Goal: Task Accomplishment & Management: Use online tool/utility

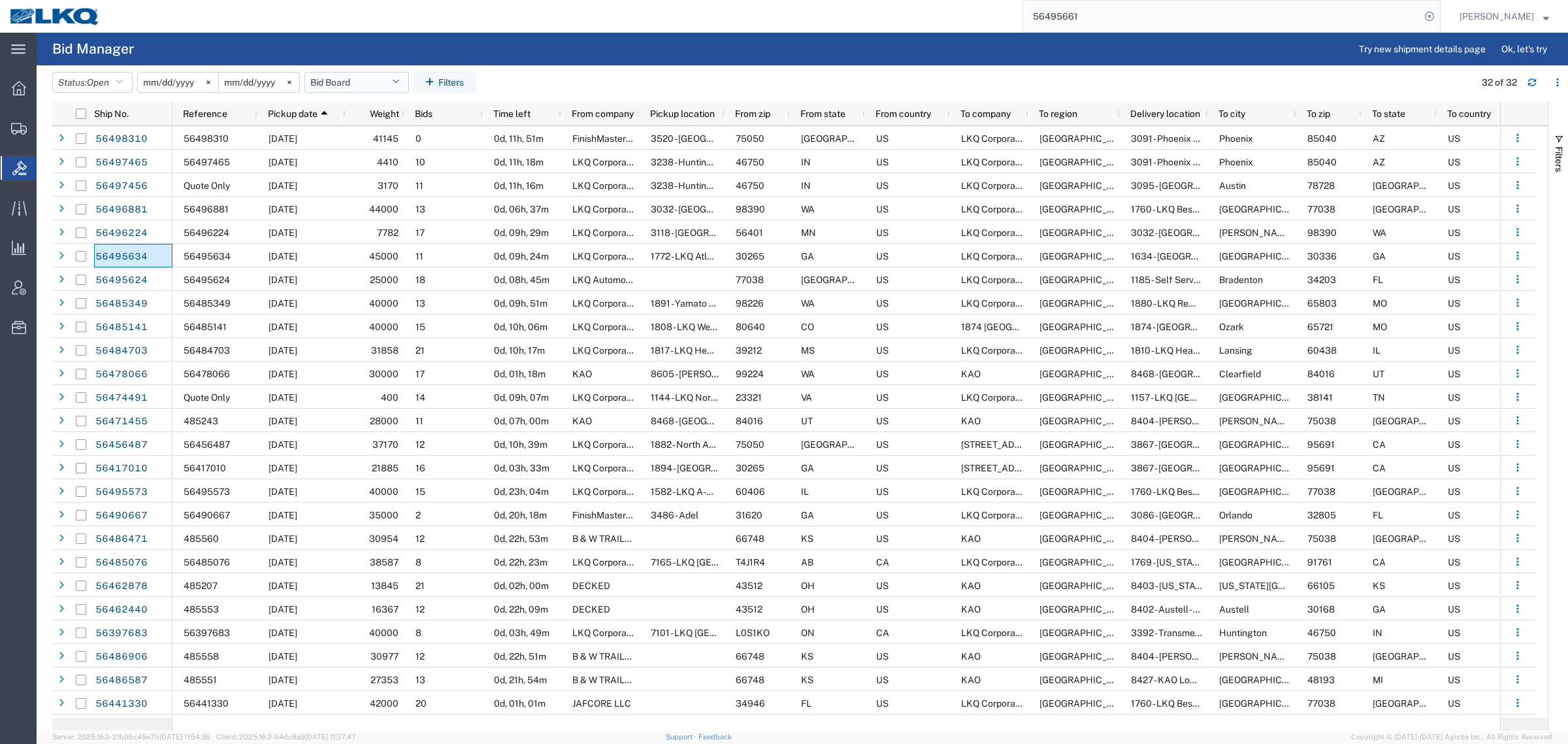
click at [334, 80] on button "Bid Board" at bounding box center [356, 83] width 105 height 21
click at [366, 138] on span "Bid Board" at bounding box center [392, 139] width 171 height 24
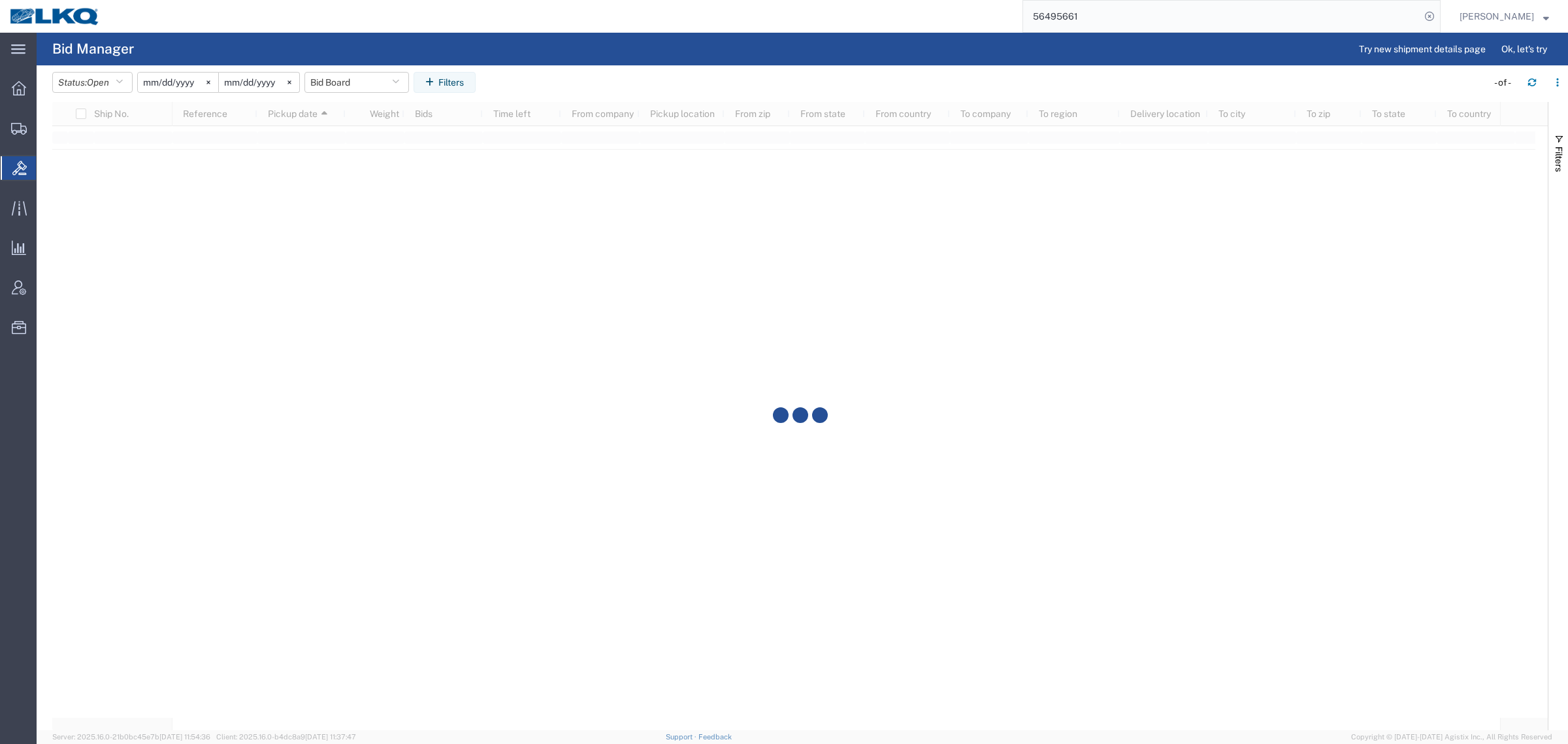
drag, startPoint x: 581, startPoint y: 37, endPoint x: 573, endPoint y: 4, distance: 34.0
click at [581, 35] on agx-page-header "Bid Manager Try new shipment details page Ok, let's try" at bounding box center [802, 49] width 1531 height 33
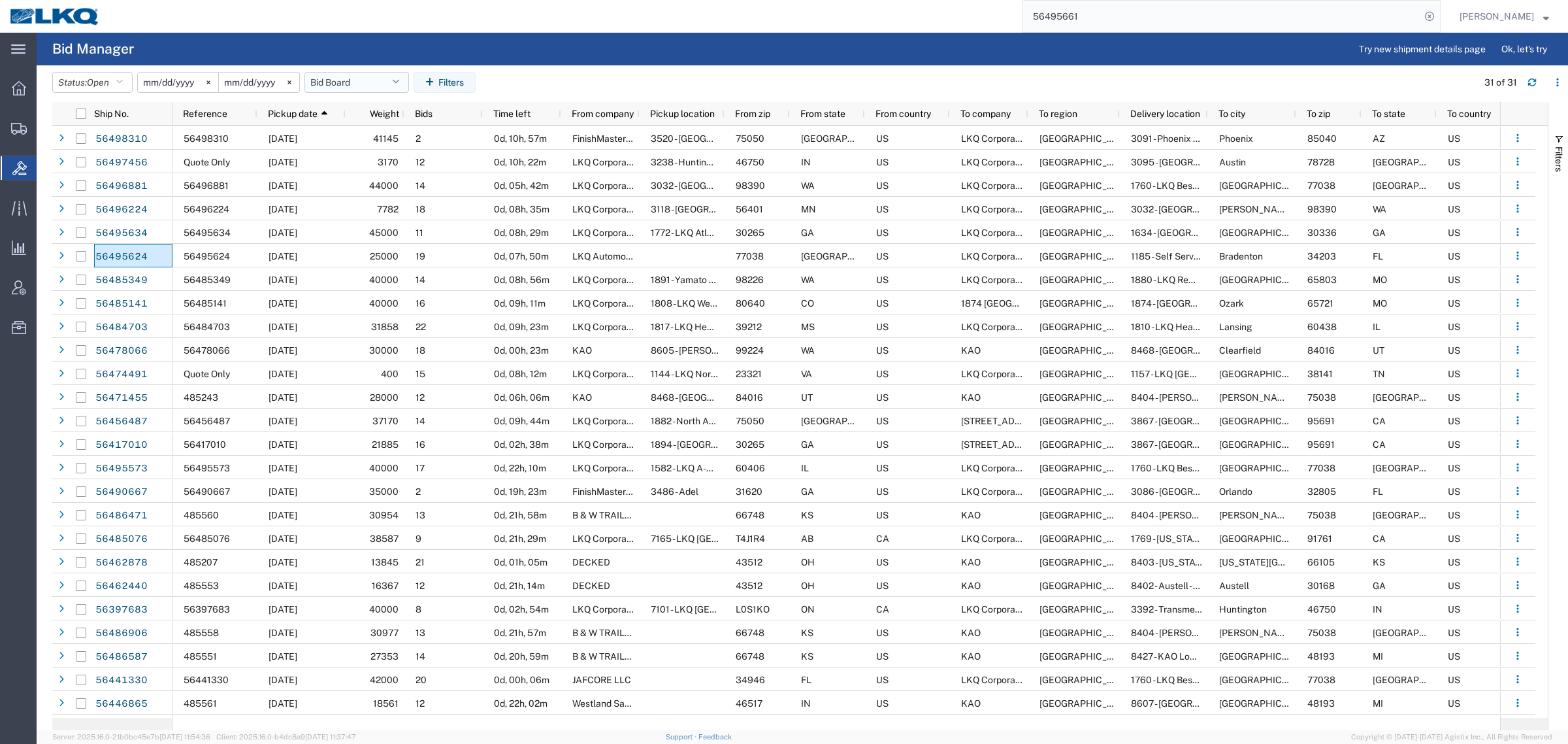
click at [348, 75] on button "Bid Board" at bounding box center [356, 83] width 105 height 21
click at [364, 141] on span "Bid Board" at bounding box center [392, 139] width 171 height 24
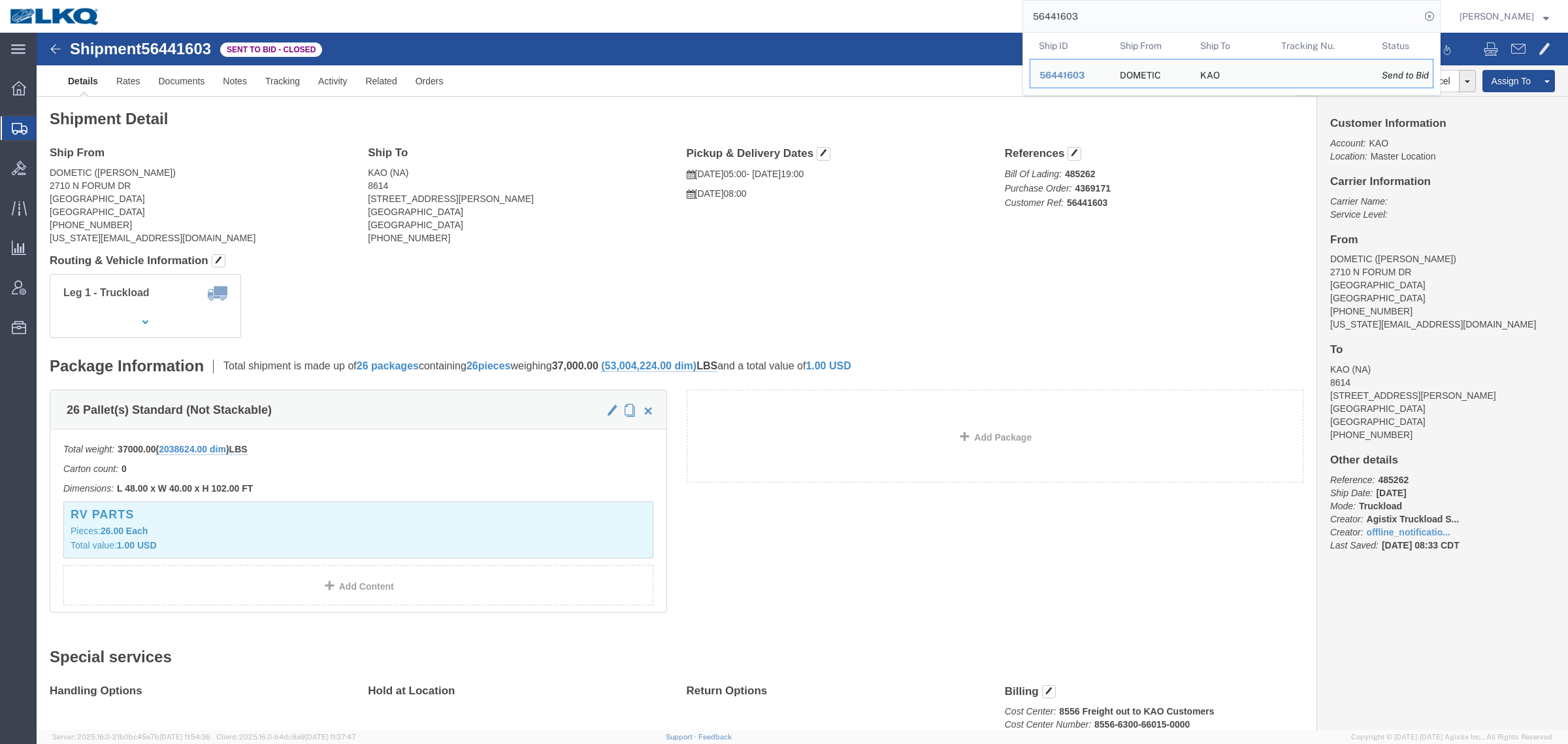
click at [943, 3] on div "56441603 Ship ID Ship From Ship To Tracking Nu. Status Ship ID 56441603 Ship Fr…" at bounding box center [774, 16] width 1331 height 33
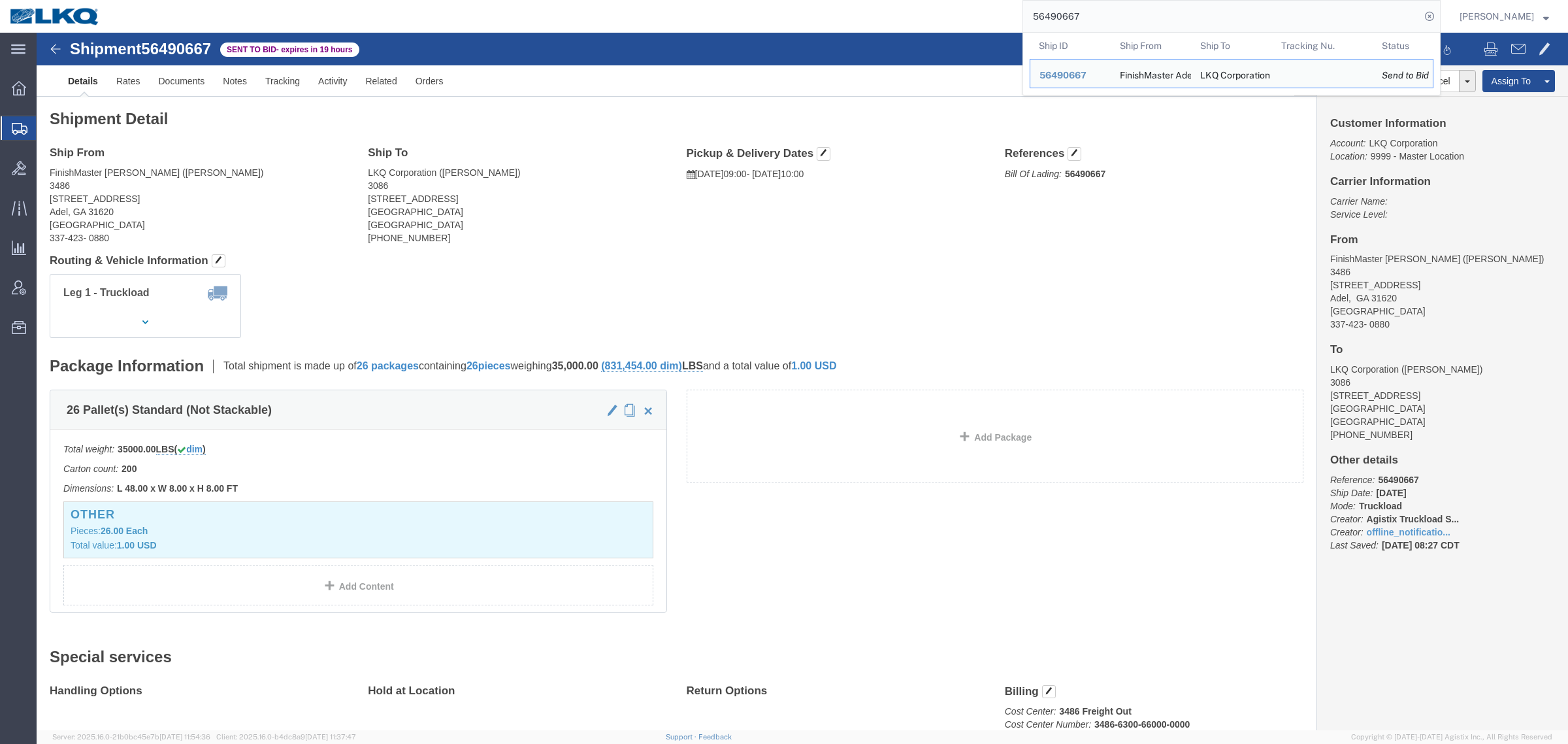
click address "LKQ Corporation (Bruce Sutterr) 3086 1010 Grand ST Orlando, FL 32805 United Sta…"
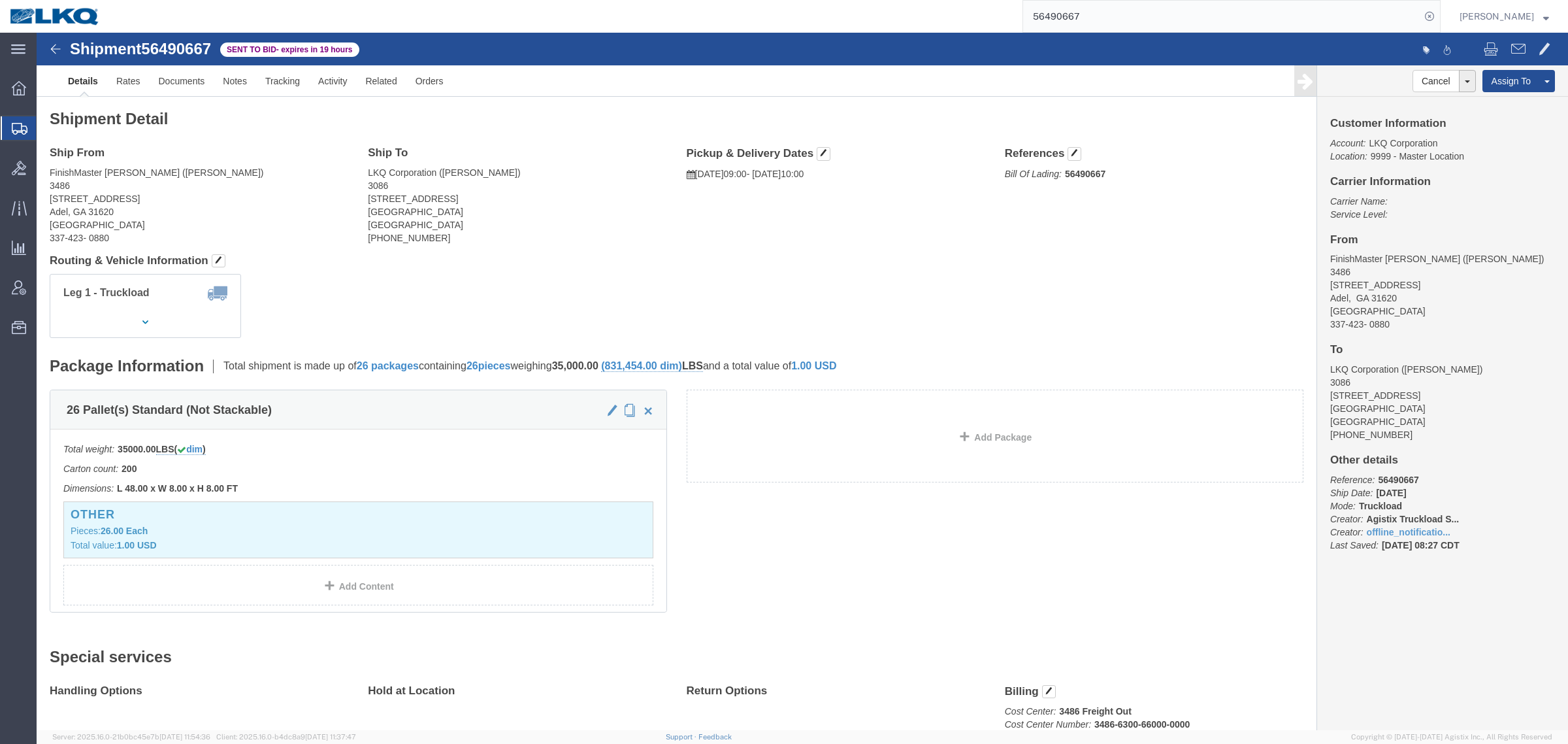
click div "Shipment Detail Ship From FinishMaster Adel (Joe Huewitt) 3486 315 Industrial P…"
drag, startPoint x: 226, startPoint y: 126, endPoint x: 150, endPoint y: 93, distance: 82.9
click h4 "Ship From"
click link "Rates"
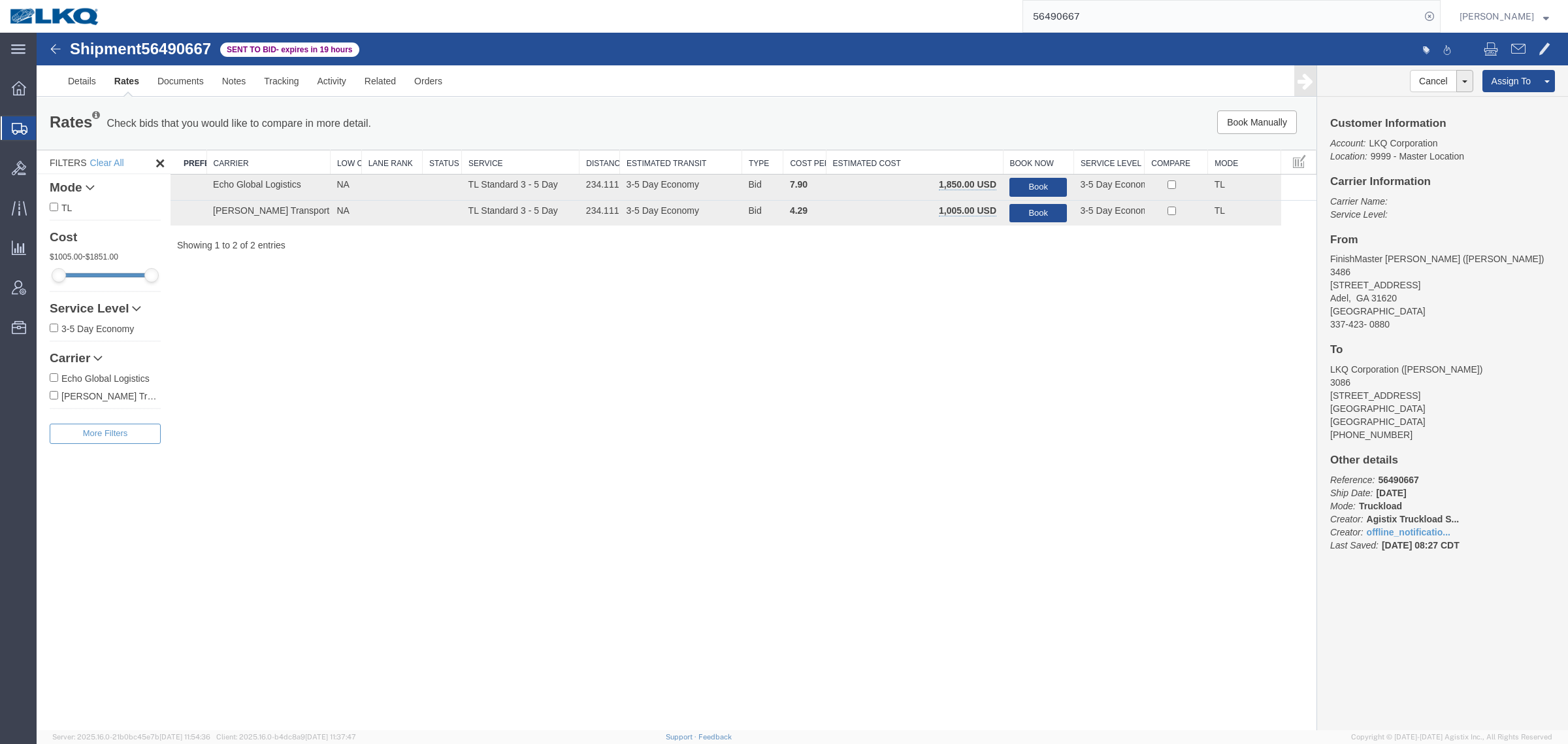
click at [990, 343] on div "Shipment 56490667 2 of 2 Sent to Bid - expires in 19 hours Details Rates Docume…" at bounding box center [802, 382] width 1531 height 698
drag, startPoint x: 900, startPoint y: 428, endPoint x: 1004, endPoint y: 427, distance: 104.0
click at [900, 428] on div "Shipment 56490667 2 of 2 Sent to Bid - expires in 19 hours Details Rates Docume…" at bounding box center [802, 382] width 1531 height 698
click at [1031, 216] on button "Book" at bounding box center [1039, 213] width 58 height 19
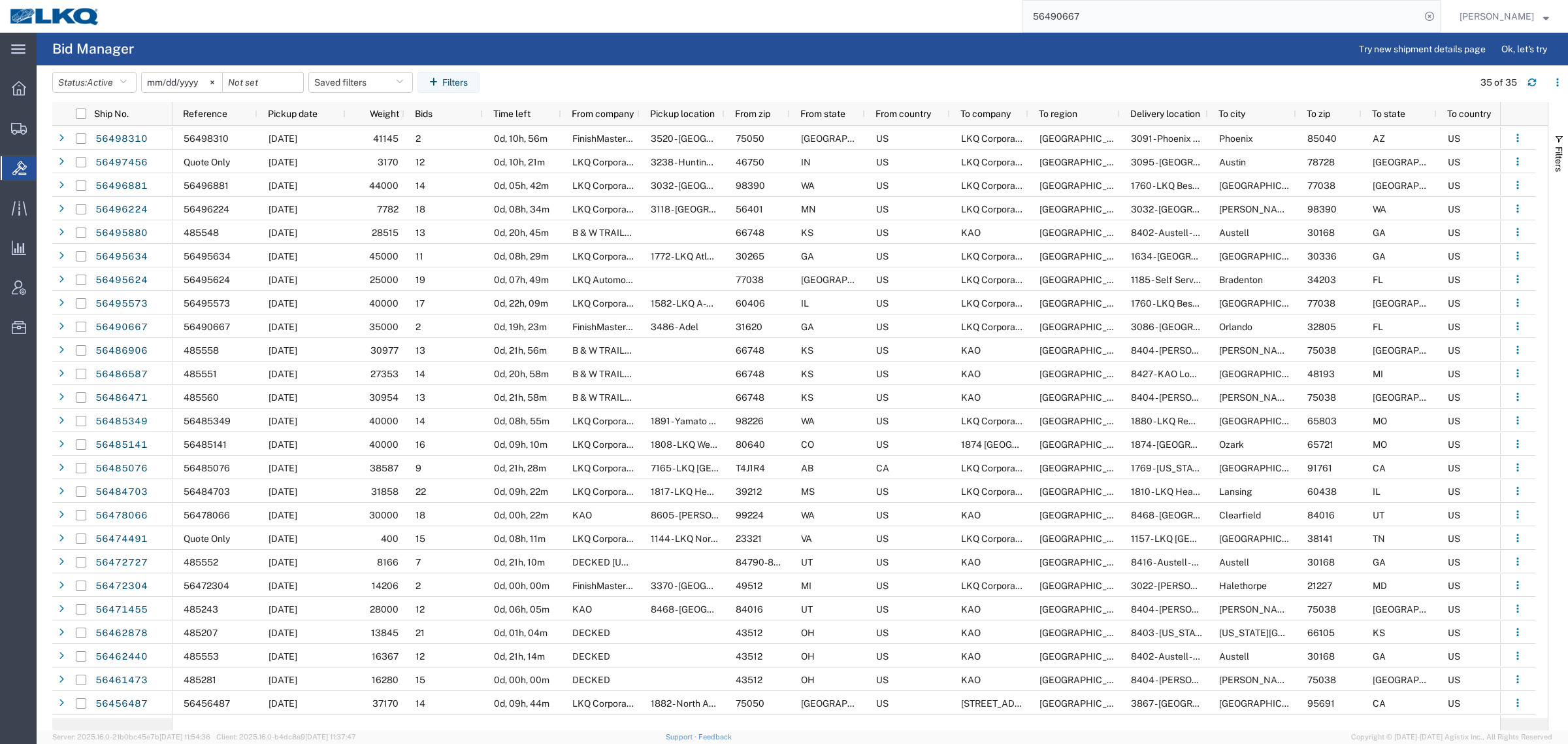
paste input "7465"
drag, startPoint x: 1127, startPoint y: 13, endPoint x: 698, endPoint y: 51, distance: 430.7
click at [716, 46] on div "main_menu Created with Sketch. Collapse Menu Overview Shipments Shipment Manage…" at bounding box center [784, 388] width 1568 height 711
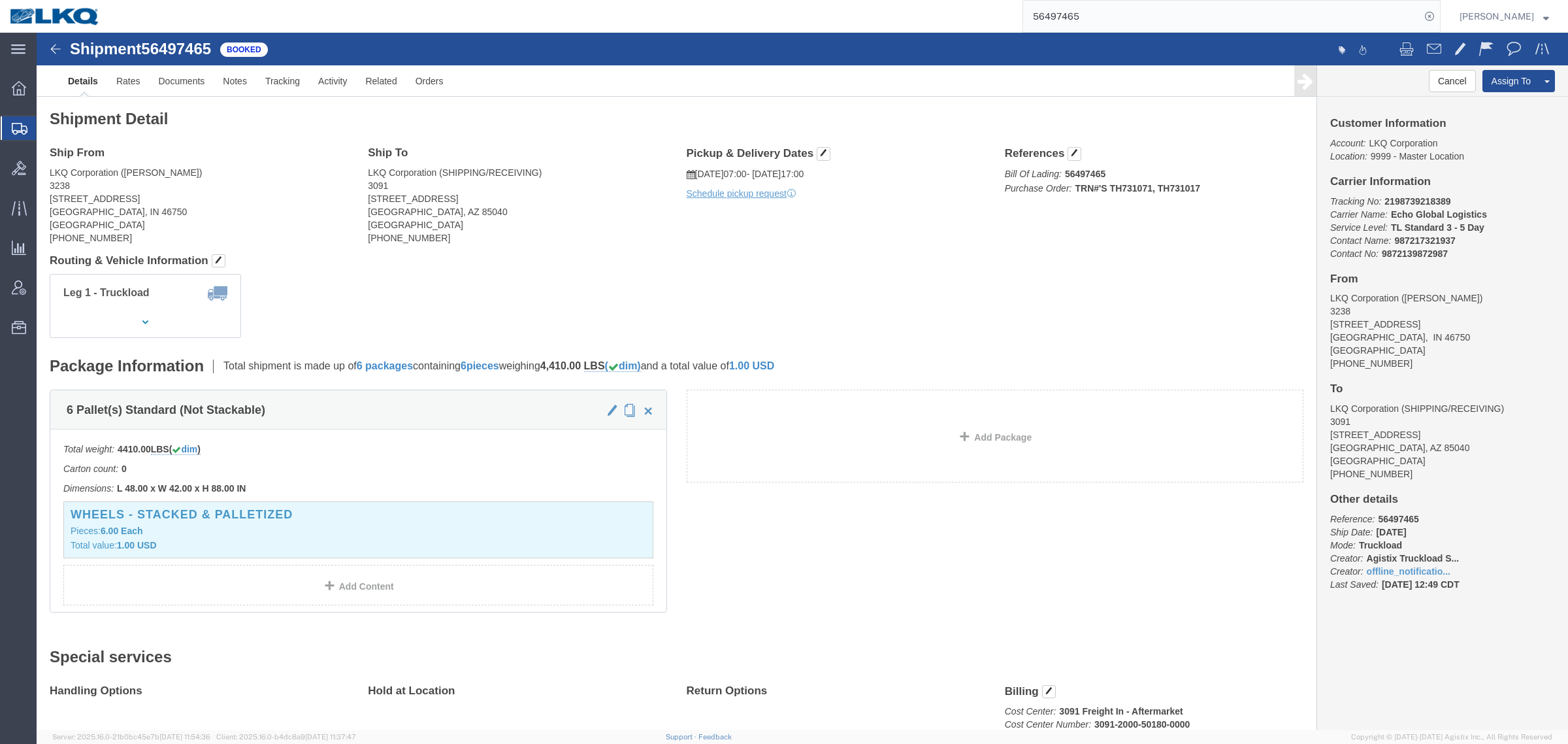
click h4 "Routing & Vehicle Information"
click link "Rates"
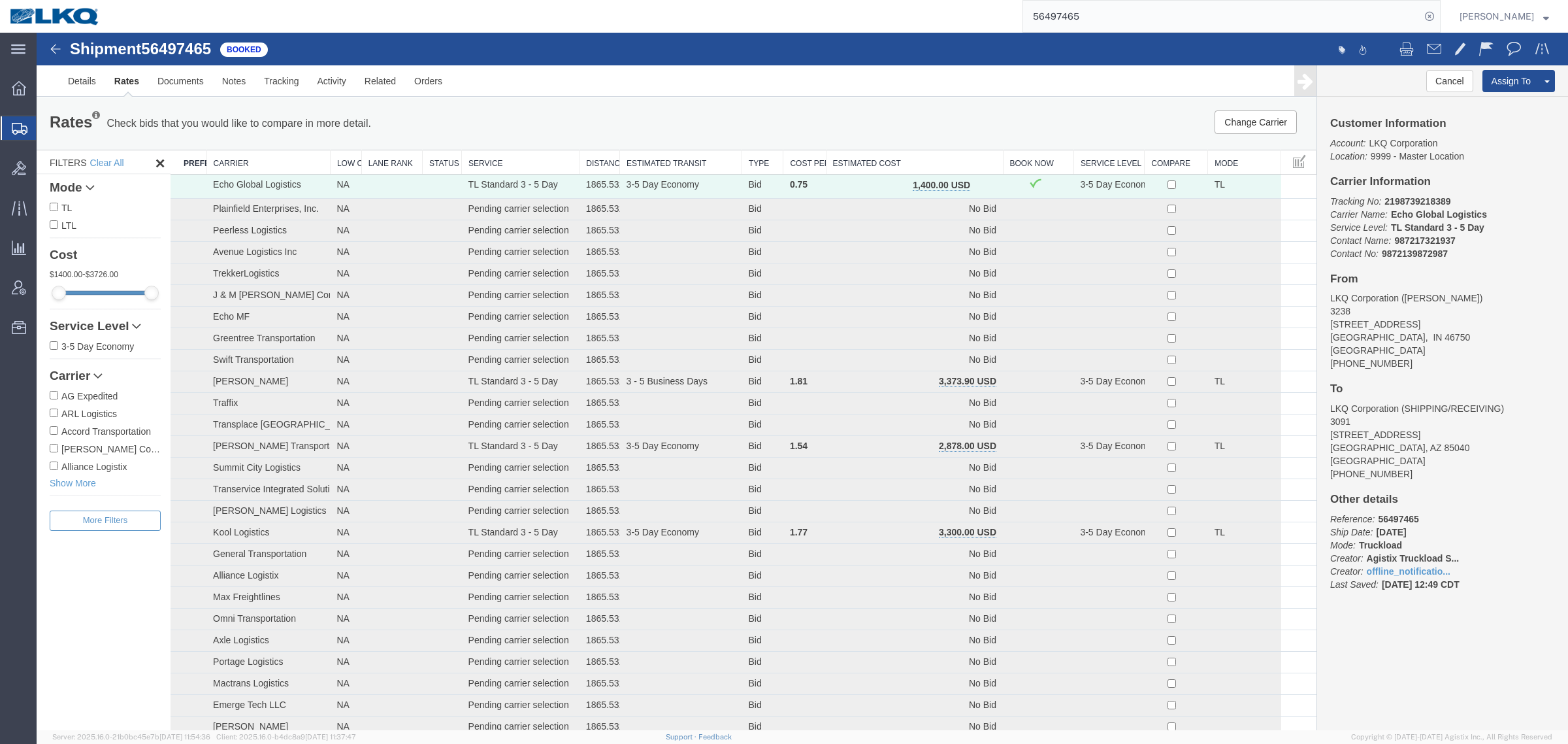
click at [844, 117] on div "Change Carrier Pause Continue" at bounding box center [1048, 122] width 530 height 23
click at [686, 129] on div "Rates Check bids that you would like to compare in more detail. Compare Filter" at bounding box center [410, 123] width 743 height 26
click at [595, 131] on div "Rates Check bids that you would like to compare in more detail. Compare Filter" at bounding box center [410, 123] width 743 height 26
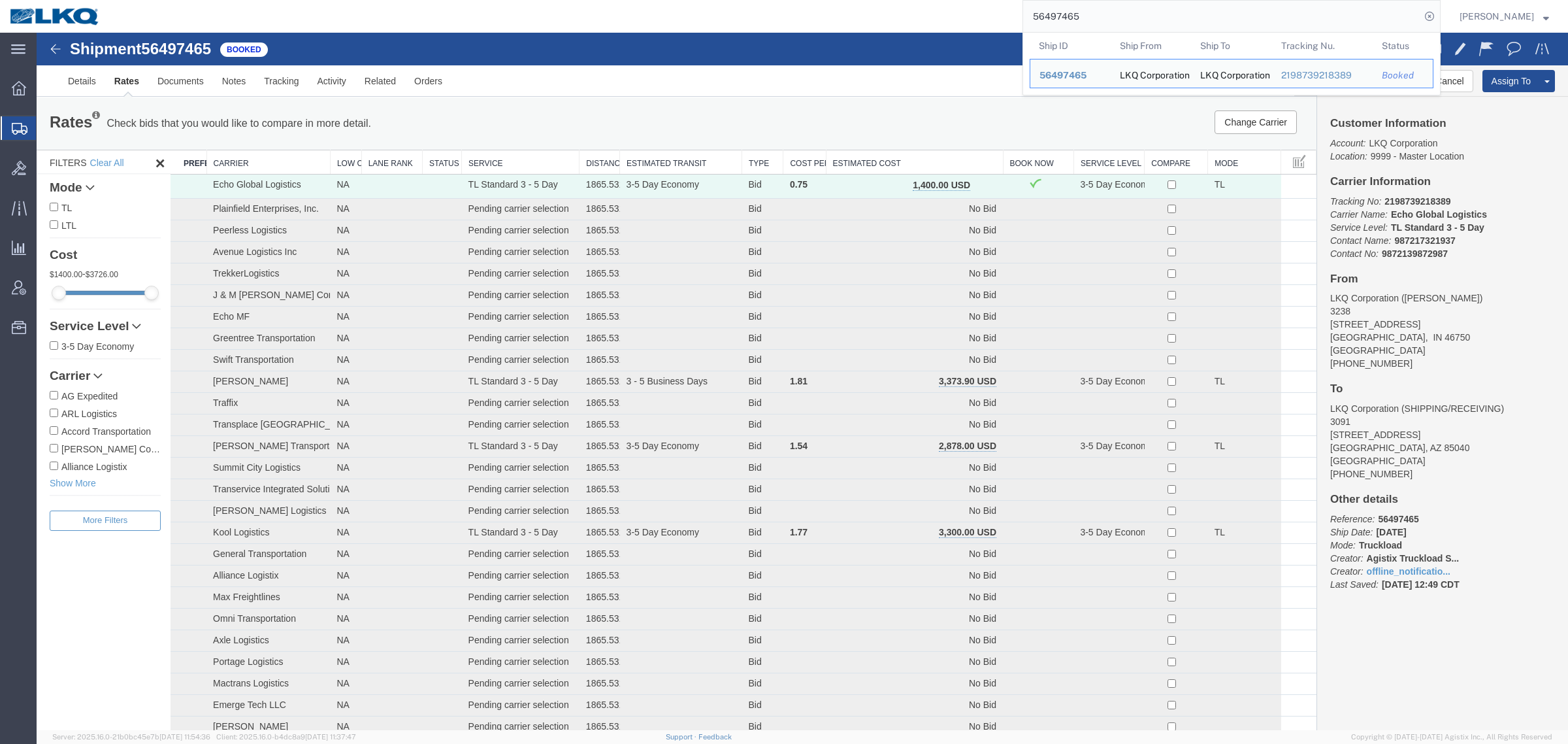
paste input "86994"
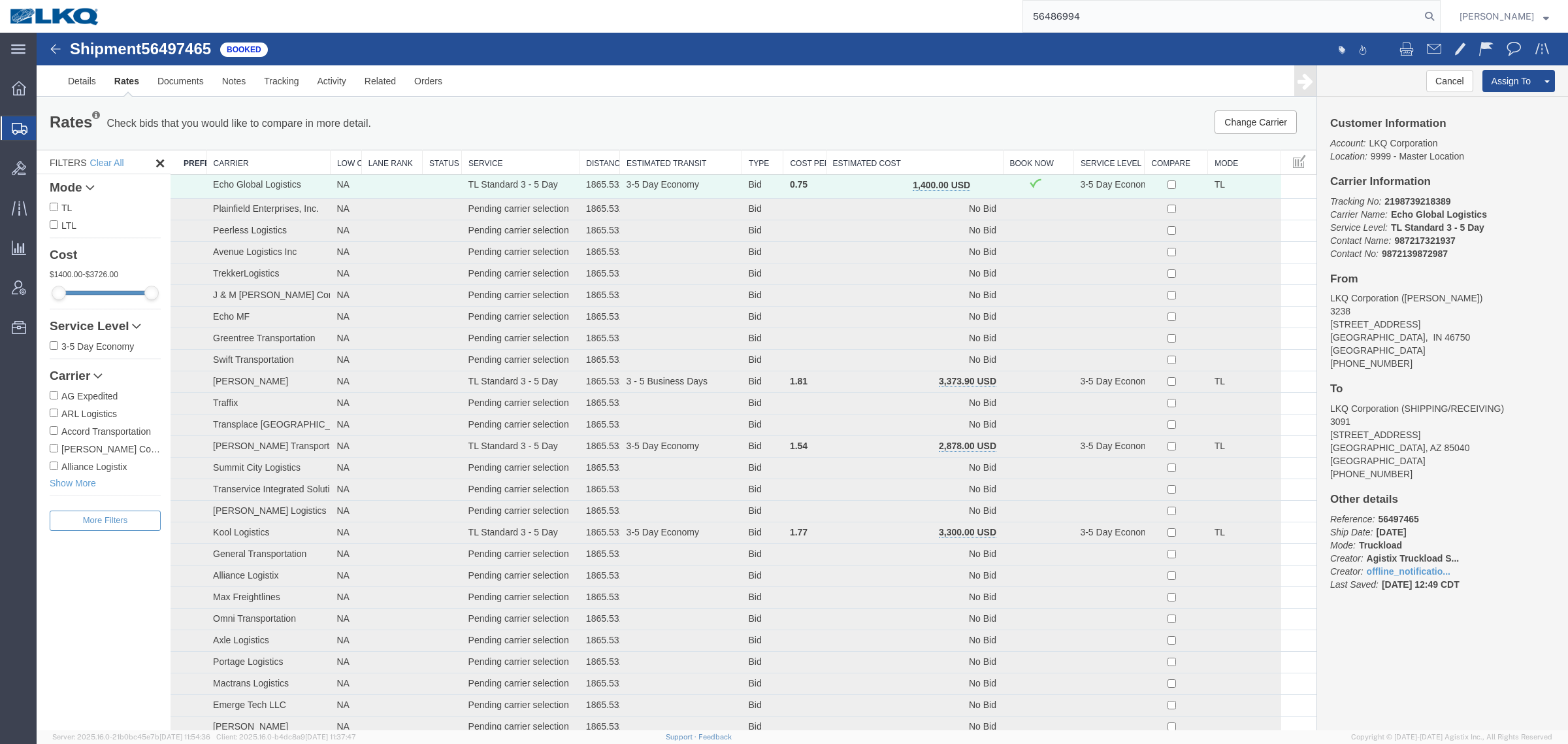
type input "56486994"
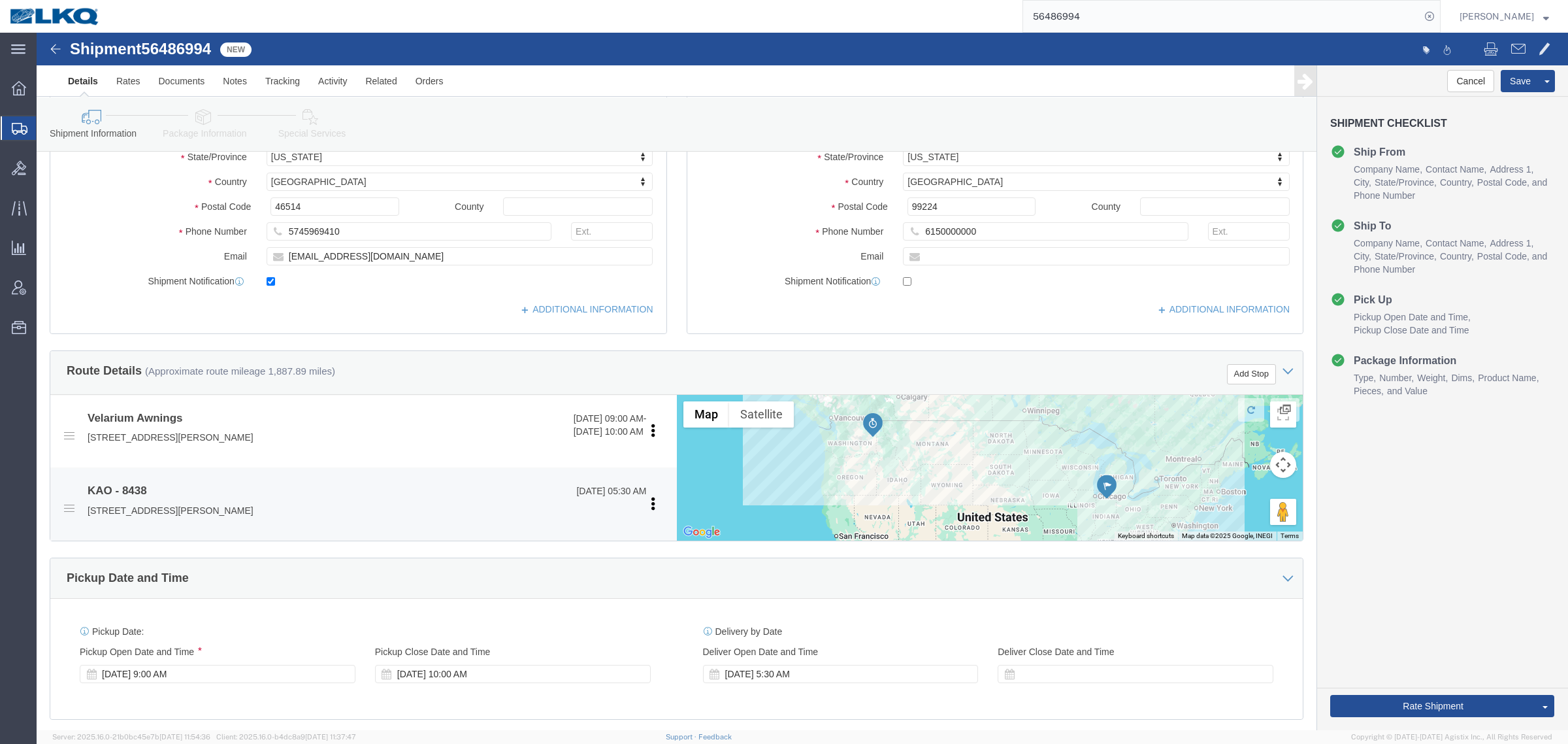
scroll to position [327, 0]
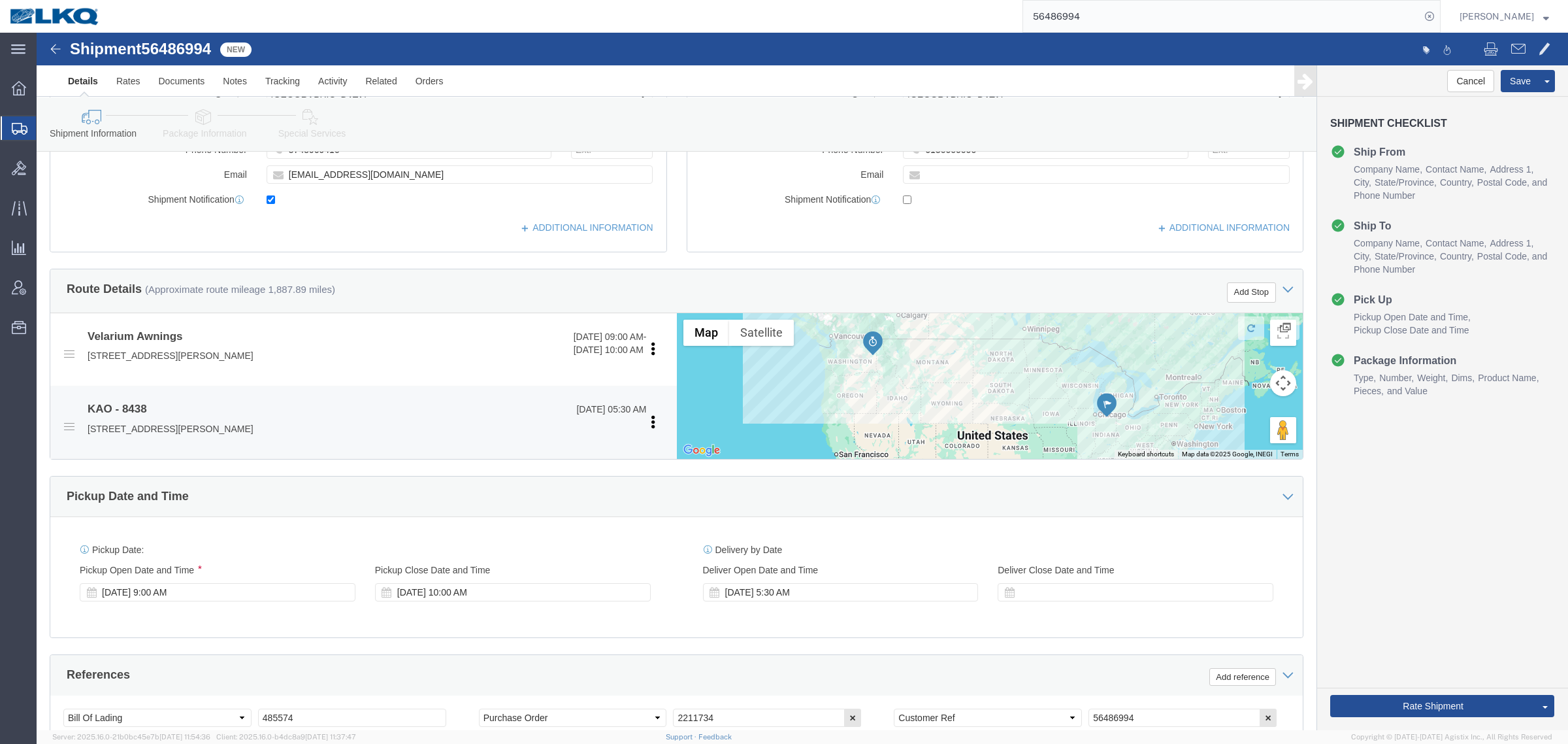
select select
select select "30553"
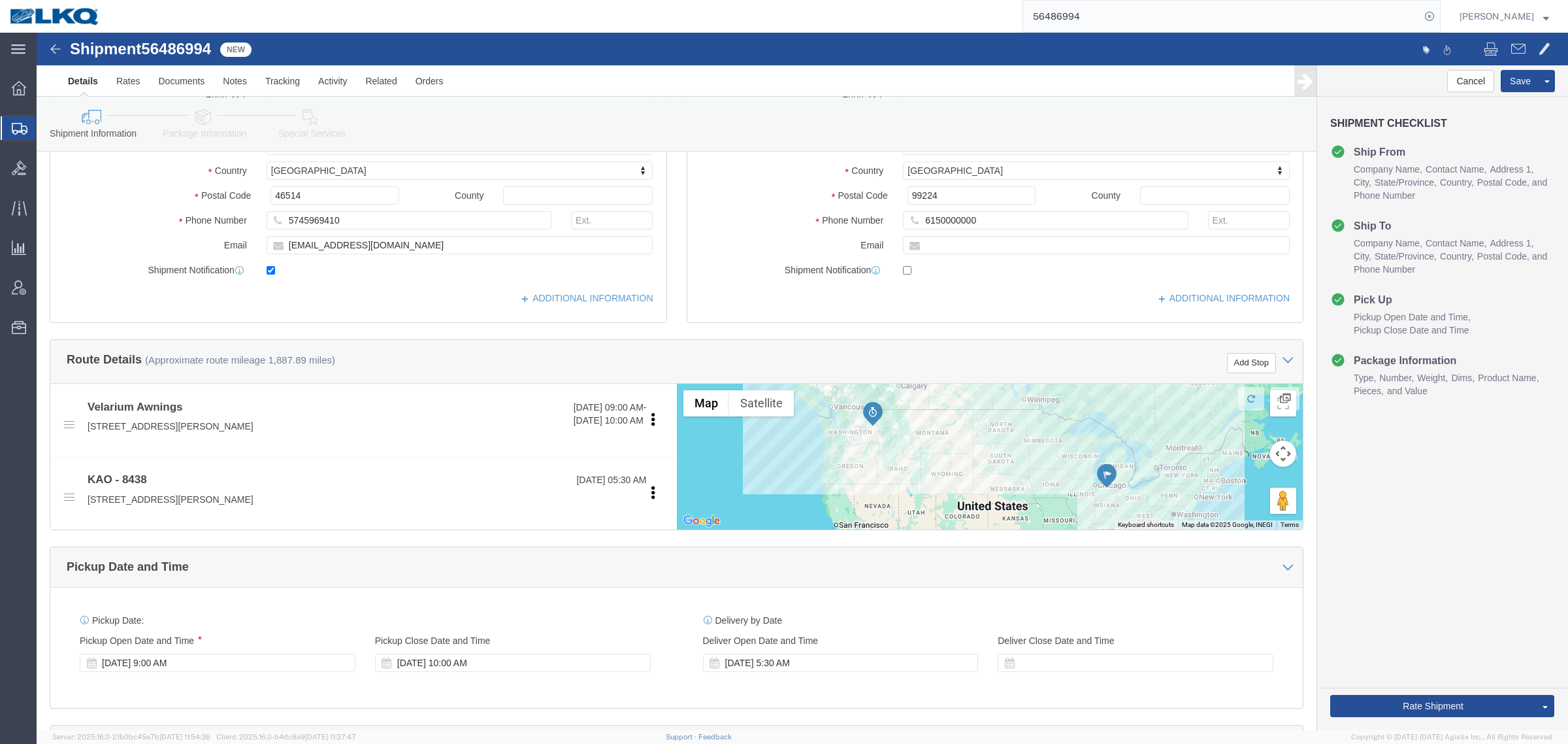
scroll to position [490, 0]
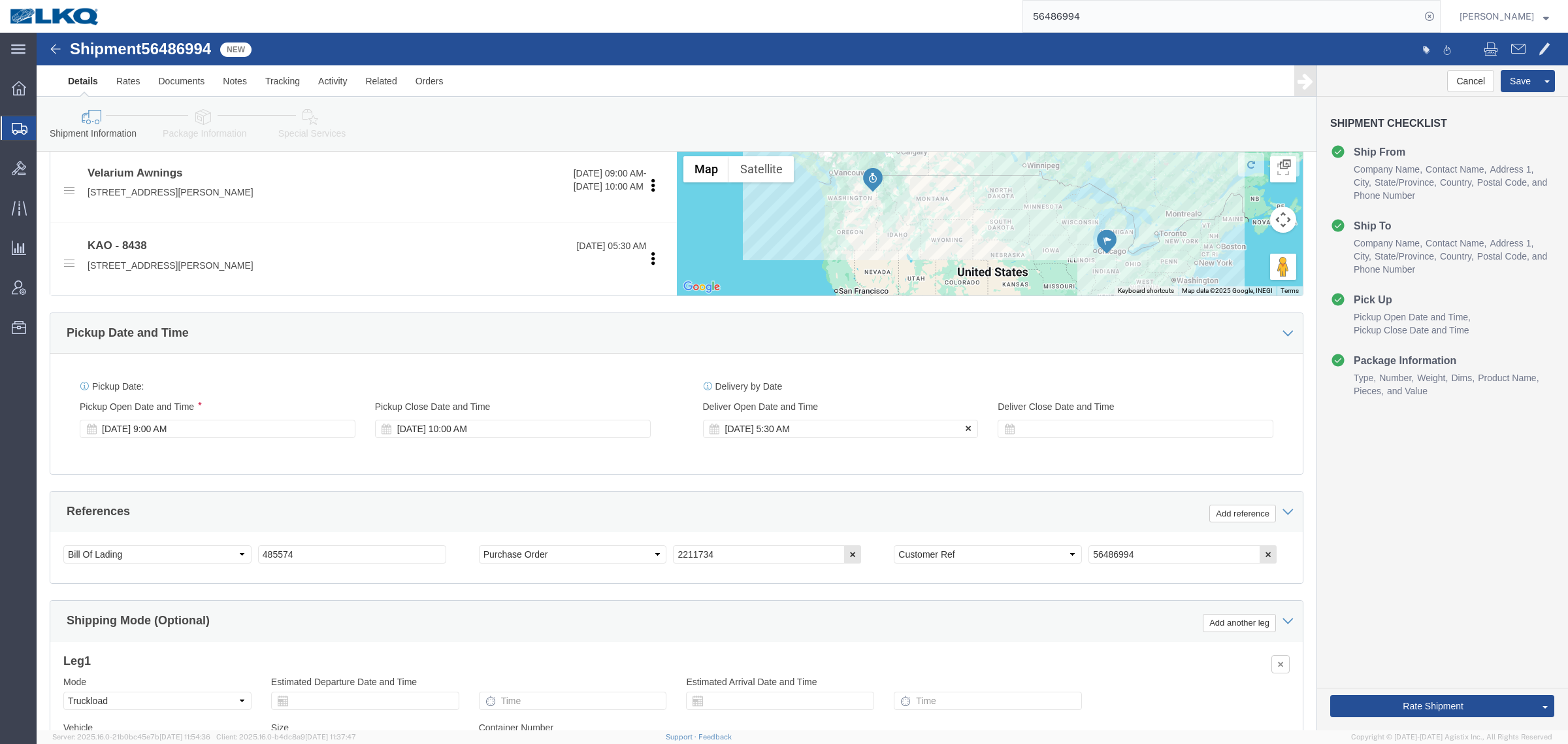
click button
click div "Aug 15 2025 9:00 AM"
click div "Select Account Type Activity ID Airline Appointment Number ASN Batch Request # …"
click input "485574"
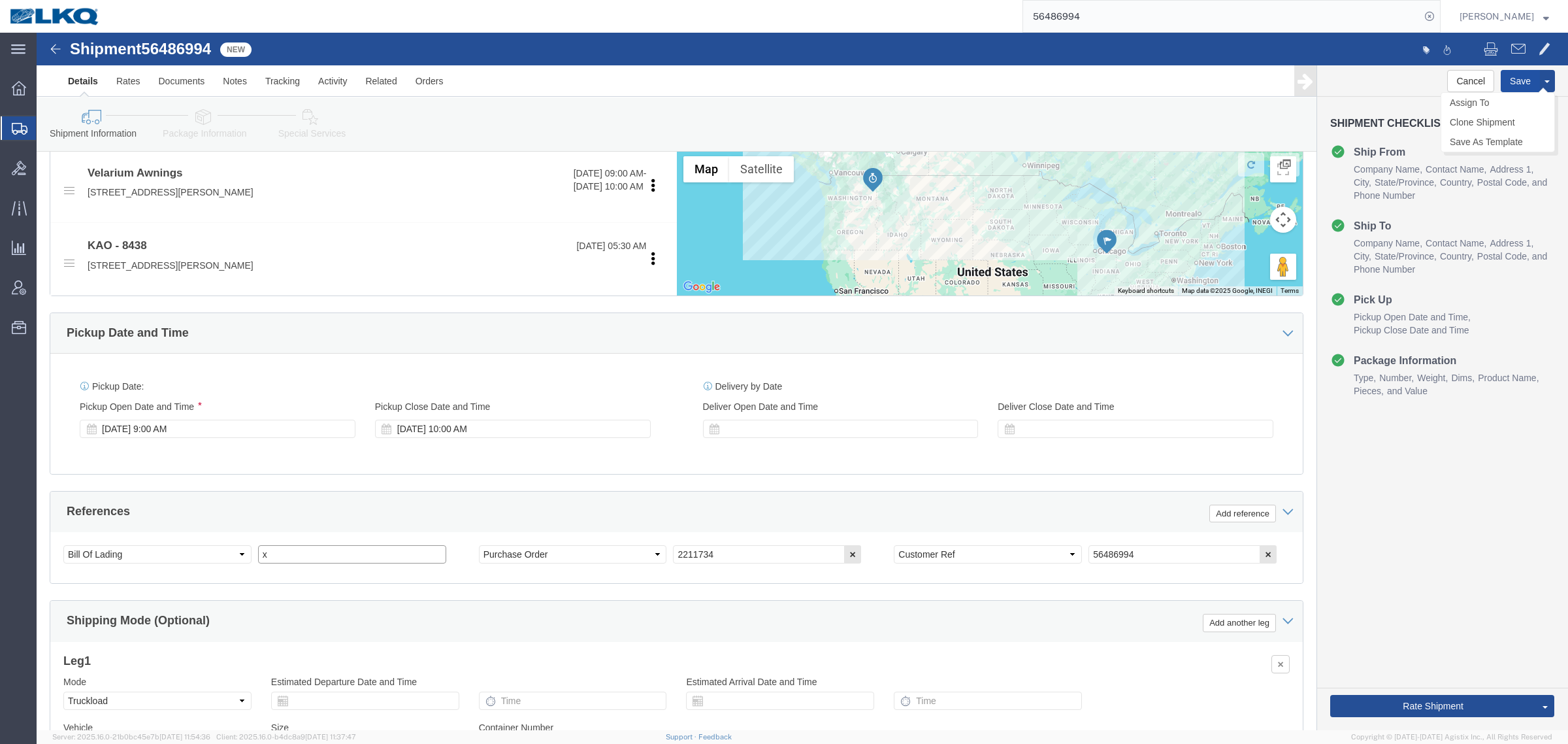
type input "x"
click button "Save"
click at [895, 13] on div "56486994" at bounding box center [774, 16] width 1331 height 33
paste input "500507"
type input "56500507"
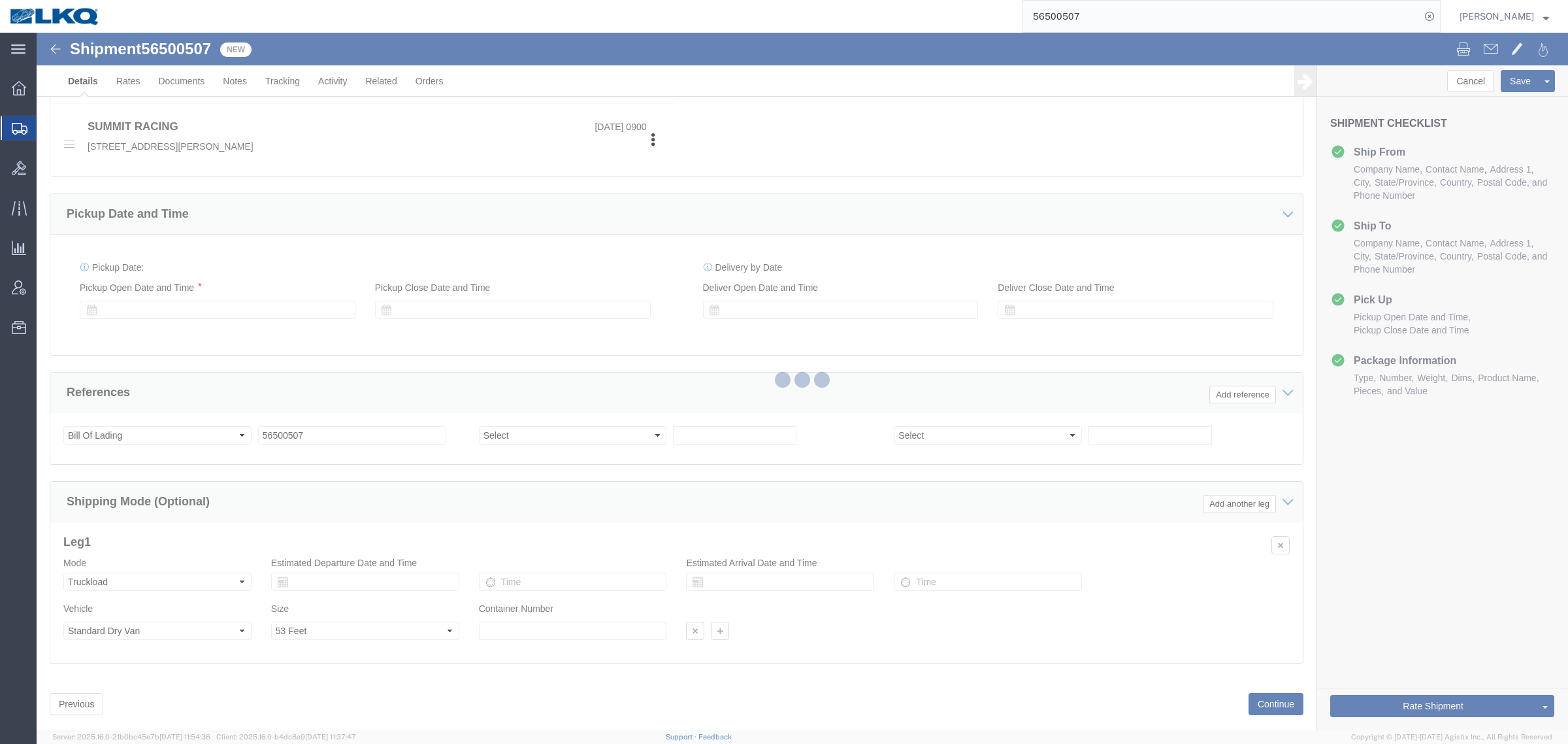
select select "27708"
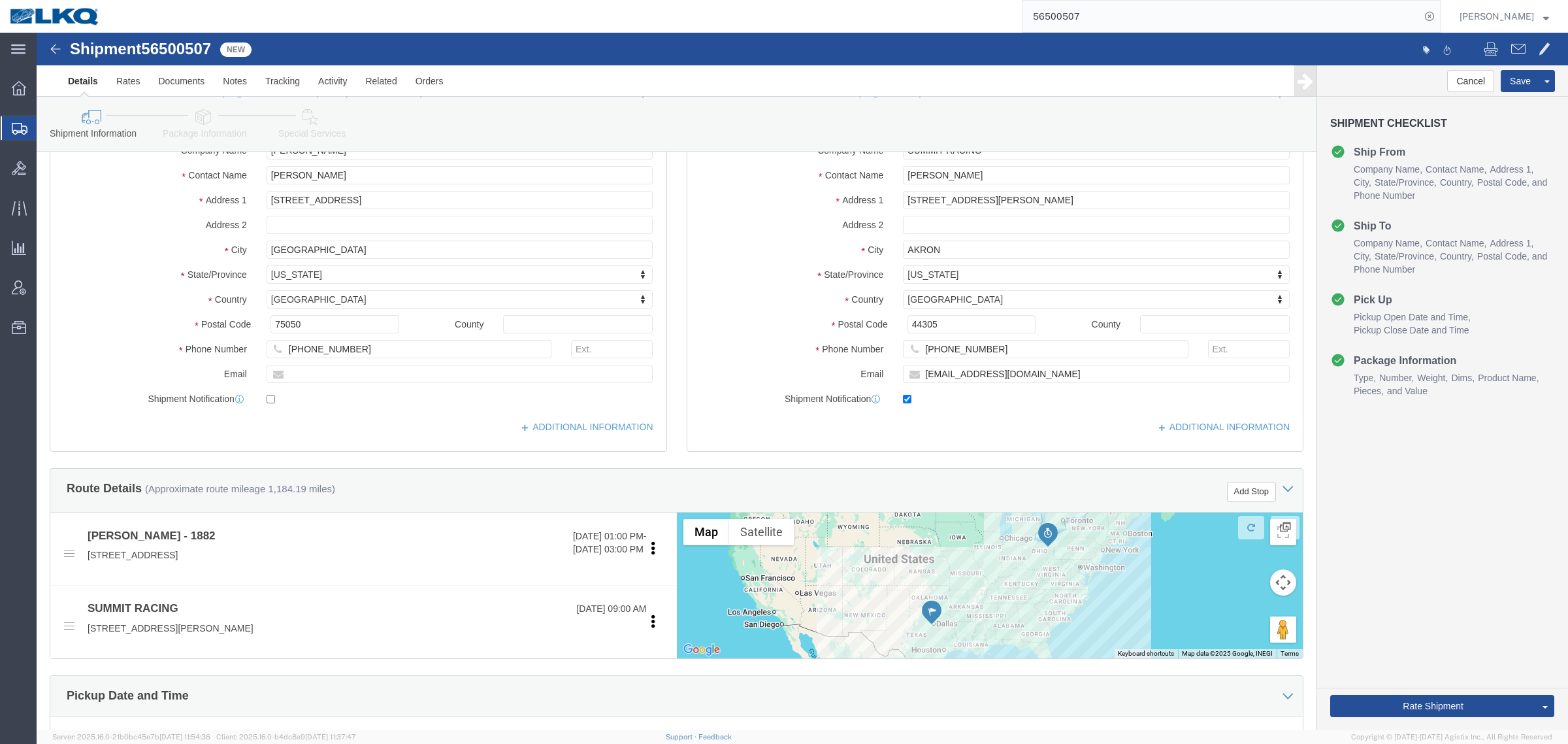
scroll to position [327, 0]
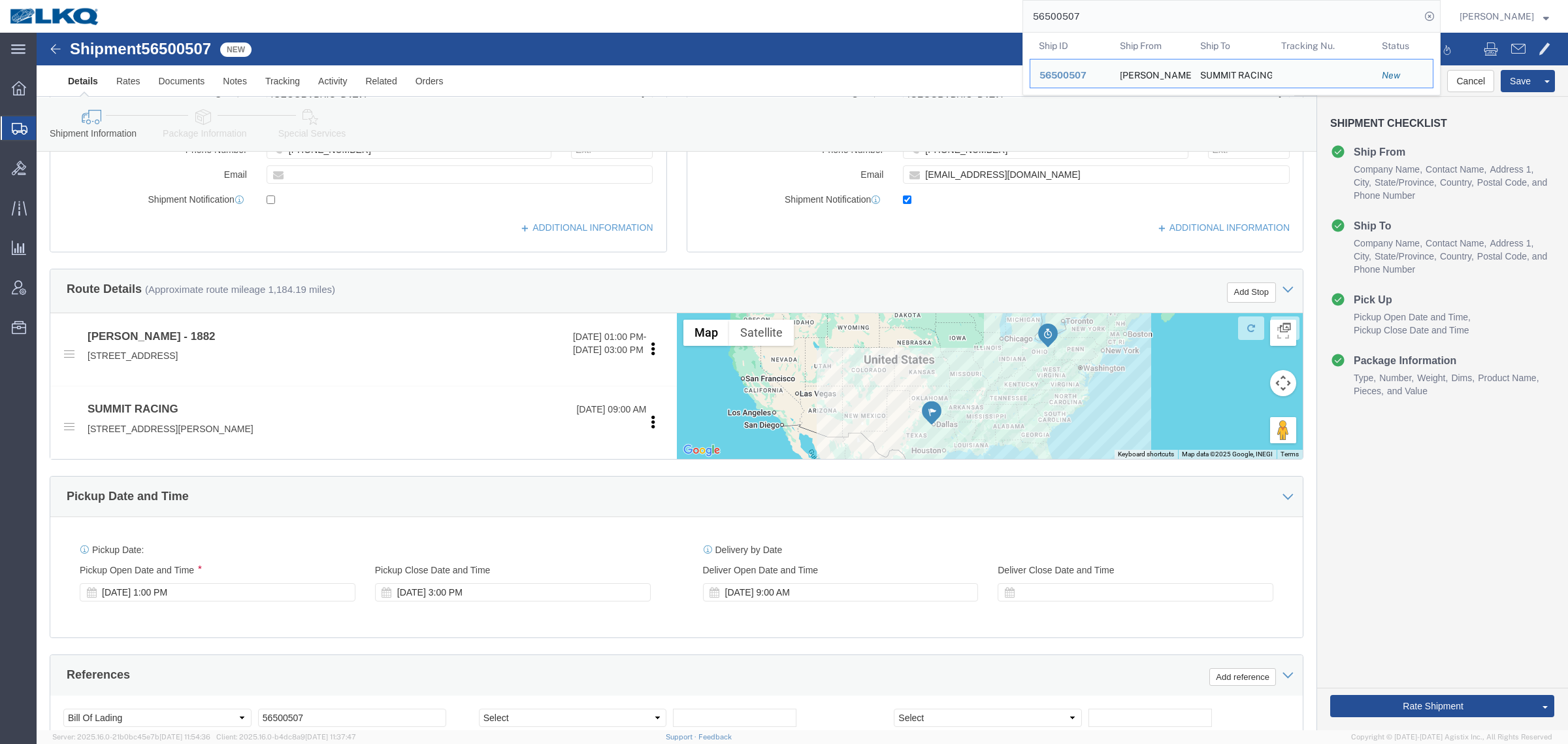
drag, startPoint x: 1159, startPoint y: 15, endPoint x: 552, endPoint y: 17, distance: 607.0
paste input "486912"
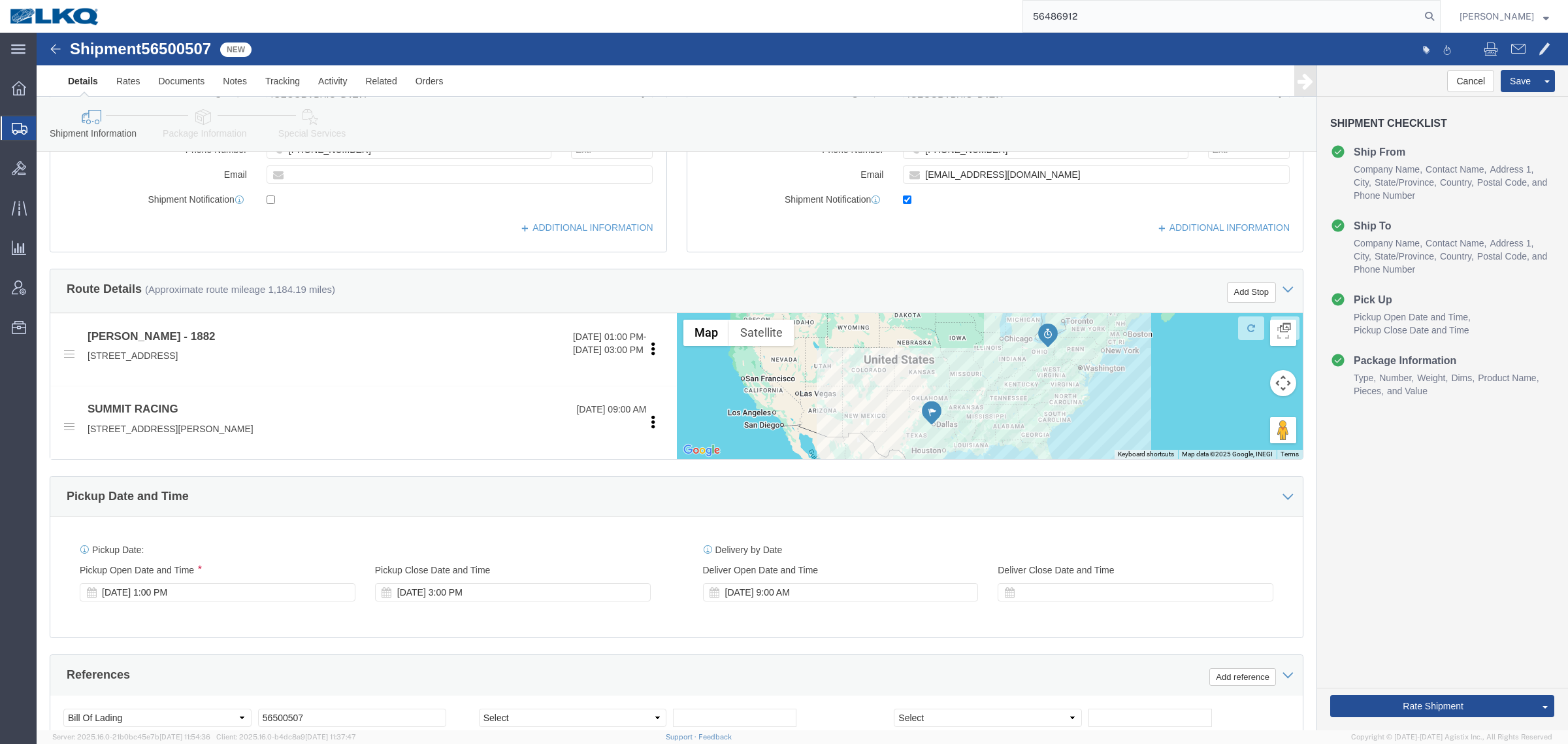
type input "56486912"
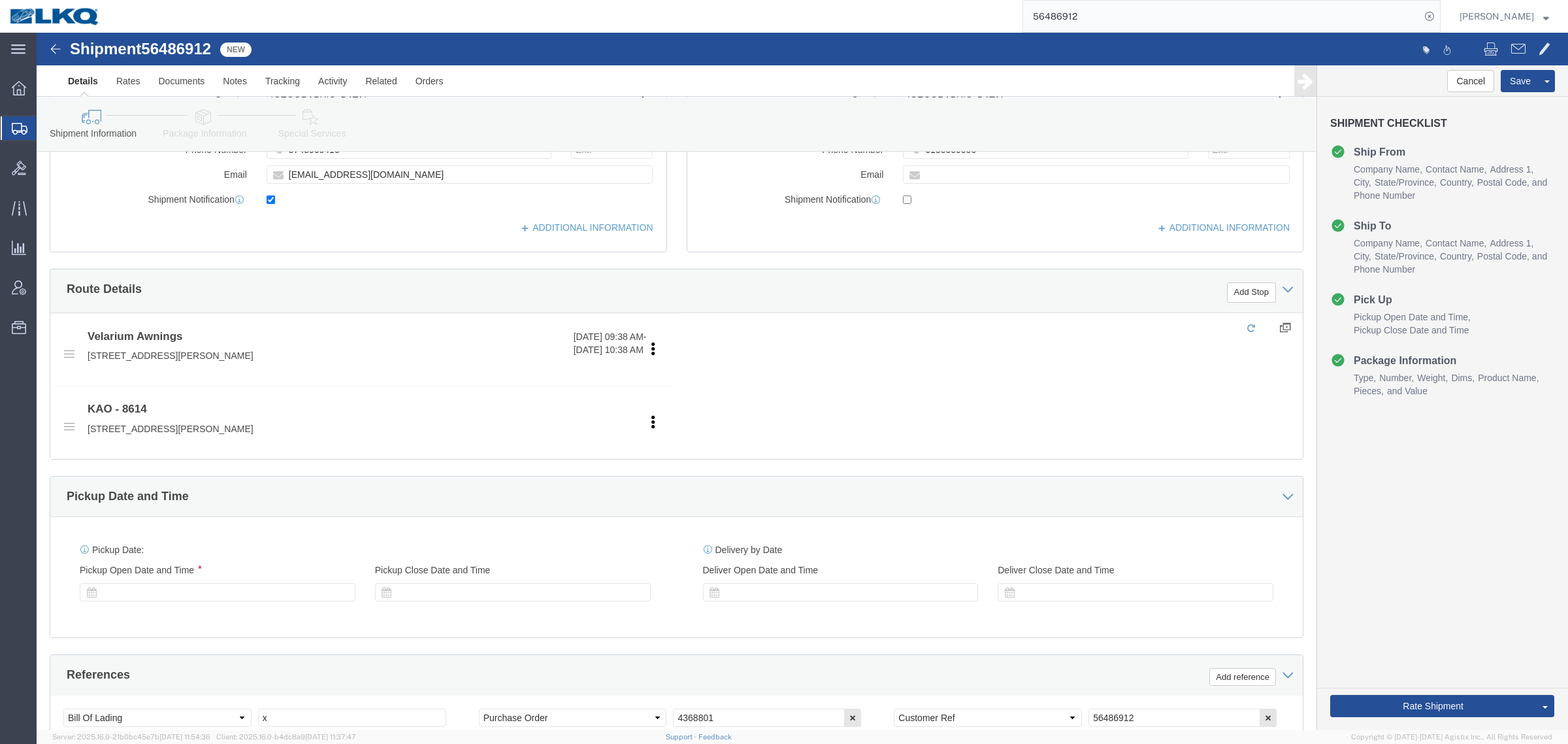
select select "30605"
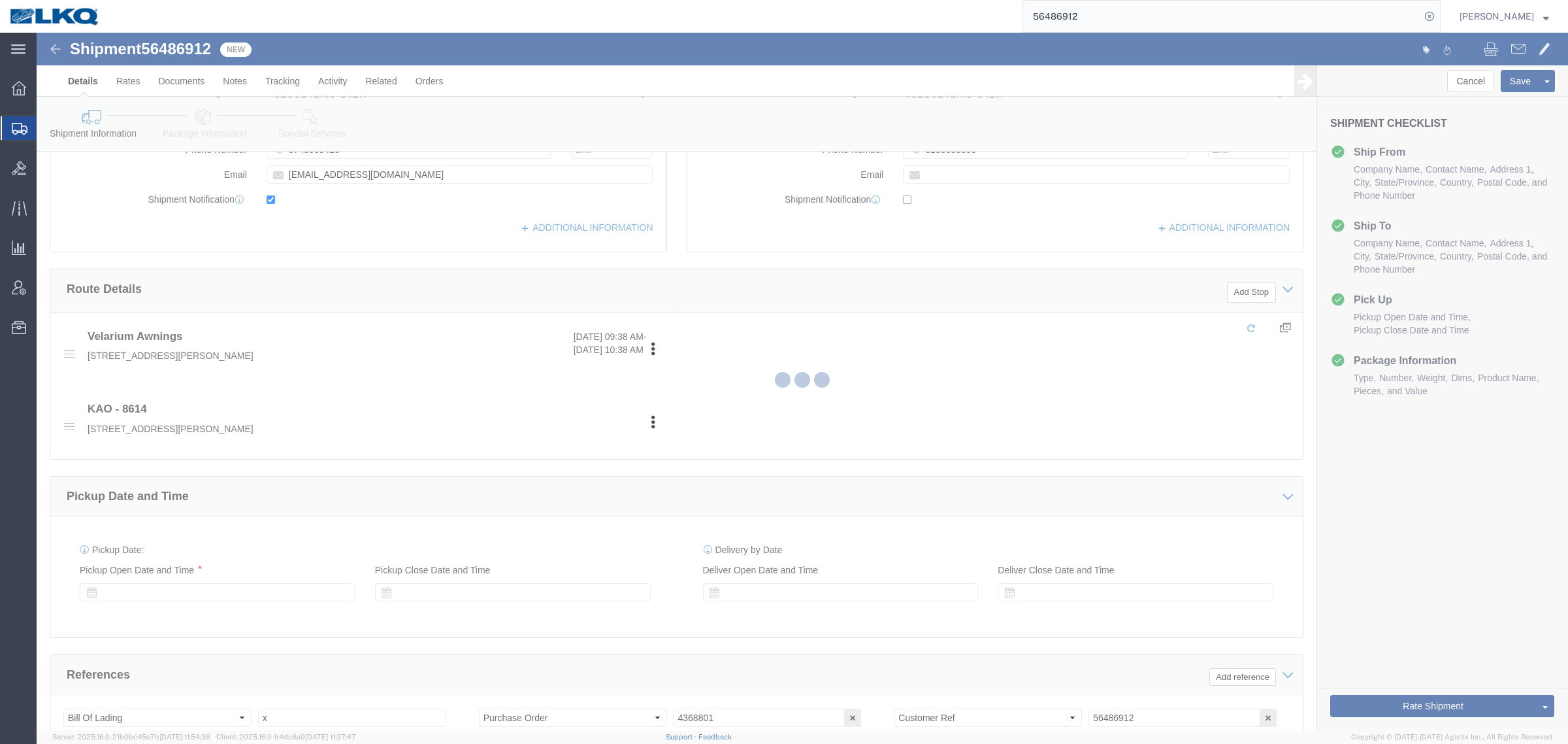
scroll to position [119, 0]
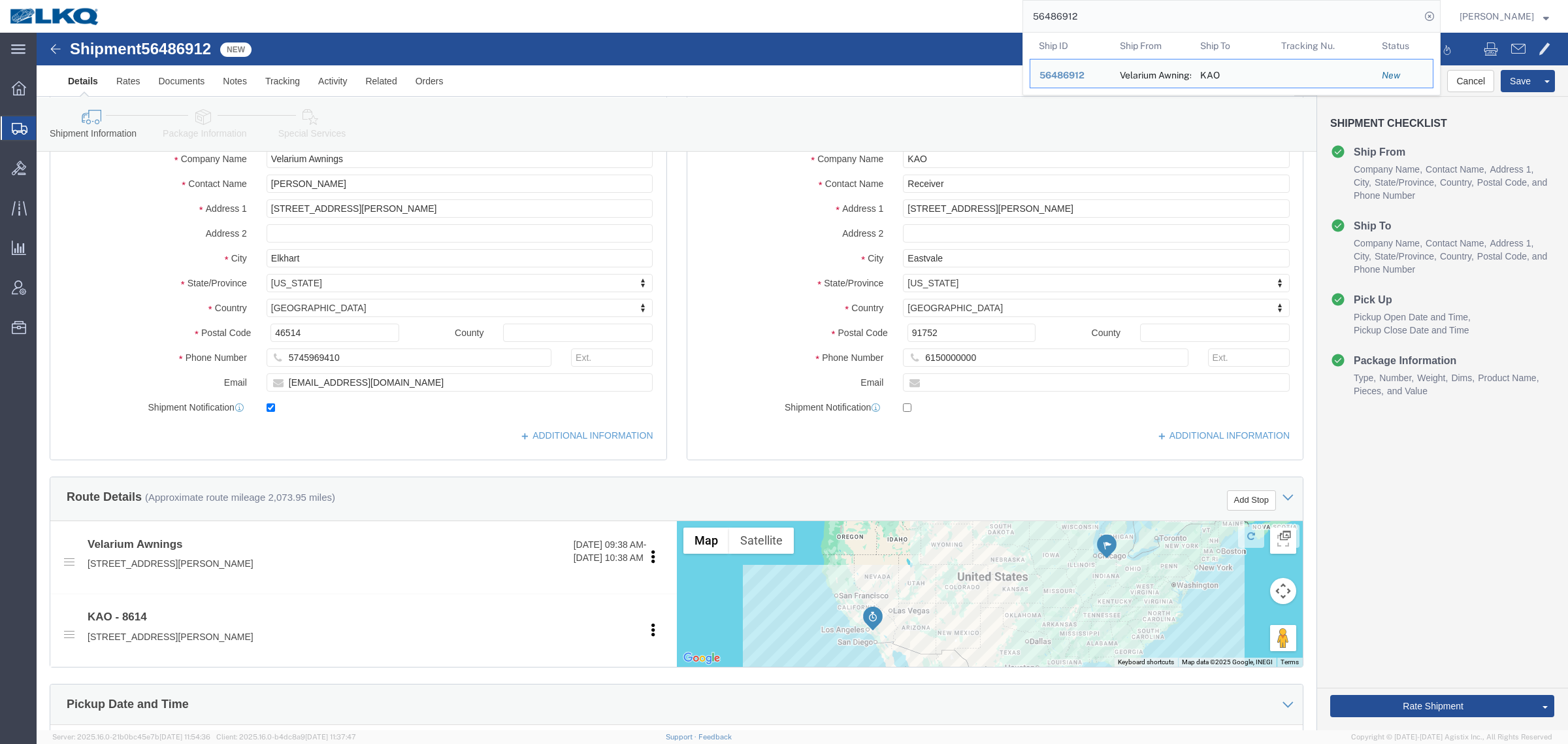
click at [1087, 12] on input "56486912" at bounding box center [1221, 16] width 397 height 32
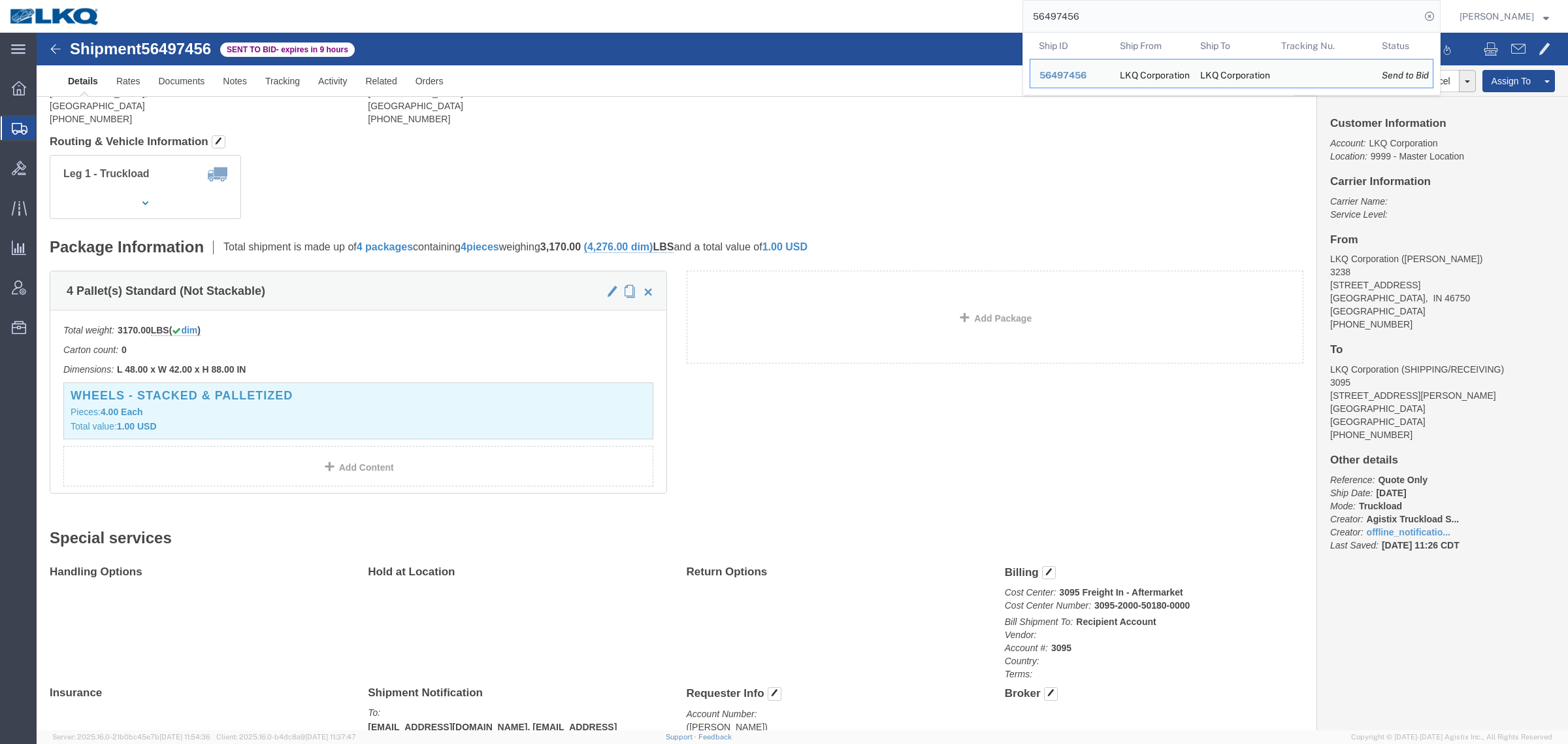
click span "56497456"
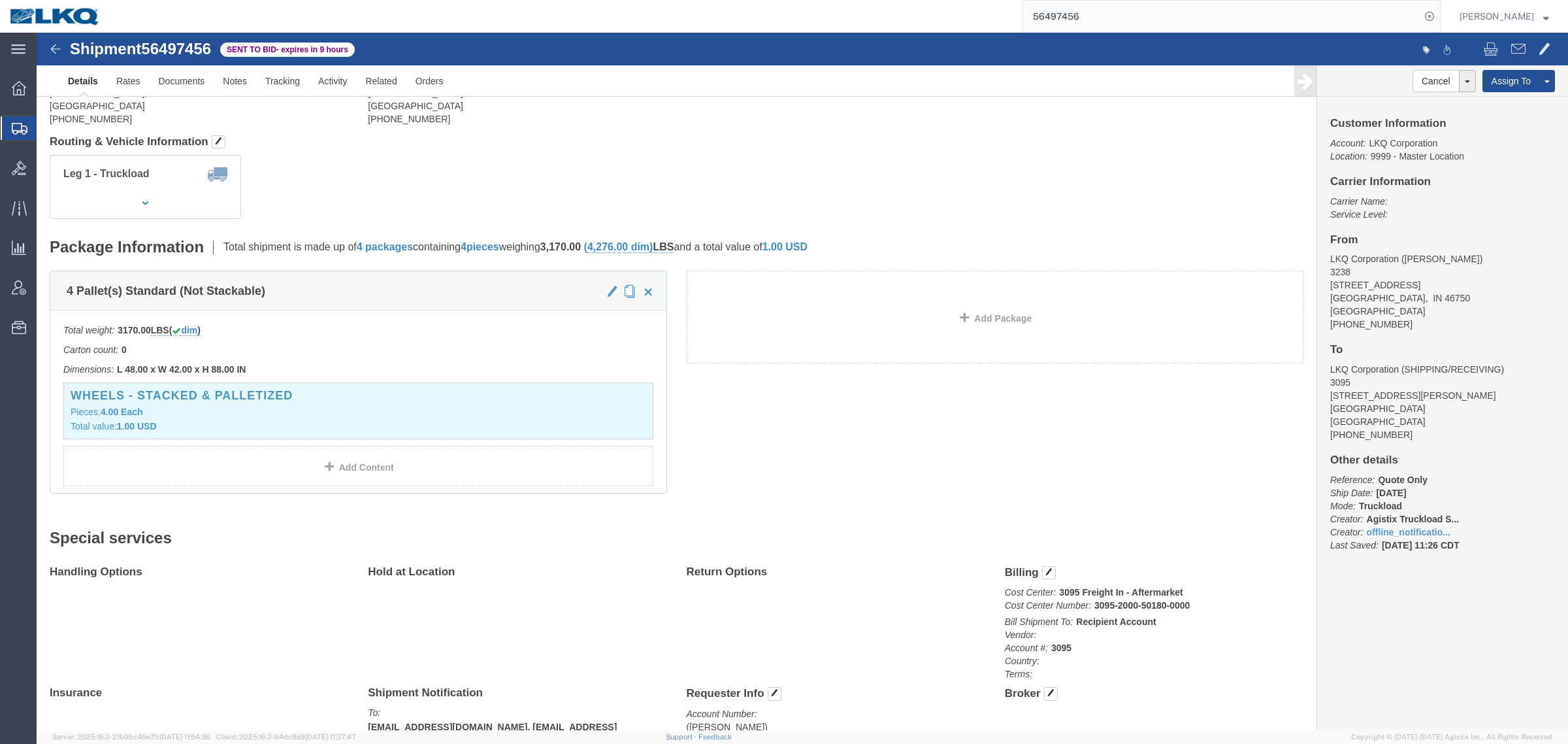
click span "56497456"
copy span "56497456"
click div "Package Information Total shipment is made up of 4 packages containing 4 pieces…"
click div "Shipment Detail Ship From LKQ Corporation (DEE SNEAD) 3238 1870 Riverfork Drive…"
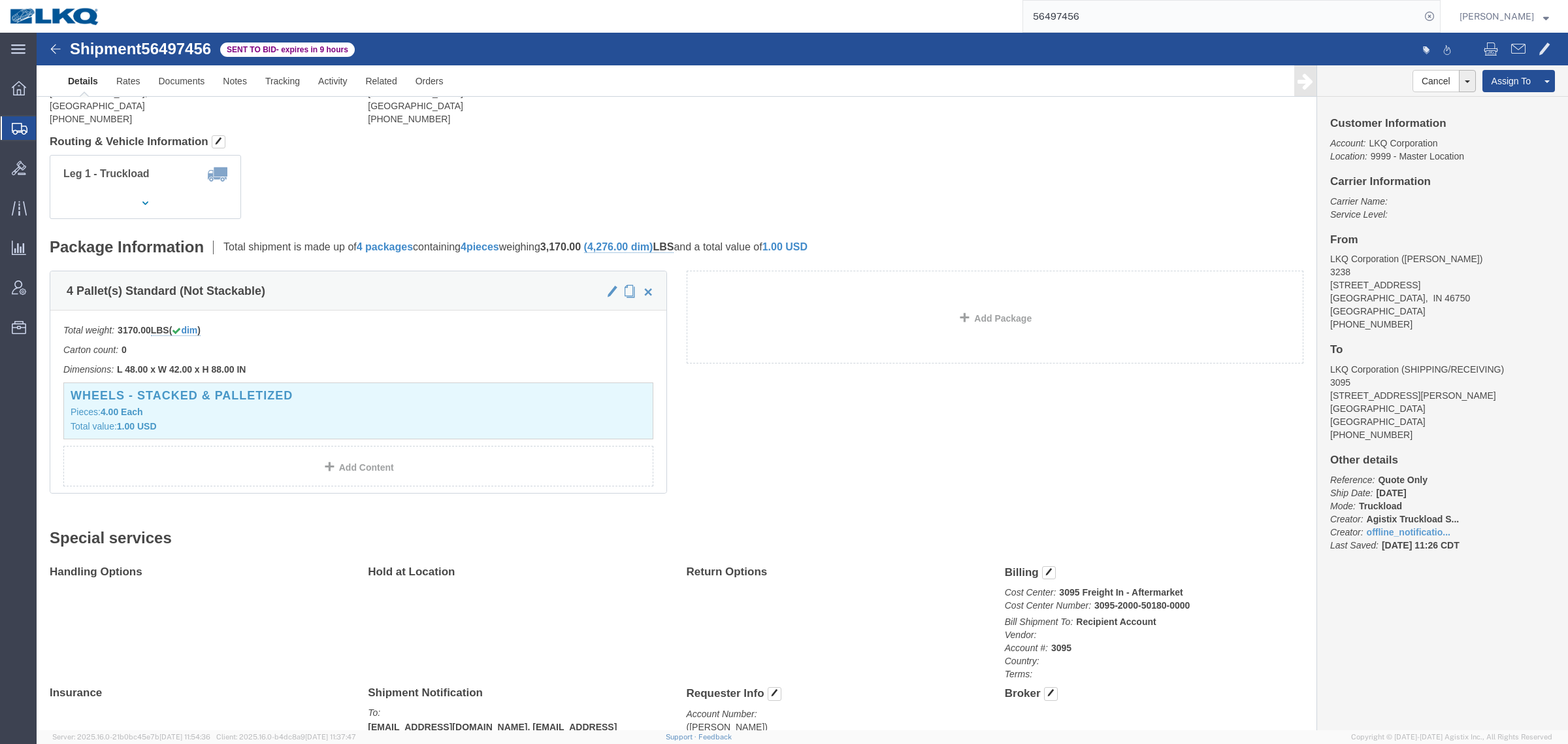
drag, startPoint x: 540, startPoint y: 89, endPoint x: 585, endPoint y: 83, distance: 45.4
click address "LKQ Corporation (SHIPPING/RECEIVING) 3095 2500 Scarbrough Dr Ste 100 Austin, TX…"
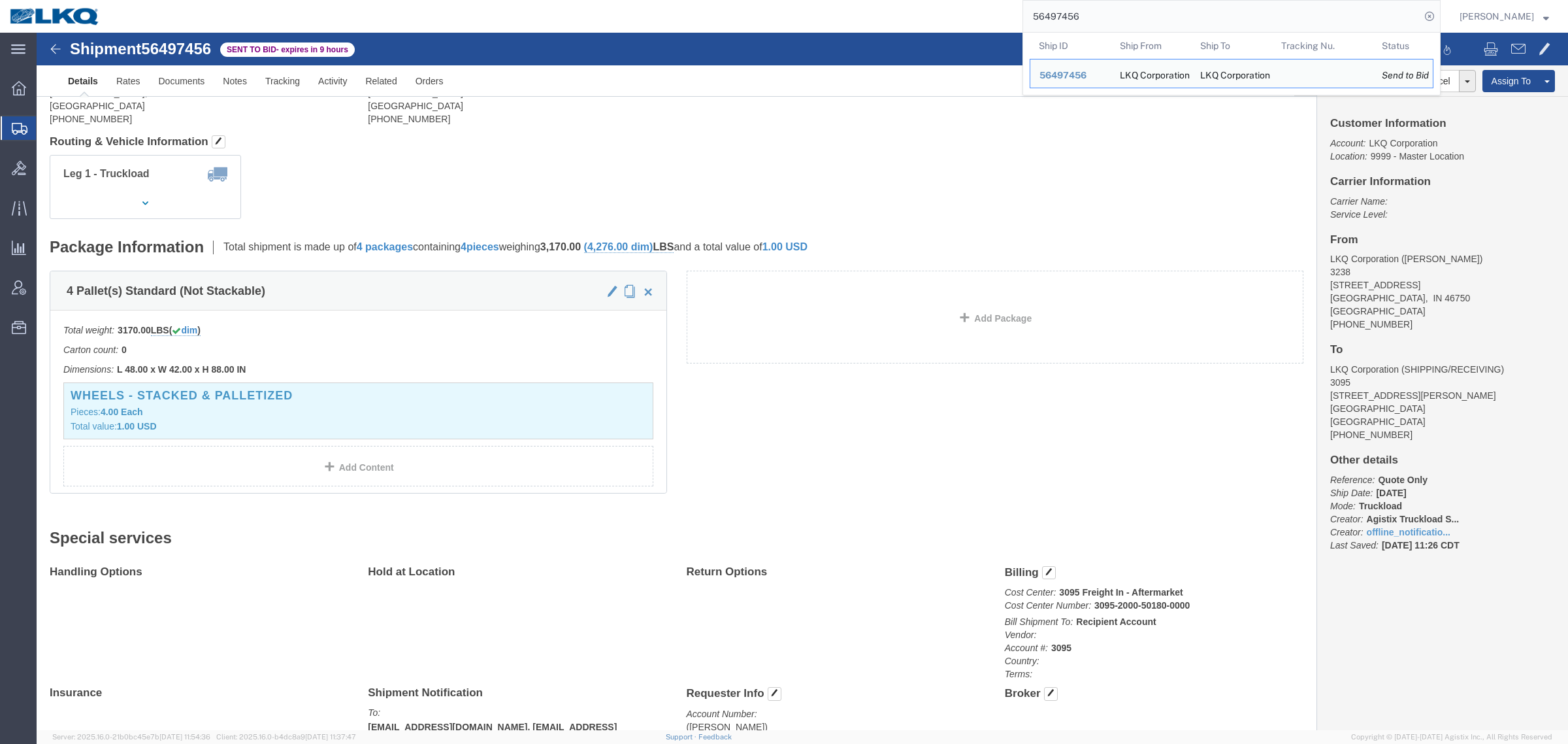
drag, startPoint x: 1117, startPoint y: 16, endPoint x: 935, endPoint y: 13, distance: 182.0
click at [935, 13] on div "56497456 Ship ID Ship From Ship To Tracking Nu. Status Ship ID 56497456 Ship Fr…" at bounding box center [774, 16] width 1331 height 33
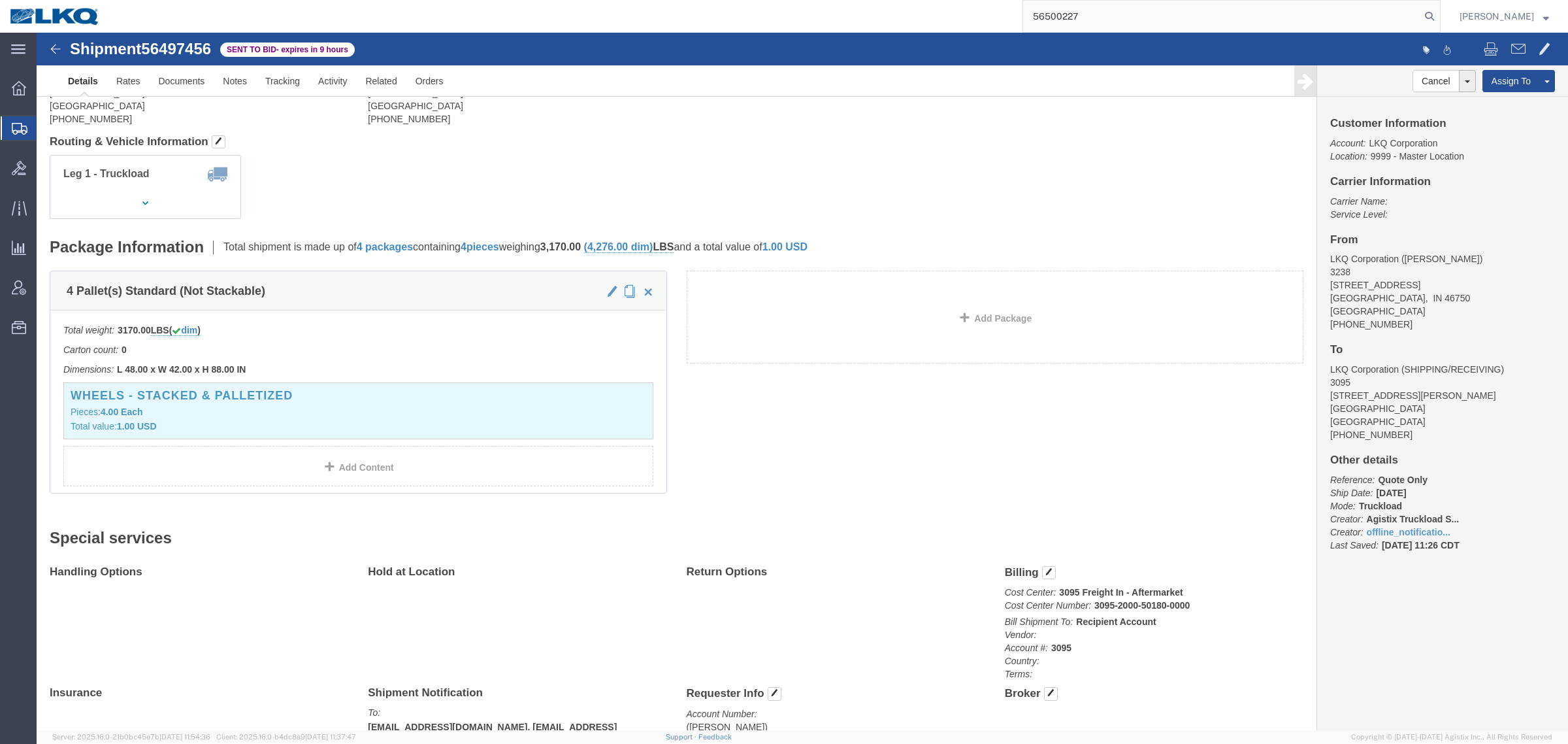
type input "56500227"
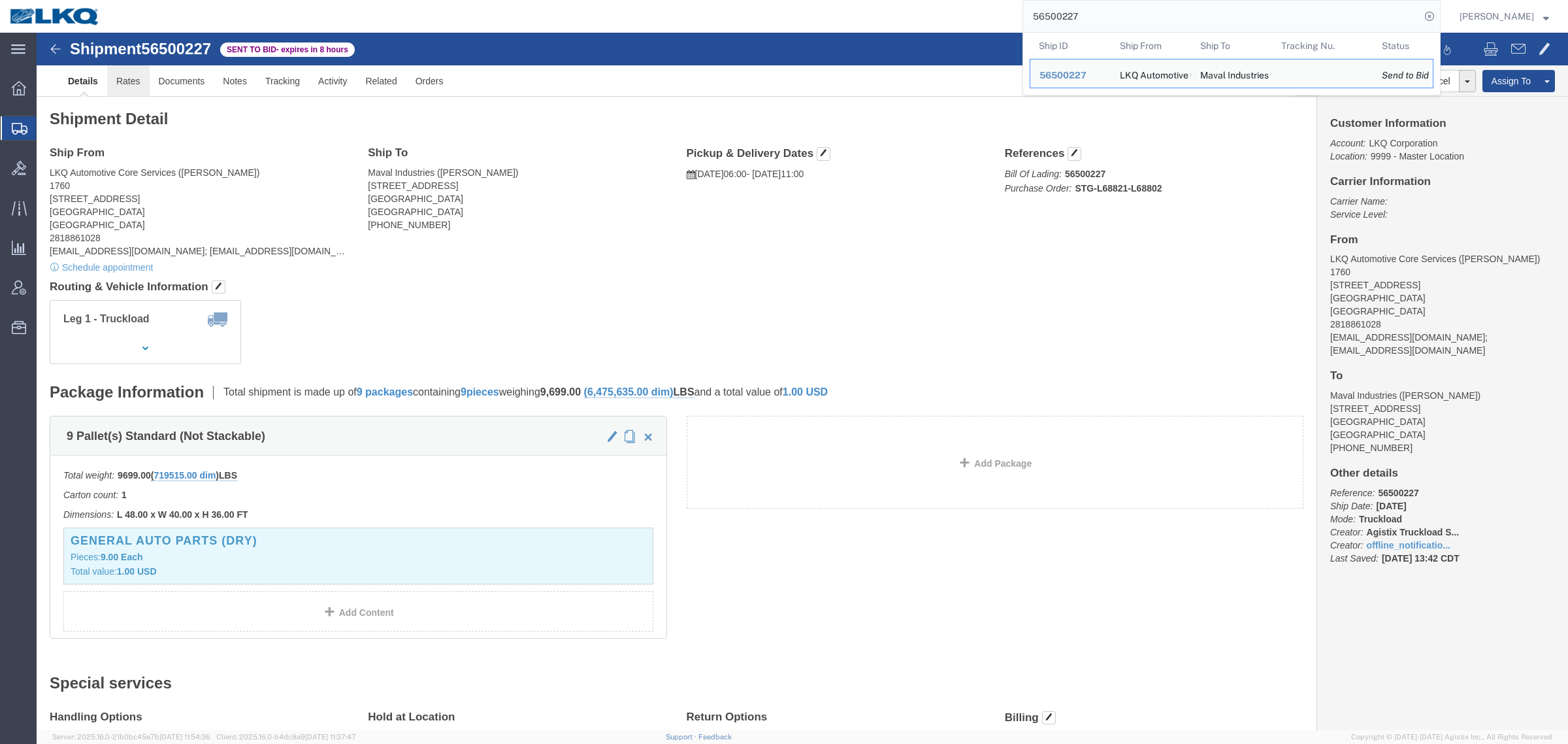
click link "Rates"
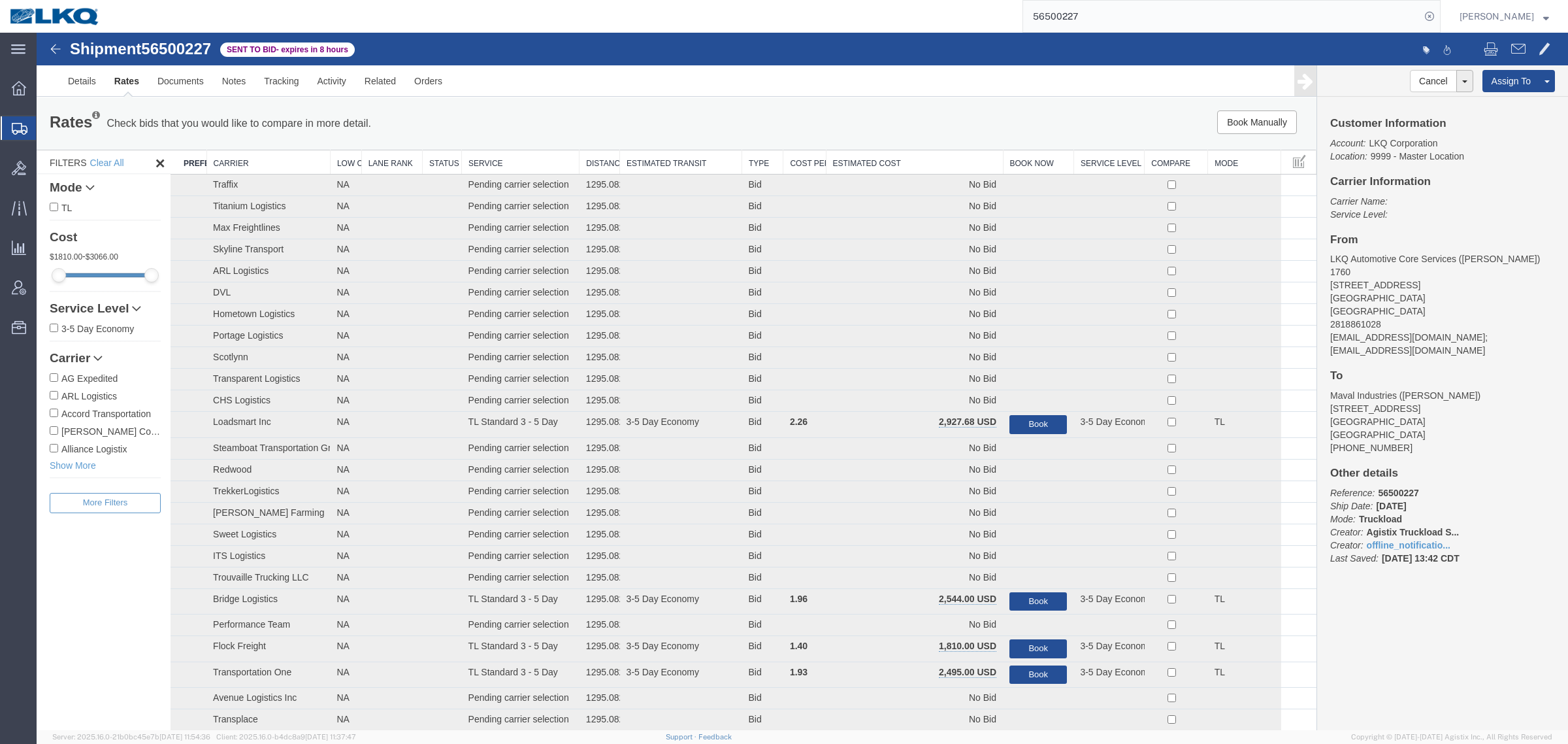
drag, startPoint x: 853, startPoint y: 142, endPoint x: 850, endPoint y: 152, distance: 10.4
click at [851, 148] on div "Rates Check bids that you would like to compare in more detail. Compare Filter …" at bounding box center [676, 123] width 1280 height 52
click at [850, 159] on th "Estimated Cost" at bounding box center [915, 161] width 177 height 24
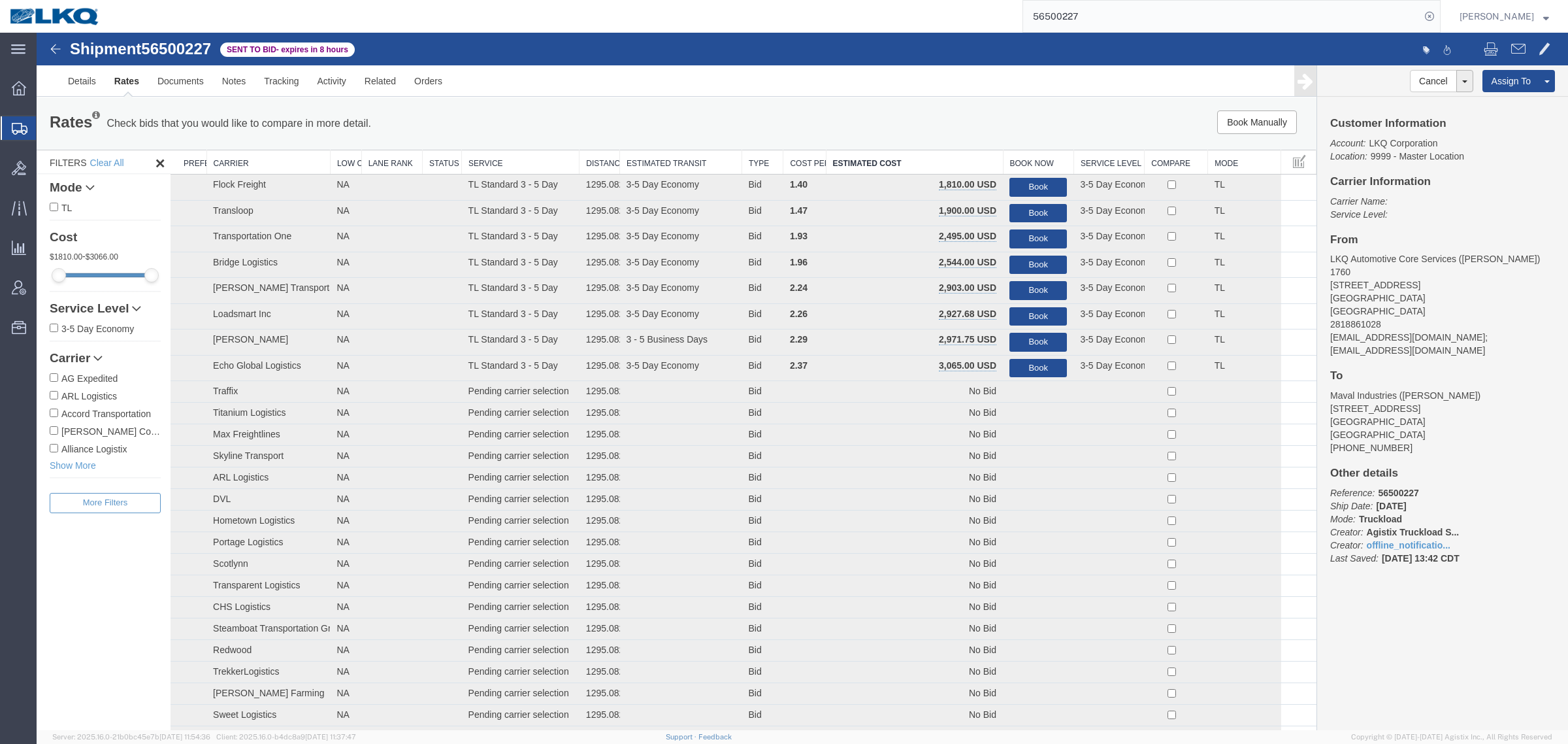
click at [854, 129] on div "Book Manually Pause Continue" at bounding box center [1048, 122] width 530 height 23
click at [939, 113] on div "Book Manually Pause Continue" at bounding box center [1048, 122] width 530 height 23
click at [135, 87] on link "Rates" at bounding box center [126, 81] width 43 height 32
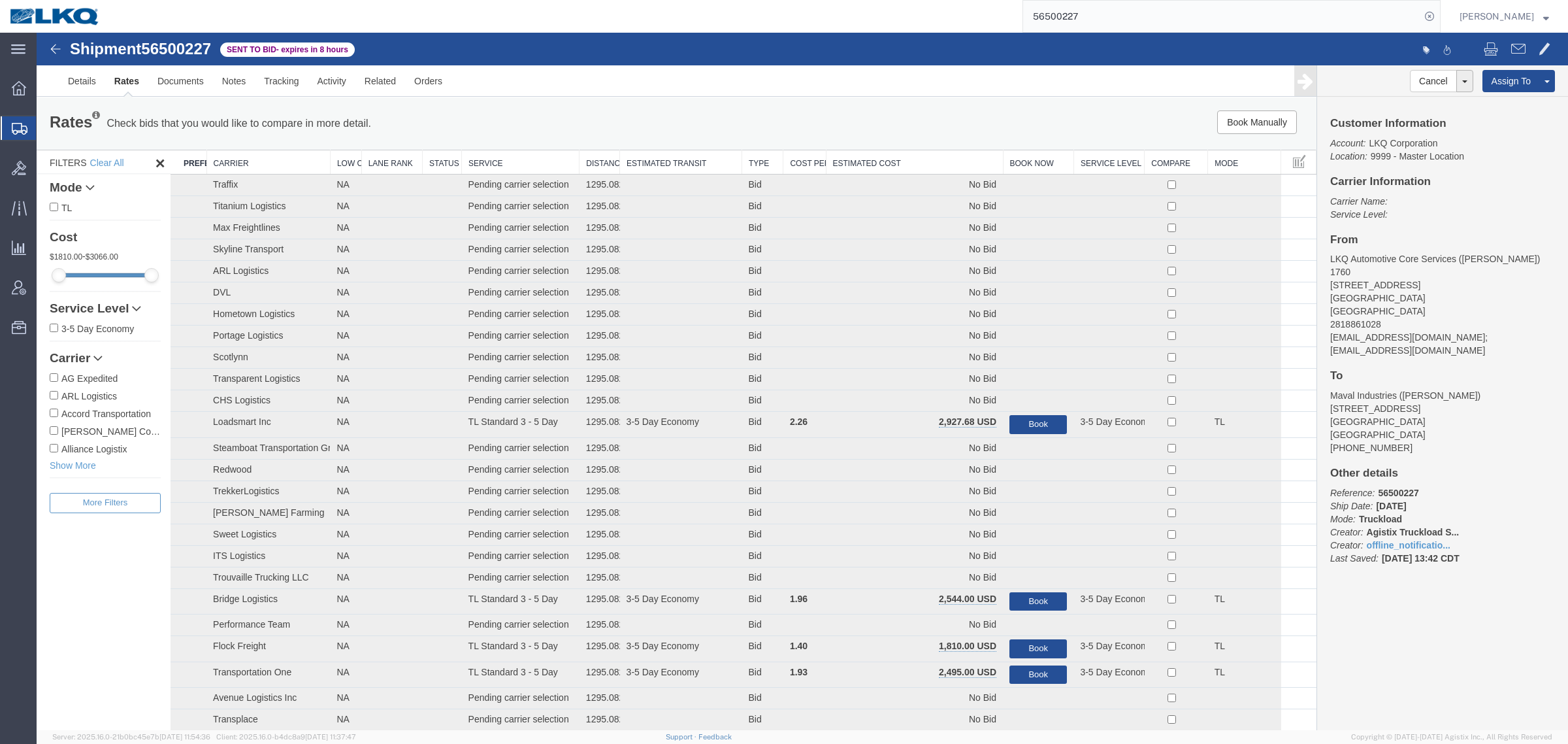
drag, startPoint x: 919, startPoint y: 173, endPoint x: 906, endPoint y: 164, distance: 15.8
click at [919, 172] on th "Estimated Cost" at bounding box center [915, 161] width 177 height 24
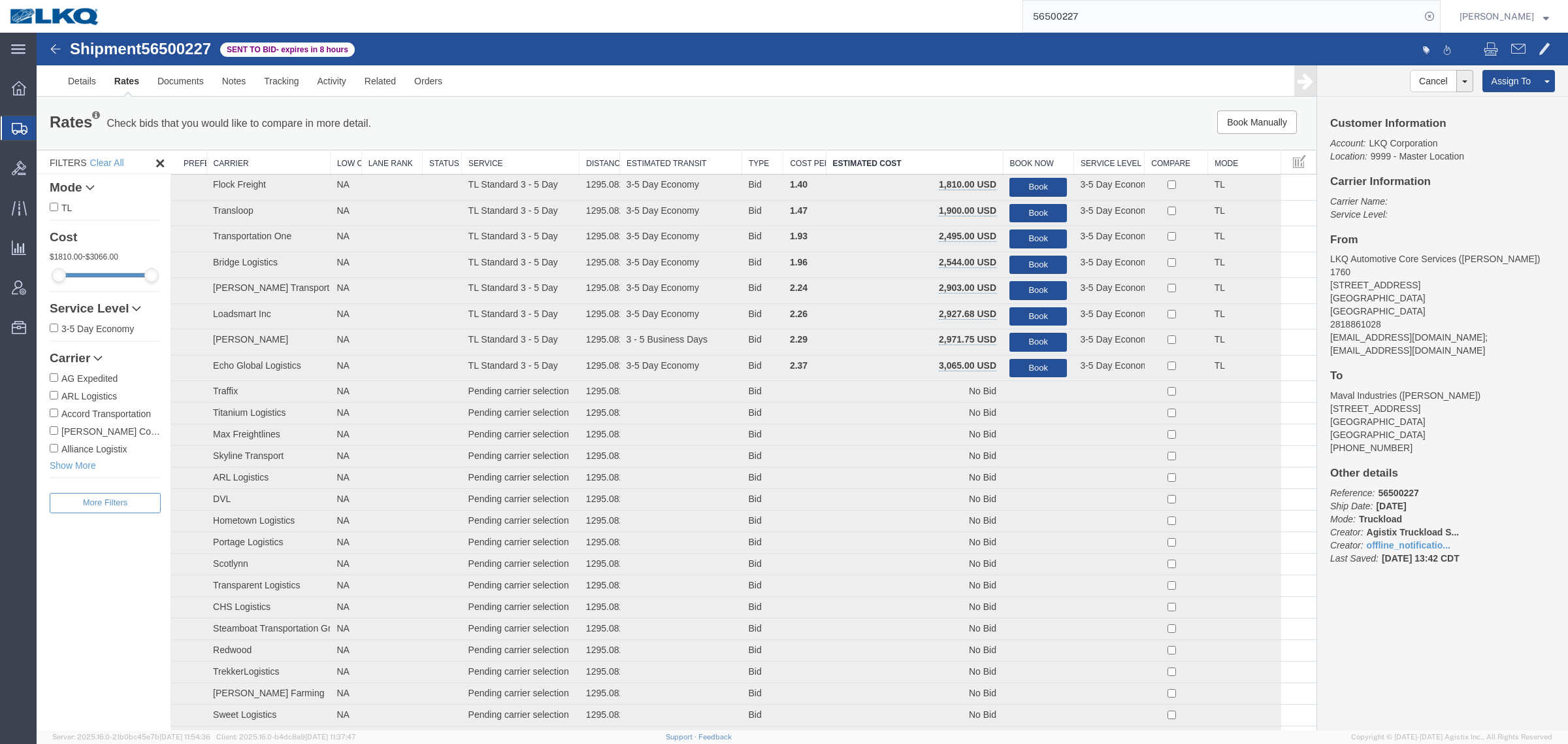
click at [125, 88] on link "Rates" at bounding box center [126, 81] width 43 height 32
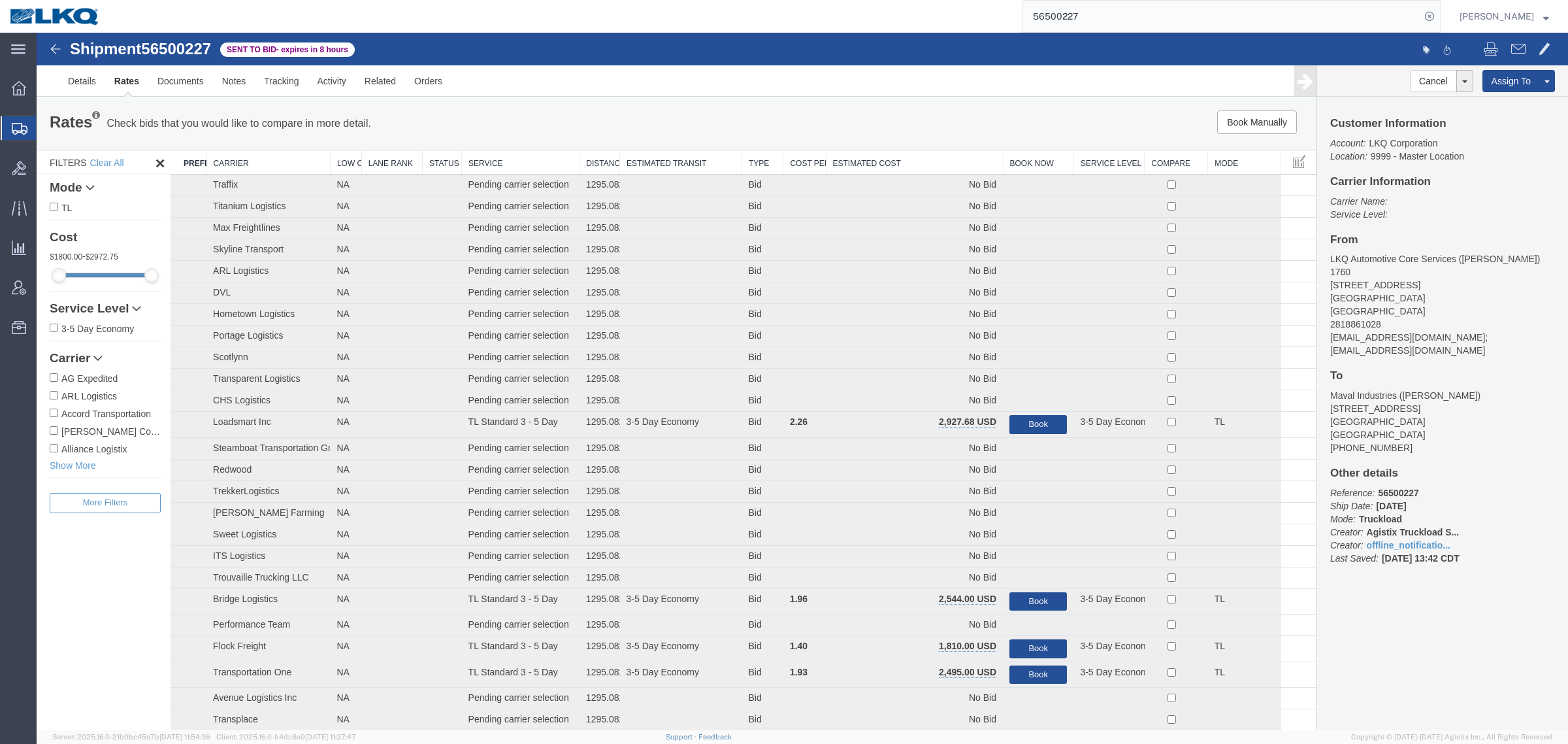
click at [898, 164] on th "Estimated Cost" at bounding box center [915, 161] width 177 height 24
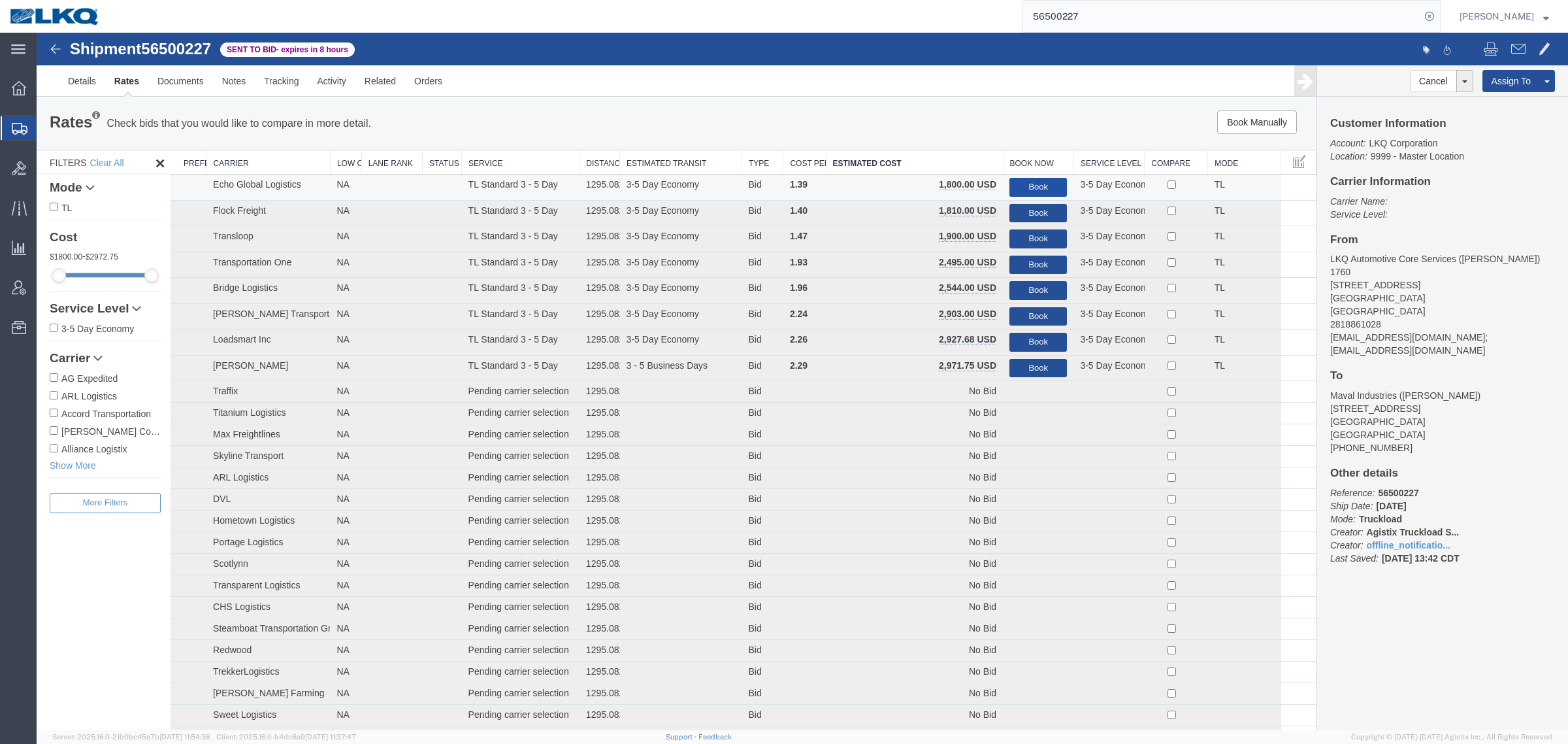
click at [1017, 182] on button "Book" at bounding box center [1039, 187] width 58 height 19
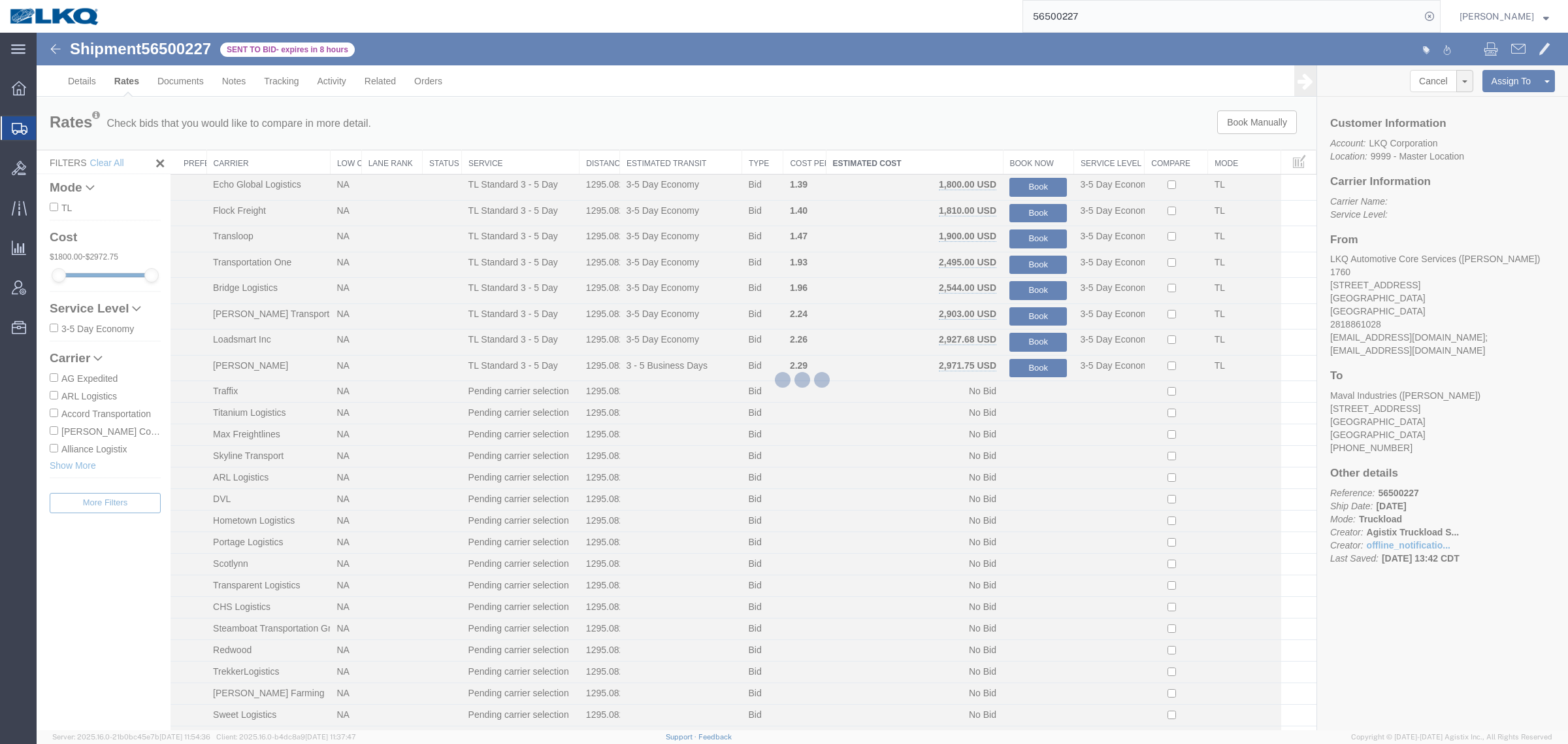
click at [991, 148] on div at bounding box center [802, 382] width 1531 height 698
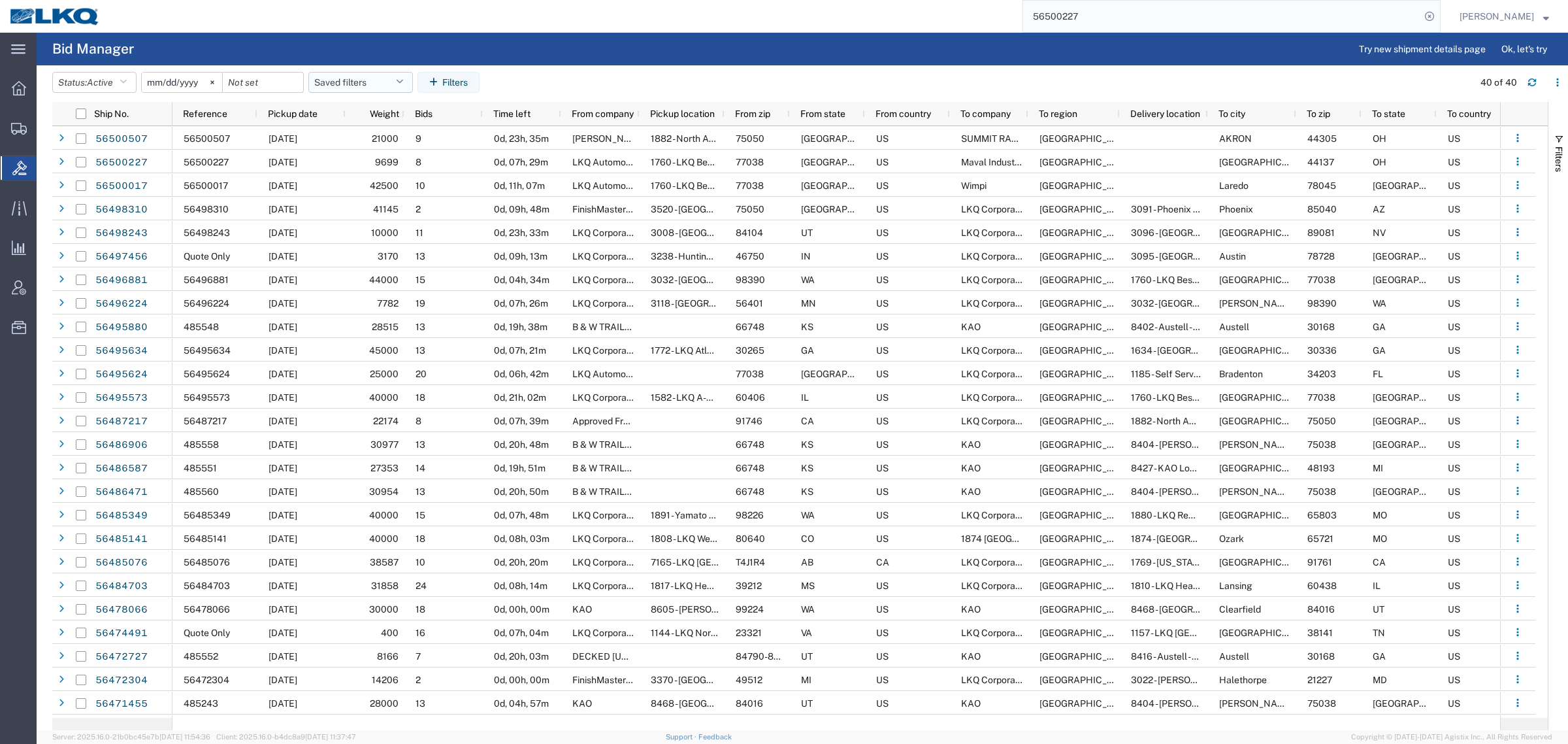
click at [346, 83] on button "Saved filters" at bounding box center [360, 83] width 105 height 21
click at [377, 137] on span "Bid Board" at bounding box center [396, 139] width 171 height 24
type input "2024-12-01"
type input "2025-12-31"
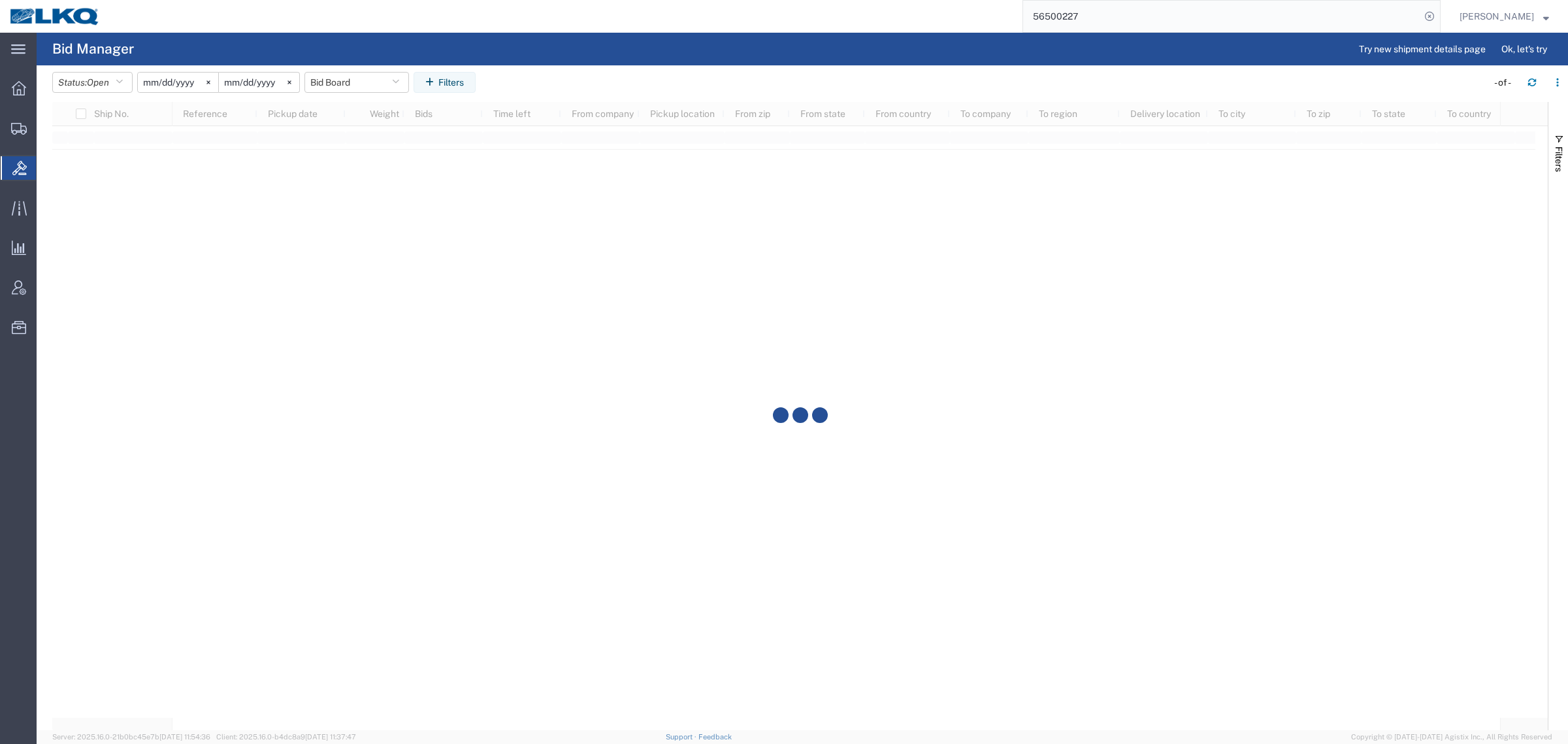
click at [577, 79] on agx-table-filter-chips "Status: Open Active All Awaiting Confirmation Awarded Closed Expired Open Withd…" at bounding box center [766, 87] width 1429 height 30
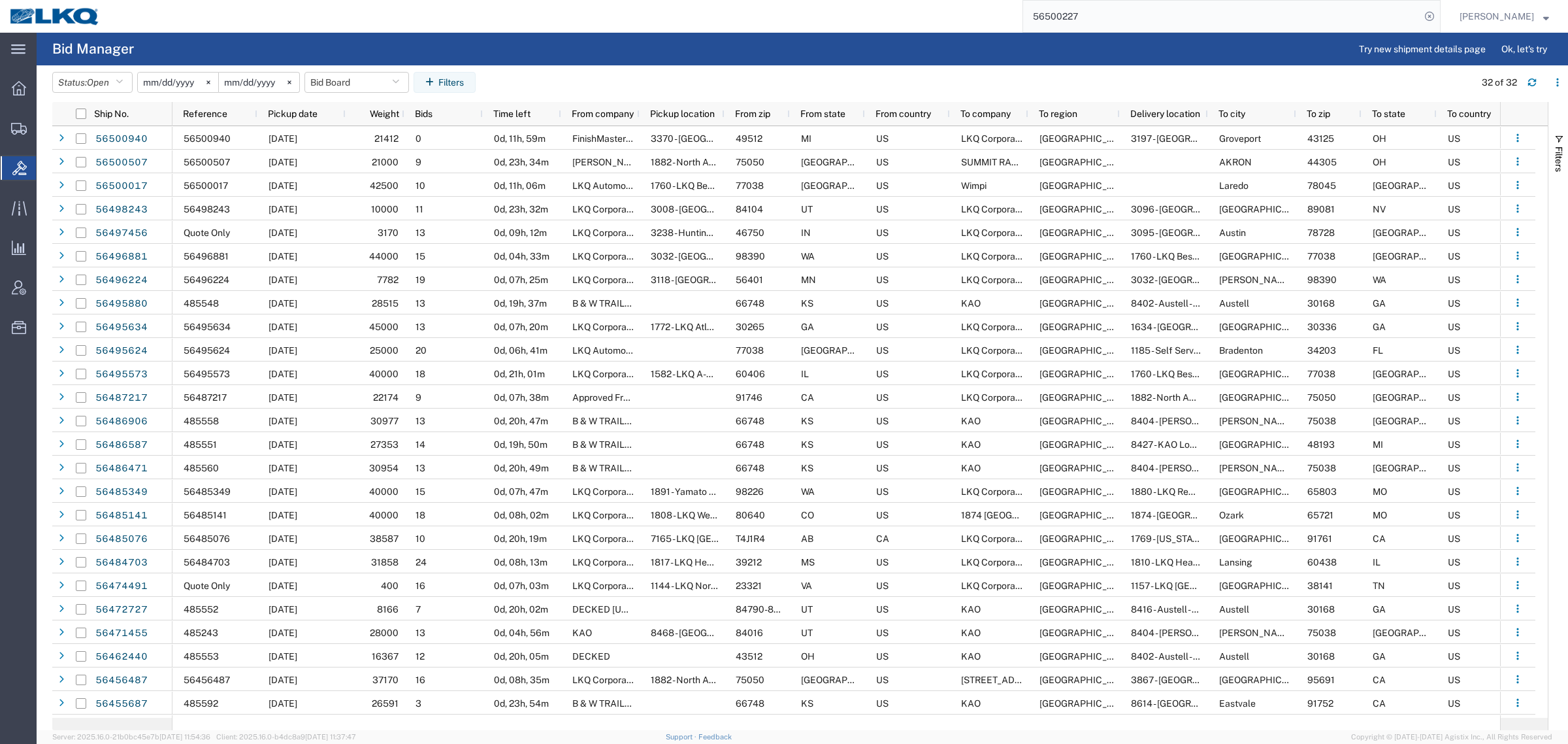
click at [301, 14] on div "56500227" at bounding box center [774, 16] width 1331 height 33
click at [306, 115] on span "Pickup date" at bounding box center [293, 113] width 50 height 11
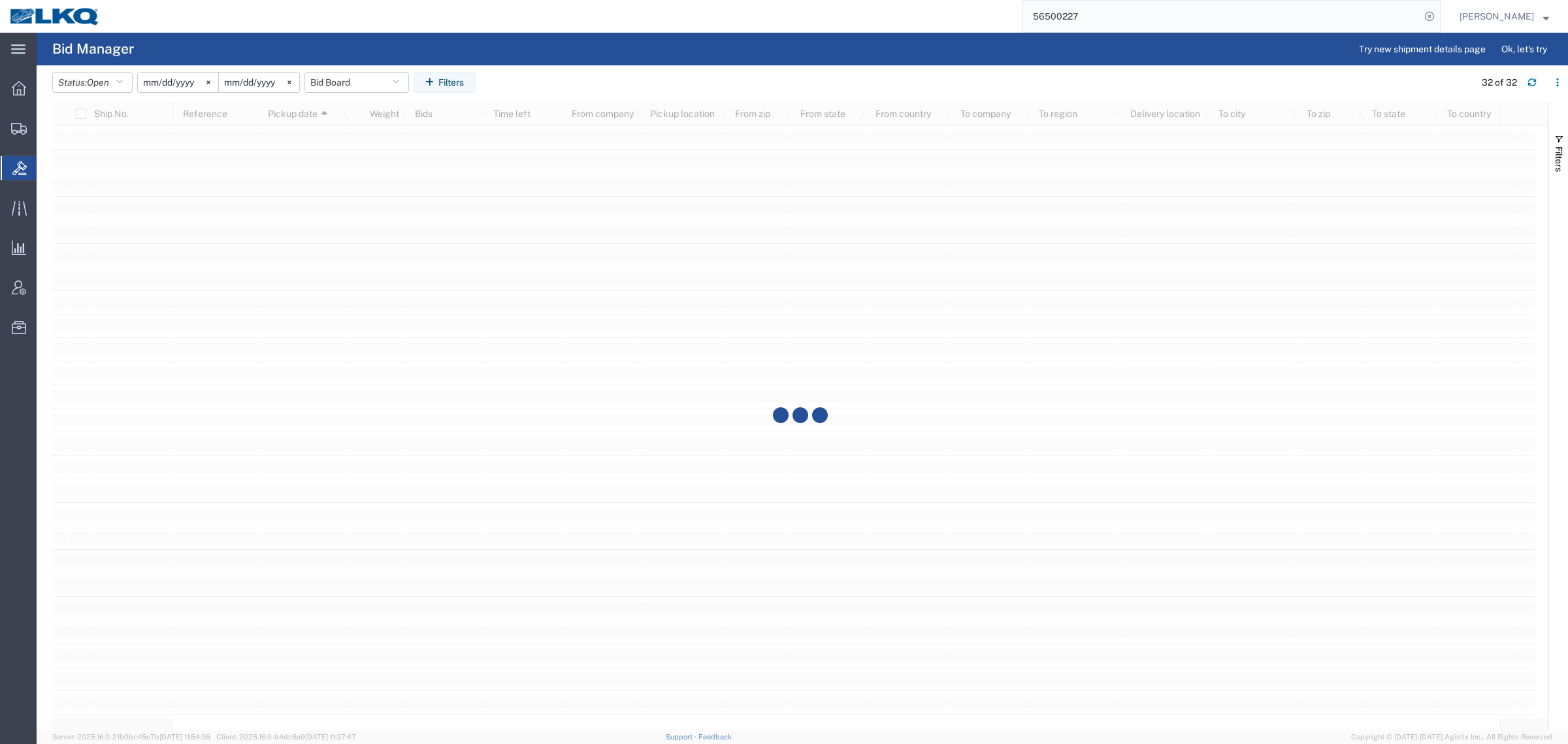
click at [309, 1] on div "56500227" at bounding box center [774, 16] width 1331 height 33
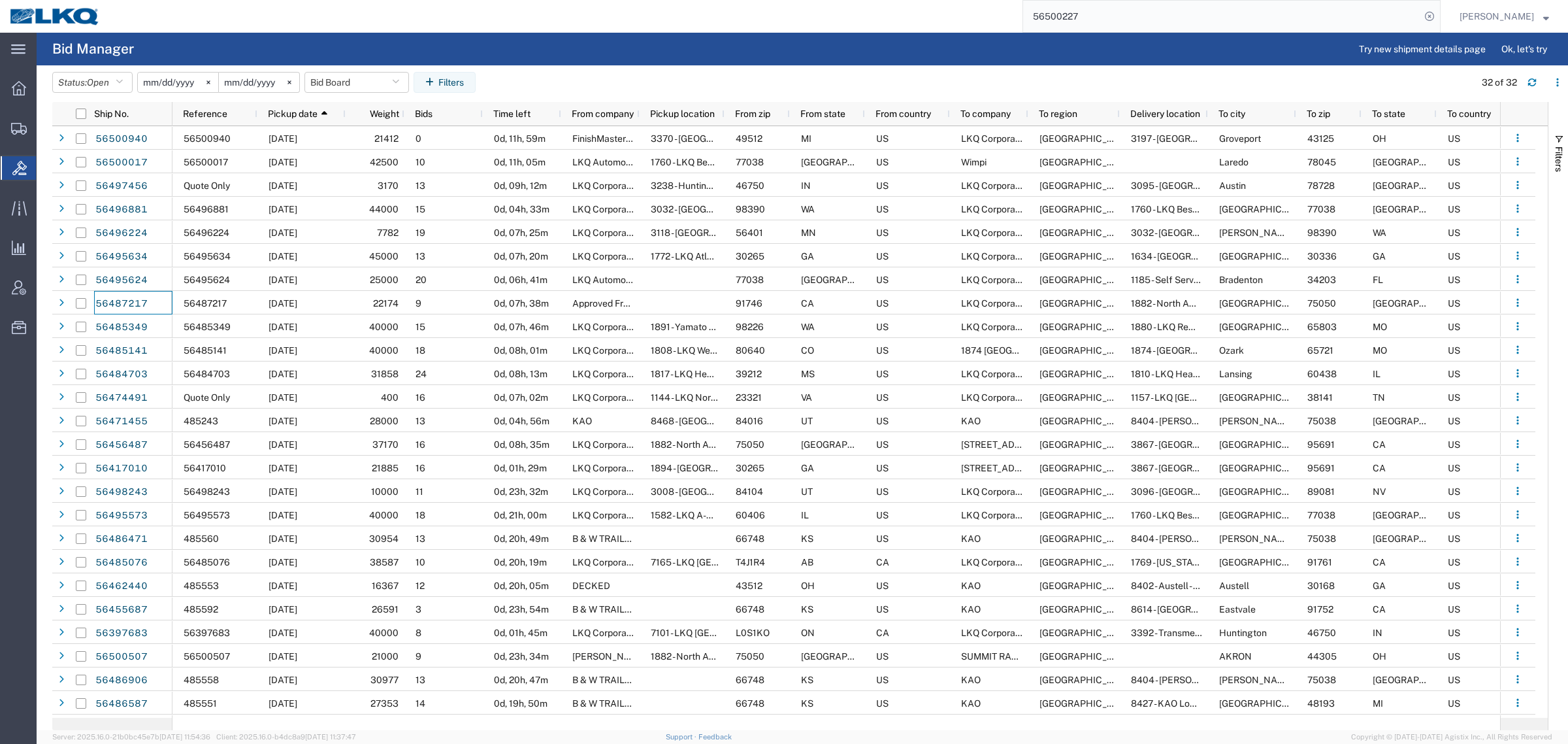
click at [681, 41] on agx-page-header "Bid Manager Try new shipment details page Ok, let's try" at bounding box center [802, 49] width 1531 height 33
click at [839, 73] on agx-table-filter-chips "Status: Open Active All Awaiting Confirmation Awarded Closed Expired Open Withd…" at bounding box center [760, 87] width 1416 height 30
click at [338, 79] on button "Bid Board" at bounding box center [356, 83] width 105 height 21
click at [370, 137] on span "Bid Board" at bounding box center [392, 139] width 171 height 24
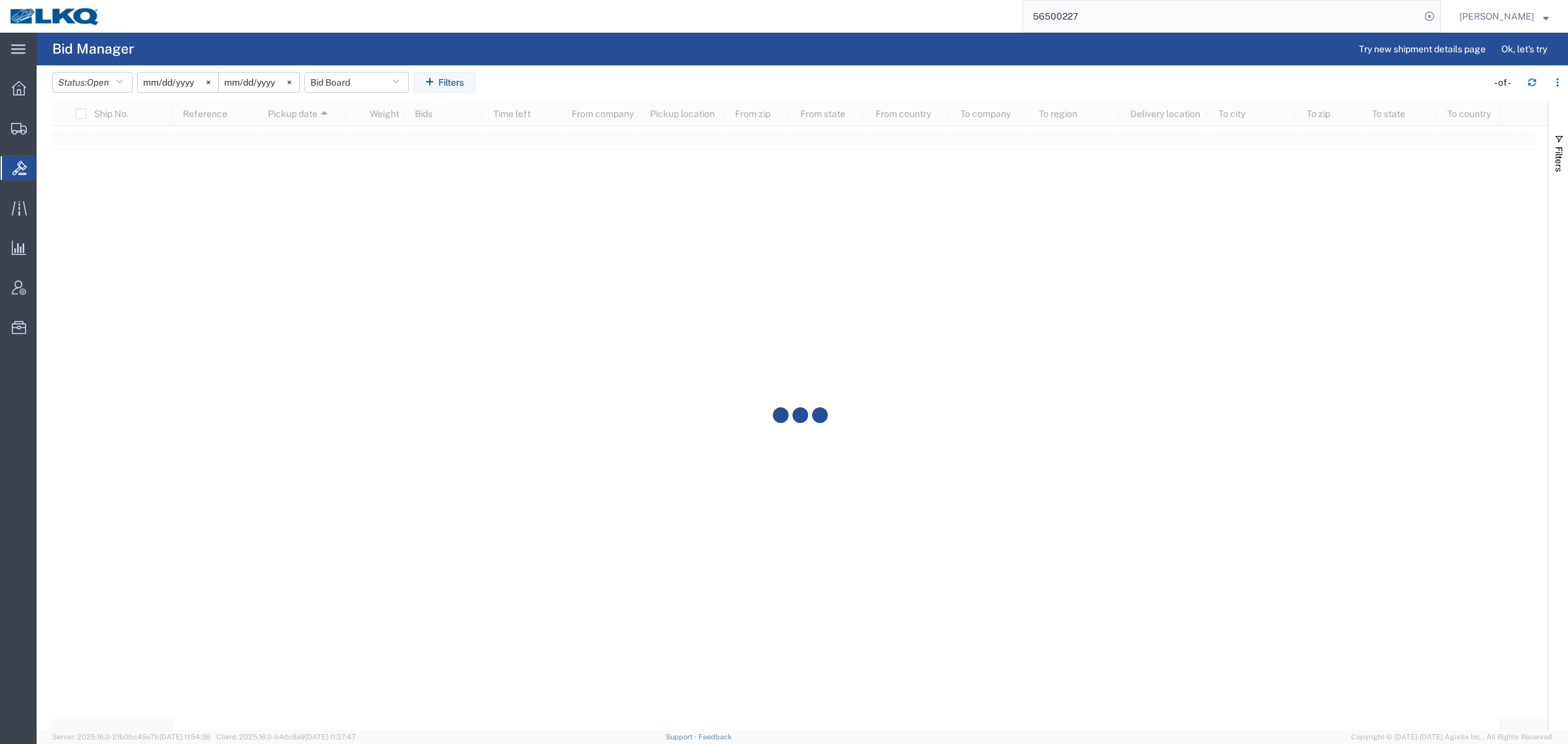
click at [667, 49] on agx-page-header "Bid Manager Try new shipment details page Ok, let's try" at bounding box center [802, 49] width 1531 height 33
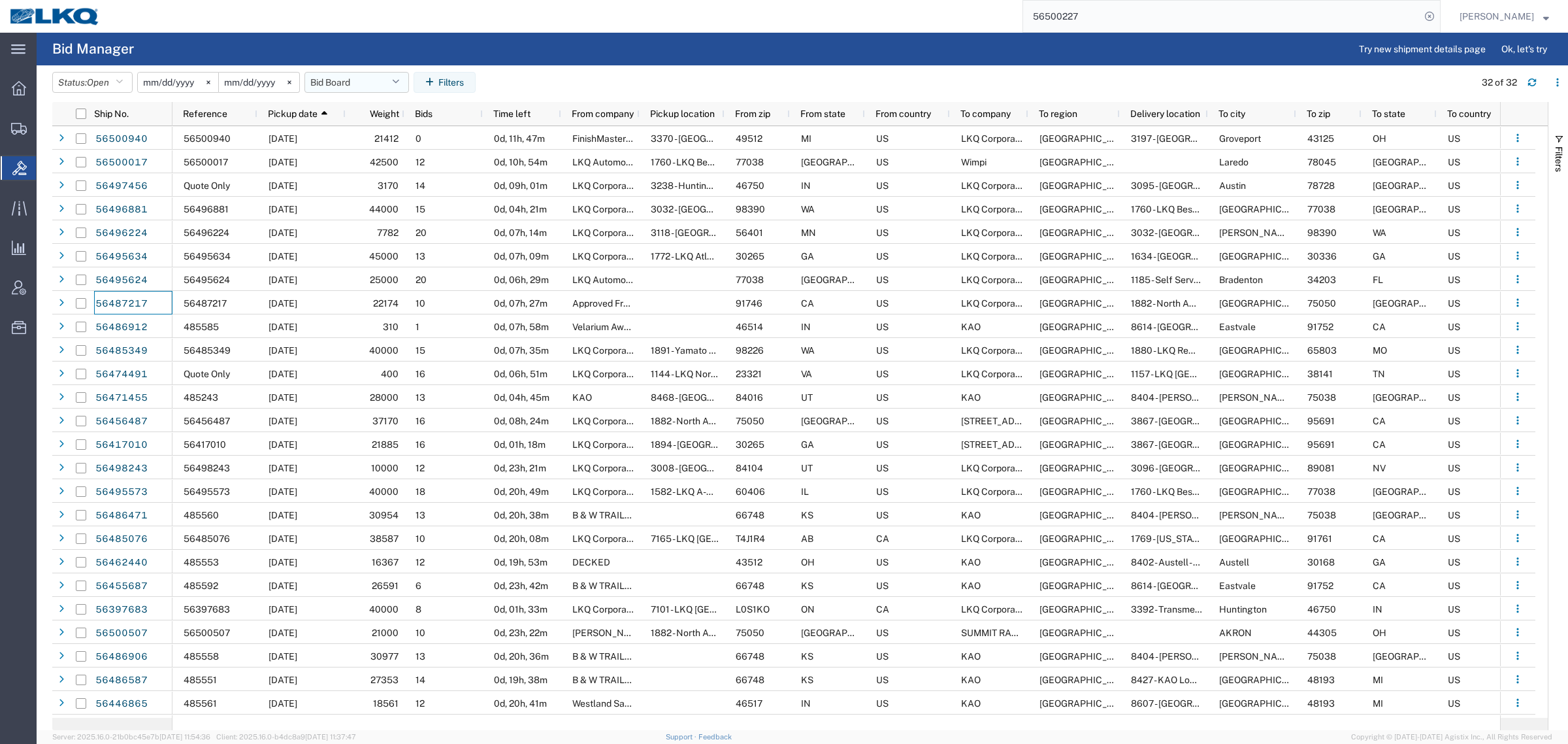
click at [330, 92] on button "Bid Board" at bounding box center [356, 83] width 105 height 21
click at [359, 139] on span "Bid Board" at bounding box center [392, 139] width 171 height 24
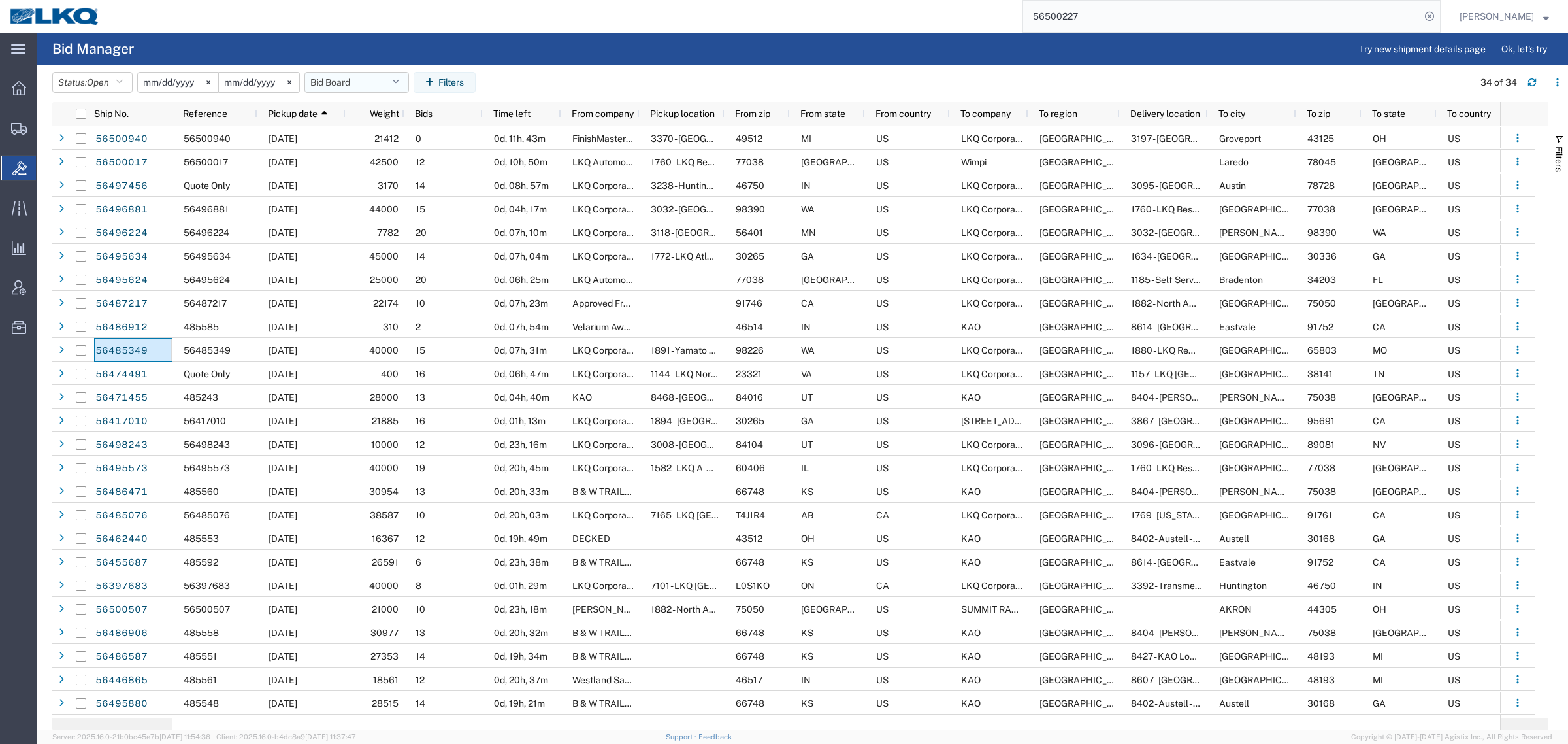
click at [351, 84] on button "Bid Board" at bounding box center [356, 83] width 105 height 21
click at [370, 141] on span "Bid Board" at bounding box center [392, 139] width 171 height 24
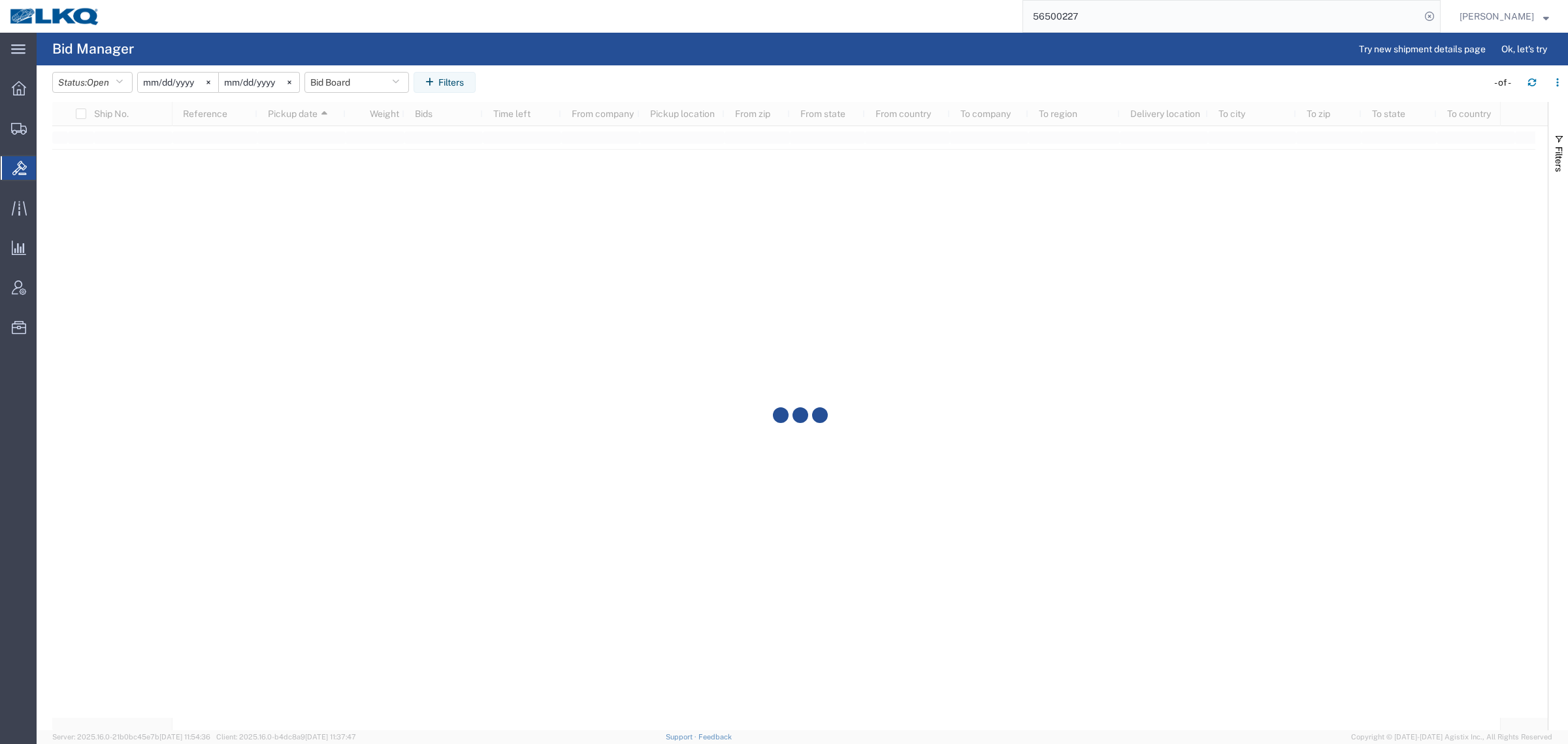
click at [685, 62] on agx-page-header "Bid Manager Try new shipment details page Ok, let's try" at bounding box center [802, 49] width 1531 height 33
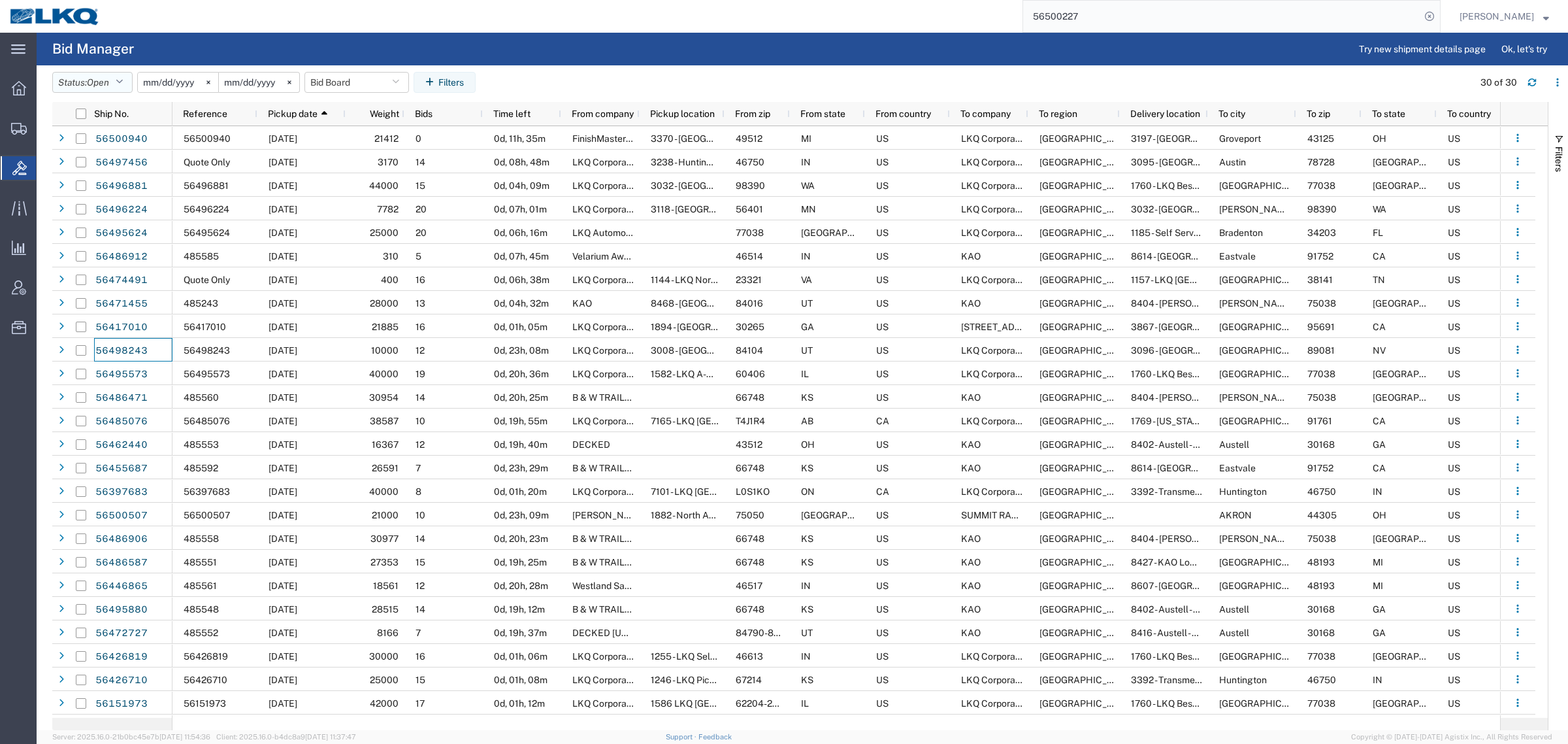
click at [88, 87] on button "Status: Open" at bounding box center [92, 83] width 81 height 21
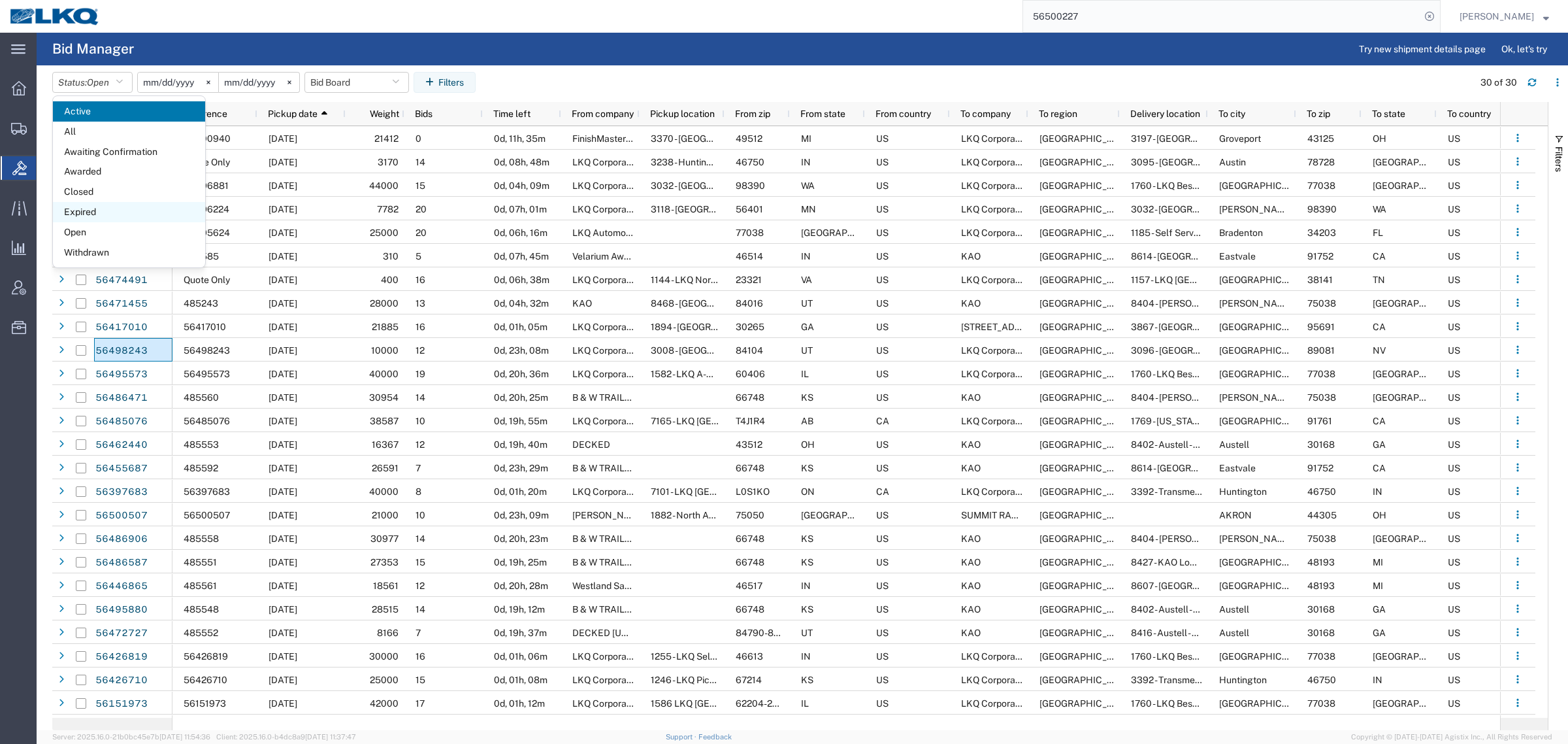
click at [85, 206] on span "Expired" at bounding box center [129, 211] width 152 height 20
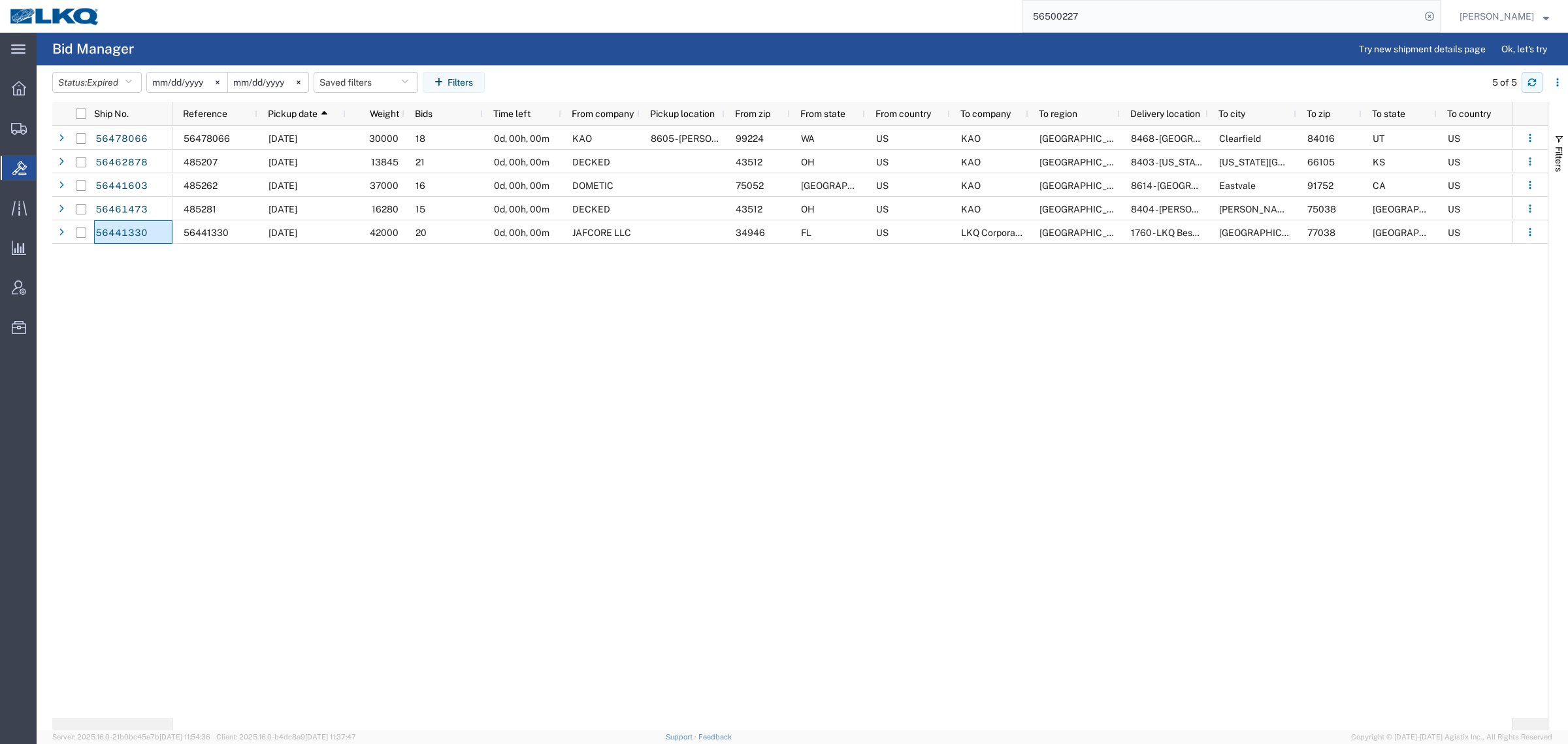
click at [1528, 80] on icon "button" at bounding box center [1532, 83] width 10 height 10
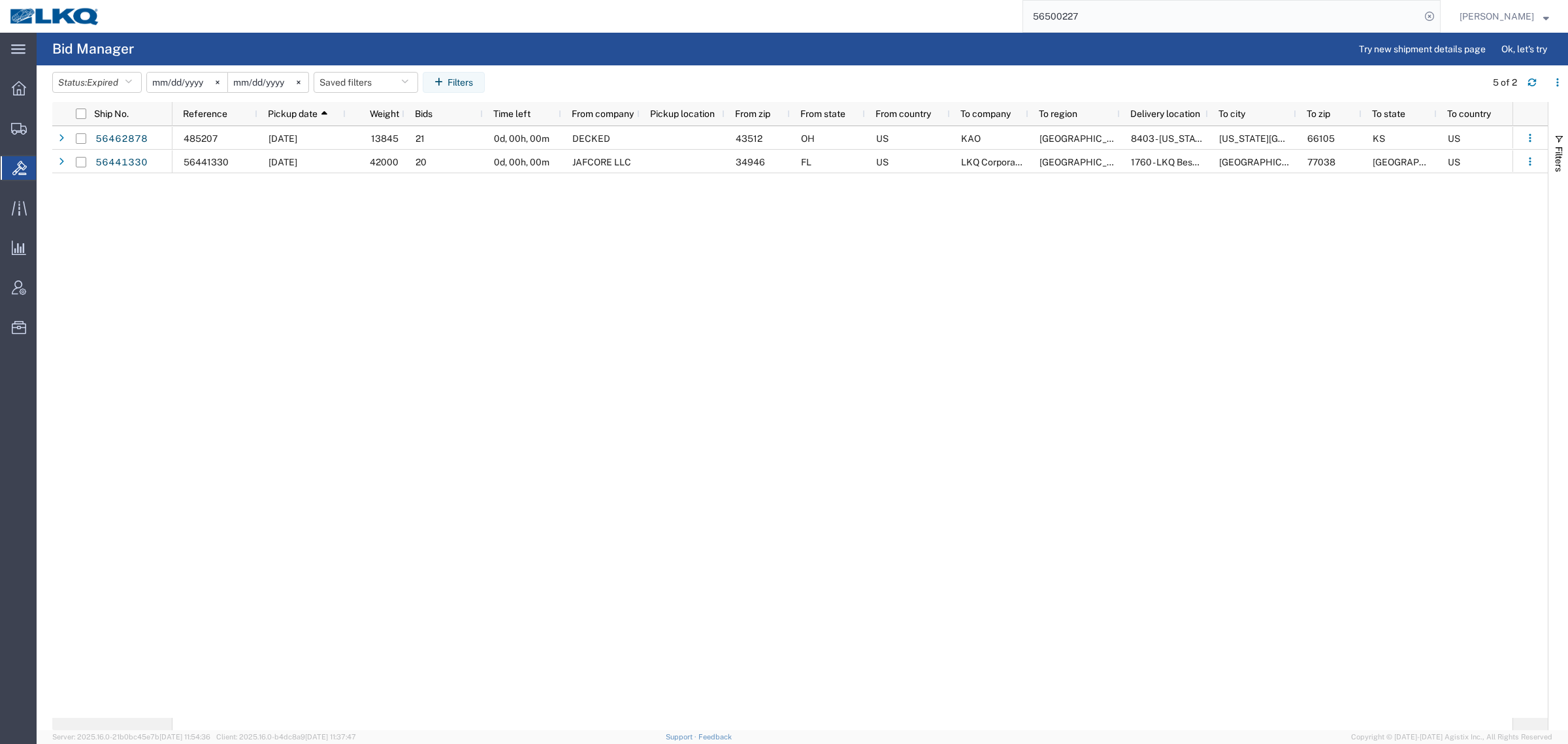
click at [665, 237] on div "485207 08/18/2025 13845 21 0d, 00h, 00m DECKED 43512 OH US KAO North America 84…" at bounding box center [843, 421] width 1340 height 591
drag, startPoint x: 858, startPoint y: 266, endPoint x: 834, endPoint y: 285, distance: 30.6
click at [835, 285] on div "485207 08/18/2025 13845 21 0d, 00h, 00m DECKED 43512 OH US KAO North America 84…" at bounding box center [843, 421] width 1340 height 591
click at [834, 368] on div "485207 08/18/2025 13845 21 0d, 00h, 00m DECKED 43512 OH US KAO North America 84…" at bounding box center [843, 421] width 1340 height 591
click at [1075, 456] on div "485207 08/18/2025 13845 21 0d, 00h, 00m DECKED 43512 OH US KAO North America 84…" at bounding box center [843, 421] width 1340 height 591
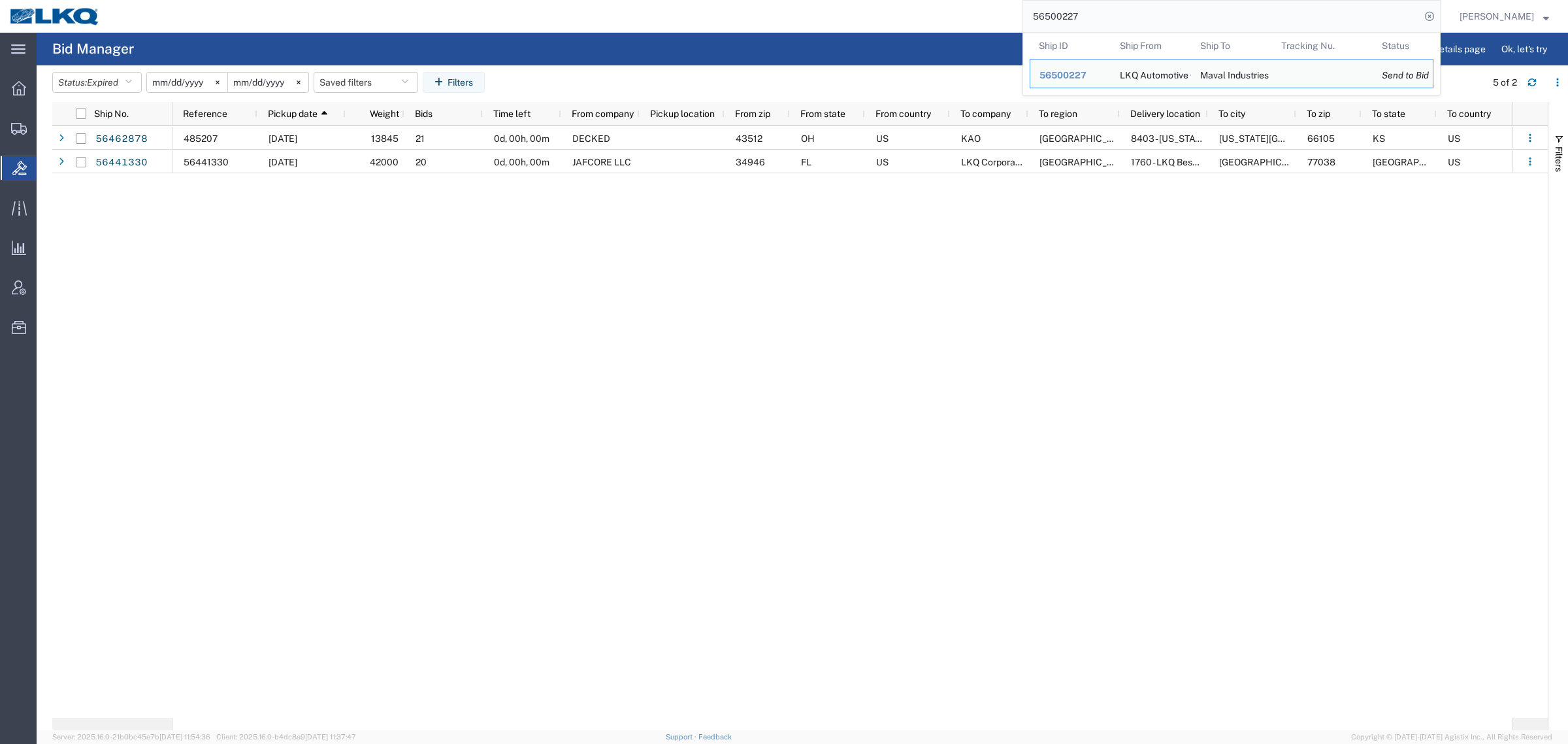
drag, startPoint x: 1112, startPoint y: 21, endPoint x: 957, endPoint y: 21, distance: 155.0
click at [957, 21] on div "56500227 Ship ID Ship From Ship To Tracking Nu. Status Ship ID 56500227 Ship Fr…" at bounding box center [774, 16] width 1331 height 33
click at [361, 87] on button "Saved filters" at bounding box center [365, 83] width 105 height 21
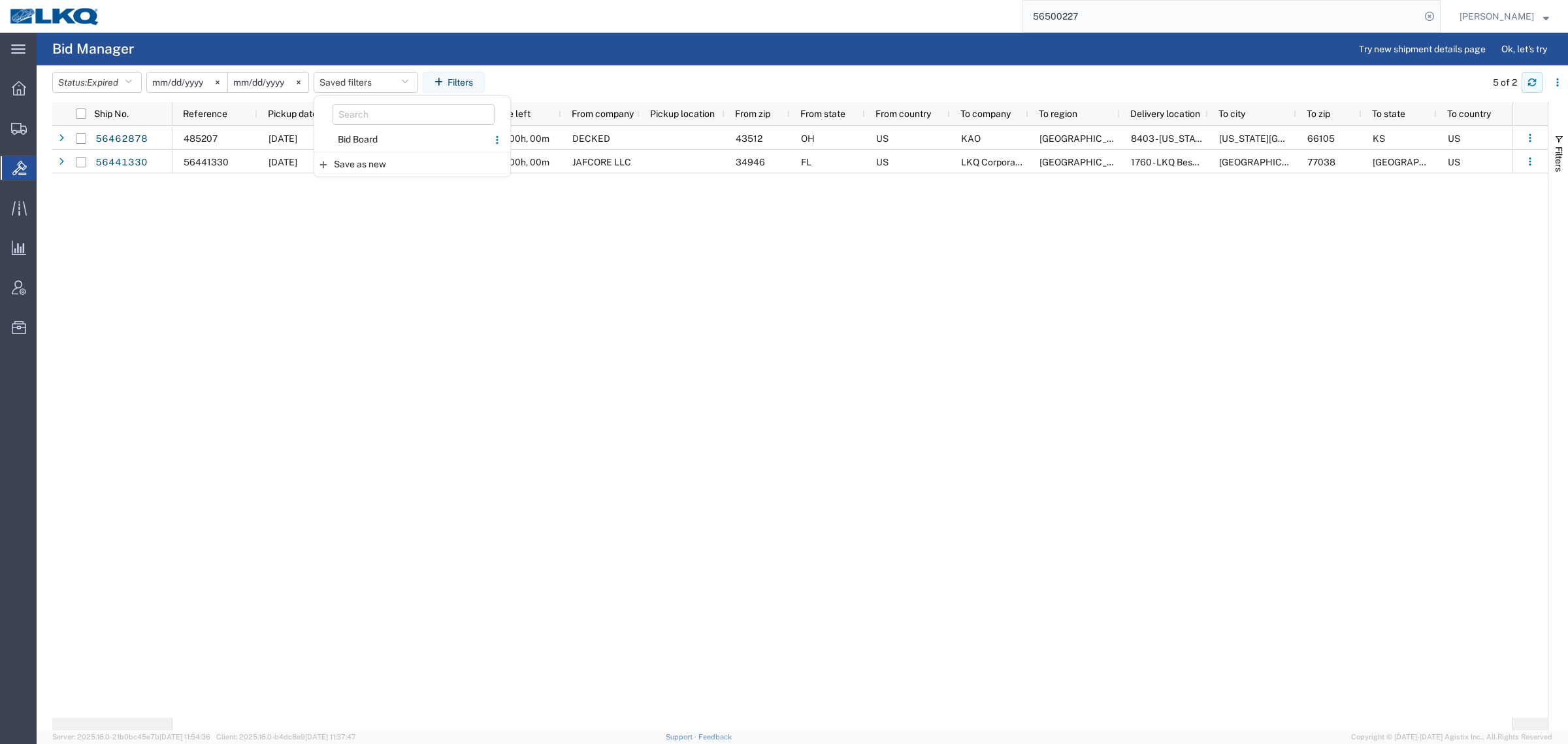
click at [1536, 91] on button "button" at bounding box center [1532, 83] width 21 height 21
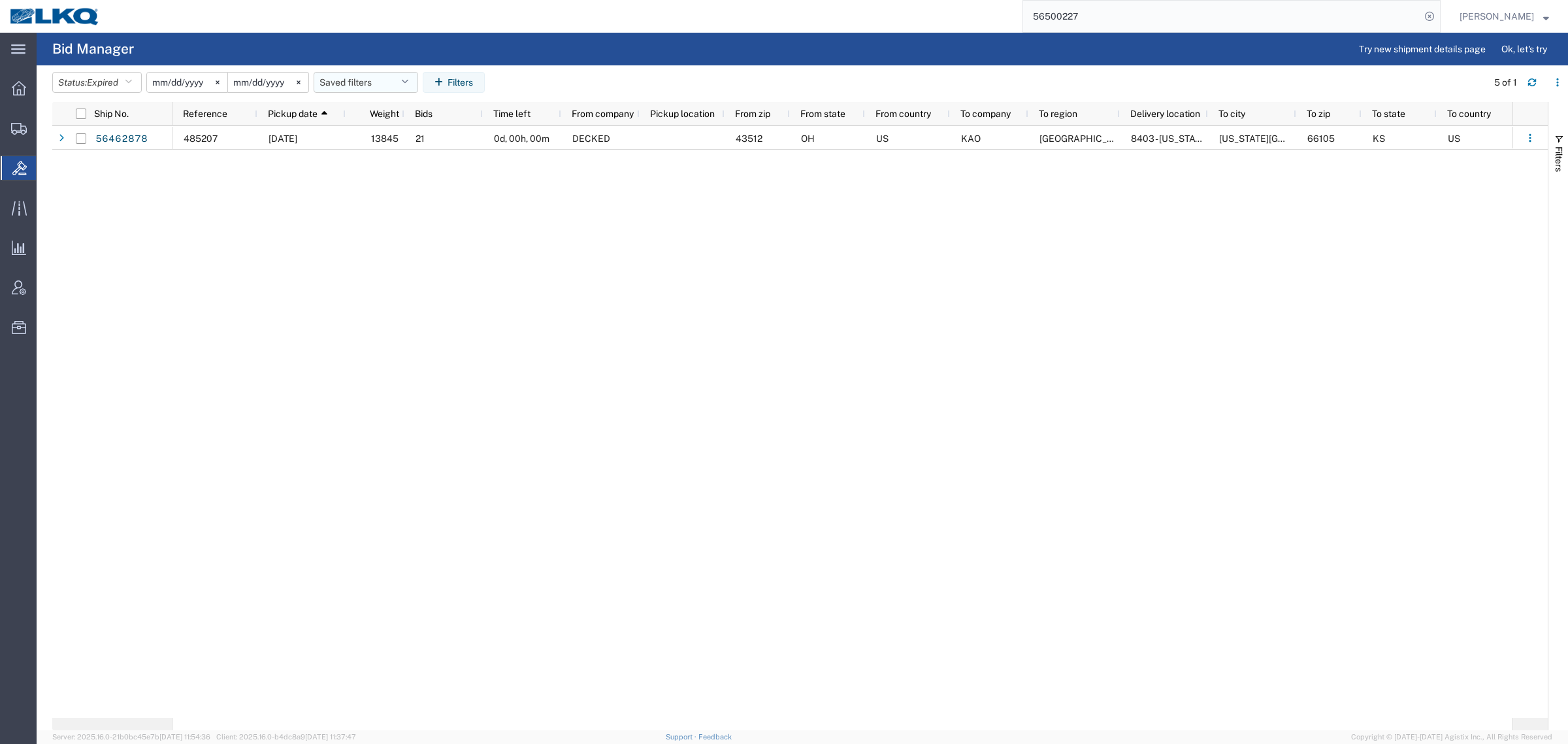
click at [379, 81] on button "Saved filters" at bounding box center [365, 83] width 105 height 21
click at [393, 132] on span "Bid Board" at bounding box center [401, 139] width 171 height 24
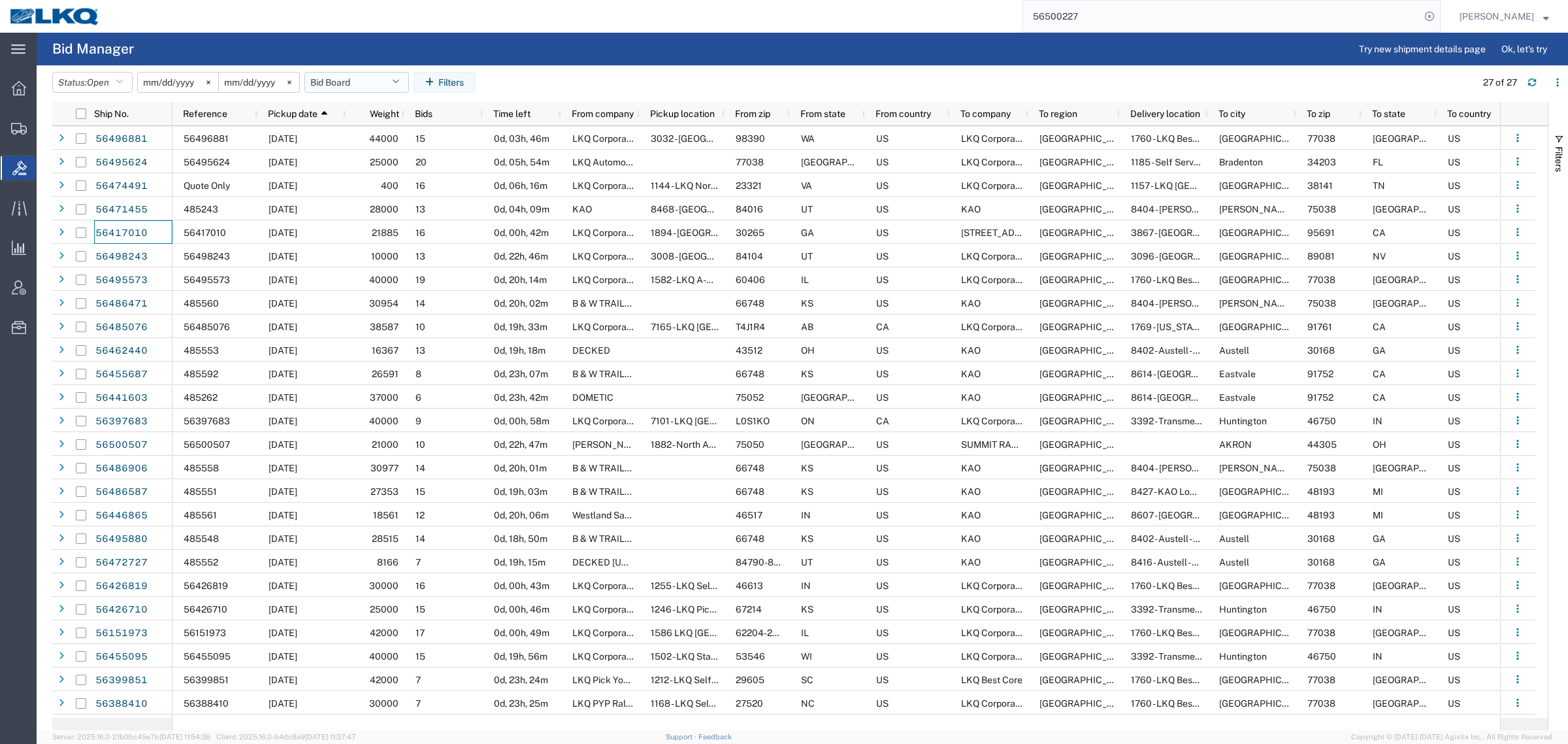
click at [363, 84] on button "Bid Board" at bounding box center [356, 83] width 105 height 21
click at [375, 137] on span "Bid Board" at bounding box center [392, 139] width 171 height 24
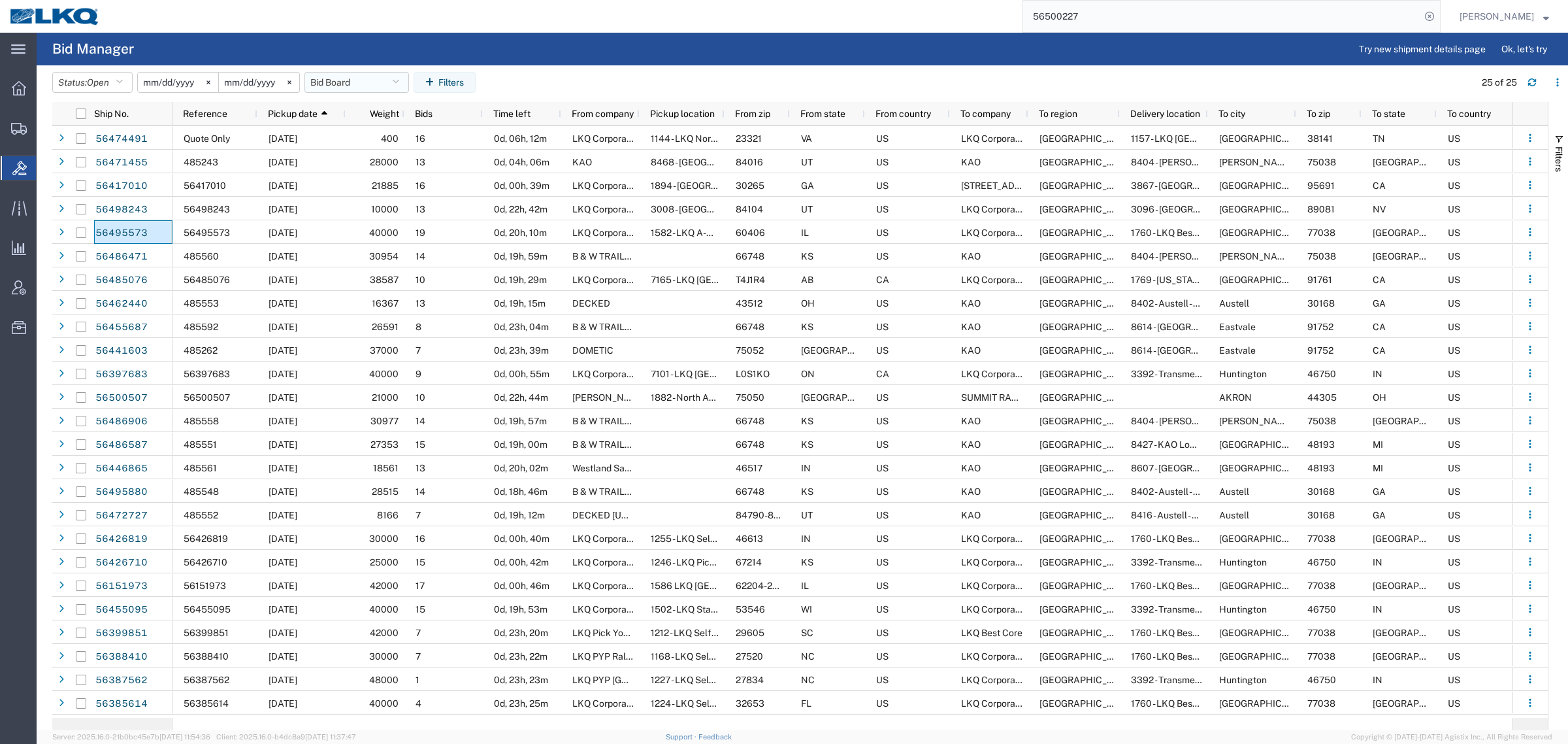
drag, startPoint x: 345, startPoint y: 81, endPoint x: 348, endPoint y: 95, distance: 14.3
click at [345, 81] on button "Bid Board" at bounding box center [356, 83] width 105 height 21
click at [360, 142] on span "Bid Board" at bounding box center [392, 139] width 171 height 24
click at [331, 84] on button "Bid Board" at bounding box center [356, 83] width 105 height 21
click at [371, 142] on span "Bid Board" at bounding box center [392, 139] width 171 height 24
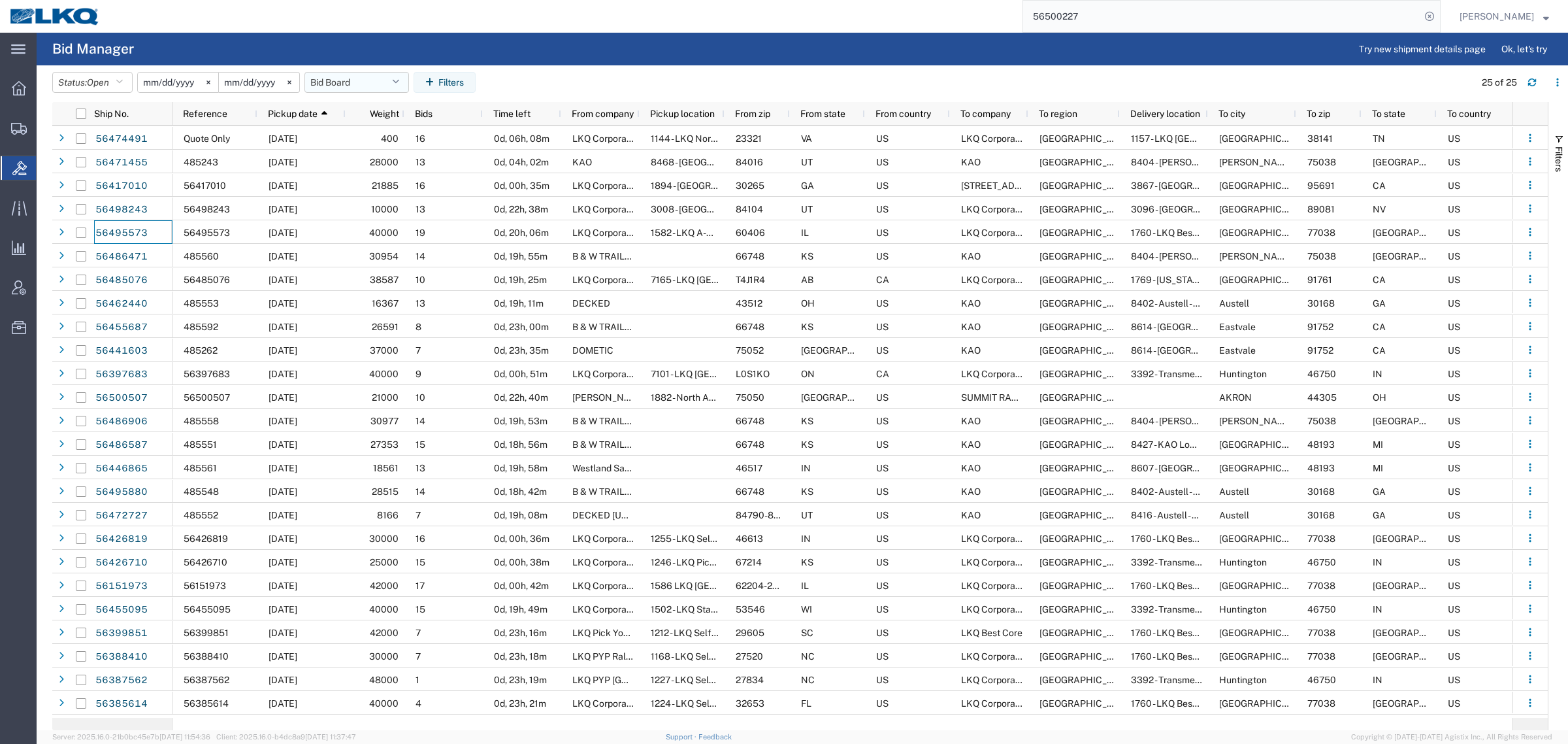
click at [337, 74] on button "Bid Board" at bounding box center [356, 83] width 105 height 21
drag, startPoint x: 343, startPoint y: 149, endPoint x: 356, endPoint y: 146, distance: 13.3
click at [344, 149] on span "Bid Board" at bounding box center [392, 139] width 171 height 24
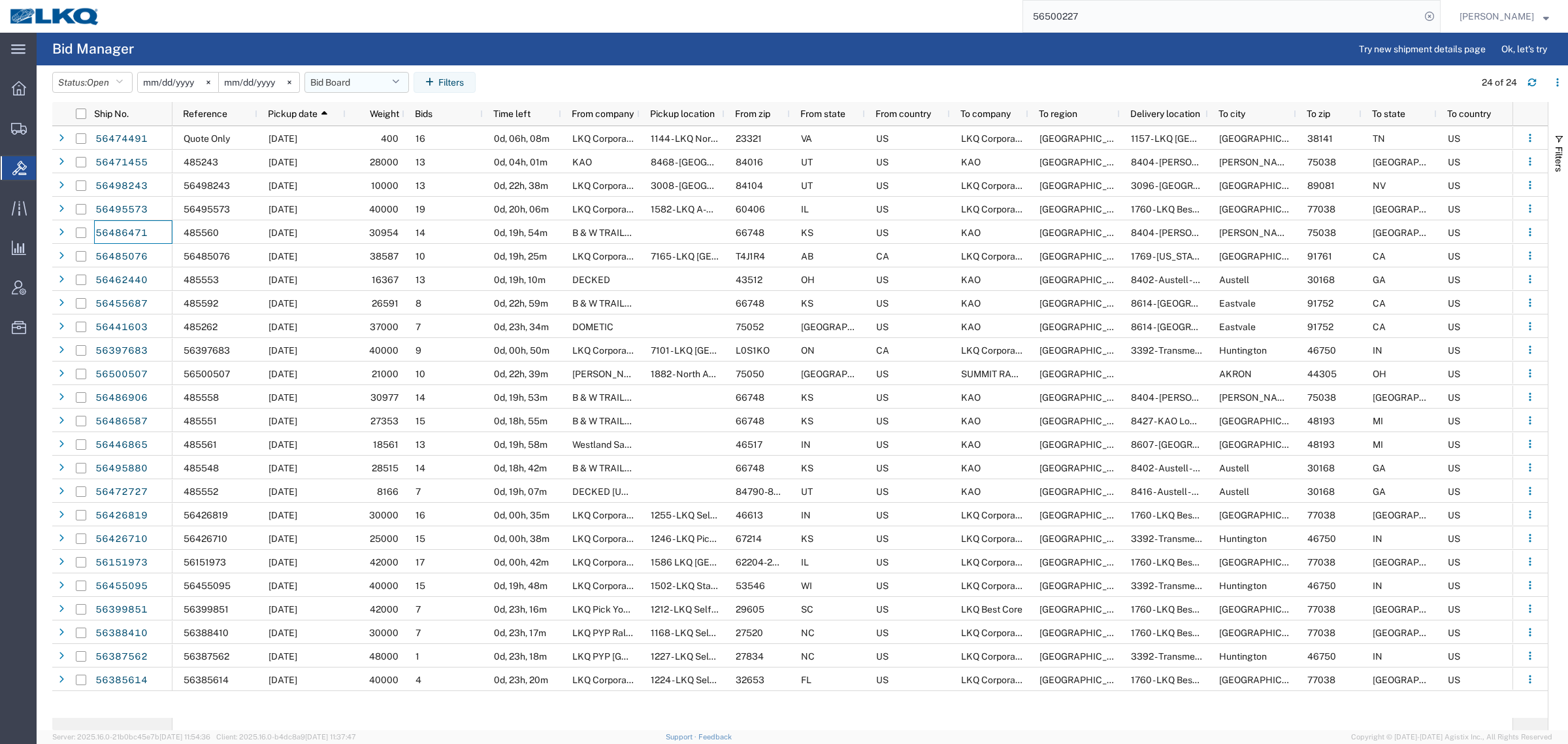
click at [334, 84] on button "Bid Board" at bounding box center [356, 83] width 105 height 21
click at [356, 140] on span "Bid Board" at bounding box center [392, 139] width 171 height 24
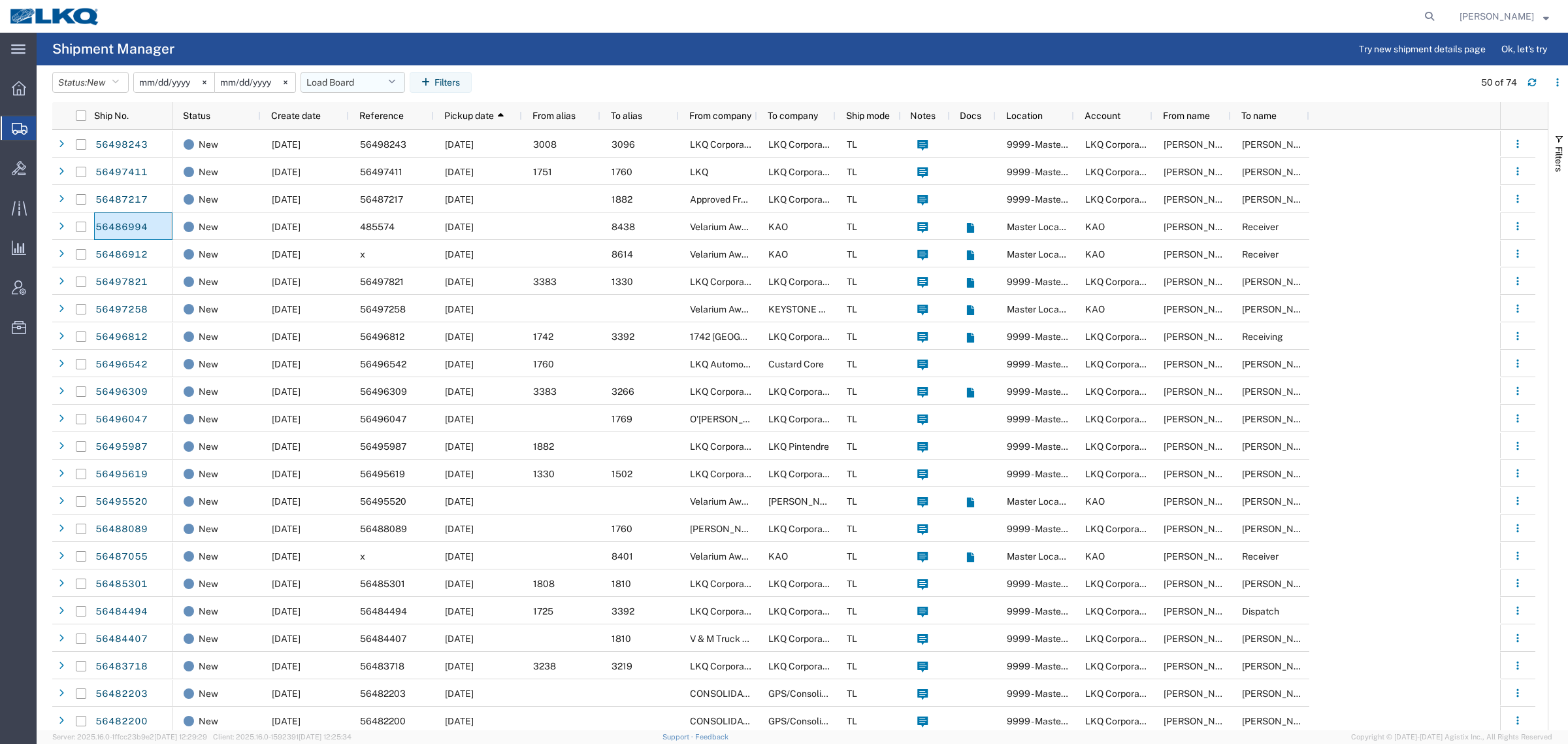
click at [334, 79] on button "Load Board" at bounding box center [353, 83] width 105 height 21
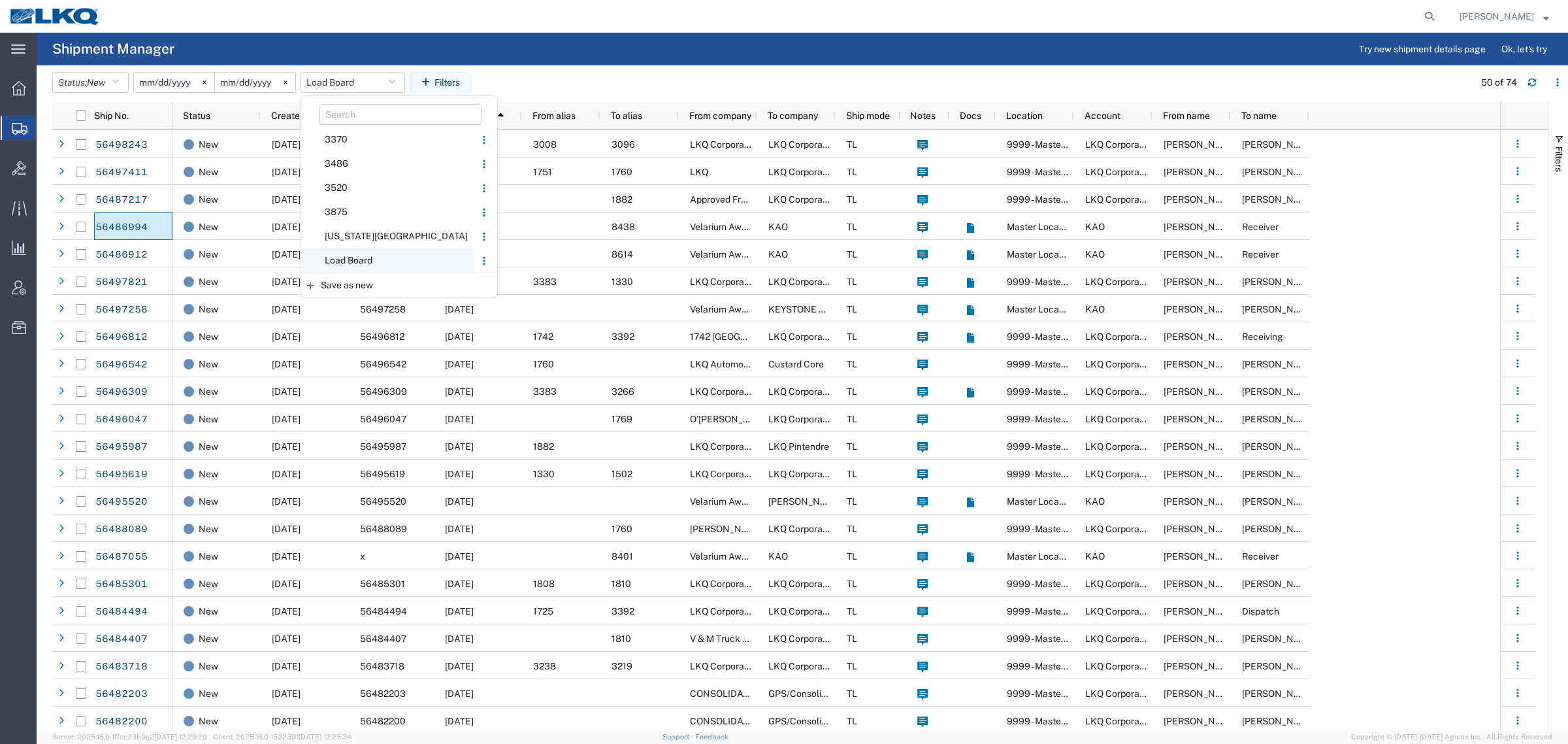
click at [351, 257] on span "Load Board" at bounding box center [388, 260] width 171 height 24
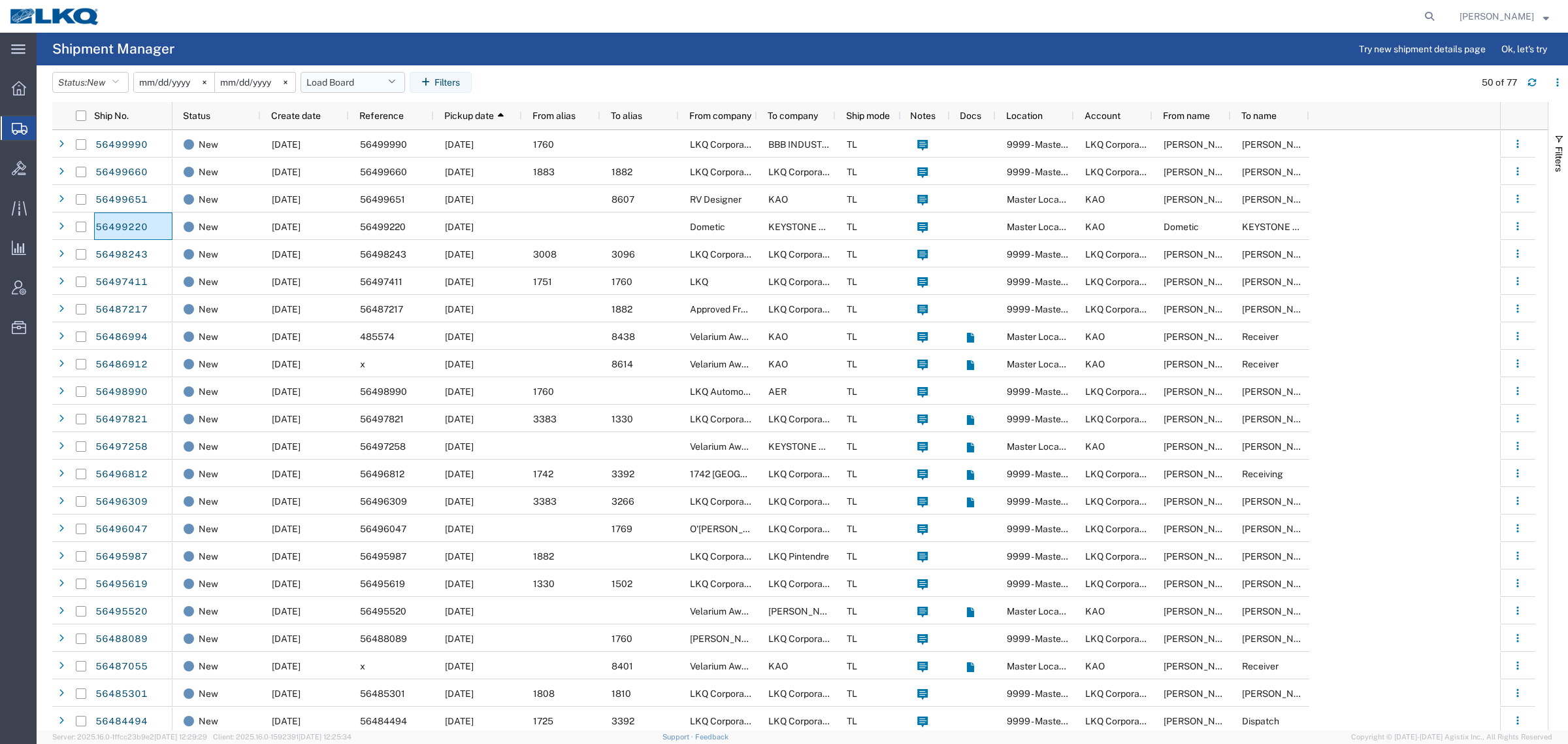
click at [355, 79] on button "Load Board" at bounding box center [353, 83] width 105 height 21
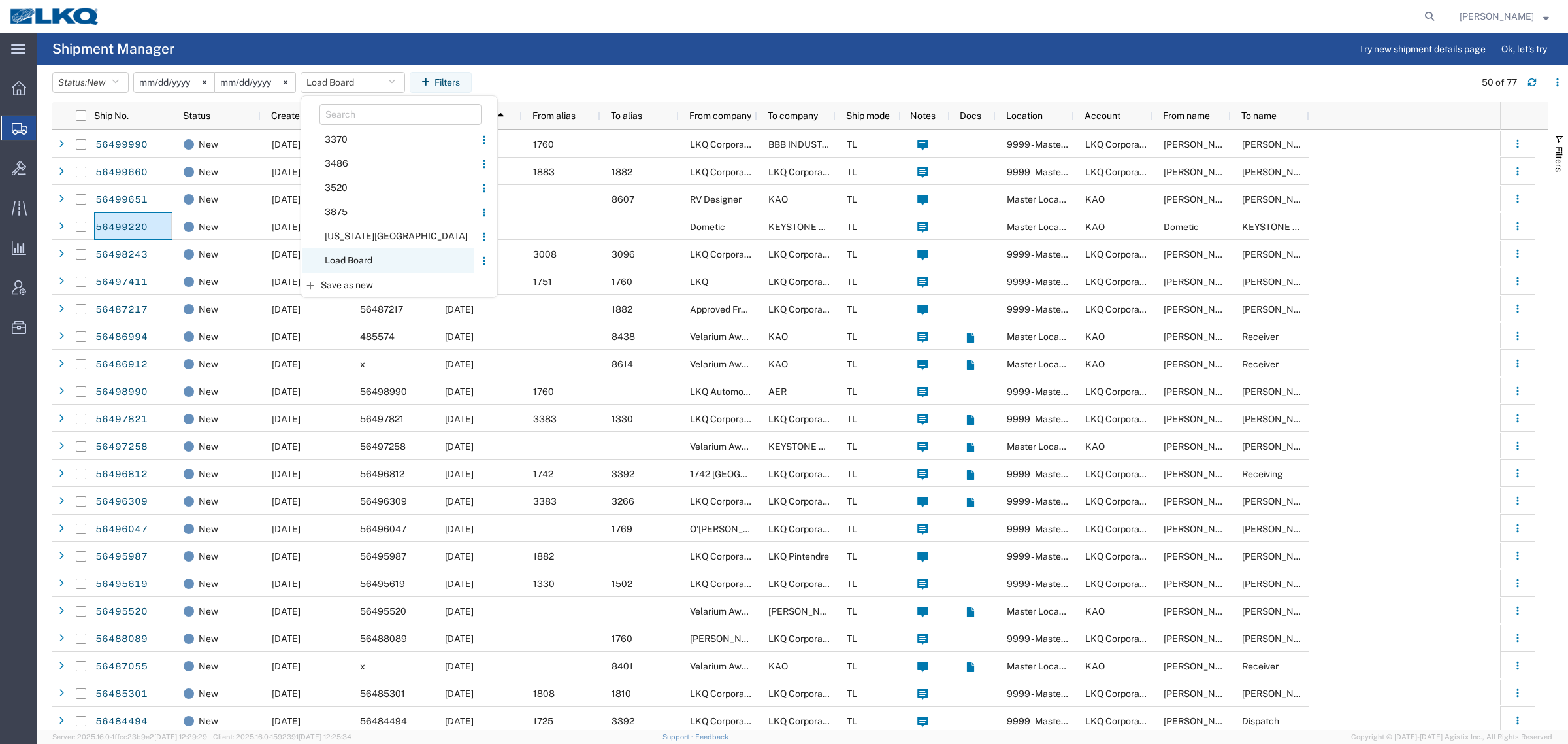
click at [357, 259] on span "Load Board" at bounding box center [388, 260] width 171 height 24
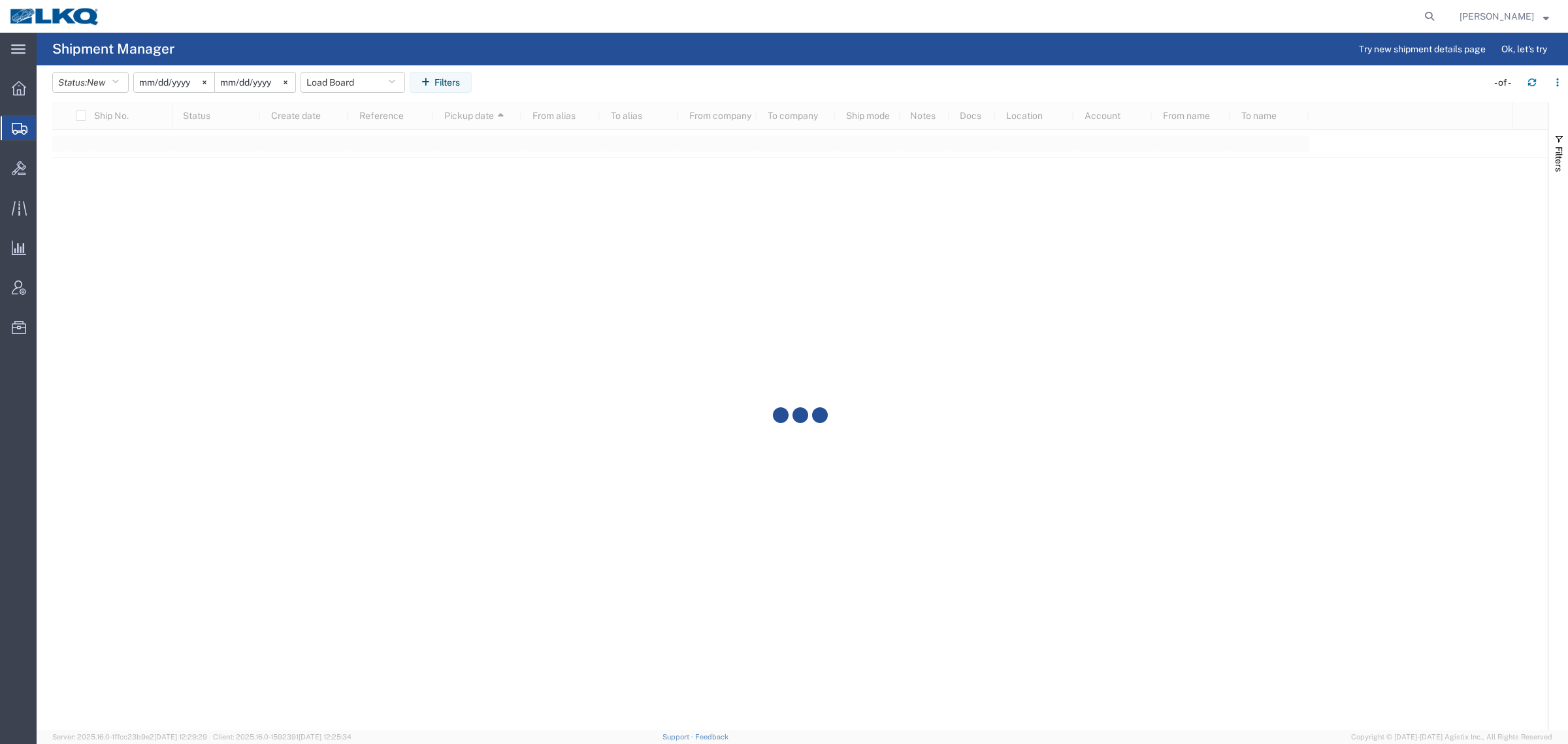
click at [551, 77] on agx-table-filter-chips "Status: New Active All Approved Booked Canceled Delivered Denied New On Hold Pe…" at bounding box center [766, 87] width 1429 height 30
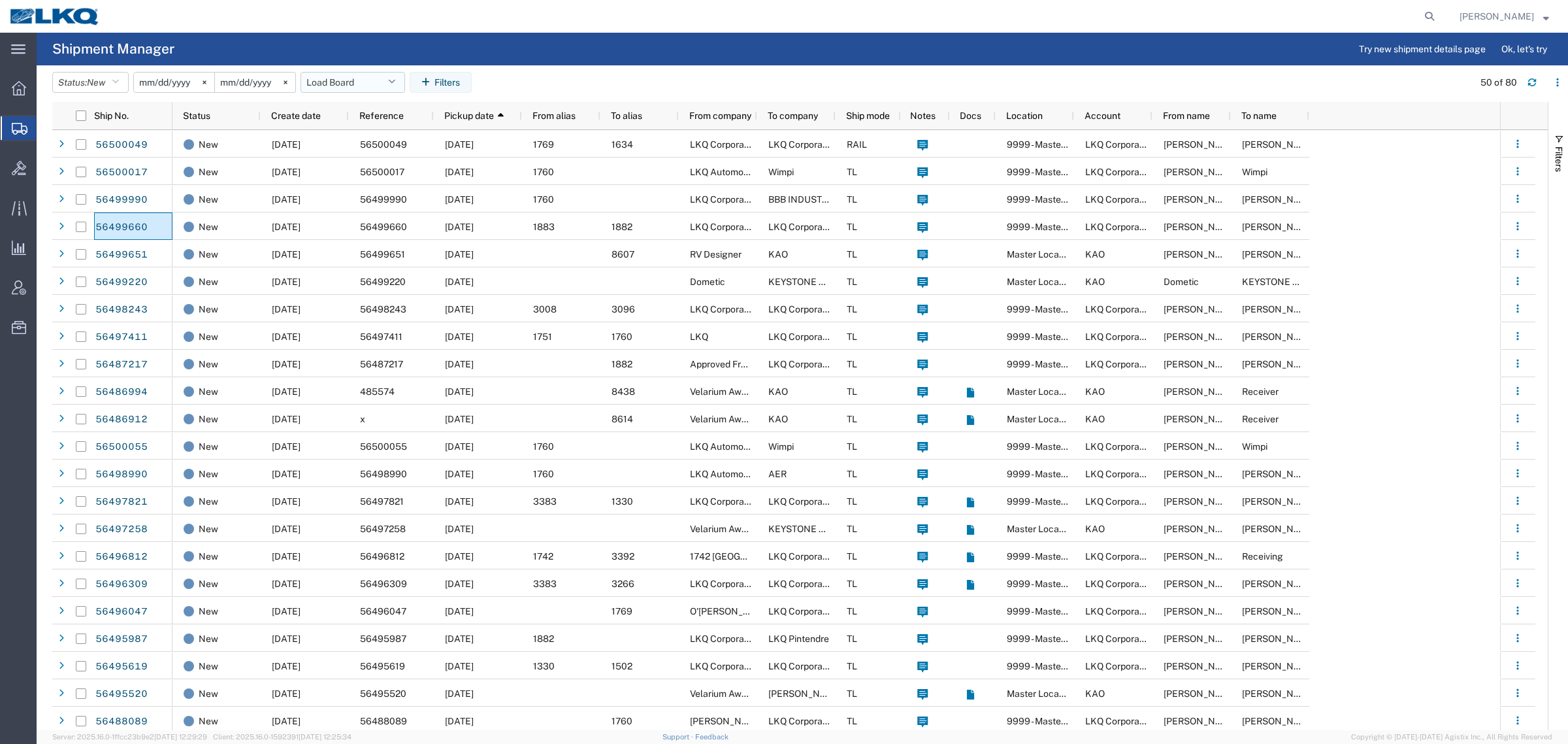
click at [351, 88] on button "Load Board" at bounding box center [353, 83] width 105 height 21
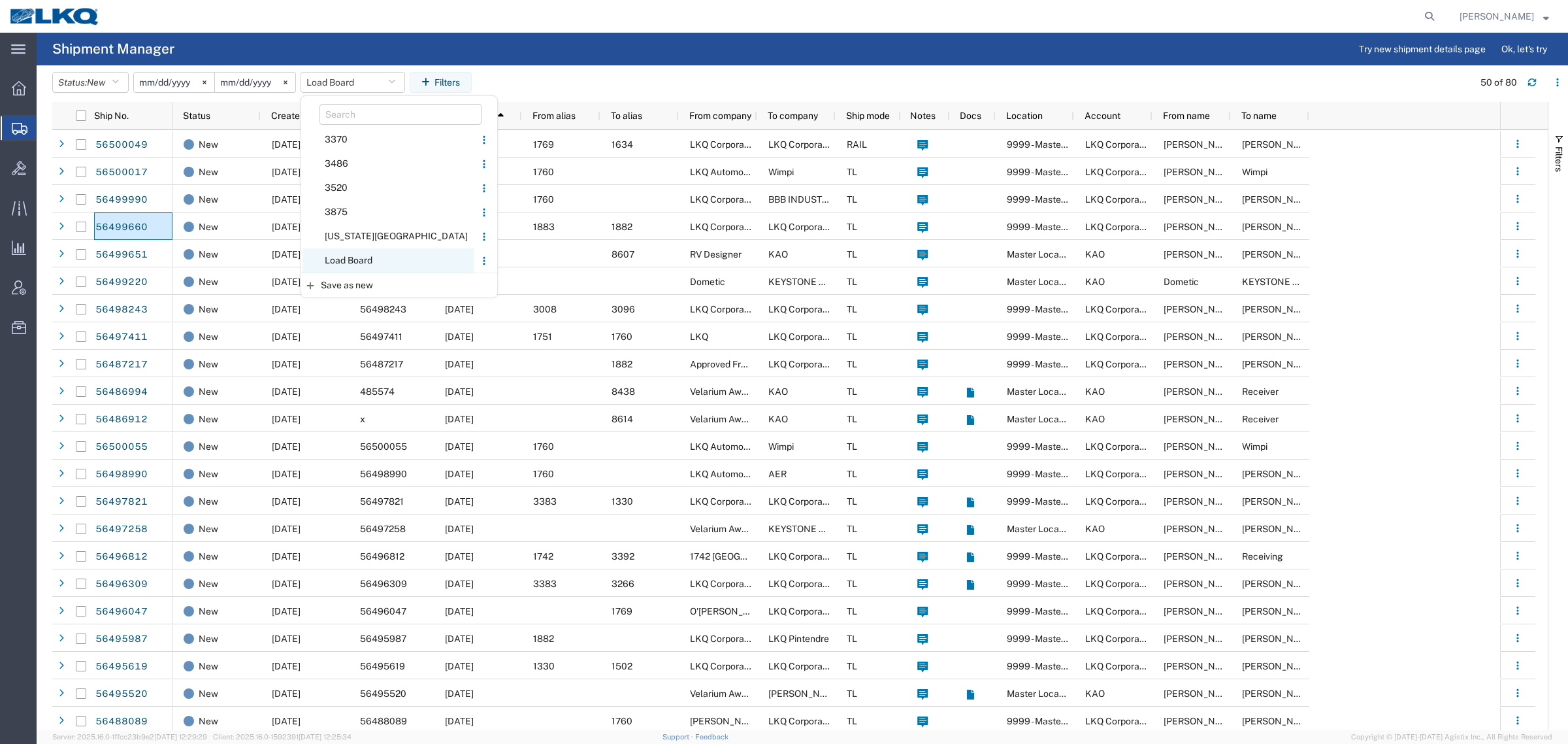
click at [364, 257] on span "Load Board" at bounding box center [388, 260] width 171 height 24
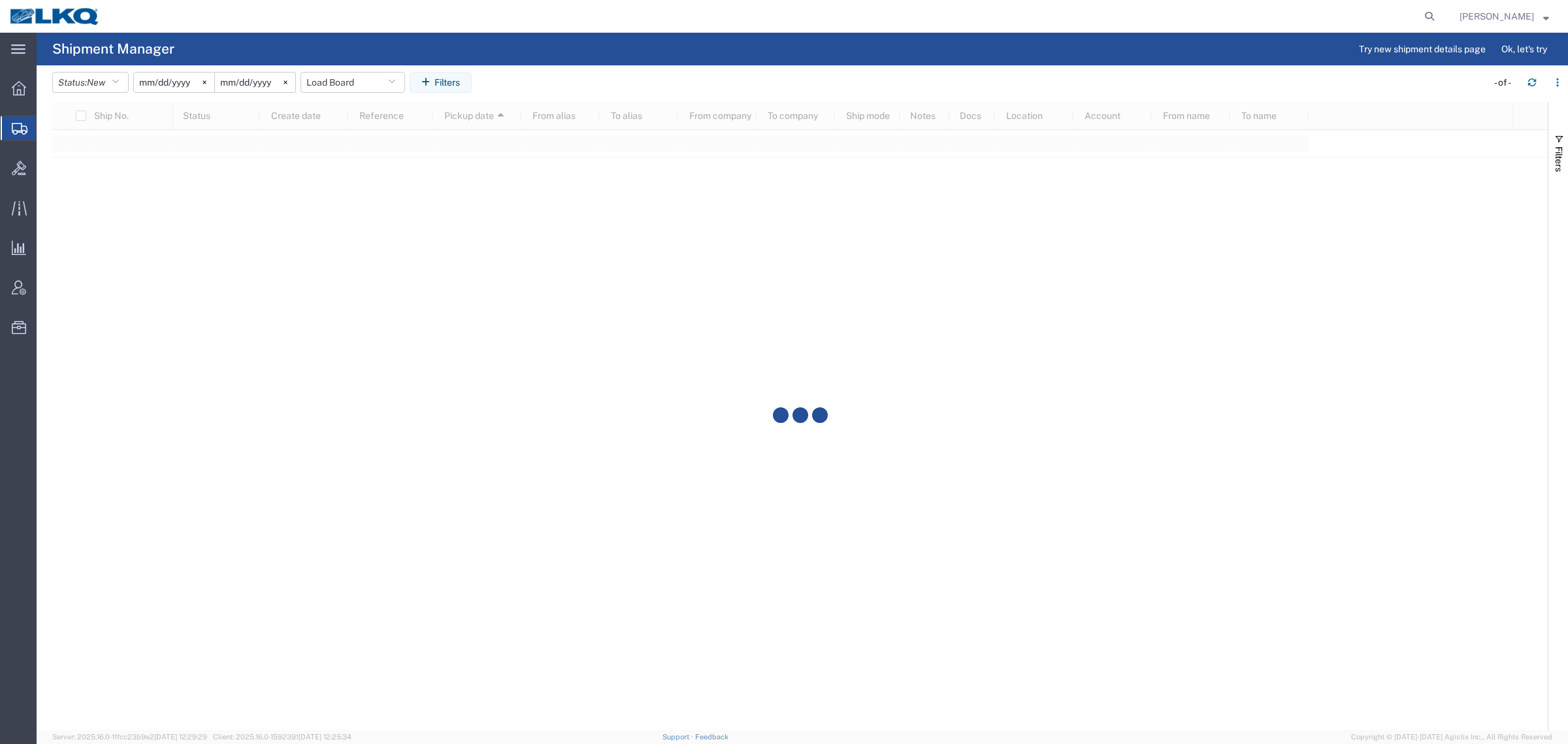
click at [524, 96] on agx-table-filter-chips "Status: New Active All Approved Booked Canceled Delivered Denied New On Hold Pe…" at bounding box center [766, 87] width 1429 height 30
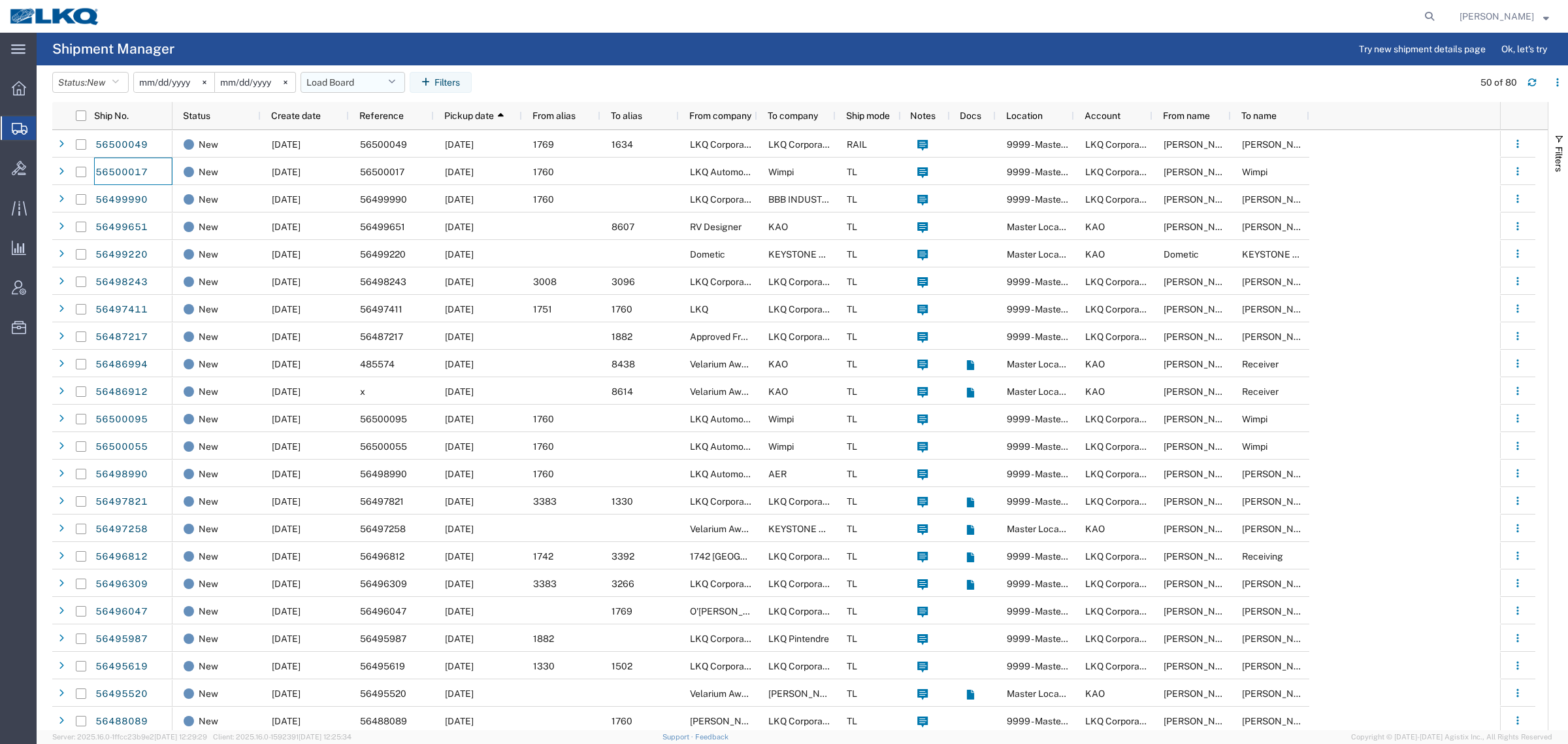
click at [337, 80] on button "Load Board" at bounding box center [353, 83] width 105 height 21
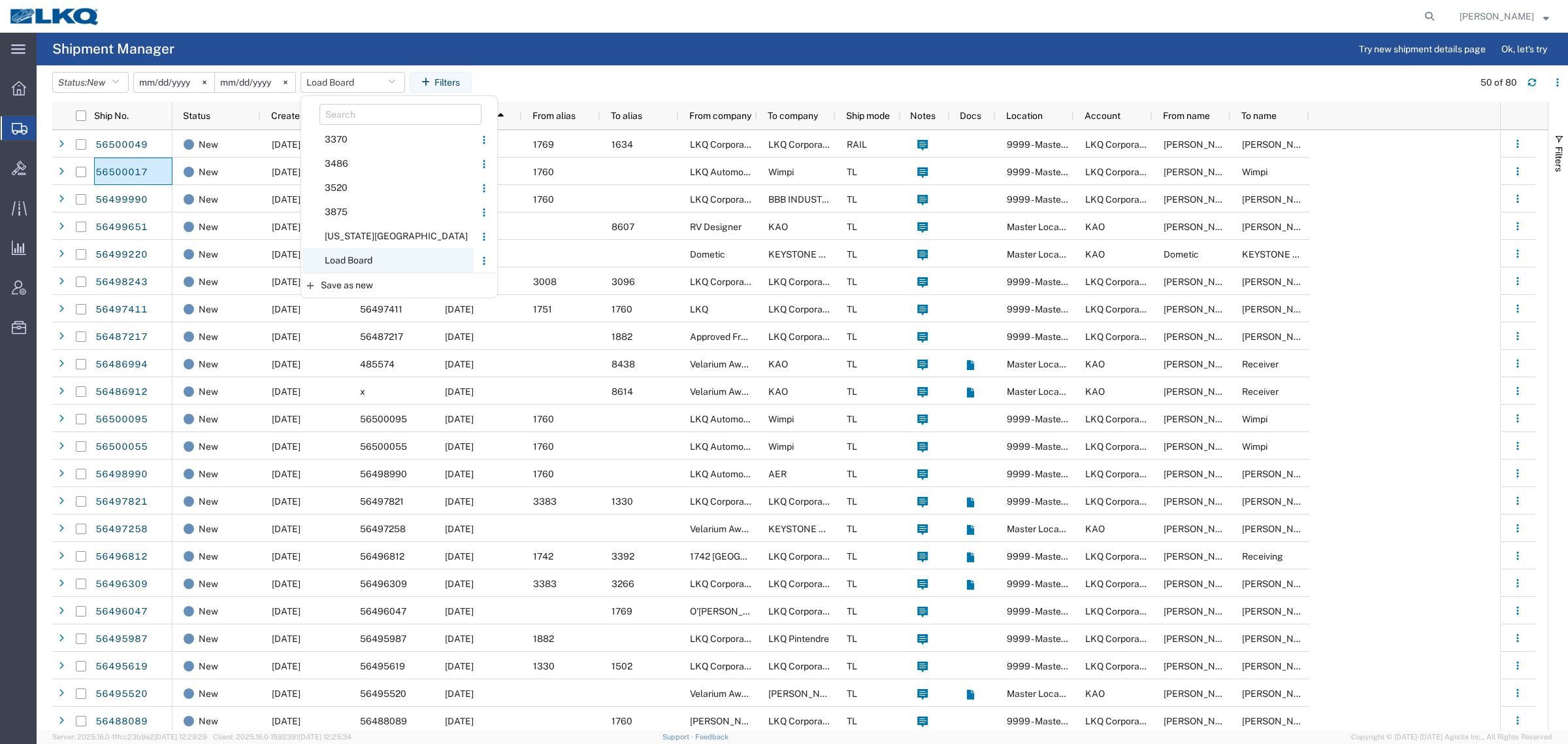
click at [382, 257] on span "Load Board" at bounding box center [388, 260] width 171 height 24
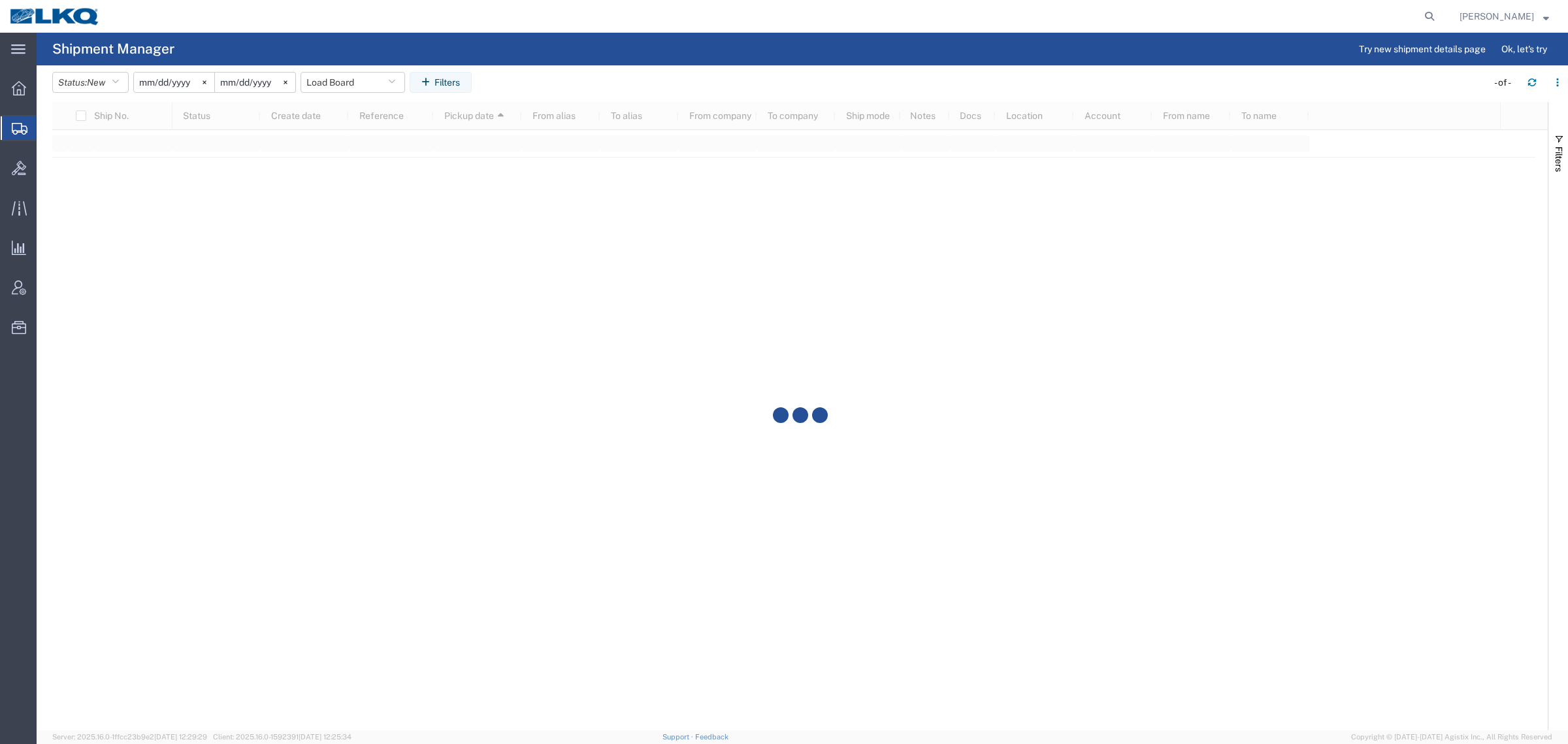
click at [576, 136] on div at bounding box center [799, 416] width 1496 height 629
click at [575, 79] on agx-table-filter-chips "Status: New Active All Approved Booked Canceled Delivered Denied New On Hold Pe…" at bounding box center [766, 87] width 1429 height 30
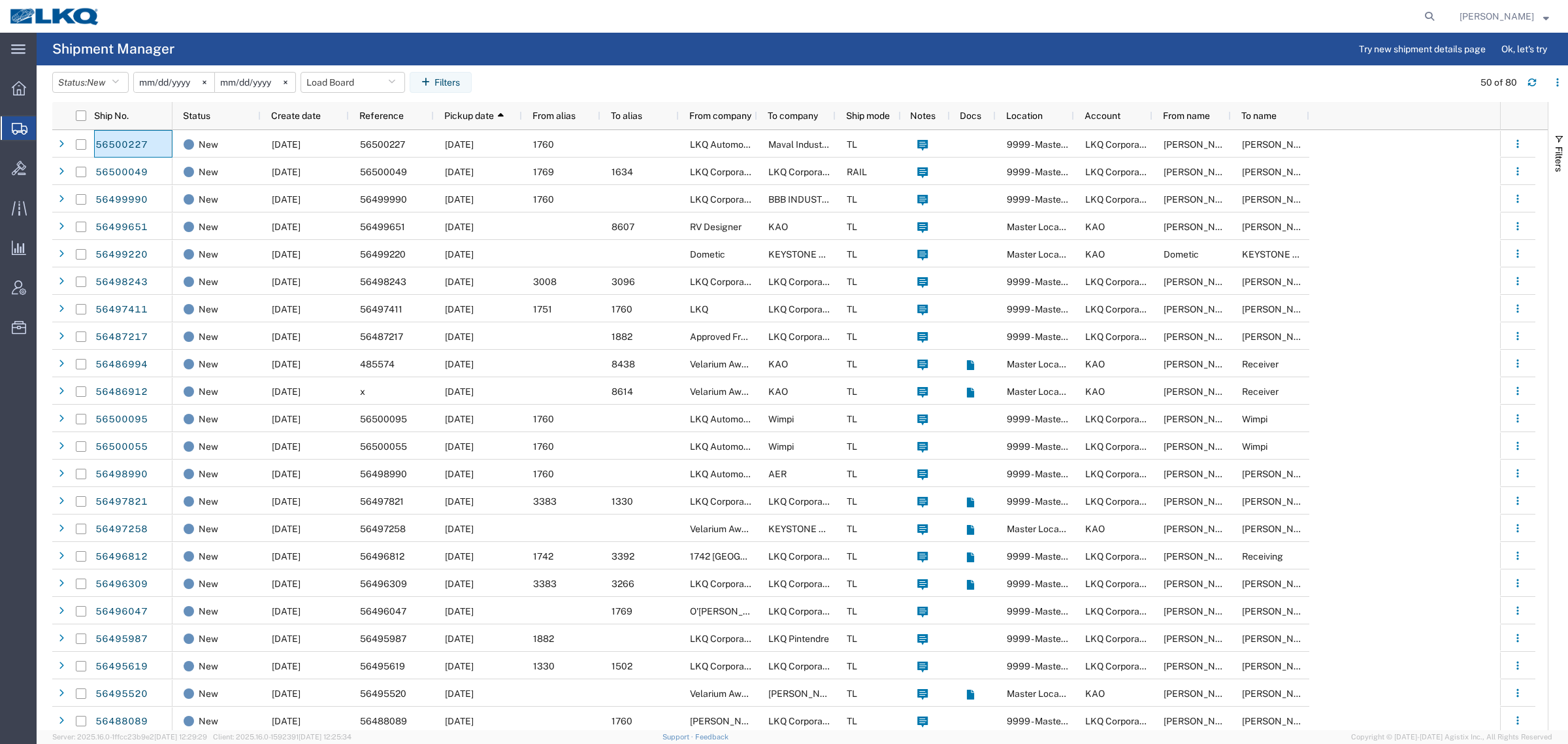
drag, startPoint x: 122, startPoint y: 149, endPoint x: 620, endPoint y: 63, distance: 505.4
click at [620, 63] on agx-page-header "Shipment Manager Try new shipment details page Ok, let's try" at bounding box center [802, 49] width 1531 height 33
click at [356, 83] on button "Load Board" at bounding box center [353, 83] width 105 height 21
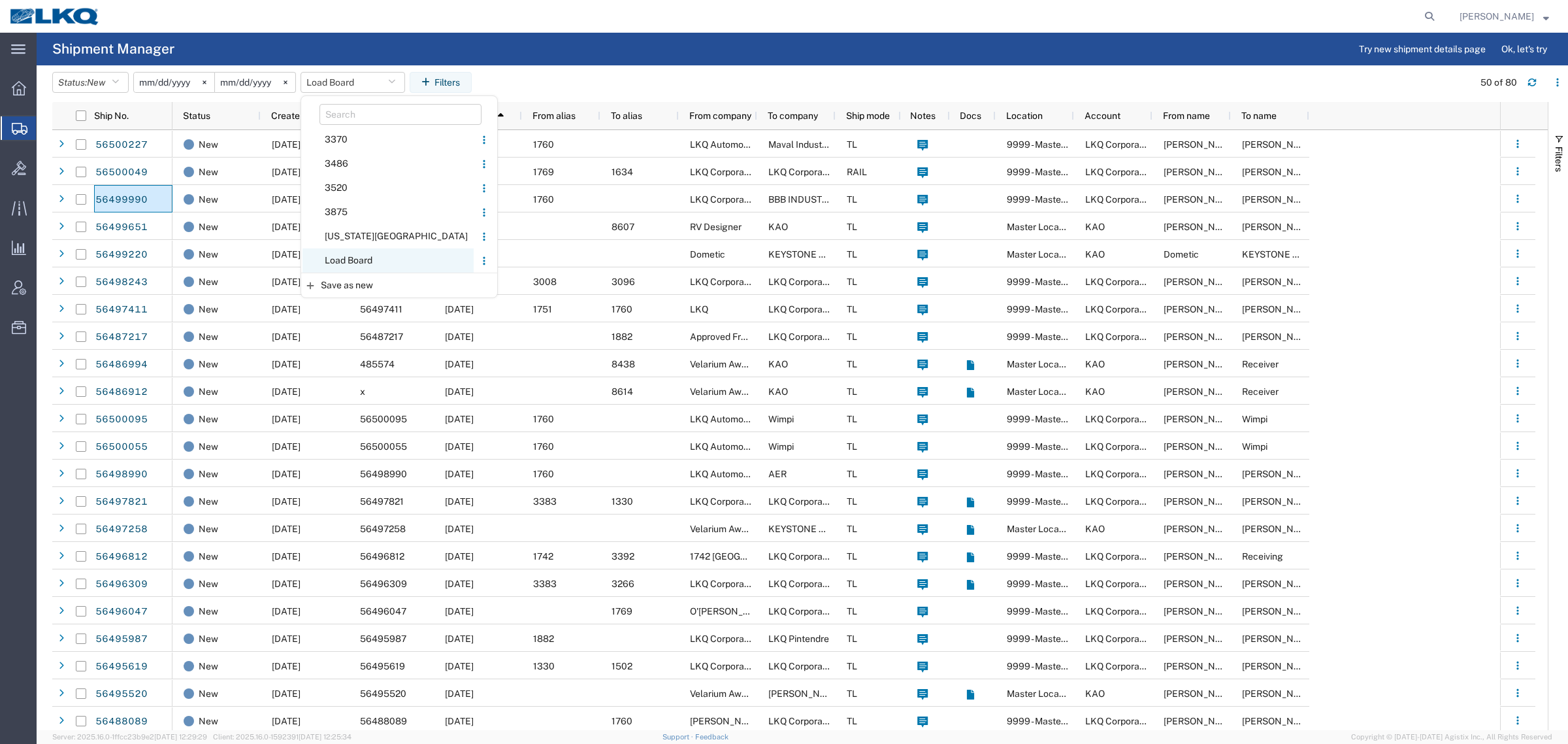
click at [393, 254] on span "Load Board" at bounding box center [388, 260] width 171 height 24
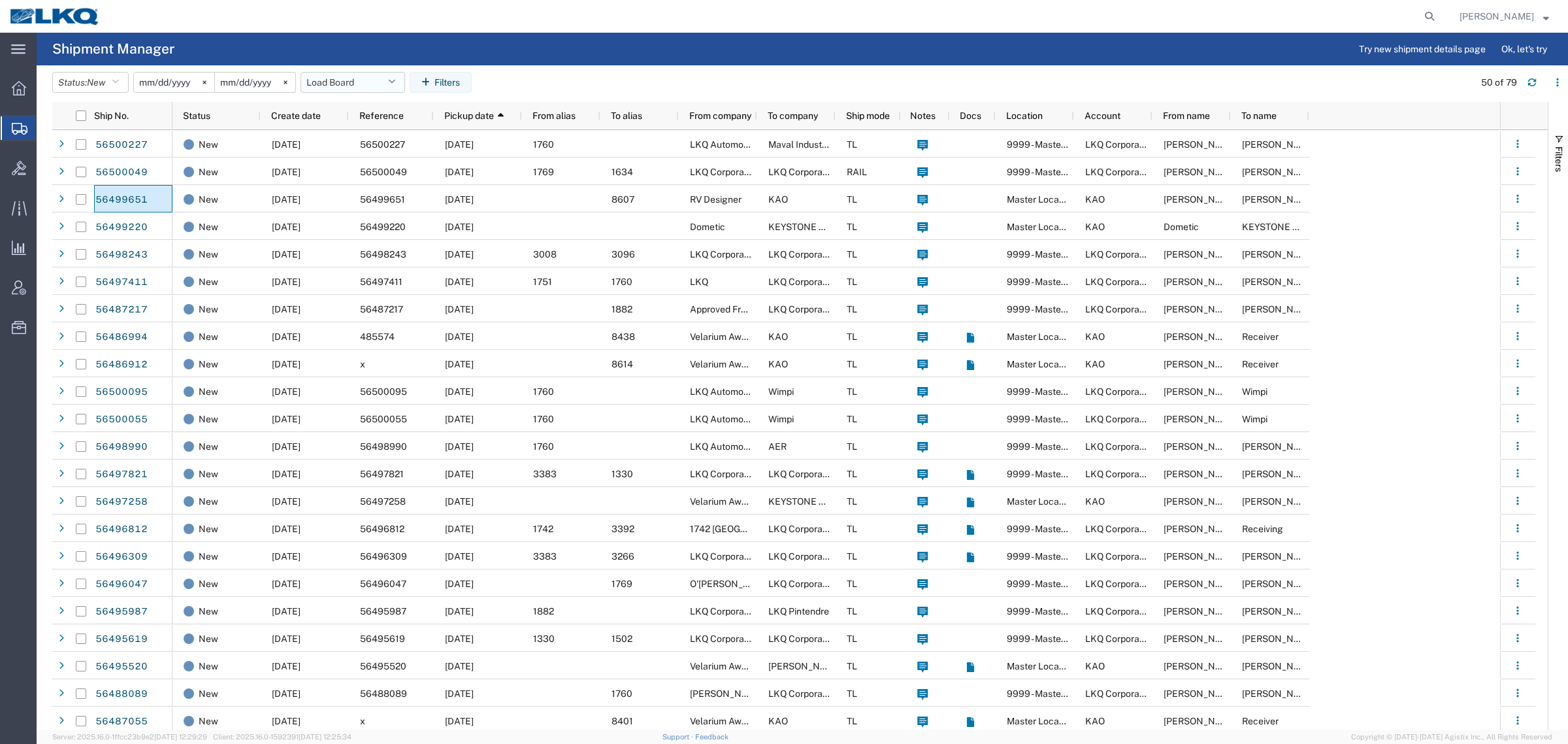
click at [374, 80] on button "Load Board" at bounding box center [353, 83] width 105 height 21
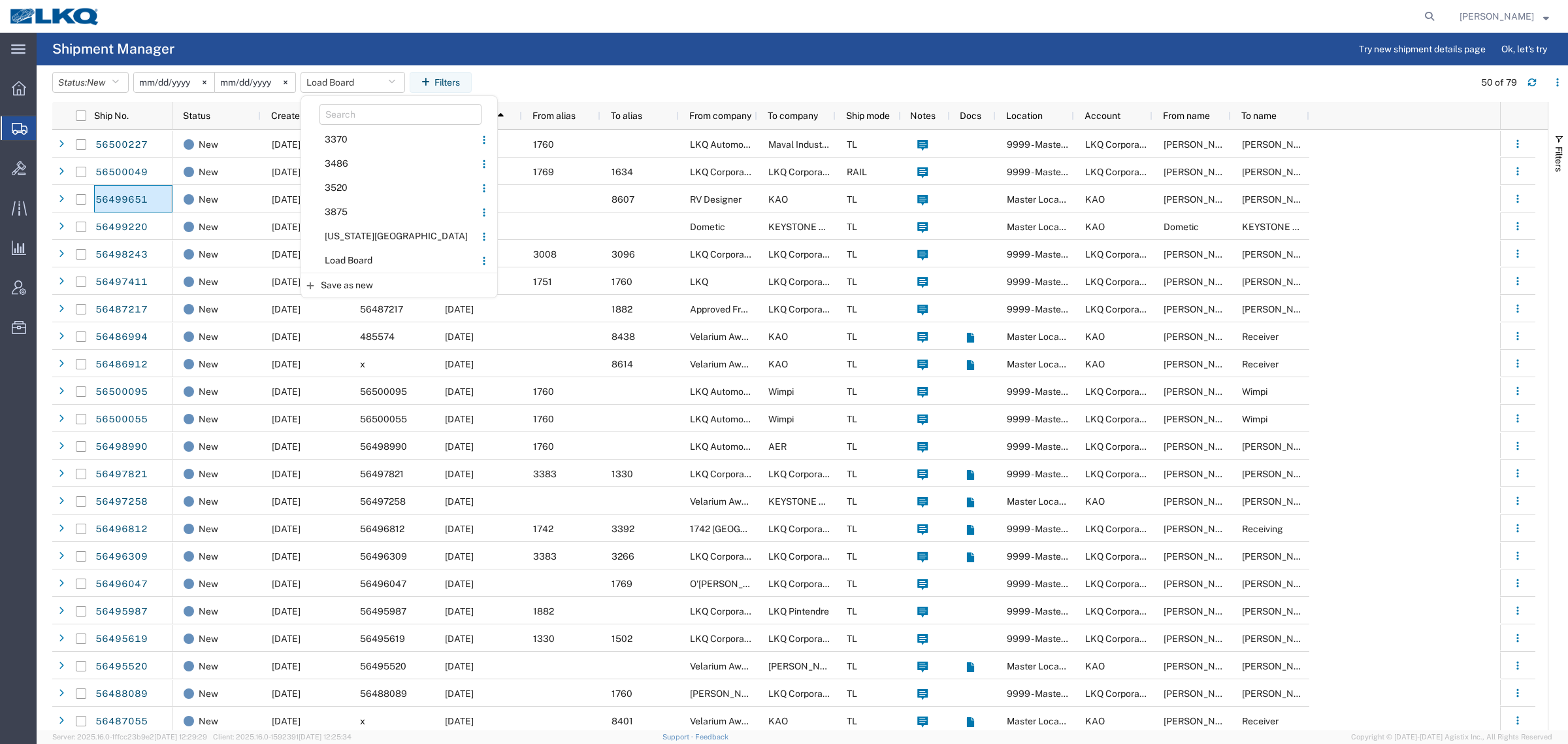
drag, startPoint x: 364, startPoint y: 259, endPoint x: 448, endPoint y: 172, distance: 120.9
click at [376, 250] on span "Load Board" at bounding box center [388, 260] width 171 height 24
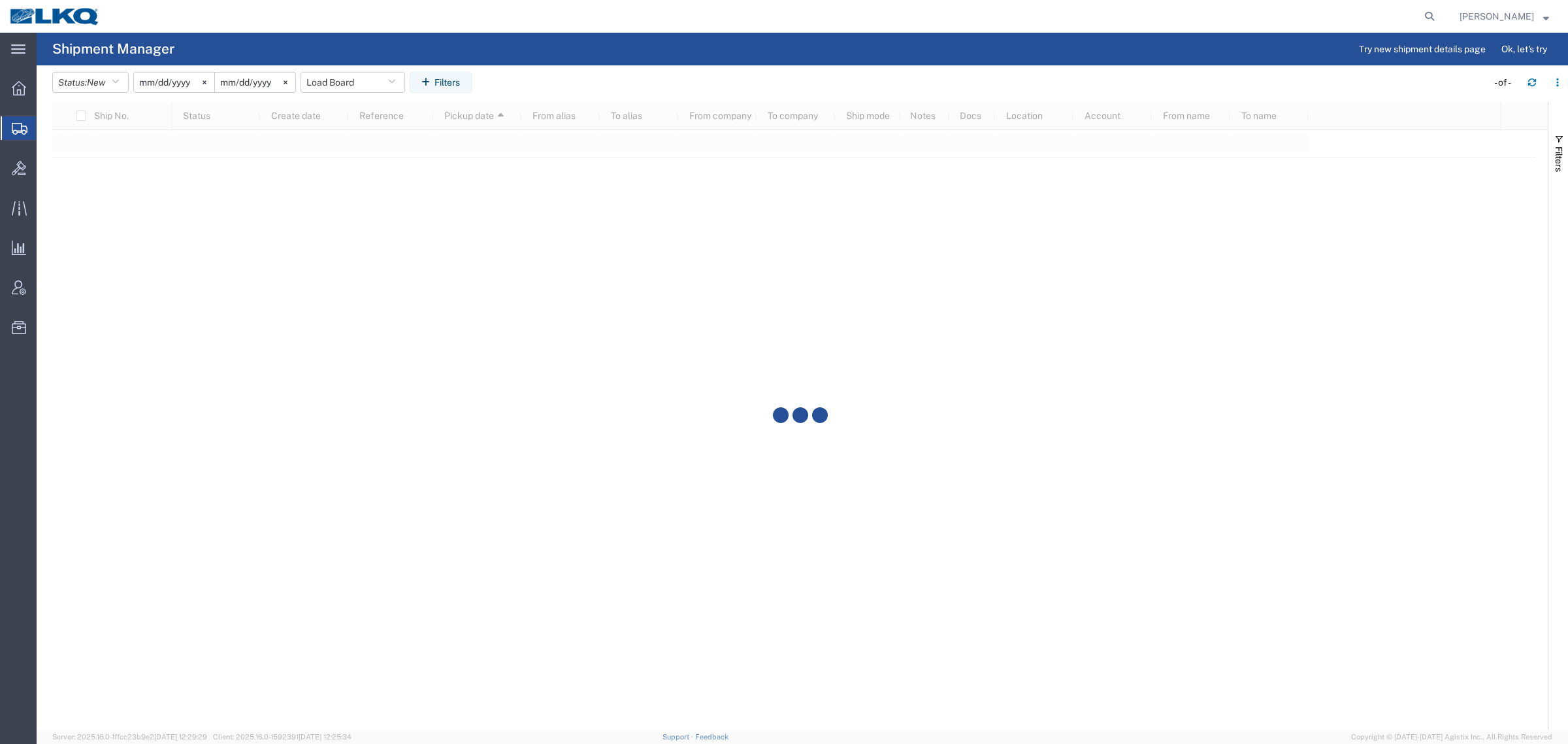
click at [612, 59] on agx-page-header "Shipment Manager Try new shipment details page Ok, let's try" at bounding box center [802, 49] width 1531 height 33
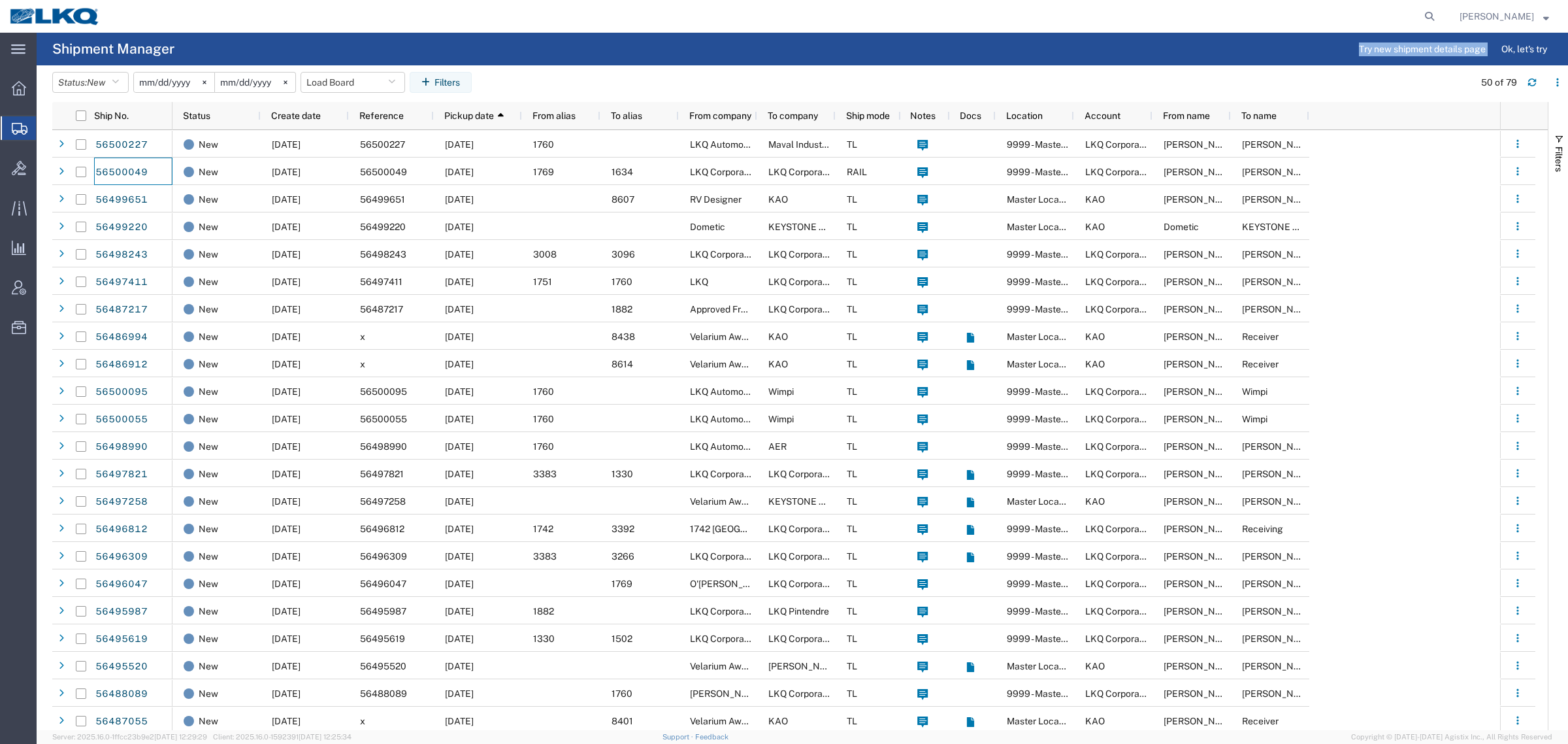
click at [347, 67] on agx-shipment-table-manager "Shipment Manager Try new shipment details page Ok, let's try Status: New Active…" at bounding box center [802, 382] width 1531 height 698
click at [347, 83] on button "Load Board" at bounding box center [353, 83] width 105 height 21
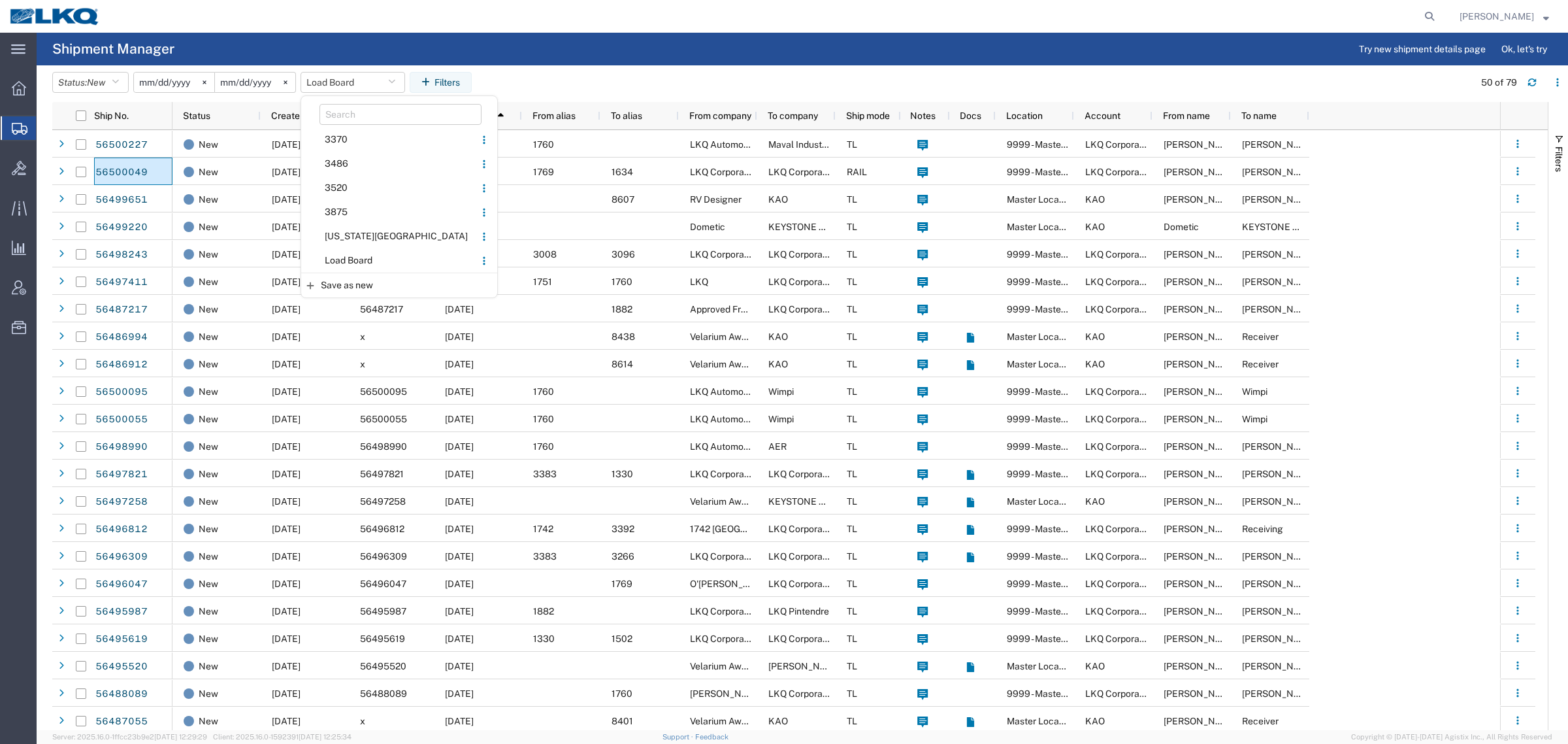
drag, startPoint x: 373, startPoint y: 265, endPoint x: 389, endPoint y: 256, distance: 18.4
click at [383, 259] on span "Load Board" at bounding box center [388, 260] width 171 height 24
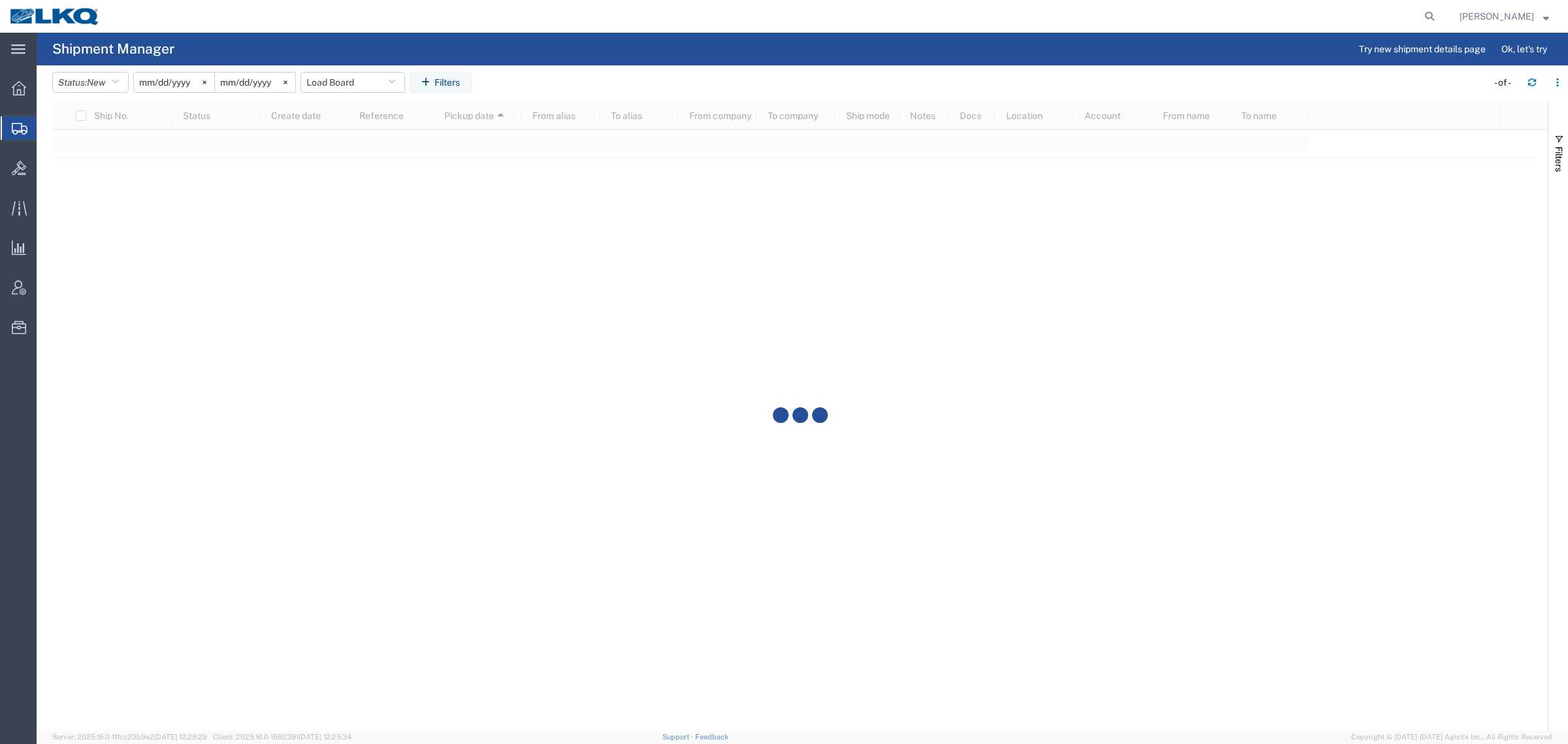
click at [730, 112] on div at bounding box center [799, 416] width 1496 height 629
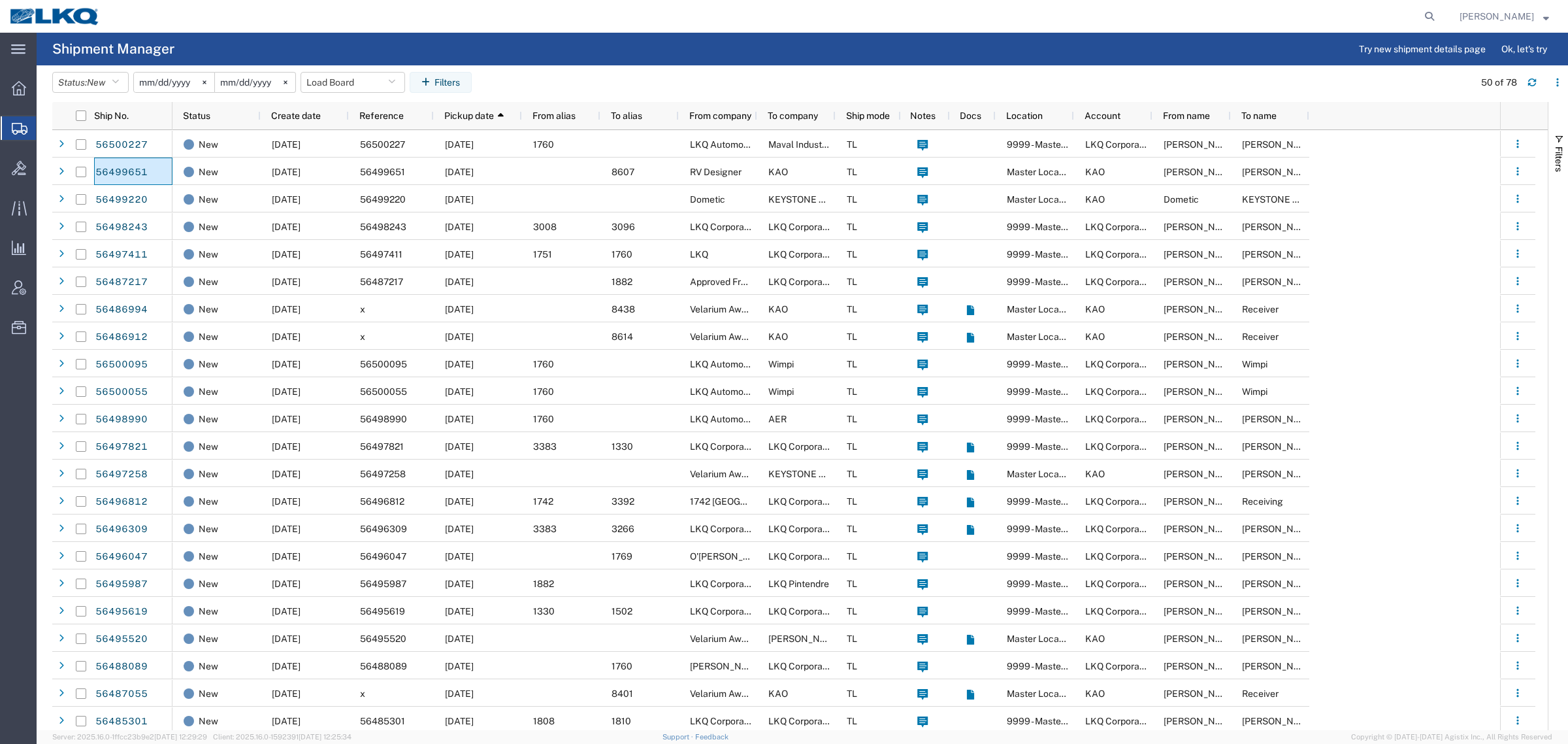
click at [750, 87] on agx-table-filter-chips "Status: New Active All Approved Booked Canceled Delivered Denied New On Hold Pe…" at bounding box center [759, 87] width 1415 height 30
click at [334, 86] on button "Load Board" at bounding box center [353, 83] width 105 height 21
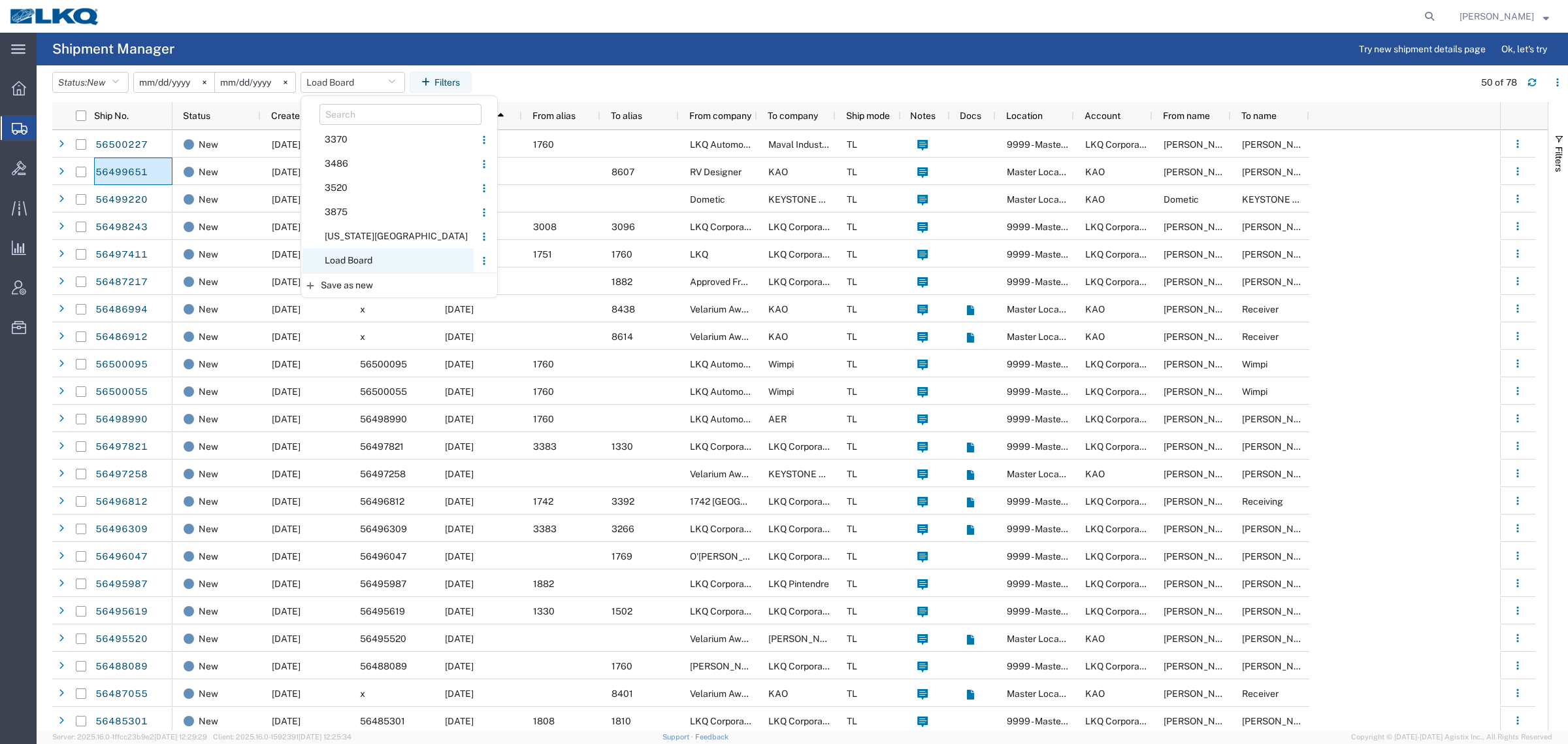
click at [348, 259] on span "Load Board" at bounding box center [388, 260] width 171 height 24
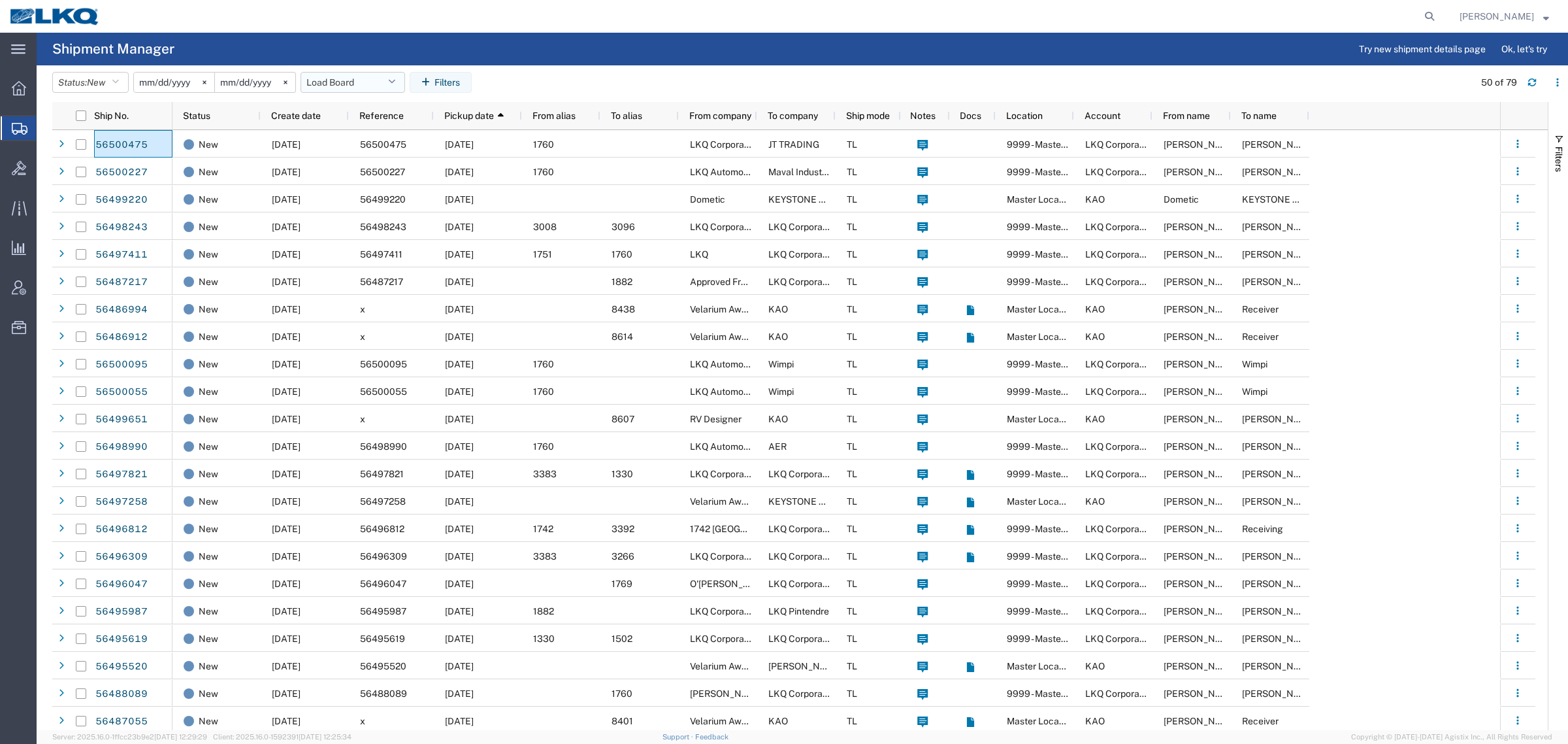
click at [331, 82] on button "Load Board" at bounding box center [353, 83] width 105 height 21
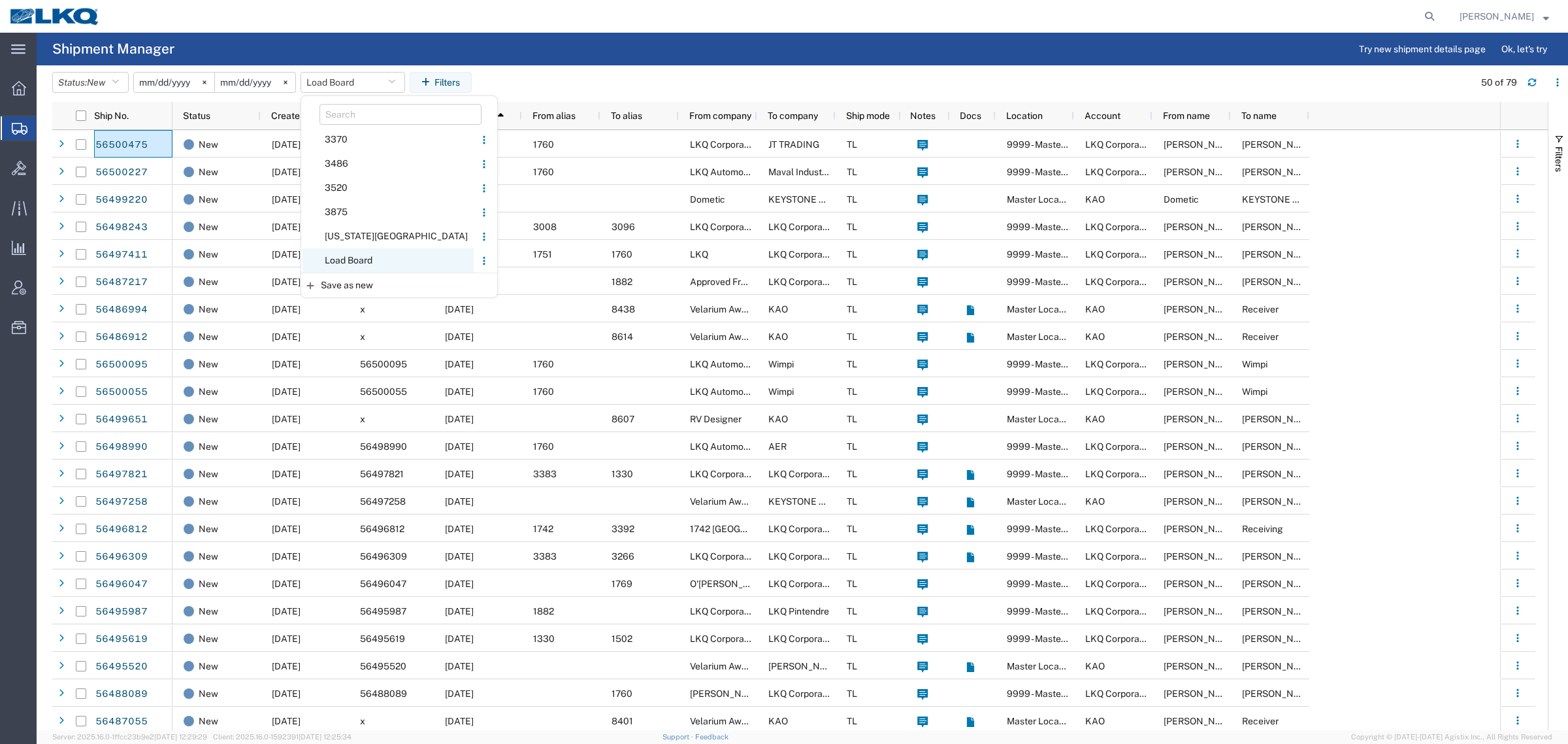
click at [351, 260] on span "Load Board" at bounding box center [388, 260] width 171 height 24
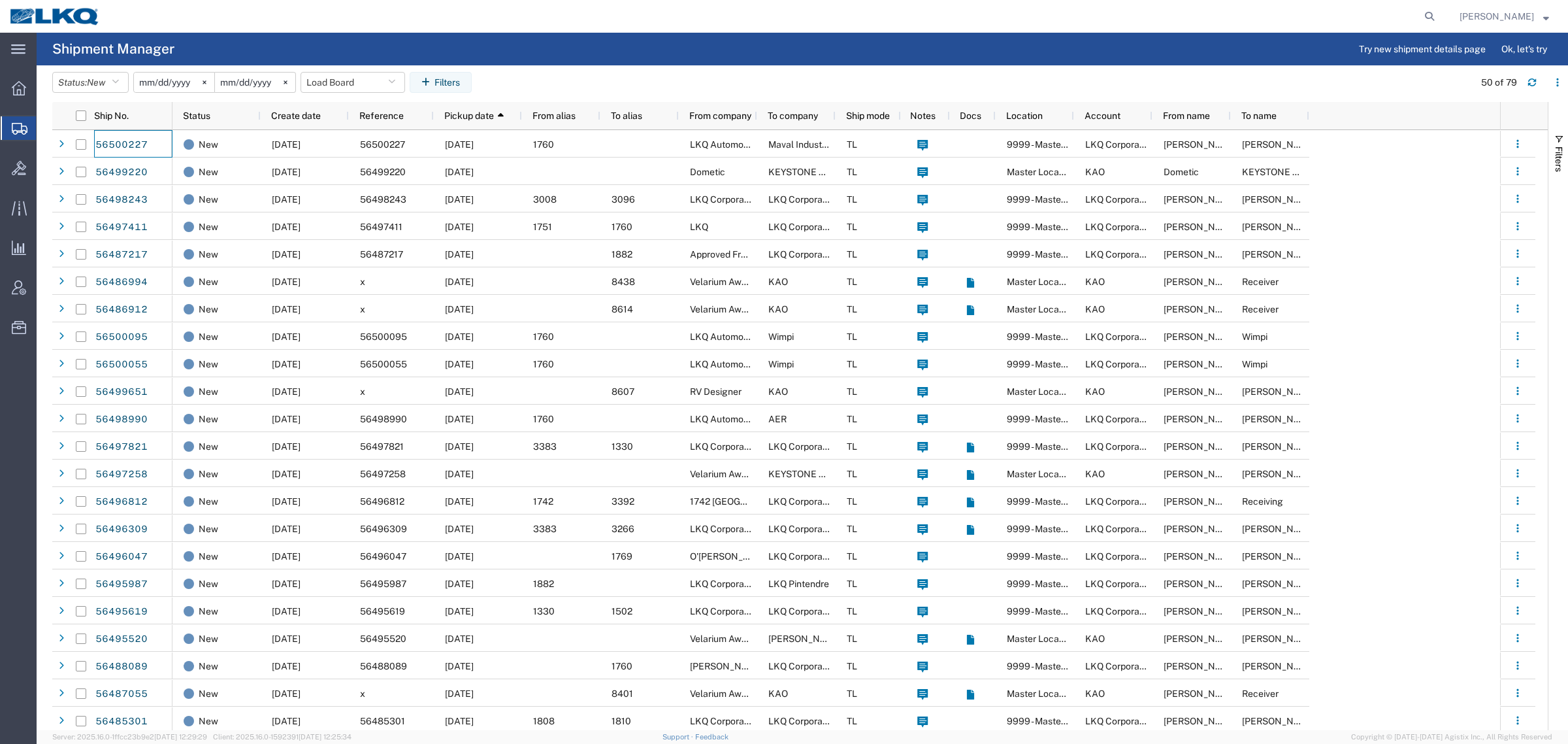
click at [756, 52] on agx-page-header "Shipment Manager Try new shipment details page Ok, let's try" at bounding box center [802, 49] width 1531 height 33
click at [326, 85] on button "Load Board" at bounding box center [353, 83] width 105 height 21
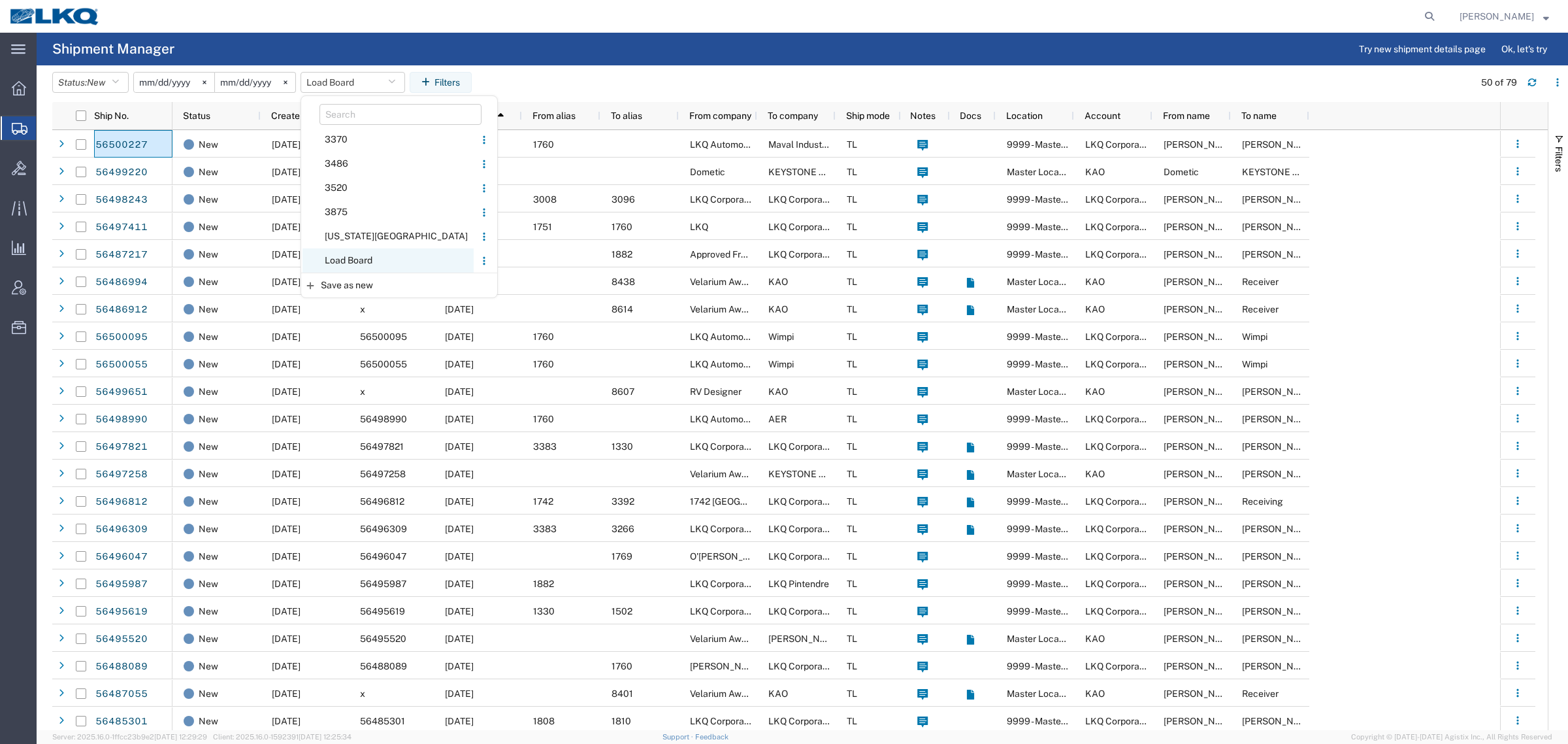
click at [377, 252] on span "Load Board" at bounding box center [388, 260] width 171 height 24
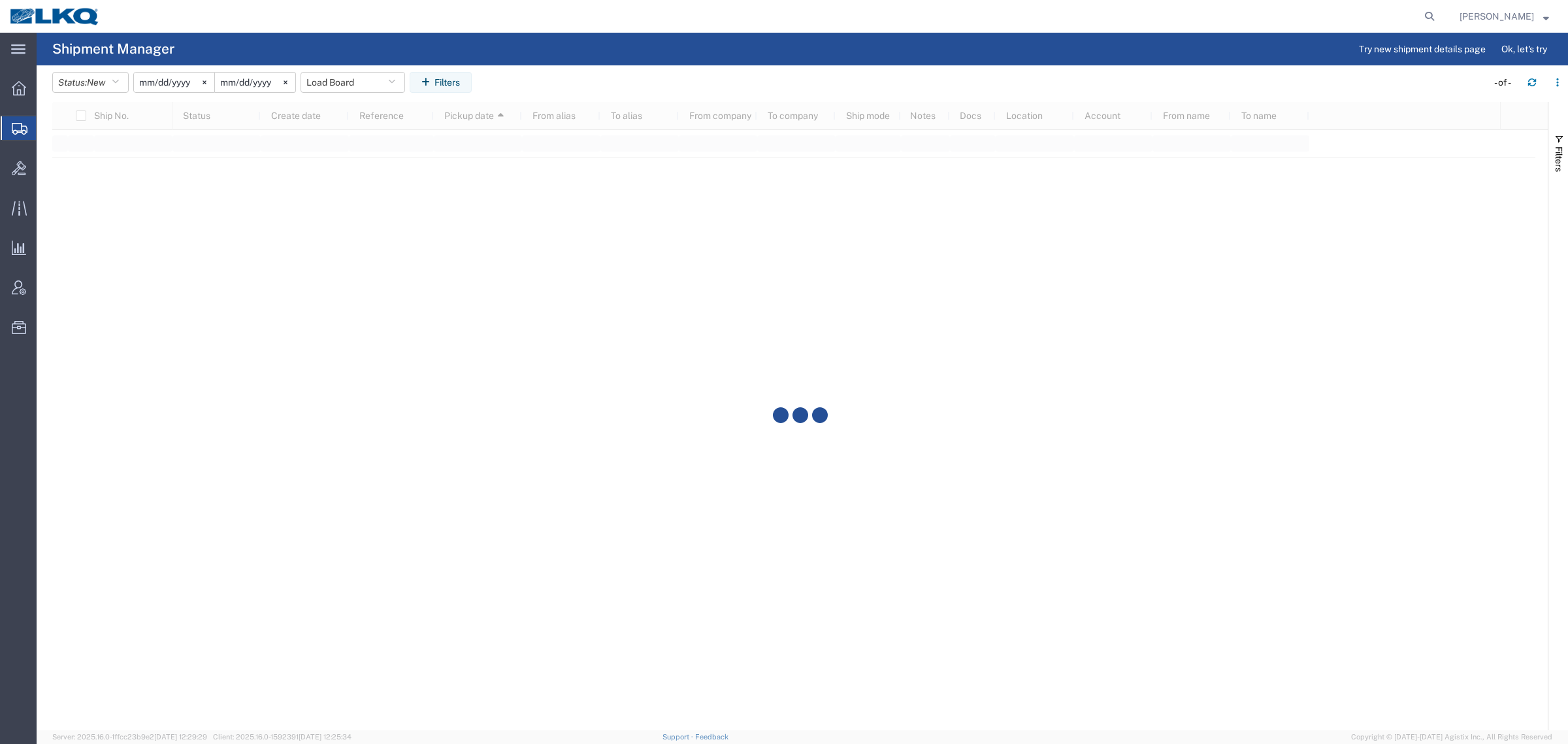
click at [582, 44] on agx-page-header "Shipment Manager Try new shipment details page Ok, let's try" at bounding box center [802, 49] width 1531 height 33
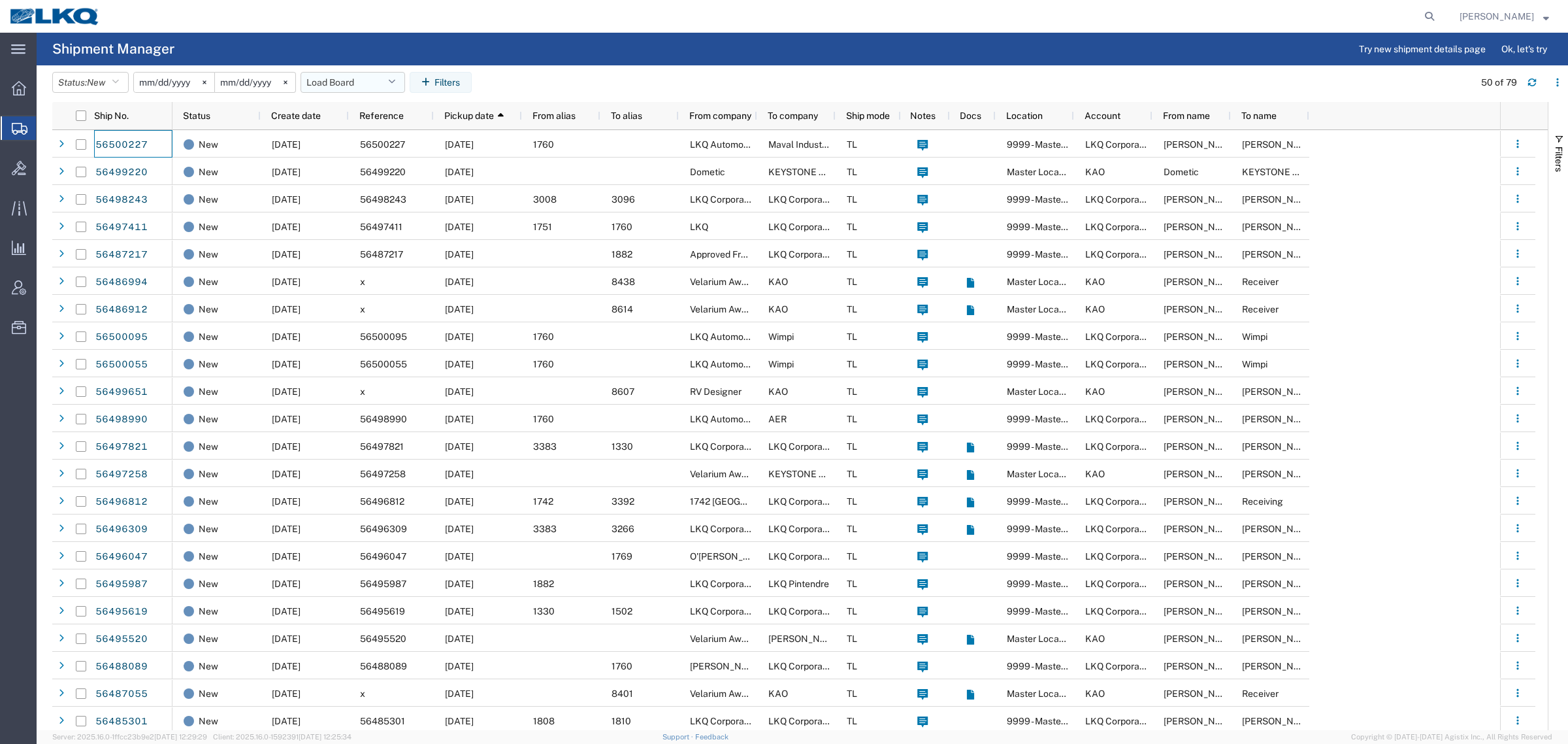
click at [348, 82] on button "Load Board" at bounding box center [353, 83] width 105 height 21
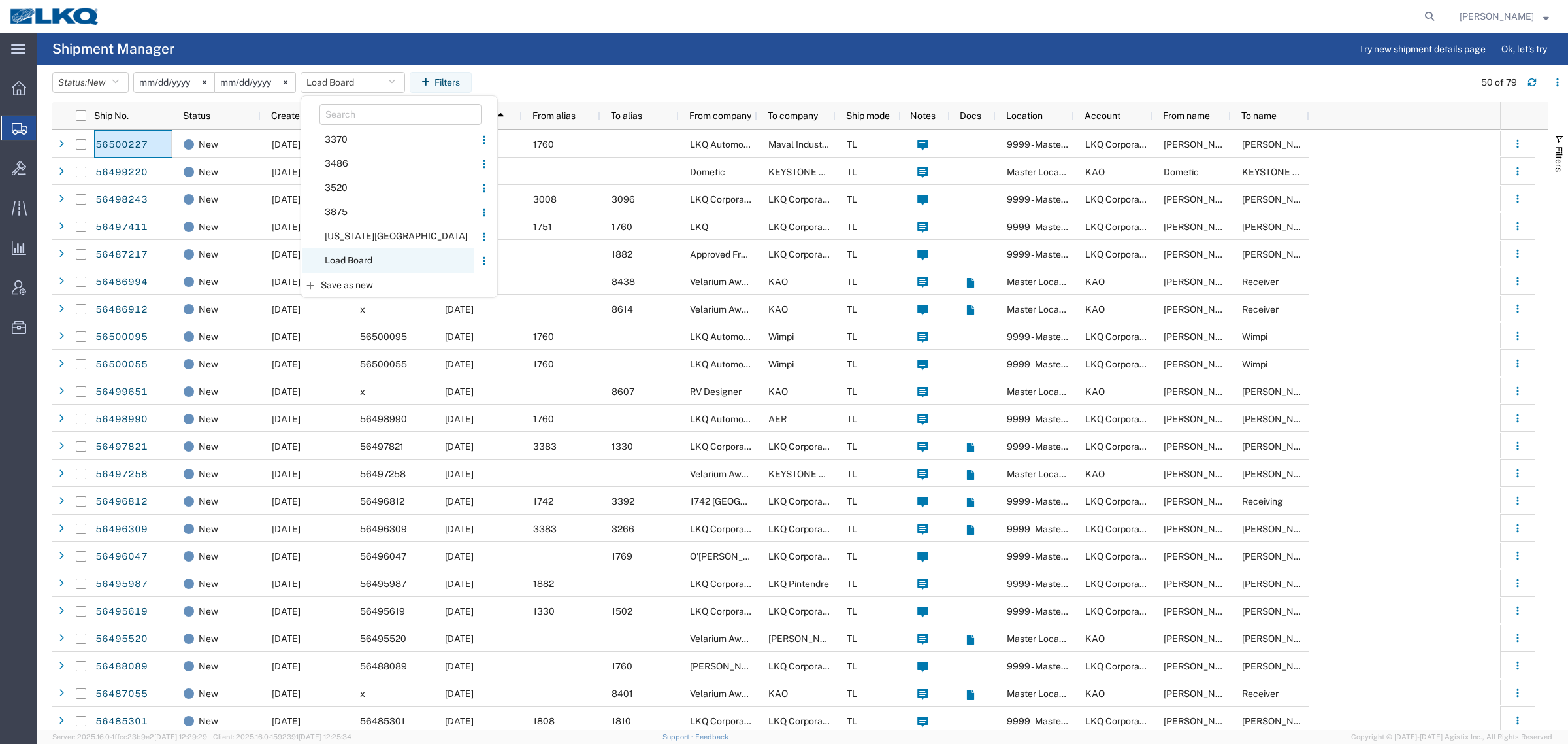
click at [373, 259] on span "Load Board" at bounding box center [388, 260] width 171 height 24
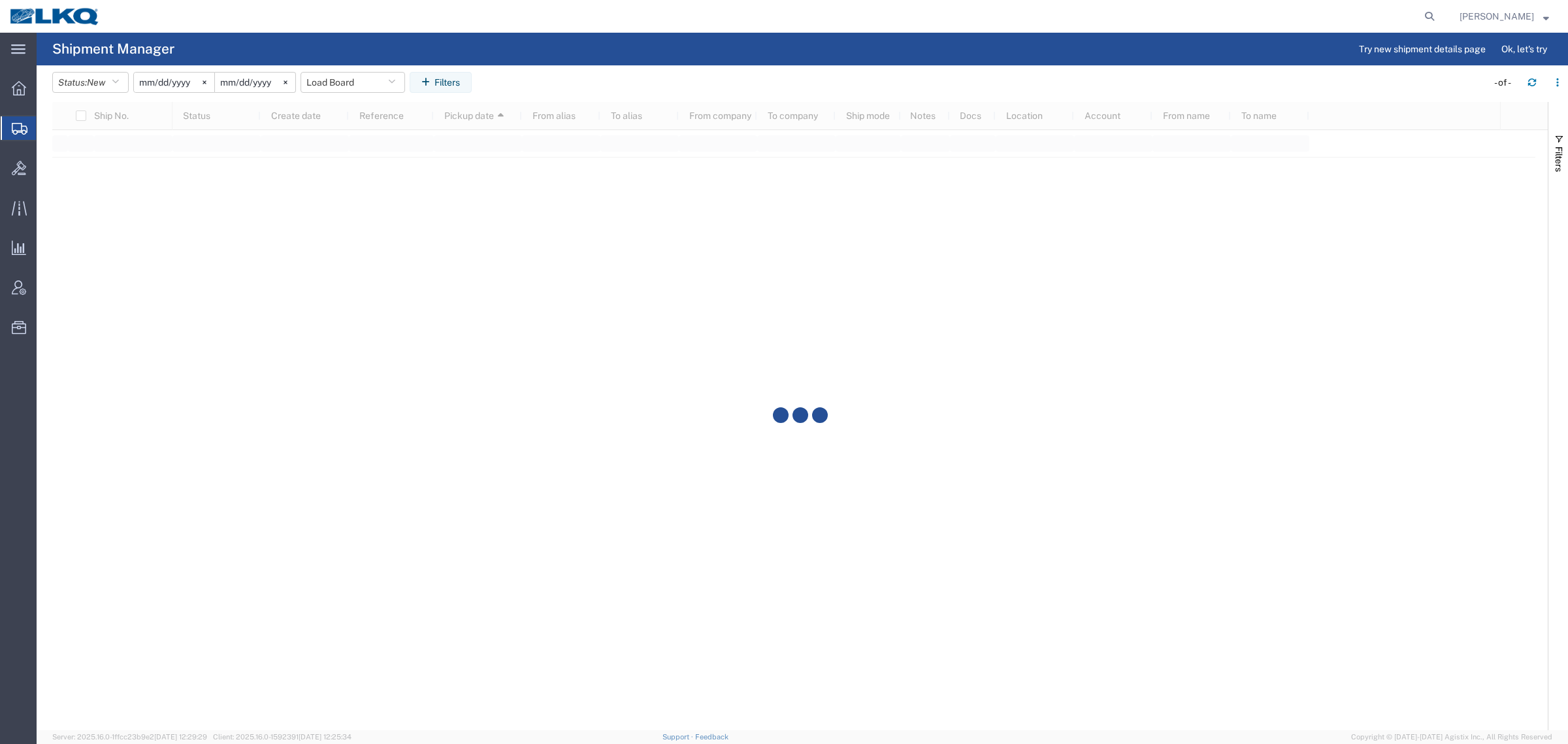
click at [571, 66] on header "Status: New Active All Approved Booked Canceled Delivered Denied New On Hold Pe…" at bounding box center [810, 84] width 1516 height 37
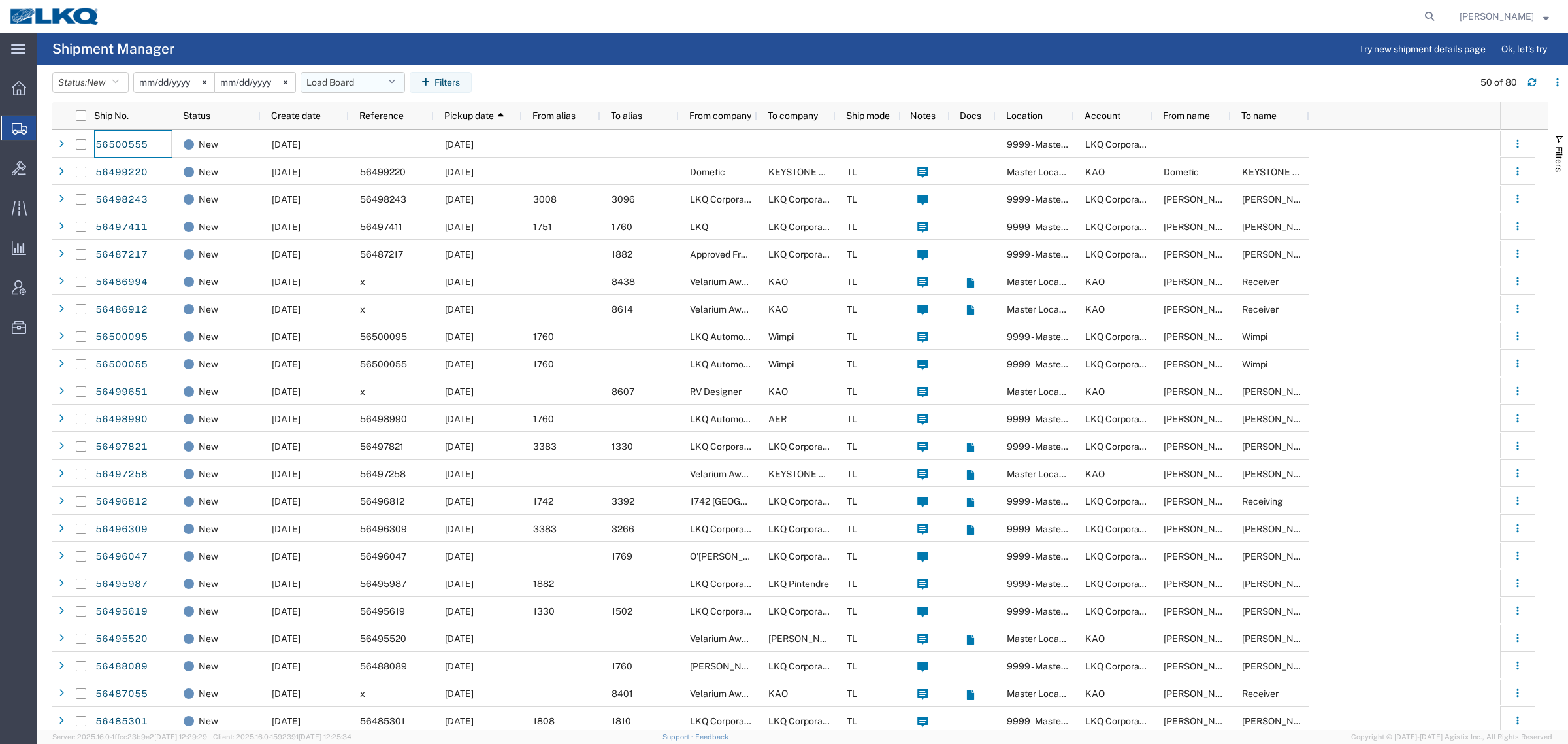
click at [337, 88] on button "Load Board" at bounding box center [353, 83] width 105 height 21
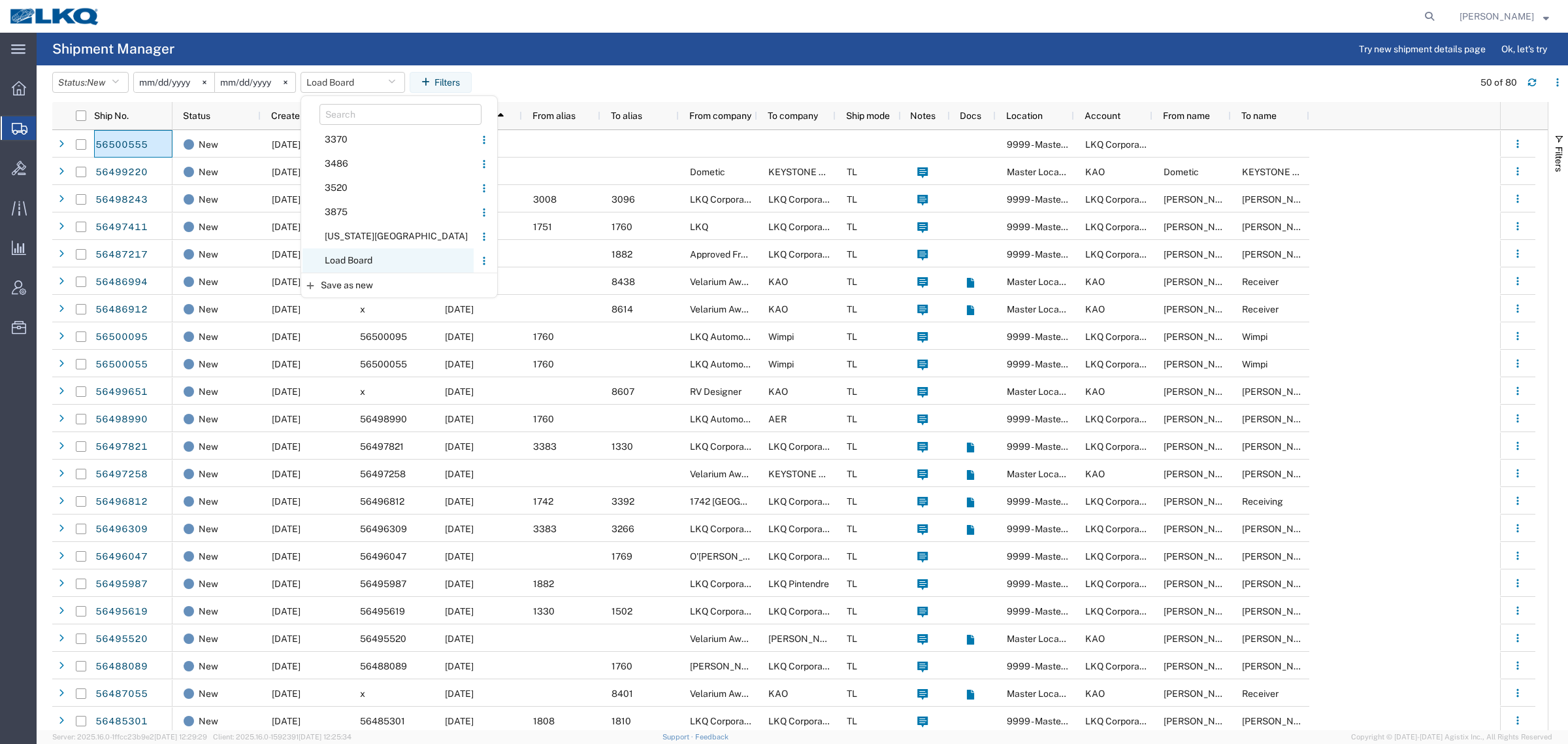
click at [358, 257] on span "Load Board" at bounding box center [388, 260] width 171 height 24
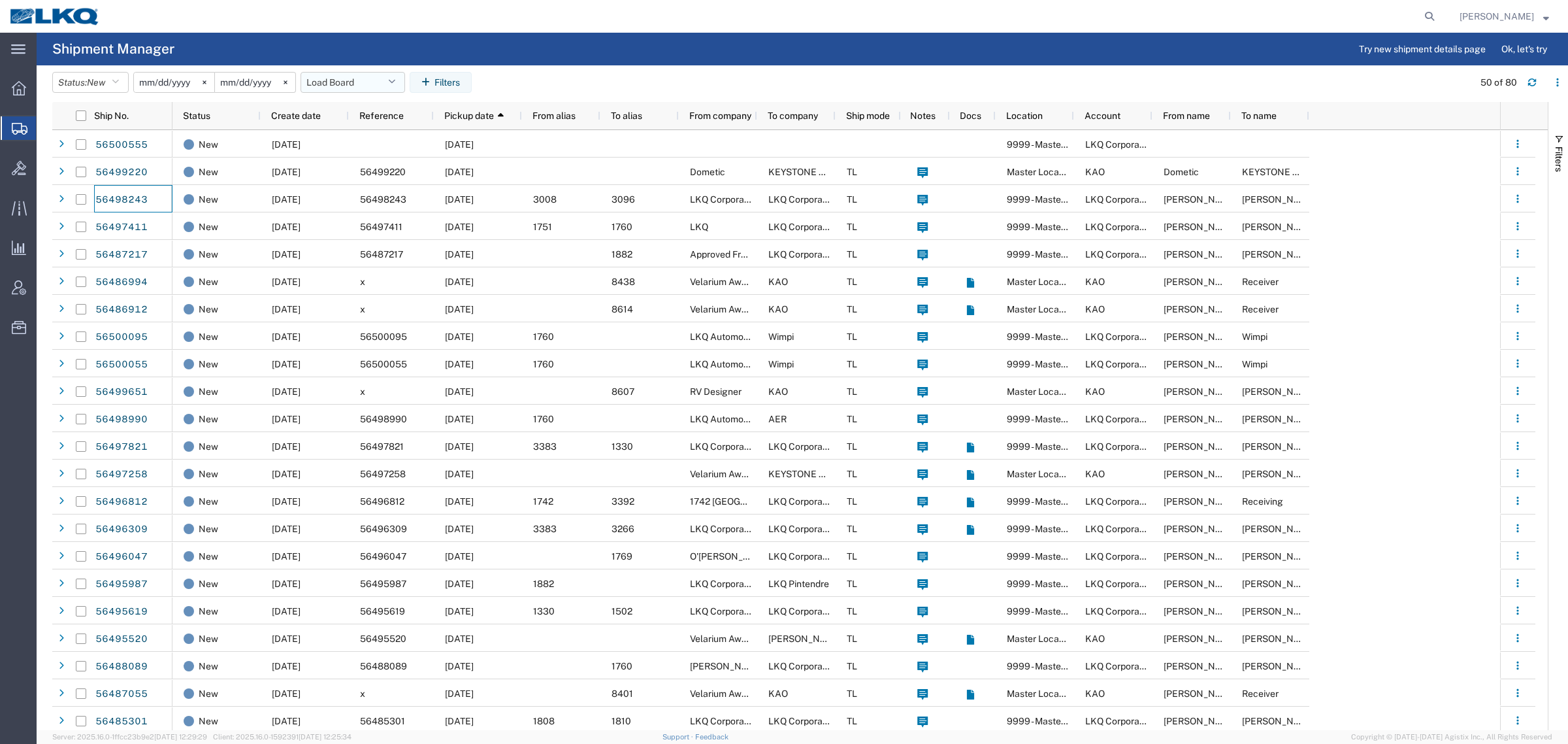
click at [334, 85] on button "Load Board" at bounding box center [353, 83] width 105 height 21
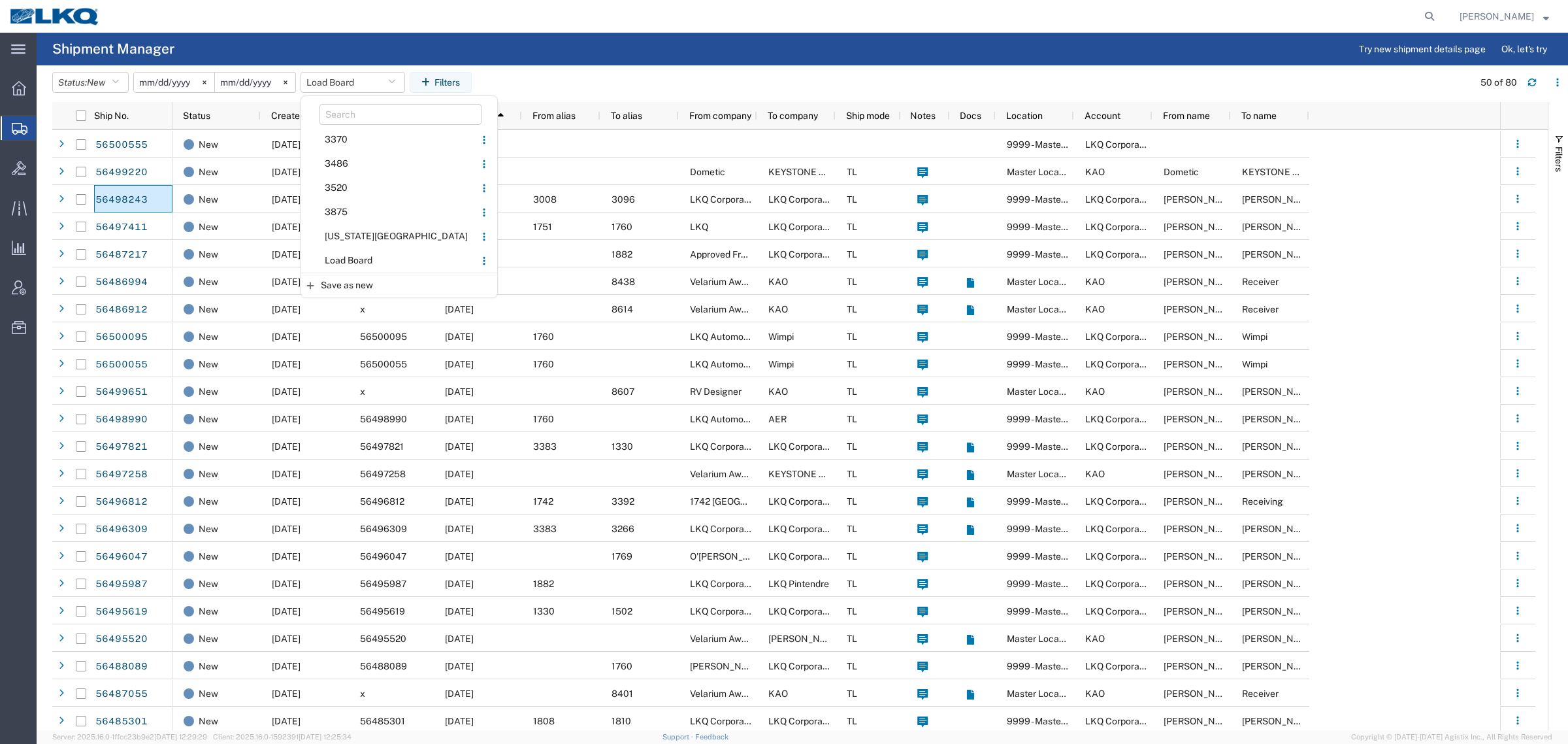
click at [373, 257] on span "Load Board" at bounding box center [388, 260] width 171 height 24
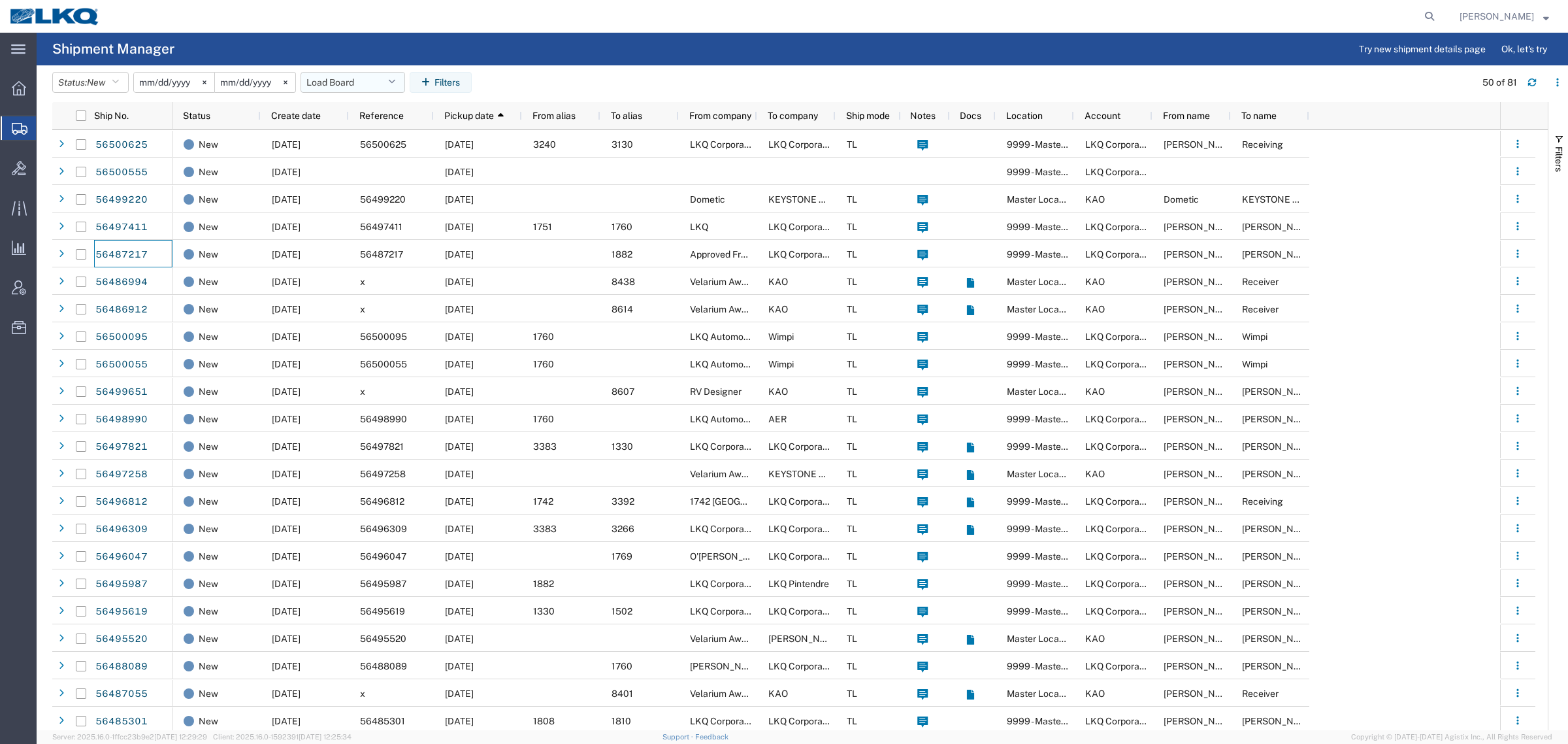
click at [344, 82] on button "Load Board" at bounding box center [353, 83] width 105 height 21
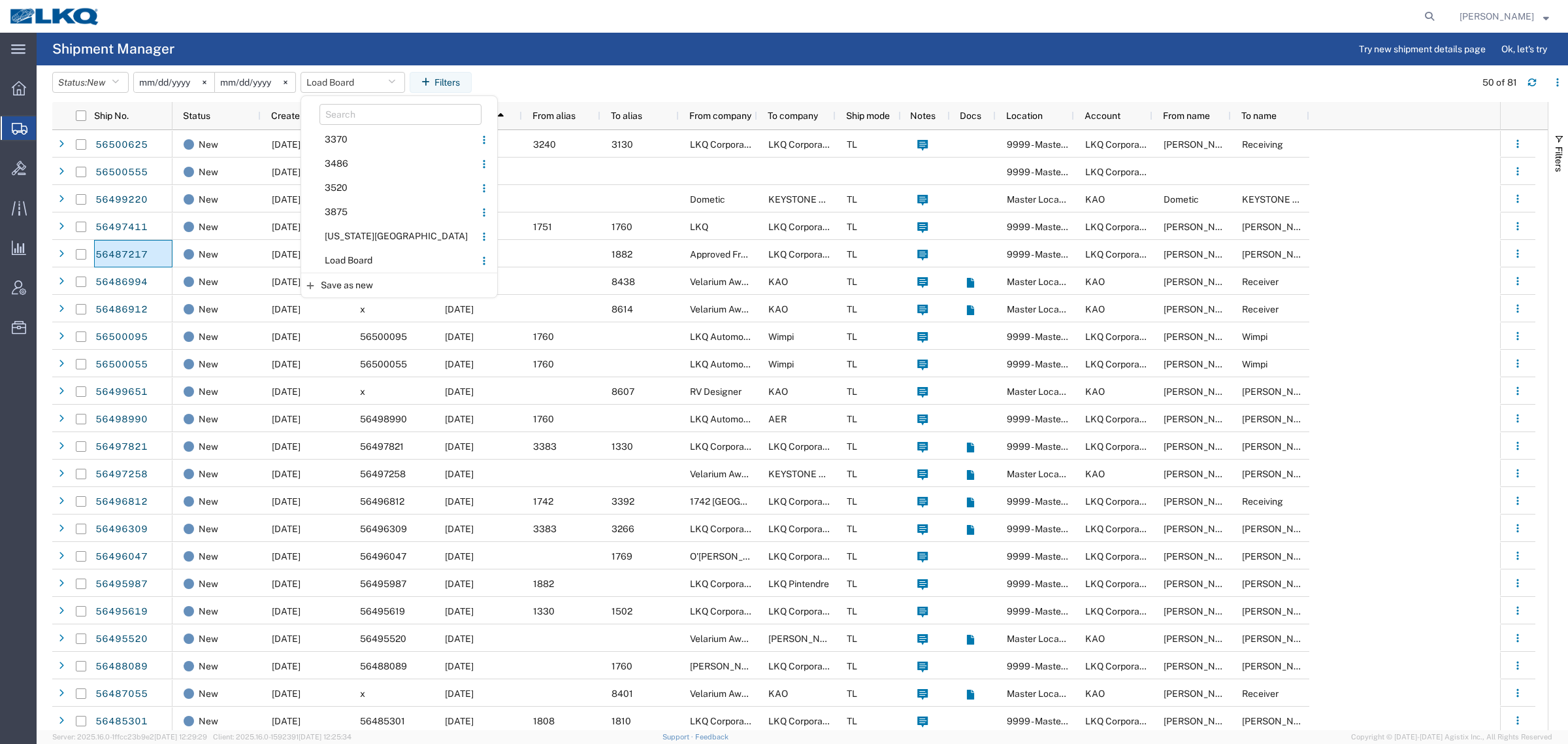
drag, startPoint x: 359, startPoint y: 257, endPoint x: 401, endPoint y: 226, distance: 52.2
click at [361, 255] on span "Load Board" at bounding box center [388, 260] width 171 height 24
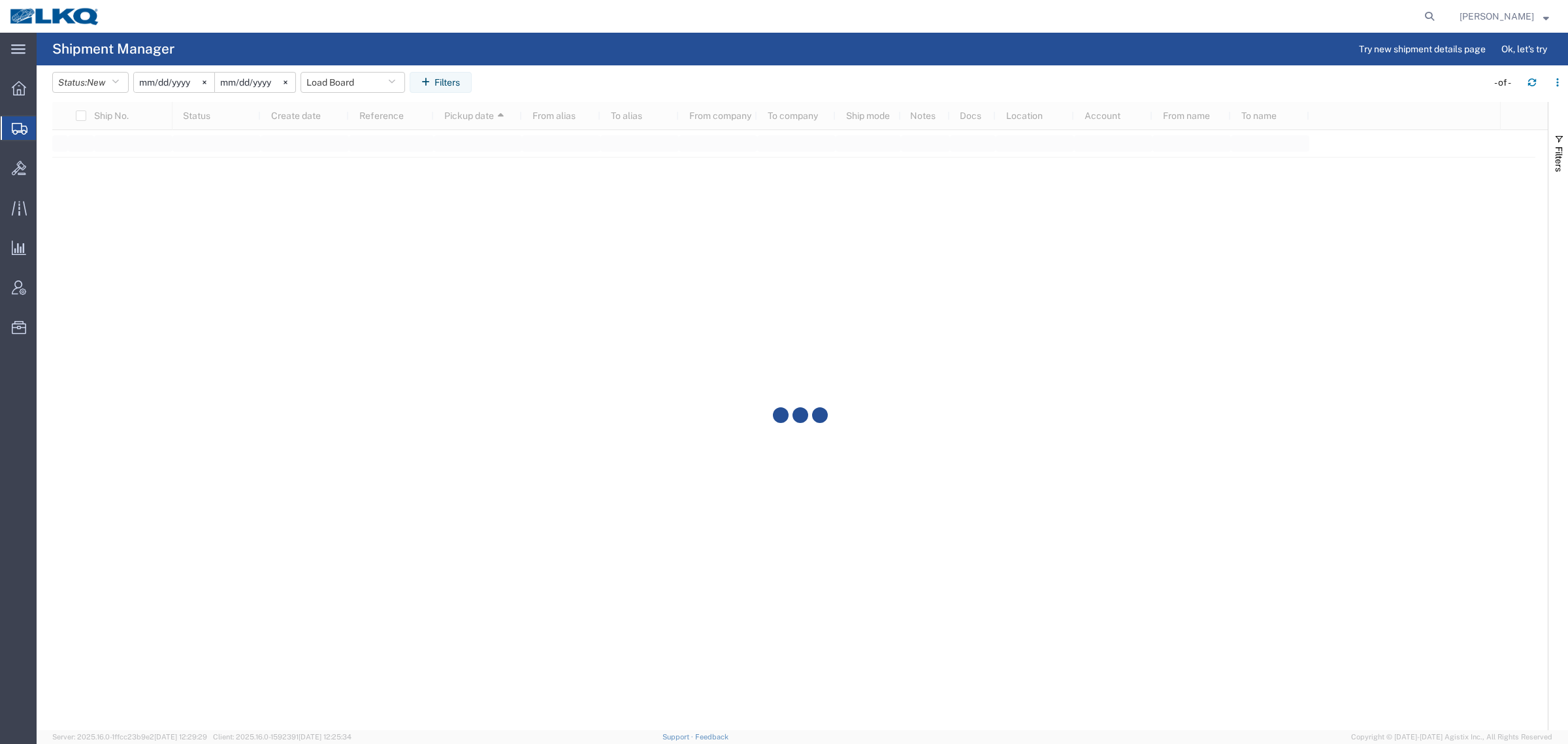
click at [614, 37] on agx-page-header "Shipment Manager Try new shipment details page Ok, let's try" at bounding box center [802, 49] width 1531 height 33
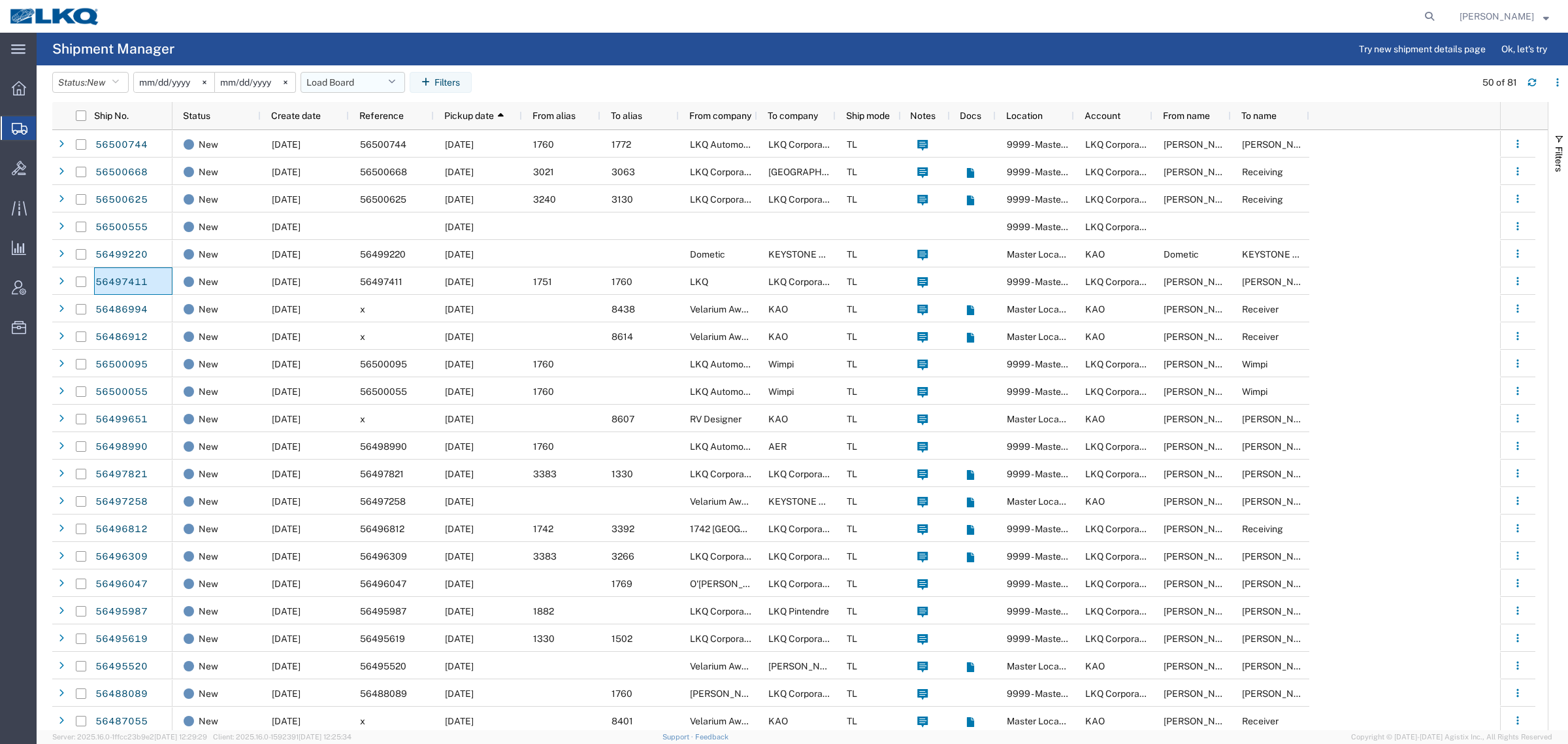
click at [336, 75] on button "Load Board" at bounding box center [353, 83] width 105 height 21
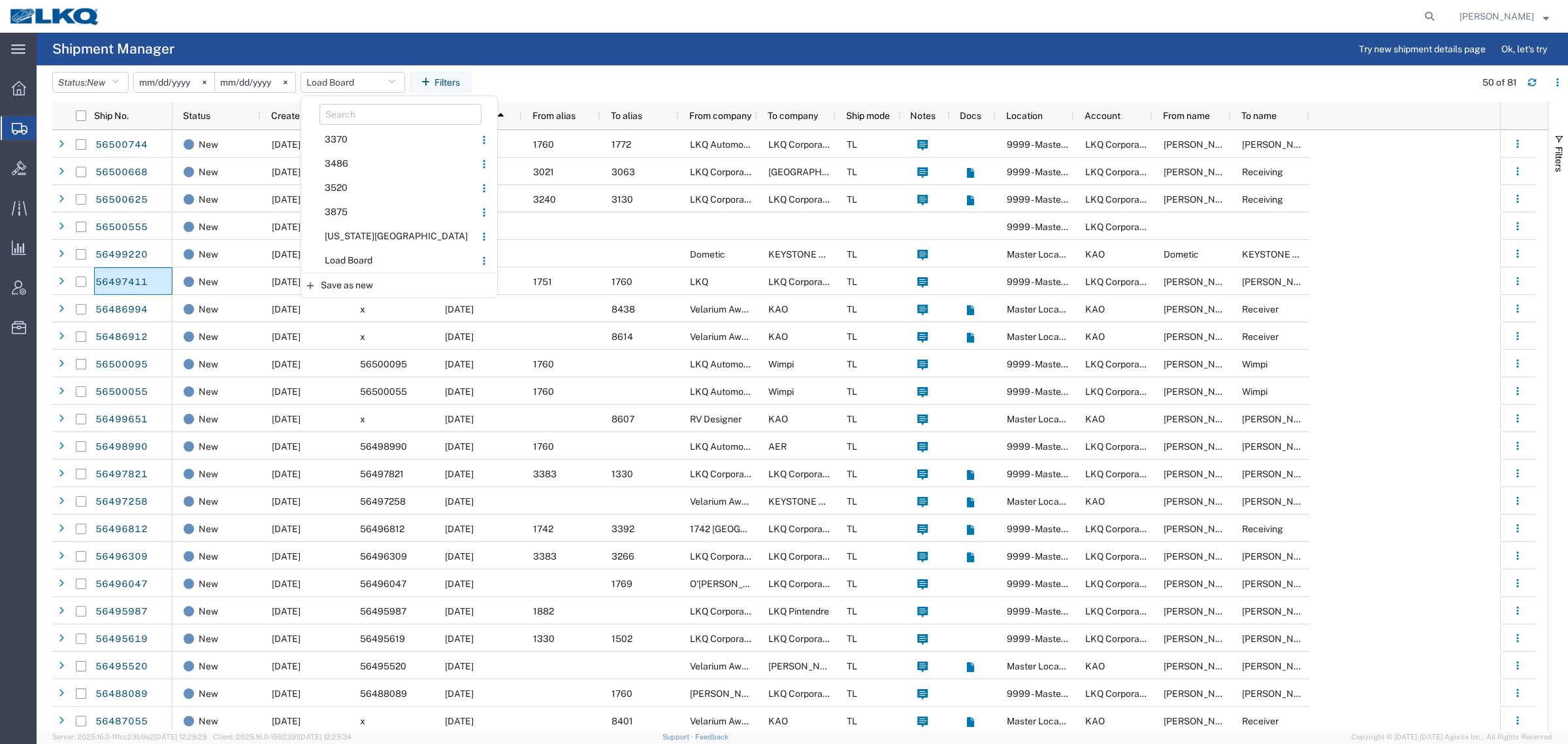
drag, startPoint x: 369, startPoint y: 254, endPoint x: 696, endPoint y: 93, distance: 364.5
click at [378, 249] on span "Load Board" at bounding box center [388, 260] width 171 height 24
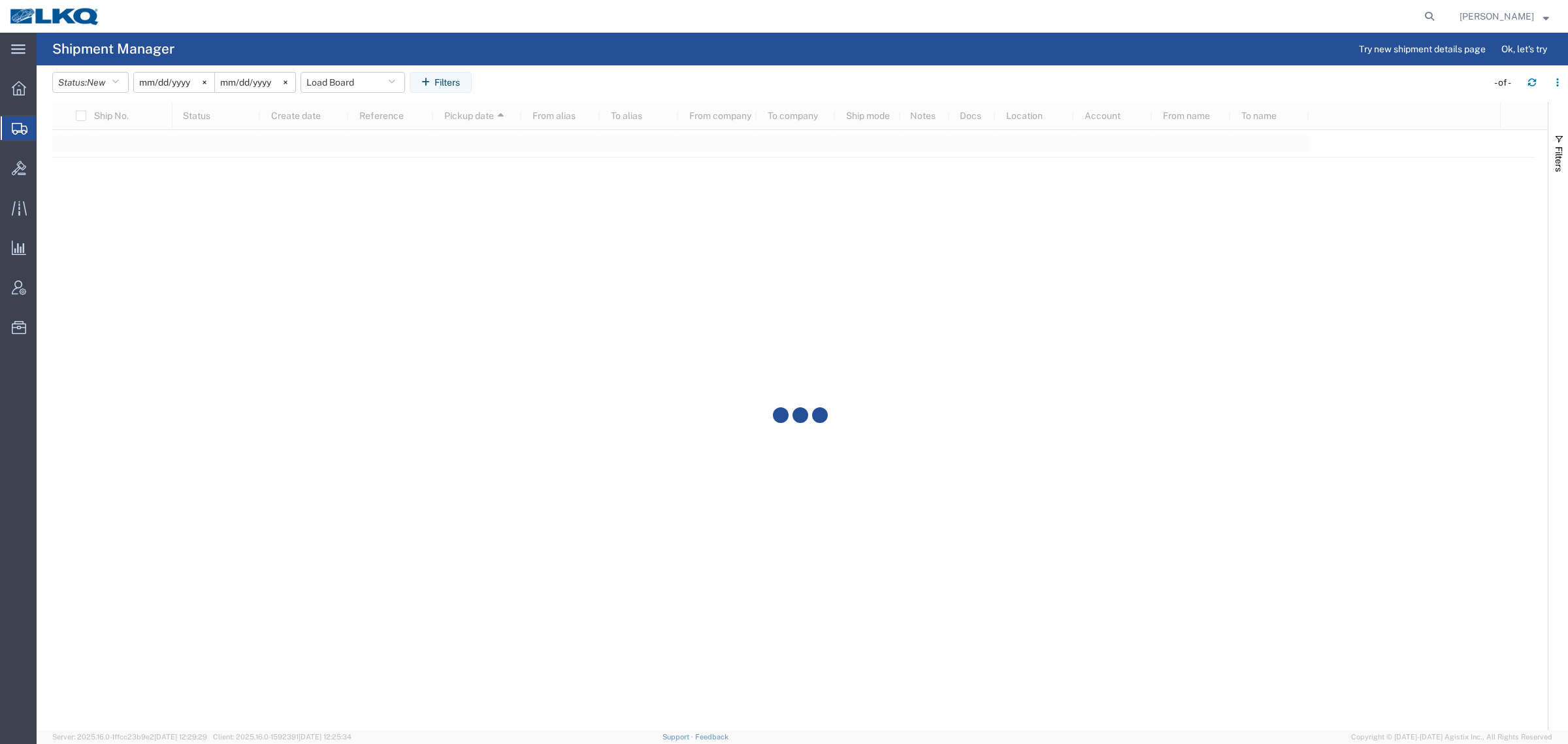
click at [795, 27] on div at bounding box center [774, 16] width 1331 height 33
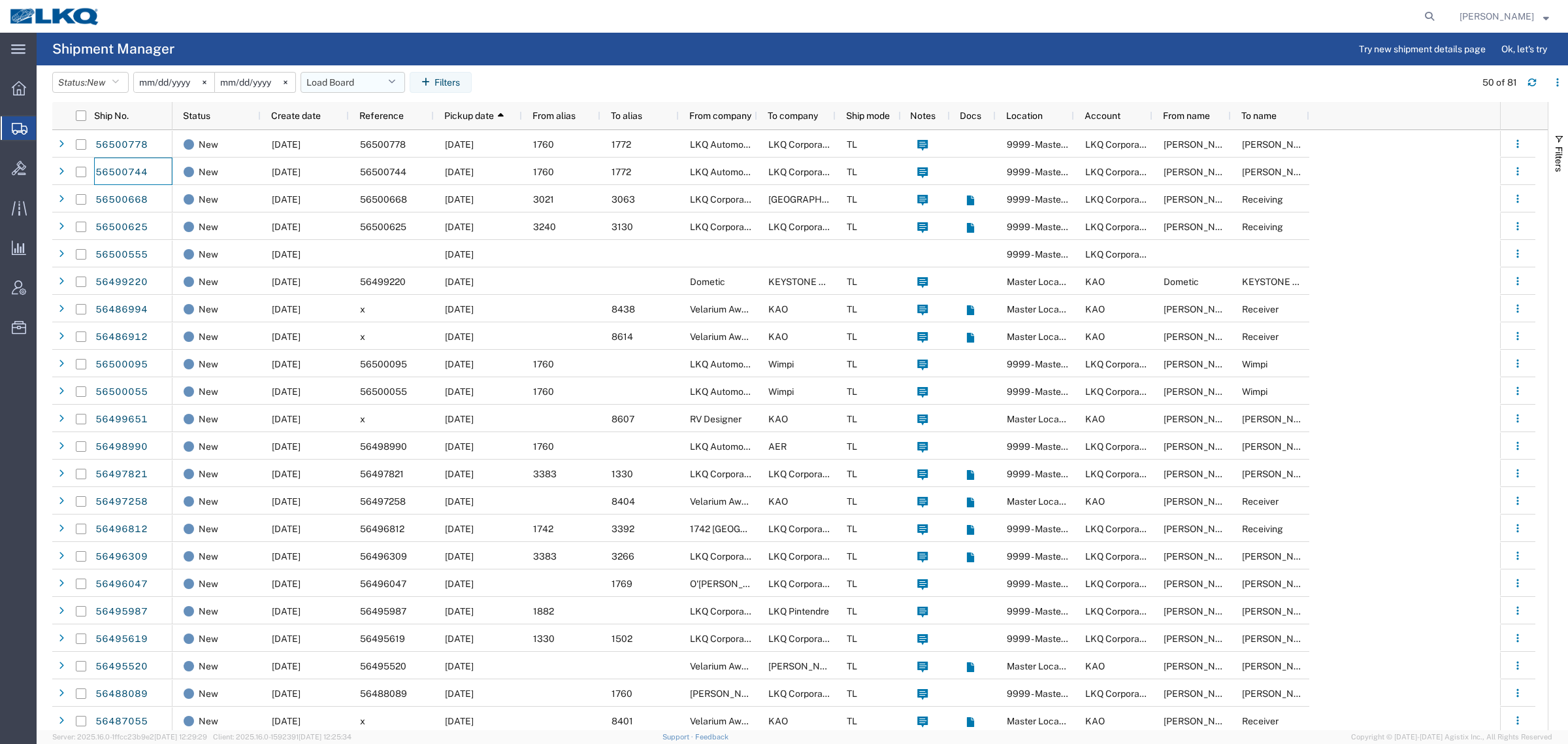
click at [335, 77] on button "Load Board" at bounding box center [353, 83] width 105 height 21
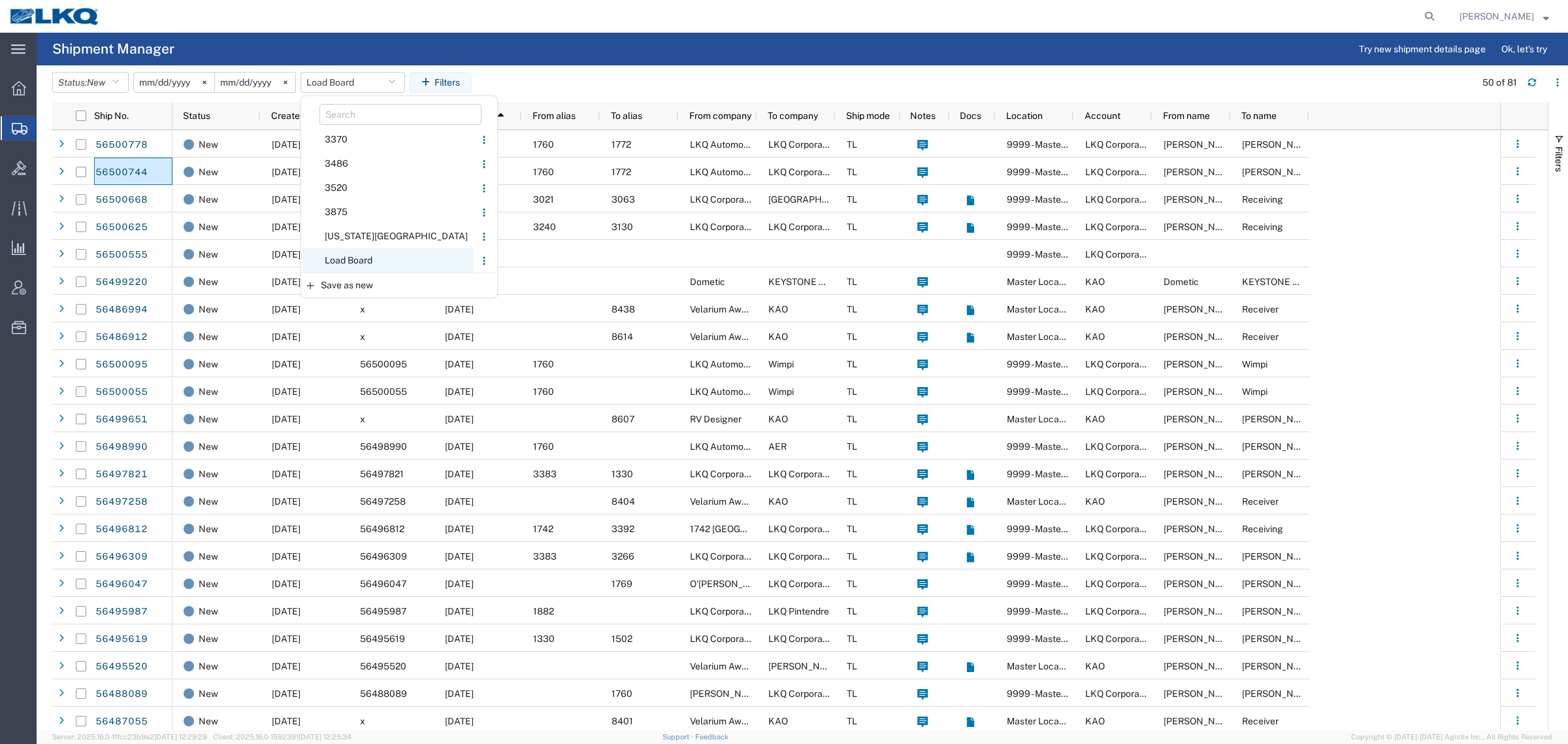
click at [376, 257] on span "Load Board" at bounding box center [388, 260] width 171 height 24
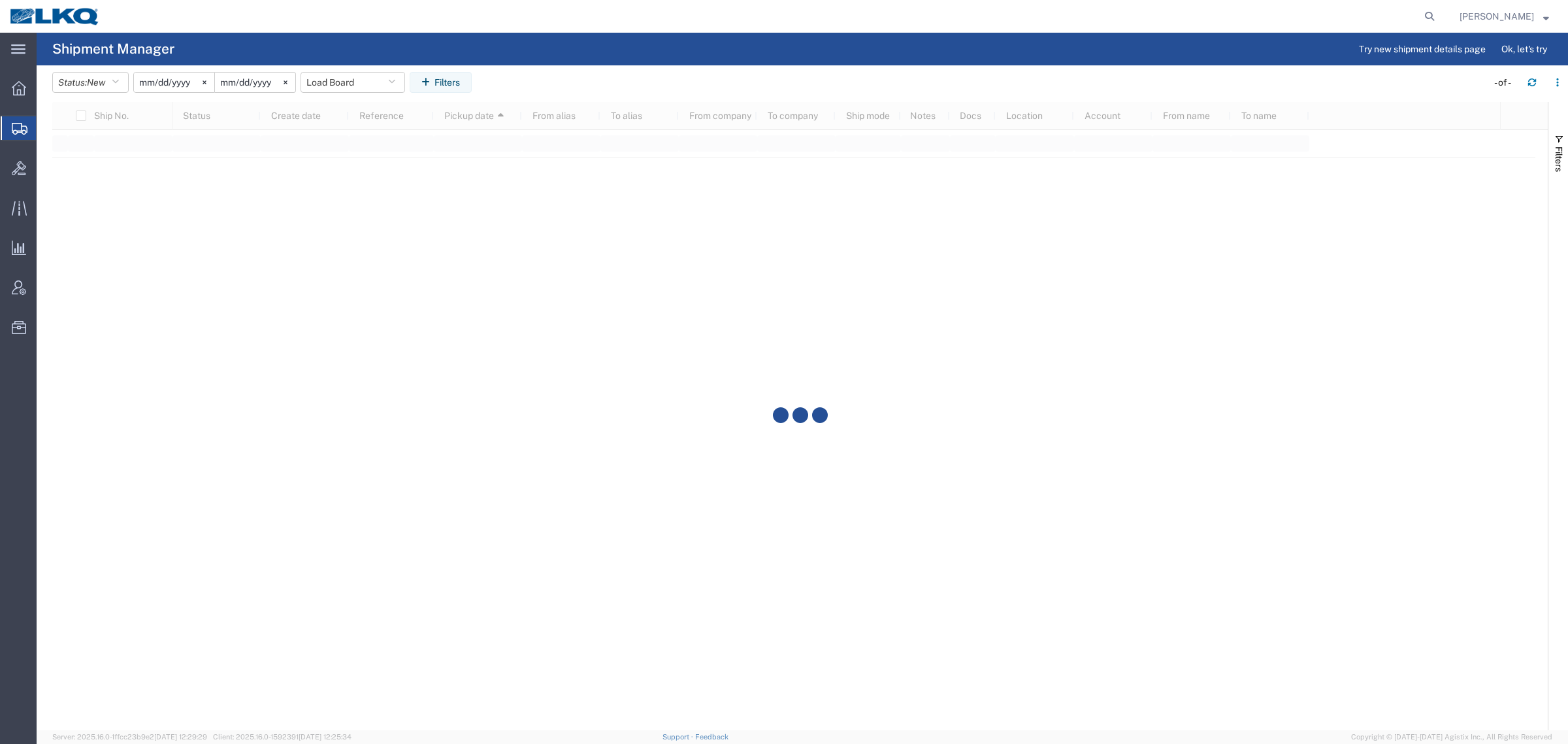
drag, startPoint x: 867, startPoint y: 41, endPoint x: 920, endPoint y: 23, distance: 56.0
click at [886, 33] on div "main_menu Created with Sketch. Collapse Menu Overview Shipments Shipment Manage…" at bounding box center [784, 388] width 1568 height 711
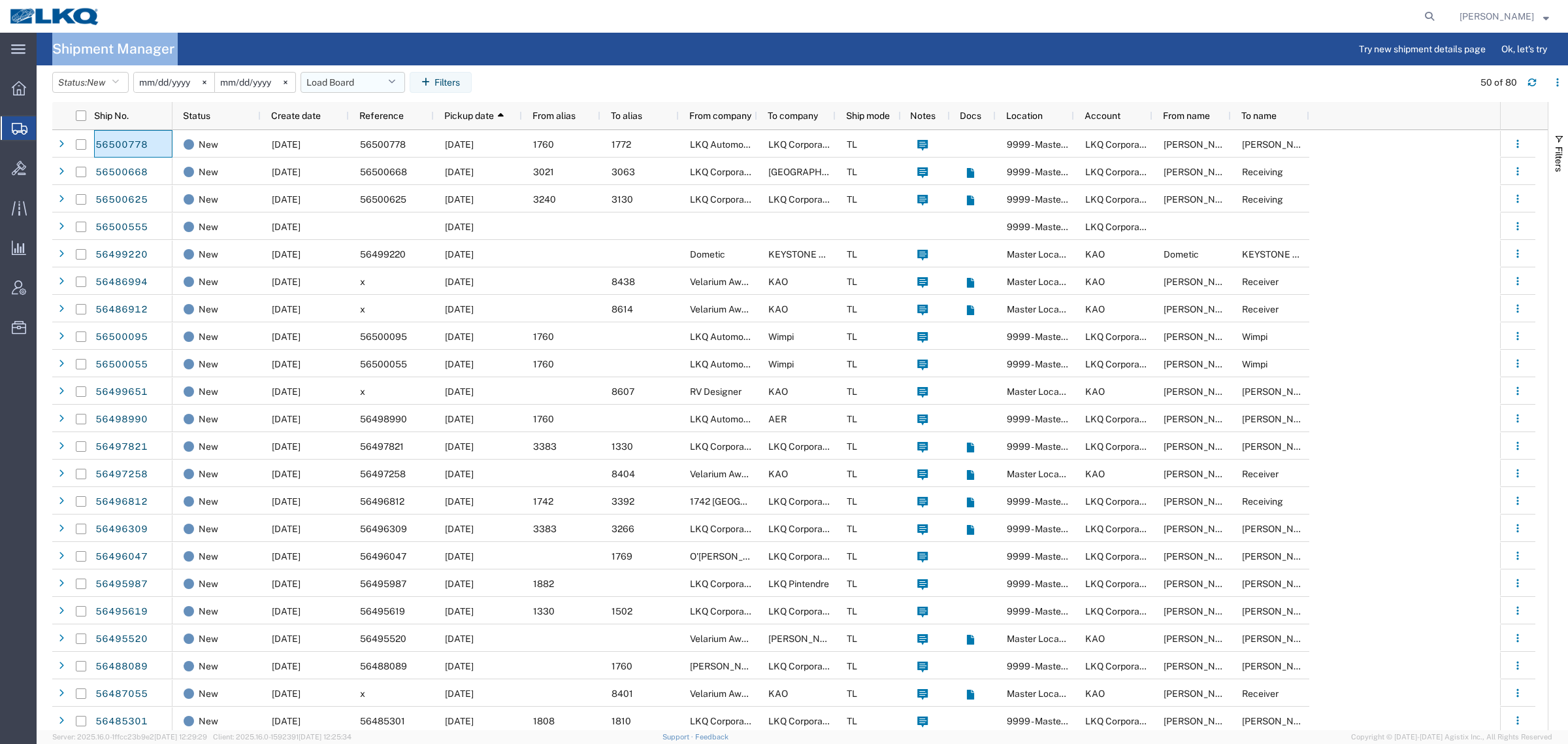
click at [355, 85] on button "Load Board" at bounding box center [353, 83] width 105 height 21
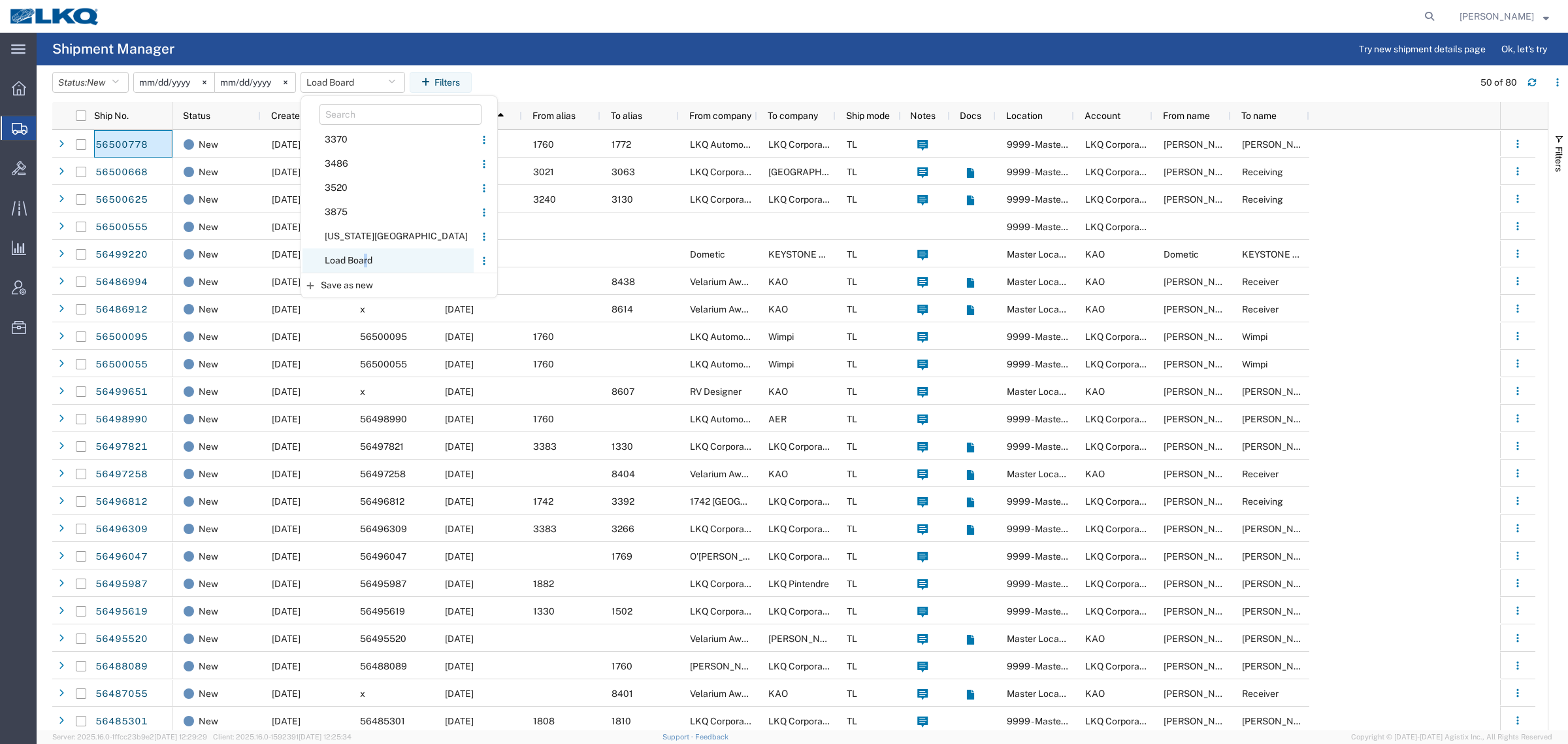
click at [373, 260] on span "Load Board" at bounding box center [388, 260] width 171 height 24
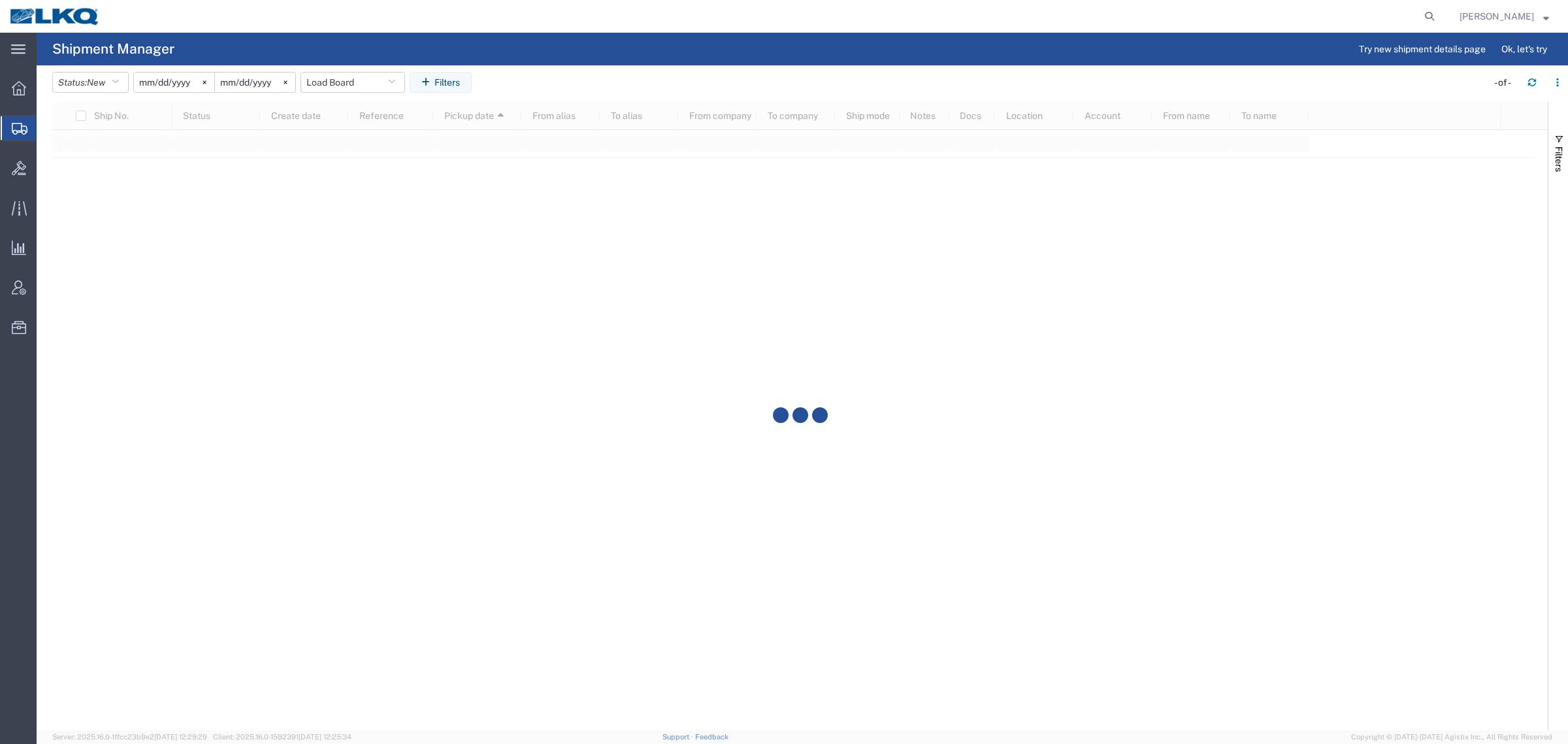
click at [669, 93] on agx-table-filter-chips "Status: New Active All Approved Booked Canceled Delivered Denied New On Hold Pe…" at bounding box center [766, 87] width 1429 height 30
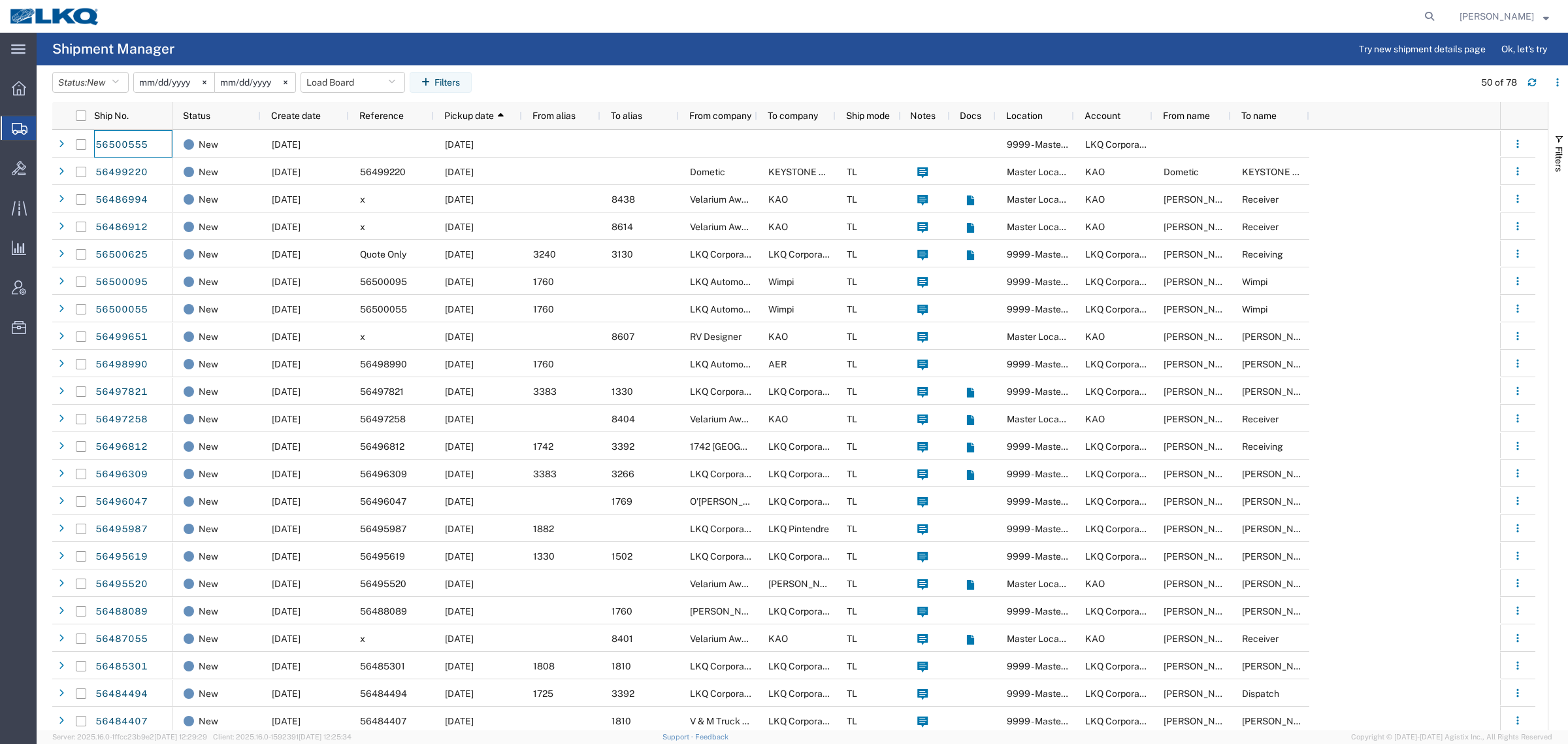
click at [578, 49] on agx-page-header "Shipment Manager Try new shipment details page Ok, let's try" at bounding box center [802, 49] width 1531 height 33
click at [792, 46] on agx-page-header "Shipment Manager Try new shipment details page Ok, let's try" at bounding box center [802, 49] width 1531 height 33
click at [330, 80] on button "Load Board" at bounding box center [353, 83] width 105 height 21
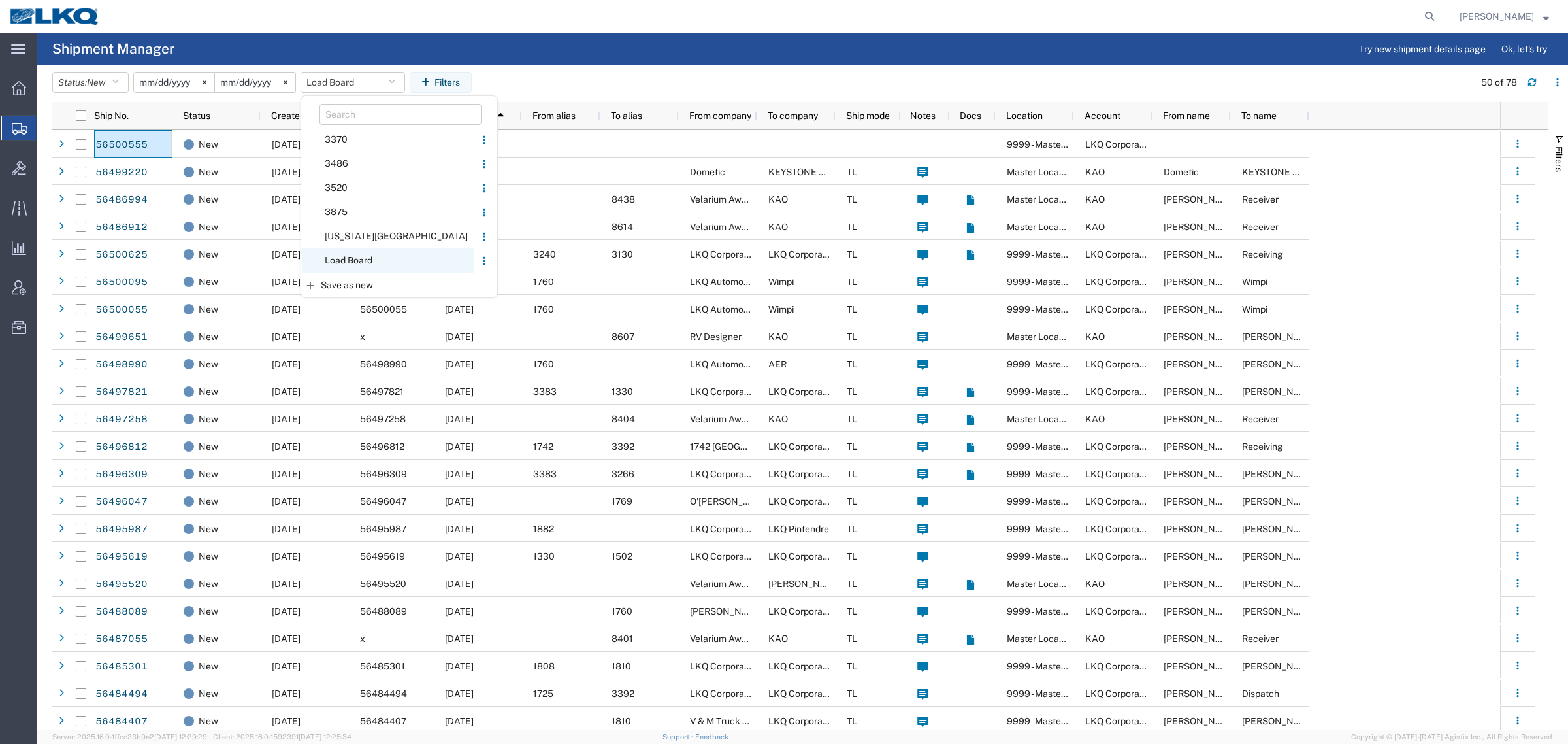
click at [355, 256] on span "Load Board" at bounding box center [388, 260] width 171 height 24
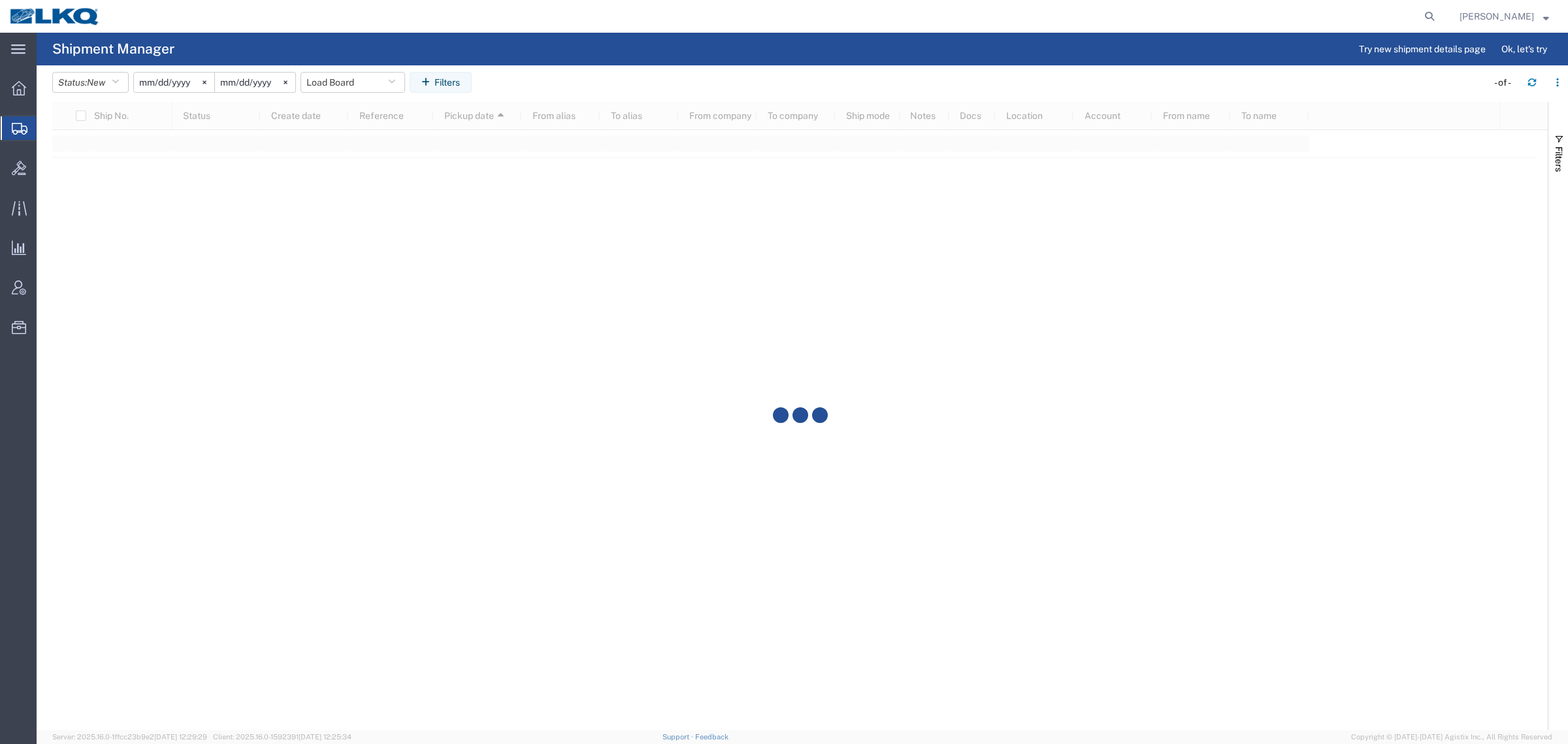
click at [583, 63] on agx-page-header "Shipment Manager Try new shipment details page Ok, let's try" at bounding box center [802, 49] width 1531 height 33
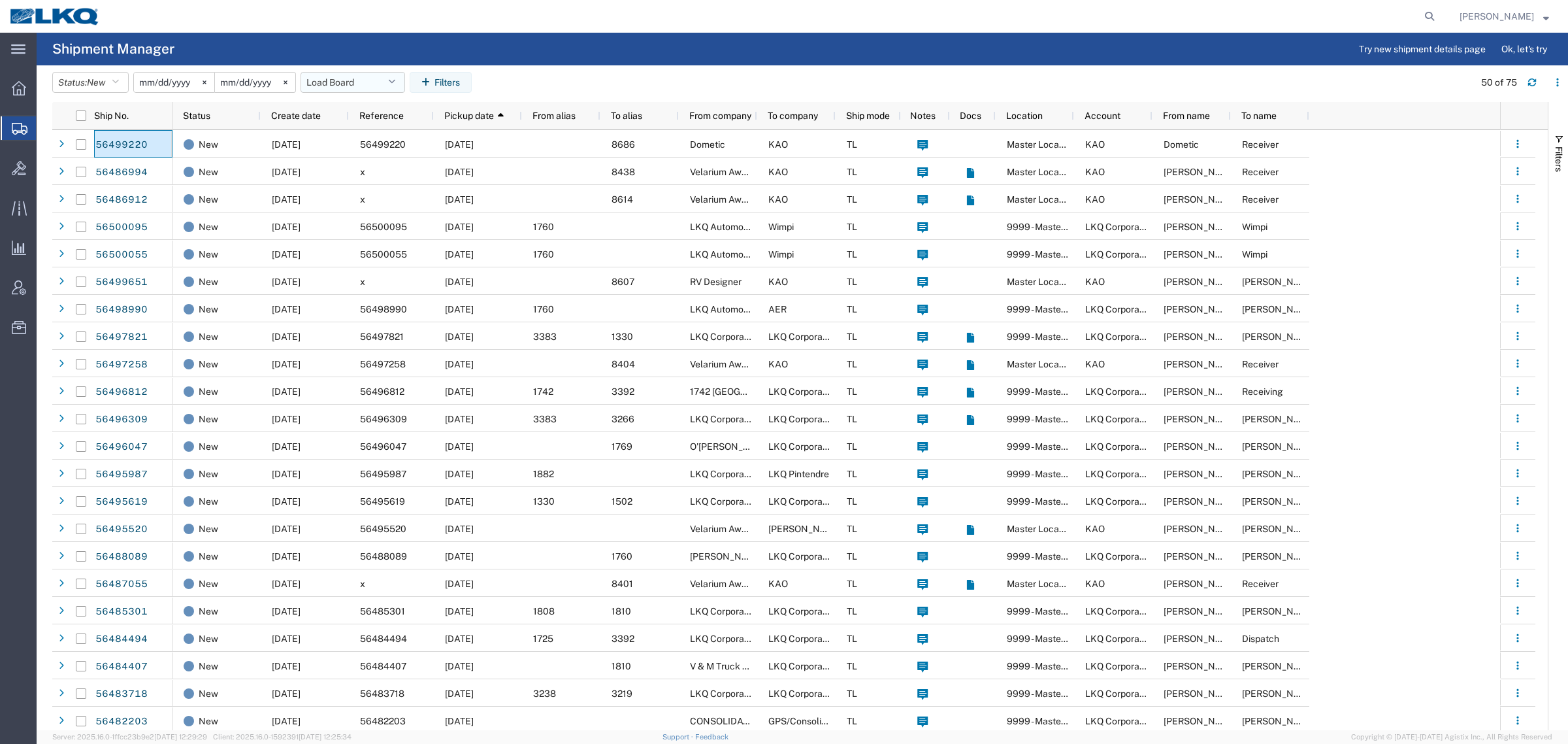
click at [338, 88] on button "Load Board" at bounding box center [353, 83] width 105 height 21
click at [363, 259] on span "Load Board" at bounding box center [388, 260] width 171 height 24
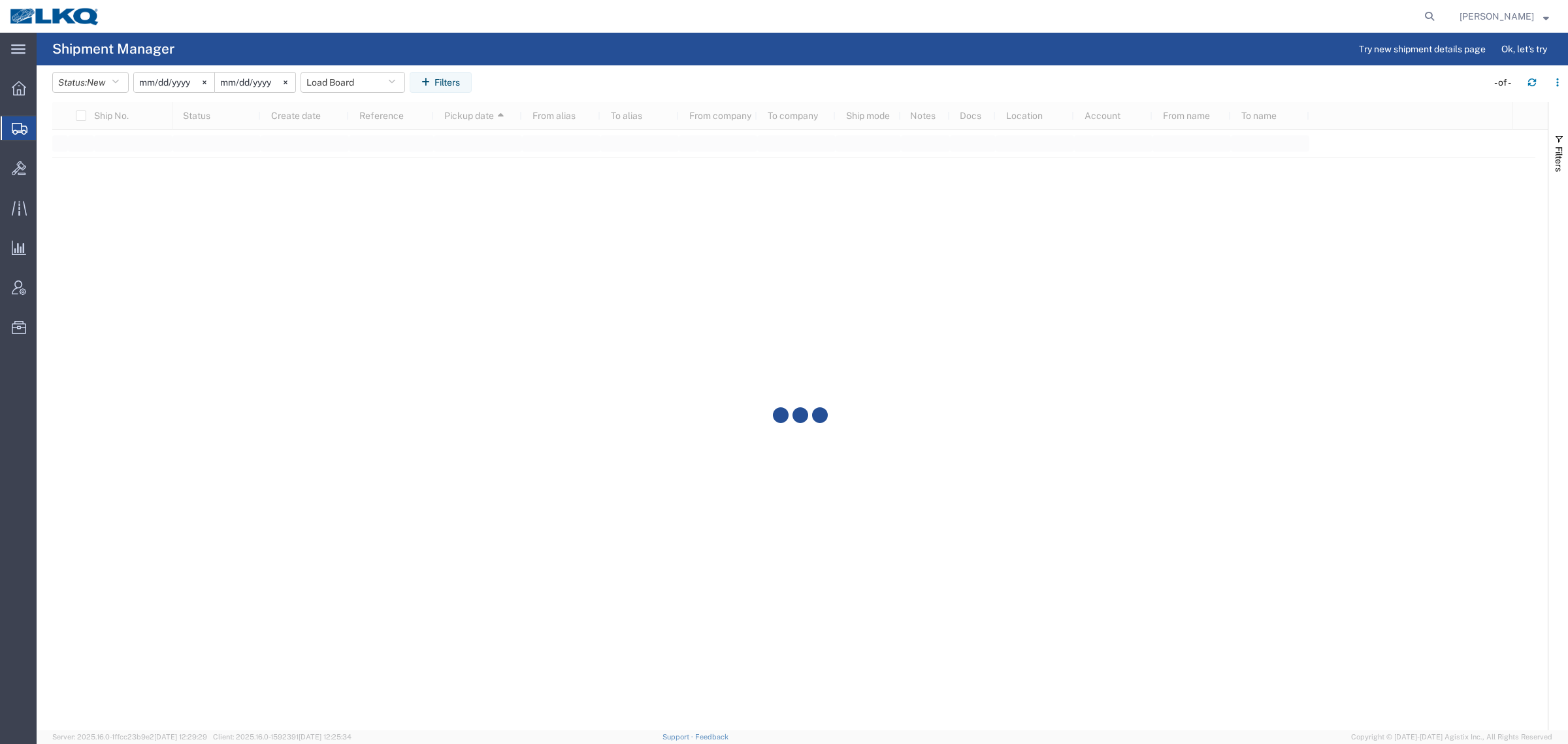
click at [627, 87] on agx-table-filter-chips "Status: New Active All Approved Booked Canceled Delivered Denied New On Hold Pe…" at bounding box center [766, 87] width 1429 height 30
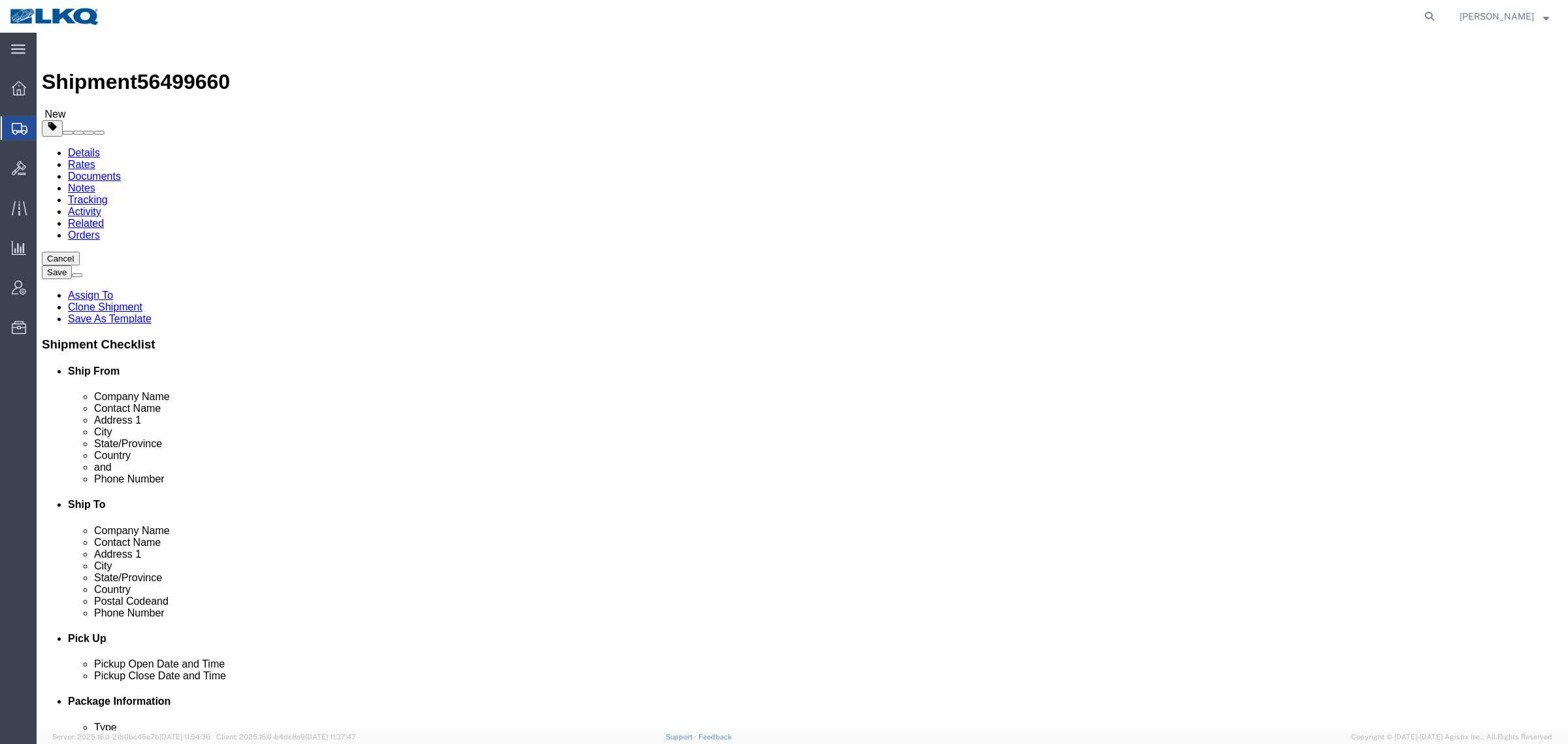
click div "Shipment Information Package Information Special Services Loading Routing"
select select "27710"
select select "27708"
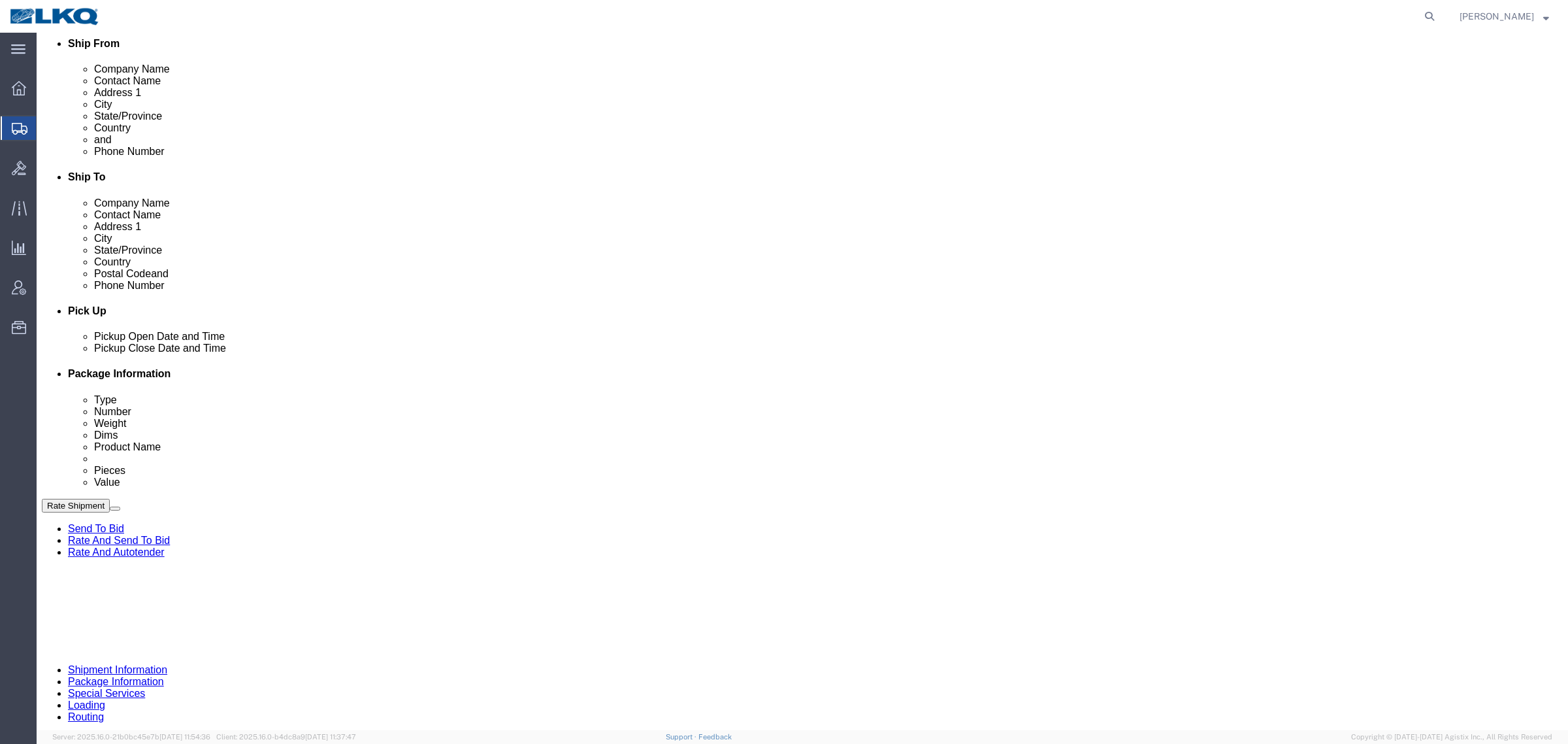
scroll to position [327, 0]
click div "Rate Shipment Send To Bid Rate And Send To Bid Rate And Autotender"
click button "Rate Shipment"
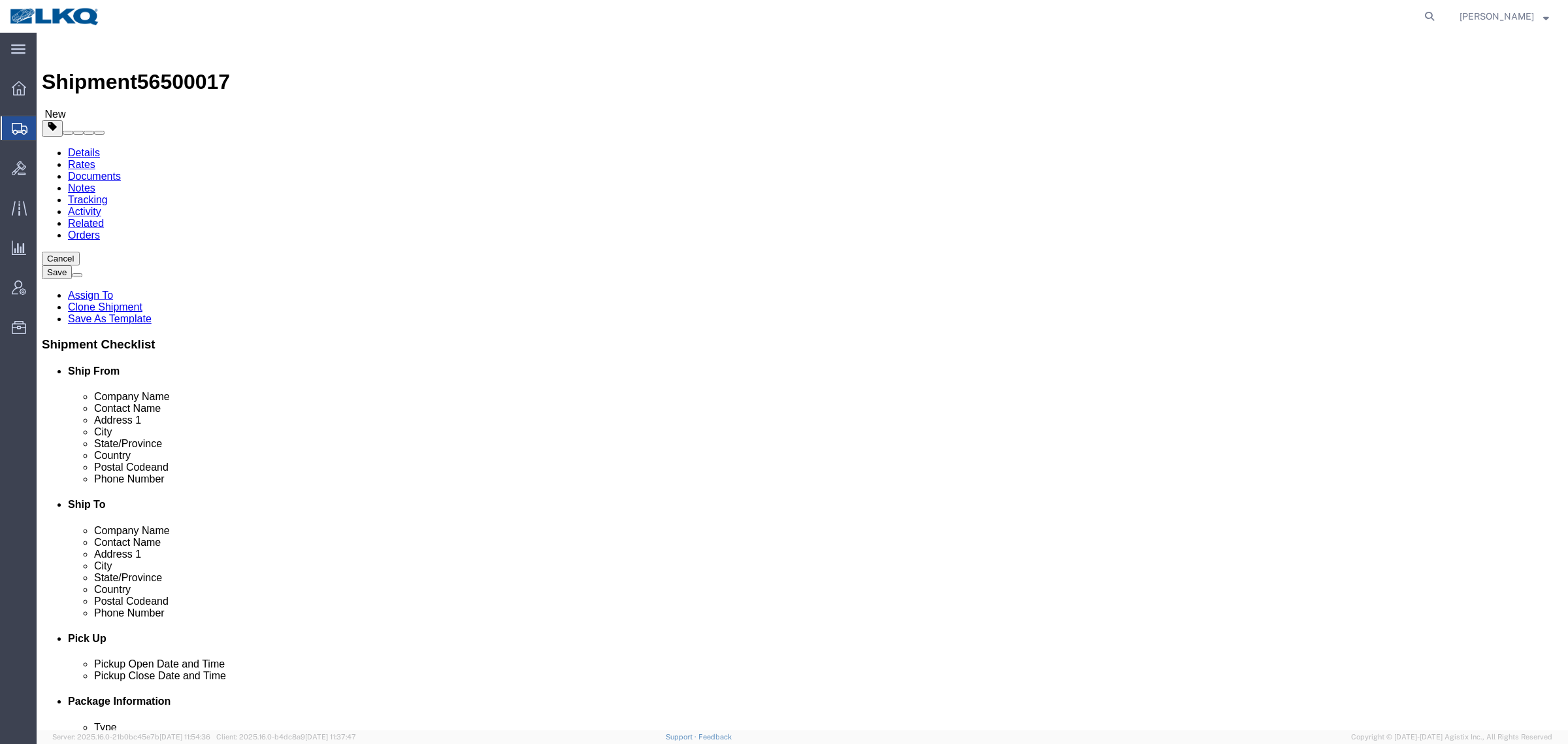
drag, startPoint x: 147, startPoint y: 18, endPoint x: 153, endPoint y: 30, distance: 13.4
click span "56500017"
select select "27634"
select select
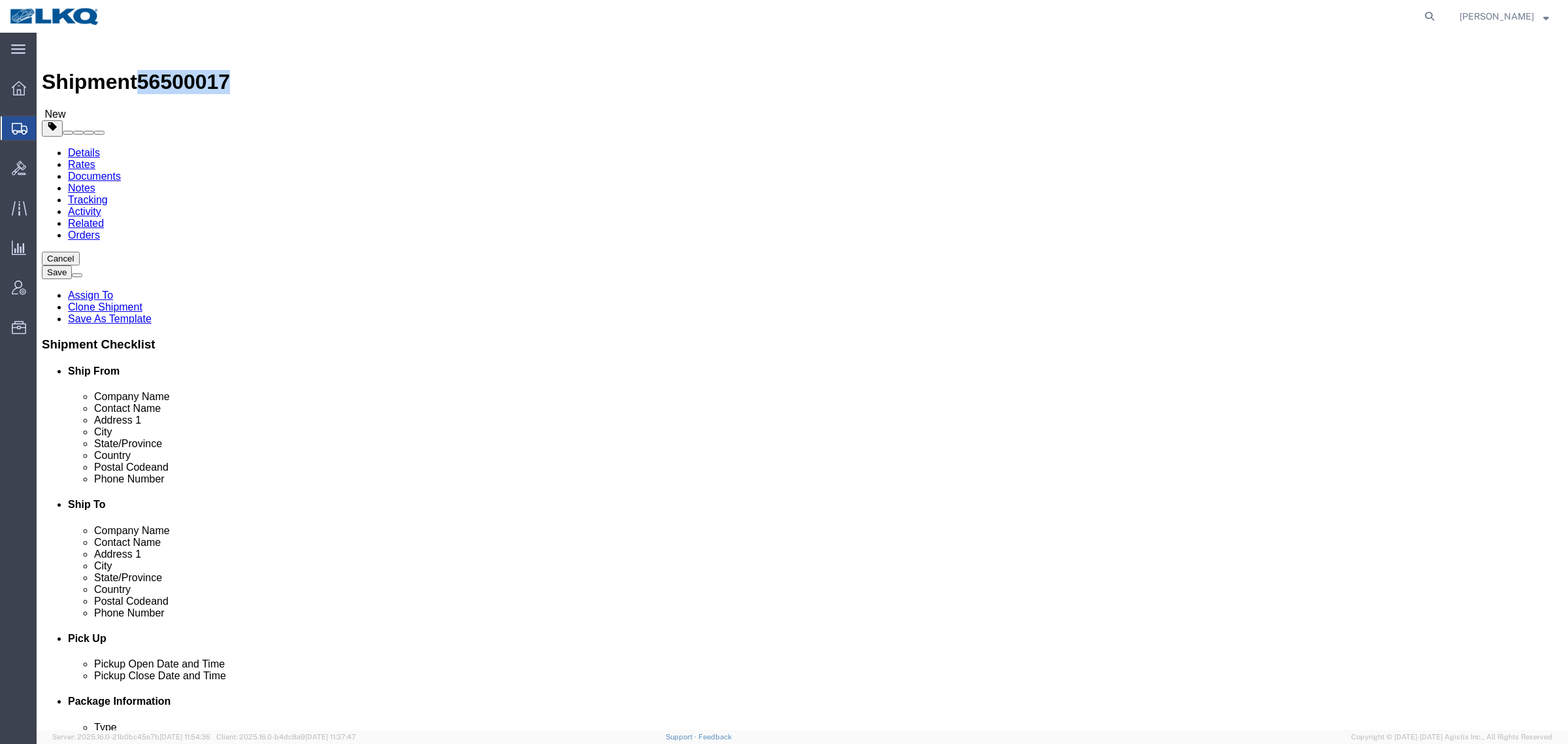
click link "Special Services"
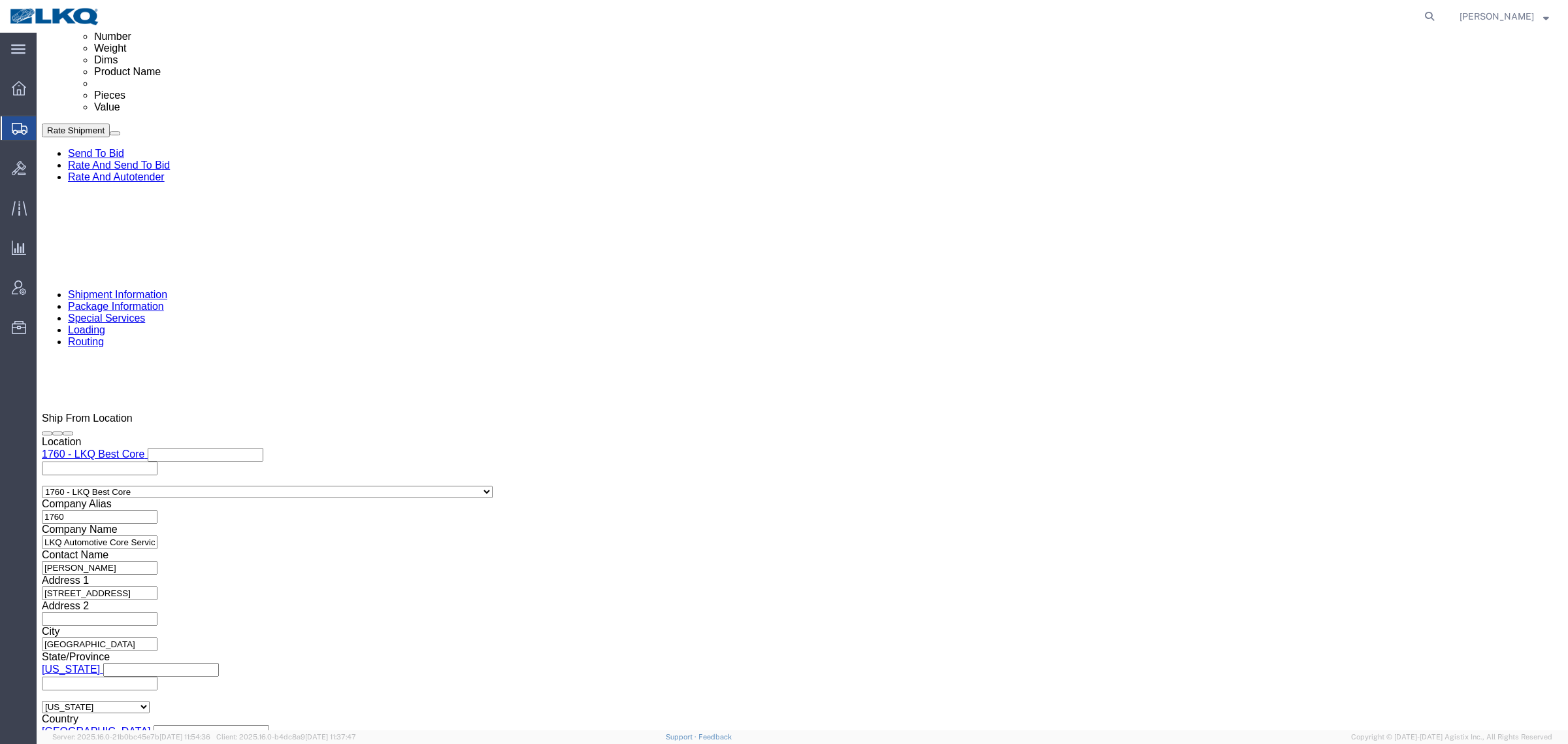
scroll to position [980, 0]
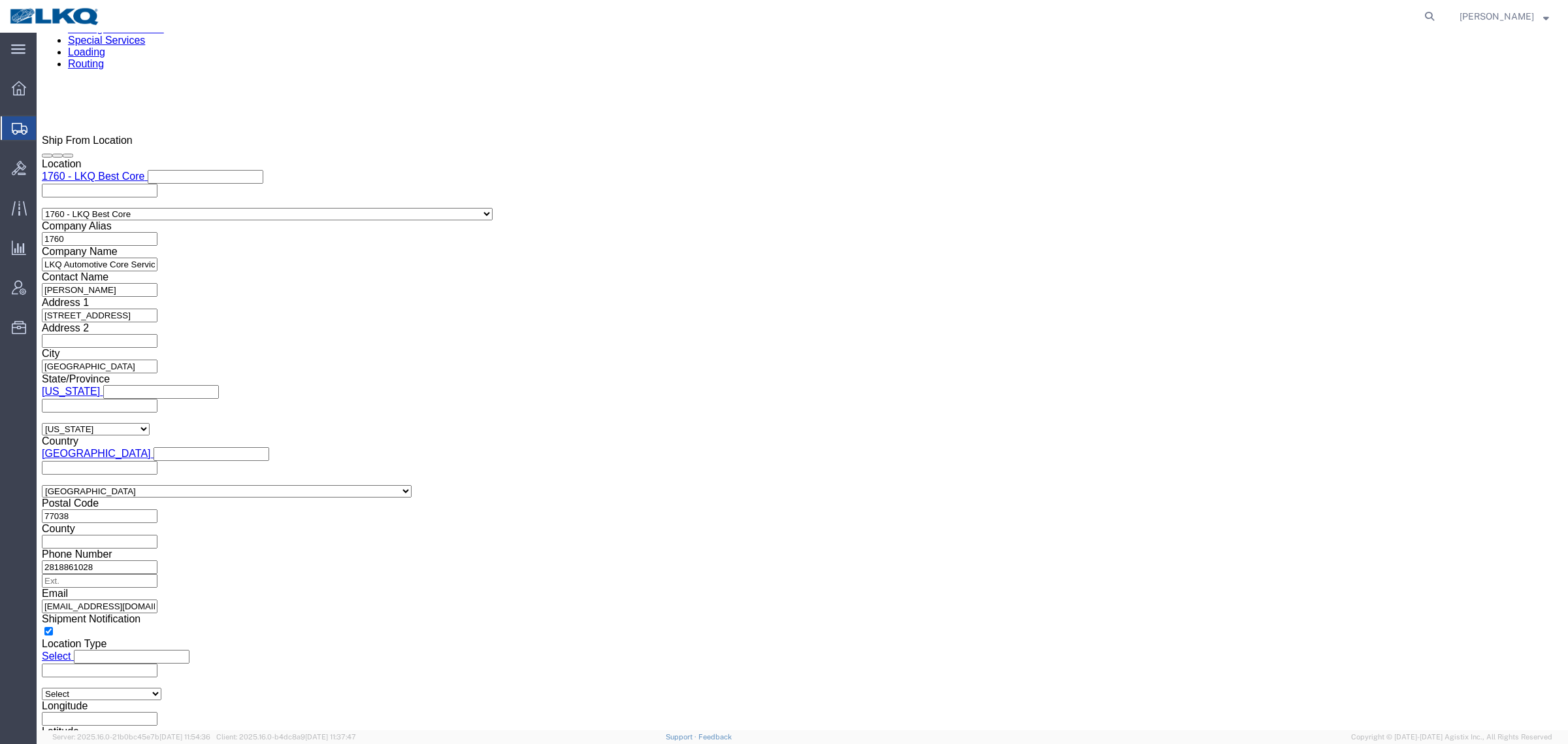
click input "[EMAIL_ADDRESS][DOMAIN_NAME]"
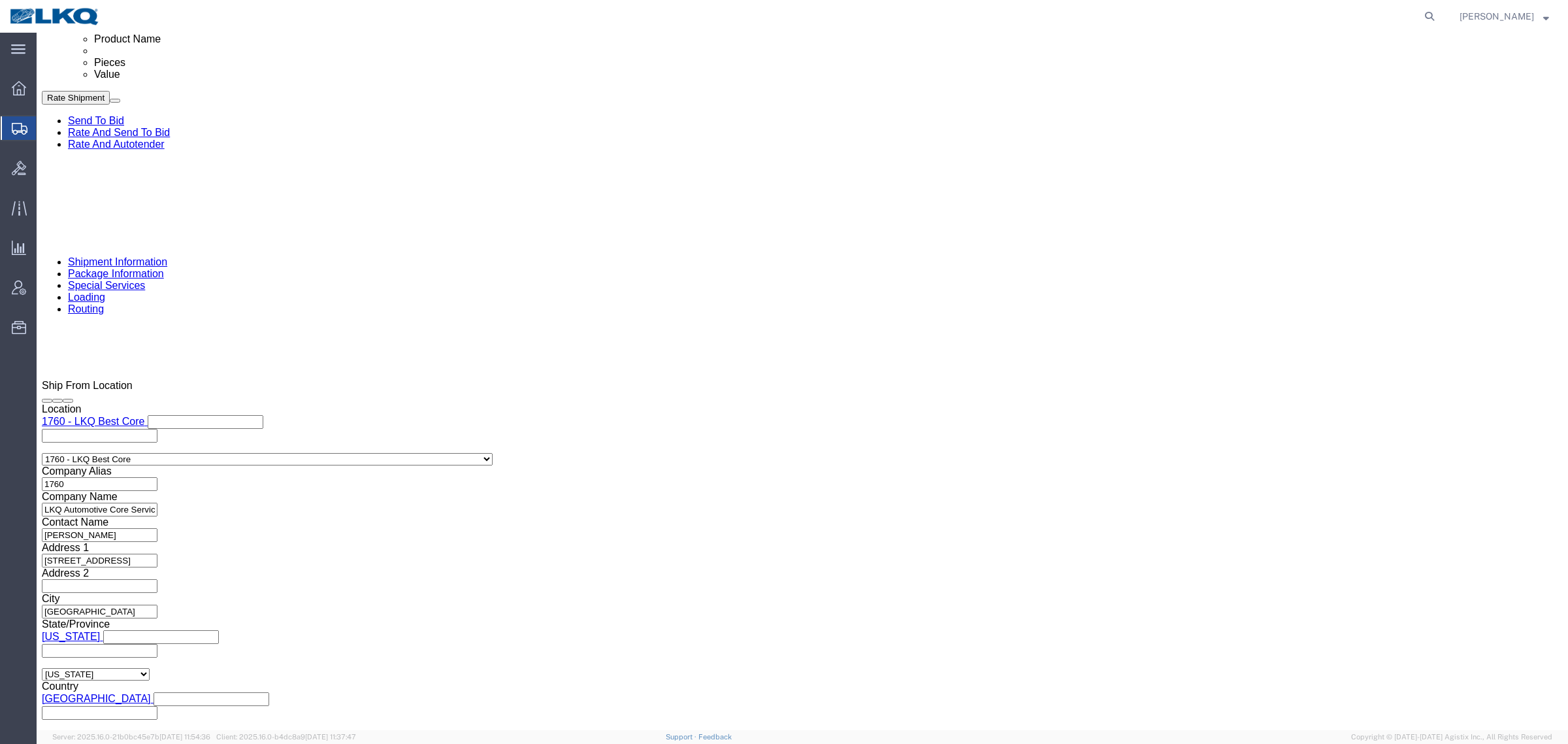
click link "Shipment Information"
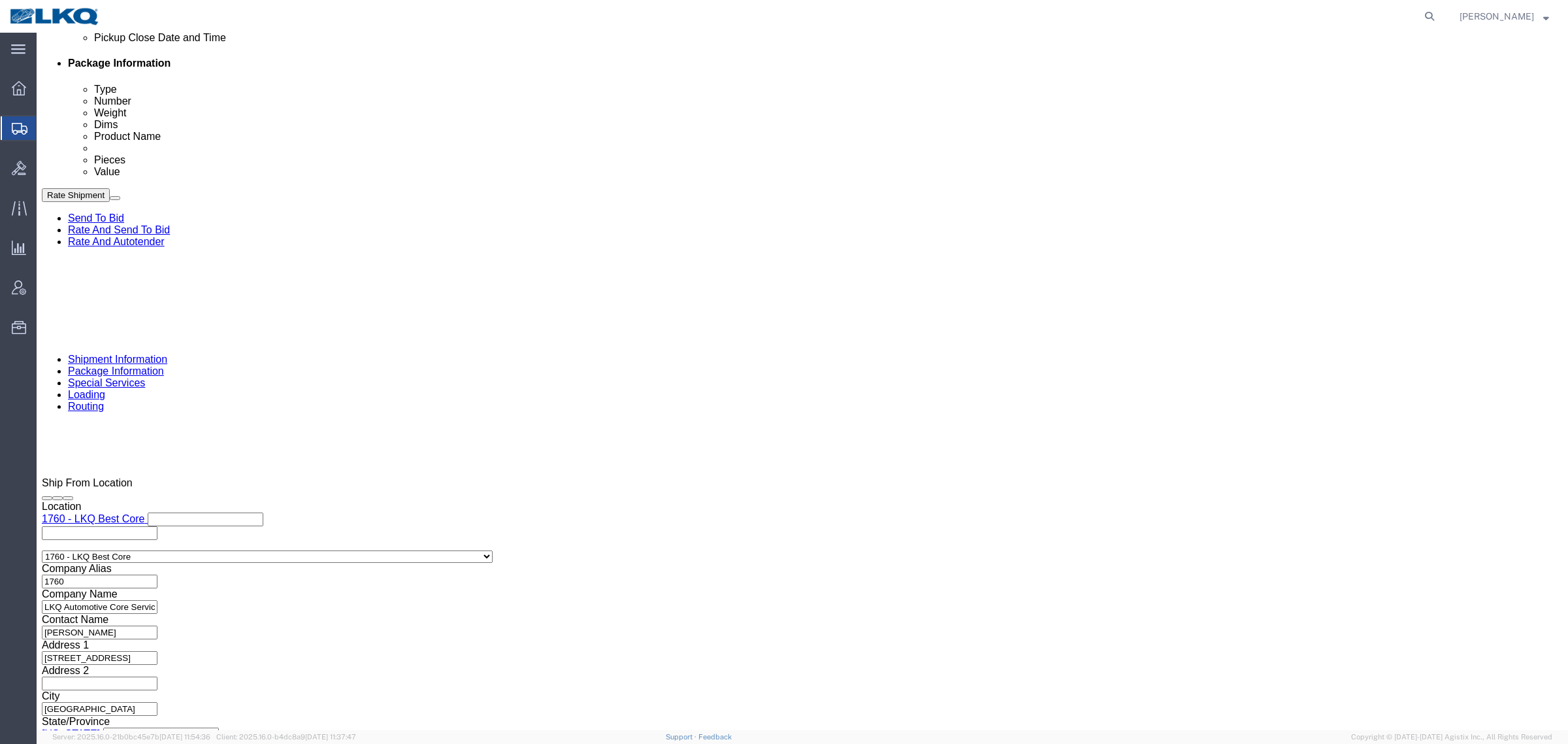
scroll to position [393, 0]
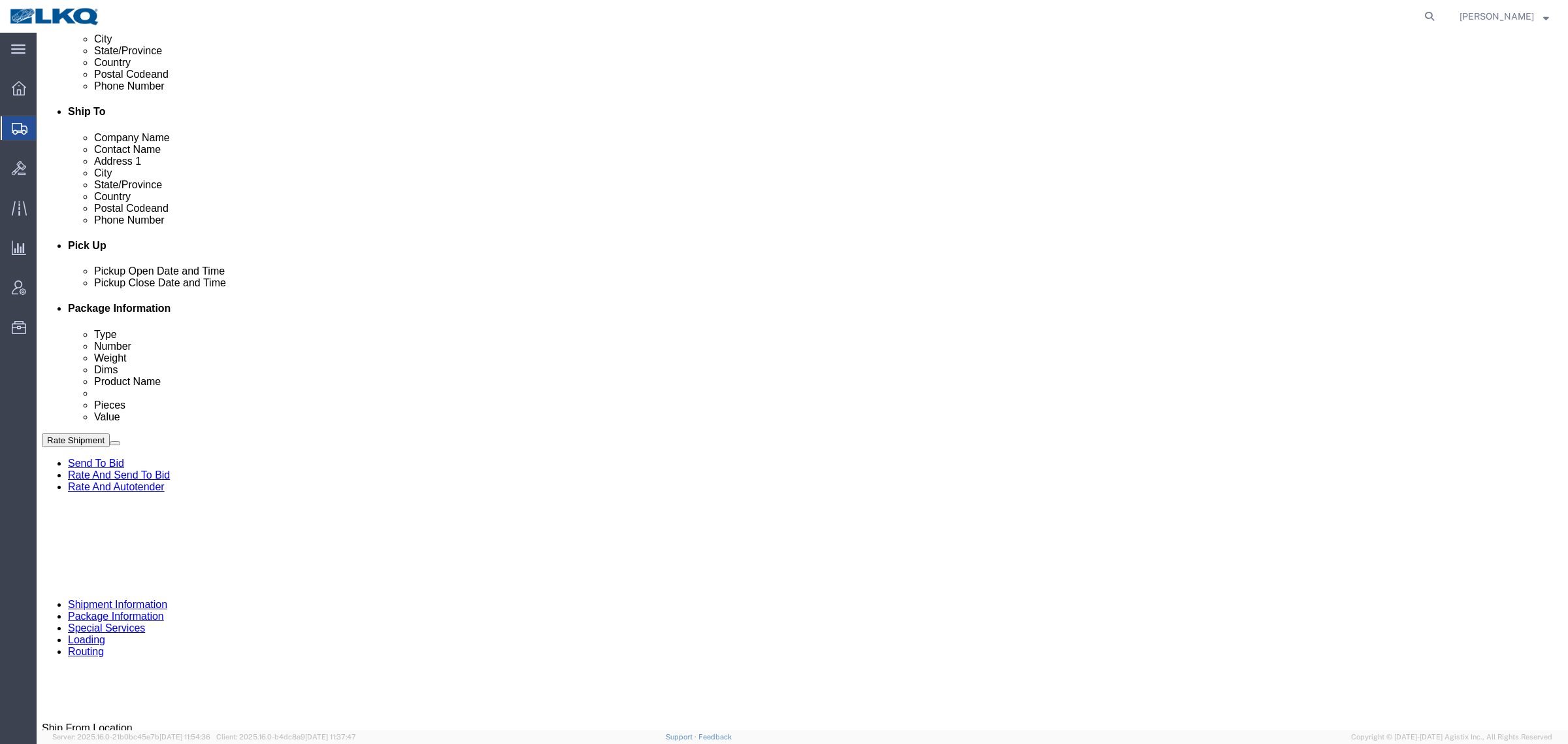
click icon
click button "Rate Shipment"
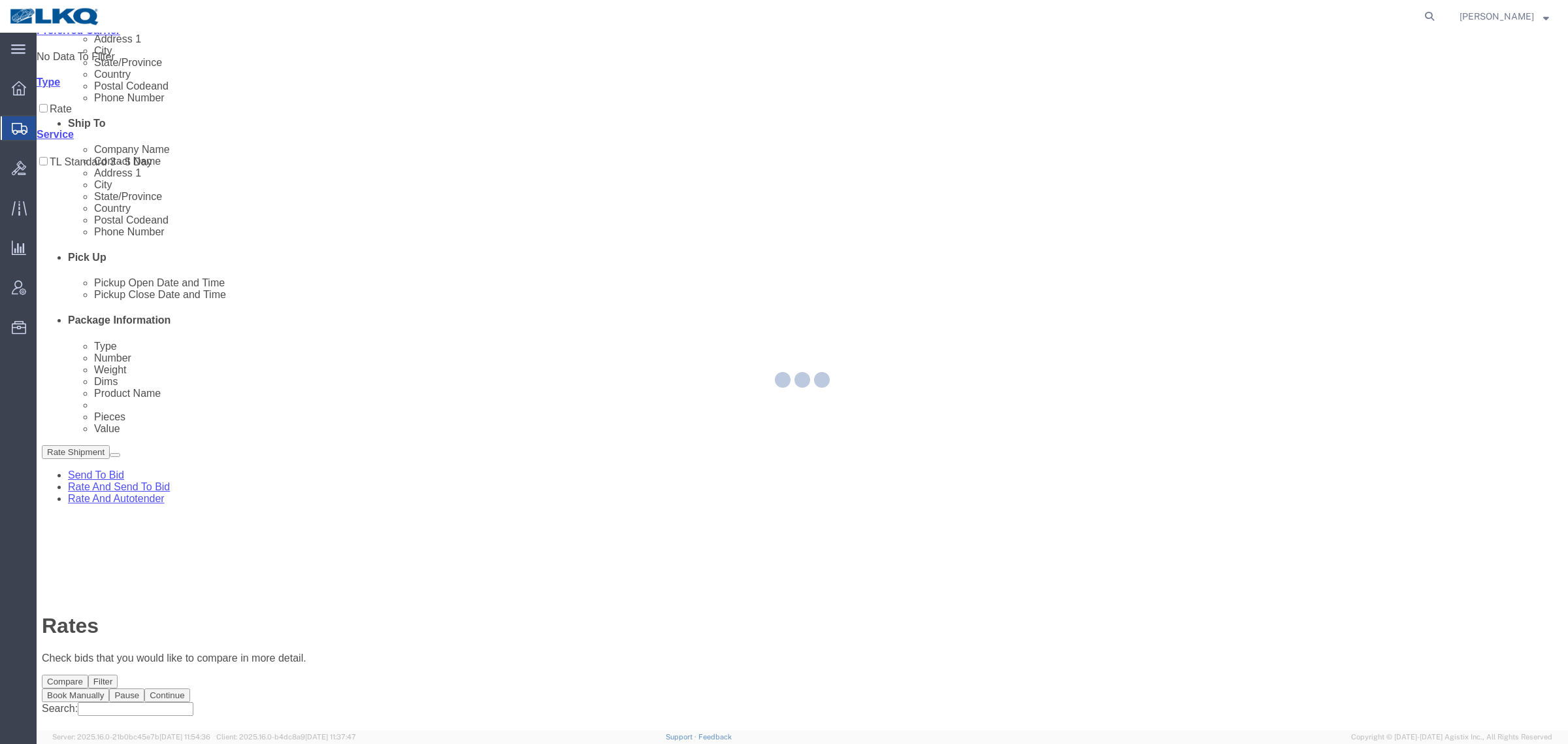
scroll to position [0, 0]
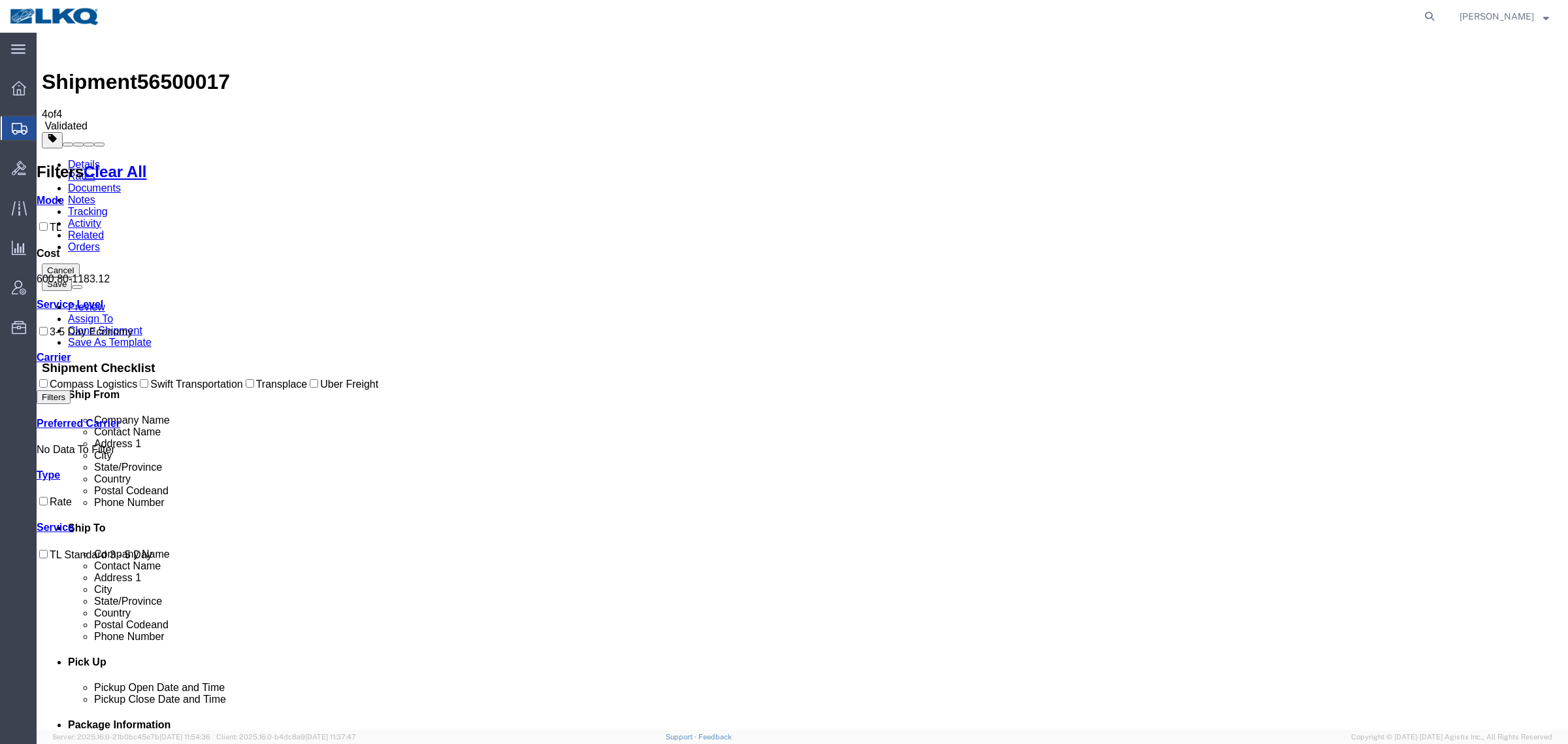
click at [177, 70] on span "56500017" at bounding box center [184, 82] width 93 height 23
copy span "56500017"
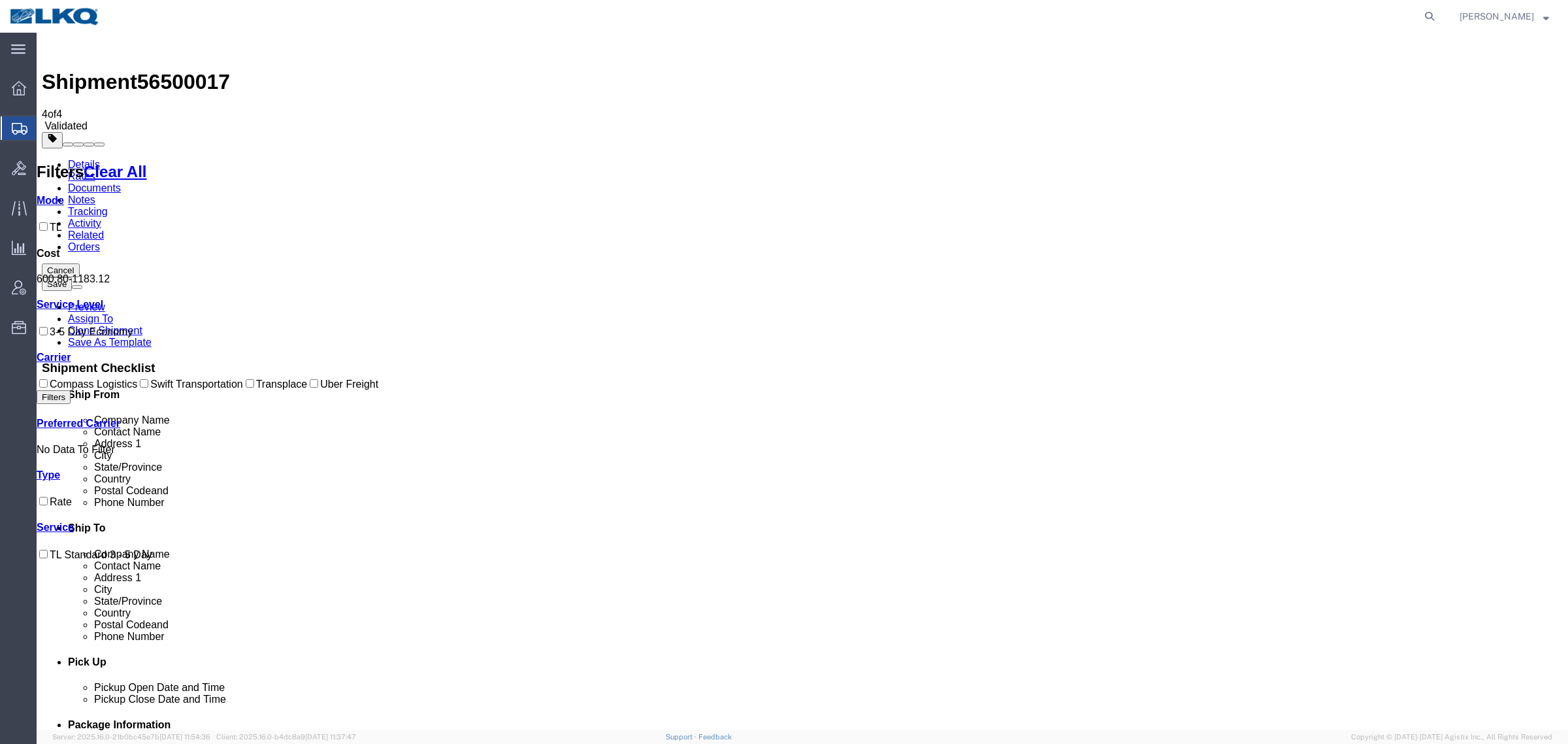
click at [83, 159] on link "Details" at bounding box center [84, 164] width 32 height 12
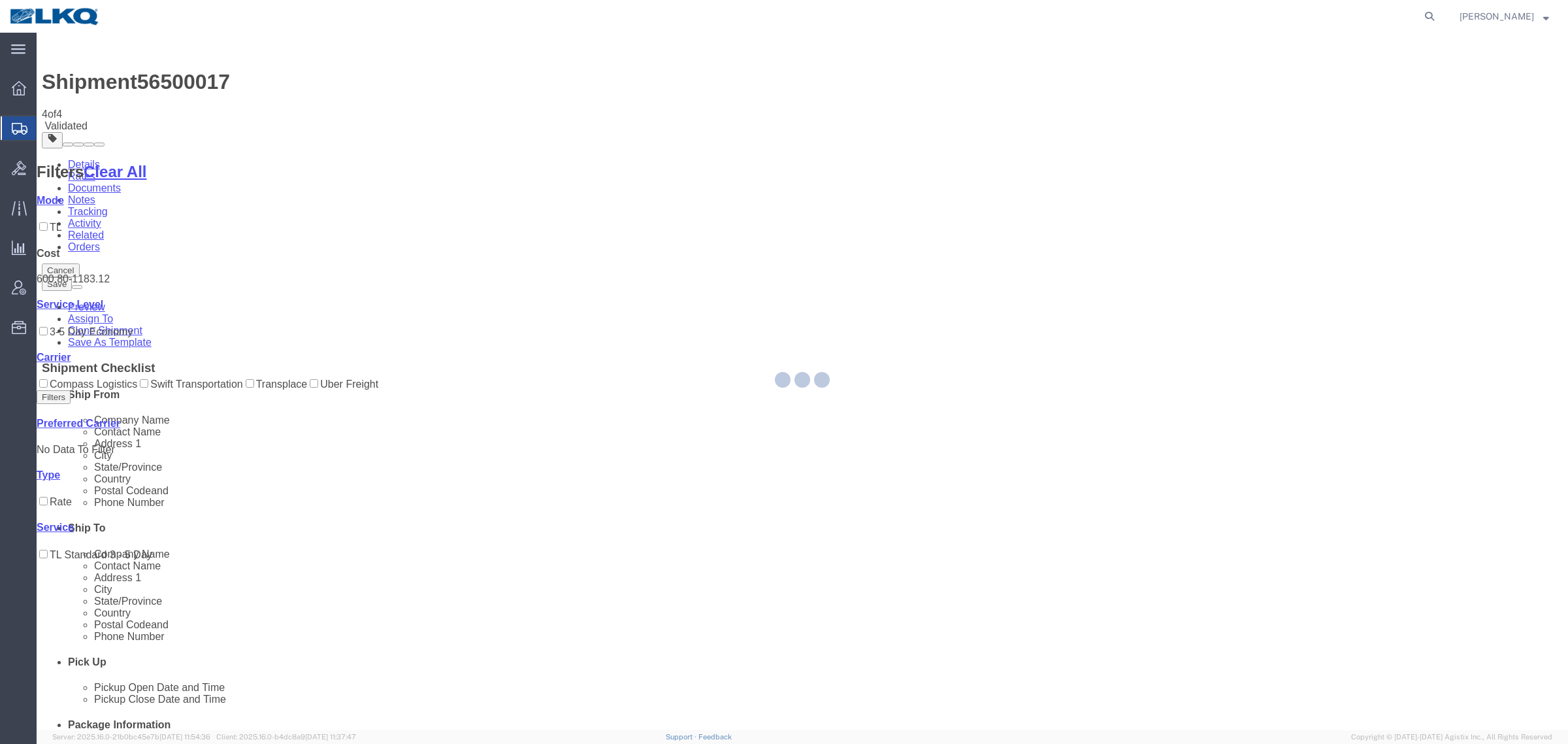
select select "27634"
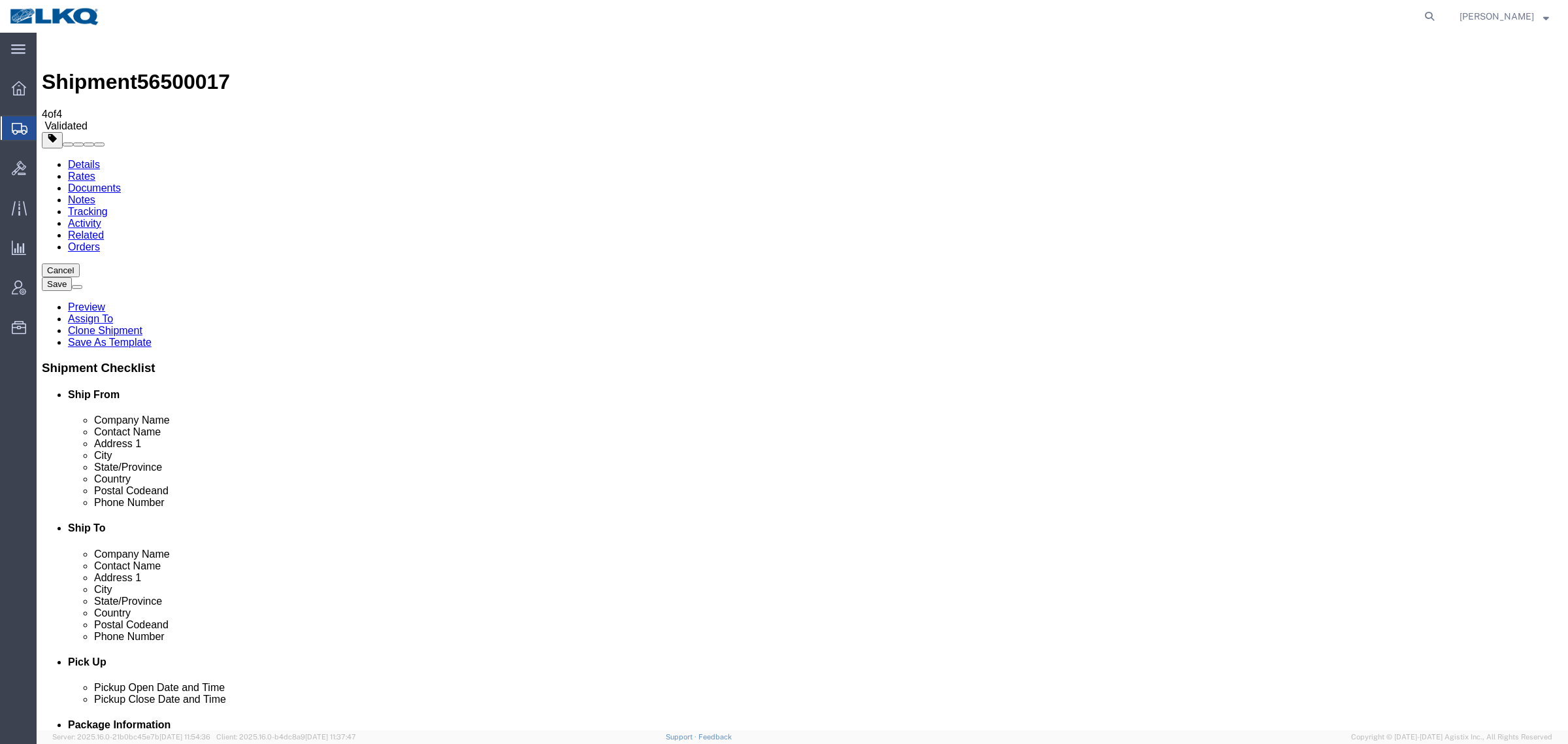
drag, startPoint x: 475, startPoint y: 98, endPoint x: 506, endPoint y: 181, distance: 88.6
click div "Shipment Information Package Information Special Services Loading Routing"
click span "56500017"
click input "77038"
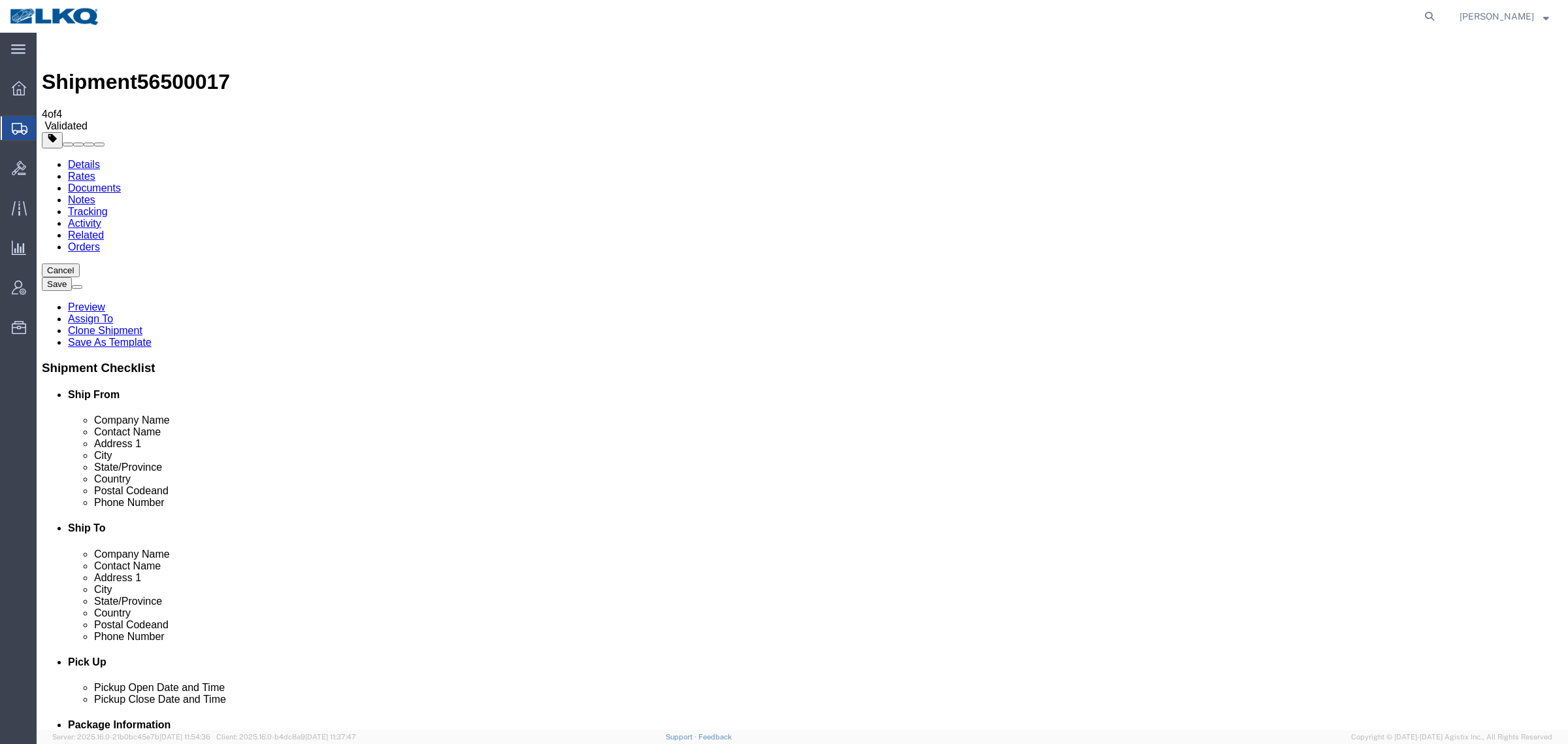
click input "77038"
click input "78045"
click link "Notes"
drag, startPoint x: 1278, startPoint y: 125, endPoint x: 1177, endPoint y: 125, distance: 101.0
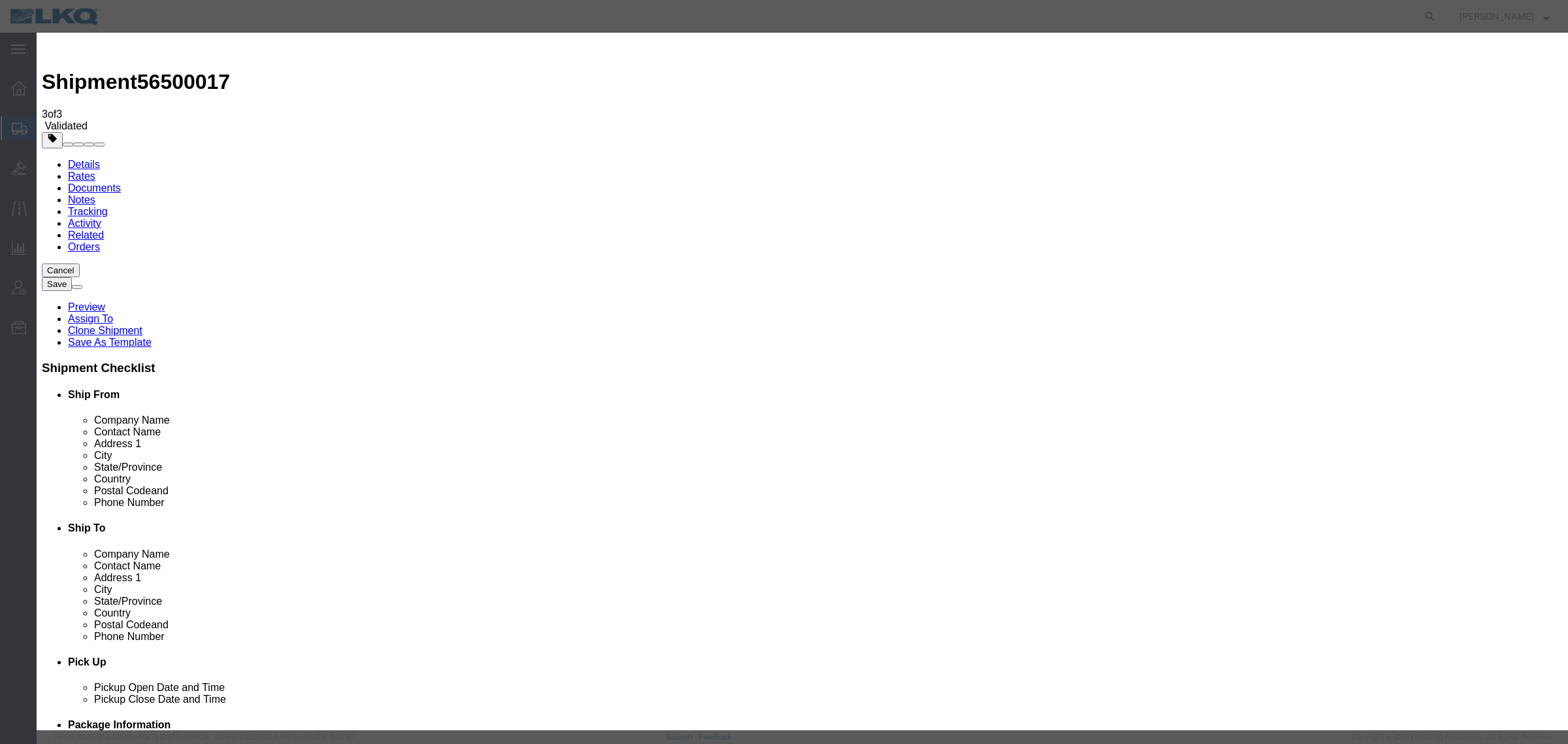
select select "BID_NOTES"
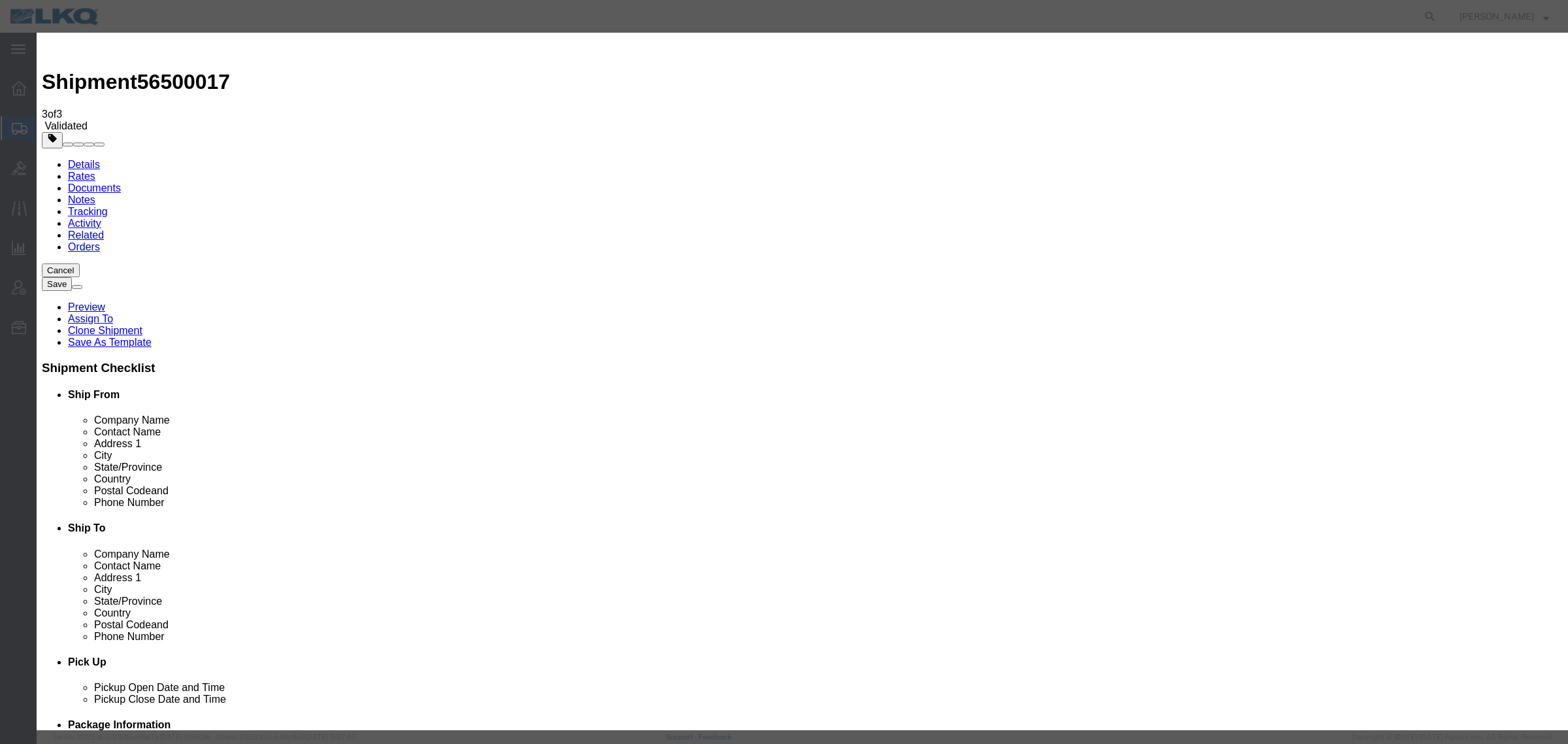
select select "PRIVATE_TO_ACCOUNT"
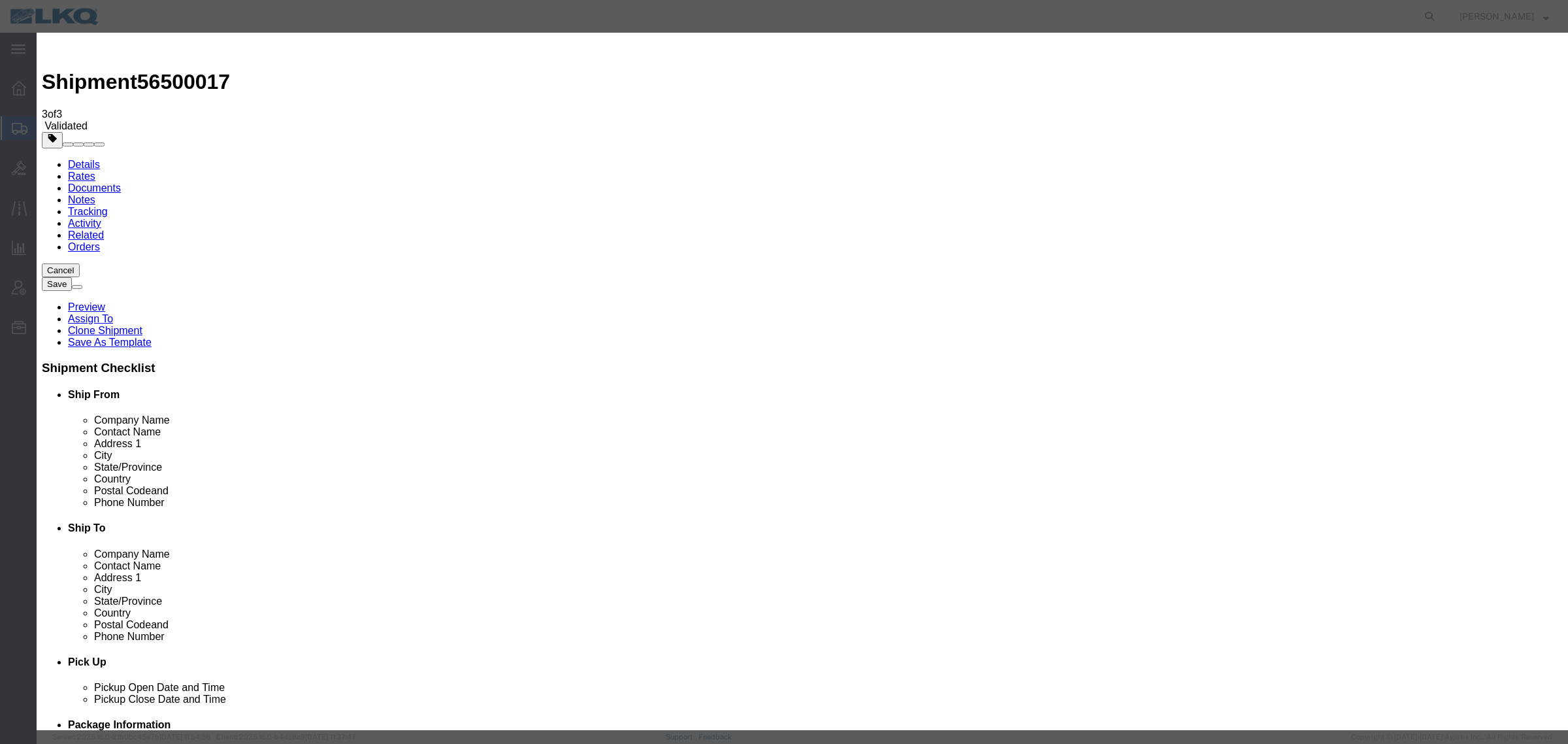
type textarea "DAT: $530"
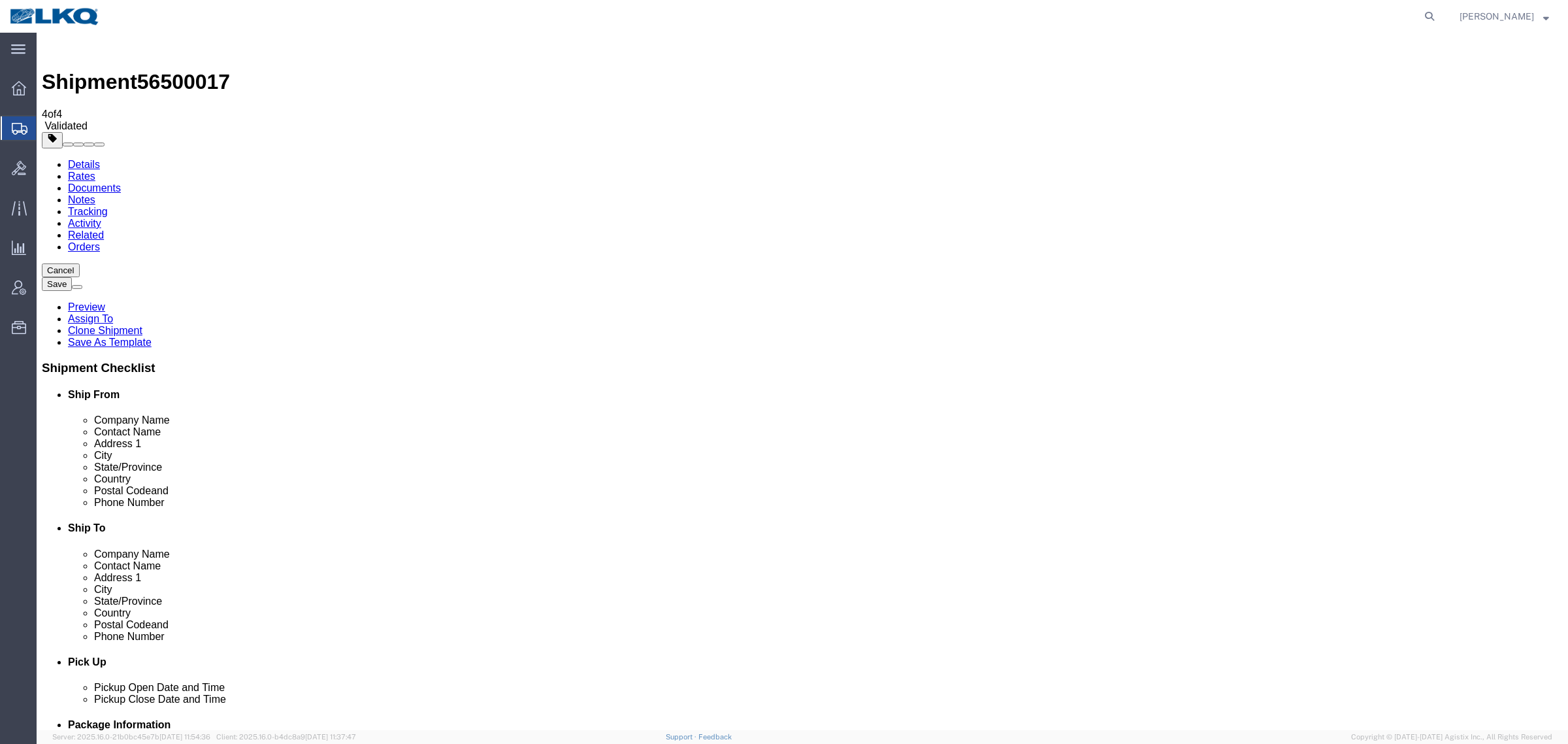
click at [1367, 606] on div "Cancel Save Preview Assign To Clone Shipment Save As Template Shipment Checklis…" at bounding box center [802, 586] width 1521 height 646
drag, startPoint x: 1196, startPoint y: 509, endPoint x: 1371, endPoint y: 506, distance: 175.0
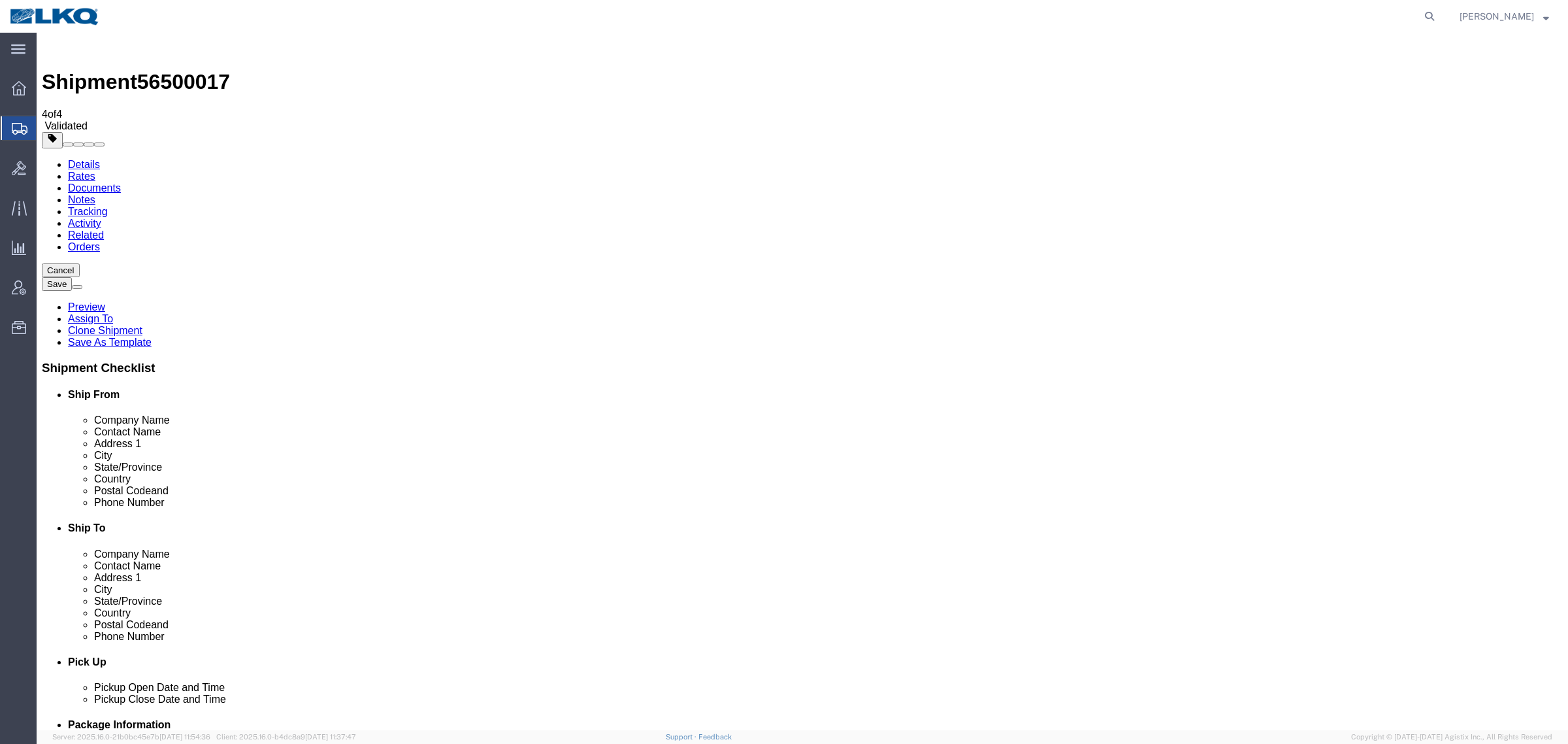
drag, startPoint x: 1216, startPoint y: 495, endPoint x: 1416, endPoint y: 498, distance: 200.0
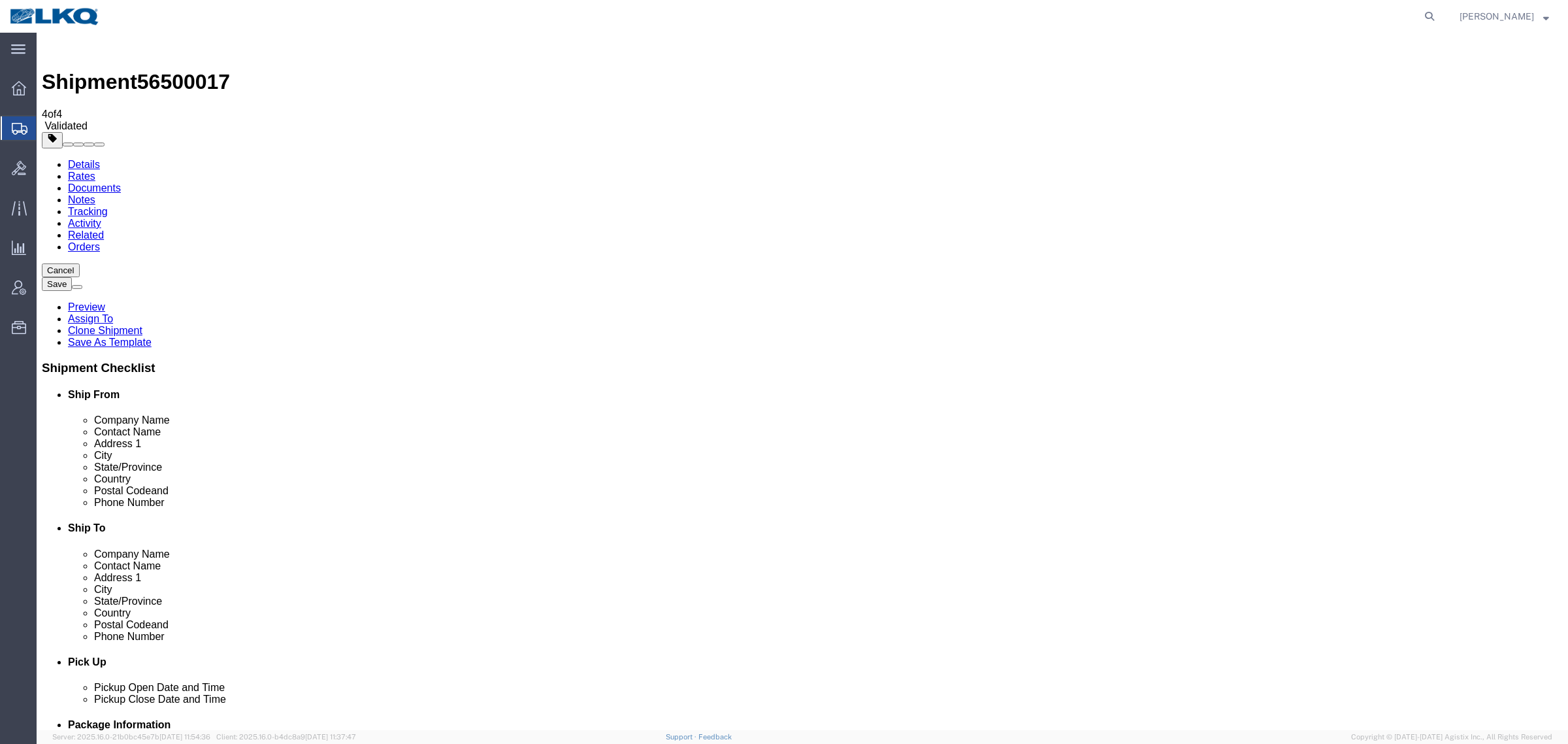
drag, startPoint x: 1191, startPoint y: 490, endPoint x: 1404, endPoint y: 502, distance: 213.3
click at [1369, 523] on div "Cancel Save Preview Assign To Clone Shipment Save As Template Shipment Checklis…" at bounding box center [802, 586] width 1521 height 646
drag, startPoint x: 1175, startPoint y: 490, endPoint x: 1336, endPoint y: 513, distance: 162.6
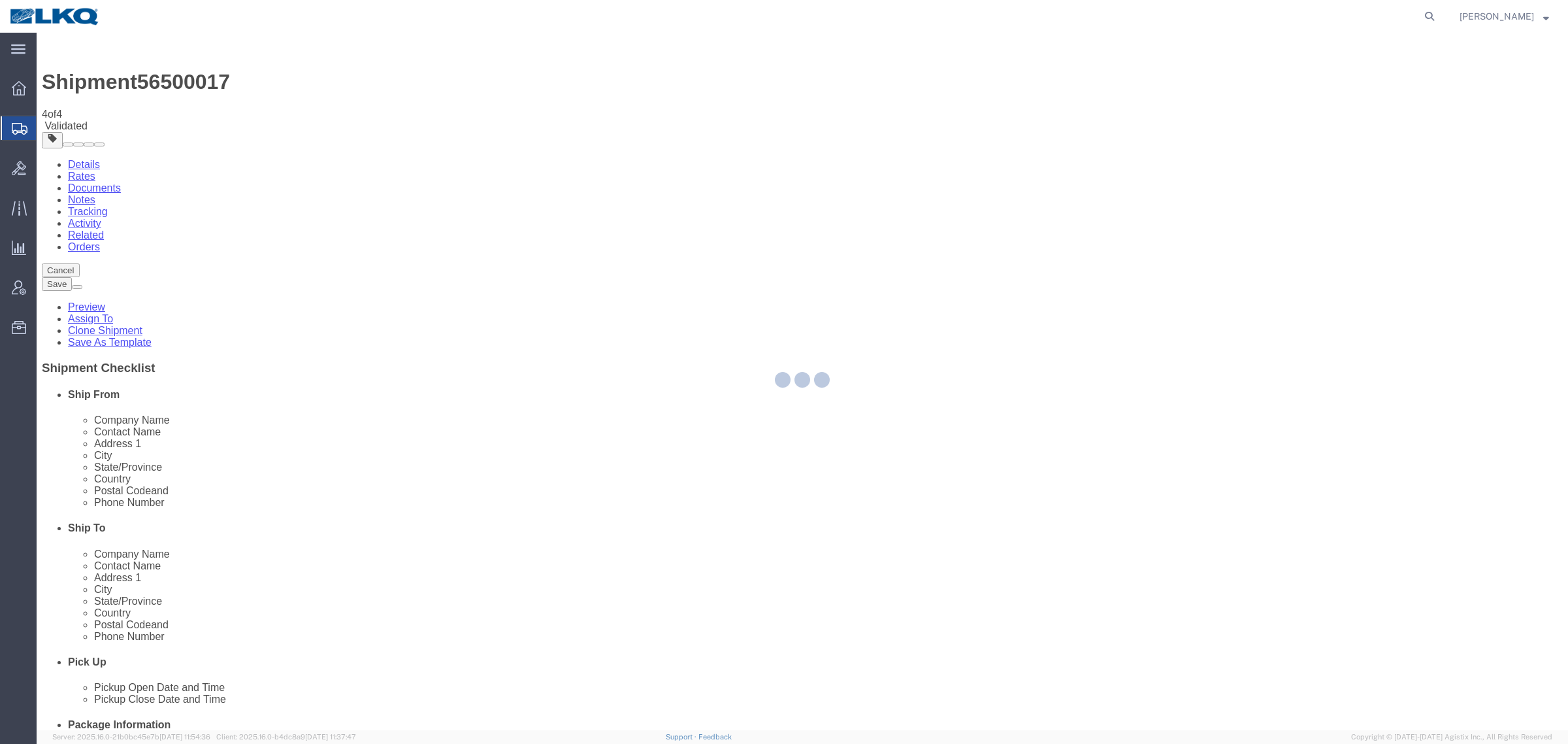
select select "27634"
select select "TL"
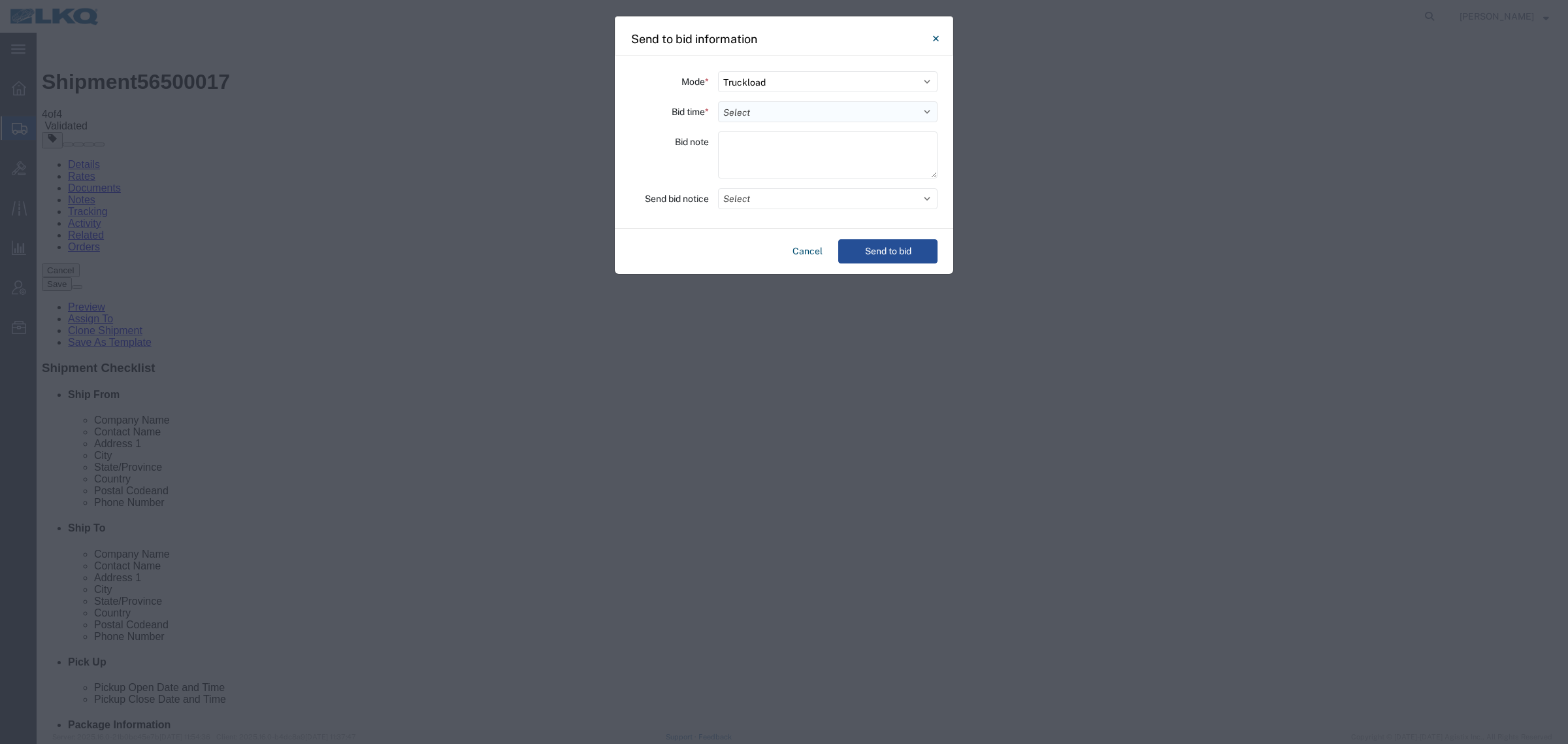
click at [821, 121] on select "Select 30 Min (Rush) 1 Hour (Rush) 2 Hours (Rush) 4 Hours (Rush) 8 Hours (Rush)…" at bounding box center [827, 112] width 220 height 21
select select "12"
click at [718, 101] on select "Select 30 Min (Rush) 1 Hour (Rush) 2 Hours (Rush) 4 Hours (Rush) 8 Hours (Rush)…" at bounding box center [827, 112] width 220 height 21
click at [792, 157] on textarea at bounding box center [827, 155] width 220 height 47
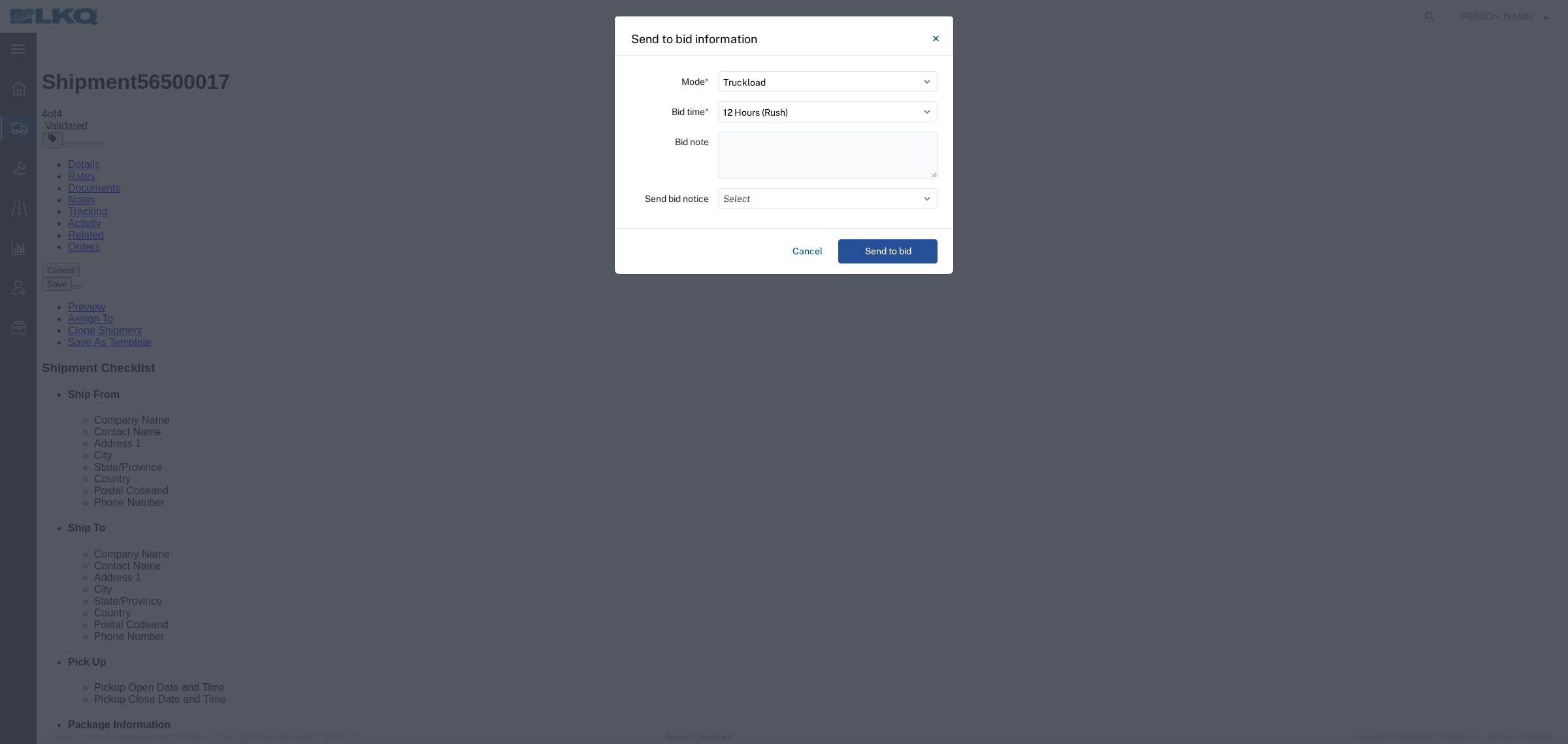
click at [825, 148] on textarea at bounding box center [827, 155] width 220 height 47
click at [783, 144] on textarea at bounding box center [827, 155] width 220 height 47
click at [889, 257] on button "Send to bid" at bounding box center [888, 251] width 99 height 24
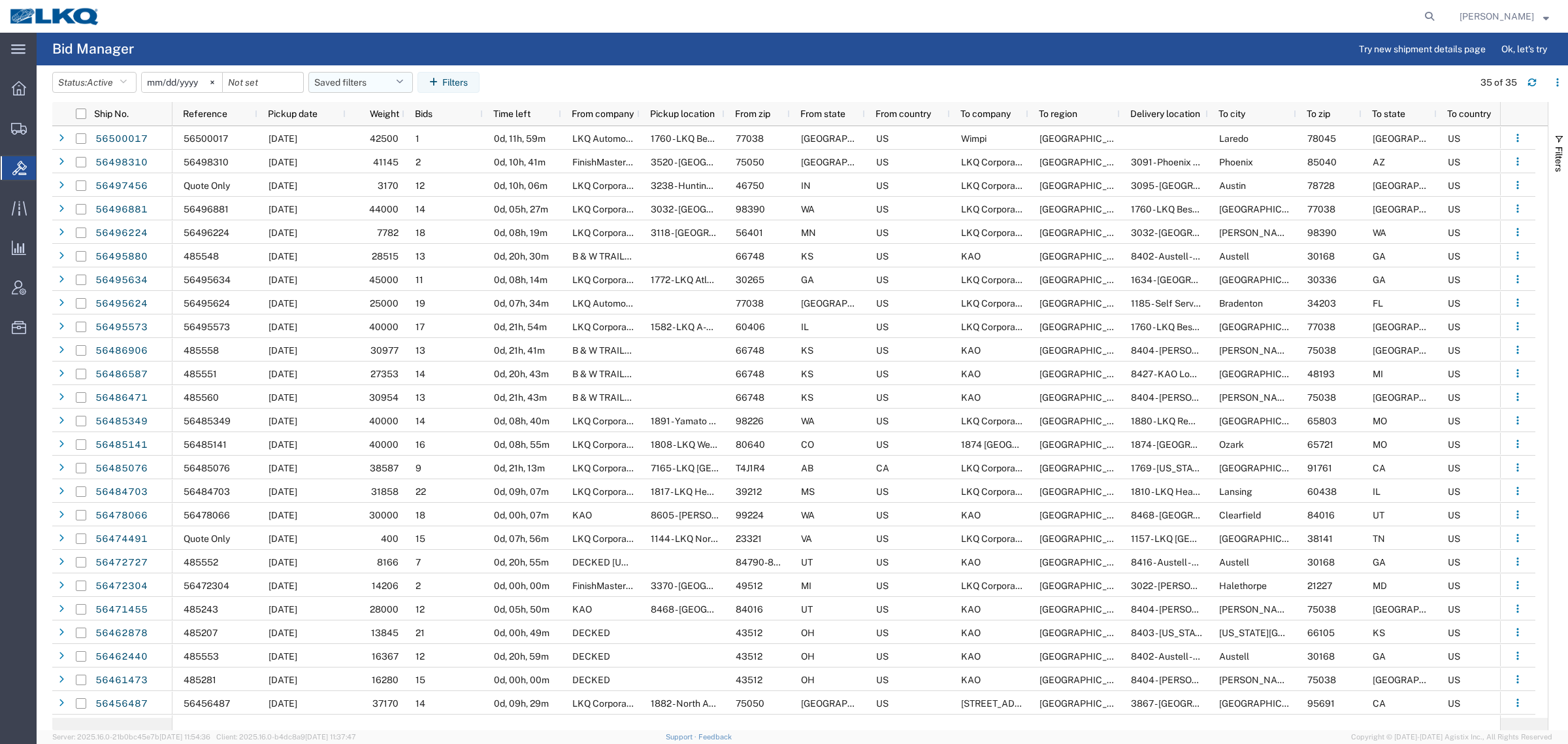
click at [356, 82] on button "Saved filters" at bounding box center [360, 83] width 105 height 21
drag, startPoint x: 380, startPoint y: 142, endPoint x: 475, endPoint y: 117, distance: 98.2
click at [382, 142] on span "Bid Board" at bounding box center [396, 139] width 171 height 24
type input "2024-12-01"
type input "2025-12-31"
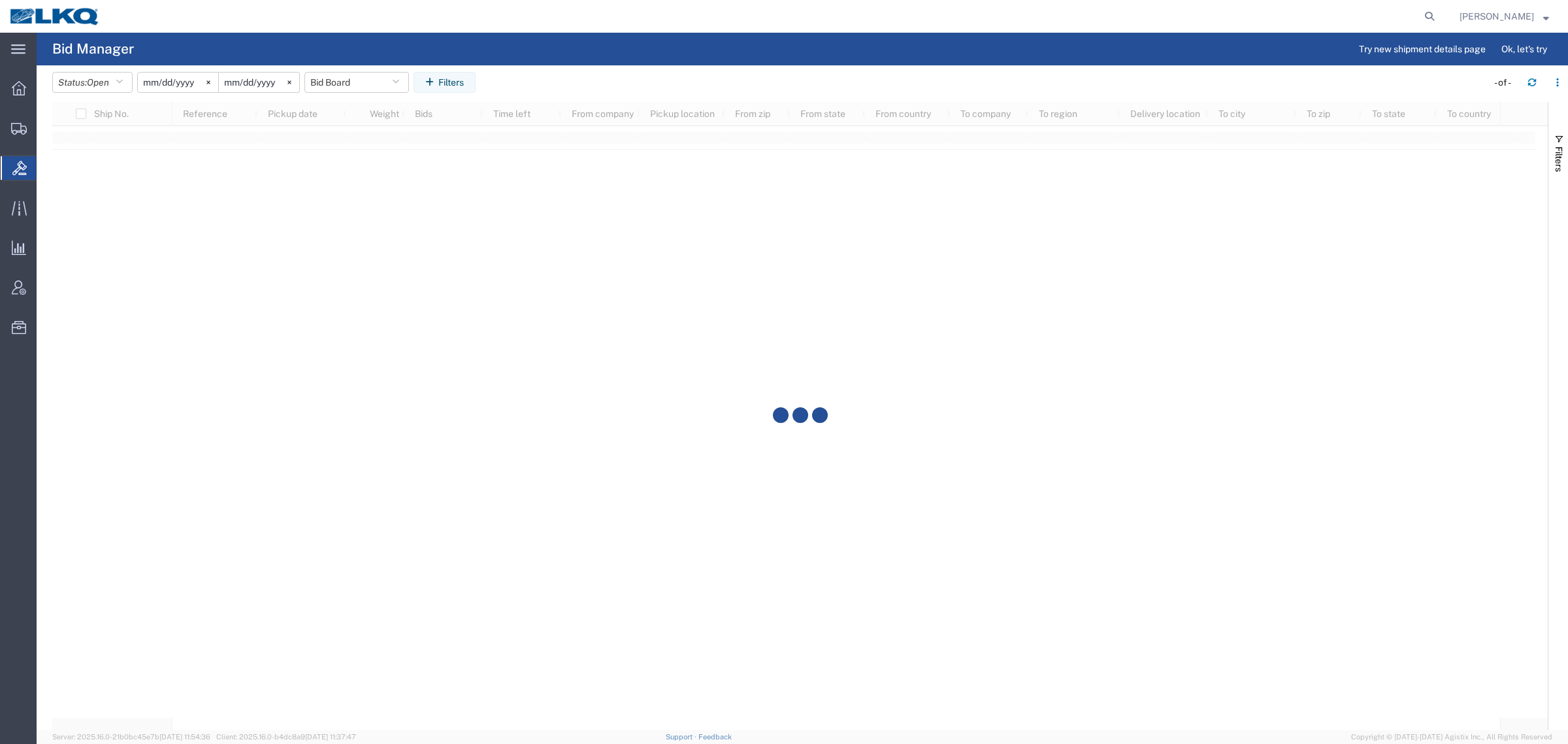
click at [716, 99] on agx-table-filter-chips "Status: Open Active All Awaiting Confirmation Awarded Closed Expired Open Withd…" at bounding box center [766, 87] width 1429 height 30
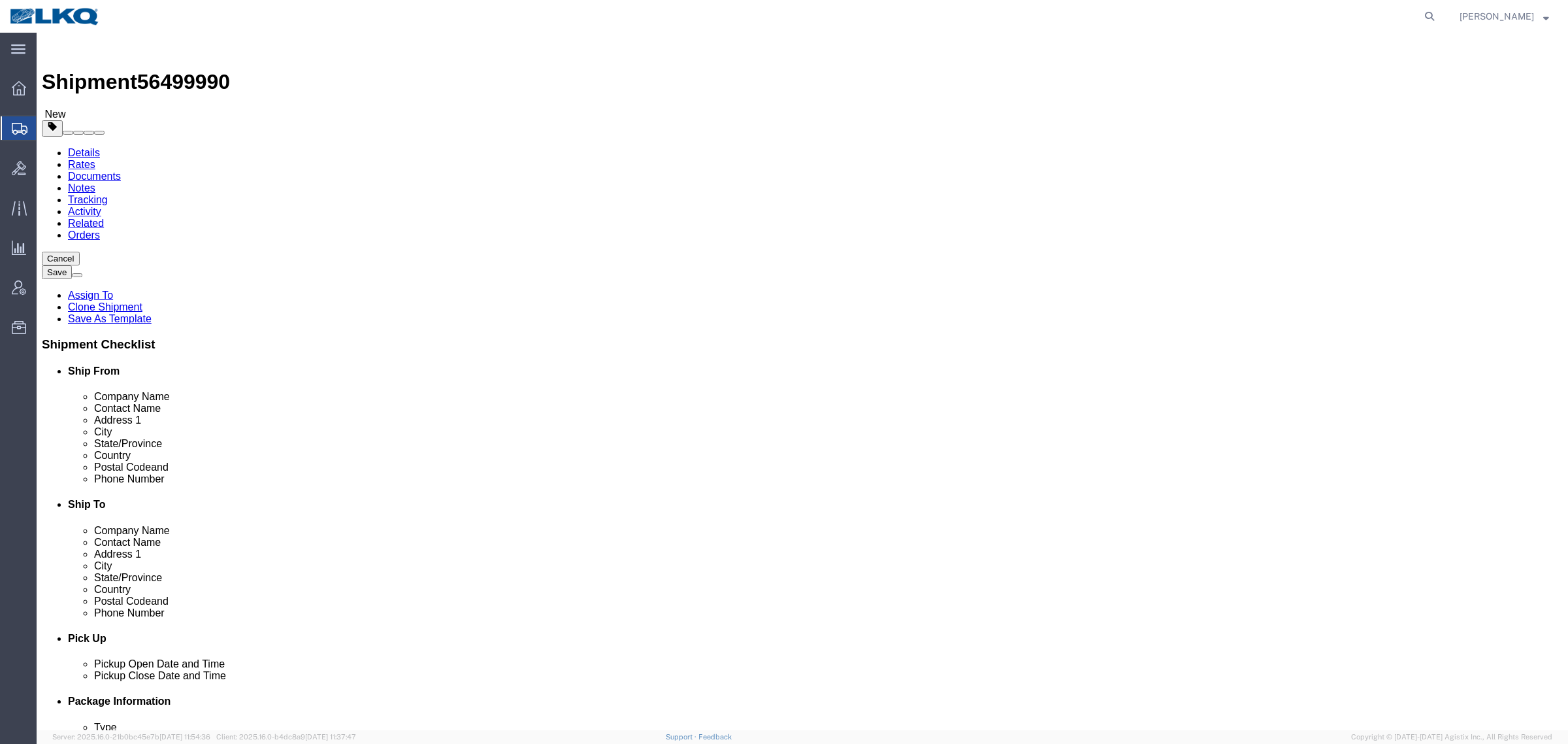
select select "27634"
select select
click span "56499990"
copy span "56499990"
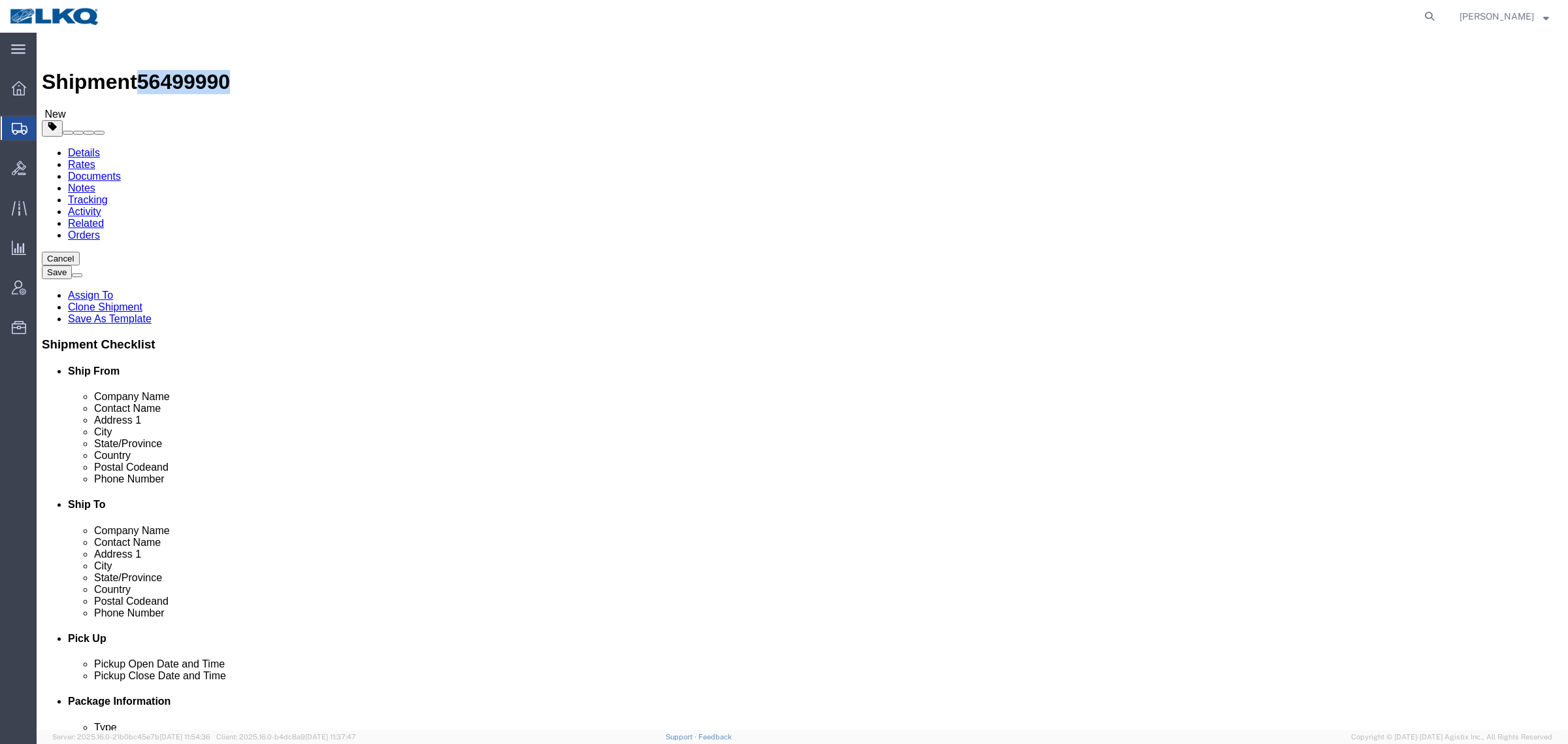
click link "Special Services"
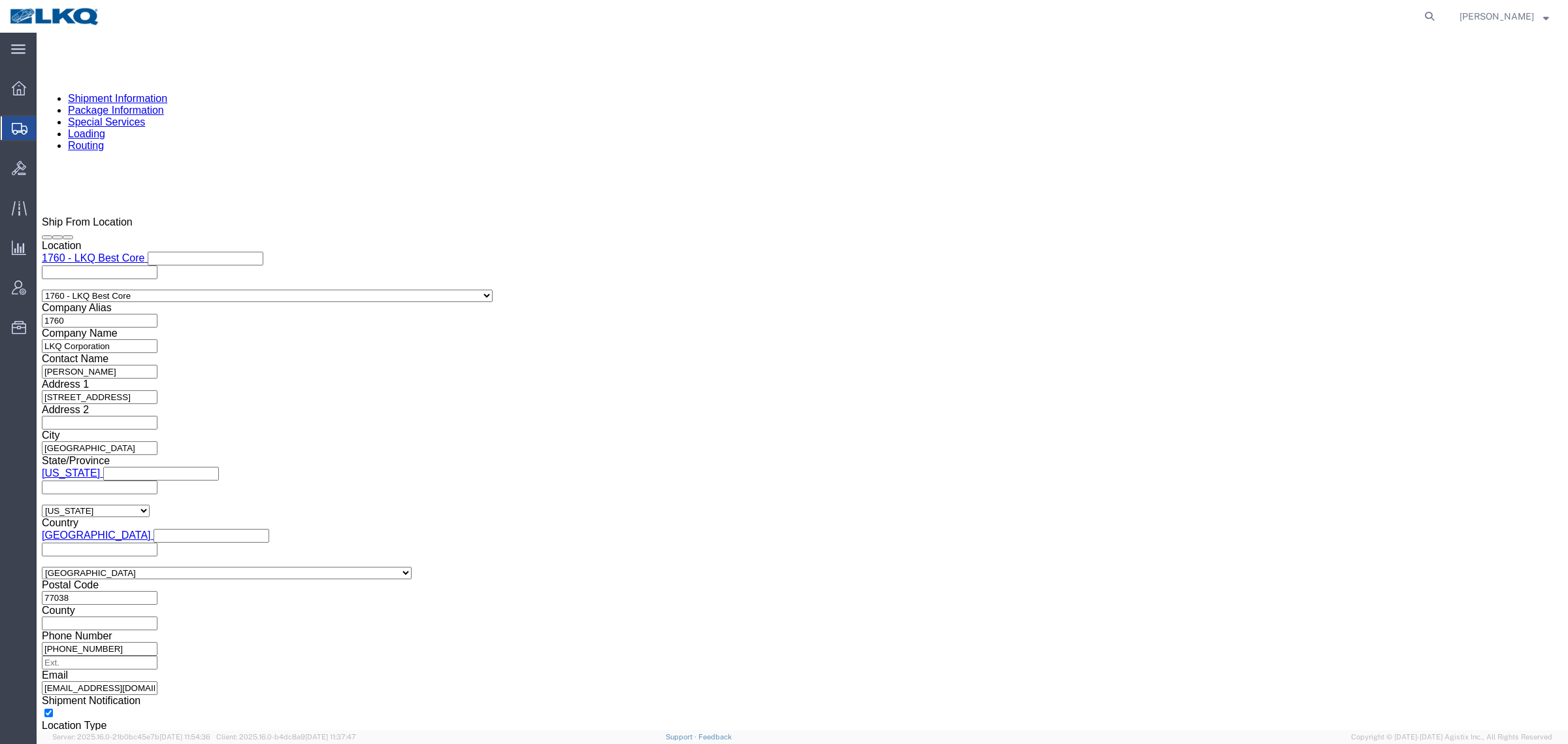
scroll to position [1144, 0]
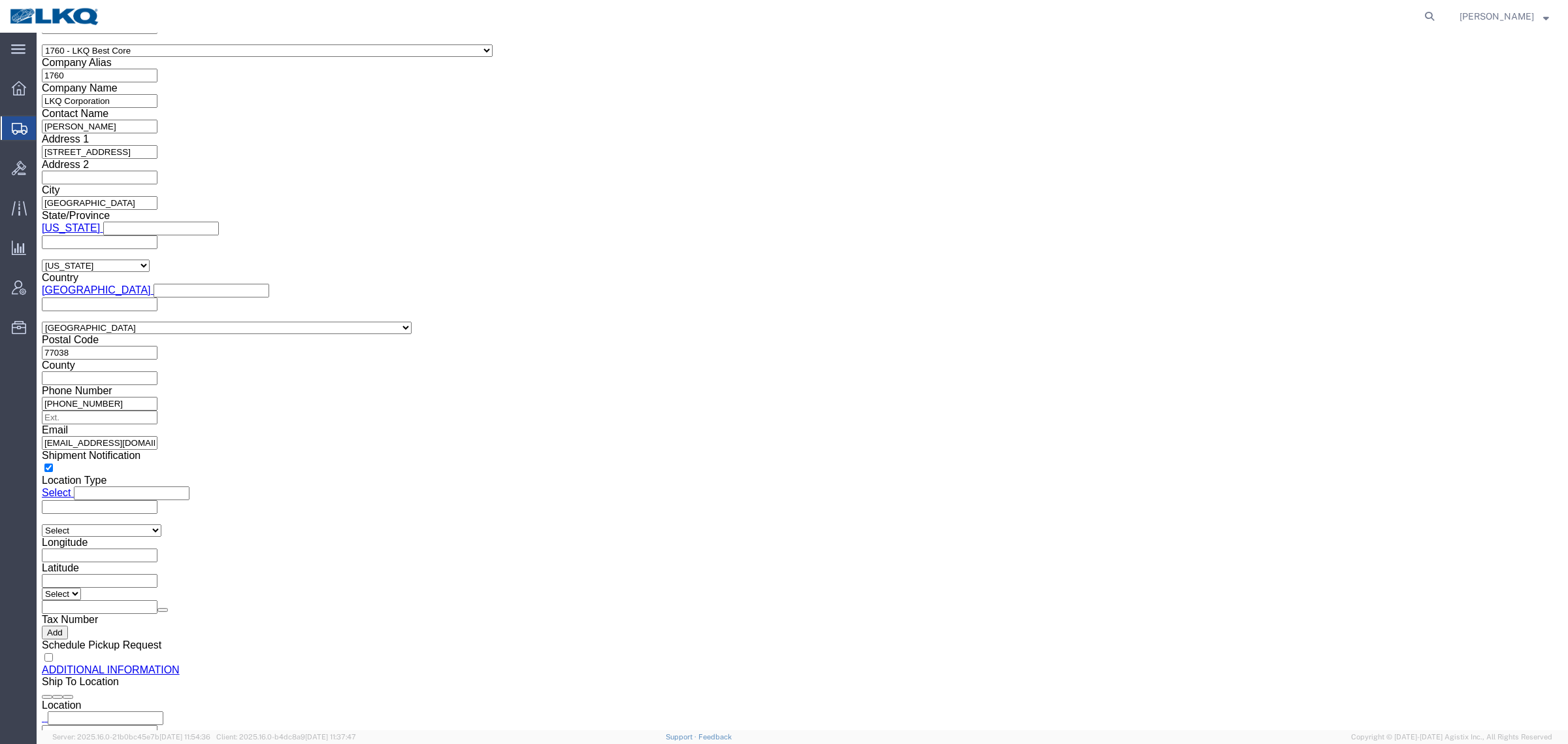
click input "[EMAIL_ADDRESS][DOMAIN_NAME]"
click link "Shipment Information"
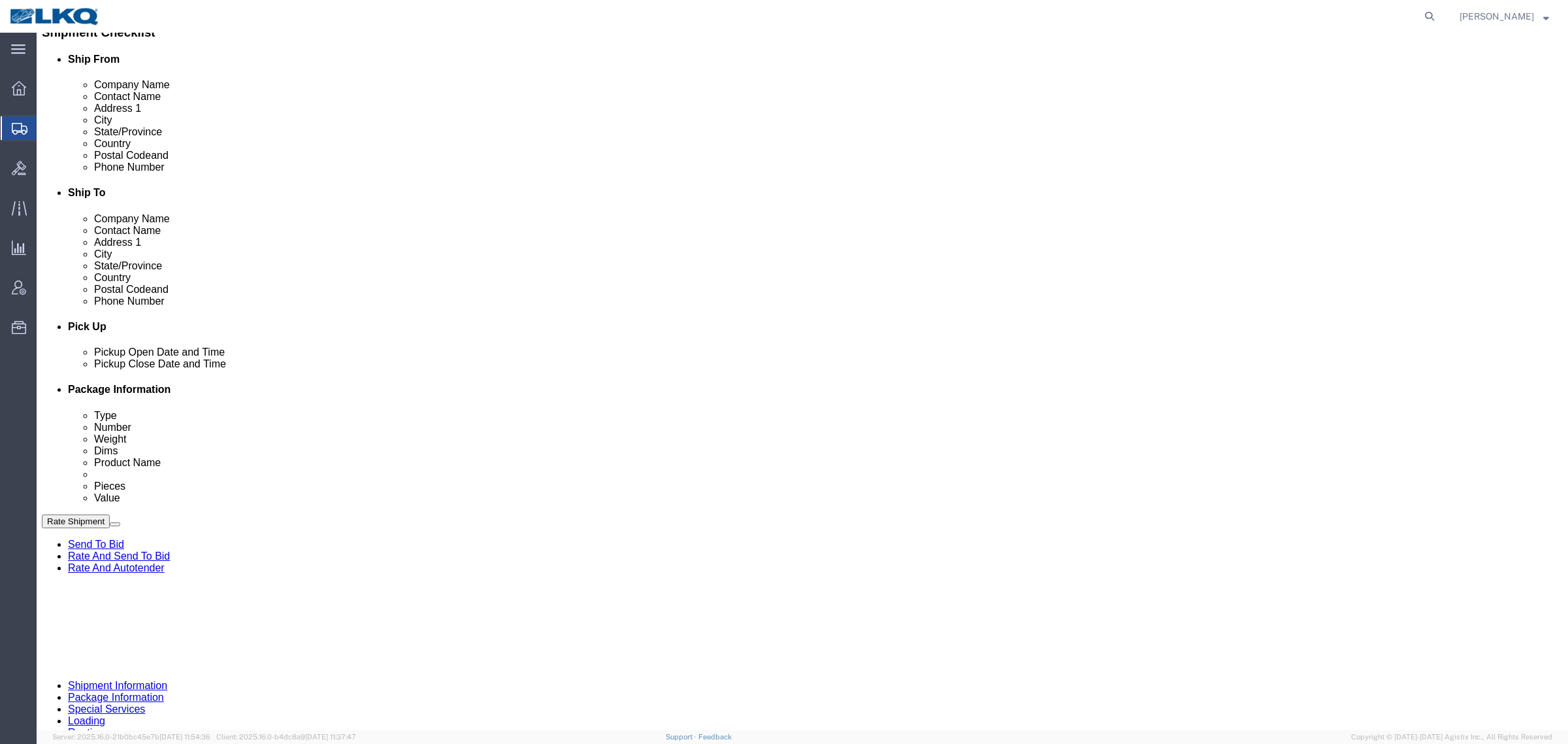
scroll to position [311, 0]
drag, startPoint x: 1331, startPoint y: 610, endPoint x: 1335, endPoint y: 616, distance: 7.2
click div "Cancel Save Assign To Clone Shipment Save As Template Shipment Checklist Ship F…"
click icon
drag, startPoint x: 1441, startPoint y: 558, endPoint x: 1409, endPoint y: 654, distance: 101.2
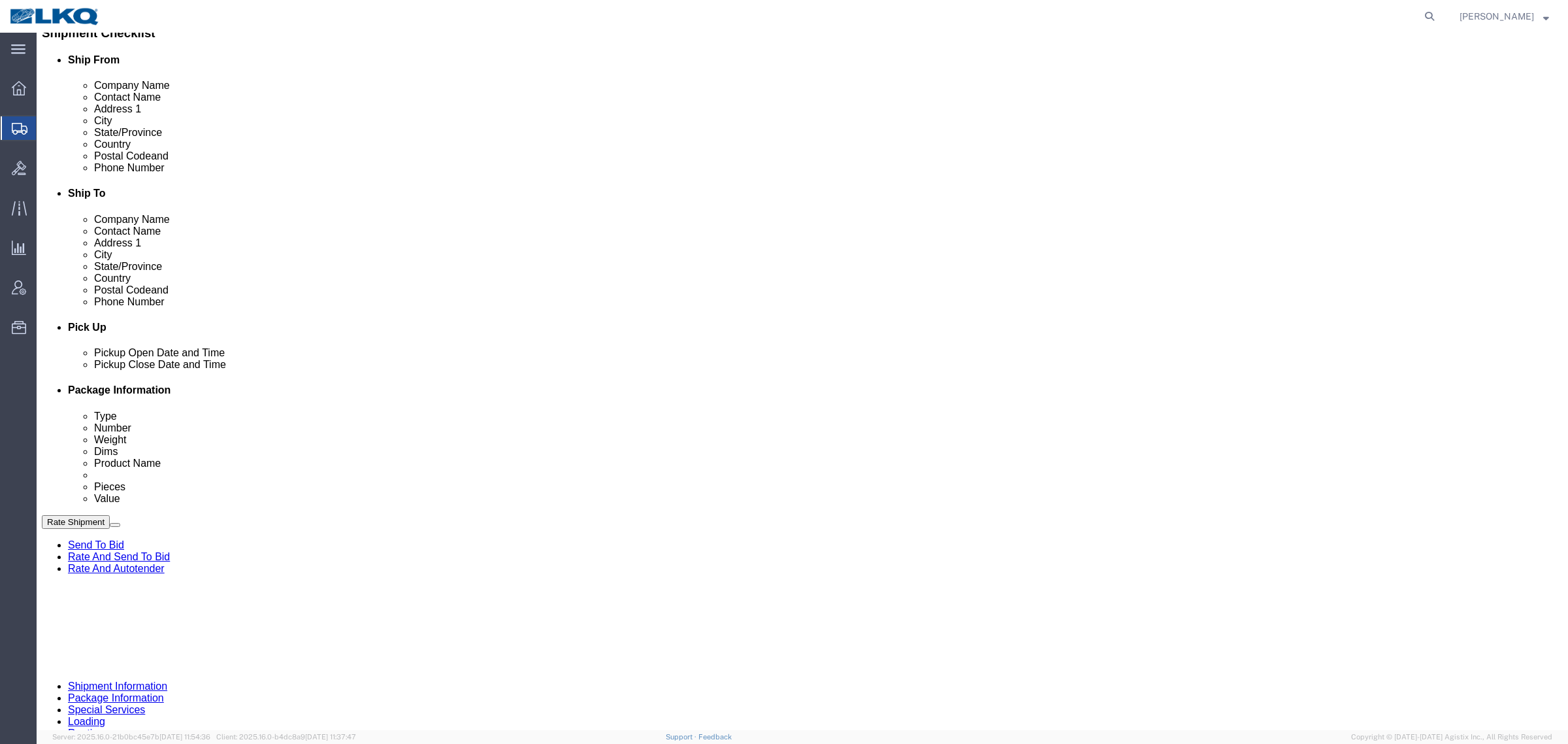
click div "Cancel Save Assign To Clone Shipment Save As Template Shipment Checklist Ship F…"
click button "Rate Shipment"
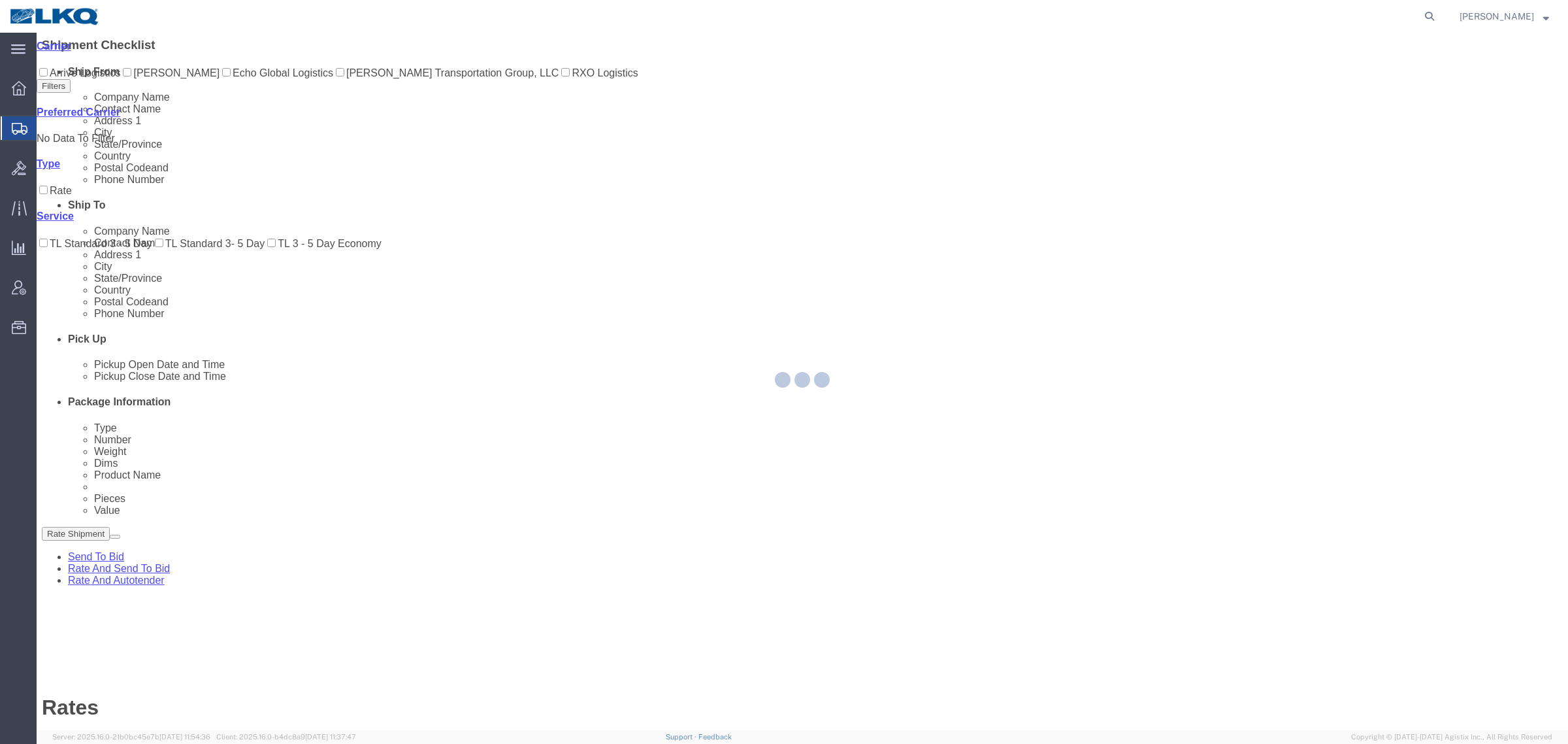
scroll to position [0, 0]
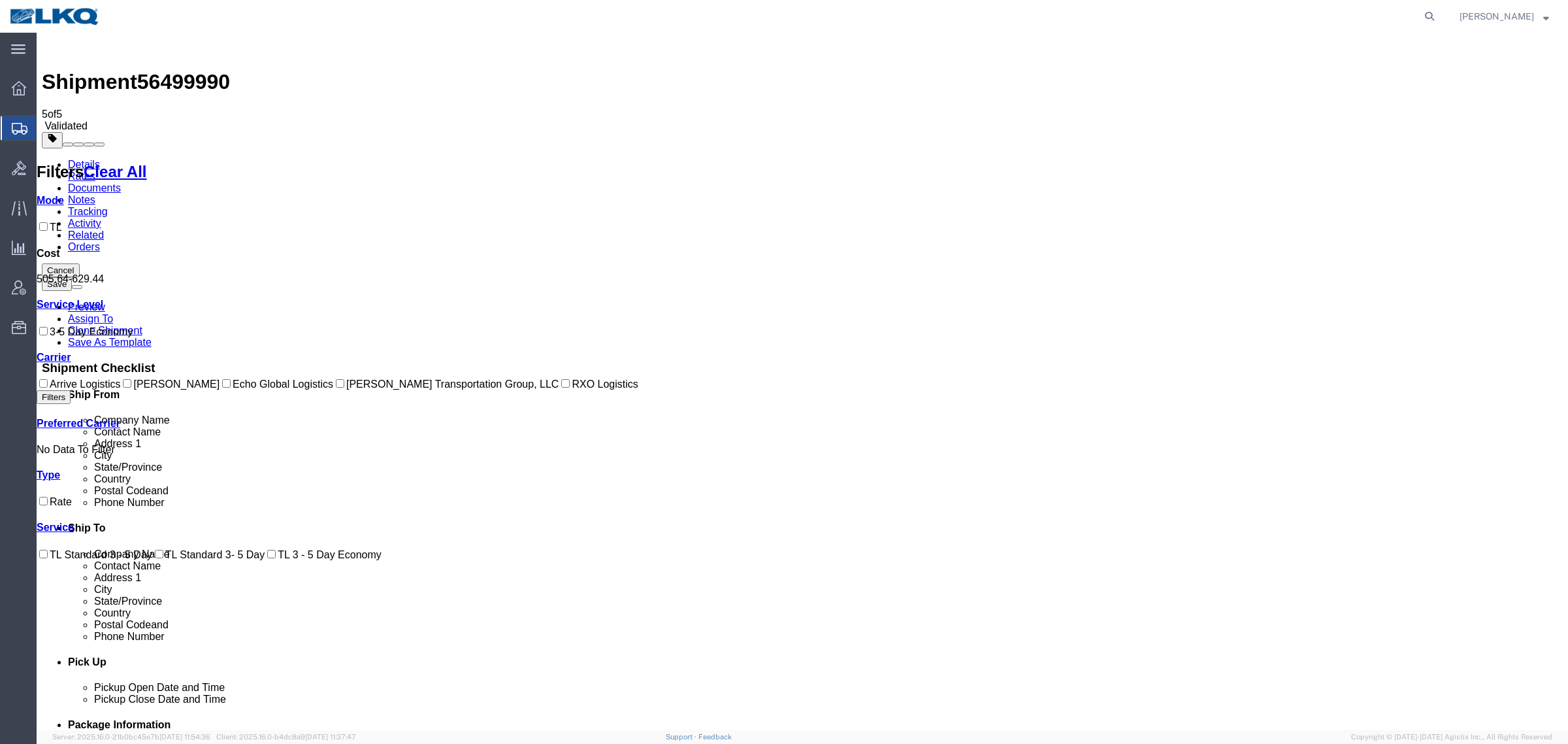
click at [70, 58] on div "Shipment 56499990 5 of 5 Validated" at bounding box center [802, 85] width 1521 height 94
click at [76, 159] on link "Details" at bounding box center [84, 164] width 32 height 12
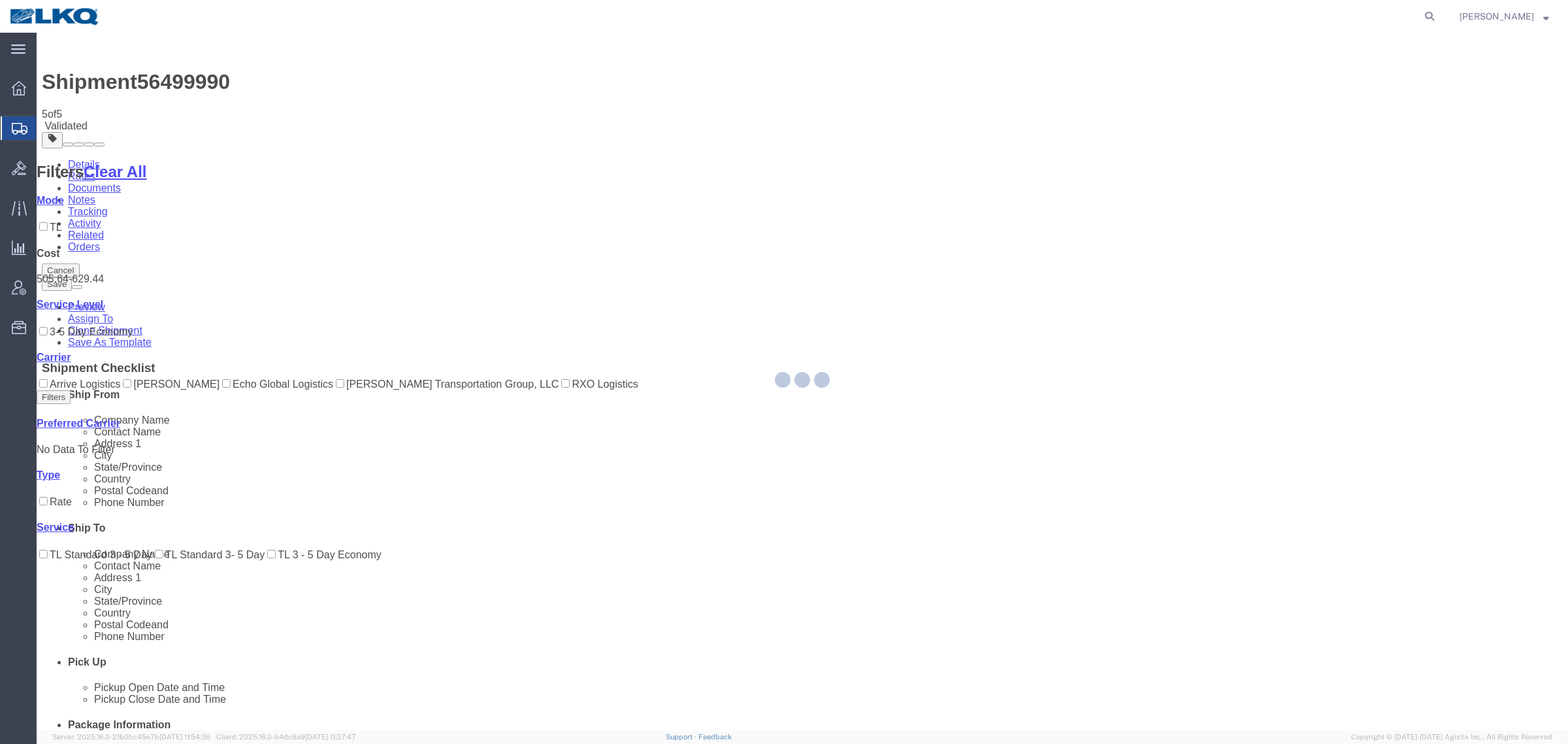
select select "27634"
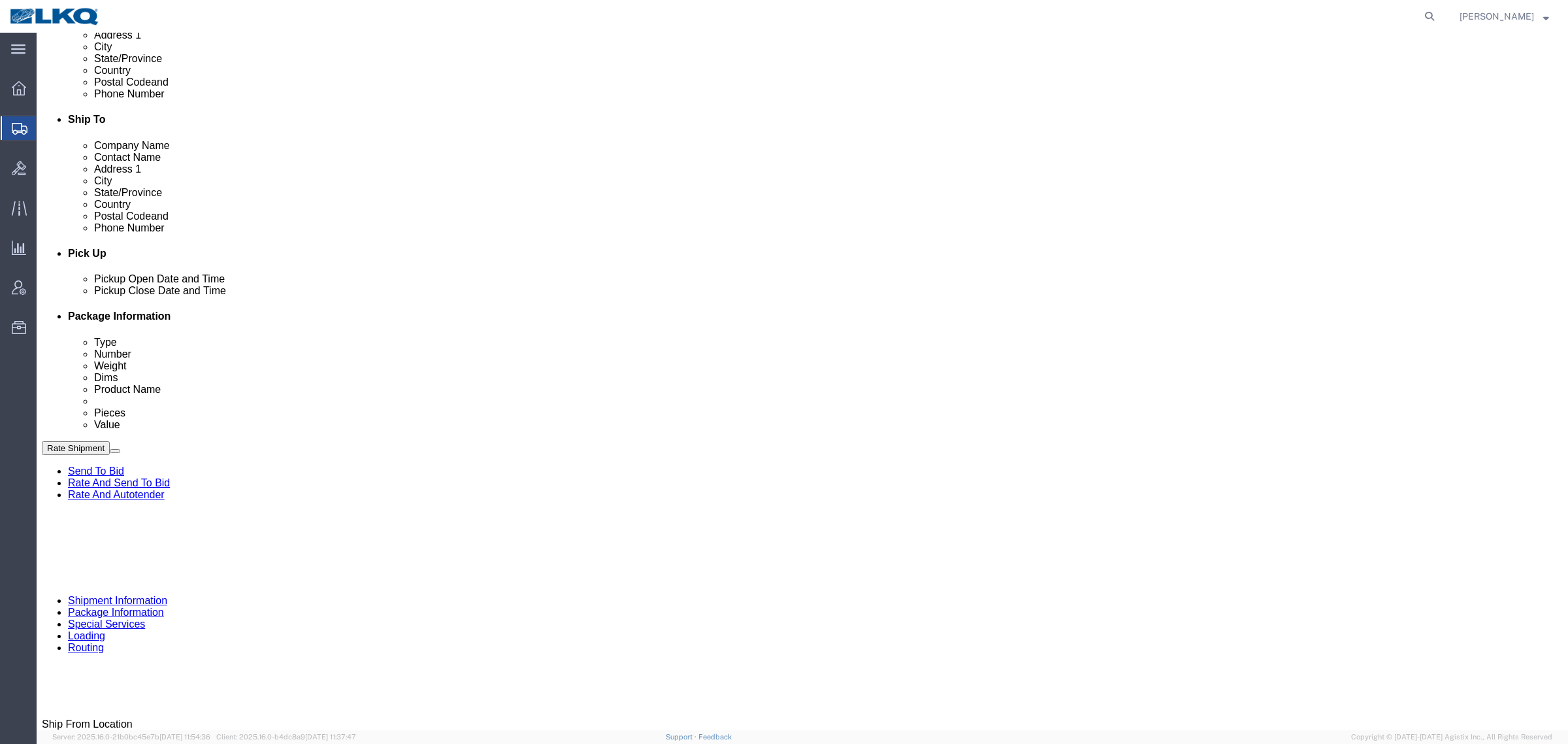
click div
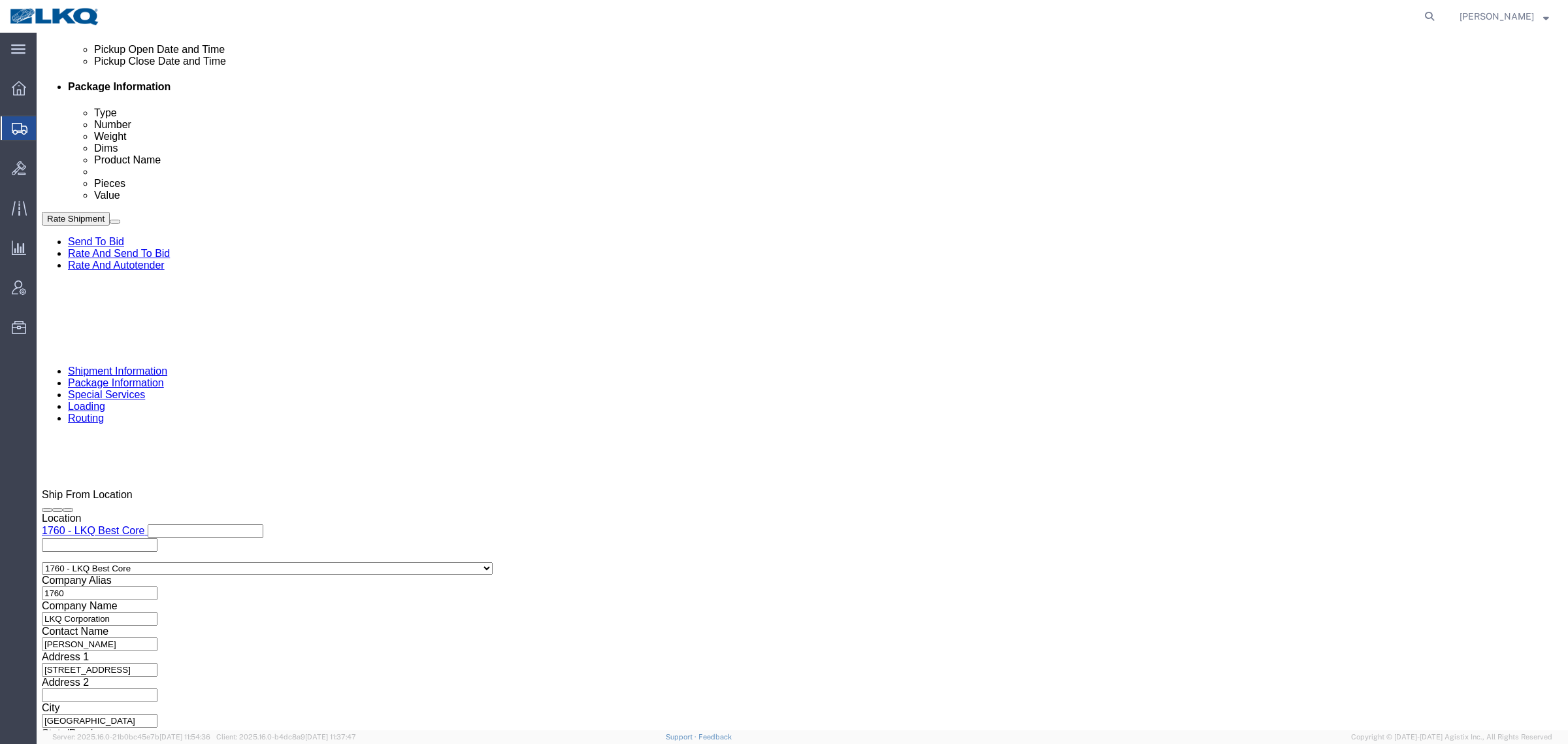
click input "11:00 AM"
type input "8:00 AM"
click button "Apply"
drag, startPoint x: 968, startPoint y: 459, endPoint x: 1033, endPoint y: 440, distance: 67.7
click div "Shipping Mode (Optional) Add another leg"
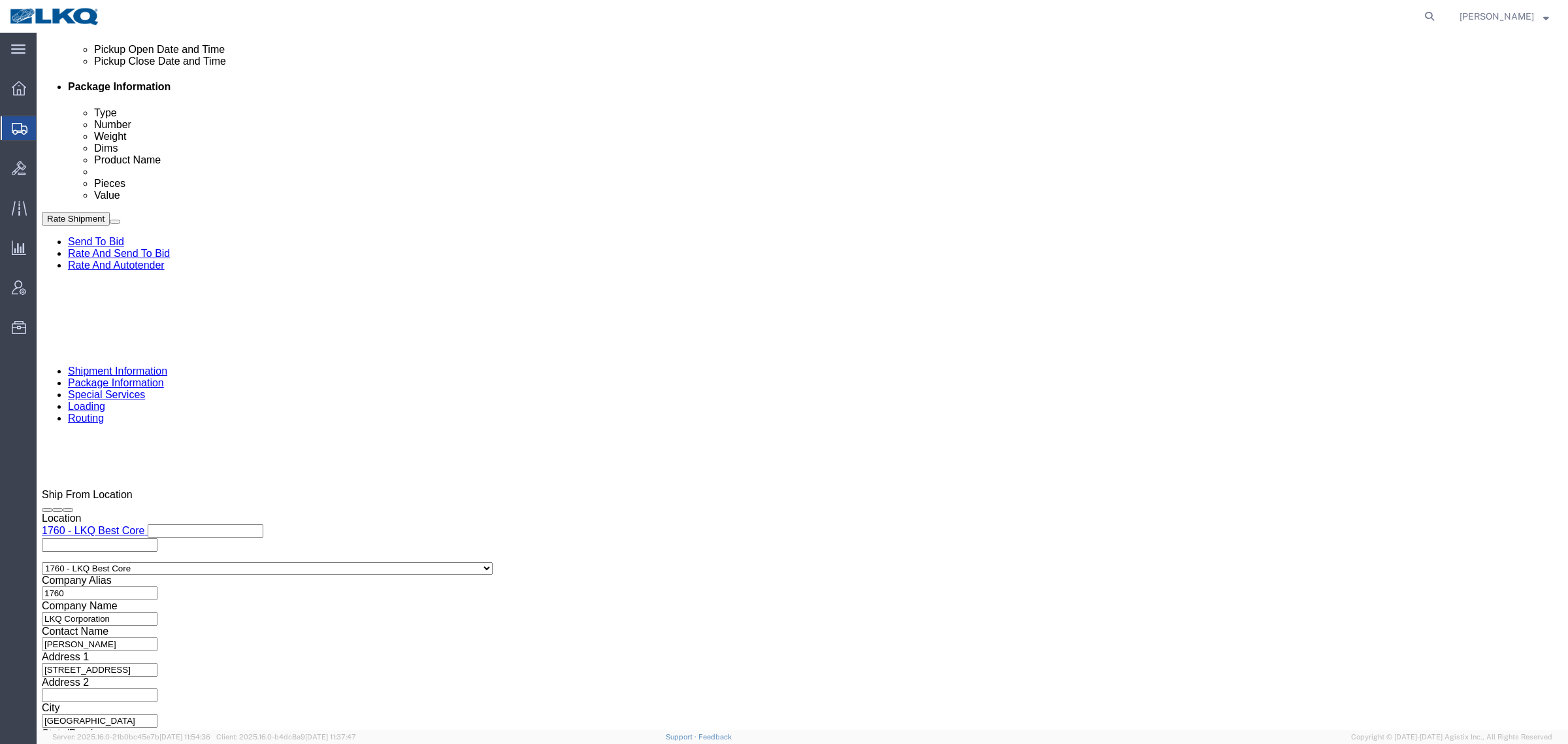
click button "Rate Shipment"
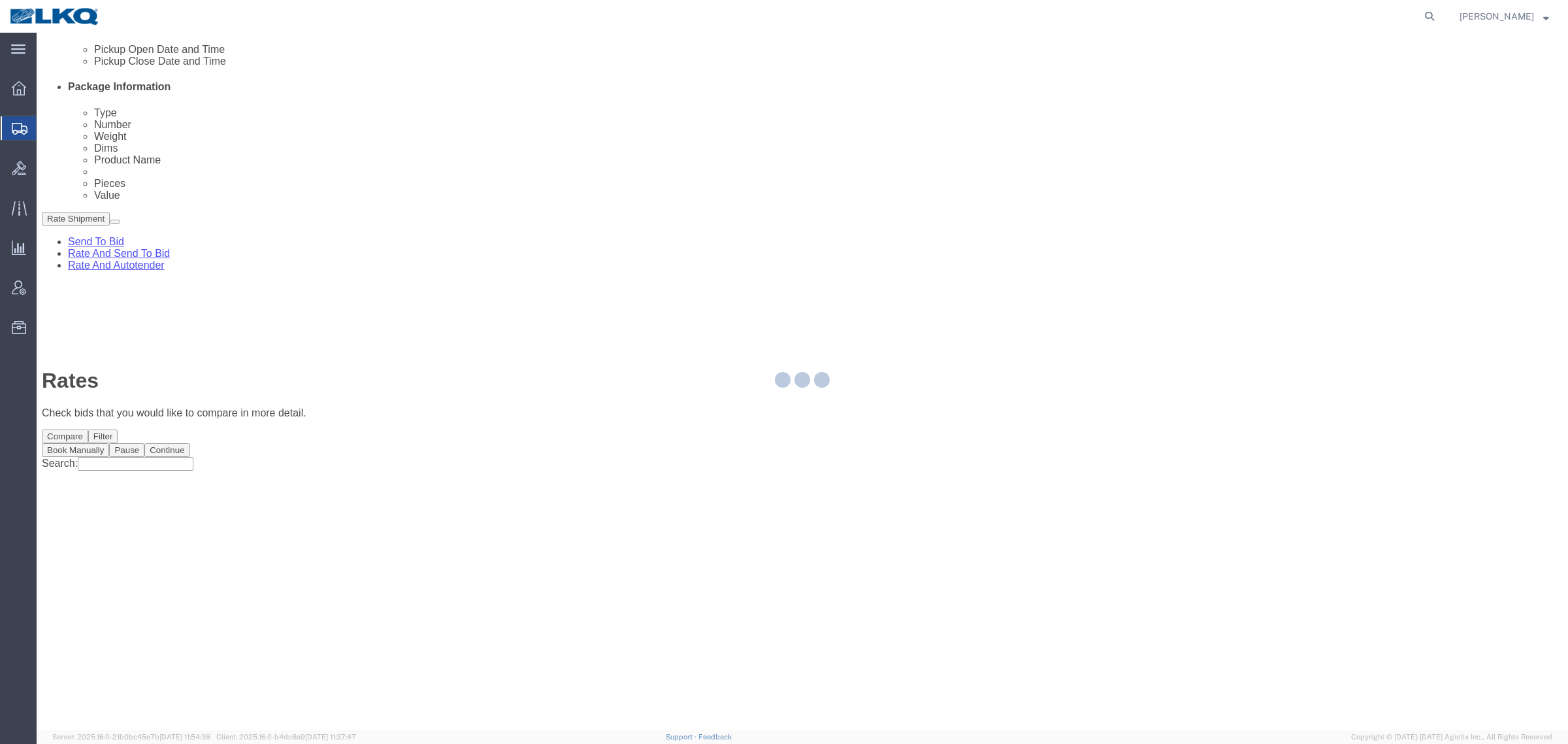
scroll to position [0, 0]
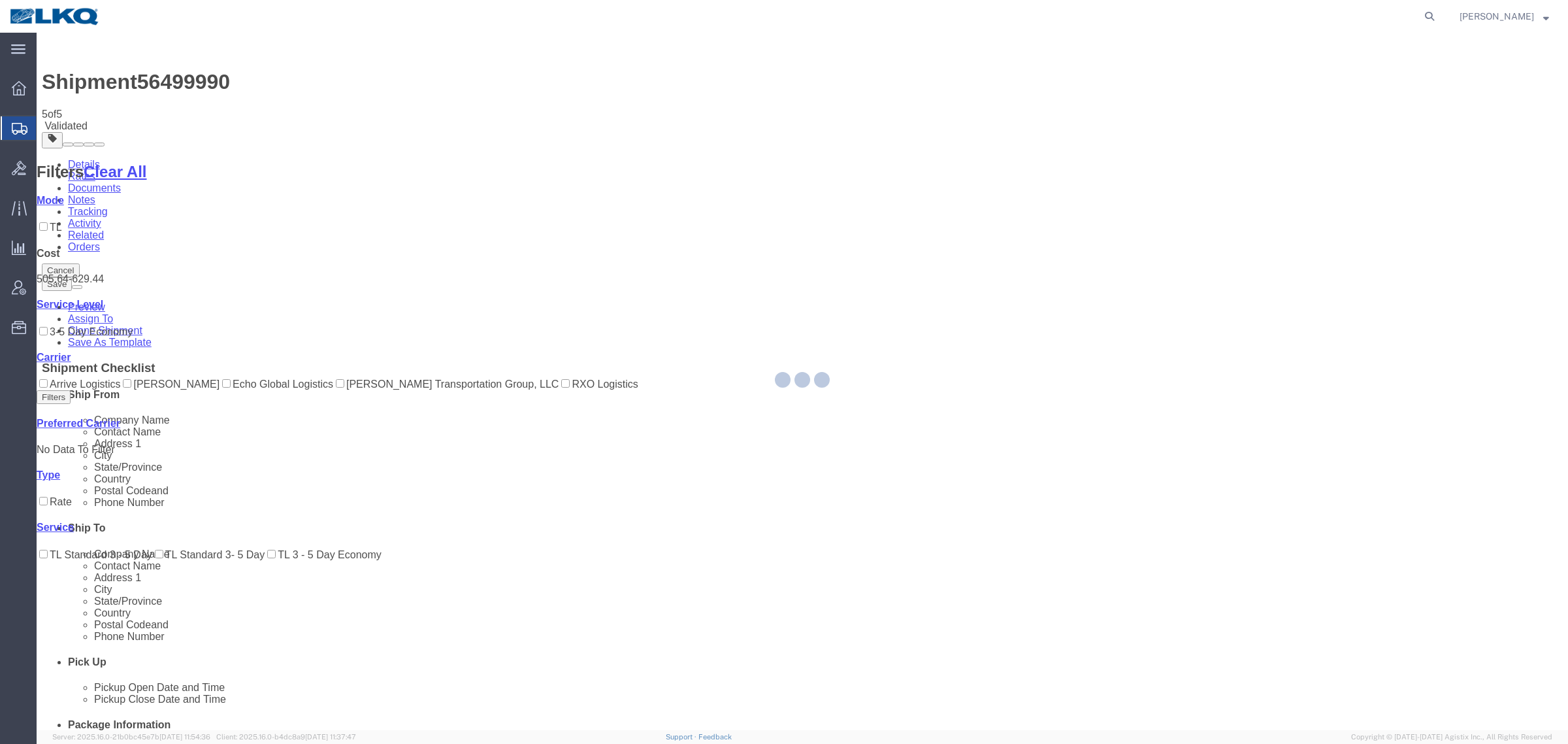
select select "27634"
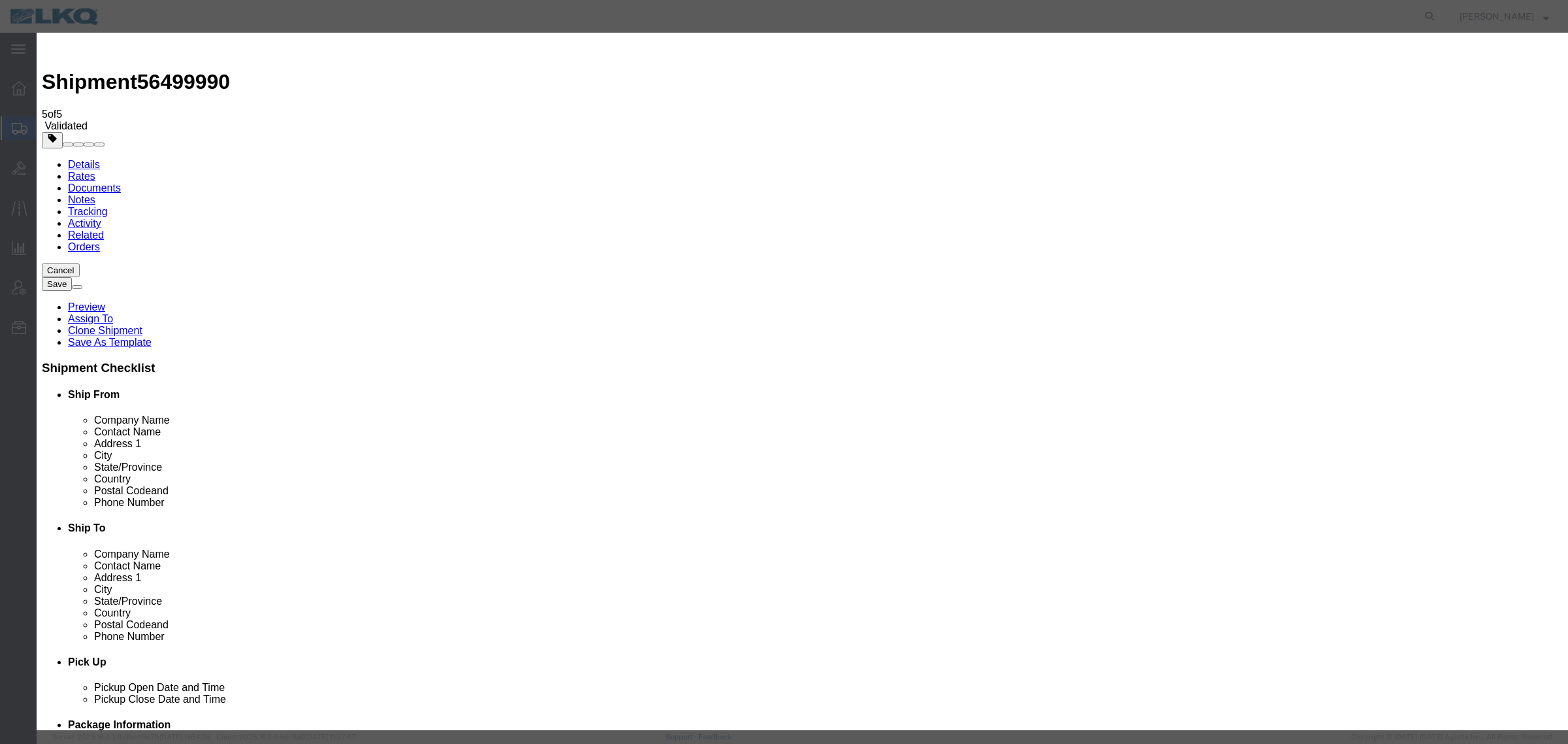
click input "2"
type input "1"
click input "1"
click select "Price Carrier Rank"
select select "LANE_RANK"
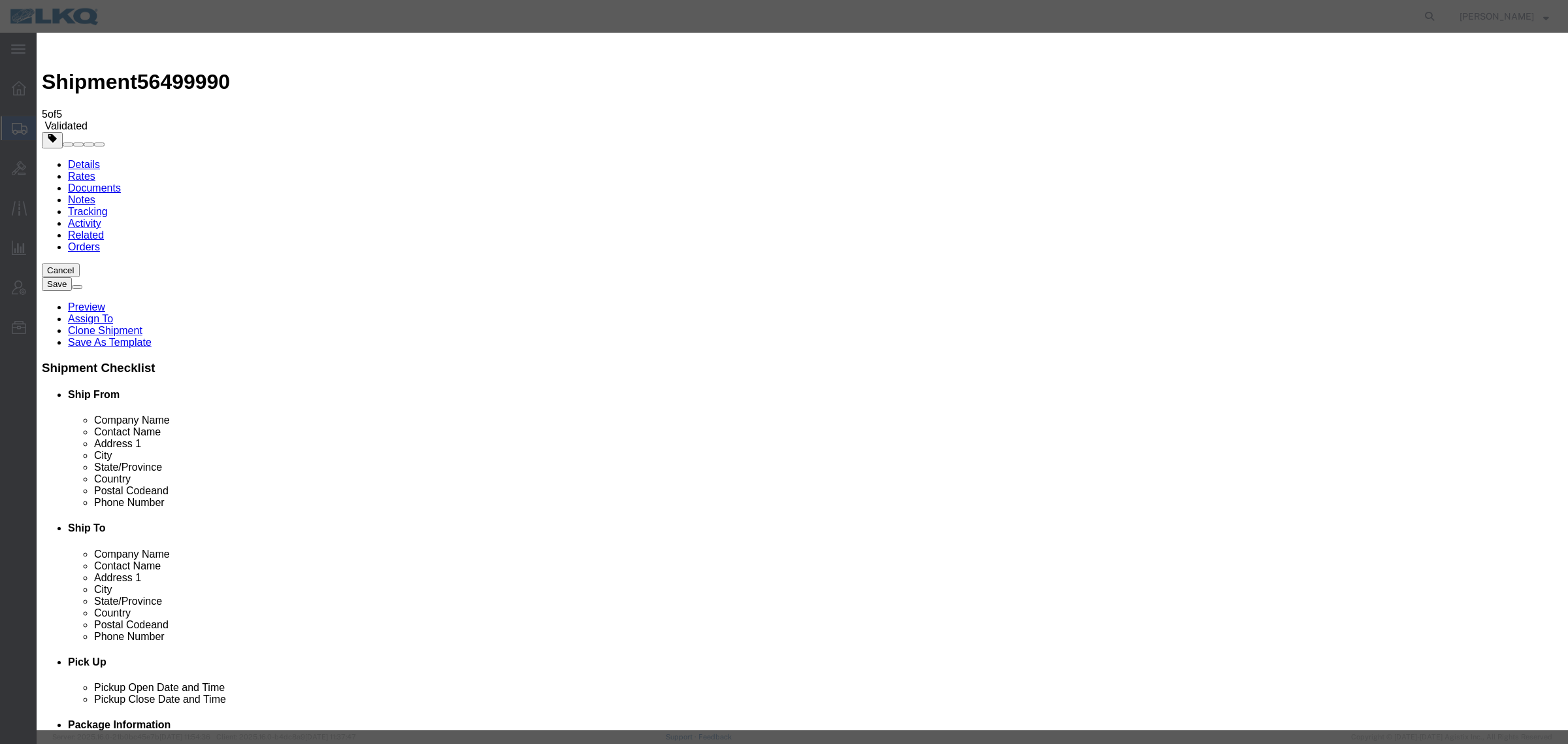
click select "Price Carrier Rank"
click input "8:00 AM"
type input "7:00 AM"
click button "Save Auto-Tender"
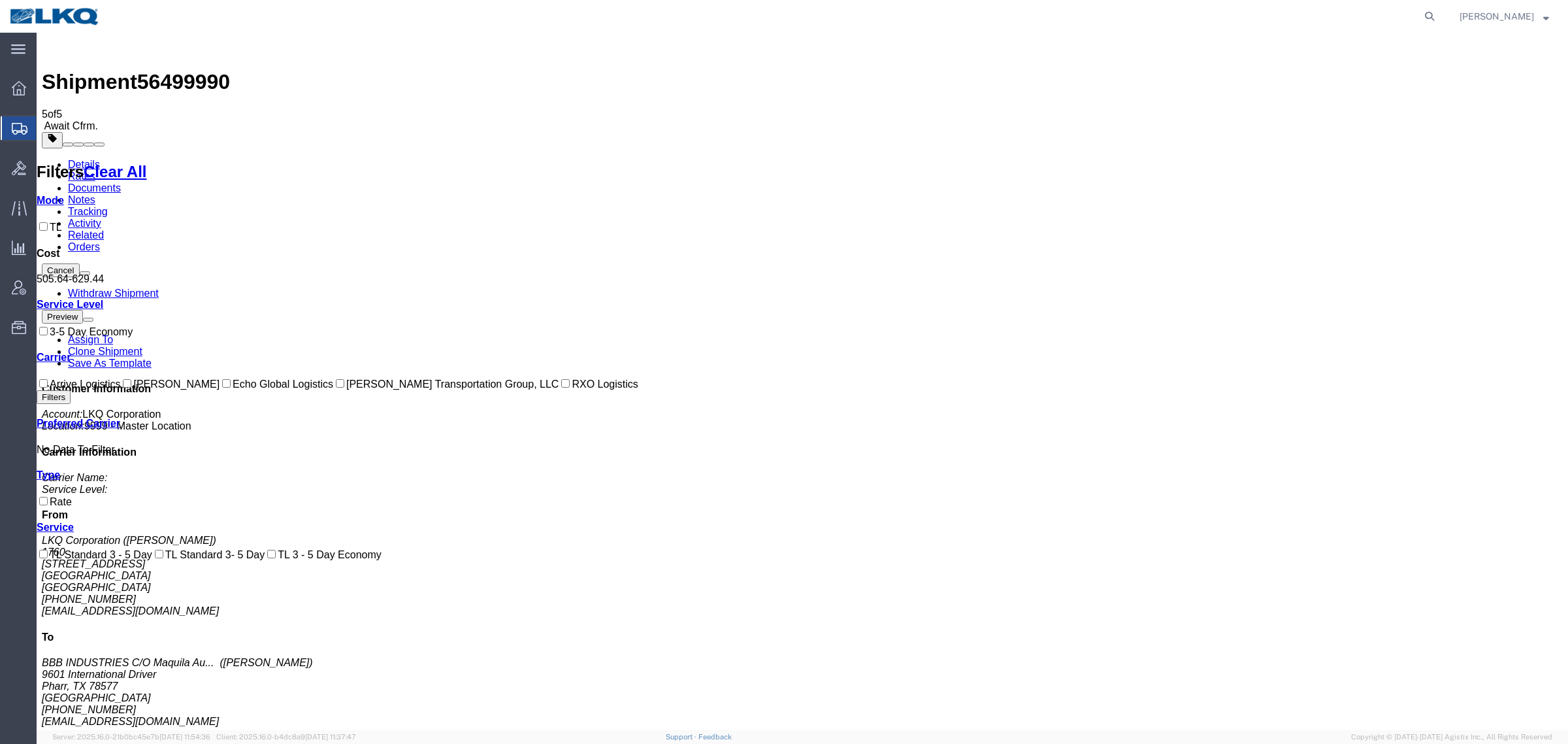
click at [502, 159] on ul "Details Rates Documents Notes Tracking Activity Related Orders" at bounding box center [802, 206] width 1521 height 94
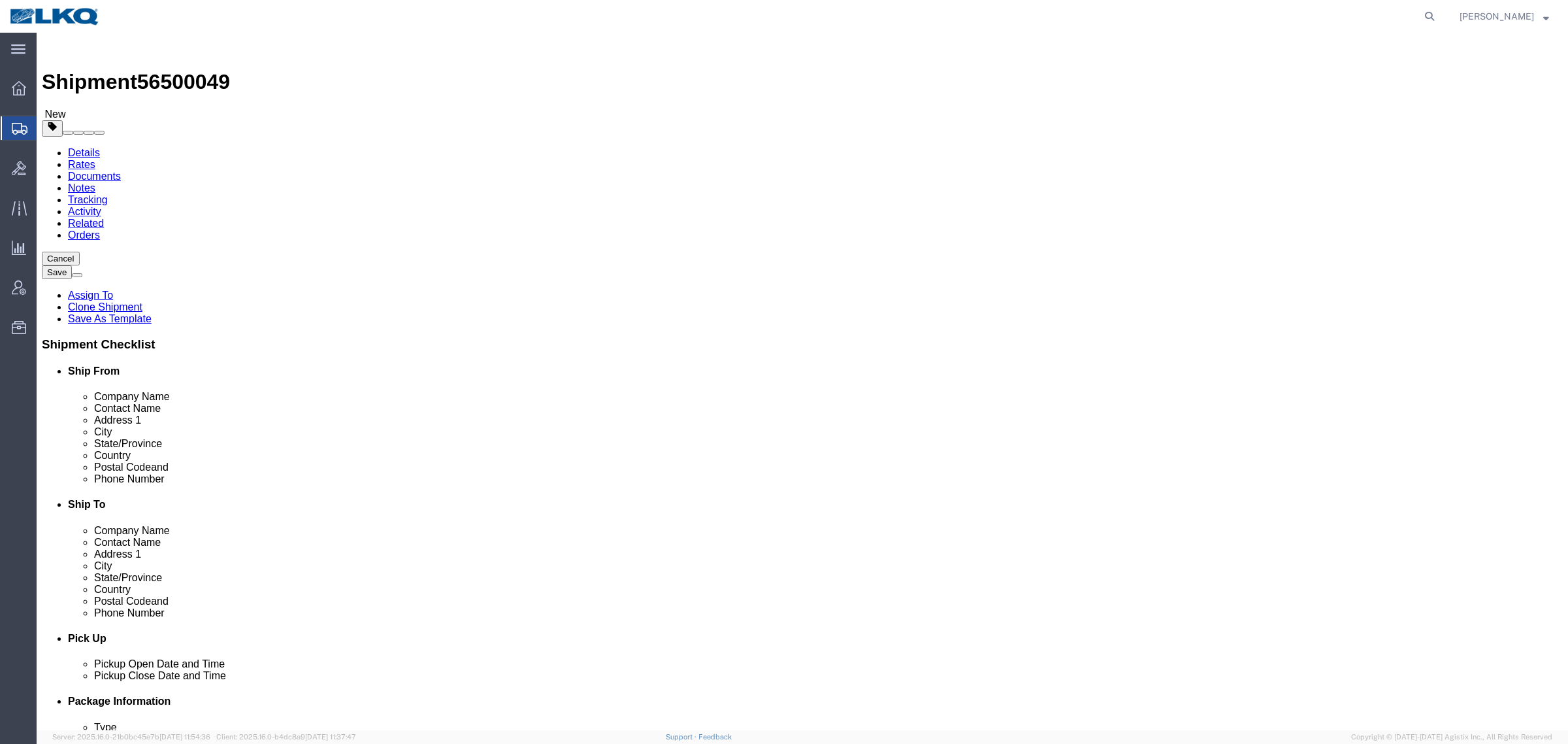
select select "28716"
select select "28712"
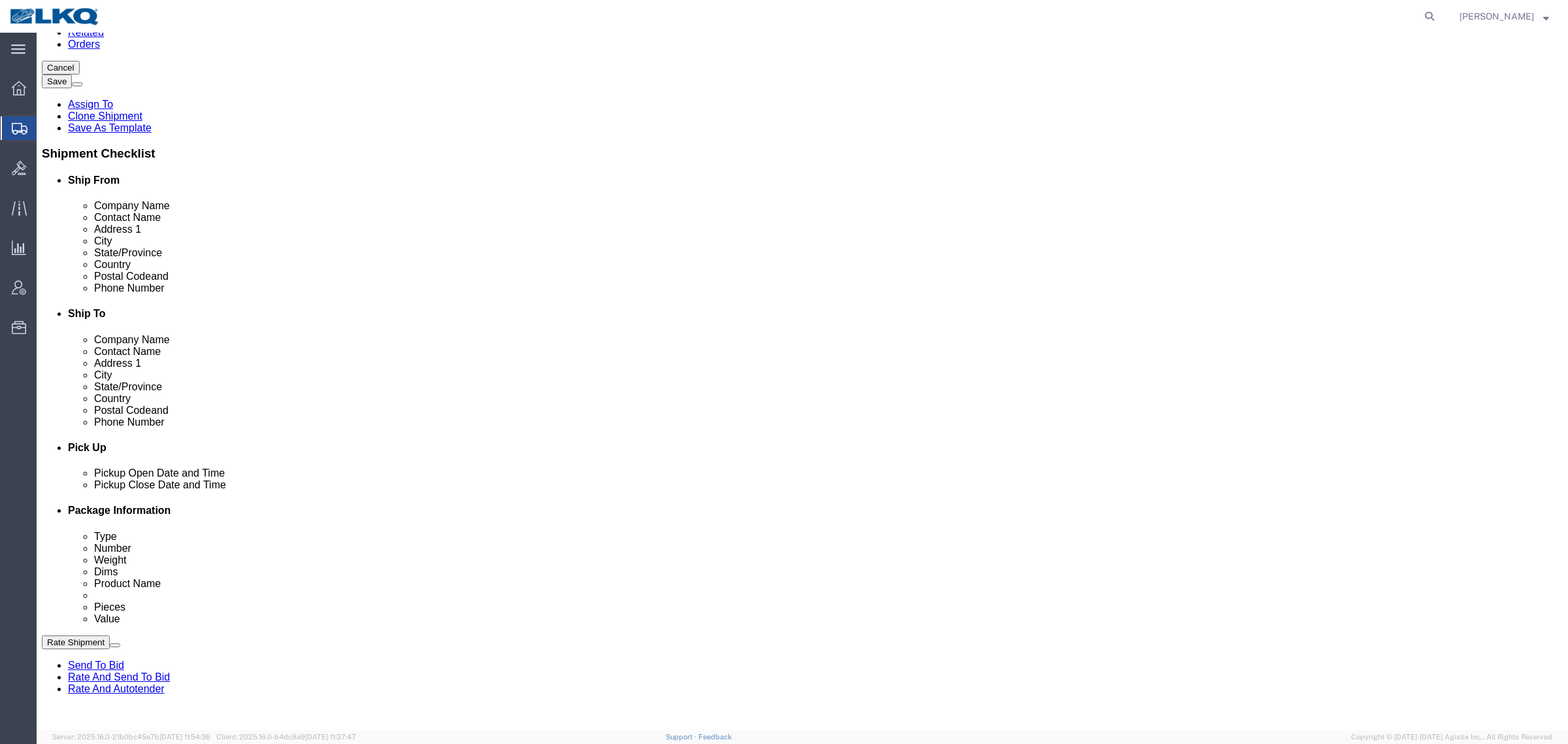
scroll to position [245, 0]
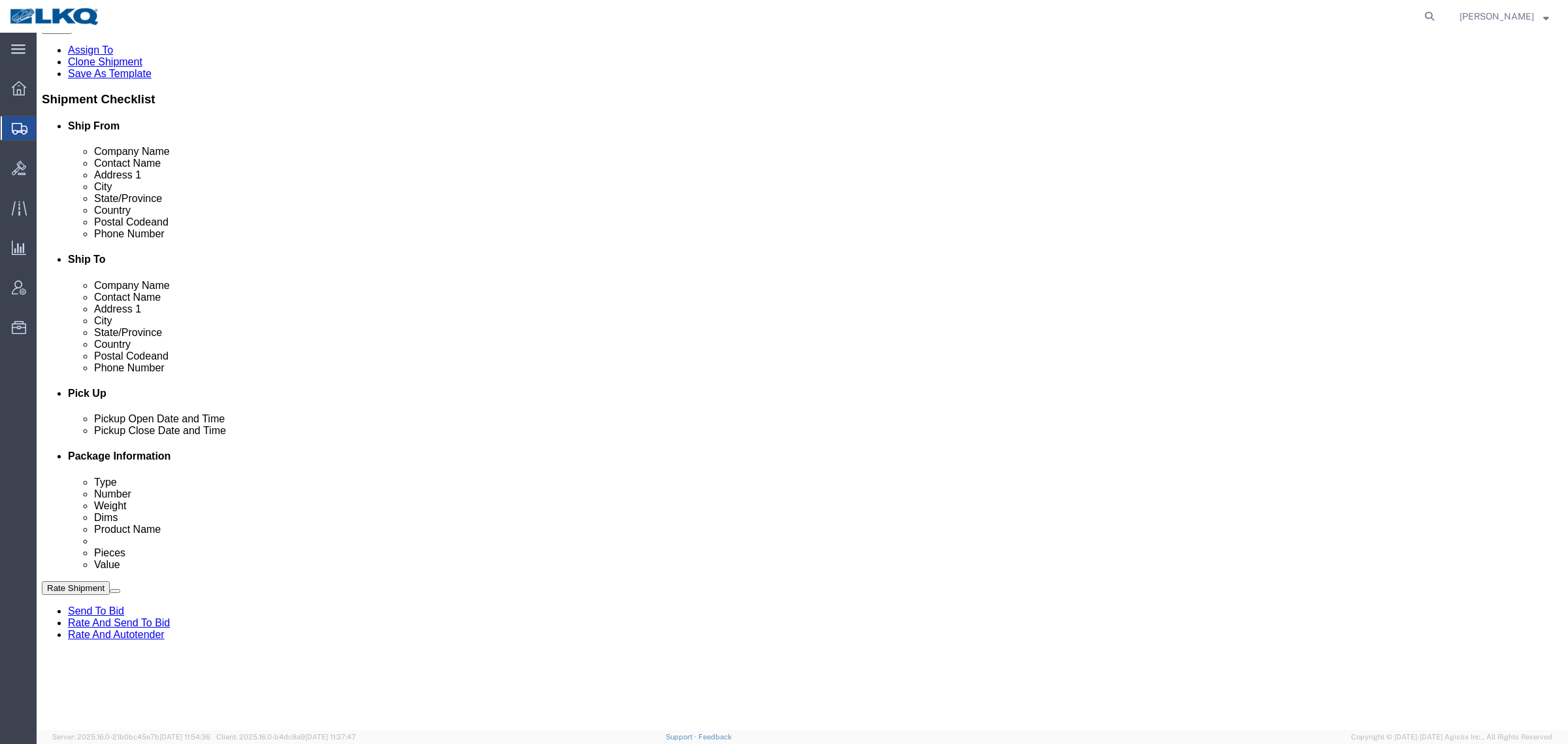
click link "Notes"
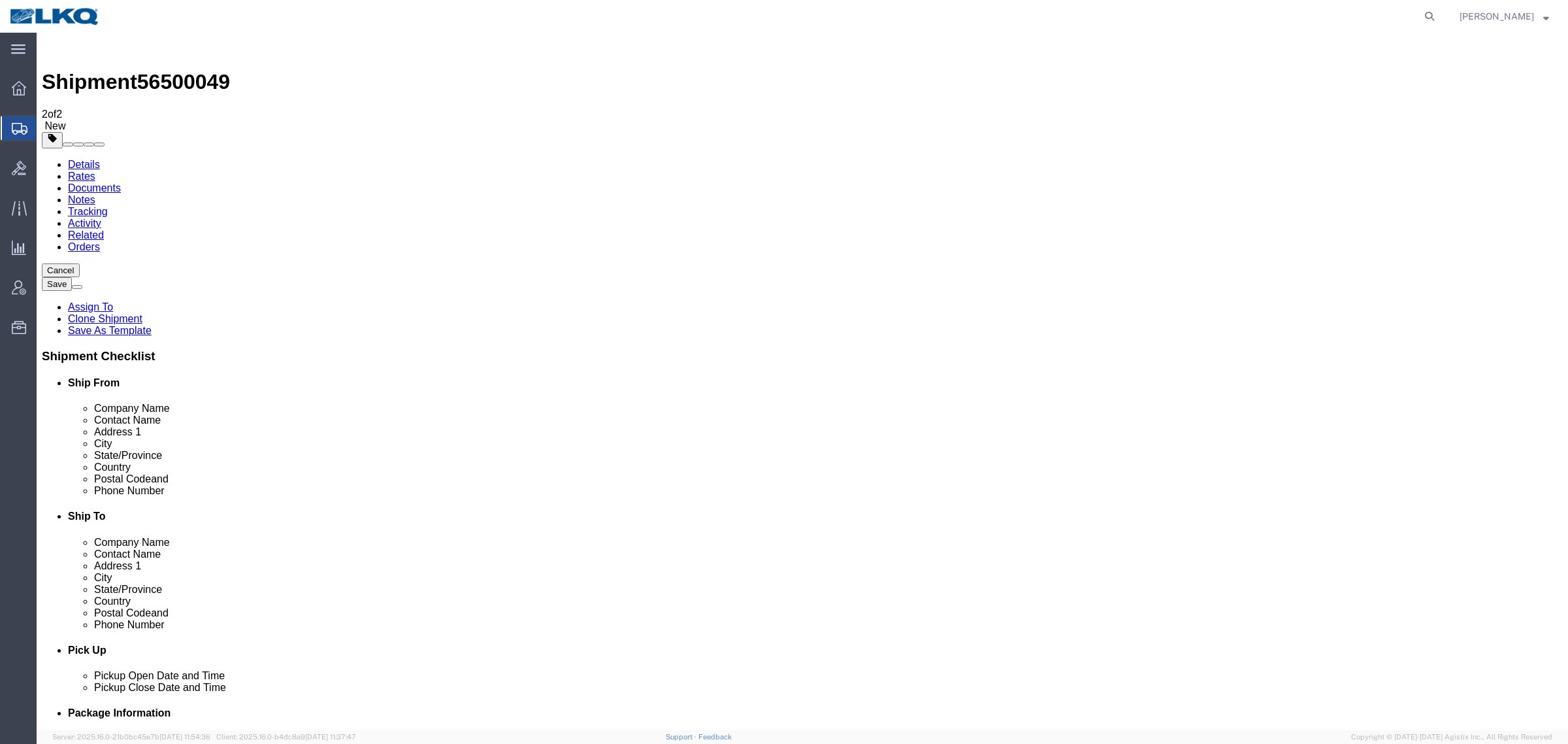
click at [187, 70] on span "56500049" at bounding box center [184, 82] width 93 height 23
copy span "56500049"
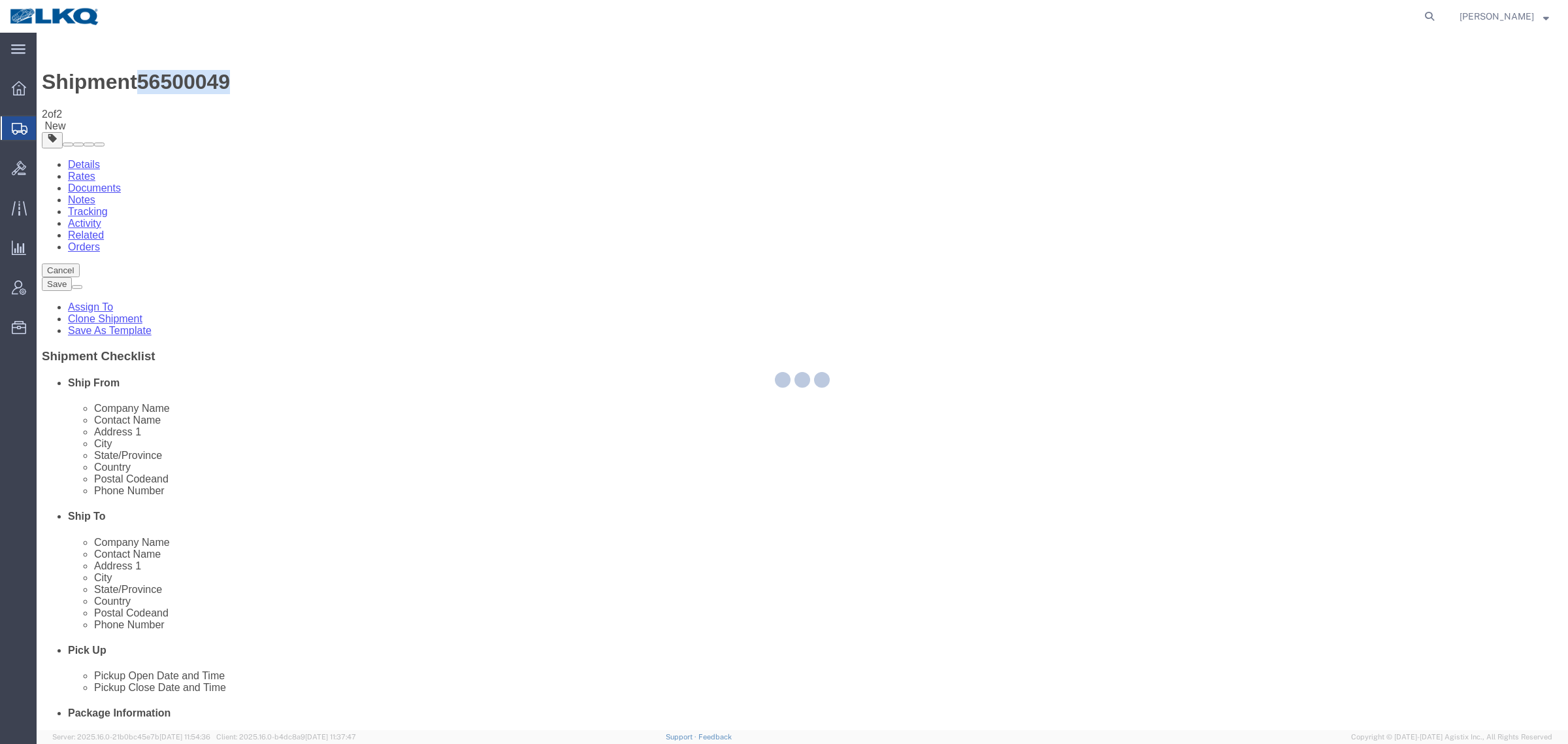
select select "28716"
select select "28712"
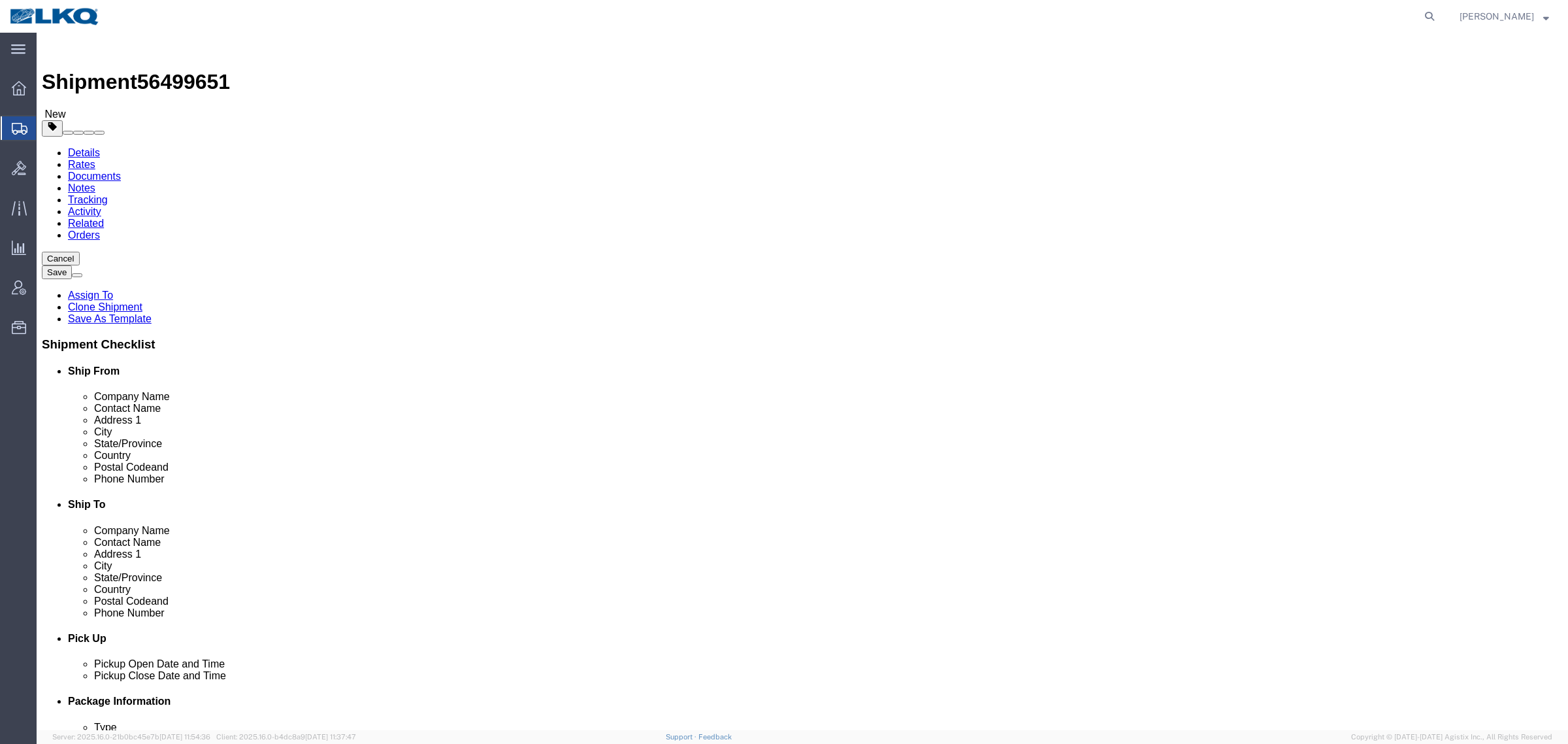
click div "Shipment Information Package Information Special Services Loading Routing"
select select
select select "30604"
click span "56499651"
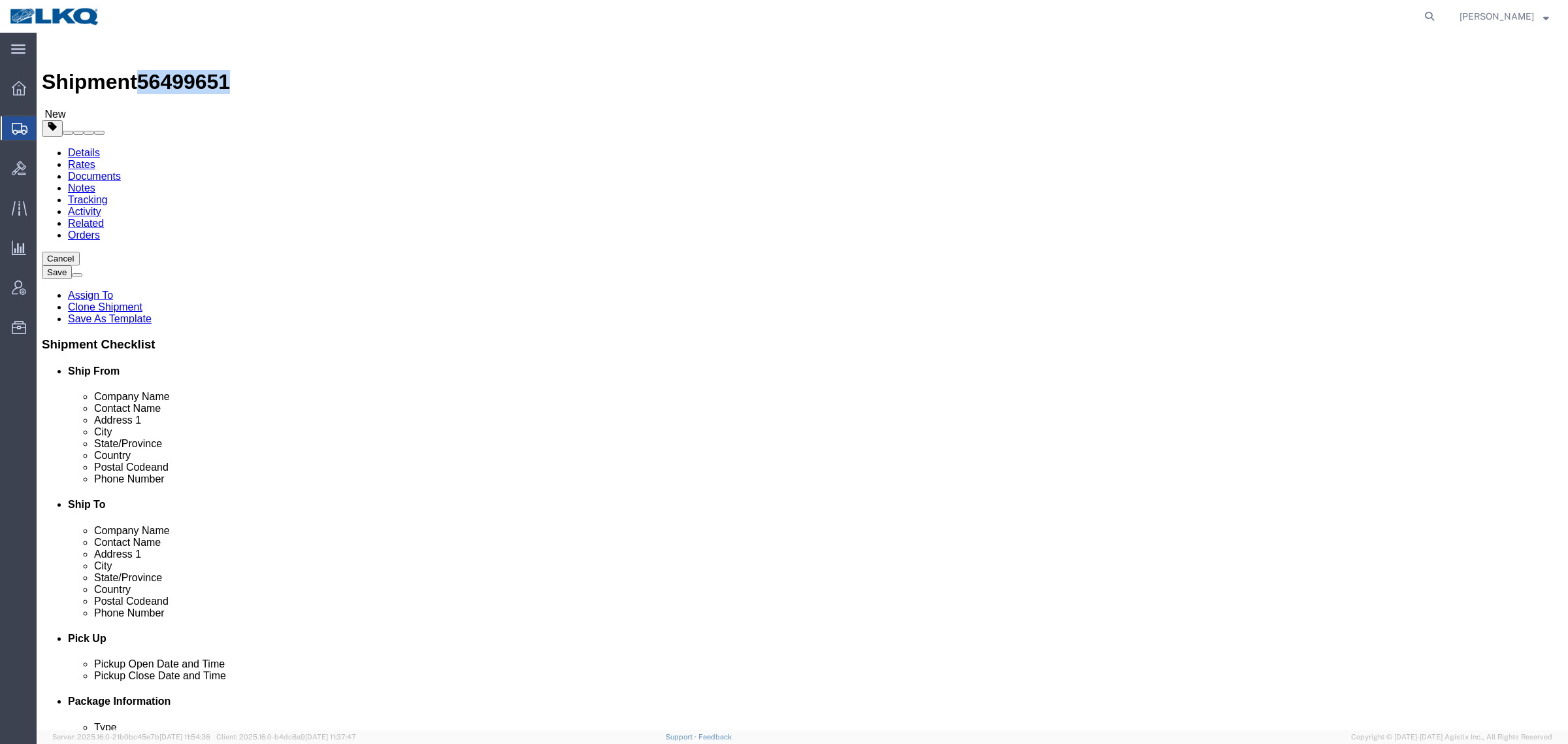
copy span "56499651"
click link "Special Services"
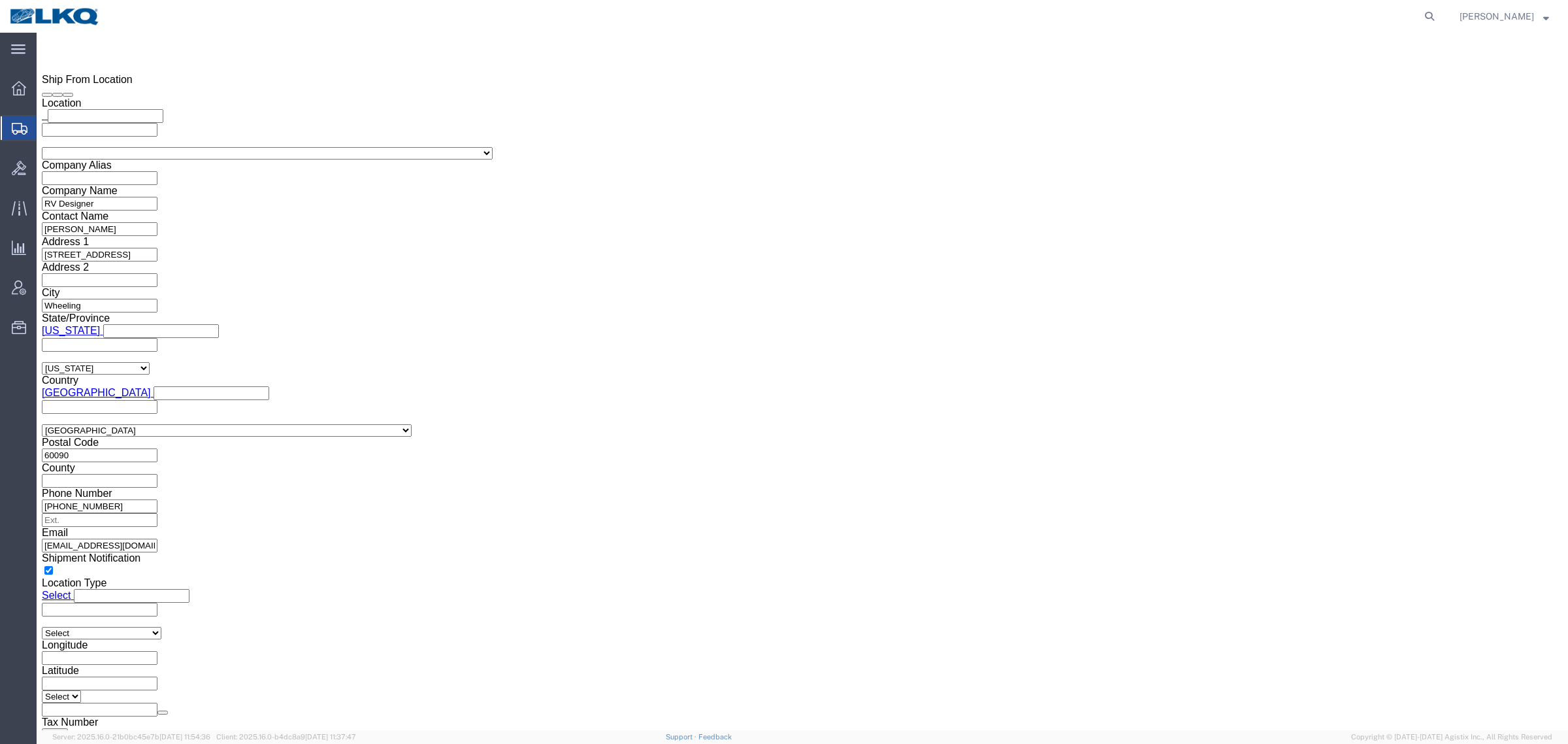
scroll to position [1144, 0]
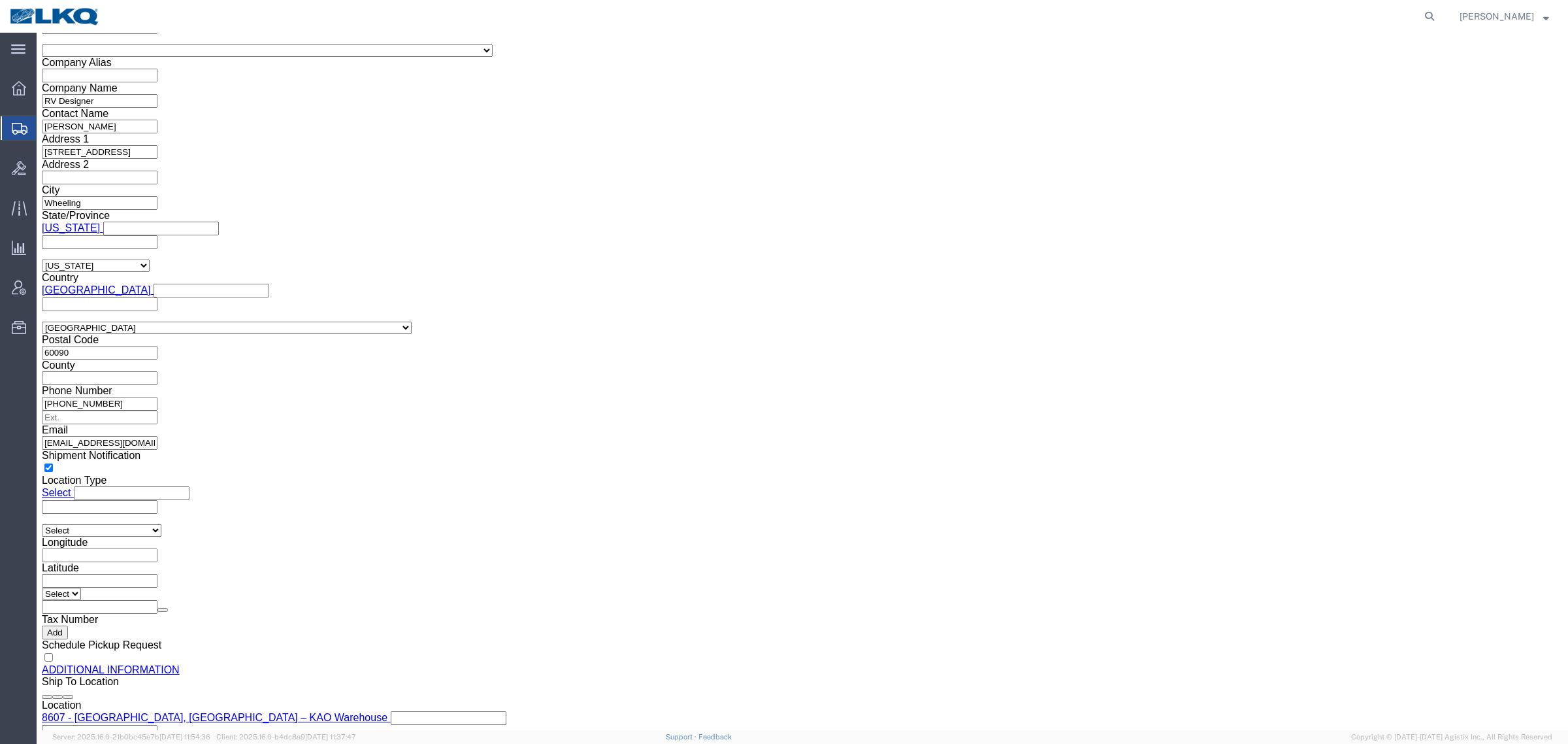
click div "Location Select Select My Profile Location 1100 - LKQ [GEOGRAPHIC_DATA] 1103 - …"
click input "[EMAIL_ADDRESS][DOMAIN_NAME]"
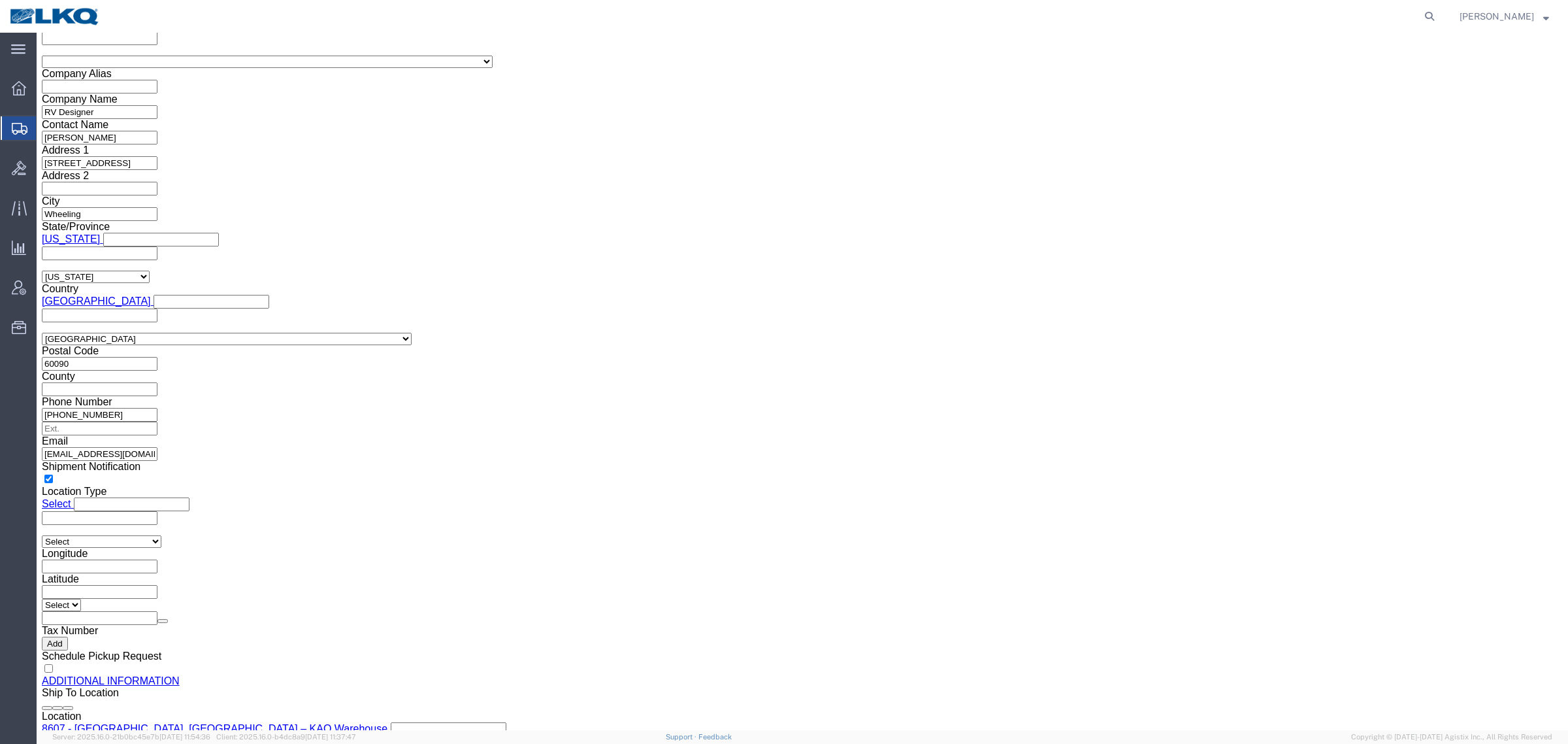
scroll to position [958, 0]
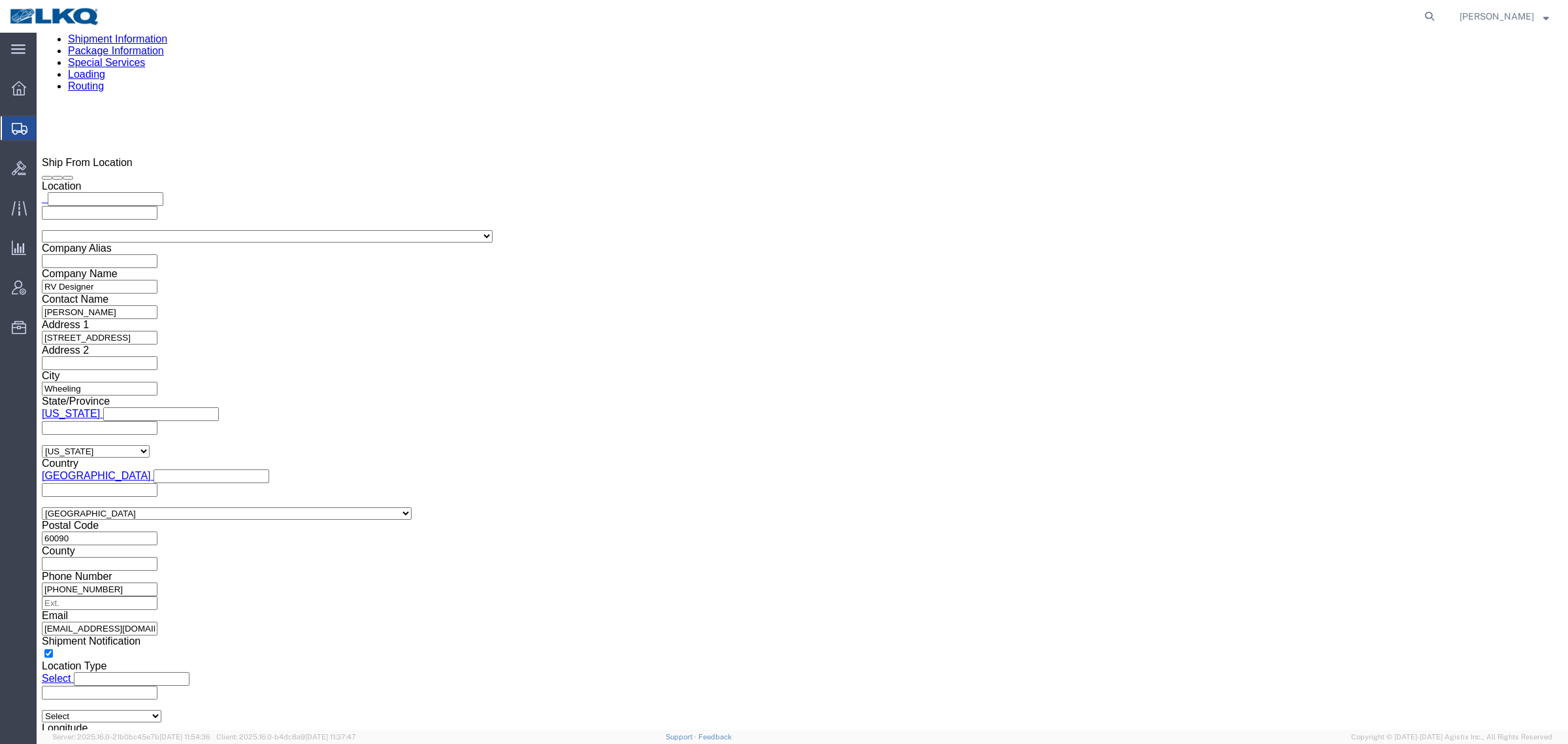
click icon
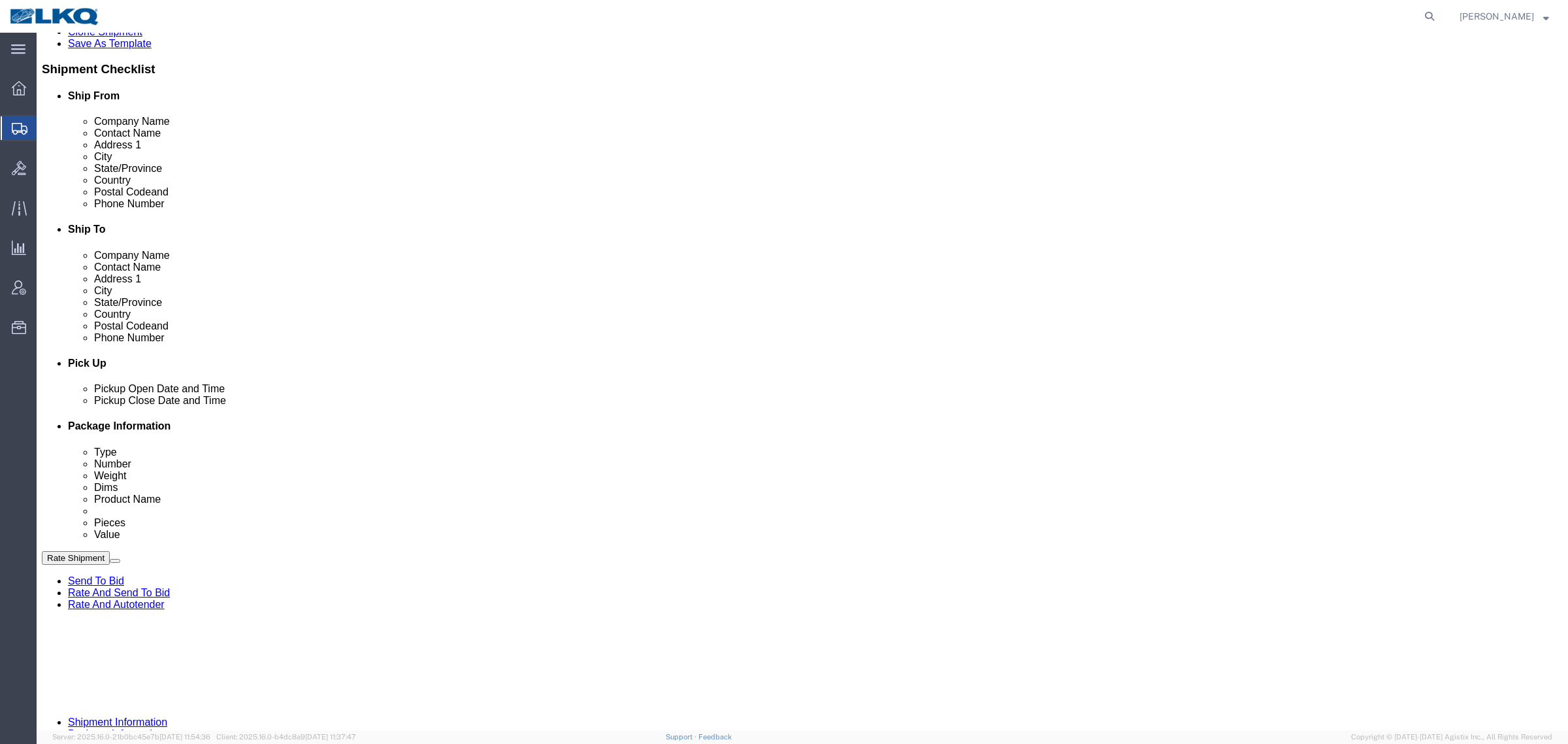
scroll to position [311, 0]
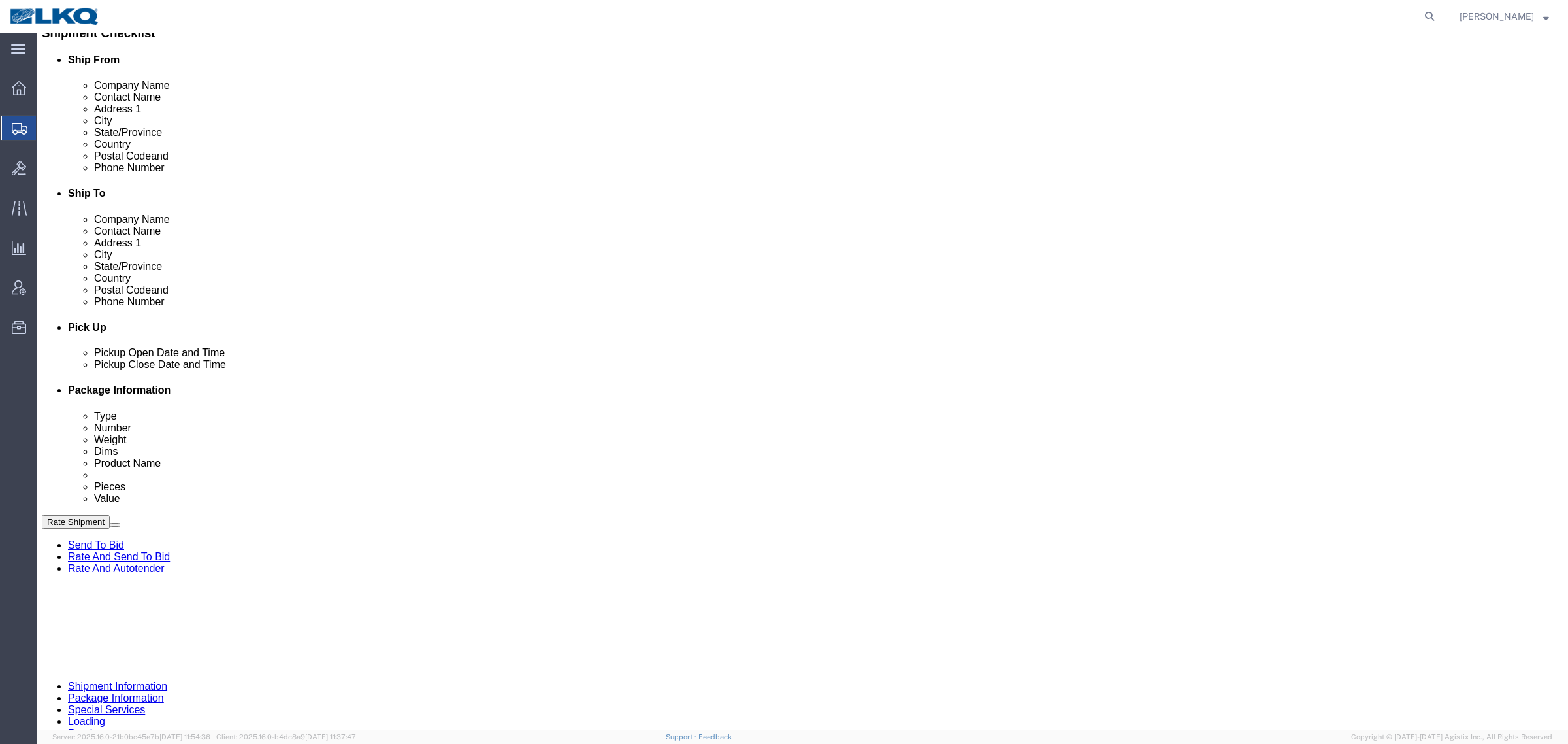
click div "Aug 15 2025 8:00 AM"
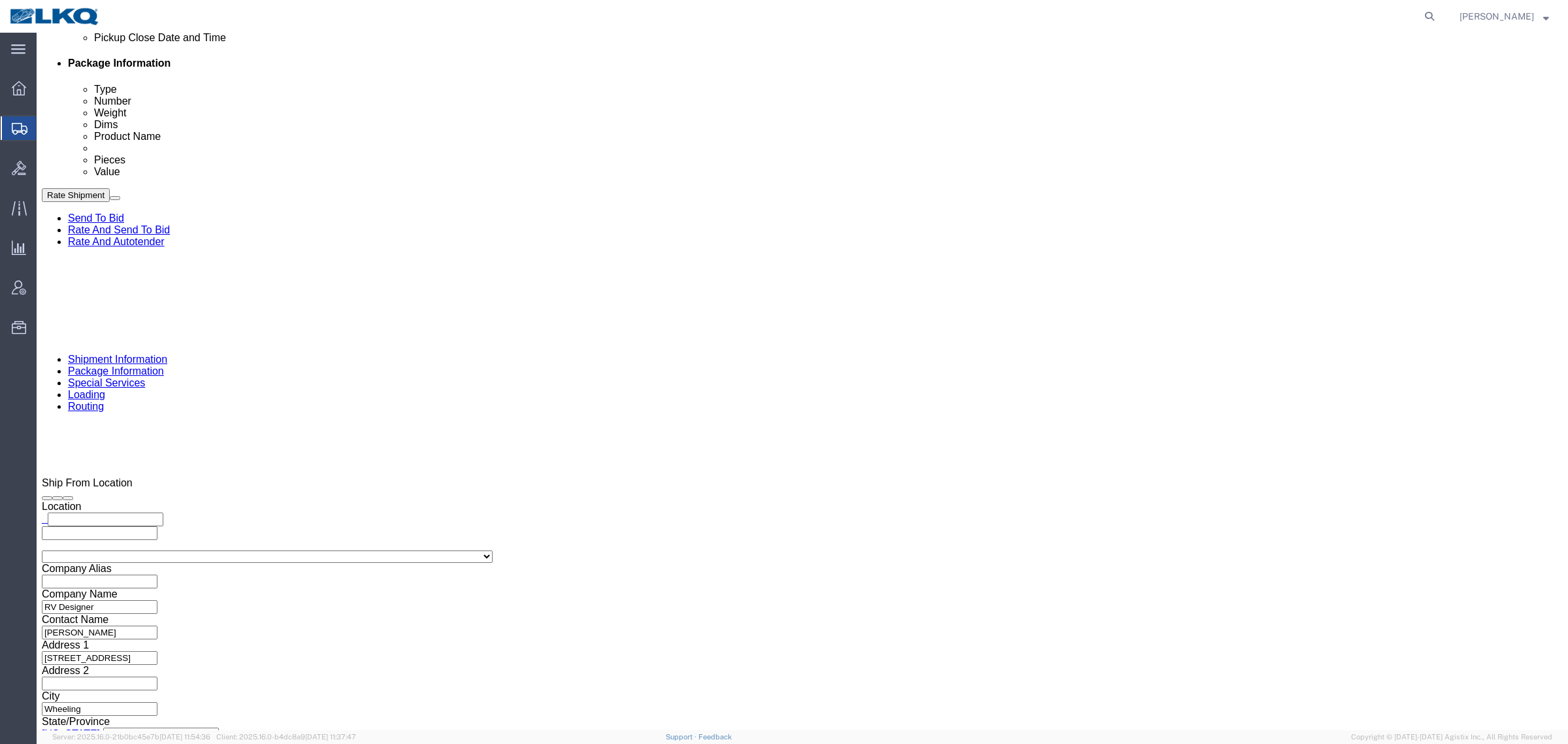
click div "Shipping Mode (Optional) Add another leg"
click div "Aug 15 2025 8:00 AM"
drag, startPoint x: 184, startPoint y: 487, endPoint x: 266, endPoint y: 346, distance: 163.1
click button "Apply"
click div "References Add reference"
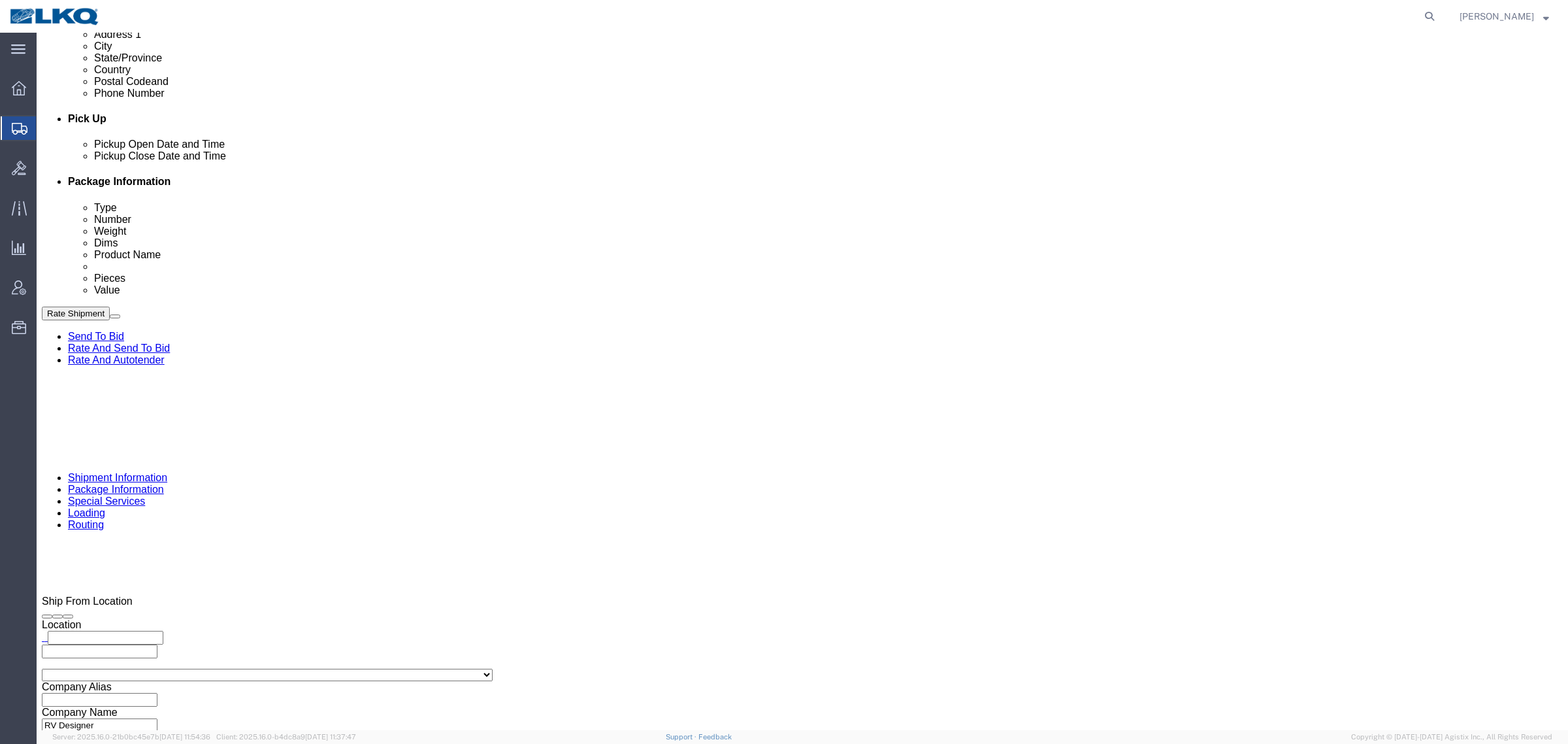
scroll to position [393, 0]
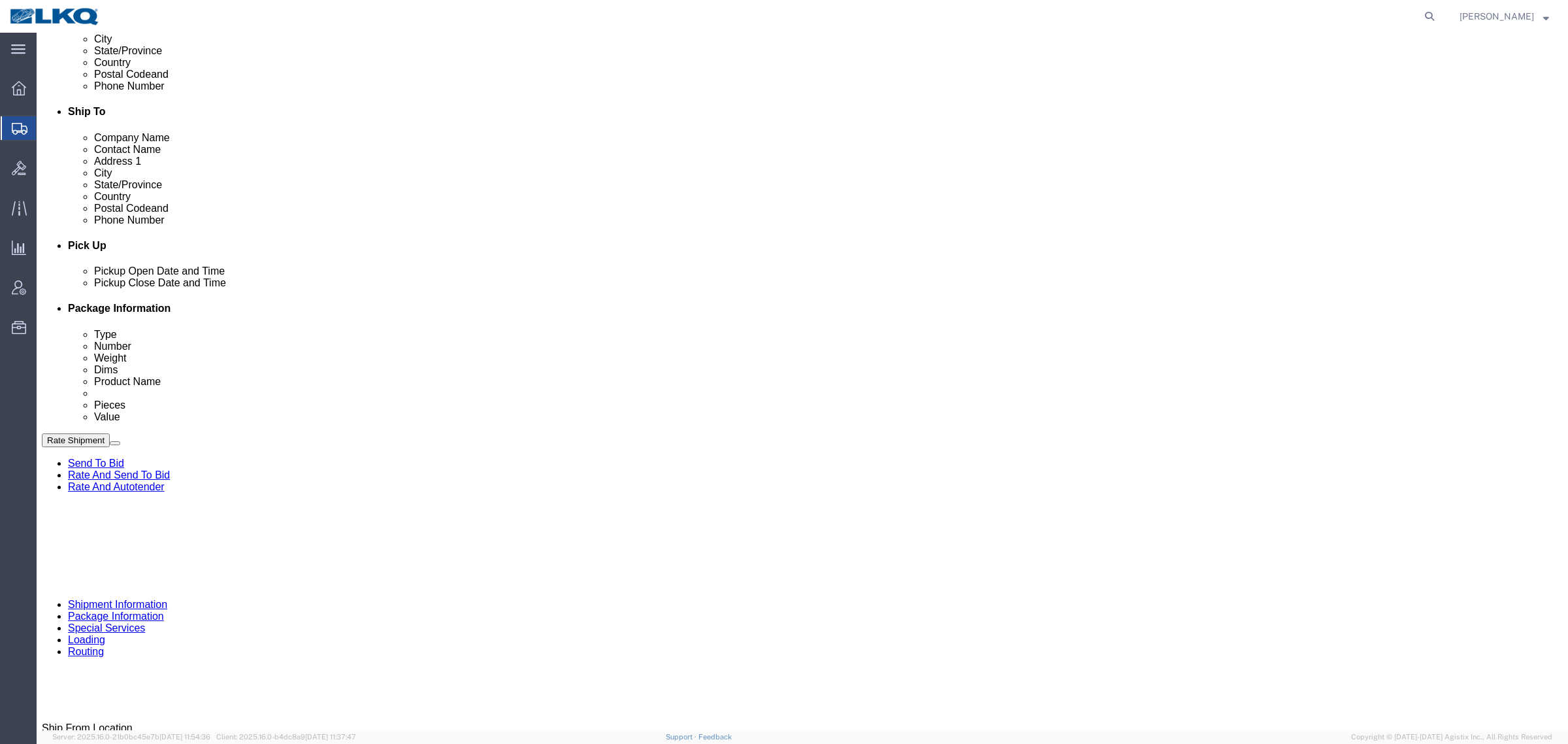
click link "Notes"
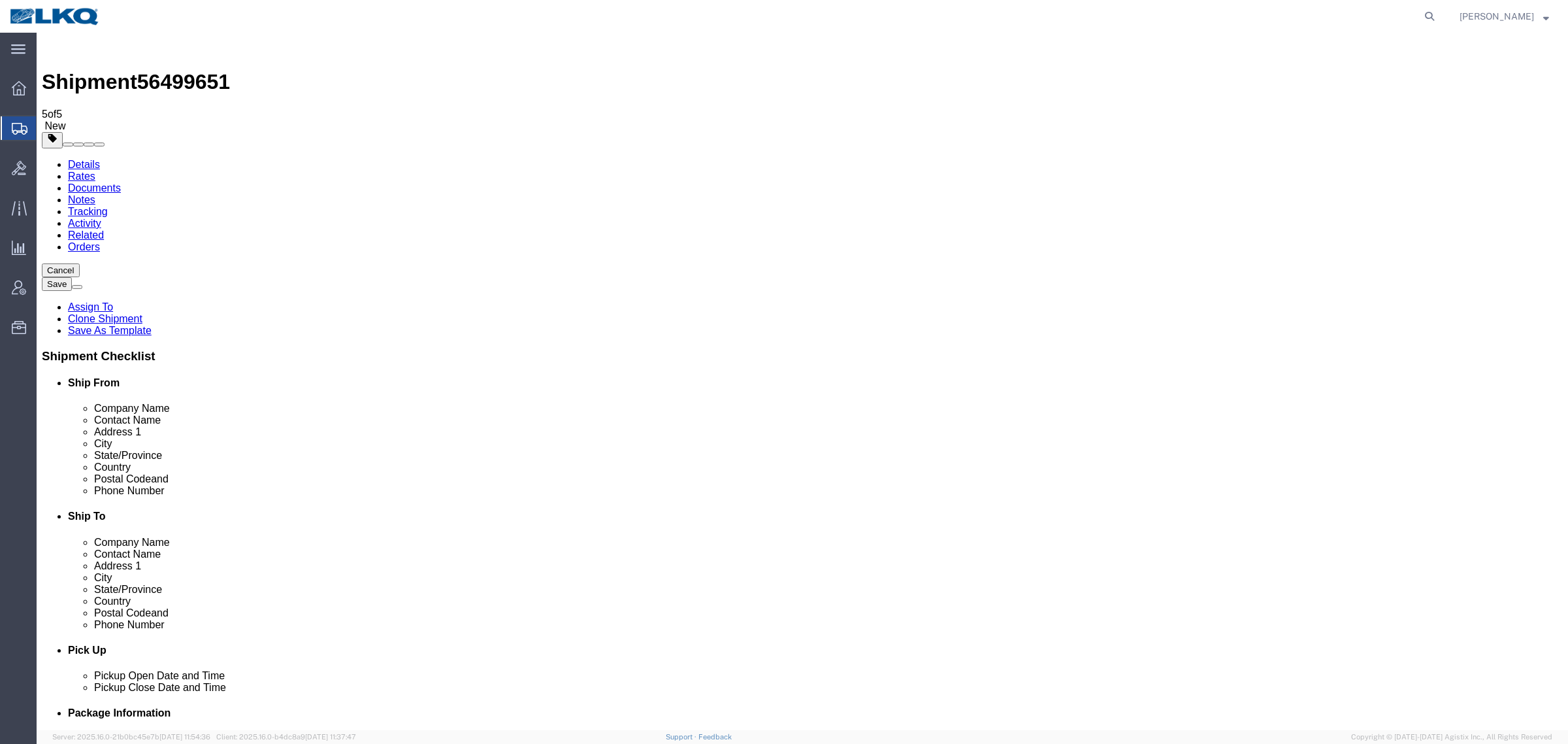
drag, startPoint x: 131, startPoint y: 204, endPoint x: 257, endPoint y: 203, distance: 126.0
copy span "KEYMI-APPT@LKQCORP.com"
click at [75, 159] on link "Details" at bounding box center [84, 164] width 32 height 12
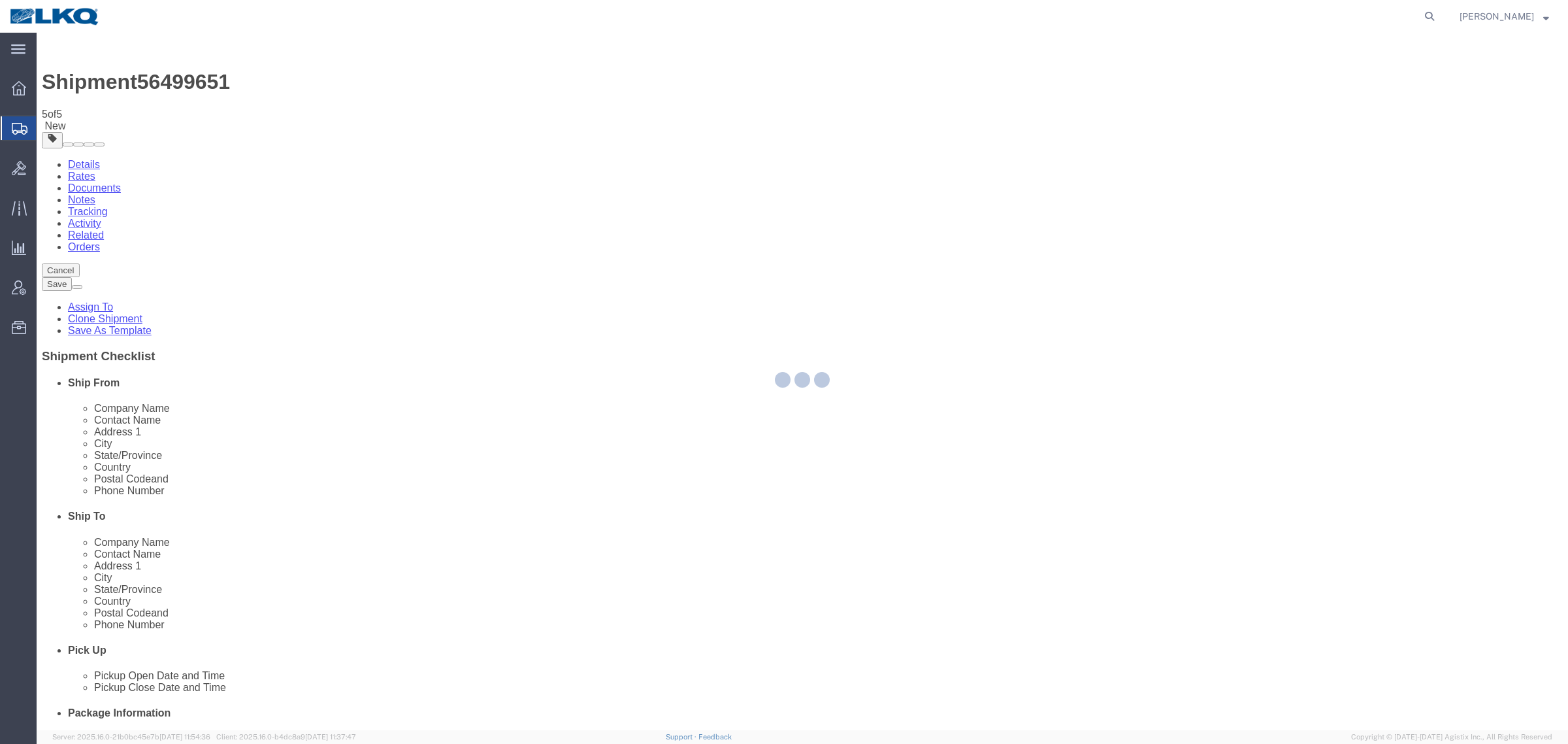
select select "30604"
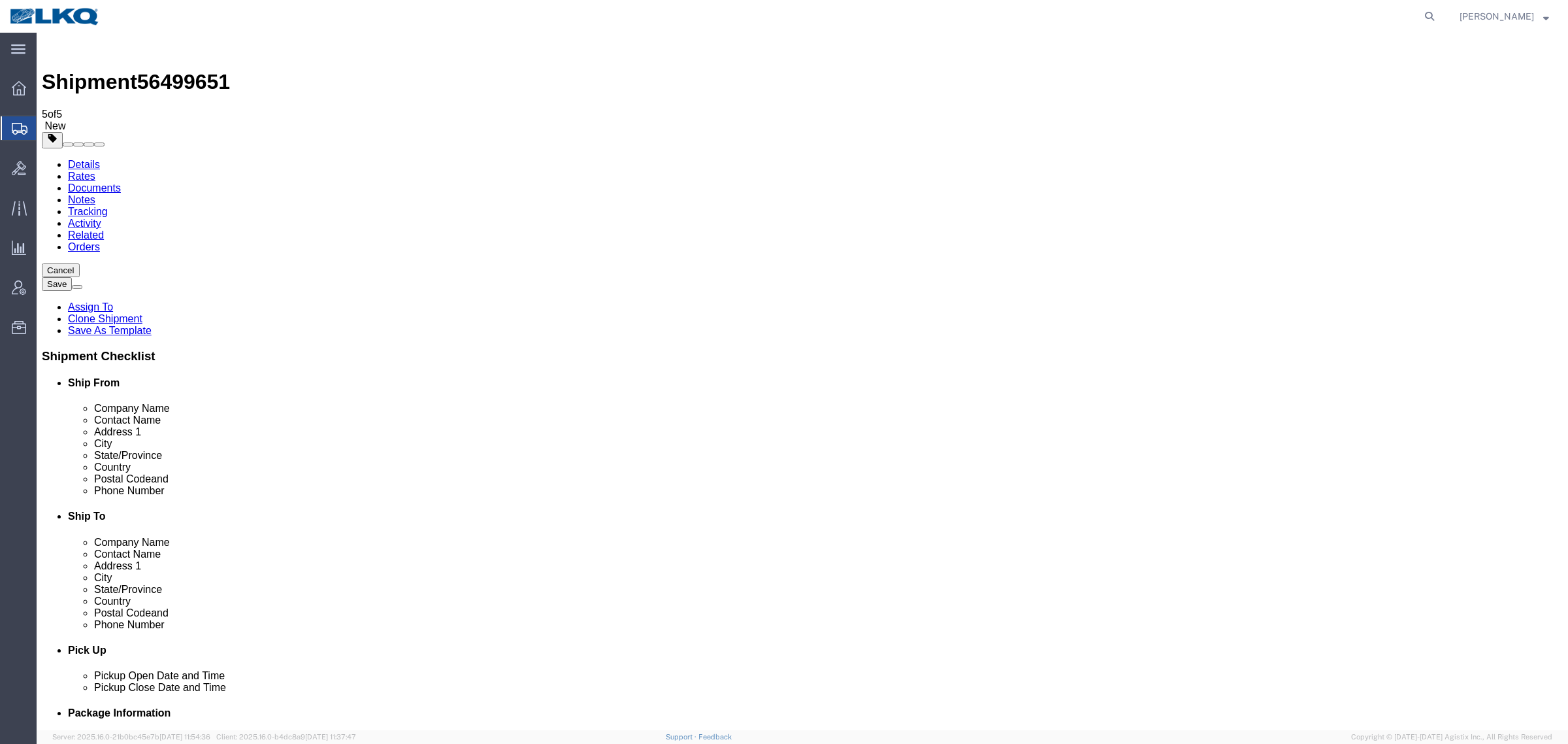
click input "RV Designer"
click icon
click link "Shipment Information"
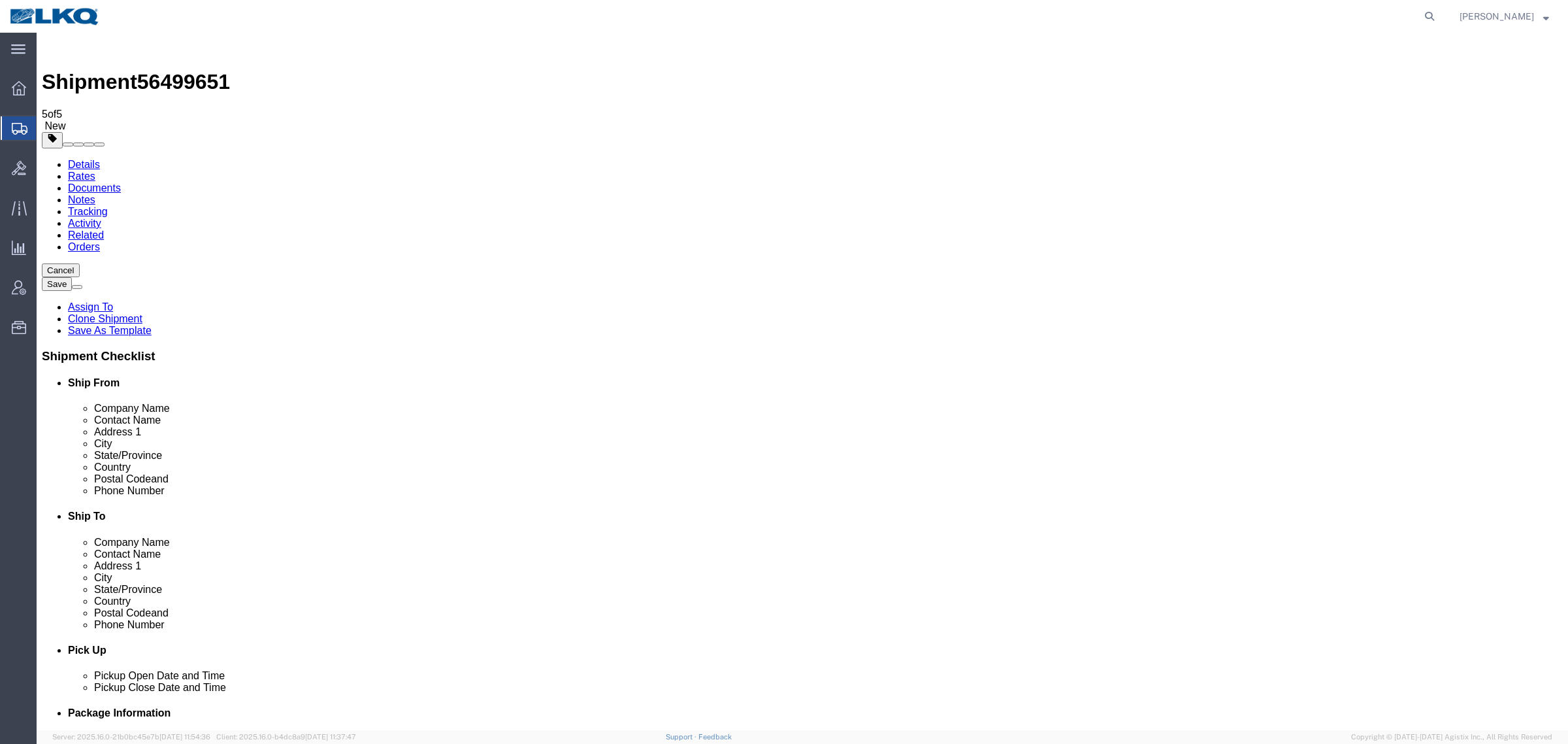
click div "Shipment 56499651 5 of 5 New"
copy span "56499651"
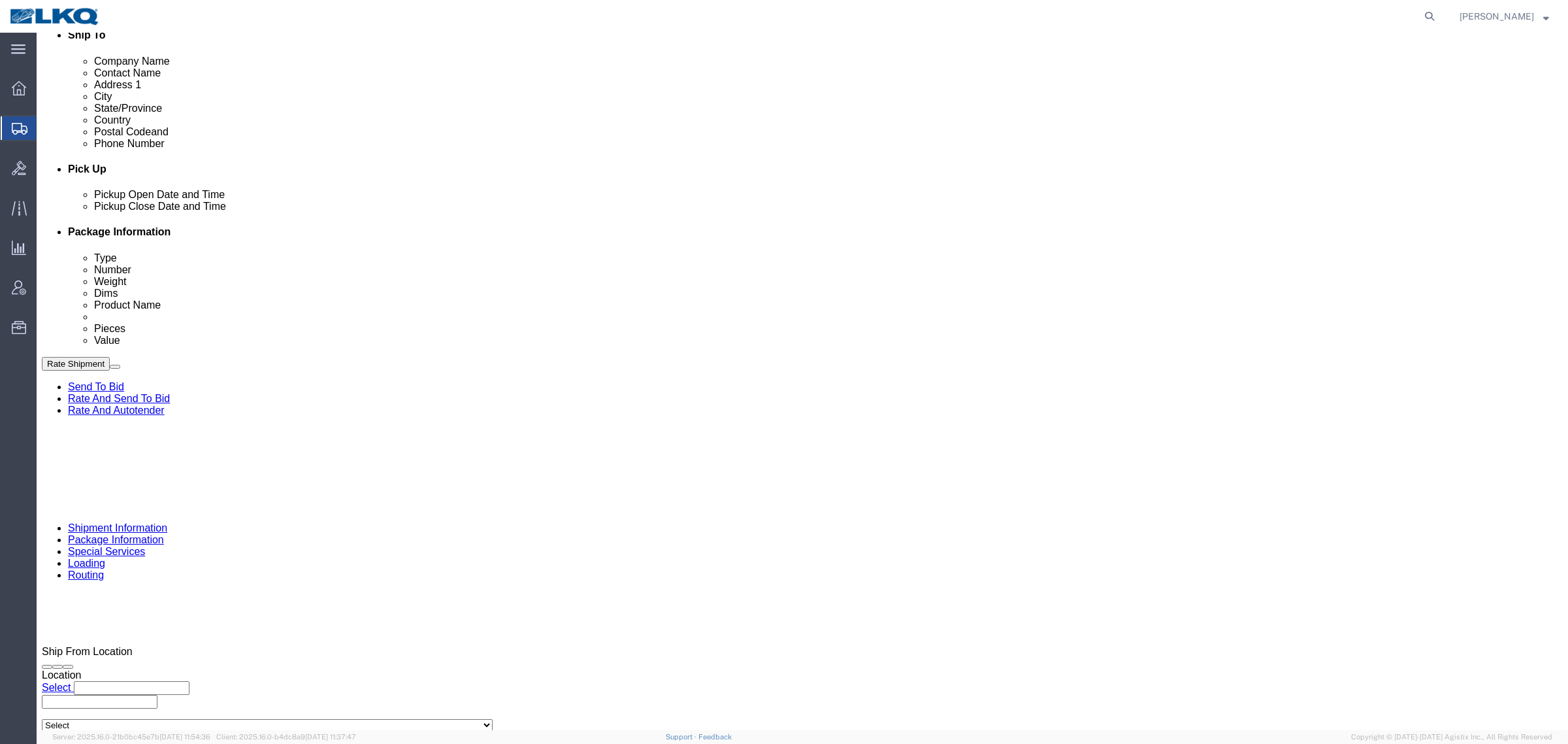
scroll to position [572, 0]
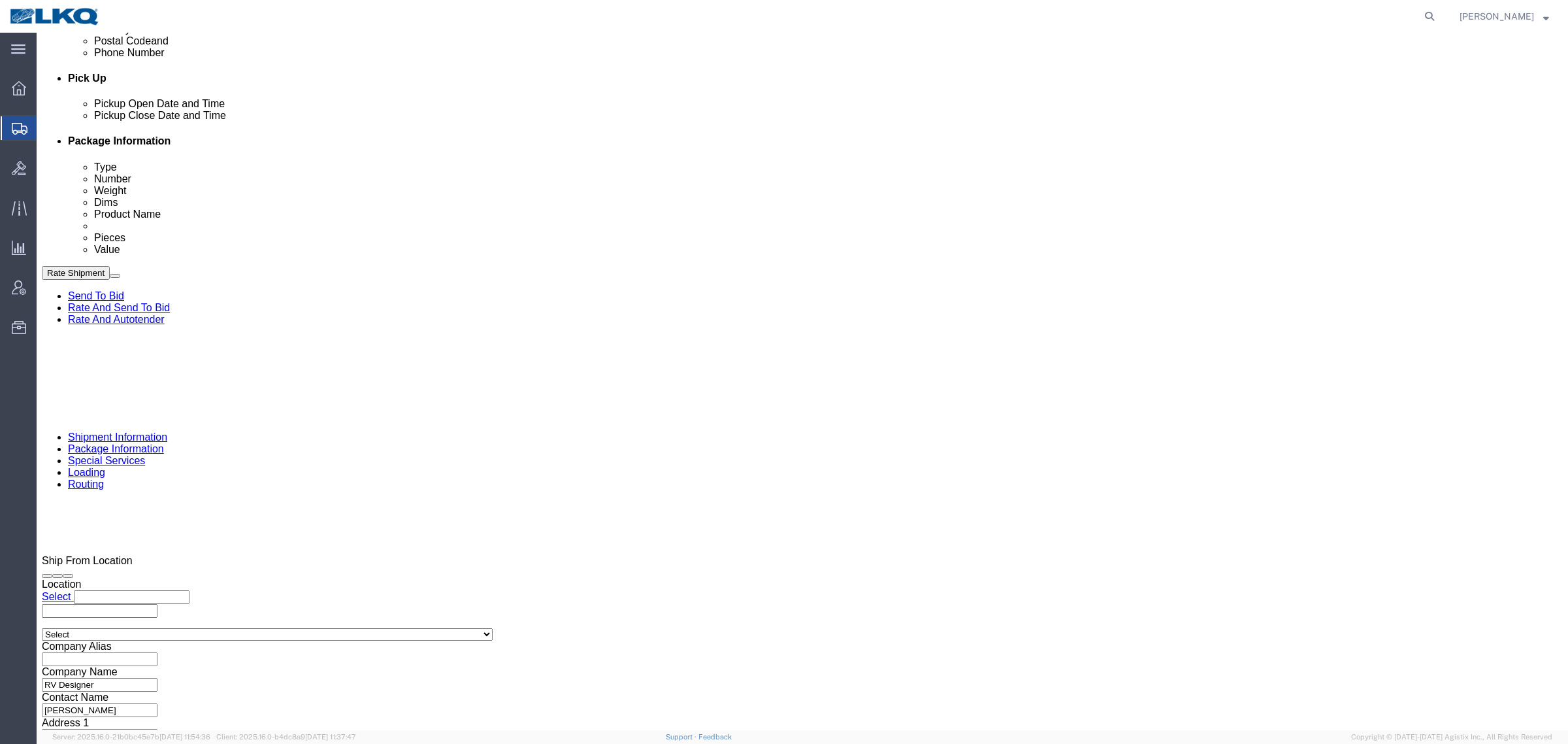
click link "Notes"
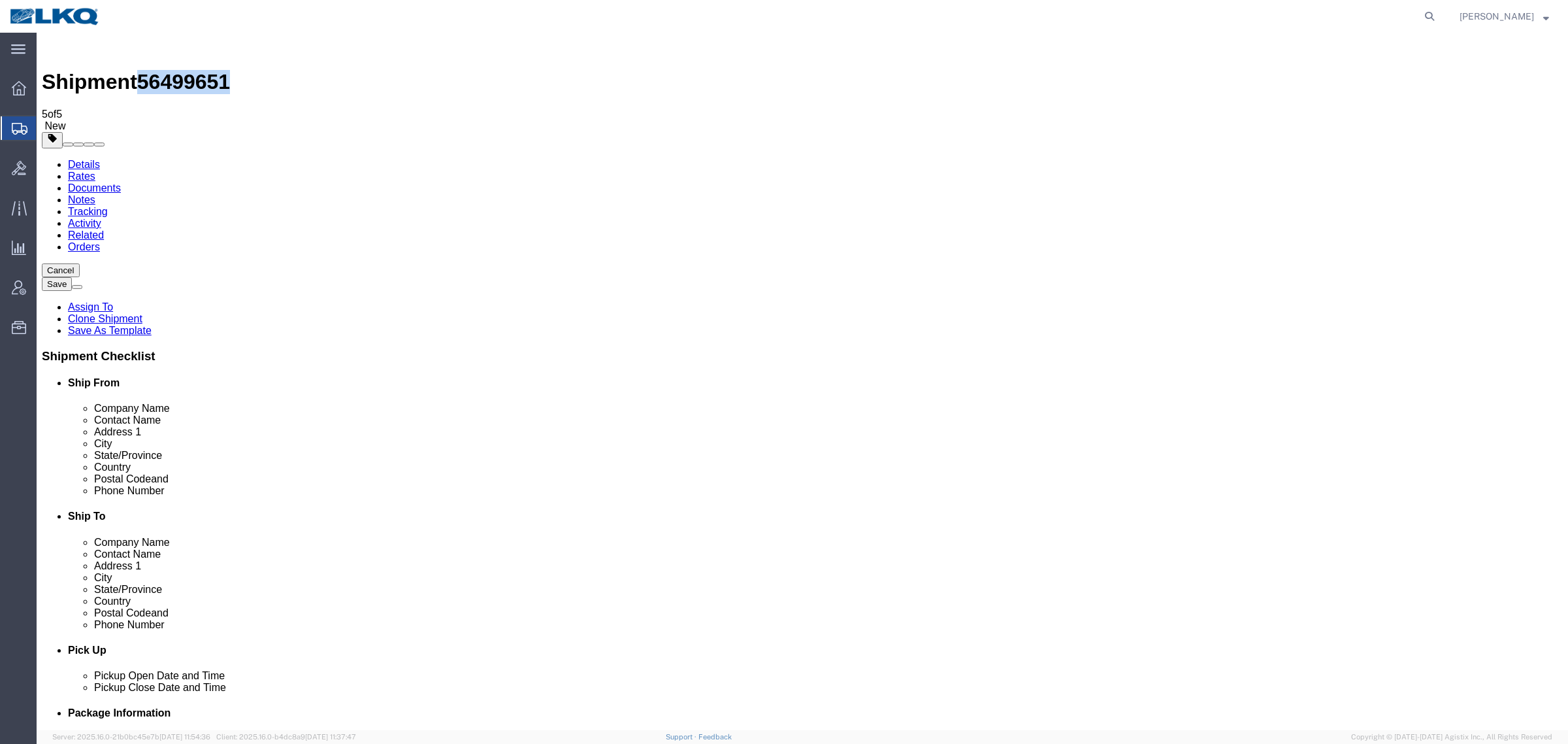
click at [77, 159] on link "Details" at bounding box center [84, 164] width 32 height 12
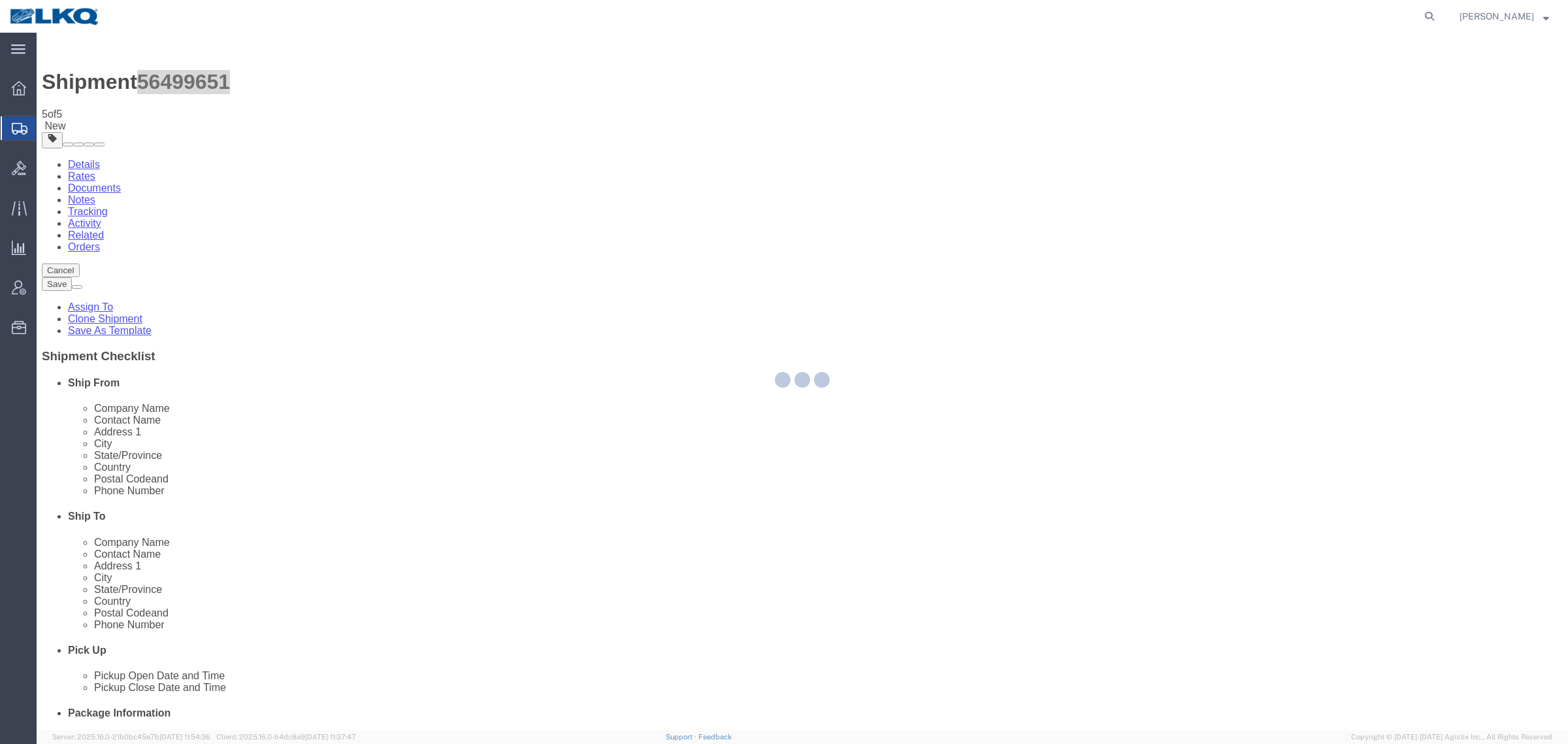
select select "30604"
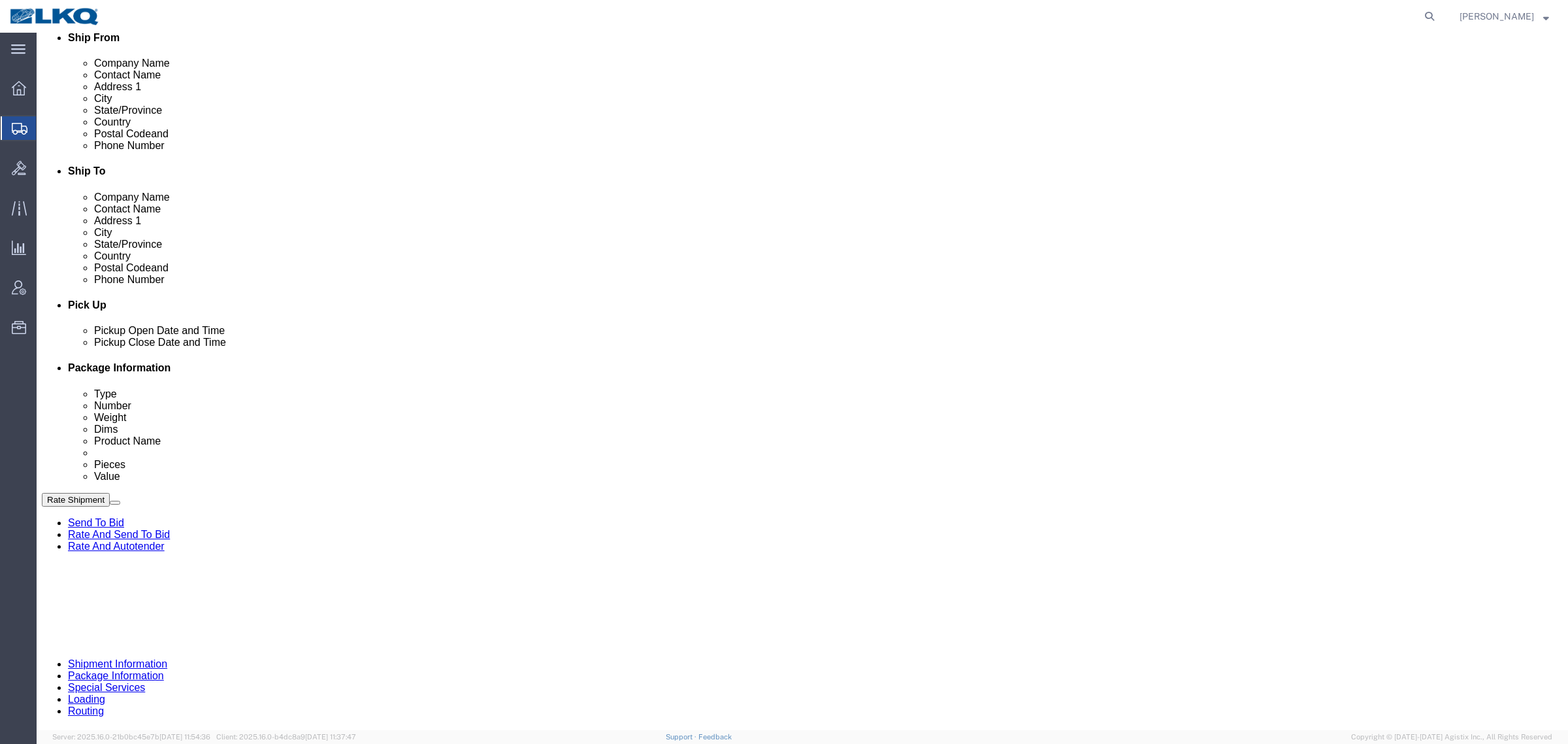
scroll to position [409, 0]
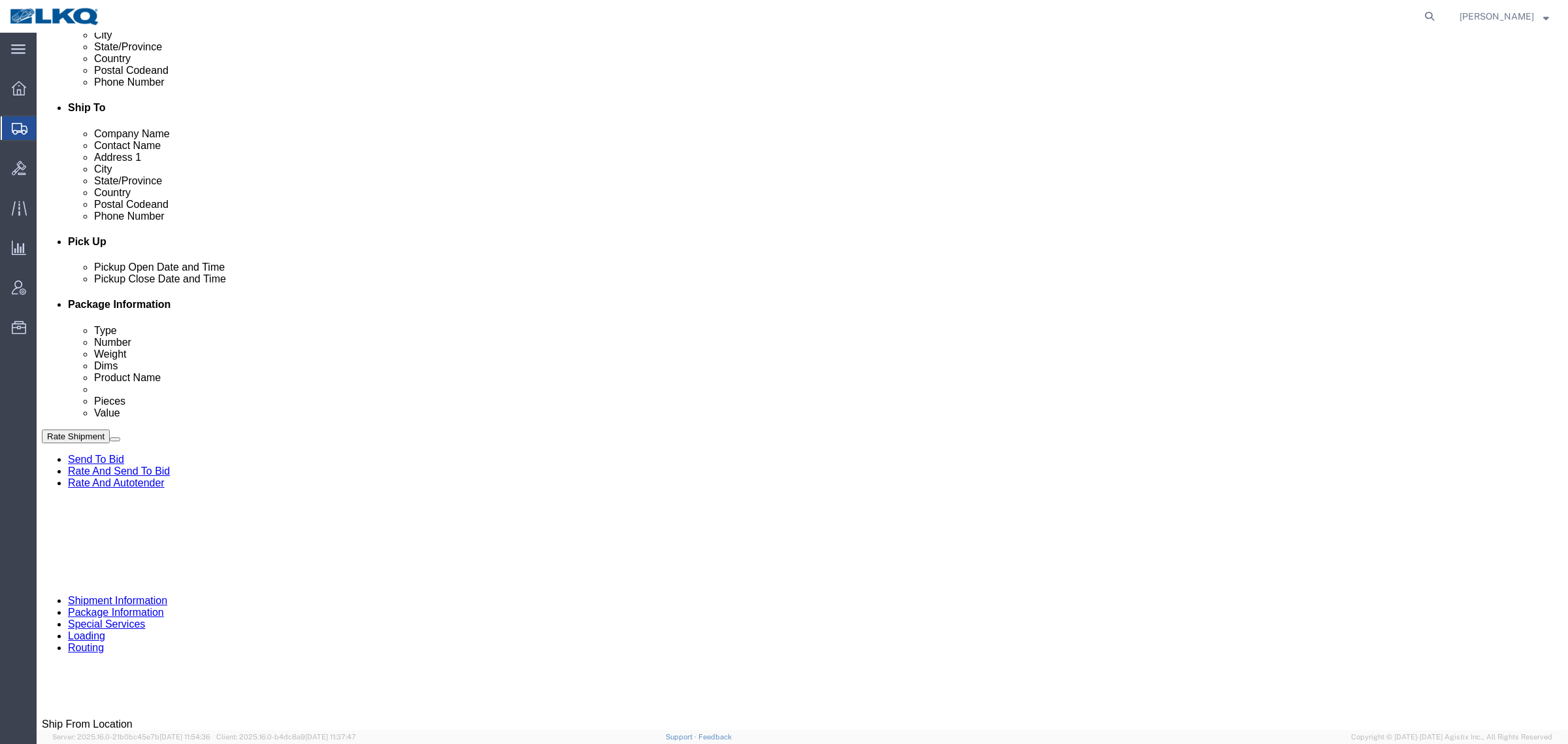
click input "56499651"
click div "Select Account Type Activity ID Airline Appointment Number ASN Batch Request # …"
click input "text"
paste input "56499651"
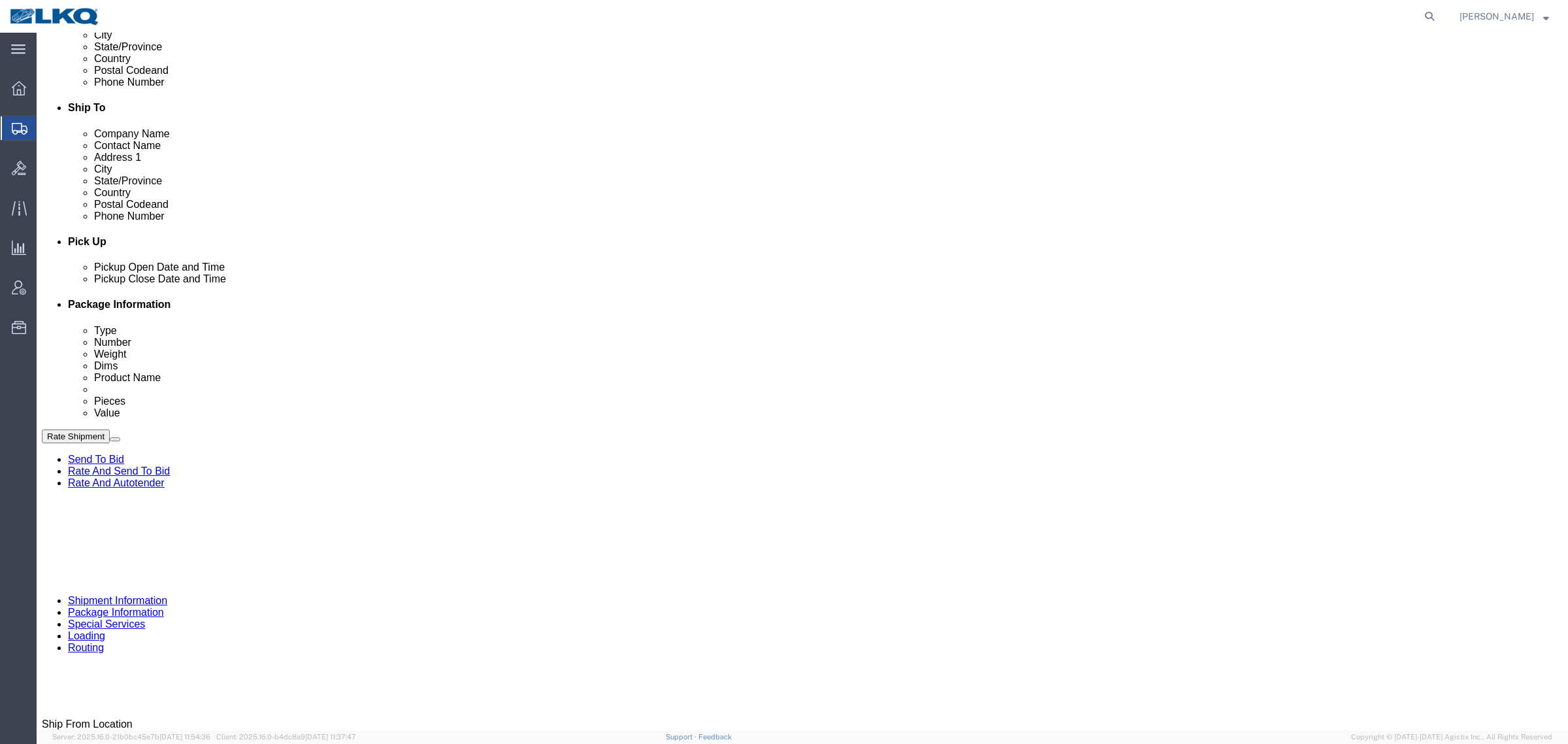
type input "56499651"
click input "56499651"
type input "x"
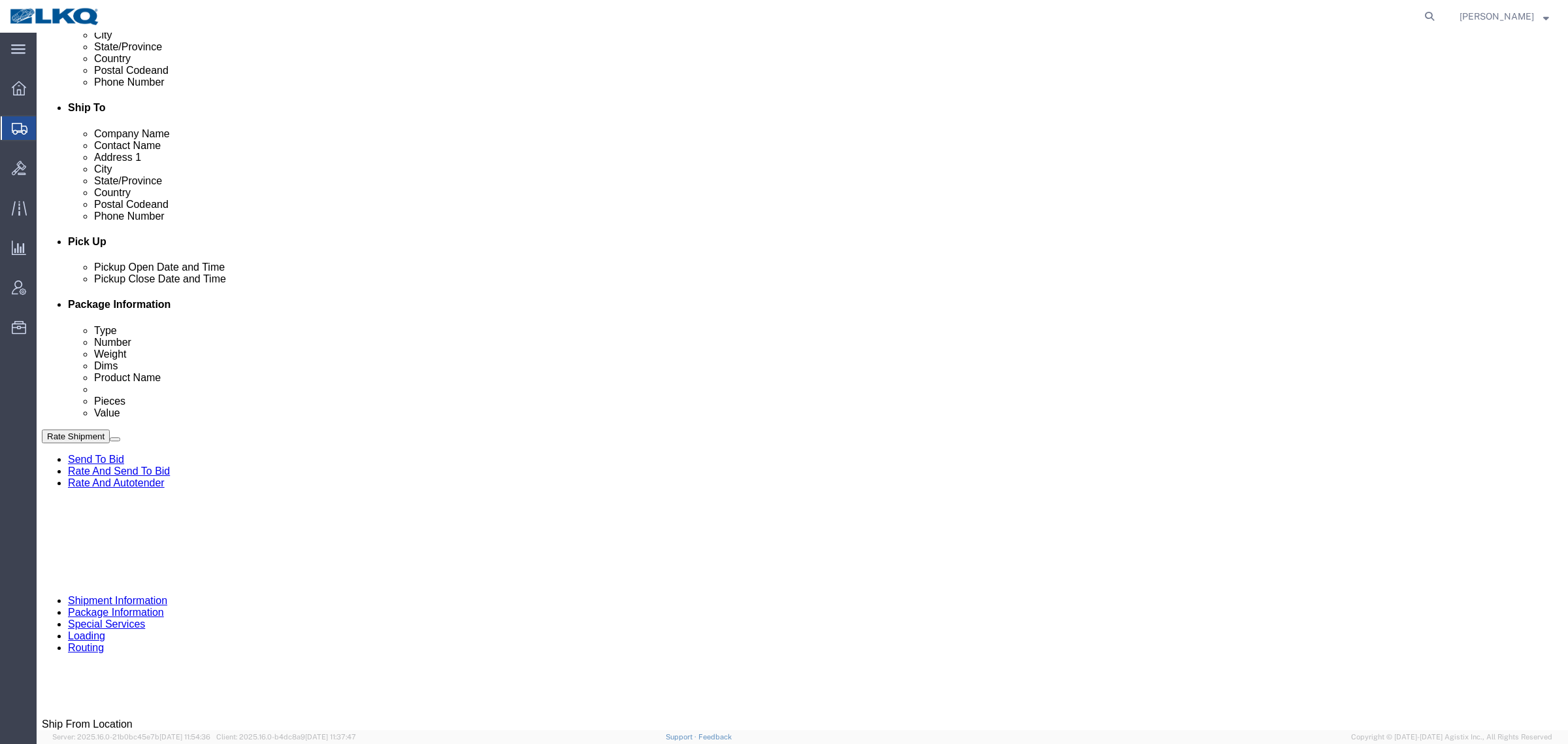
click button "Save"
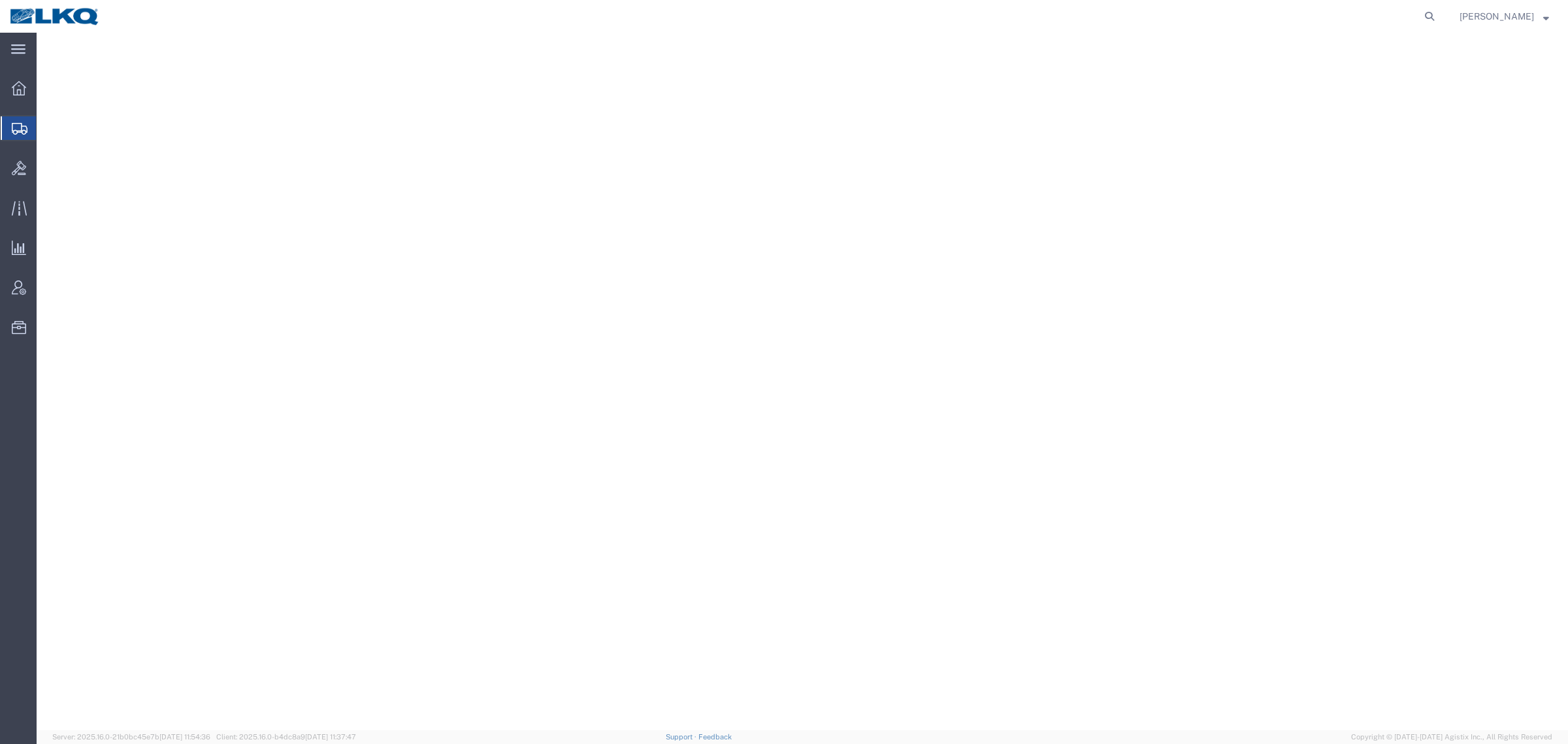
select select "27634"
select select
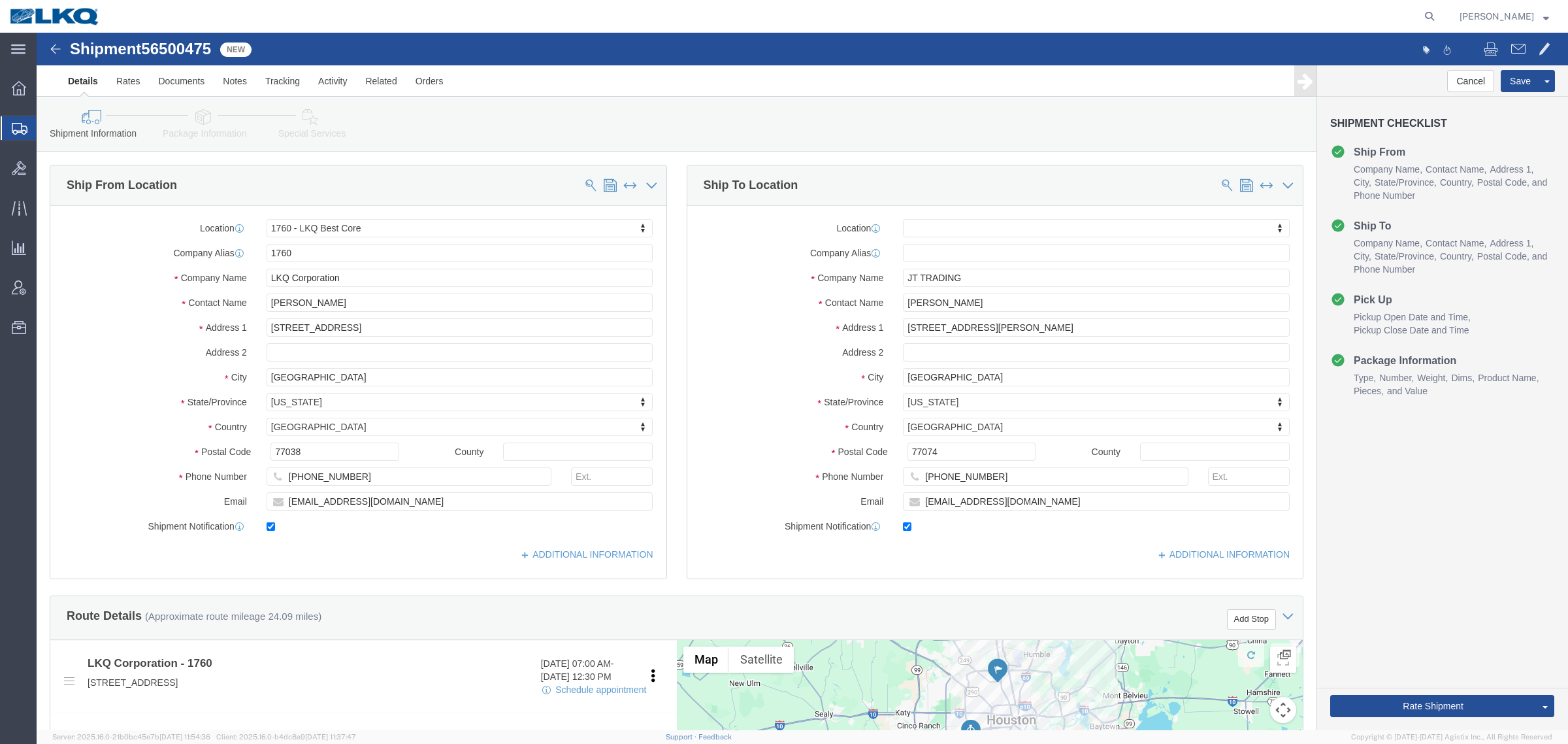
click span "56500475"
copy span "56500475"
click div "Shipment Information Package Information Special Services Loading Routing"
click icon
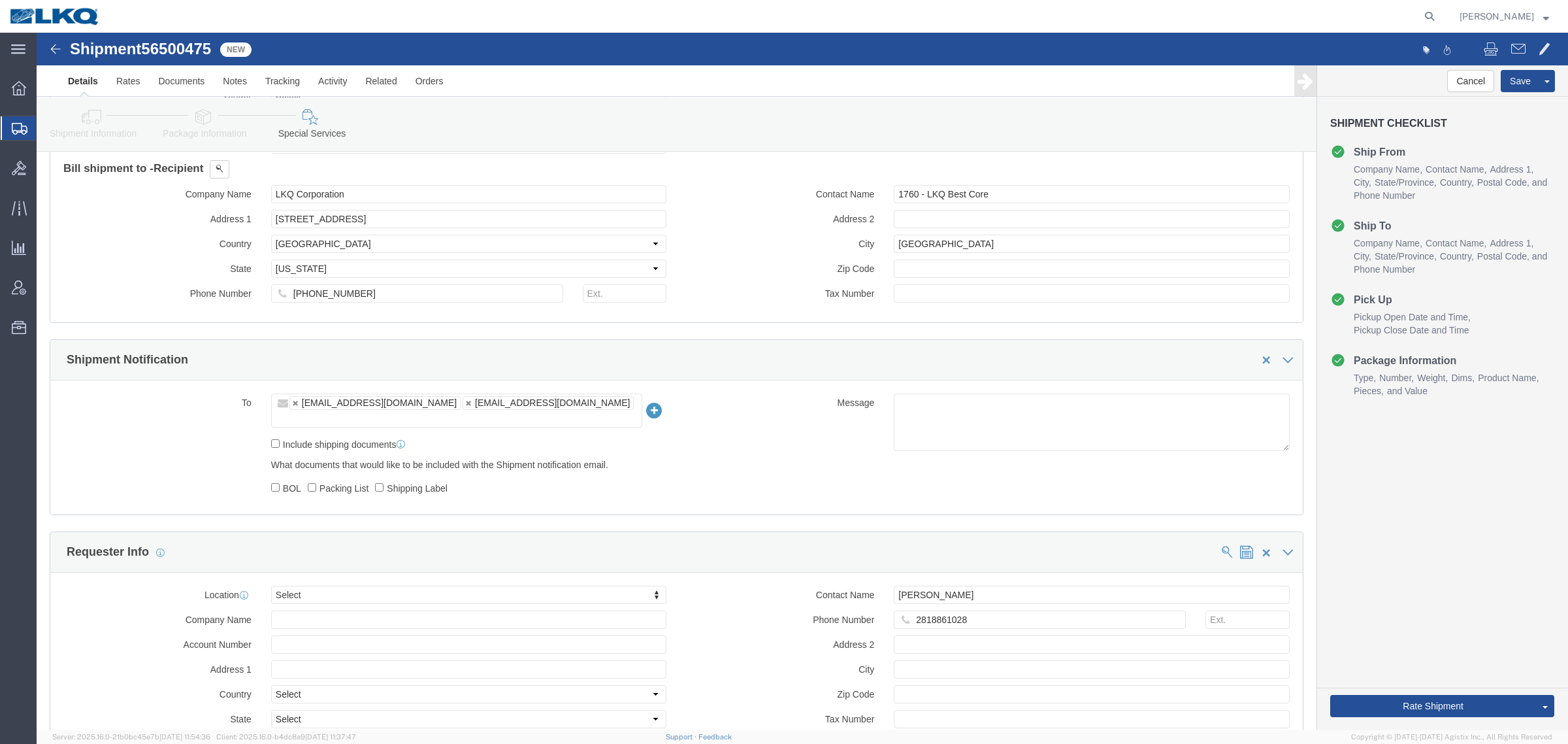
scroll to position [980, 0]
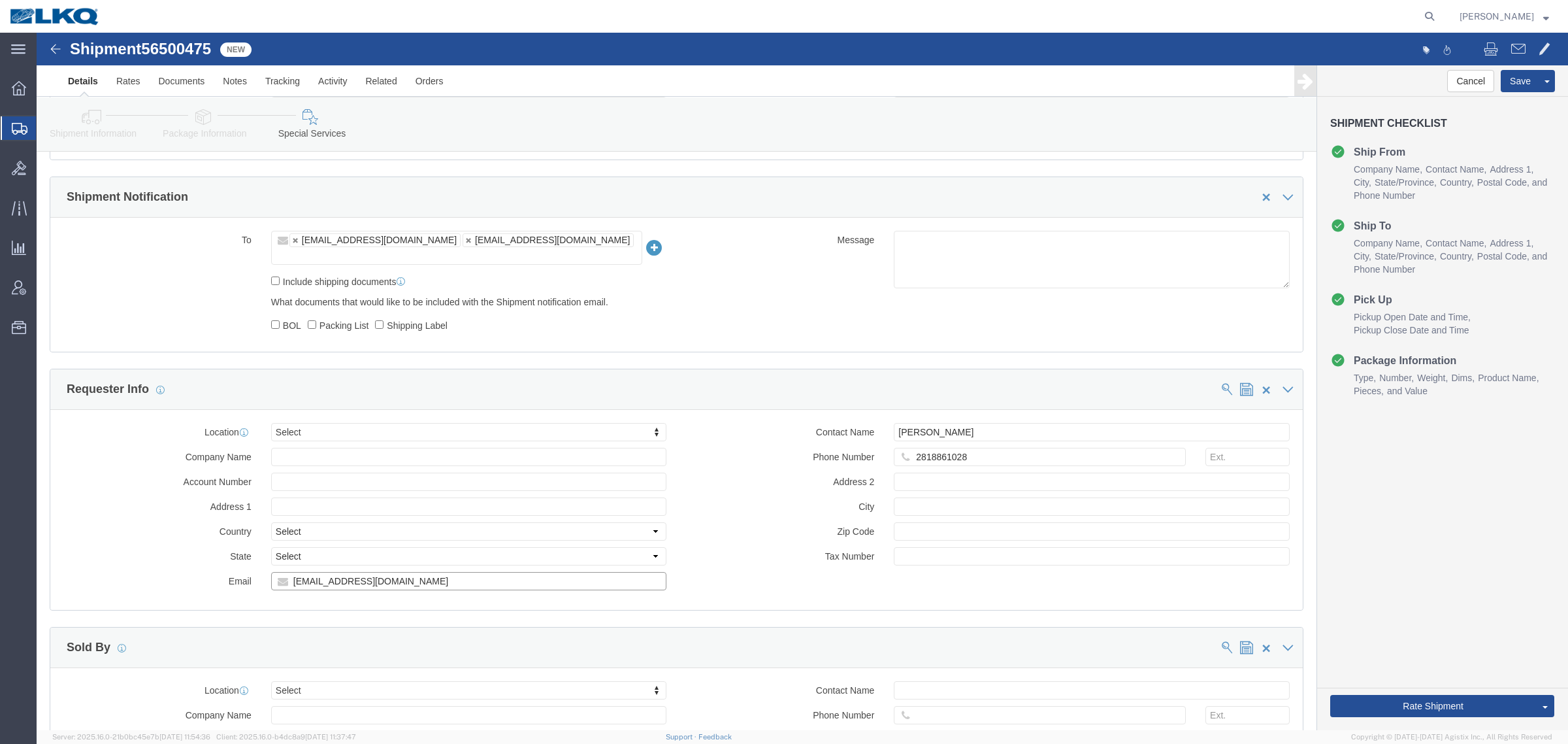
click input "[EMAIL_ADDRESS][DOMAIN_NAME]"
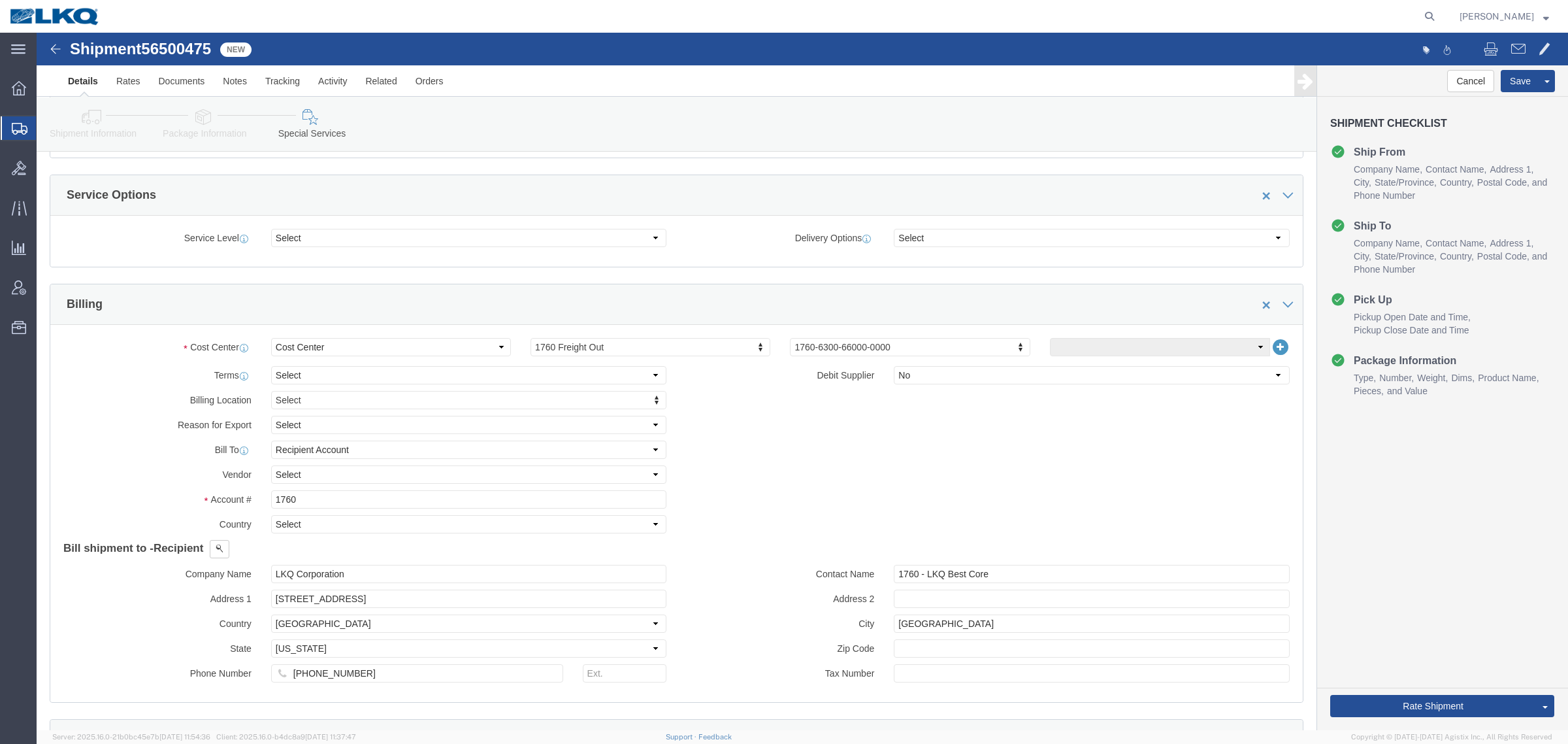
scroll to position [82, 0]
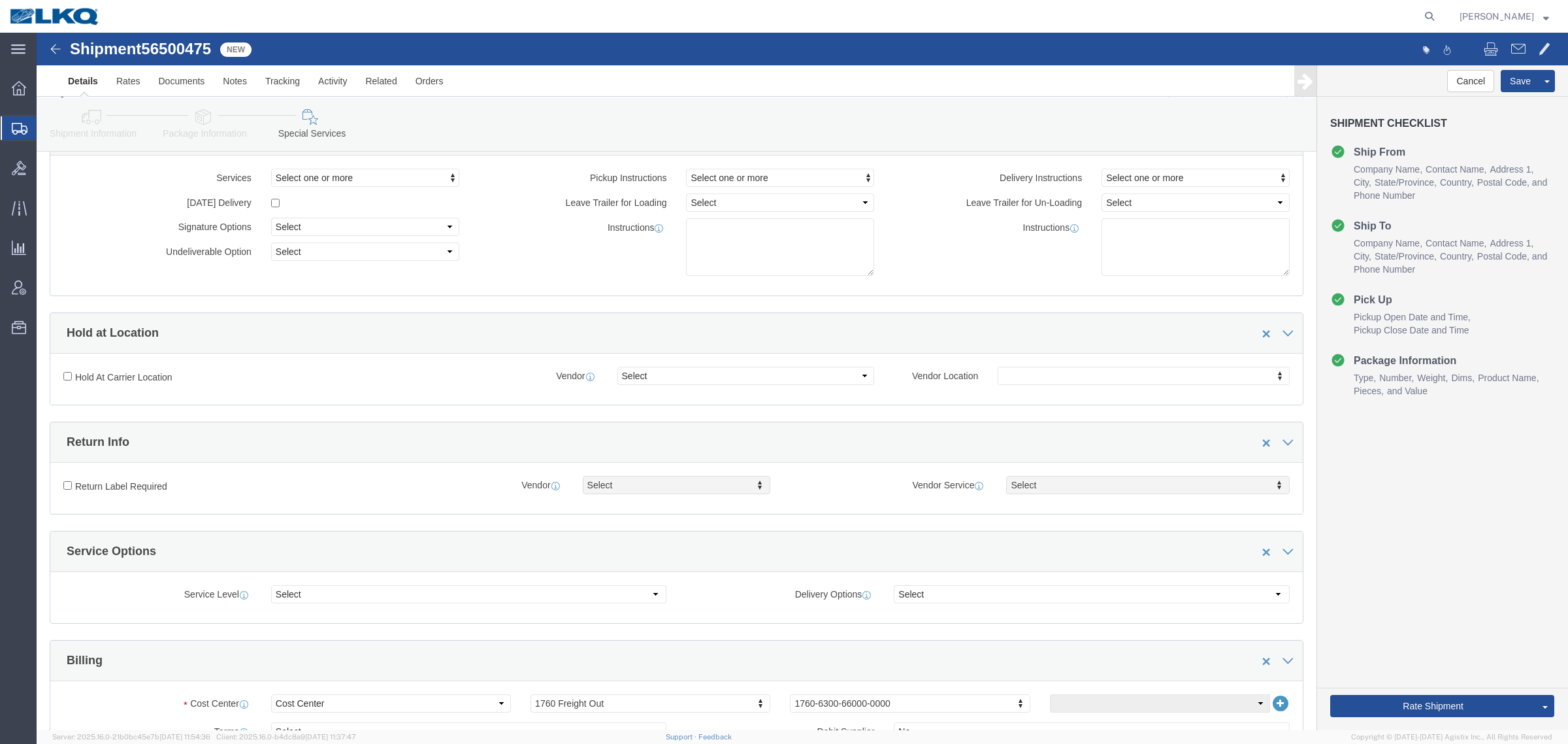
drag, startPoint x: 59, startPoint y: 90, endPoint x: 73, endPoint y: 116, distance: 29.5
click icon
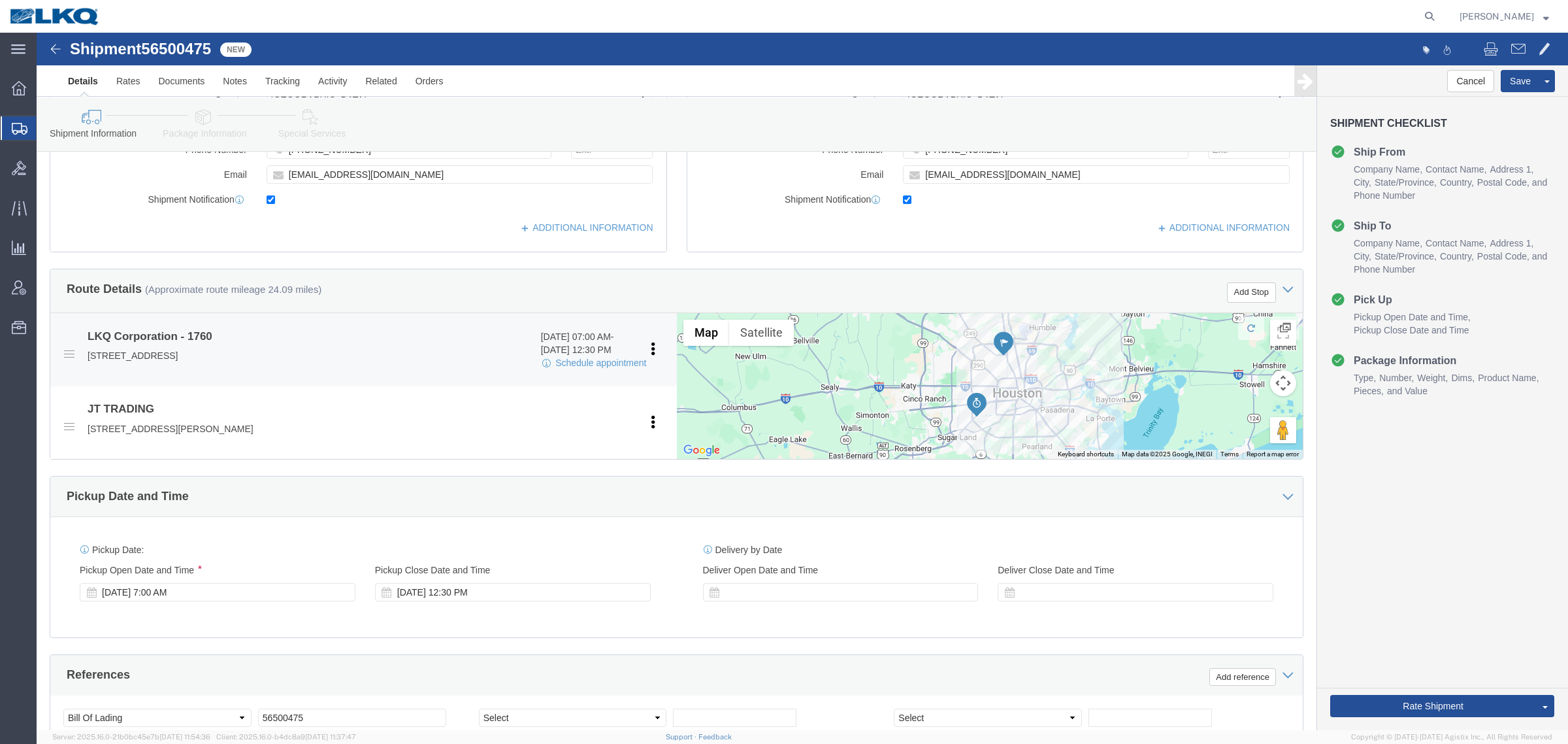
scroll to position [245, 0]
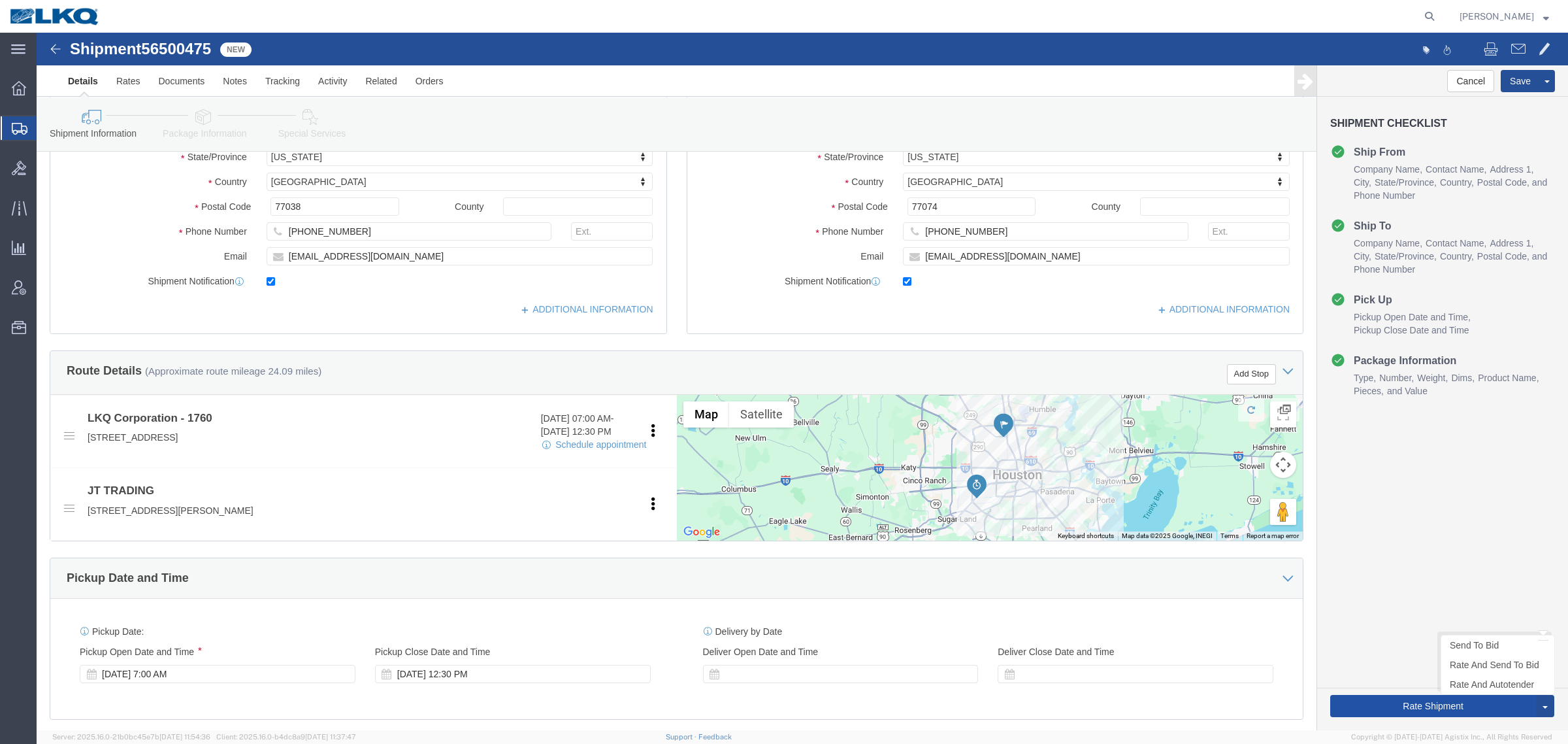
click button "Rate Shipment"
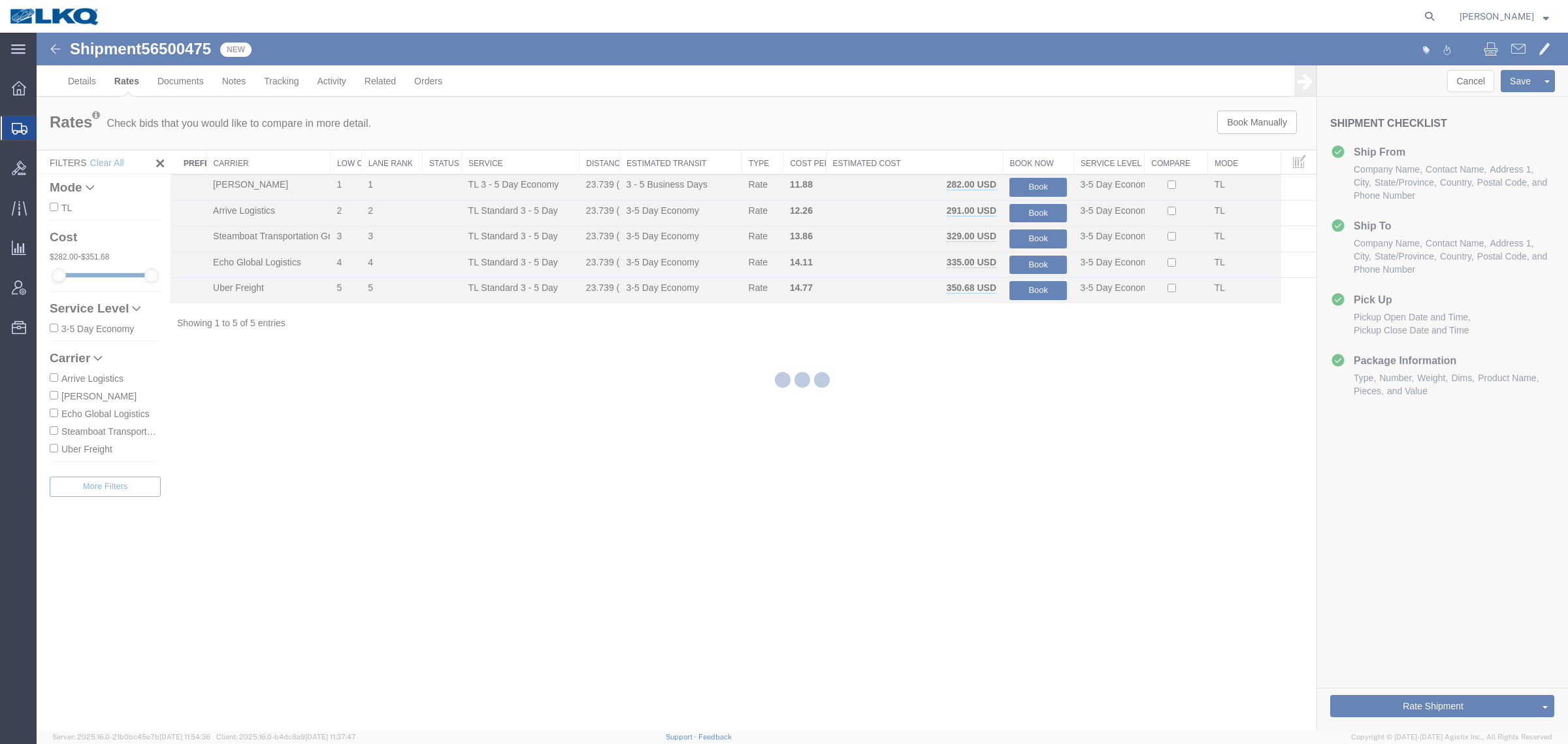
scroll to position [0, 0]
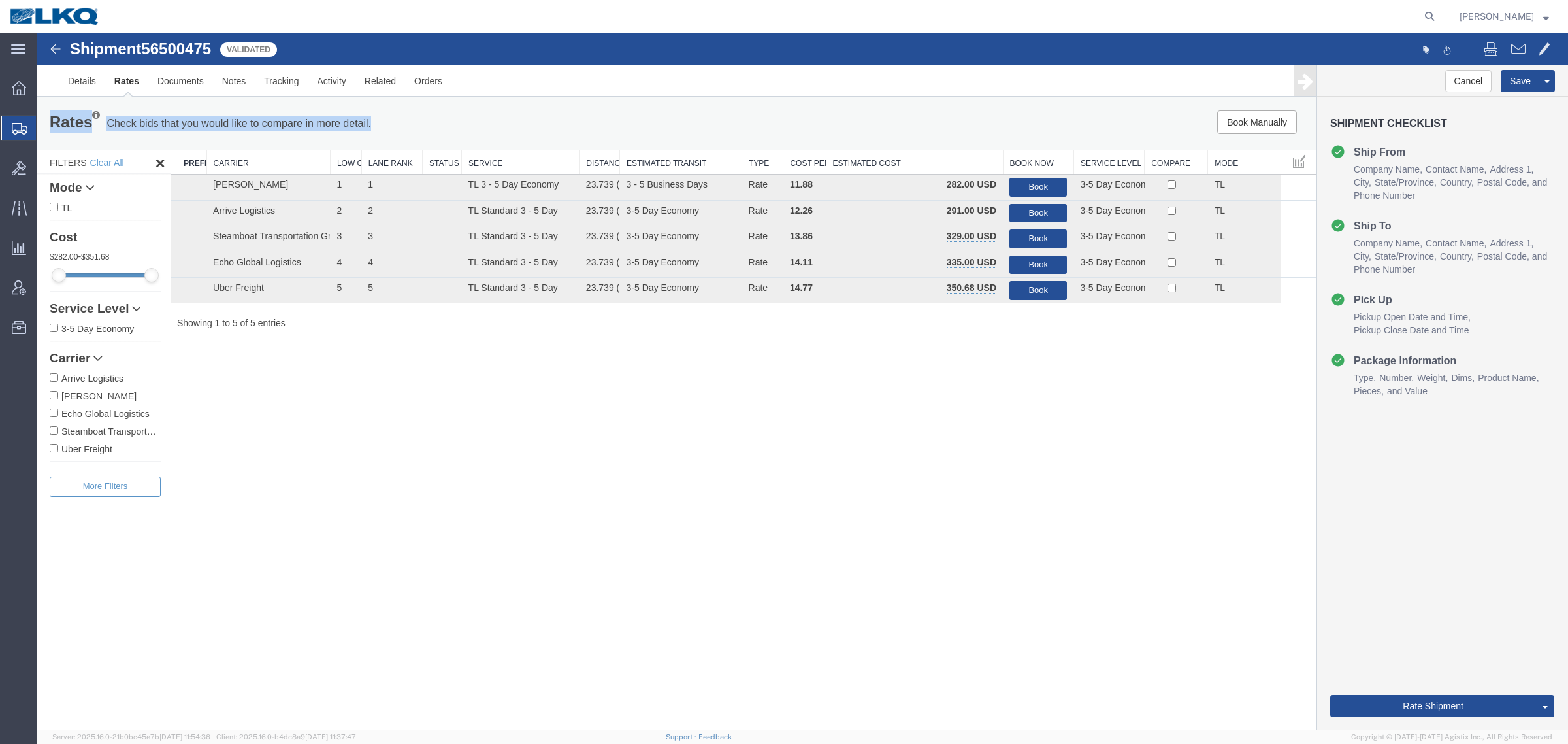
click at [92, 99] on div "Rates Check bids that you would like to compare in more detail. Compare Filter …" at bounding box center [676, 123] width 1280 height 52
click at [77, 85] on link "Details" at bounding box center [82, 81] width 46 height 32
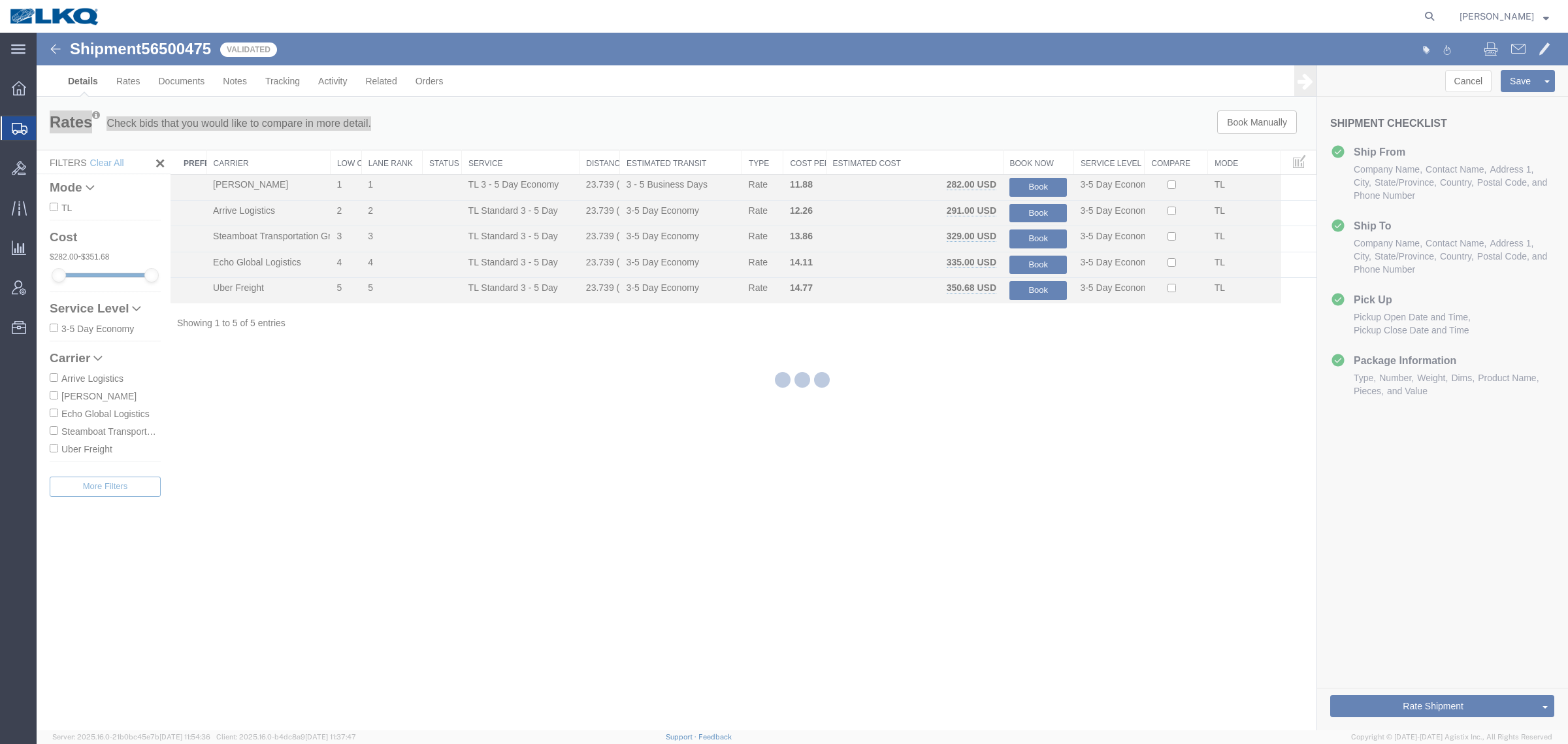
click at [674, 448] on div at bounding box center [802, 382] width 1531 height 698
select select "27634"
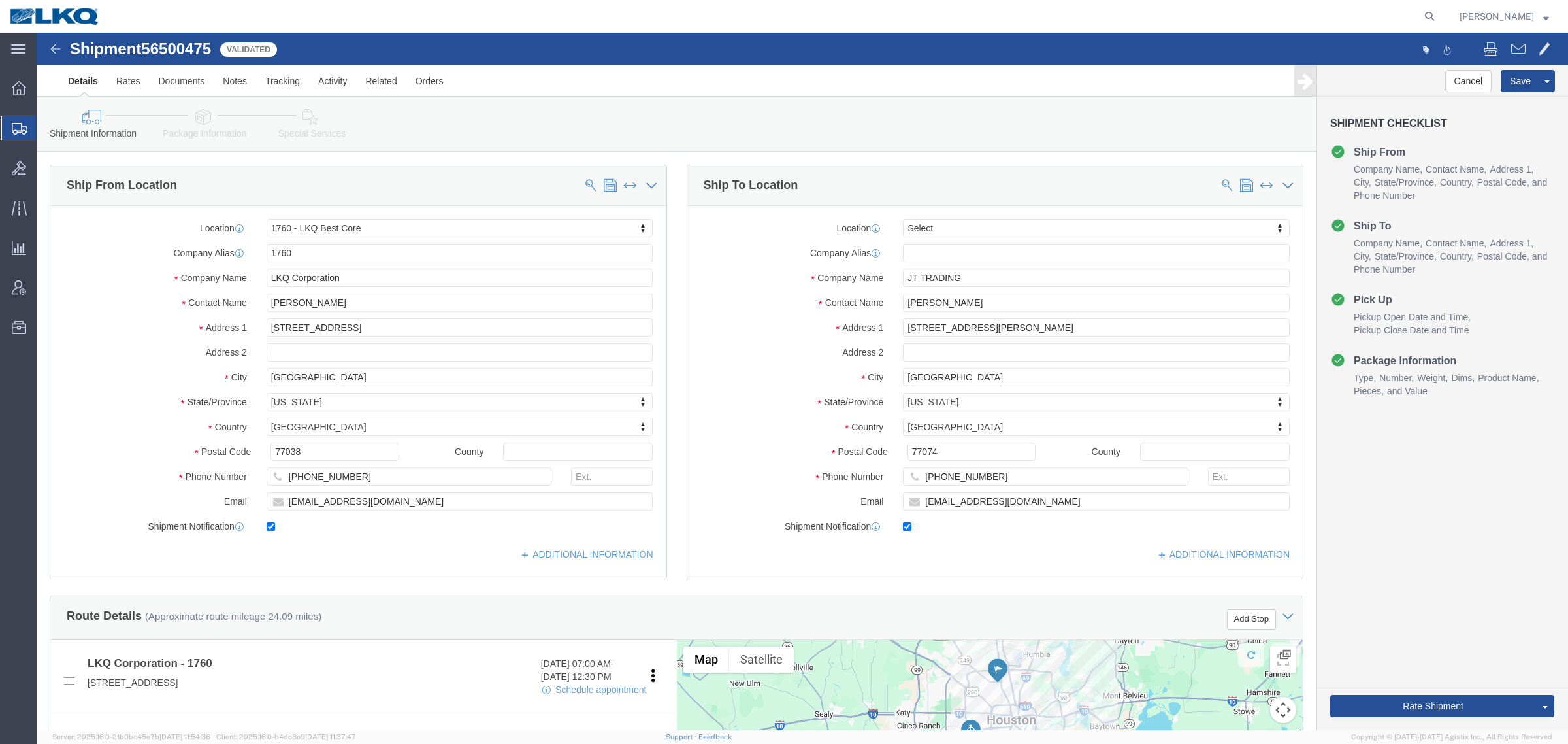
click div "Shipment Information Package Information Special Services Loading Routing"
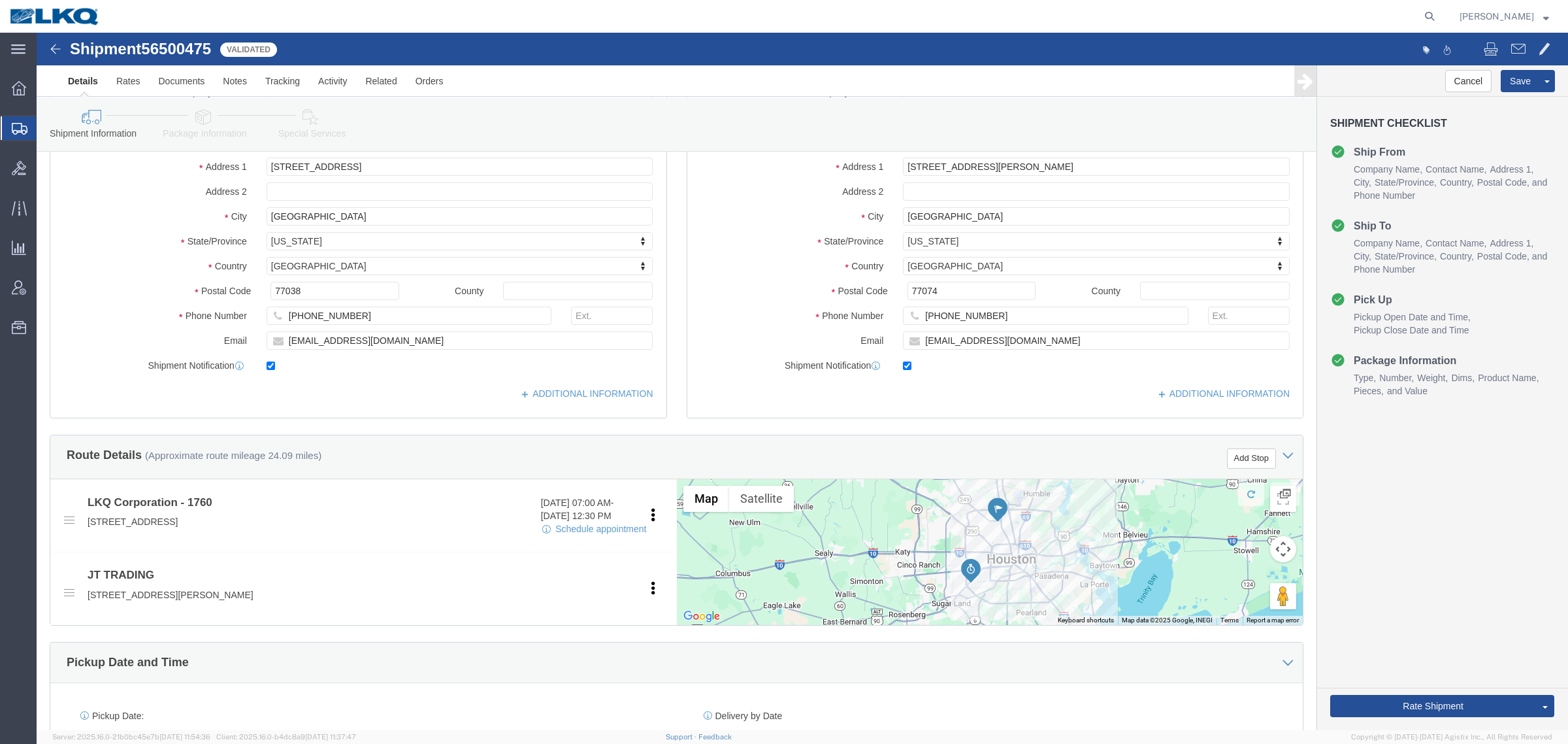
scroll to position [163, 0]
click link "Rate And Autotender"
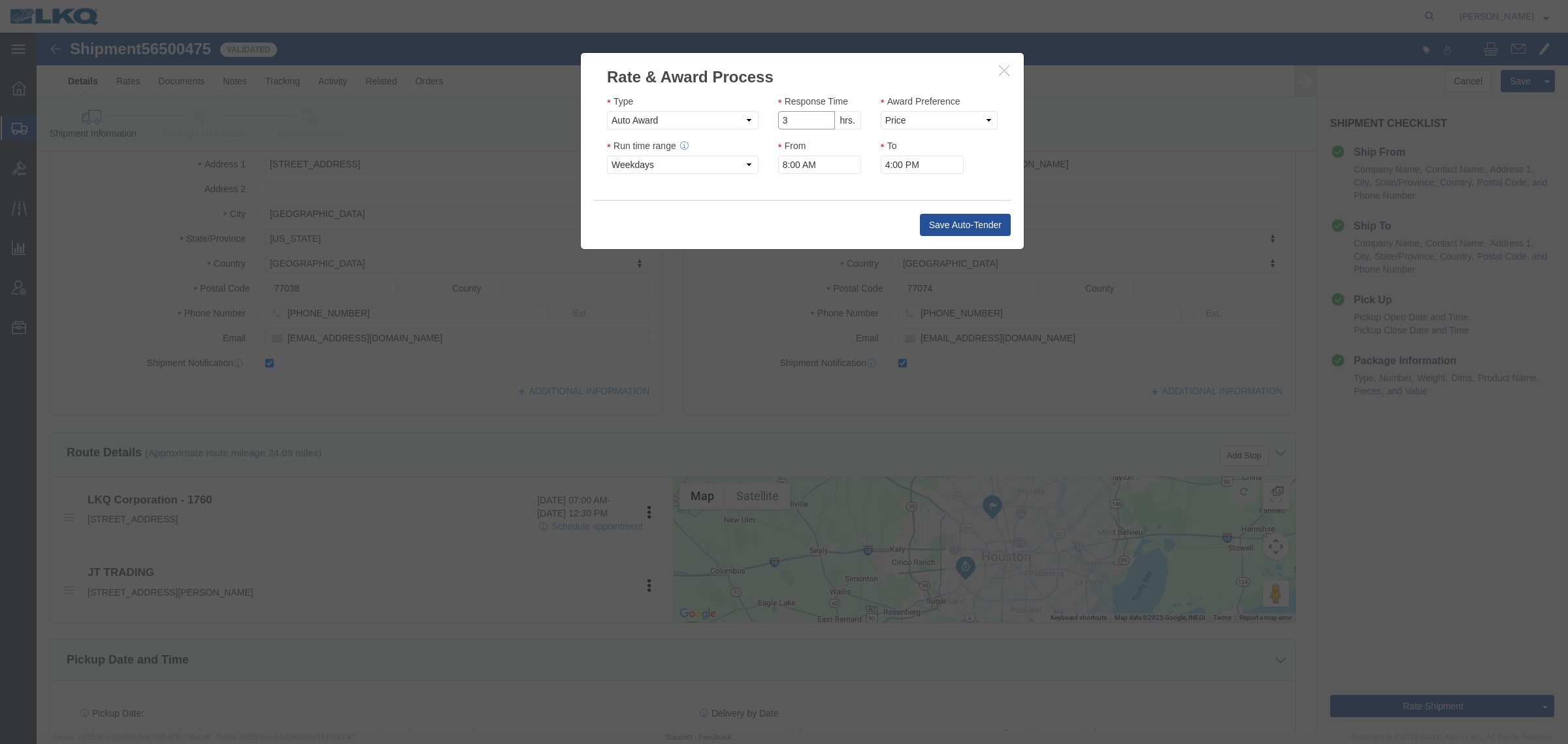
click input "3"
click input "2"
type input "1"
click input "1"
click select "Price Carrier Rank"
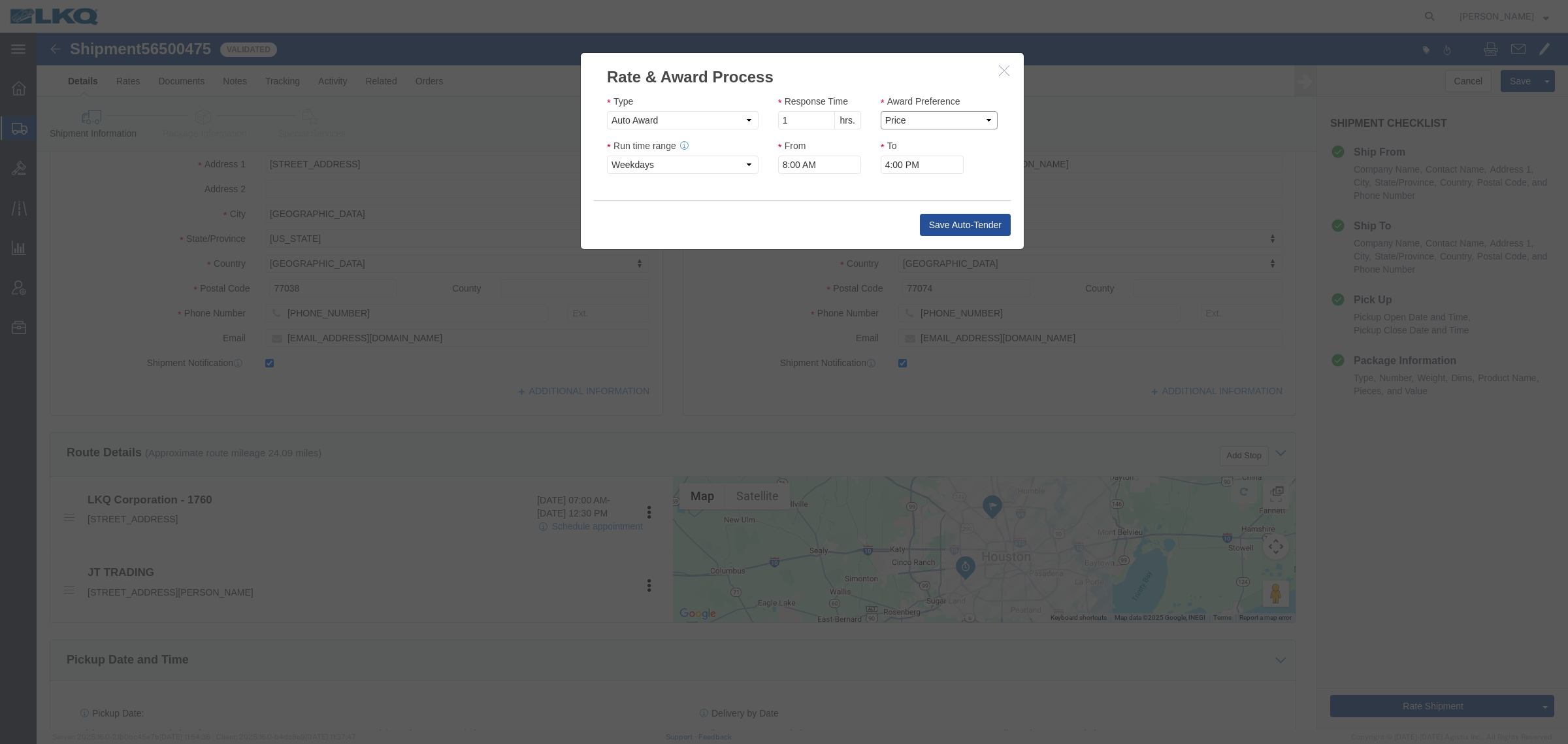
select select "LANE_RANK"
click select "Price Carrier Rank"
click input "8:00 AM"
type input "7:00 AM"
click button "Save Auto-Tender"
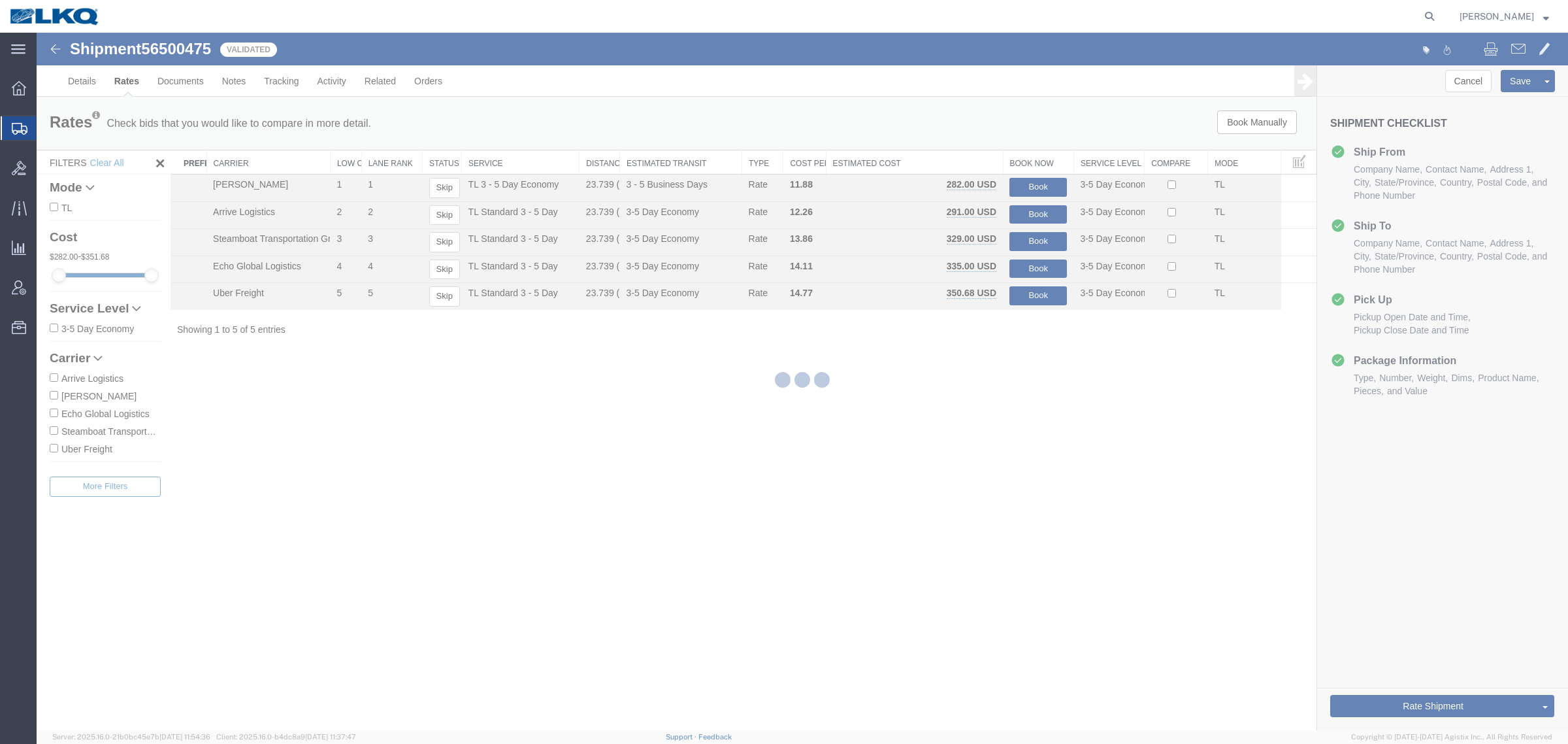
scroll to position [0, 0]
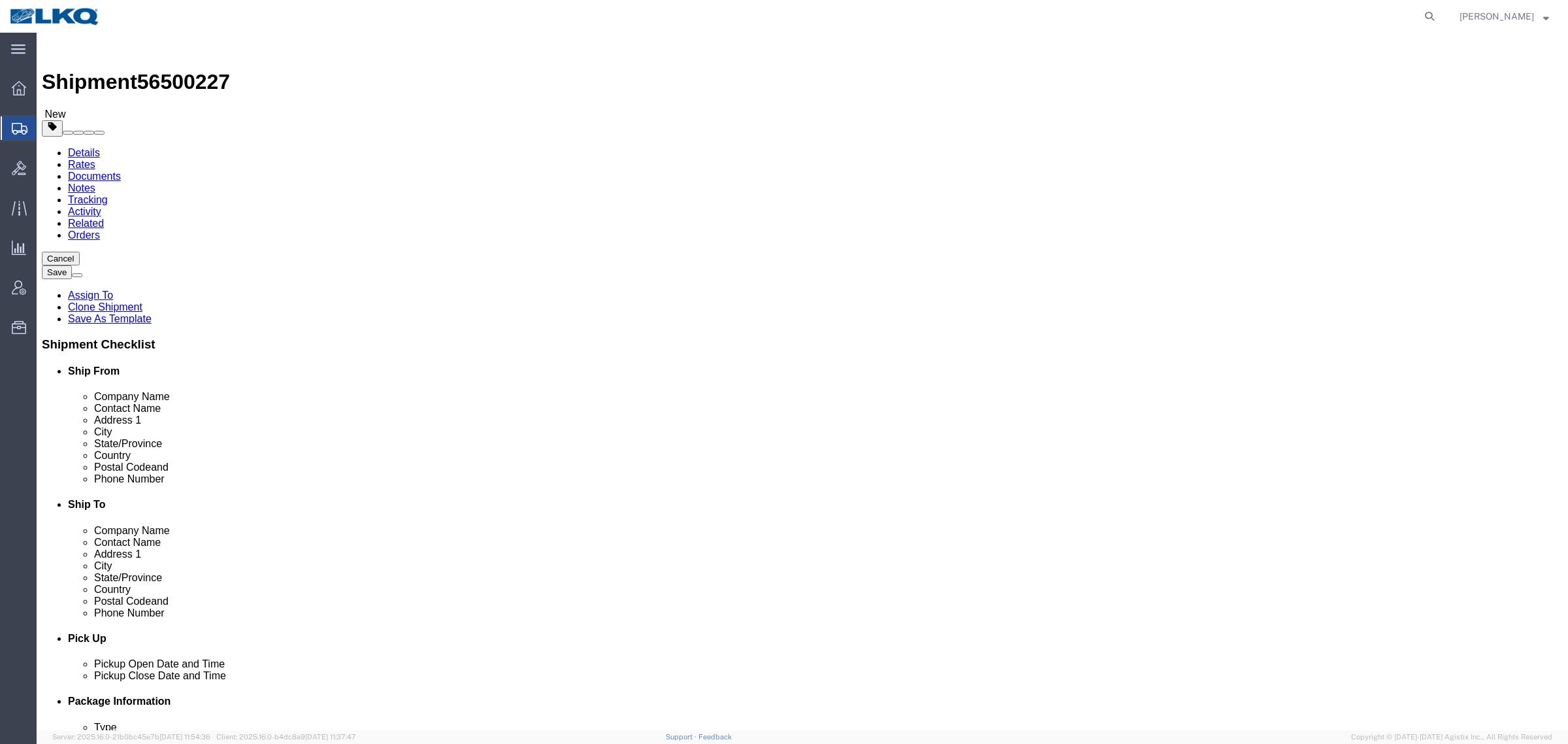
click span "56500227"
select select "27634"
select select
click icon
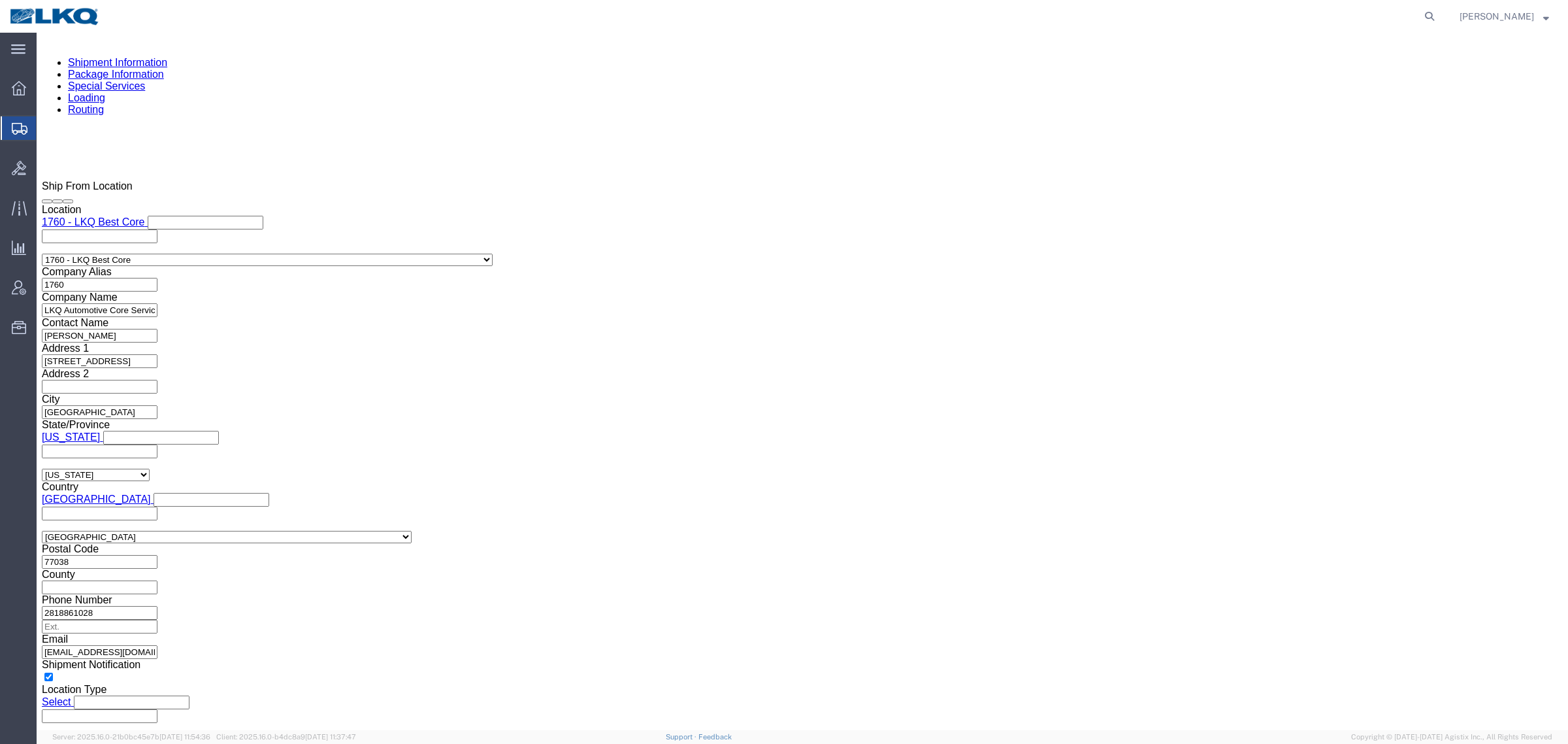
scroll to position [1062, 0]
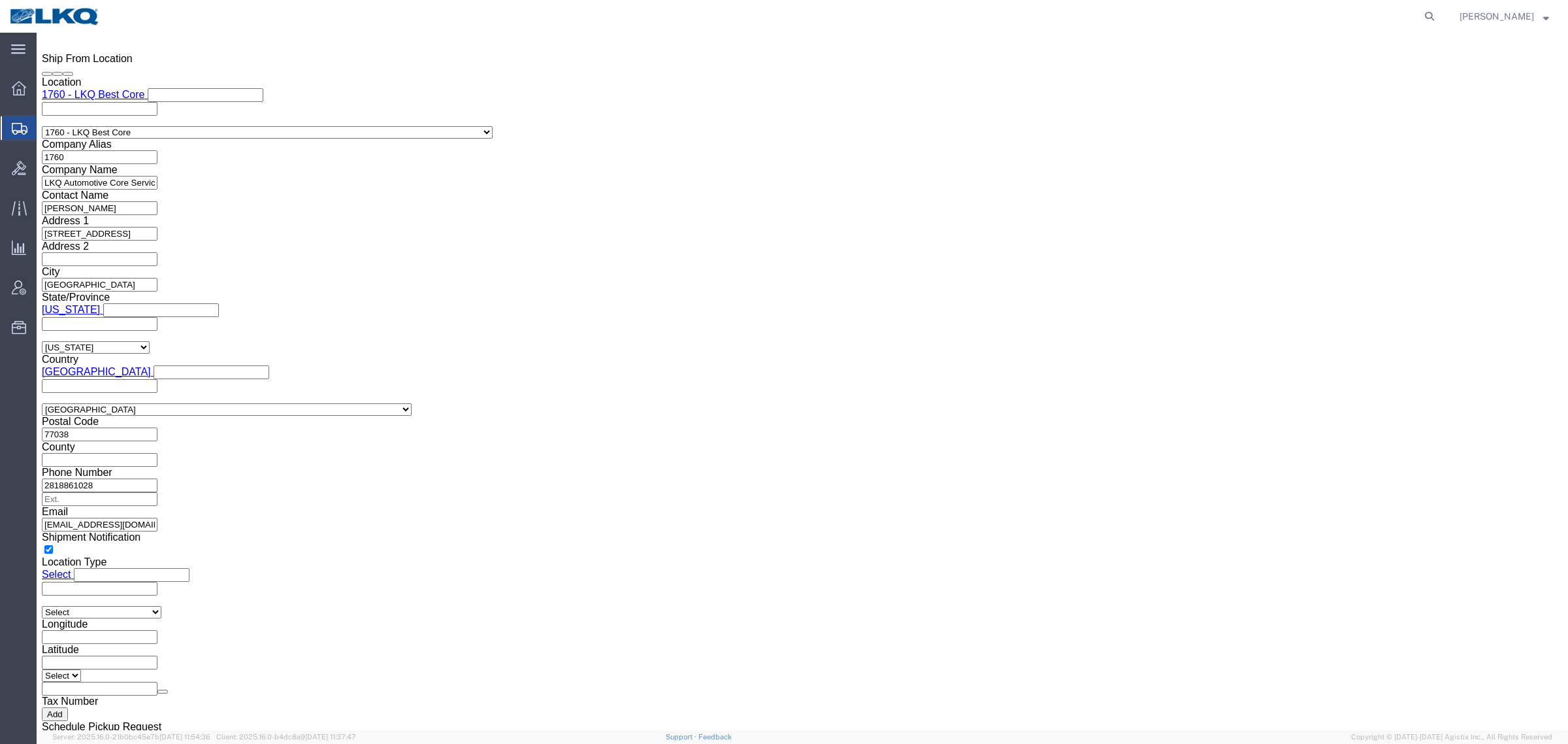
click input "[EMAIL_ADDRESS][DOMAIN_NAME]"
click link "Shipment Information"
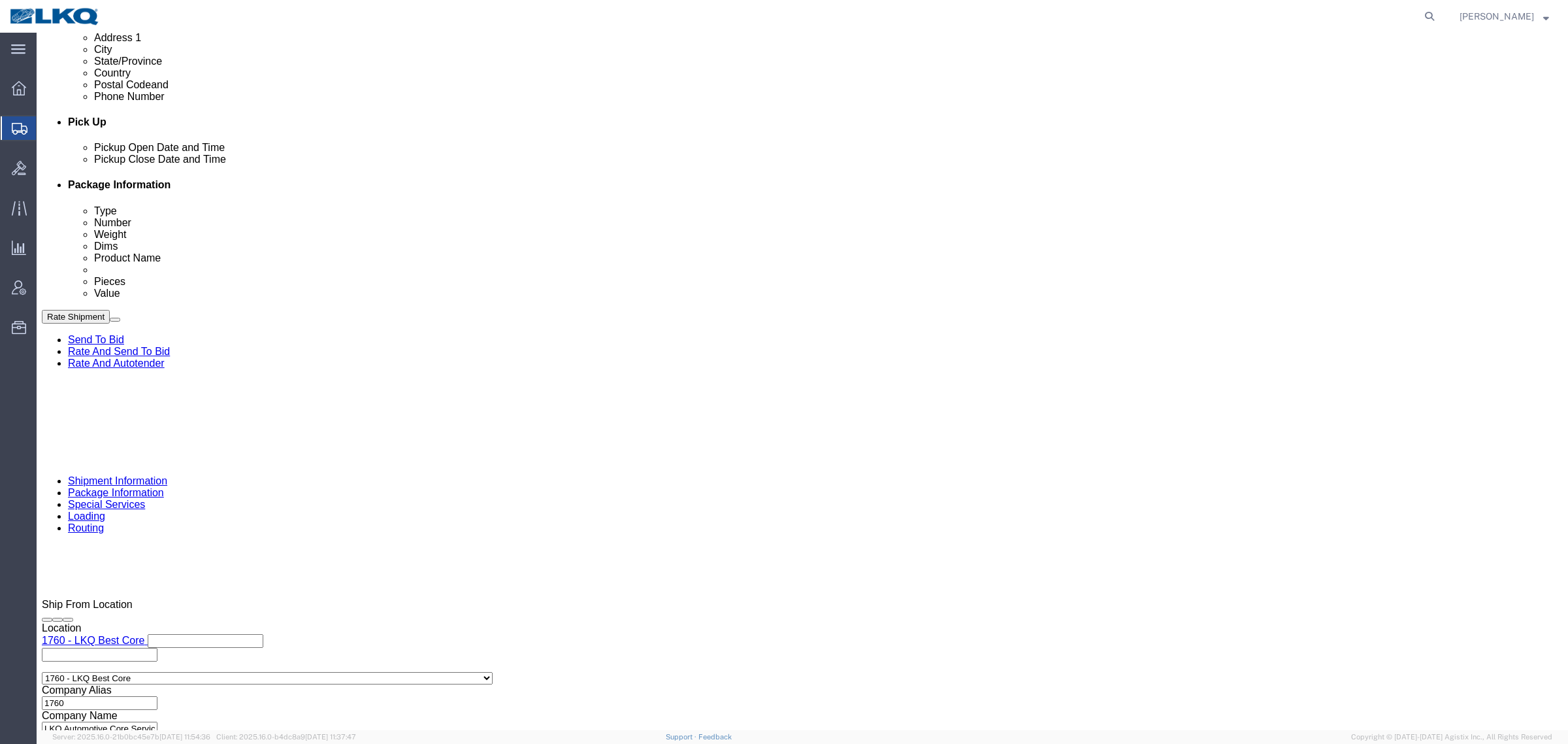
scroll to position [393, 0]
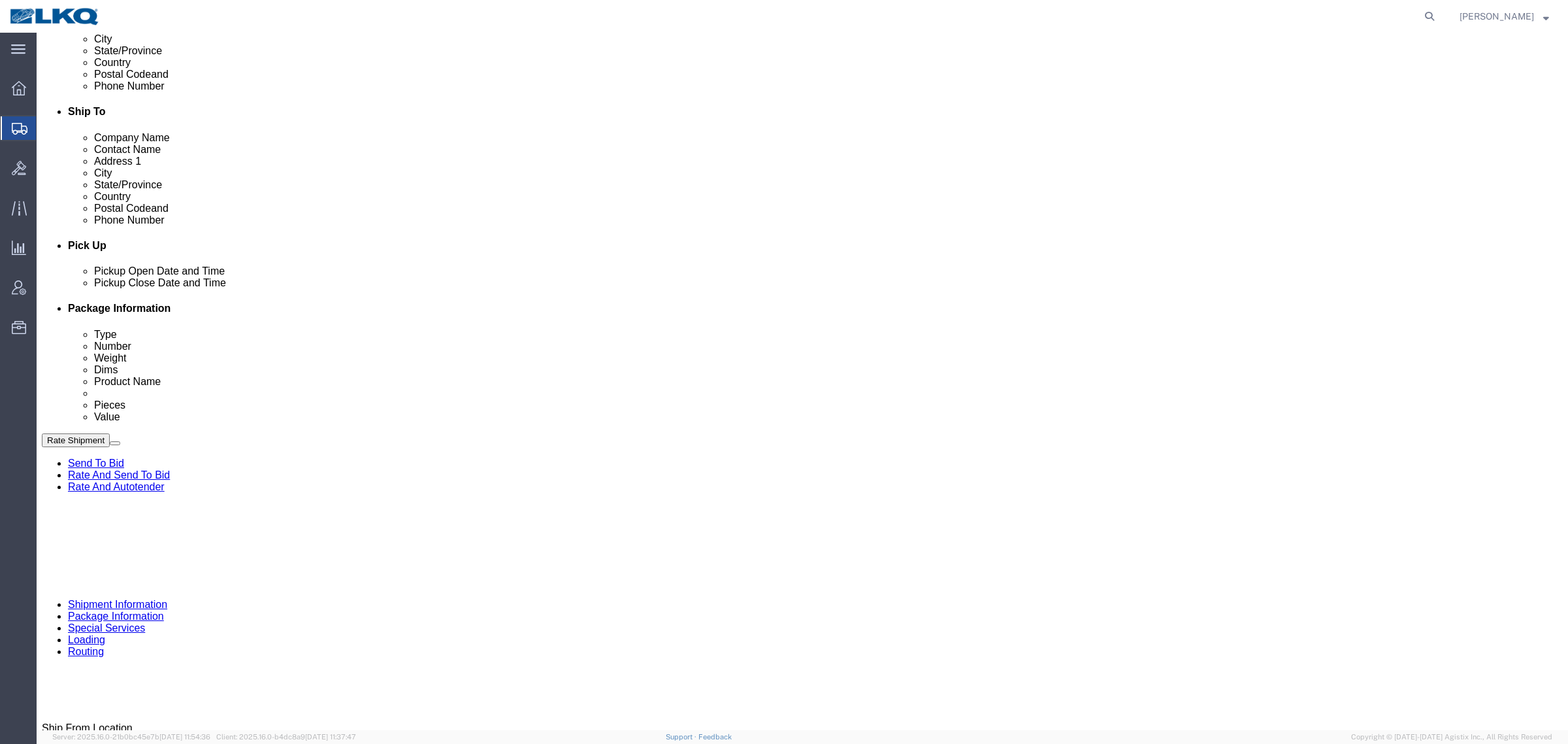
click icon
click div "Pickup Date: Pickup Start Date Pickup Start Time Pickup Open Date and Time [DAT…"
click div "Cancel Save Assign To Clone Shipment Save As Template Shipment Checklist Ship F…"
click button "Rate Shipment"
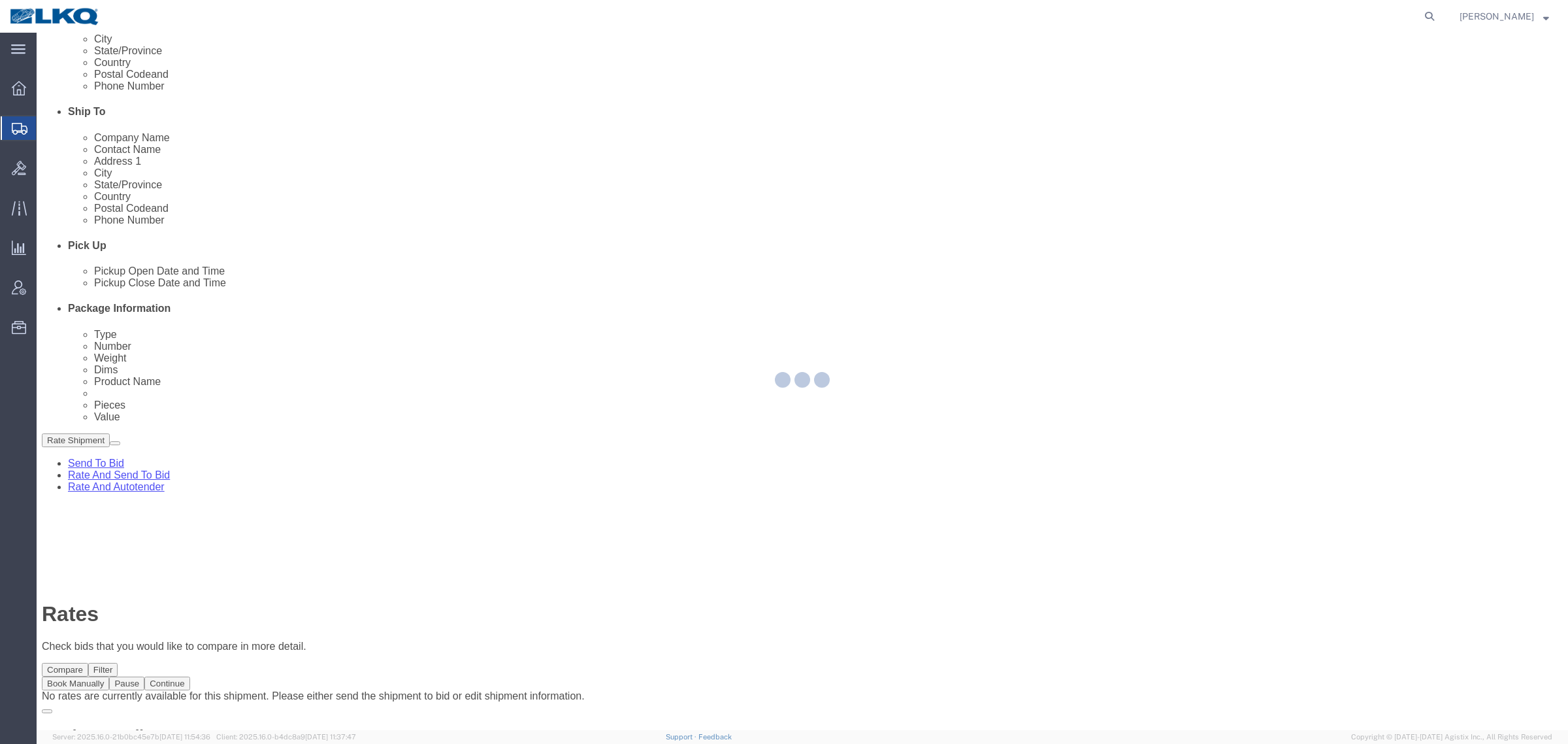
scroll to position [0, 0]
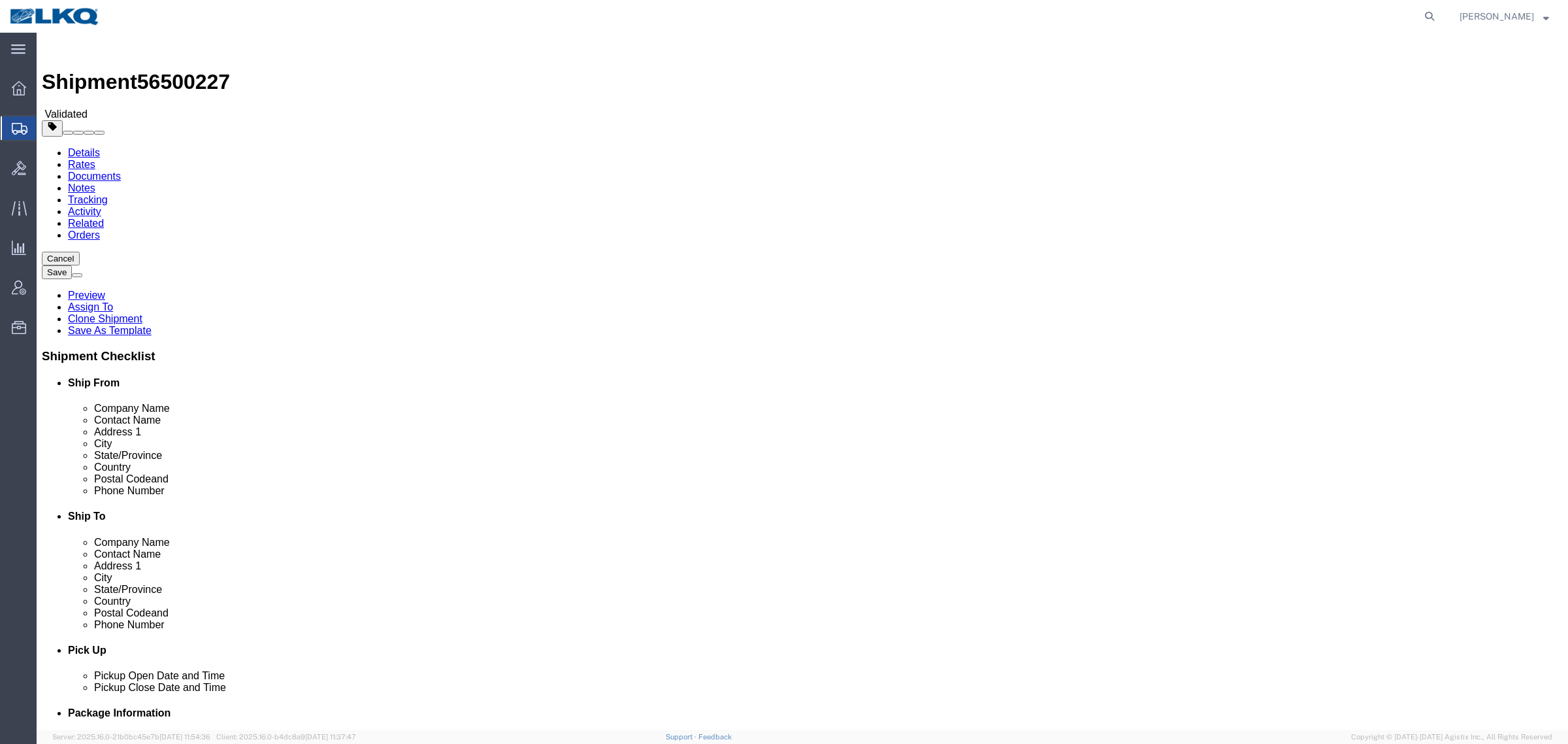
click at [81, 147] on link "Details" at bounding box center [84, 153] width 32 height 12
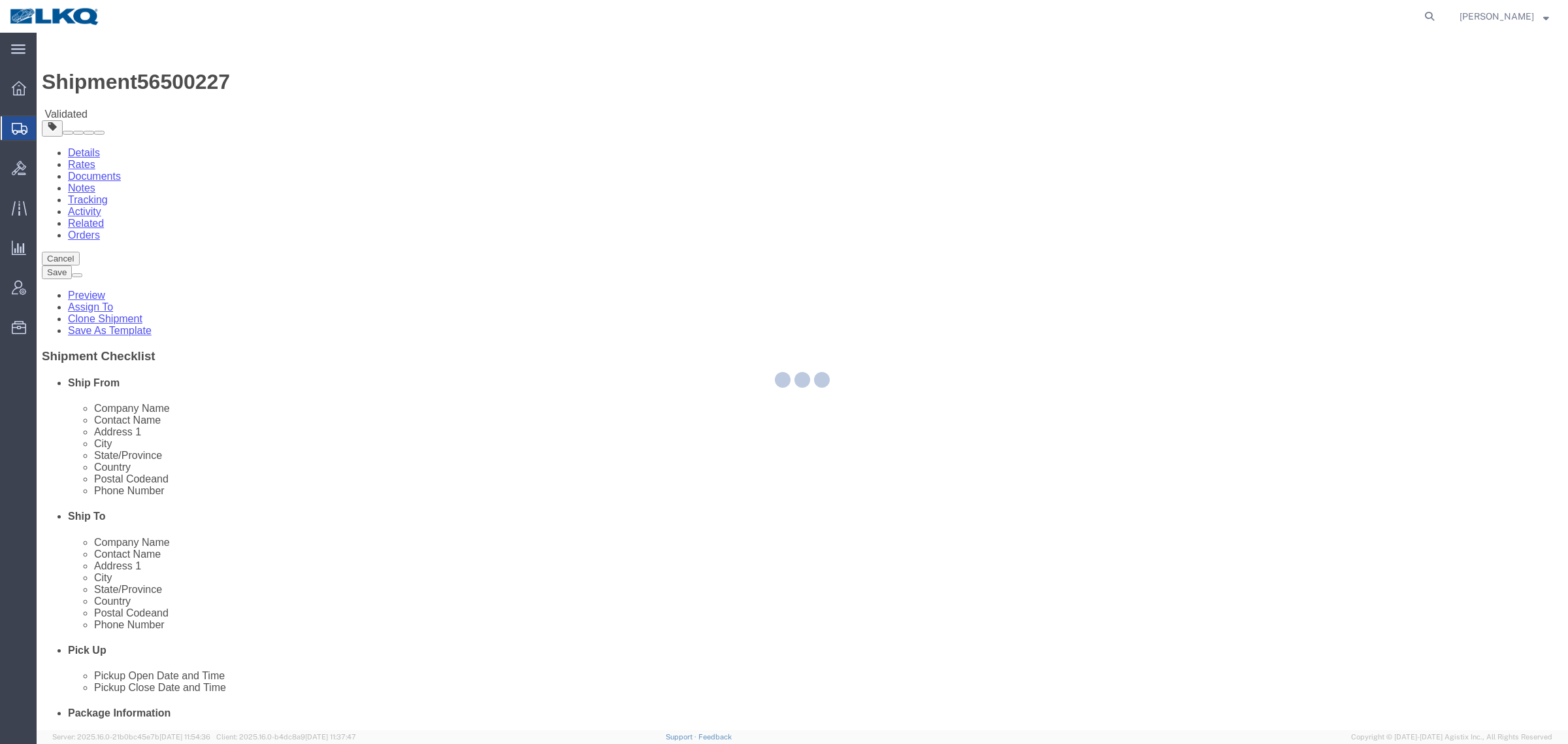
select select "27634"
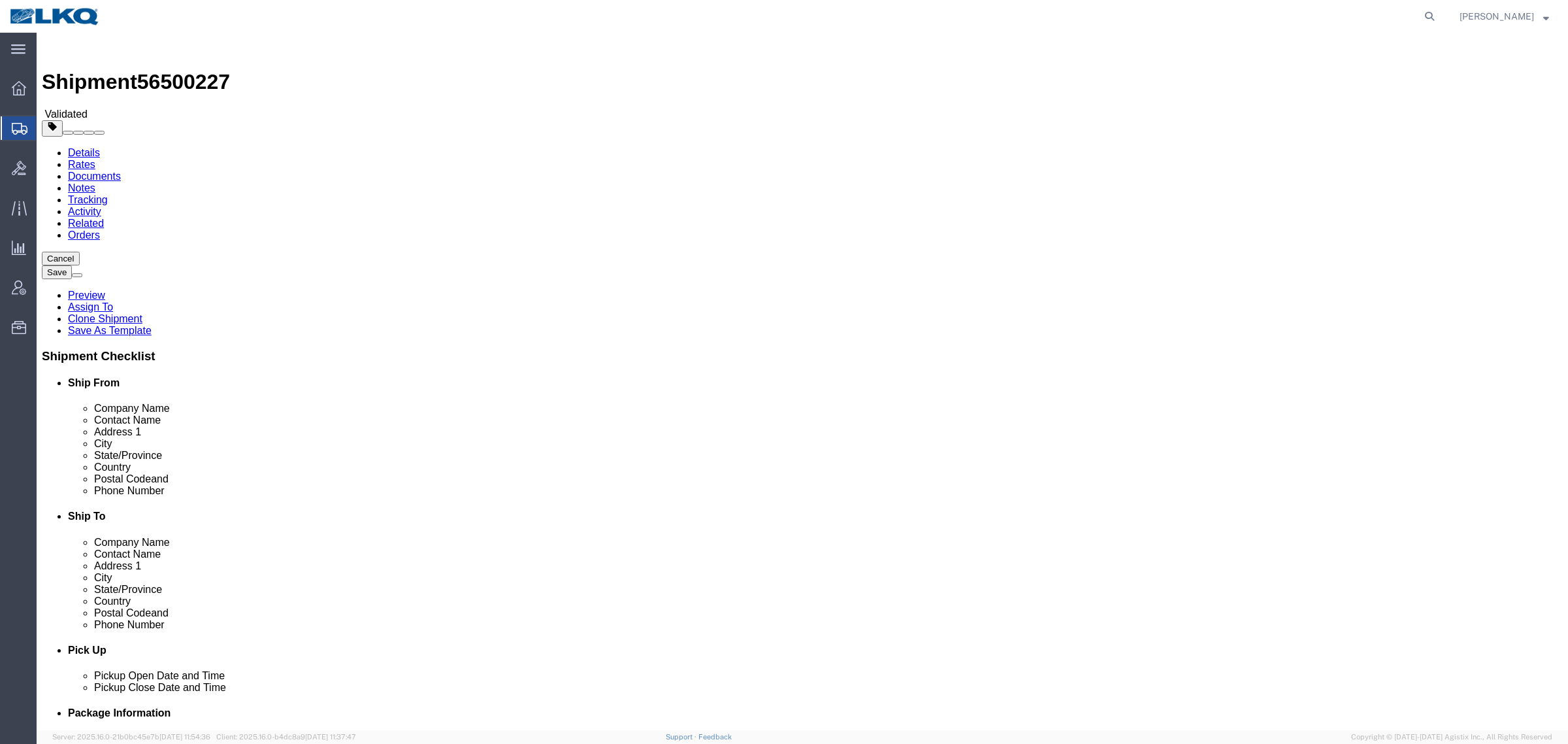
click div "Shipment Information Package Information Special Services Loading Routing"
click ul "Details Rates Documents Notes Tracking Activity Related Orders"
drag, startPoint x: 536, startPoint y: 76, endPoint x: 455, endPoint y: 77, distance: 81.0
click div "Shipment Information Package Information Special Services Loading Routing"
click span "56500227"
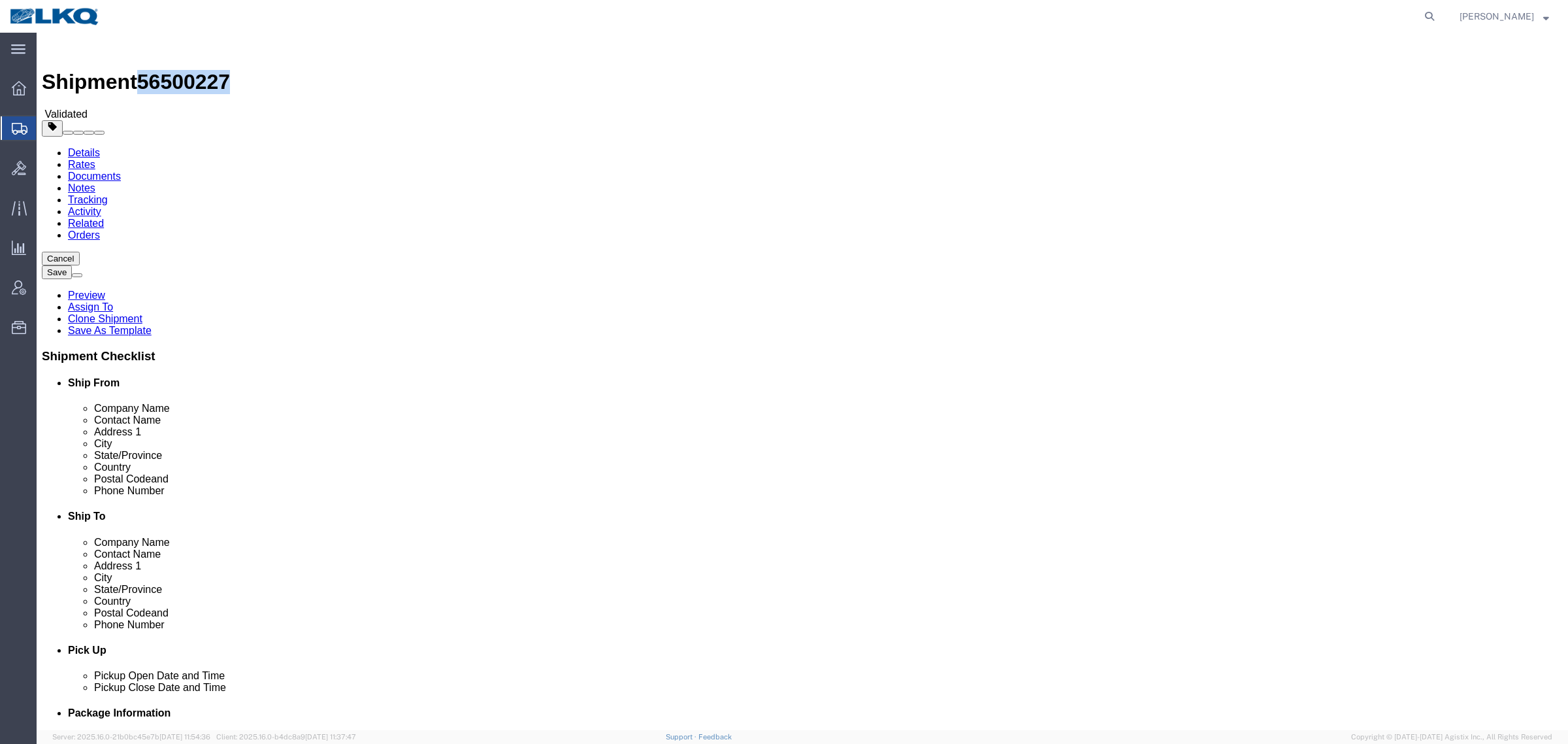
click span "56500227"
copy span "56500227"
click ul "Details Rates Documents Notes Tracking Activity Related Orders"
click div "Shipment Information Package Information Special Services Loading Routing"
click input "77038"
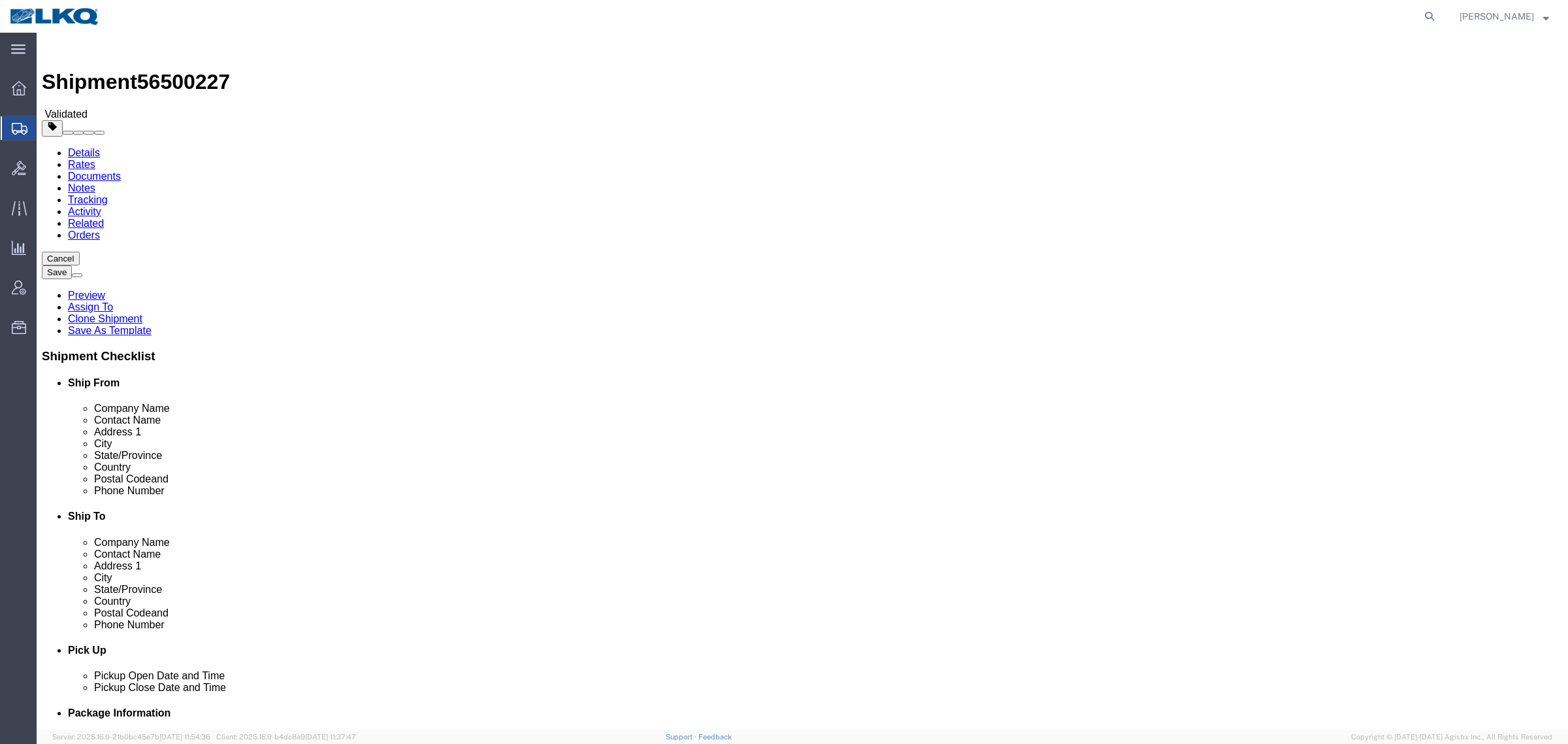
click input "77038"
click input "44137"
click link "Notes"
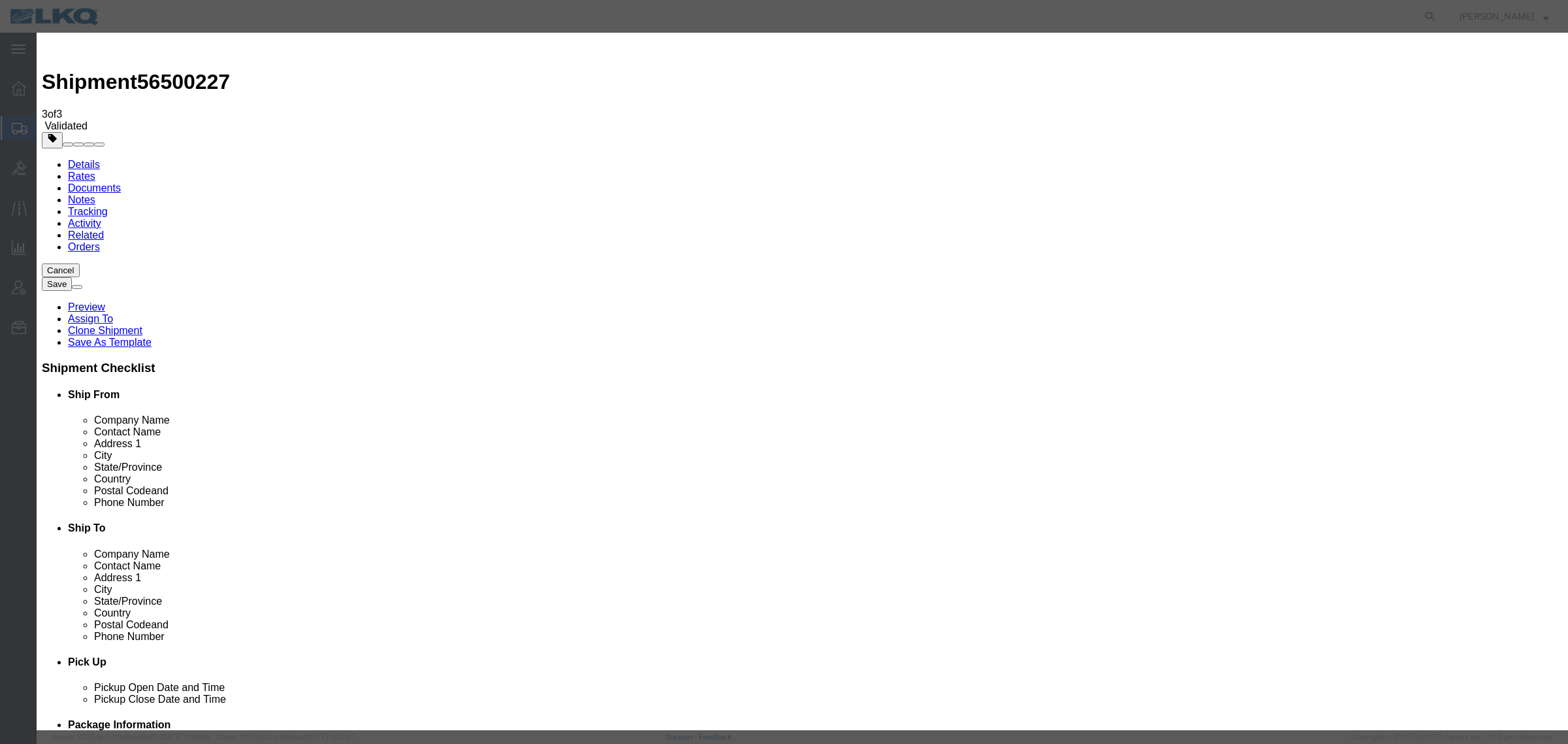
select select "BID_NOTES"
select select "PRIVATE_TO_ACCOUNT"
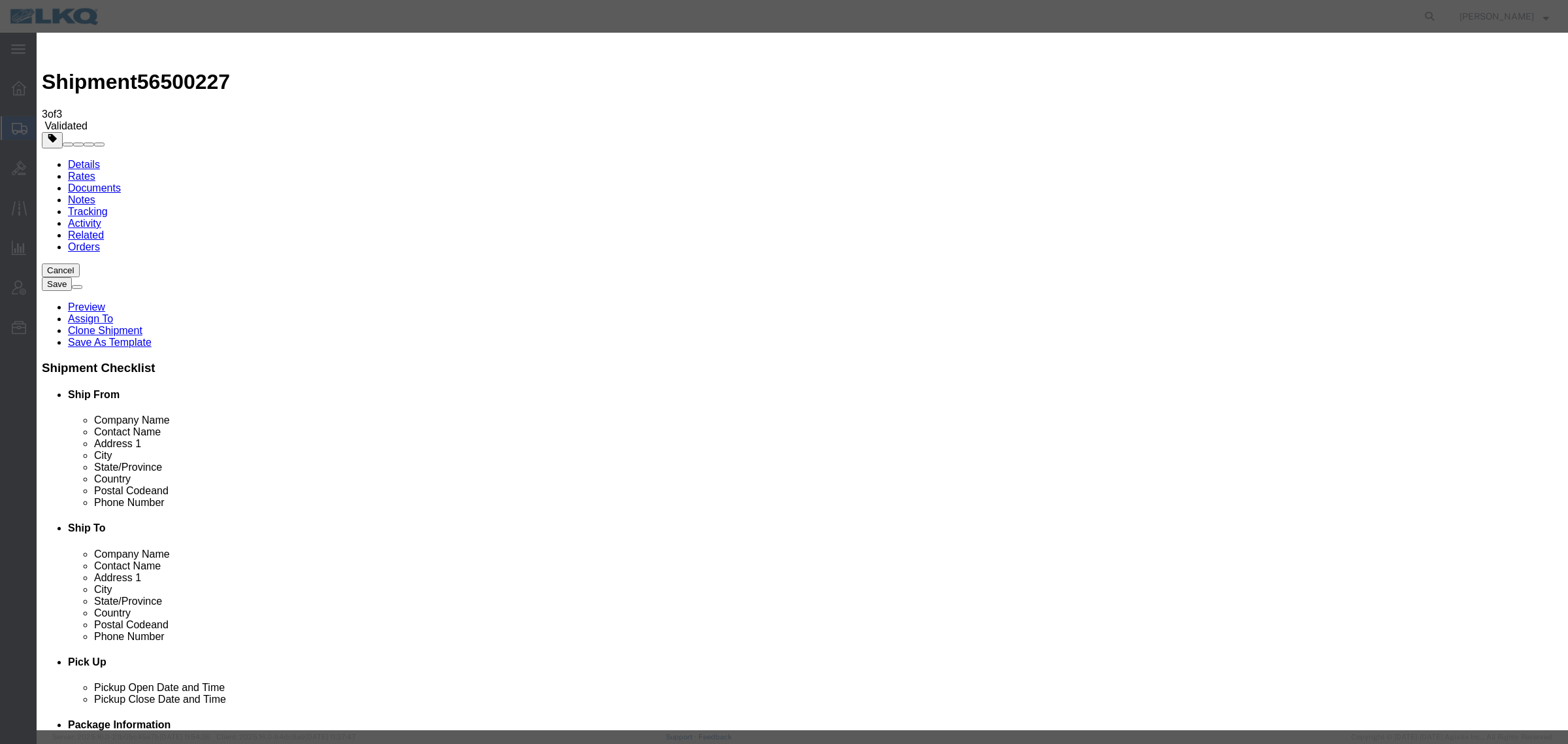
type textarea "DAT: $2614"
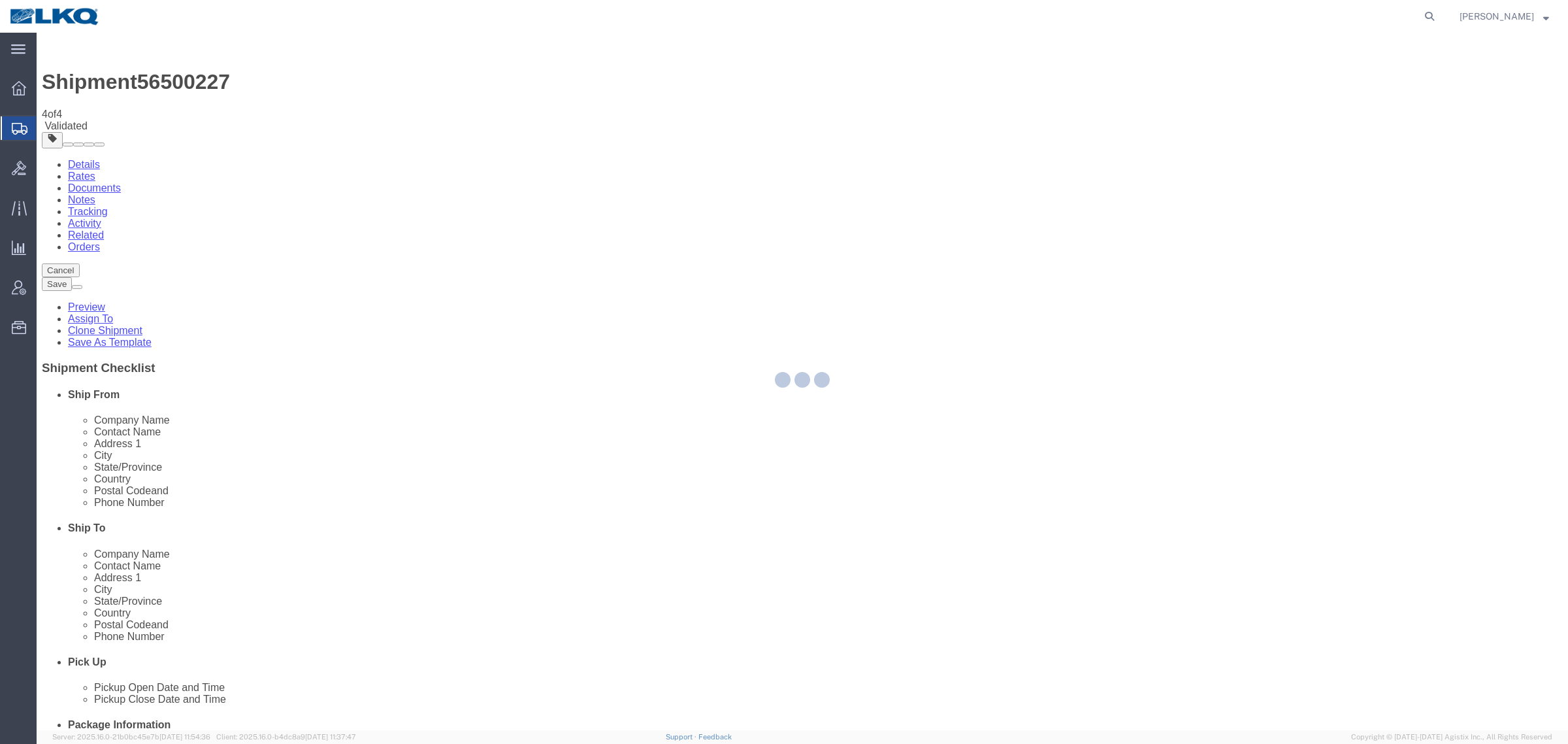
select select "27634"
select select "TL"
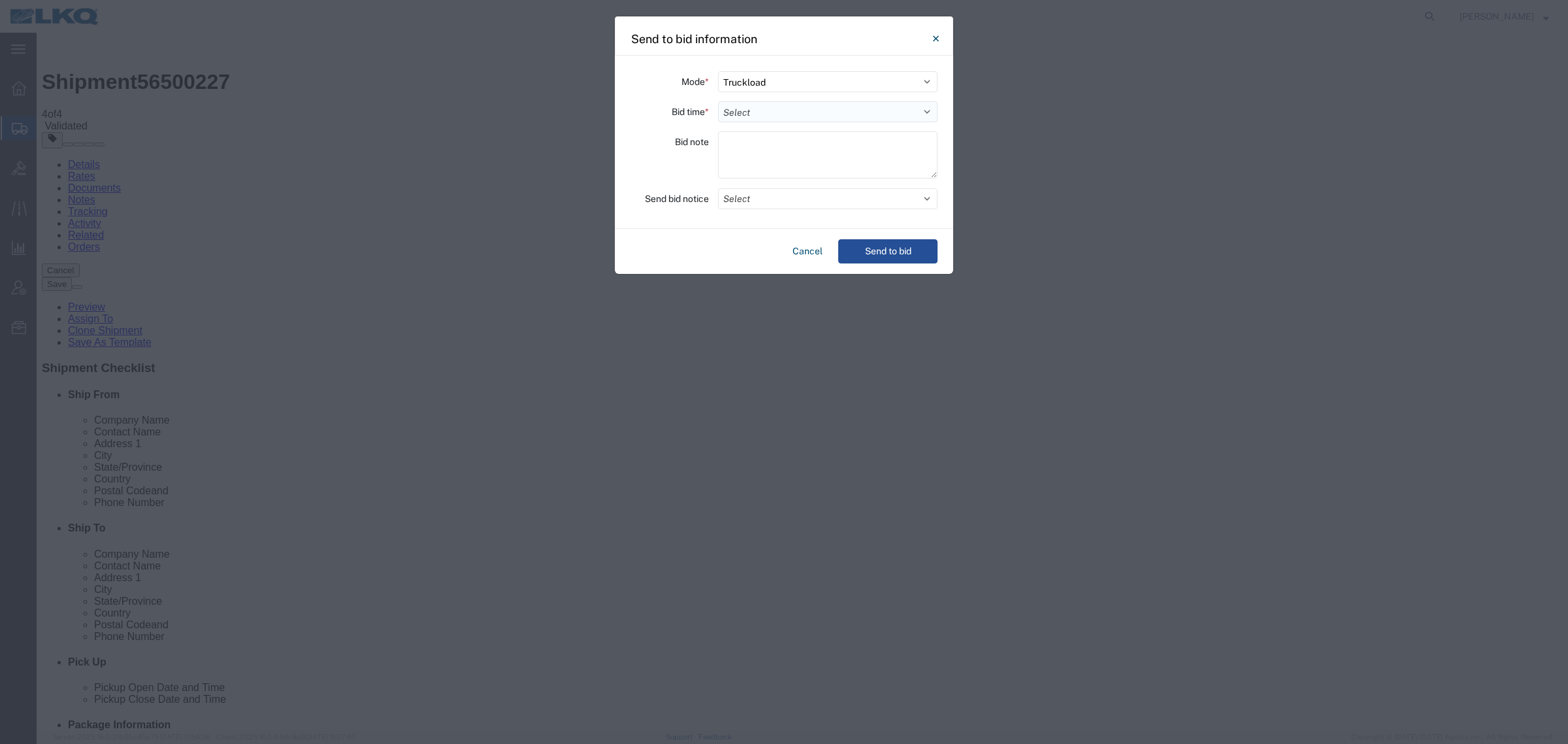
click at [756, 116] on select "Select 30 Min (Rush) 1 Hour (Rush) 2 Hours (Rush) 4 Hours (Rush) 8 Hours (Rush)…" at bounding box center [827, 112] width 220 height 21
select select "8"
click at [718, 101] on select "Select 30 Min (Rush) 1 Hour (Rush) 2 Hours (Rush) 4 Hours (Rush) 8 Hours (Rush)…" at bounding box center [827, 112] width 220 height 21
click at [892, 260] on button "Send to bid" at bounding box center [888, 251] width 99 height 24
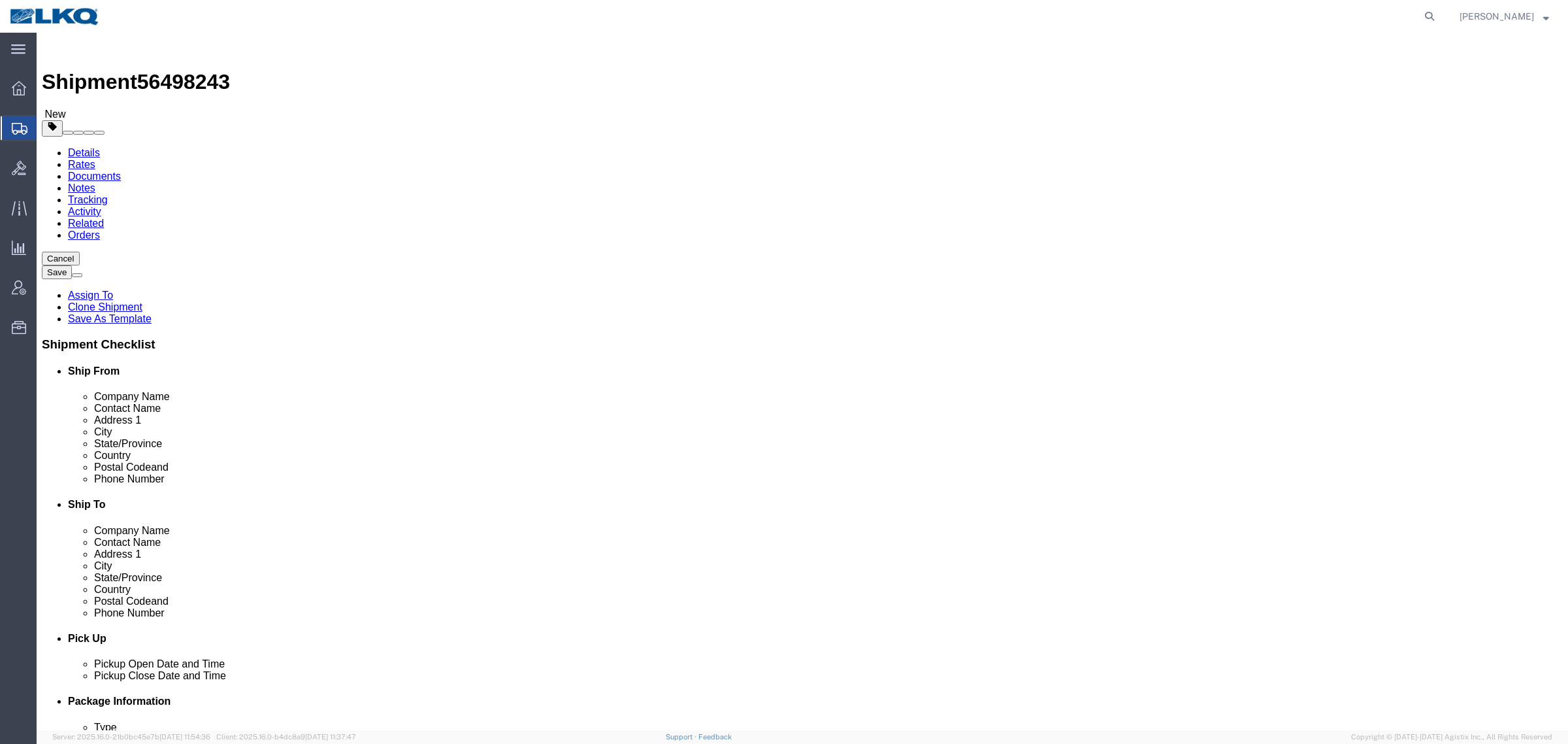
click span "56498243"
select select "27726"
select select "27834"
click span "56498243"
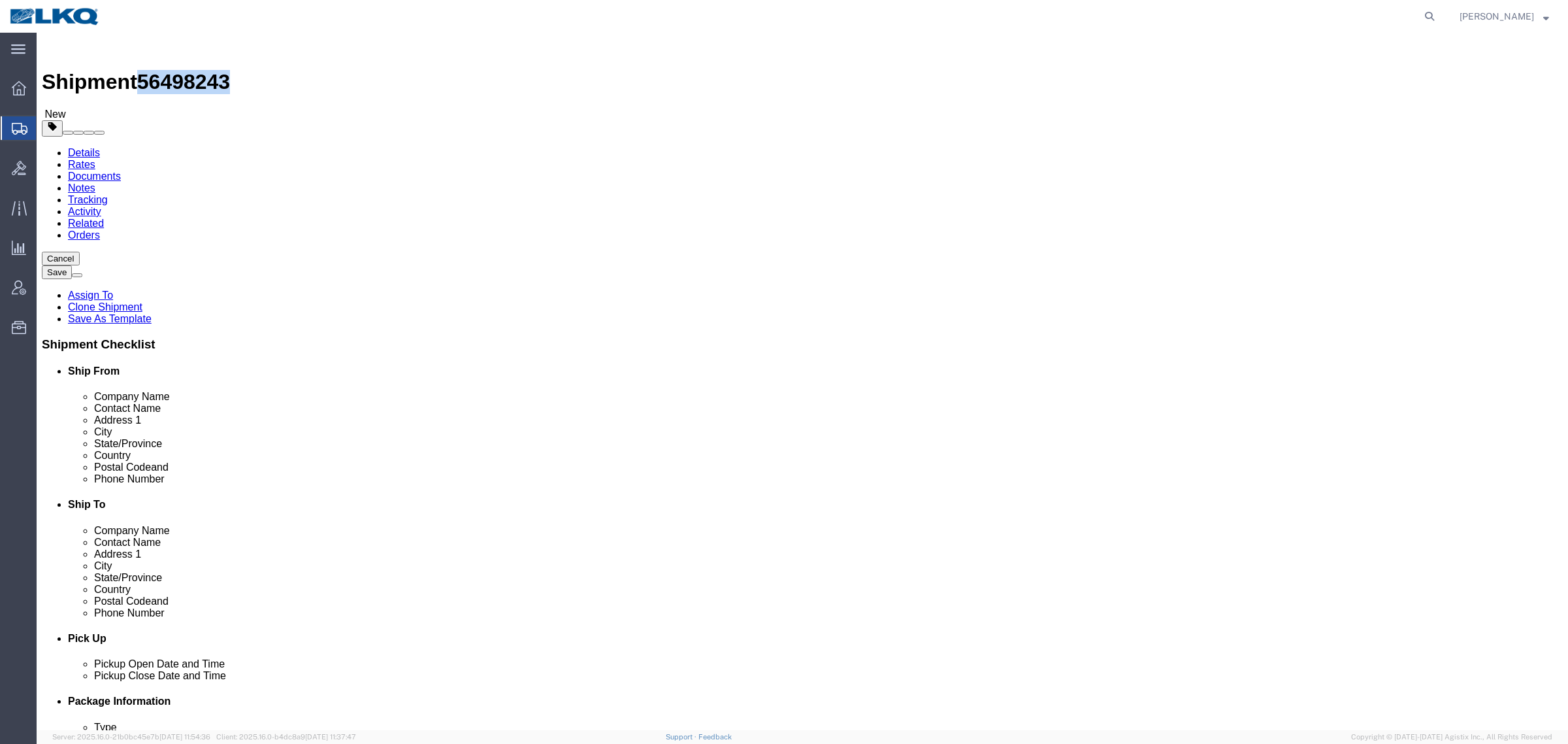
click span "56498243"
copy span "56498243"
click icon
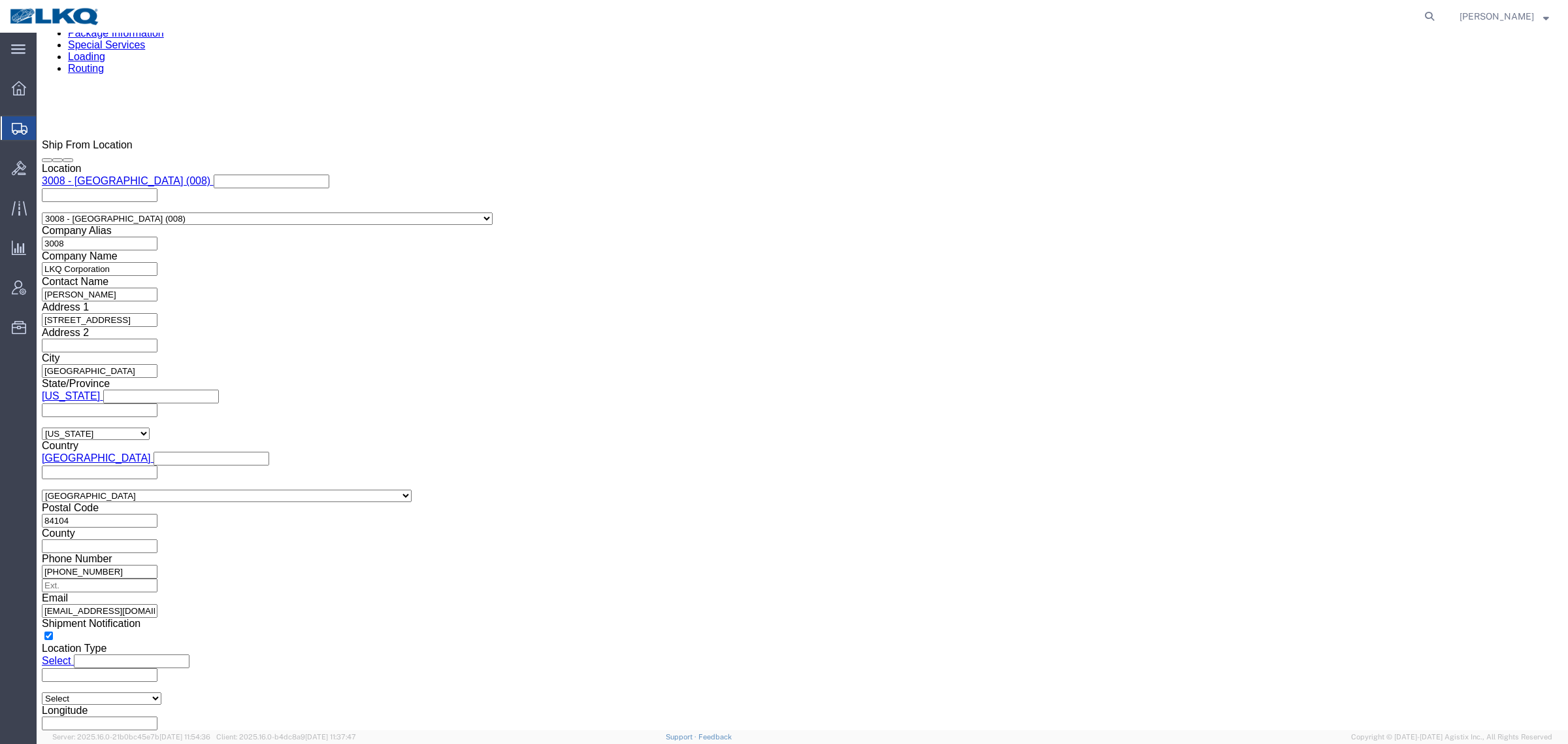
scroll to position [1144, 0]
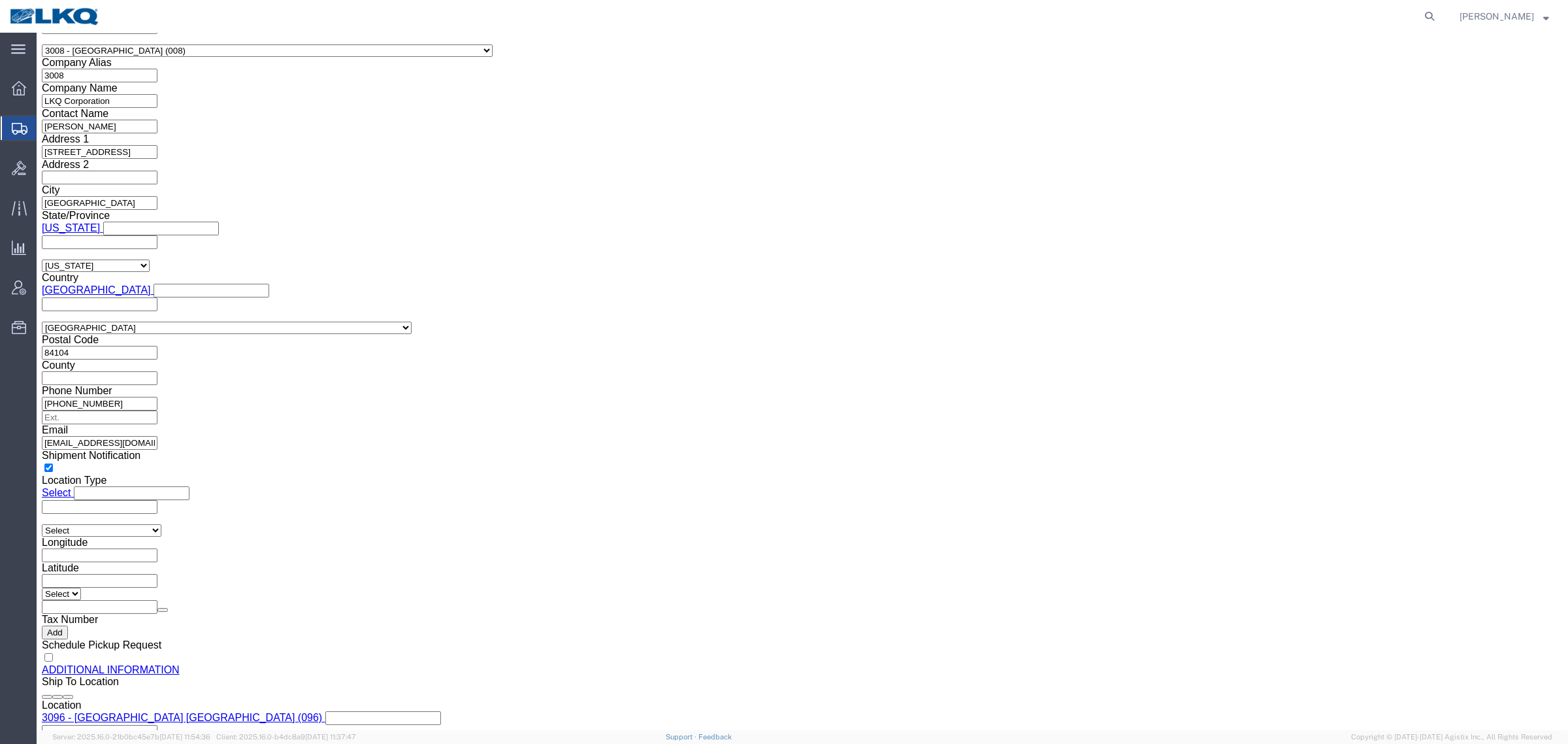
click input "nagallegos@lkqcorp.com"
drag, startPoint x: 65, startPoint y: 86, endPoint x: 71, endPoint y: 99, distance: 14.3
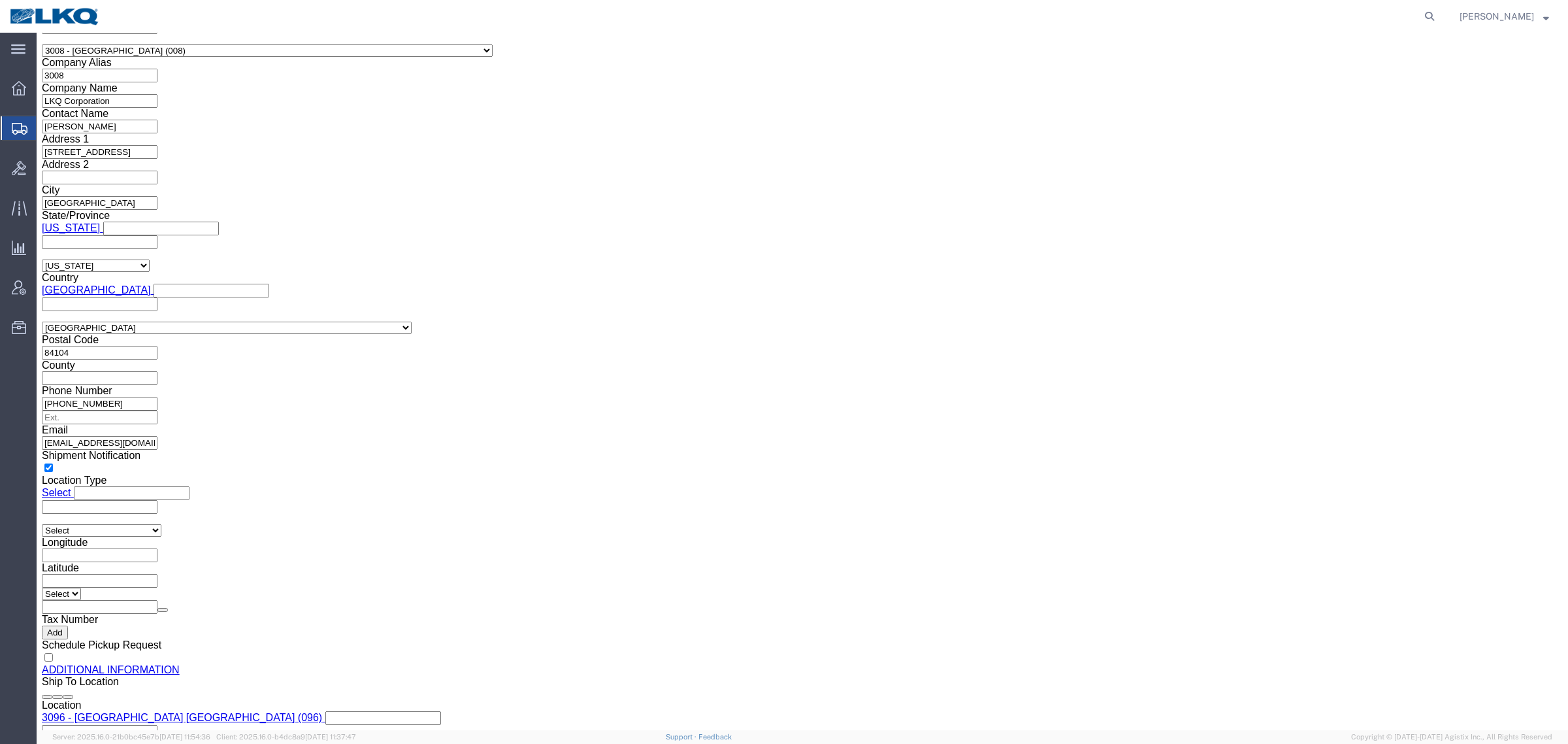
click icon
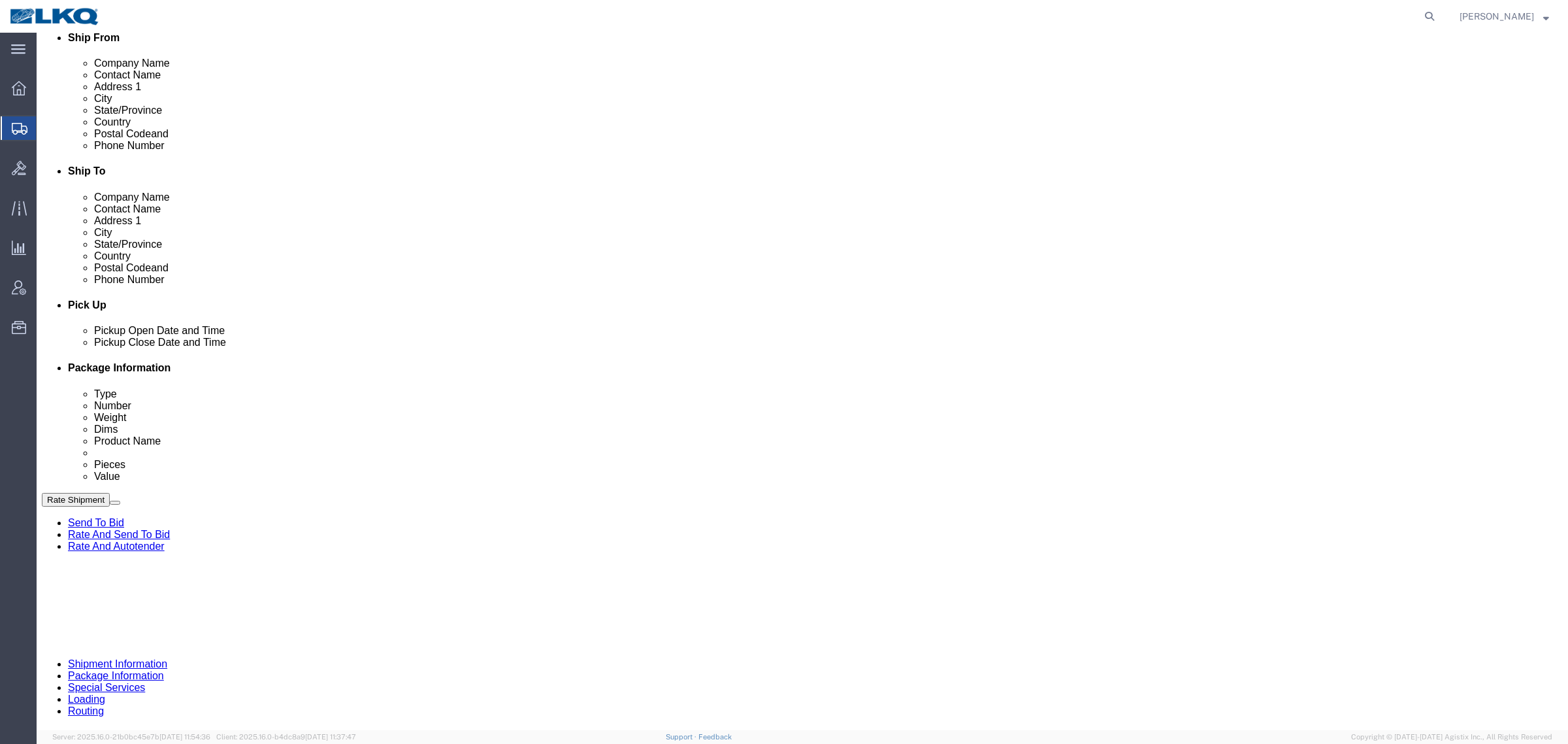
scroll to position [311, 0]
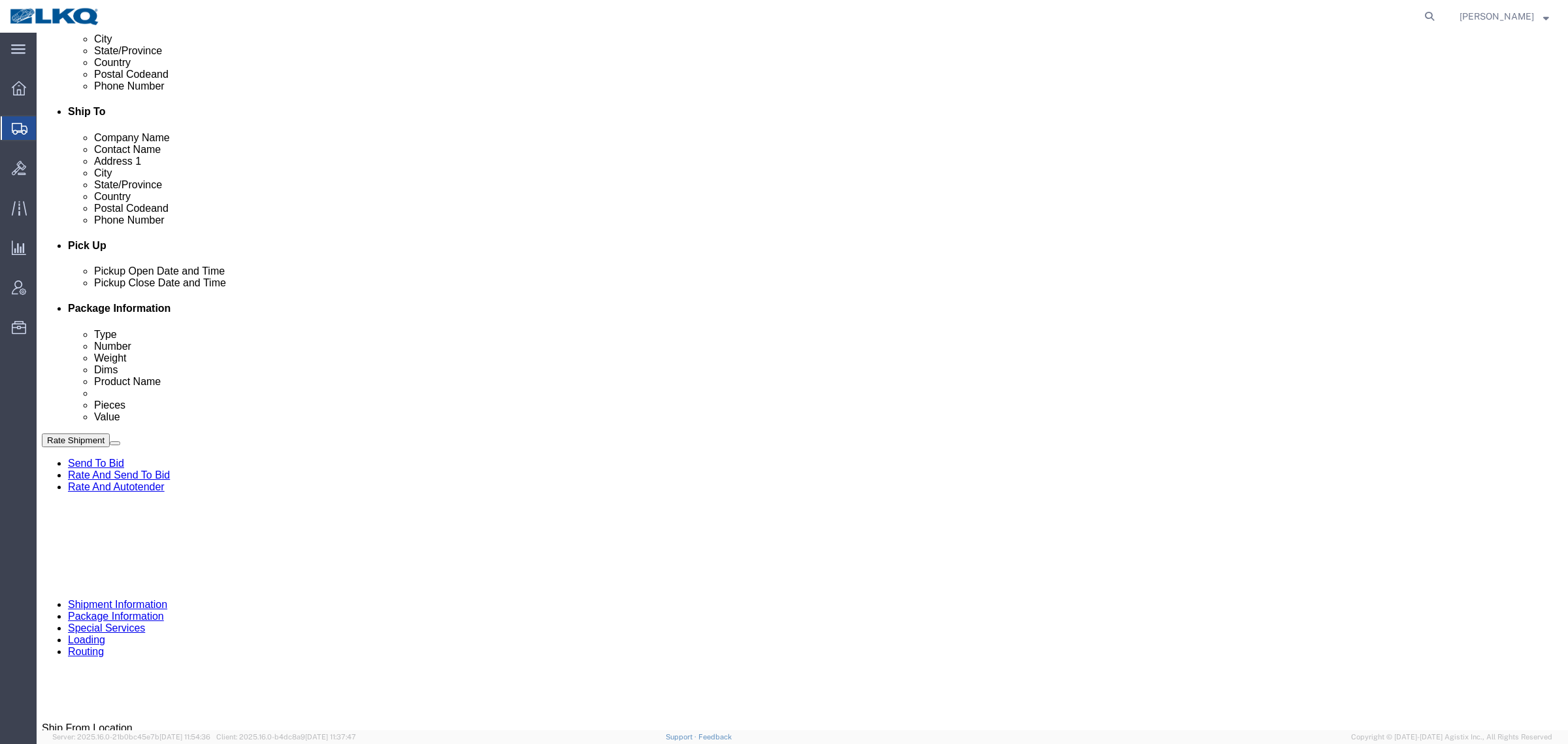
click div "[DATE] 8:00 AM"
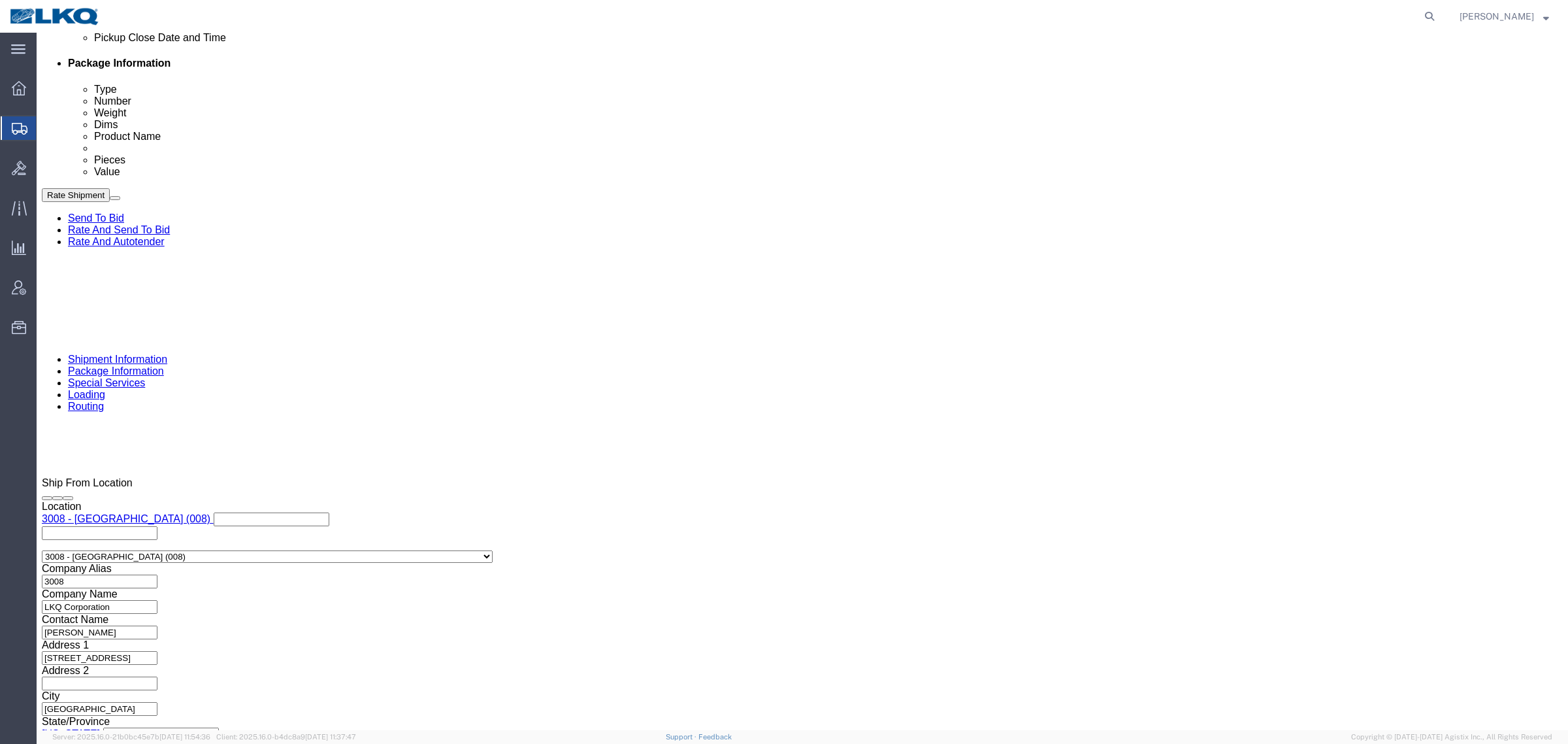
drag, startPoint x: 191, startPoint y: 487, endPoint x: 226, endPoint y: 444, distance: 55.4
click button "Apply"
drag, startPoint x: 356, startPoint y: 334, endPoint x: 451, endPoint y: 322, distance: 95.8
click div "References Add reference"
click button
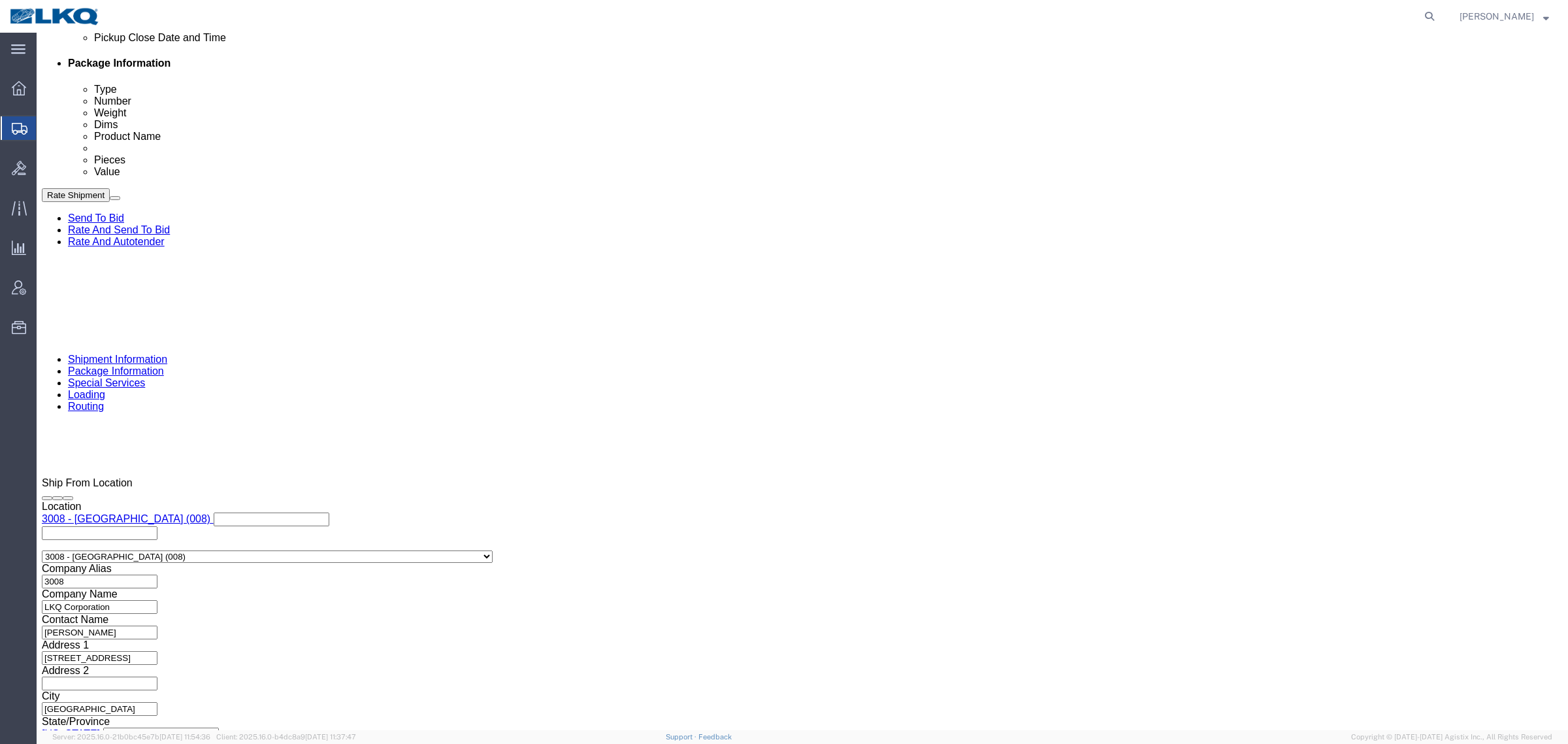
click button "Save"
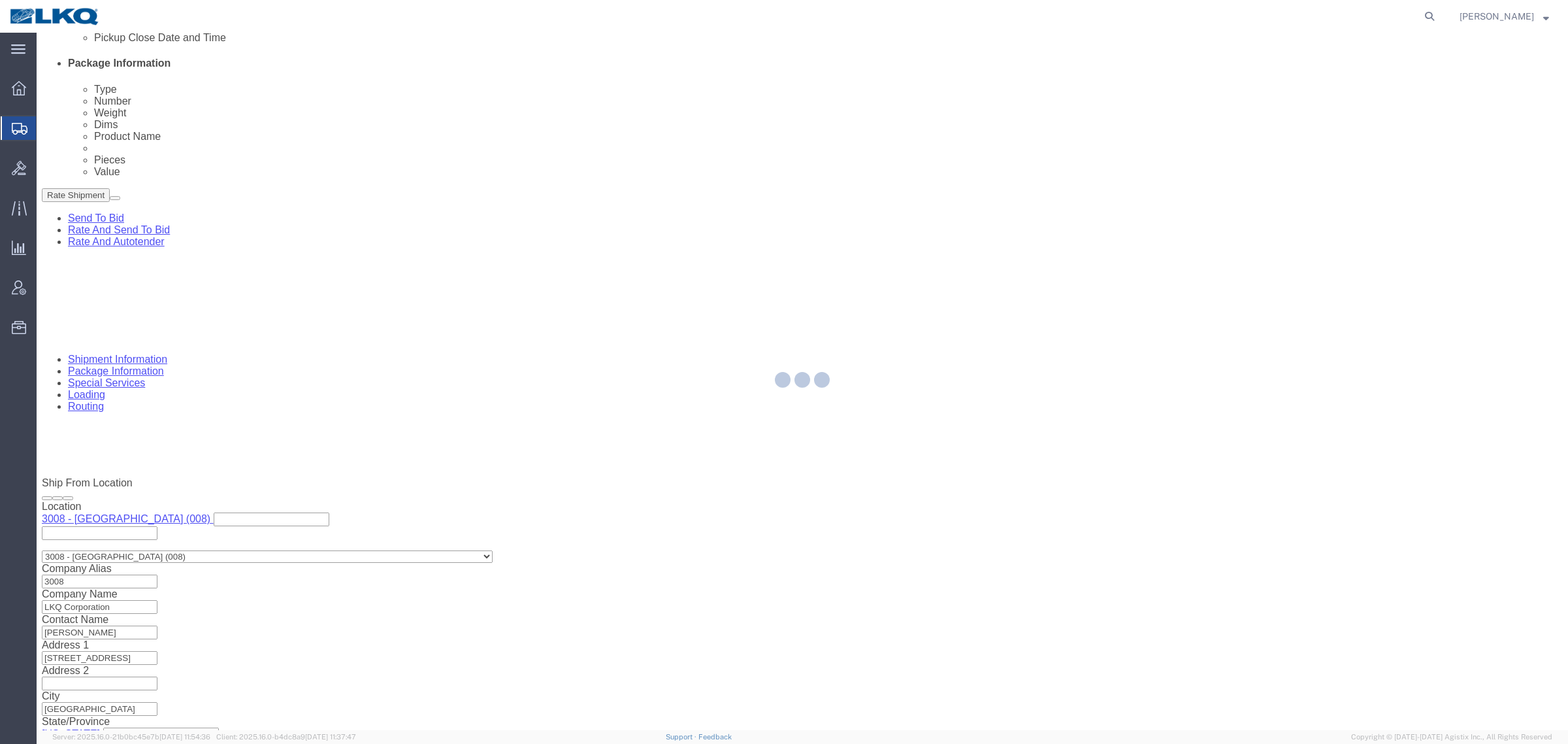
click at [993, 355] on div at bounding box center [802, 382] width 1531 height 698
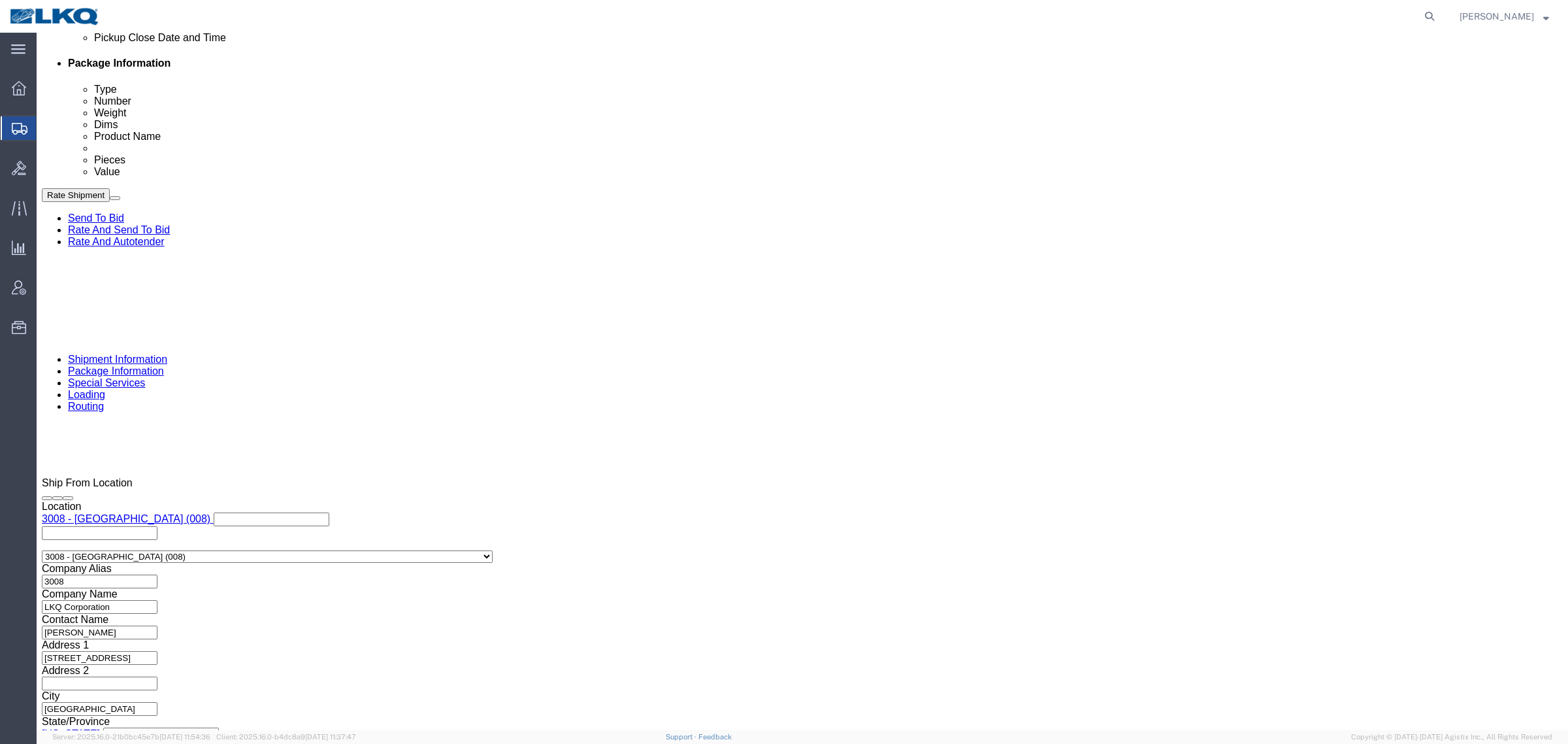
click div "Rate Shipment Send To Bid Rate And Send To Bid Rate And Autotender"
click button "Rate Shipment"
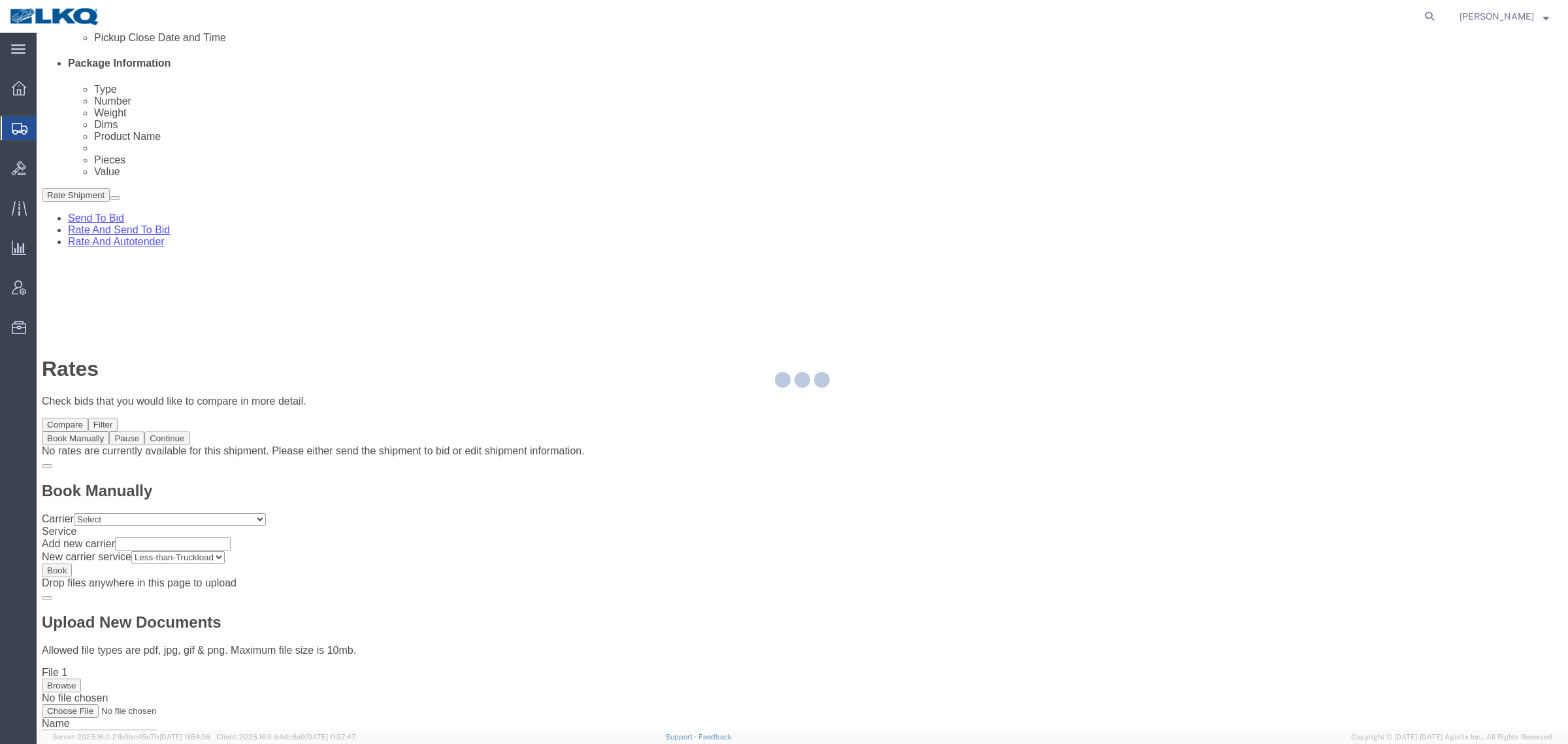
scroll to position [0, 0]
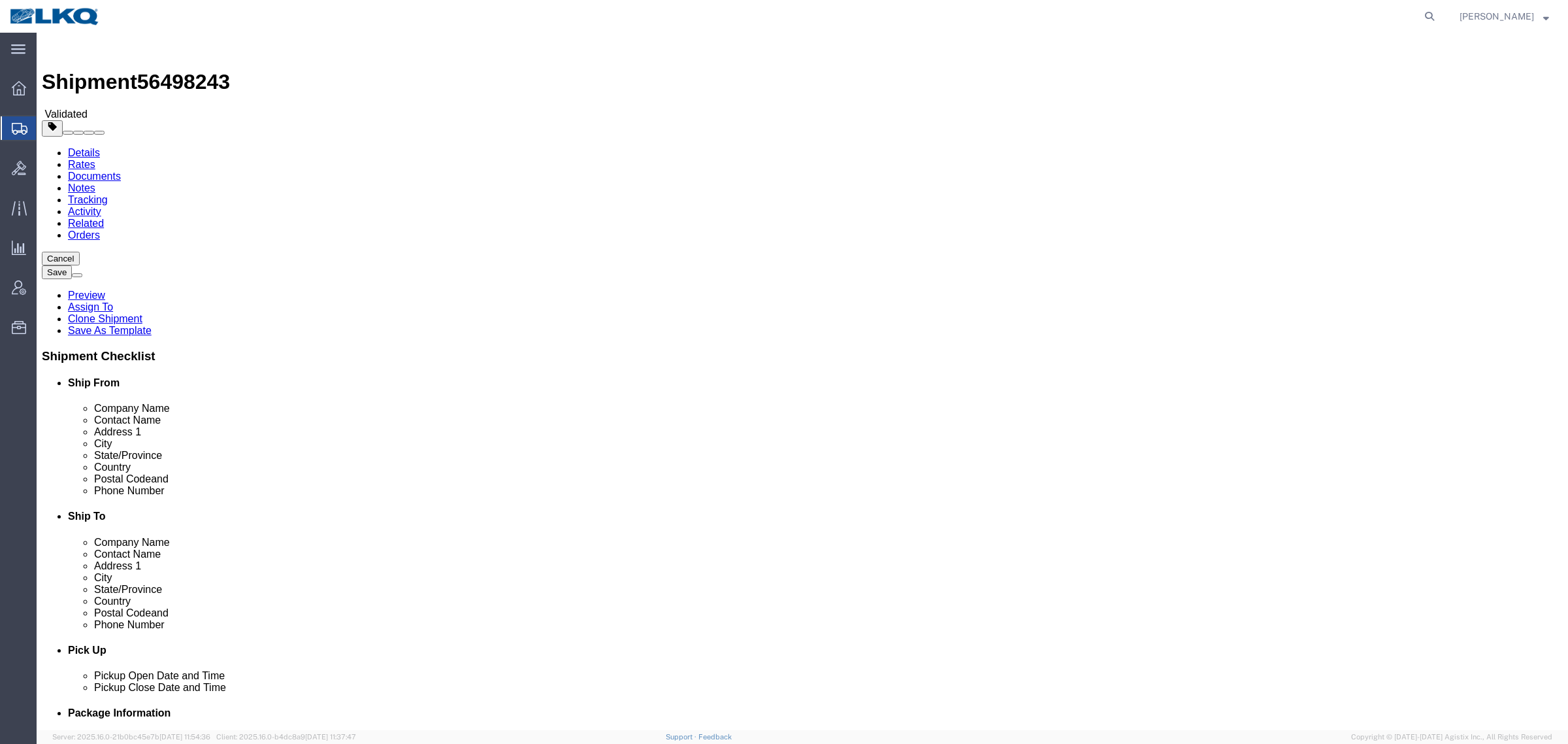
click at [92, 147] on link "Details" at bounding box center [84, 153] width 32 height 12
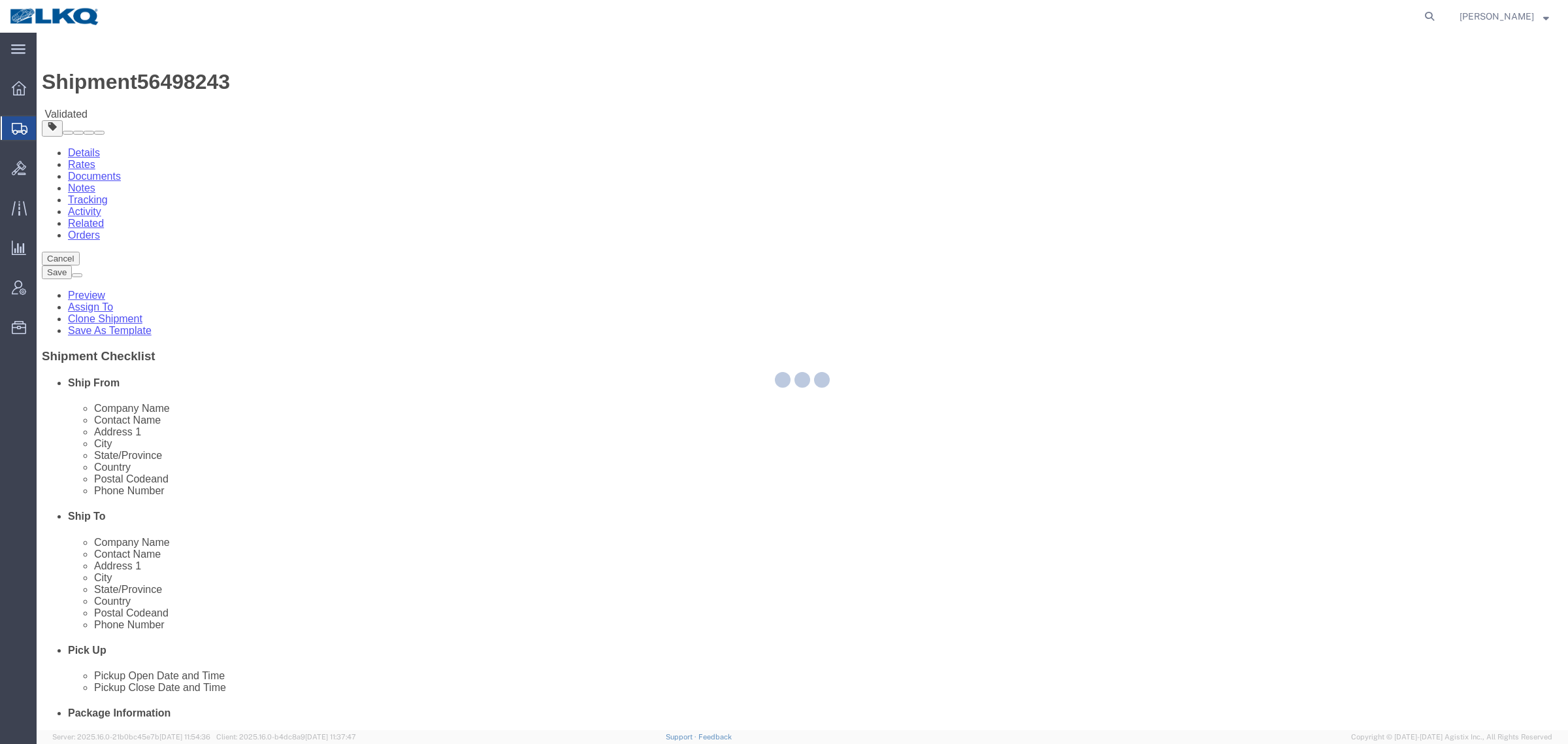
select select "27726"
select select "27834"
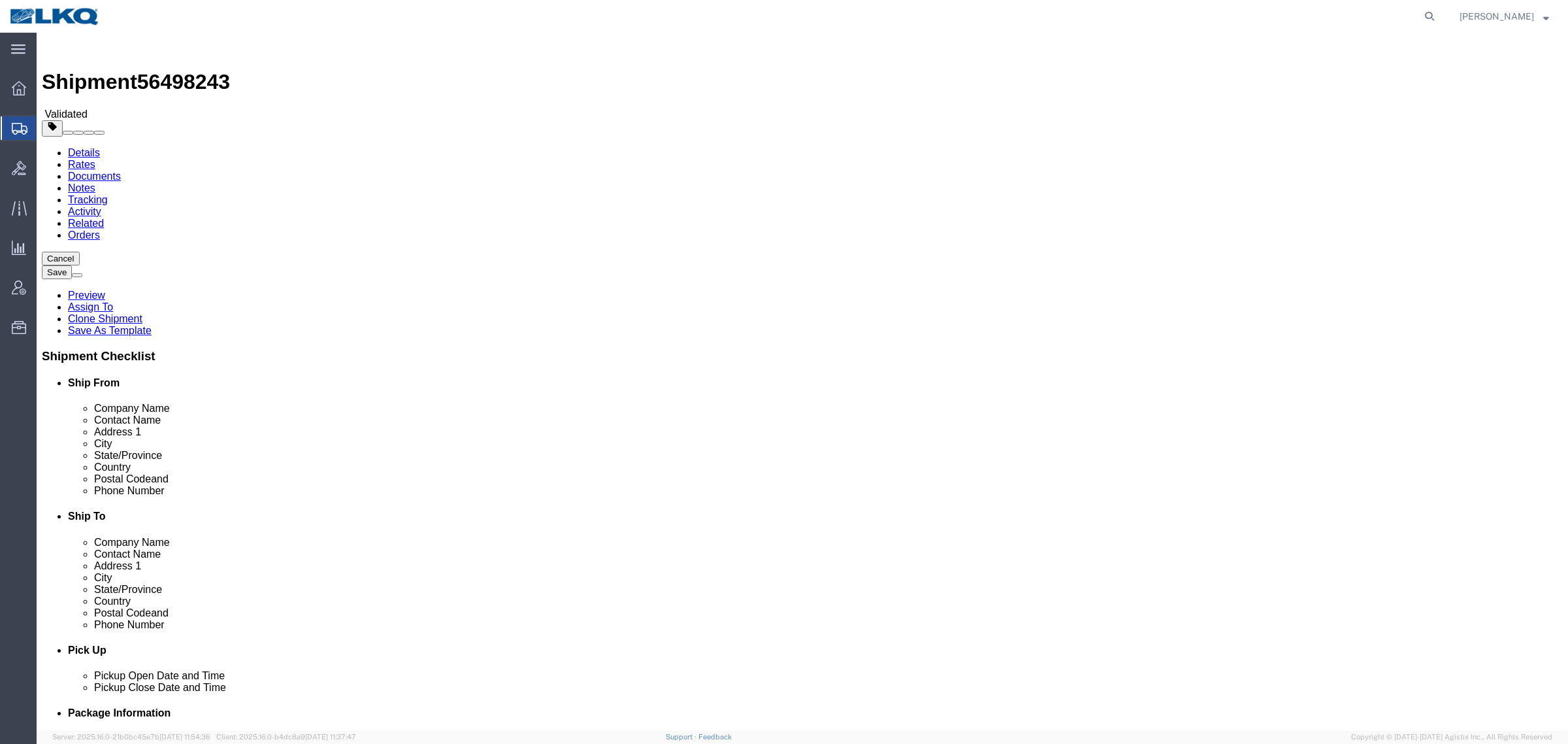
click input "84104"
click input "89081"
click link "Notes"
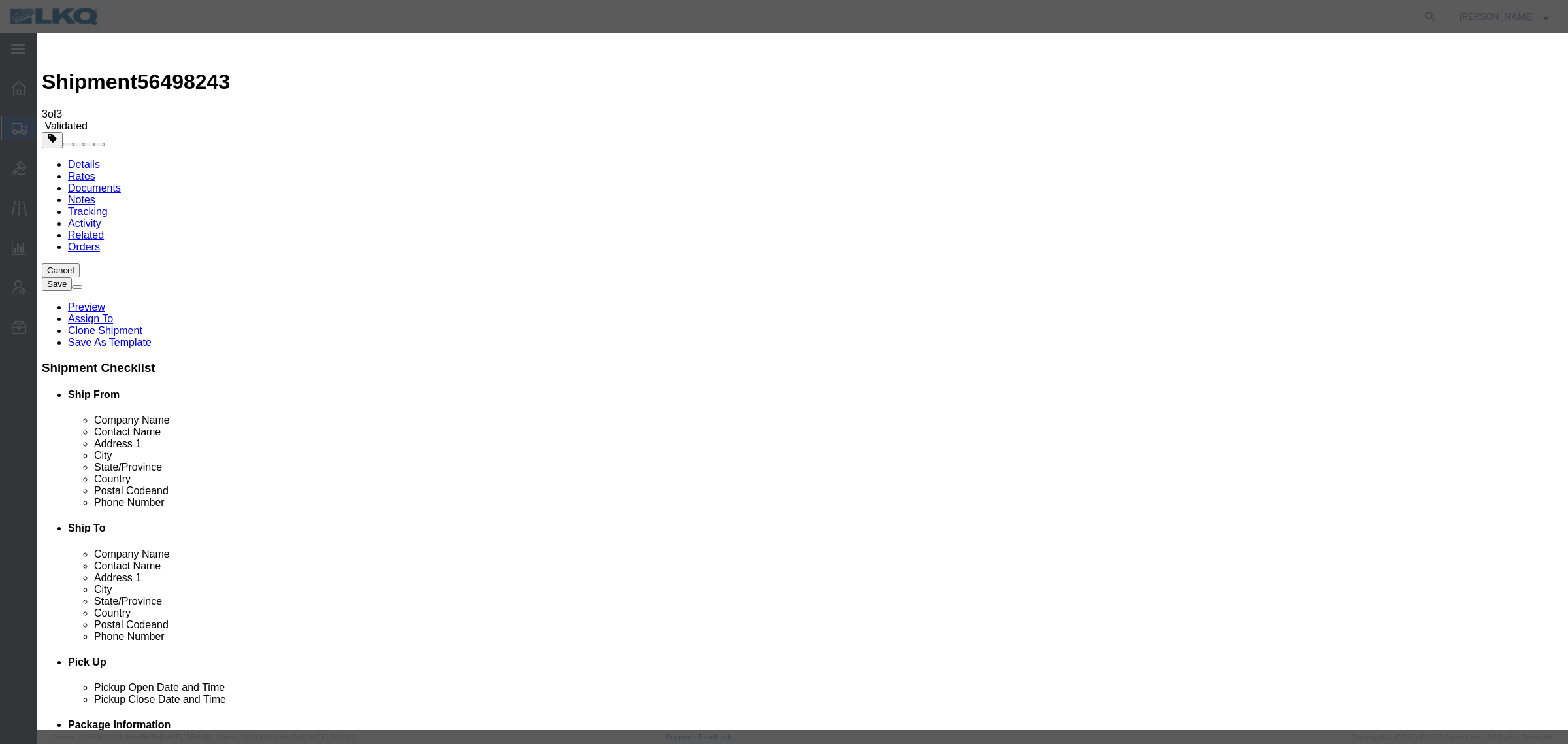
select select "BID_NOTES"
select select "PRIVATE_TO_ACCOUNT"
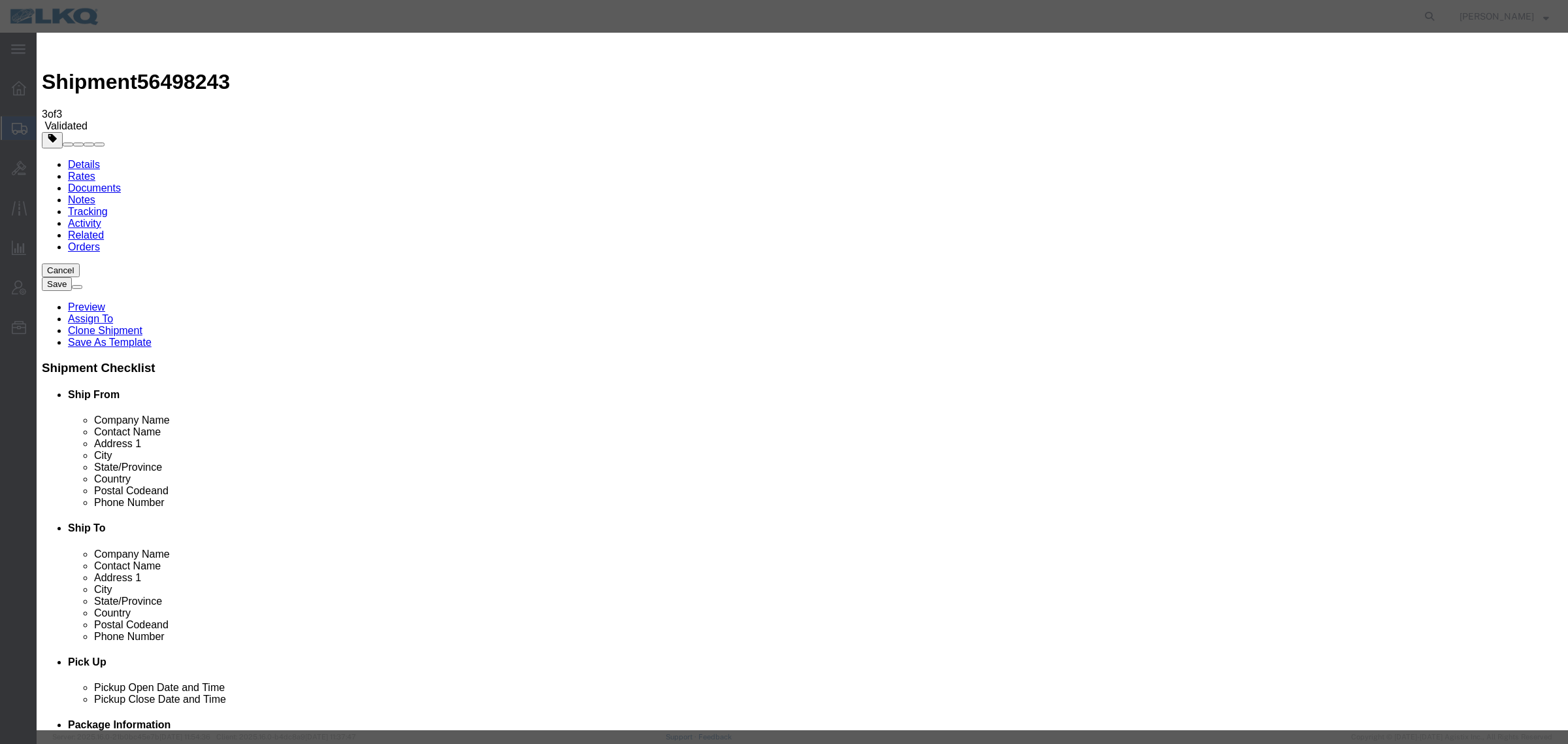
type textarea "DAT: $687"
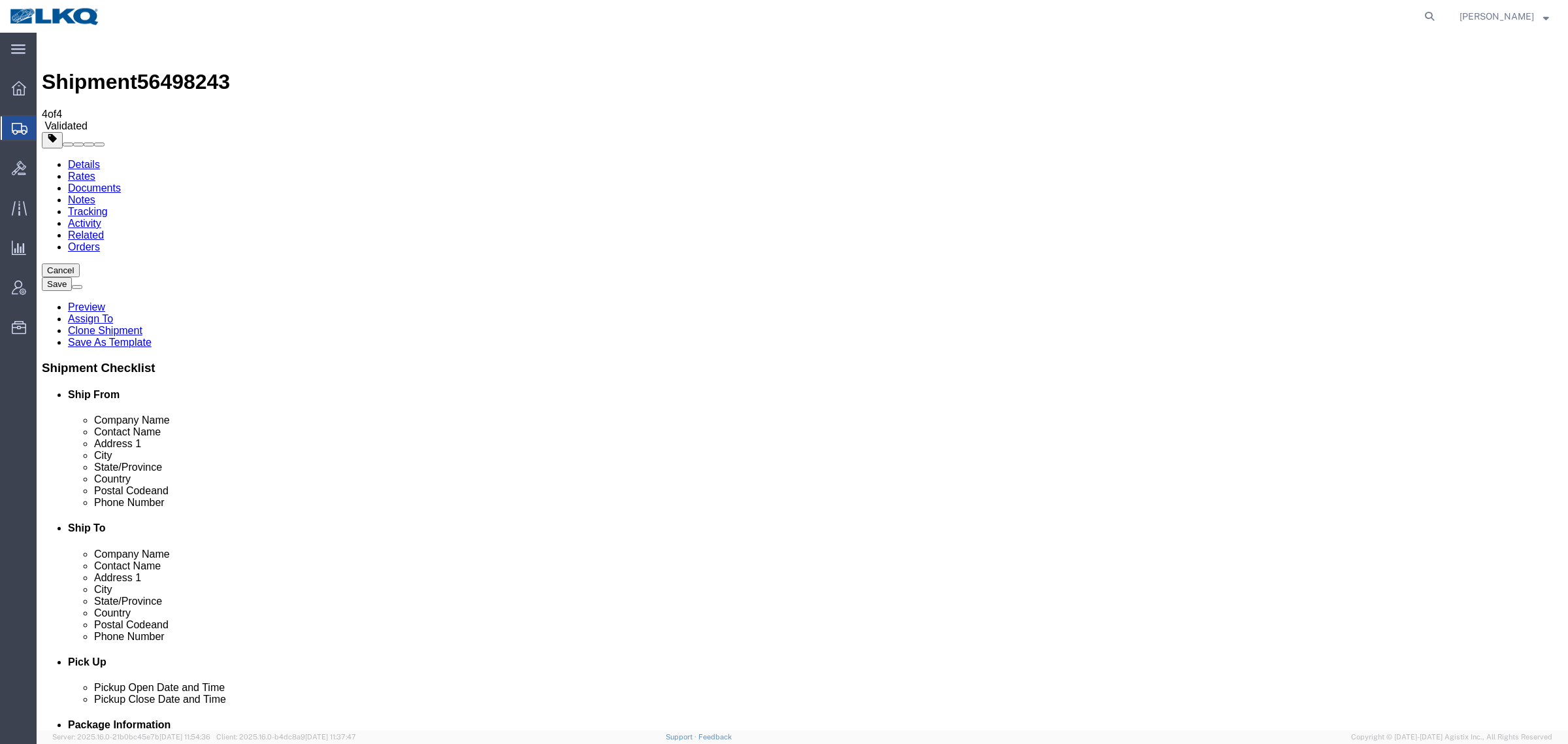
drag, startPoint x: 122, startPoint y: 515, endPoint x: 162, endPoint y: 512, distance: 40.1
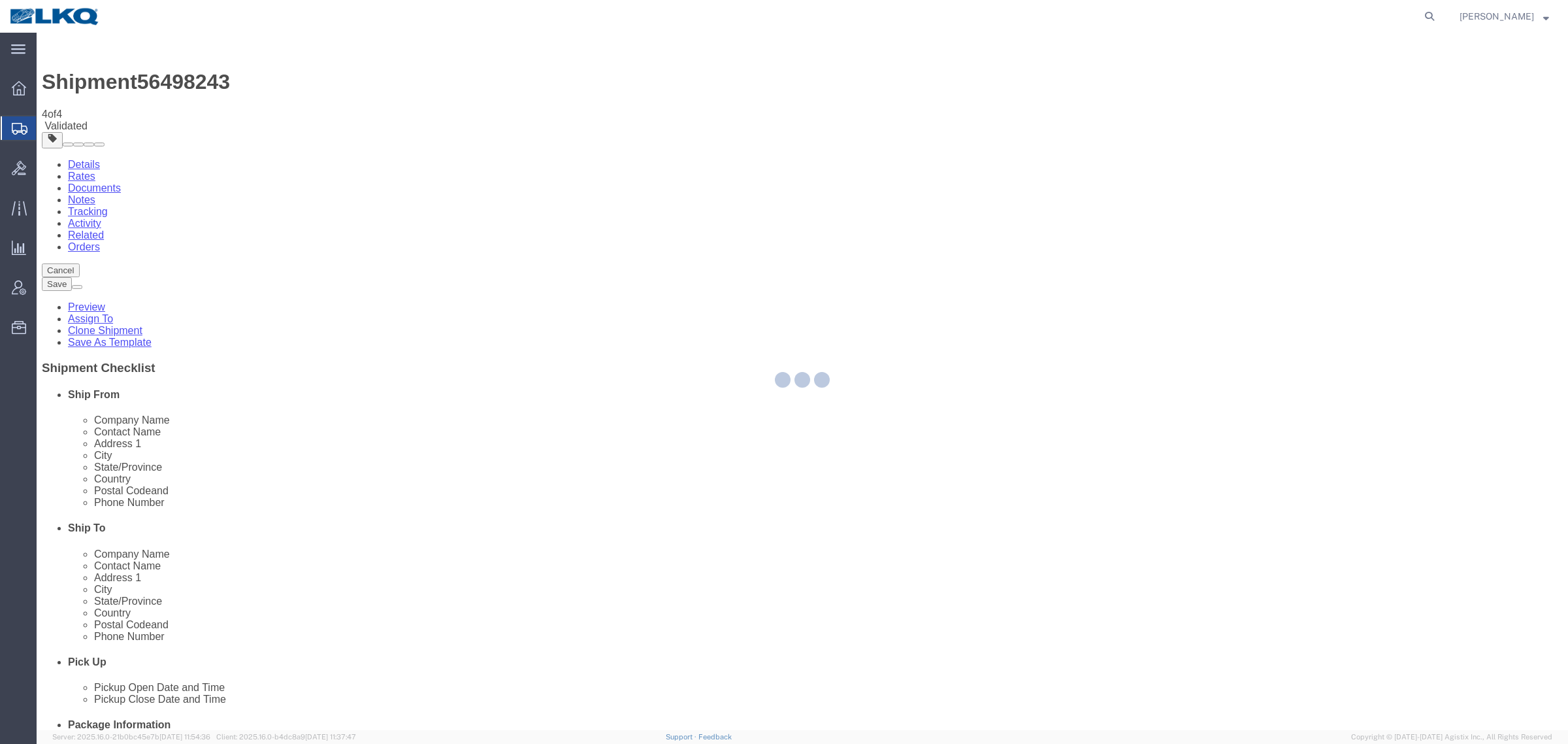
select select "27726"
select select "27834"
select select "TL"
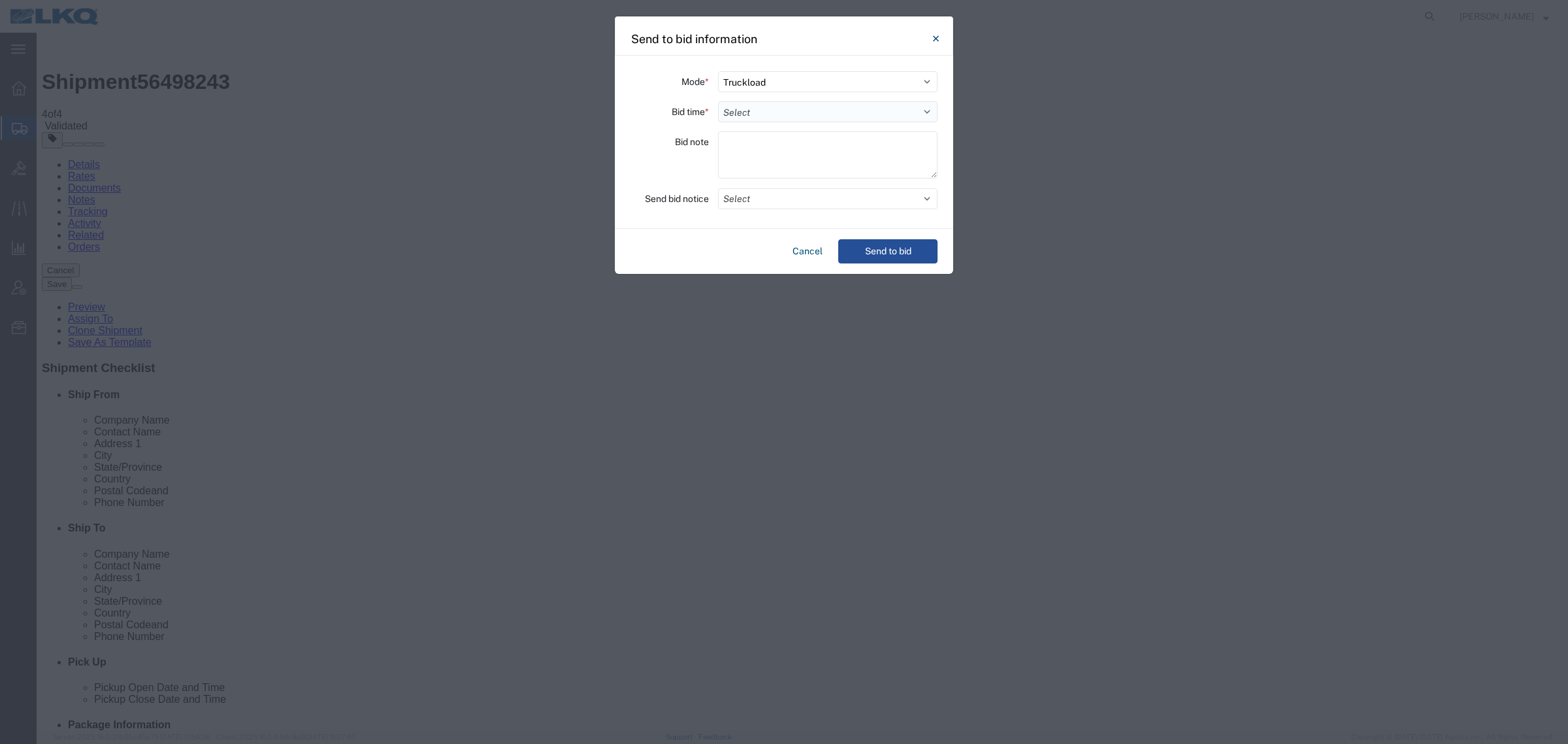
click at [732, 109] on select "Select 30 Min (Rush) 1 Hour (Rush) 2 Hours (Rush) 4 Hours (Rush) 8 Hours (Rush)…" at bounding box center [827, 112] width 220 height 21
select select "24"
click at [718, 101] on select "Select 30 Min (Rush) 1 Hour (Rush) 2 Hours (Rush) 4 Hours (Rush) 8 Hours (Rush)…" at bounding box center [827, 112] width 220 height 21
click at [877, 240] on button "Send to bid" at bounding box center [888, 251] width 99 height 24
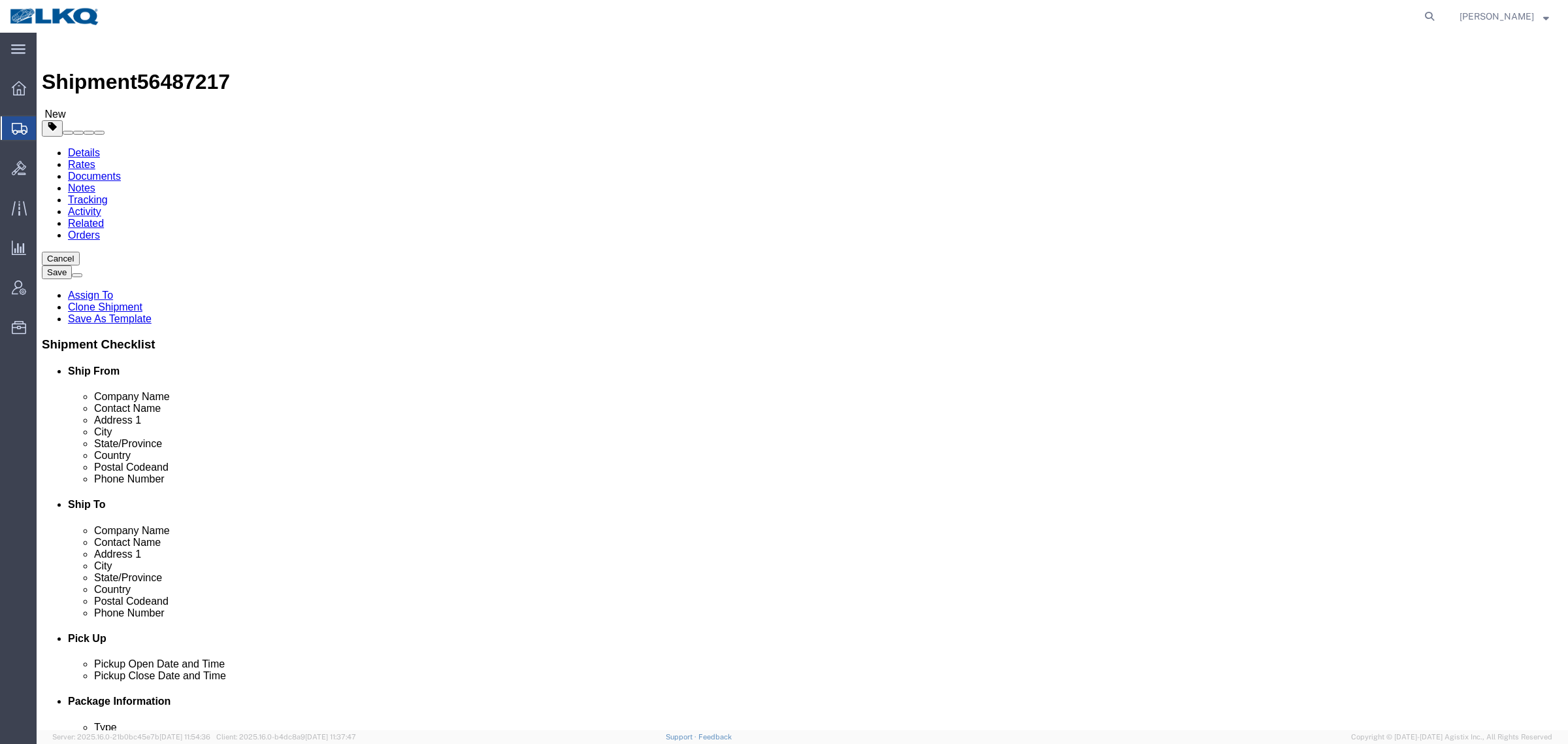
select select
select select "27708"
click span "56487217"
copy span "56487217"
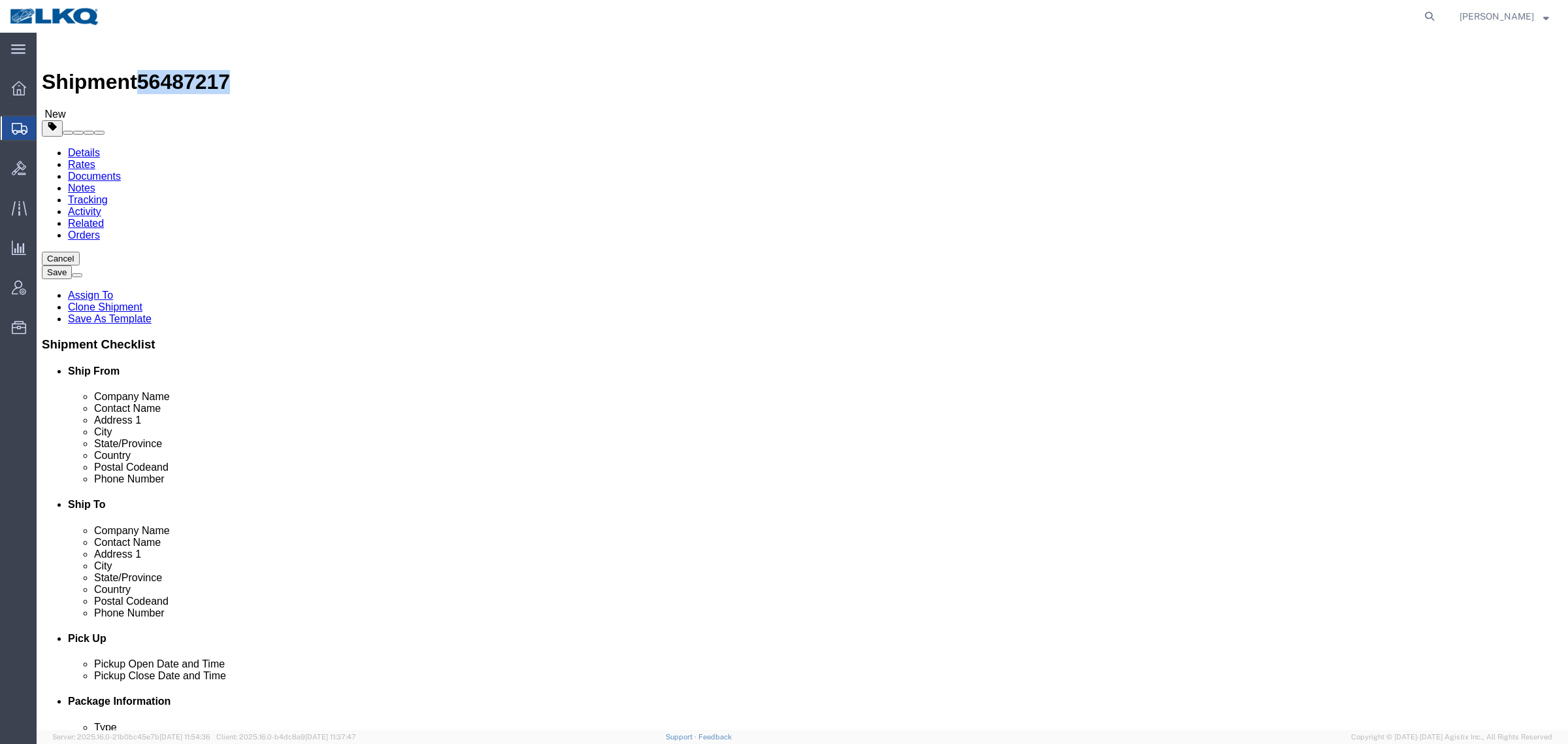
click link "Special Services"
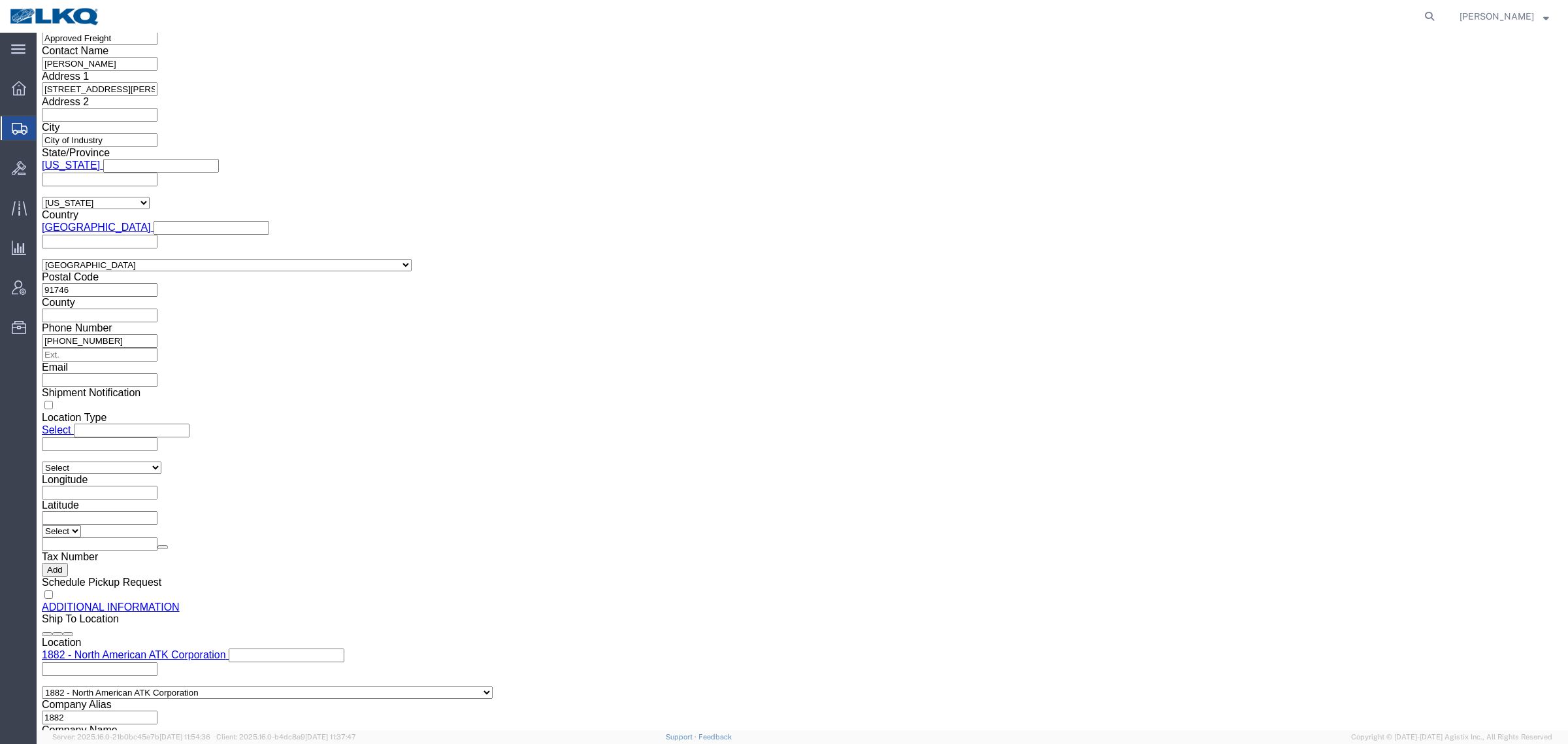
scroll to position [1040, 0]
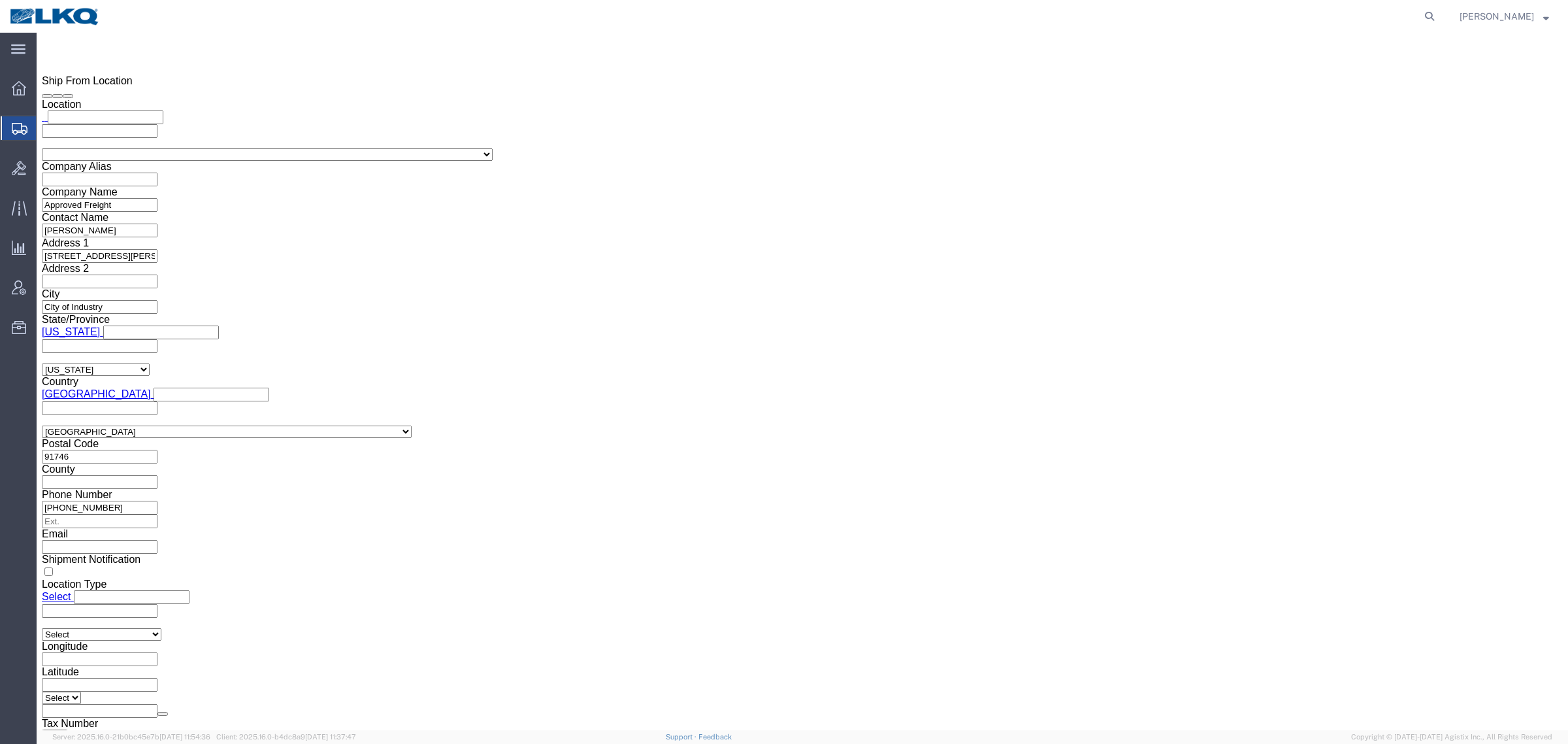
click input "[EMAIL_ADDRESS][DOMAIN_NAME]"
drag, startPoint x: 52, startPoint y: 88, endPoint x: 71, endPoint y: 101, distance: 23.0
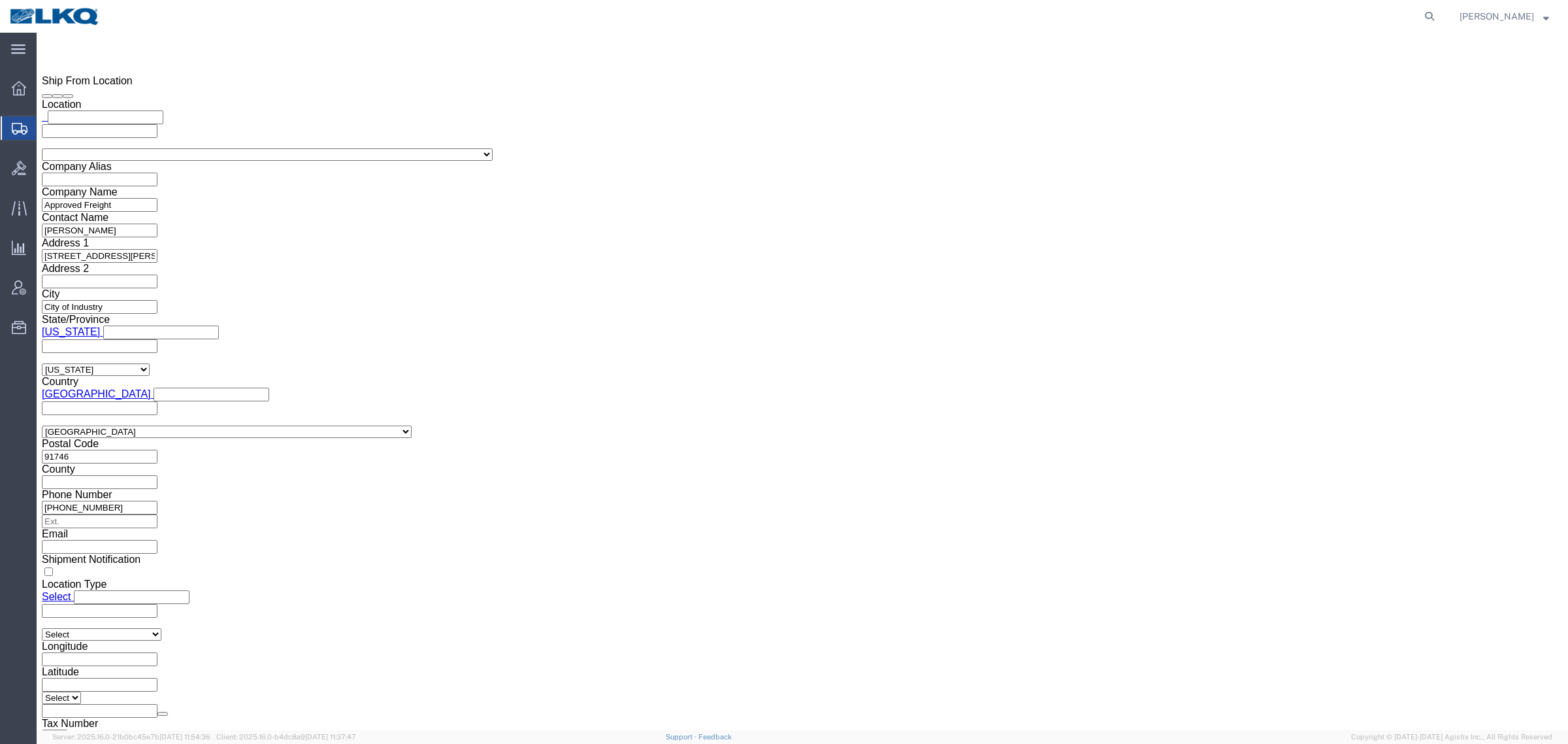
click icon
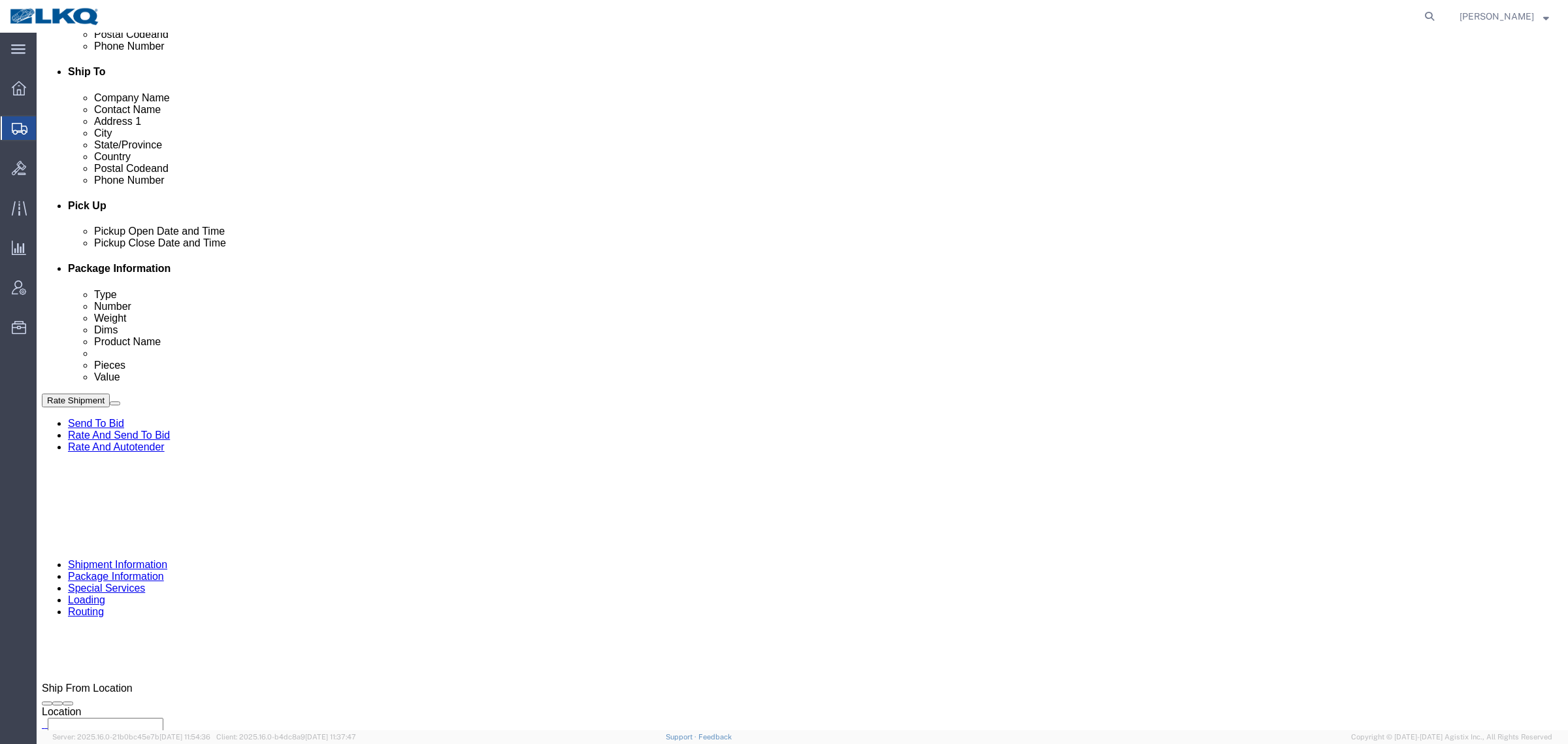
scroll to position [393, 0]
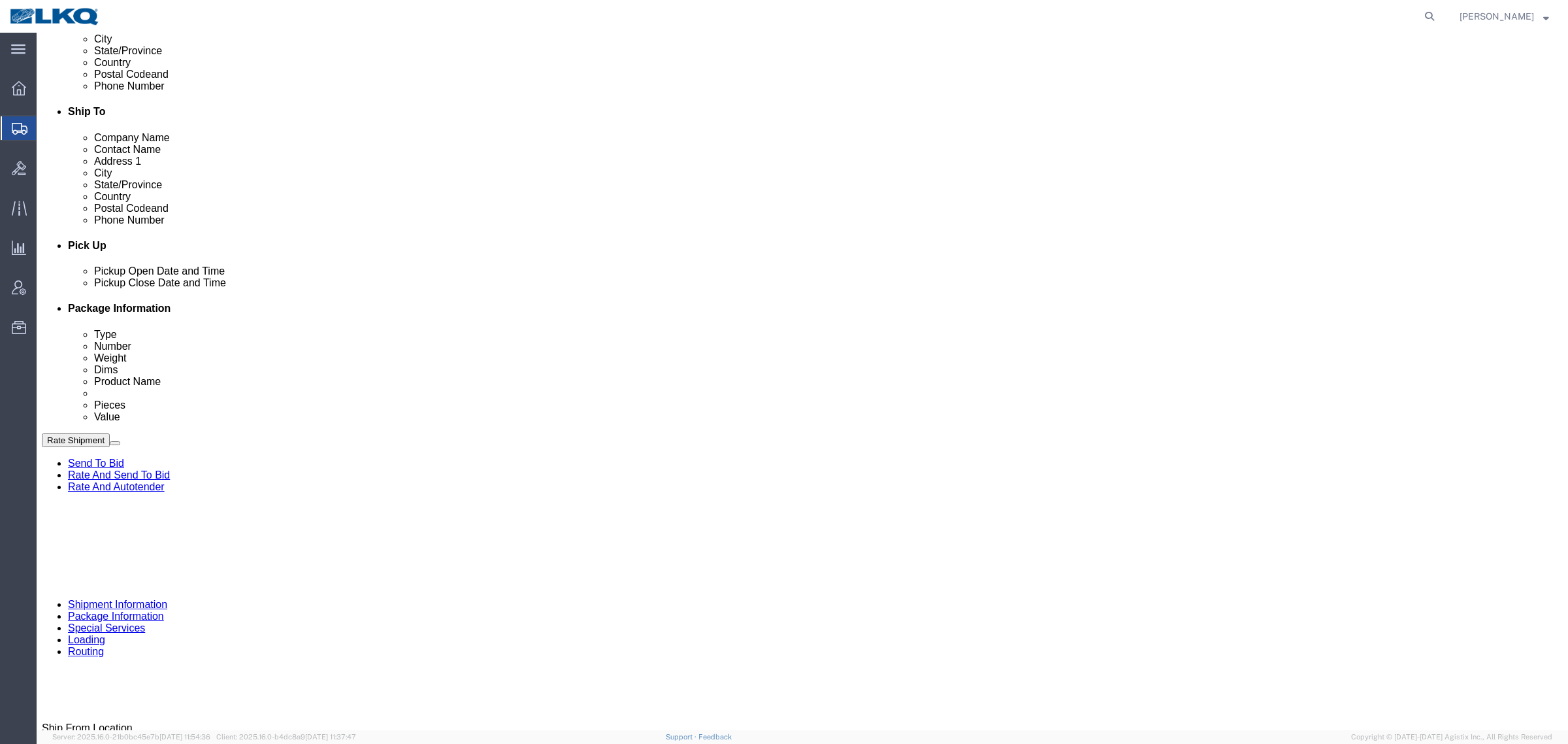
click div "Cancel Save Assign To Clone Shipment Save As Template Shipment Checklist Ship F…"
click div "Rate Shipment Send To Bid Rate And Send To Bid Rate And Autotender"
click button "Rate Shipment"
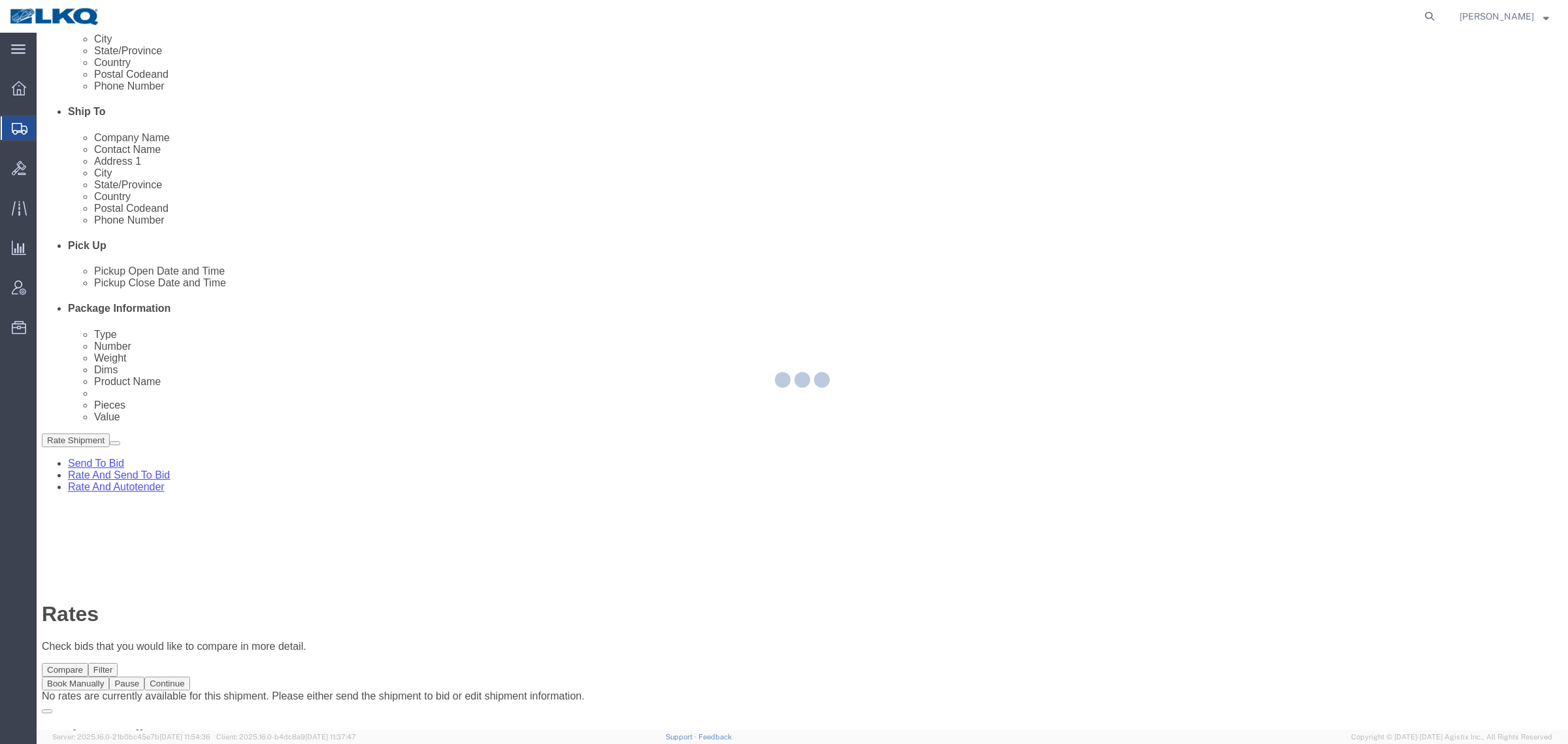
scroll to position [0, 0]
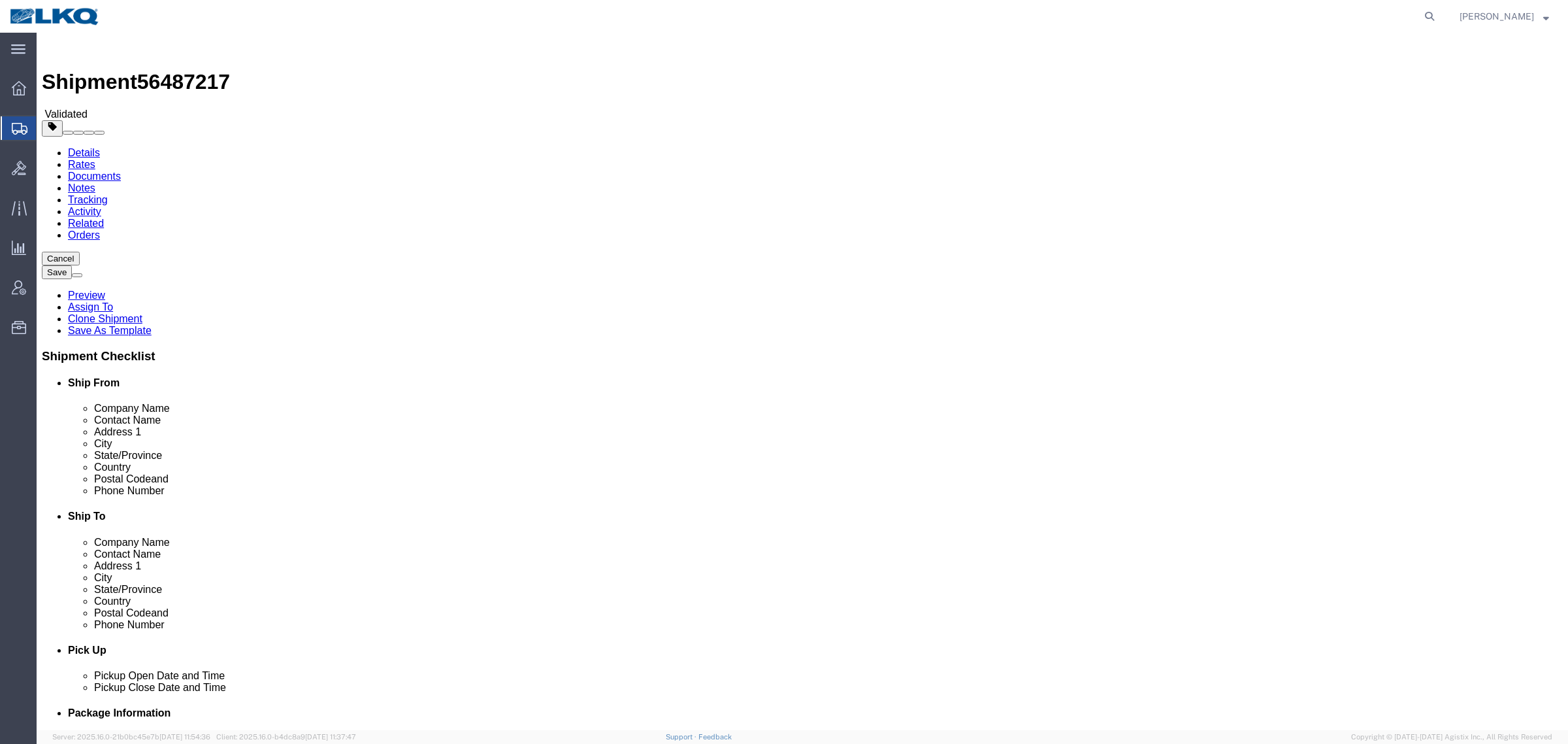
click at [88, 147] on link "Details" at bounding box center [84, 153] width 32 height 12
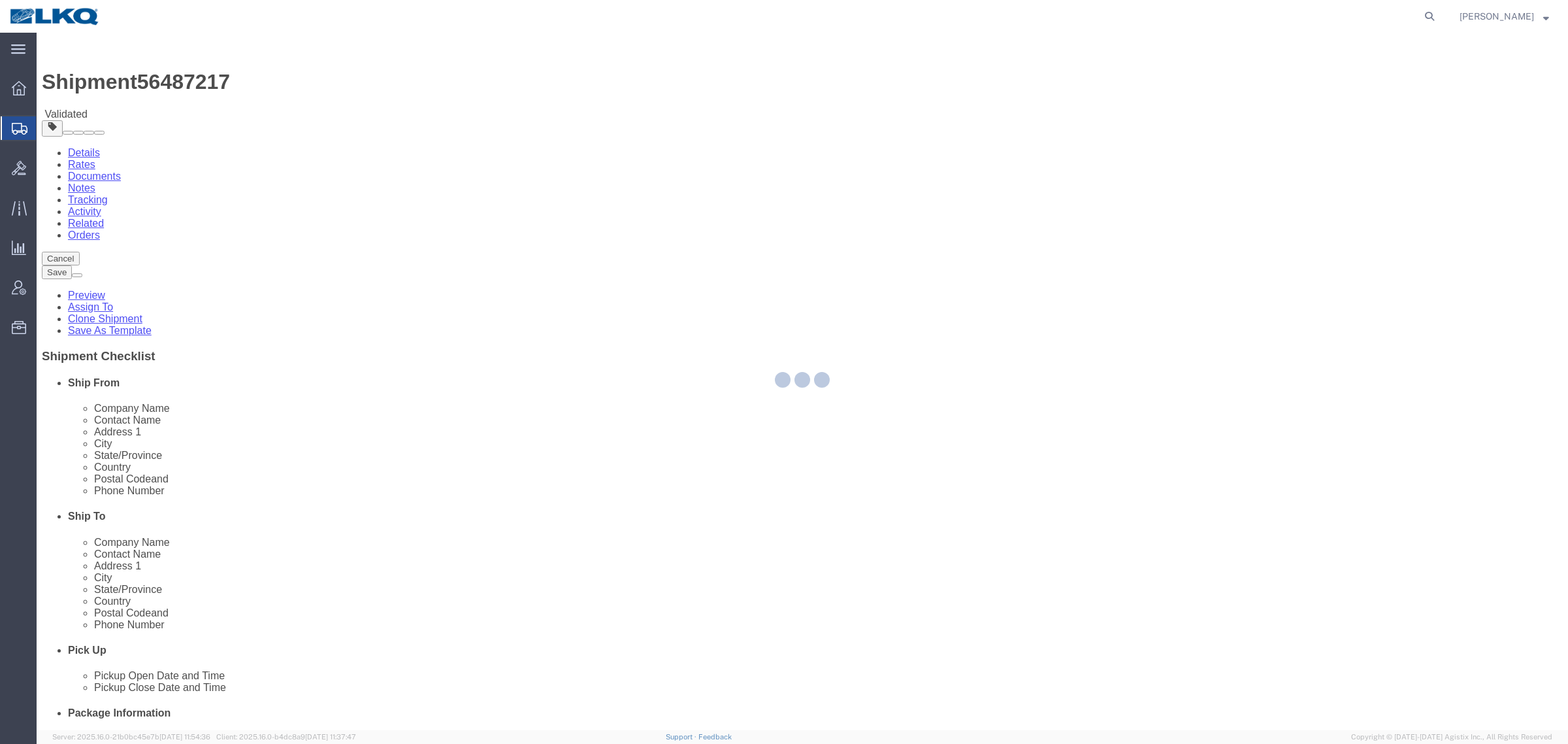
select select "27708"
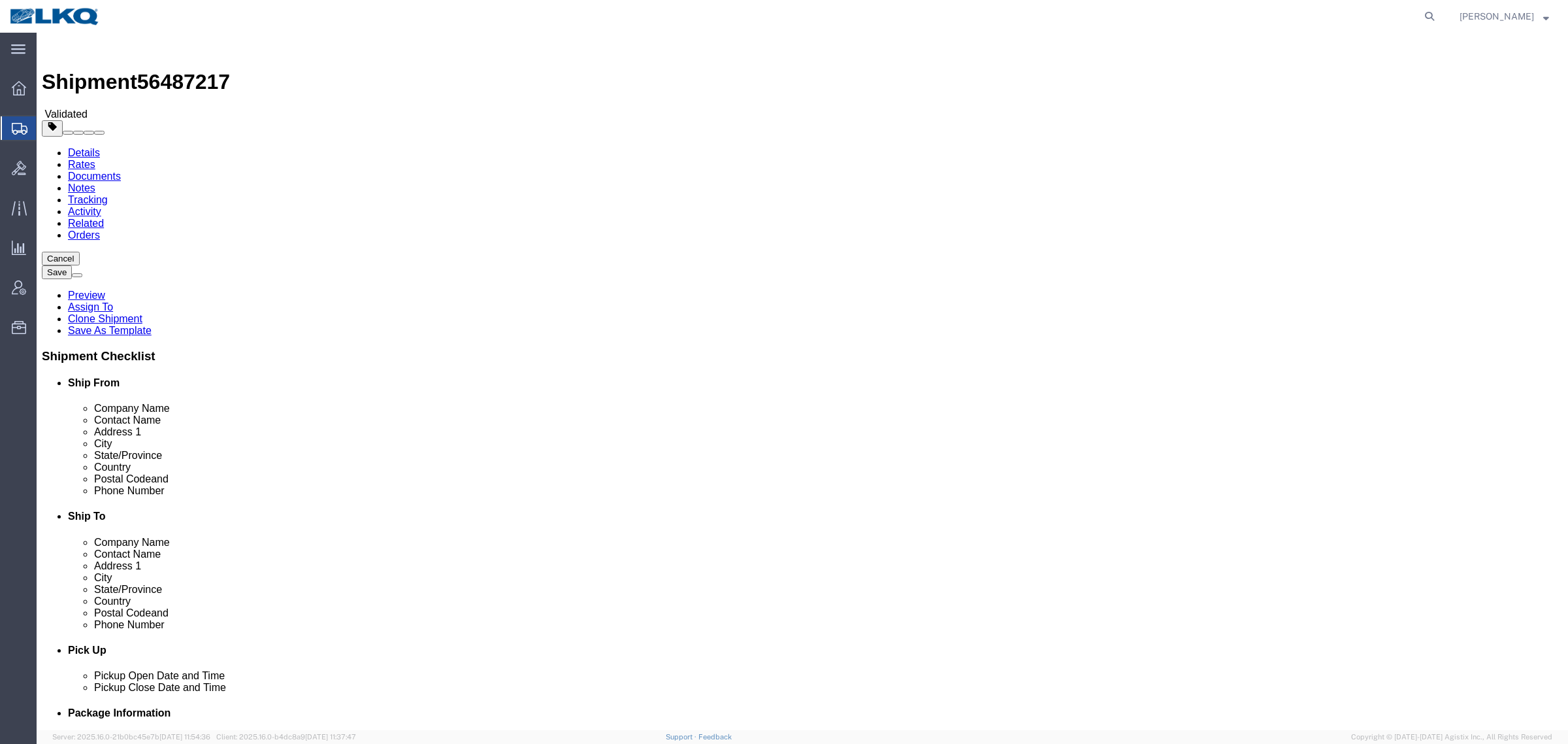
click span "56487217"
copy span "56487217"
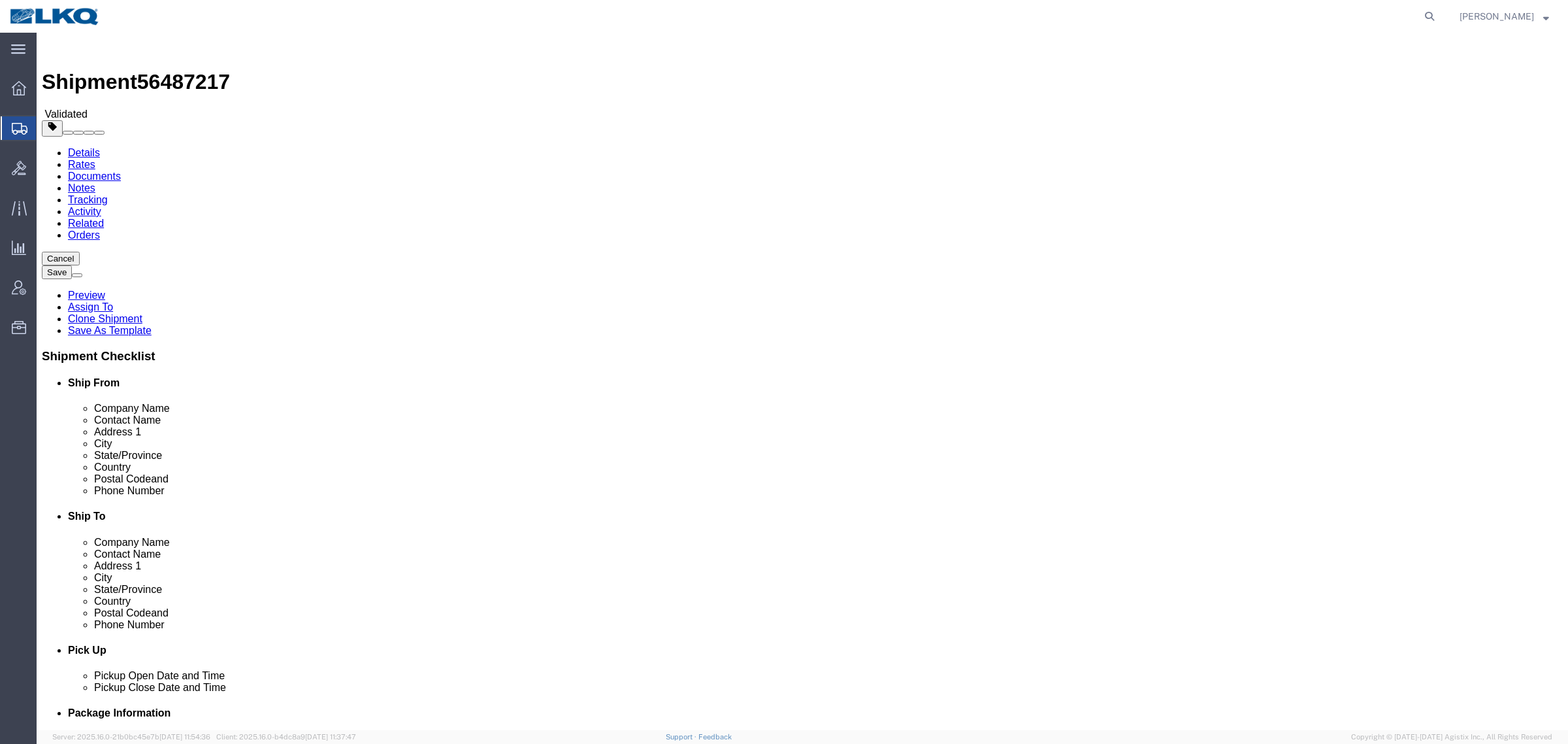
click input "91746"
click input "75050"
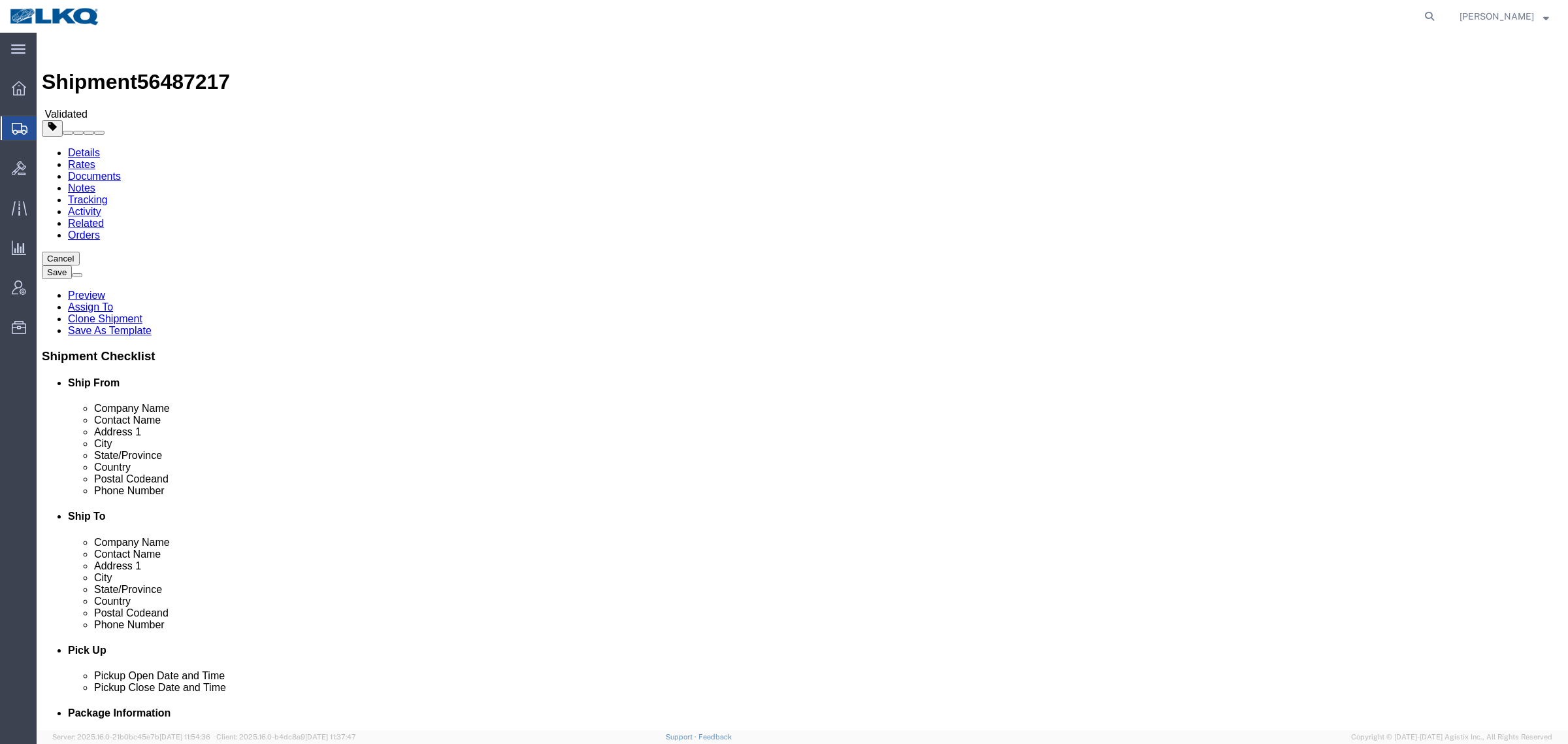
click div "Shipment Information Package Information Special Services Loading Routing"
click link "Documents"
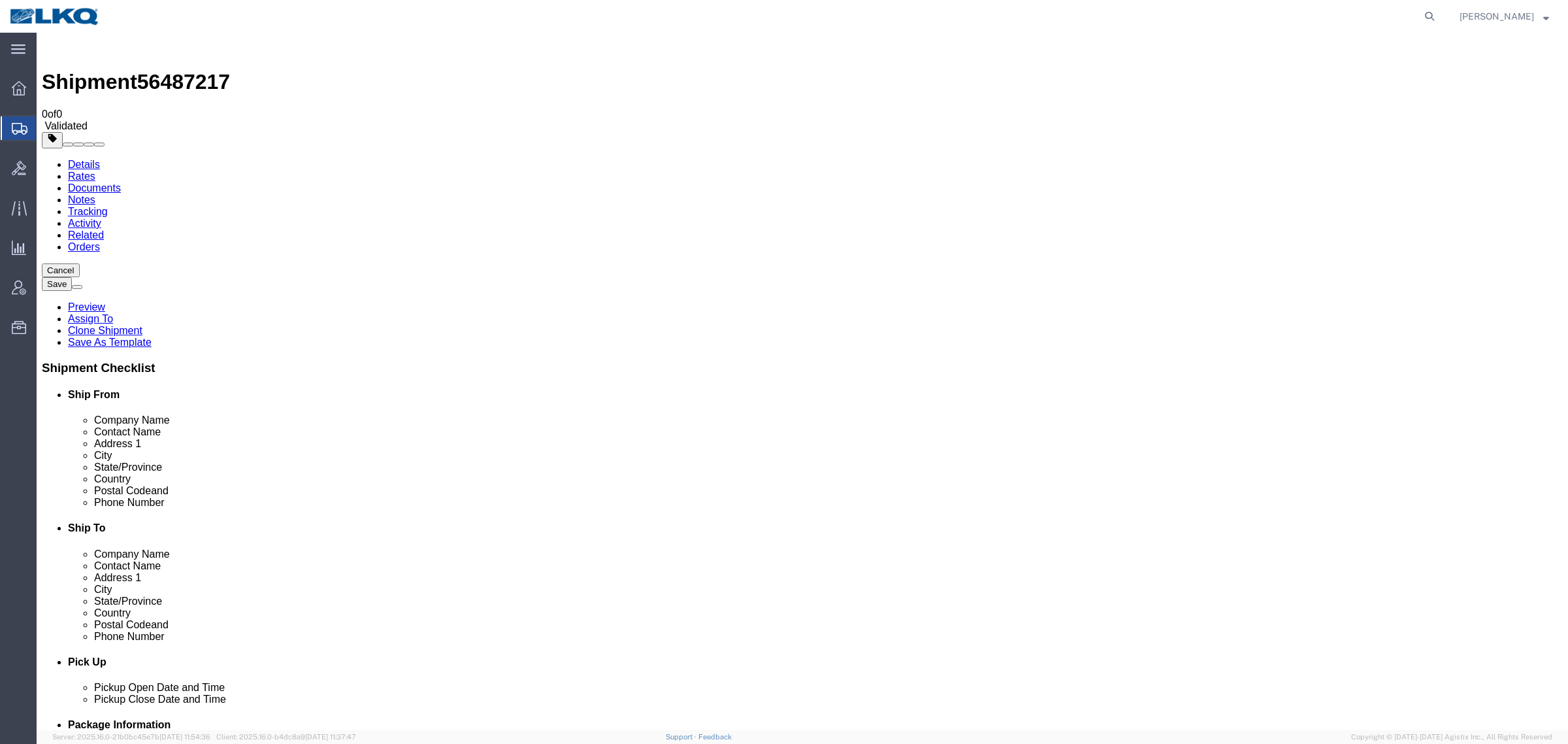
click at [95, 194] on link "Notes" at bounding box center [82, 200] width 28 height 12
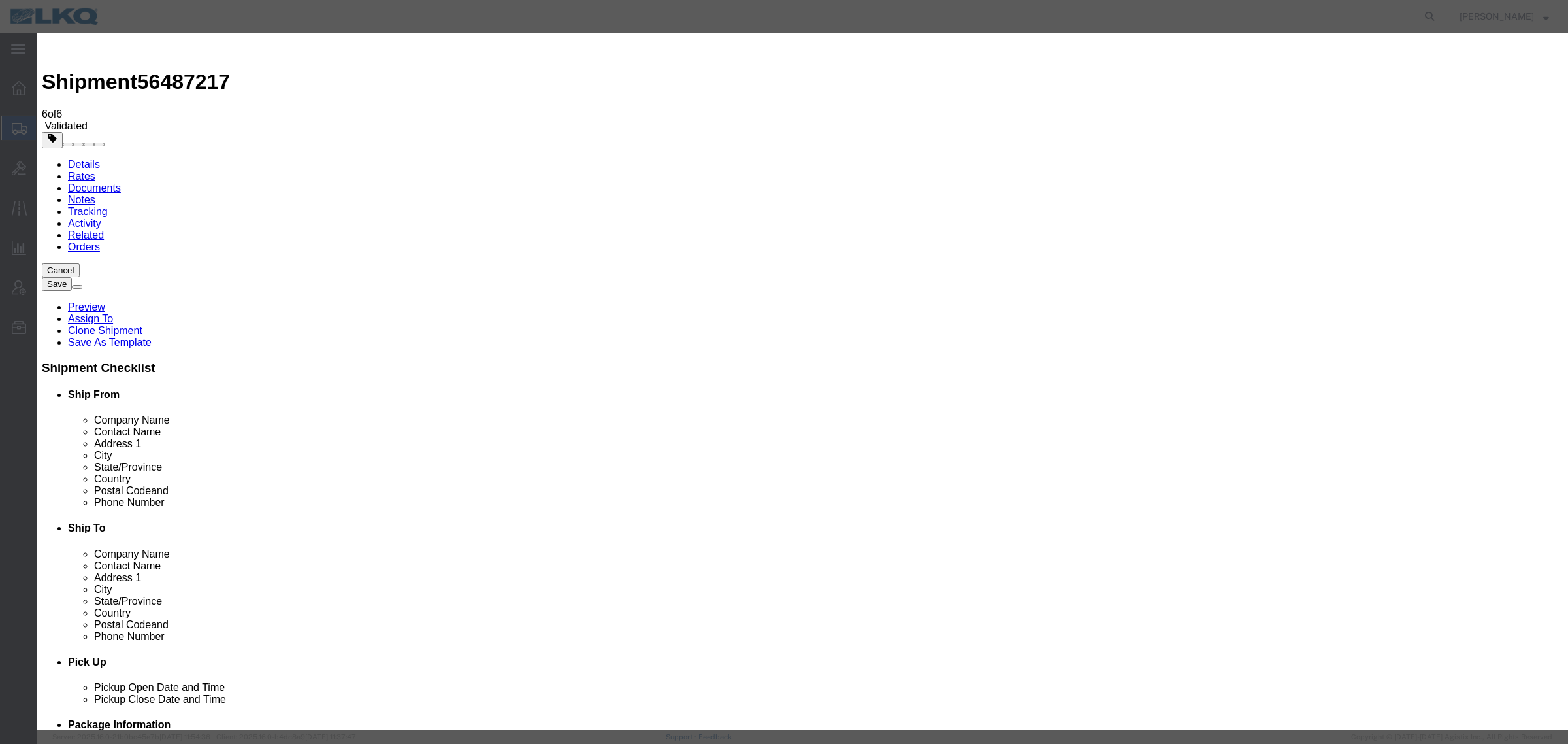
drag, startPoint x: 765, startPoint y: 119, endPoint x: 760, endPoint y: 124, distance: 7.1
select select "BID_NOTES"
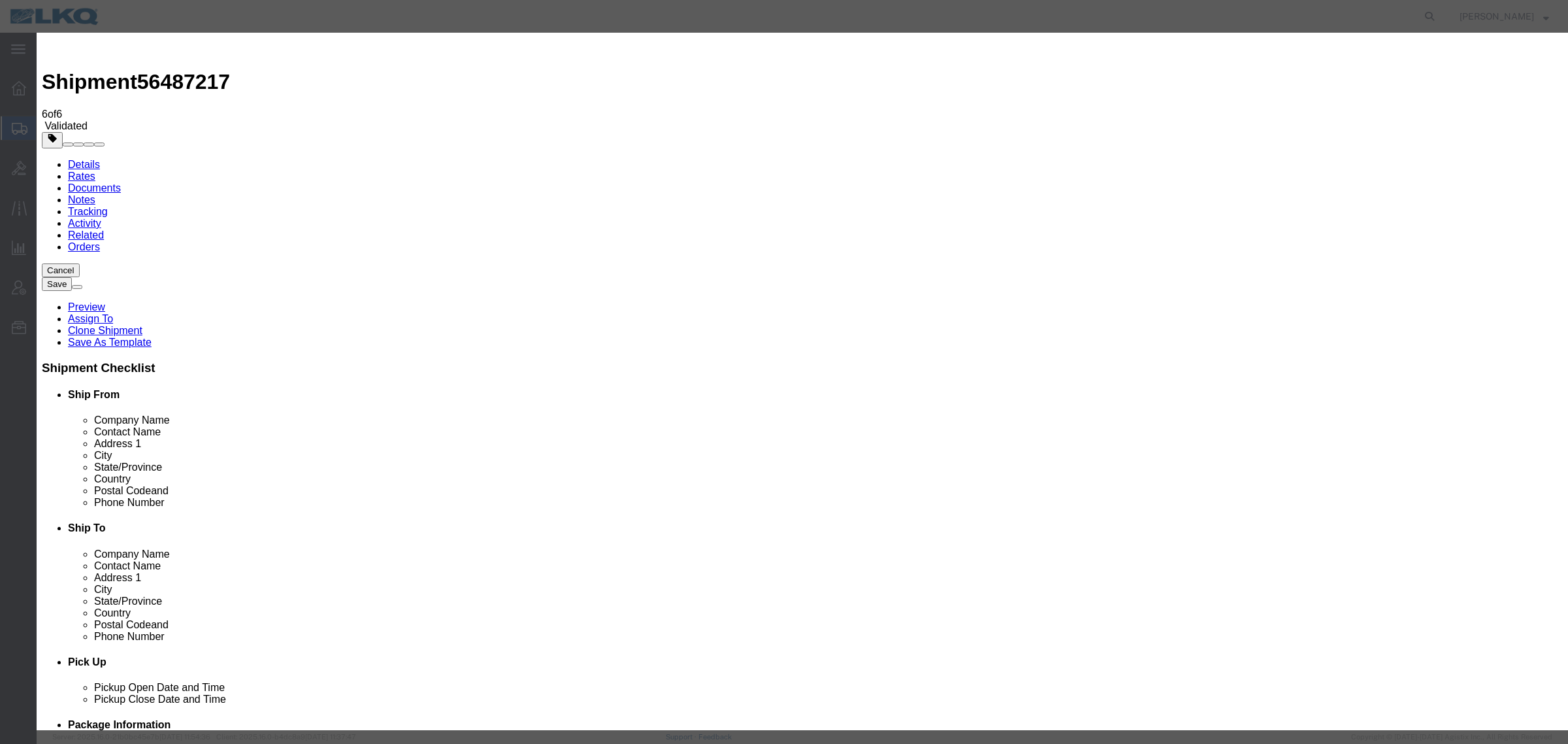
select select "PRIVATE_TO_ACCOUNT"
type textarea "DAT: $3022"
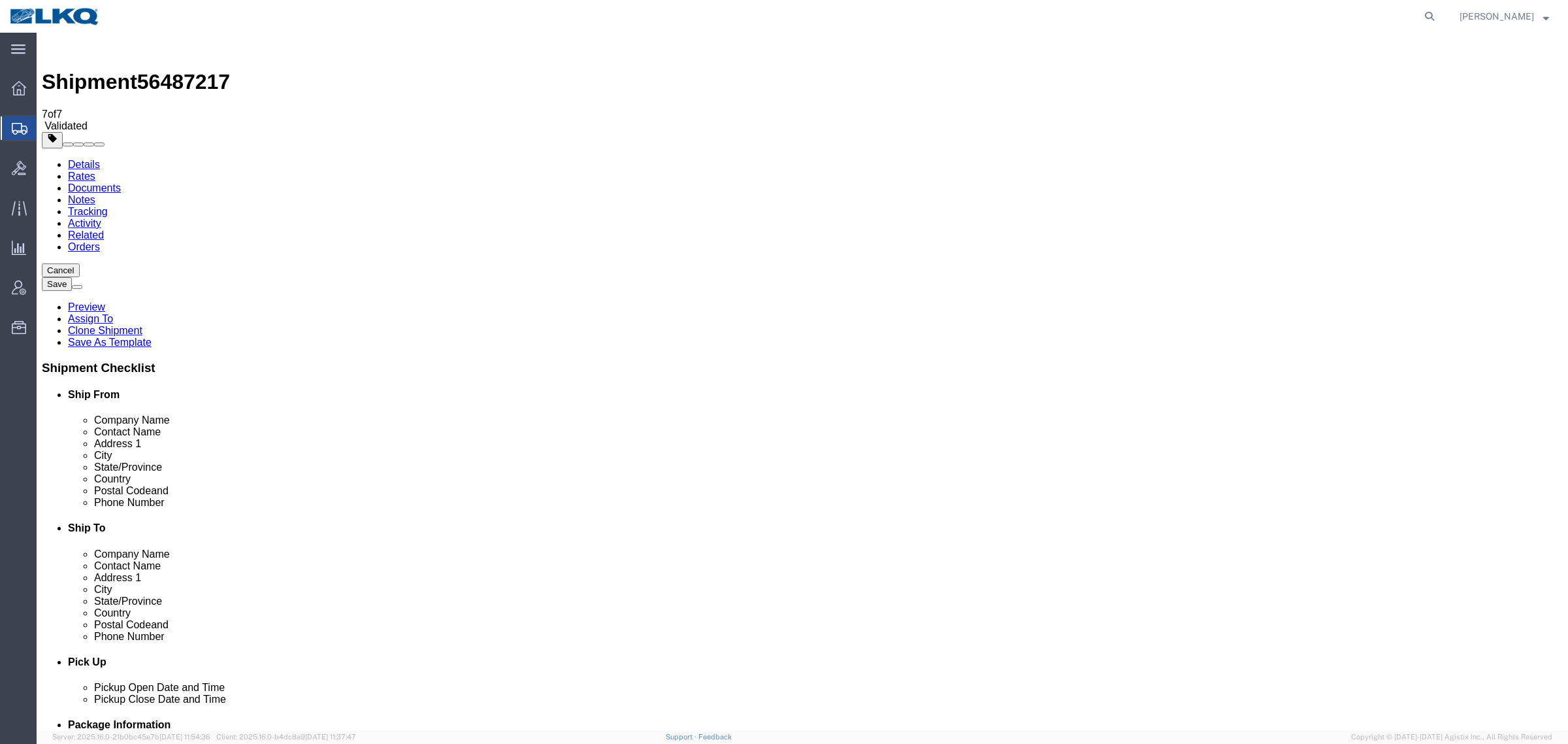
click at [73, 159] on link "Details" at bounding box center [84, 164] width 32 height 12
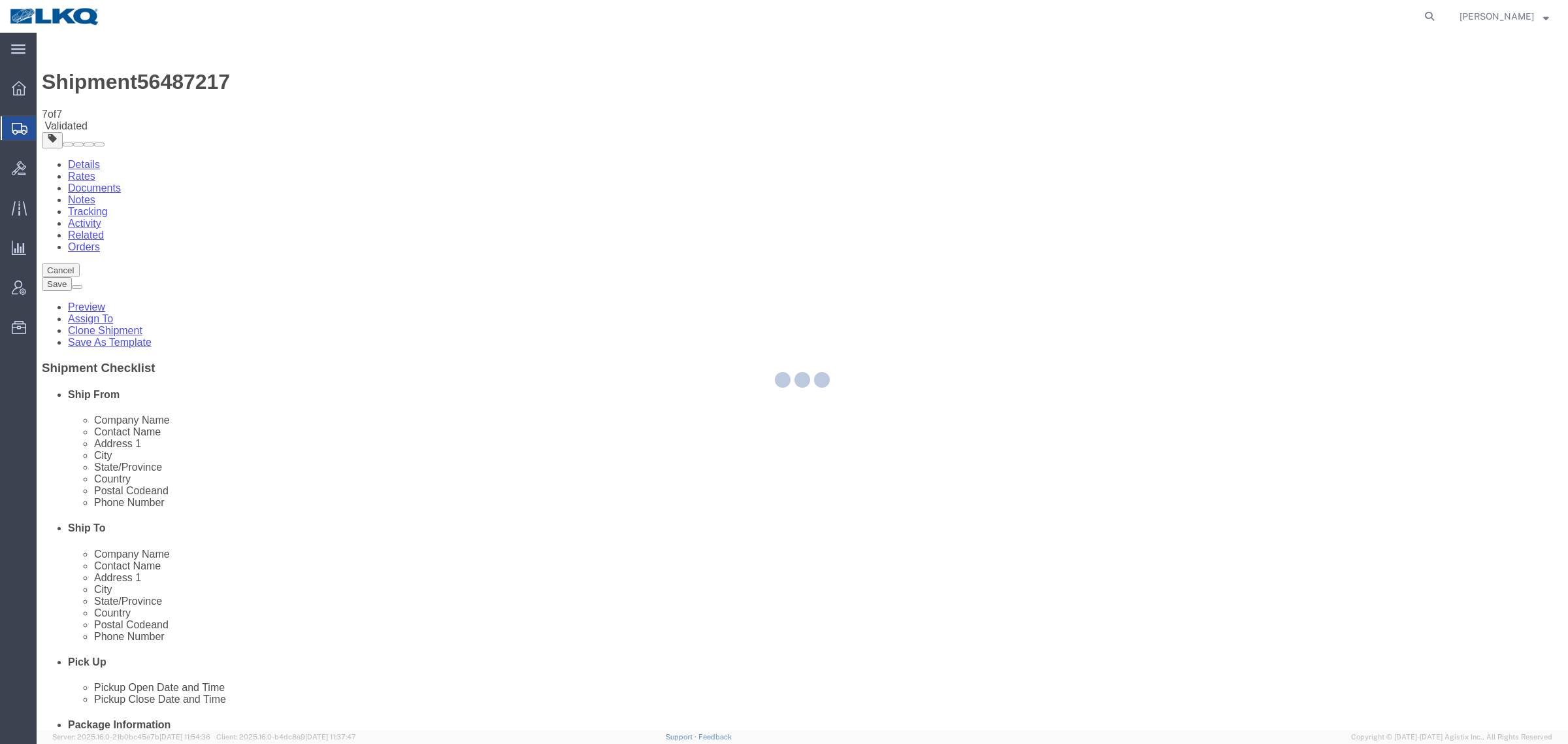
select select "27708"
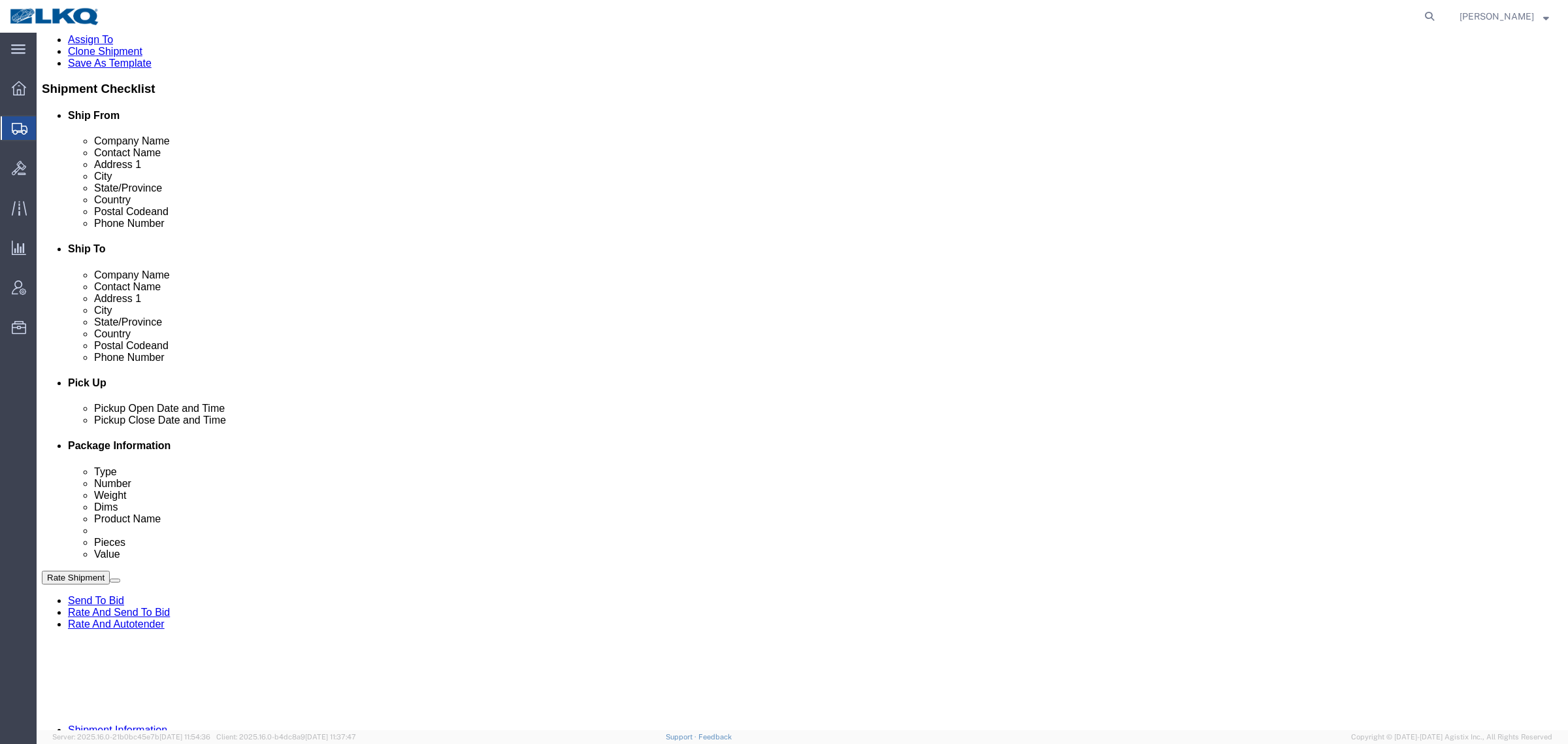
scroll to position [327, 0]
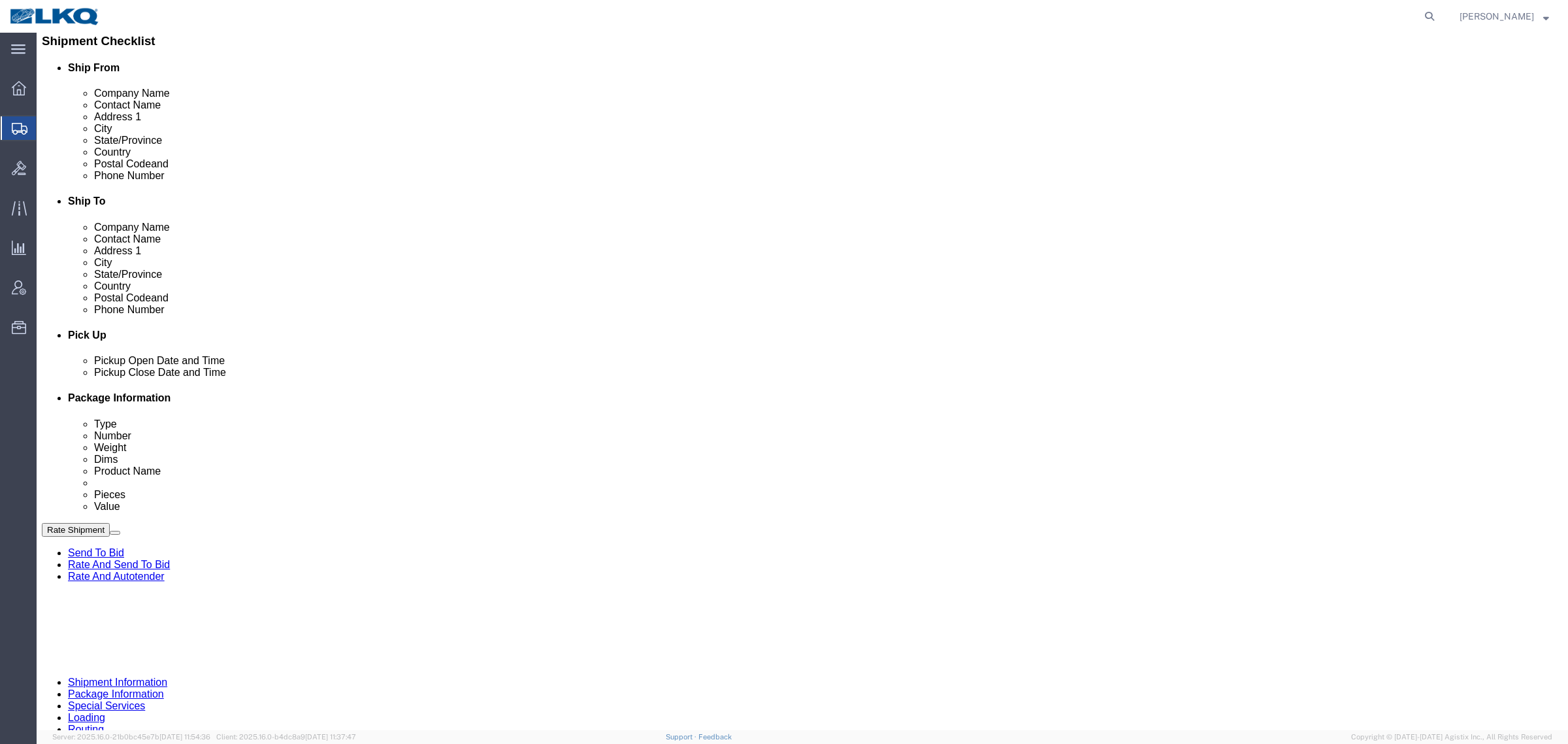
click link "Send To Bid"
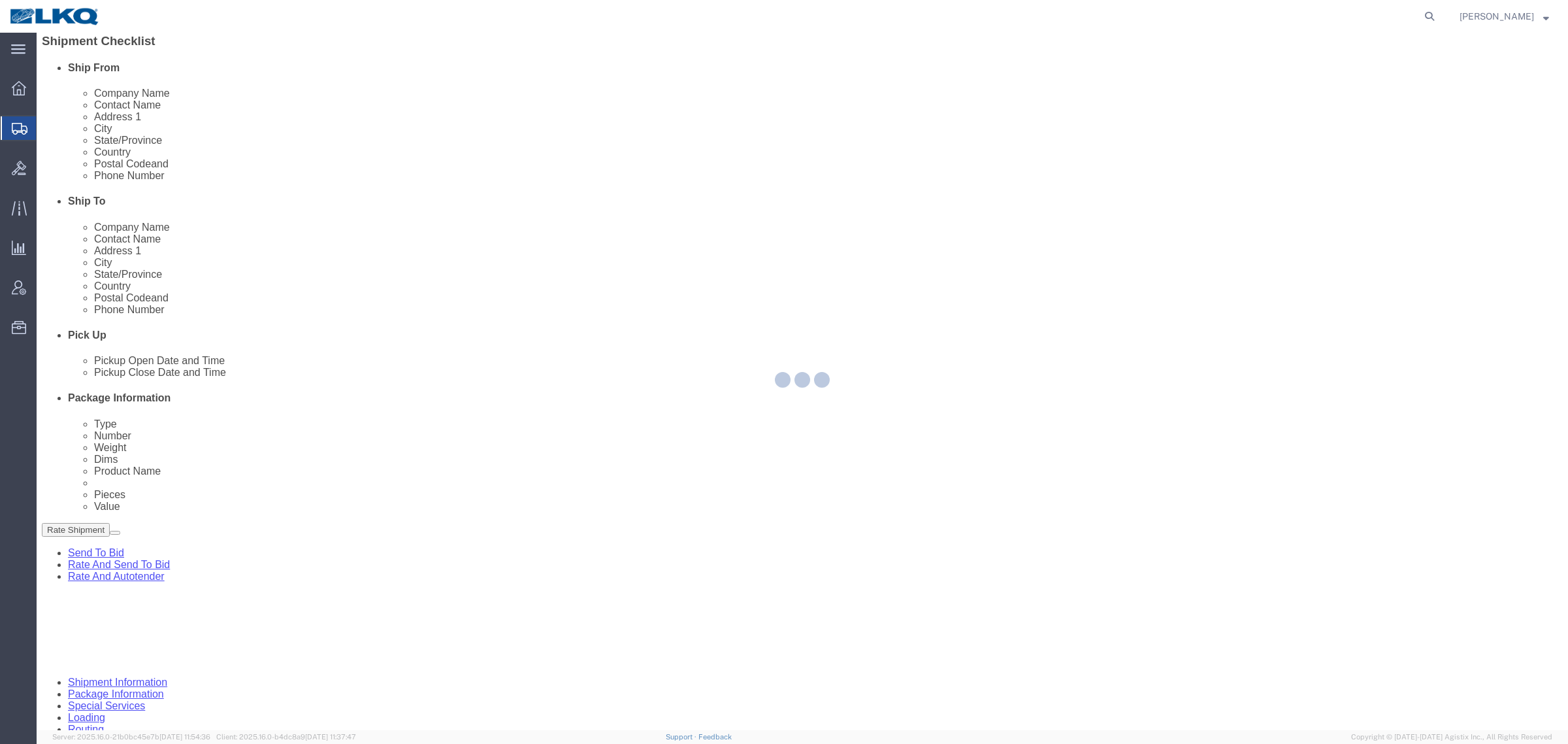
select select "TL"
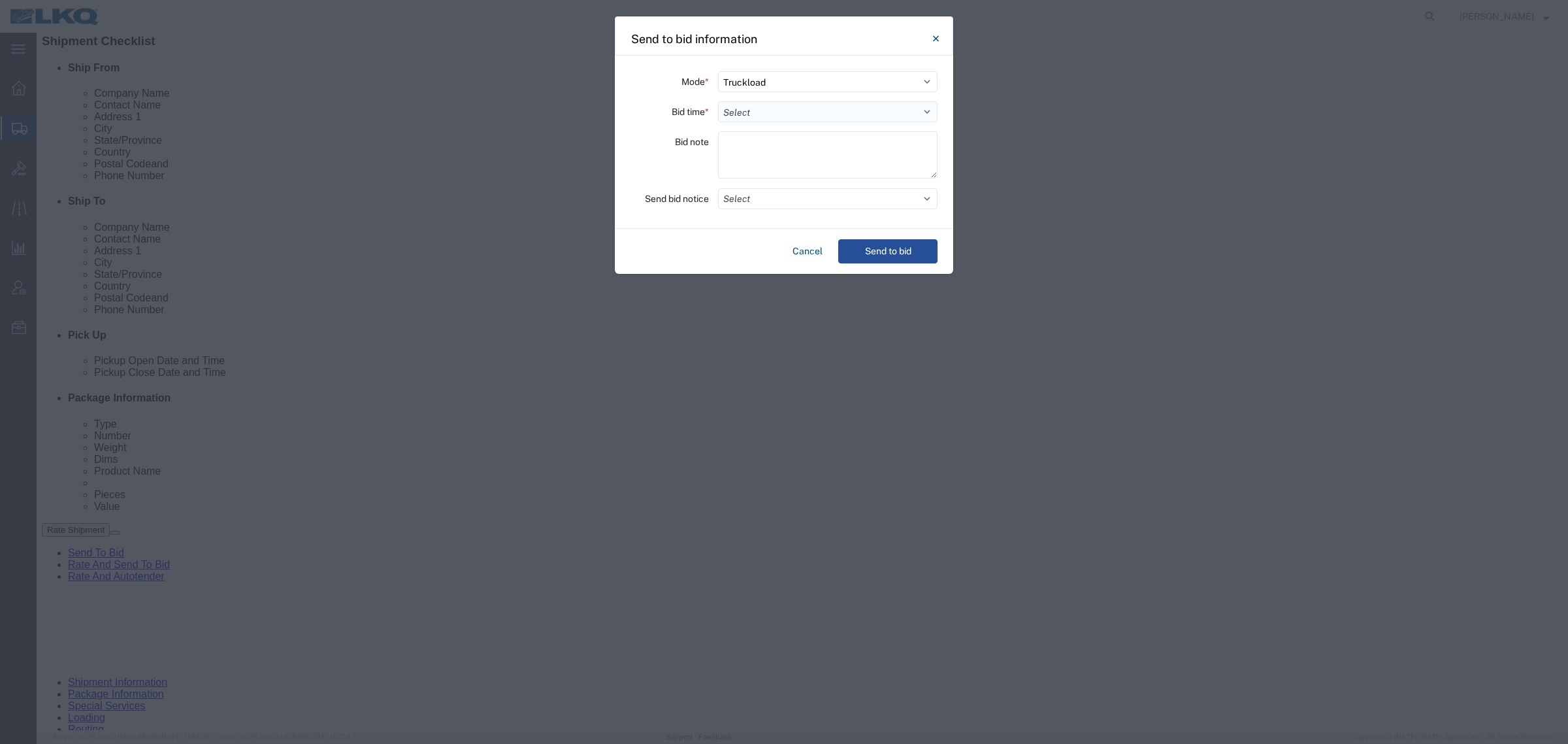
click at [815, 113] on select "Select 30 Min (Rush) 1 Hour (Rush) 2 Hours (Rush) 4 Hours (Rush) 8 Hours (Rush)…" at bounding box center [827, 112] width 220 height 21
select select "8"
click at [718, 101] on select "Select 30 Min (Rush) 1 Hour (Rush) 2 Hours (Rush) 4 Hours (Rush) 8 Hours (Rush)…" at bounding box center [827, 112] width 220 height 21
click at [883, 254] on button "Send to bid" at bounding box center [888, 251] width 99 height 24
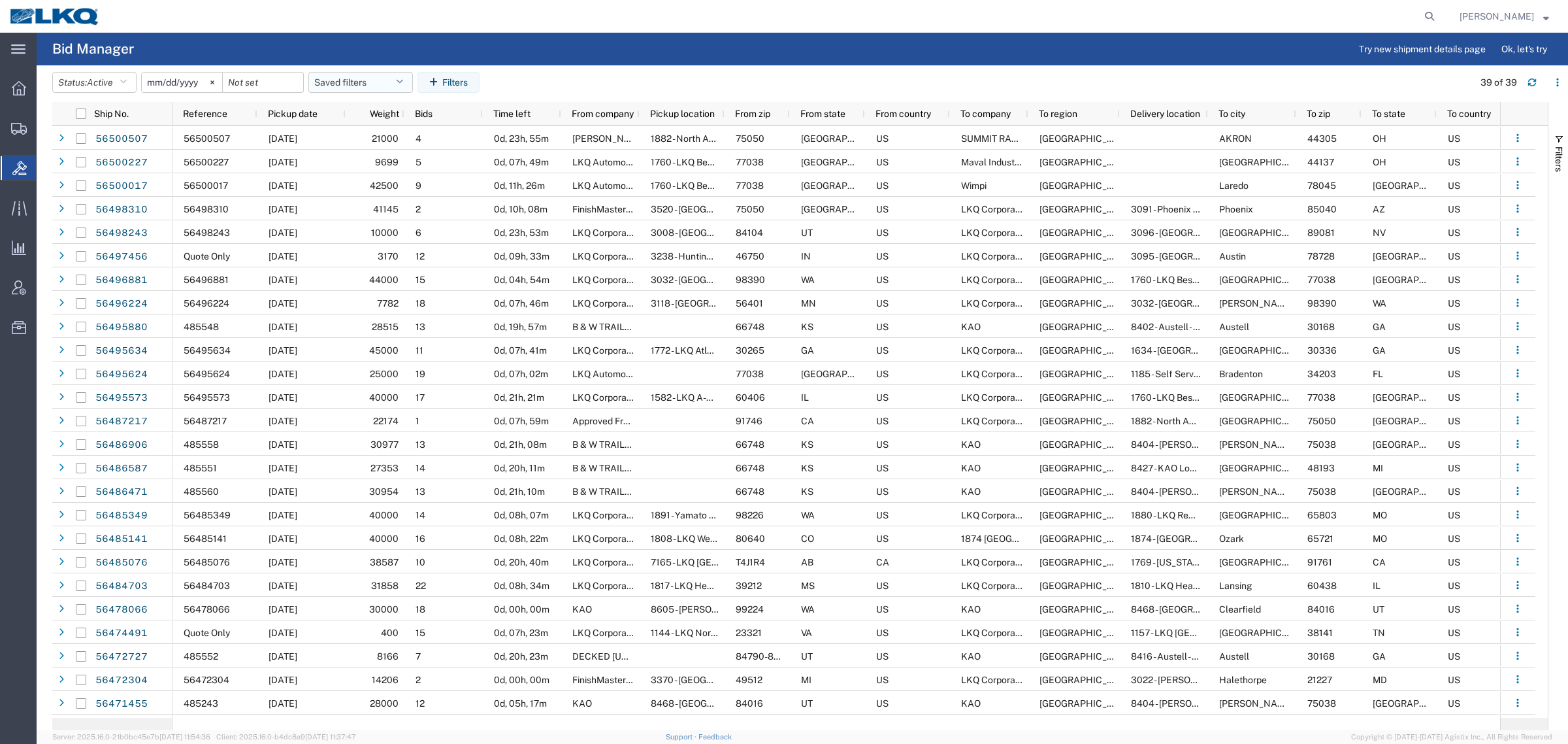
click at [334, 86] on button "Saved filters" at bounding box center [360, 83] width 105 height 21
click at [385, 137] on span "Bid Board" at bounding box center [396, 139] width 171 height 24
type input "[DATE]"
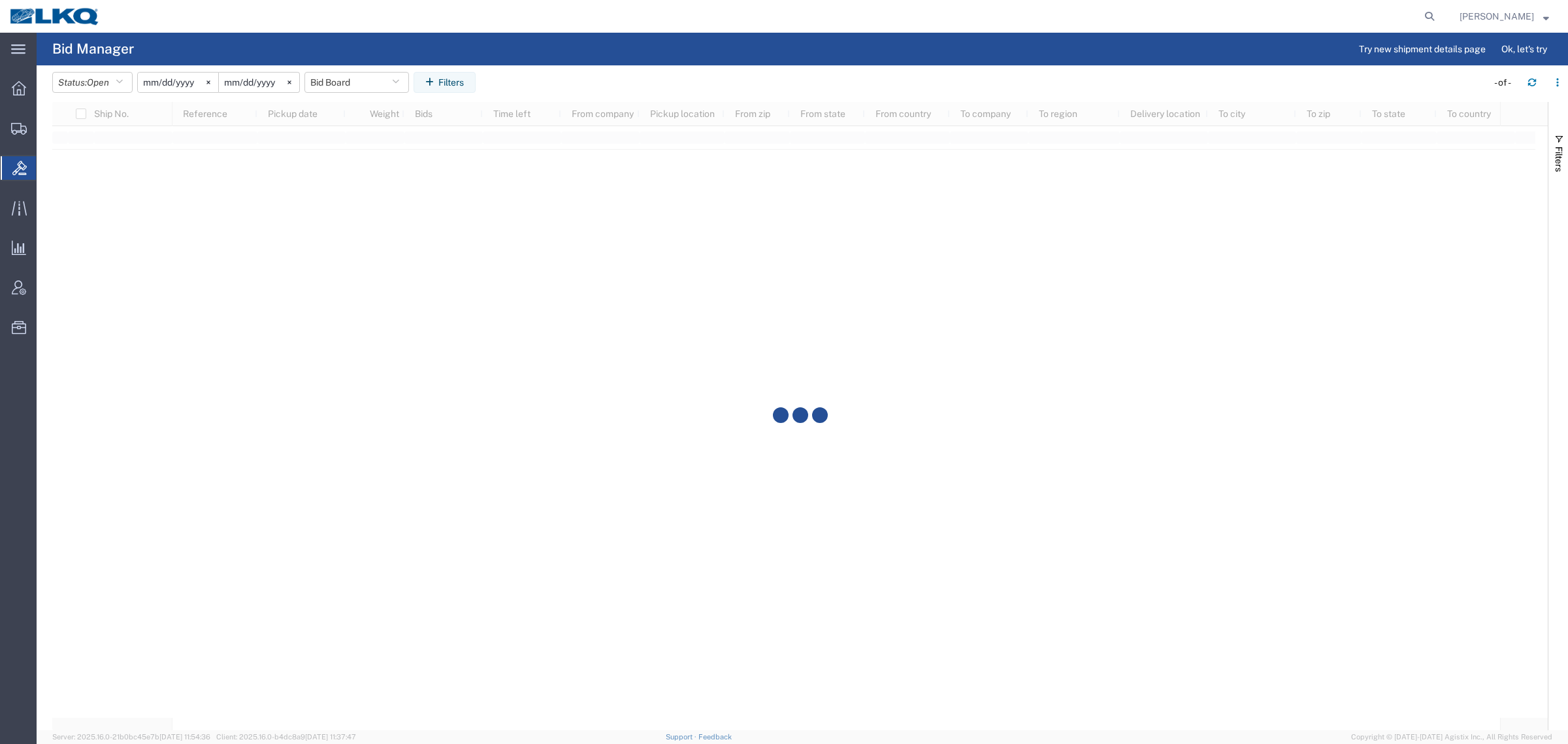
click at [659, 75] on agx-table-filter-chips "Status: Open Active All Awaiting Confirmation Awarded Closed Expired Open Withd…" at bounding box center [766, 87] width 1429 height 30
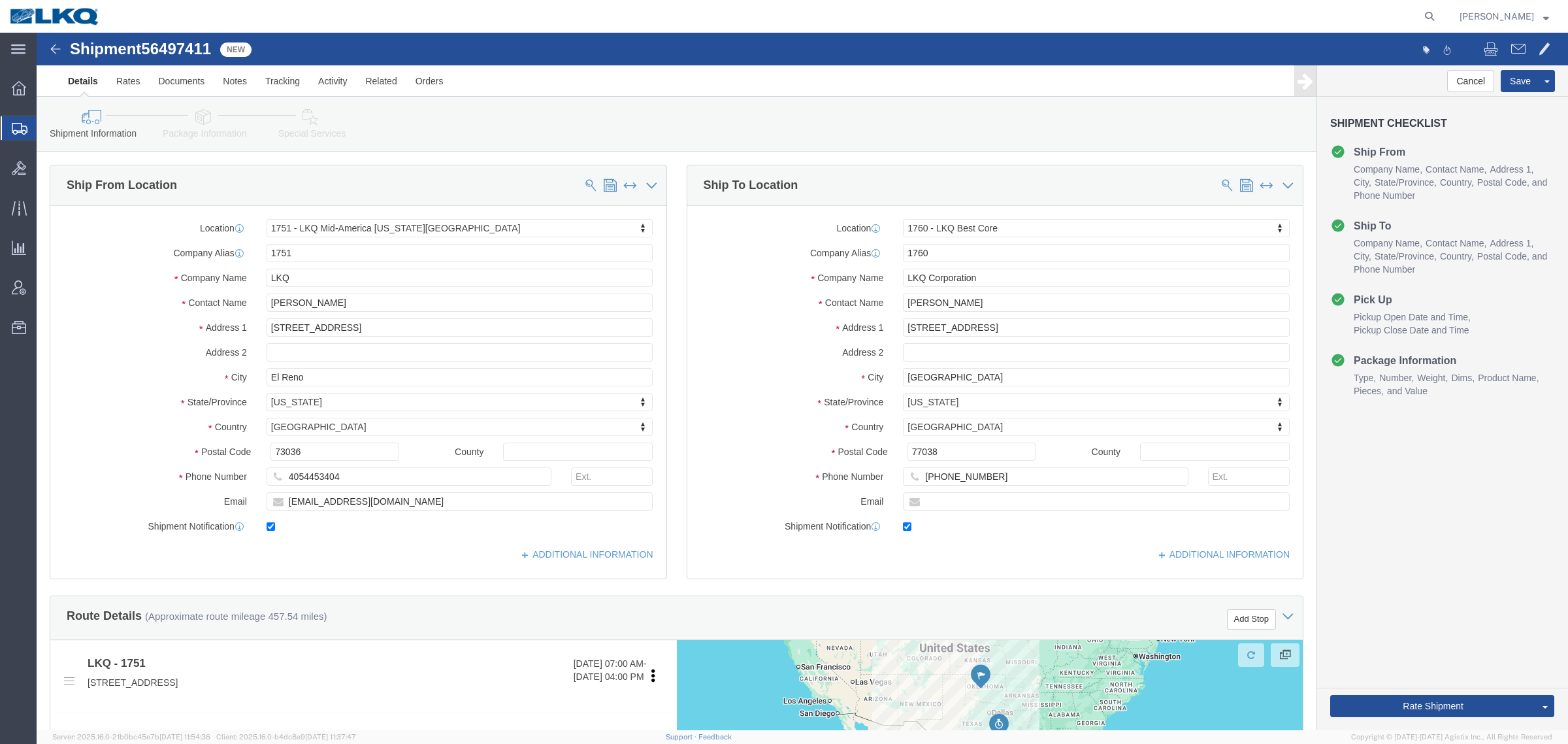
click div "Shipment Information Package Information Special Services Loading Routing"
select select "27628"
select select "27634"
click span "56497411"
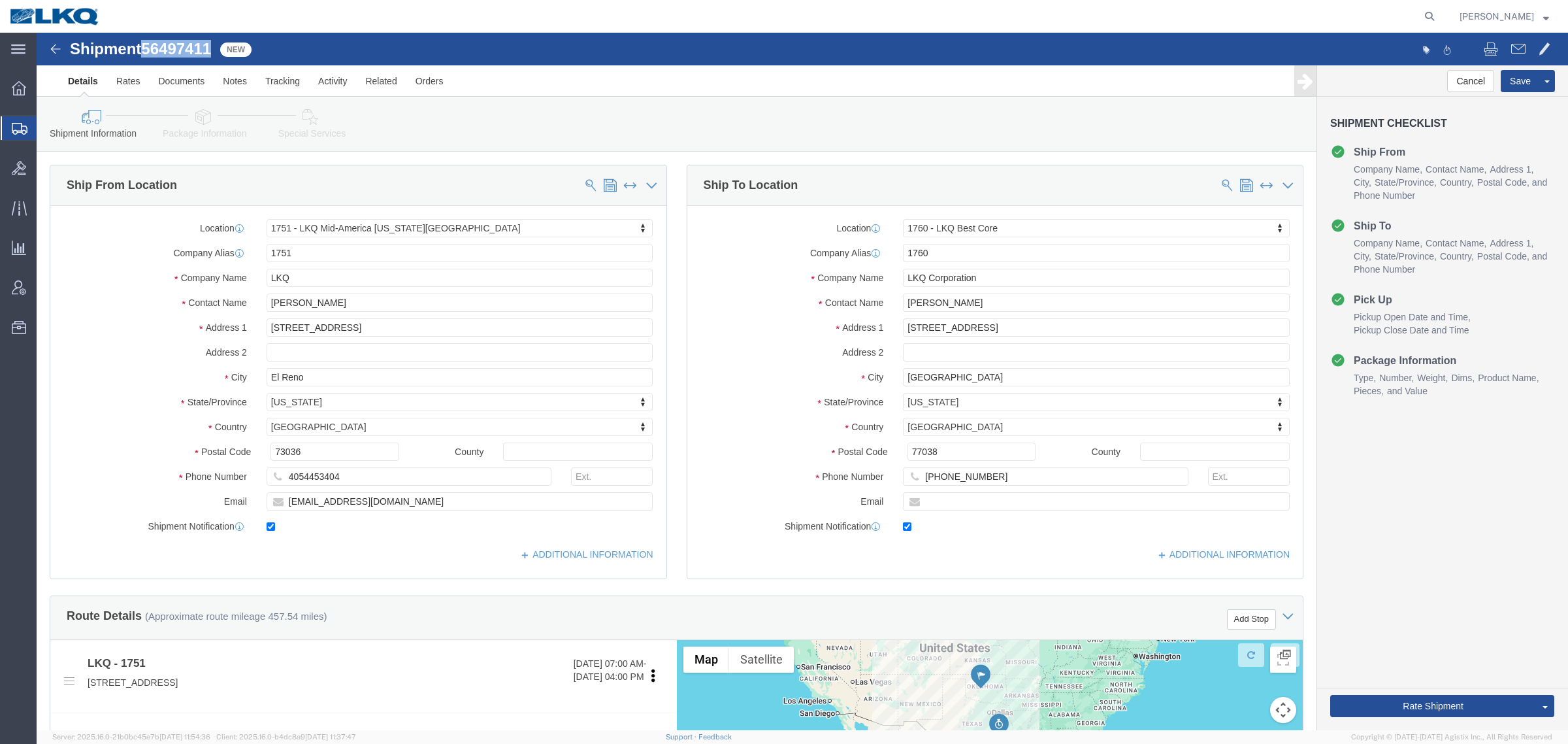
copy span "56497411"
click link "Special Services"
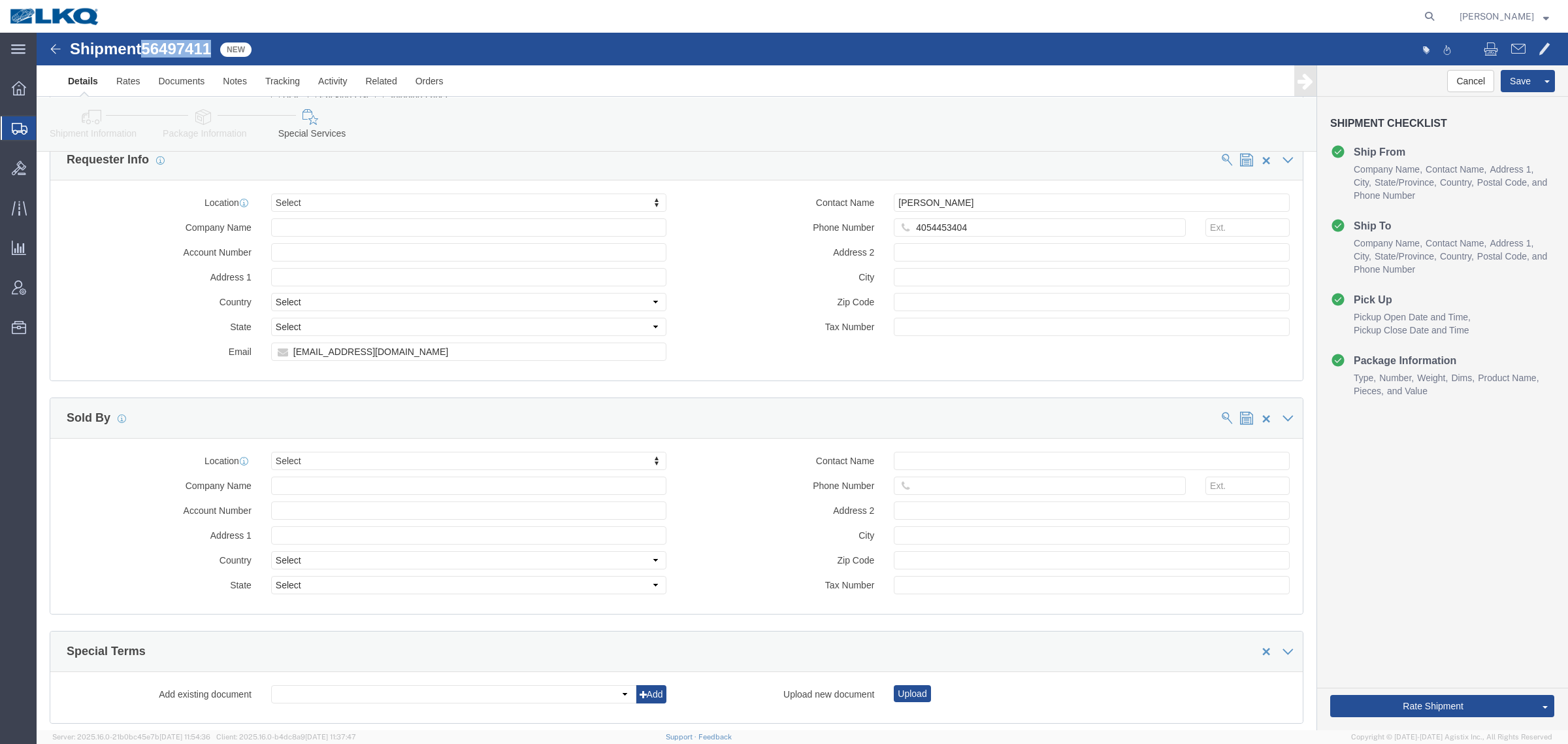
scroll to position [1226, 0]
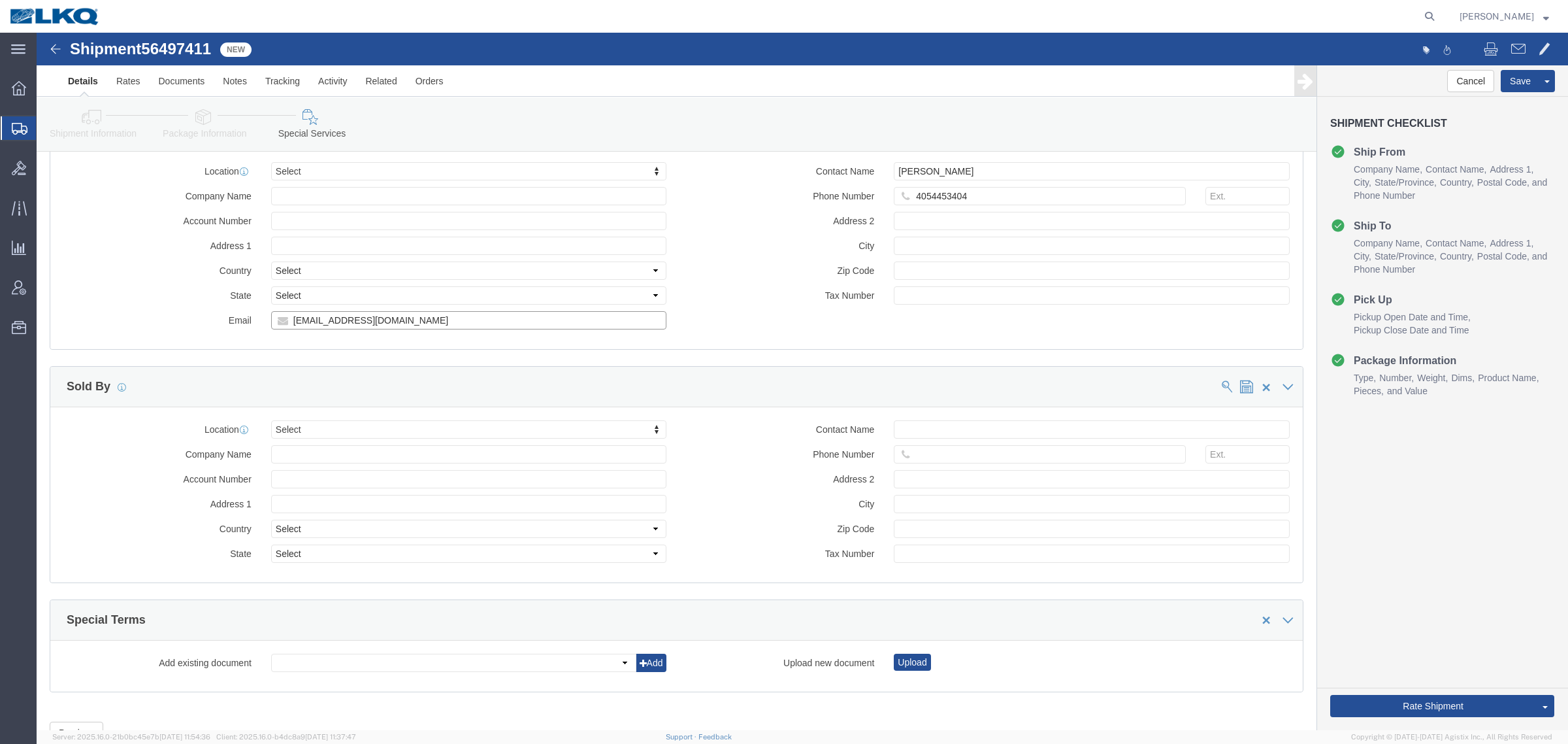
click input "[EMAIL_ADDRESS][DOMAIN_NAME]"
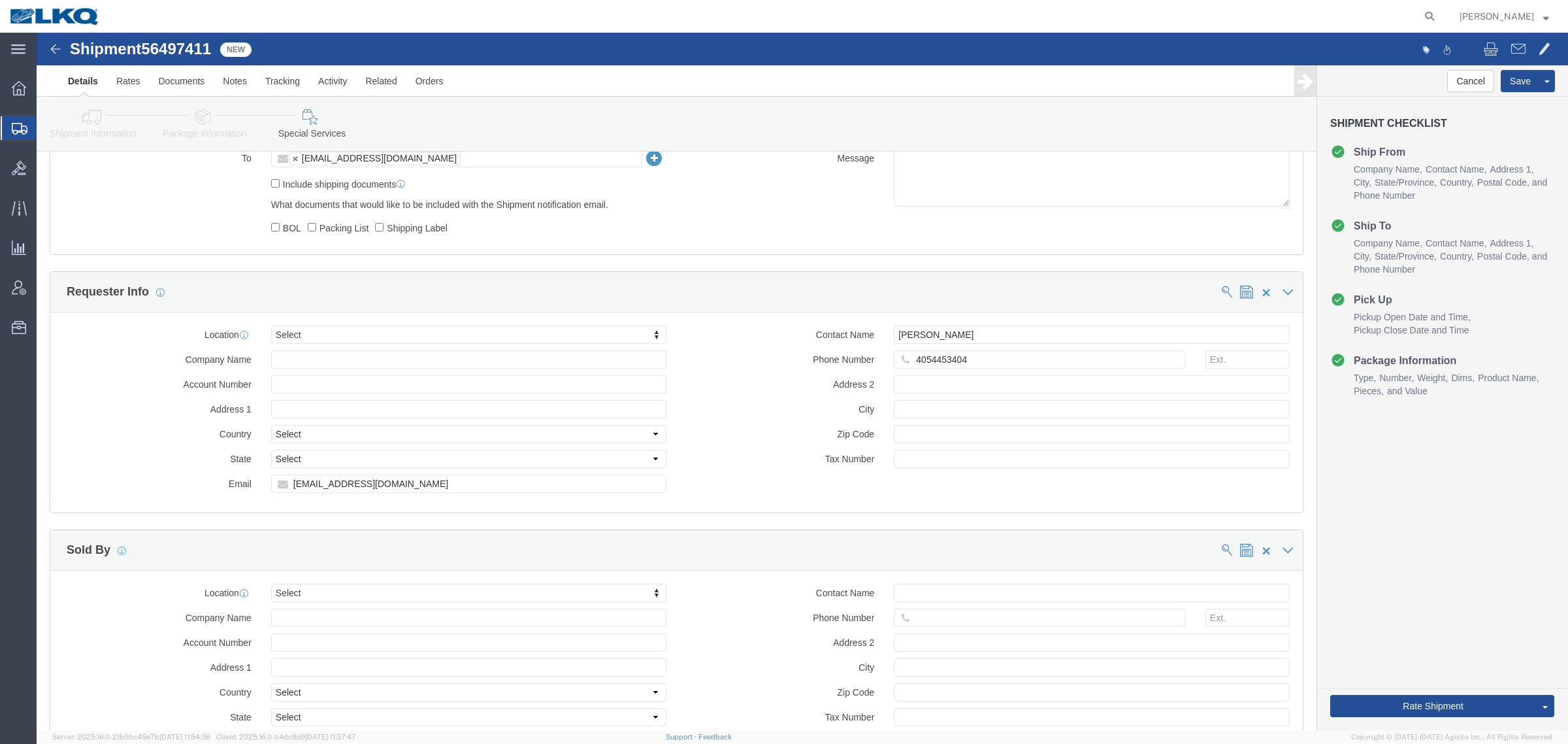
drag, startPoint x: 65, startPoint y: 89, endPoint x: 411, endPoint y: 239, distance: 377.1
click icon
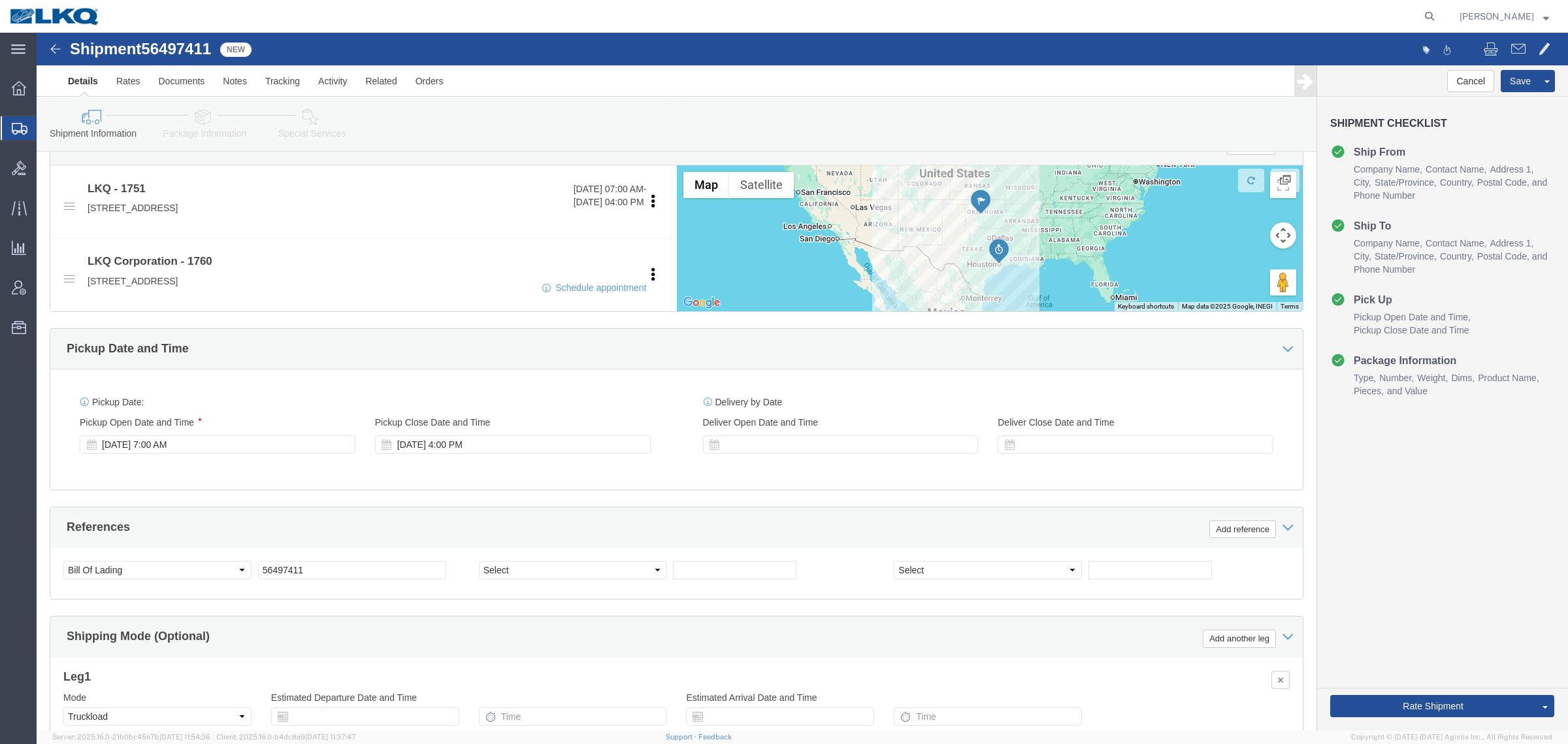
scroll to position [230, 0]
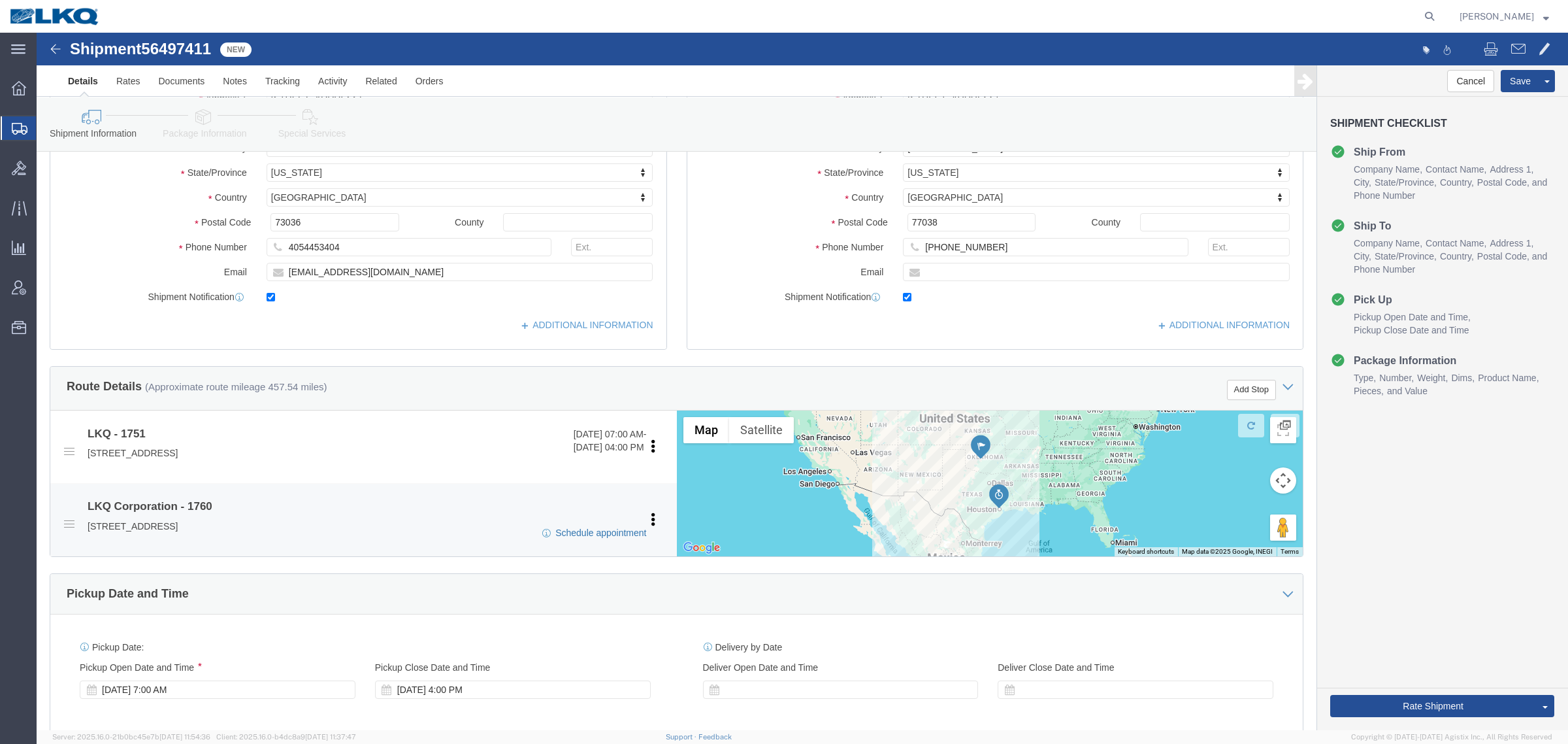
click link "Schedule appointment"
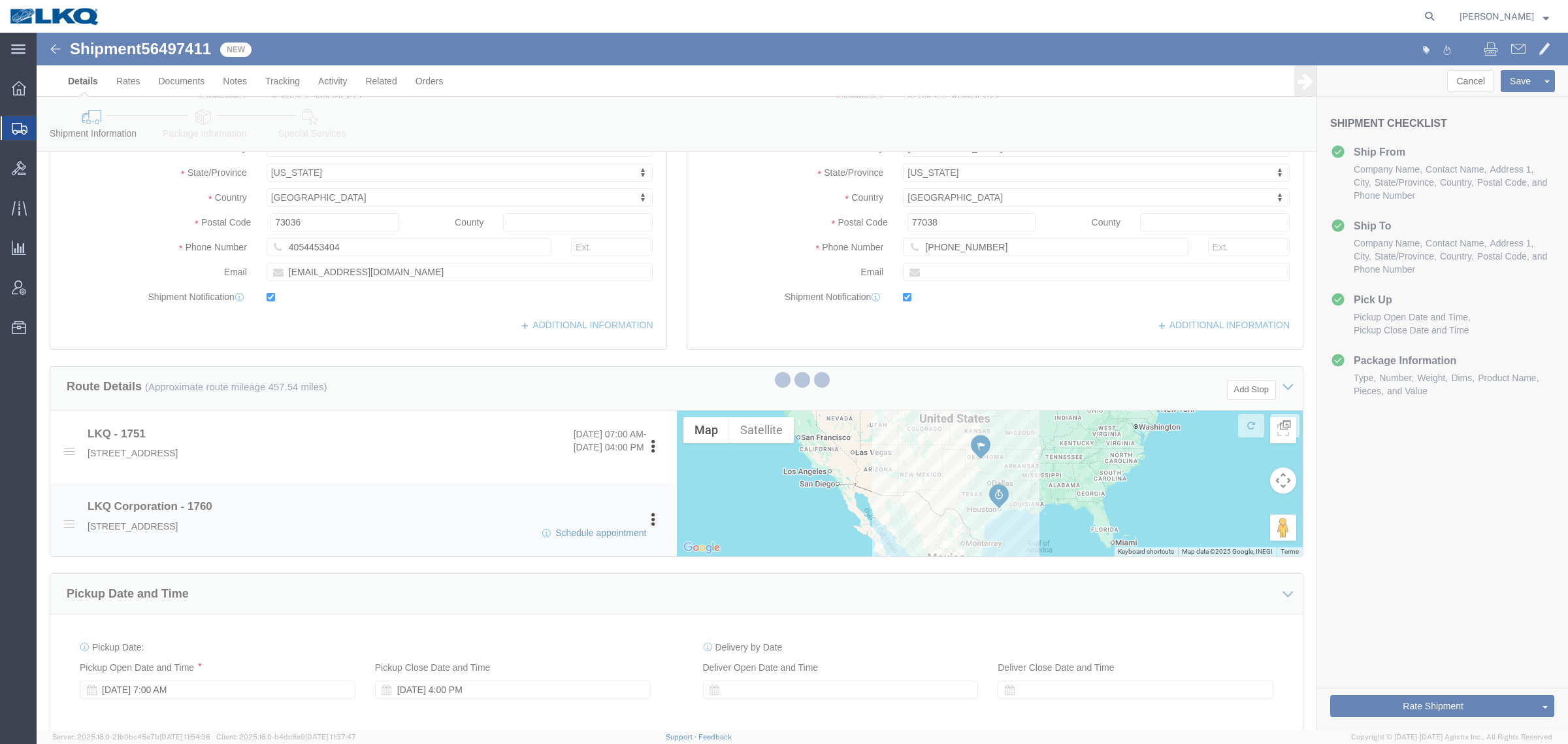
select select
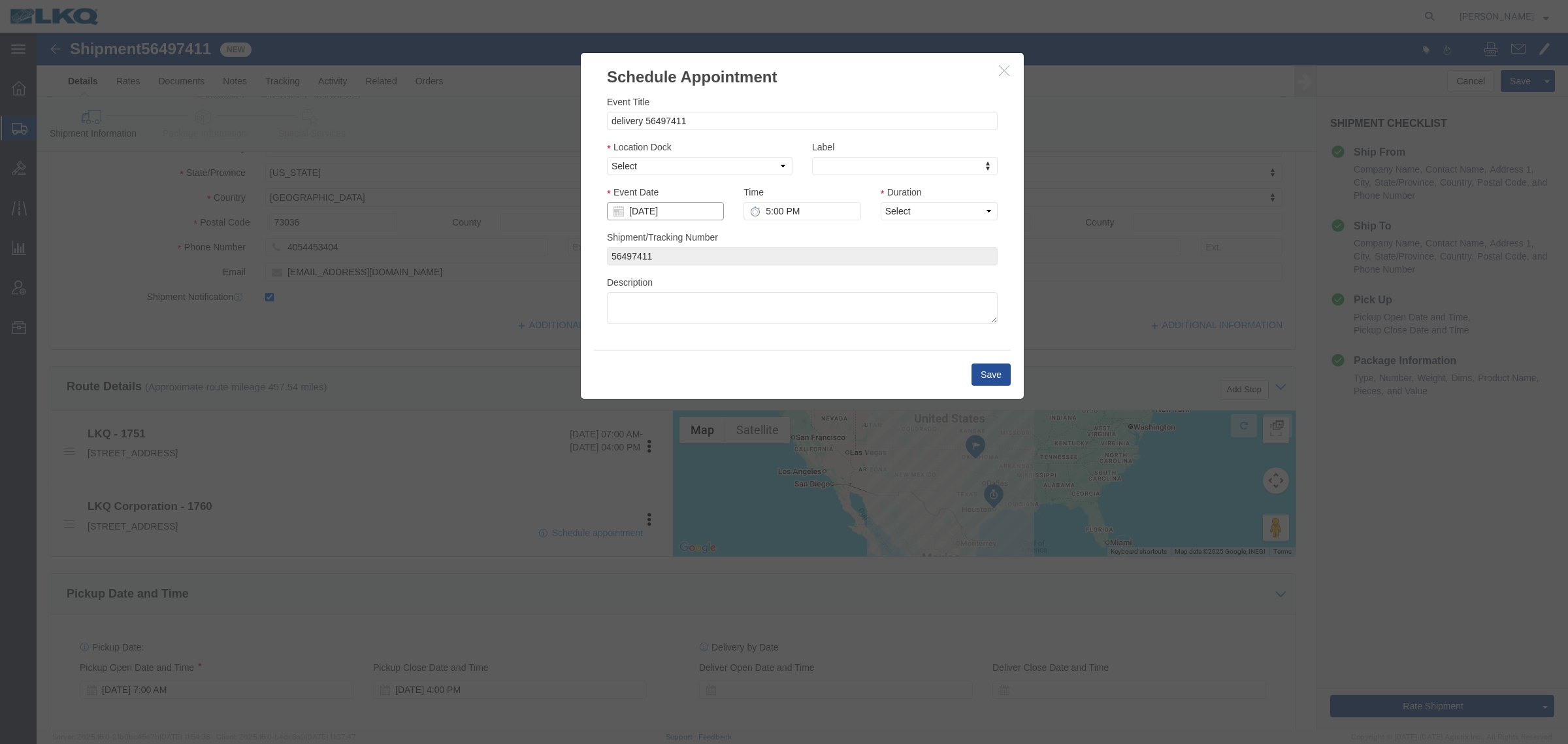
click input "[DATE]"
click td "21"
click select "Select 1760 - LKQ Best Core 1760 - Outbound Loads"
select select "1"
click select "Select 1760 - LKQ Best Core 1760 - Outbound Loads"
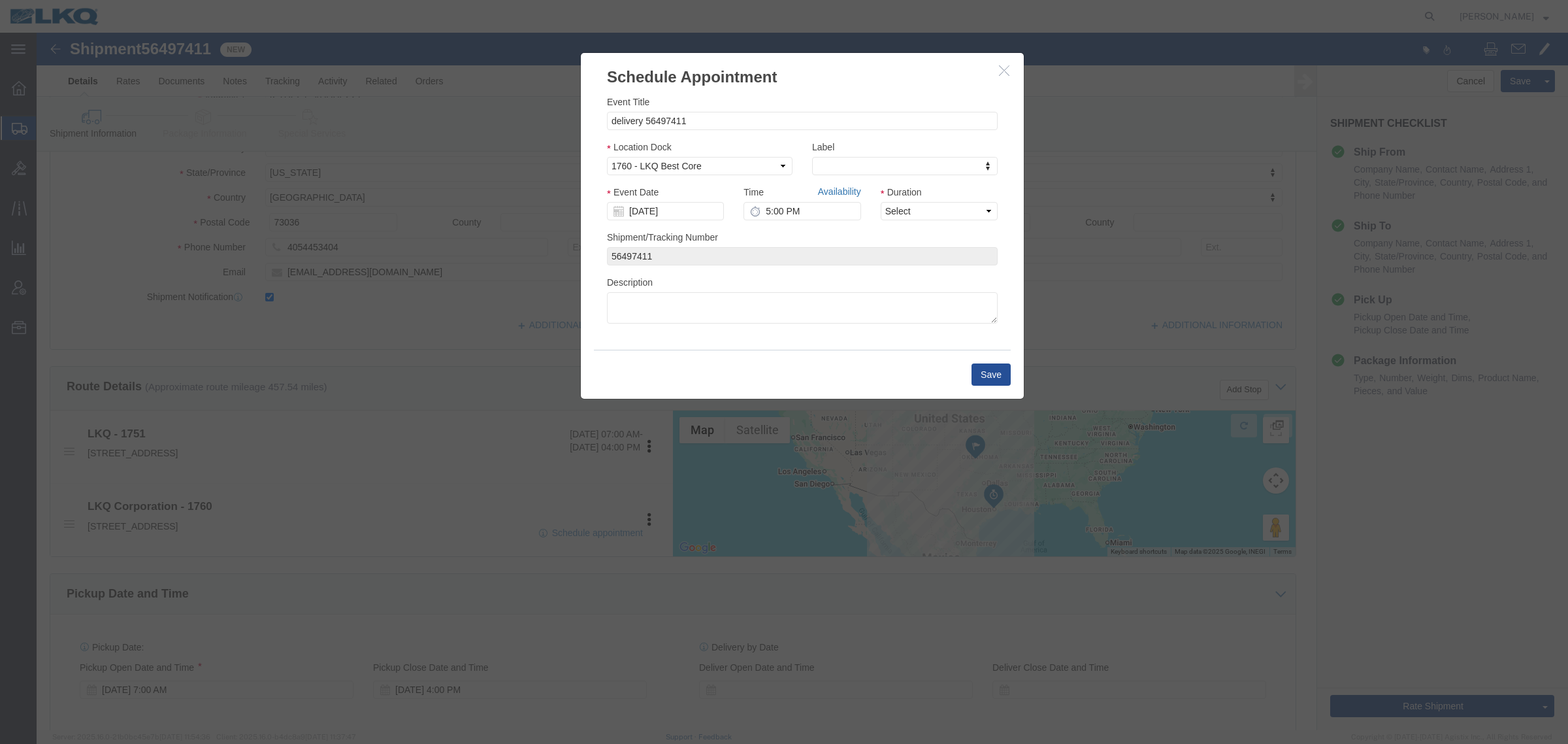
drag, startPoint x: 845, startPoint y: 193, endPoint x: 808, endPoint y: 161, distance: 48.9
click link "Availability"
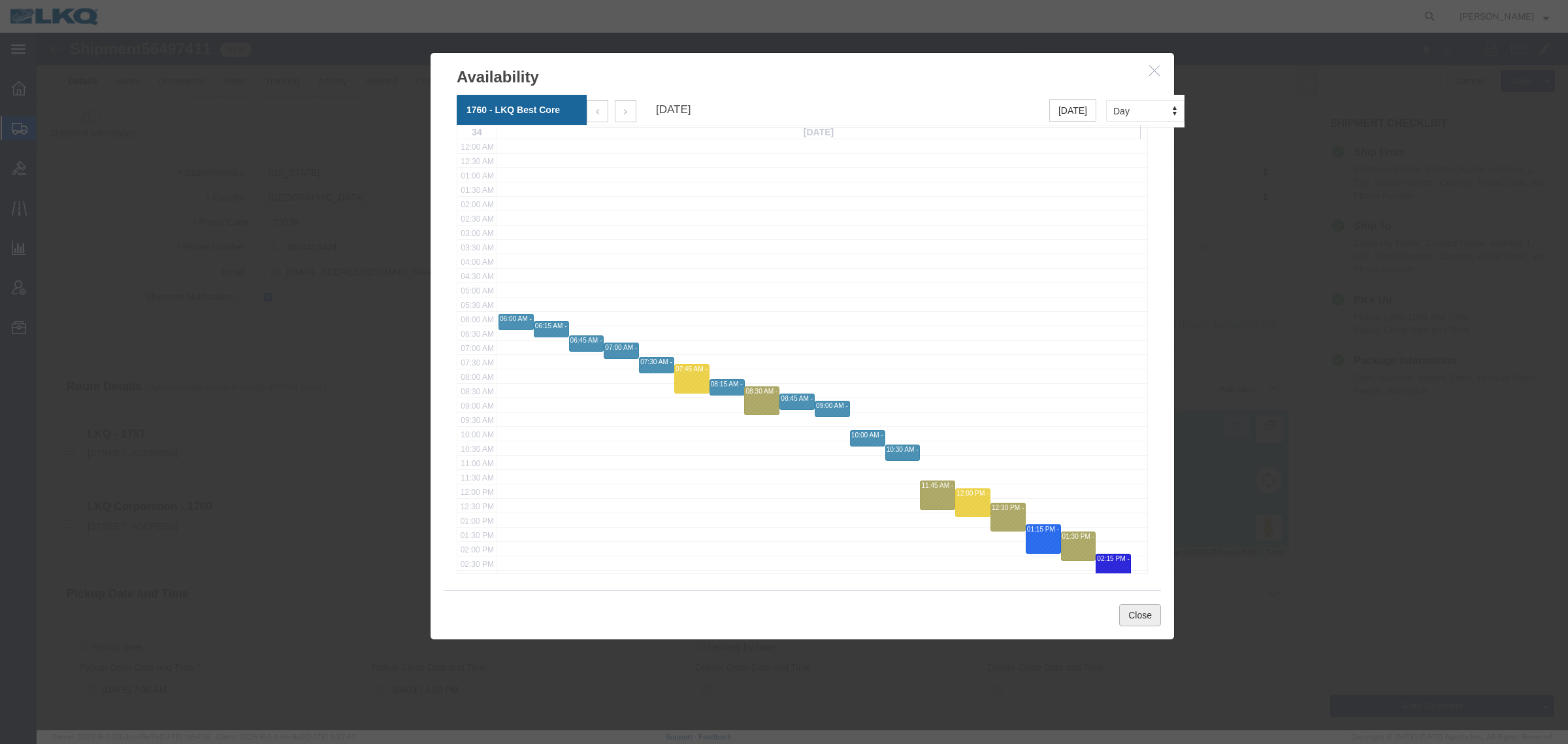
click button "Close"
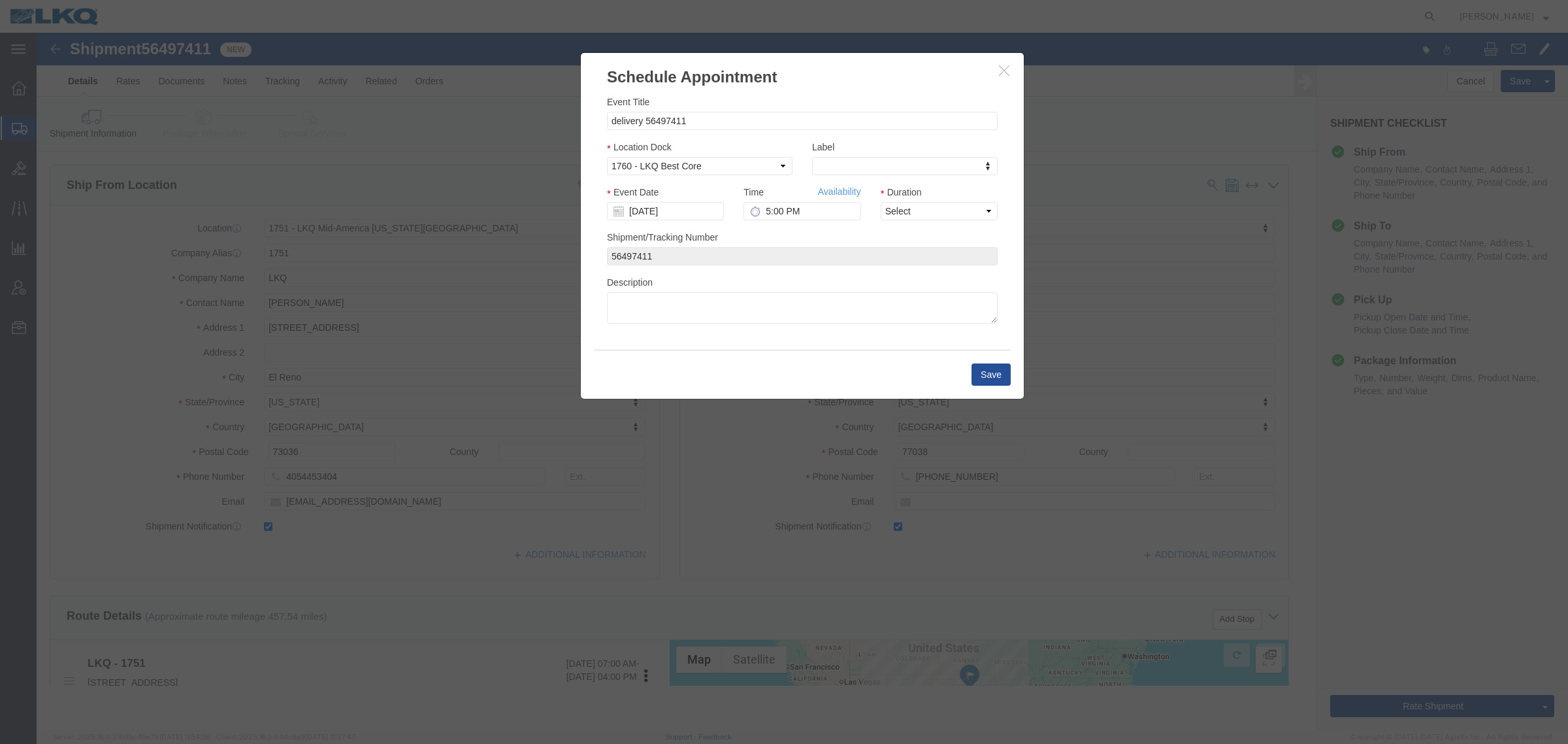
scroll to position [0, 0]
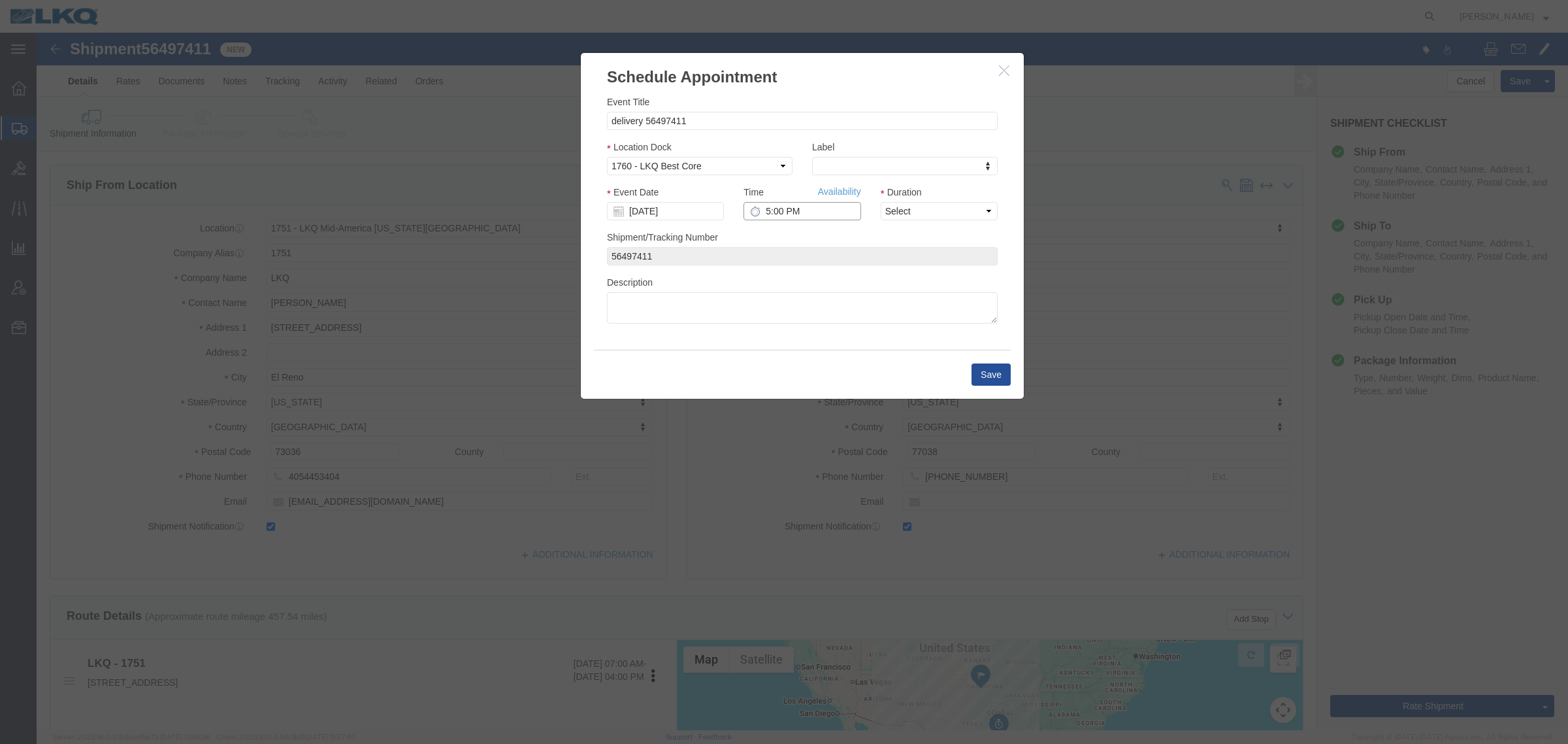
click input "5:00 PM"
type input "6:30 AM"
click select "Select 15 min 30 min 45 min 1 hr 2 hr 3 hr 4 hr"
select select "15"
click select "Select 15 min 30 min 45 min 1 hr 2 hr 3 hr 4 hr"
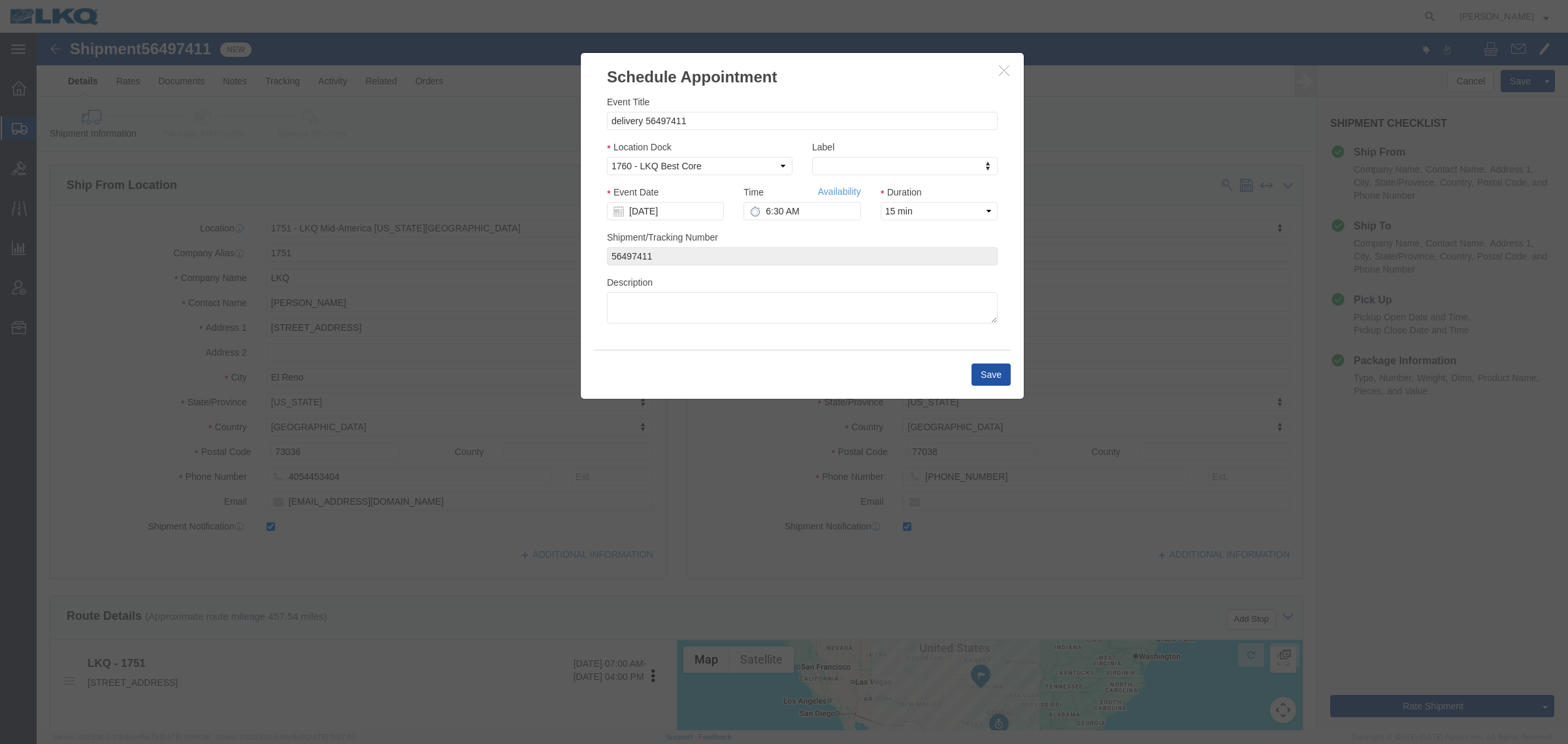
click button "Save"
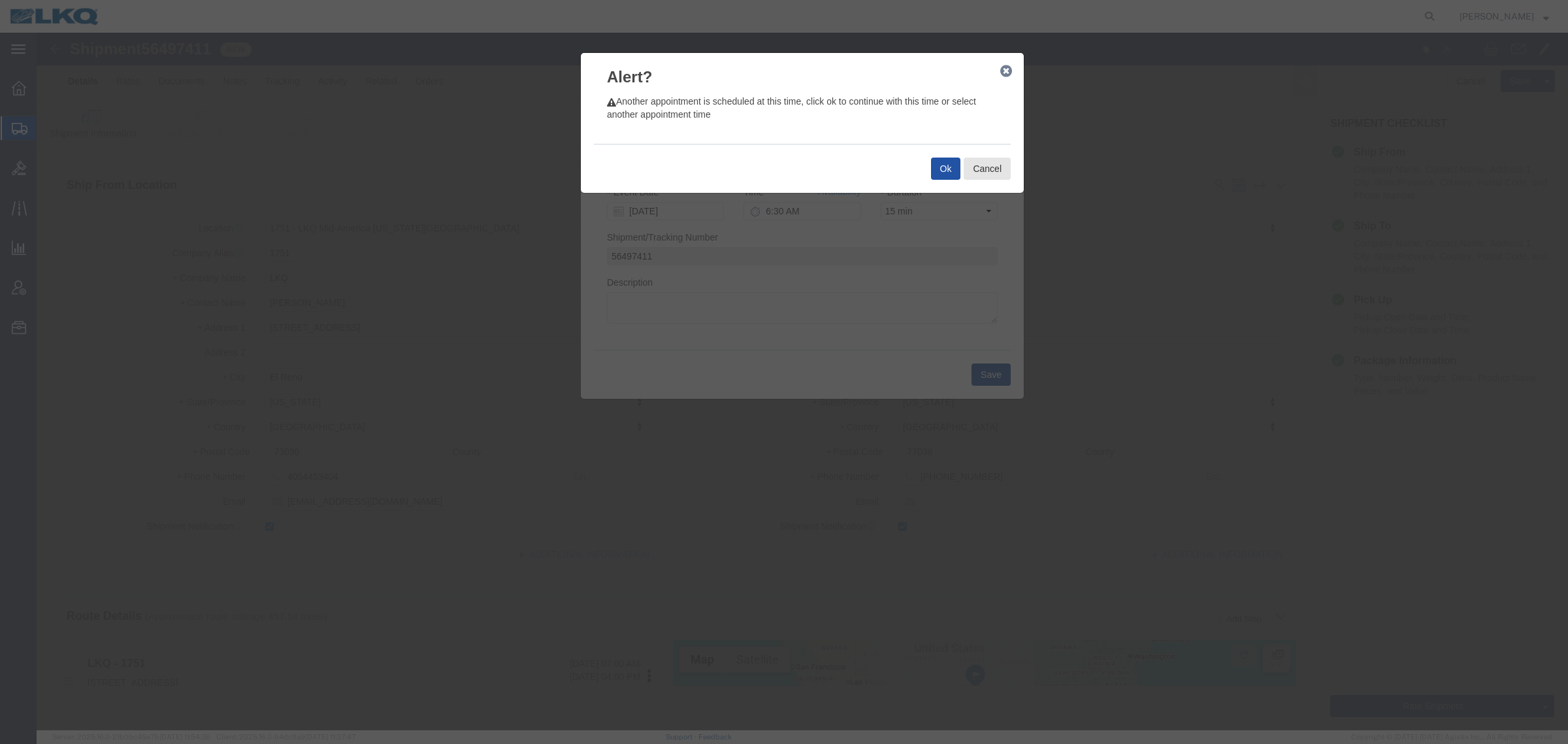
click button "Ok"
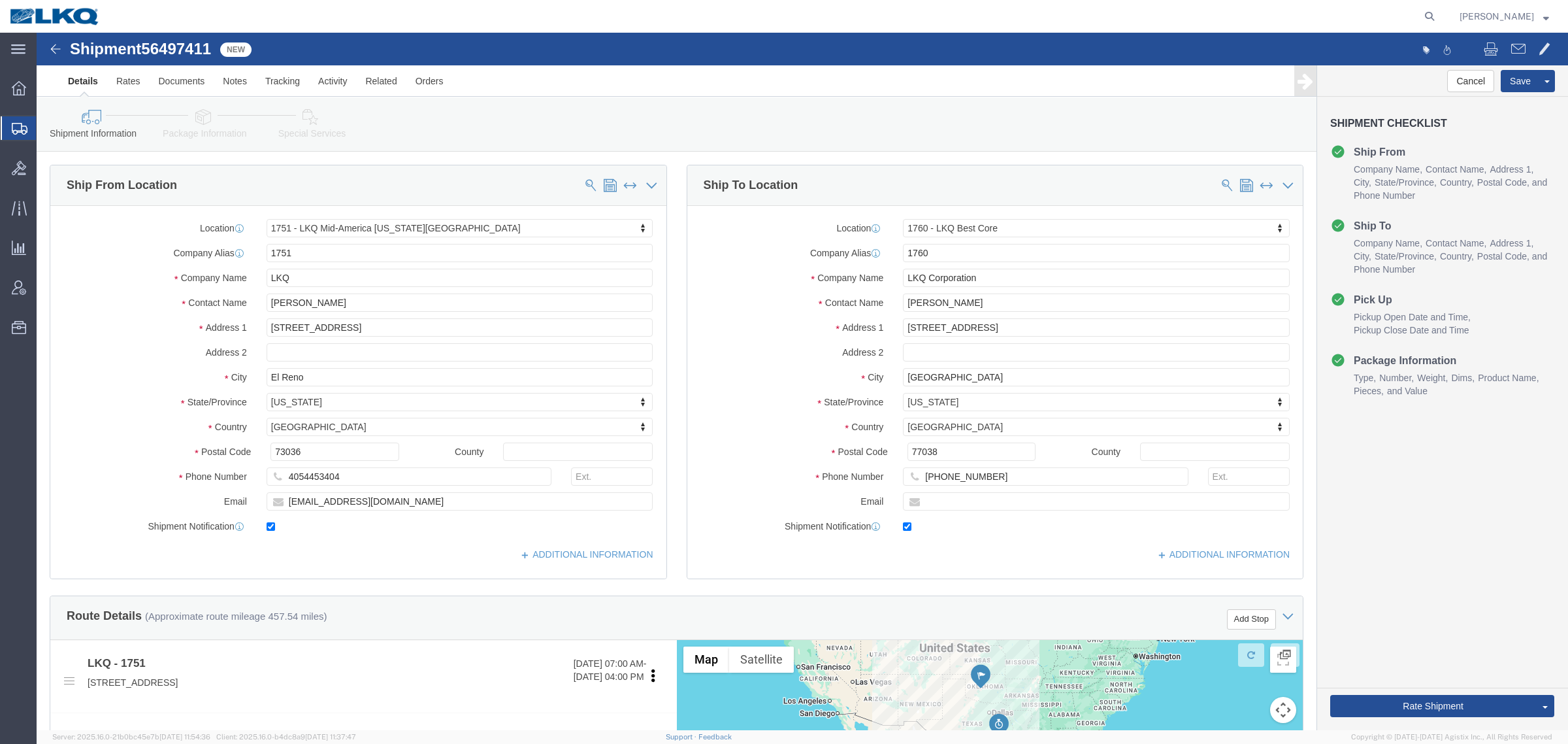
click icon
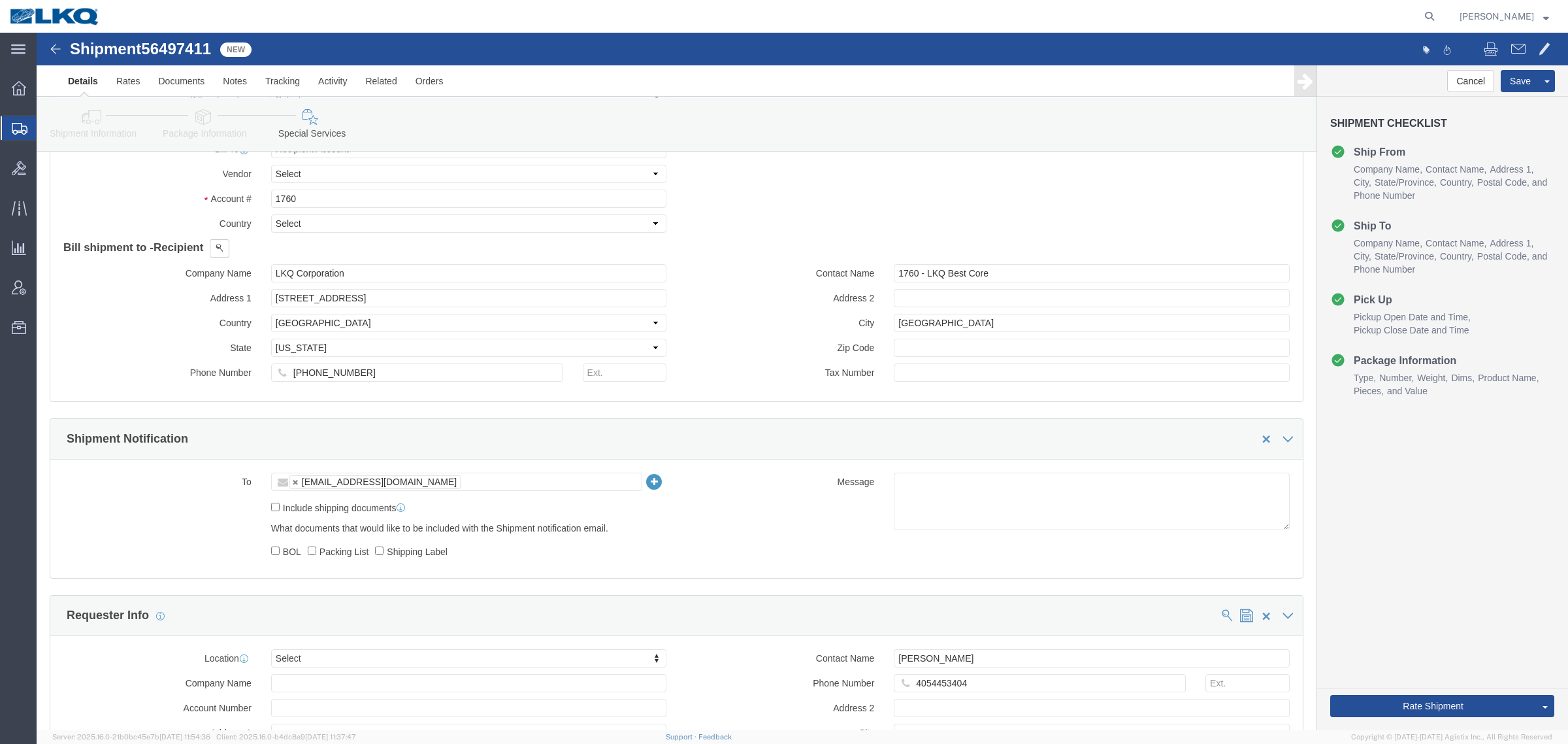
scroll to position [1144, 0]
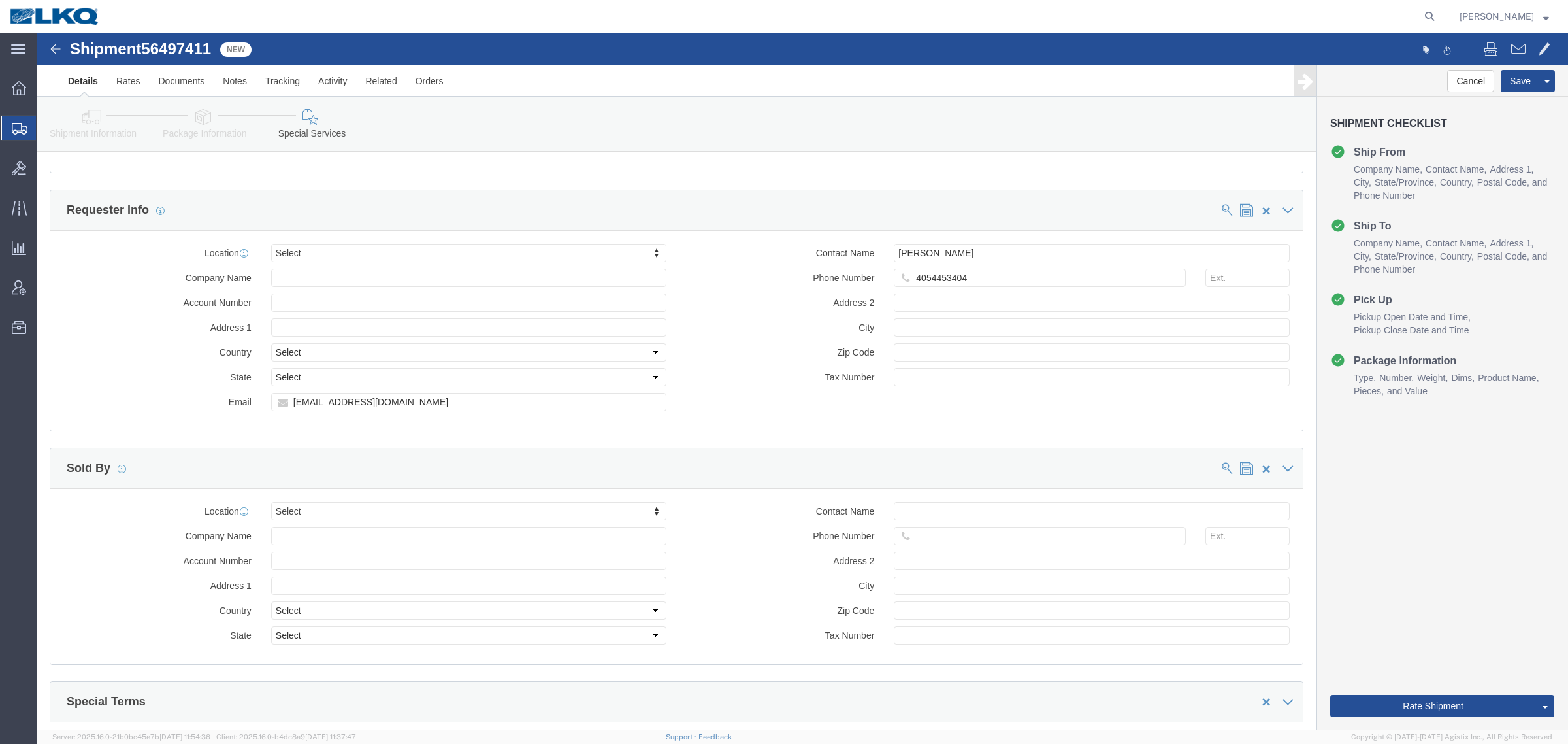
click div "Location Select Select My Profile Location 1100 - LKQ Crystal River 1103 - LKQ …"
click input "btjohnson@lkqcorp.com"
click link "Shipment Information"
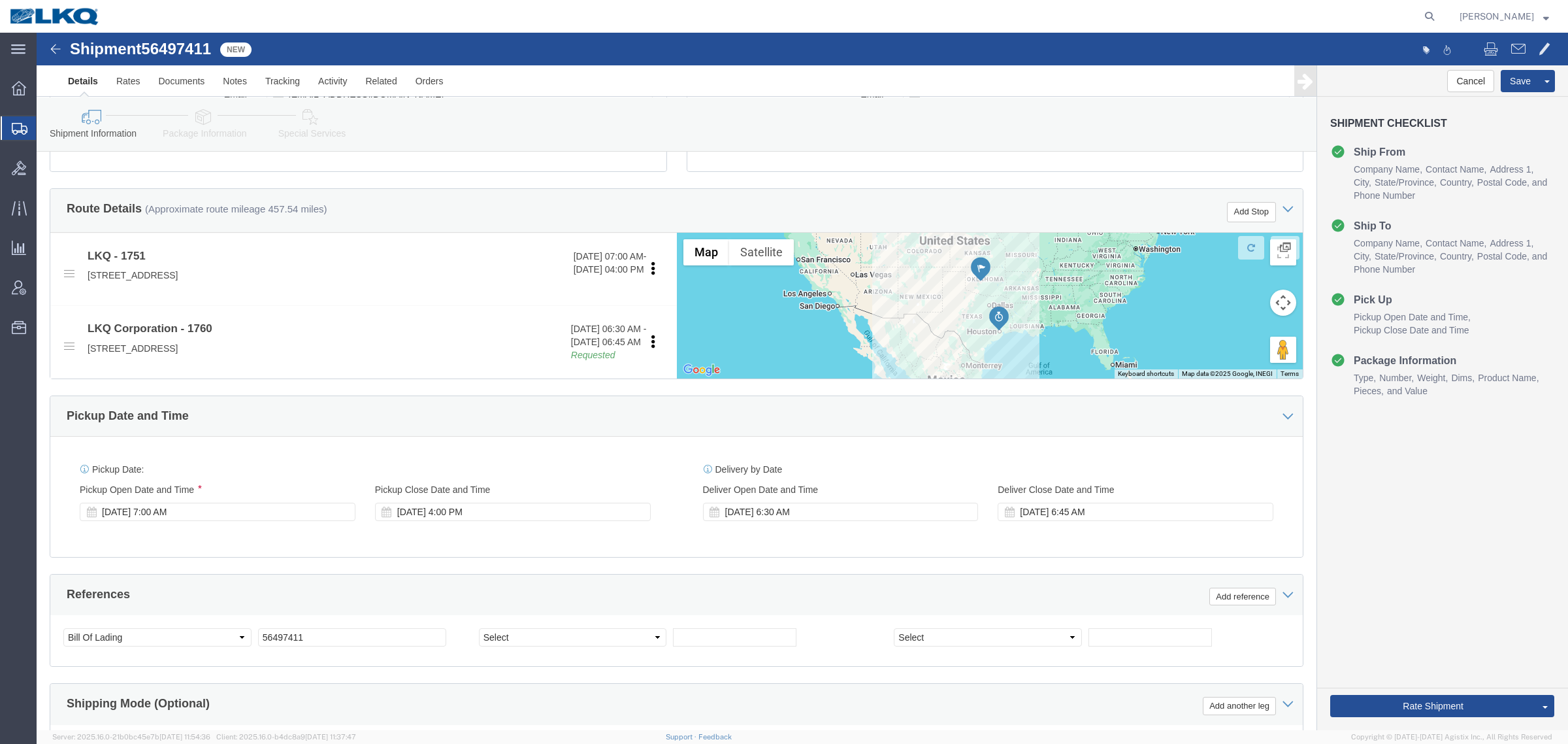
scroll to position [475, 0]
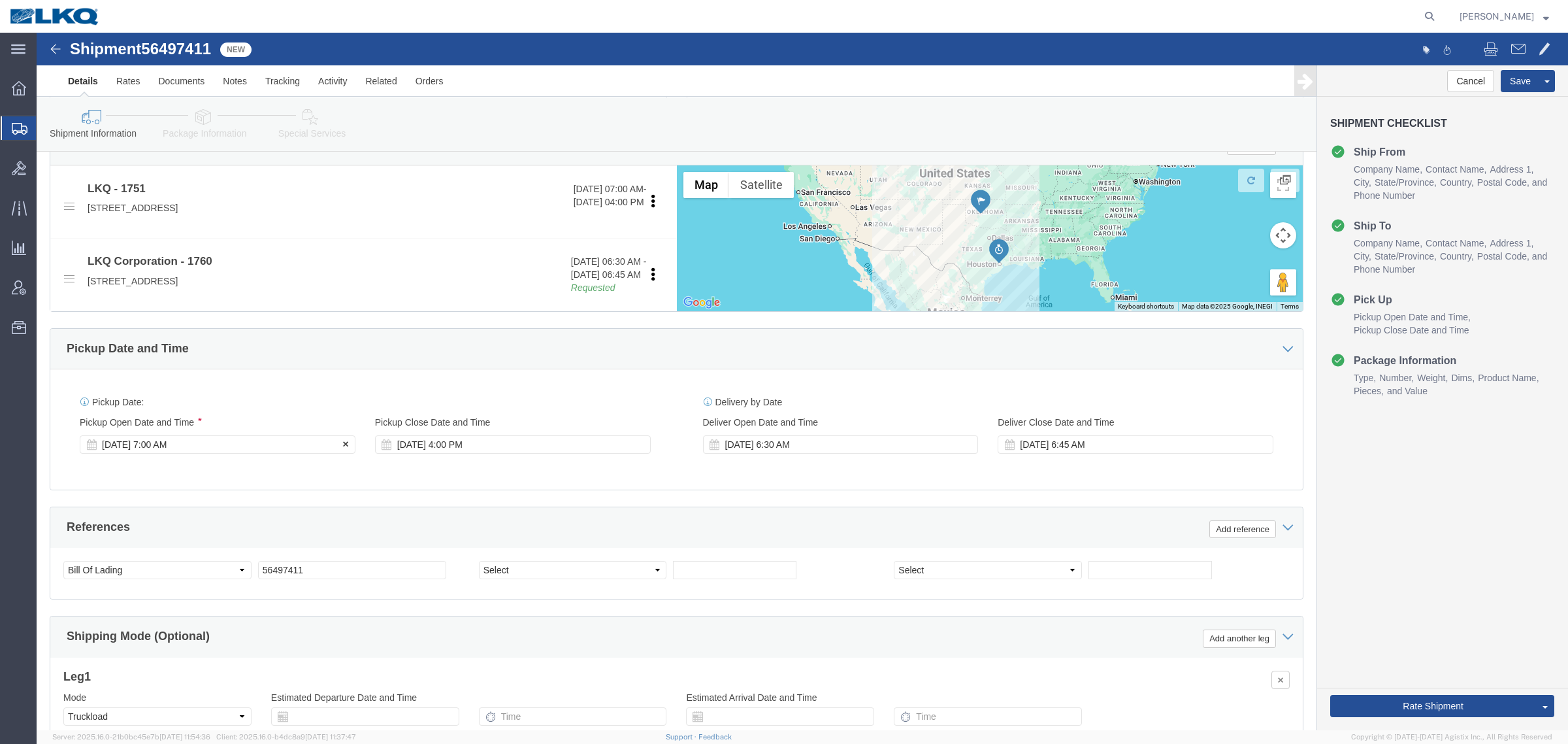
click div "Aug 15 2025 7:00 AM"
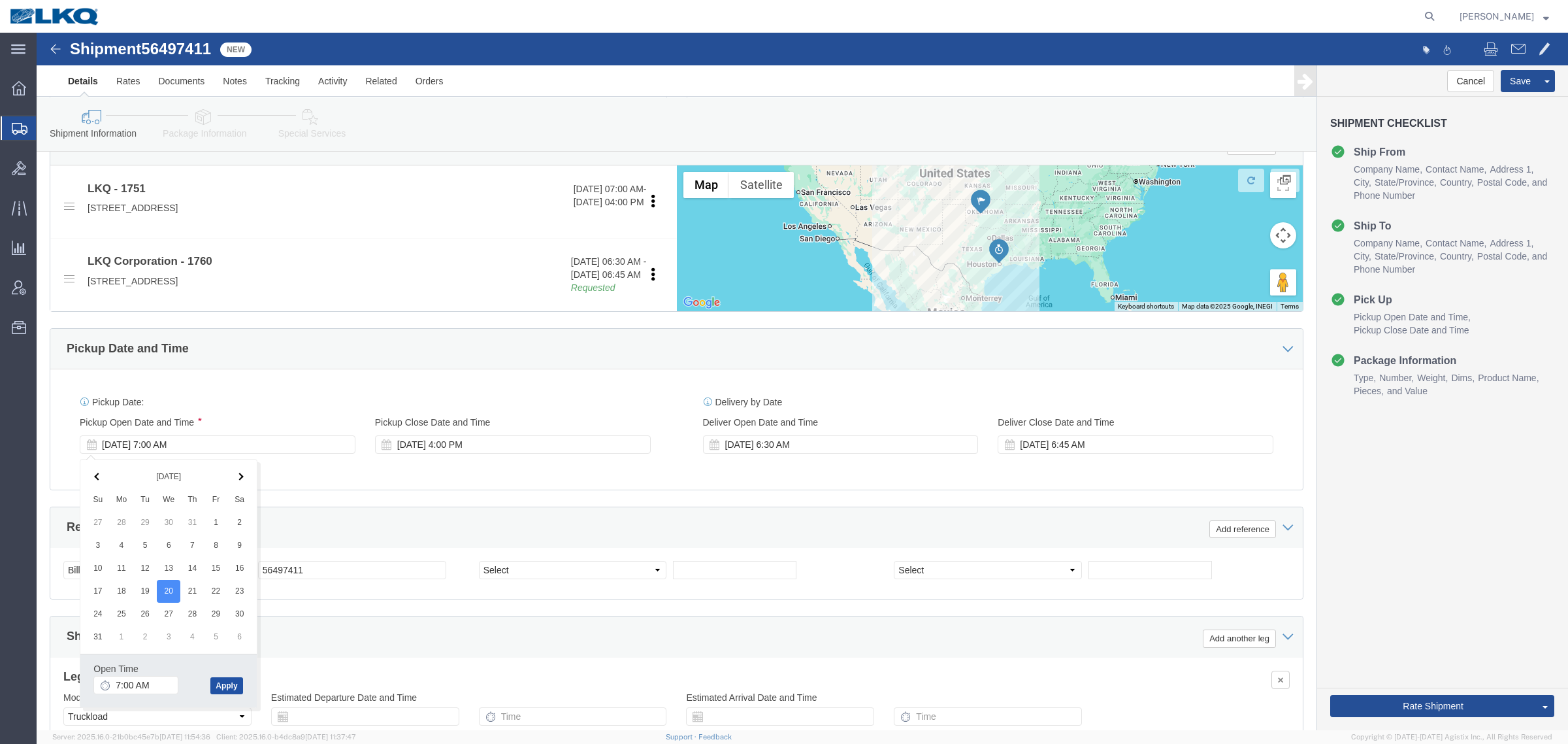
click button "Apply"
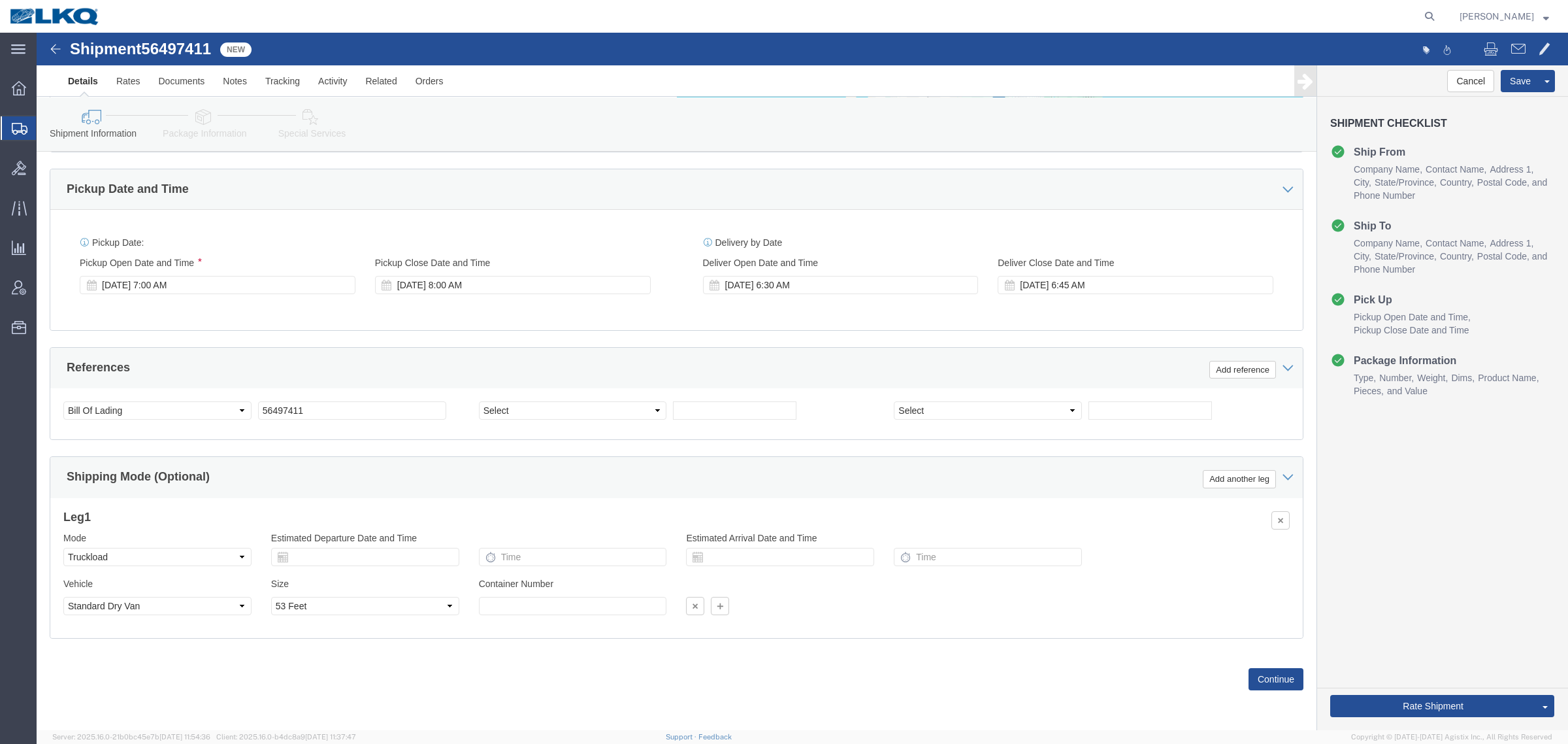
scroll to position [638, 0]
click div "Cancel Save Assign To Clone Shipment Save As Template Shipment Checklist Ship F…"
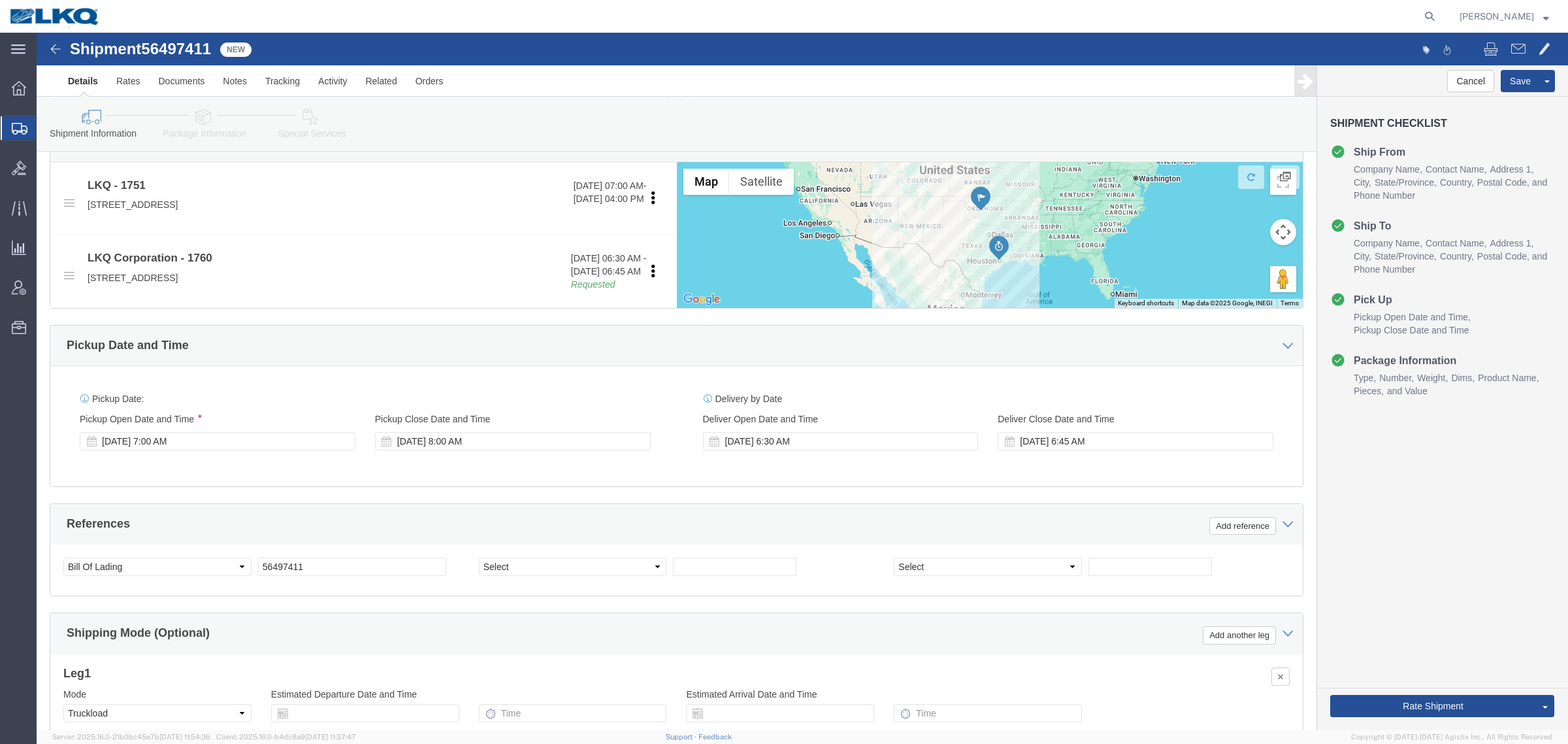
scroll to position [475, 0]
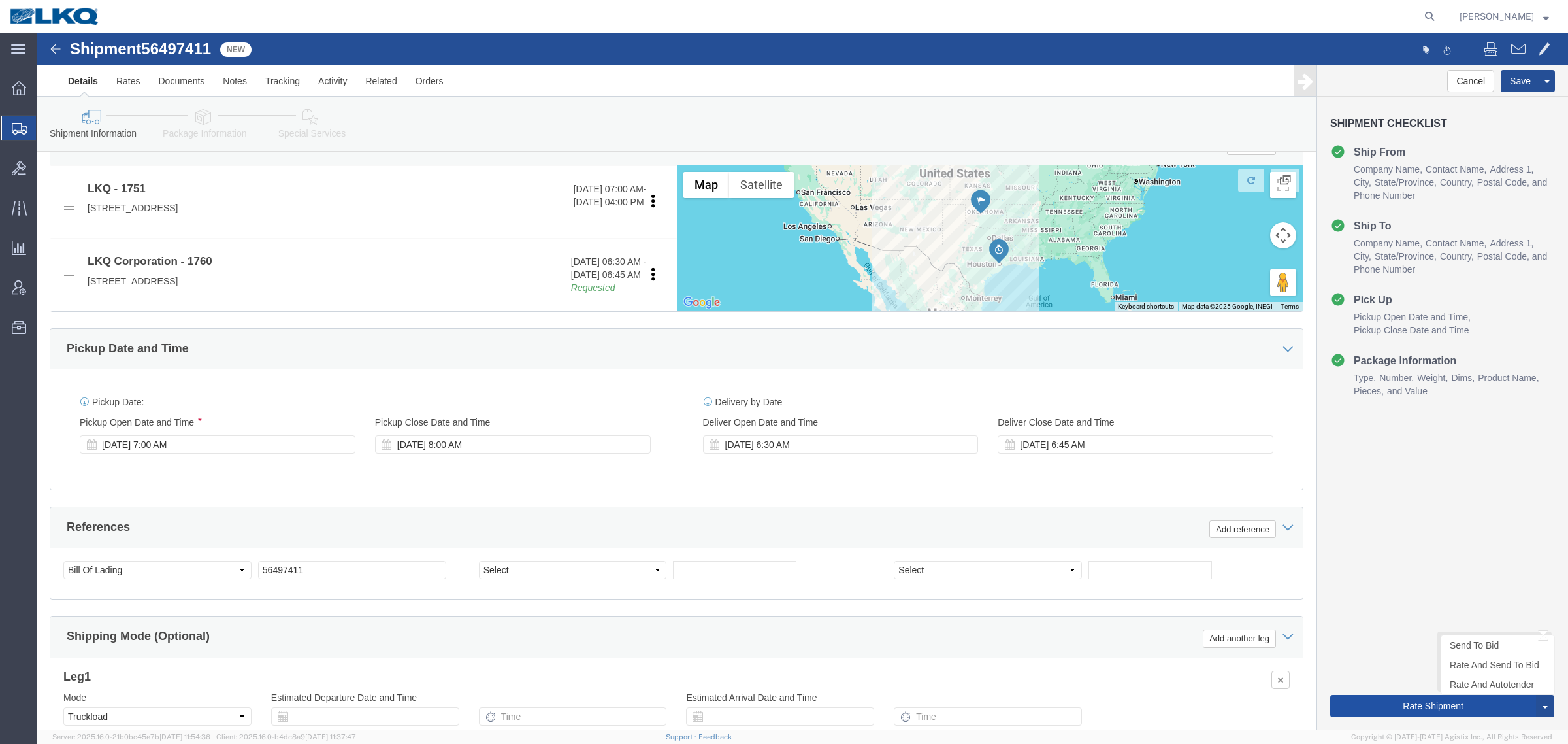
click button "Rate Shipment"
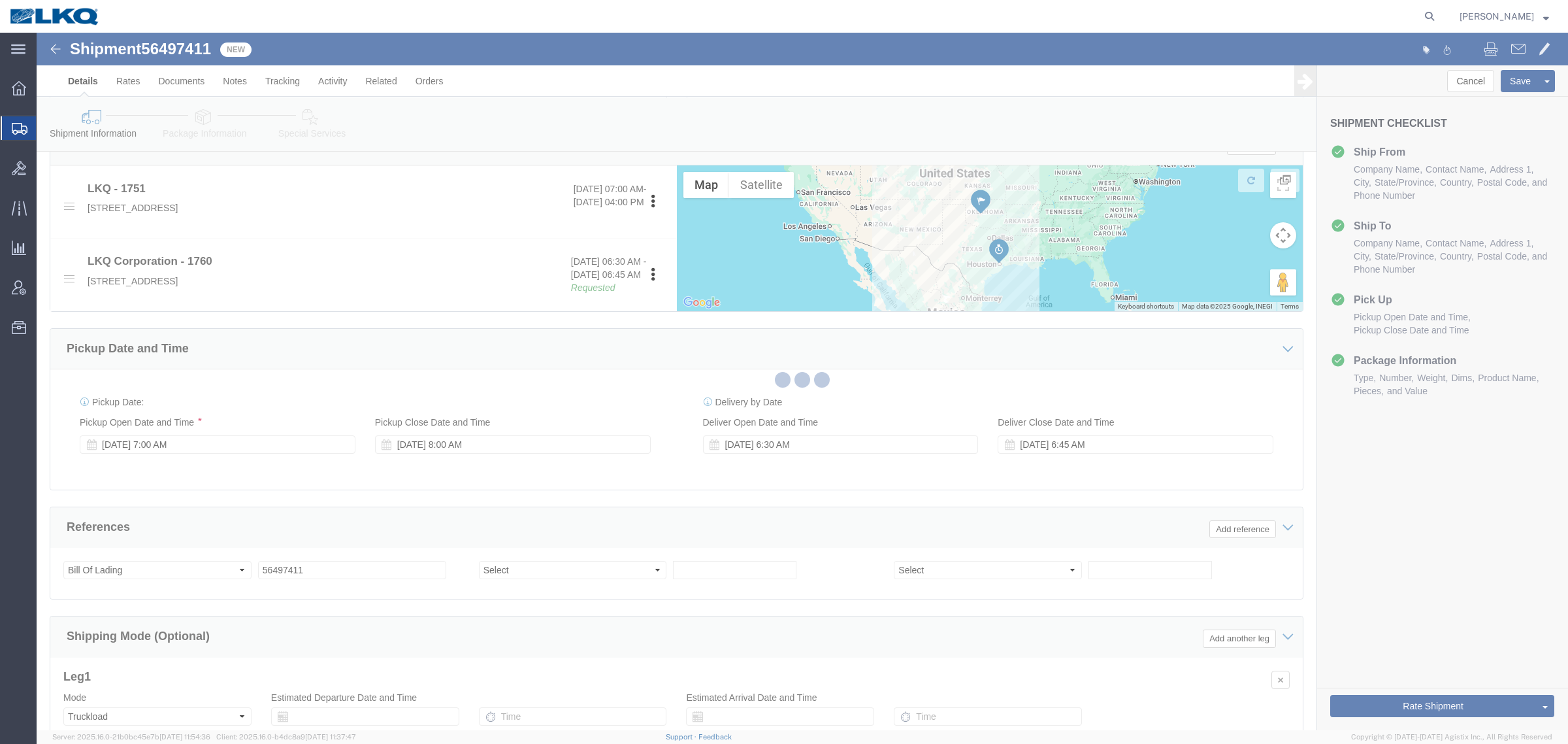
scroll to position [0, 0]
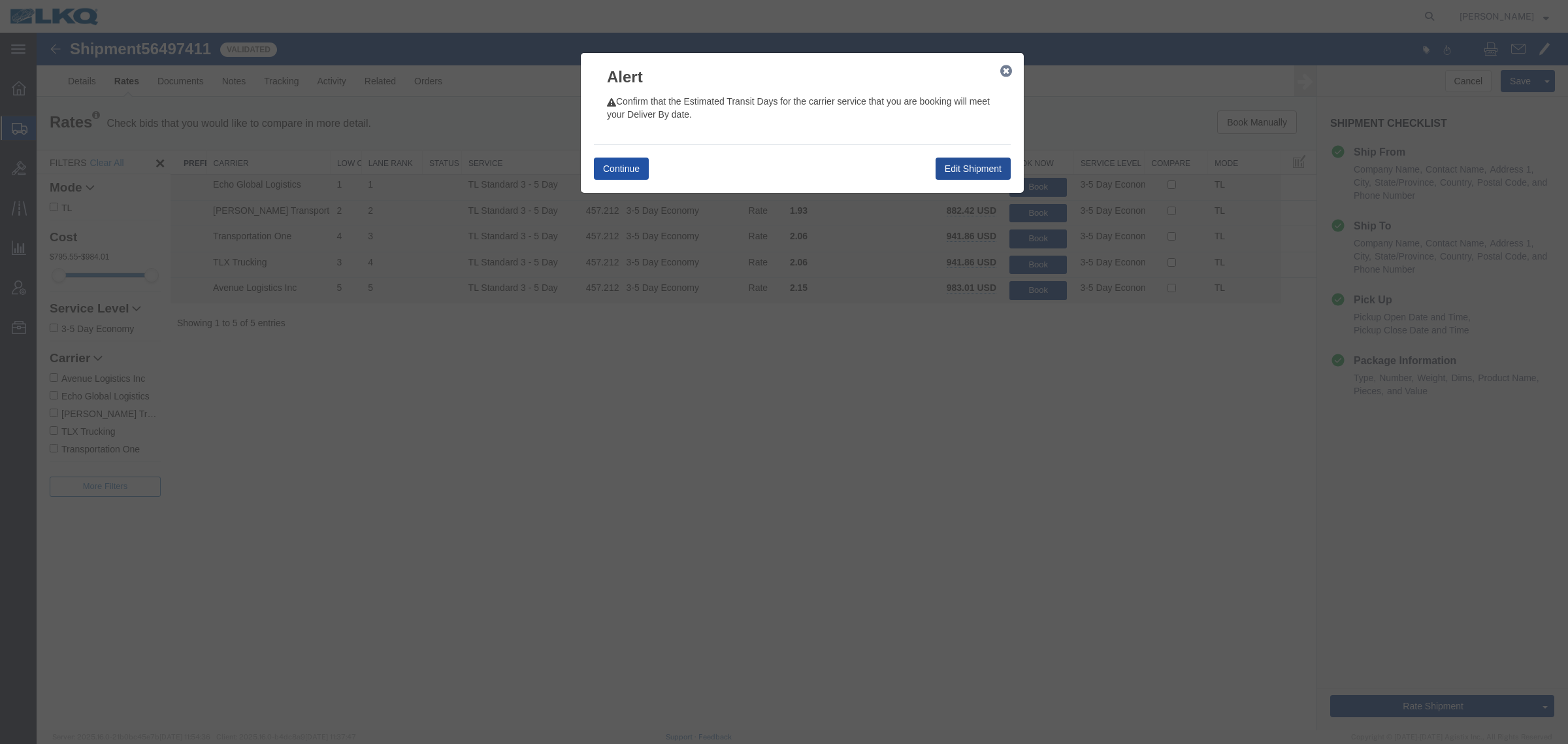
click at [610, 167] on button "Continue" at bounding box center [621, 168] width 55 height 22
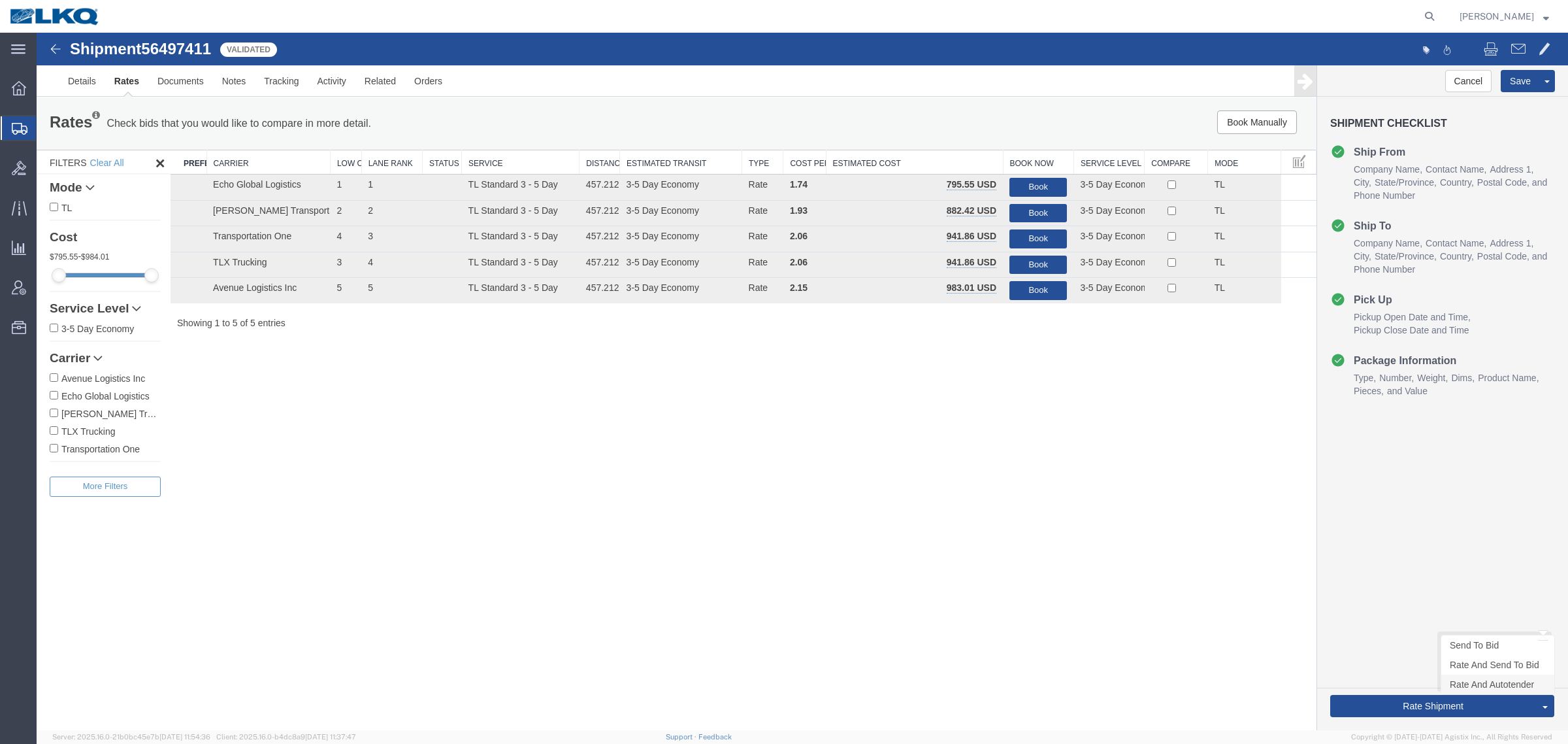
click at [1460, 688] on link "Rate And Autotender" at bounding box center [1498, 684] width 113 height 19
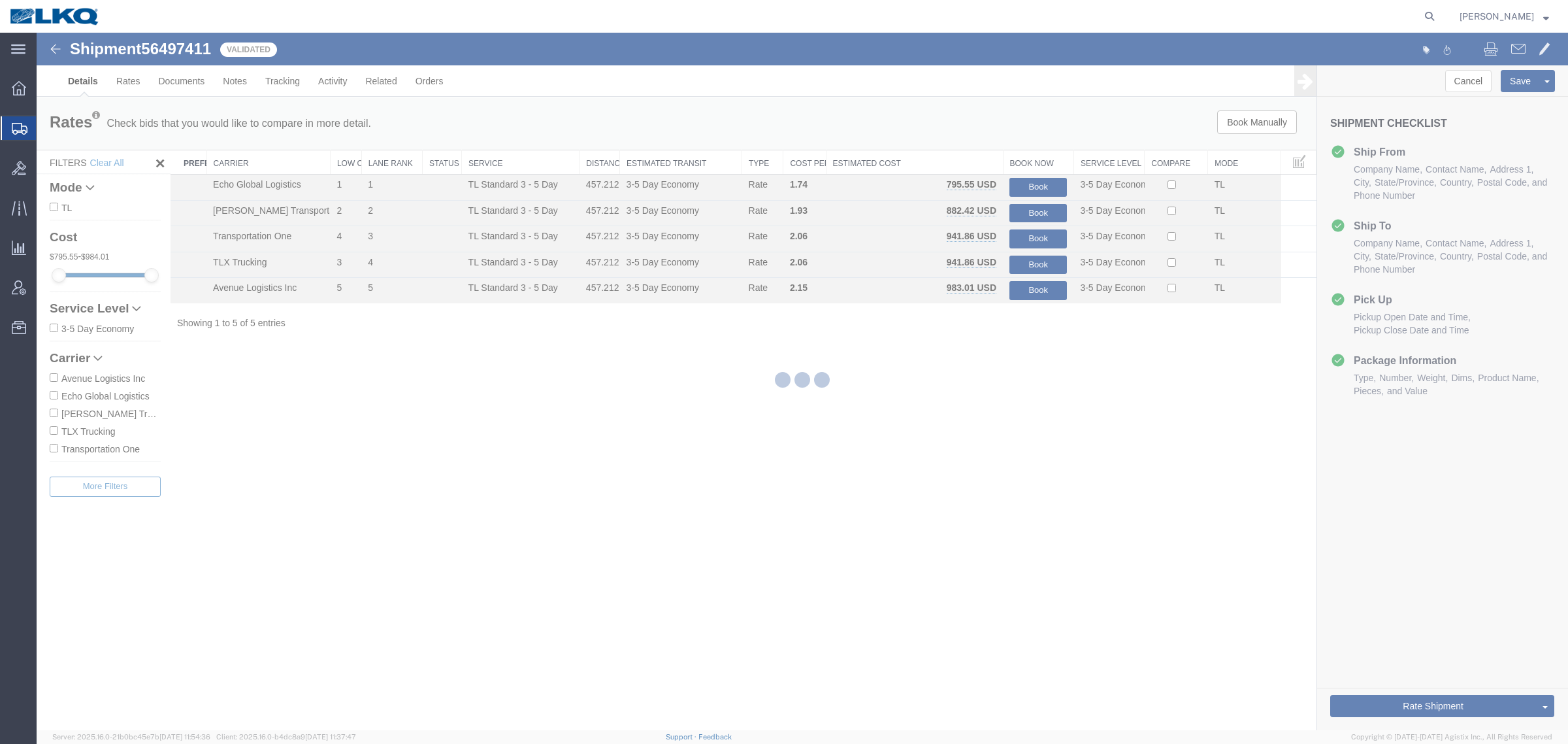
select select "27628"
select select "27634"
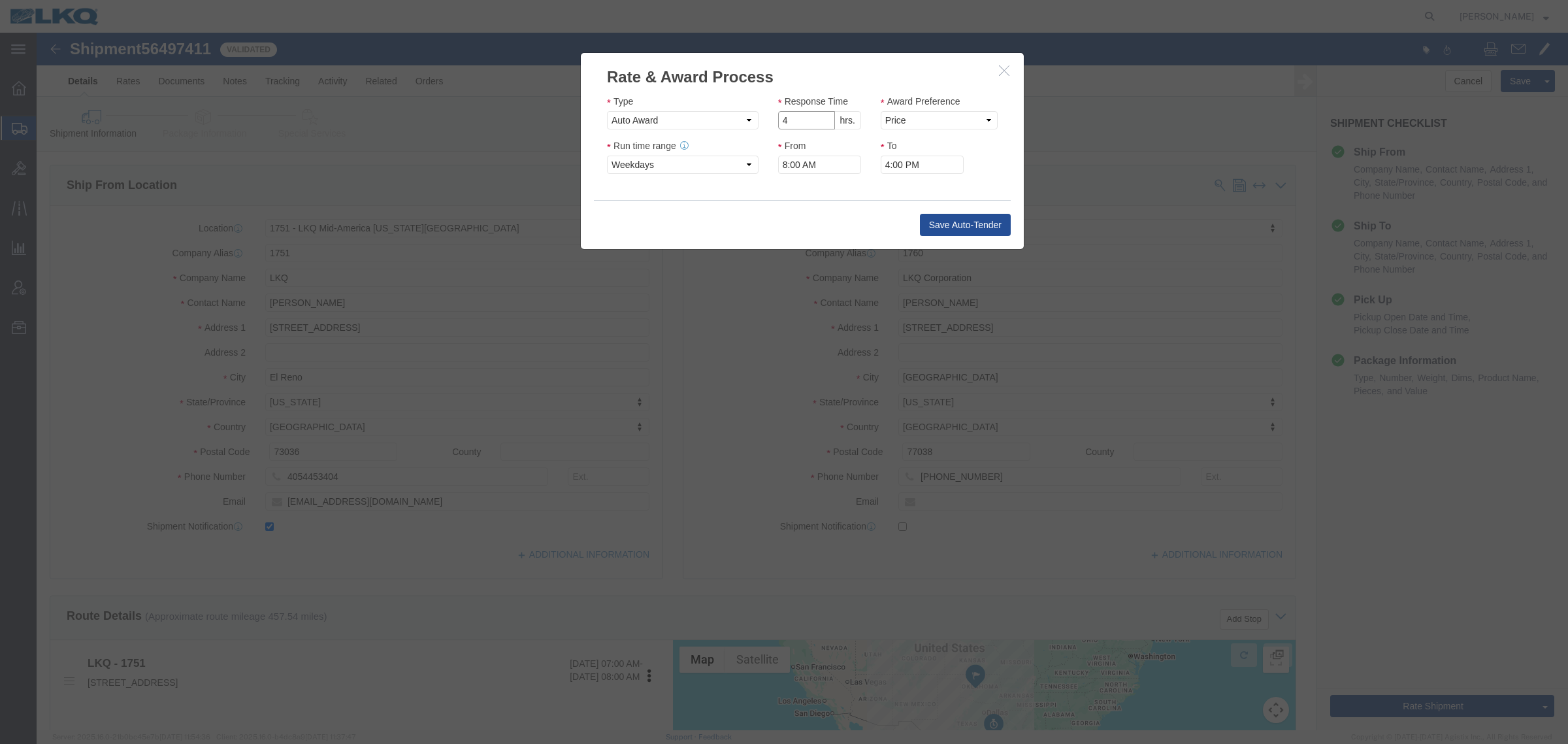
click input "4"
click input "3"
type input "2"
click input "2"
click select "Price Carrier Rank"
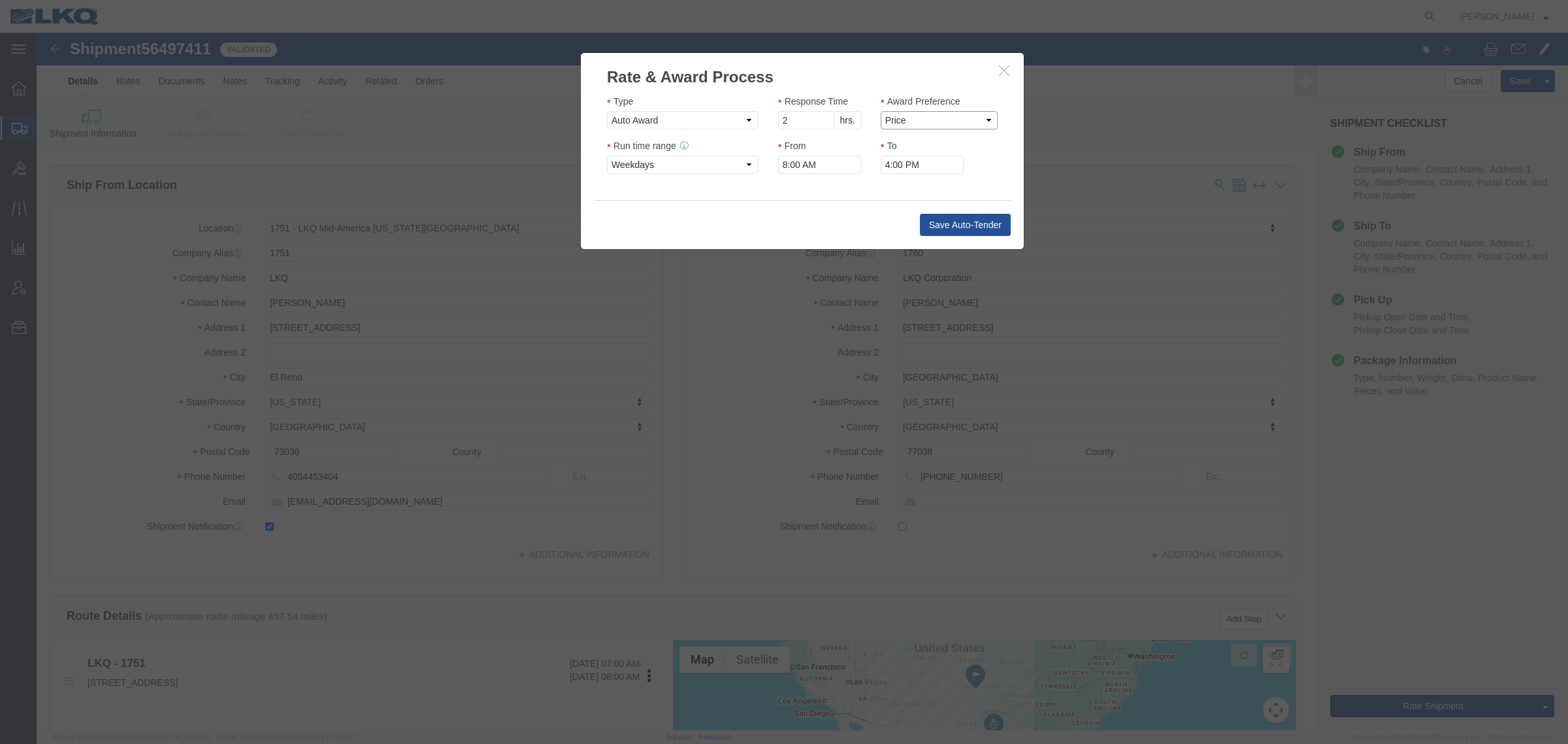
select select "LANE_RANK"
click select "Price Carrier Rank"
click input "8:00 AM"
type input "7:00 AM"
click button "Save Auto-Tender"
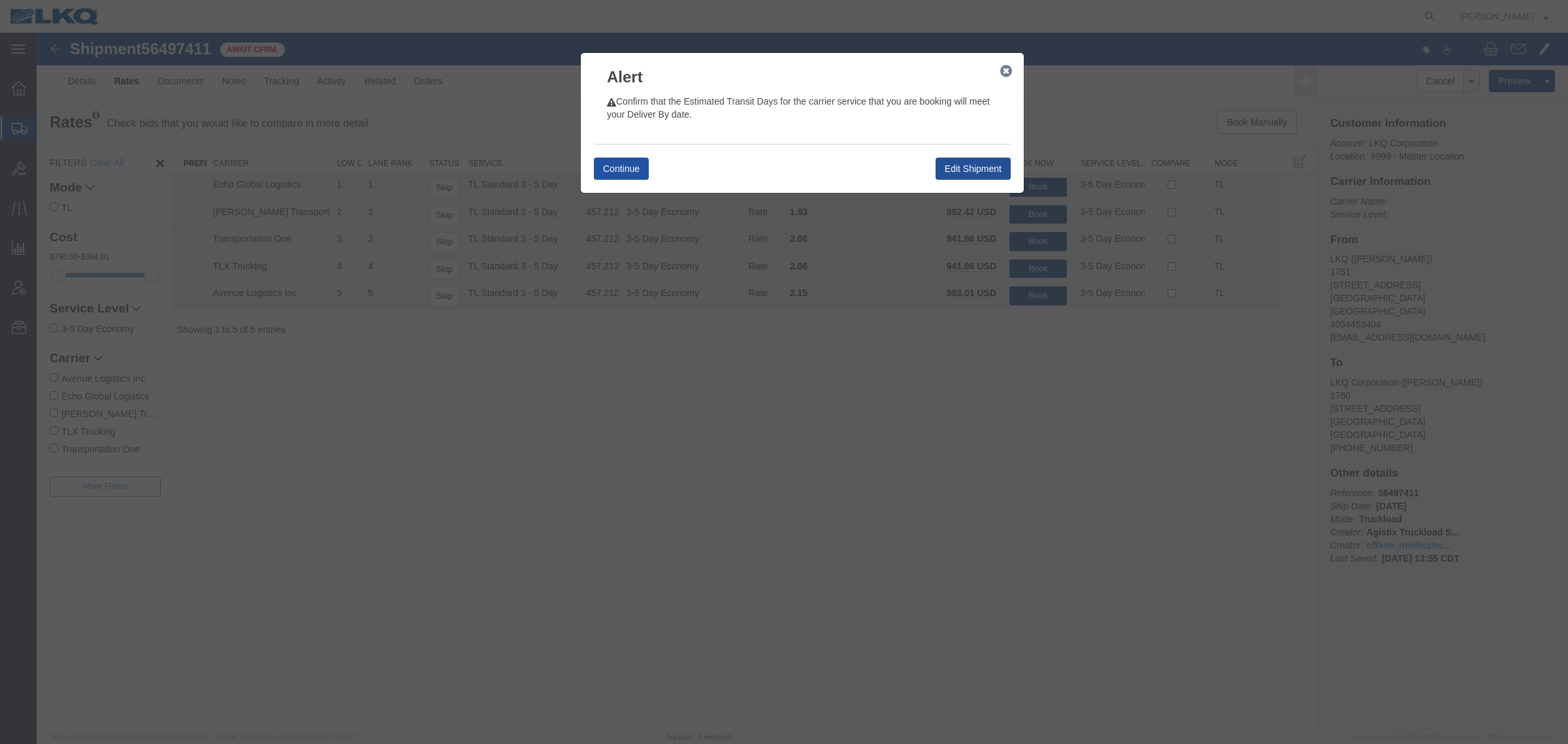
click at [616, 168] on button "Continue" at bounding box center [621, 168] width 55 height 22
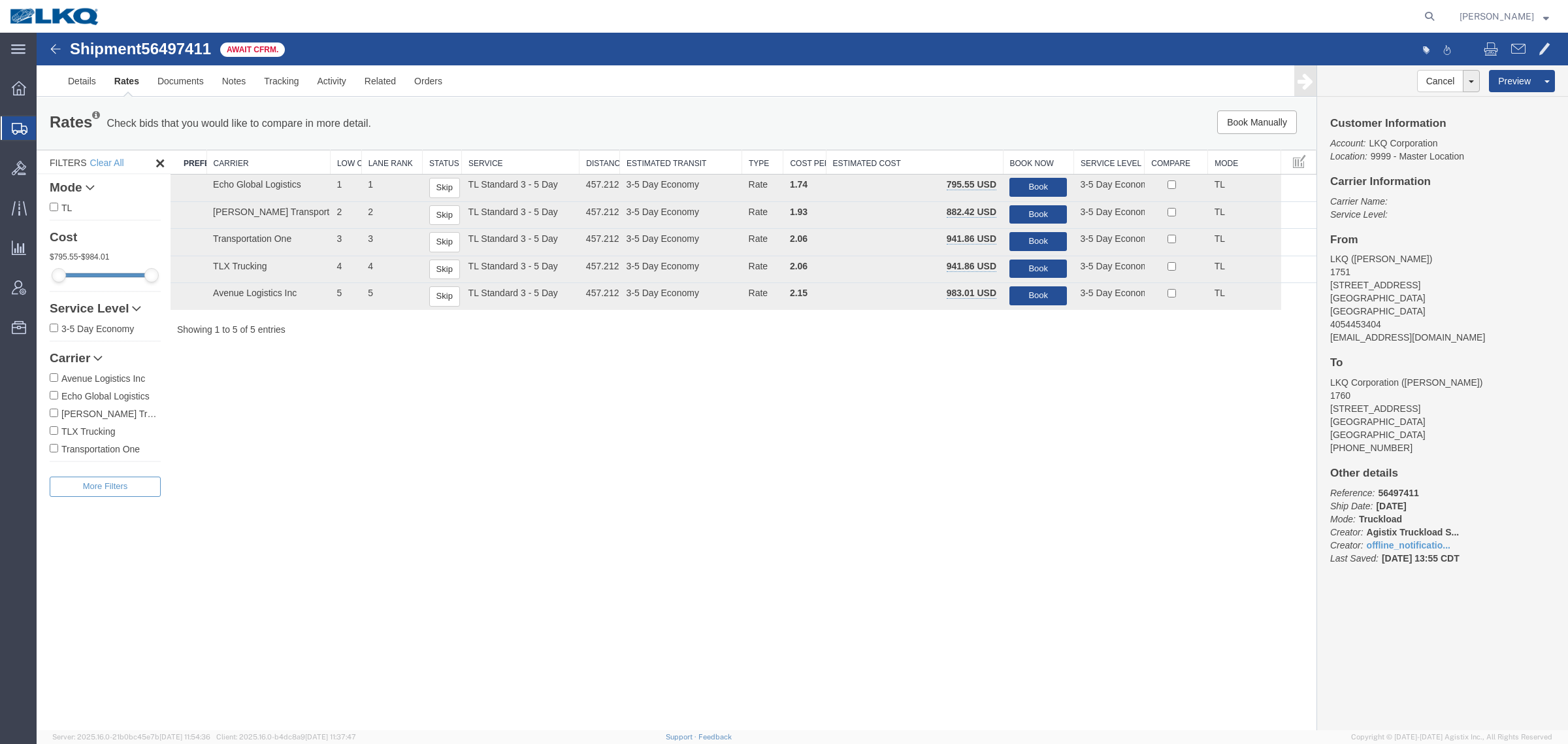
click at [413, 20] on div at bounding box center [774, 16] width 1331 height 33
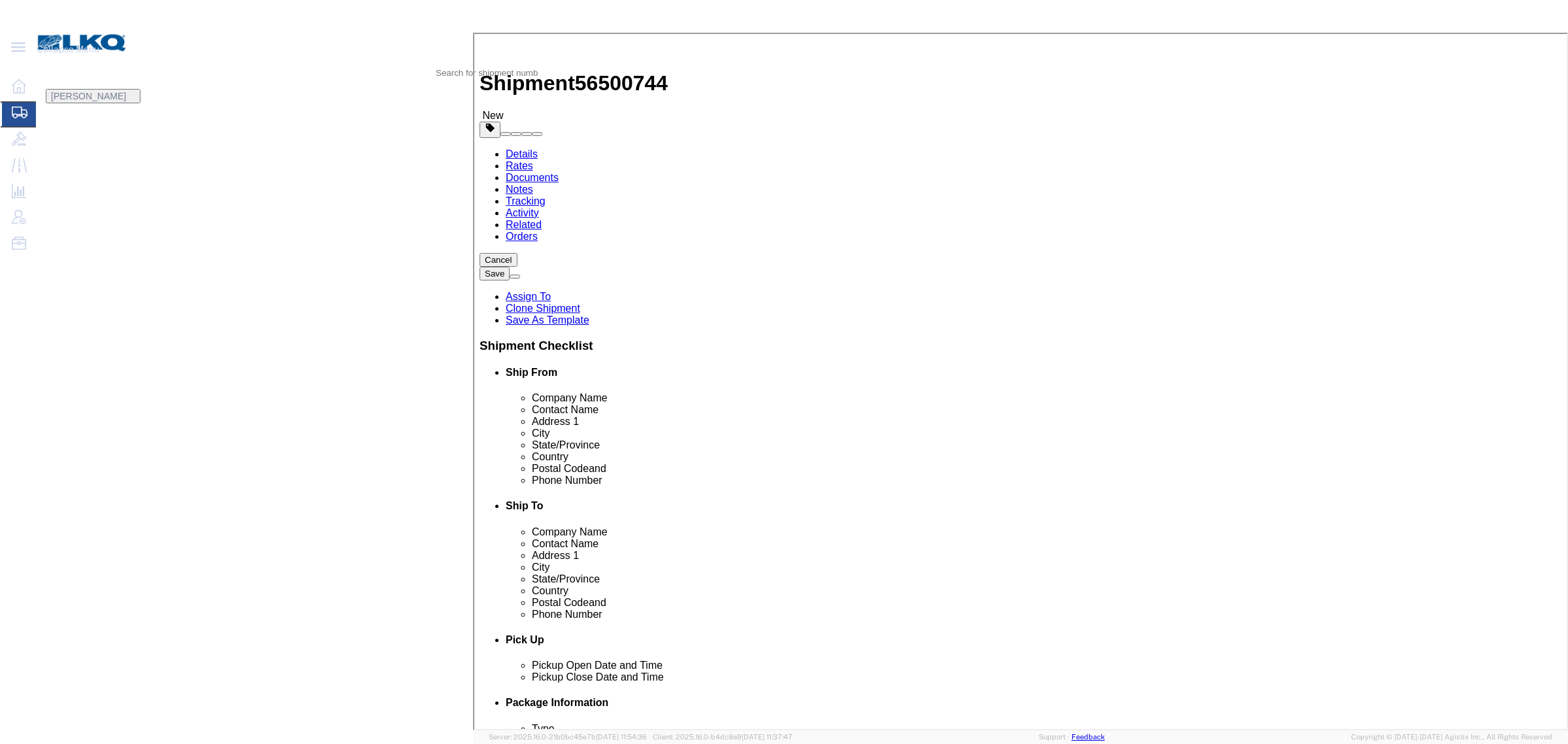
click div "Shipment Information Package Information Special Services Loading Routing"
select select "27634"
select select "30704"
click form "Shipment 56500744 New Details Rates Documents Notes Tracking Activity Related O…"
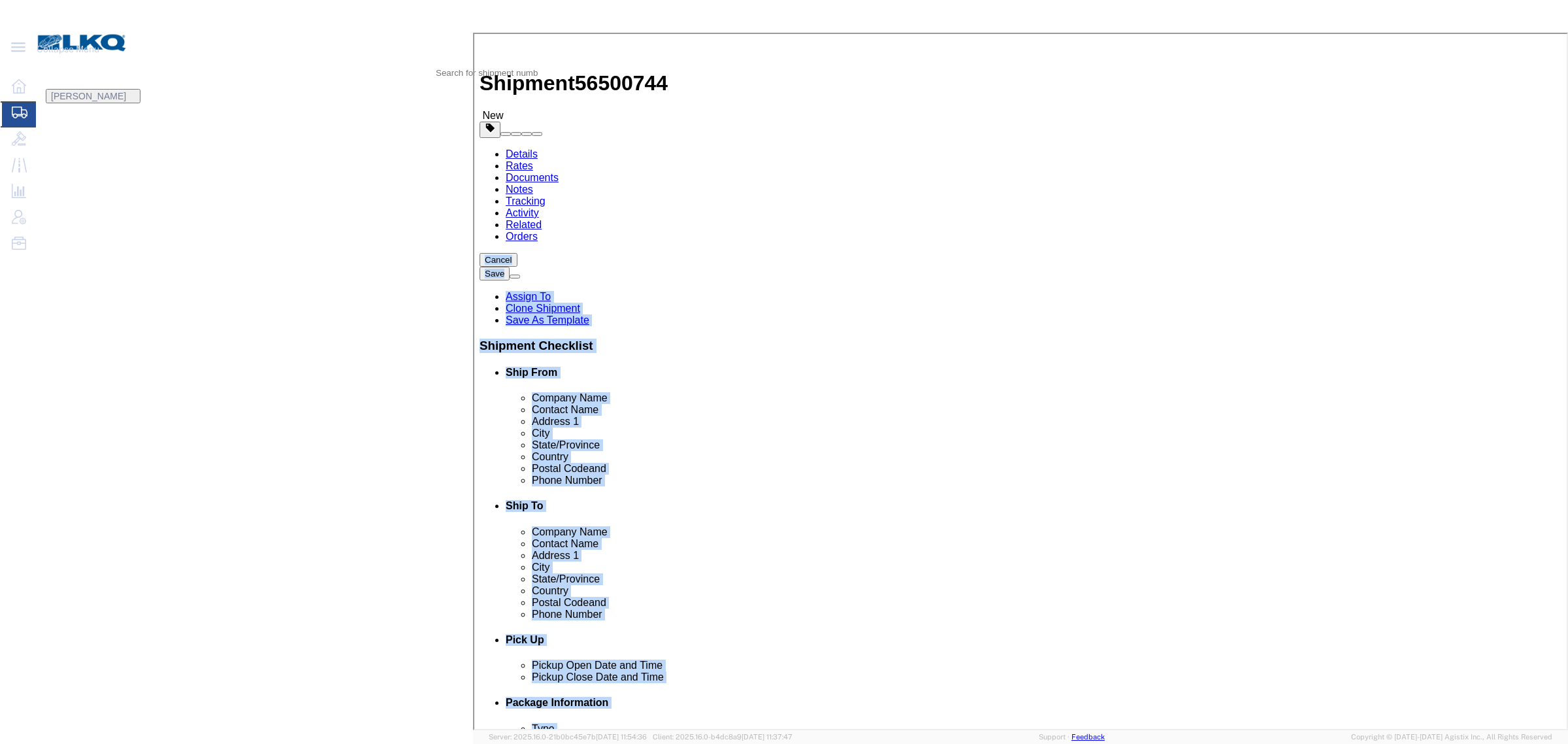
click div "Shipment Information Package Information Special Services Loading Routing"
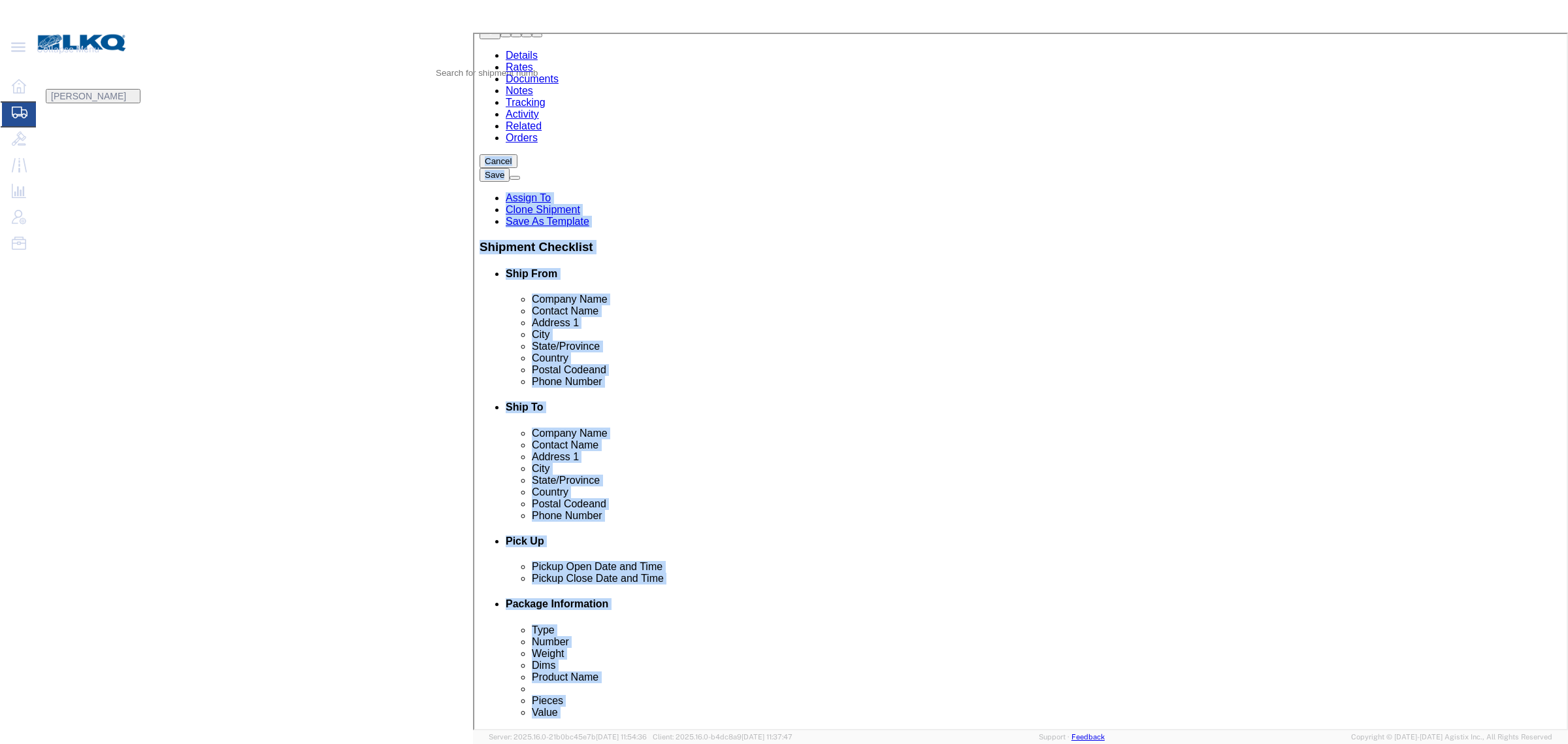
scroll to position [327, 0]
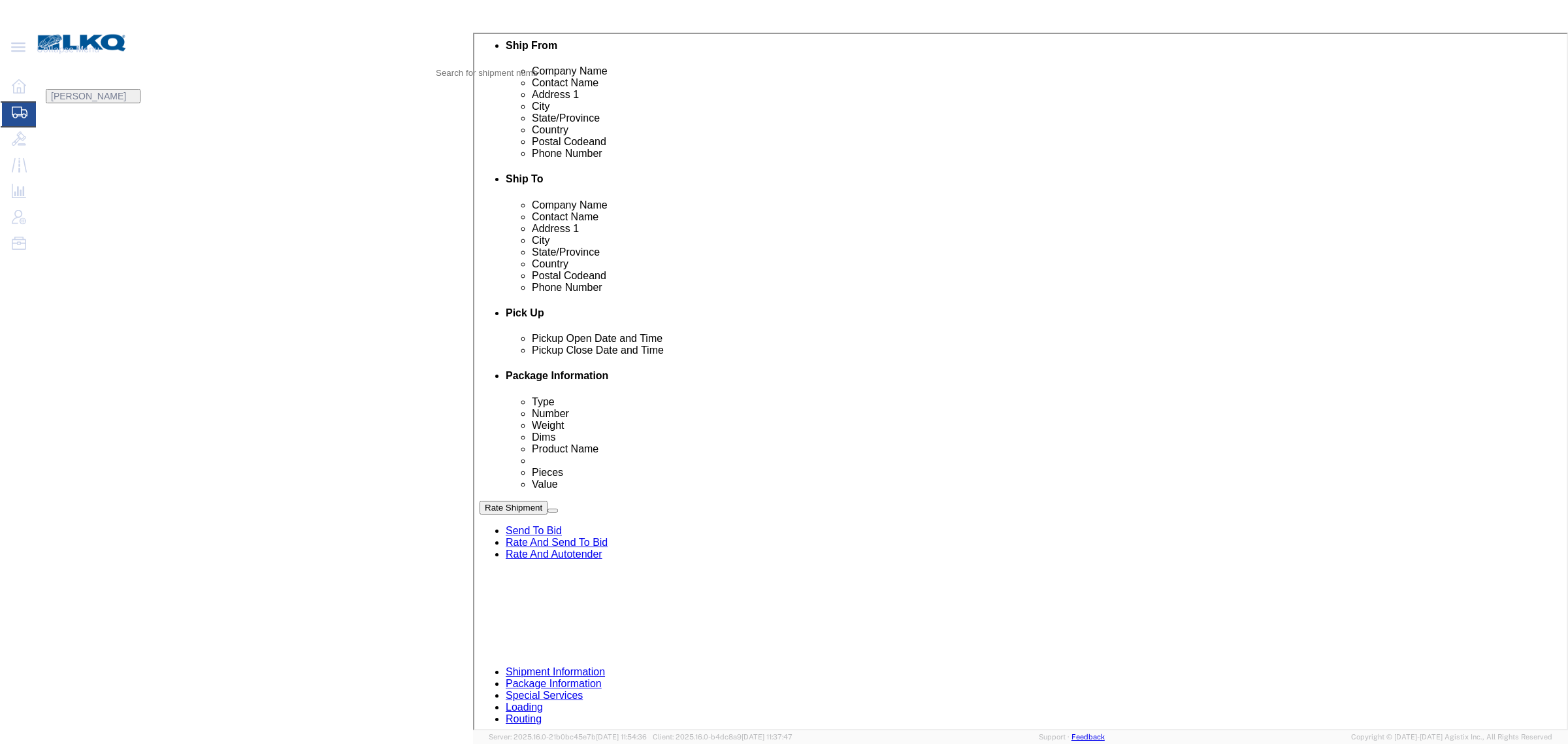
click div "08/18/2025 07:00 AM - 02:15 PM Schedule appointment"
click link "Schedule appointment"
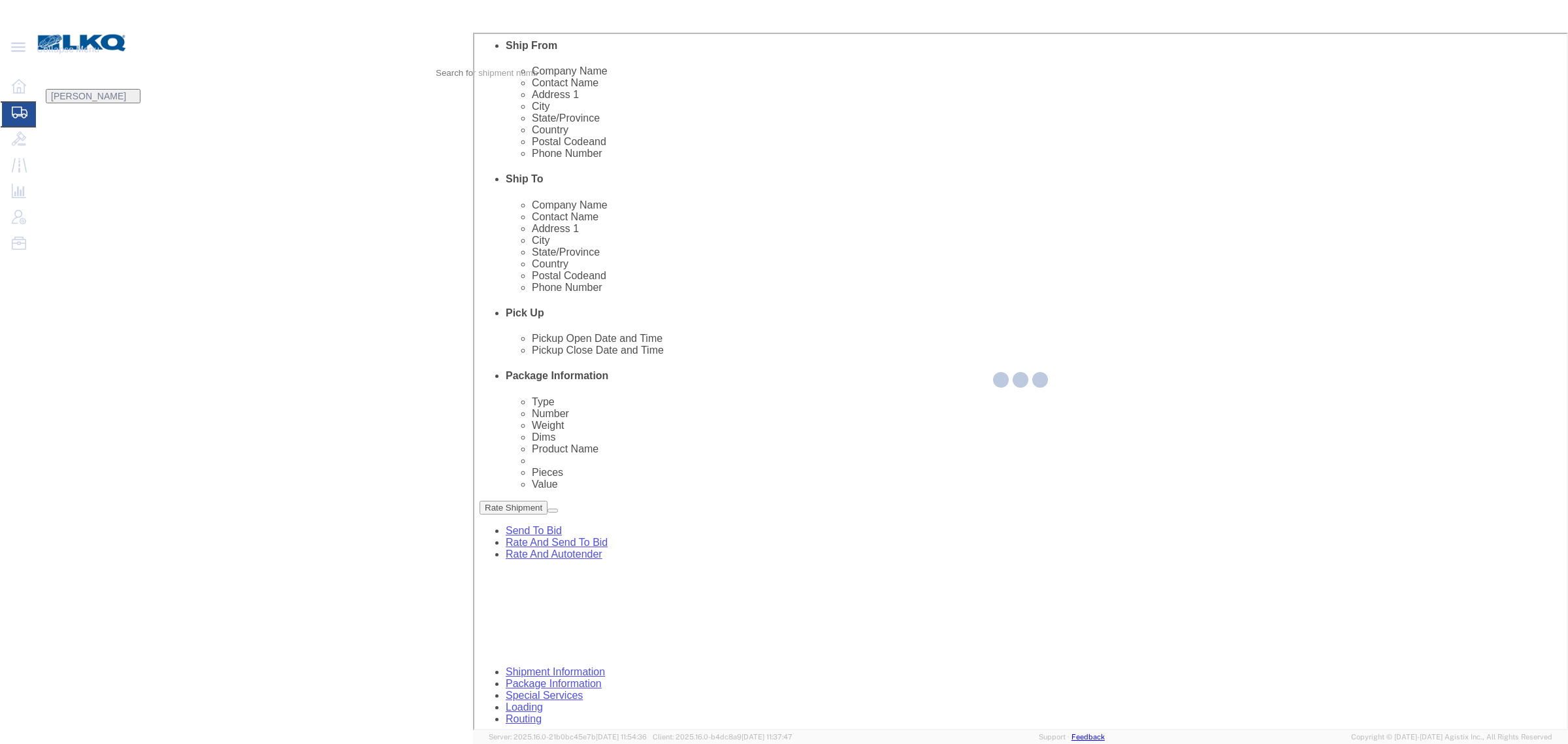
select select
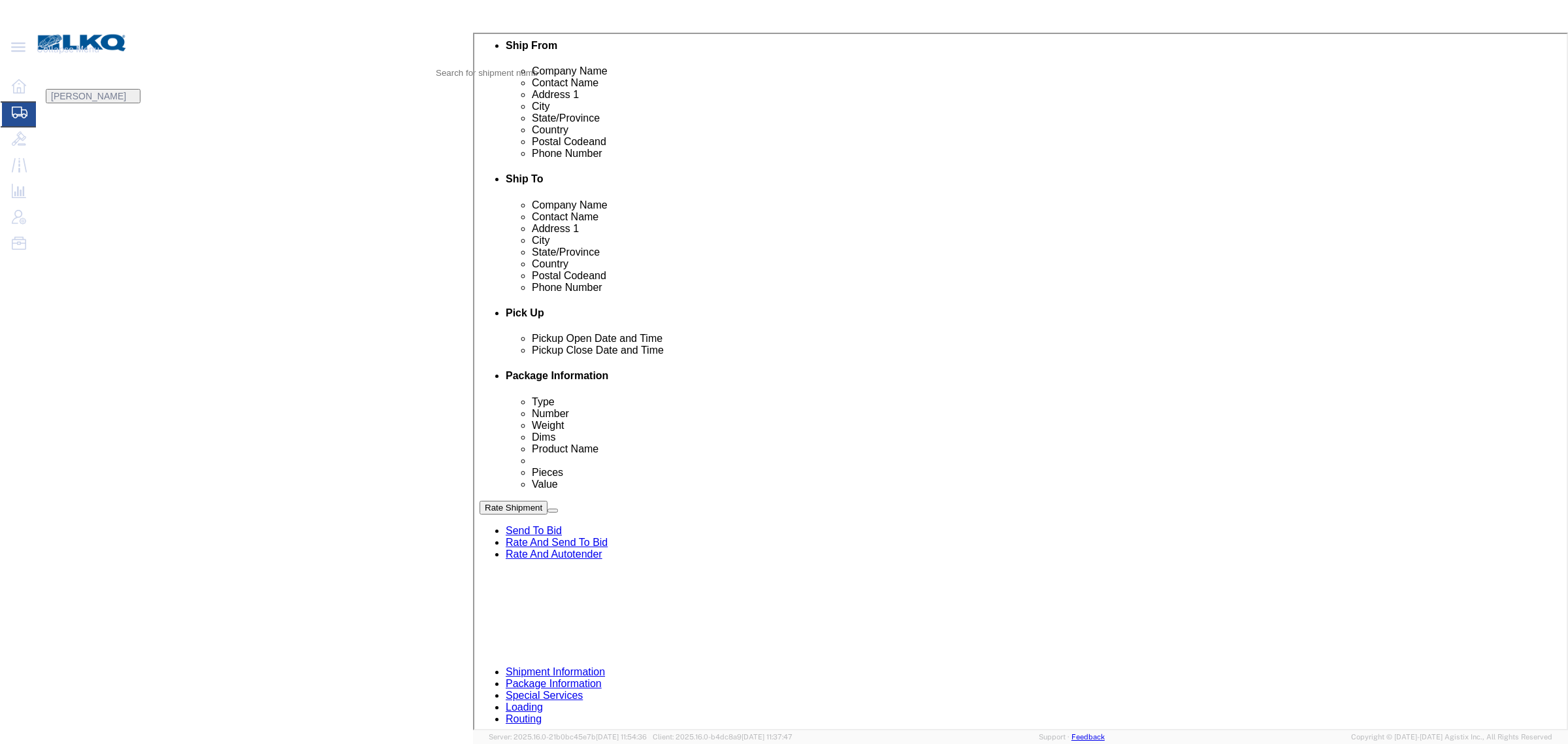
click input "[DATE]"
click td "18"
click link "Availability"
click button "Close"
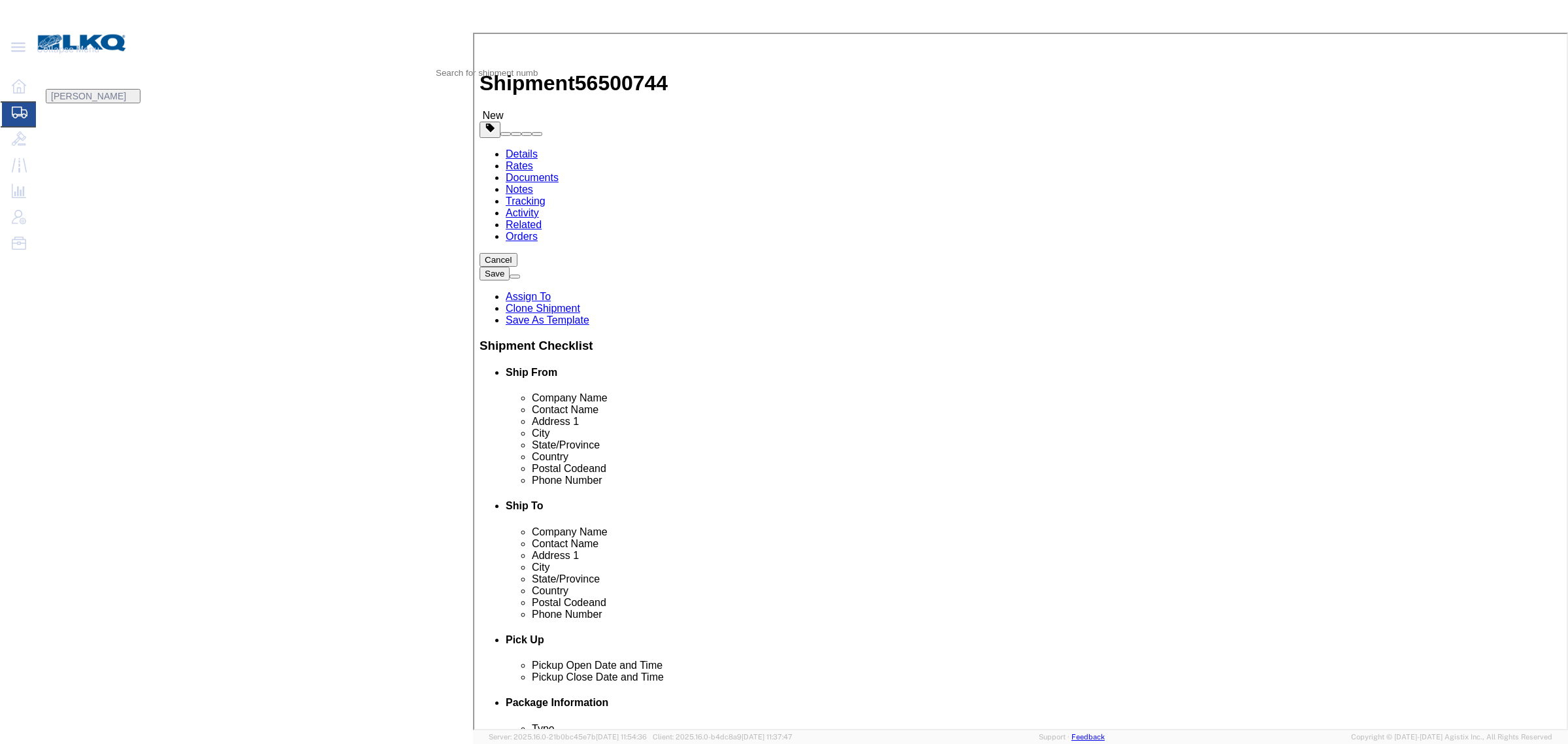
click input "12:00 PM"
click select "Select 15 min 30 min 45 min 1 hr 2 hr 3 hr 4 hr"
select select "15"
click select "Select 15 min 30 min 45 min 1 hr 2 hr 3 hr 4 hr"
click button "Save"
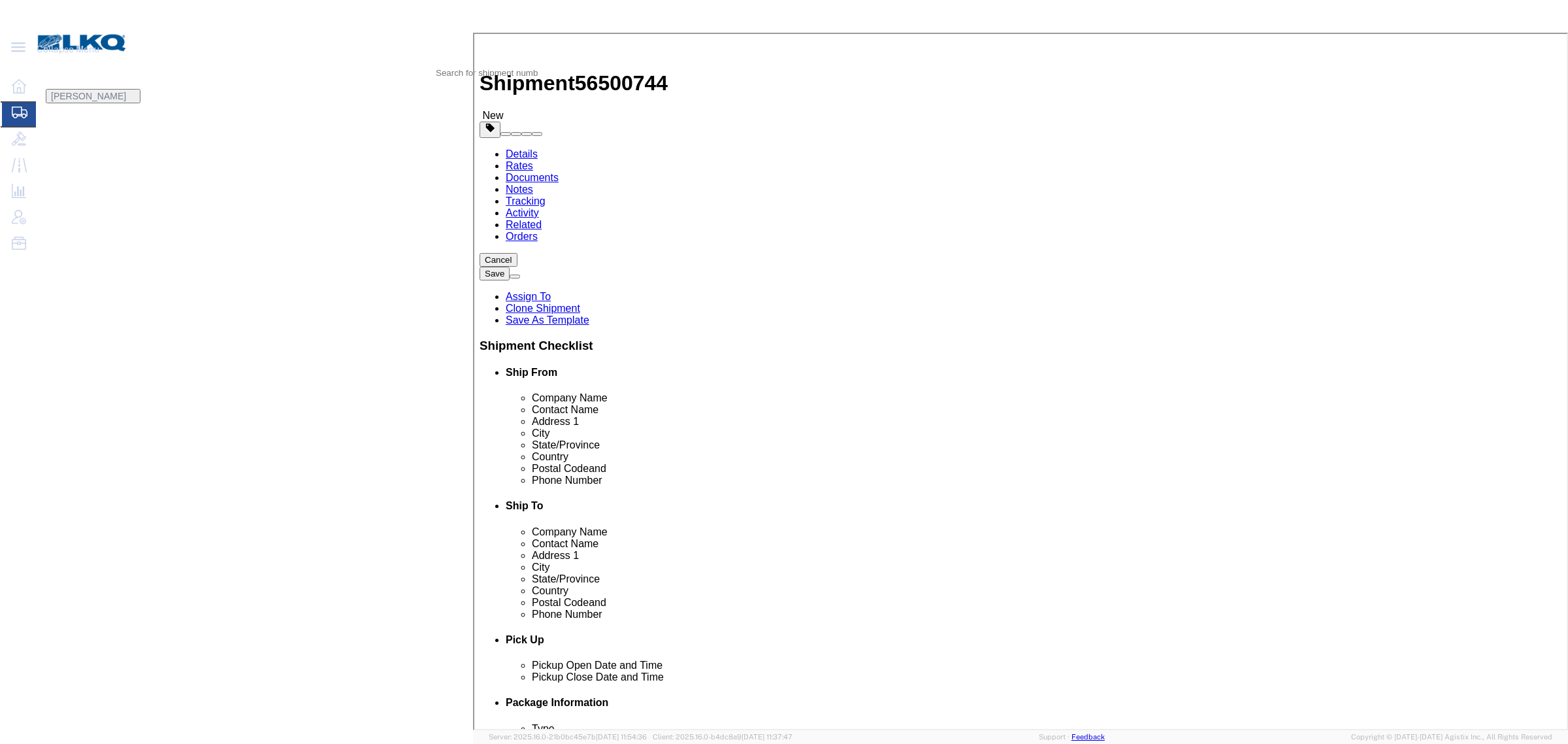
click span "56500744"
copy span "56500744"
drag, startPoint x: 289, startPoint y: 87, endPoint x: 315, endPoint y: 88, distance: 26.0
click icon
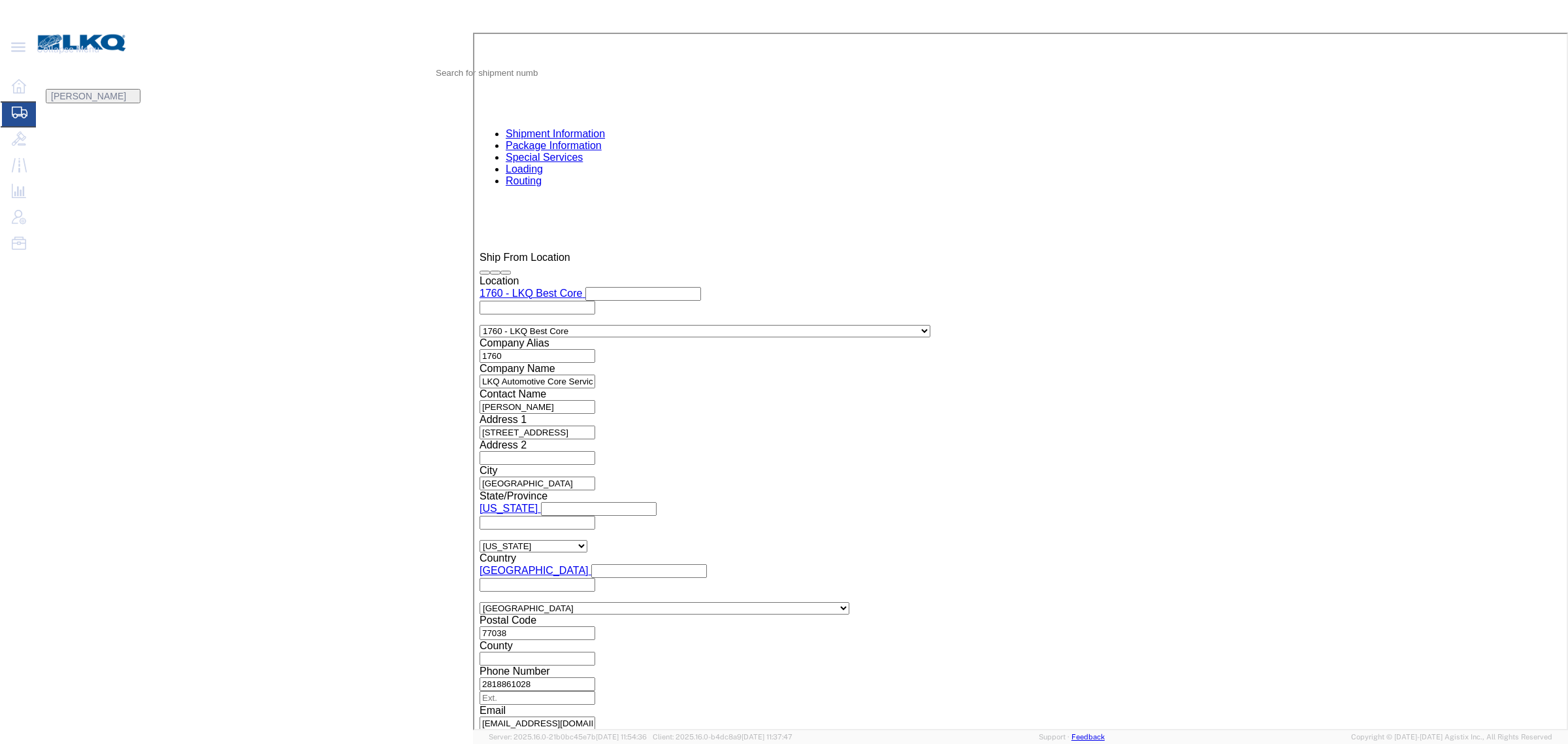
scroll to position [980, 0]
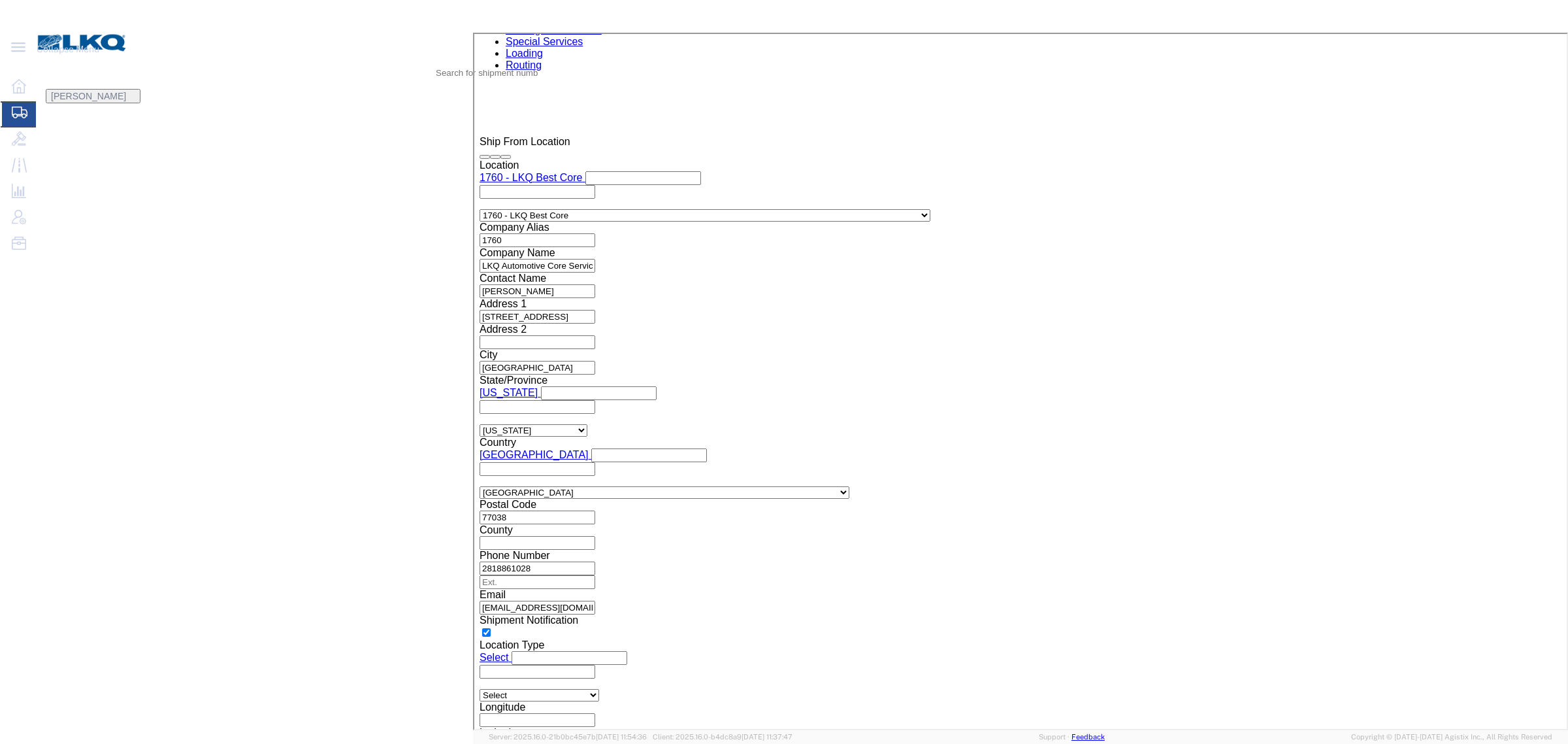
click div "Location Select Select My Profile Location 1100 - LKQ Crystal River 1103 - LKQ …"
click input "acgarcia@lkqcorp.com"
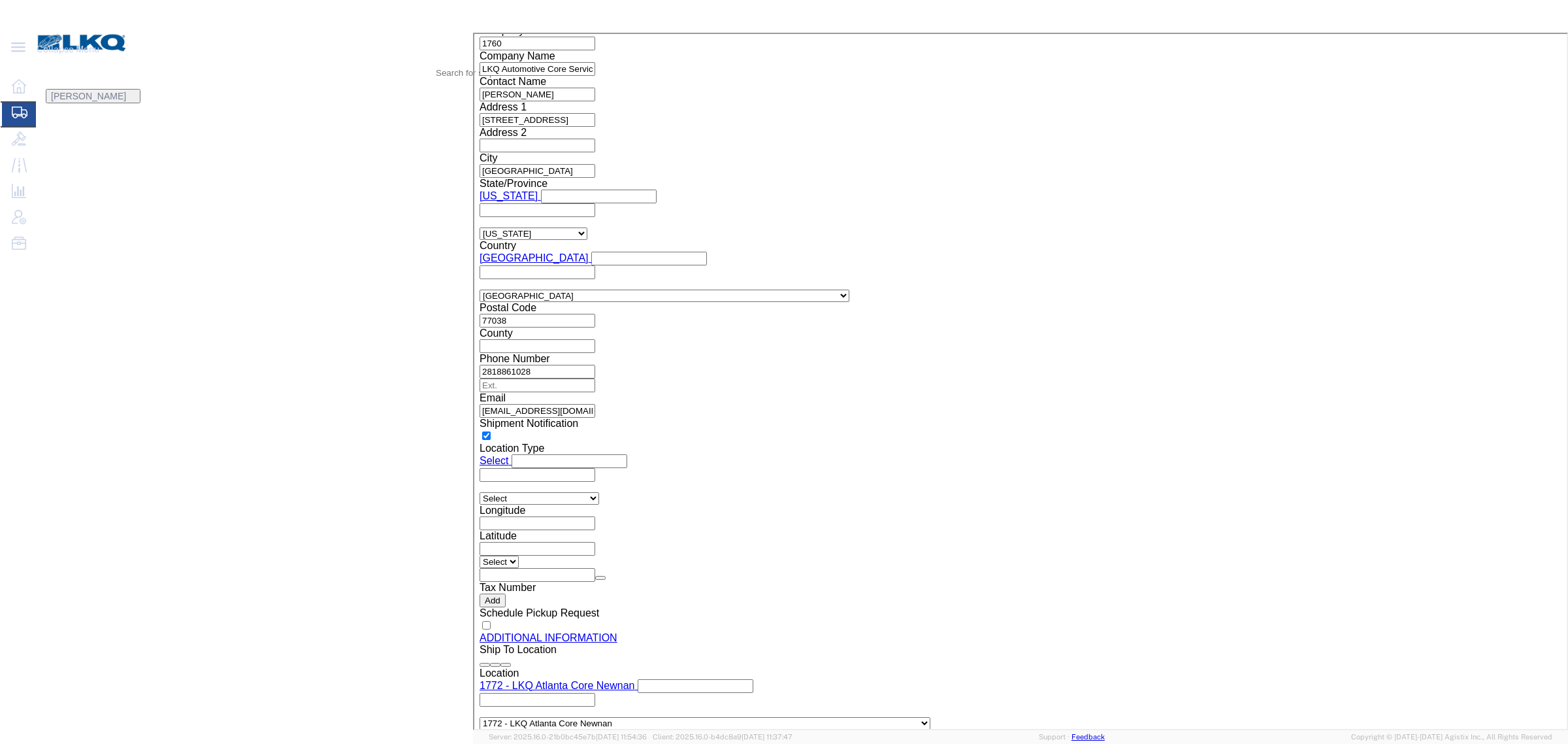
scroll to position [1285, 0]
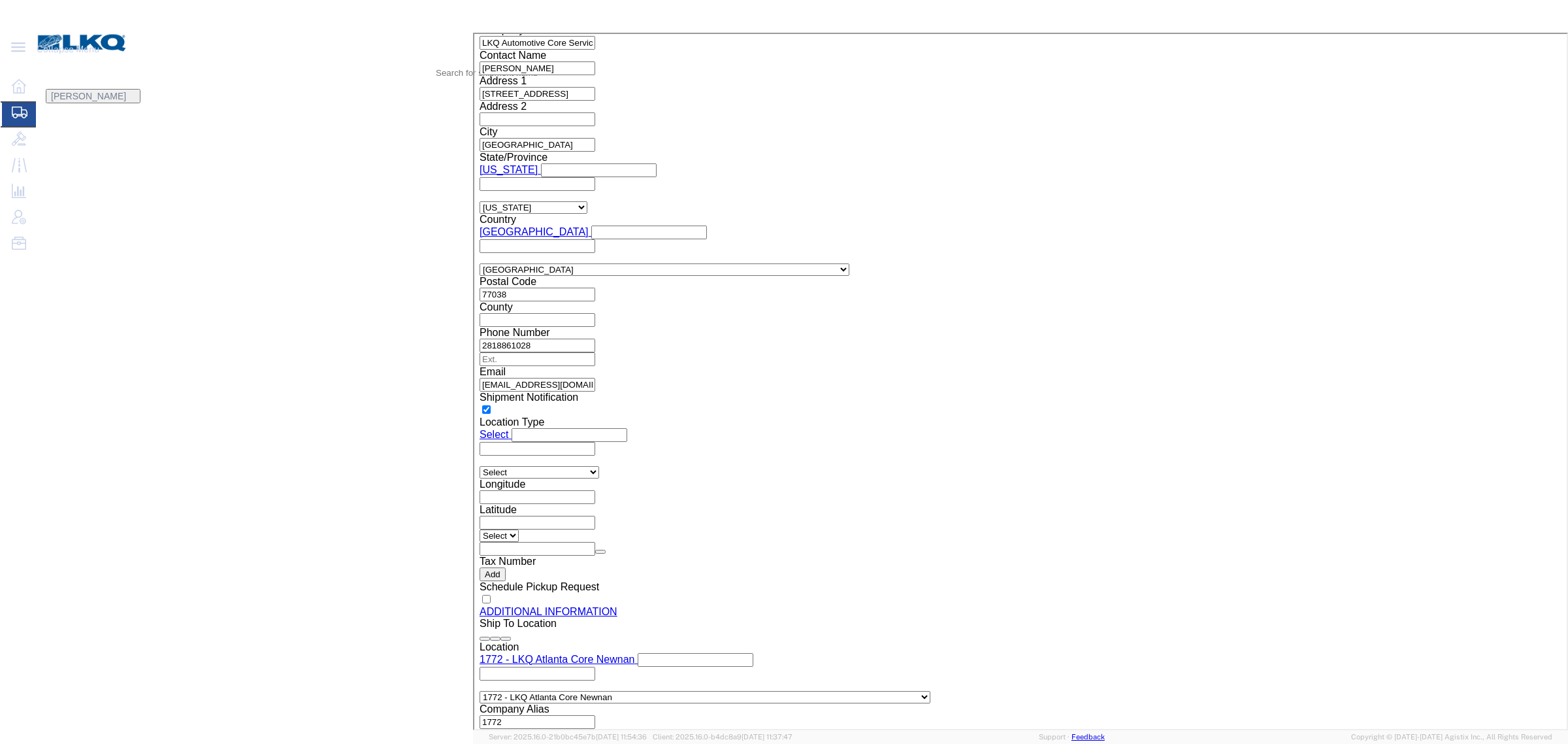
drag, startPoint x: 42, startPoint y: 75, endPoint x: 168, endPoint y: 137, distance: 140.4
click icon
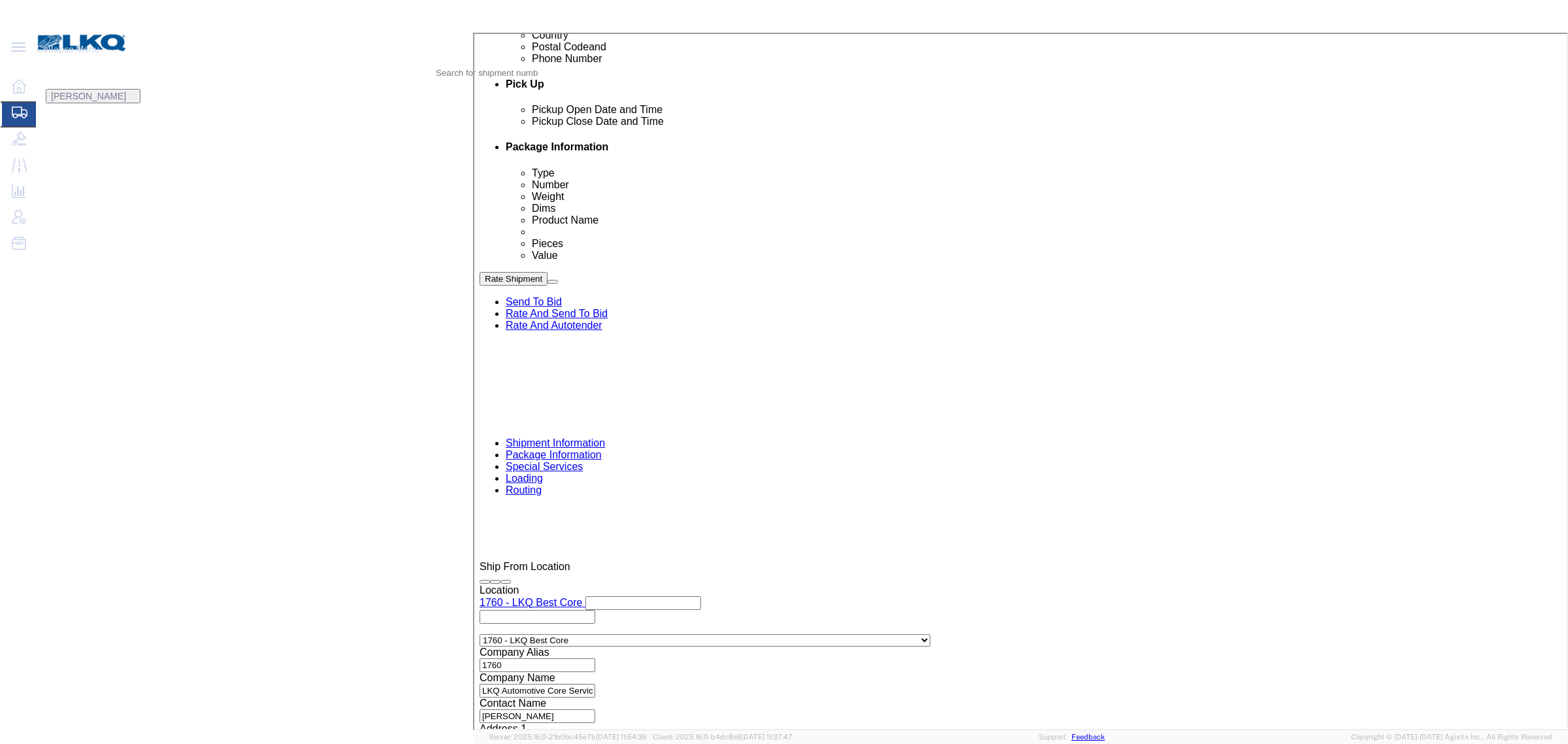
scroll to position [393, 0]
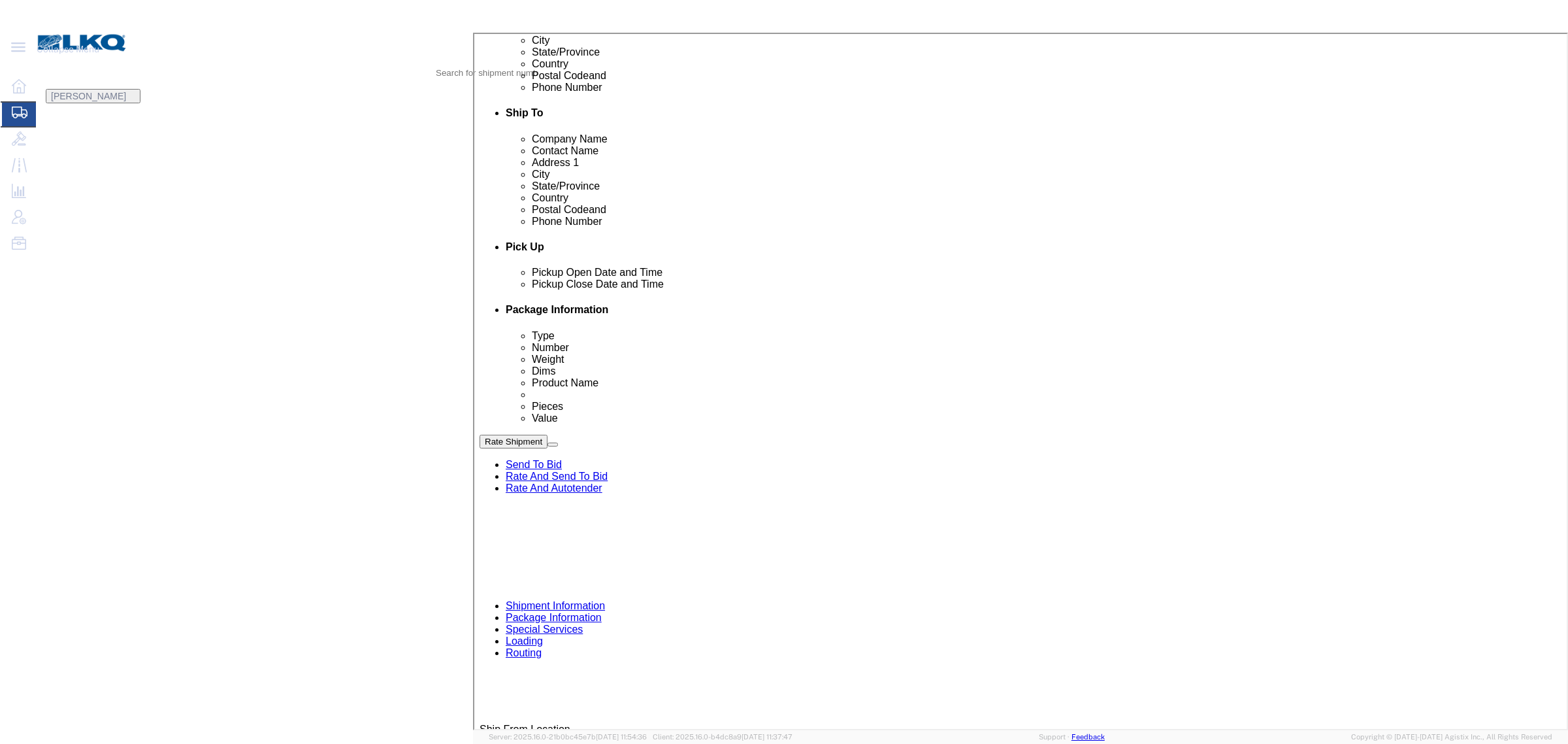
click button "Rate Shipment"
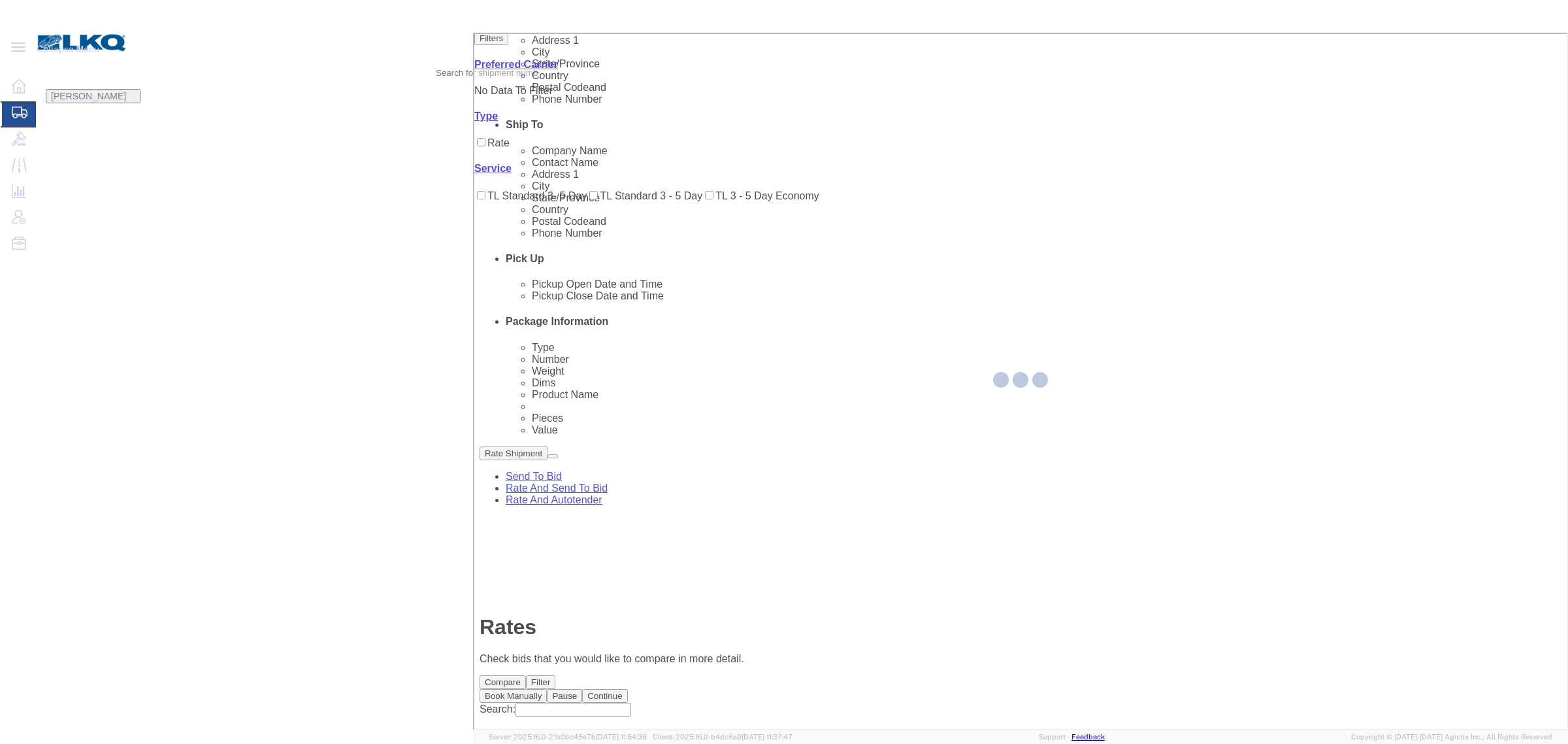
scroll to position [0, 0]
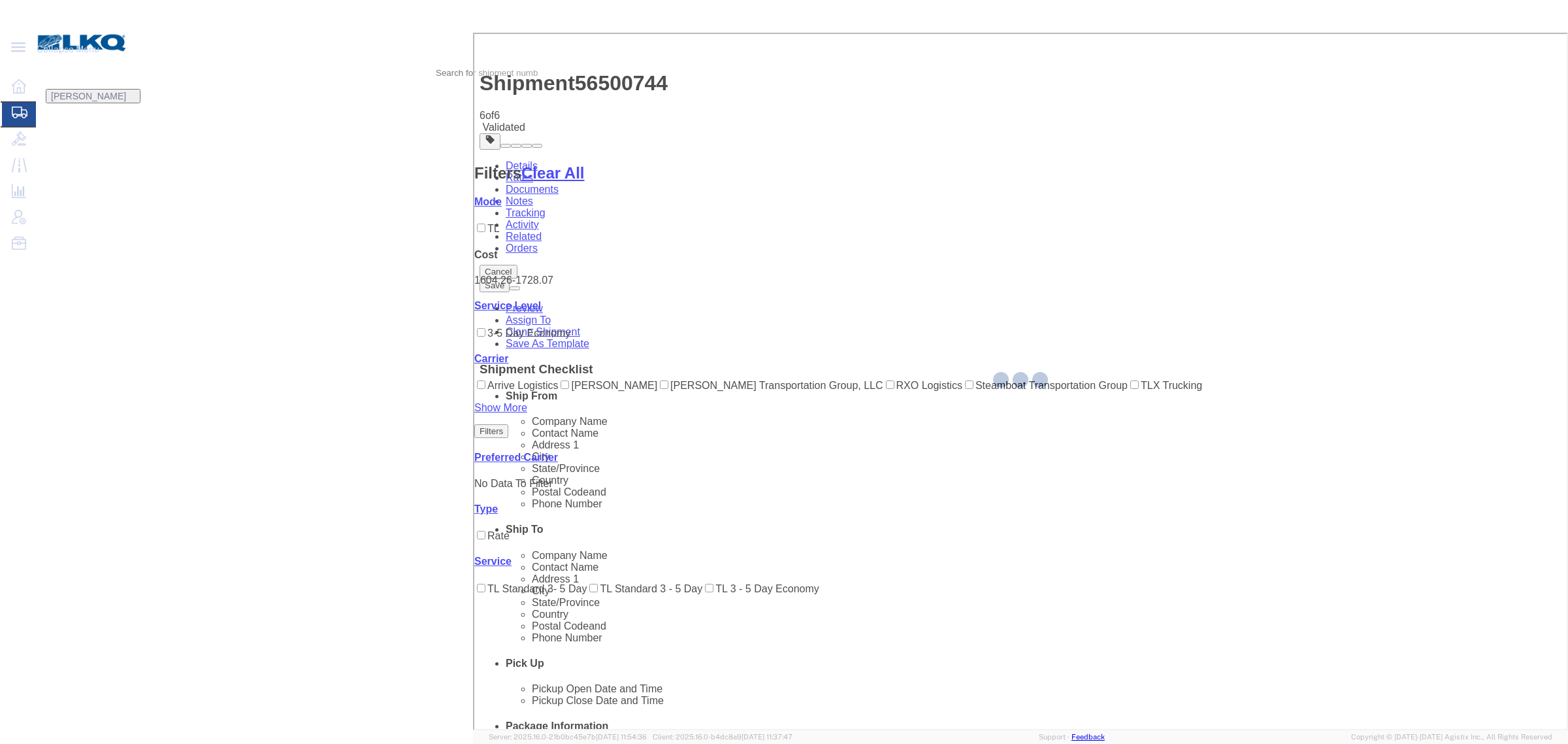
select select "27634"
select select "30704"
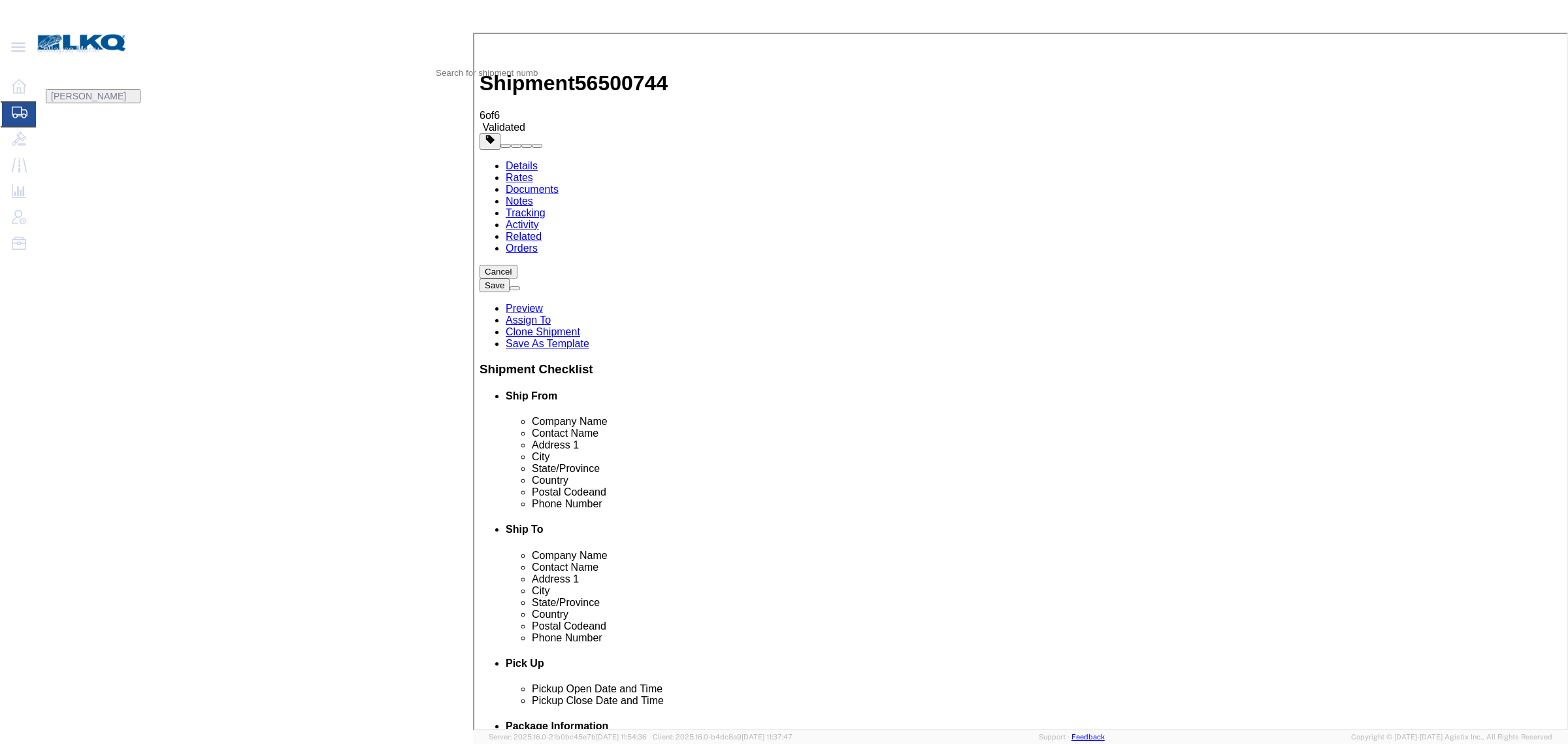
click input "2"
type input "1"
click input "1"
click select "Price Carrier Rank"
select select "LANE_RANK"
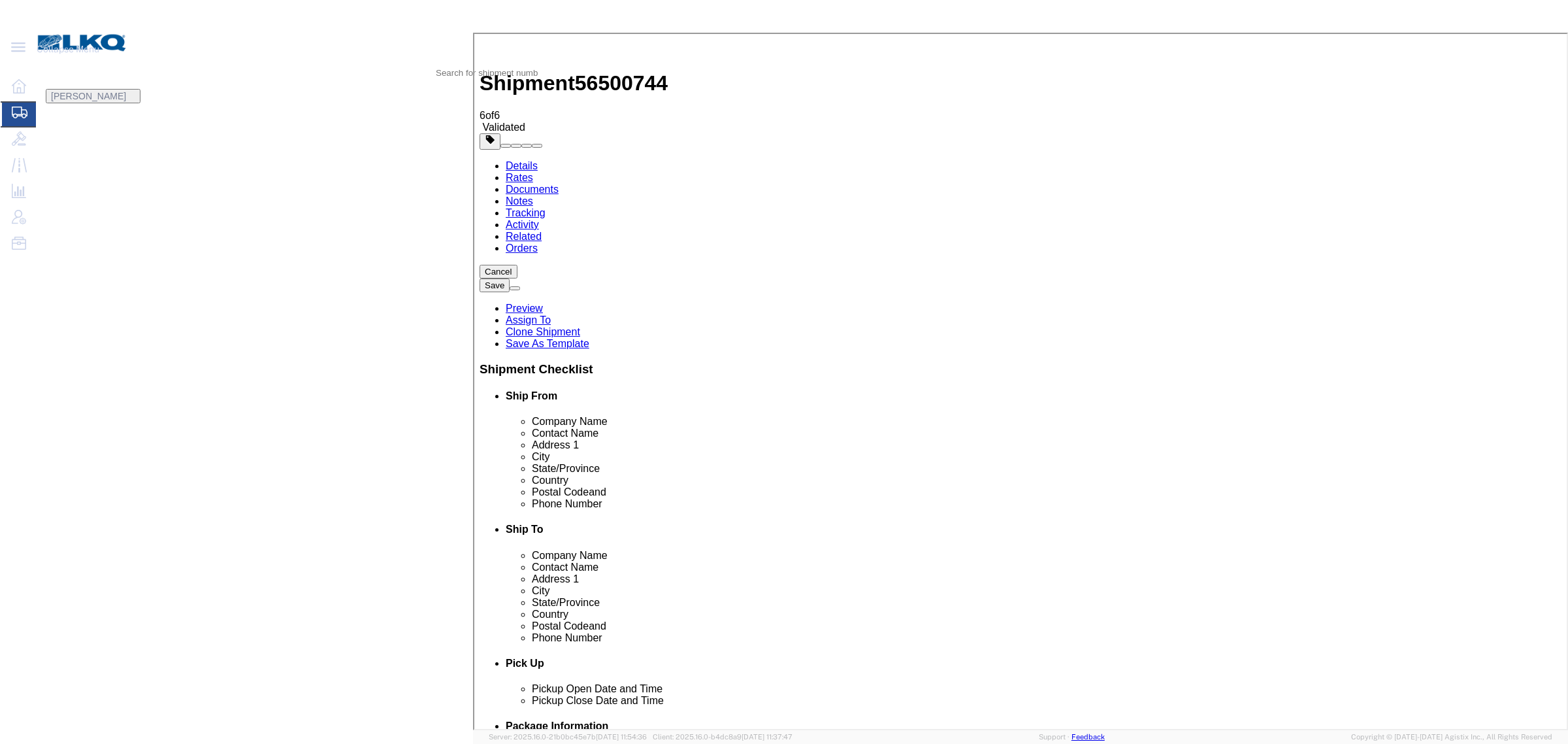
click select "Price Carrier Rank"
click div "From 8:00 AM"
click input "8:00 AM"
type input "7:00 AM"
click button "Save Auto-Tender"
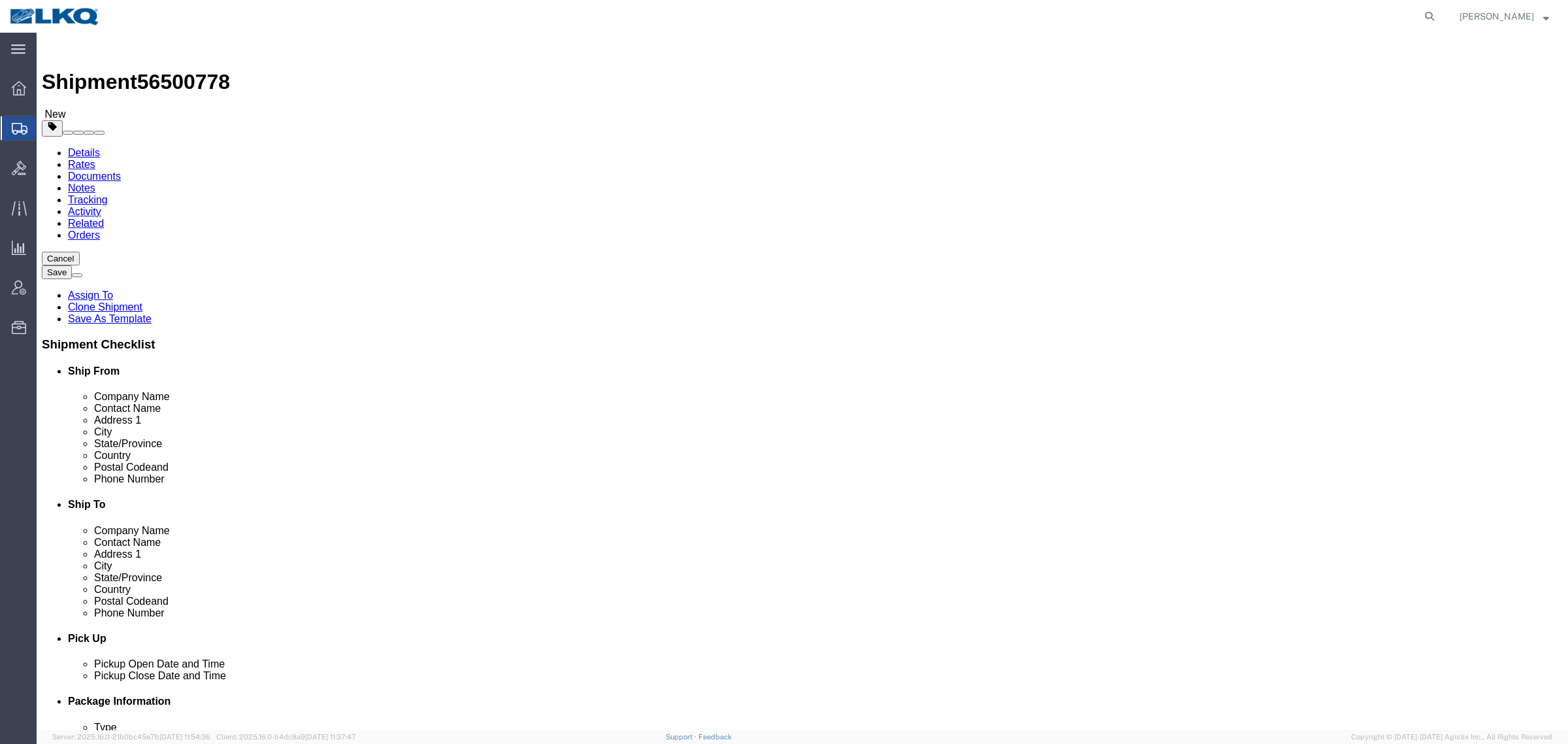
click span "56500778"
select select "27634"
select select "30704"
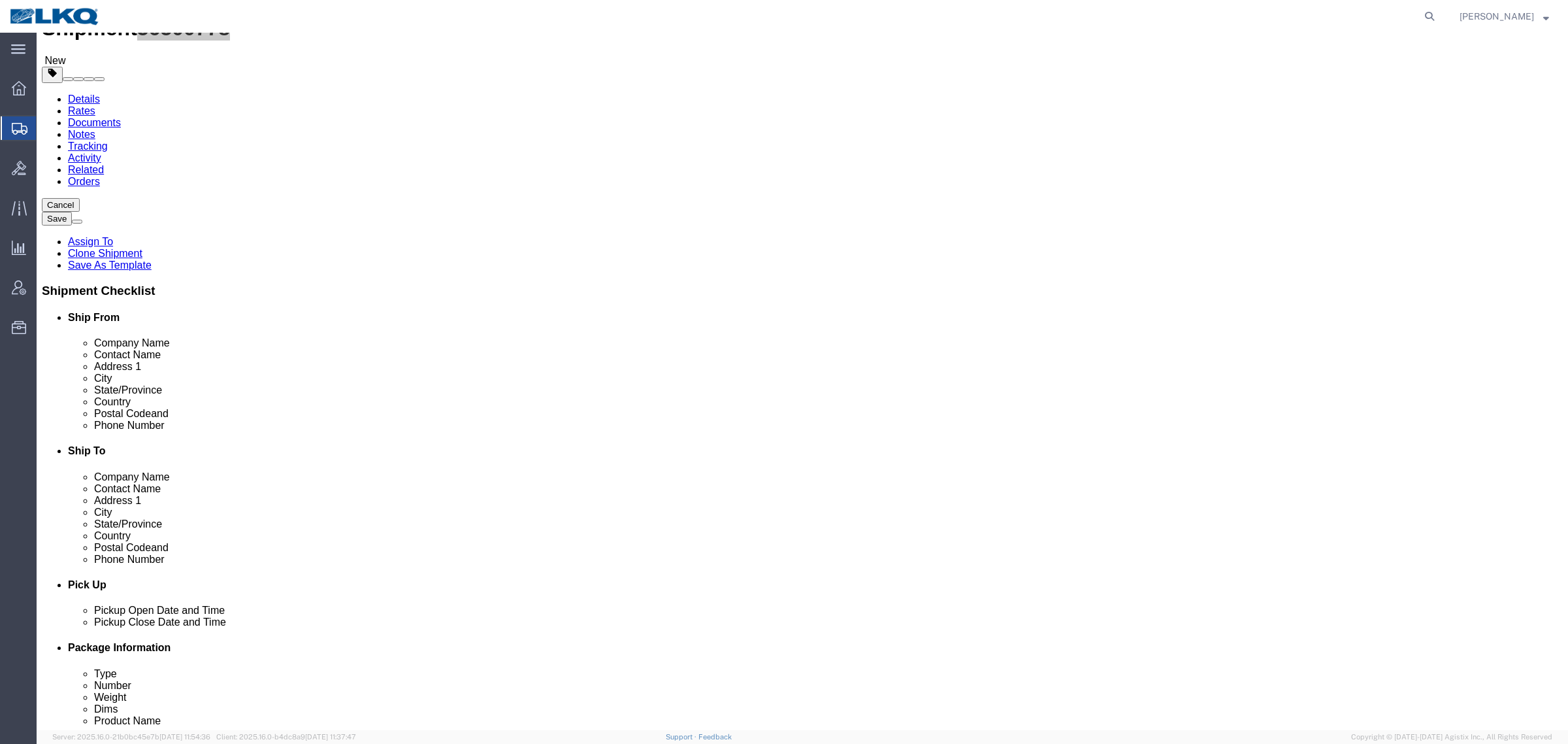
scroll to position [163, 0]
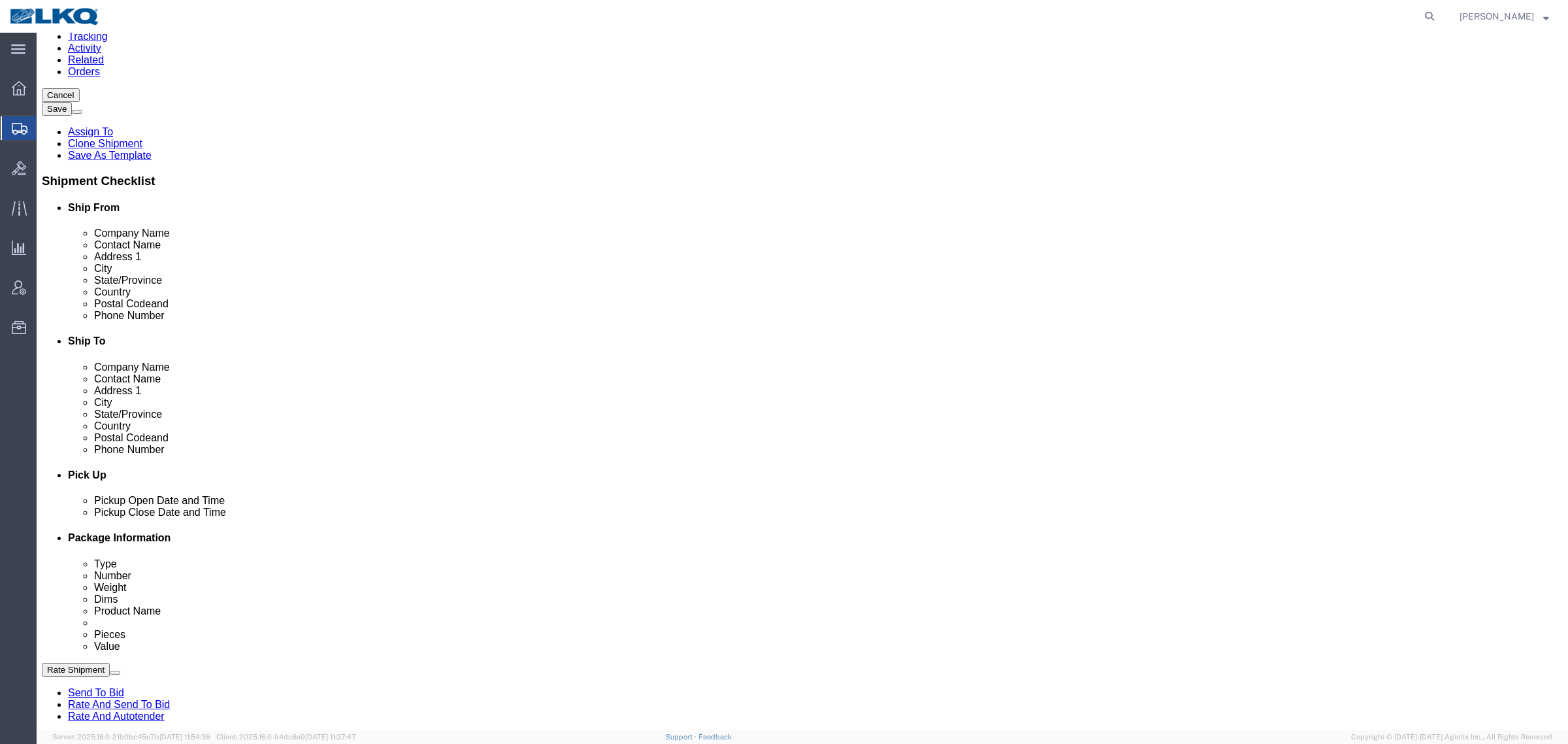
click link "Schedule appointment"
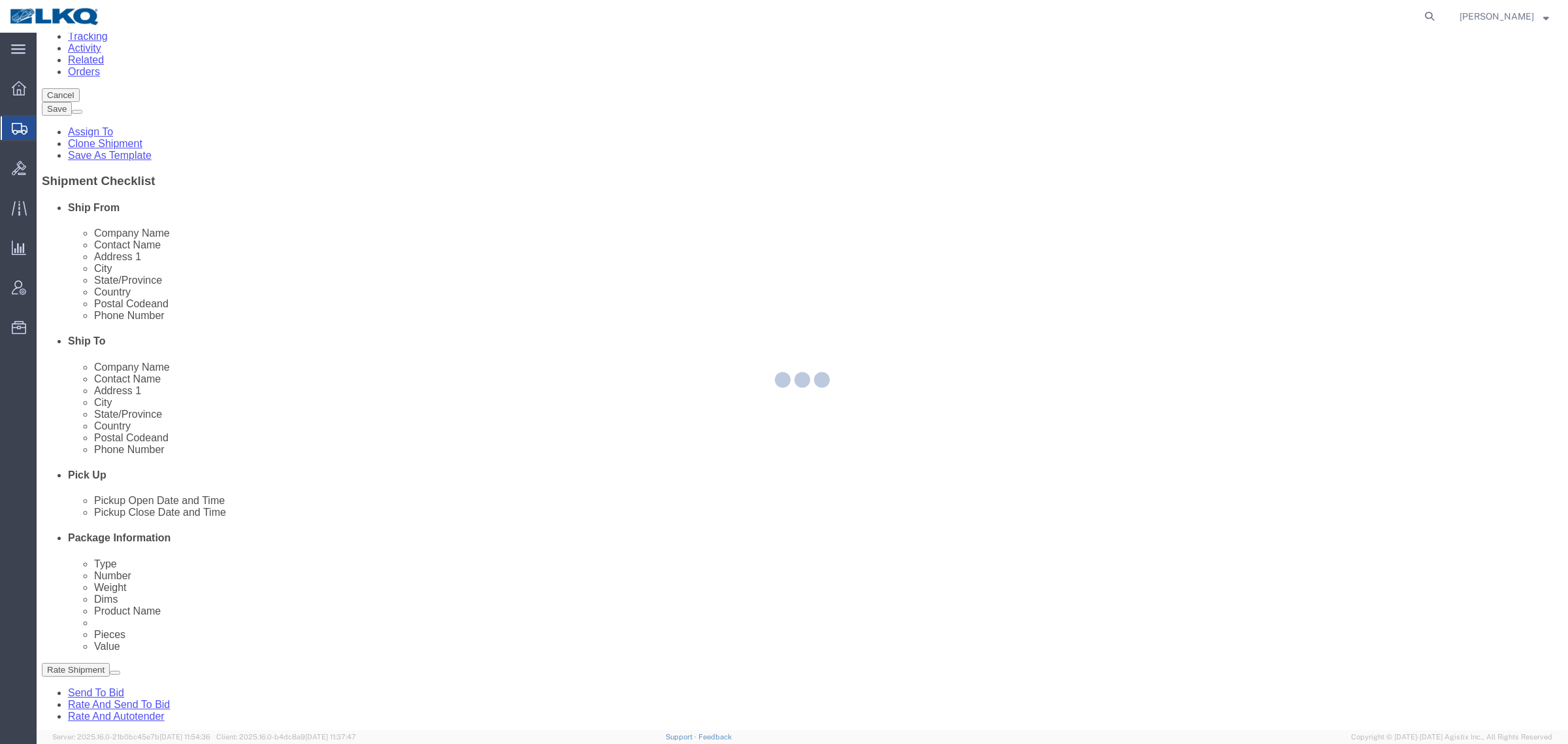
select select
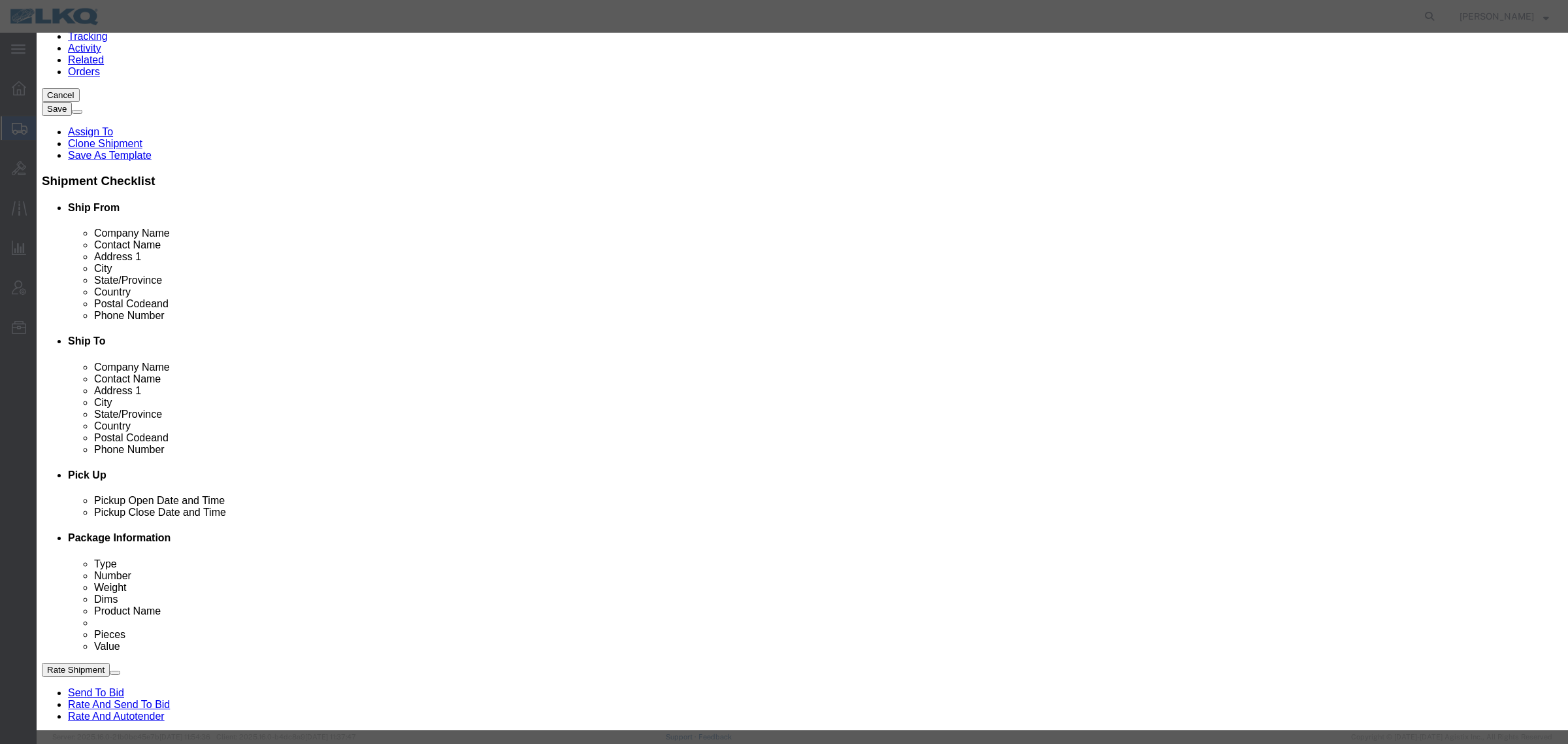
click input "08/15/2025"
click td "18"
click link "Availability"
click button "Close"
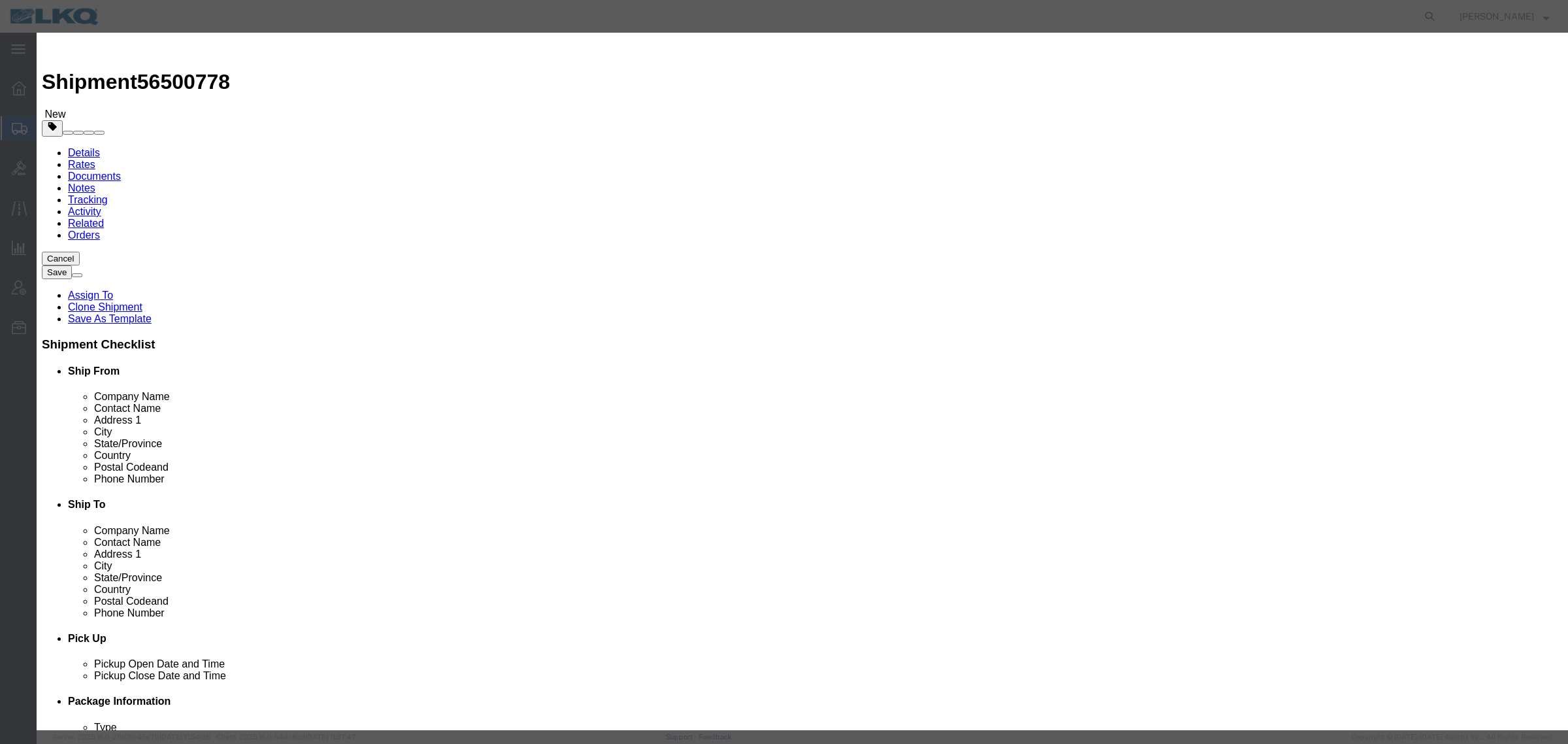
click input "12:00 PM"
type input "2:00 PM"
click select "Select 15 min 30 min 45 min 1 hr 2 hr 3 hr 4 hr"
select select "15"
click select "Select 15 min 30 min 45 min 1 hr 2 hr 3 hr 4 hr"
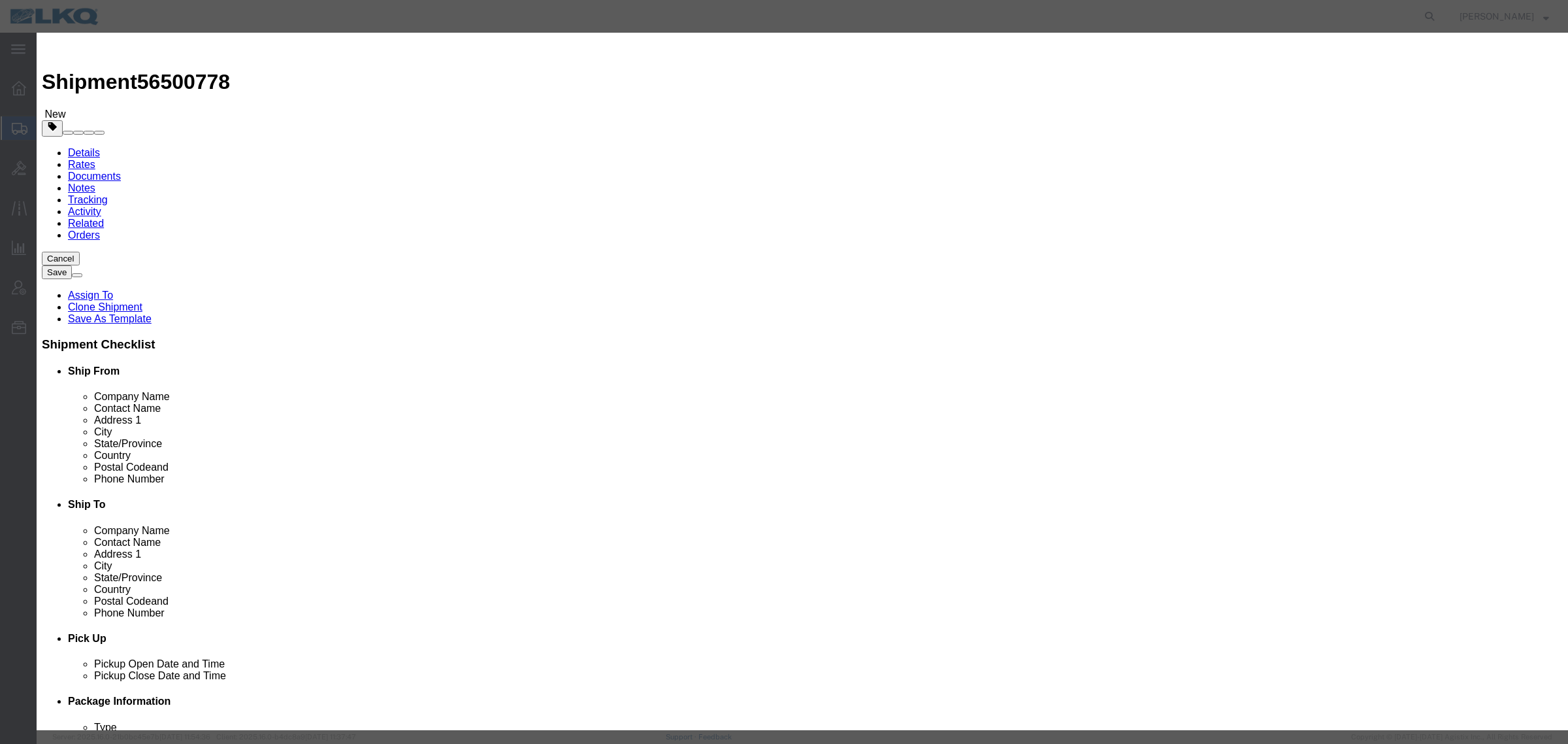
click div "Save"
click button "Save"
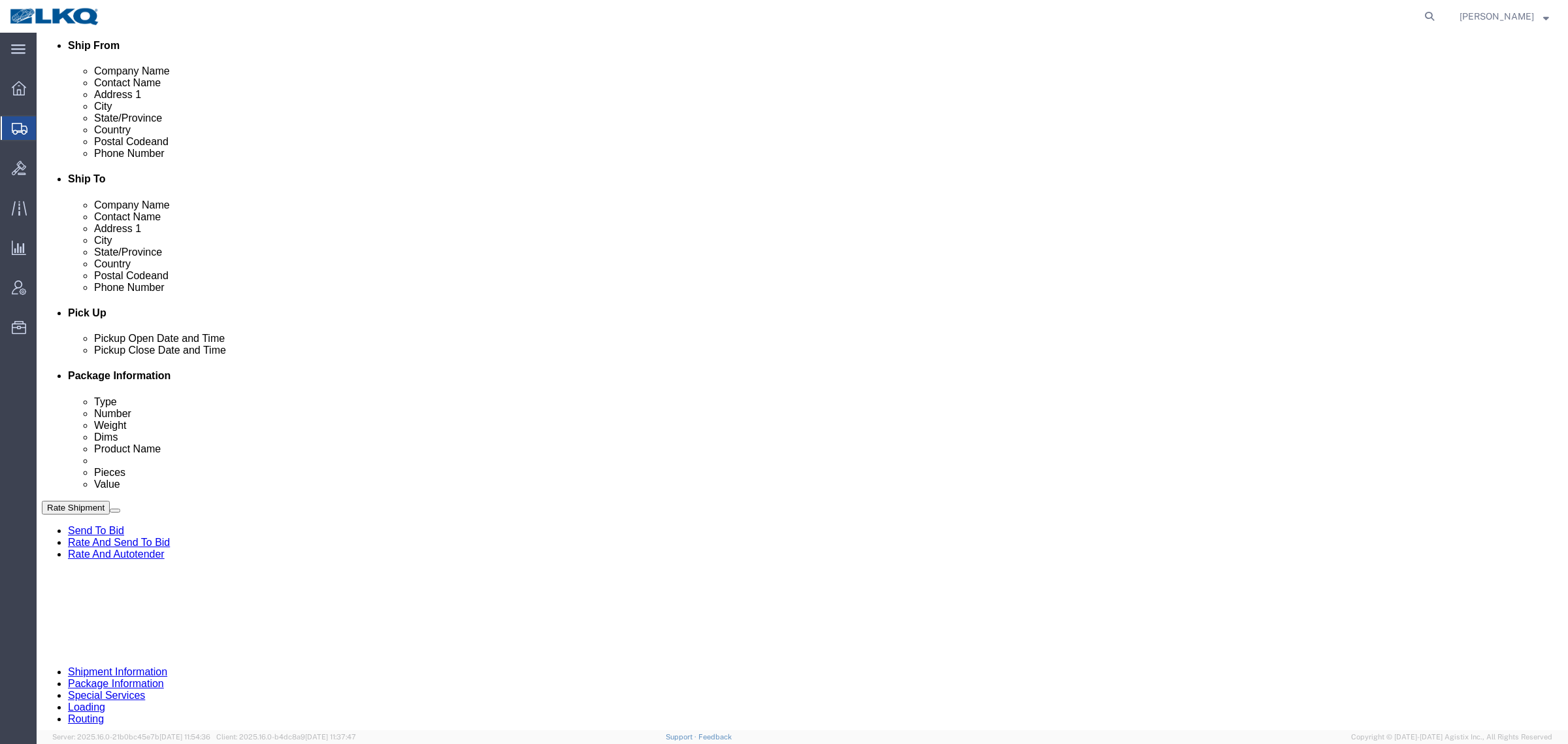
scroll to position [327, 0]
drag, startPoint x: 307, startPoint y: 87, endPoint x: 287, endPoint y: 88, distance: 20.0
click icon
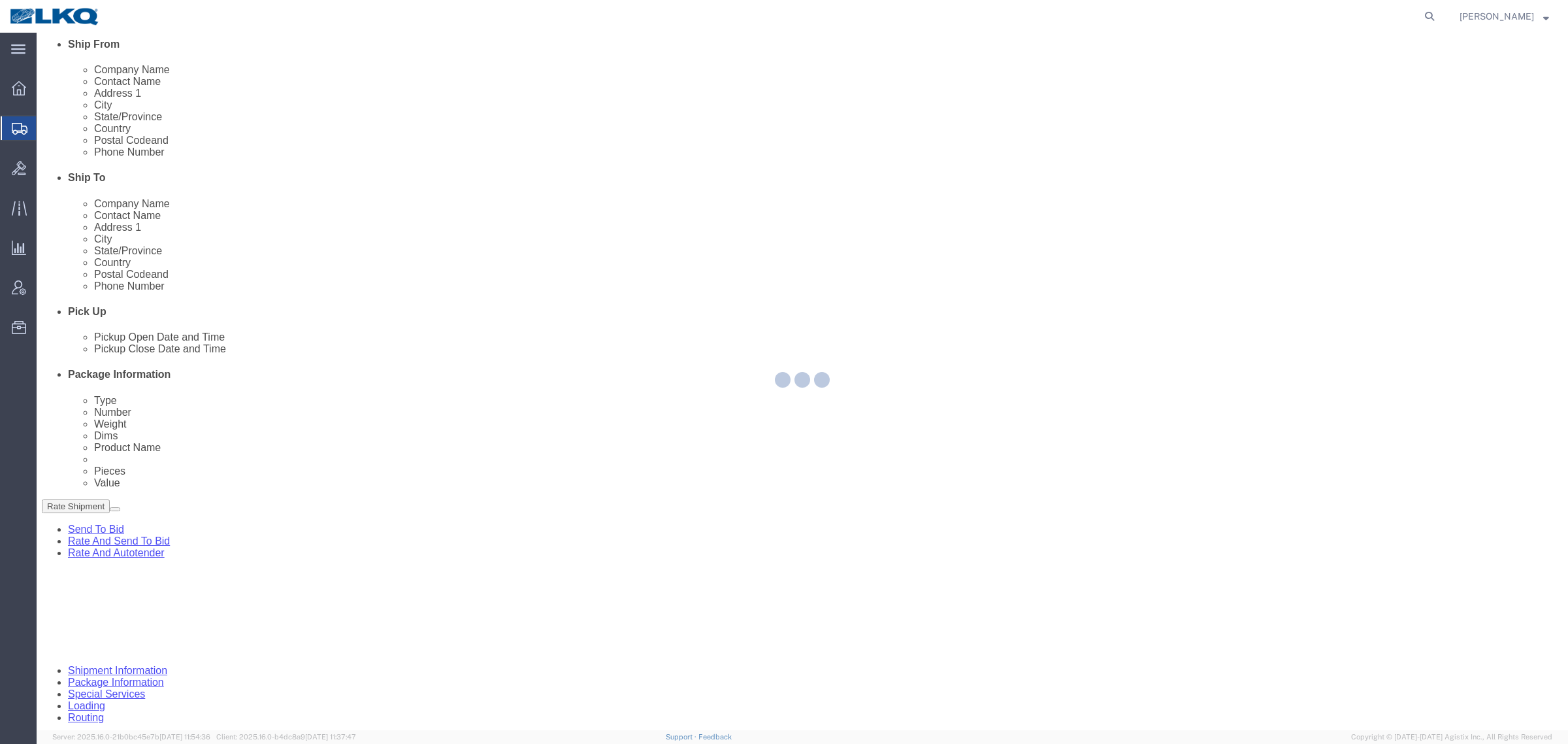
click at [324, 121] on div at bounding box center [802, 382] width 1531 height 698
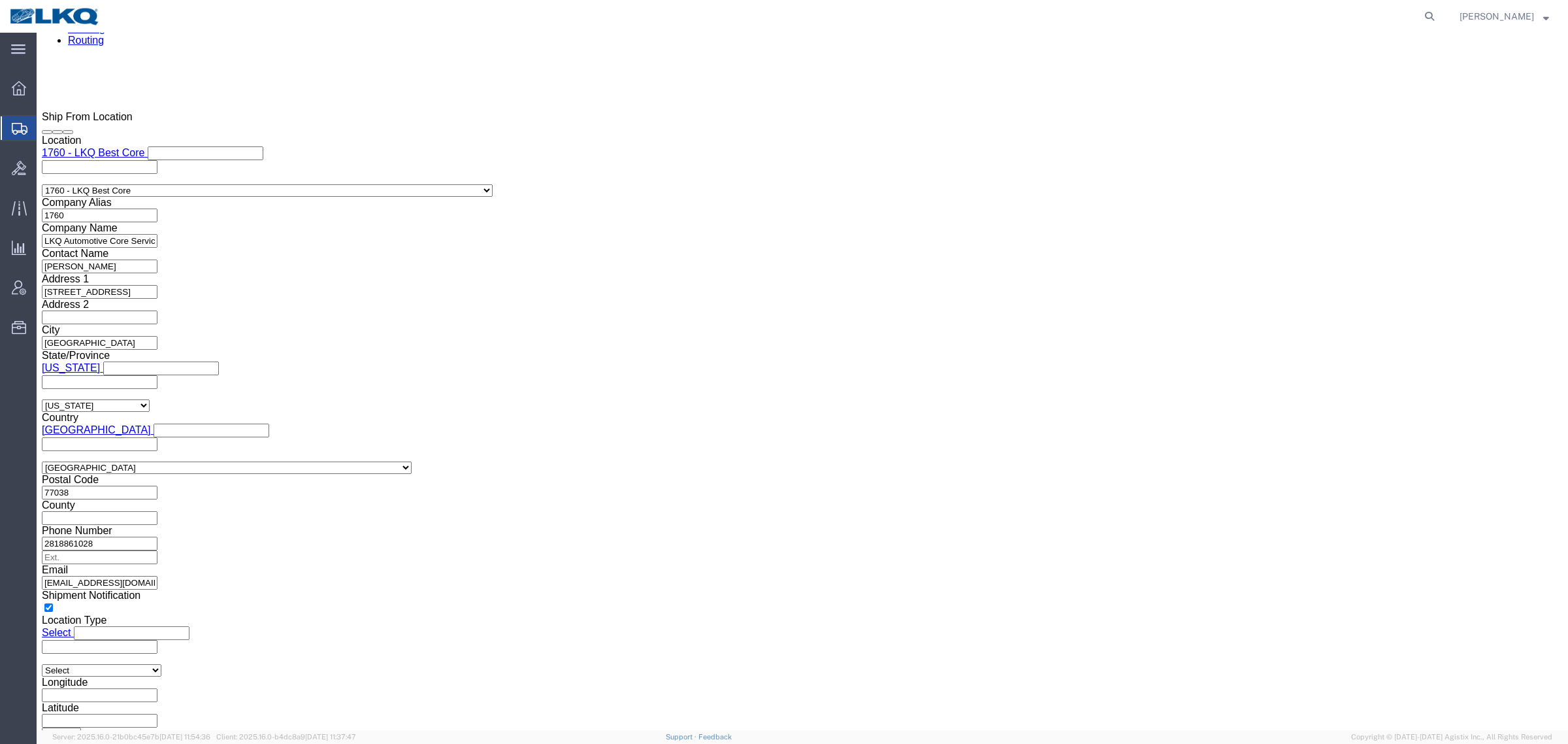
scroll to position [1144, 0]
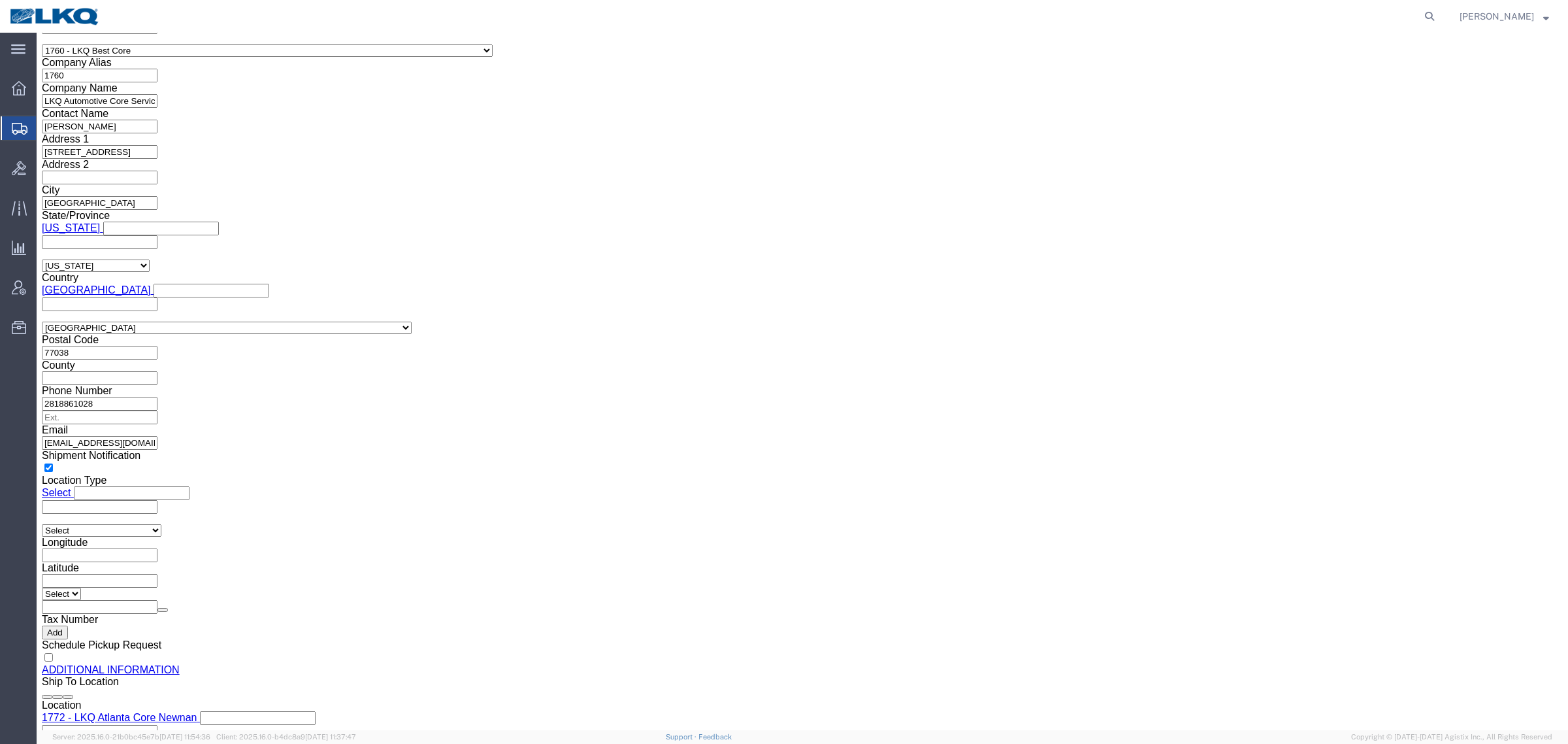
click div "Location Select Select My Profile Location 1100 - LKQ Crystal River 1103 - LKQ …"
click input "acgarcia@lkqcorp.com"
click icon
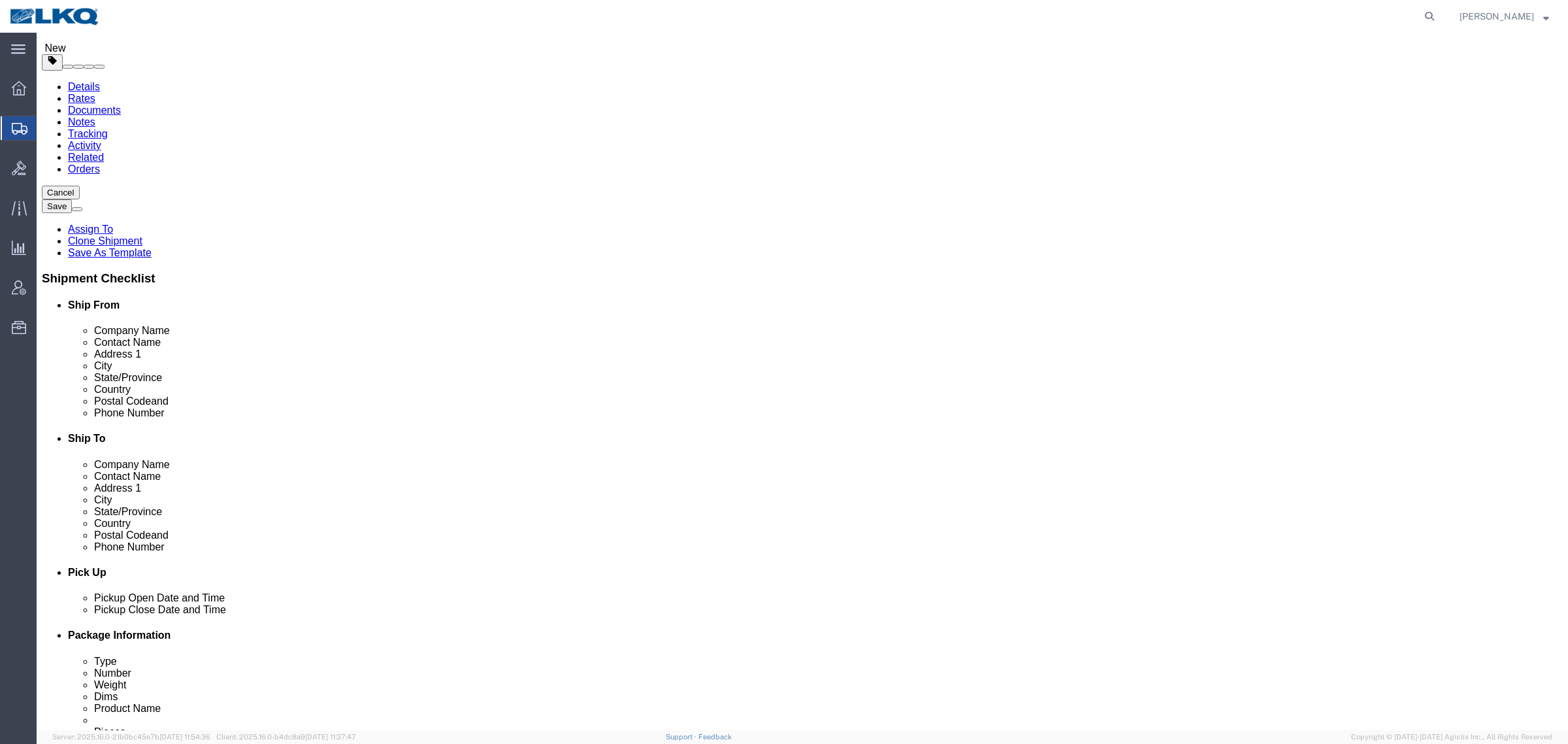
scroll to position [230, 0]
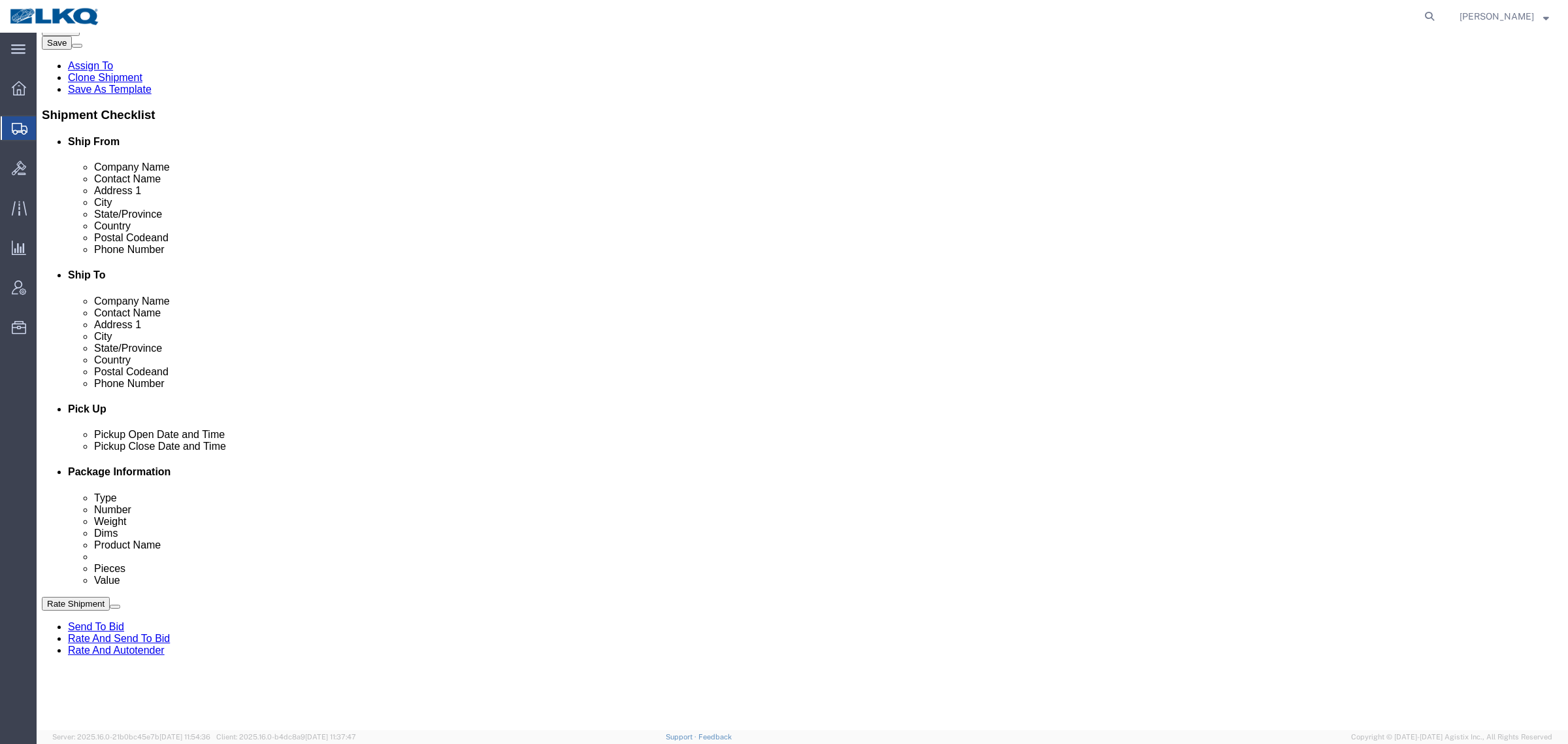
drag, startPoint x: 1369, startPoint y: 576, endPoint x: 1347, endPoint y: 622, distance: 51.0
click div "Cancel Save Assign To Clone Shipment Save As Template Shipment Checklist Ship F…"
click button "Rate Shipment"
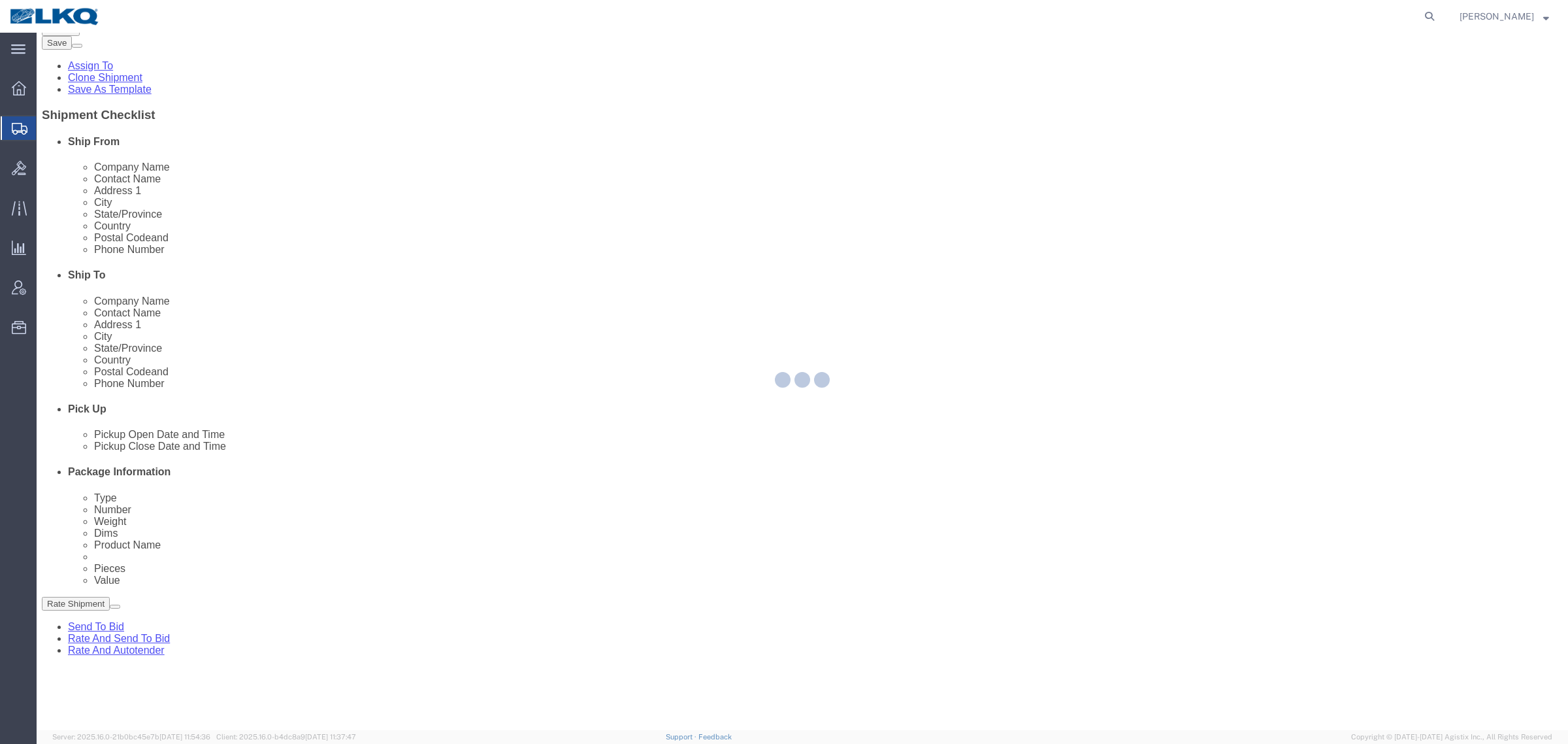
scroll to position [0, 0]
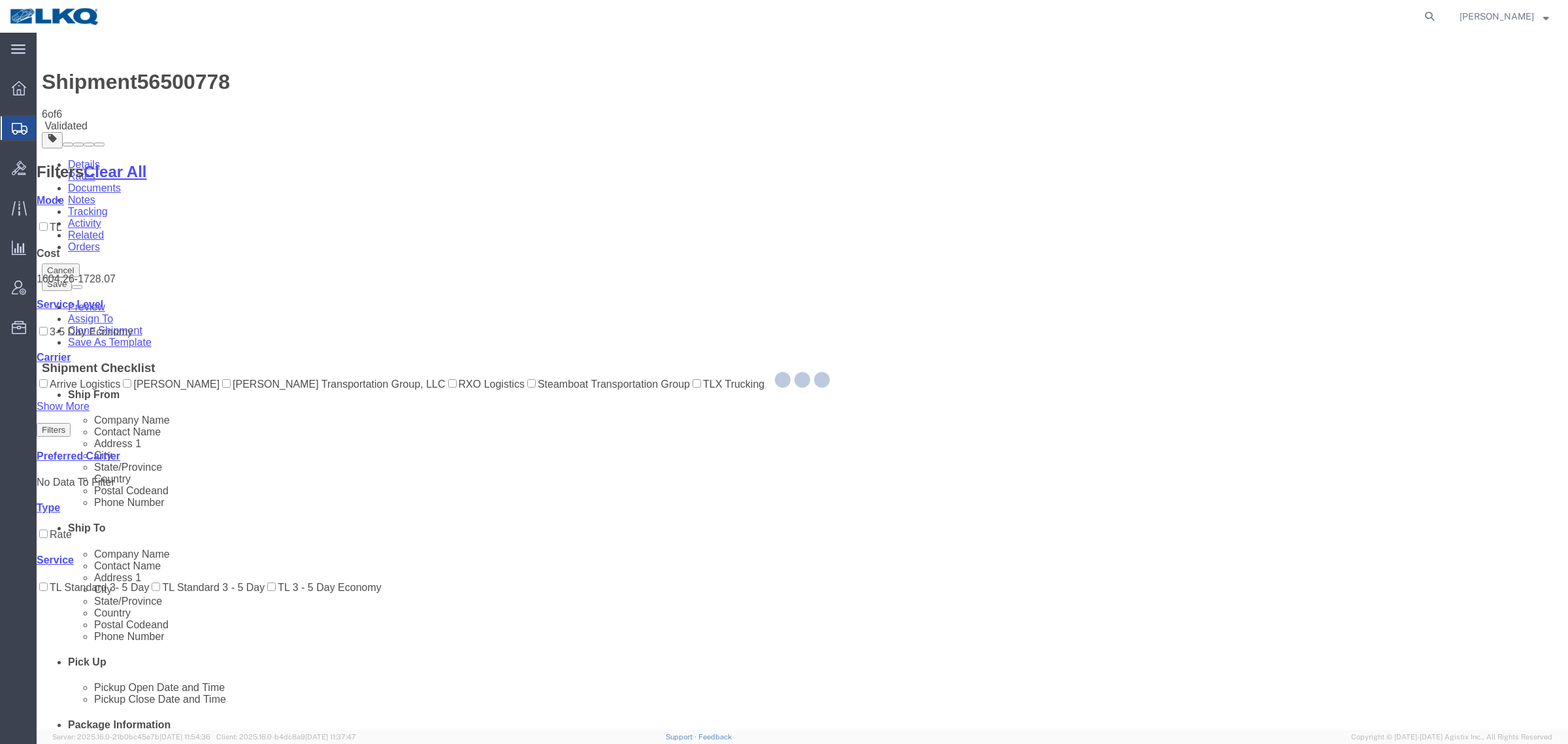
select select "27634"
select select "30704"
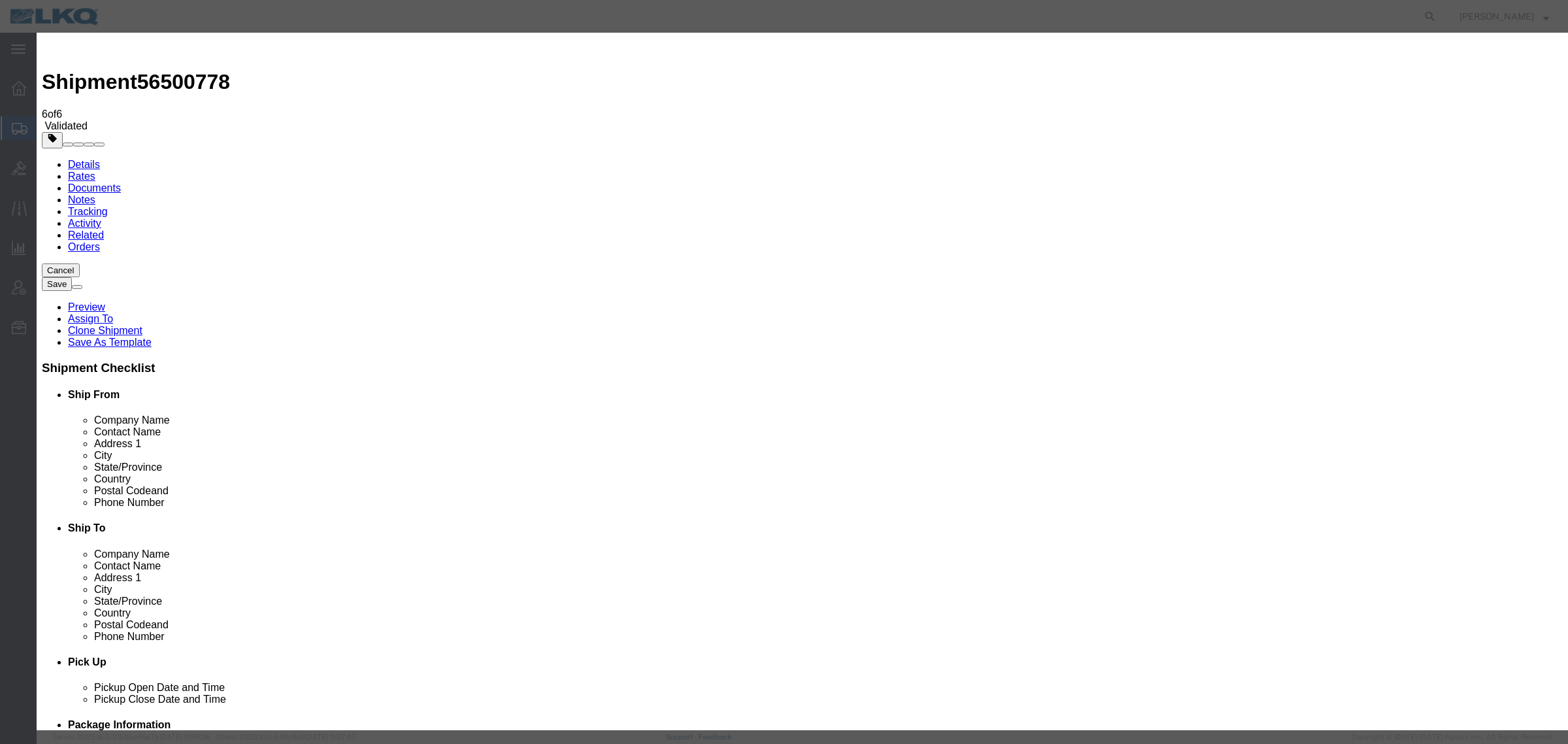
click input "2"
type input "1"
click input "1"
click select "Price Carrier Rank"
select select "LANE_RANK"
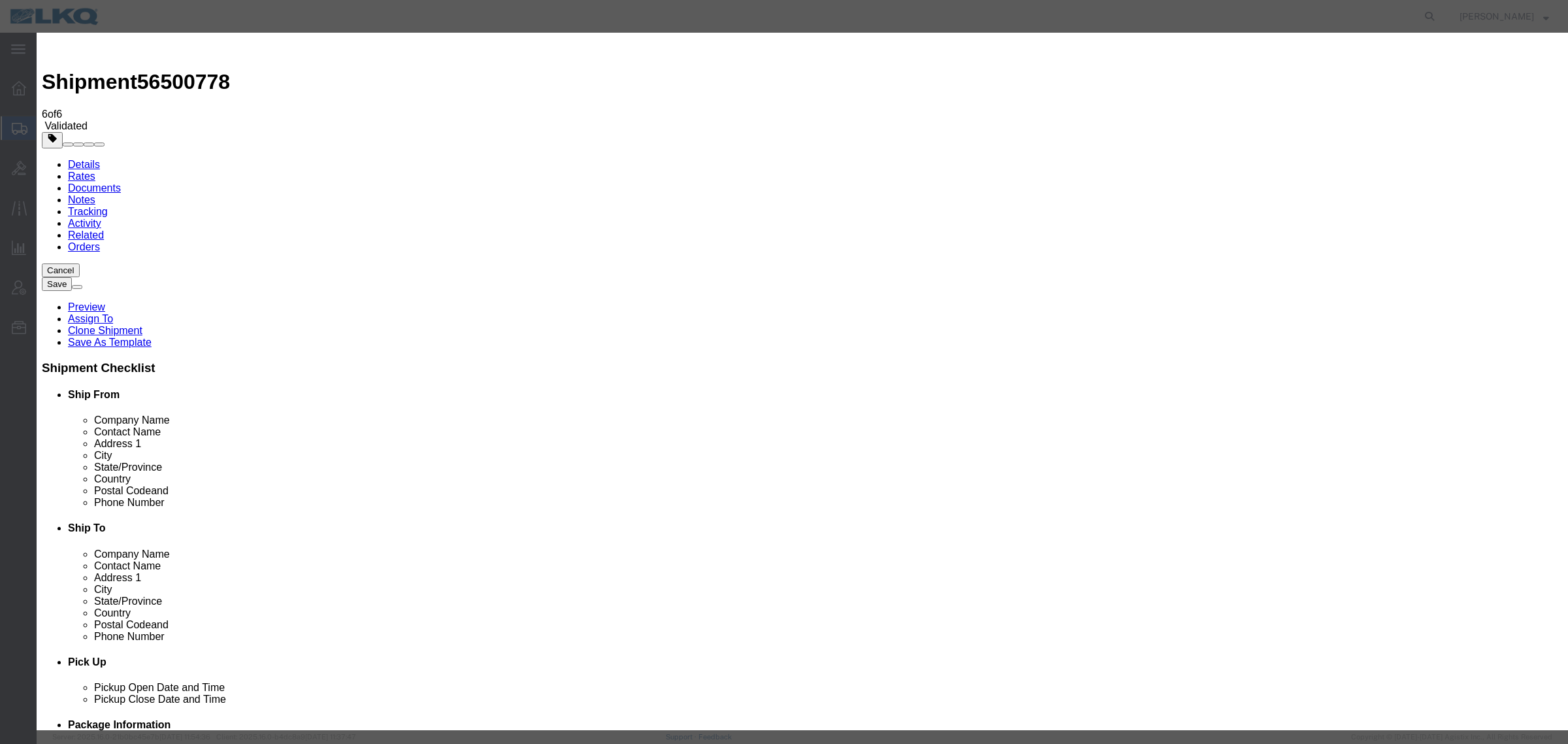
click select "Price Carrier Rank"
click input "8:00 AM"
type input "7:00 AM"
click button "Save Auto-Tender"
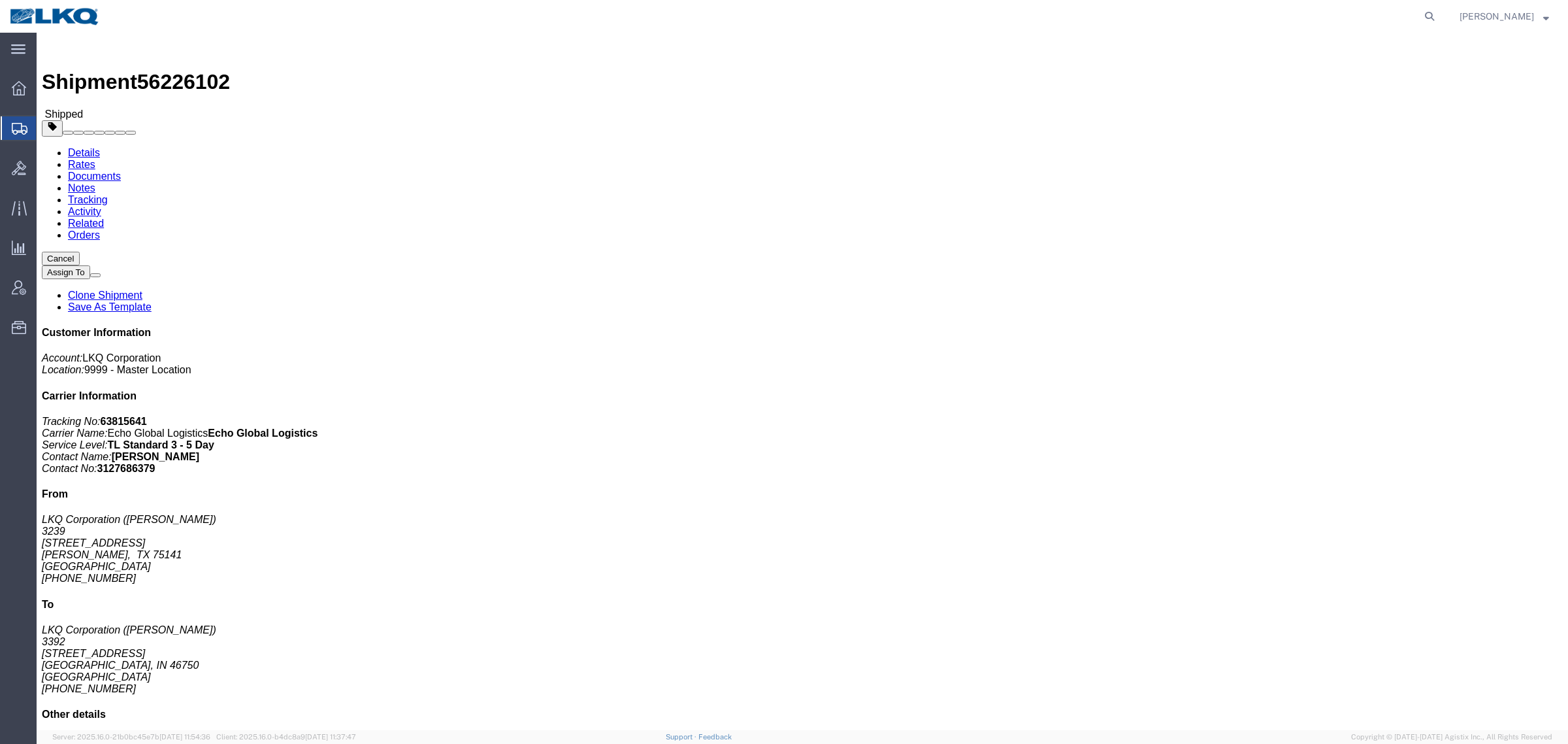
click at [1429, 13] on form at bounding box center [1431, 16] width 21 height 33
click at [1439, 17] on icon at bounding box center [1429, 15] width 18 height 18
paste input "56498310"
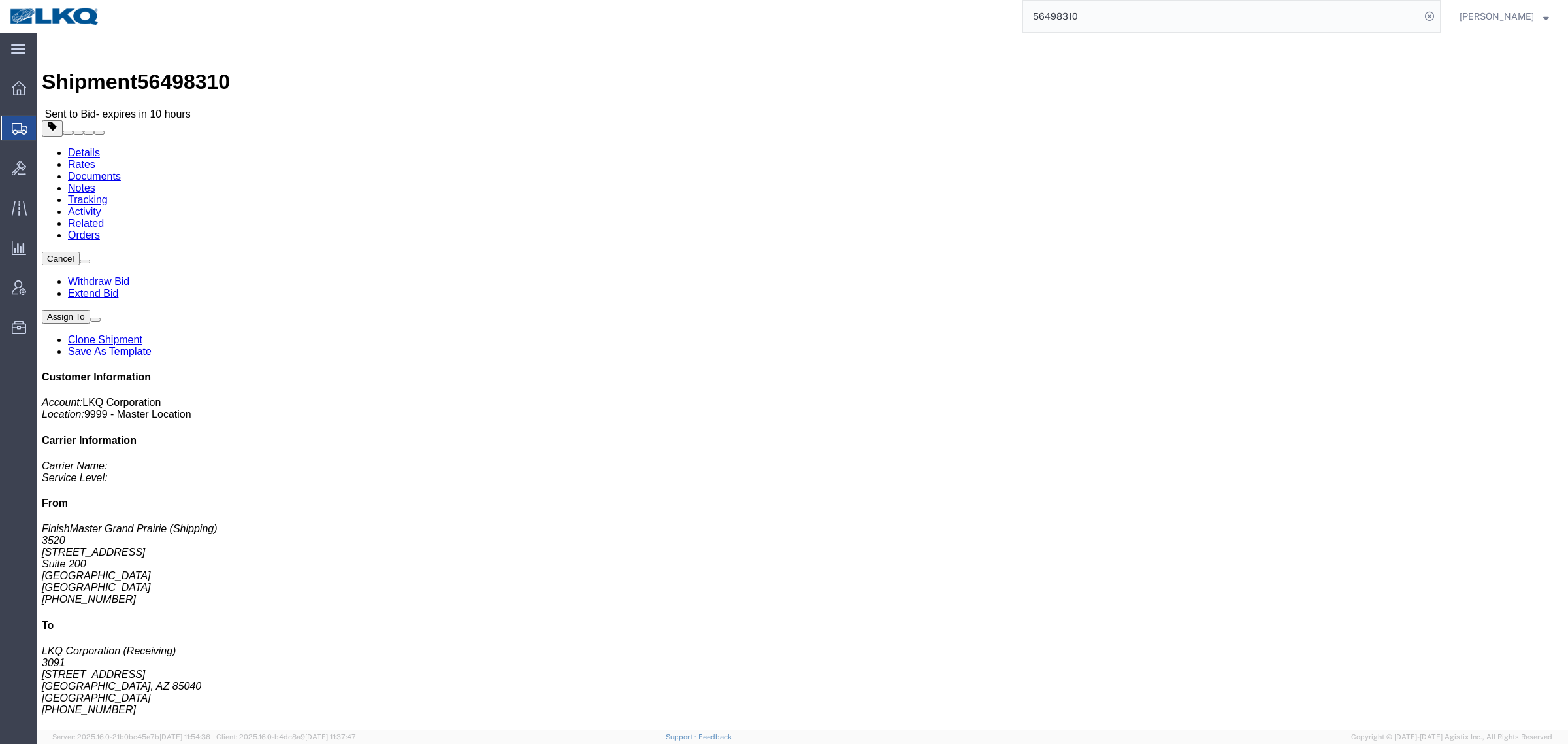
click link "Details"
click link "Rates"
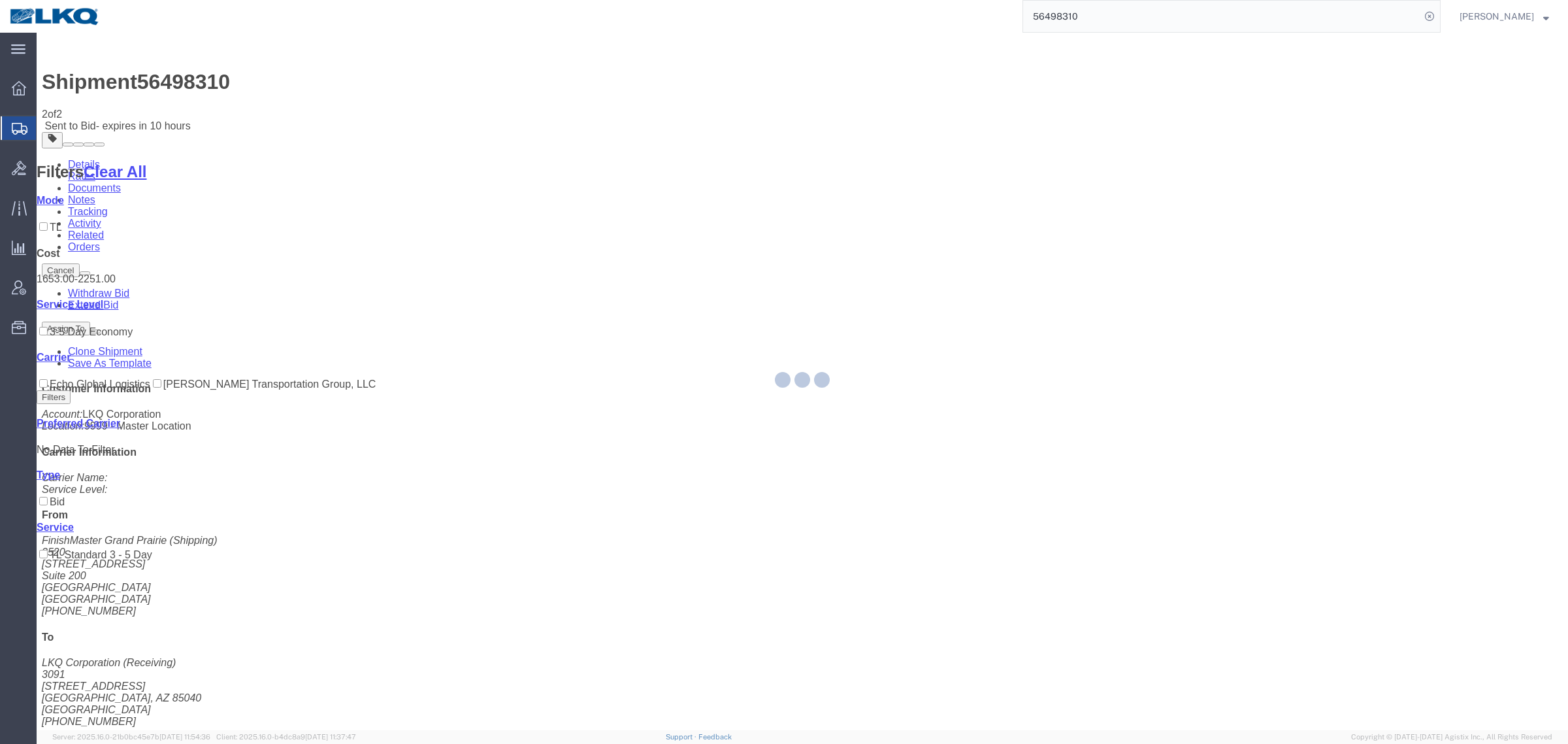
drag, startPoint x: 1066, startPoint y: 357, endPoint x: 1118, endPoint y: 400, distance: 67.5
click at [1066, 357] on div at bounding box center [802, 382] width 1531 height 698
click at [944, 495] on div at bounding box center [802, 382] width 1531 height 698
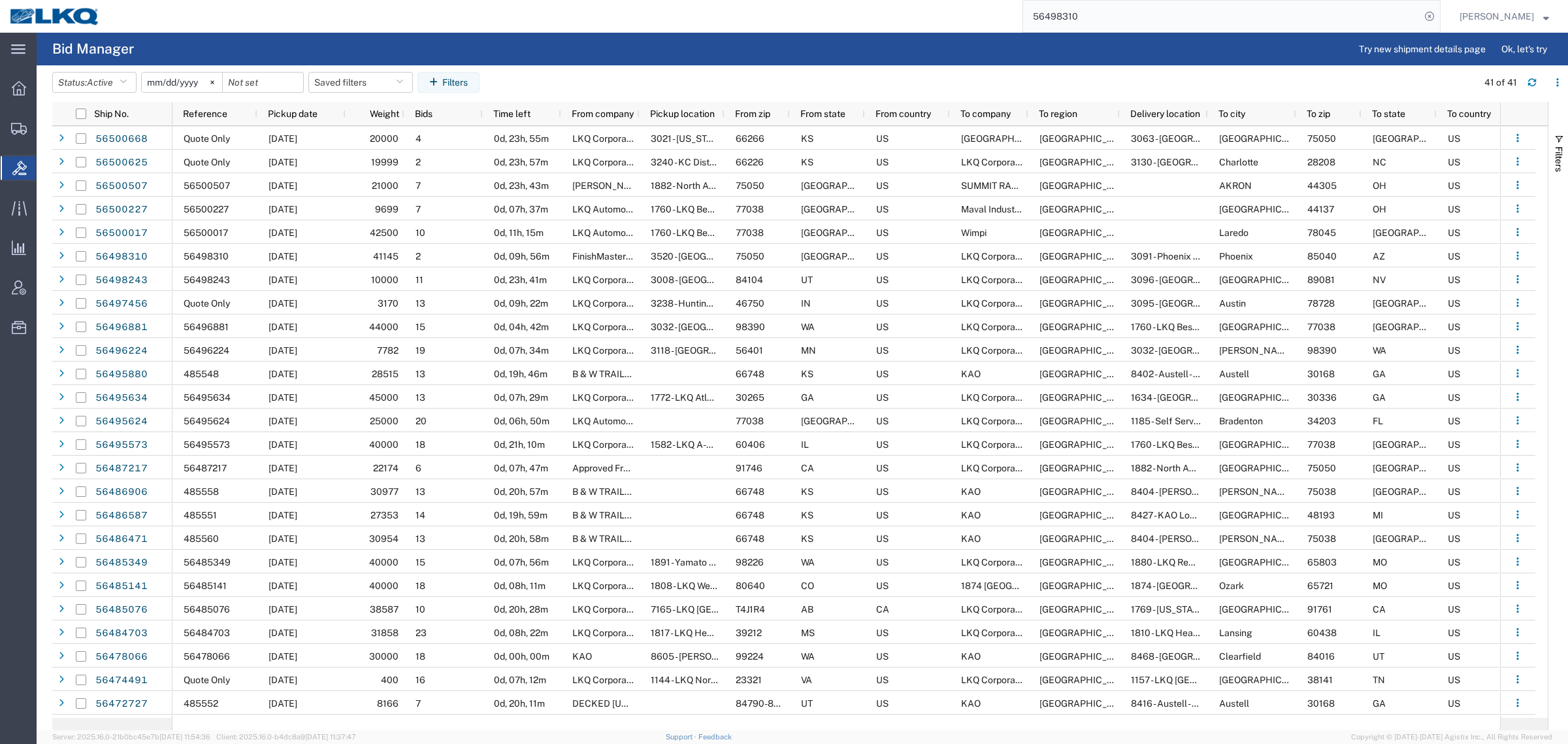
paste input "500668"
drag, startPoint x: 1148, startPoint y: 17, endPoint x: 834, endPoint y: 17, distance: 314.0
click at [834, 17] on div "56498310" at bounding box center [774, 16] width 1331 height 33
type input "56500668"
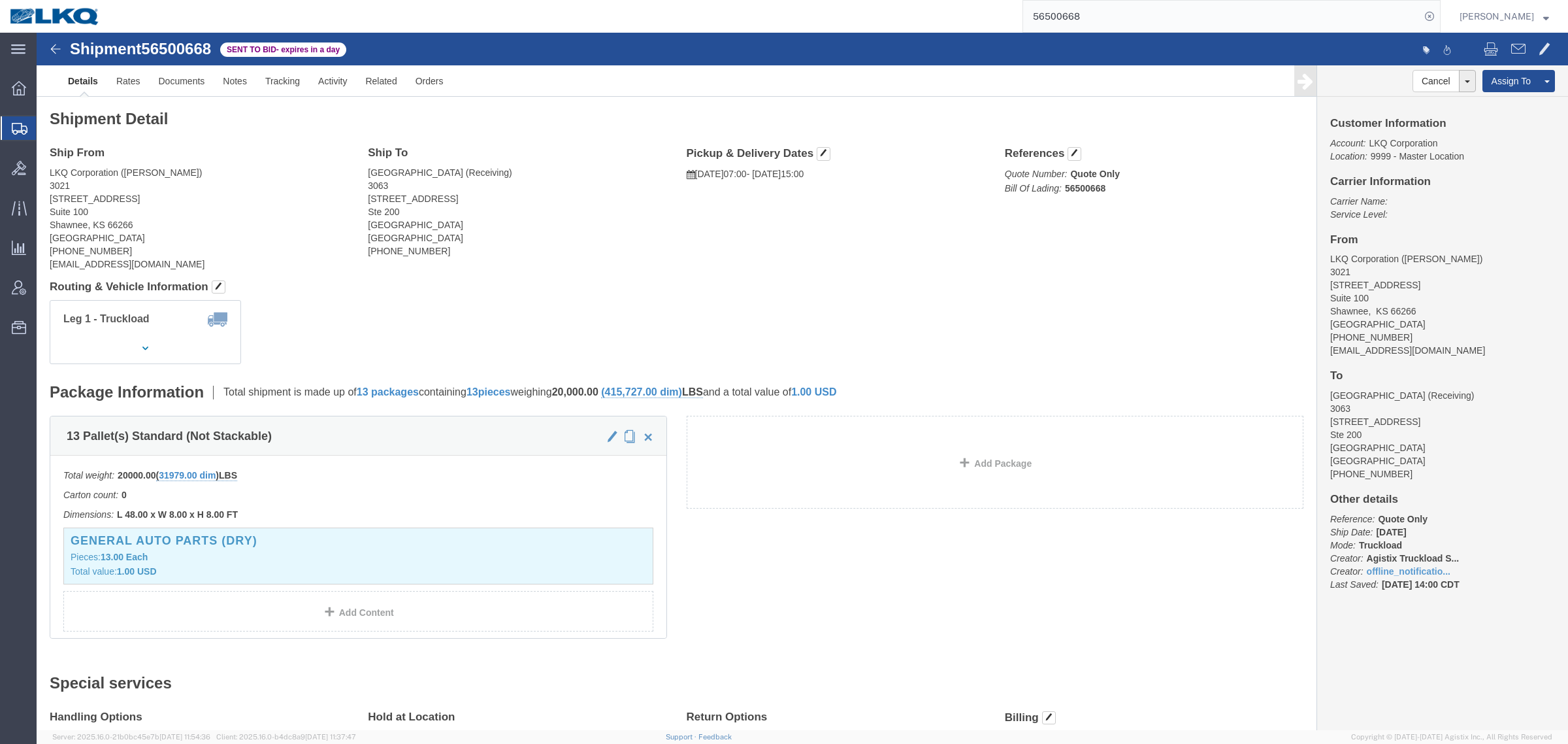
click div "Package Information Total shipment is made up of 13 packages containing 13 piec…"
click div "Shipment Detail Ship From LKQ Corporation (Margaret I. Harris) 3021 24550 West …"
click div "Leg 1 - Truckload Vehicle 1: Standard Dry Van (53 Feet) Number of trucks: 1"
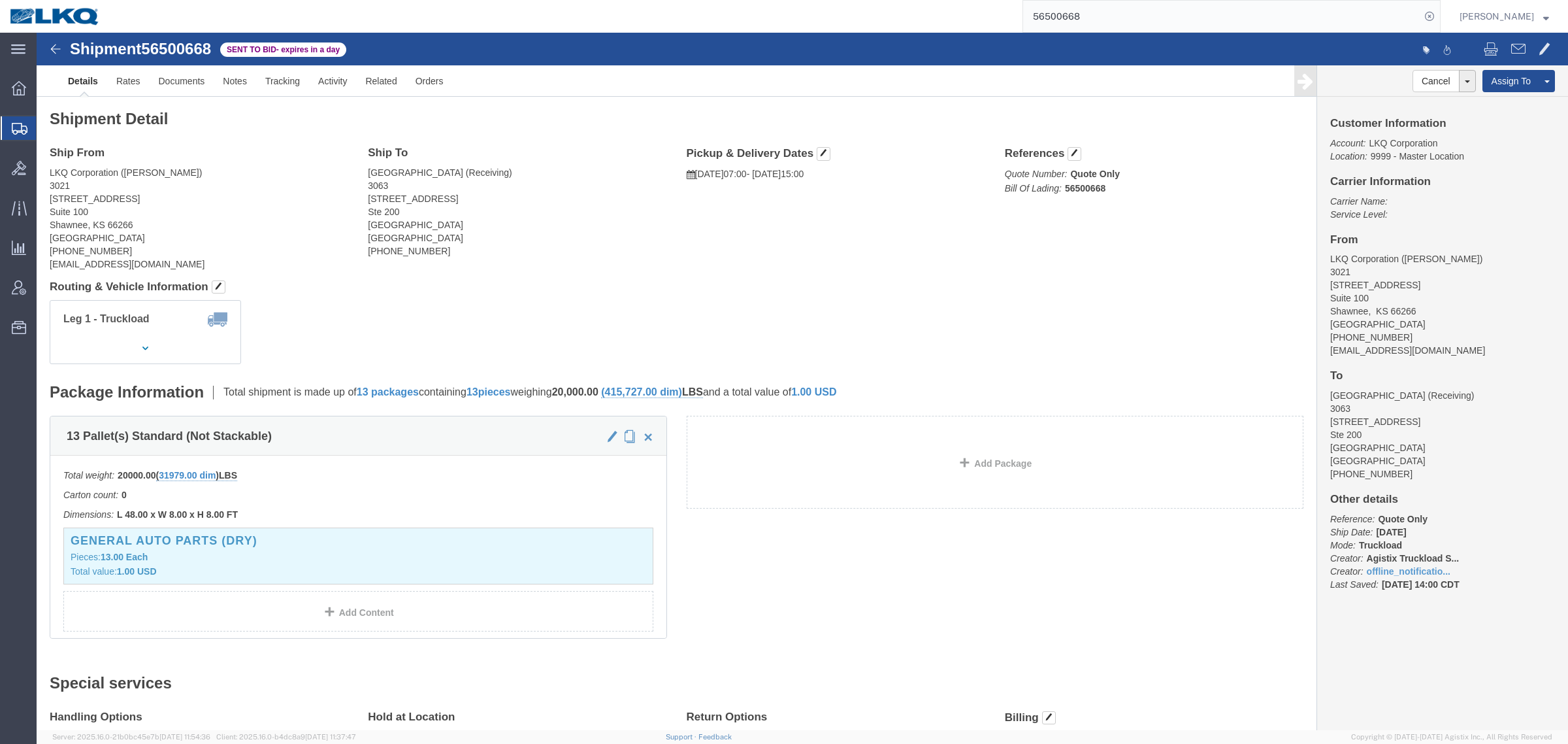
click div "Leg 1 - Truckload Vehicle 1: Standard Dry Van (53 Feet) Number of trucks: 1"
click div "Shipment Detail Ship From LKQ Corporation (Margaret I. Harris) 3021 24550 West …"
click div "Leg 1 - Truckload Vehicle 1: Standard Dry Van (53 Feet) Number of trucks: 1"
click address "3063 Grand Prairie (Receiving) 3063 4003 Grand Lakes Way Ste 200 Grand Prairie,…"
click address "LKQ Corporation (Margaret I. Harris) 3021 24550 West 43rd Street Suite 100 Shaw…"
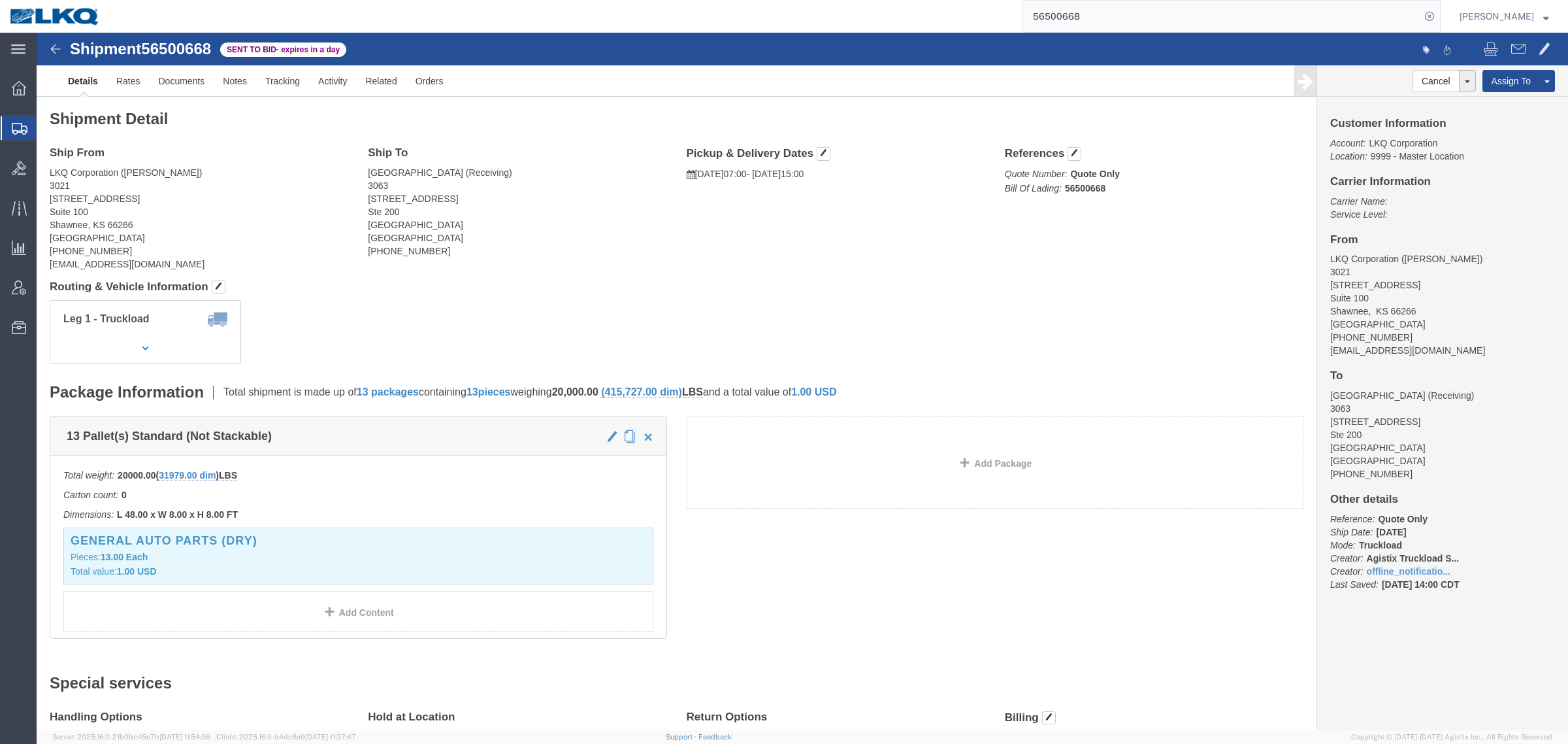
click address "LKQ Corporation (Margaret I. Harris) 3021 24550 West 43rd Street Suite 100 Shaw…"
click h4 "Routing & Vehicle Information"
click link "Withdraw Bid"
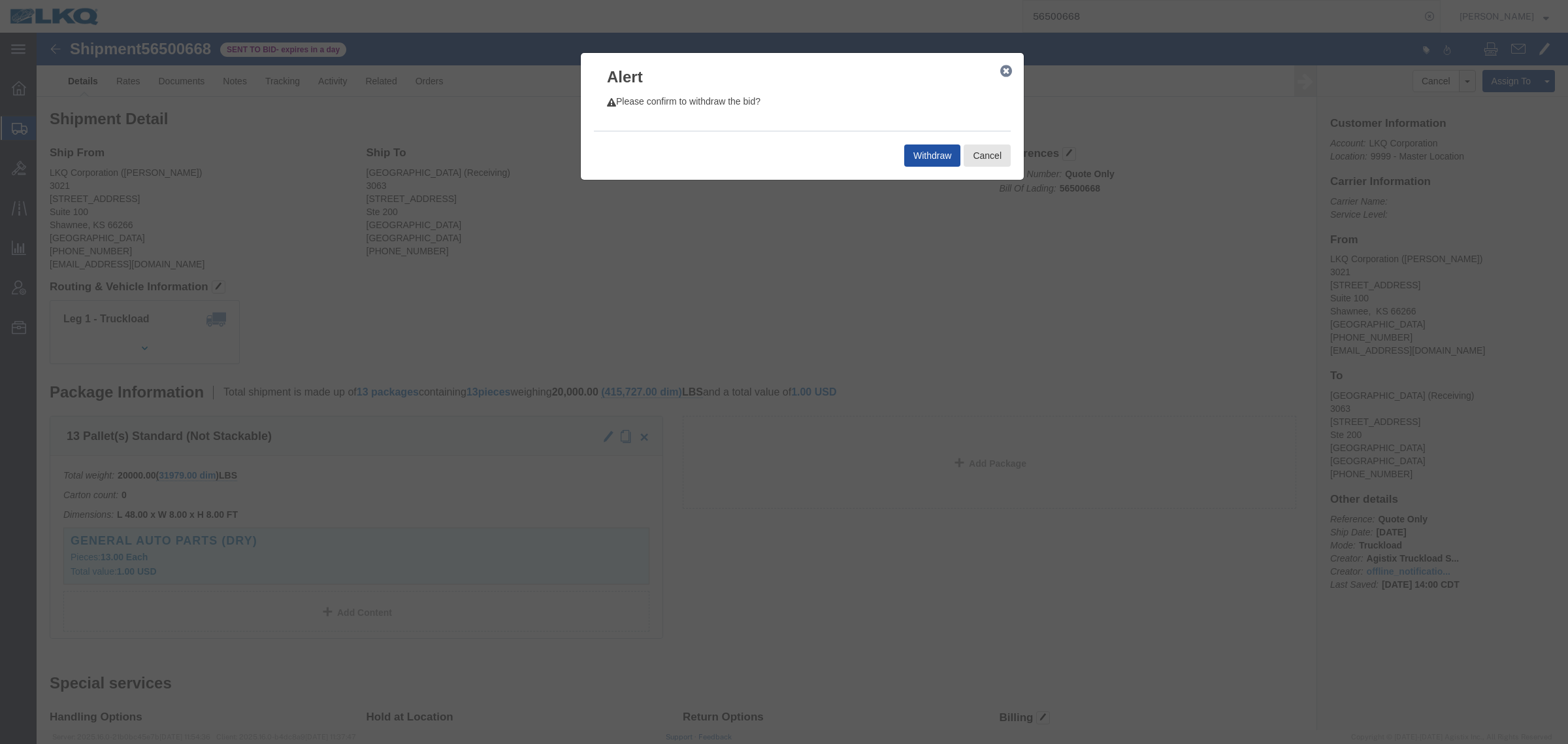
click button "Withdraw"
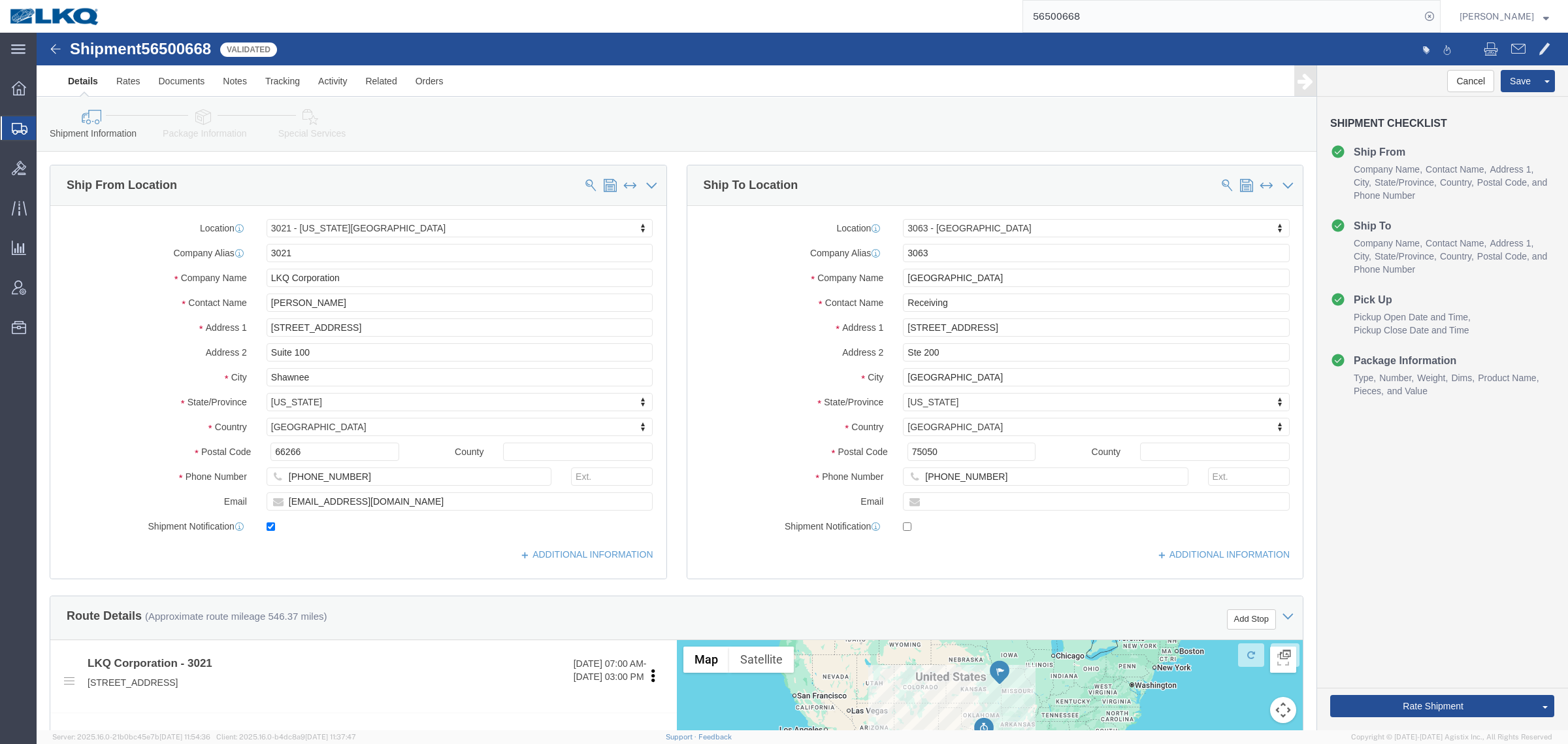
click div "Shipment Information Package Information Special Services Loading Routing"
select select "27738"
select select "27788"
click div "Shipment Information Package Information Special Services Loading Routing"
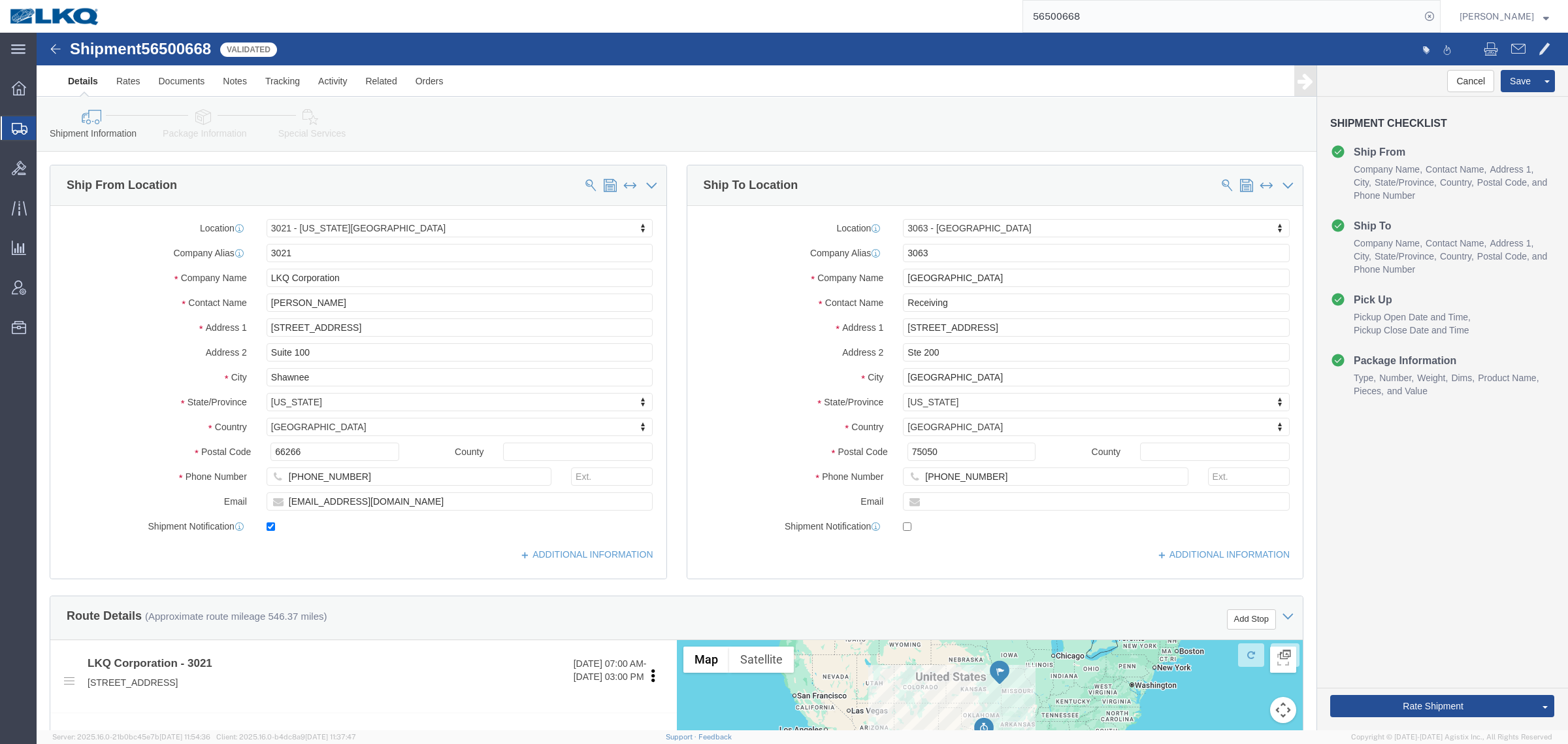
click at [1145, 16] on input "56500668" at bounding box center [1221, 16] width 397 height 32
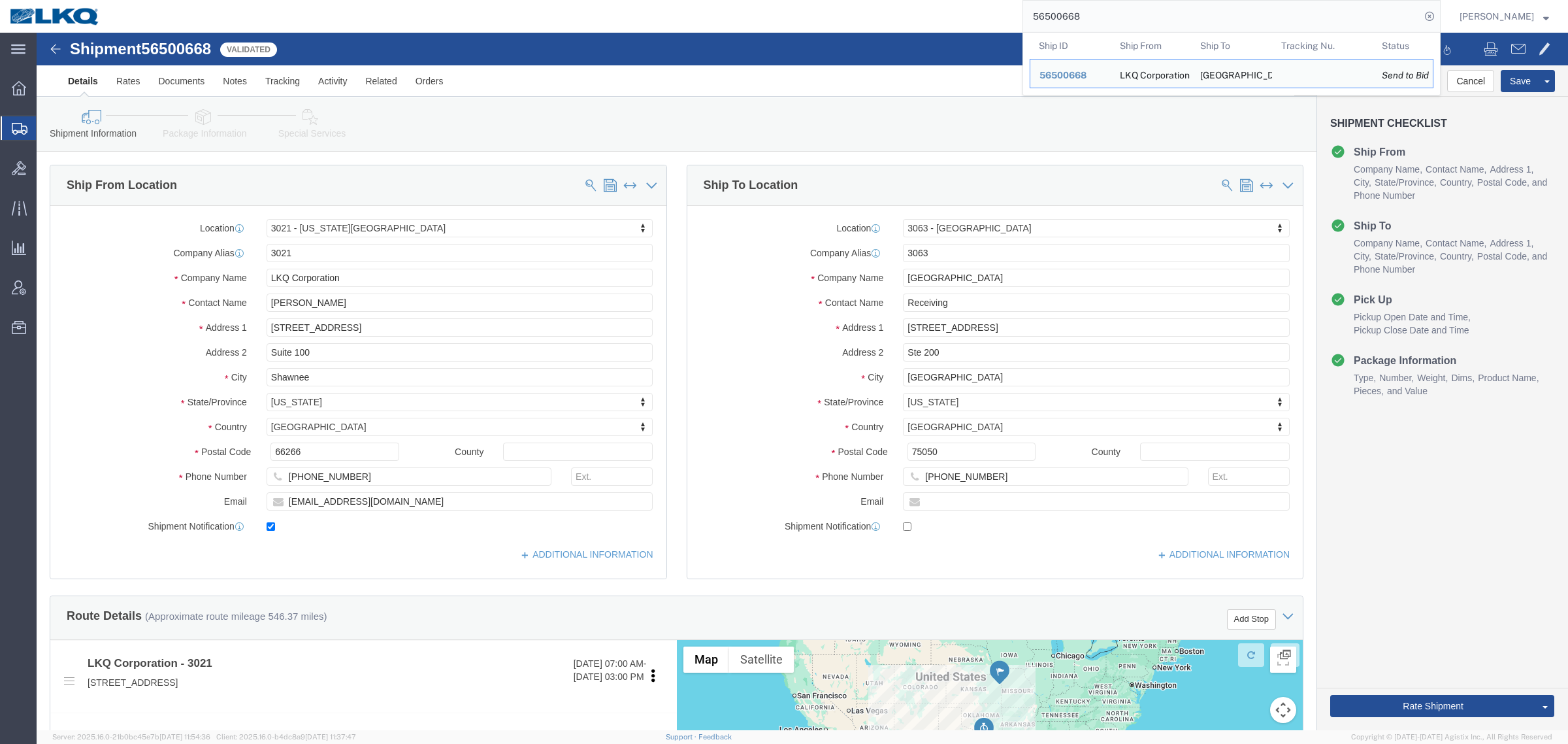
click ul "Details Rates Documents Notes Tracking Activity Related Orders"
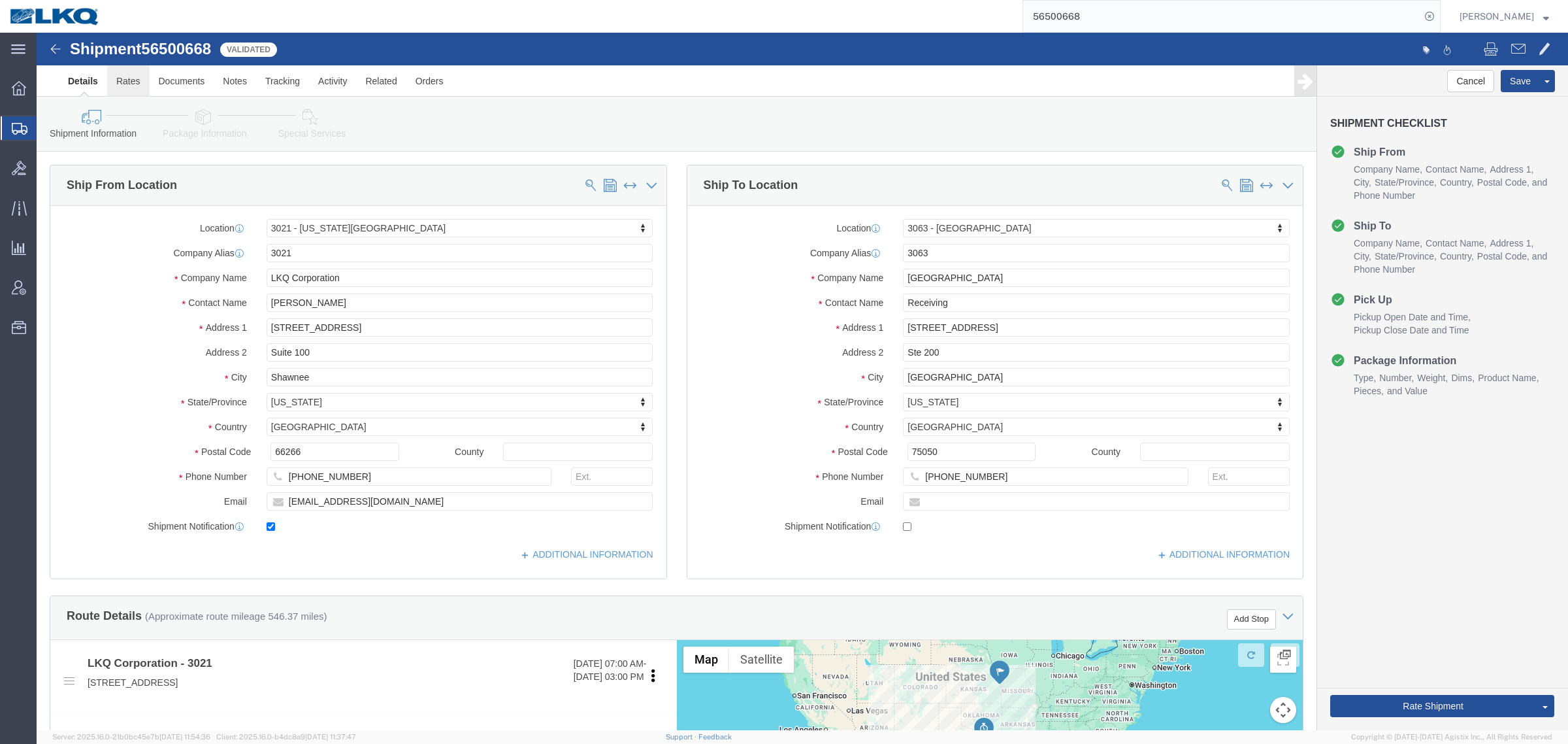
click link "Rates"
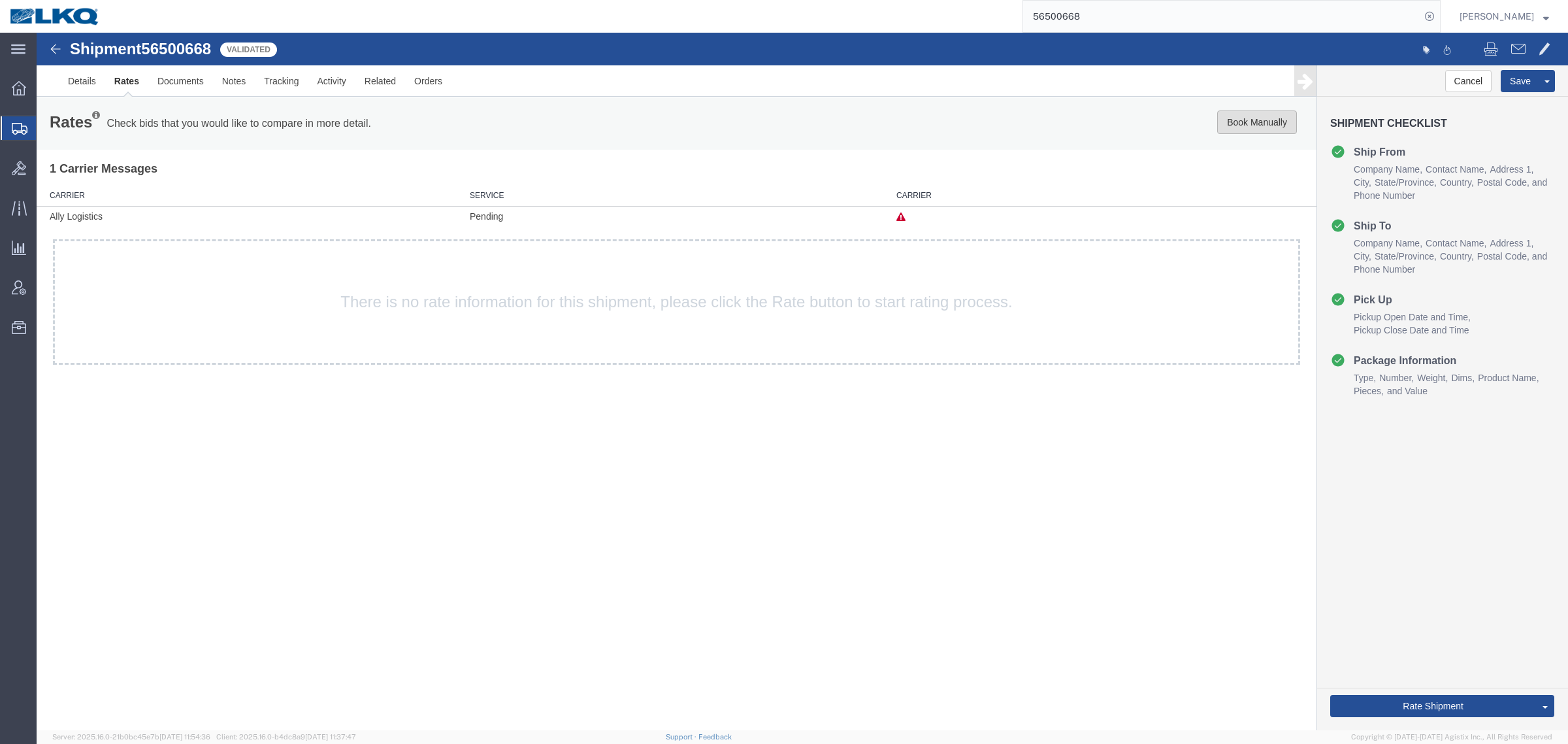
click at [1258, 128] on button "Book Manually" at bounding box center [1257, 122] width 80 height 23
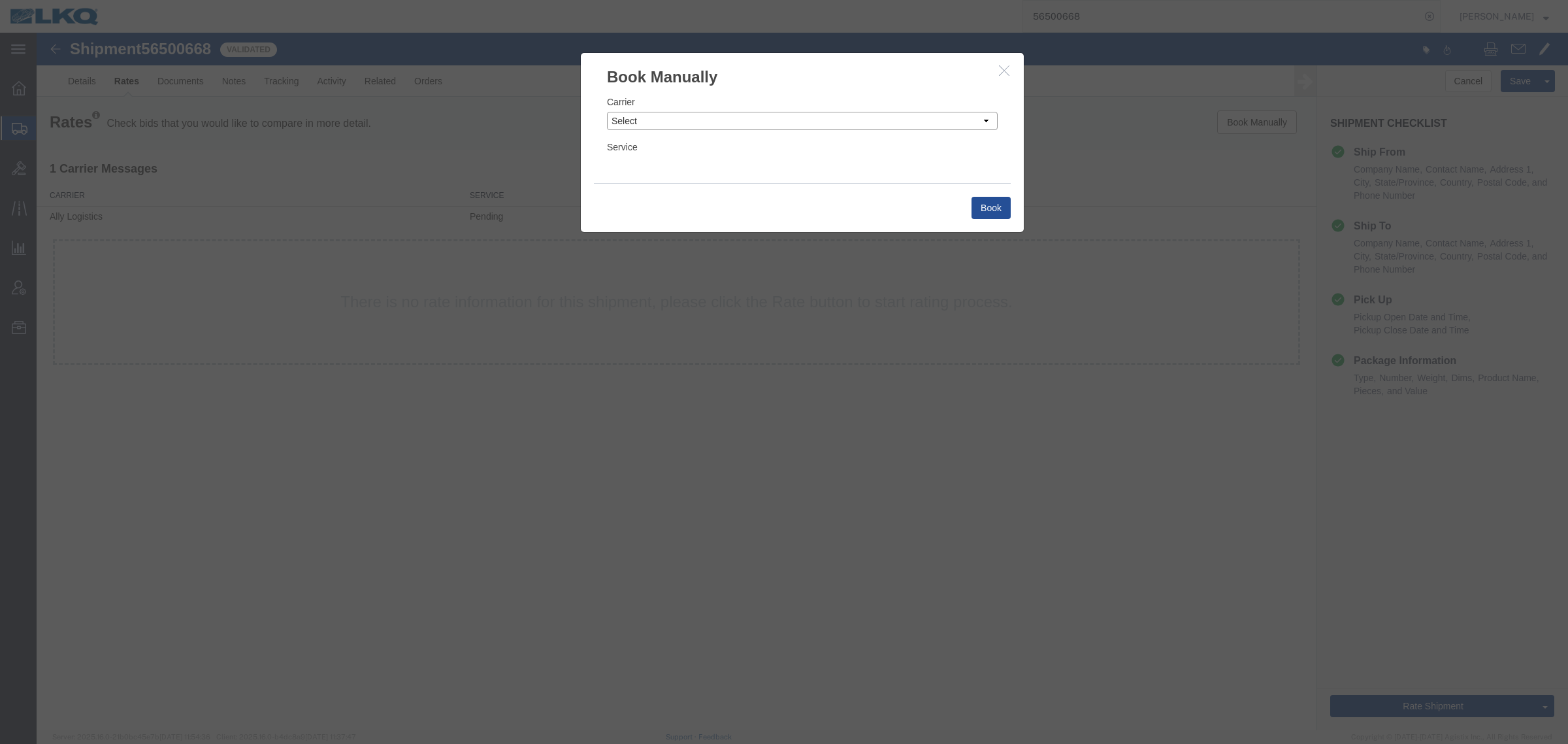
click at [730, 122] on select "Select Add New Carrier (and default service) AG Expedited ARL Logistics Accord …" at bounding box center [802, 120] width 391 height 18
select select "4622"
click at [607, 112] on select "Select Add New Carrier (and default service) AG Expedited ARL Logistics Accord …" at bounding box center [802, 120] width 391 height 18
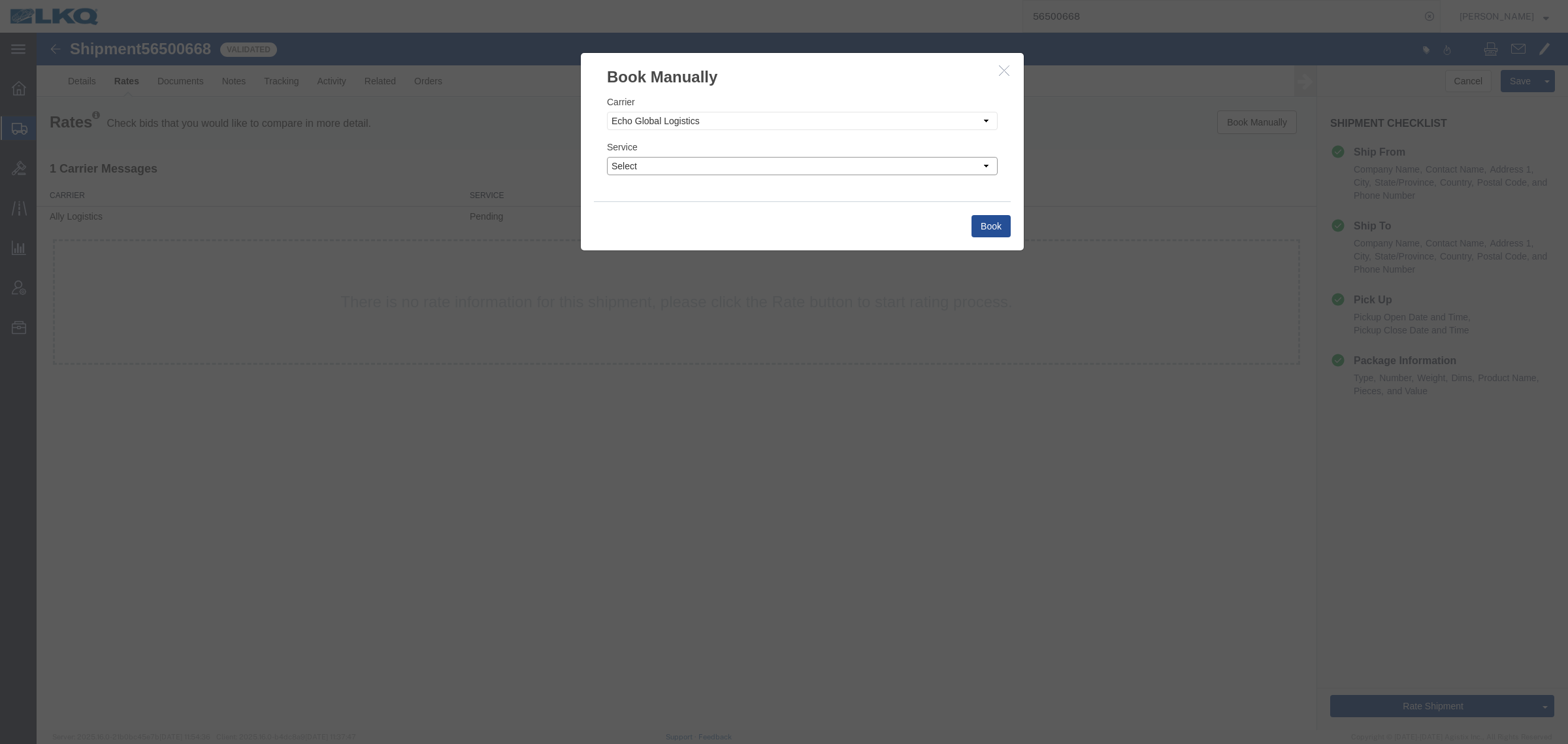
click at [751, 164] on select "Select Guaranteed Next Day LTL Standard 3-5 Day Rail TL Standard 3 - 5 Day" at bounding box center [802, 165] width 391 height 18
select select "13989"
click at [607, 157] on select "Select Guaranteed Next Day LTL Standard 3-5 Day Rail TL Standard 3 - 5 Day" at bounding box center [802, 165] width 391 height 18
click at [980, 215] on button "Book" at bounding box center [991, 226] width 39 height 22
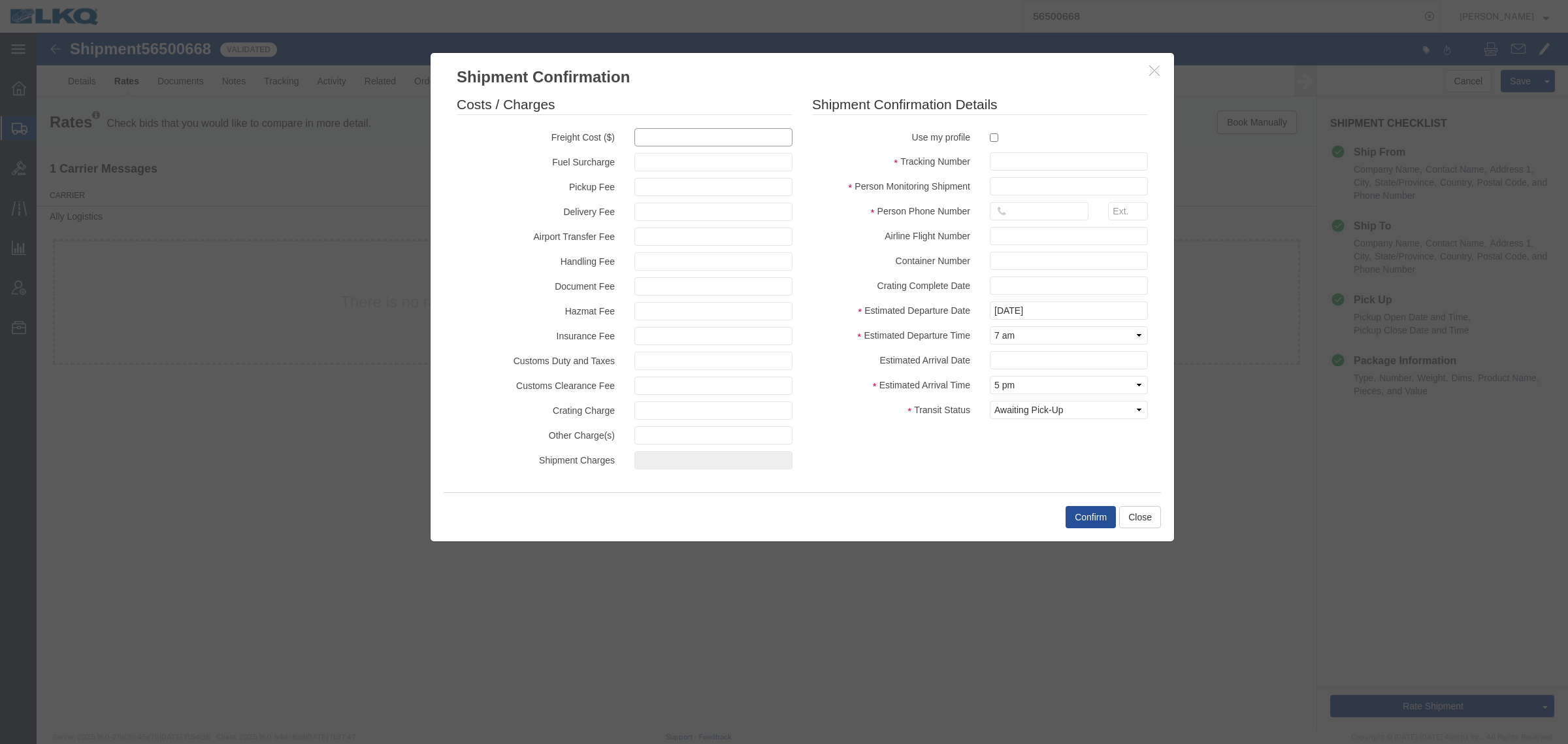
click at [736, 141] on input "text" at bounding box center [713, 136] width 159 height 18
type input "1200"
type input "1,200.00"
click at [1026, 159] on input "text" at bounding box center [1068, 161] width 159 height 18
paste input "56500668"
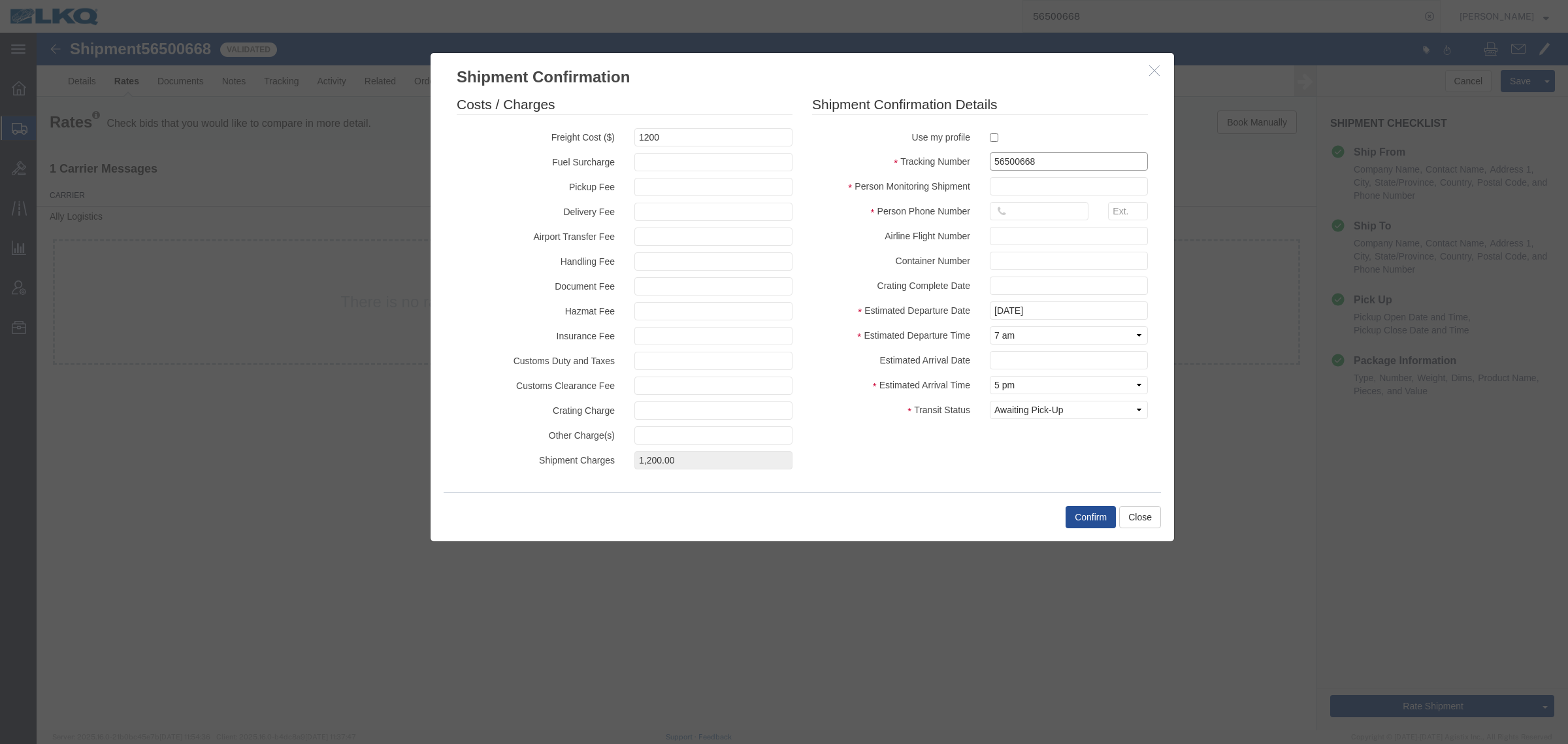
type input "56500668"
click at [1036, 186] on input "text" at bounding box center [1068, 186] width 159 height 18
type input "[PERSON_NAME]"
click at [1071, 224] on div "16159309356" at bounding box center [1039, 214] width 118 height 25
click at [1066, 212] on input "16159309356" at bounding box center [1039, 211] width 99 height 18
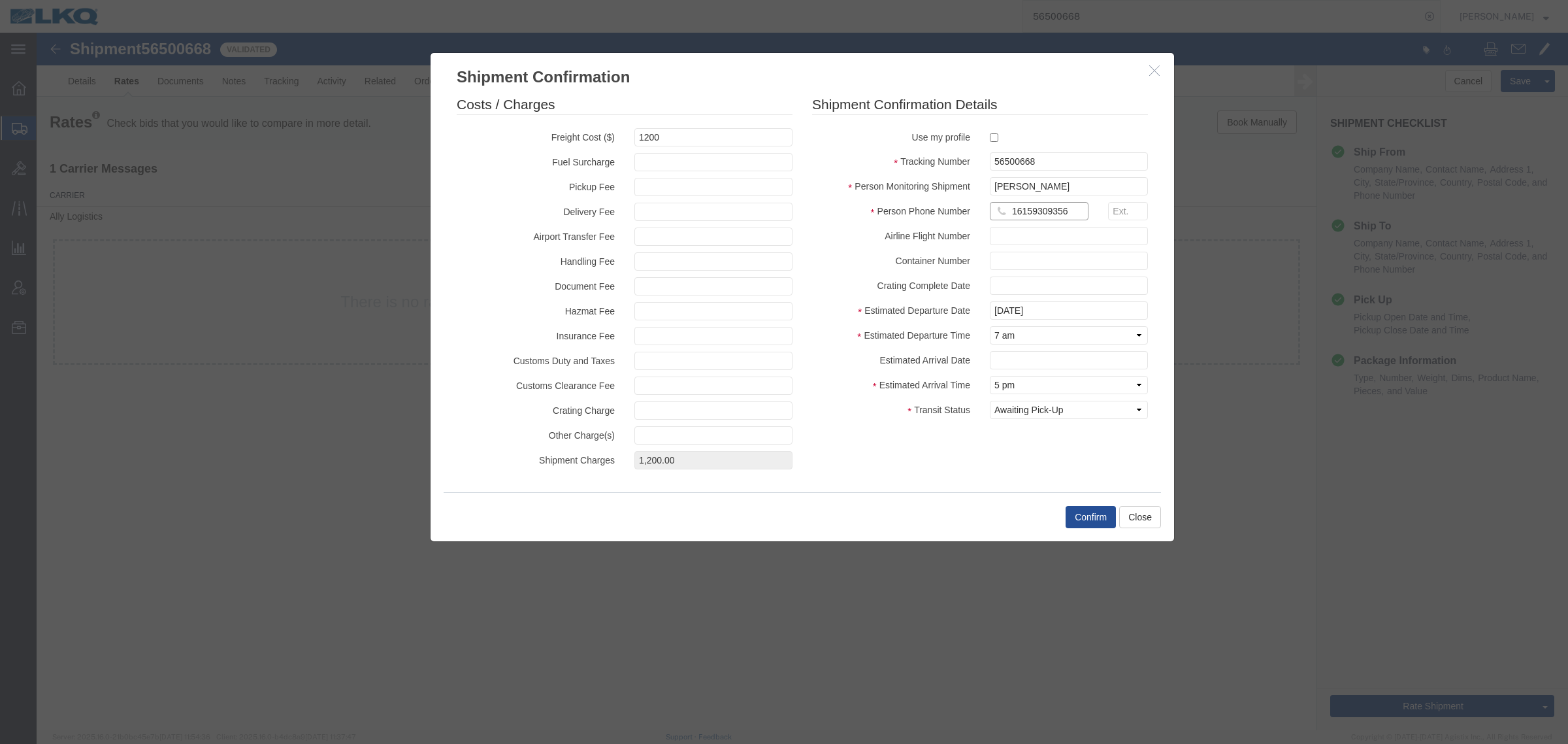
click at [1066, 211] on input "16159309356" at bounding box center [1039, 211] width 99 height 18
type input "6"
type input "6150000000"
click at [1096, 512] on button "Confirm" at bounding box center [1090, 516] width 50 height 22
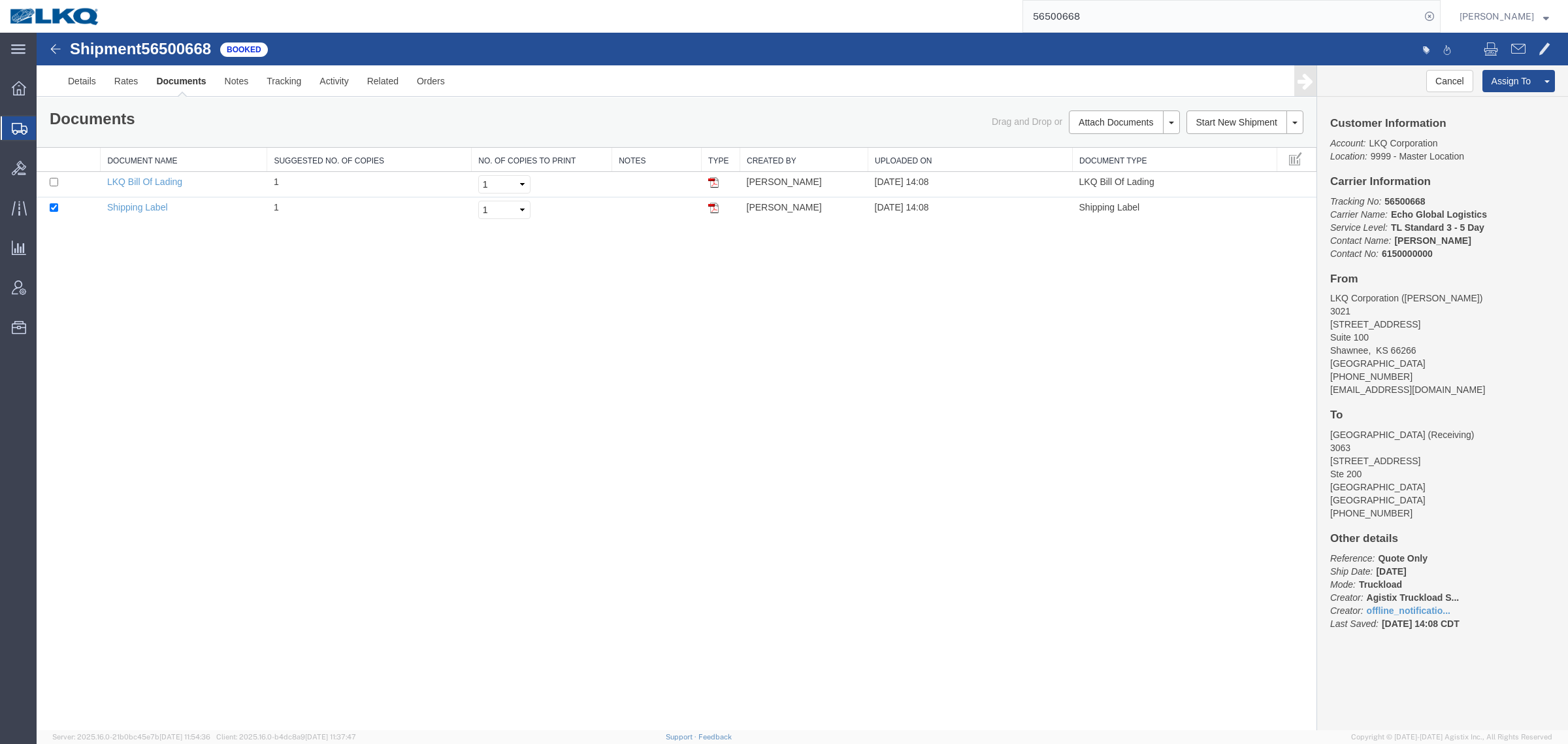
click at [1092, 17] on input "56500668" at bounding box center [1221, 16] width 397 height 32
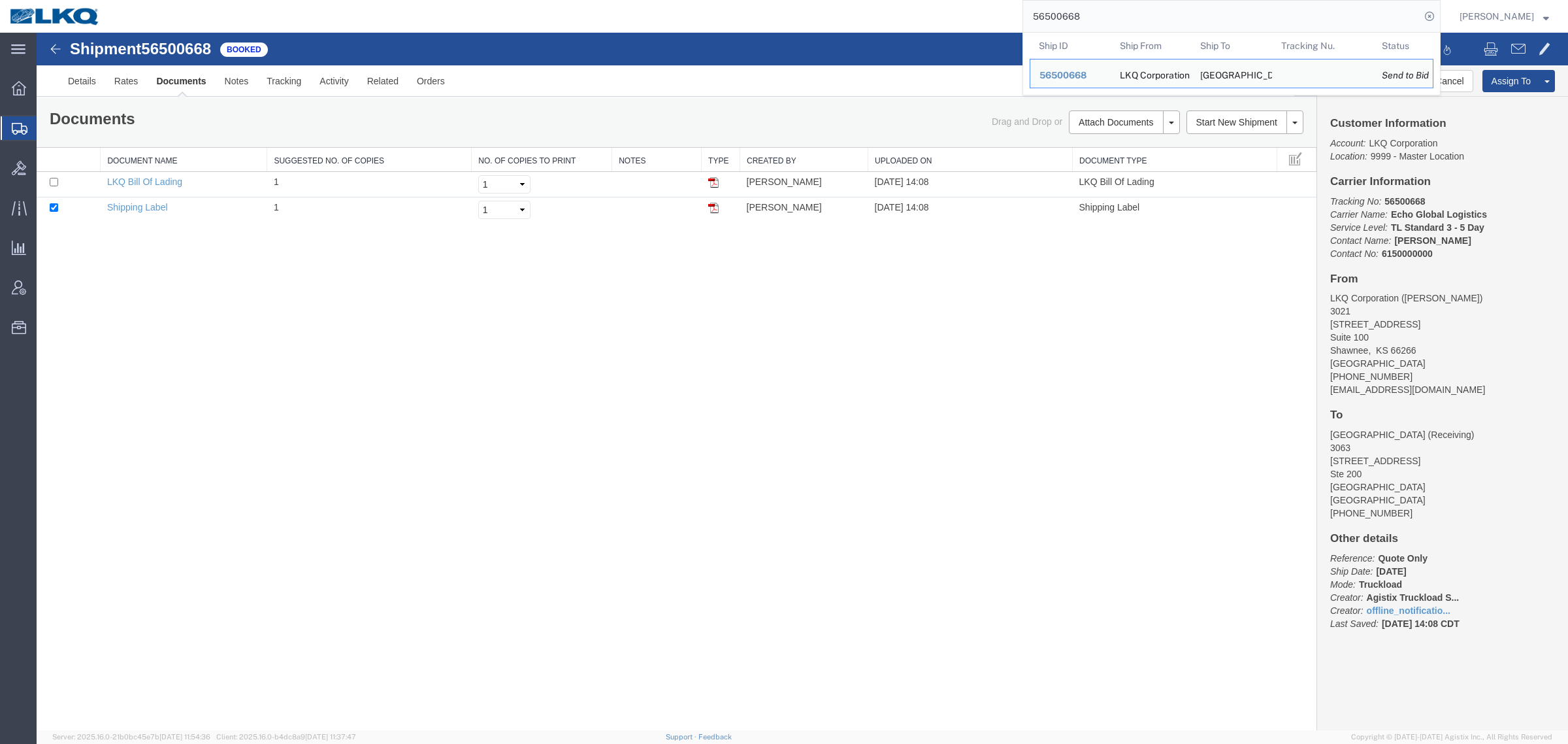
click at [1092, 17] on input "56500668" at bounding box center [1221, 16] width 397 height 32
click at [1092, 16] on input "56500668" at bounding box center [1221, 16] width 397 height 32
paste input "25"
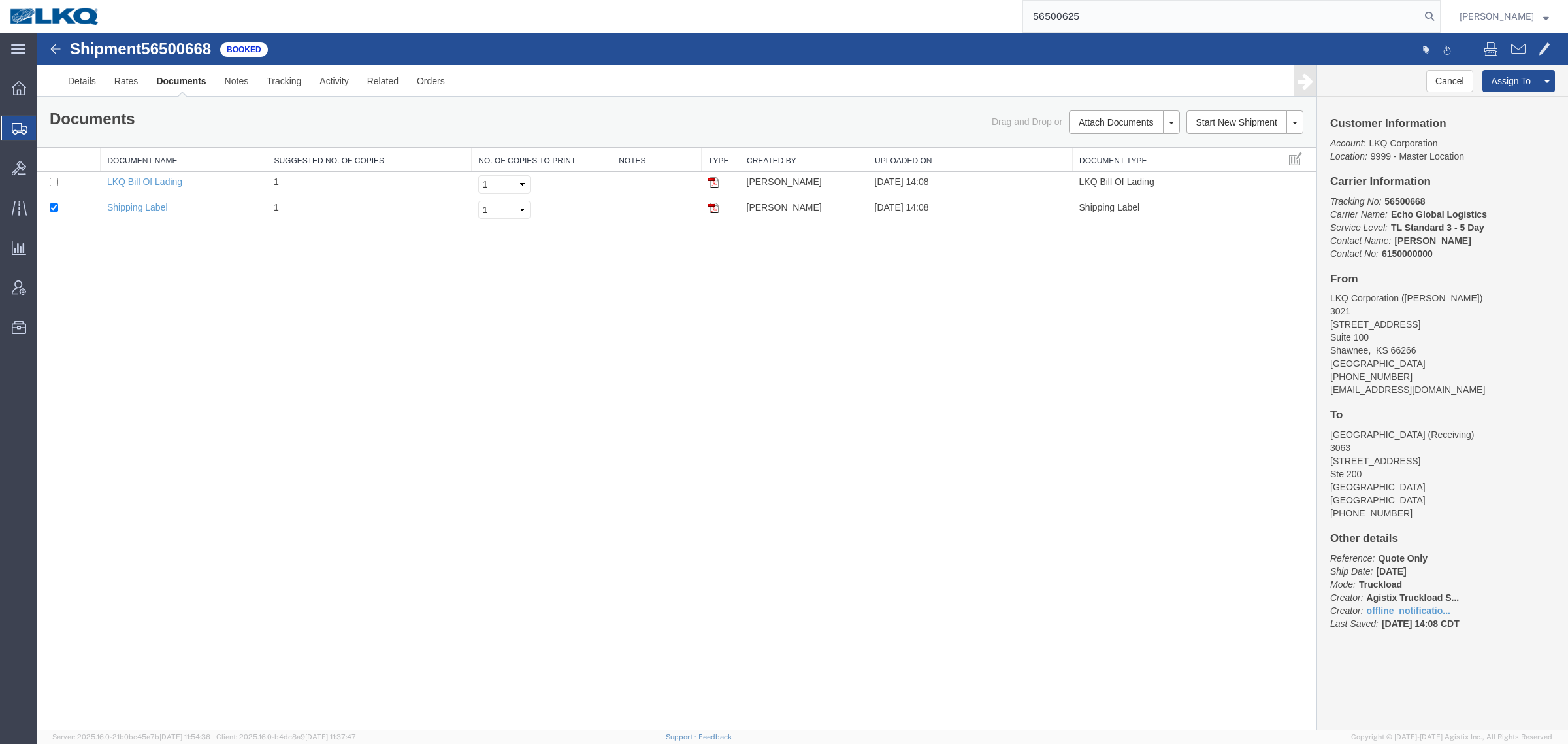
type input "56500625"
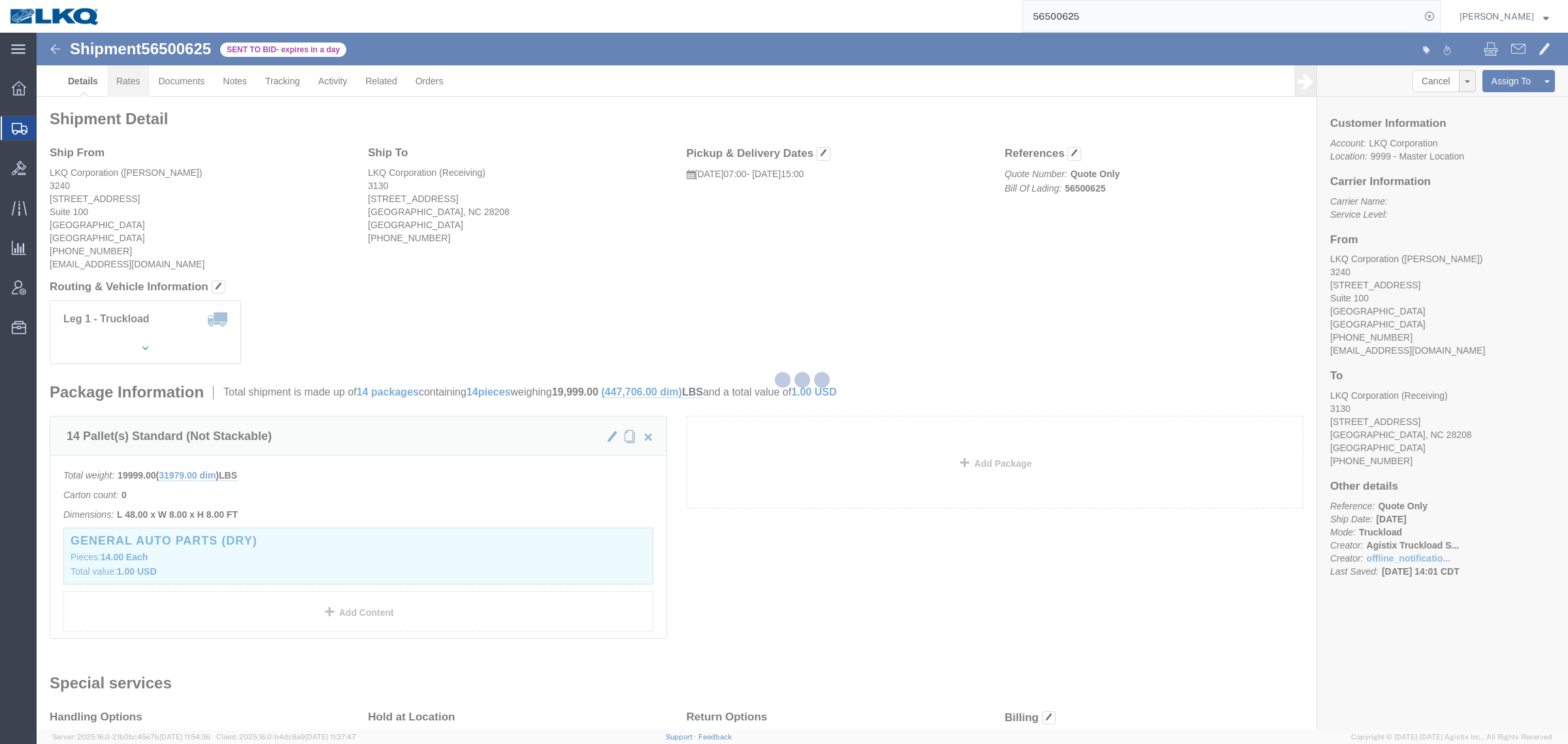
drag, startPoint x: 128, startPoint y: 85, endPoint x: 91, endPoint y: 52, distance: 49.6
click link "Rates"
click at [128, 84] on div at bounding box center [802, 382] width 1531 height 698
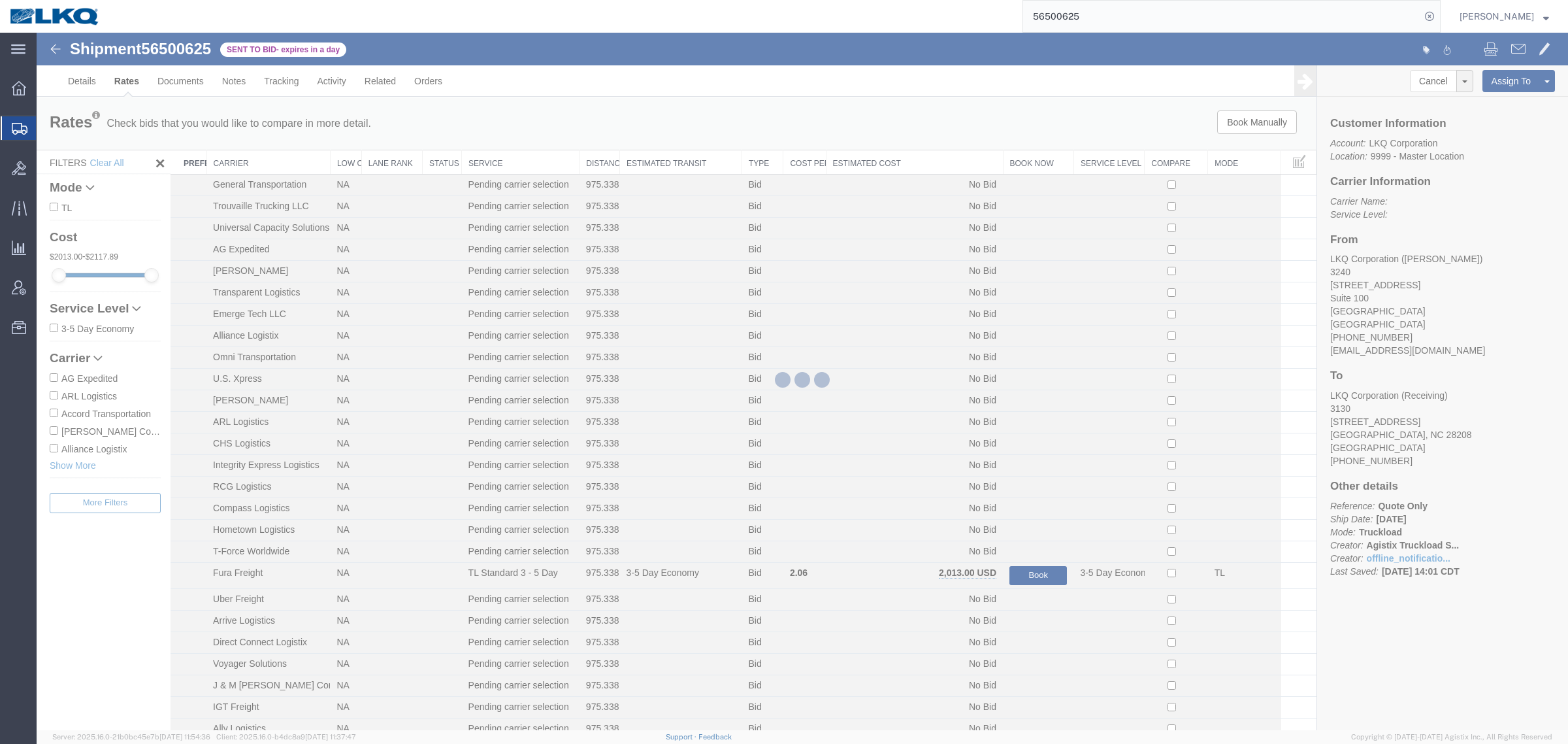
click at [128, 84] on div at bounding box center [802, 382] width 1531 height 698
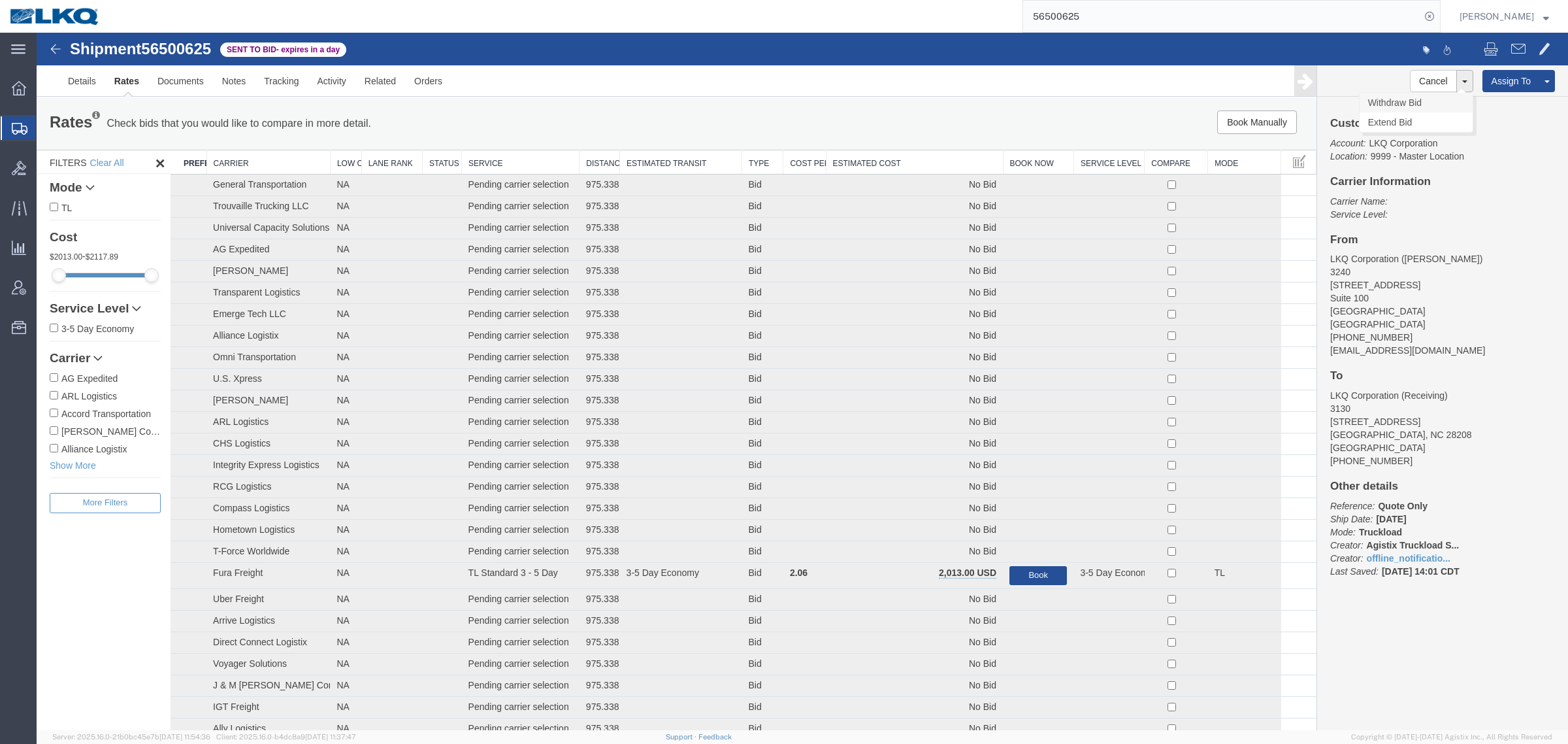
click at [1405, 99] on link "Withdraw Bid" at bounding box center [1416, 103] width 113 height 19
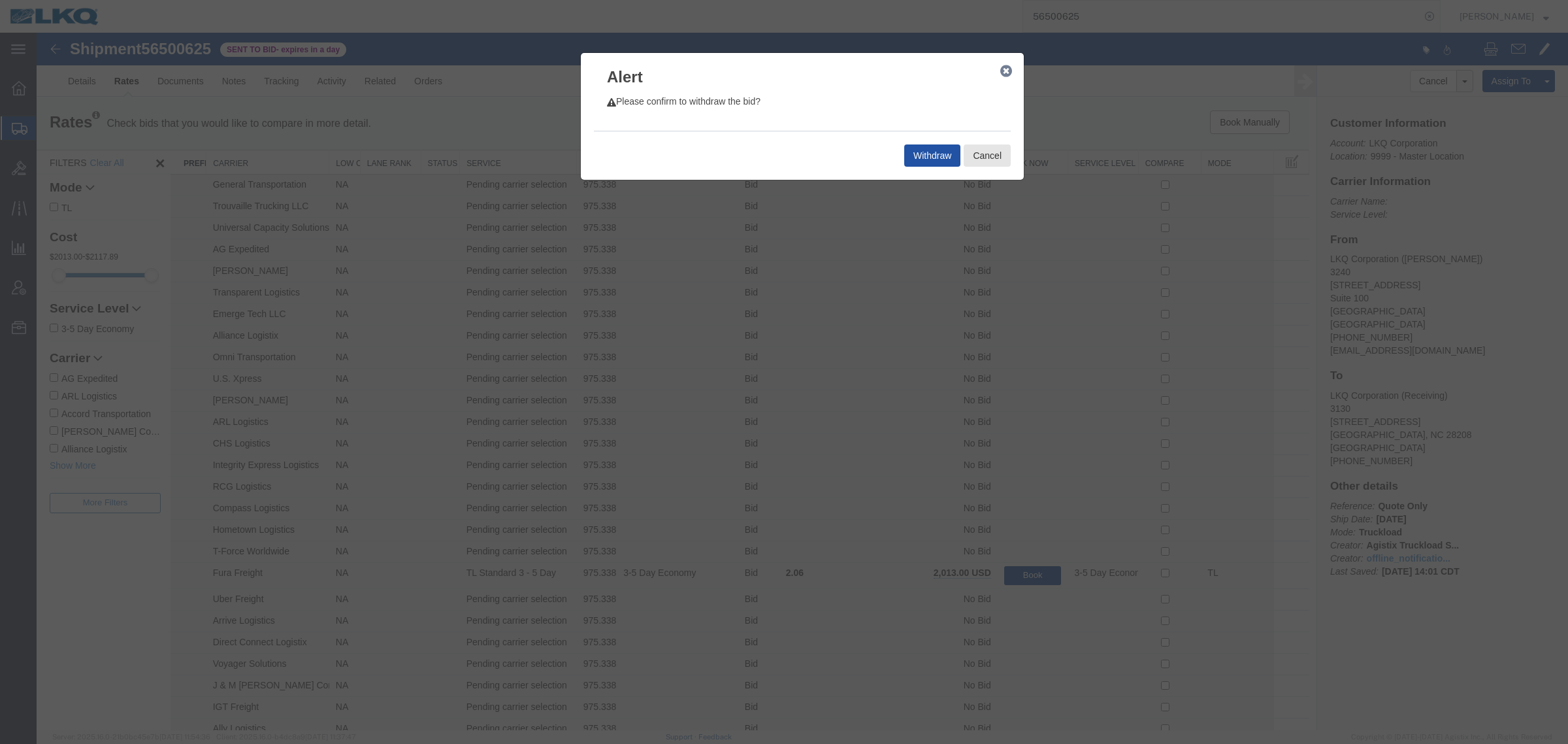
click at [924, 149] on button "Withdraw" at bounding box center [932, 155] width 56 height 22
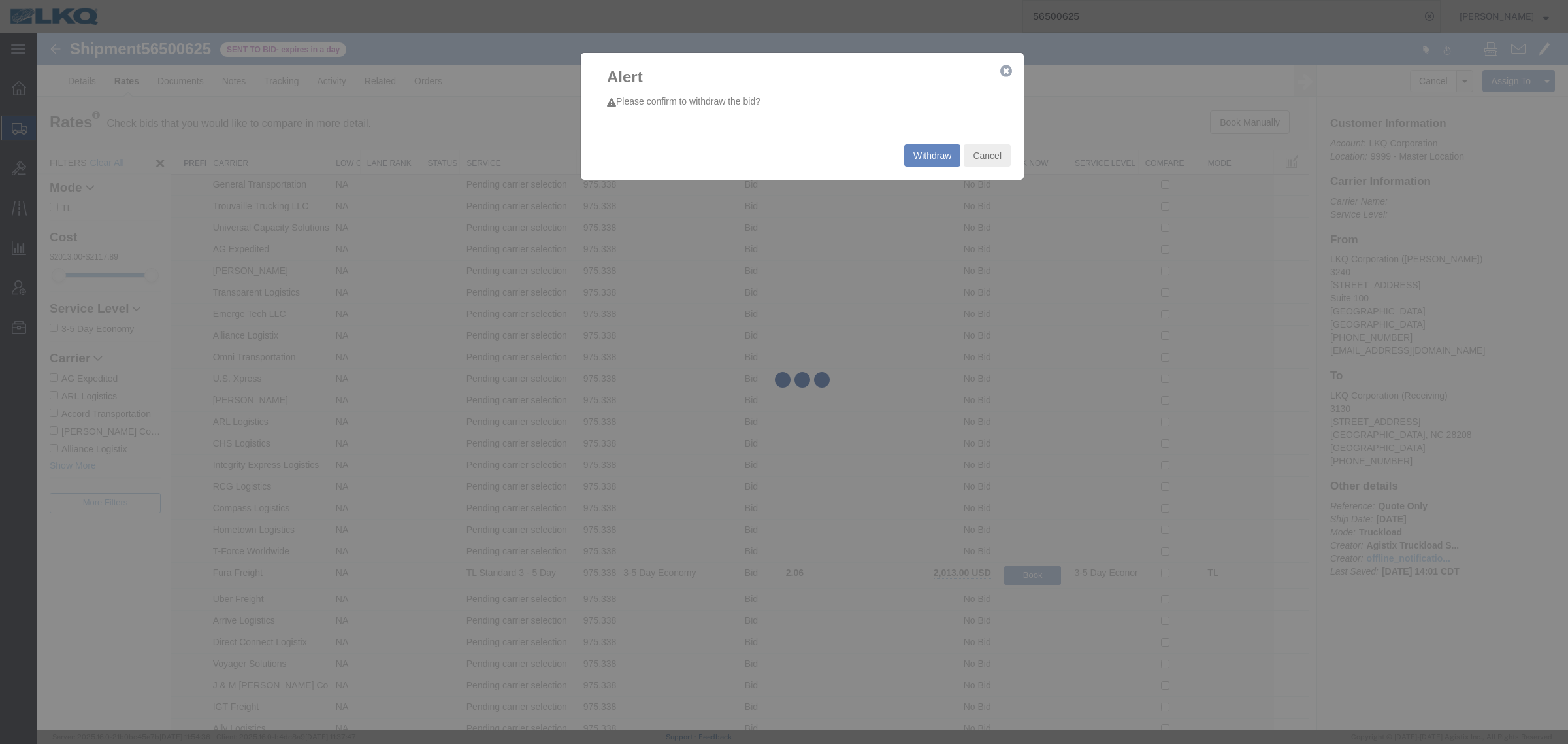
select select "27944"
select select "27858"
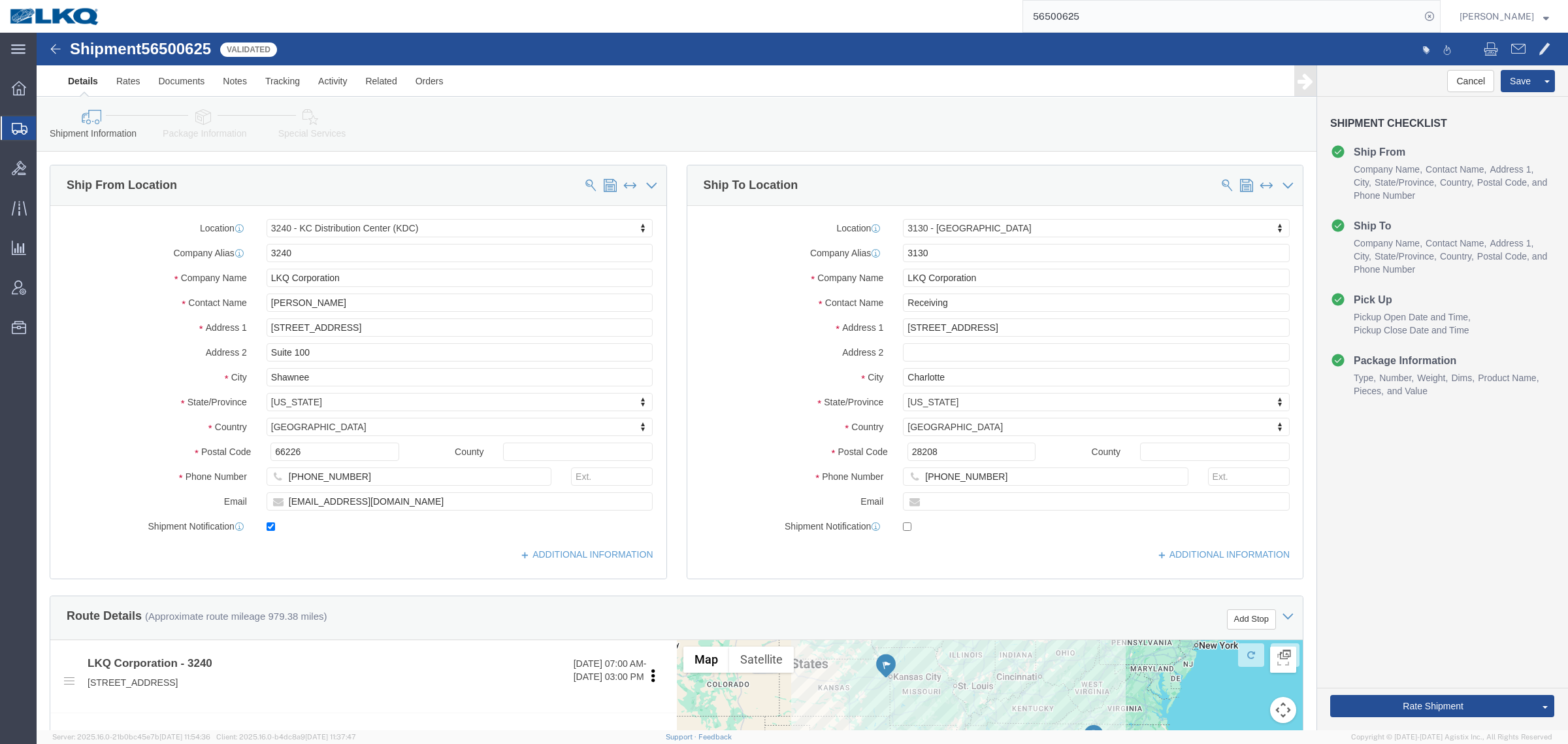
click div "Shipment Information Package Information Special Services Loading Routing"
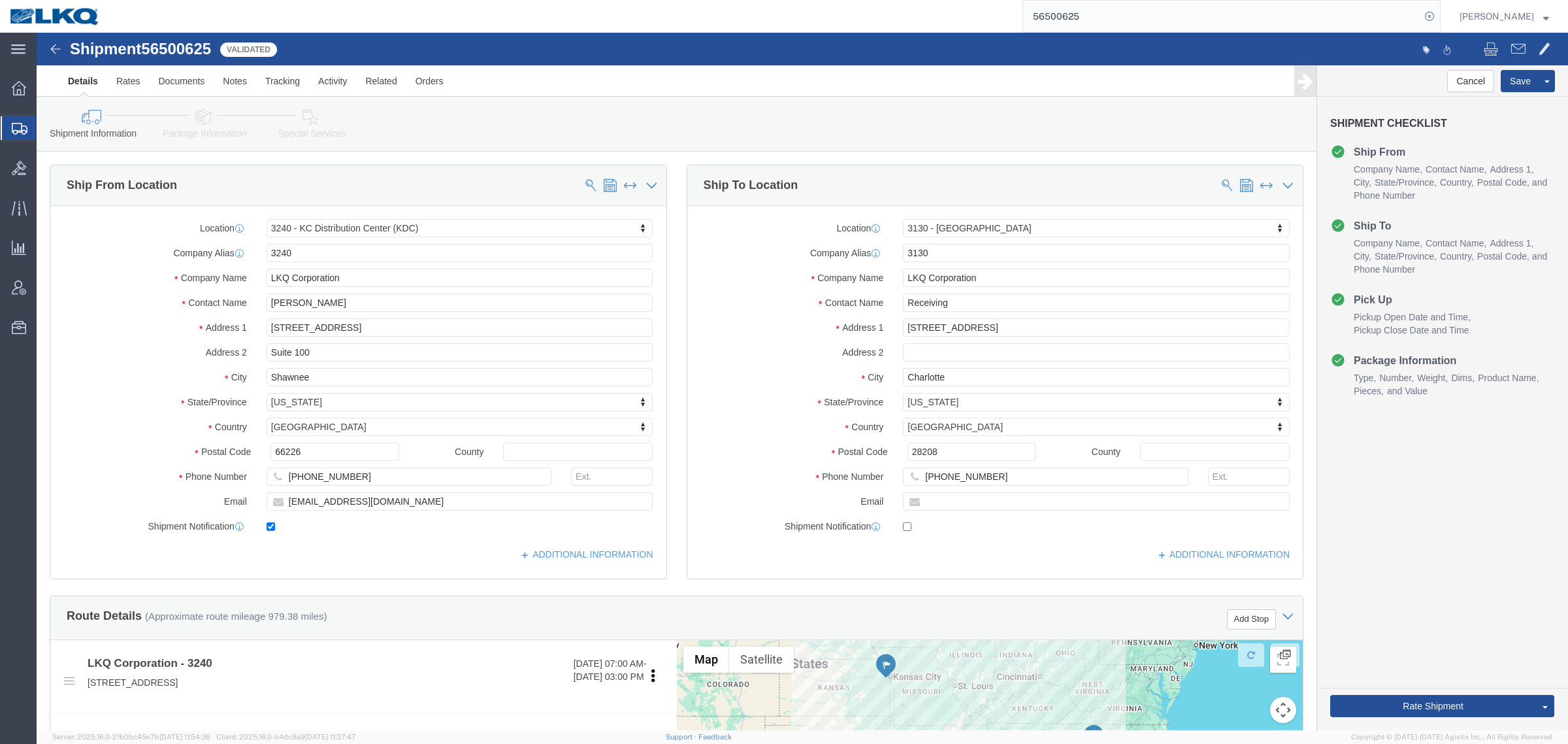
click span "56500625"
click div "Shipment Information Package Information Special Services Loading Routing"
click span "56500625"
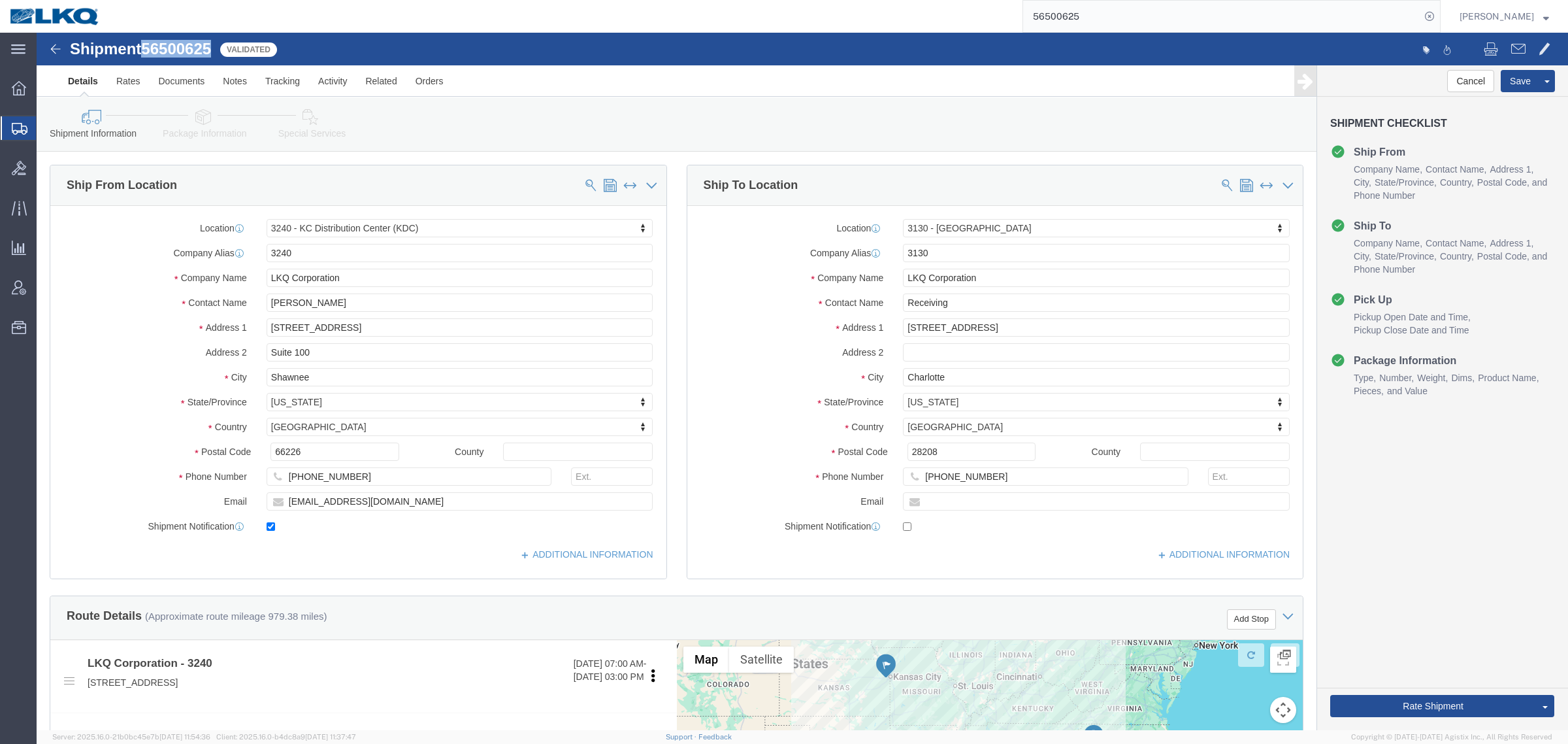
click span "56500625"
click link "Rates"
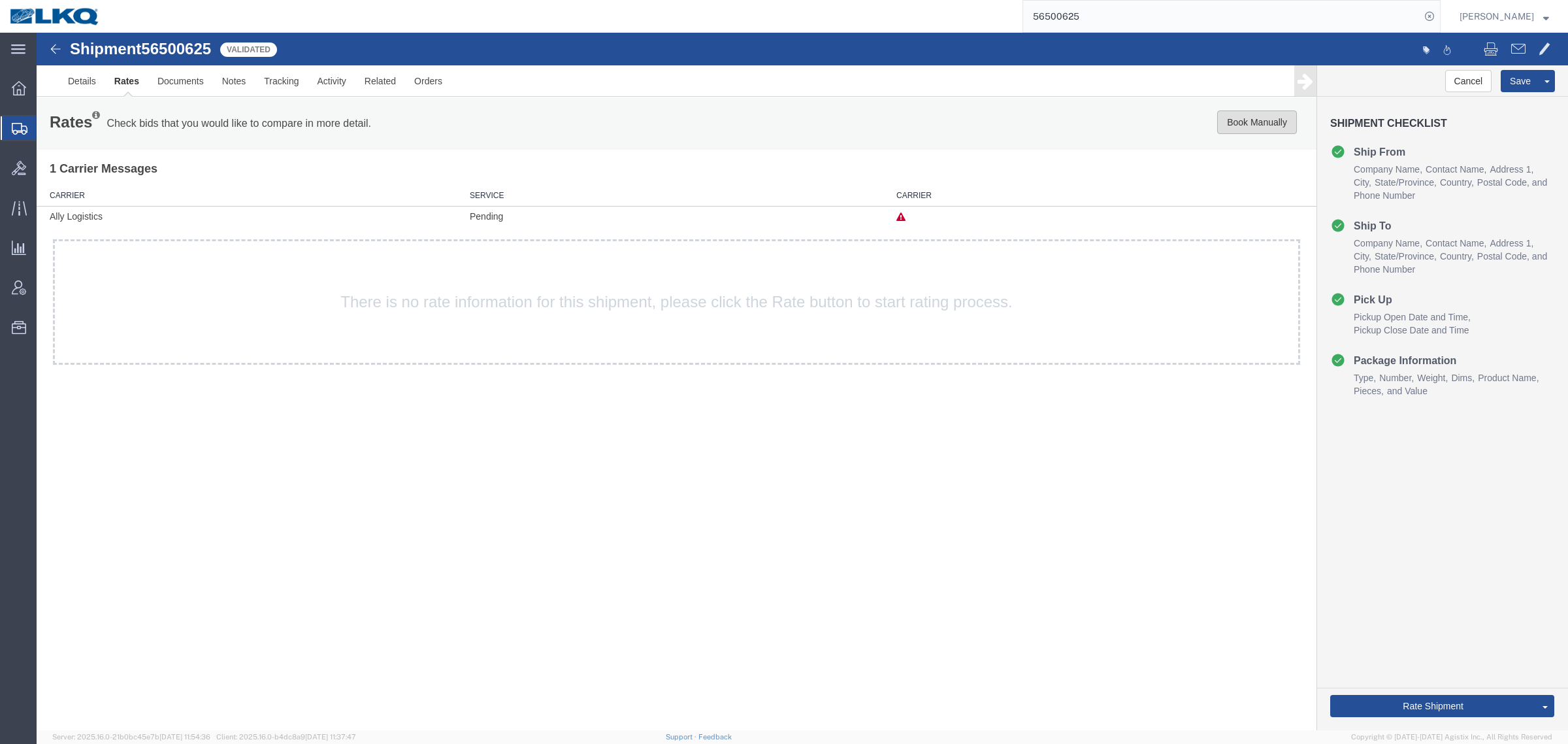
click at [1241, 119] on button "Book Manually" at bounding box center [1257, 122] width 80 height 23
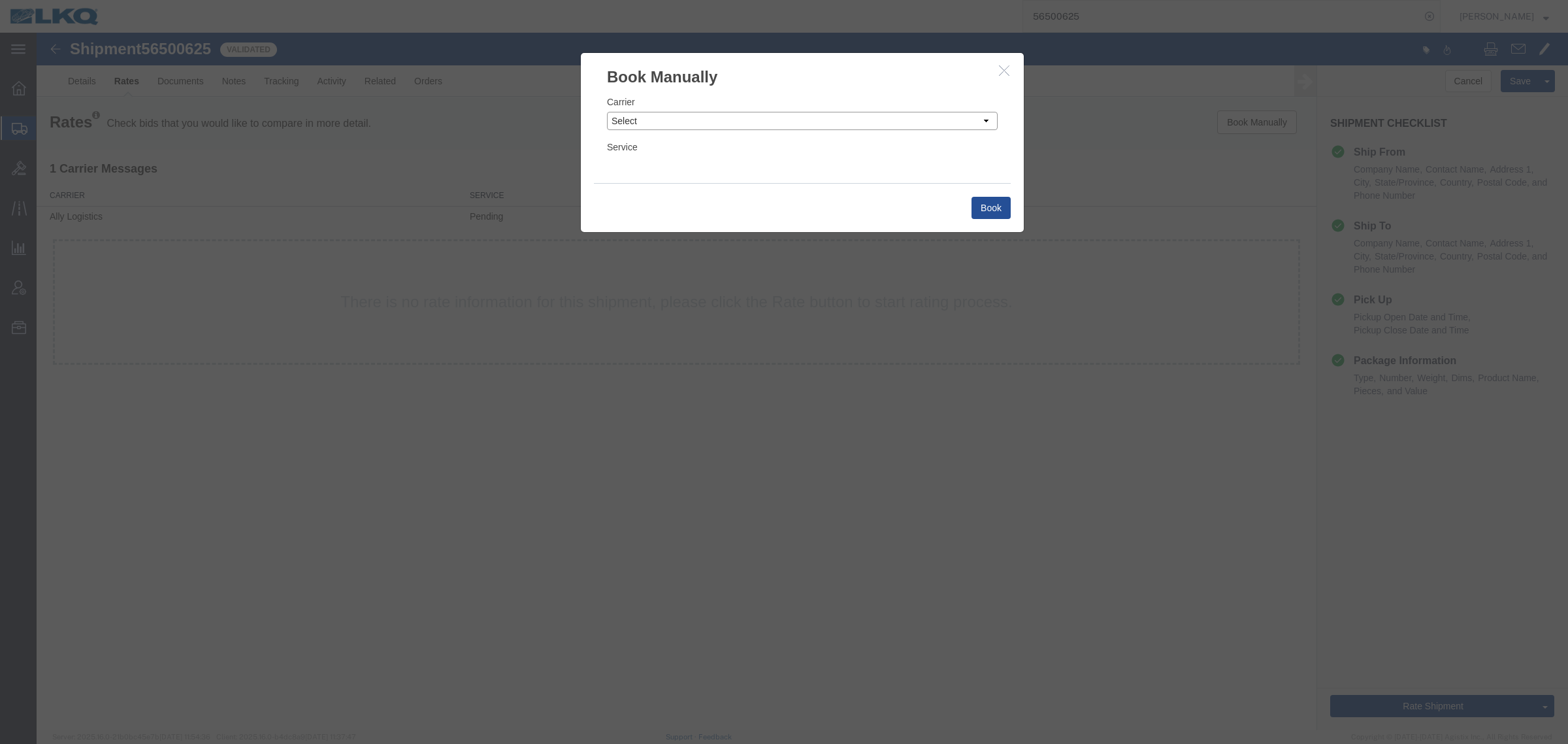
click at [837, 126] on select "Select Add New Carrier (and default service) AG Expedited ARL Logistics Accord …" at bounding box center [802, 120] width 391 height 18
select select "4622"
click at [607, 112] on select "Select Add New Carrier (and default service) AG Expedited ARL Logistics Accord …" at bounding box center [802, 120] width 391 height 18
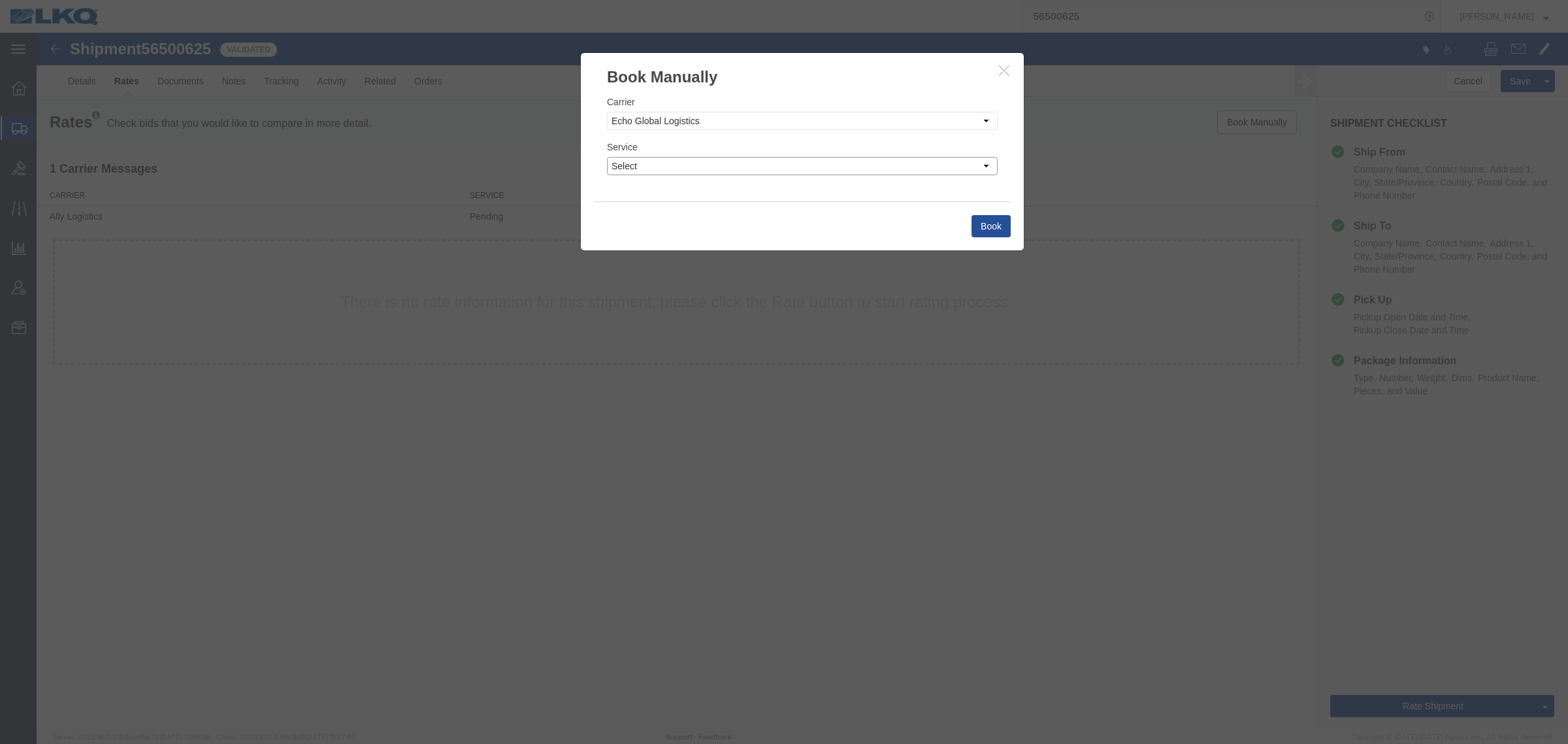
click at [776, 164] on select "Select Guaranteed Next Day LTL Standard 3-5 Day Rail TL Standard 3 - 5 Day" at bounding box center [802, 165] width 391 height 18
select select "13989"
click at [607, 157] on select "Select Guaranteed Next Day LTL Standard 3-5 Day Rail TL Standard 3 - 5 Day" at bounding box center [802, 165] width 391 height 18
click at [994, 224] on button "Book" at bounding box center [991, 226] width 39 height 22
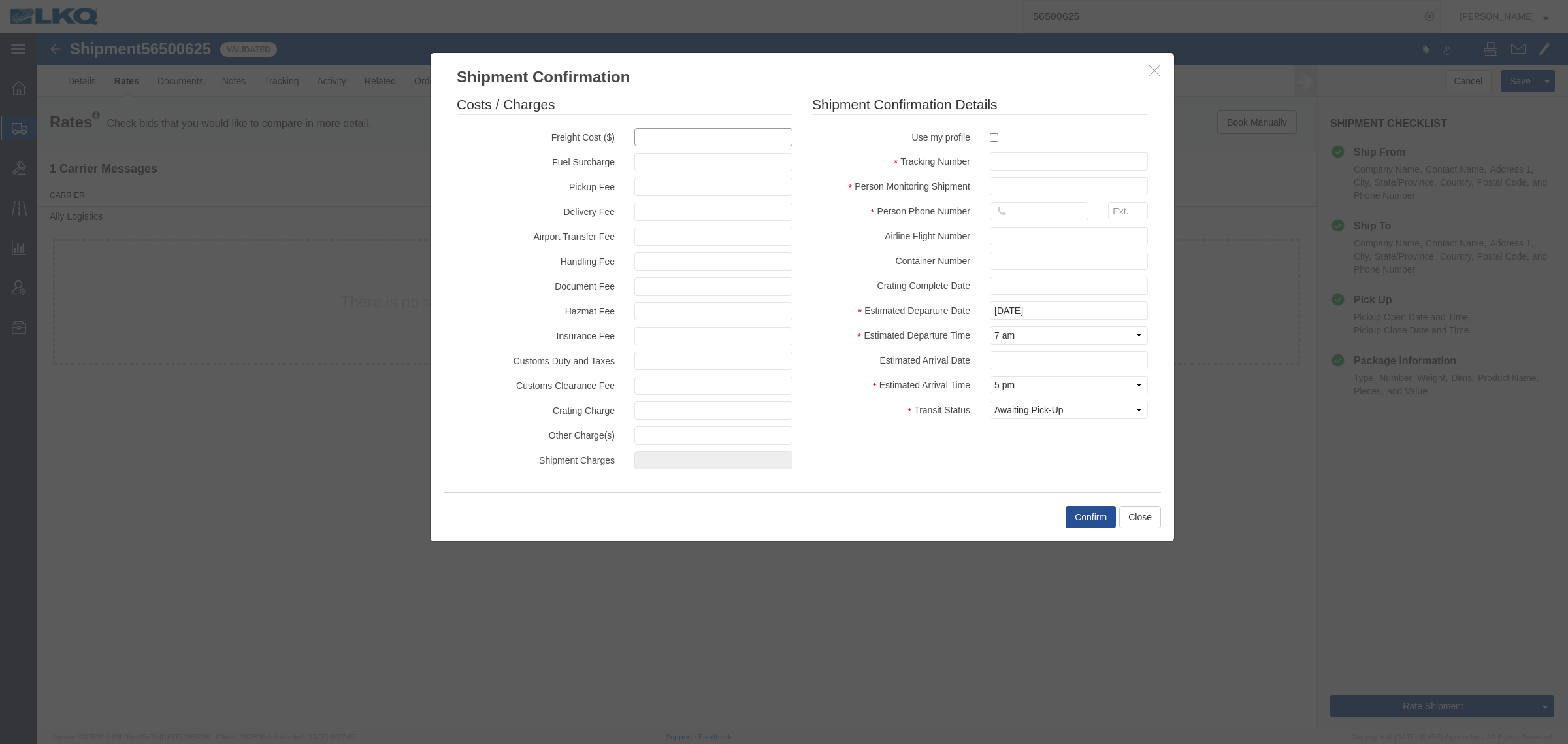
click at [759, 132] on input "text" at bounding box center [713, 136] width 159 height 18
type input "2400"
type input "2,400.00"
drag, startPoint x: 1035, startPoint y: 155, endPoint x: 1047, endPoint y: 180, distance: 27.7
click at [1036, 156] on input "text" at bounding box center [1068, 161] width 159 height 18
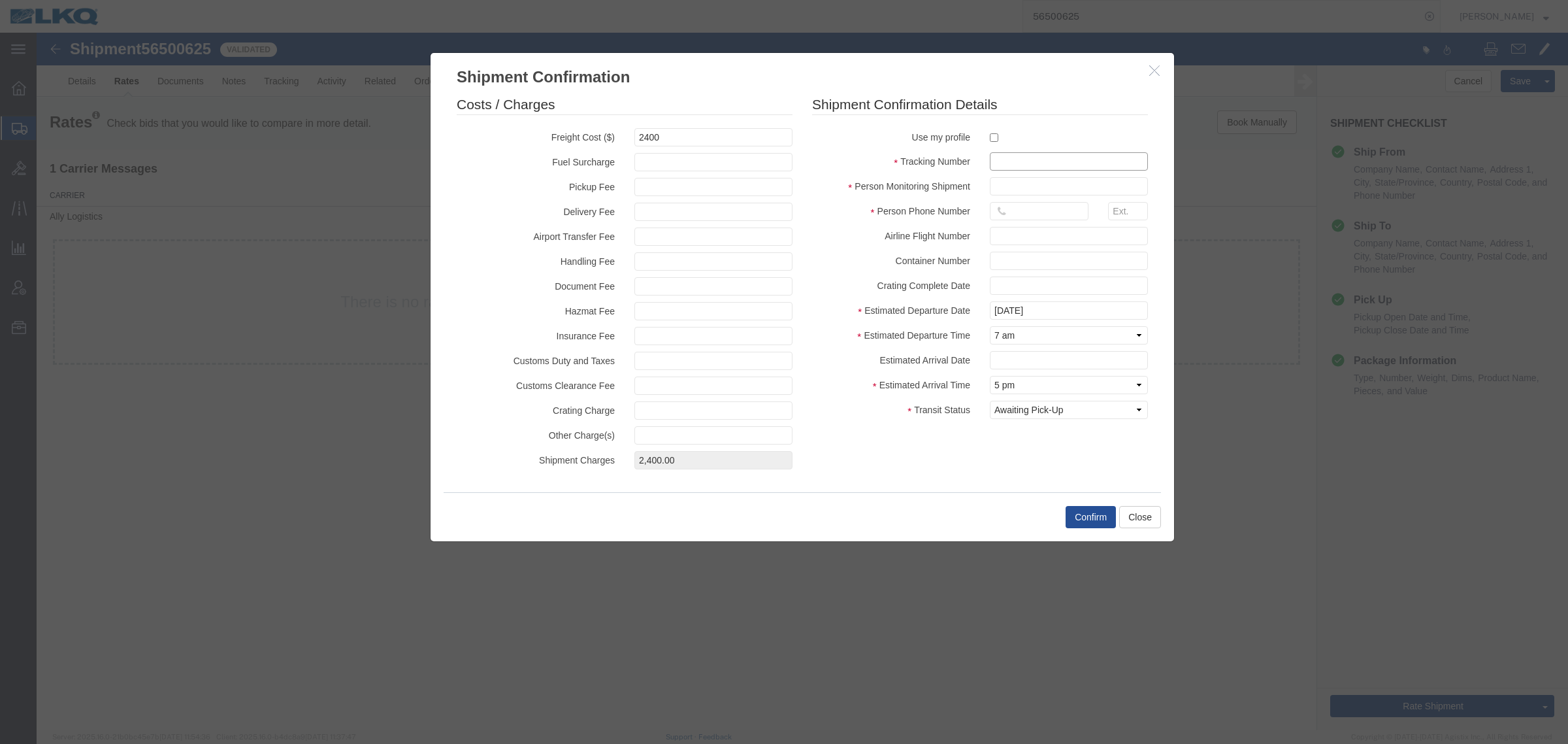
paste input "56500625"
type input "56500625"
click at [1027, 185] on input "text" at bounding box center [1068, 186] width 159 height 18
type input "[PERSON_NAME]"
click at [1050, 220] on input "16159309356" at bounding box center [1039, 211] width 99 height 18
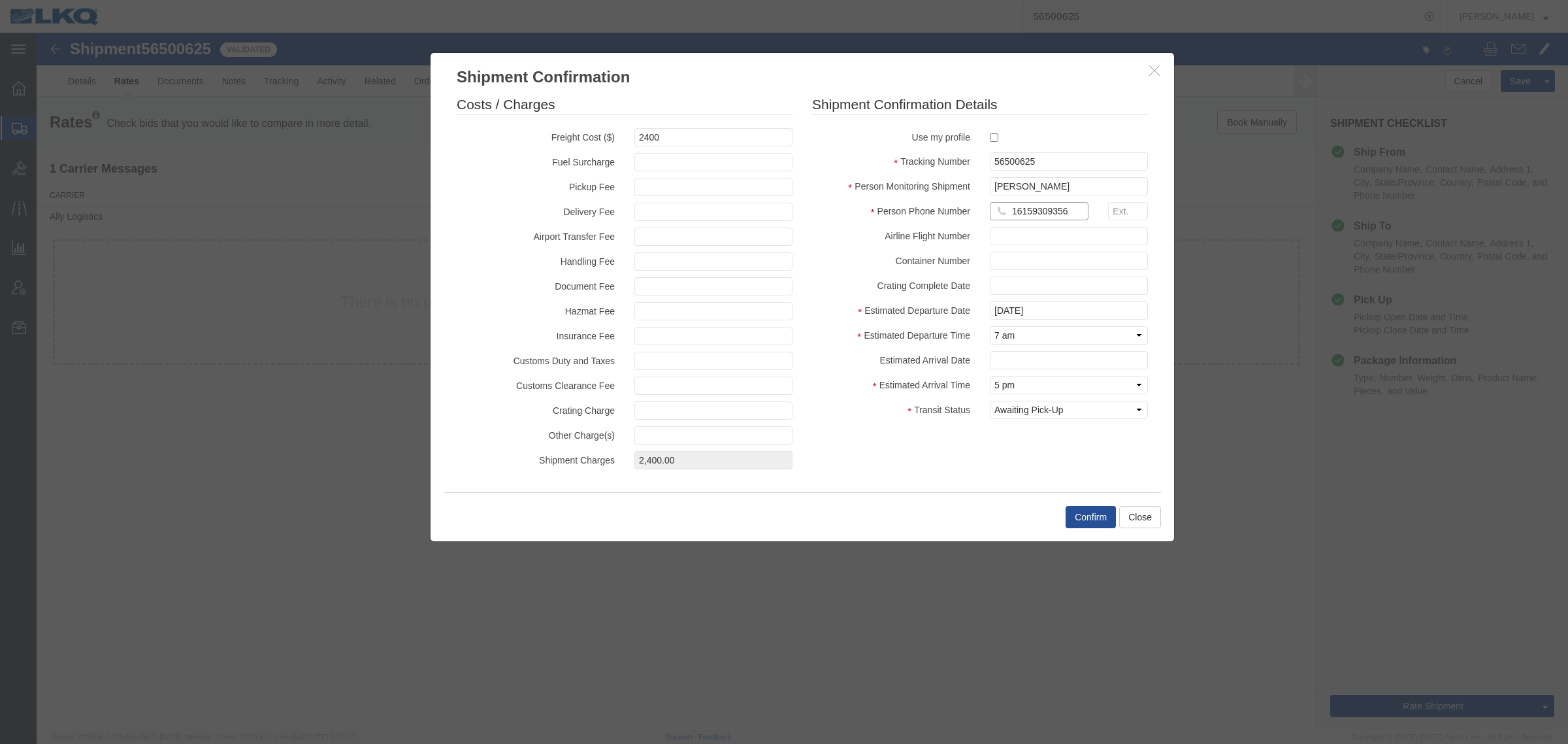
click at [1050, 220] on input "16159309356" at bounding box center [1039, 211] width 99 height 18
type input "6150000000"
click at [1086, 510] on button "Confirm" at bounding box center [1090, 516] width 50 height 22
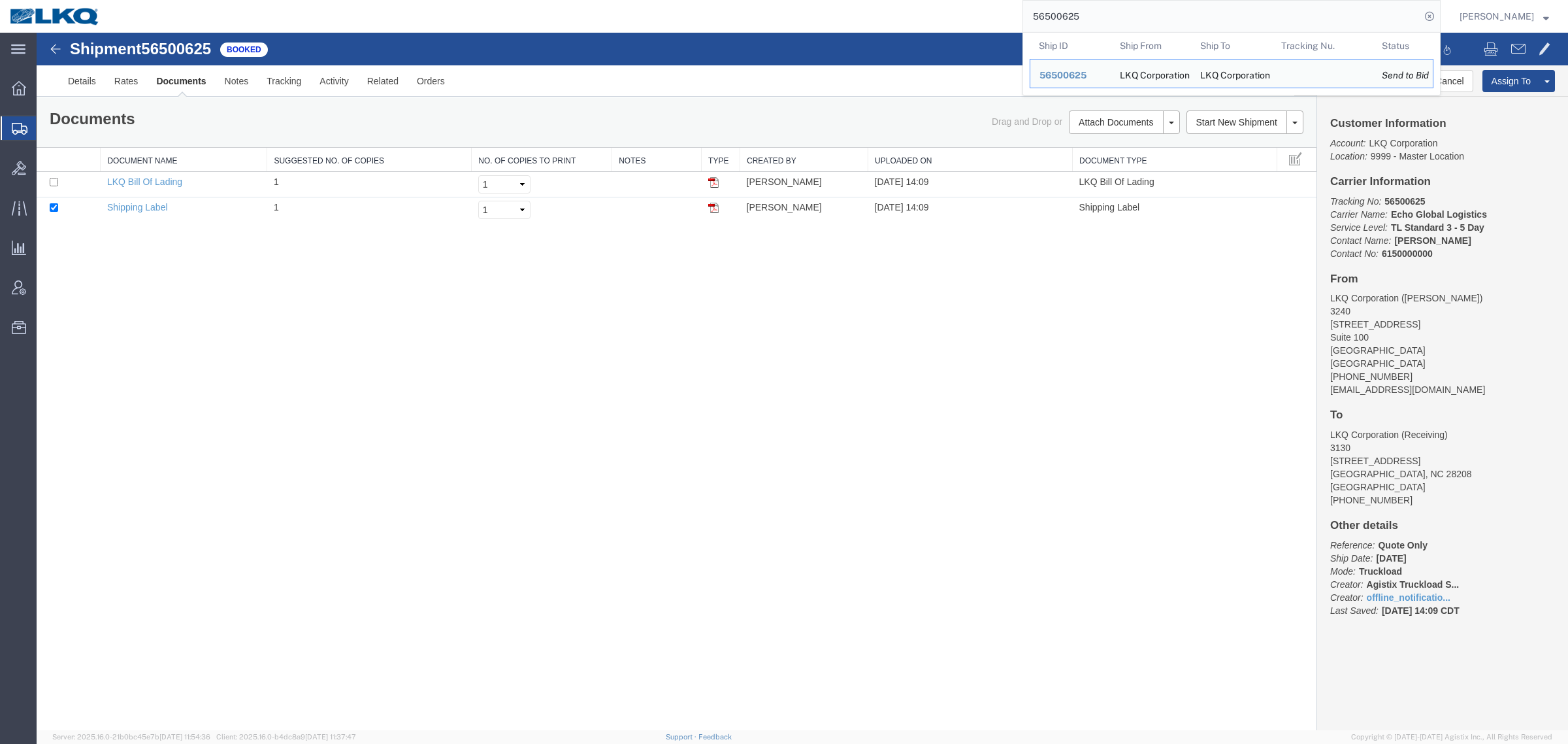
drag, startPoint x: 1113, startPoint y: 7, endPoint x: 902, endPoint y: 25, distance: 211.8
click at [913, 21] on div "56500625 Ship ID Ship From Ship To Tracking Nu. Status Ship ID 56500625 Ship Fr…" at bounding box center [774, 16] width 1331 height 33
paste input "497456"
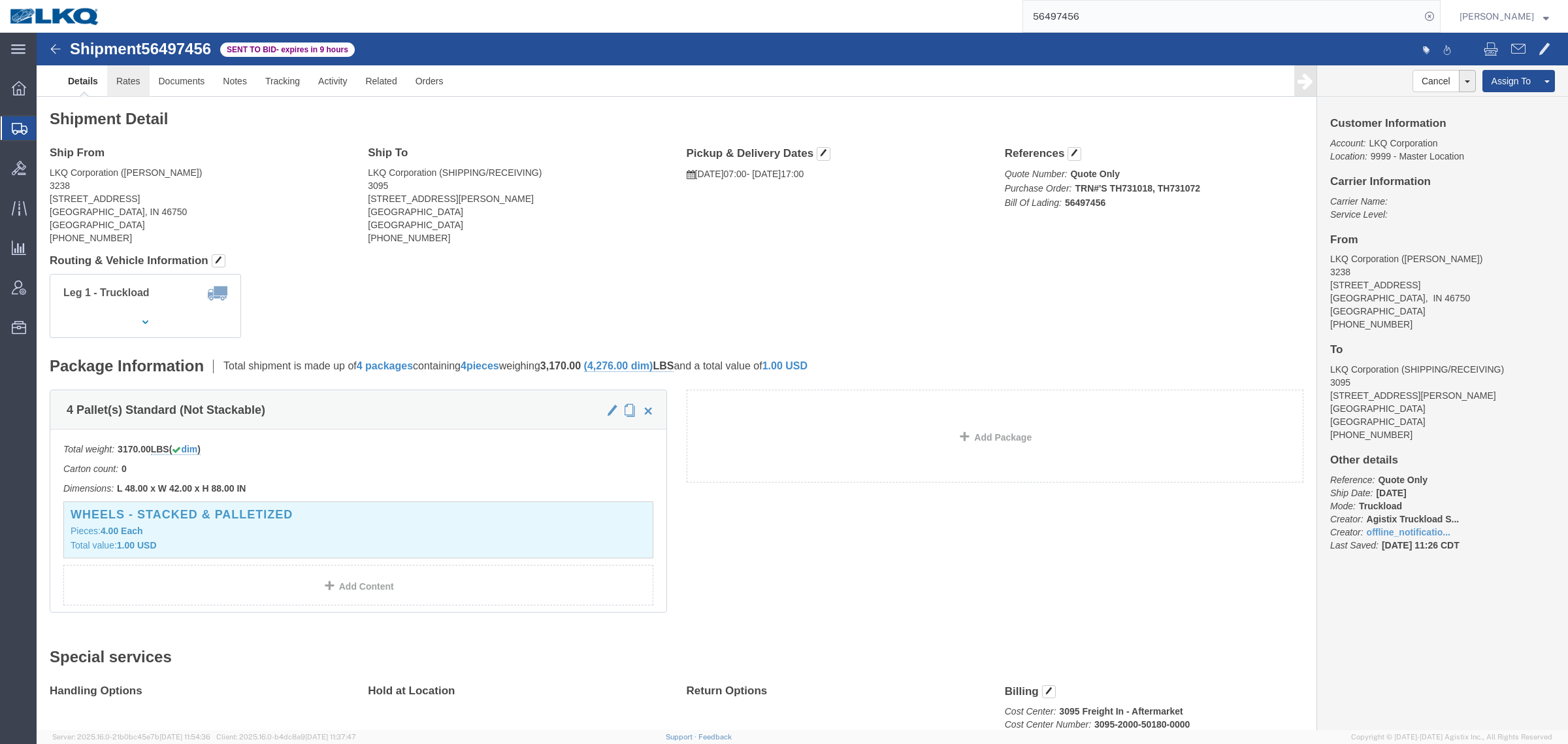
click link "Rates"
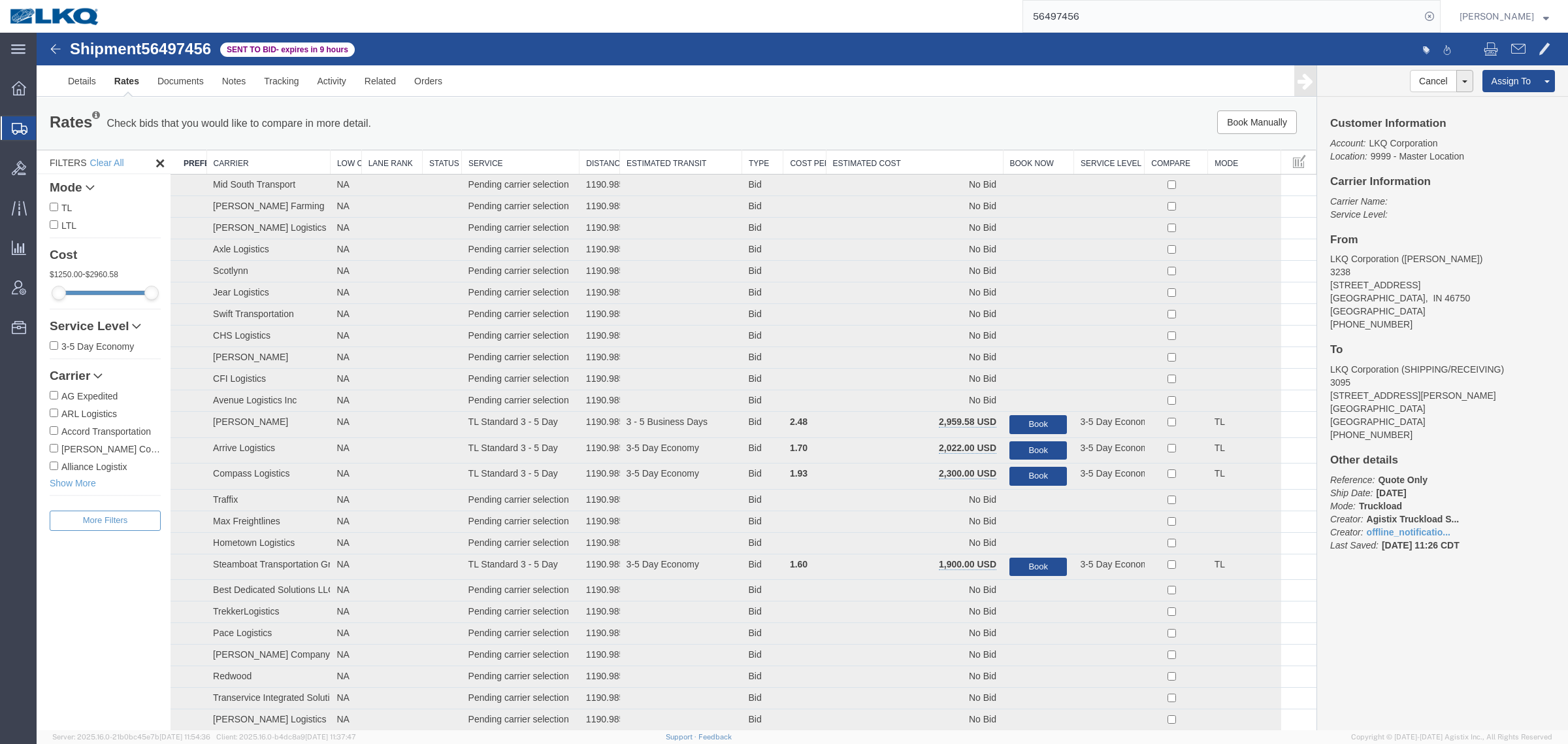
click at [889, 167] on th "Estimated Cost" at bounding box center [915, 161] width 177 height 24
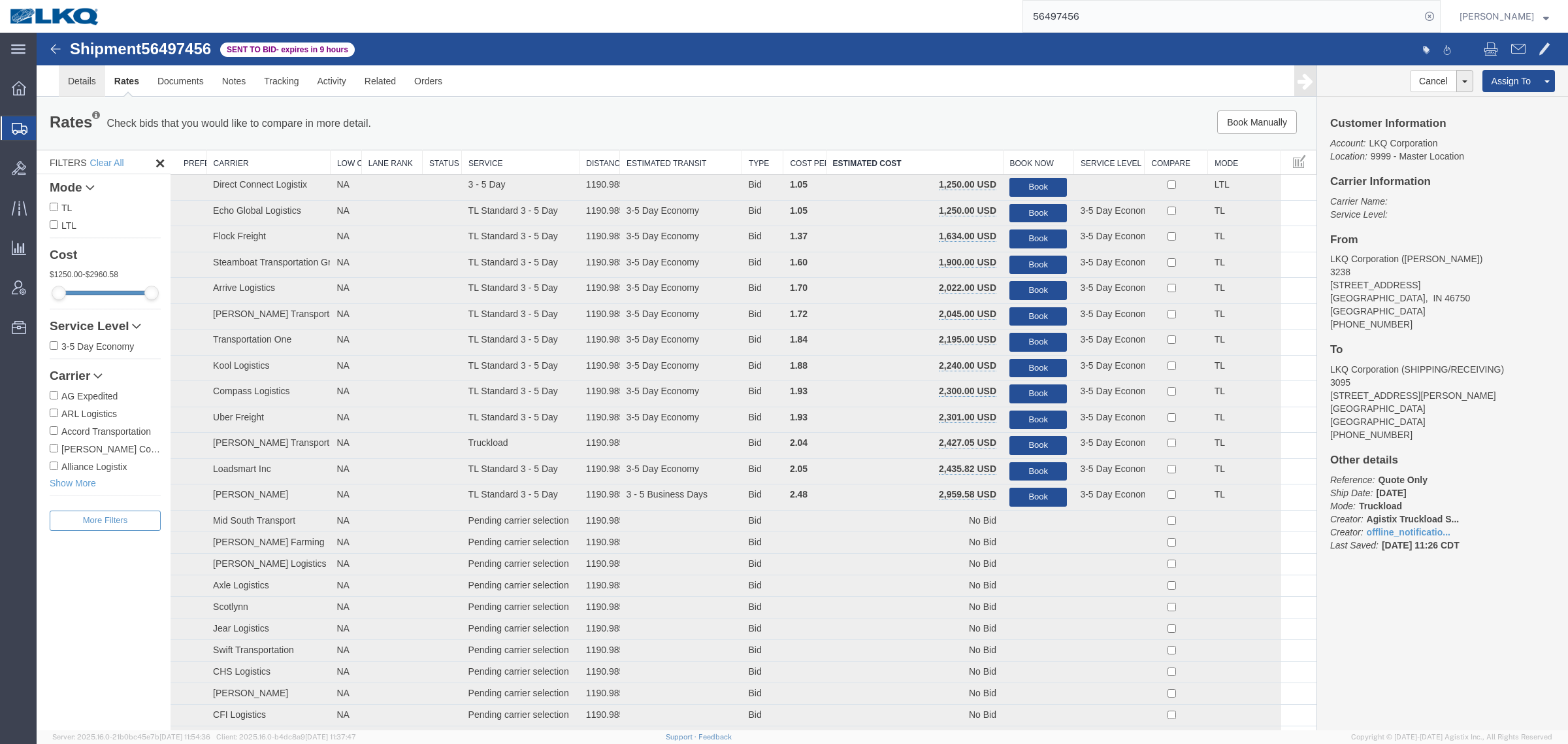
click at [69, 88] on link "Details" at bounding box center [82, 81] width 46 height 32
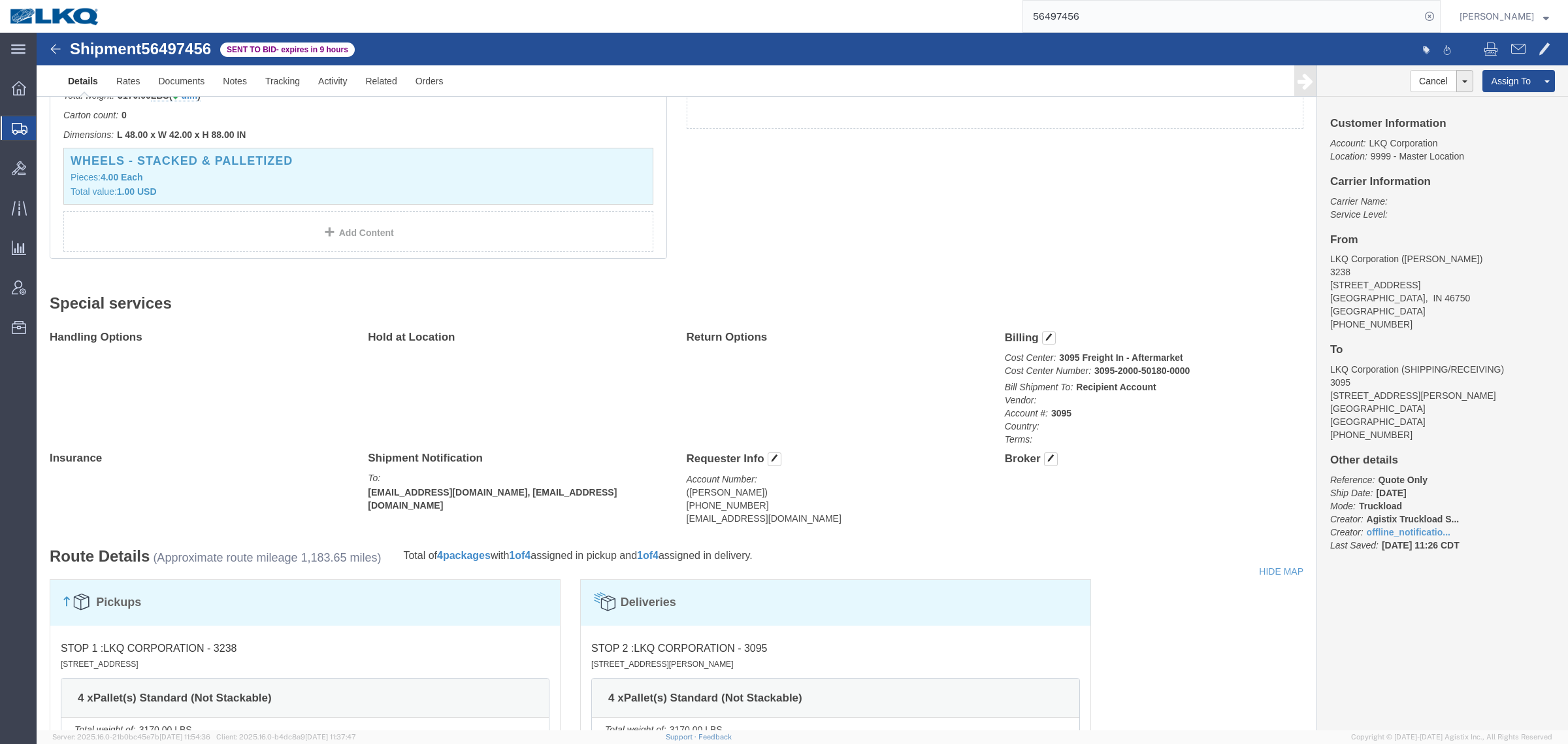
scroll to position [327, 0]
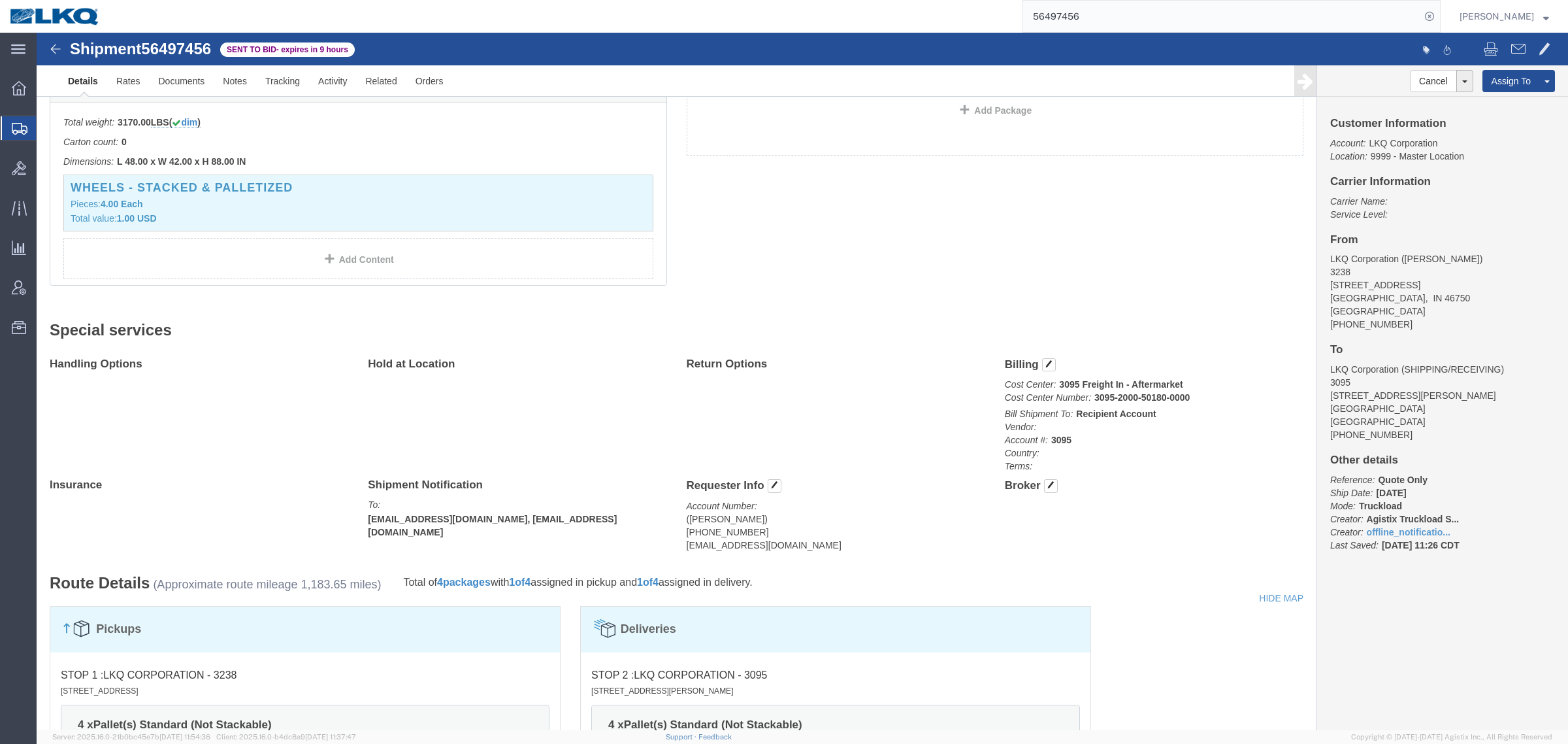
click div "4 Pallet(s) Standard (Not Stackable) Total weight: 3170.00 LBS ( dim ) Carton c…"
drag, startPoint x: 1115, startPoint y: 21, endPoint x: 841, endPoint y: 5, distance: 274.5
paste input "86912"
type input "56486912"
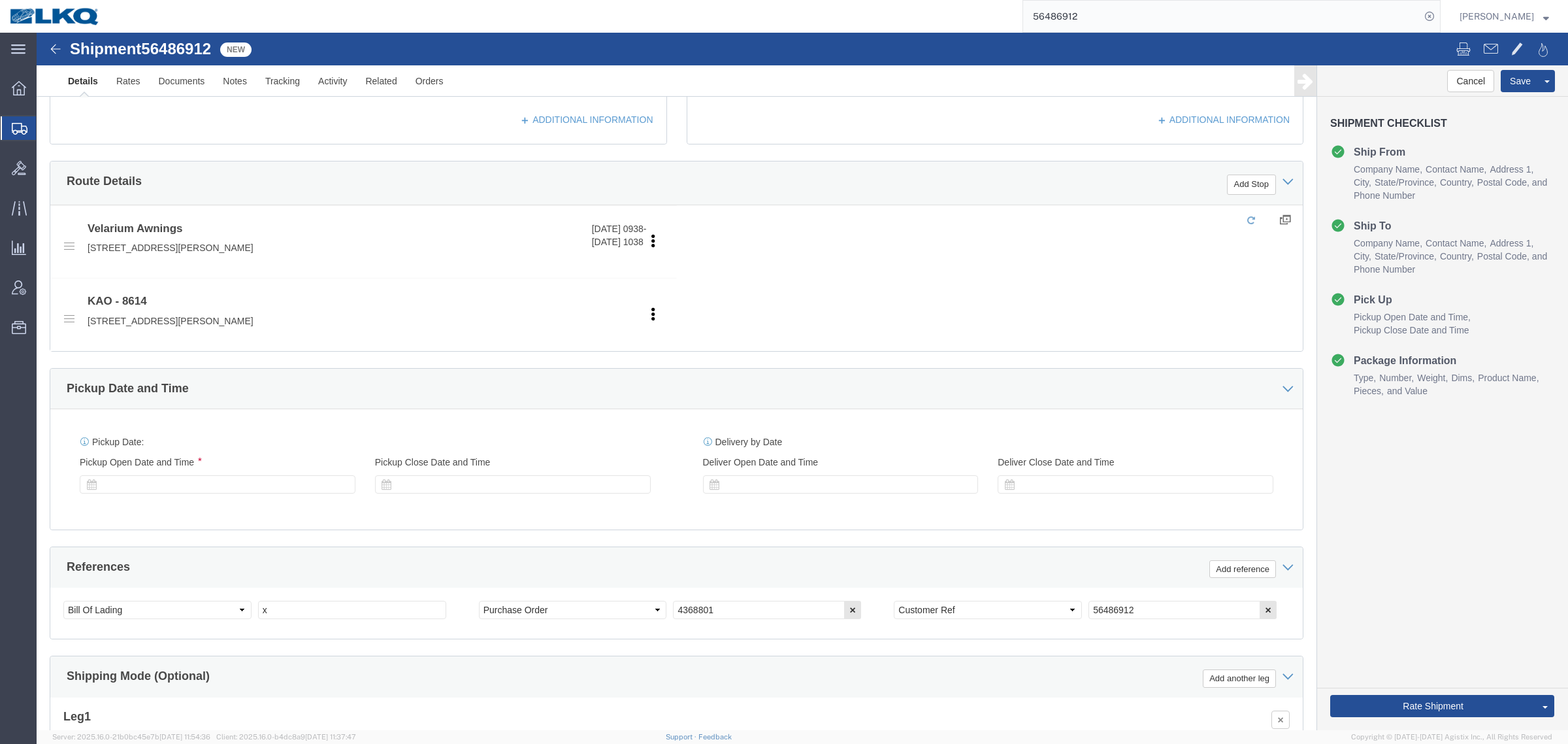
scroll to position [163, 0]
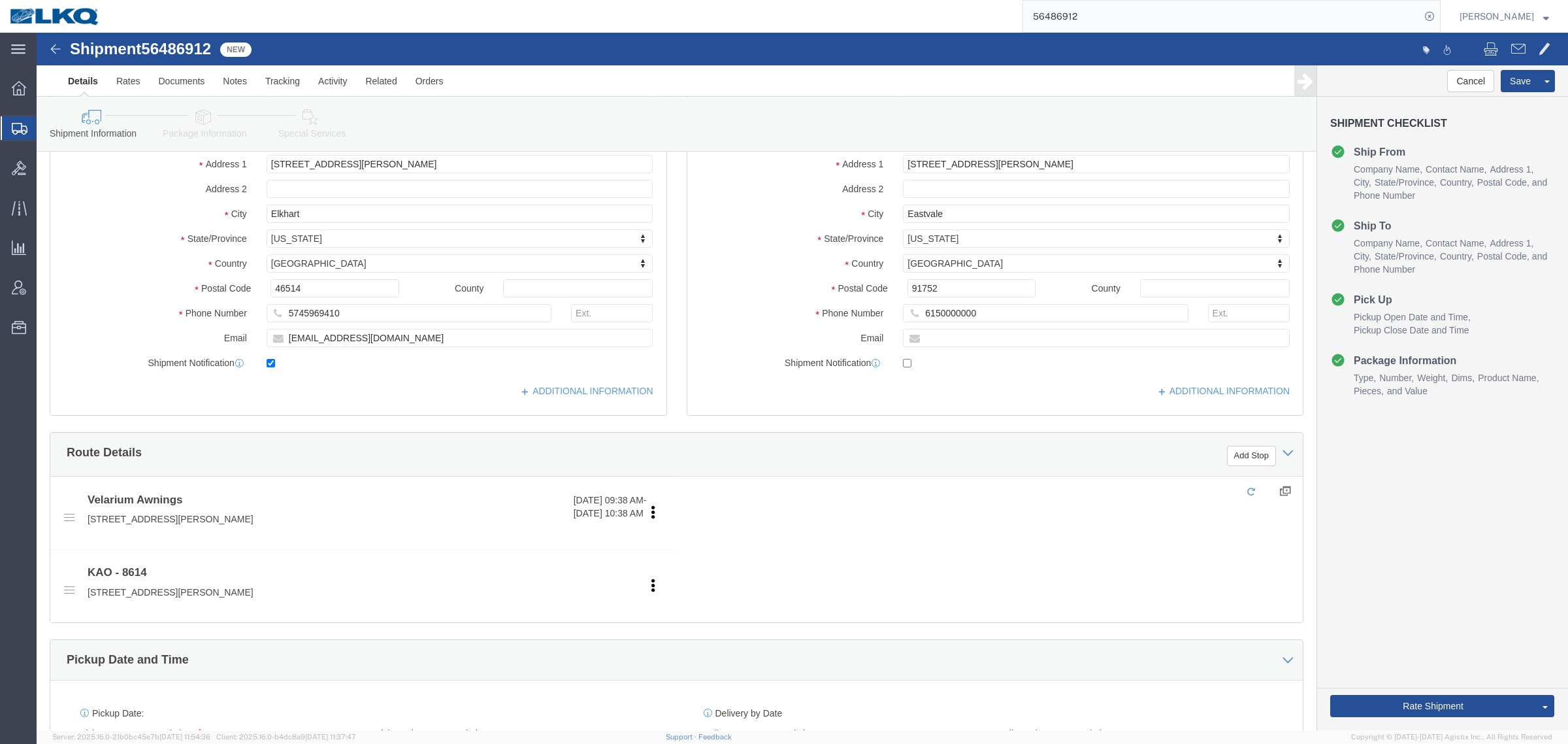
select select "30605"
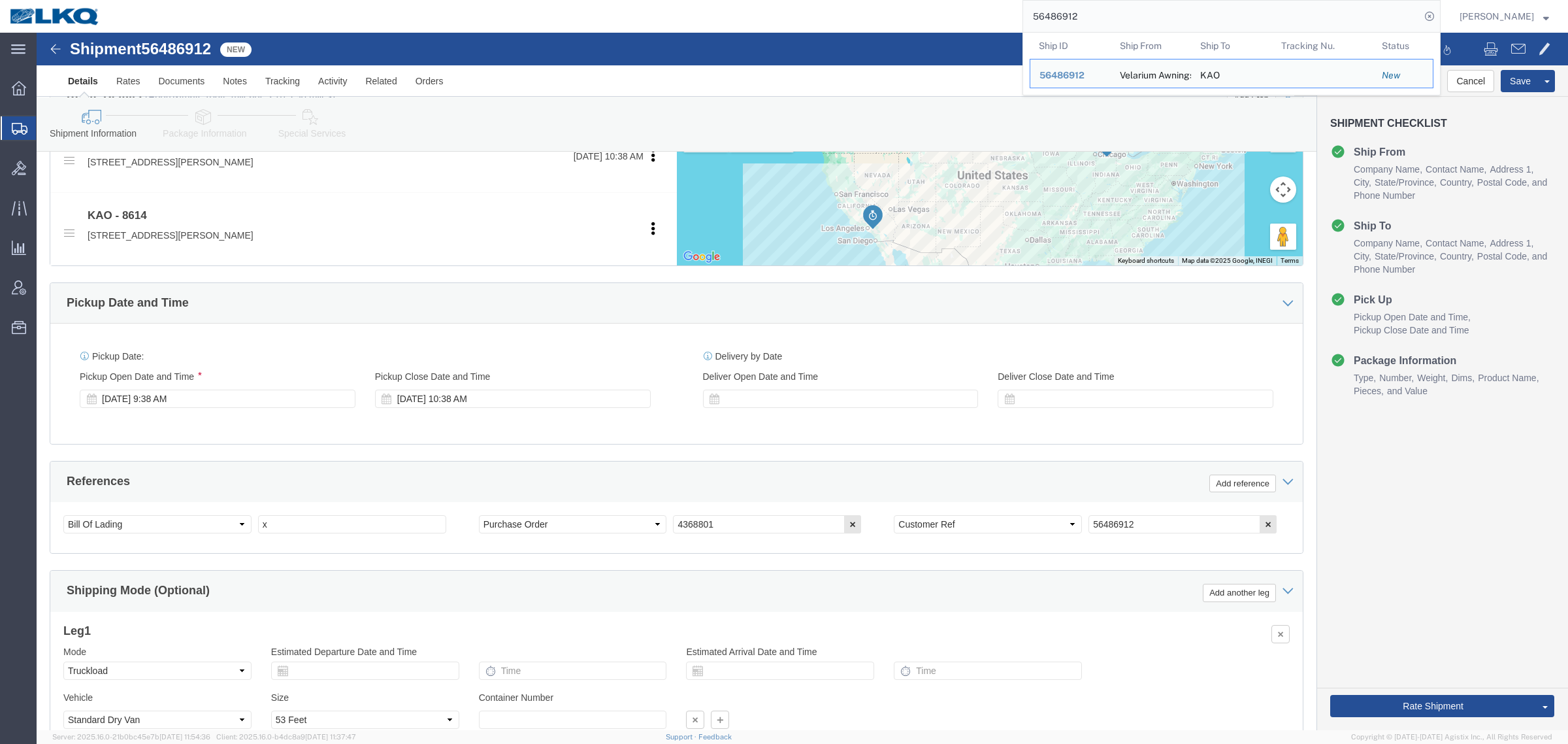
scroll to position [572, 0]
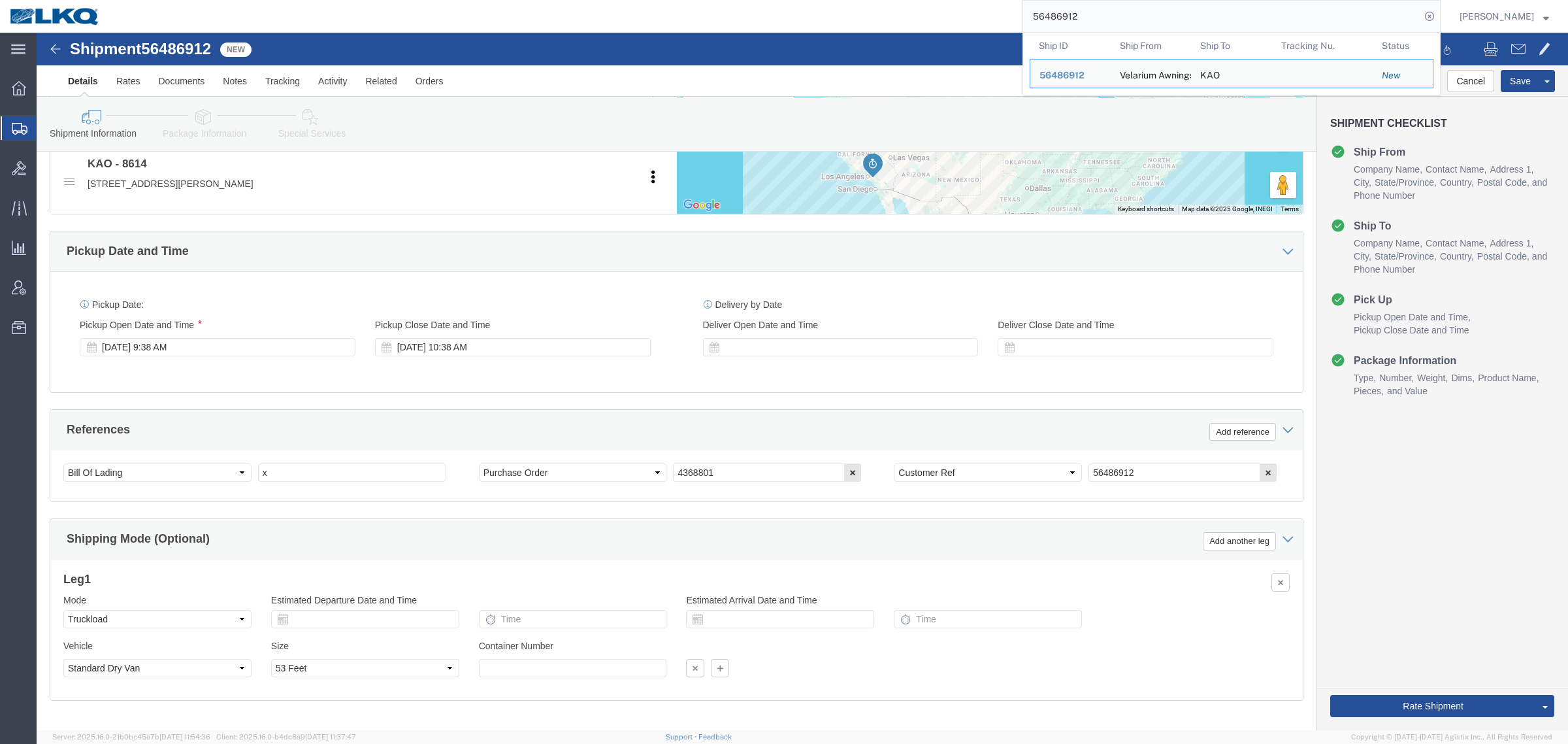
click div "Ship From Location Location Select Select My Profile Location 1100 - LKQ Crysta…"
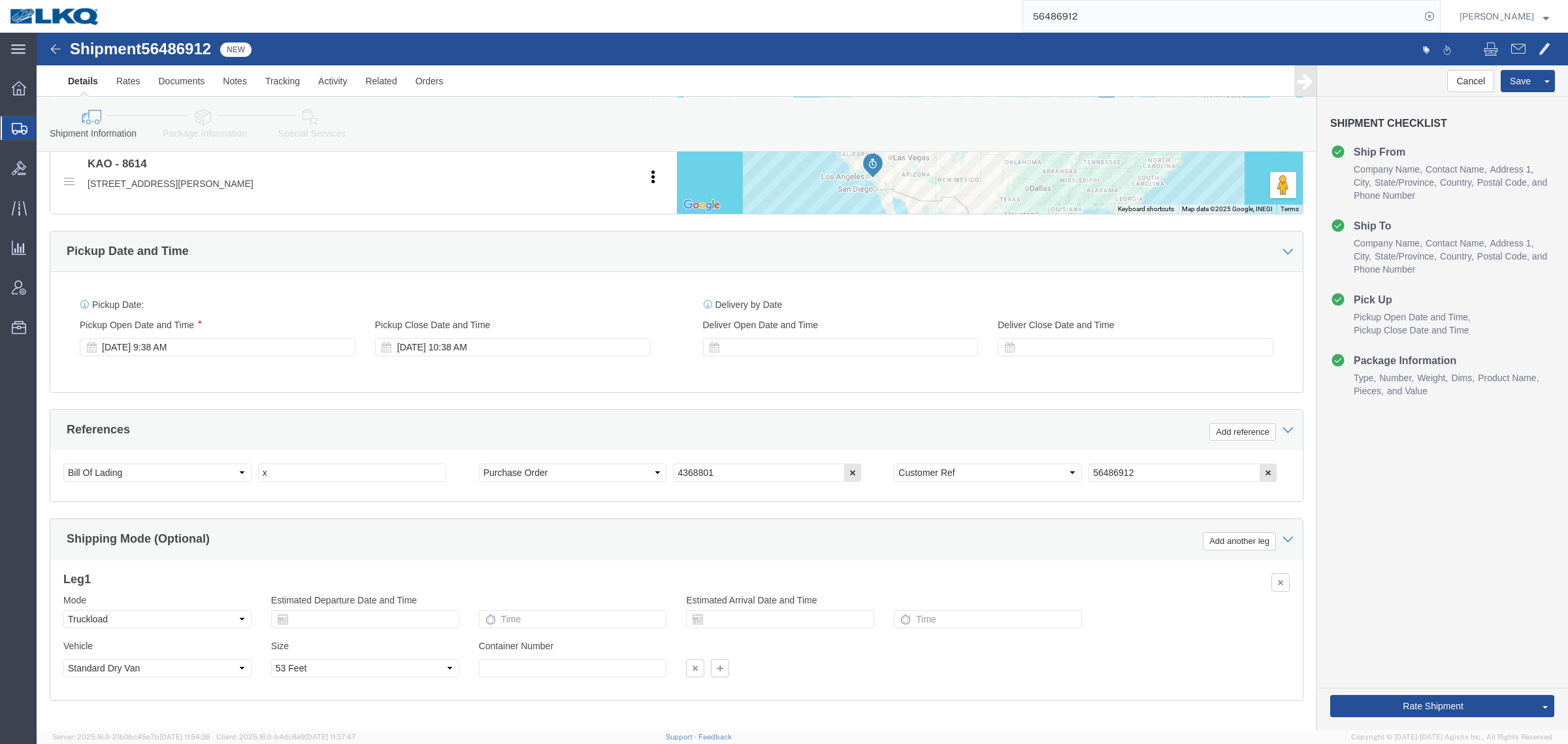
click div "Pickup Date and Time Pickup Date: Pickup Start Date Pickup Start Time Pickup Op…"
click div "Pickup Date: Pickup Start Date Pickup Start Time Pickup Open Date and Time Aug …"
click div "Pickup Date and Time"
drag, startPoint x: 1389, startPoint y: 449, endPoint x: 782, endPoint y: 377, distance: 611.3
click div "Cancel Save Assign To Clone Shipment Save As Template Shipment Checklist Ship F…"
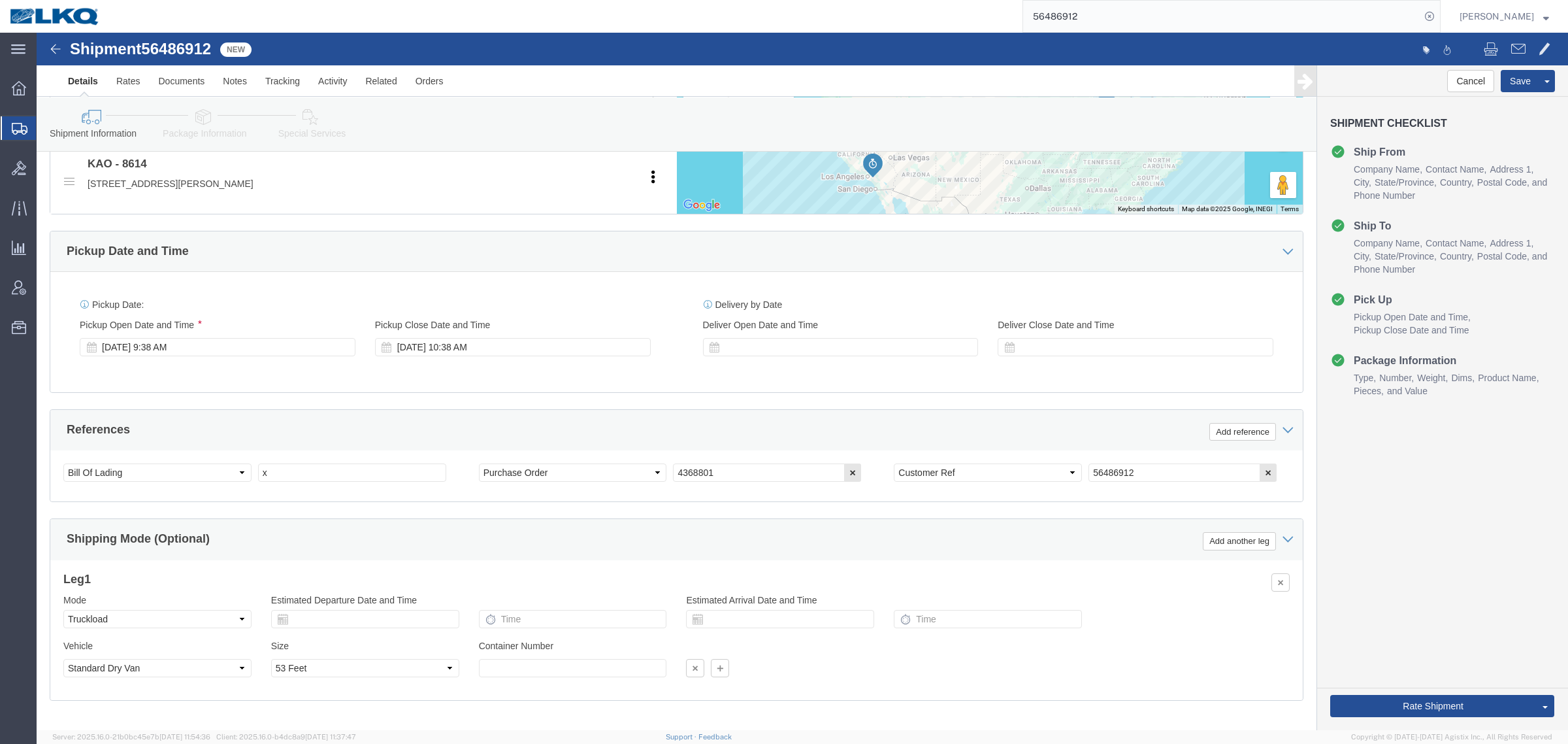
click div "Pickup Date: Pickup Start Date Pickup Start Time Pickup Open Date and Time Aug …"
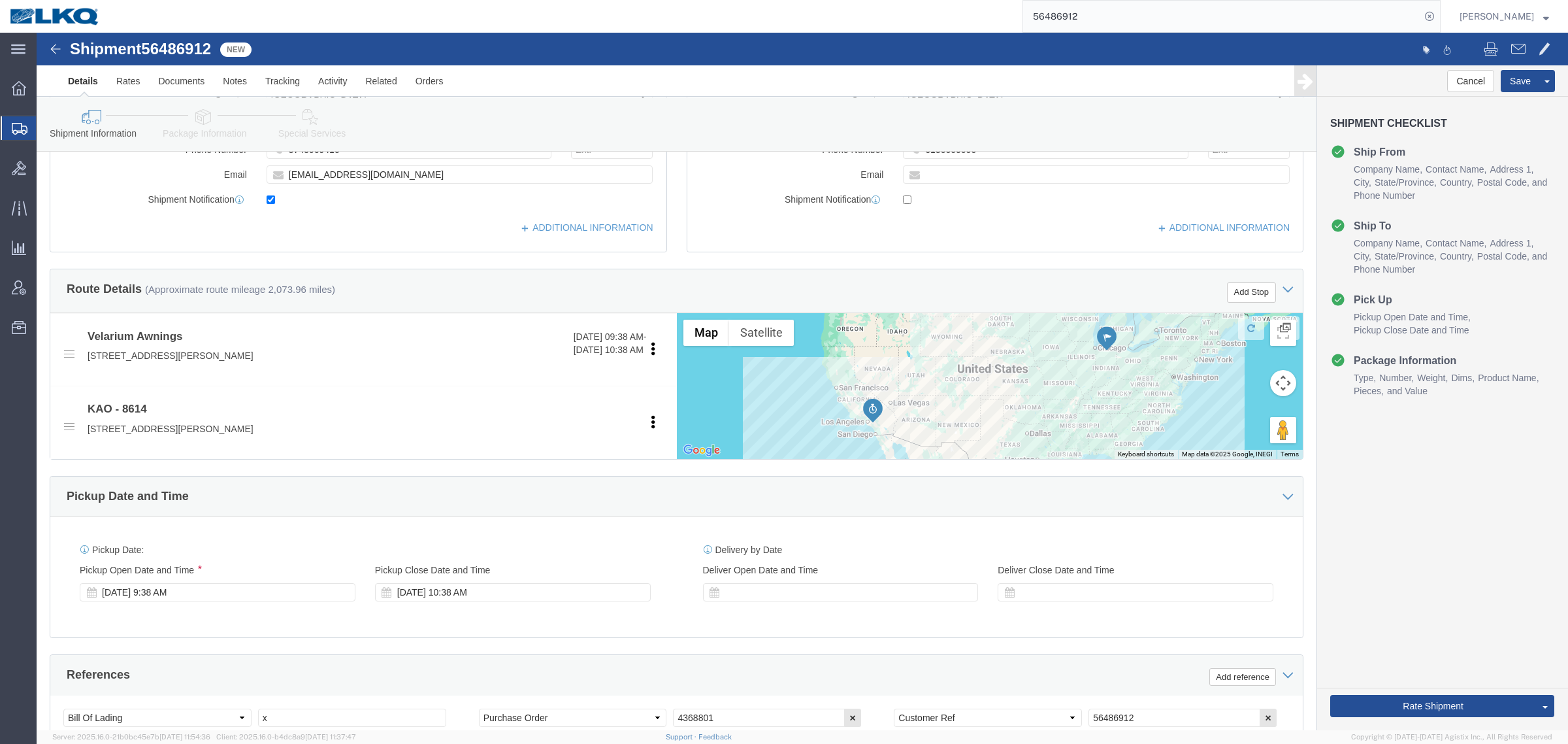
click div "Route Details (Approximate route mileage 2,073.96 miles) Add Stop"
click span "56486912"
copy span "56486912"
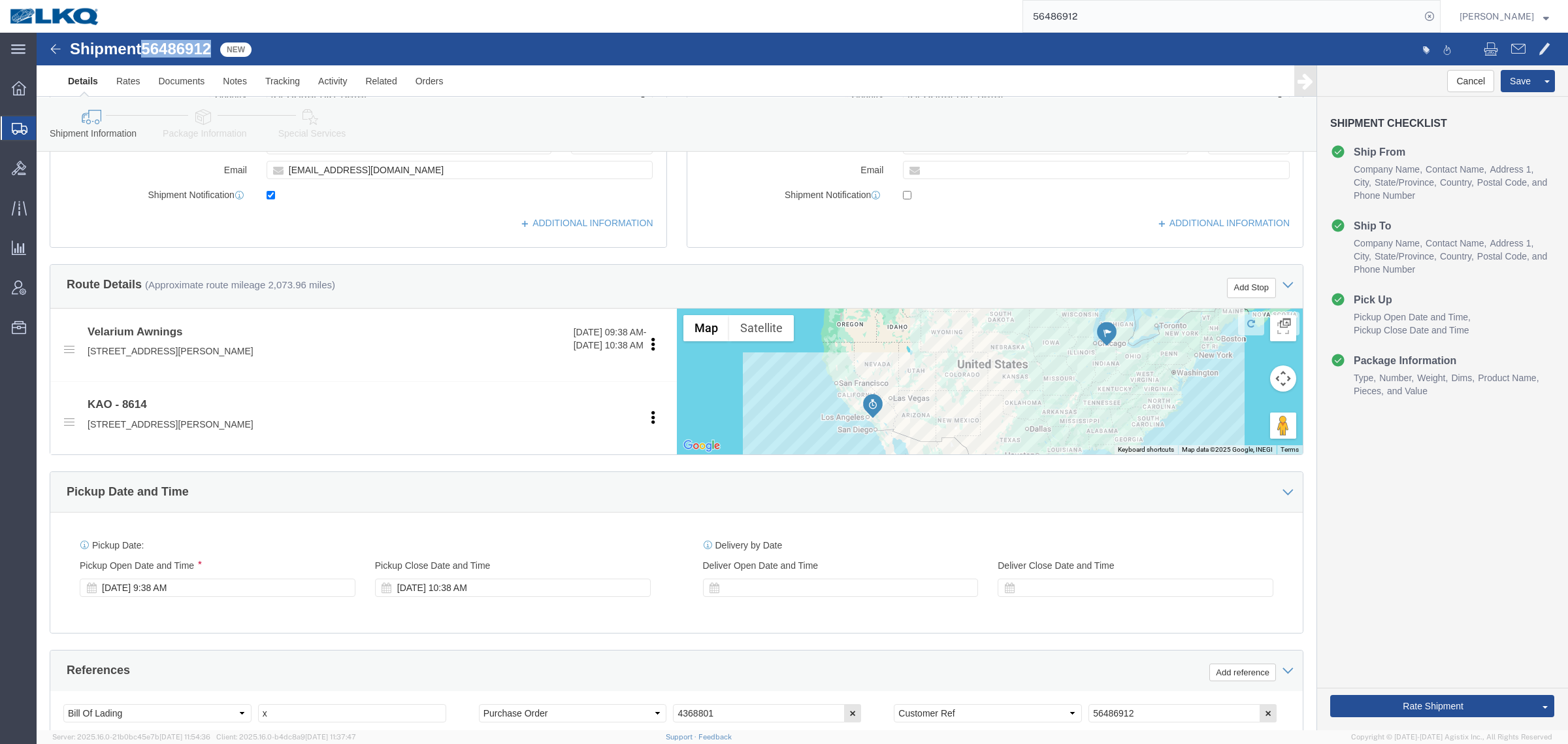
scroll to position [490, 0]
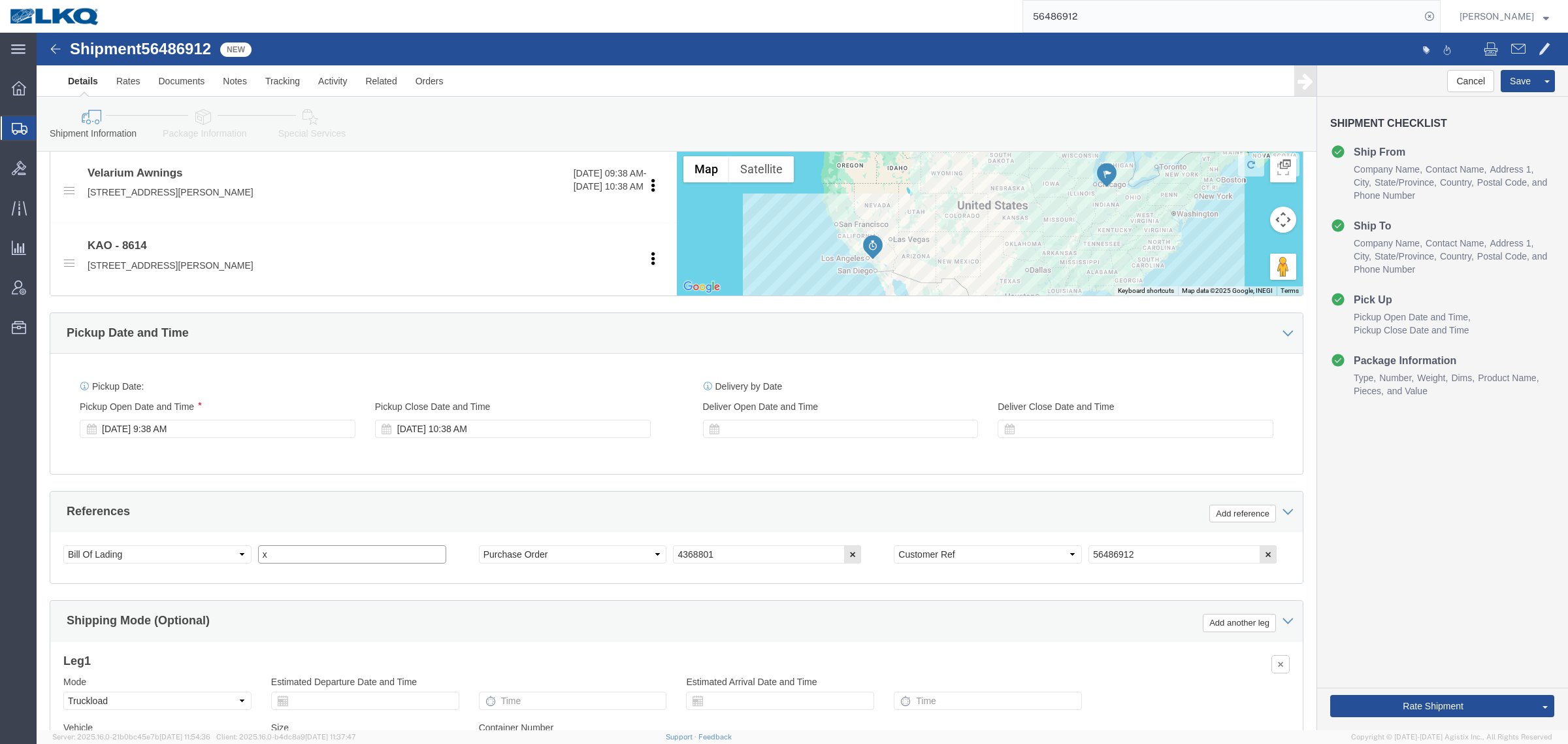
drag, startPoint x: 201, startPoint y: 524, endPoint x: 87, endPoint y: 508, distance: 115.1
click div "Select Account Type Activity ID Airline Appointment Number ASN Batch Request # …"
paste input "56486912"
type input "56486912"
click div "References Add reference"
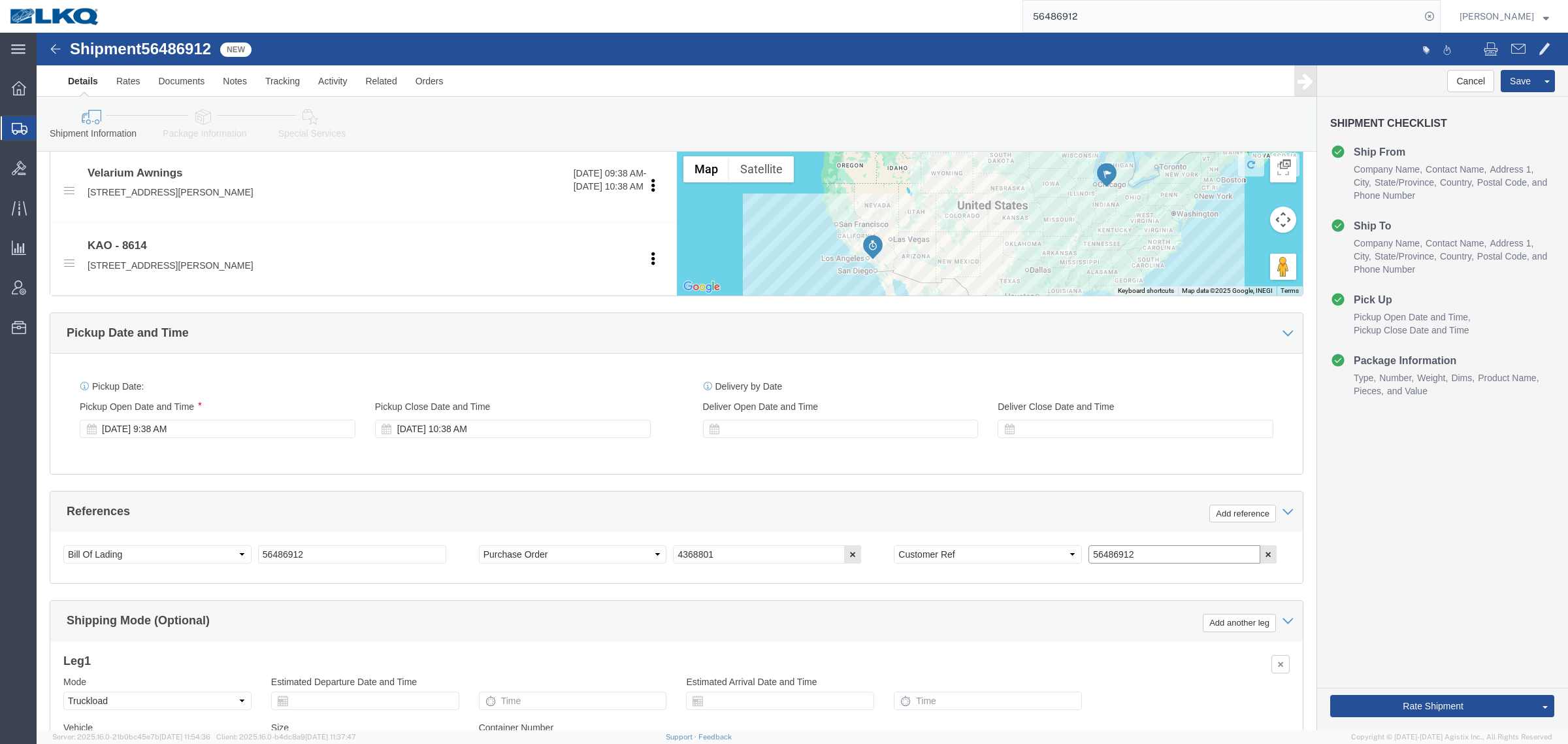
click input "56486912"
click div "References Add reference"
click div "Pickup Date: Pickup Start Date Pickup Start Time Pickup Open Date and Time Aug …"
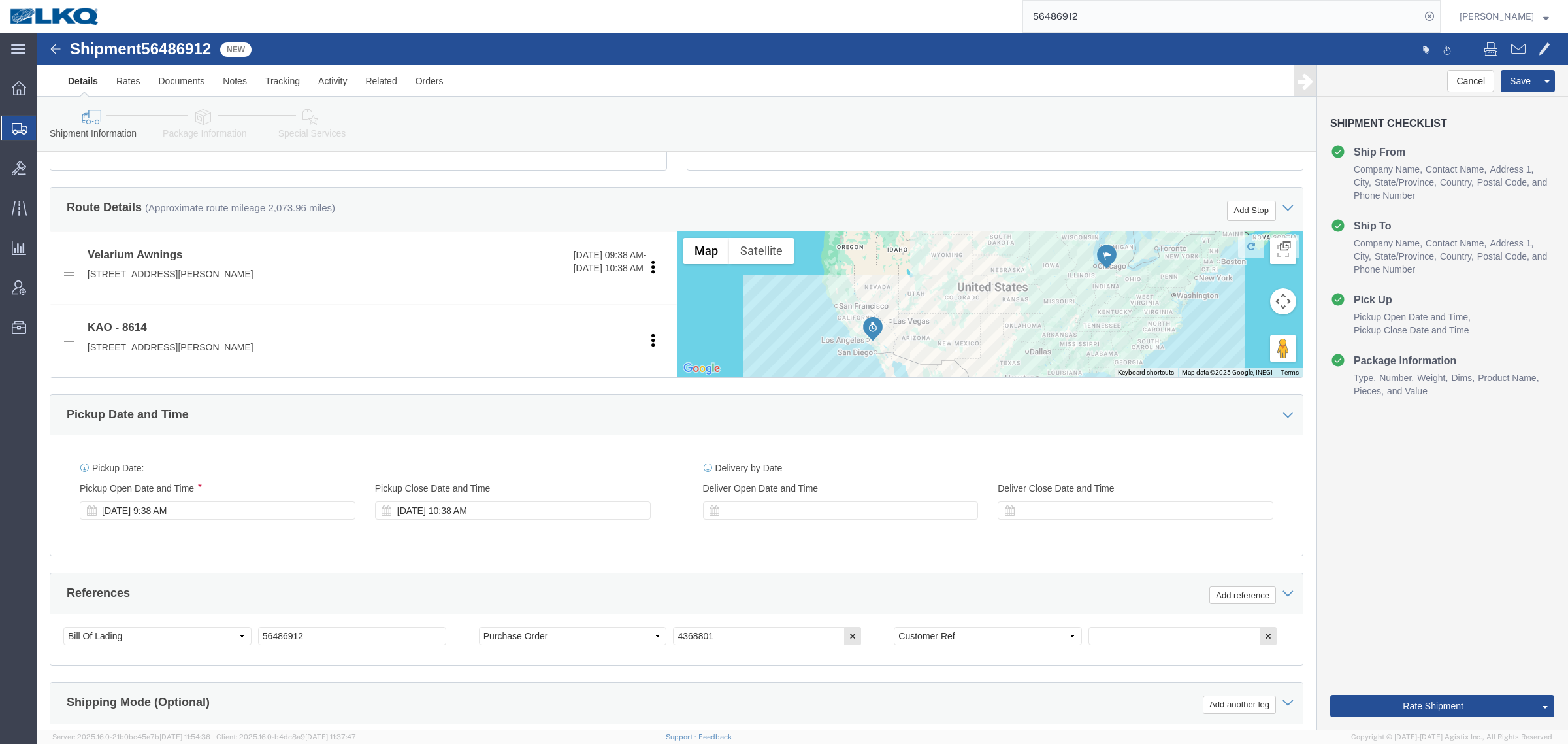
scroll to position [327, 0]
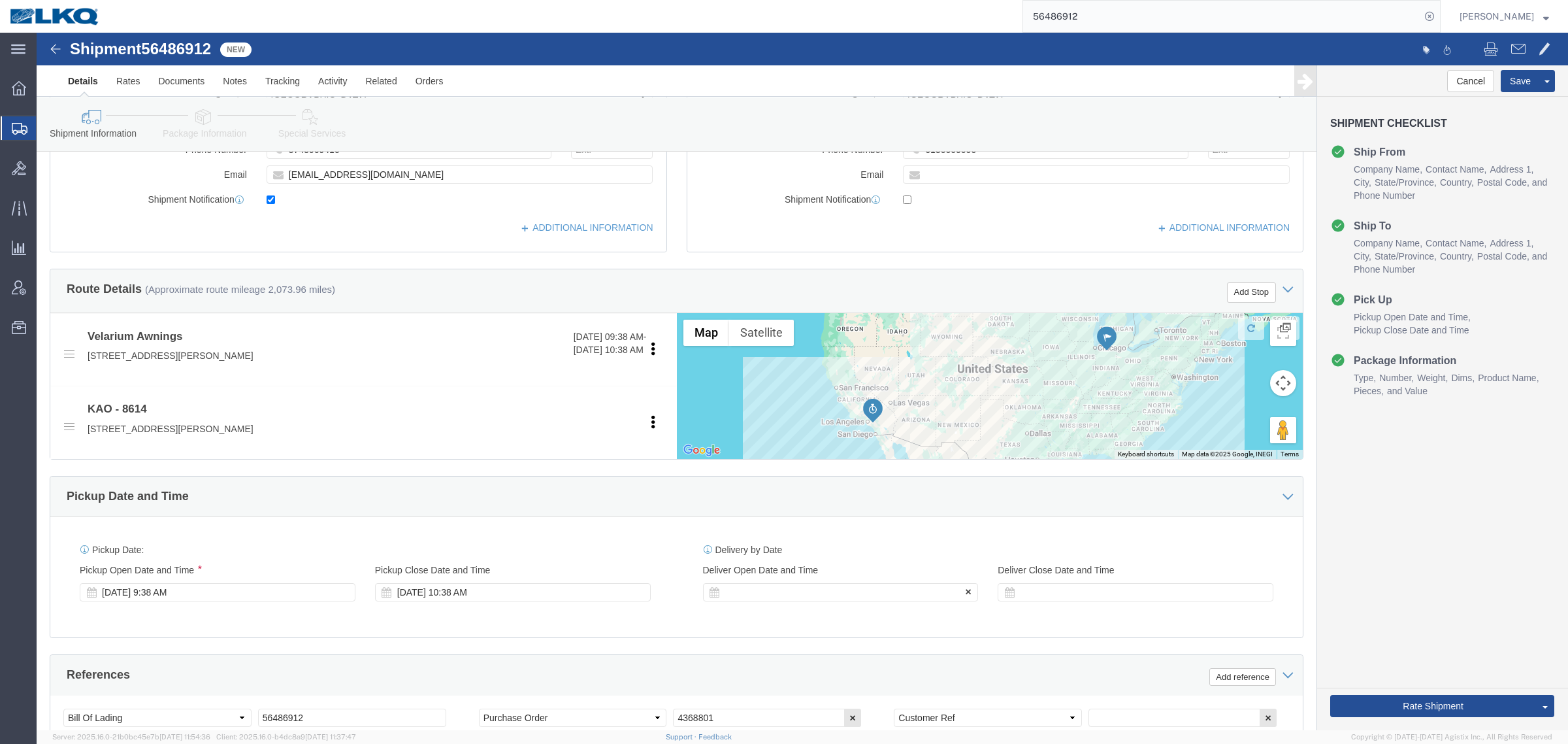
click div
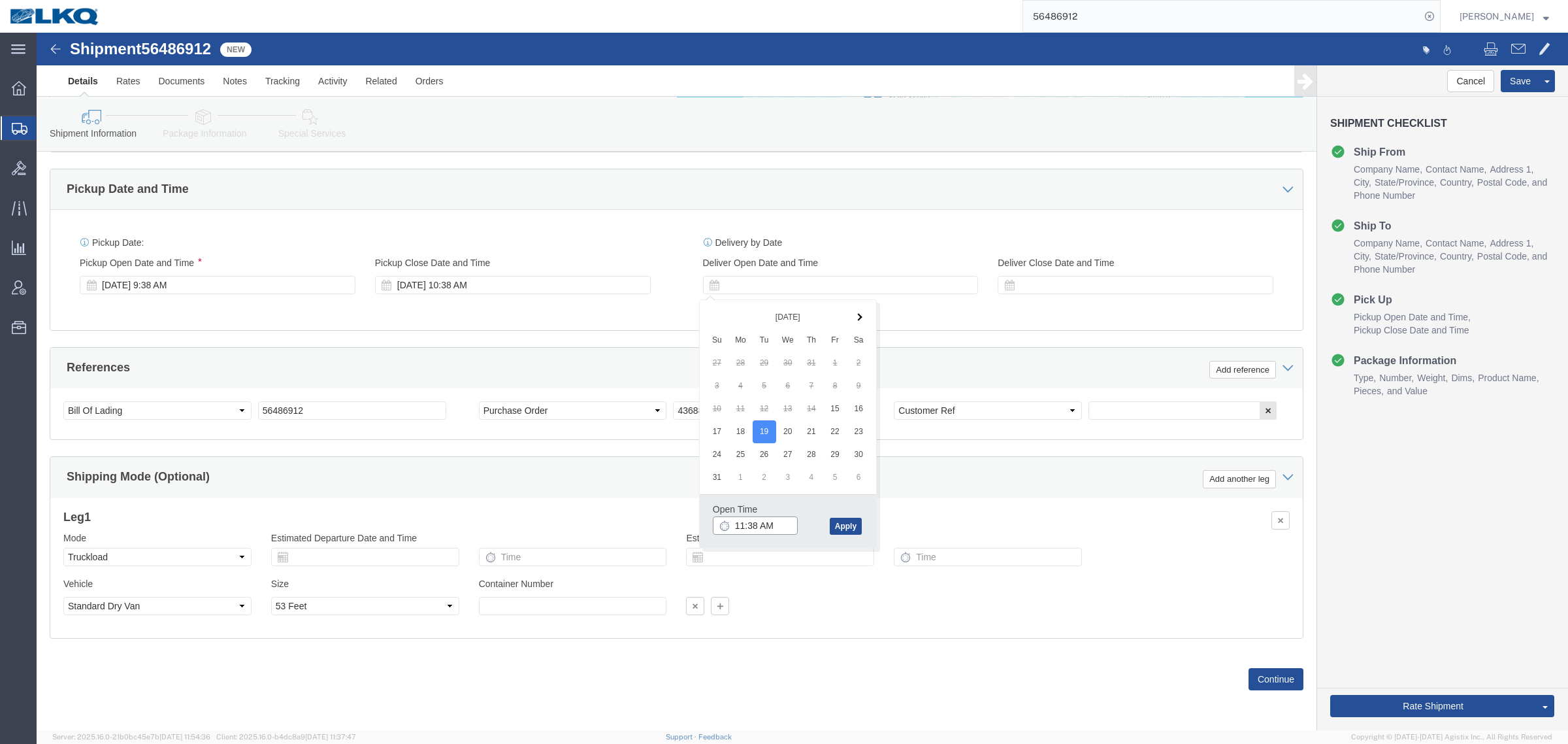
click input "11:38 AM"
type input "6:00 AM"
click button "Apply"
click div "Shipping Mode (Optional) Add another leg"
click input "56486912"
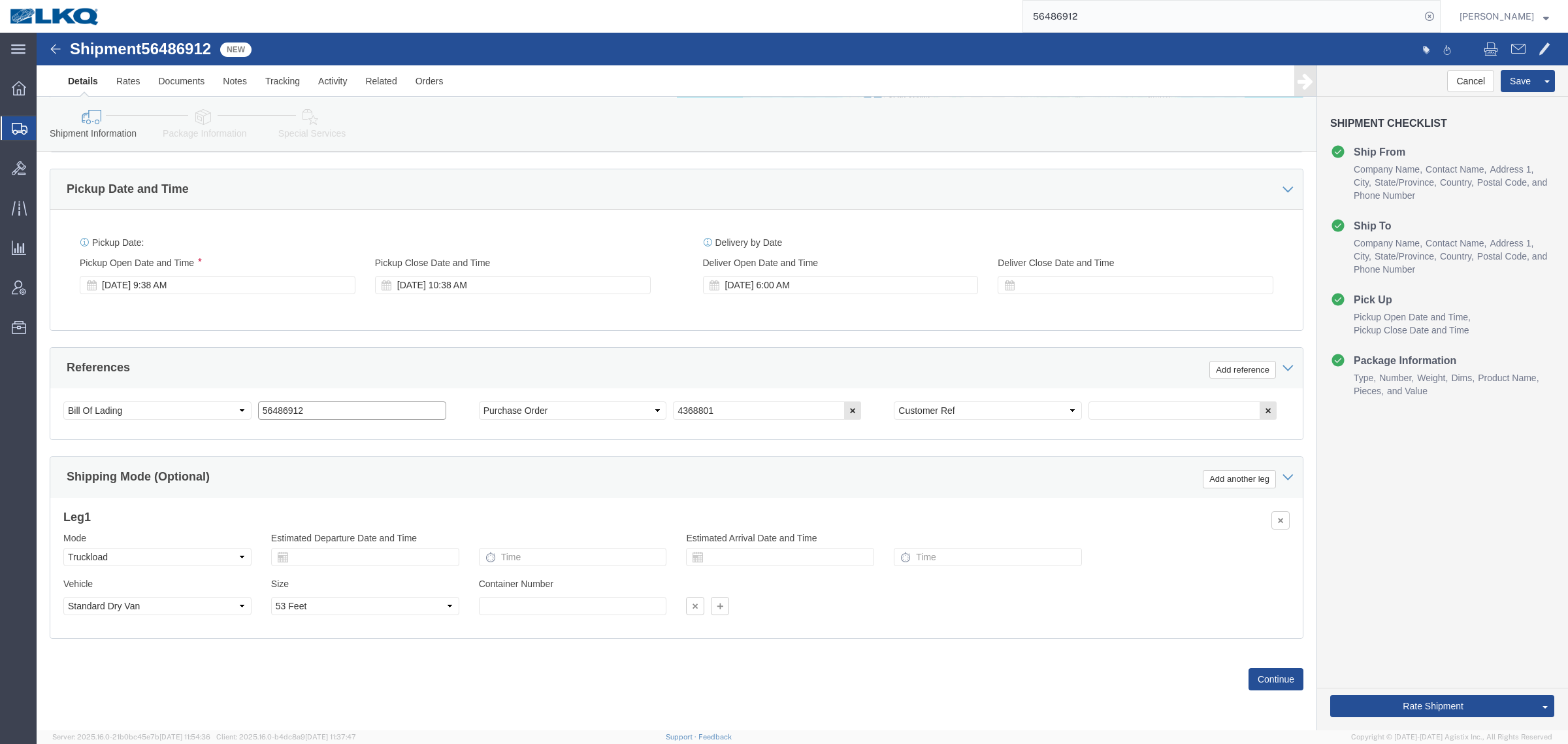
click input "56486912"
click input "text"
paste input "56486912"
type input "56486912"
drag, startPoint x: 274, startPoint y: 377, endPoint x: 124, endPoint y: 381, distance: 150.1
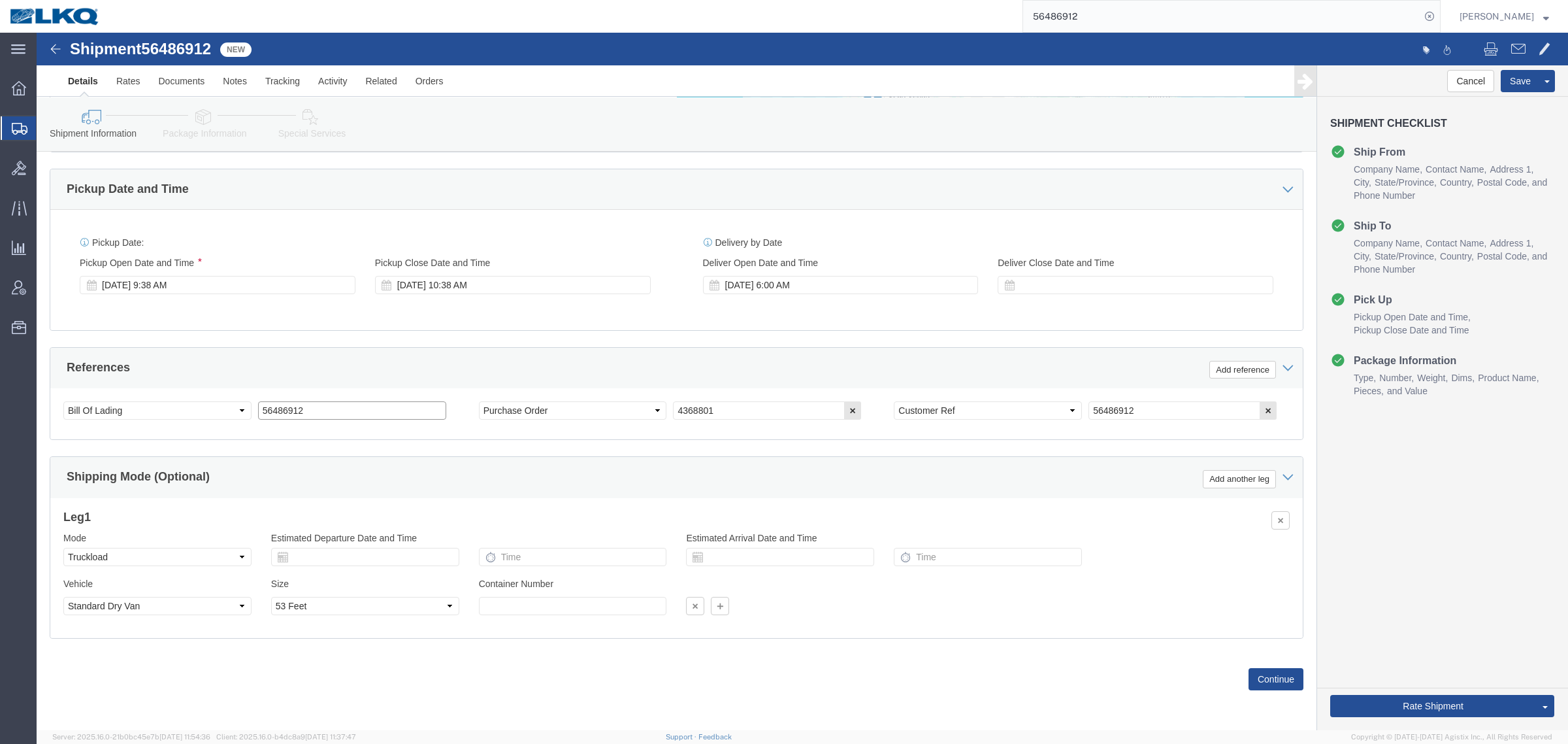
click div "Select Account Type Activity ID Airline Appointment Number ASN Batch Request # …"
paste input "485585"
type input "485585"
click button "Save"
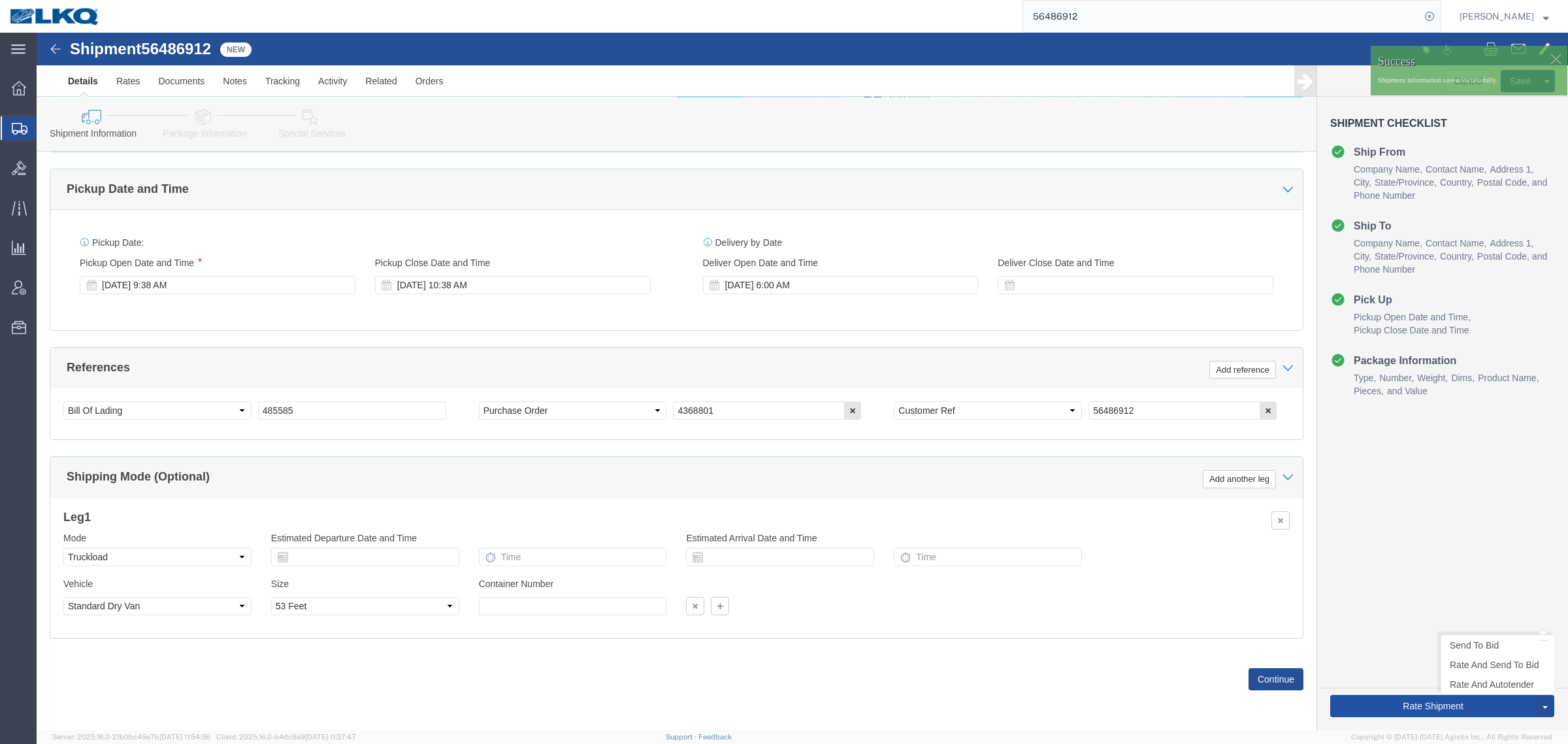
click button "Rate Shipment"
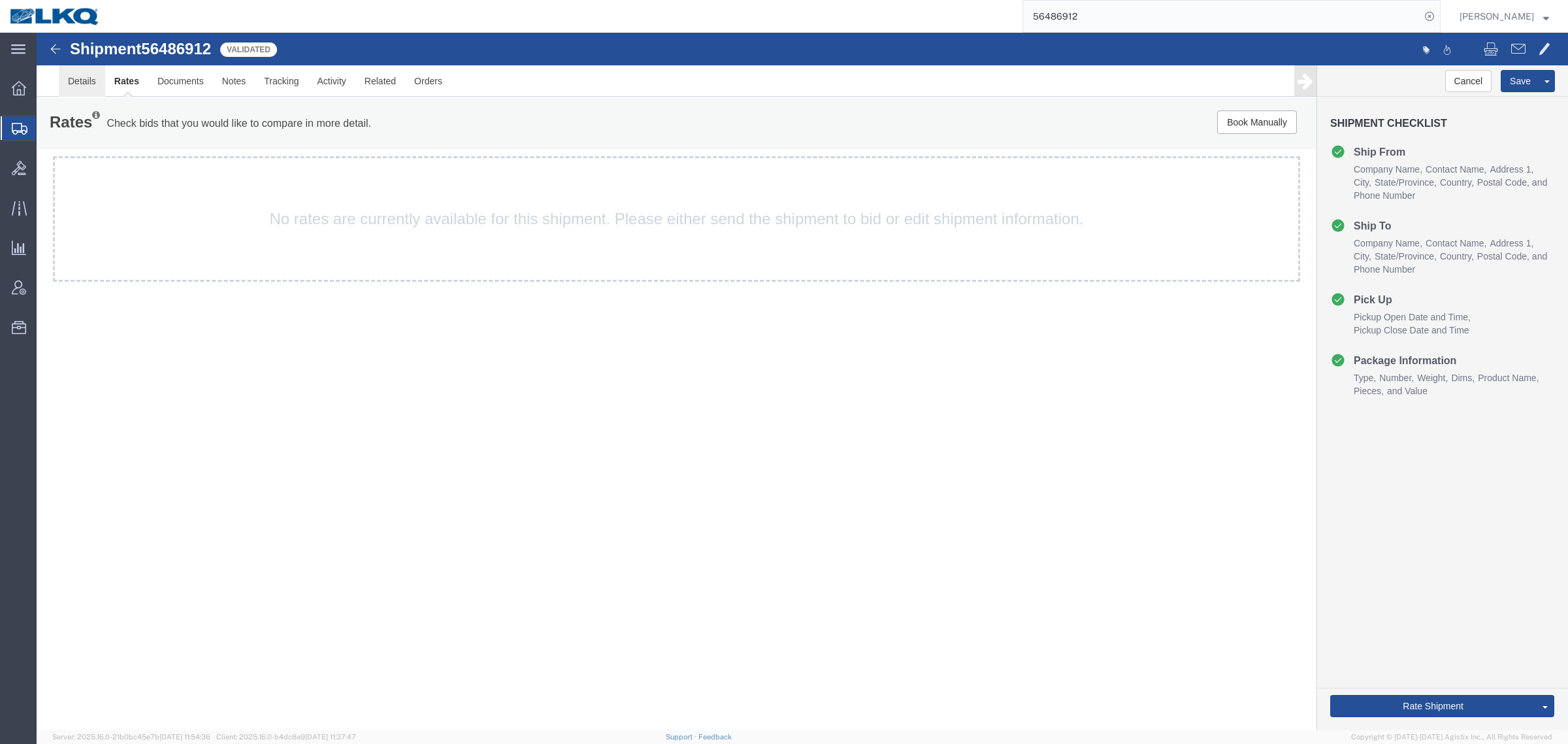
click at [82, 77] on link "Details" at bounding box center [82, 81] width 46 height 32
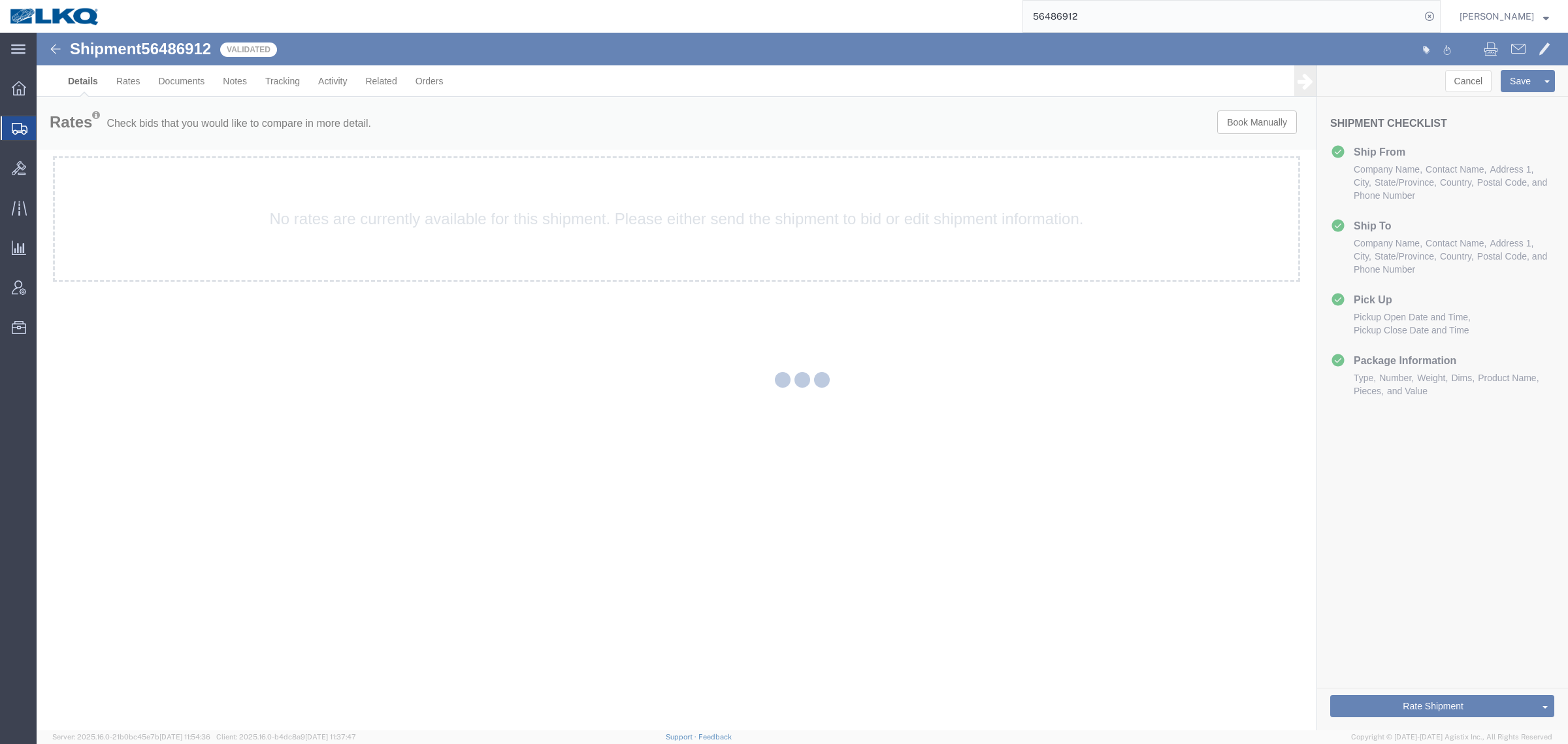
click at [82, 77] on div at bounding box center [802, 382] width 1531 height 698
click at [727, 103] on div at bounding box center [802, 382] width 1531 height 698
click at [726, 103] on div at bounding box center [802, 382] width 1531 height 698
select select "30605"
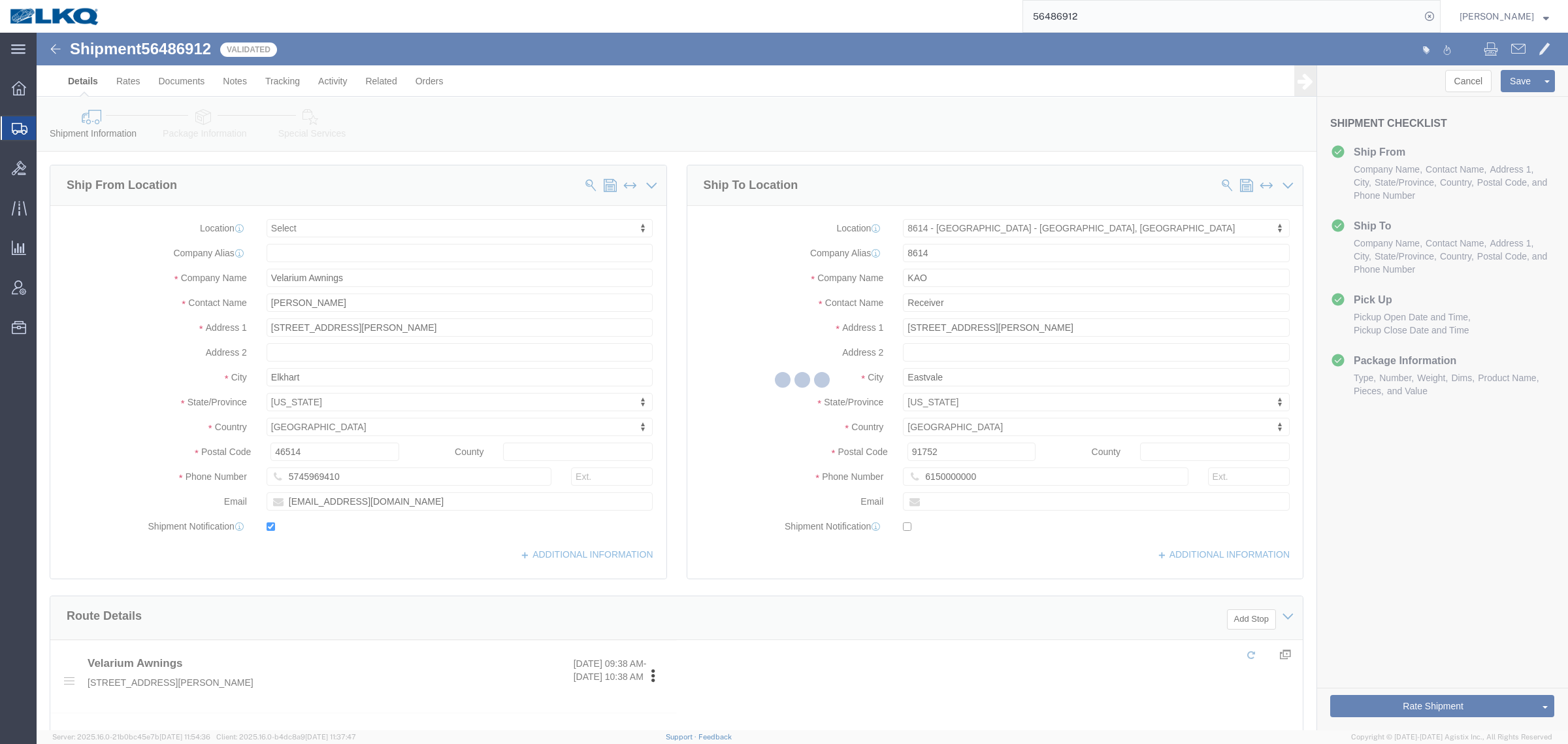
click at [727, 103] on div at bounding box center [802, 382] width 1531 height 698
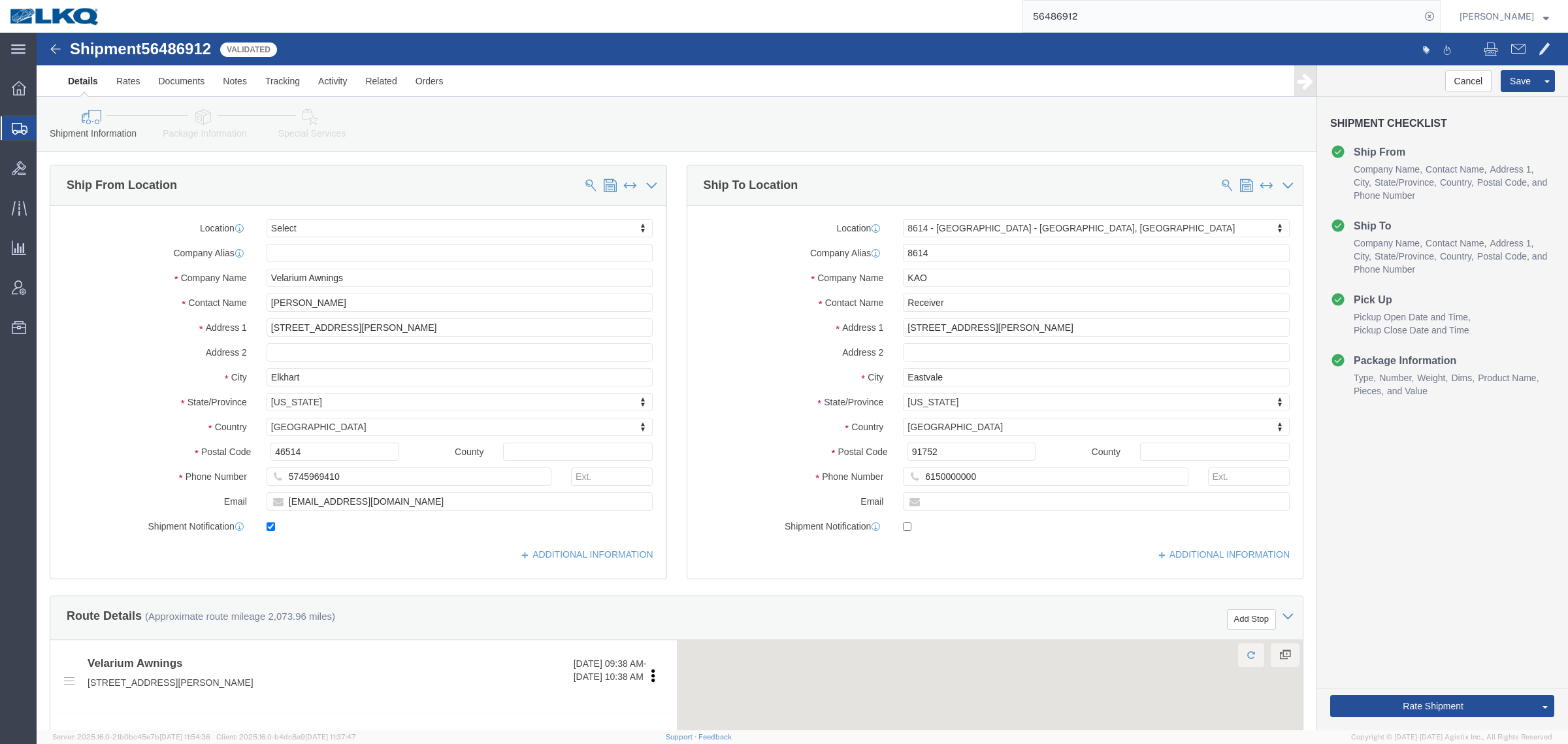
scroll to position [82, 0]
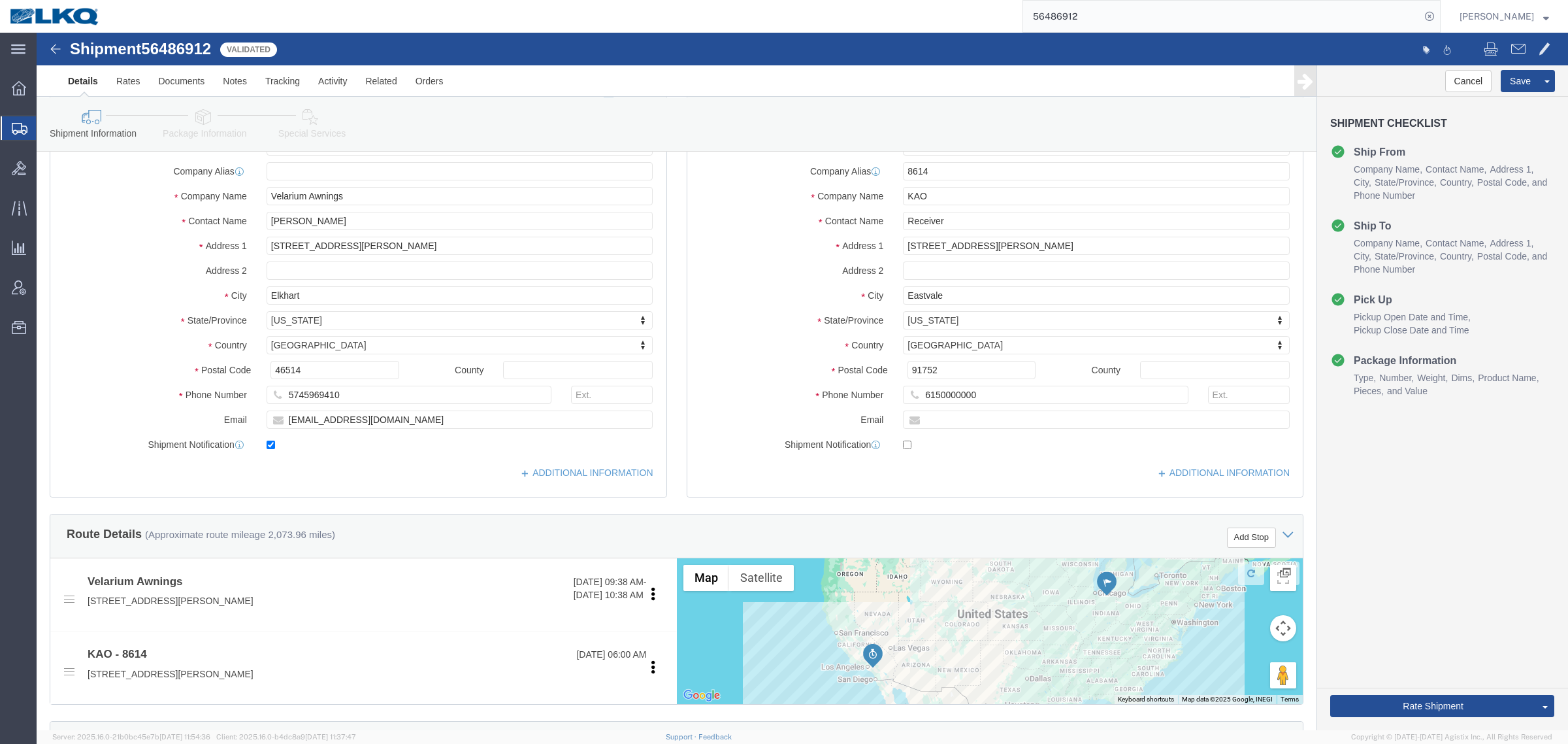
click div "Postal Code 46514"
click input "46514"
click input "91752"
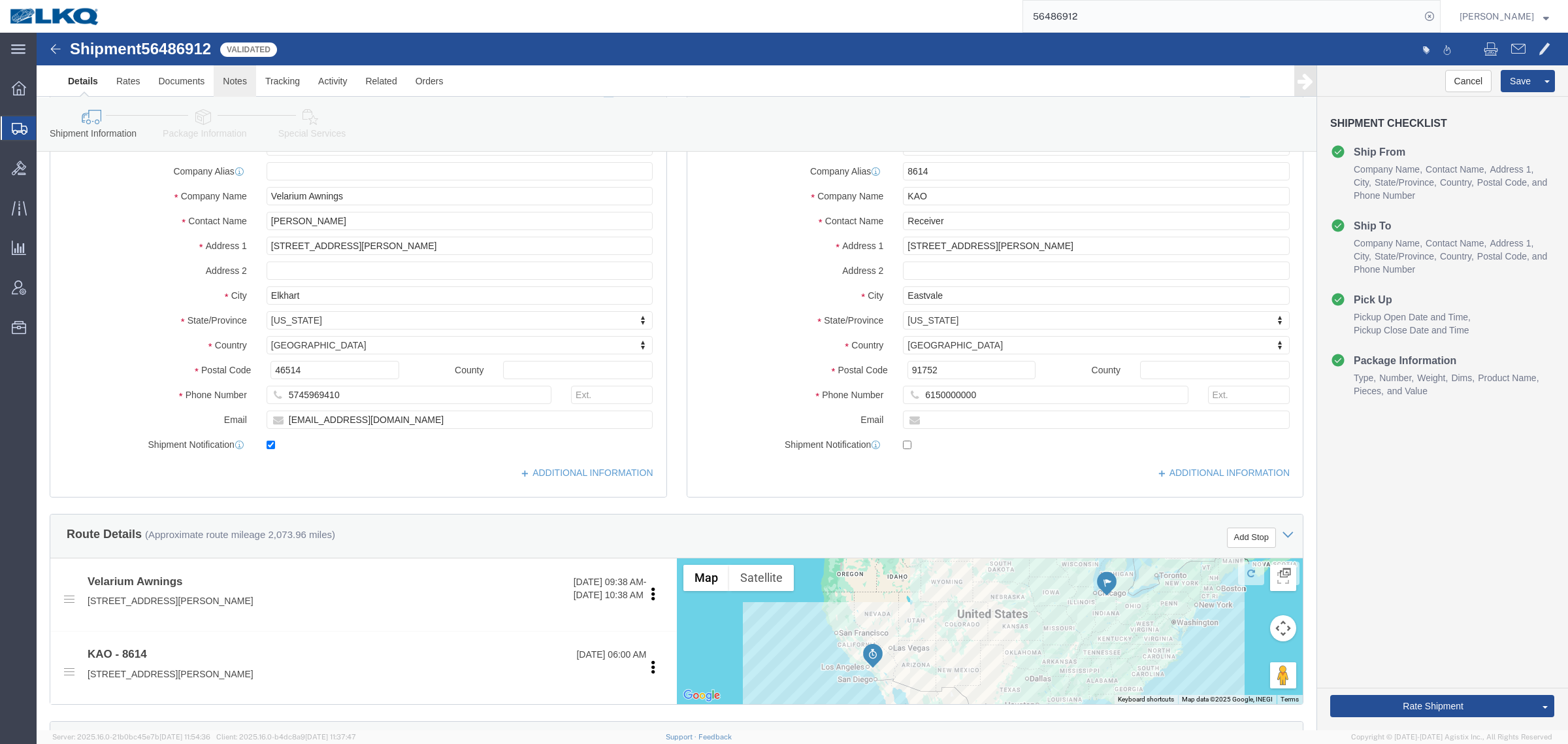
click link "Notes"
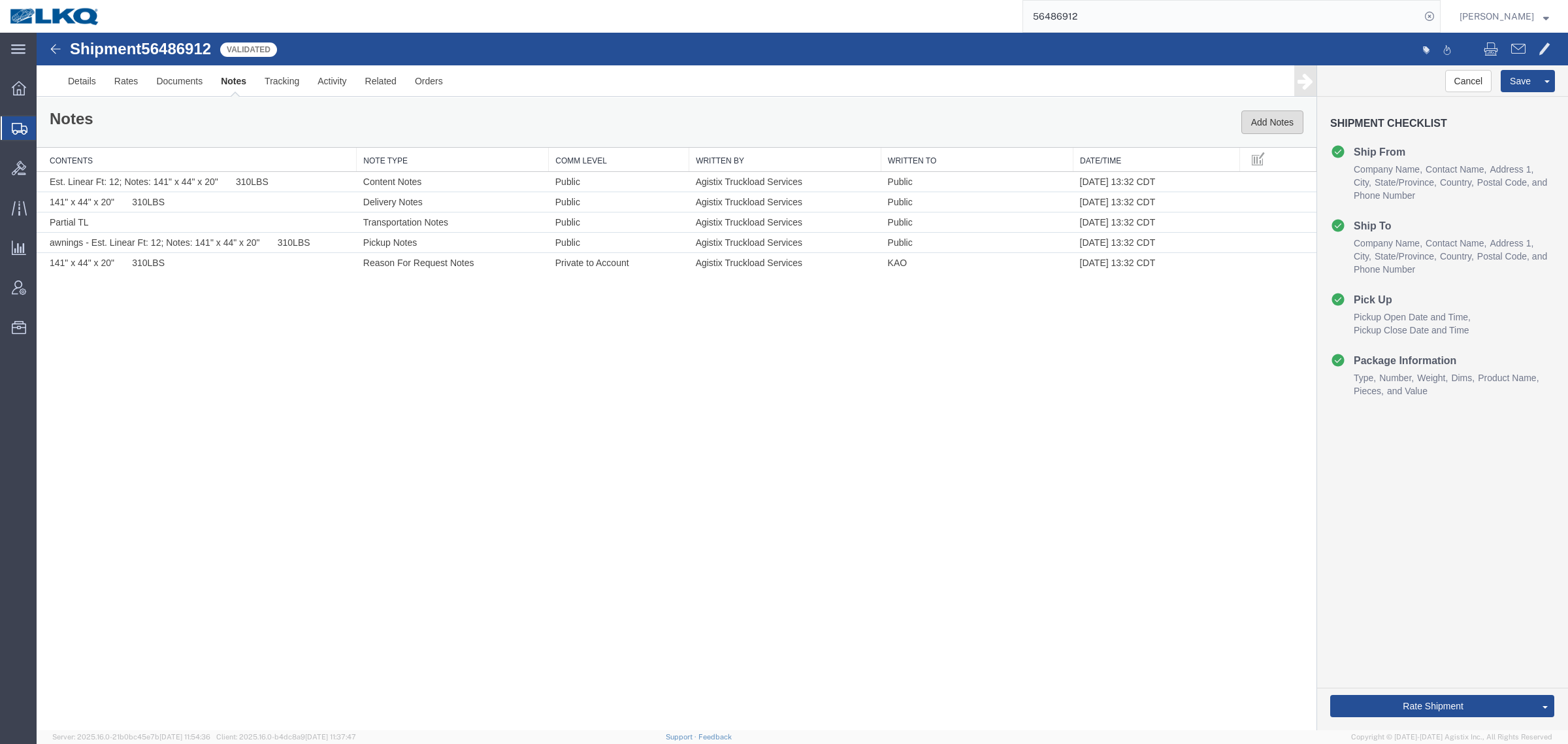
click at [1269, 121] on button "Add Notes" at bounding box center [1272, 122] width 62 height 23
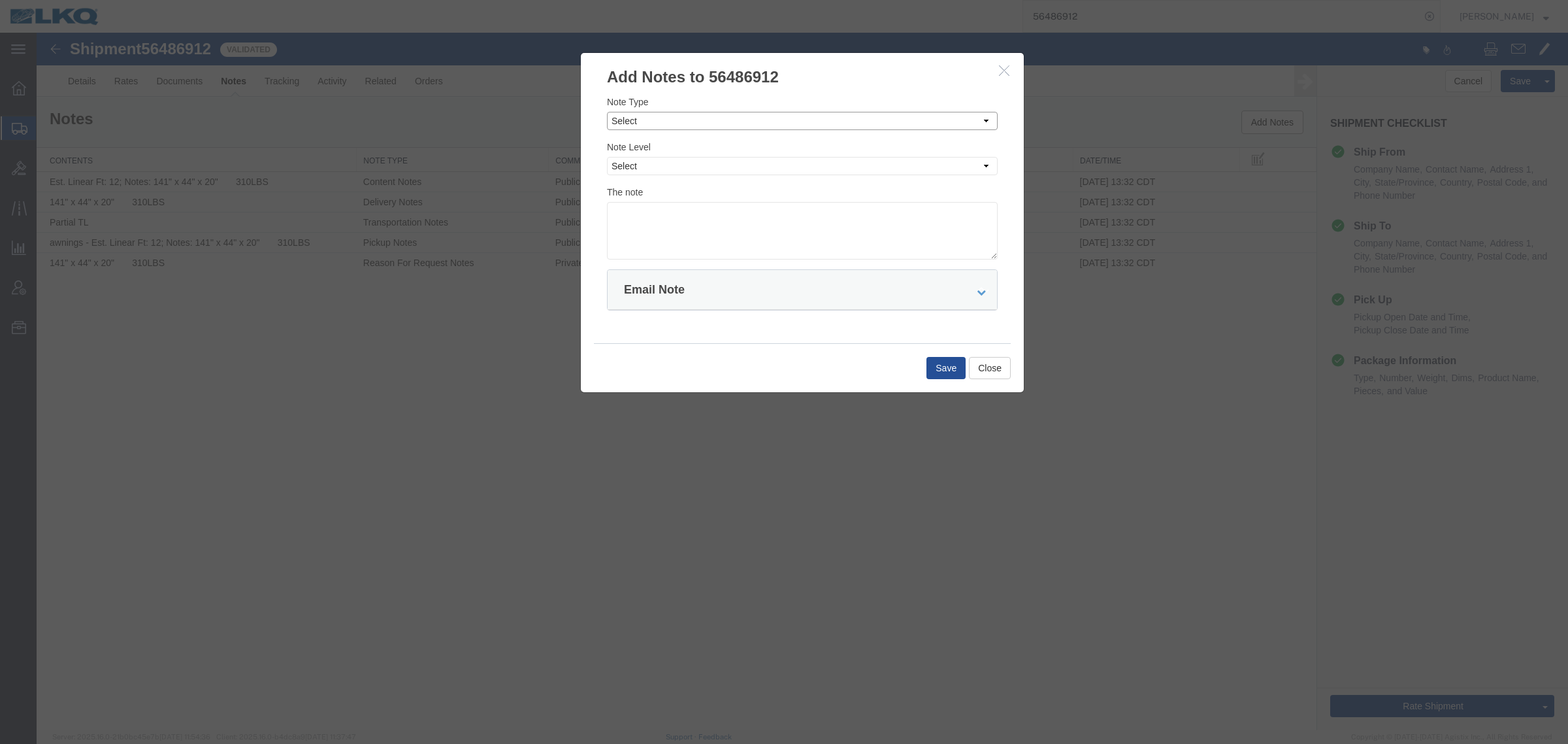
drag, startPoint x: 844, startPoint y: 124, endPoint x: 834, endPoint y: 126, distance: 10.2
click at [841, 124] on select "Select Approval Bid Notes Carrier Change Notes Claim Notes Content Hazmat Notes…" at bounding box center [802, 120] width 391 height 18
select select "BID_NOTES"
click at [607, 112] on select "Select Approval Bid Notes Carrier Change Notes Claim Notes Content Hazmat Notes…" at bounding box center [802, 120] width 391 height 18
click at [771, 173] on select "Select Private to Account Private to Vendor Public" at bounding box center [802, 165] width 391 height 18
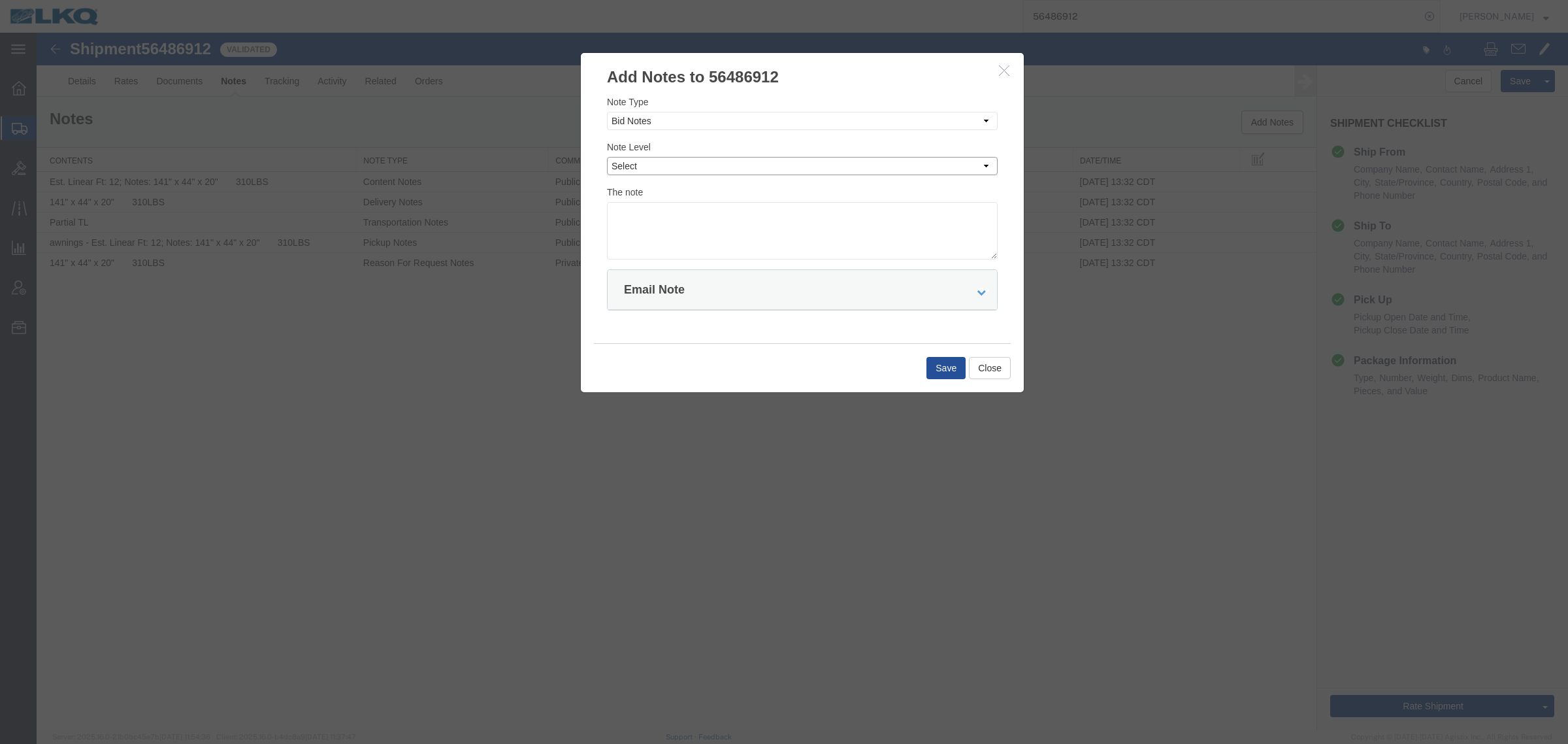
select select "PRIVATE_TO_ACCOUNT"
click at [607, 157] on select "Select Private to Account Private to Vendor Public" at bounding box center [802, 165] width 391 height 18
click at [766, 226] on textarea at bounding box center [802, 231] width 391 height 58
click at [797, 224] on textarea at bounding box center [802, 231] width 391 height 58
type textarea "DAT: $2967"
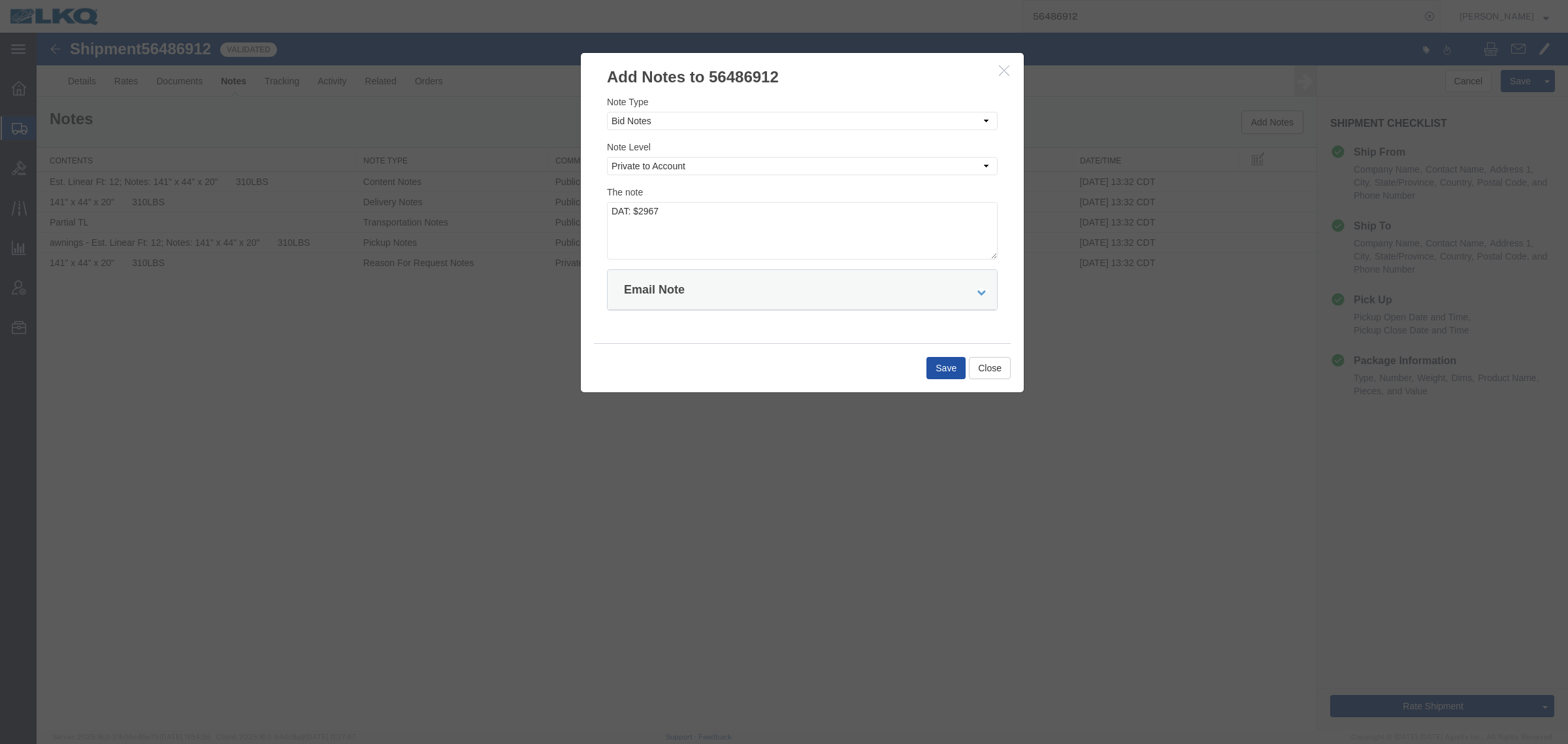
click at [939, 371] on button "Save" at bounding box center [945, 367] width 39 height 22
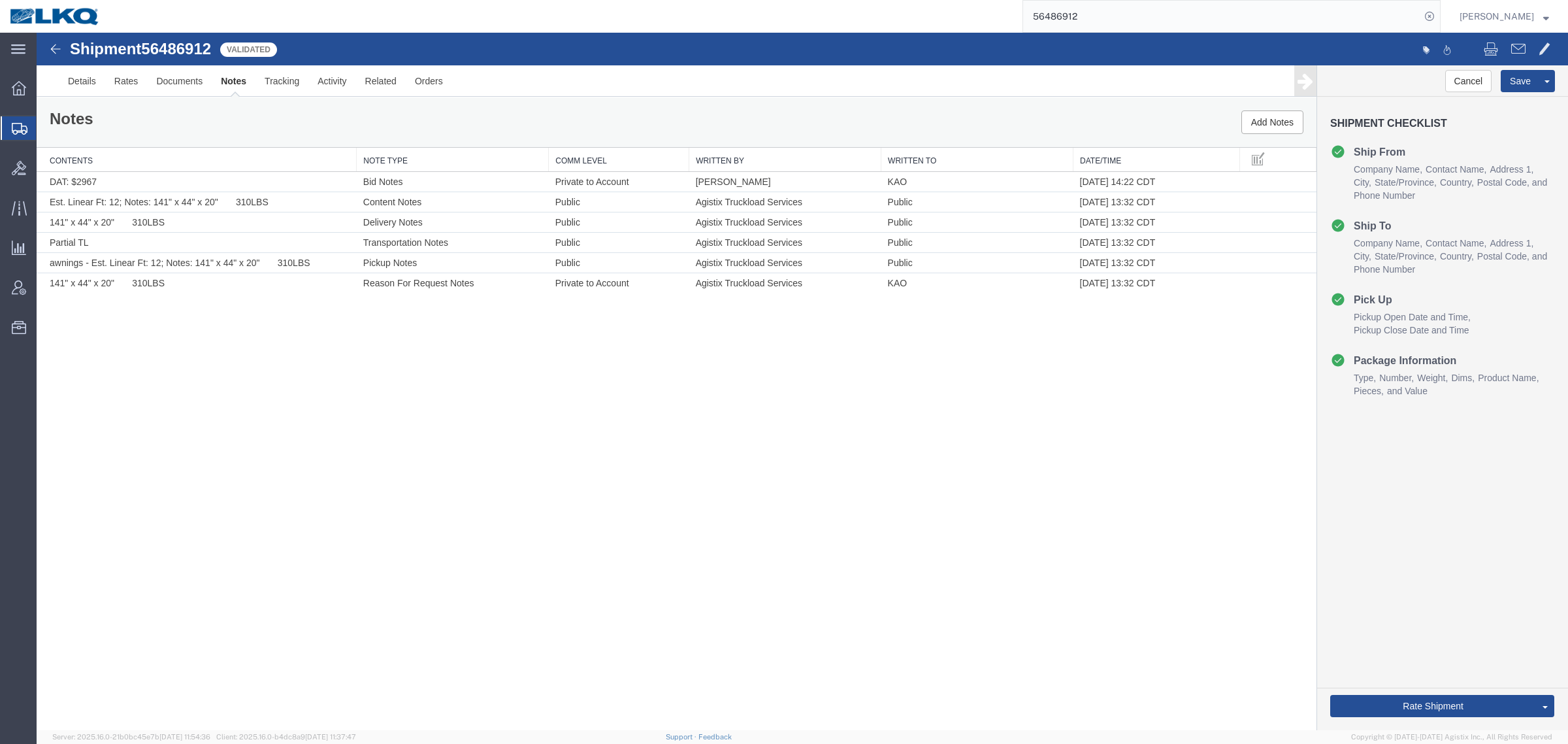
click at [982, 426] on div "Shipment 56486912 6 of 6 Validated Details Rates Documents Notes Tracking Activ…" at bounding box center [802, 382] width 1531 height 698
click at [37, 33] on link "Send To Bid" at bounding box center [37, 33] width 0 height 0
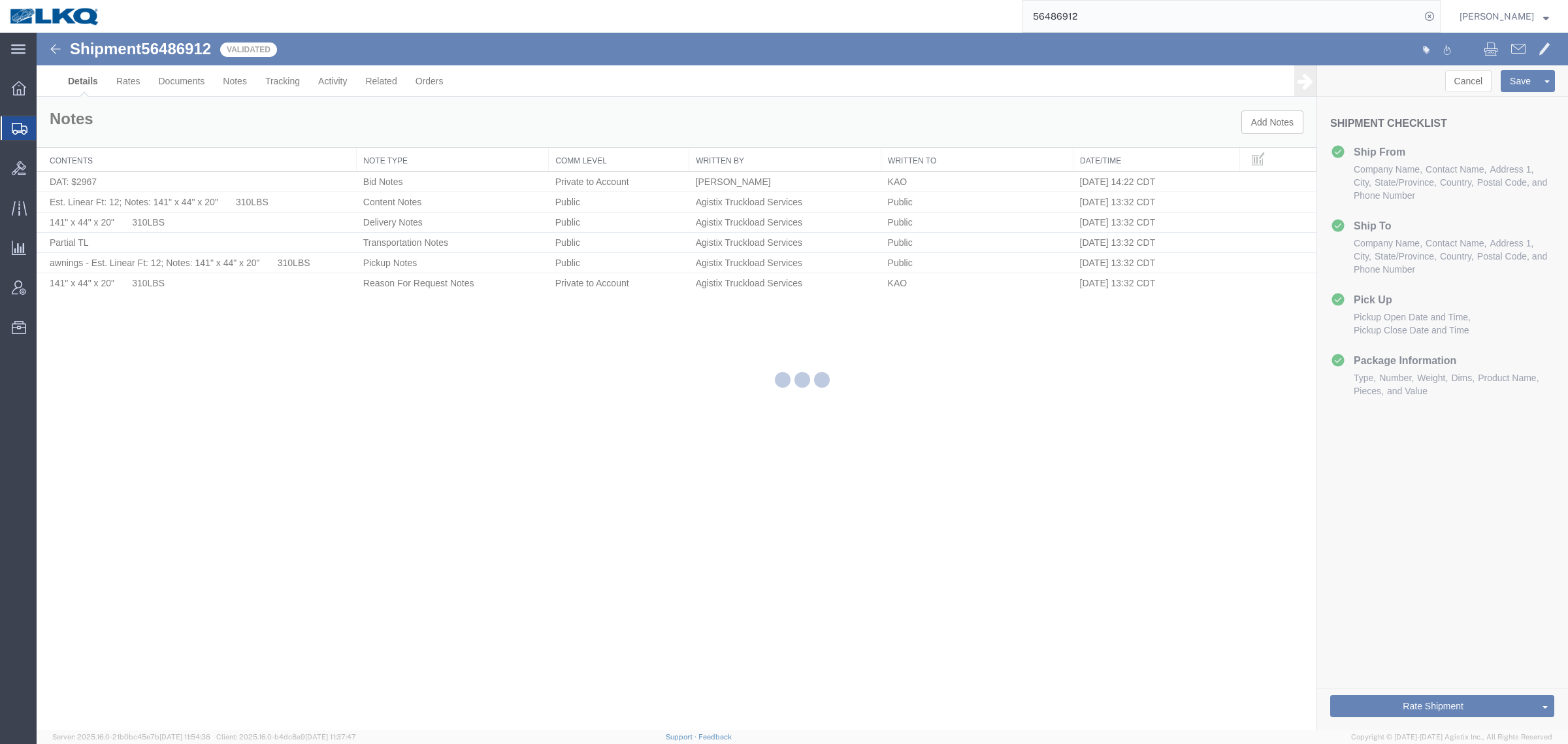
select select "30605"
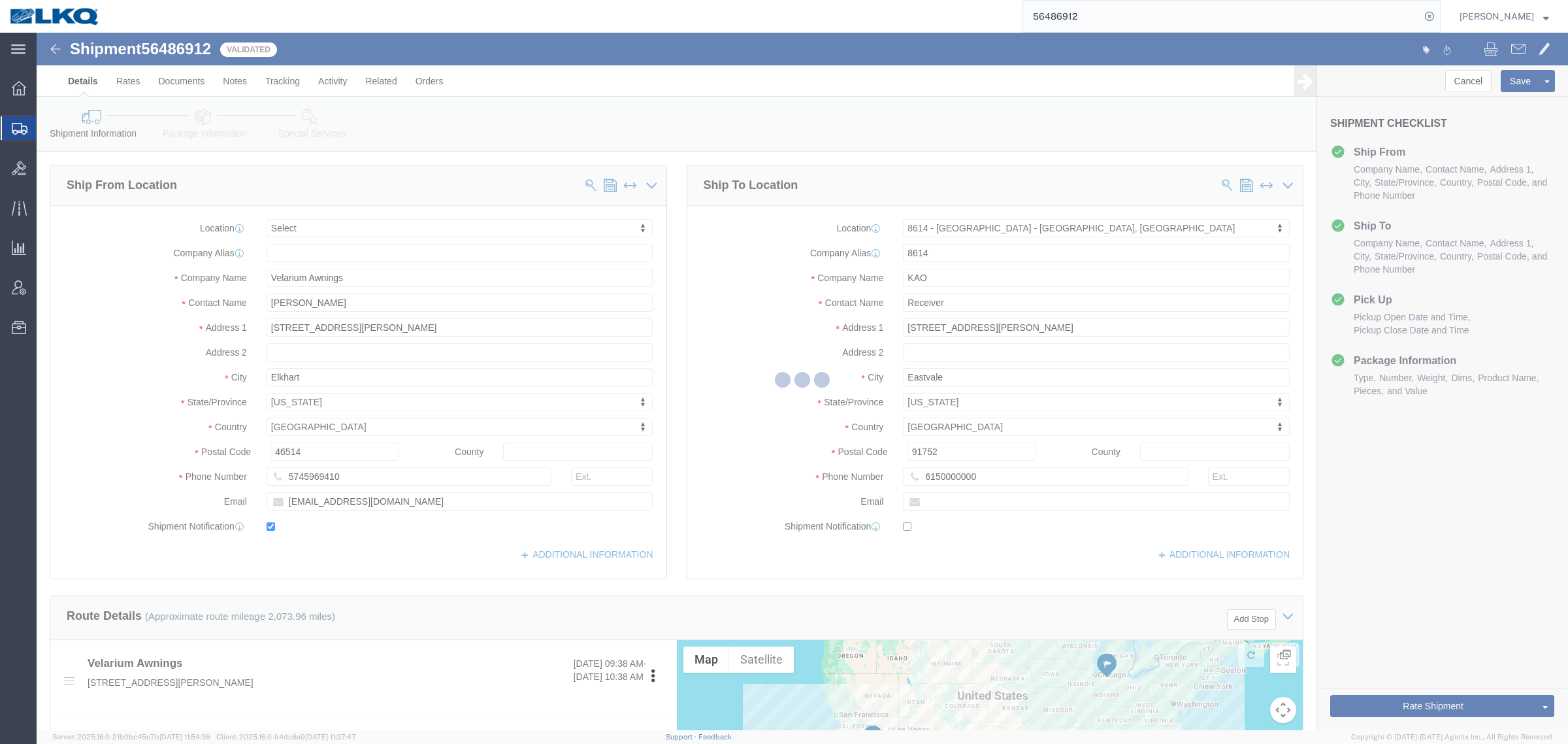
select select "TL"
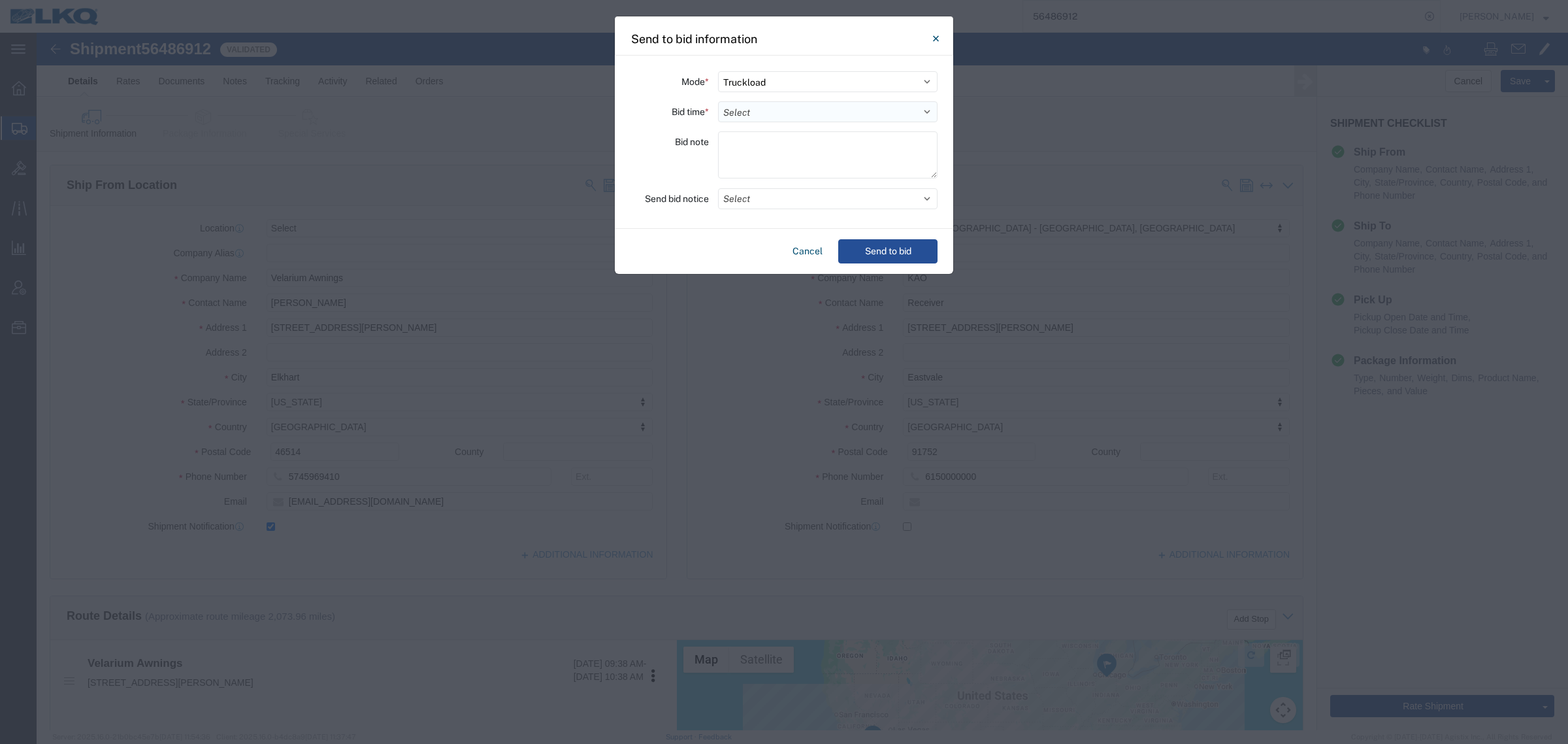
click at [756, 110] on select "Select 30 Min (Rush) 1 Hour (Rush) 2 Hours (Rush) 4 Hours (Rush) 8 Hours (Rush)…" at bounding box center [827, 112] width 220 height 21
select select "8"
click at [718, 101] on select "Select 30 Min (Rush) 1 Hour (Rush) 2 Hours (Rush) 4 Hours (Rush) 8 Hours (Rush)…" at bounding box center [827, 112] width 220 height 21
click at [803, 181] on div at bounding box center [827, 157] width 220 height 51
click at [893, 254] on button "Send to bid" at bounding box center [888, 251] width 99 height 24
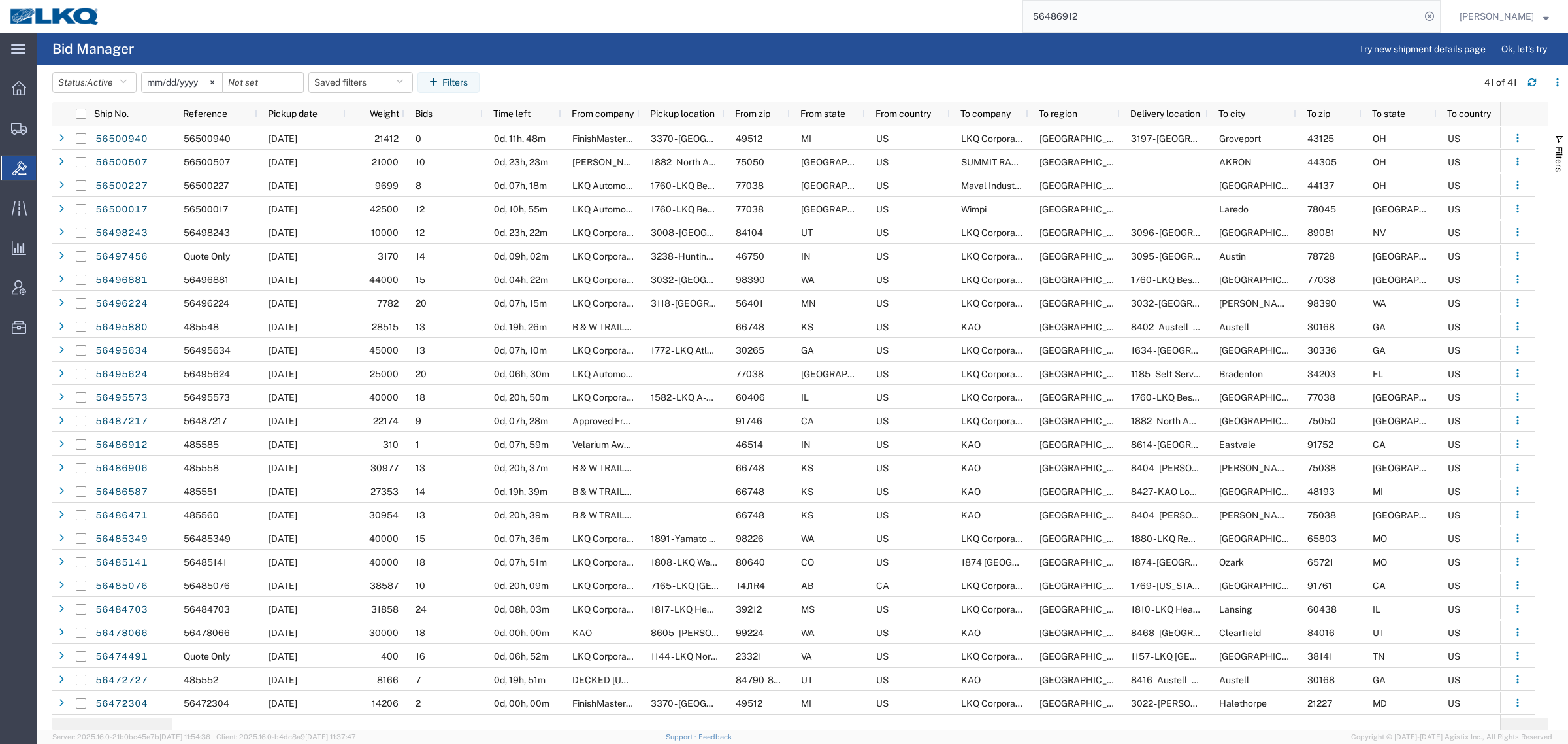
click at [971, 12] on div "56486912" at bounding box center [774, 16] width 1331 height 33
paste input "5349"
type input "56485349"
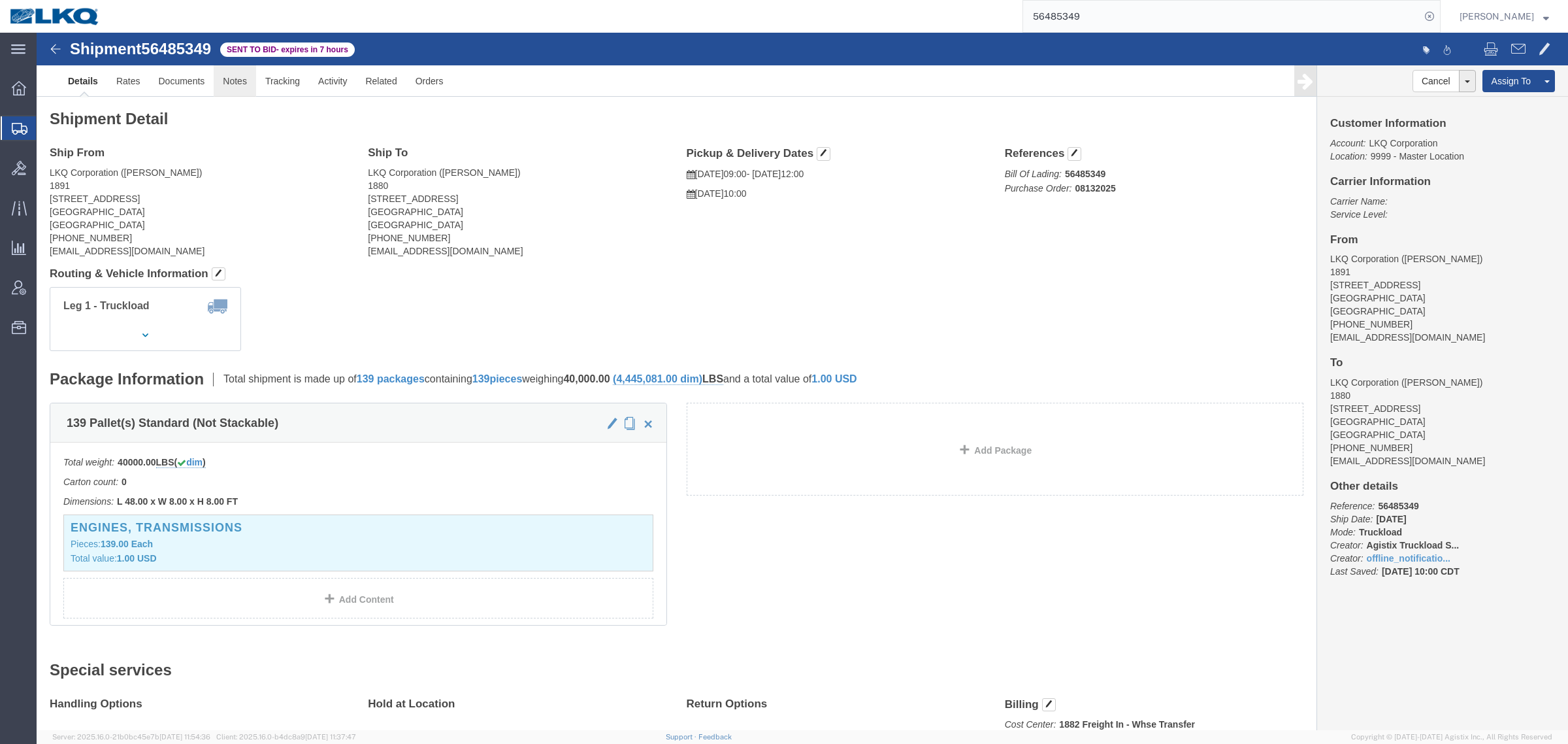
click link "Notes"
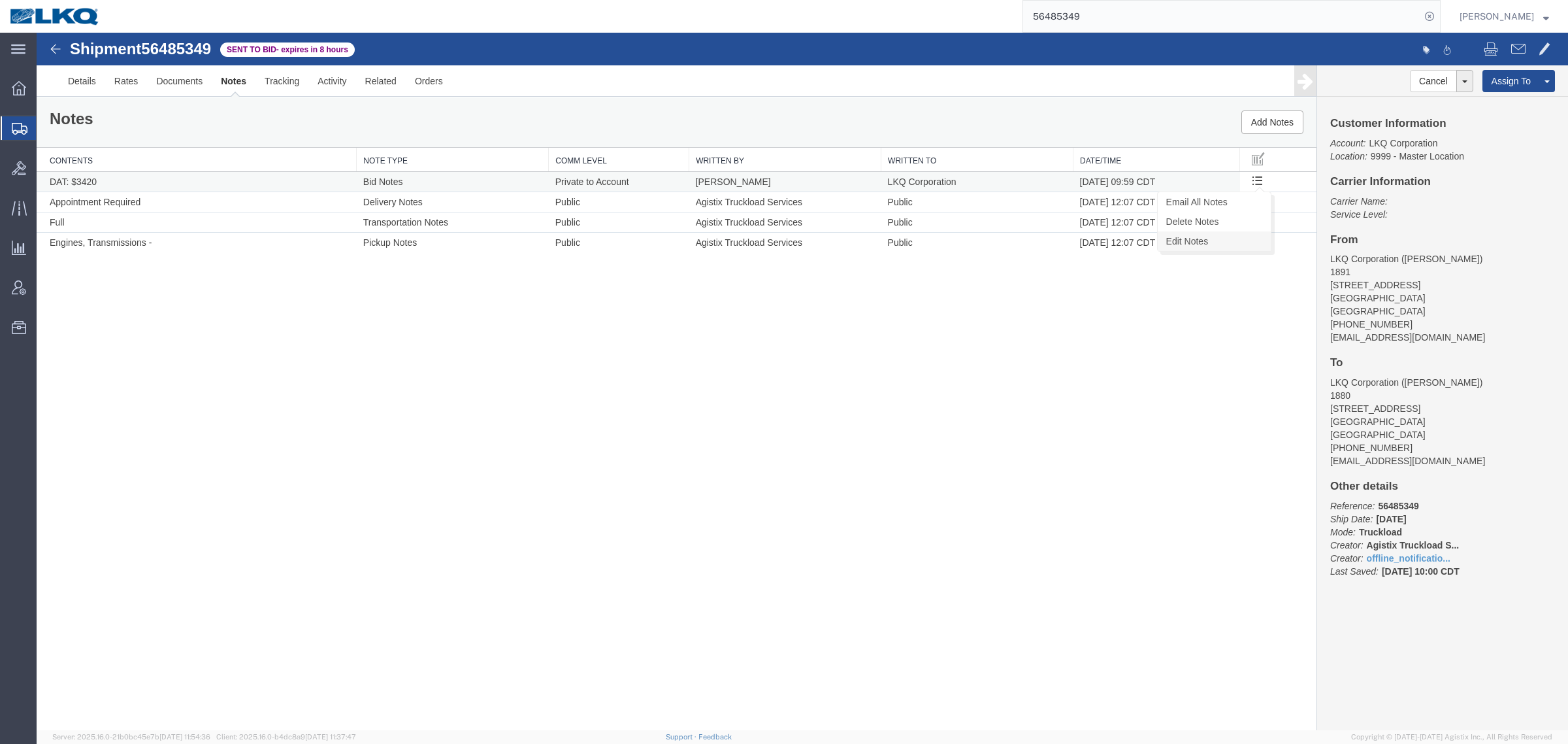
click at [1222, 243] on link "Edit Notes" at bounding box center [1214, 241] width 113 height 19
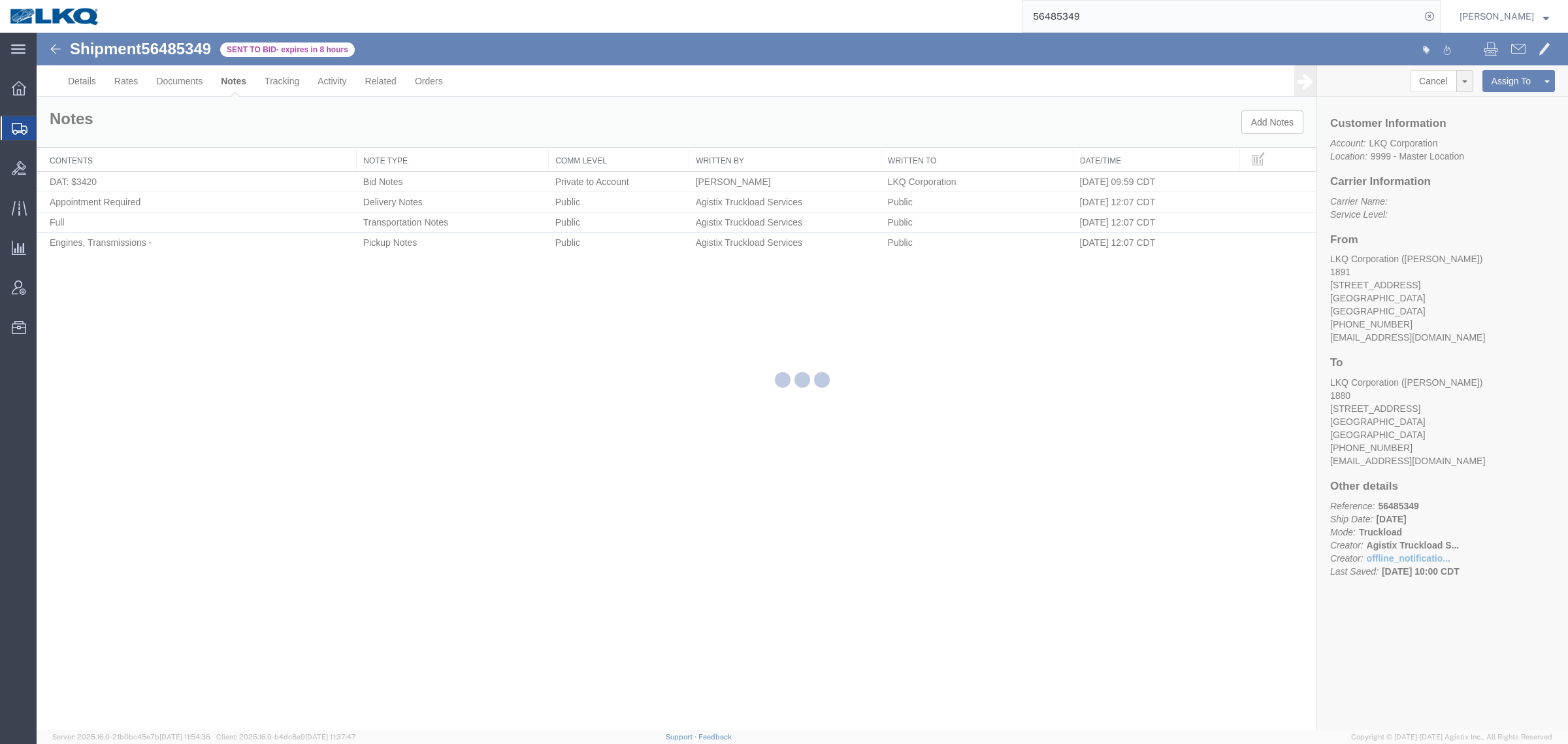
select select "BID_NOTES"
select select "PRIVATE_TO_ACCOUNT"
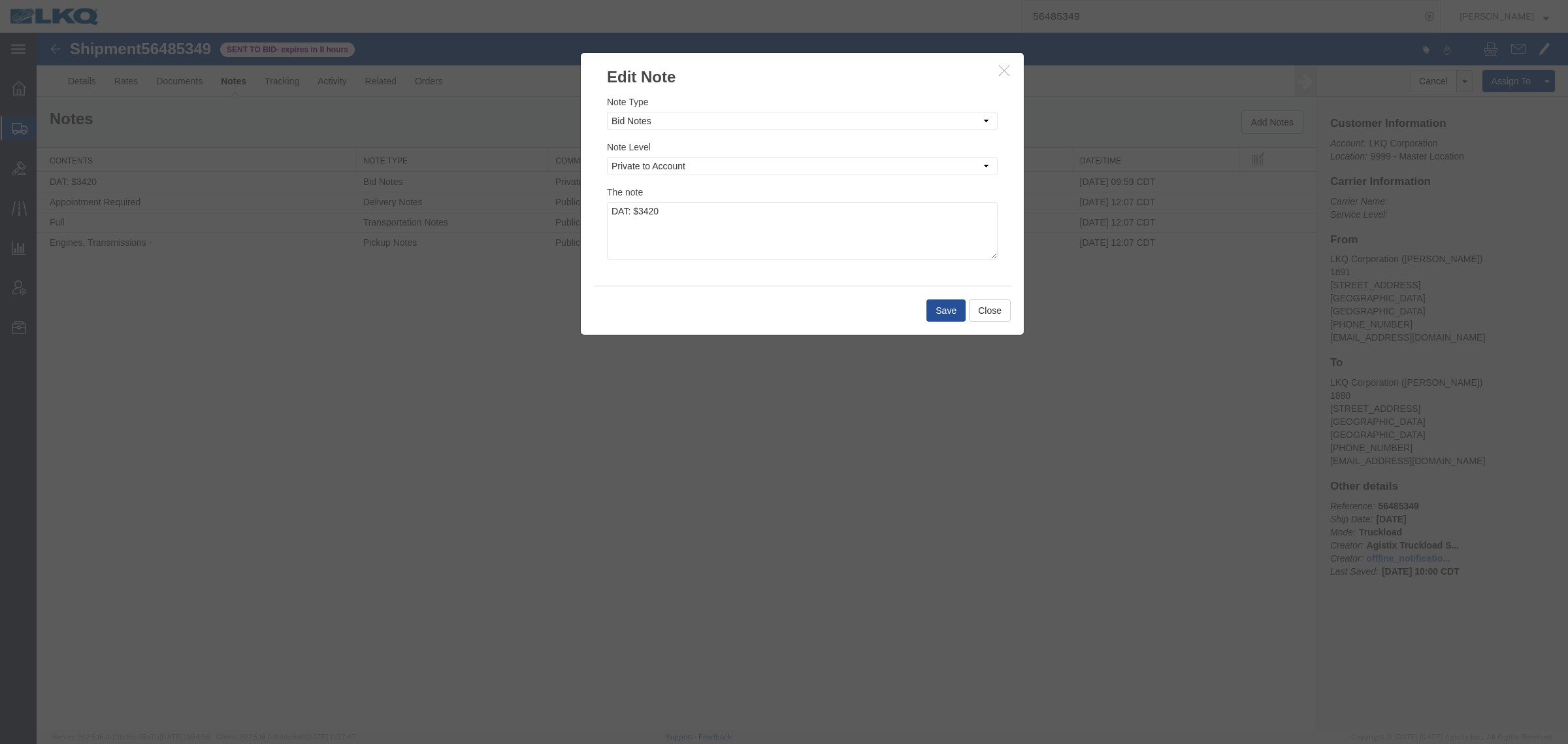
click at [728, 195] on div "The note DAT: $3420" at bounding box center [802, 222] width 391 height 75
click at [728, 212] on textarea "DAT: $3420" at bounding box center [802, 231] width 391 height 58
type textarea "DAT: $3420, Original: $3392."
click at [954, 308] on button "Save" at bounding box center [945, 310] width 39 height 22
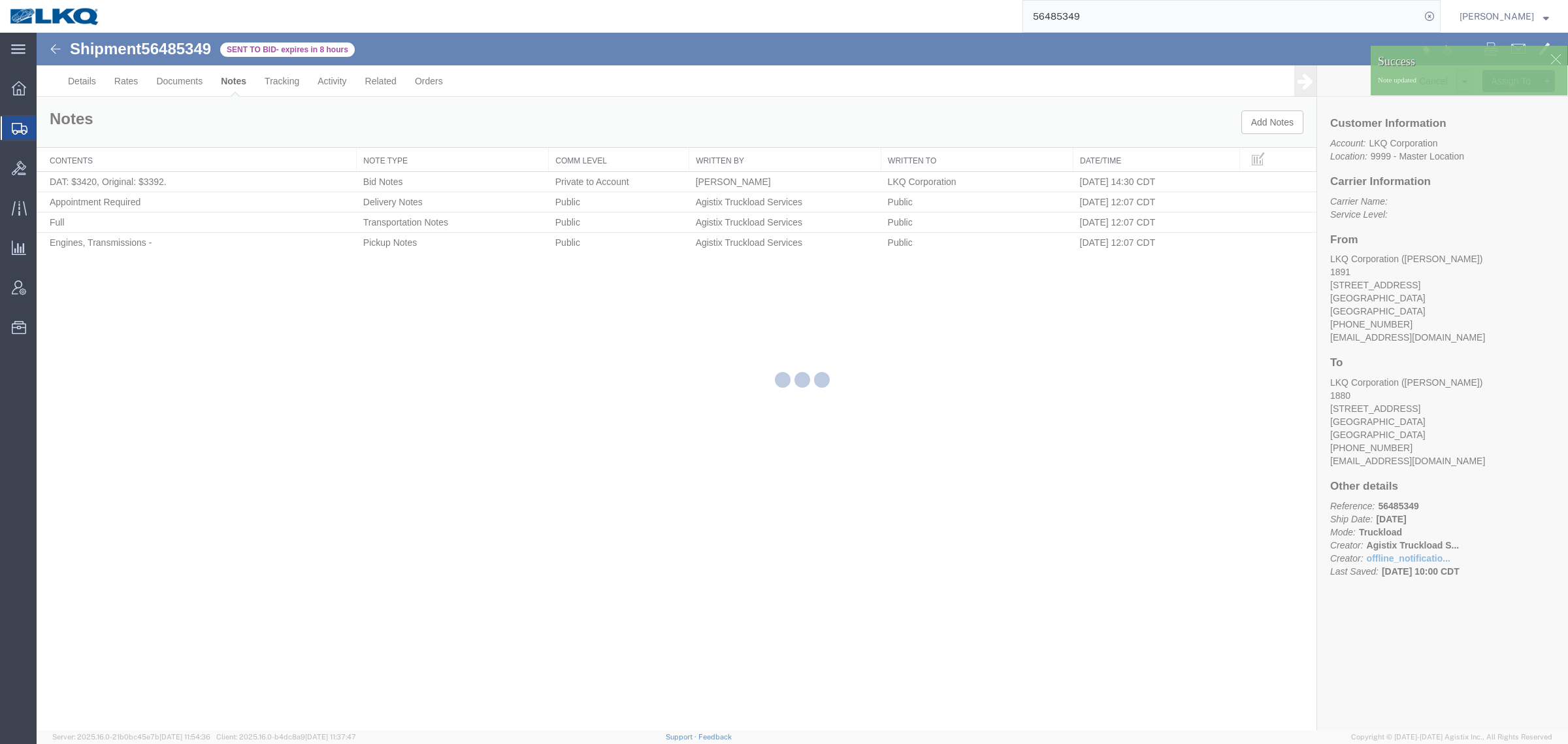
click at [145, 118] on div at bounding box center [802, 382] width 1531 height 698
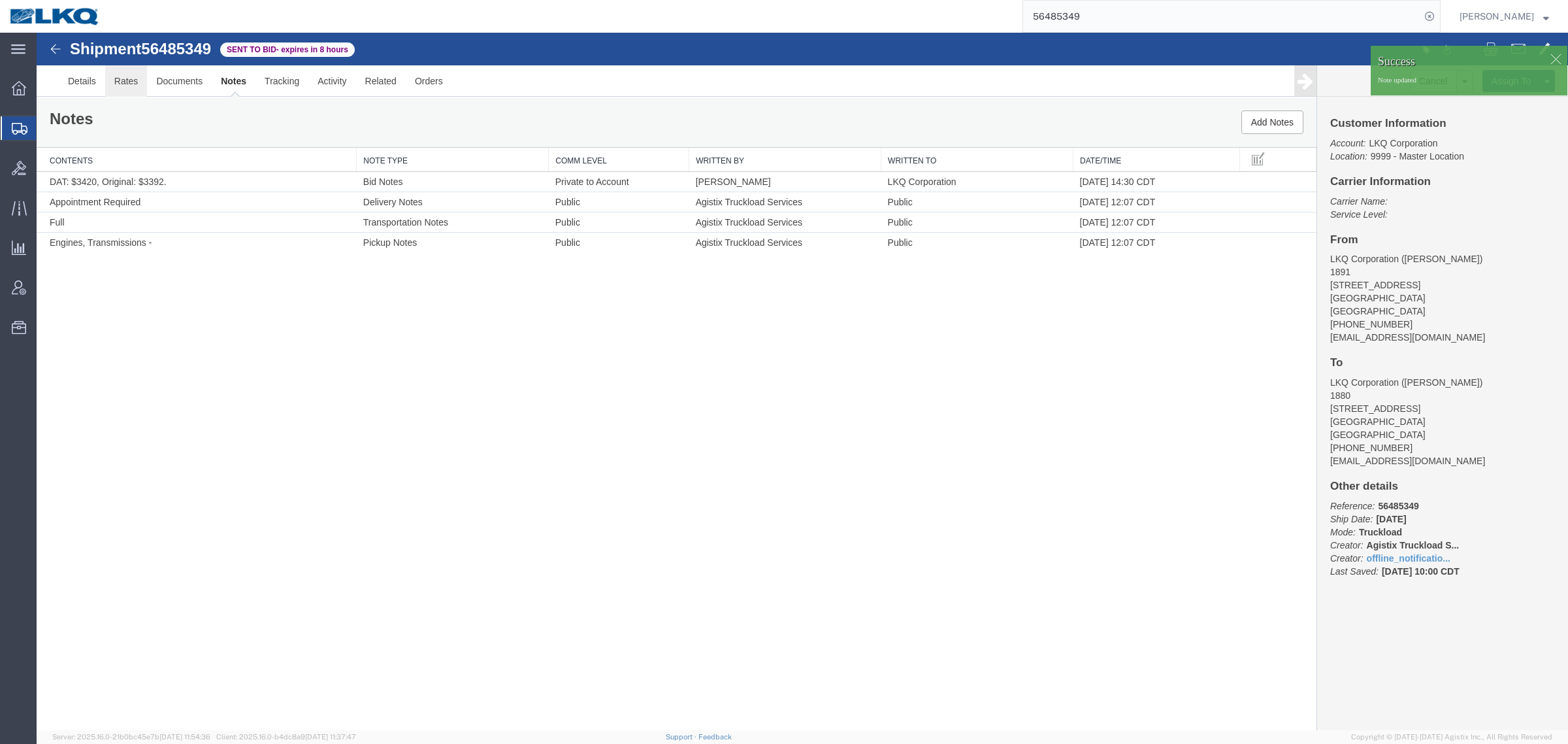
click at [132, 81] on link "Rates" at bounding box center [126, 81] width 42 height 32
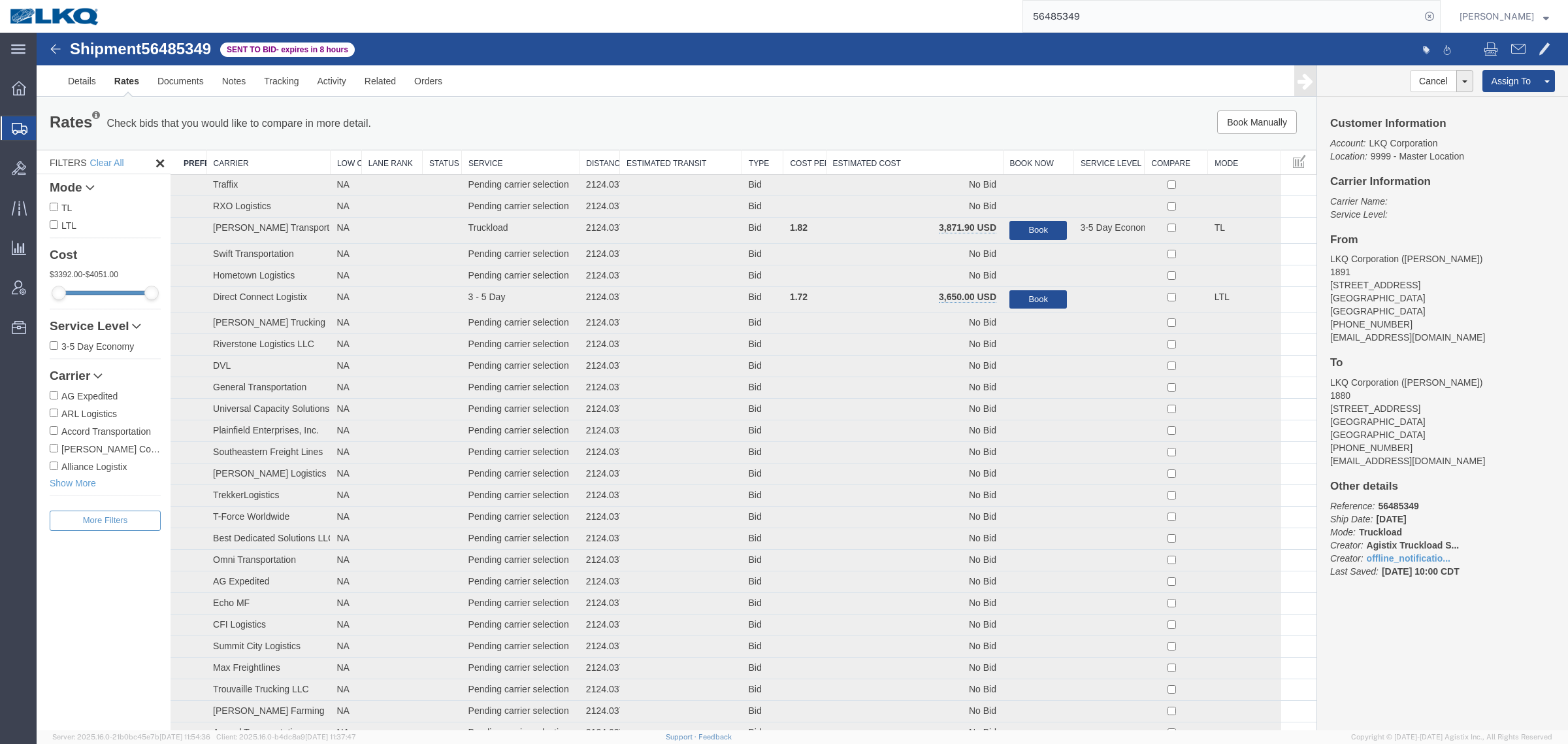
click at [898, 171] on th "Estimated Cost" at bounding box center [915, 161] width 177 height 24
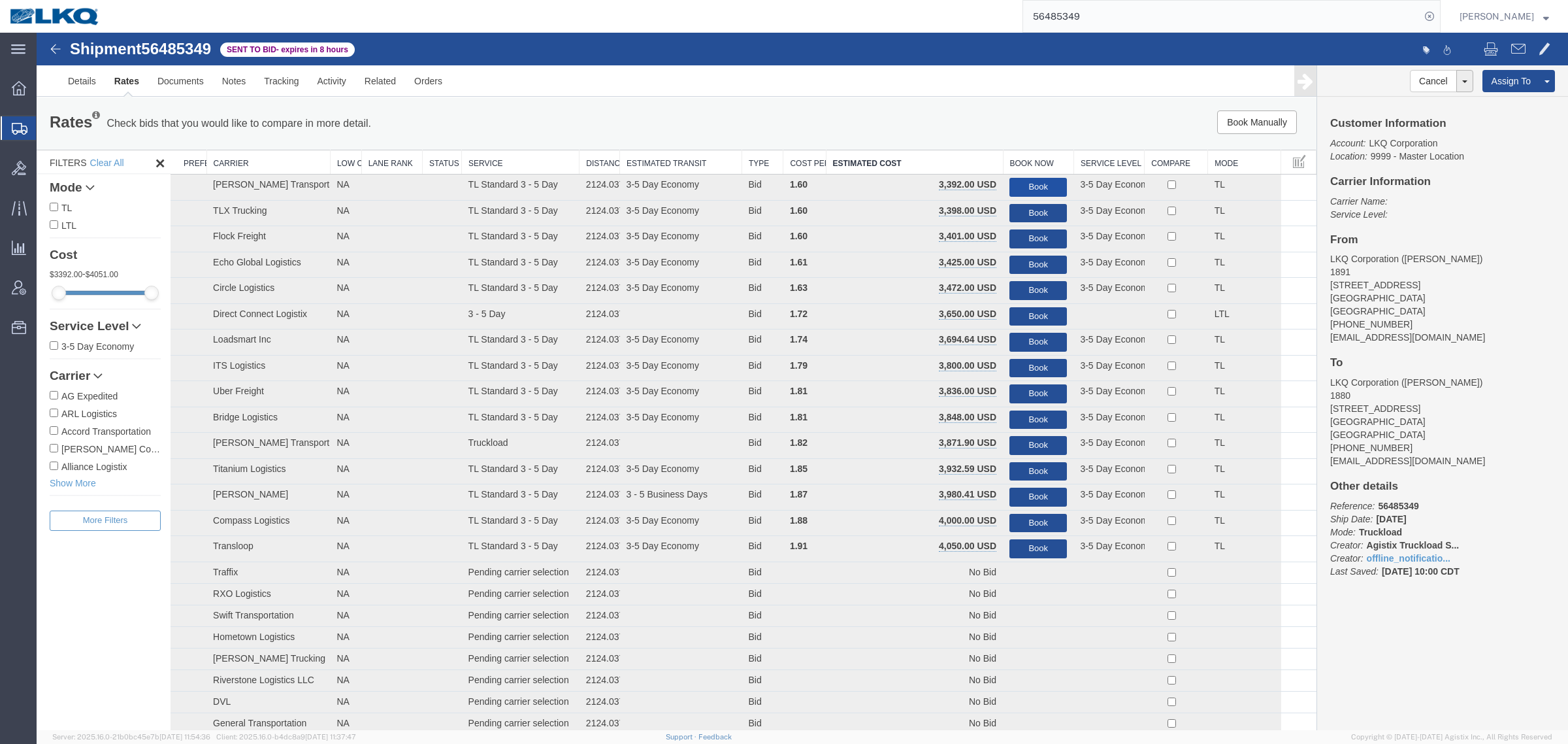
click at [1031, 180] on button "Book" at bounding box center [1039, 187] width 58 height 19
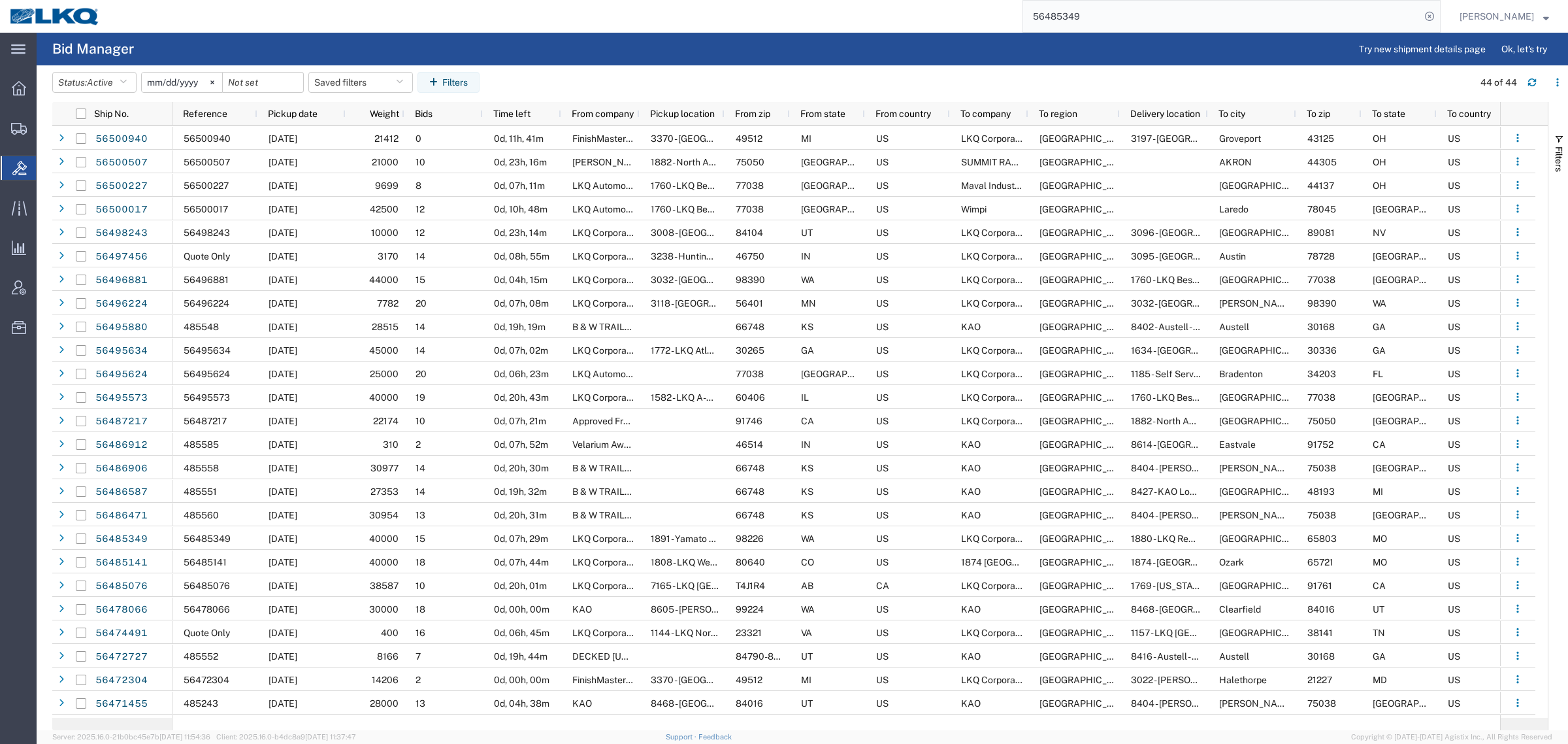
click at [1158, 13] on input "56485349" at bounding box center [1221, 16] width 397 height 32
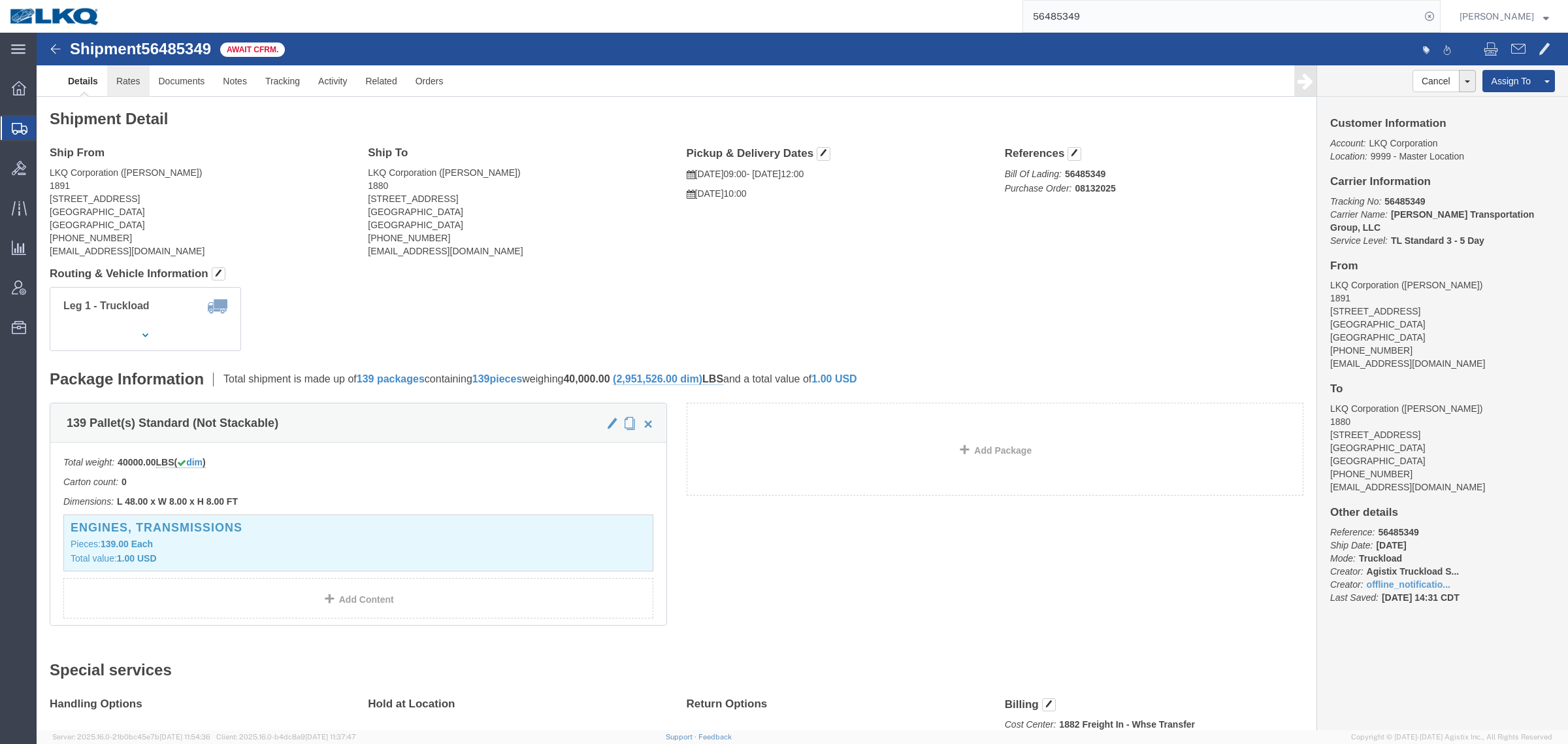
click link "Rates"
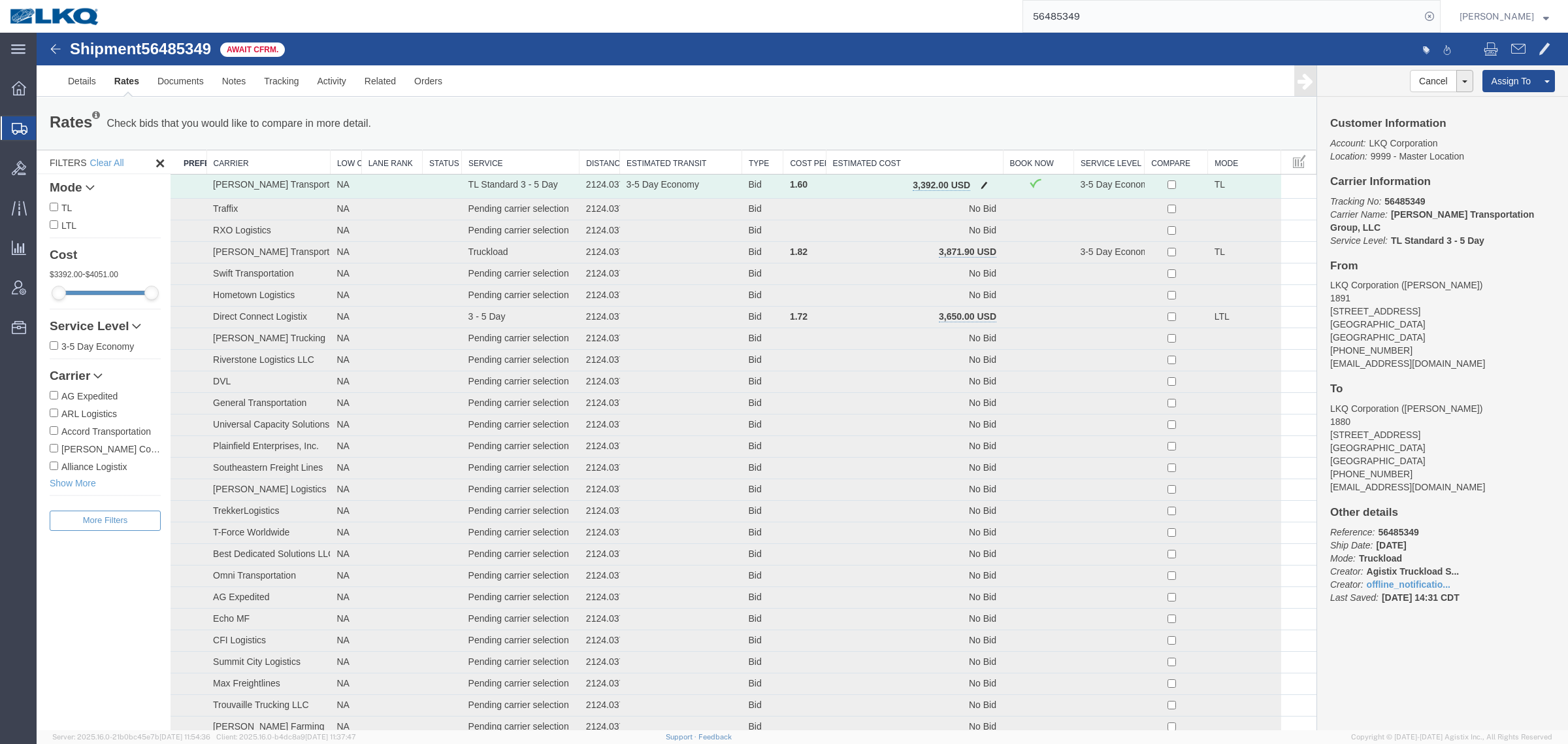
click at [981, 183] on span "button" at bounding box center [984, 186] width 7 height 10
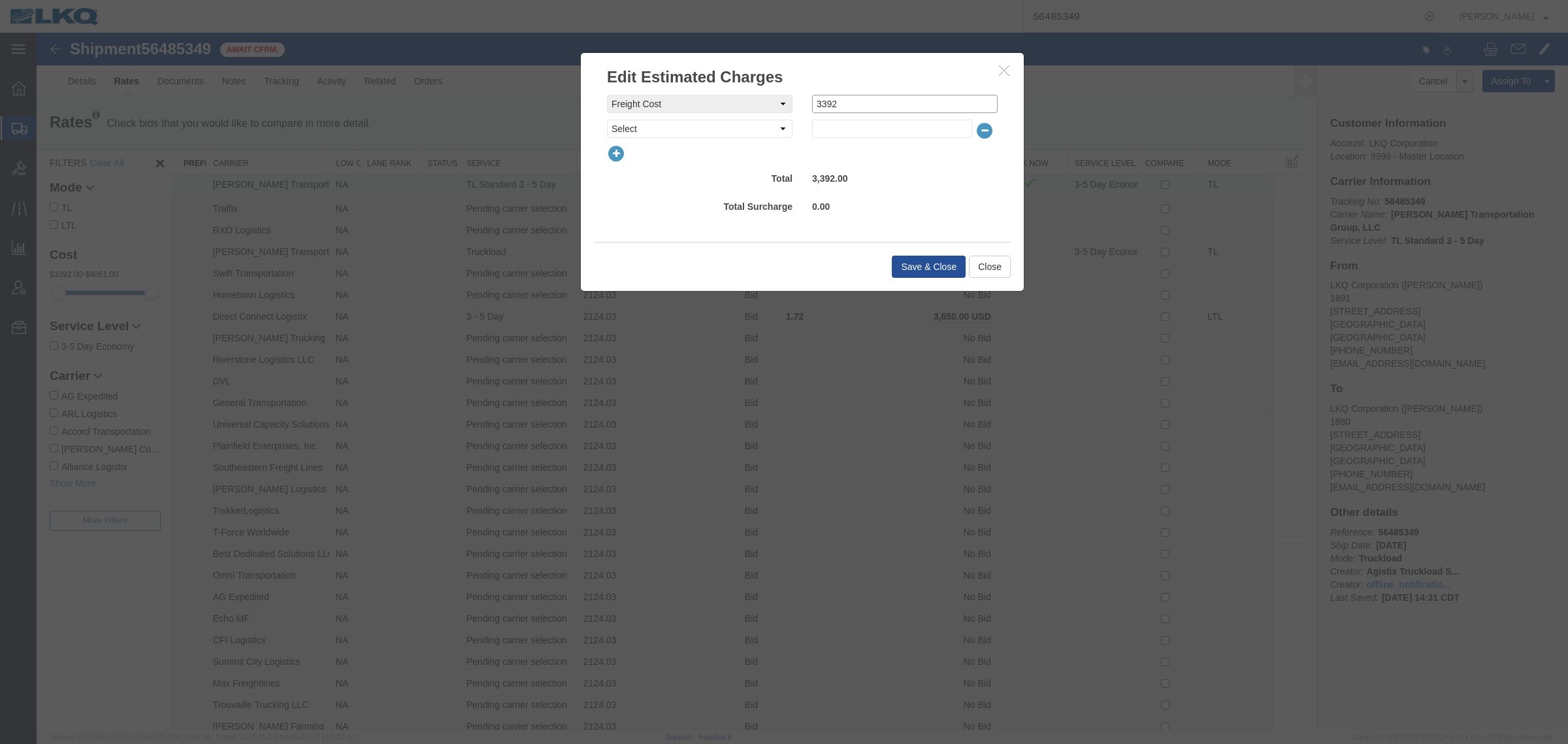
click at [850, 105] on input "3392" at bounding box center [904, 104] width 185 height 18
type input "3350"
drag, startPoint x: 863, startPoint y: 220, endPoint x: 899, endPoint y: 236, distance: 39.4
click at [863, 220] on div "freightCost Select AES Filing Accessorial Delivery Charge Additional Invoice De…" at bounding box center [802, 165] width 443 height 154
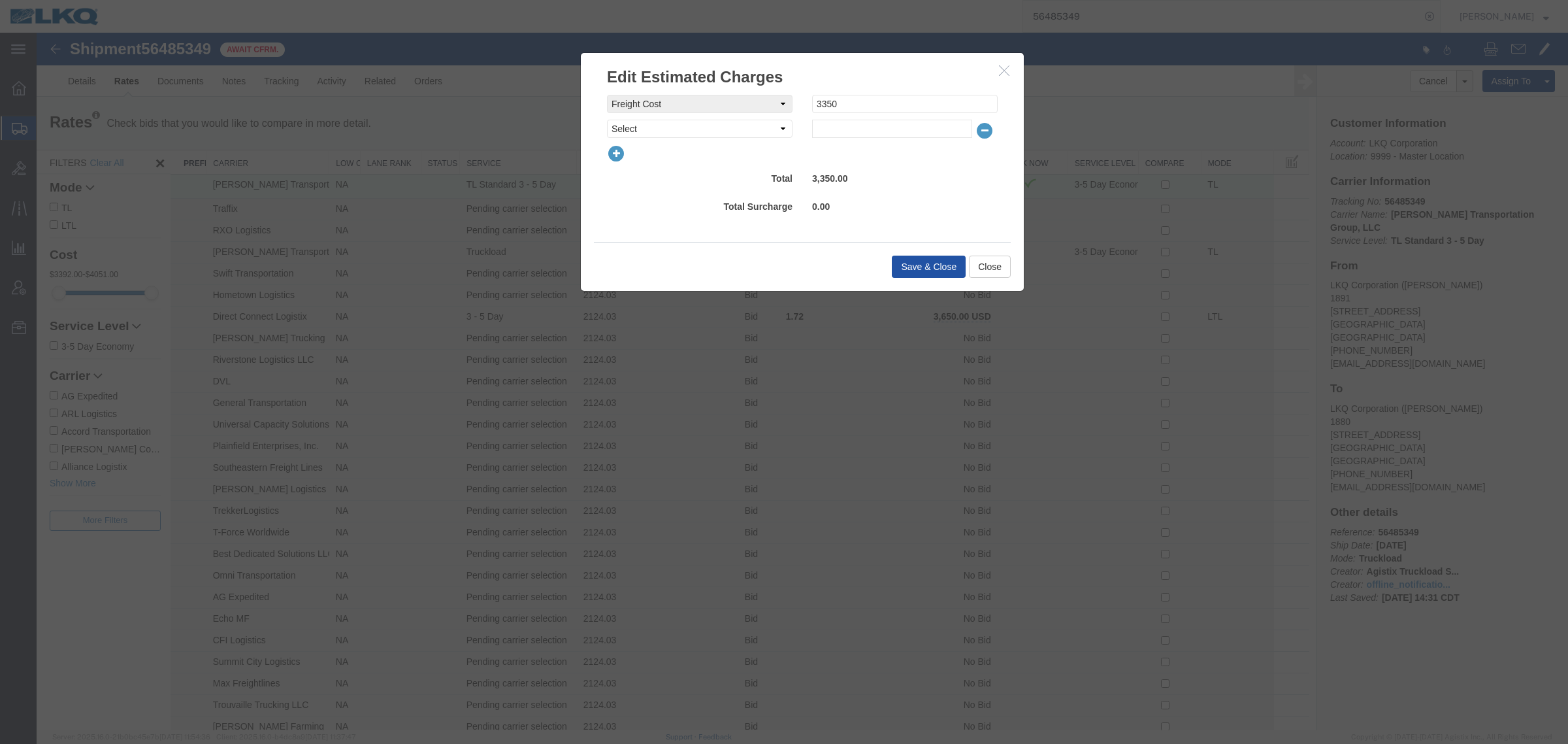
click at [919, 262] on button "Save & Close" at bounding box center [928, 266] width 74 height 22
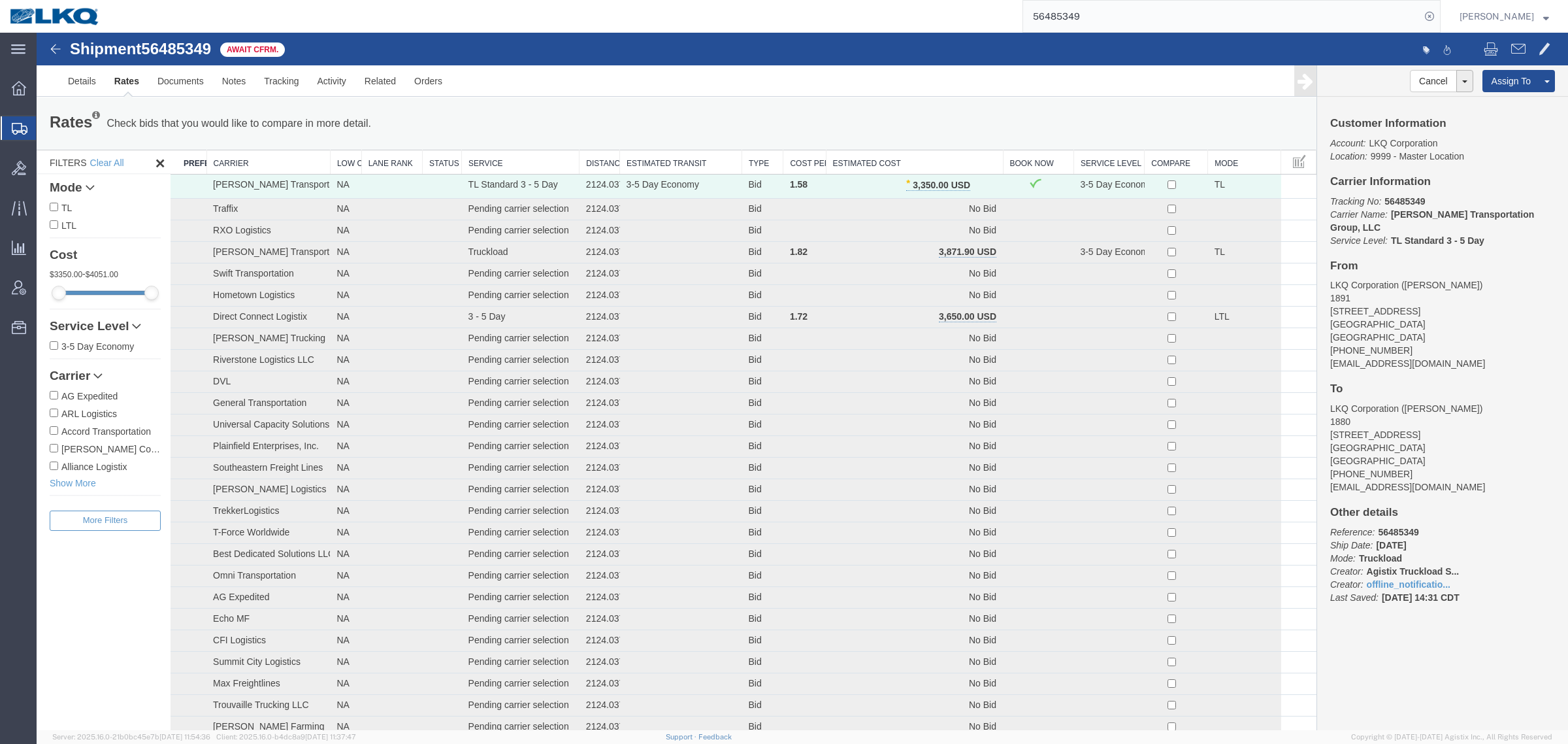
drag, startPoint x: 1117, startPoint y: 13, endPoint x: 877, endPoint y: 30, distance: 240.6
click at [879, 30] on div "56485349" at bounding box center [774, 16] width 1331 height 33
paste input "96224"
type input "56496224"
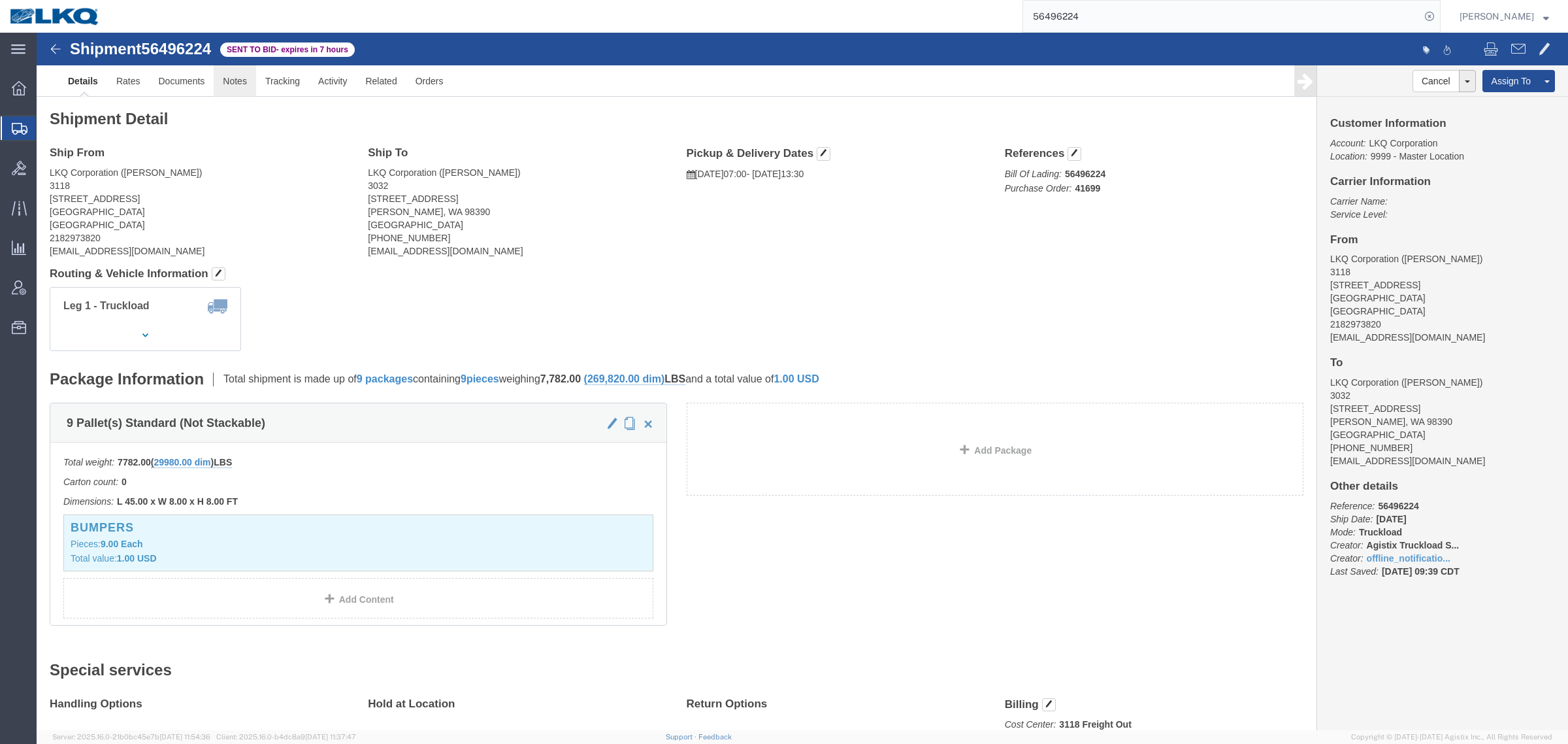
click link "Notes"
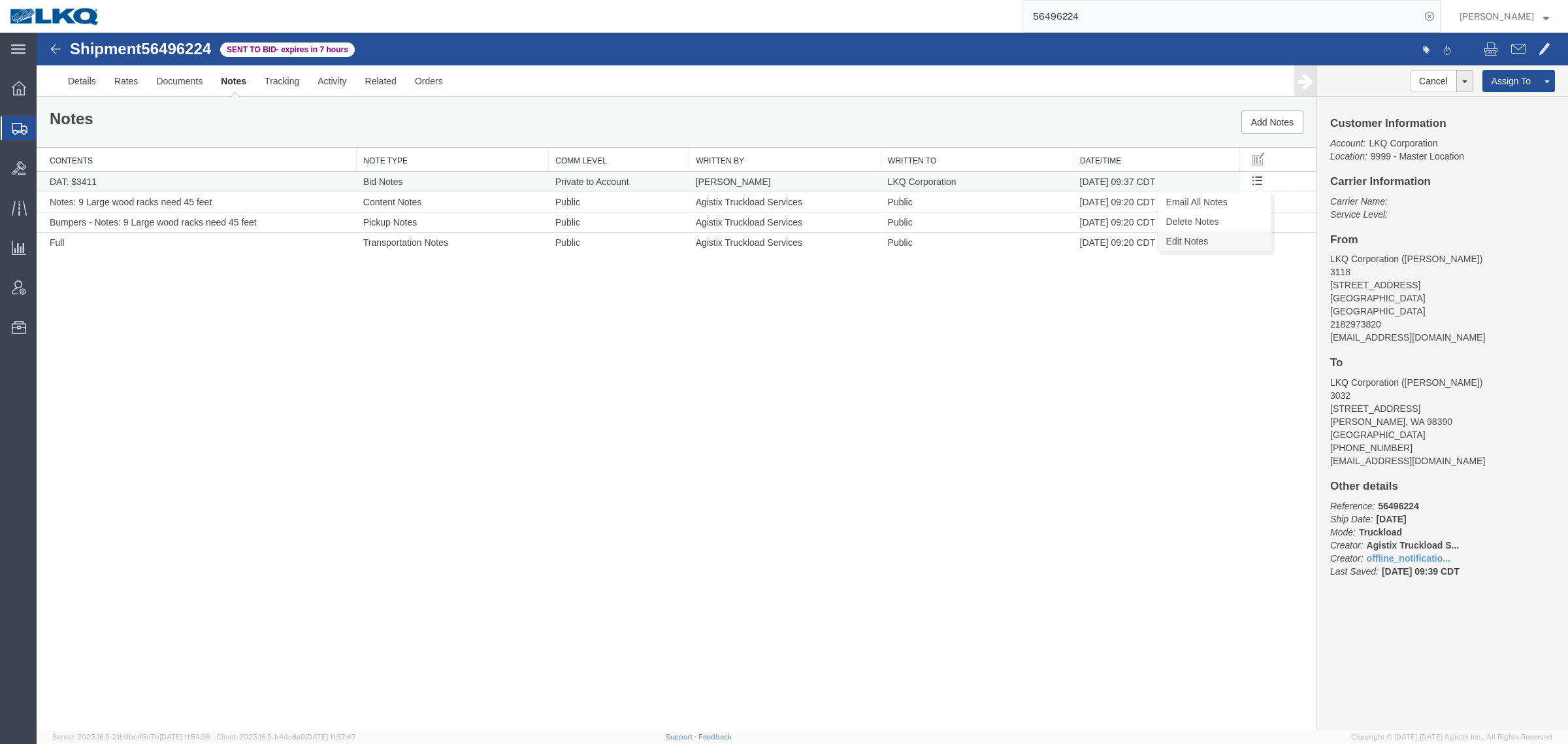
click at [1222, 239] on link "Edit Notes" at bounding box center [1214, 241] width 113 height 19
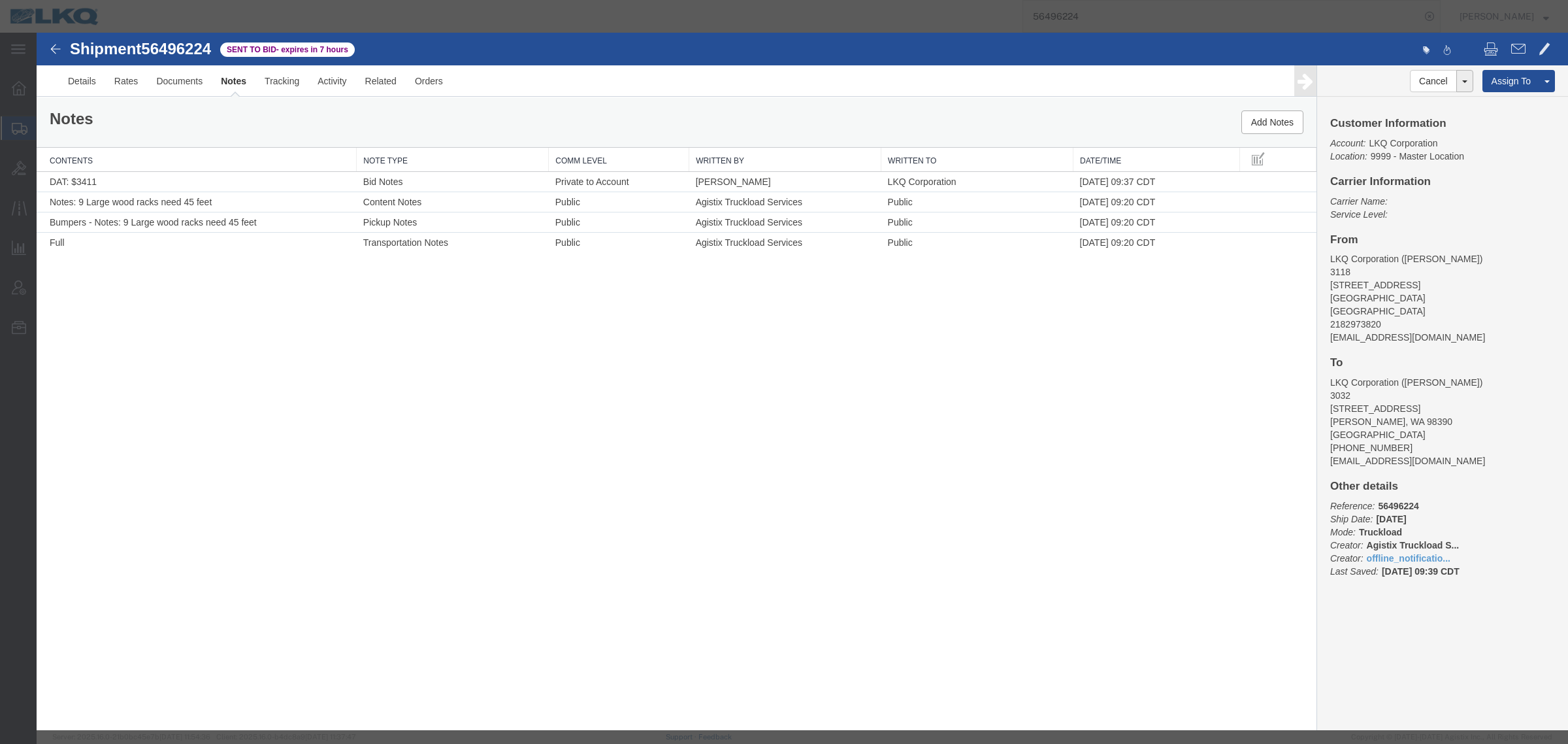
select select "BID_NOTES"
select select "PRIVATE_TO_ACCOUNT"
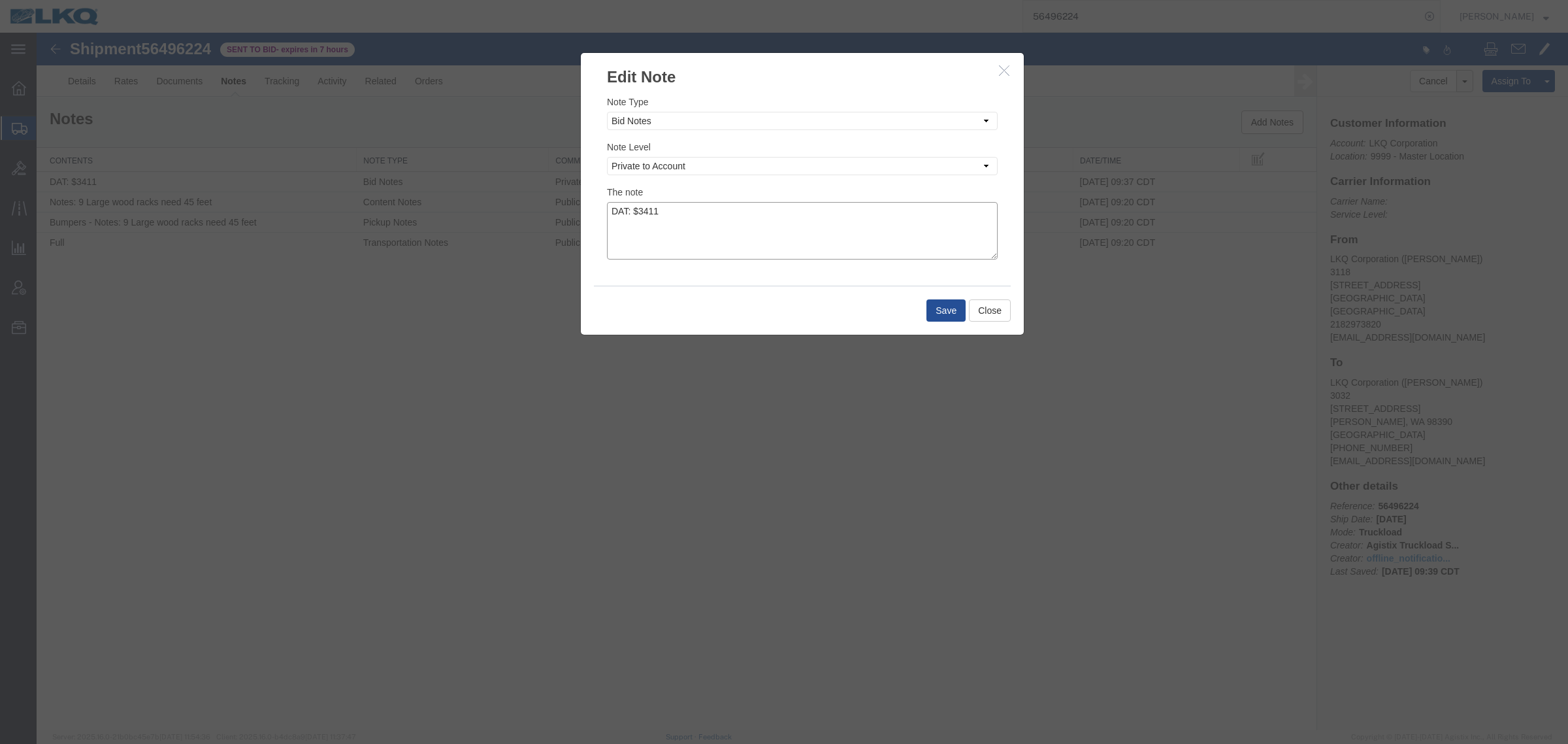
click at [765, 222] on textarea "DAT: $3411" at bounding box center [802, 231] width 391 height 58
type textarea "DAT: $3411, Original: $3256"
click at [939, 302] on button "Save" at bounding box center [945, 310] width 39 height 22
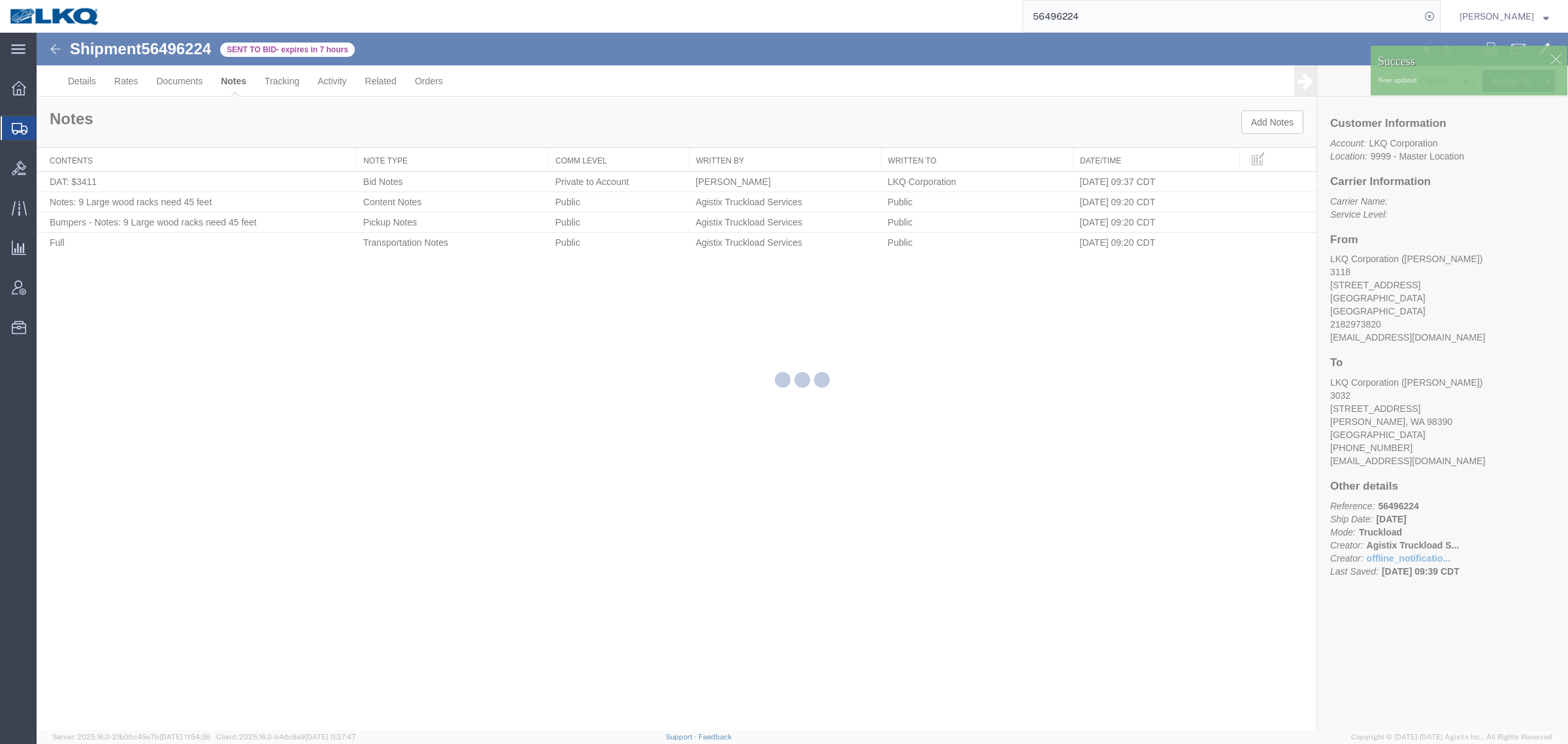
drag, startPoint x: 420, startPoint y: 119, endPoint x: 351, endPoint y: 128, distance: 69.6
click at [413, 119] on div at bounding box center [802, 382] width 1531 height 698
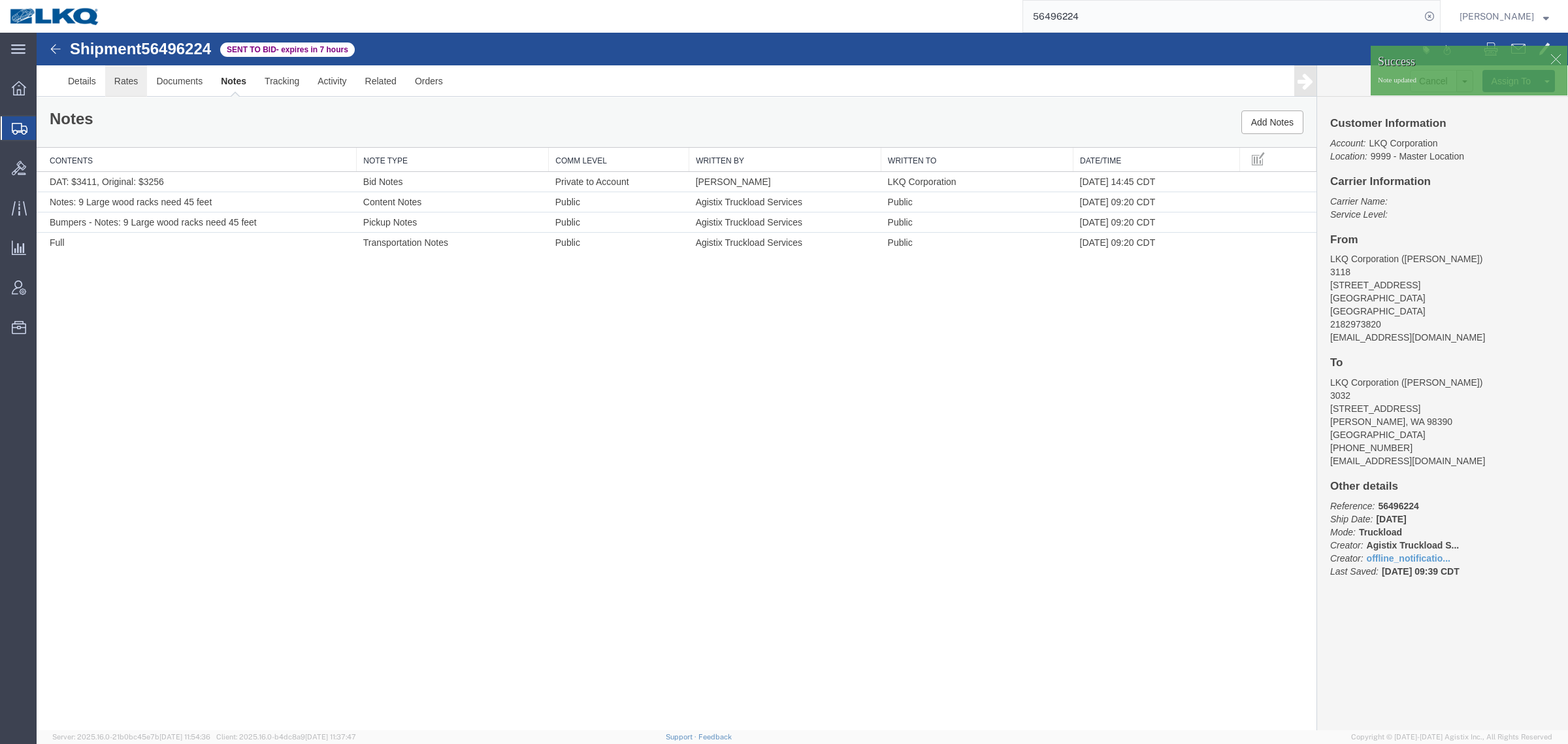
click at [130, 88] on link "Rates" at bounding box center [126, 81] width 42 height 32
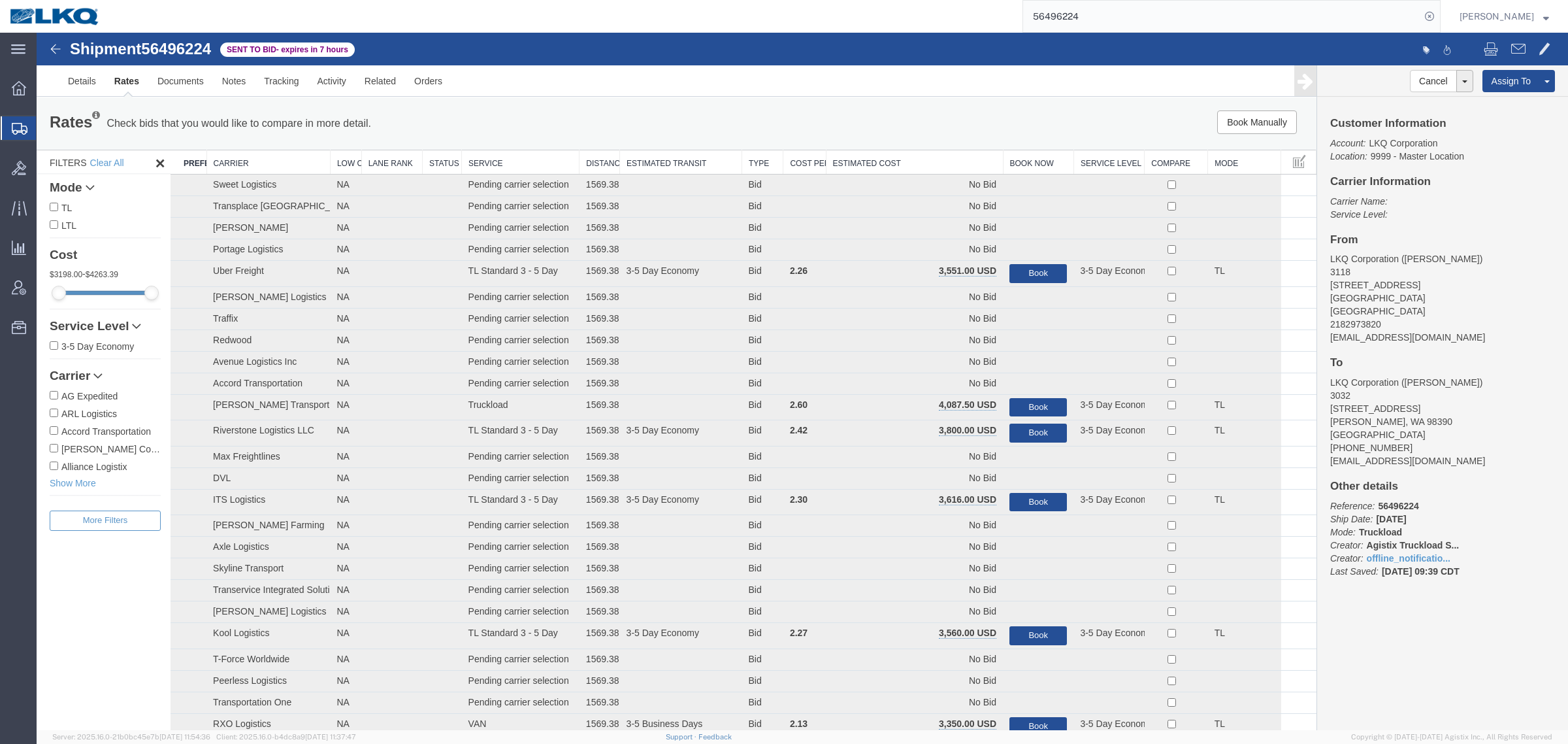
click at [916, 164] on th "Estimated Cost" at bounding box center [915, 161] width 177 height 24
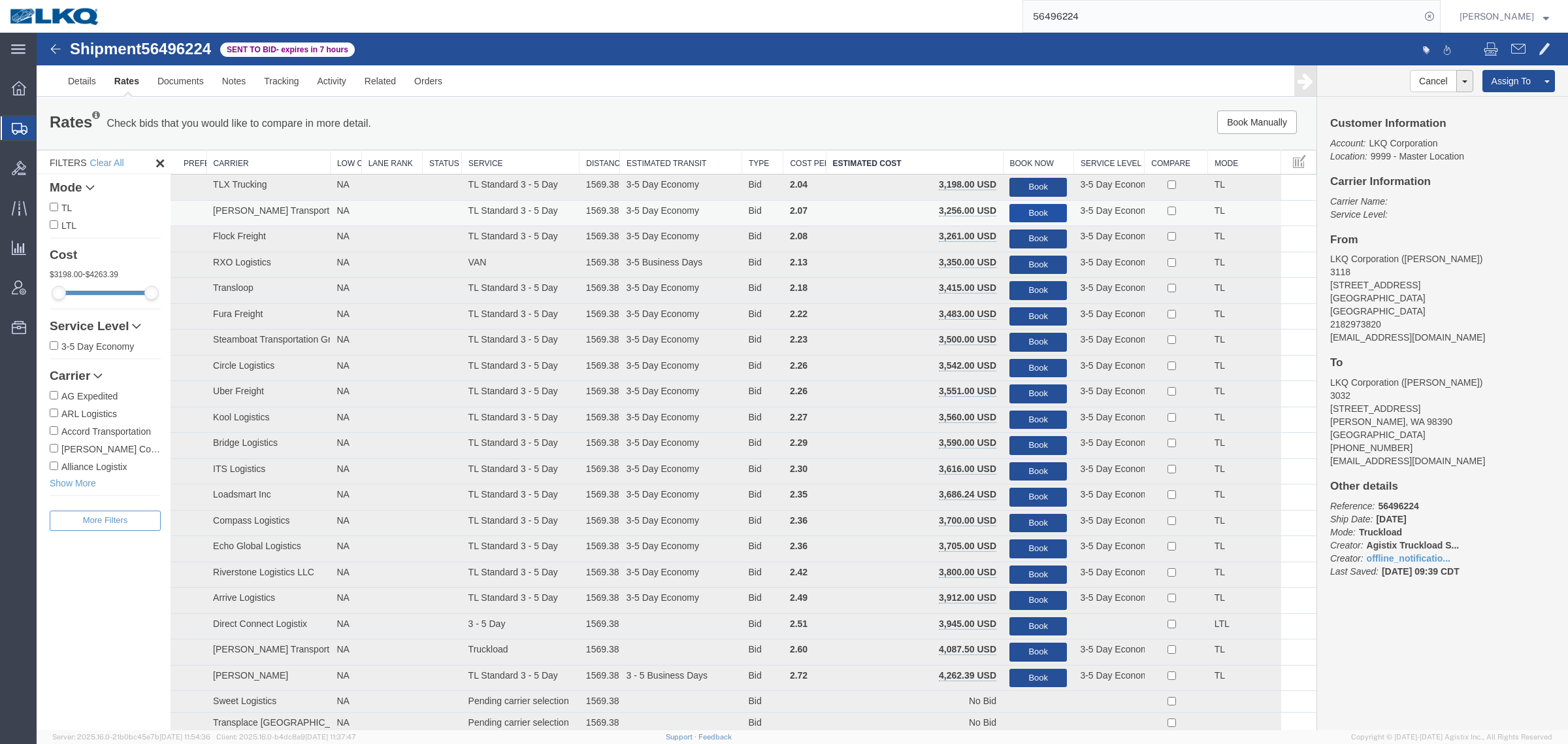
click at [1023, 210] on button "Book" at bounding box center [1039, 213] width 58 height 19
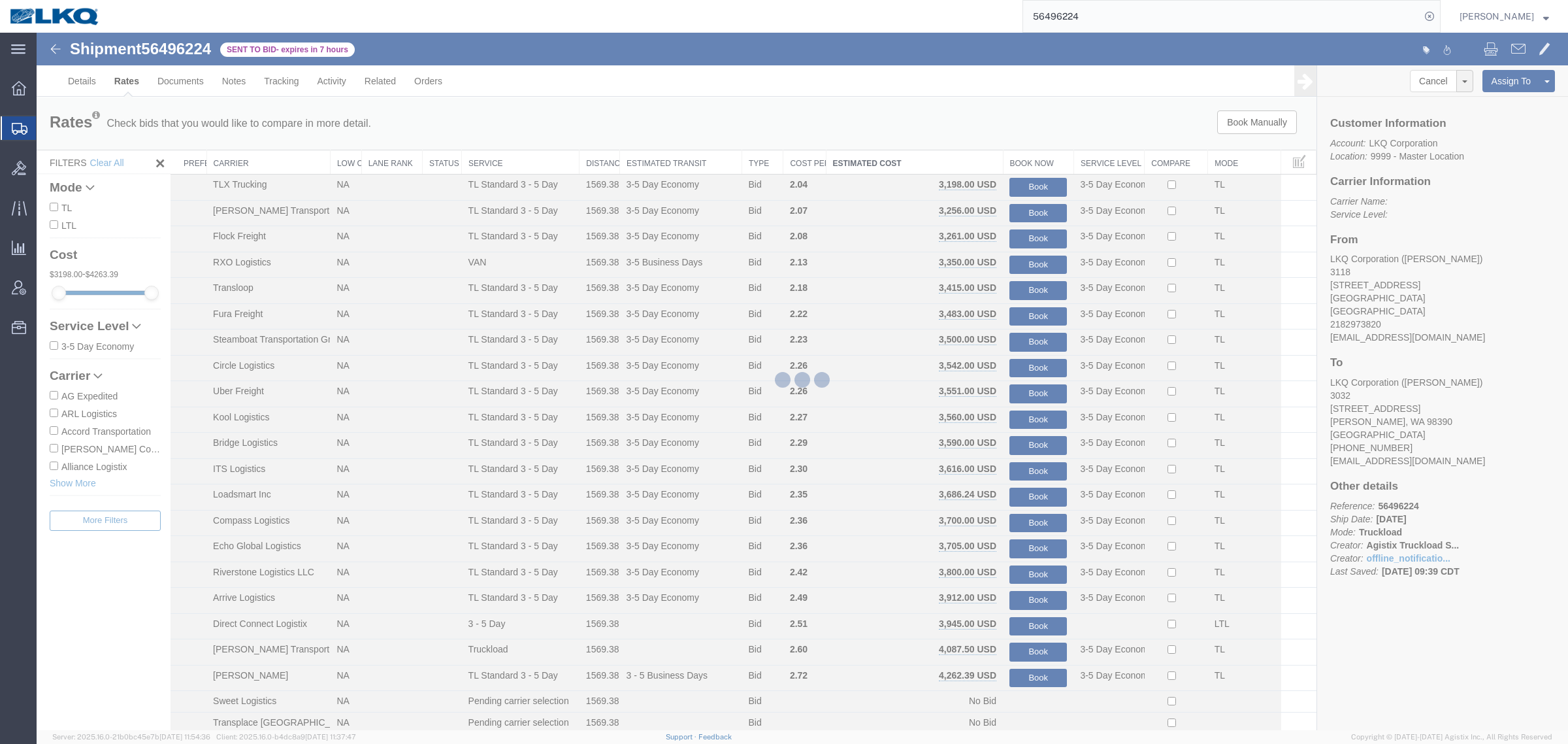
click at [1017, 115] on div at bounding box center [802, 382] width 1531 height 698
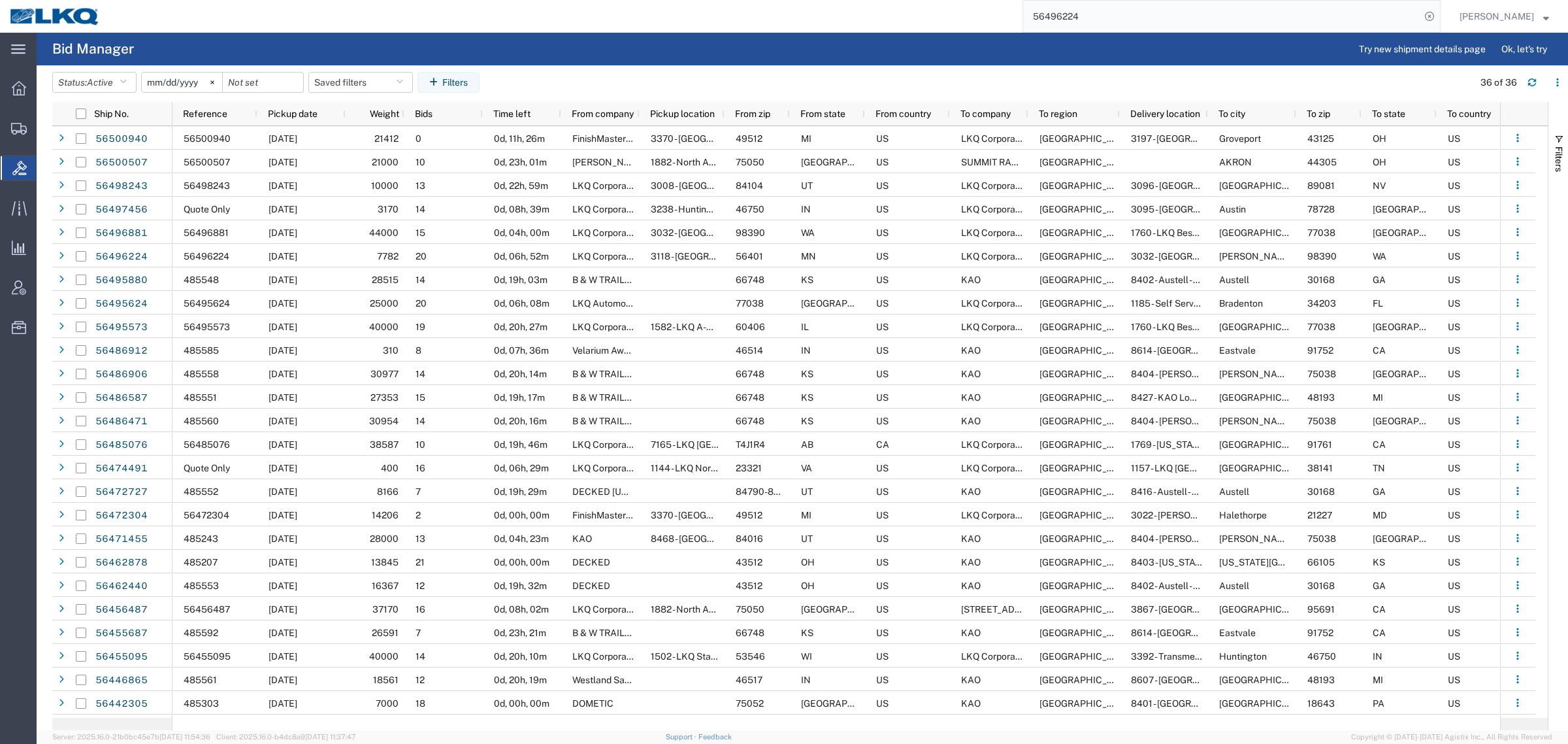
click at [1111, 20] on input "56496224" at bounding box center [1221, 16] width 397 height 32
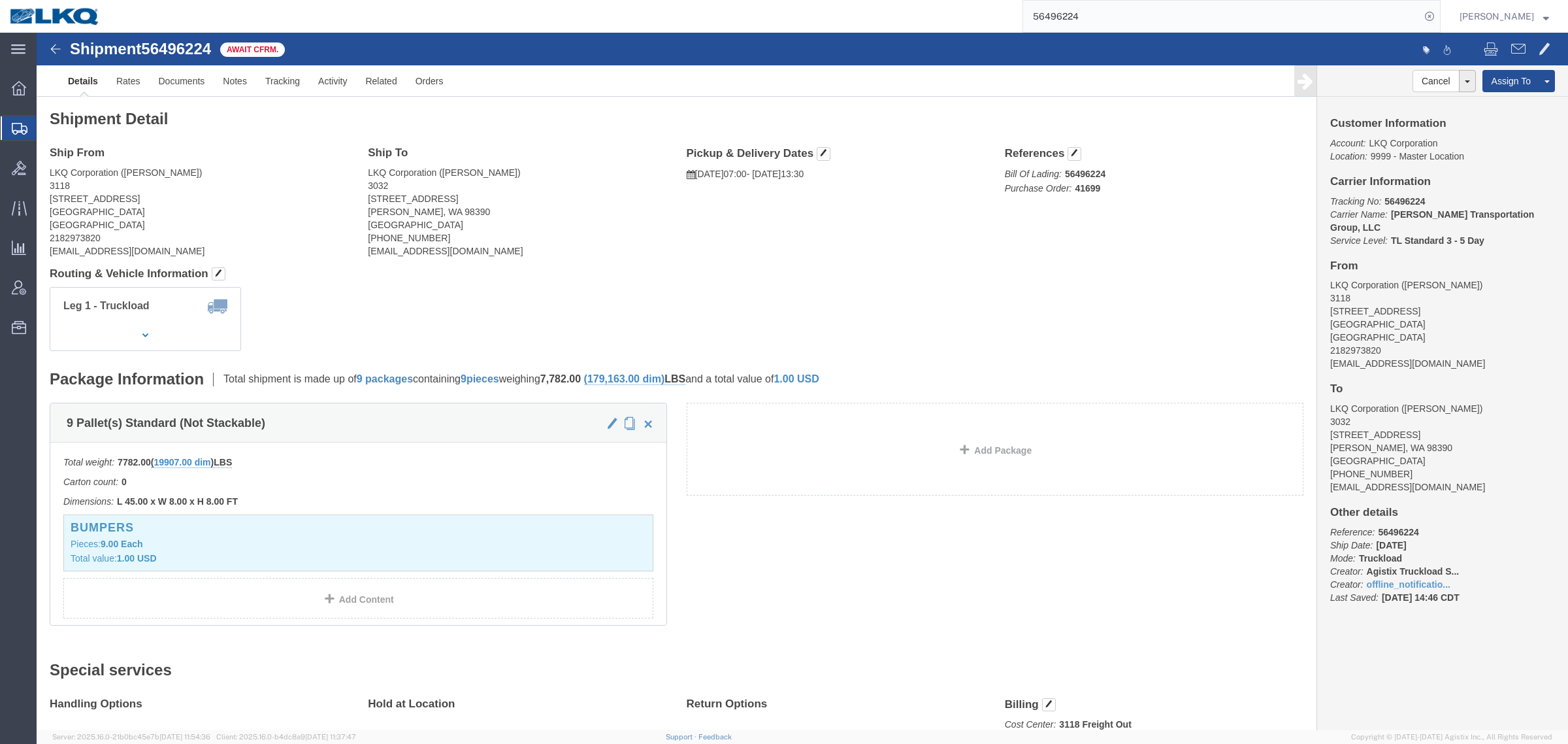
click div "Ship From LKQ Corporation (Mark Tabor) 3118 2110 South10TH Street Brainerd, MN …"
drag, startPoint x: 656, startPoint y: 181, endPoint x: 720, endPoint y: 170, distance: 64.9
click div "Ship From LKQ Corporation (Mark Tabor) 3118 2110 South10TH Street Brainerd, MN …"
click address "LKQ Corporation (Kevin Jones) 3032 4123 142nd Ave E Suite 100 Sumner, WA 98390 …"
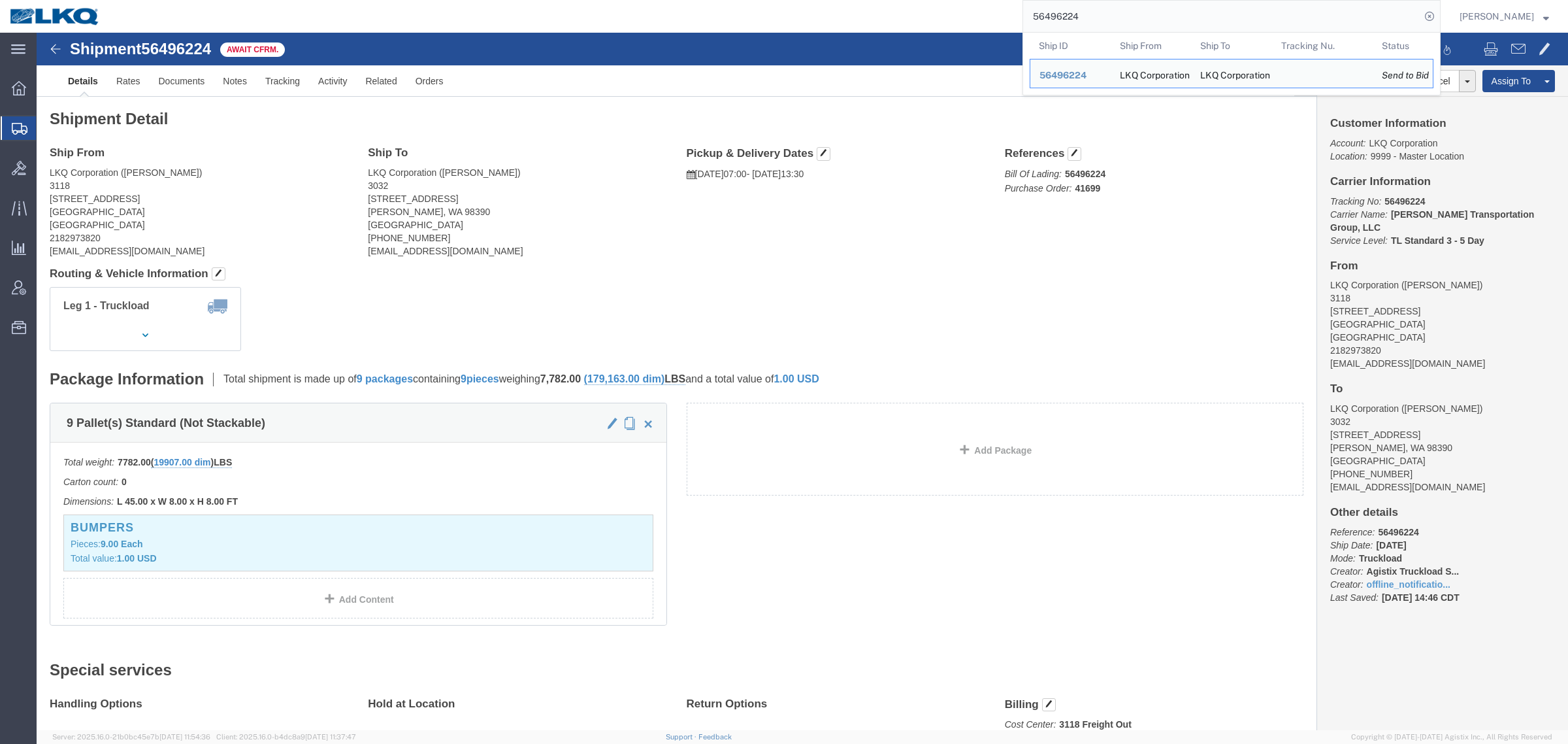
click at [1151, 21] on input "56496224" at bounding box center [1221, 16] width 397 height 32
click address "LKQ Corporation (Kevin Jones) 3032 4123 142nd Ave E Suite 100 Sumner, WA 98390 …"
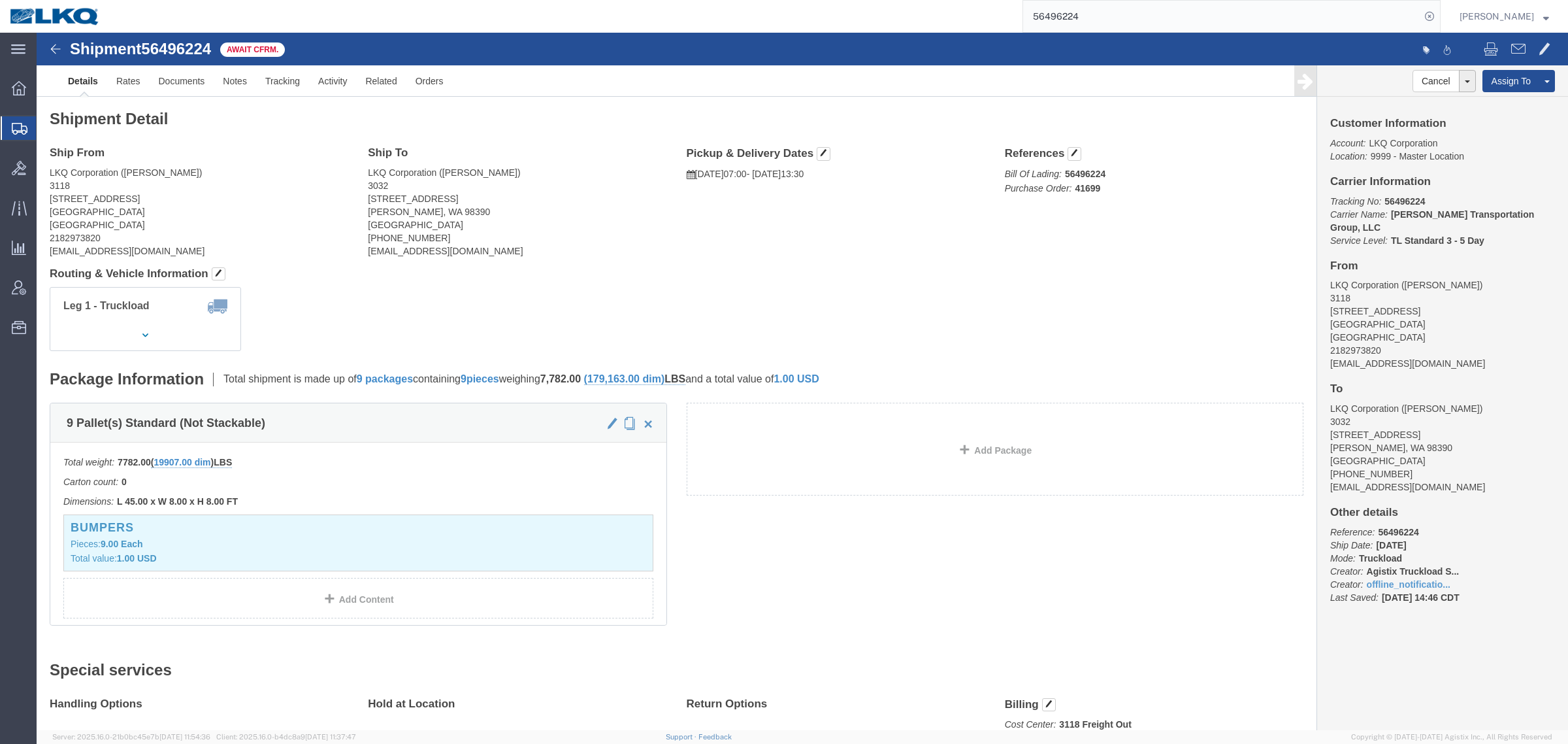
click div "Shipment Detail Ship From LKQ Corporation (Mark Tabor) 3118 2110 South10TH Stre…"
click div "Leg 1 - Truckload Vehicle 1: Standard Dry Van (53 Feet) Number of trucks: 1"
click link "Rates"
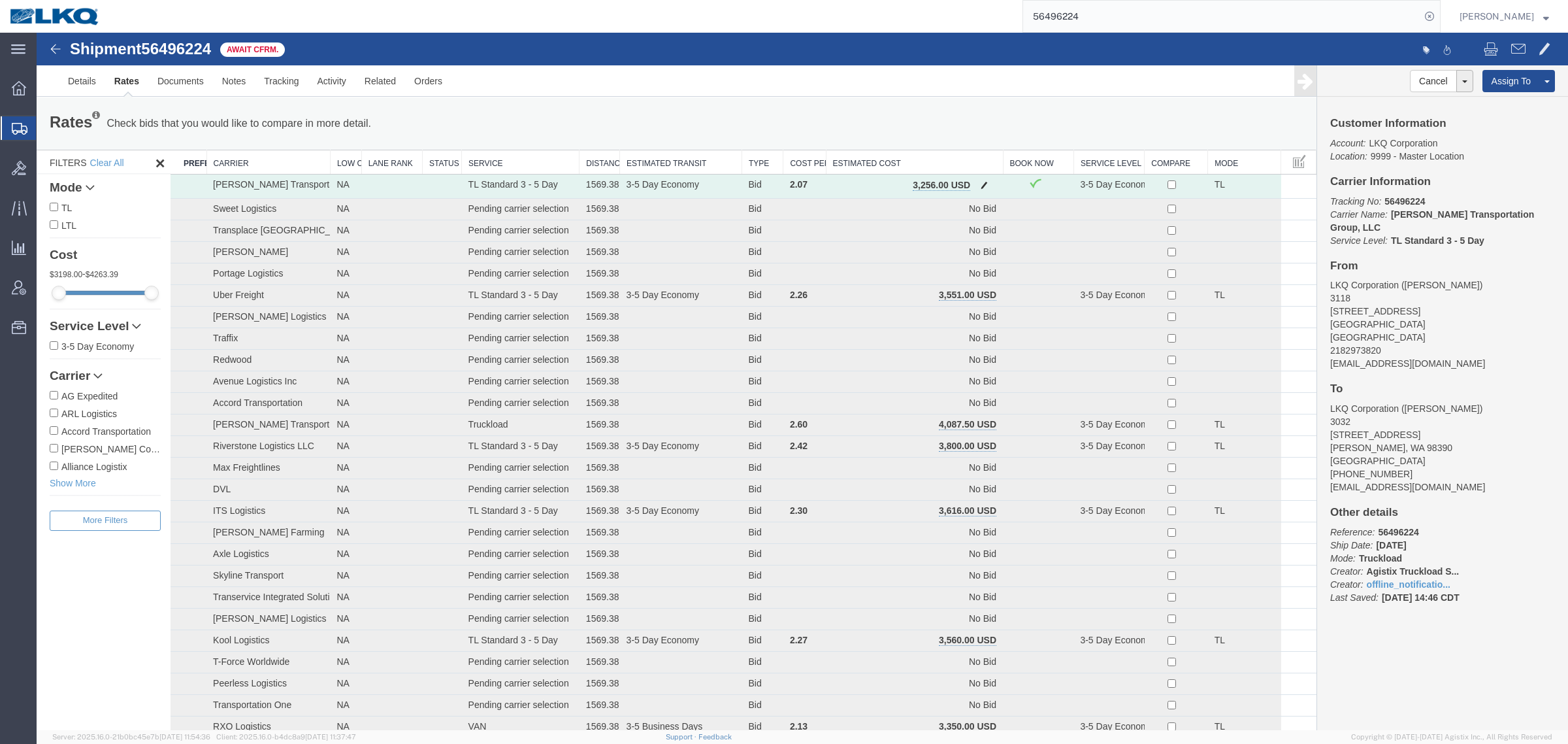
click at [984, 185] on button "button" at bounding box center [984, 186] width 17 height 17
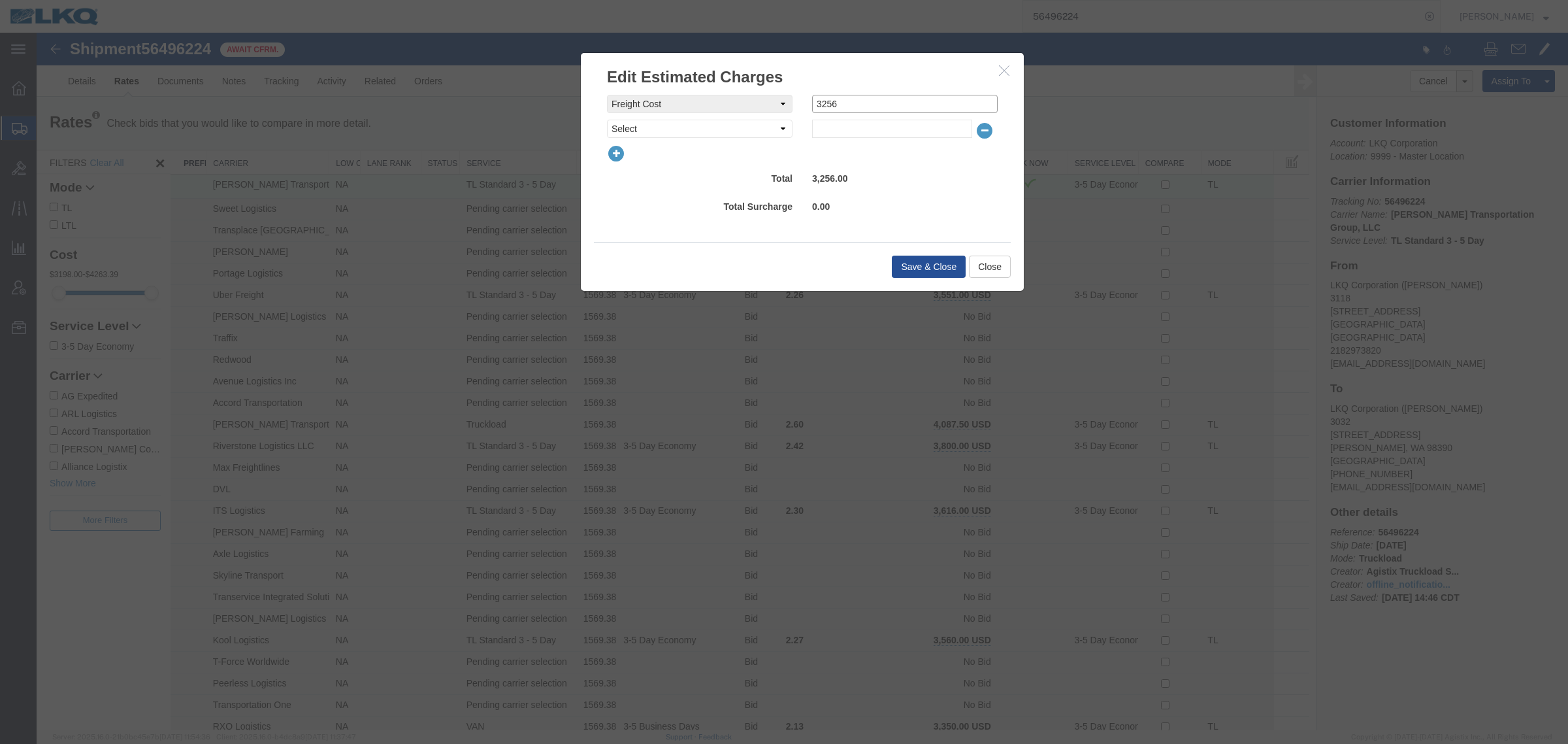
click at [891, 99] on input "3256" at bounding box center [904, 104] width 185 height 18
type input "3"
type input "3200"
click at [895, 257] on button "Save & Close" at bounding box center [928, 266] width 74 height 22
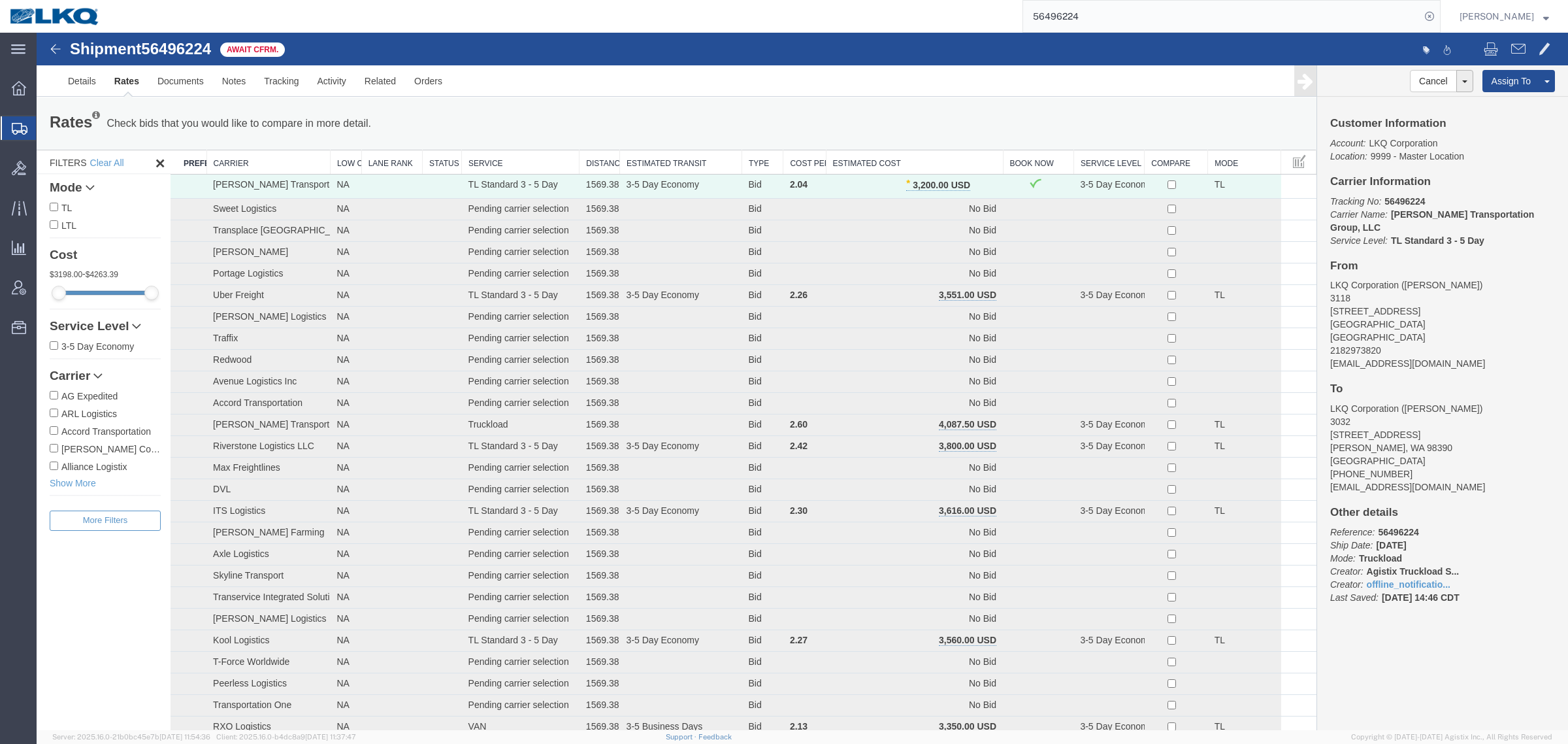
click at [906, 117] on div "Rates Check bids that you would like to compare in more detail. Compare Filter …" at bounding box center [675, 123] width 1273 height 26
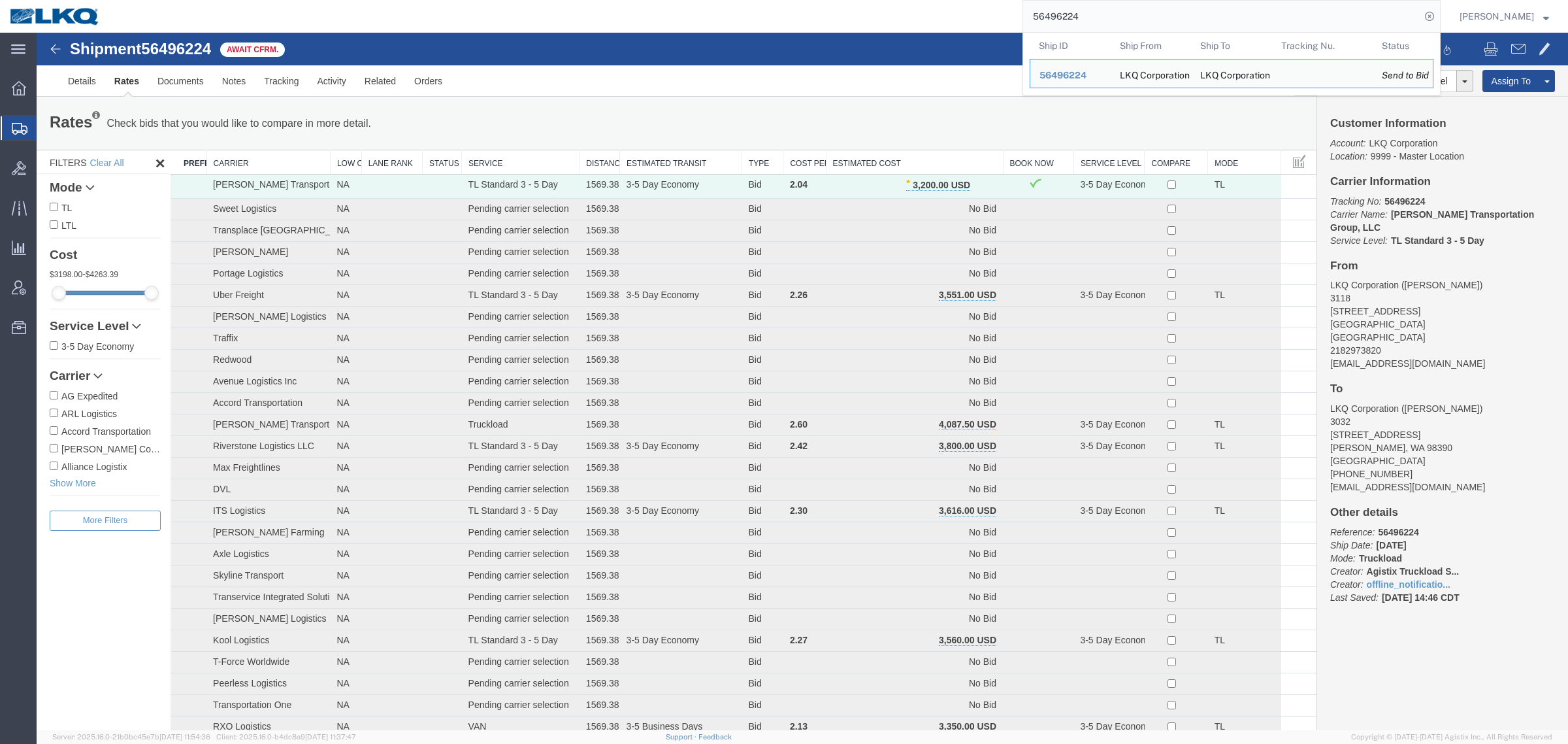
drag, startPoint x: 1156, startPoint y: 50, endPoint x: 746, endPoint y: 54, distance: 410.0
paste input "9651"
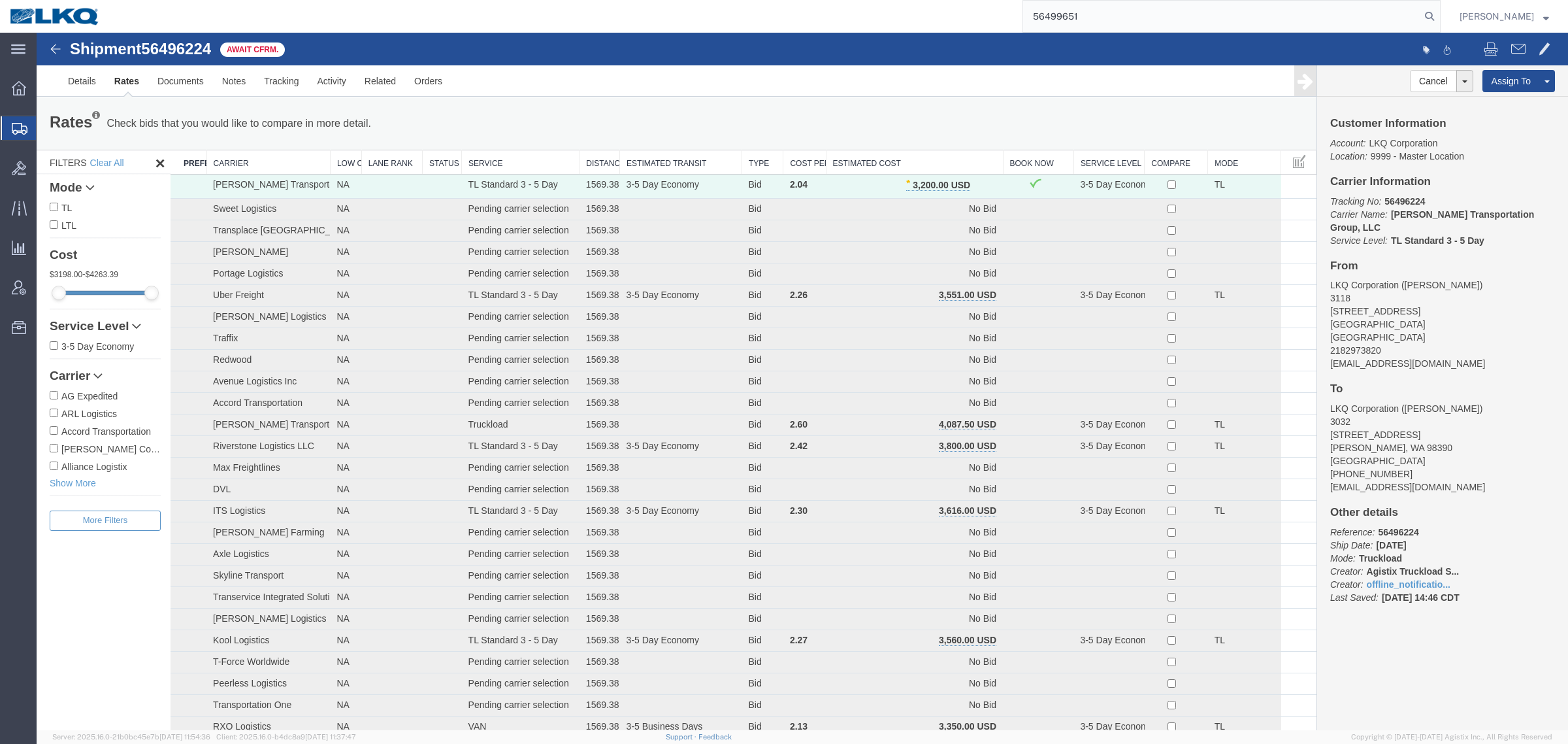
type input "56499651"
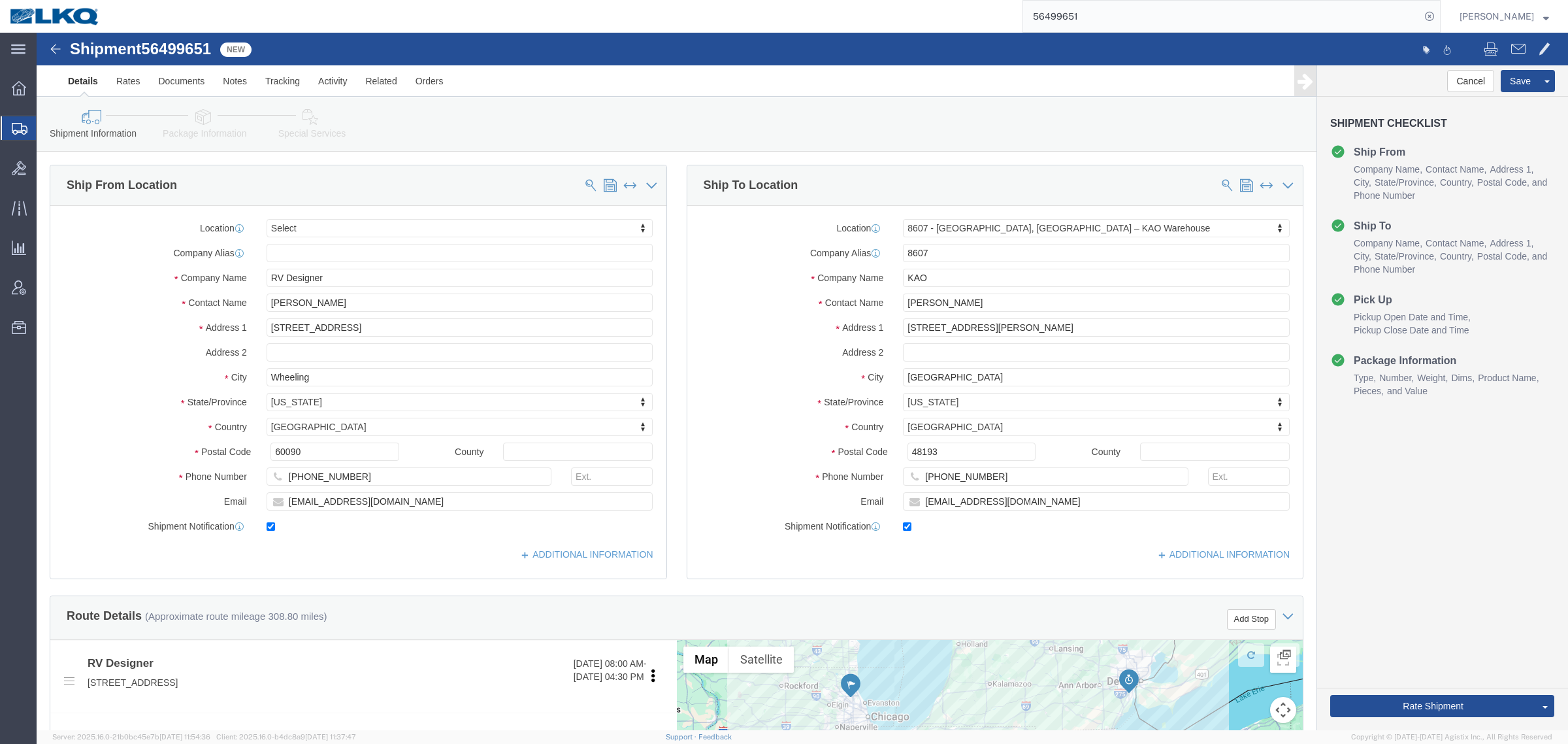
select select
select select "30604"
click input "vincem@rvdesigner.com"
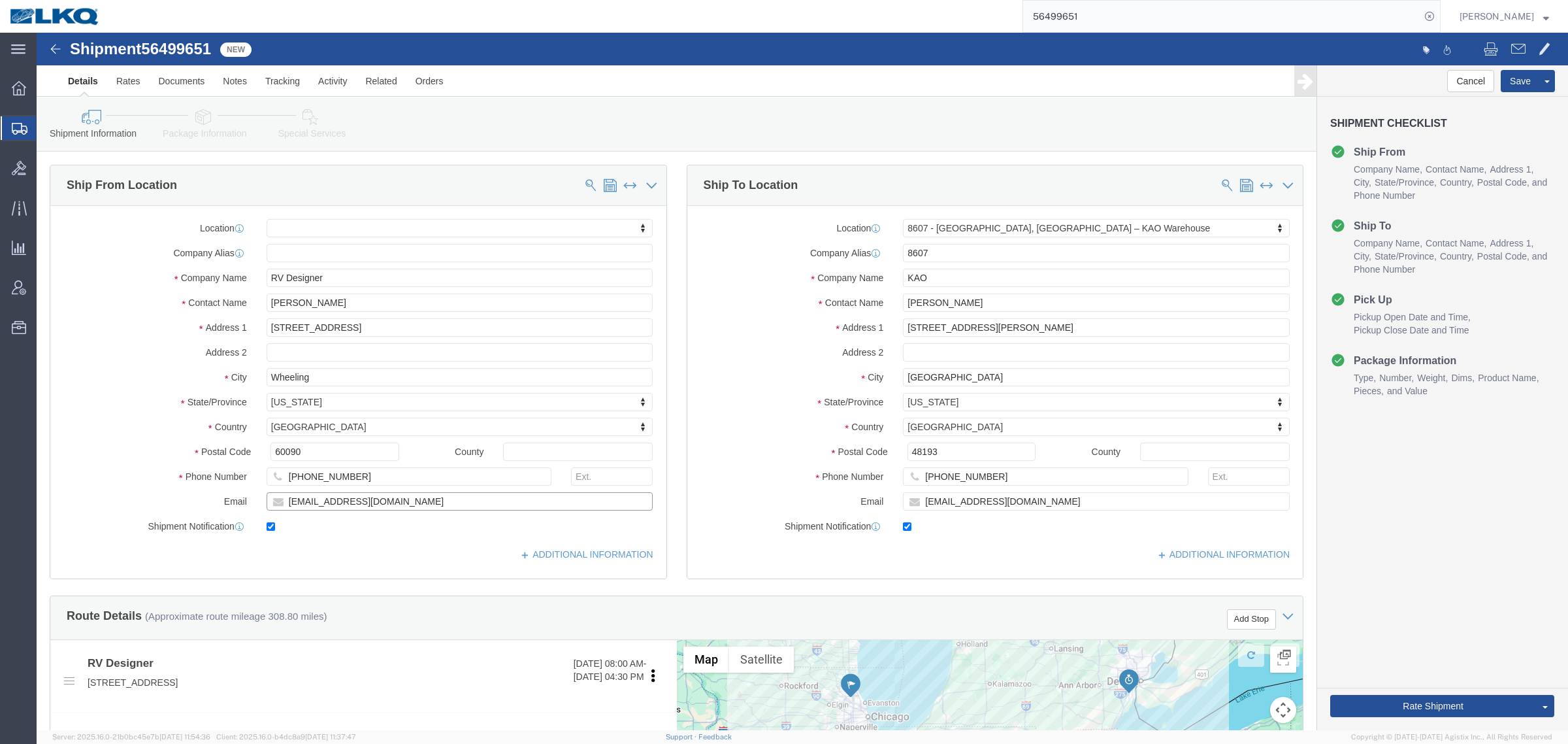
click input "vincem@rvdesigner.com"
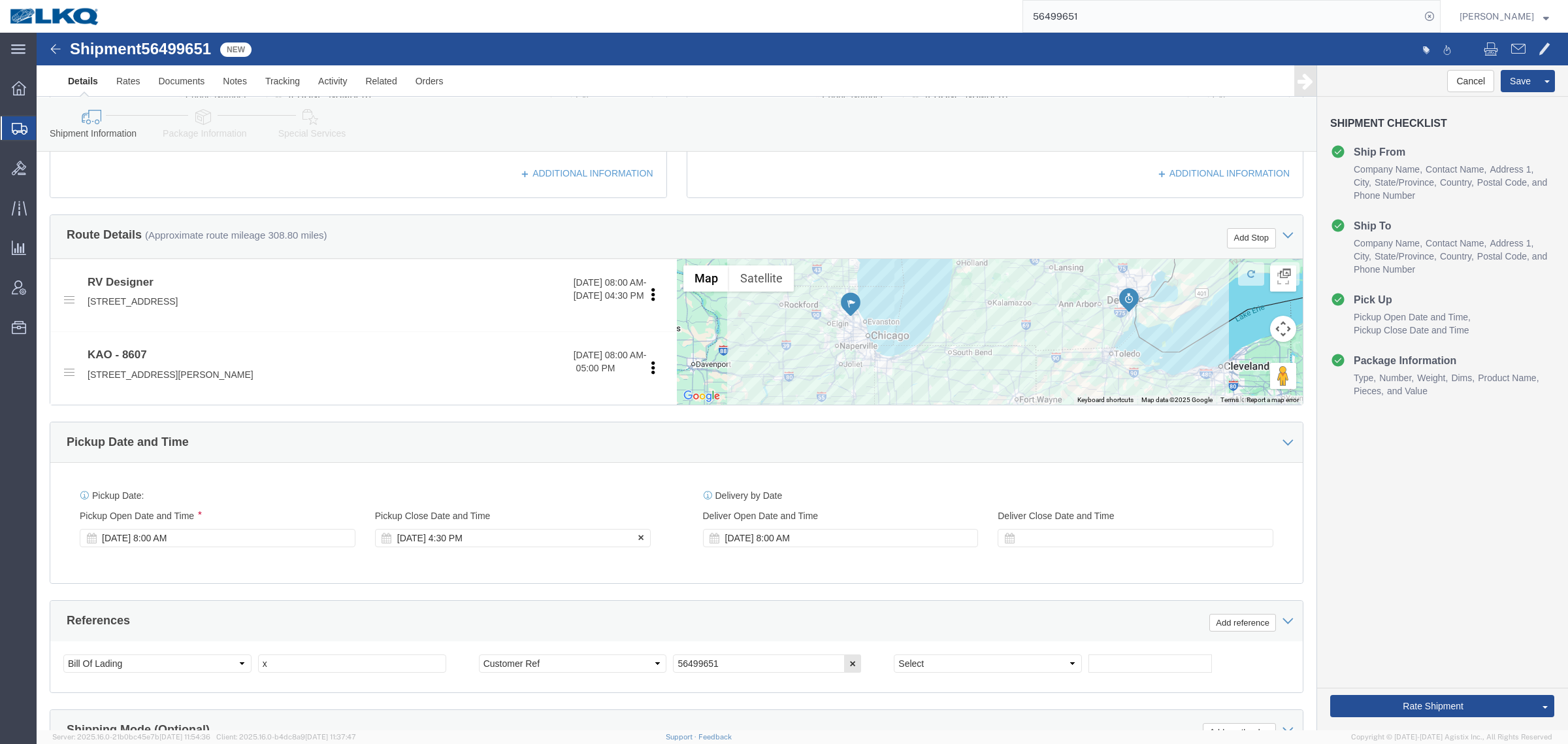
scroll to position [409, 0]
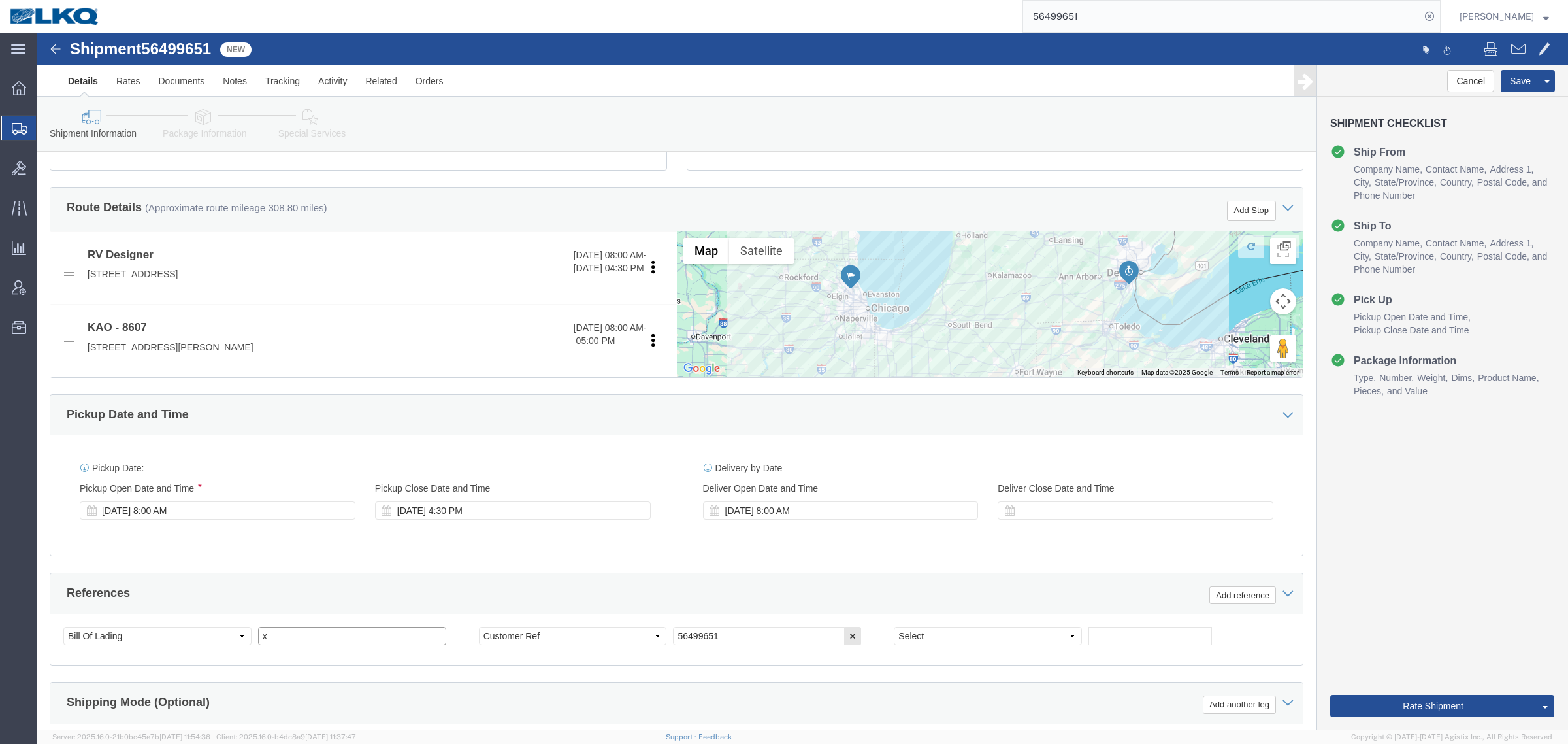
click input "x"
paste input "• Confirmation #: 485591"
drag, startPoint x: 239, startPoint y: 609, endPoint x: 181, endPoint y: 612, distance: 58.1
click div "Select Account Type Activity ID Airline Appointment Number ASN Batch Request # …"
click input "• Confirmation #: 485591"
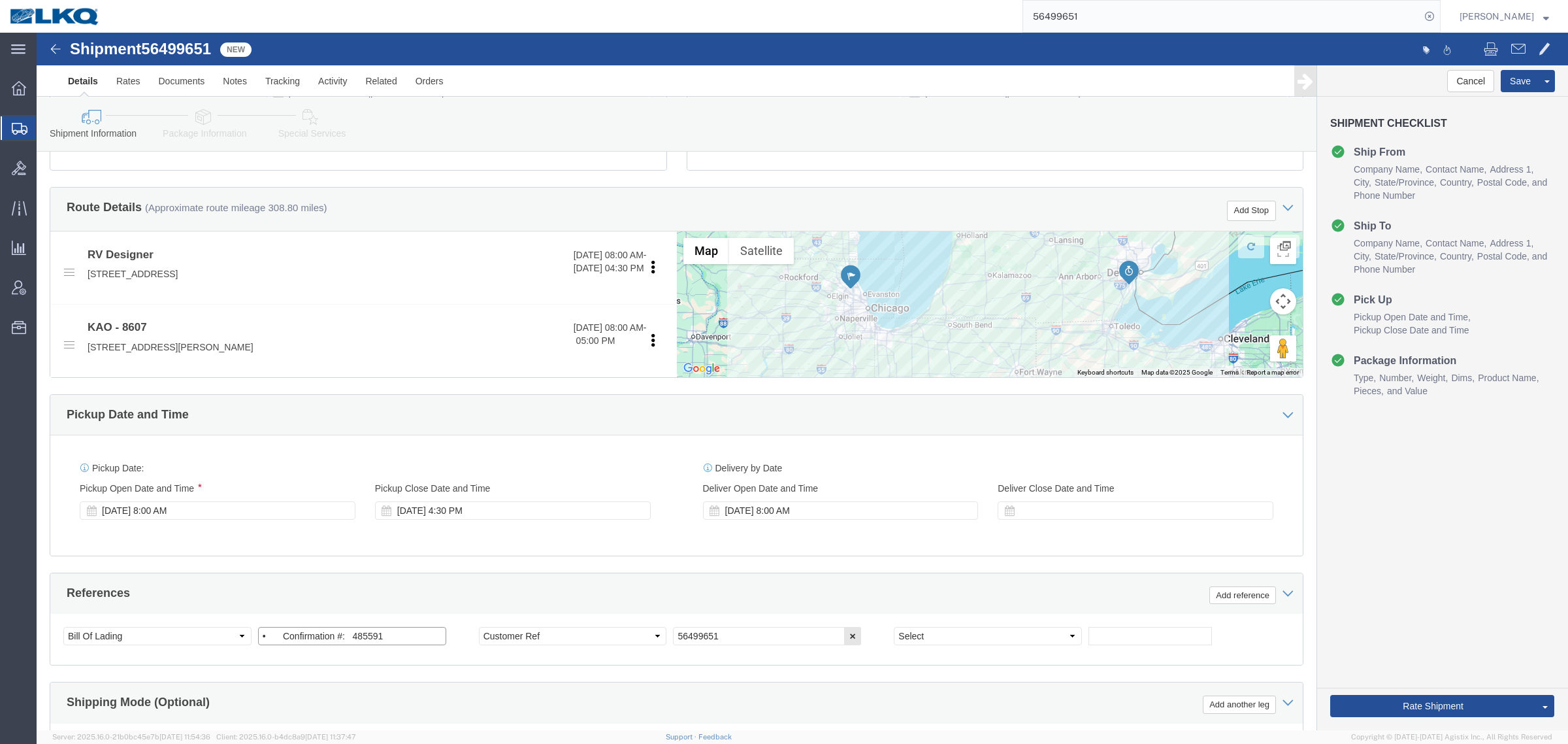
click input "• Confirmation #: 485591"
paste input "text"
type input "485591"
click div "References Add reference"
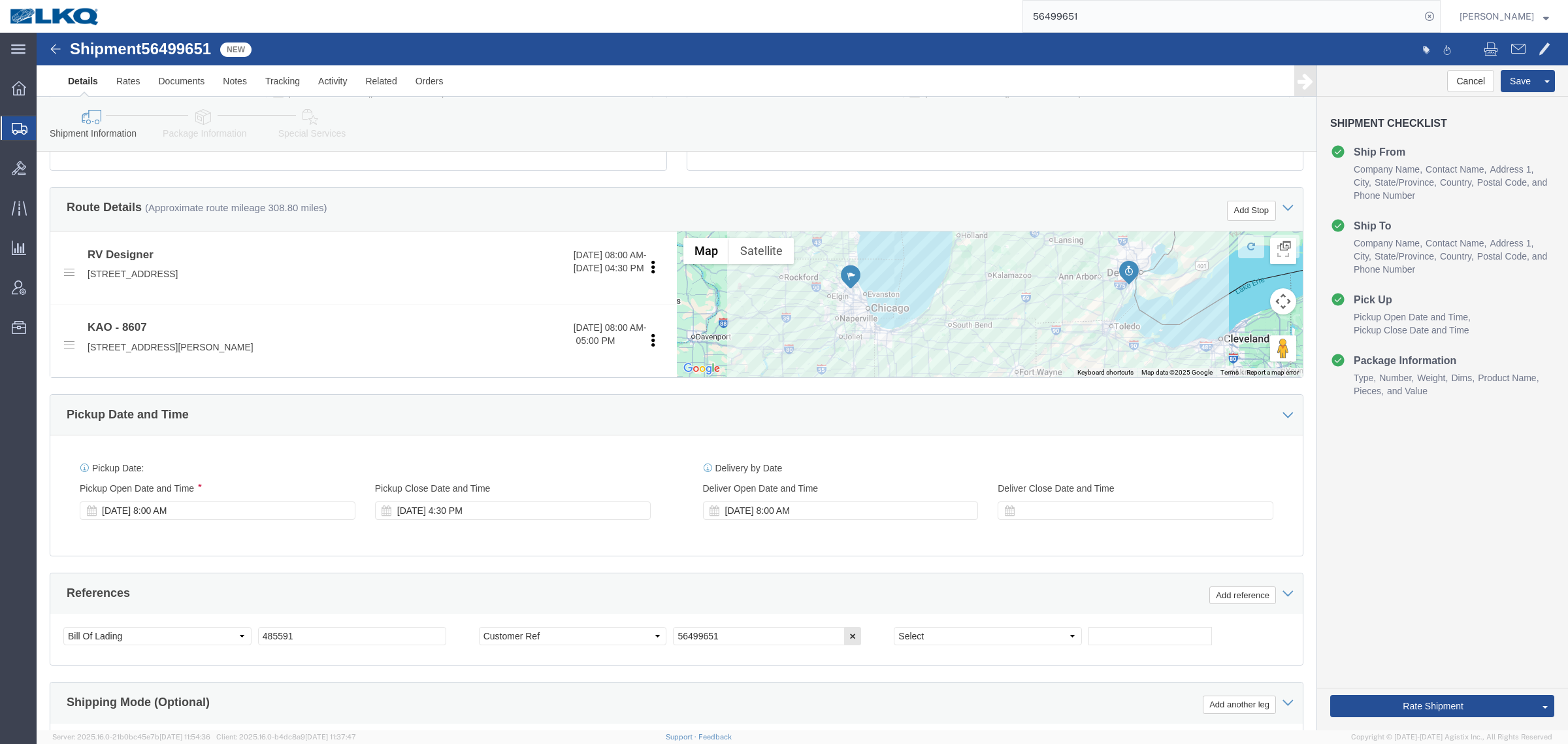
click div "Aug 19 2025 8:00 AM"
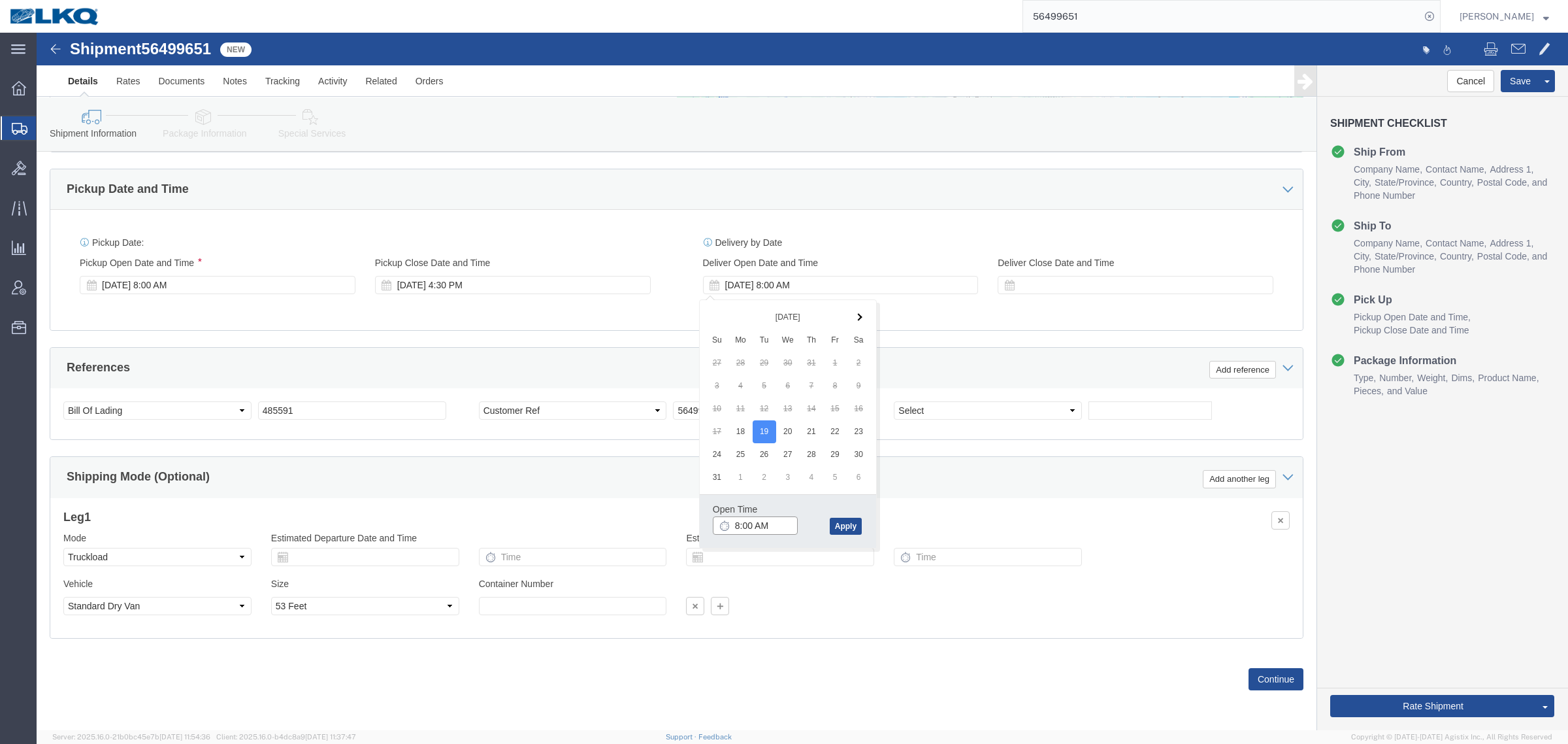
click input "8:00 AM"
type input "10:00 AM"
click div "Open Time 10:00 AM Aug 19 2025 8:00 AM - Aug 19 2025 8:00 AM Cancel Apply"
click button "Apply"
click div "Leg 1 Mode Select Air Less than Truckload Multi-Leg Ocean Freight Rail Small Pa…"
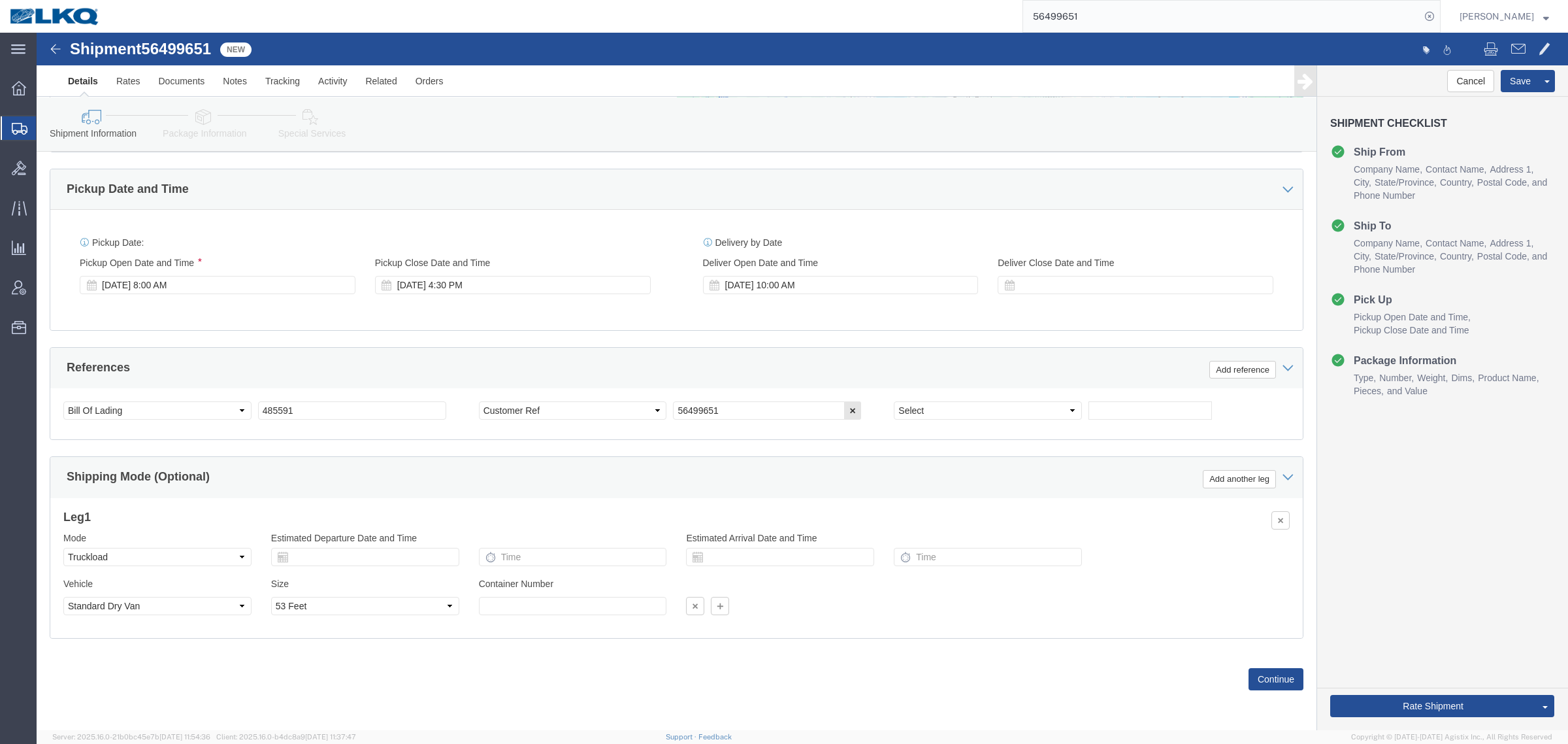
click div "References Add reference"
click button "Save"
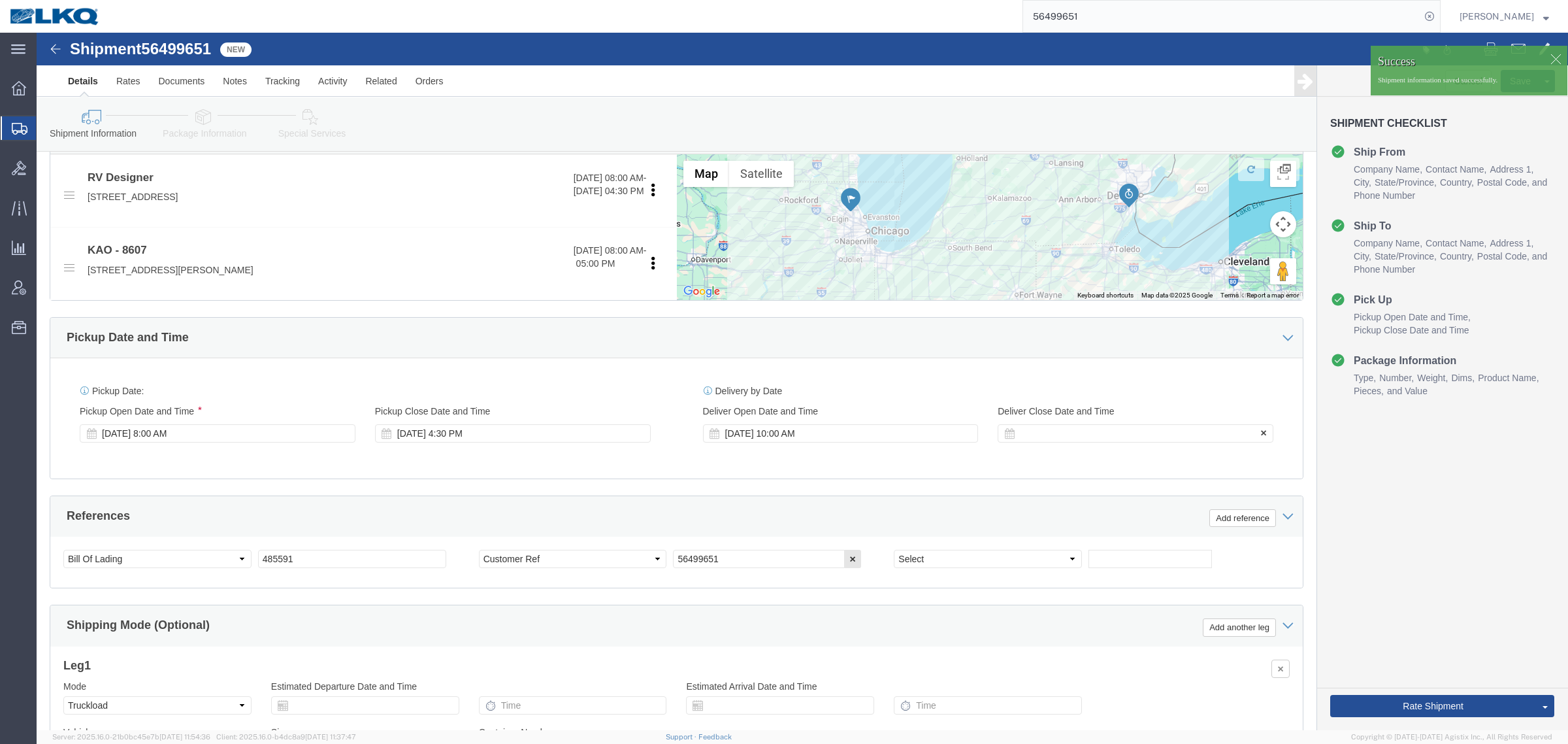
scroll to position [475, 0]
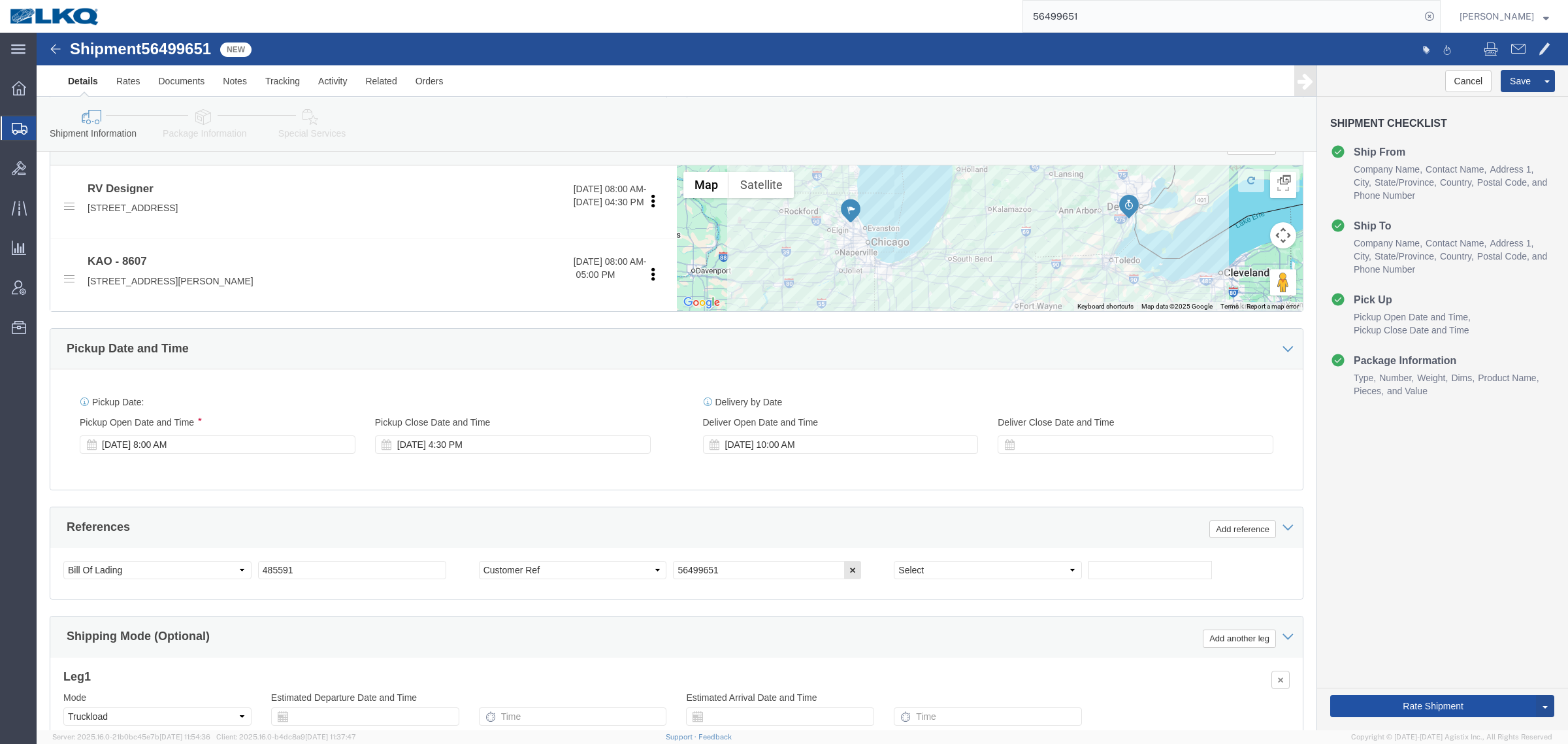
click button "Rate Shipment"
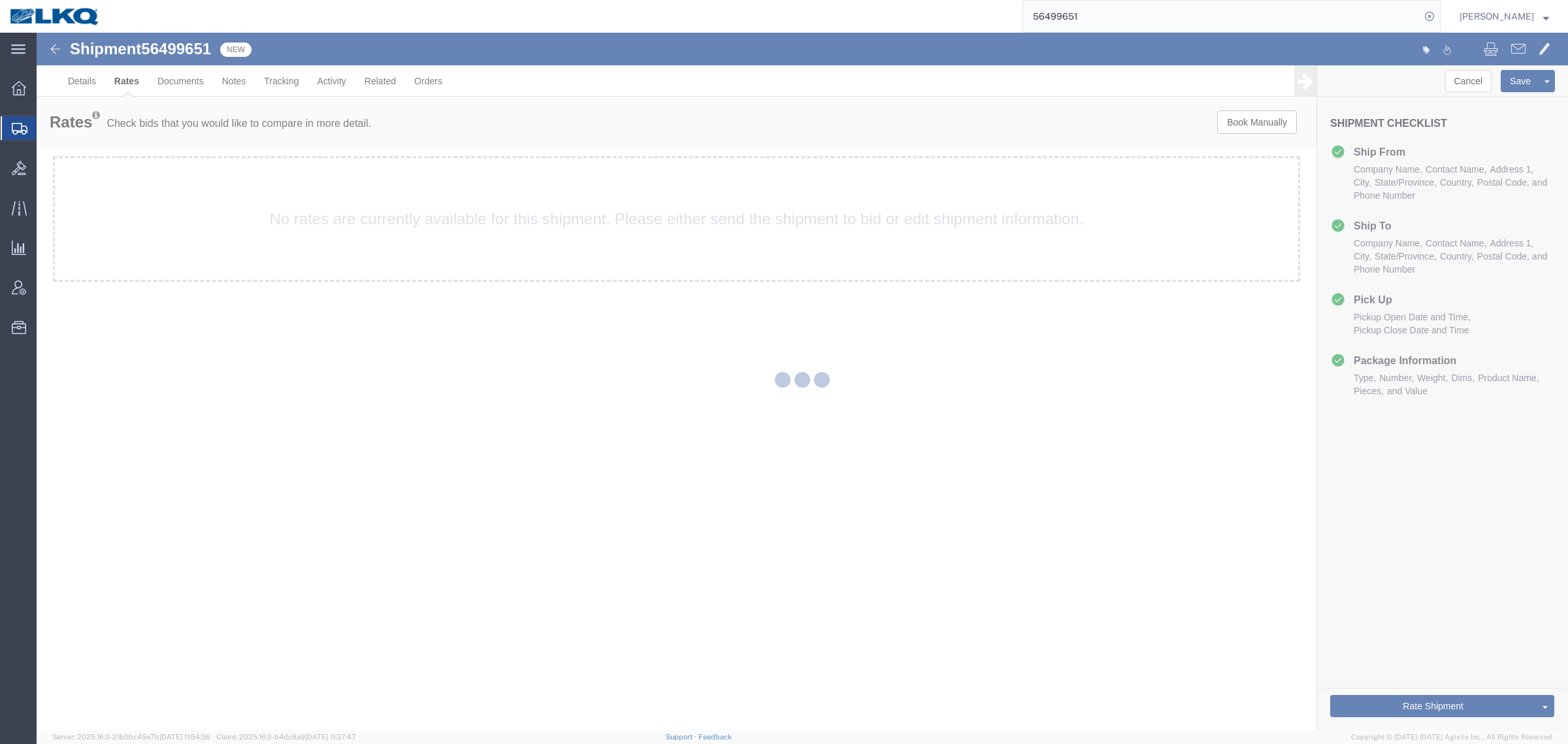
scroll to position [0, 0]
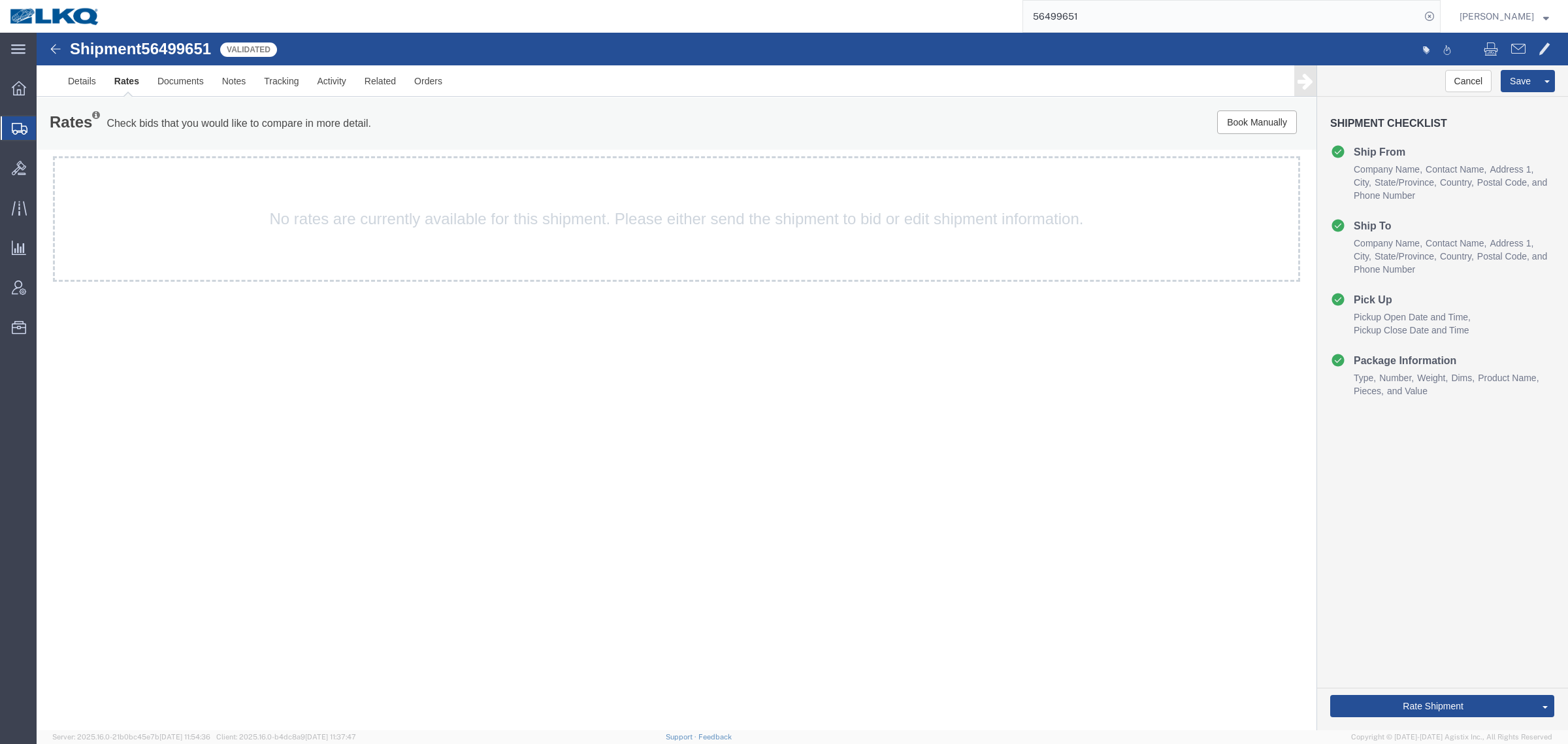
click at [716, 465] on div "Shipment 56499651 Validated Details Rates Documents Notes Tracking Activity Rel…" at bounding box center [802, 382] width 1531 height 698
click at [637, 514] on div "Shipment 56499651 Validated Details Rates Documents Notes Tracking Activity Rel…" at bounding box center [802, 382] width 1531 height 698
click at [588, 501] on div "Shipment 56499651 Validated Details Rates Documents Notes Tracking Activity Rel…" at bounding box center [802, 382] width 1531 height 698
click at [589, 500] on div "Shipment 56499651 Validated Details Rates Documents Notes Tracking Activity Rel…" at bounding box center [802, 382] width 1531 height 698
click at [582, 504] on div "Shipment 56499651 Validated Details Rates Documents Notes Tracking Activity Rel…" at bounding box center [802, 382] width 1531 height 698
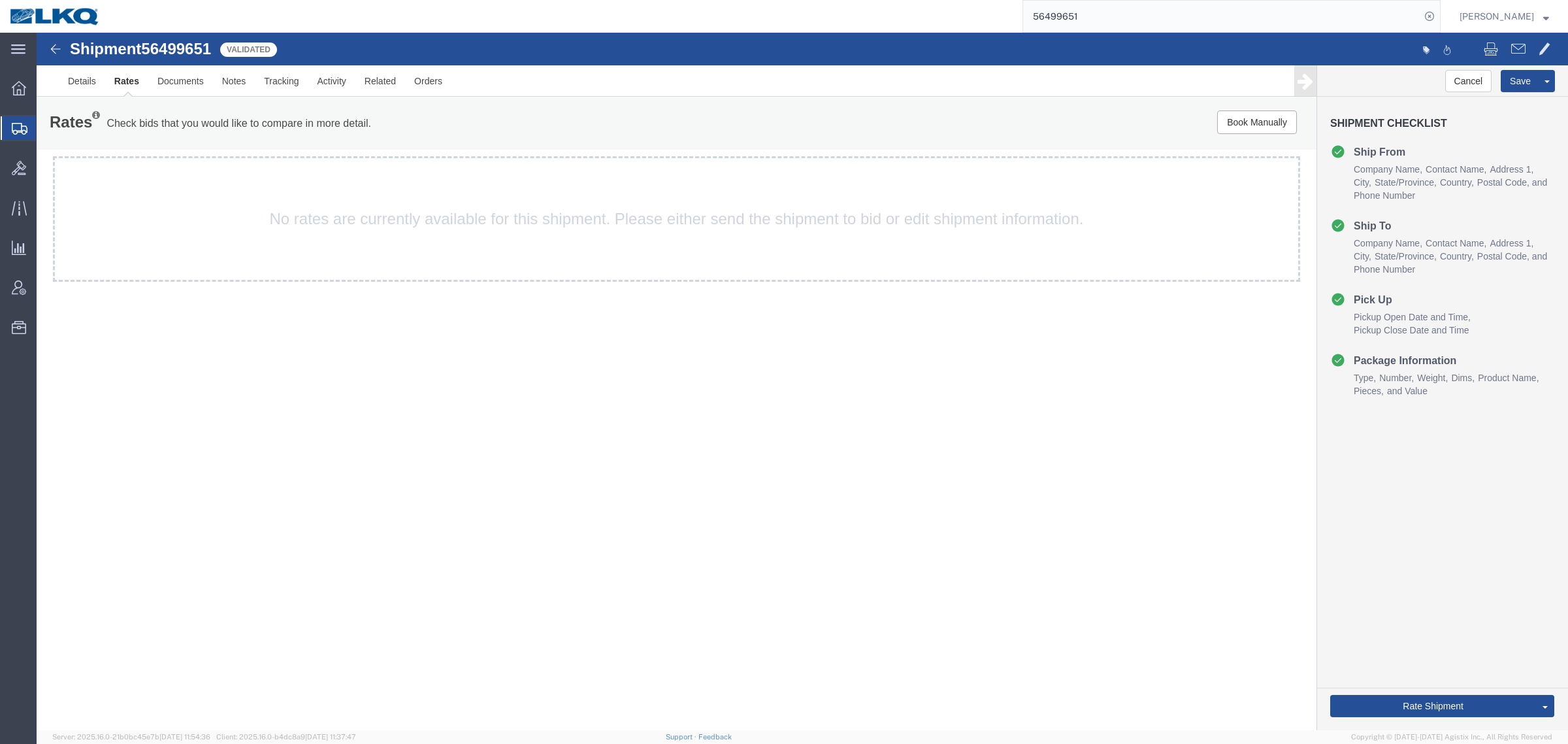
click at [563, 433] on div "Shipment 56499651 Validated Details Rates Documents Notes Tracking Activity Rel…" at bounding box center [802, 382] width 1531 height 698
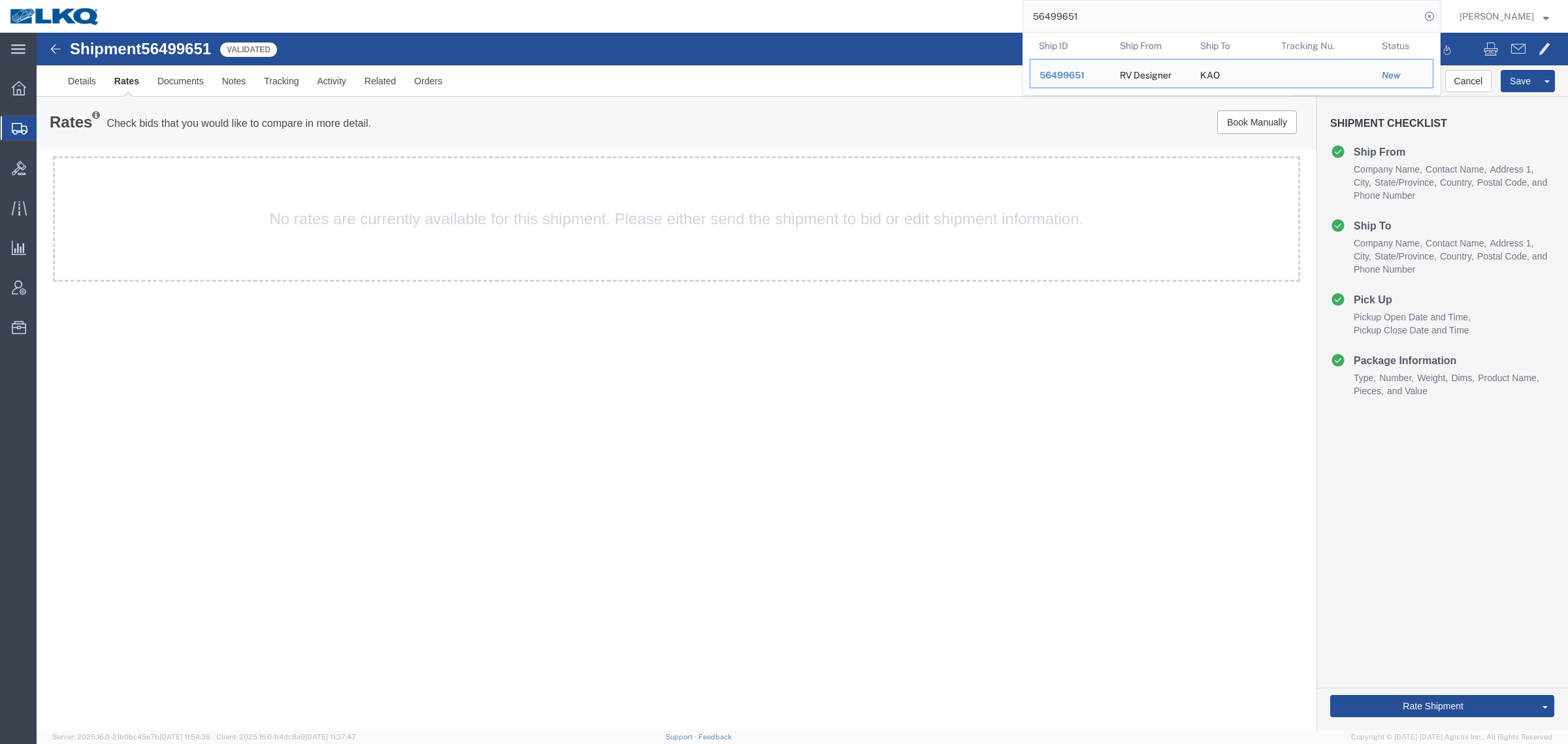
drag, startPoint x: 1122, startPoint y: 19, endPoint x: 665, endPoint y: 20, distance: 457.0
click at [670, 20] on div "56499651 Ship ID Ship From Ship To Tracking Nu. Status Ship ID 56499651 Ship Fr…" at bounding box center [774, 16] width 1331 height 33
paste input "86912"
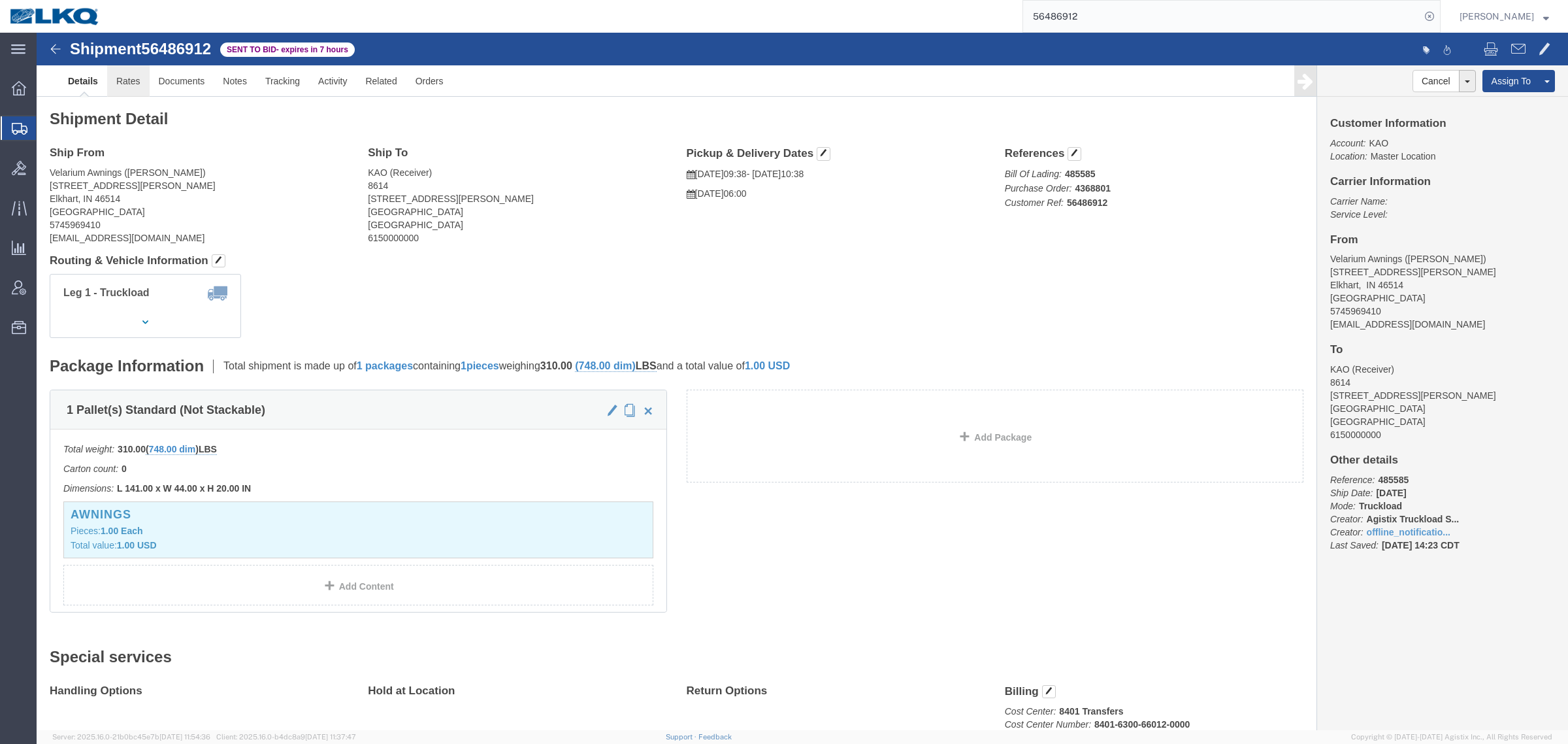
click link "Rates"
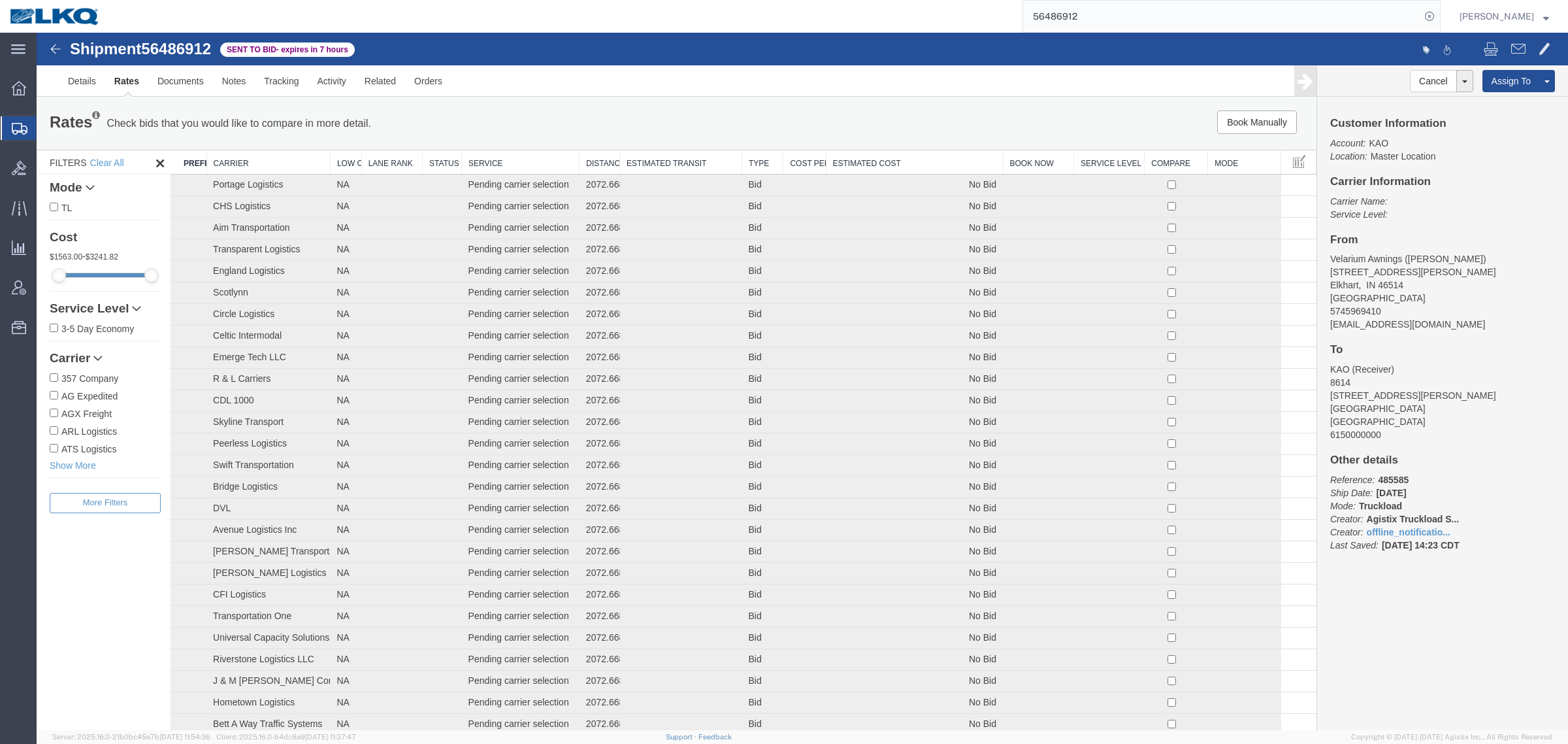
drag, startPoint x: 858, startPoint y: 161, endPoint x: 1507, endPoint y: 387, distance: 687.2
click at [858, 161] on th "Estimated Cost" at bounding box center [915, 161] width 177 height 24
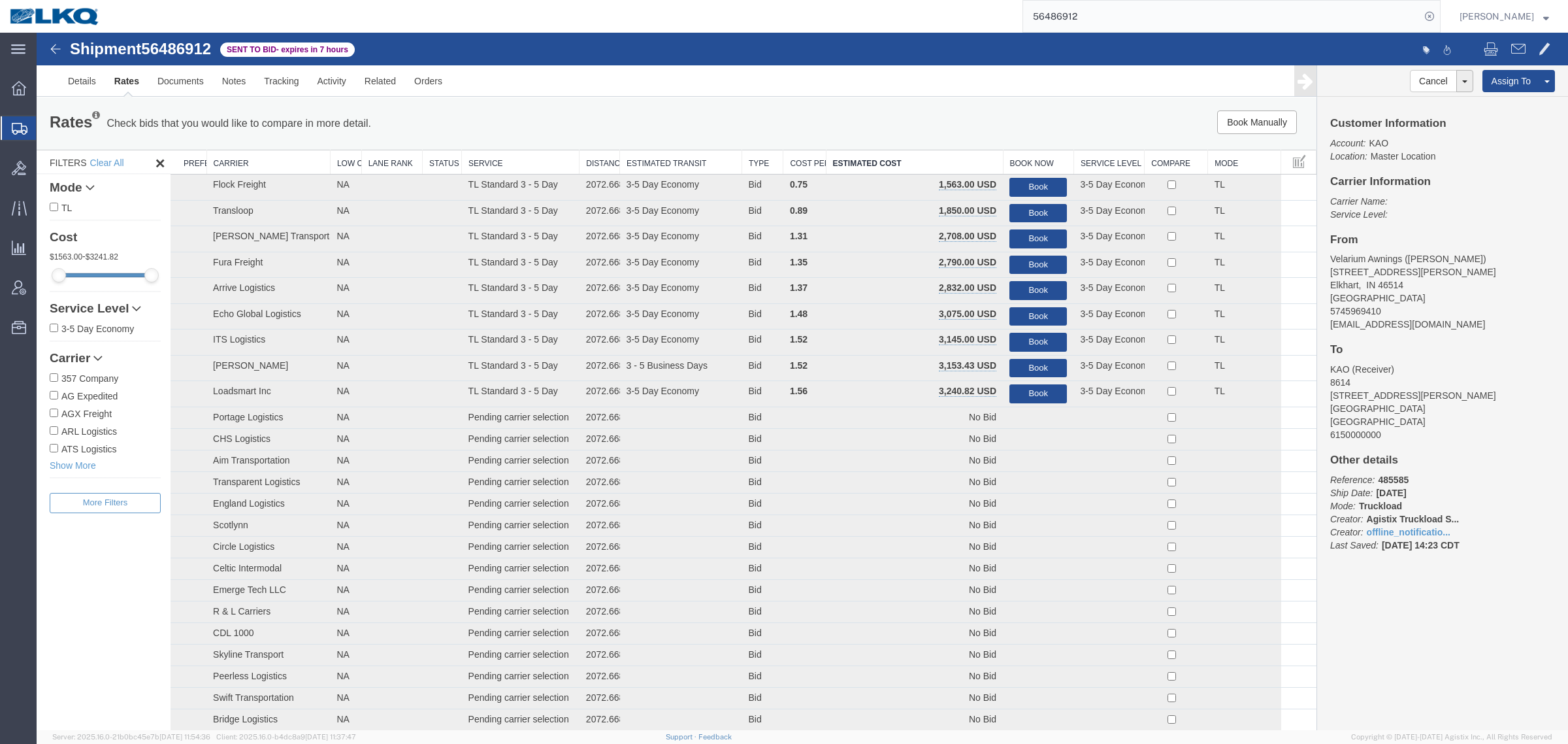
drag, startPoint x: 894, startPoint y: 62, endPoint x: 791, endPoint y: 36, distance: 106.2
paste input "500940"
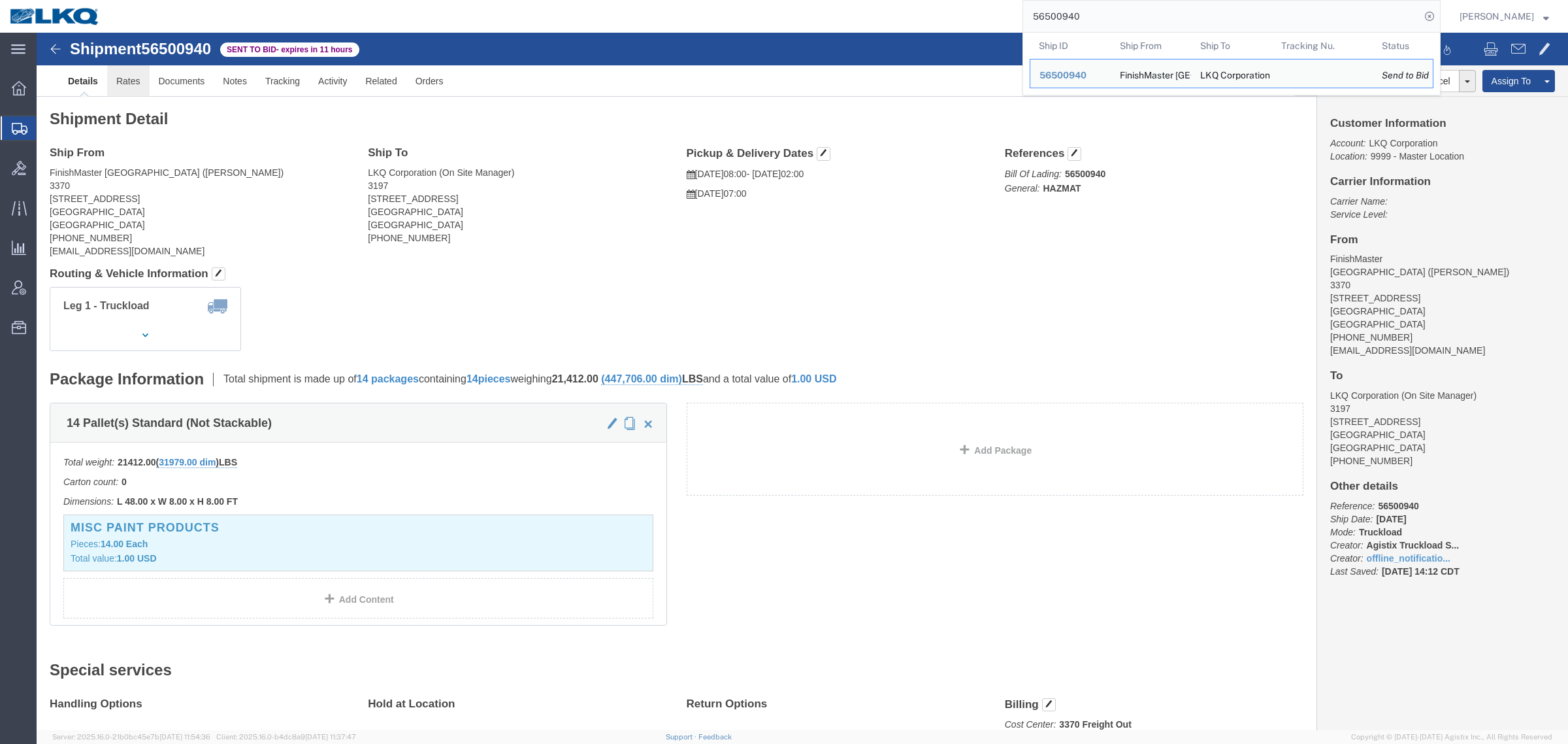
click link "Rates"
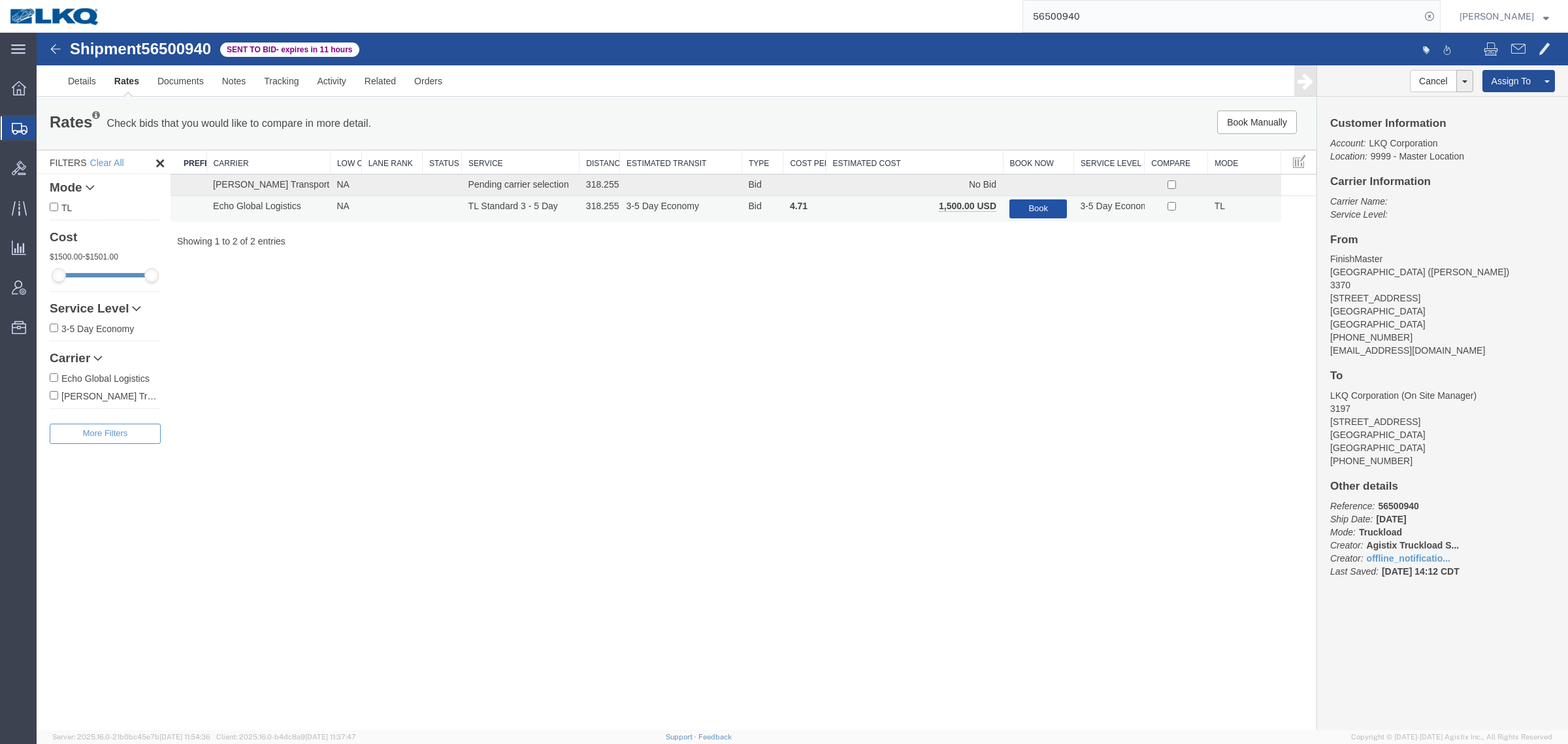
click at [1042, 204] on button "Book" at bounding box center [1039, 209] width 58 height 19
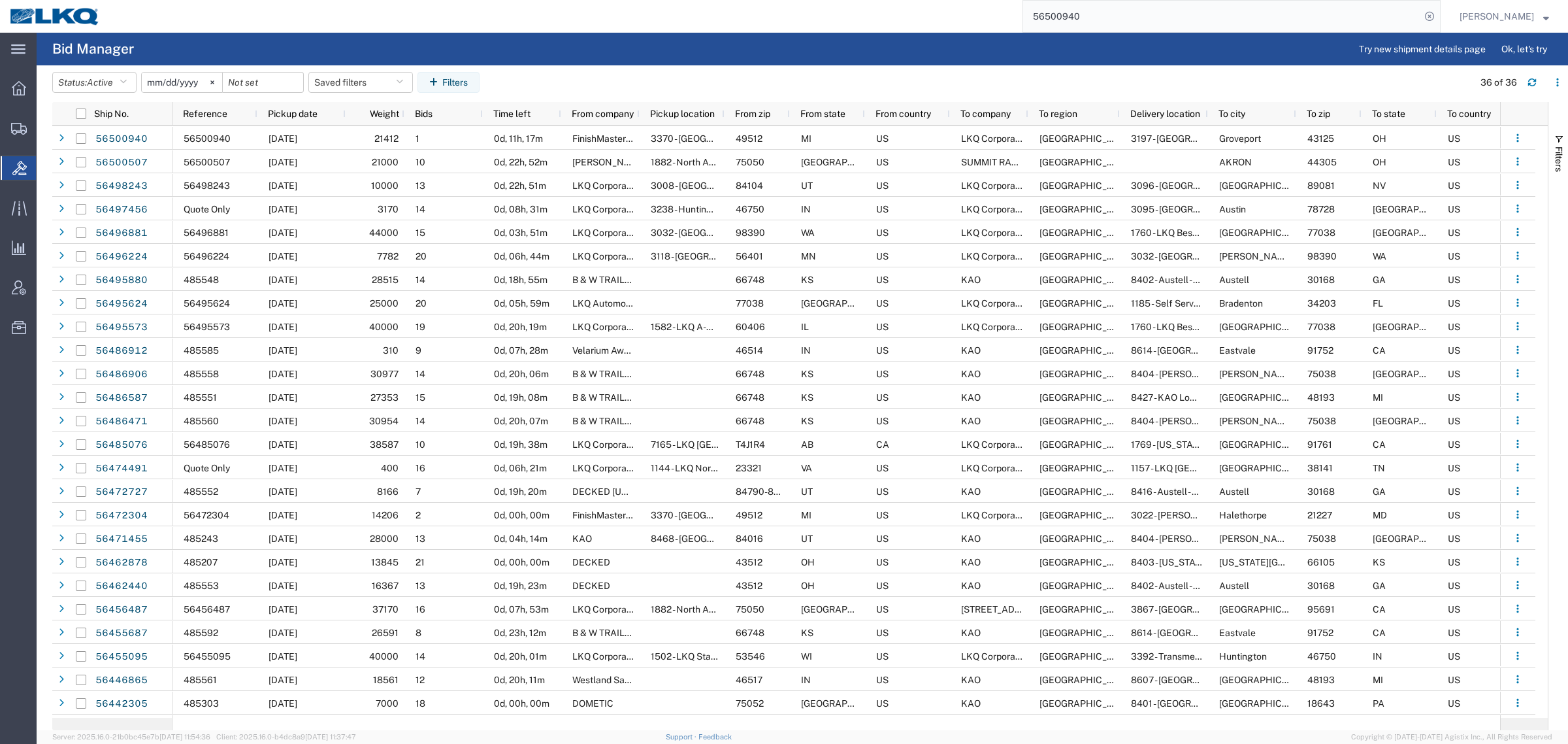
drag, startPoint x: 1141, startPoint y: 18, endPoint x: 748, endPoint y: 34, distance: 393.3
click at [748, 33] on div "main_menu Created with Sketch. Collapse Menu Overview Shipments Shipment Manage…" at bounding box center [784, 388] width 1568 height 711
paste input "486994"
type input "56486994"
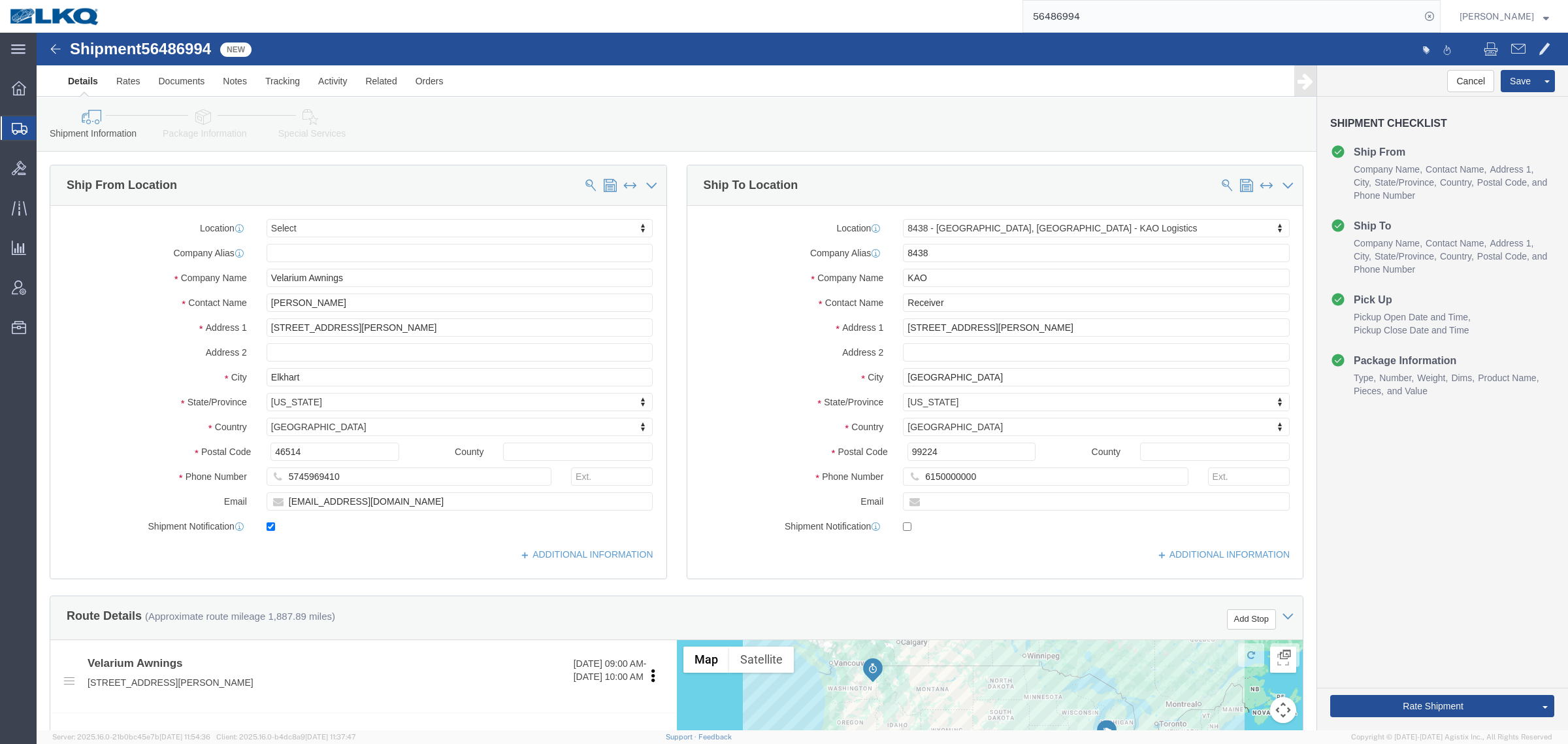
select select
select select "30553"
drag, startPoint x: 1010, startPoint y: 20, endPoint x: 1032, endPoint y: 99, distance: 82.0
click div "Shipment Information Package Information Special Services Loading Routing"
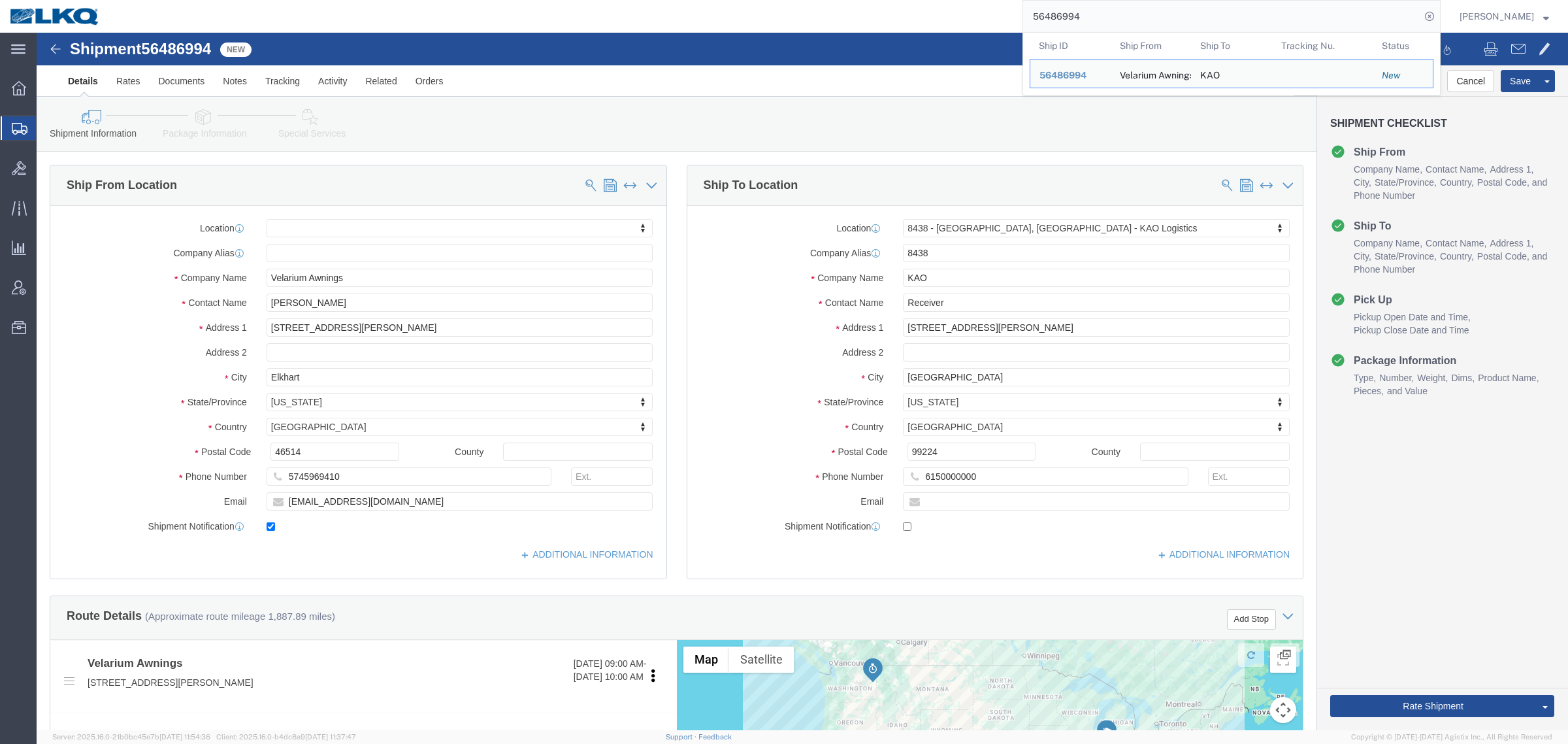
drag, startPoint x: 1104, startPoint y: 17, endPoint x: 873, endPoint y: 4, distance: 231.4
paste input "97456"
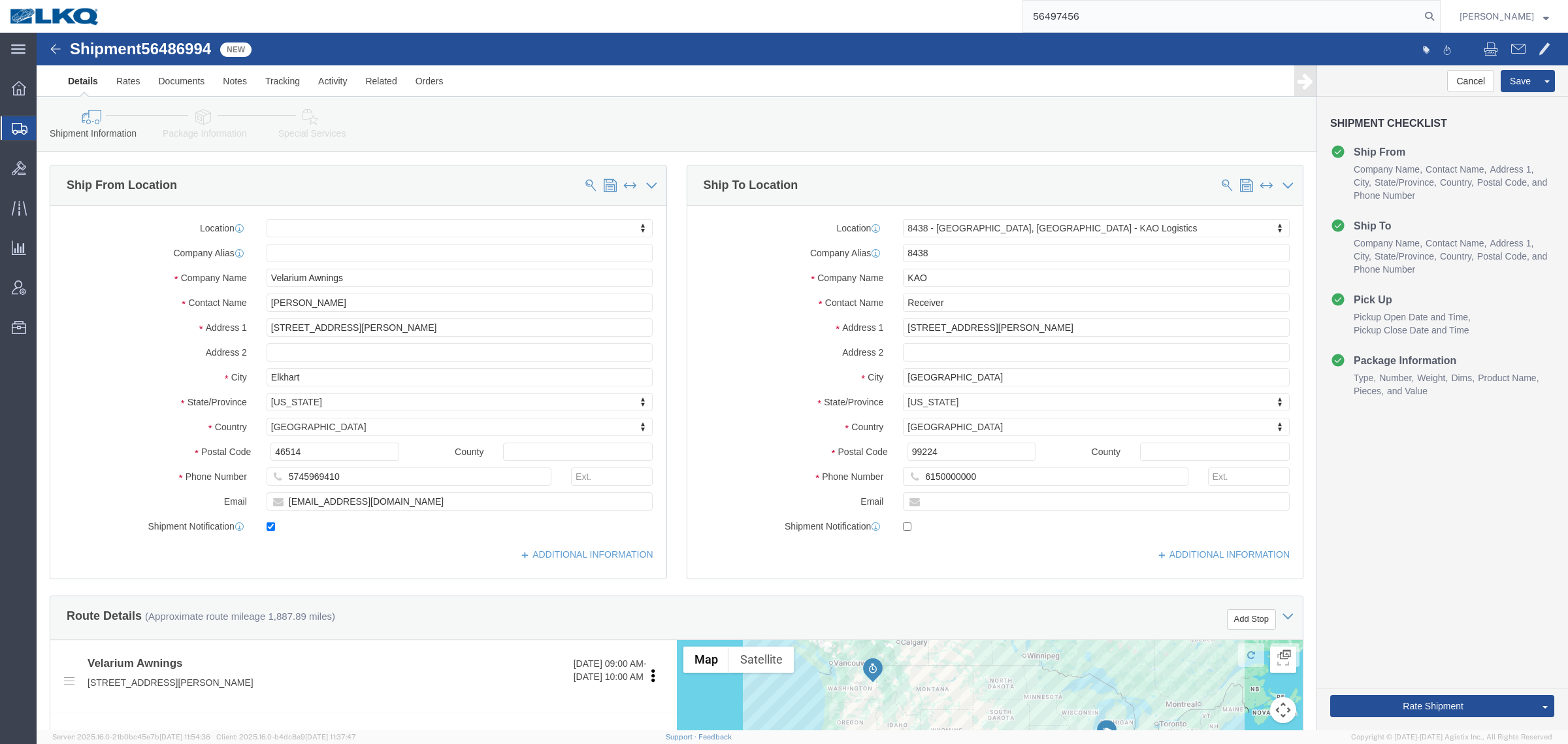
type input "56497456"
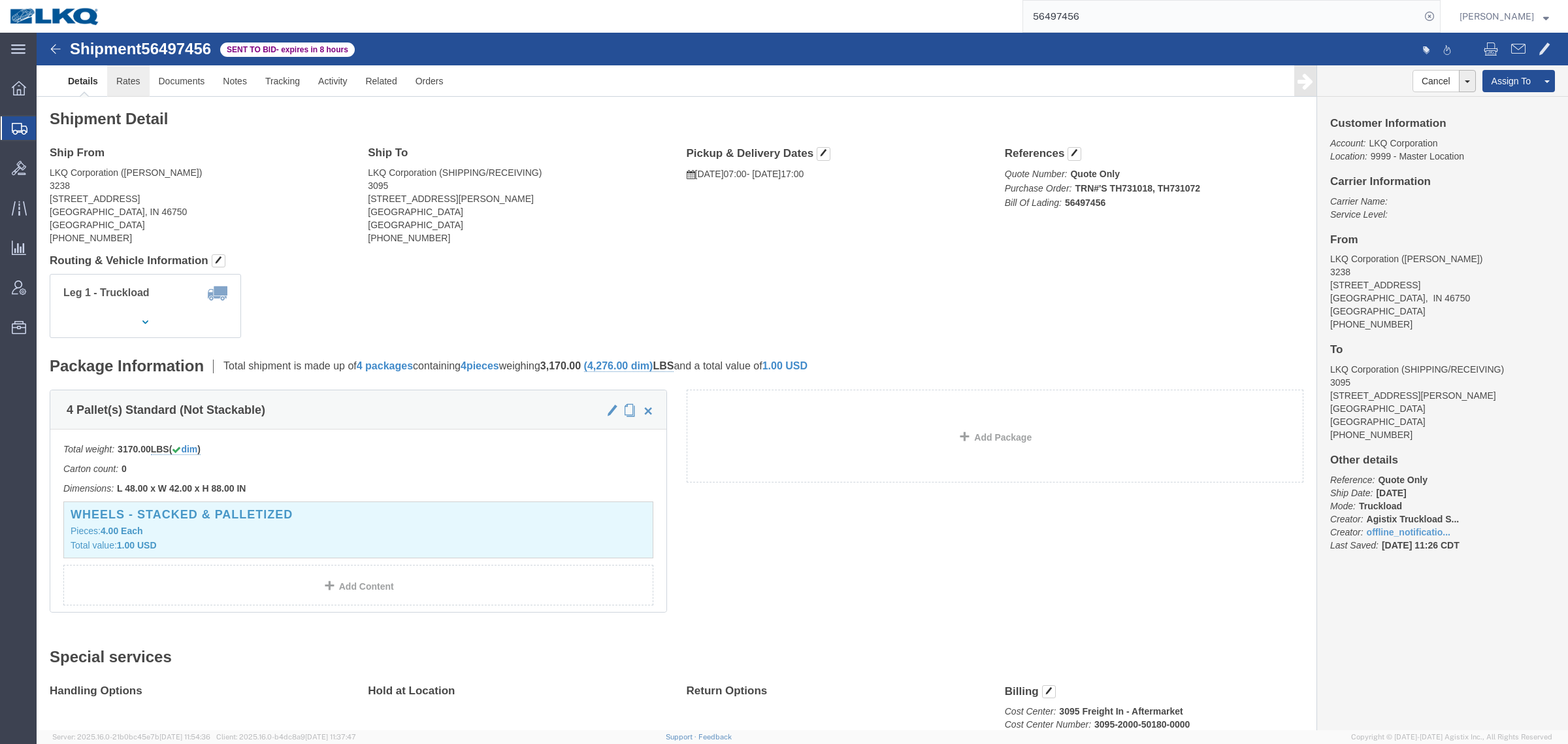
click link "Rates"
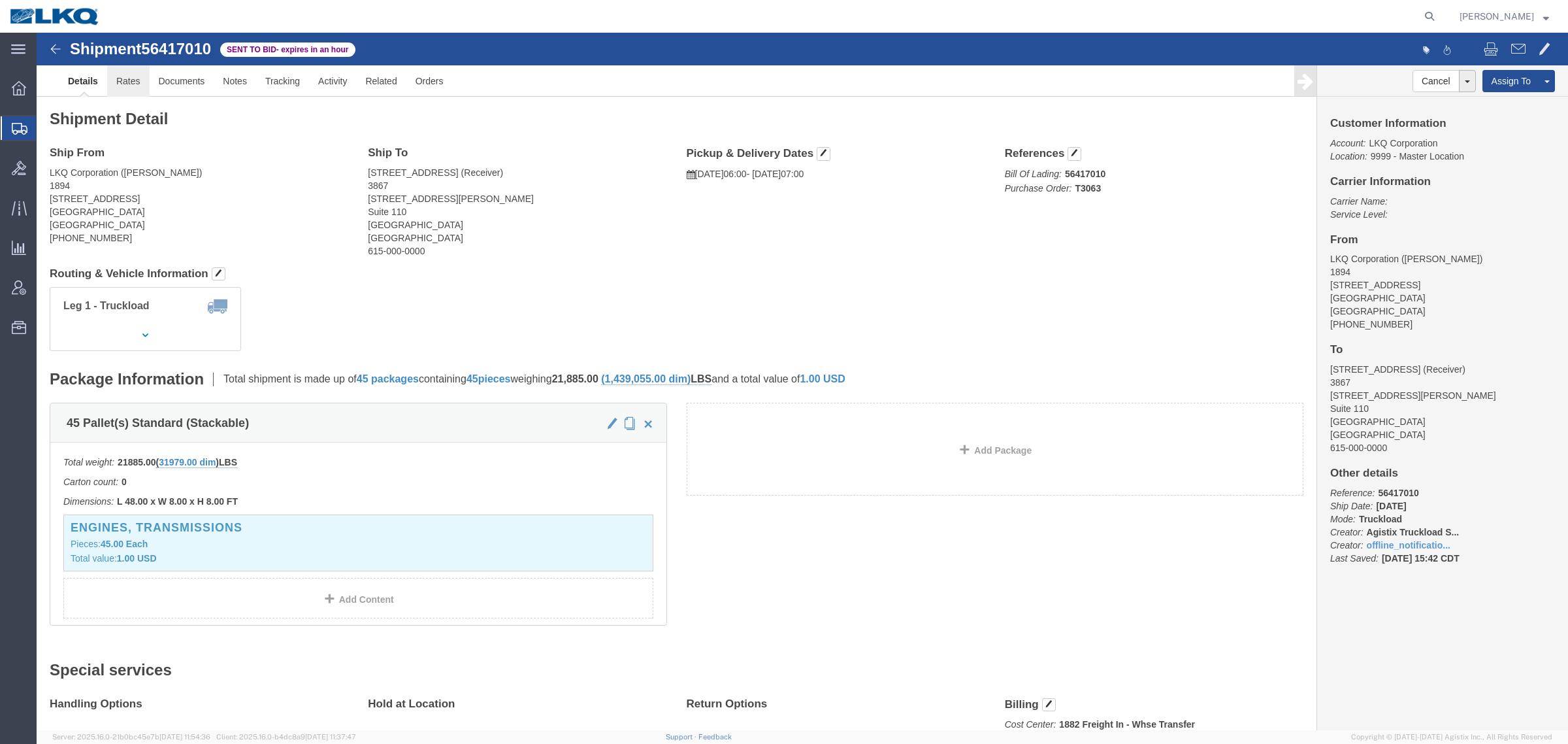
click link "Rates"
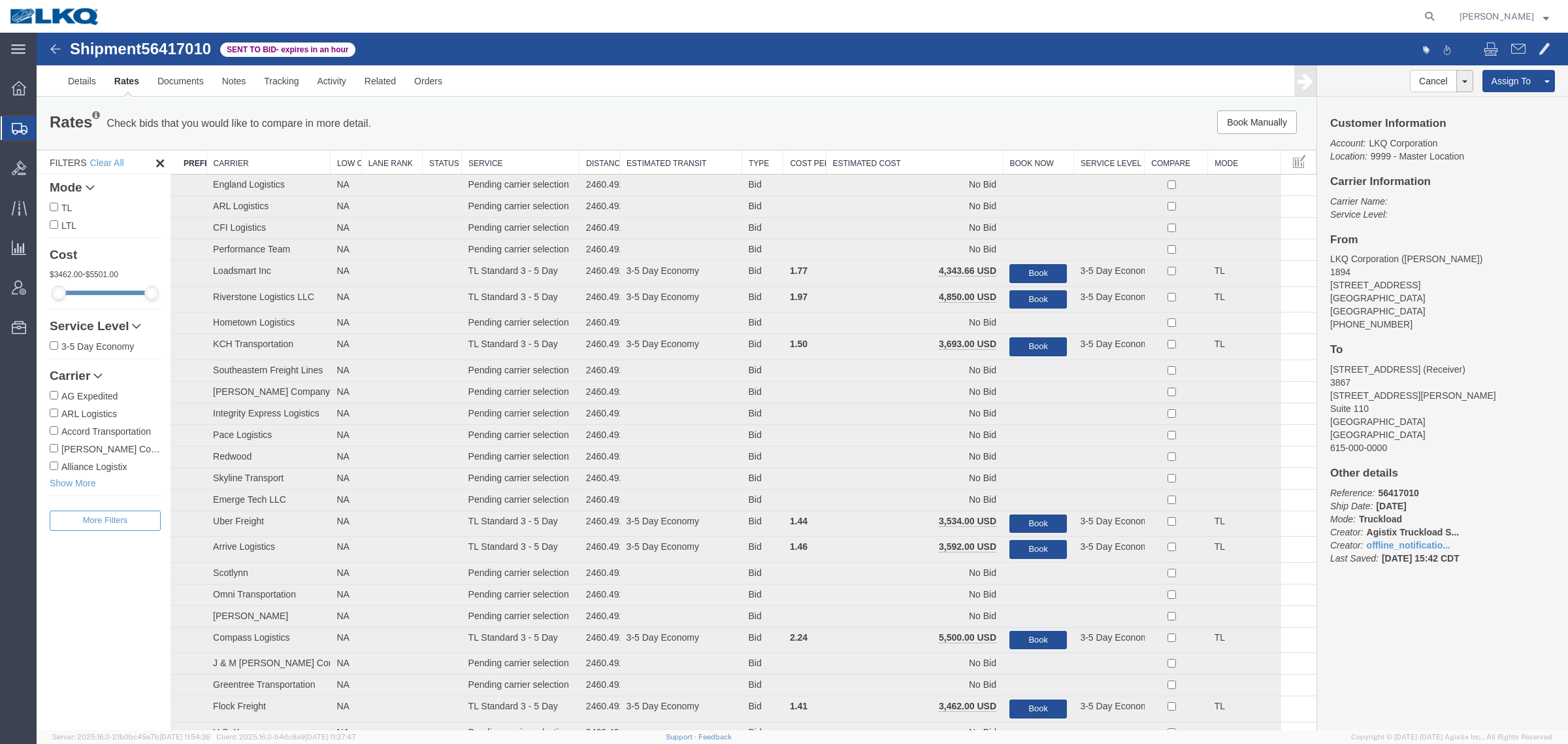
click at [922, 148] on div "Rates Check bids that you would like to compare in more detail. Compare Filter …" at bounding box center [676, 123] width 1280 height 52
click at [883, 158] on th "Estimated Cost" at bounding box center [915, 161] width 177 height 24
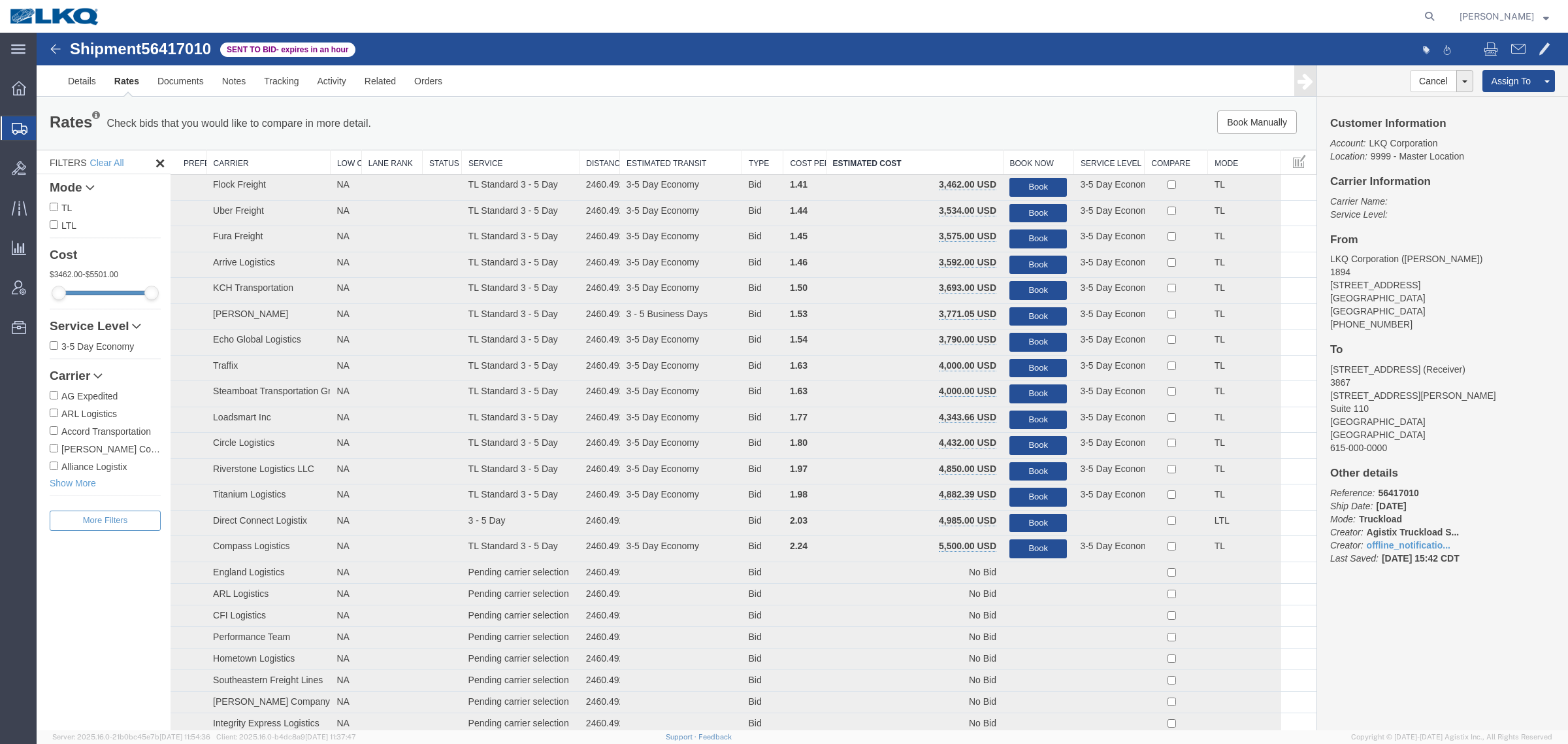
click at [782, 77] on ul "Details Rates Documents Notes Tracking Activity Related Orders" at bounding box center [802, 81] width 1487 height 31
click at [240, 81] on link "Notes" at bounding box center [234, 81] width 42 height 32
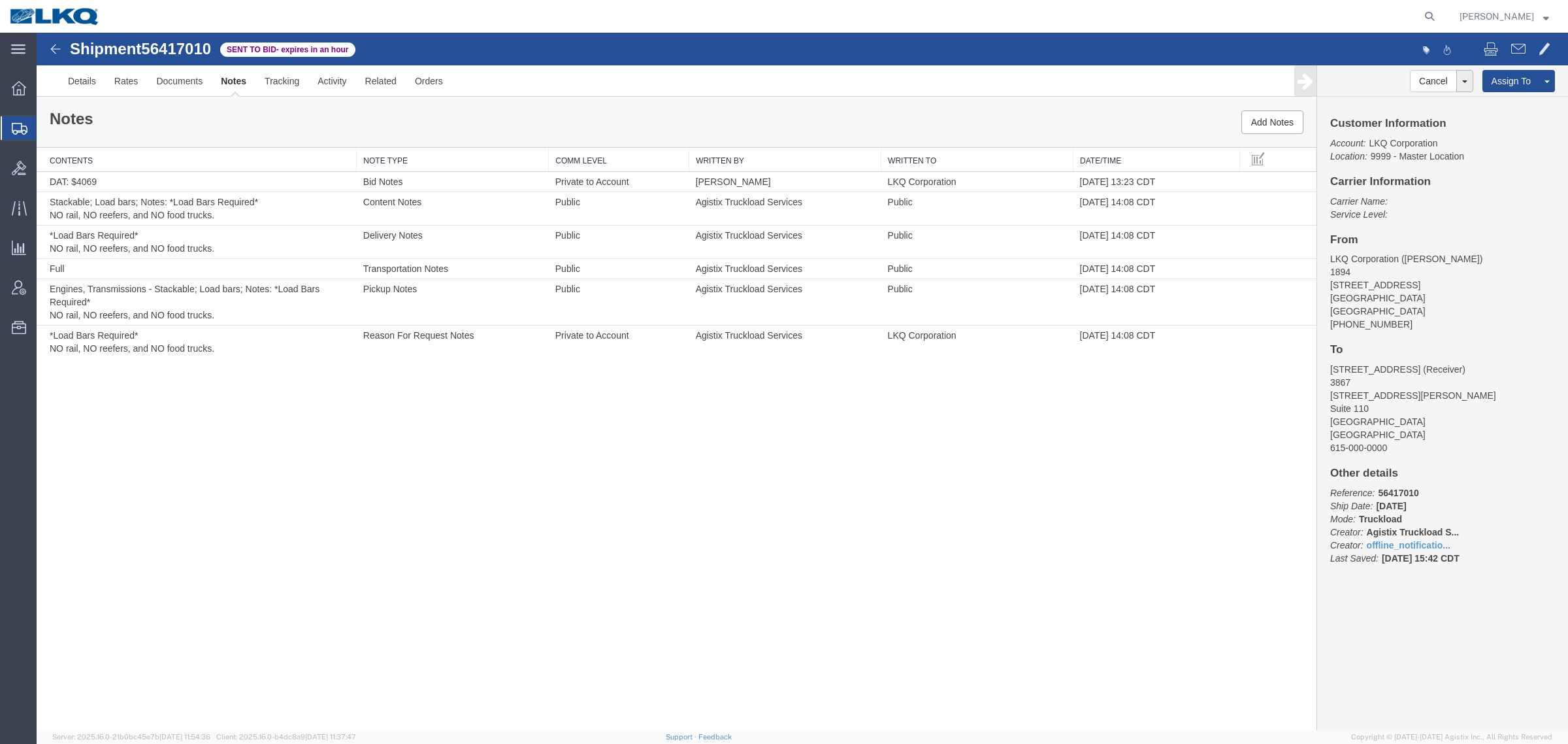
click at [181, 46] on span "56417010" at bounding box center [176, 48] width 70 height 17
copy span "56417010"
click at [77, 80] on link "Details" at bounding box center [82, 81] width 46 height 32
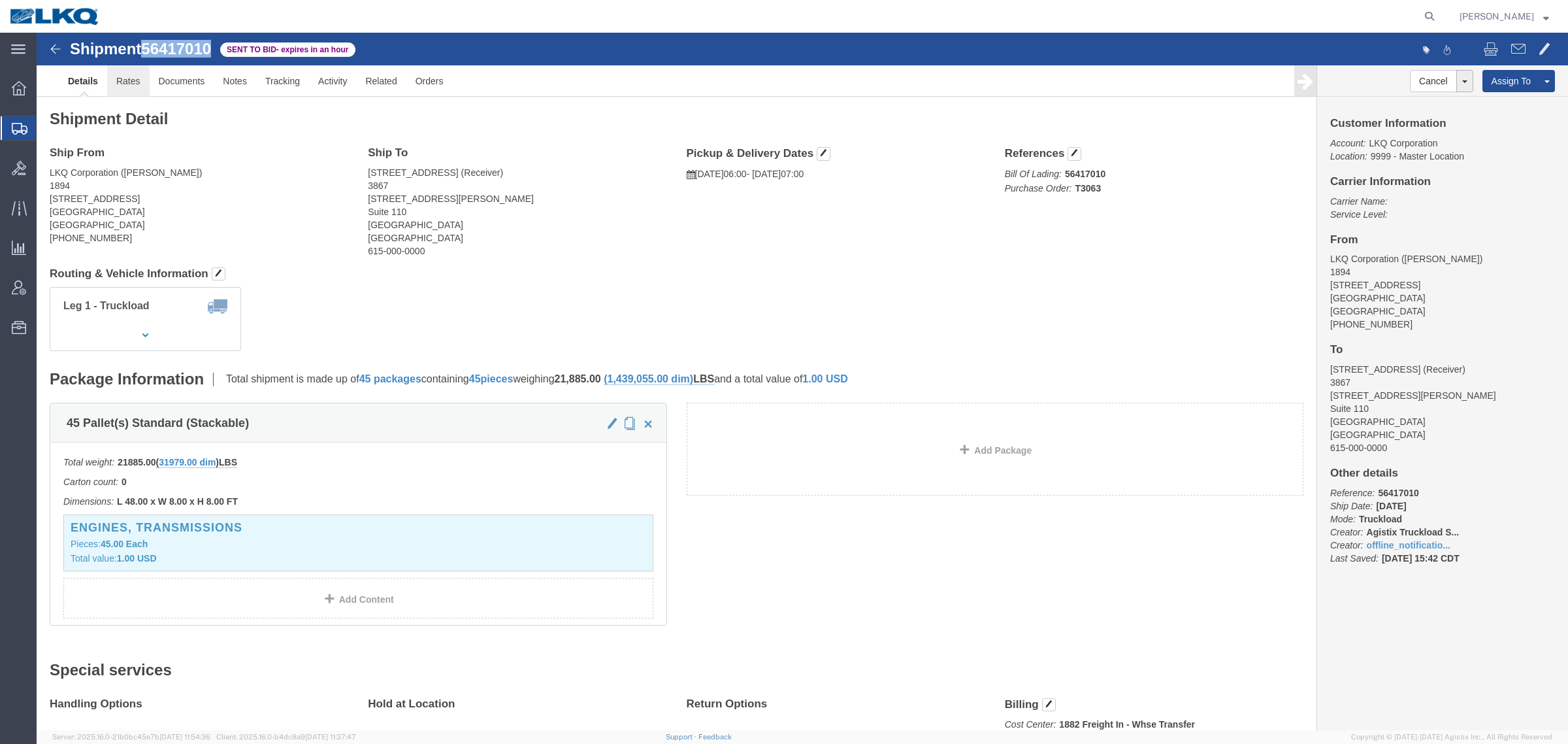
click link "Rates"
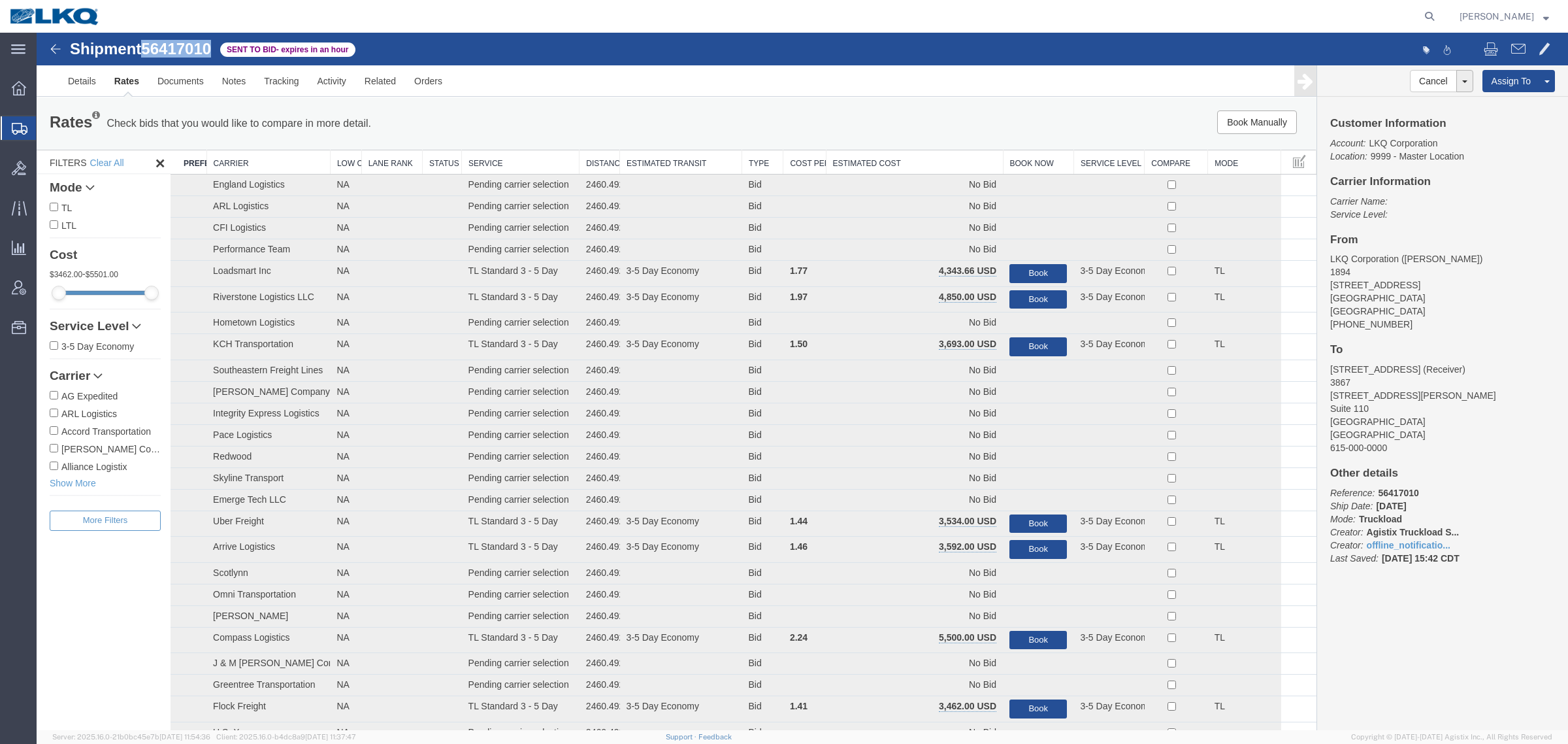
click at [856, 155] on th "Estimated Cost" at bounding box center [915, 161] width 177 height 24
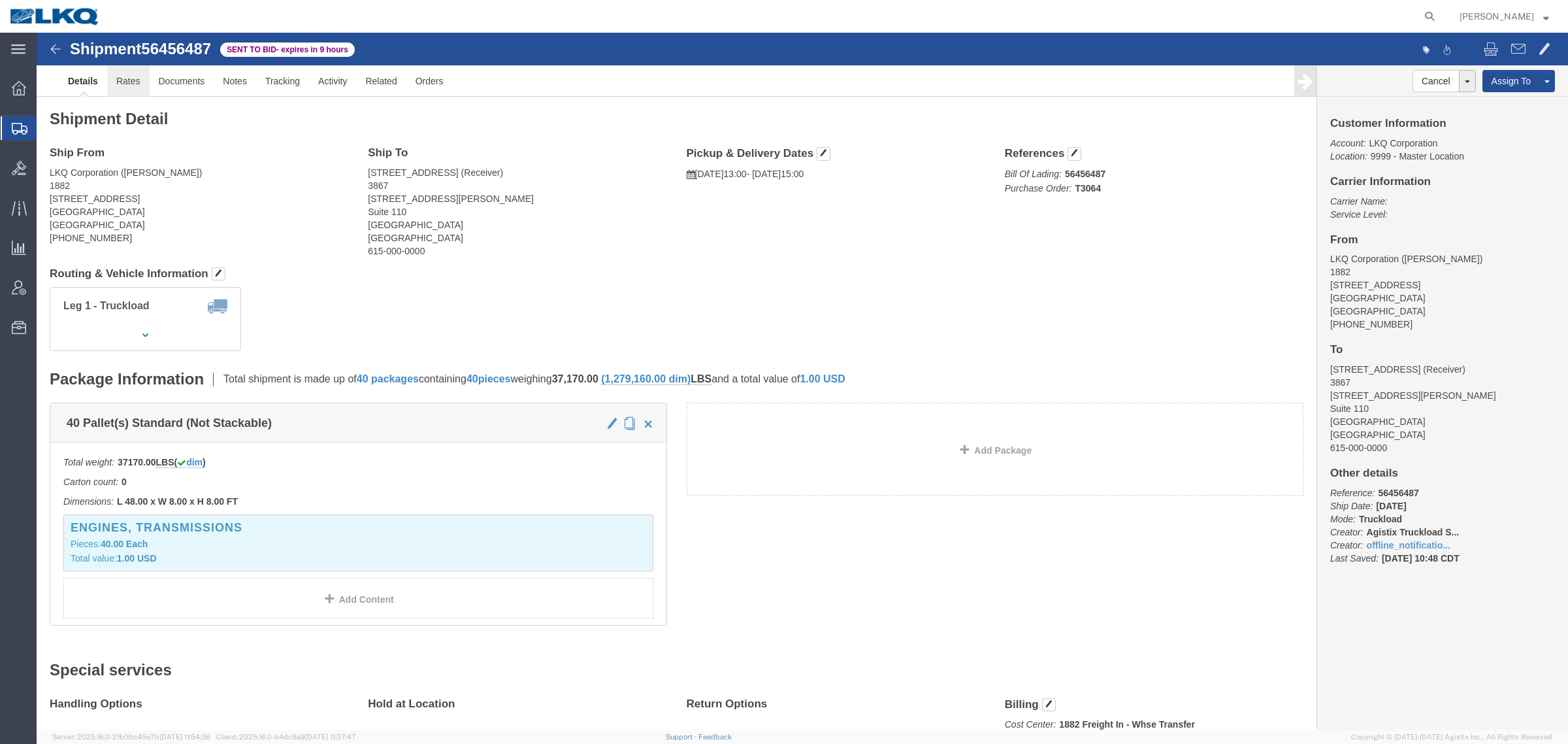
click link "Rates"
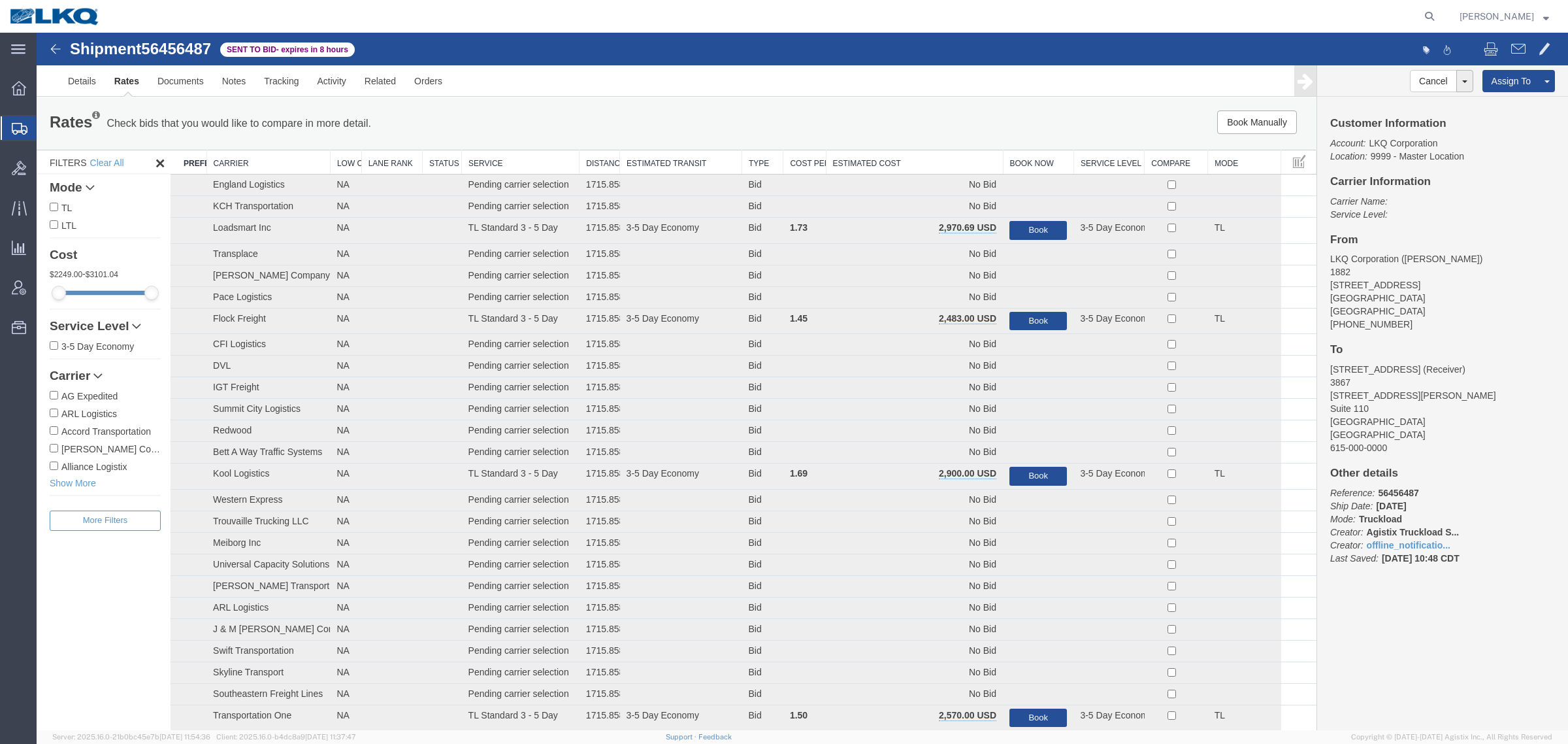
click at [895, 152] on th "Estimated Cost" at bounding box center [915, 161] width 177 height 24
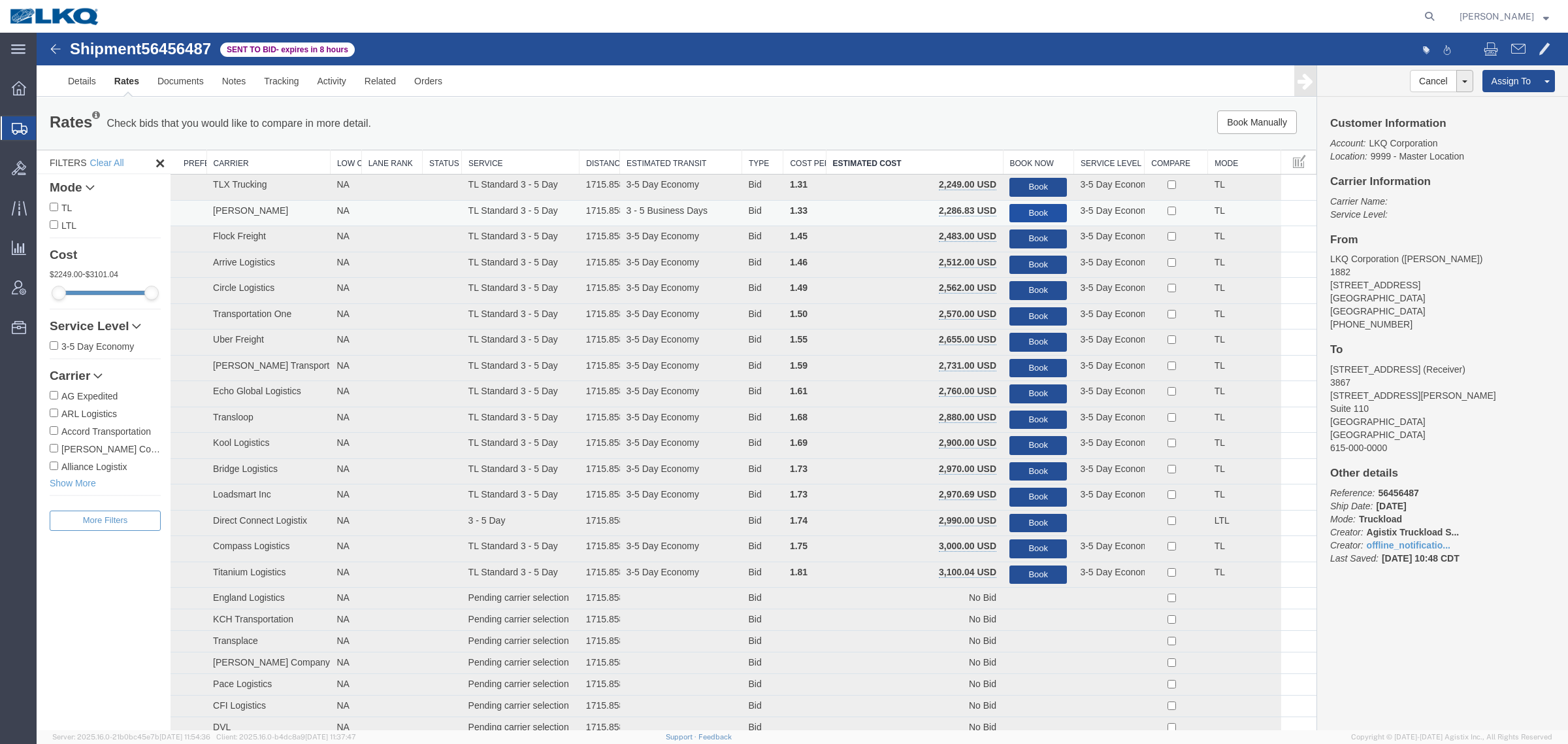
click at [1022, 213] on button "Book" at bounding box center [1039, 213] width 58 height 19
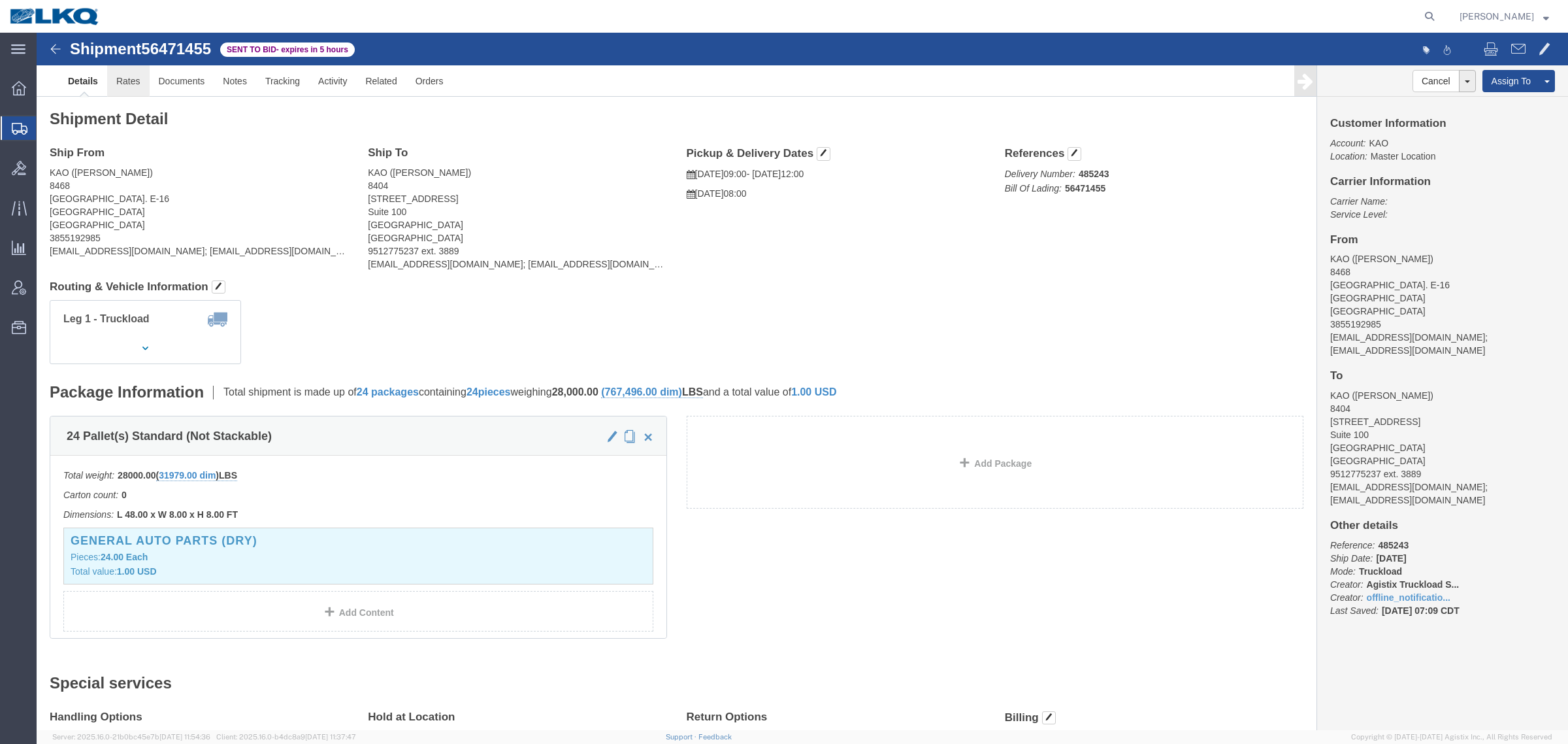
click link "Rates"
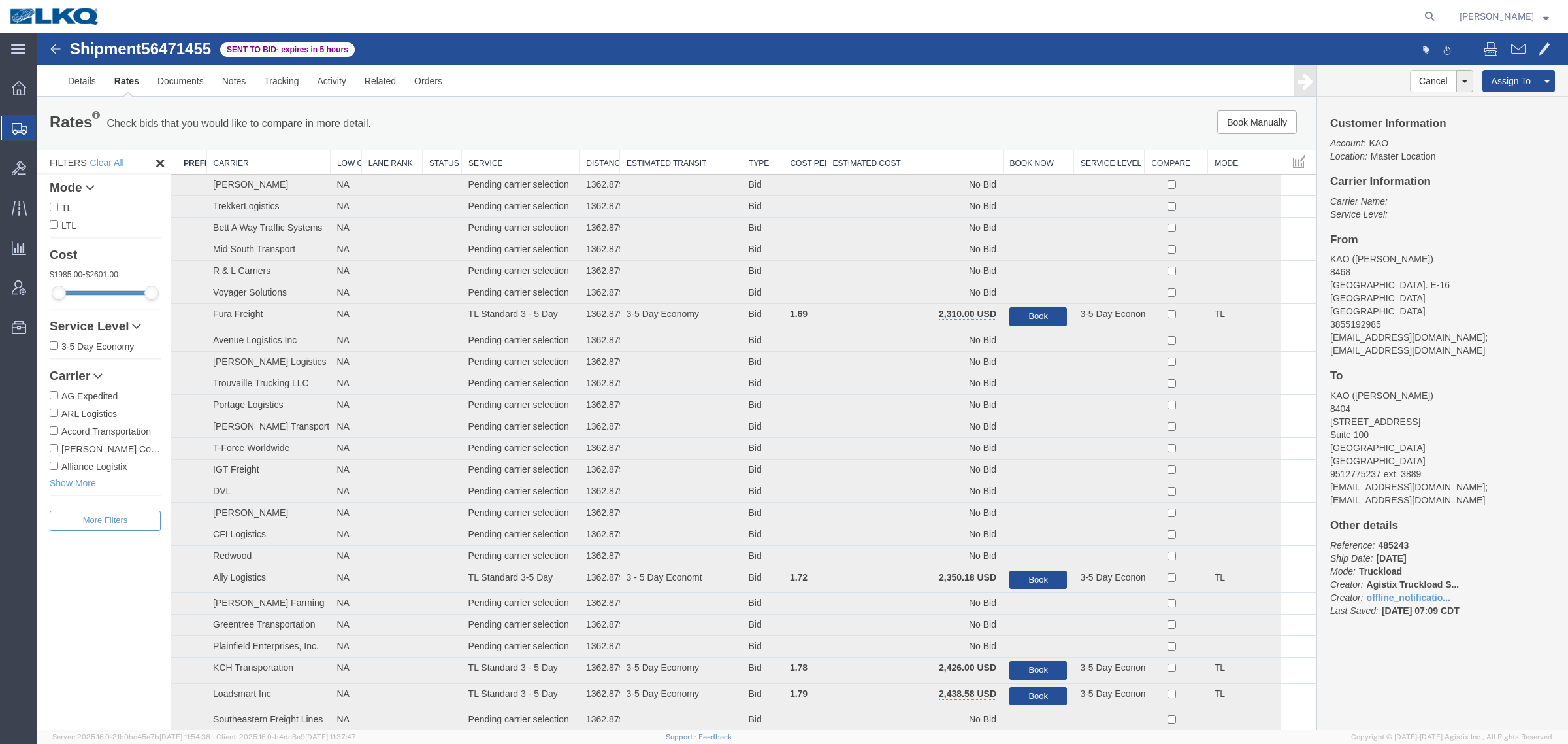
click at [906, 157] on th "Estimated Cost" at bounding box center [915, 161] width 177 height 24
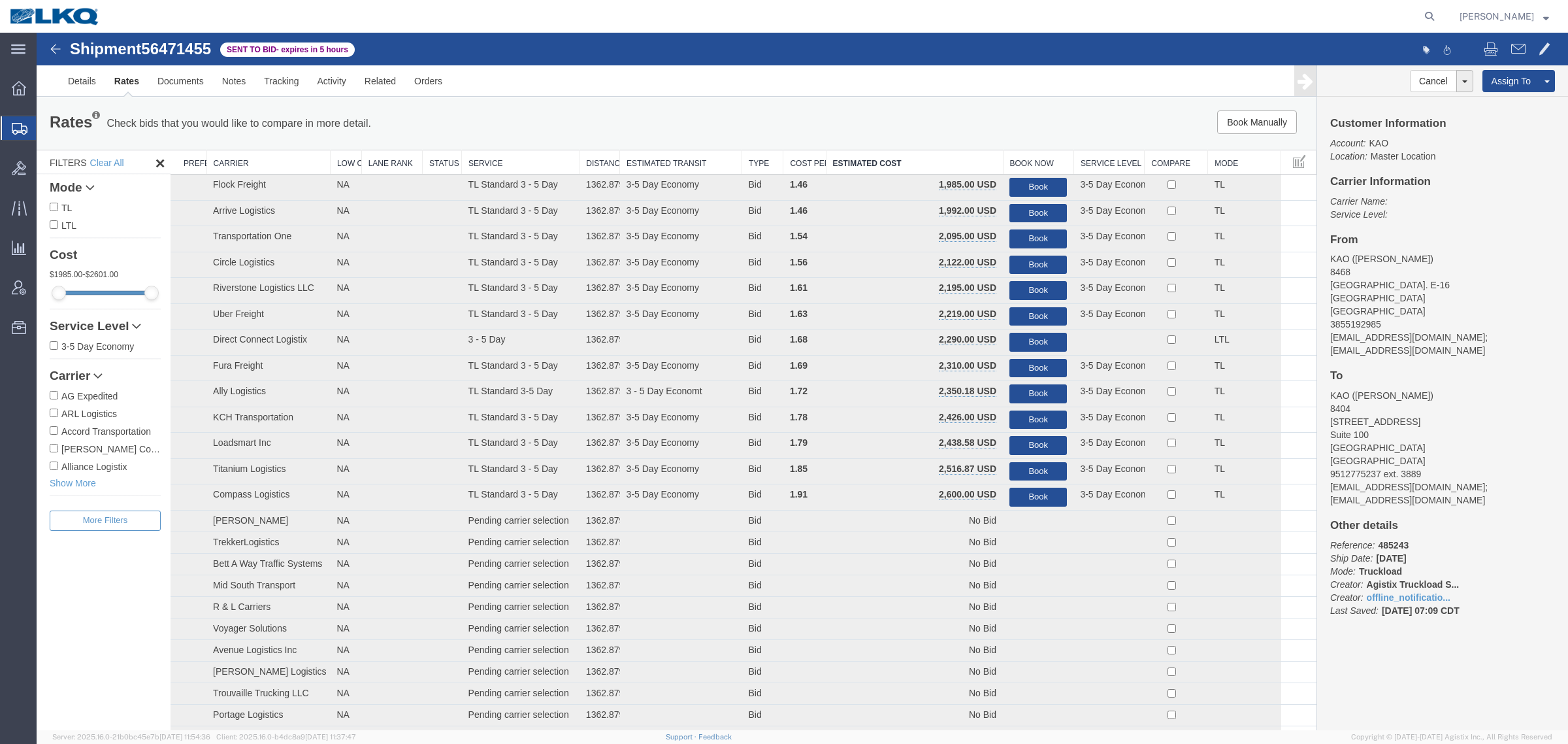
click at [183, 46] on span "56471455" at bounding box center [176, 48] width 70 height 17
copy span "56471455"
click at [638, 105] on div "Rates Check bids that you would like to compare in more detail. Compare Filter …" at bounding box center [676, 123] width 1280 height 52
click at [233, 82] on link "Notes" at bounding box center [234, 81] width 42 height 32
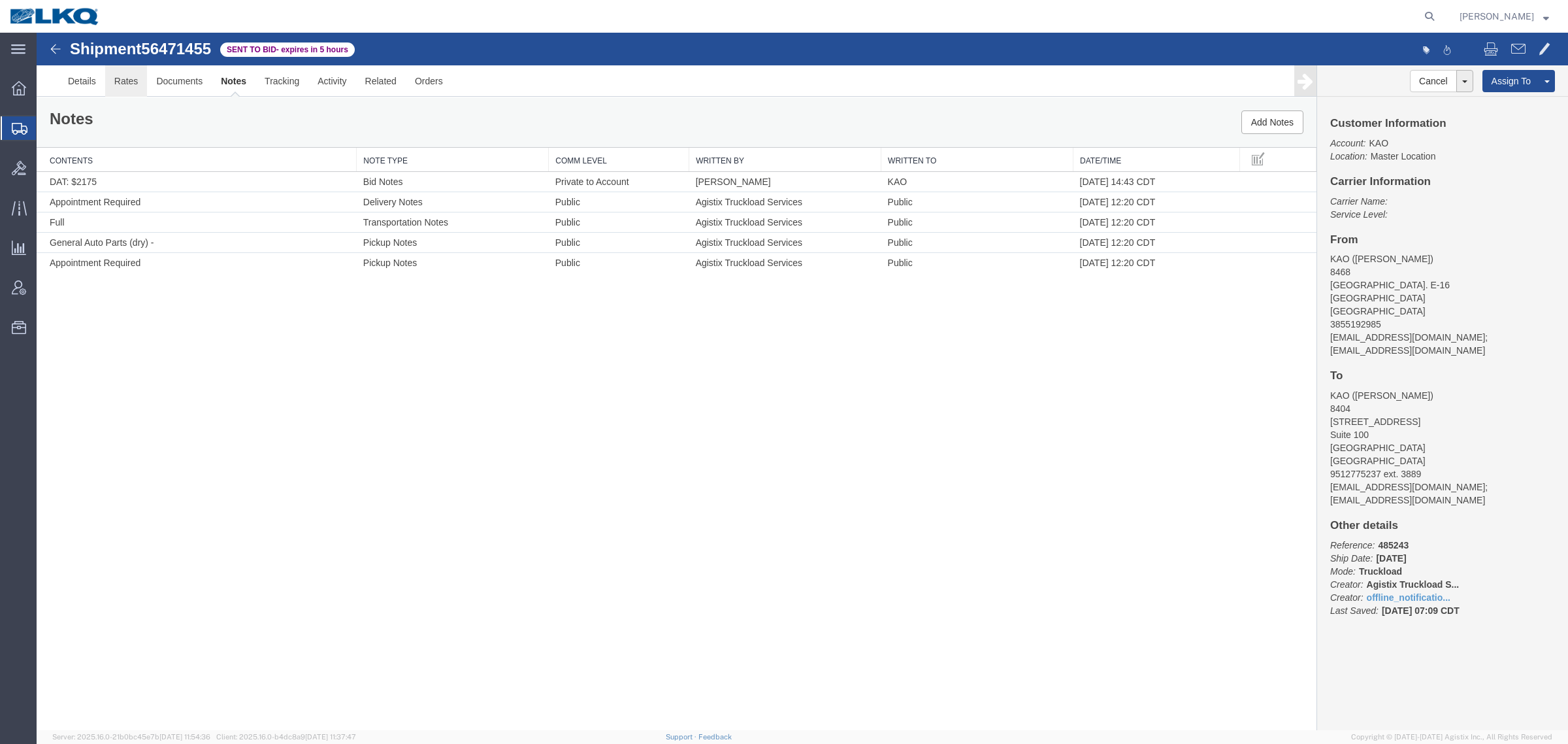
click at [125, 83] on link "Rates" at bounding box center [126, 81] width 42 height 32
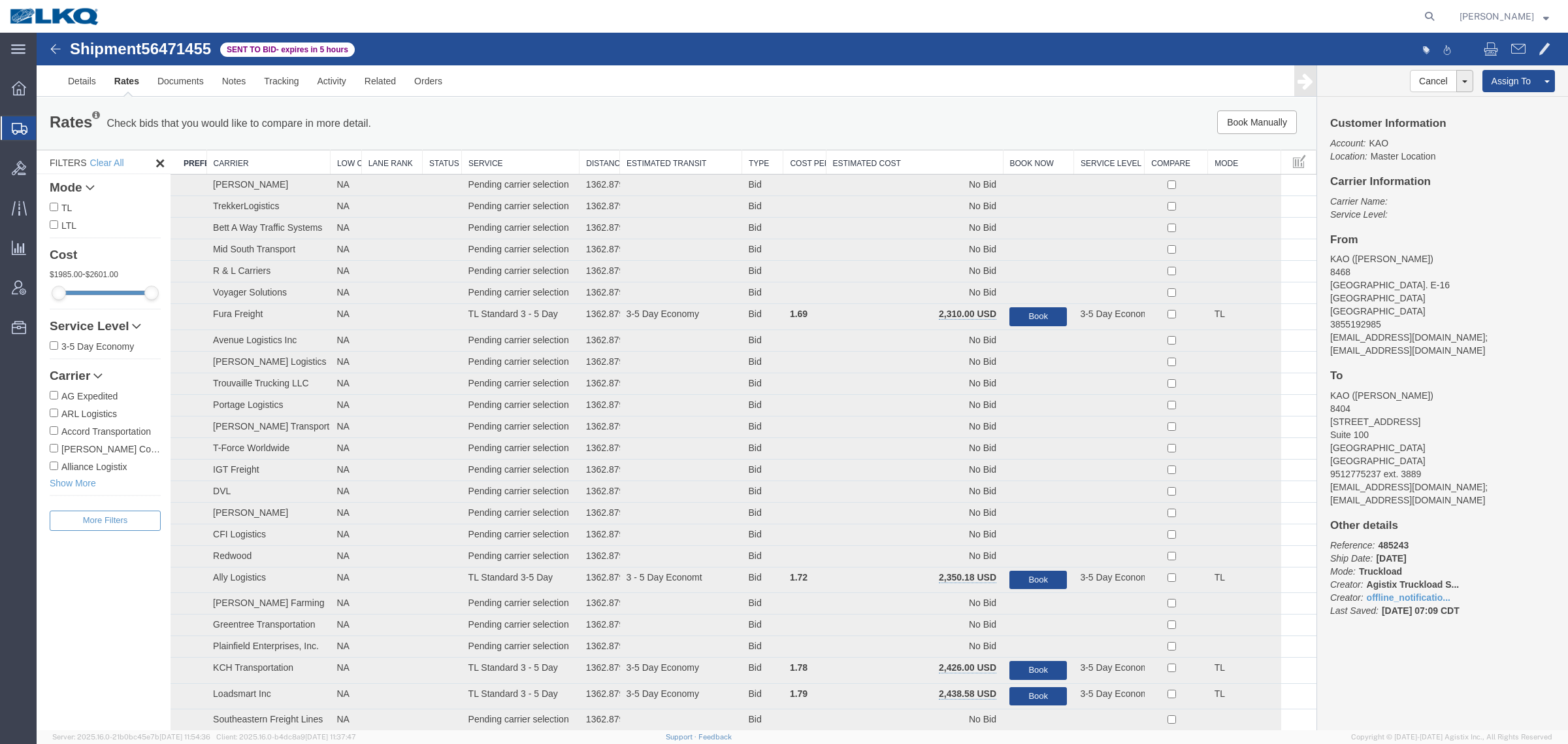
drag, startPoint x: 877, startPoint y: 159, endPoint x: 1543, endPoint y: 197, distance: 667.1
click at [879, 158] on th "Estimated Cost" at bounding box center [915, 161] width 177 height 24
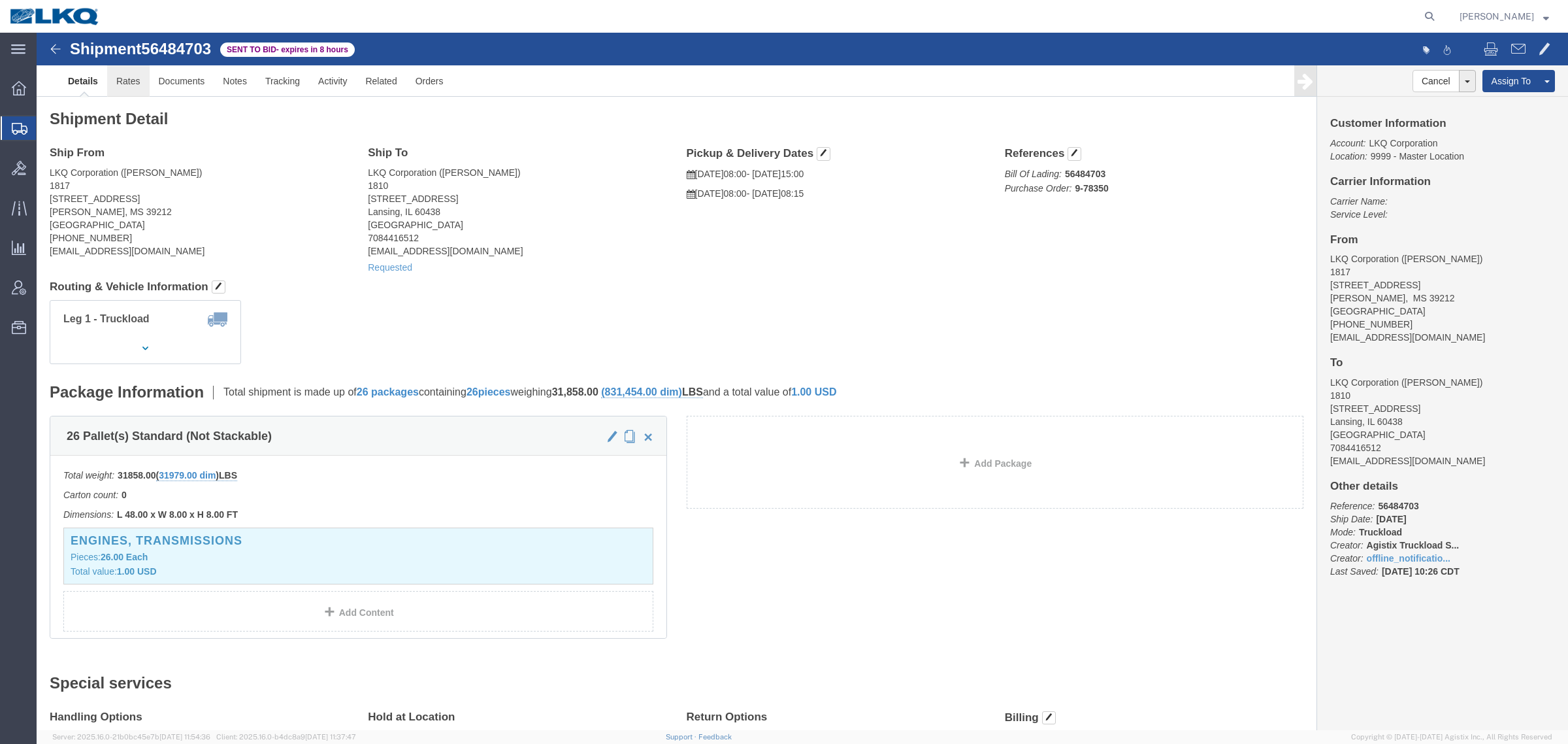
click link "Rates"
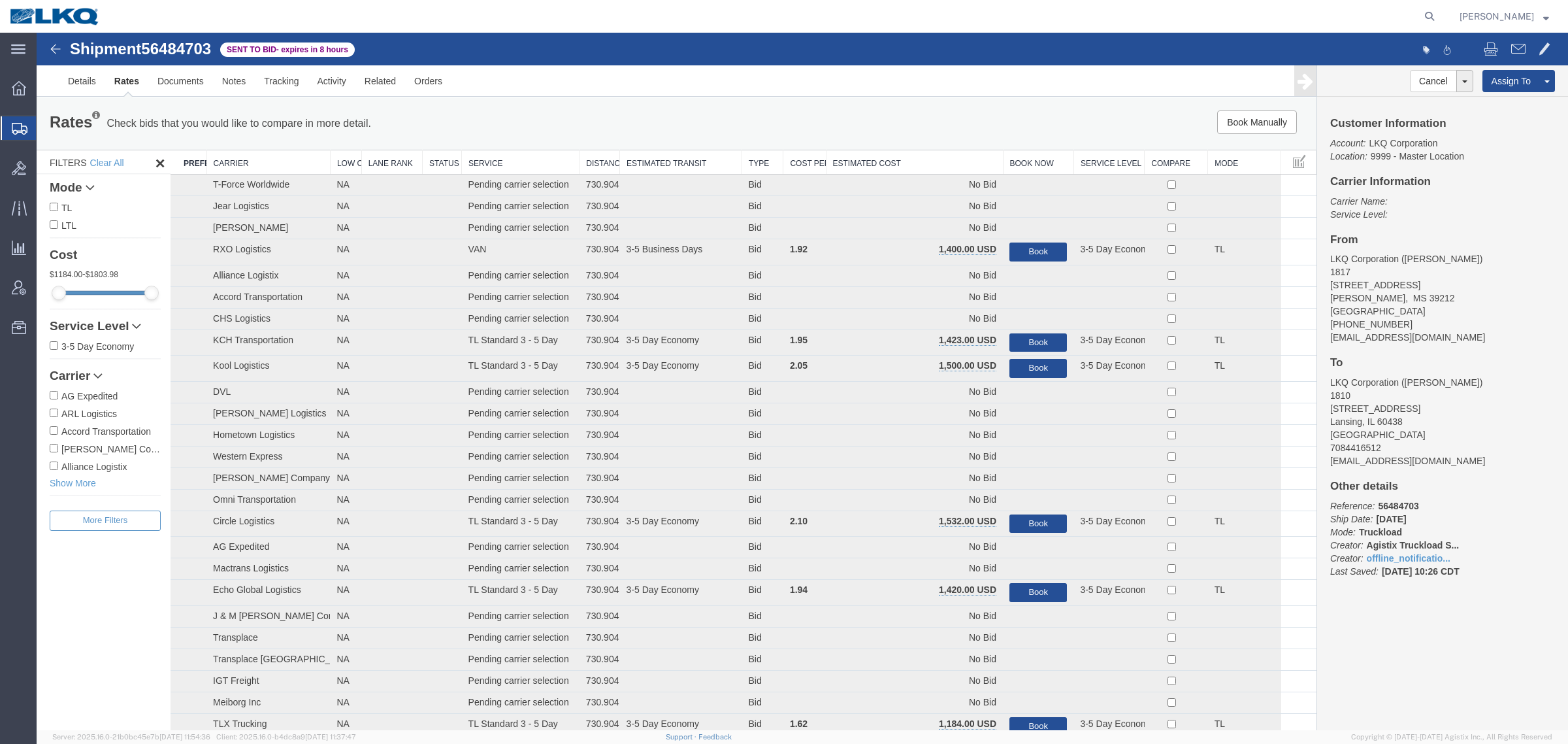
click at [908, 161] on th "Estimated Cost" at bounding box center [915, 161] width 177 height 24
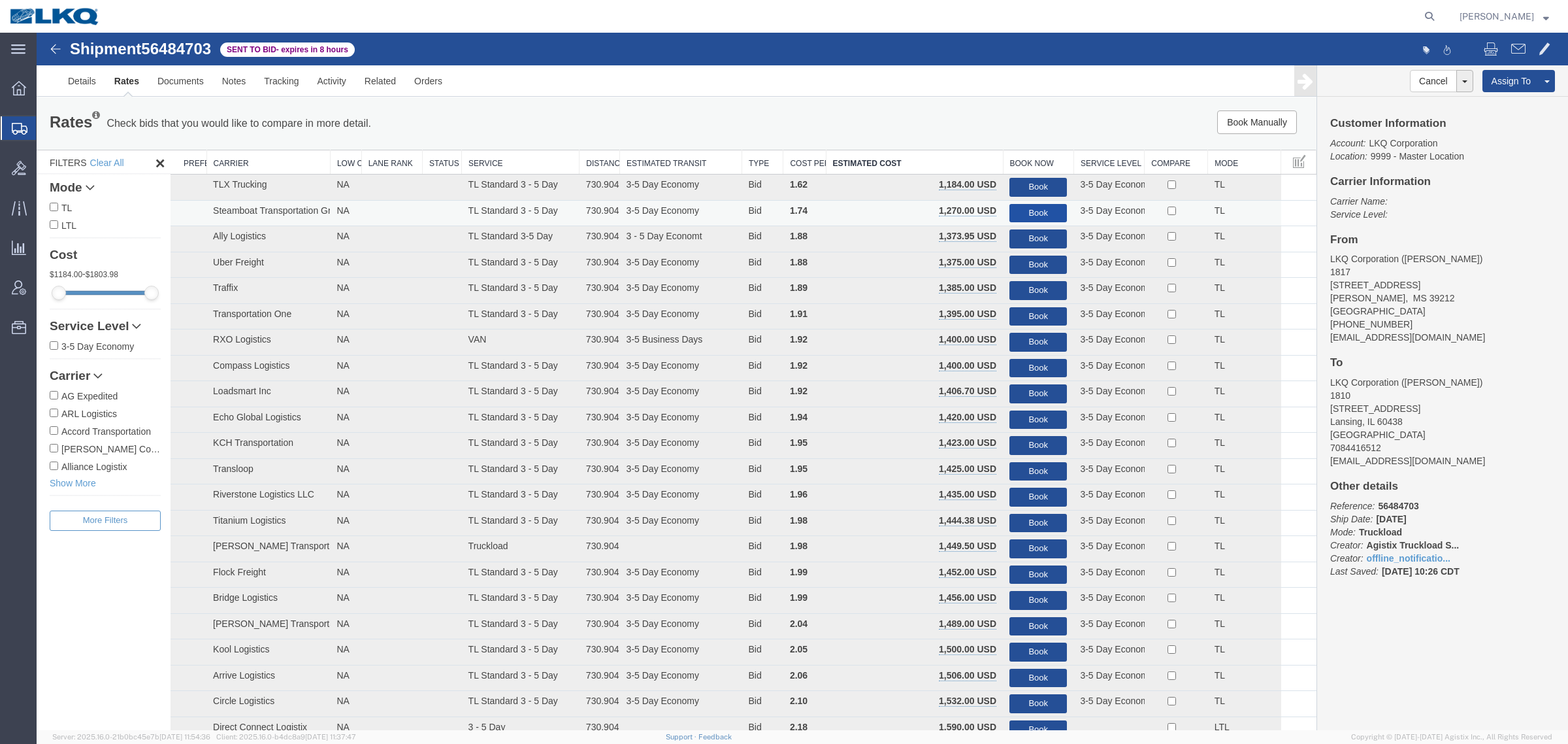
click at [1038, 208] on button "Book" at bounding box center [1039, 213] width 58 height 19
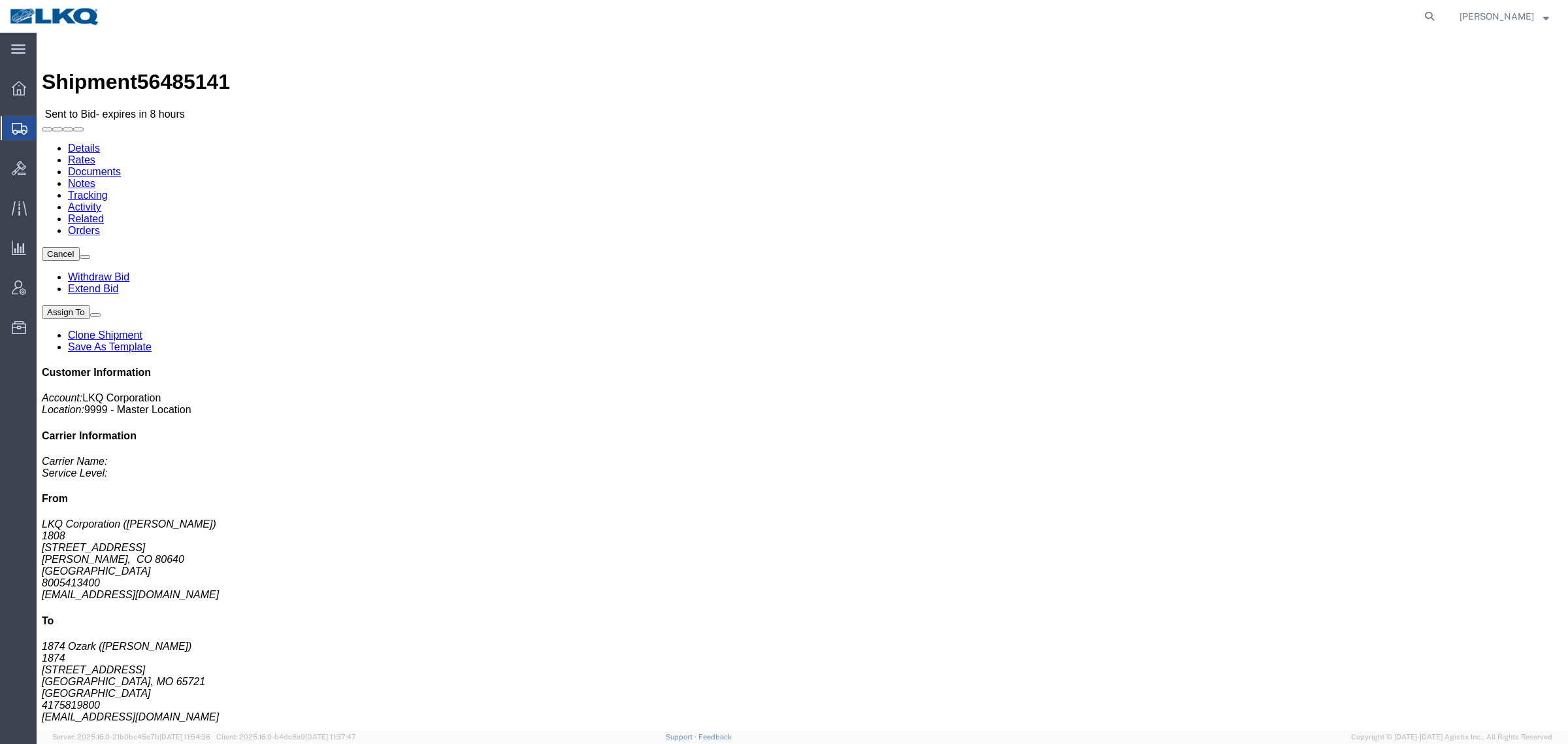
click link "Rates"
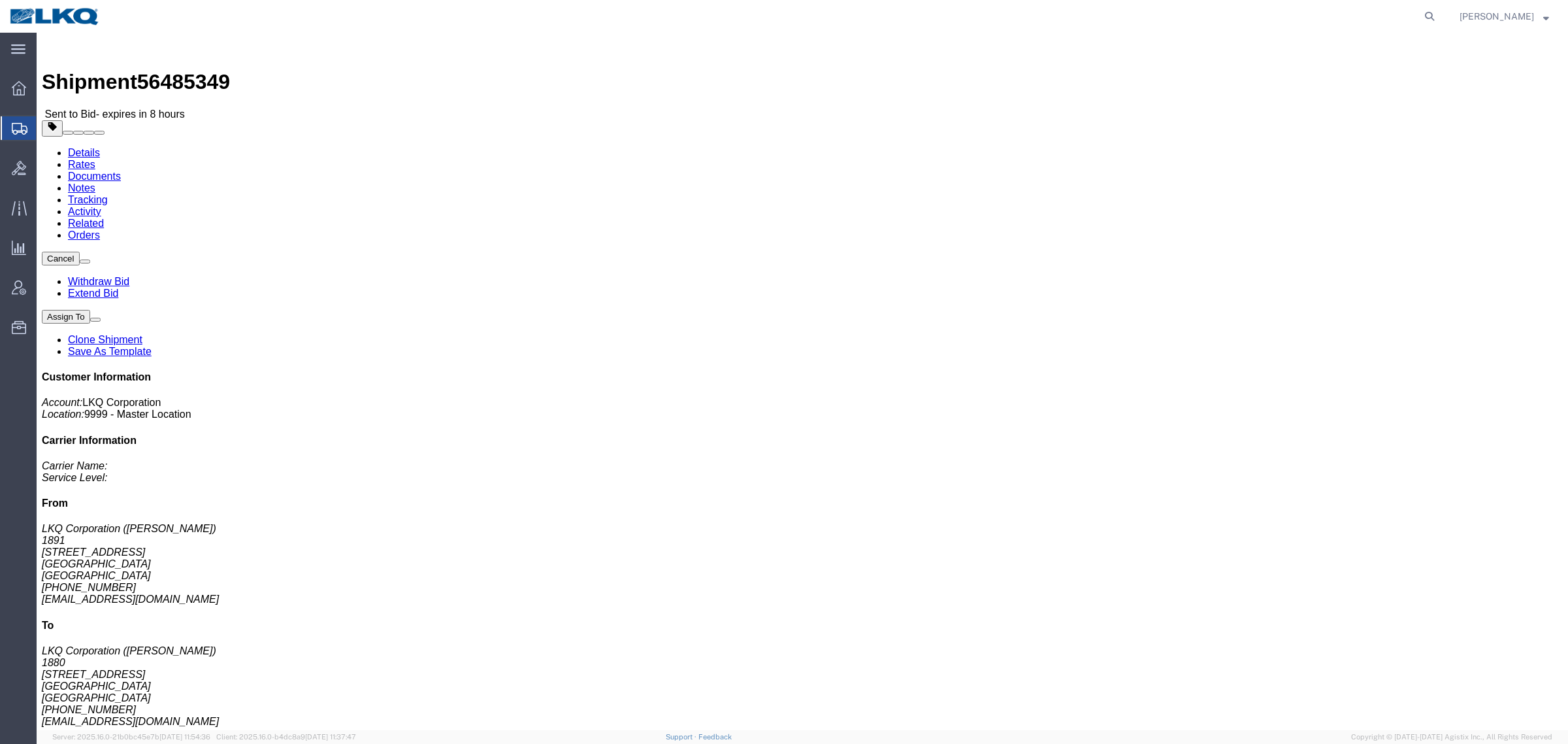
click link "Rates"
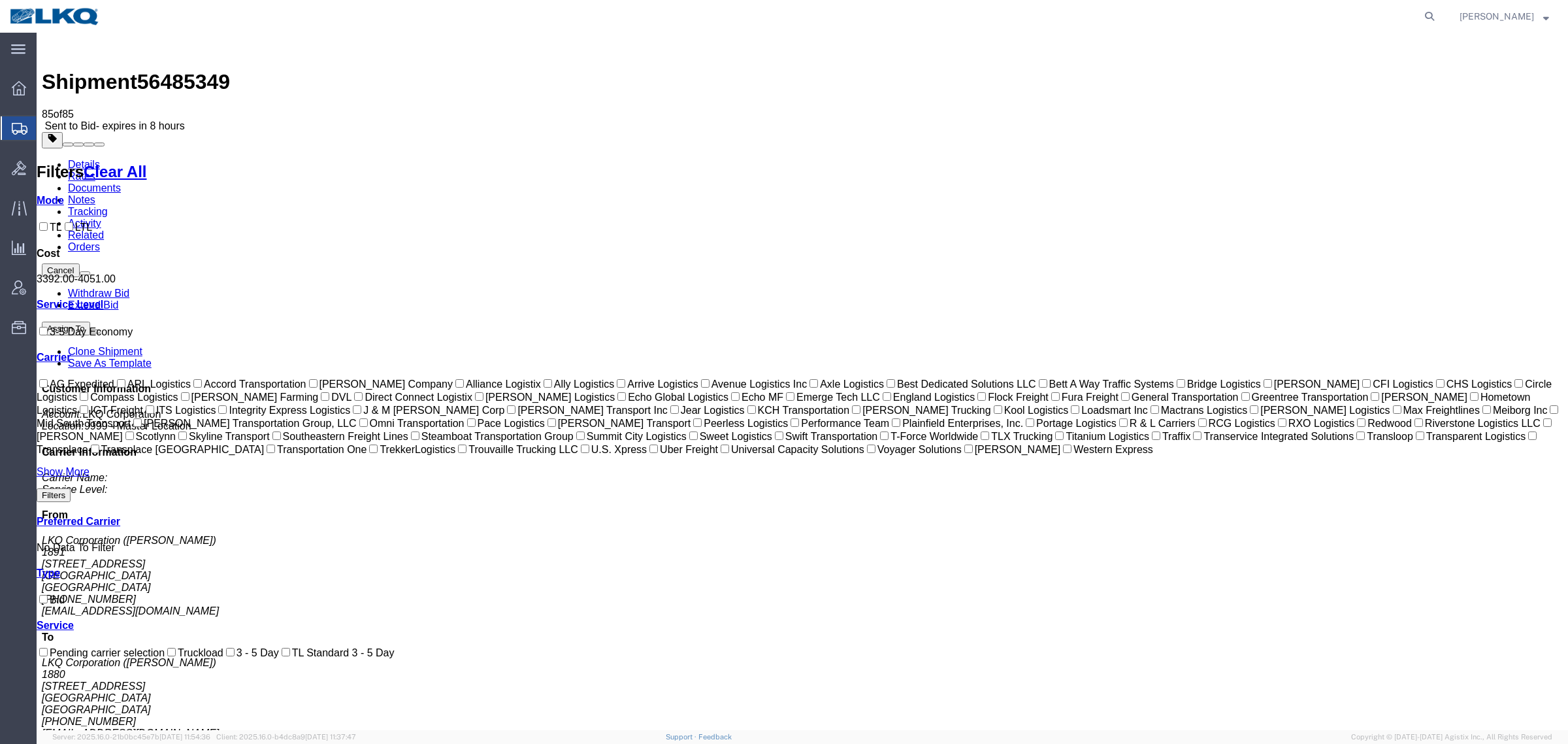
click at [184, 70] on span "56485349" at bounding box center [184, 82] width 93 height 23
copy span "56485349"
click at [95, 194] on link "Notes" at bounding box center [82, 200] width 28 height 12
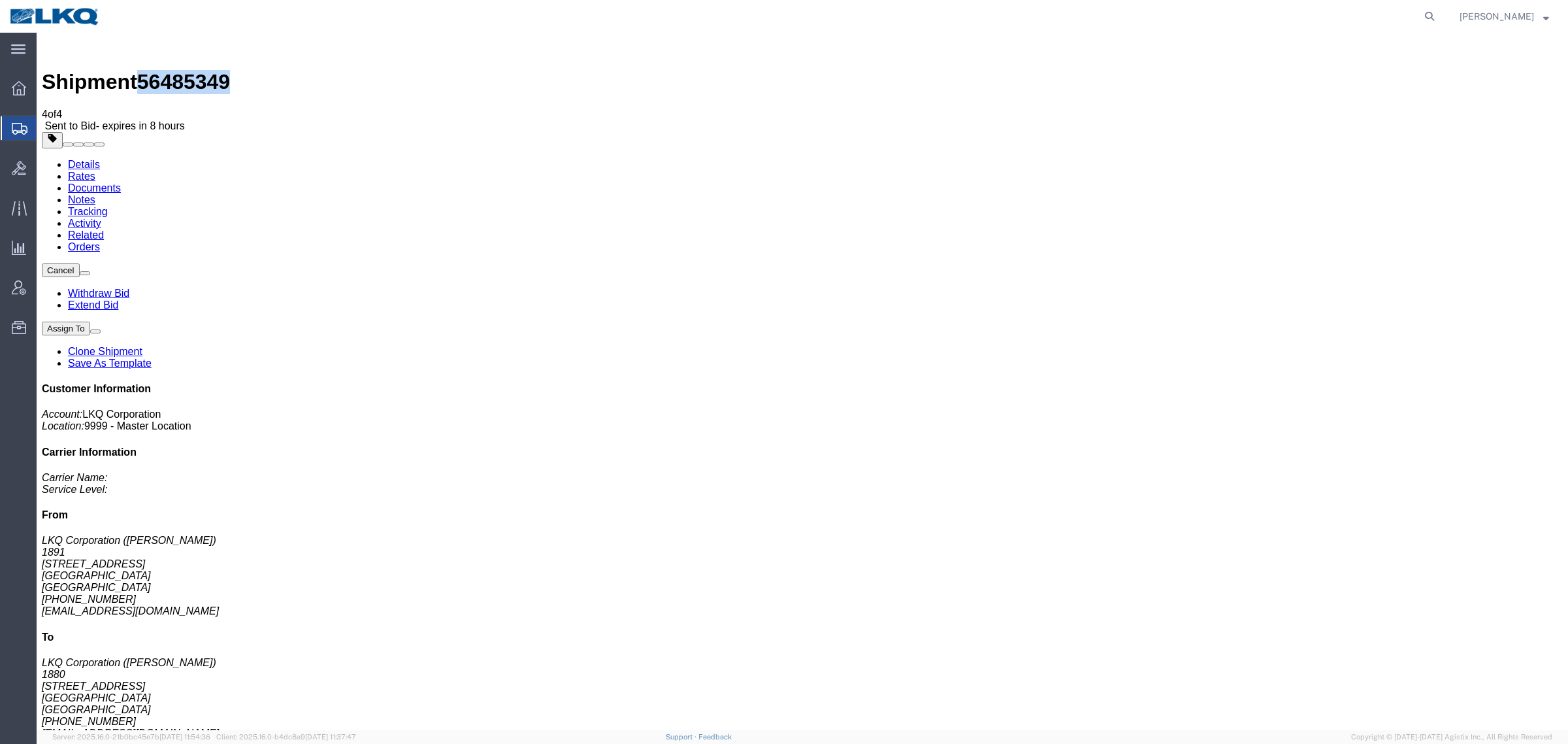
click at [95, 171] on link "Rates" at bounding box center [82, 177] width 28 height 12
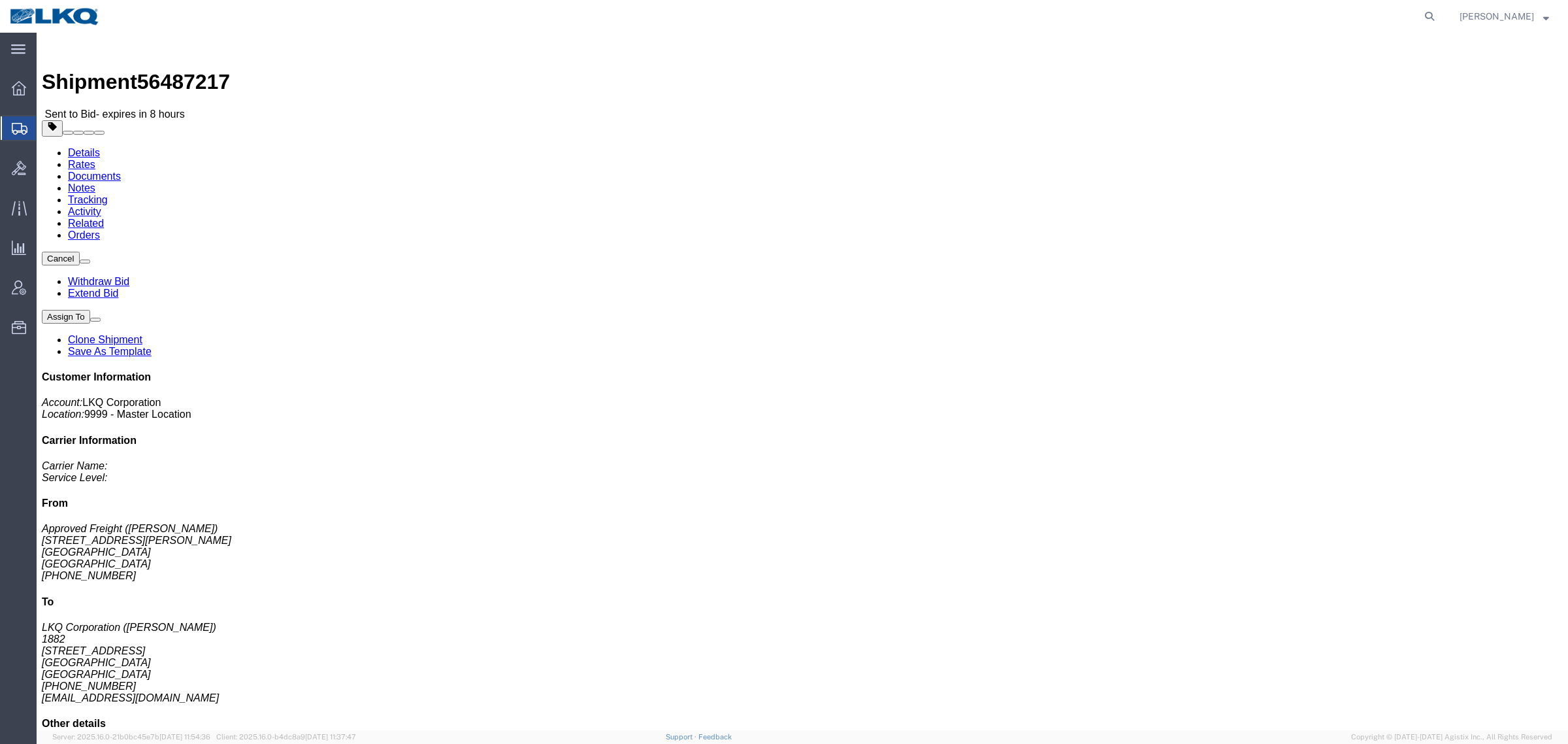
click link "Rates"
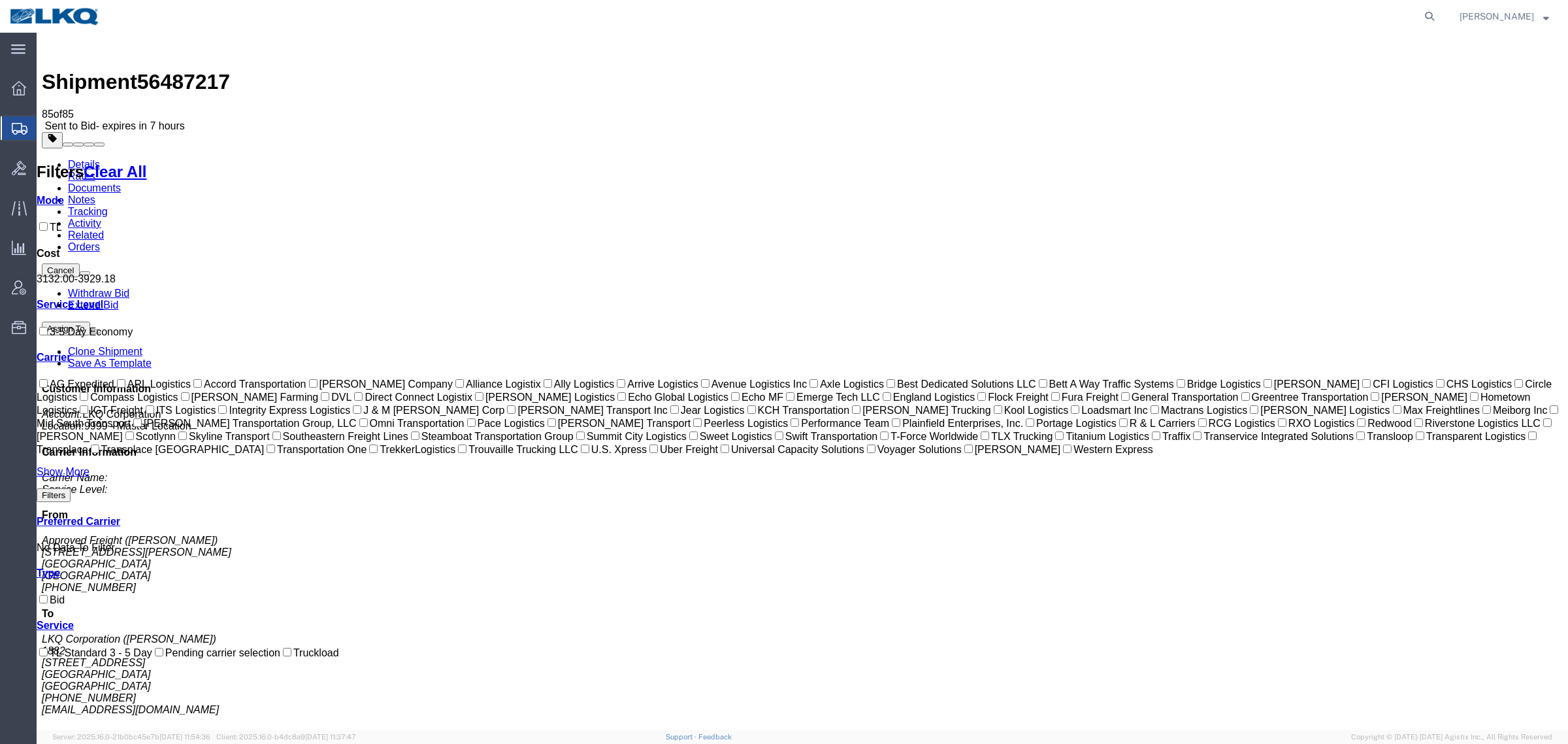
click at [179, 70] on span "56487217" at bounding box center [184, 82] width 93 height 23
copy span "56487217"
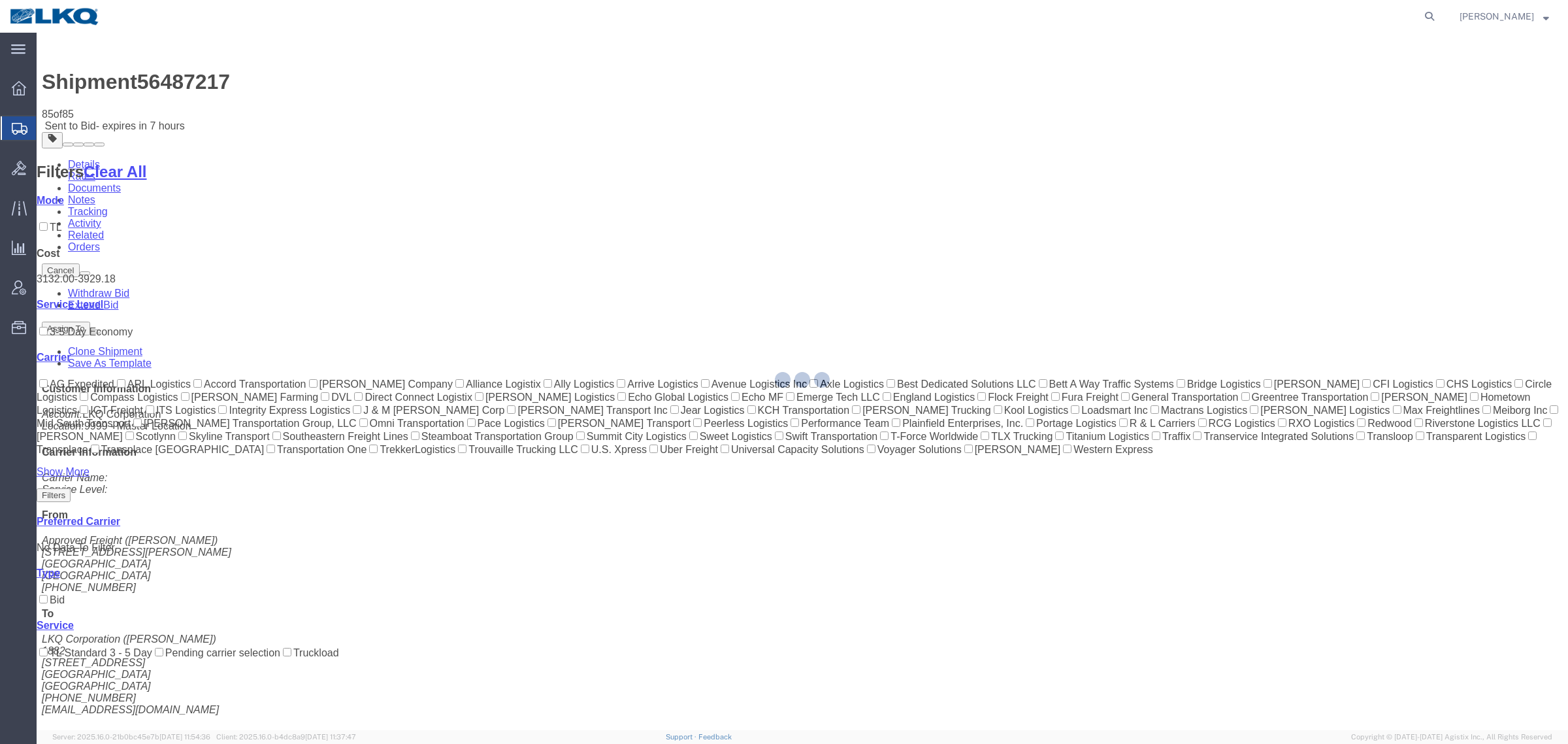
click at [978, 128] on div at bounding box center [802, 382] width 1531 height 698
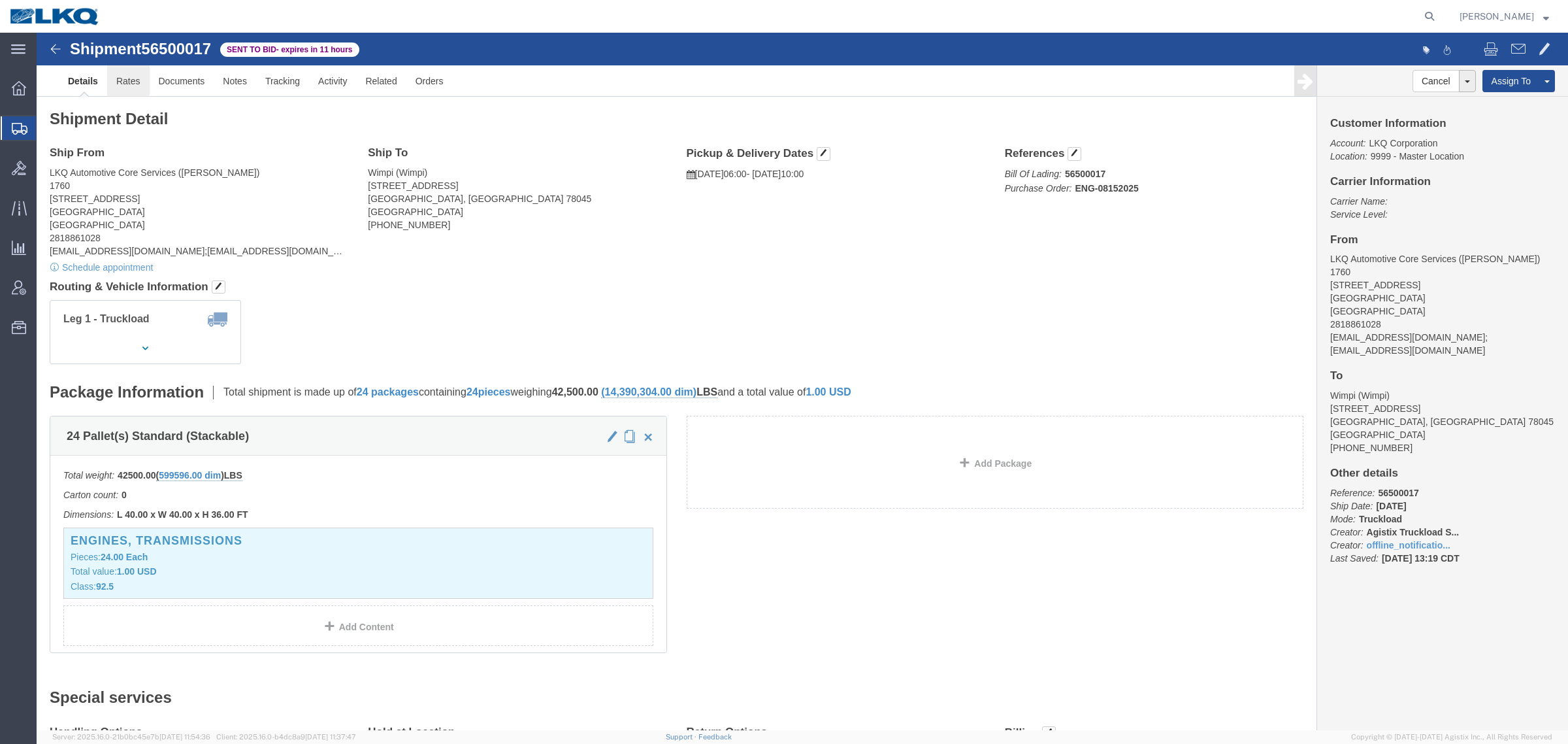
click link "Rates"
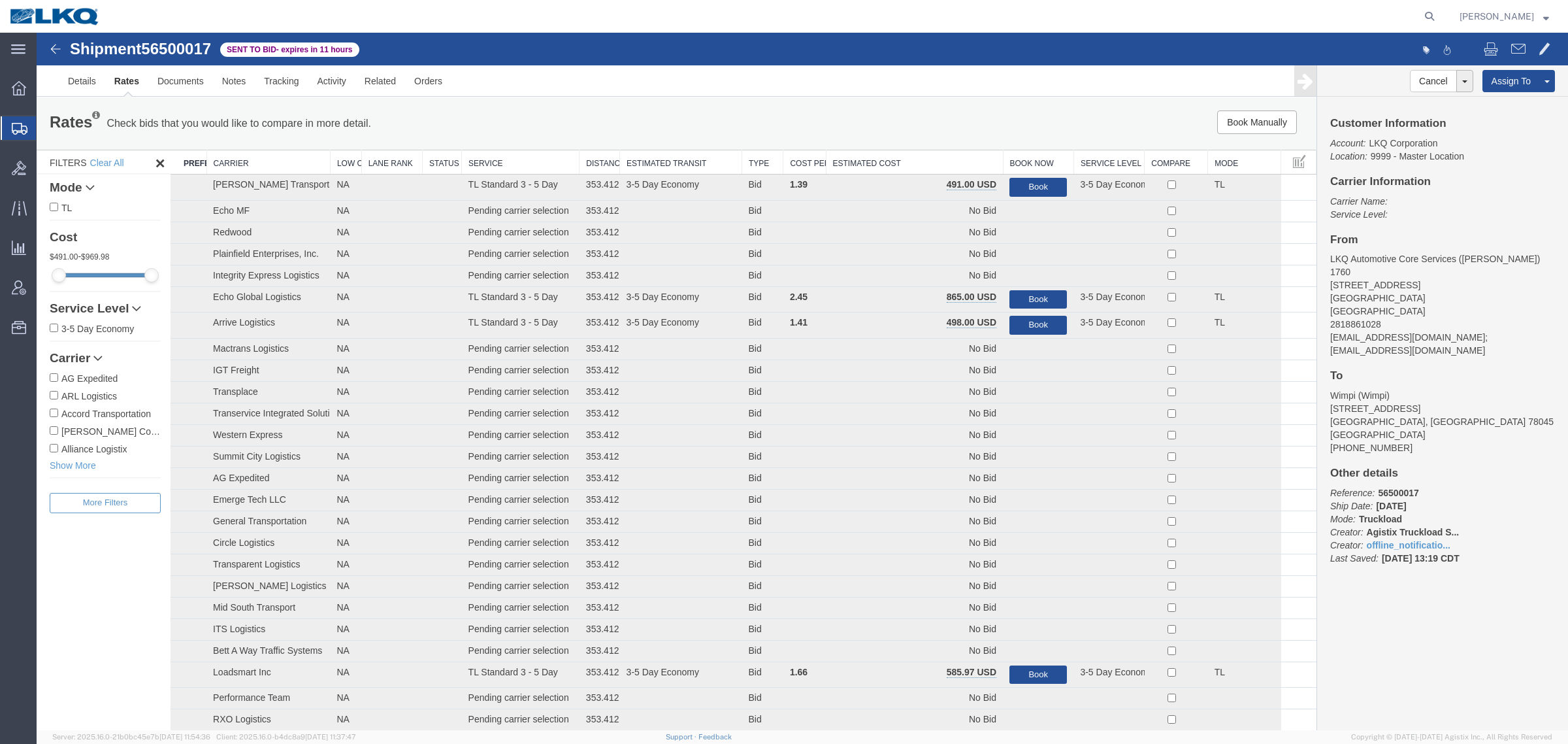
click at [909, 159] on th "Estimated Cost" at bounding box center [915, 161] width 177 height 24
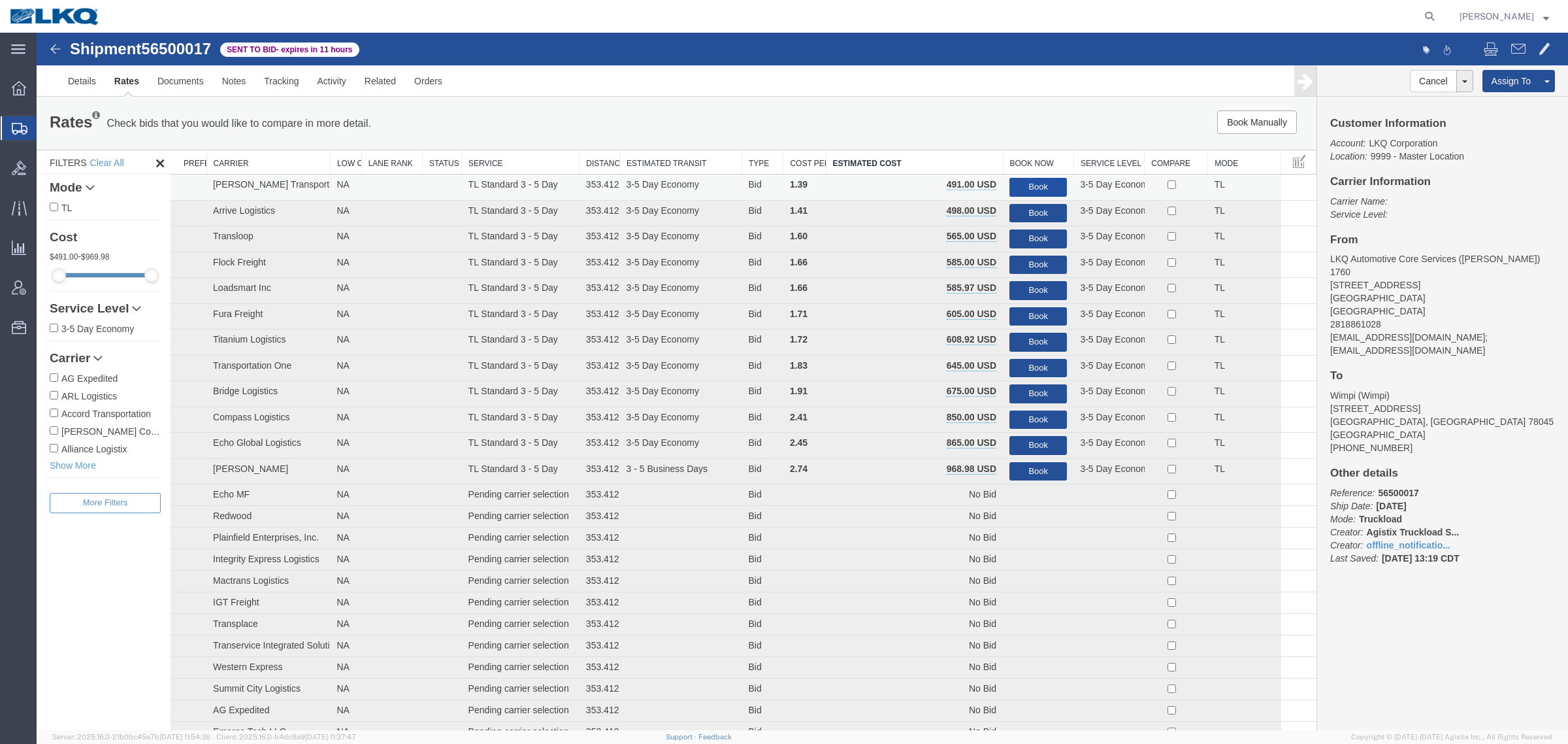
click at [1035, 187] on button "Book" at bounding box center [1039, 187] width 58 height 19
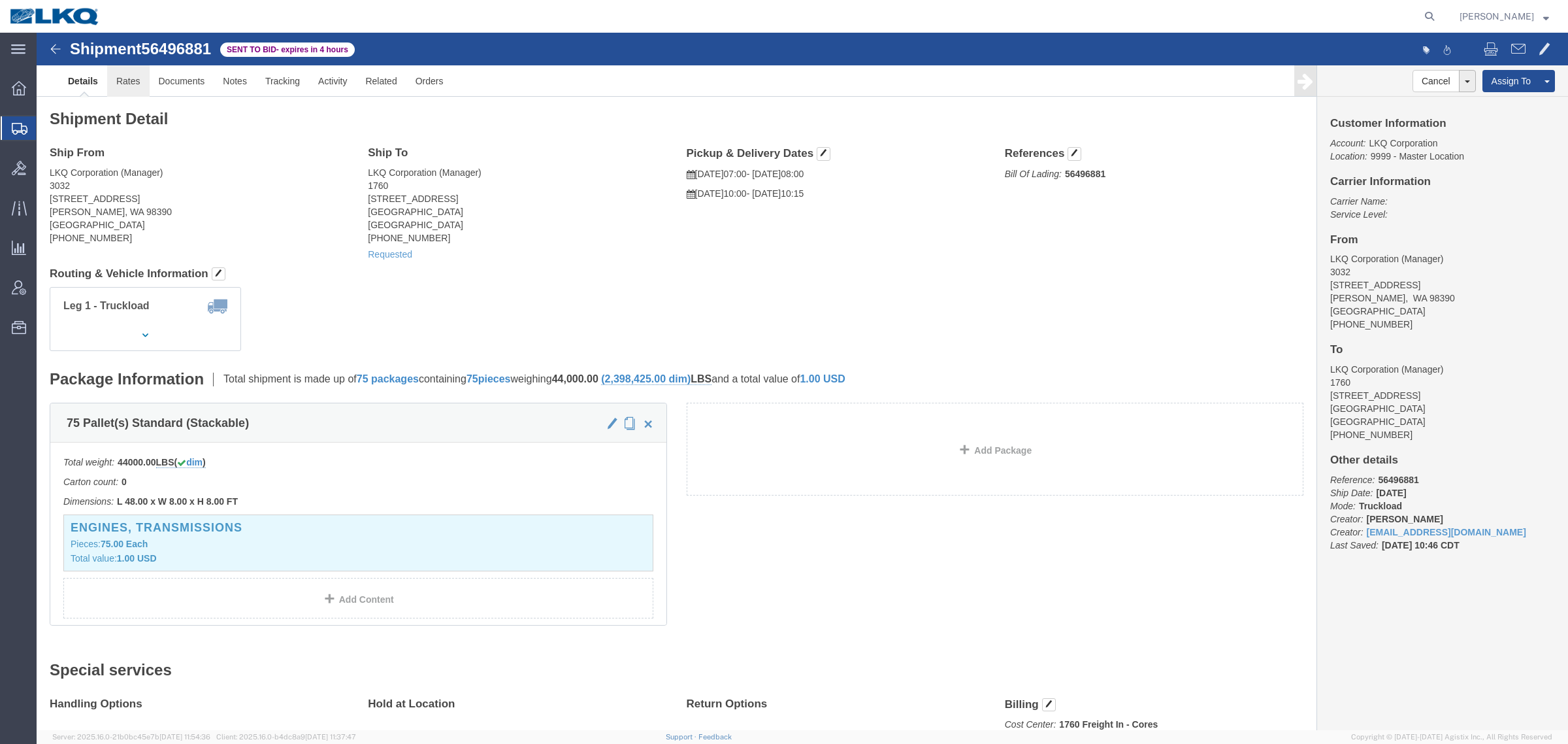
click link "Rates"
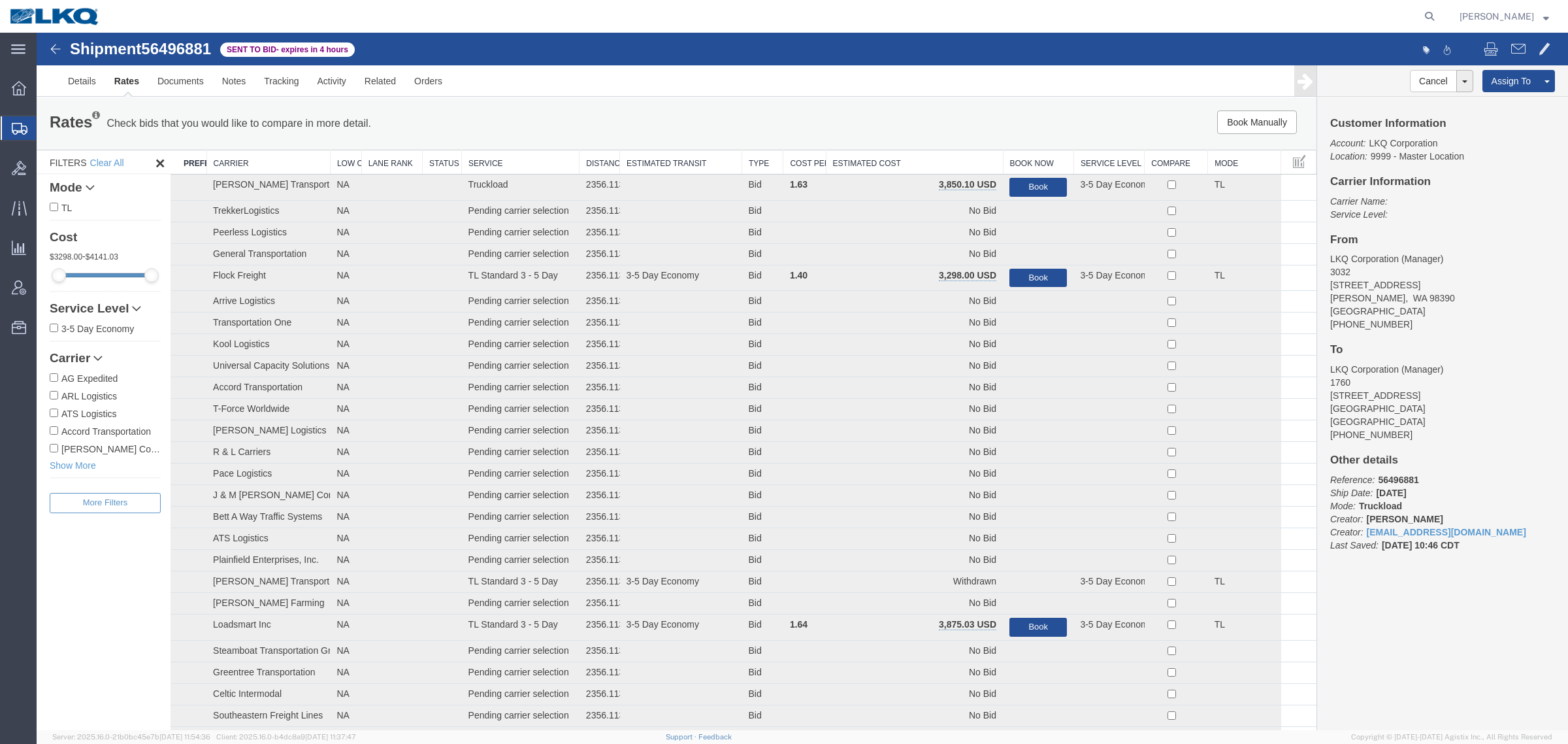
click at [925, 157] on th "Estimated Cost" at bounding box center [915, 161] width 177 height 24
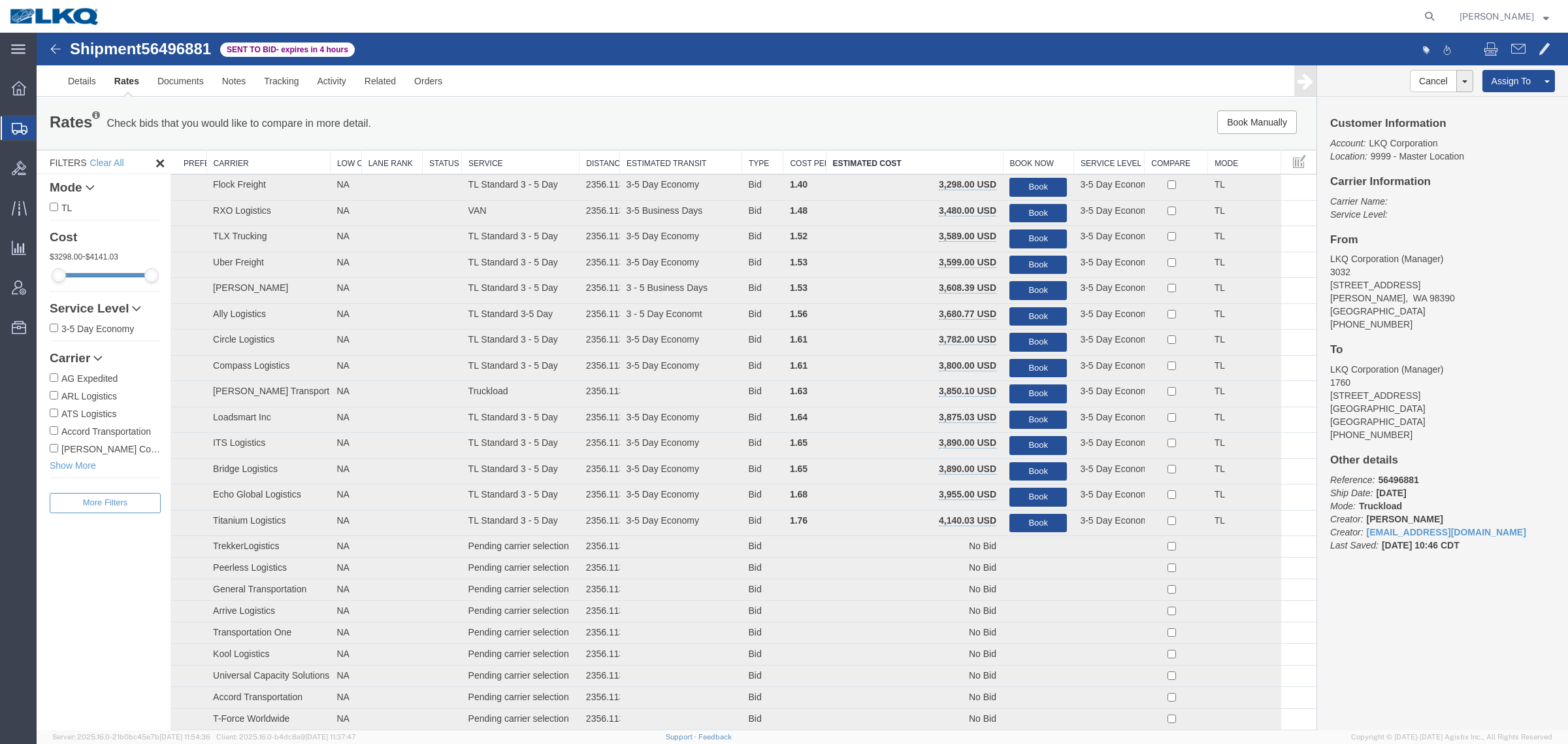
click at [908, 113] on div "Book Manually Pause Continue" at bounding box center [1048, 122] width 530 height 23
click at [224, 83] on link "Notes" at bounding box center [234, 81] width 42 height 32
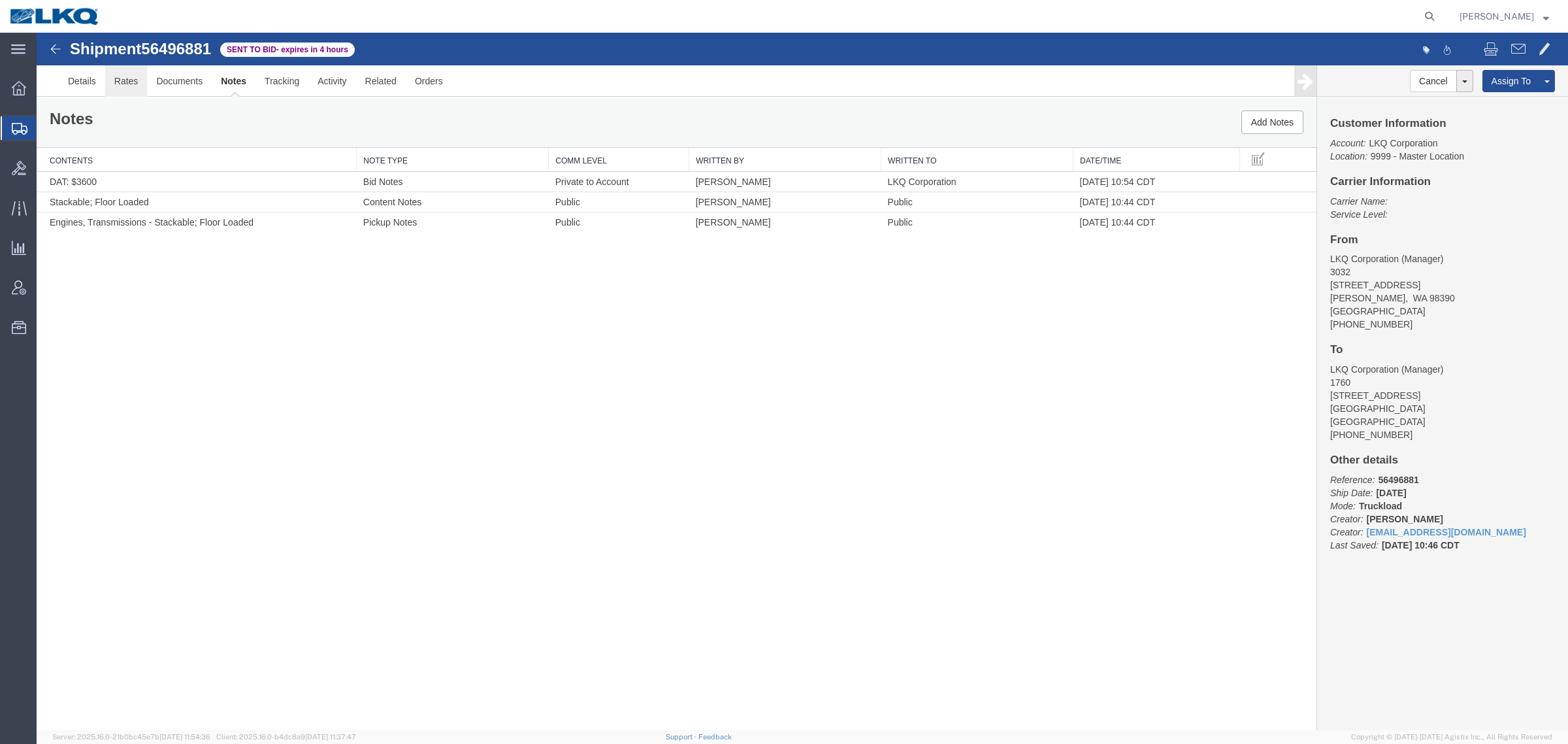
drag, startPoint x: 130, startPoint y: 92, endPoint x: 137, endPoint y: 95, distance: 7.6
click at [130, 91] on link "Rates" at bounding box center [126, 81] width 42 height 32
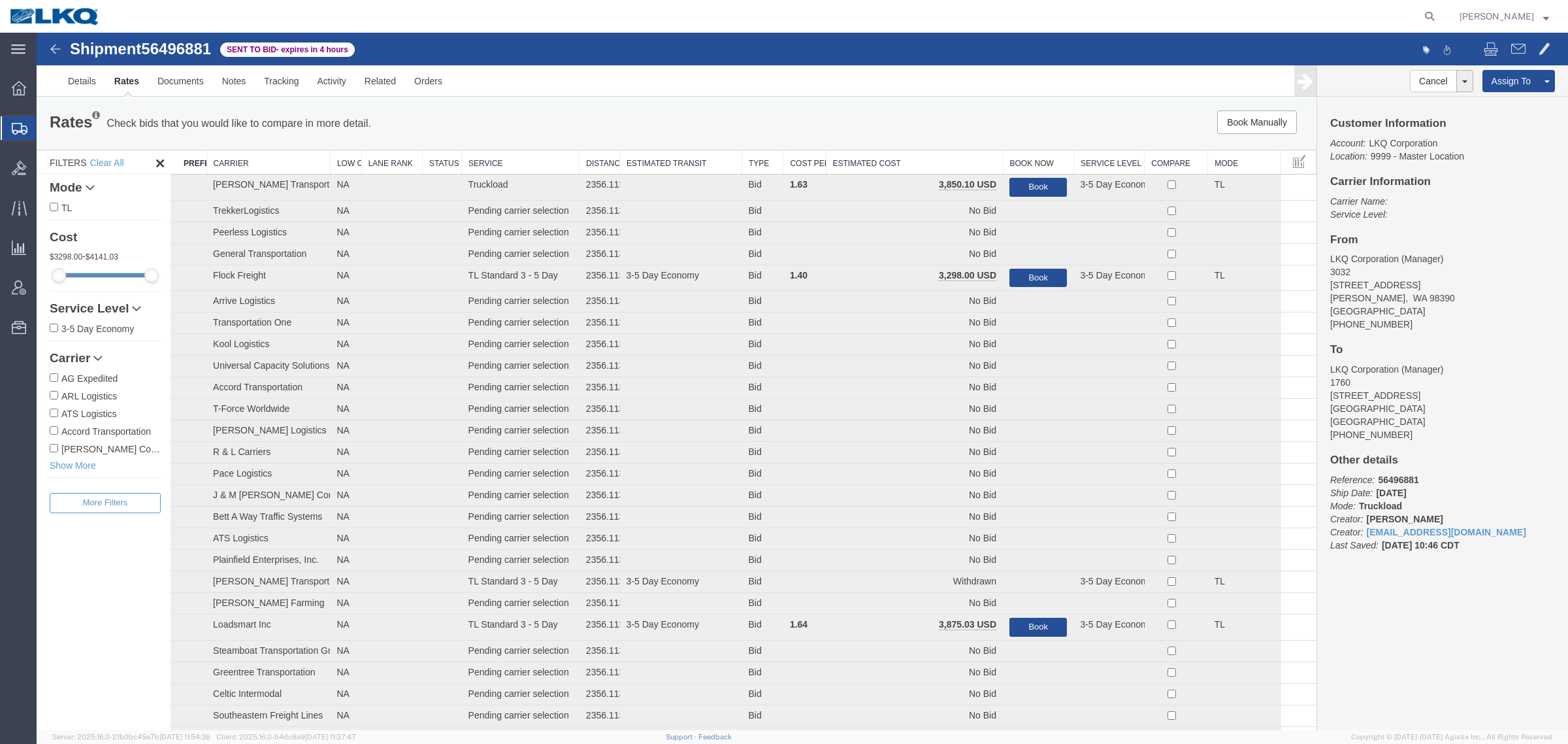
click at [922, 157] on th "Estimated Cost" at bounding box center [915, 161] width 177 height 24
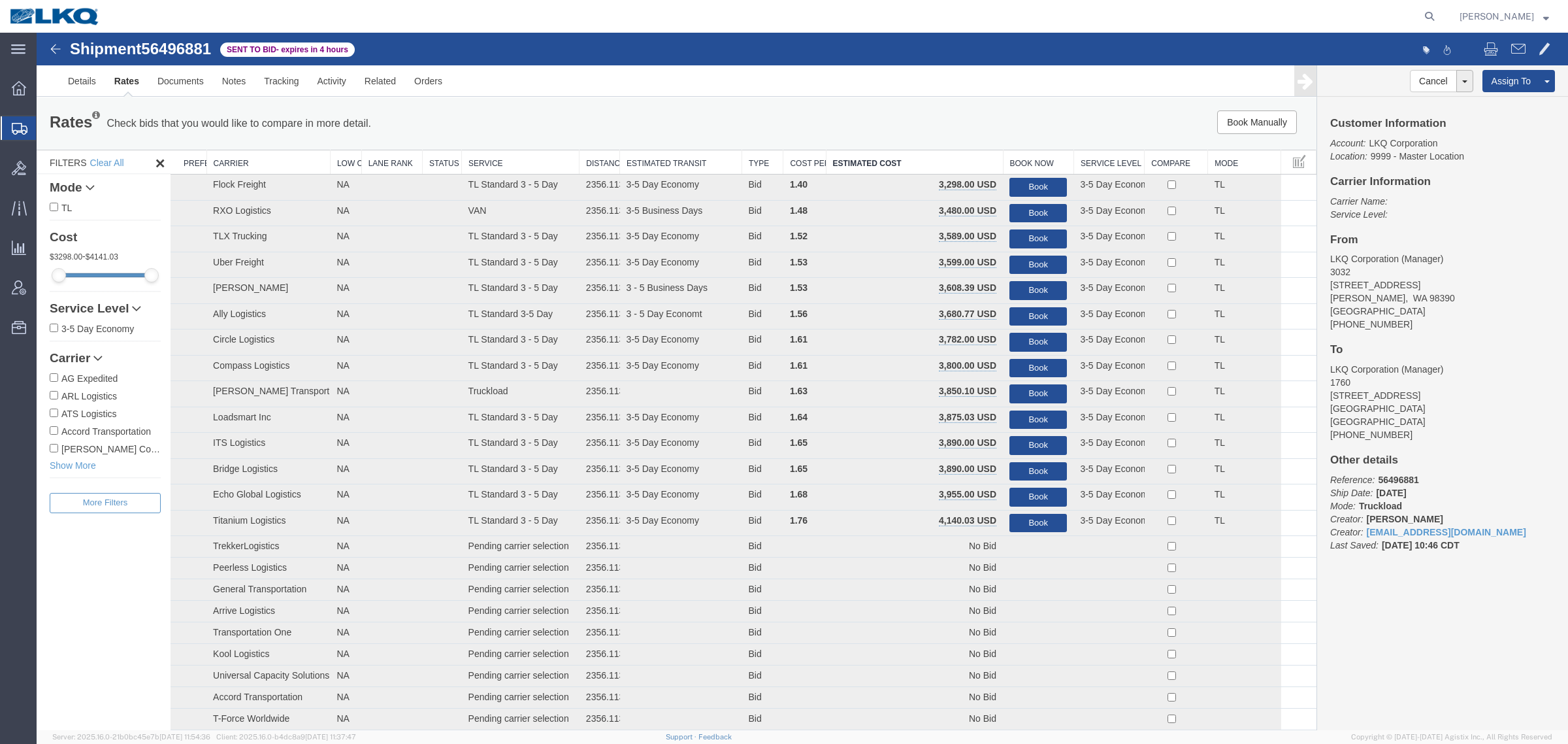
click at [181, 47] on span "56496881" at bounding box center [176, 48] width 70 height 17
copy span "56496881"
click at [871, 111] on div "Book Manually Pause Continue" at bounding box center [1048, 122] width 530 height 23
click at [540, 112] on div "Rates Check bids that you would like to compare in more detail. Compare Filter" at bounding box center [410, 123] width 743 height 26
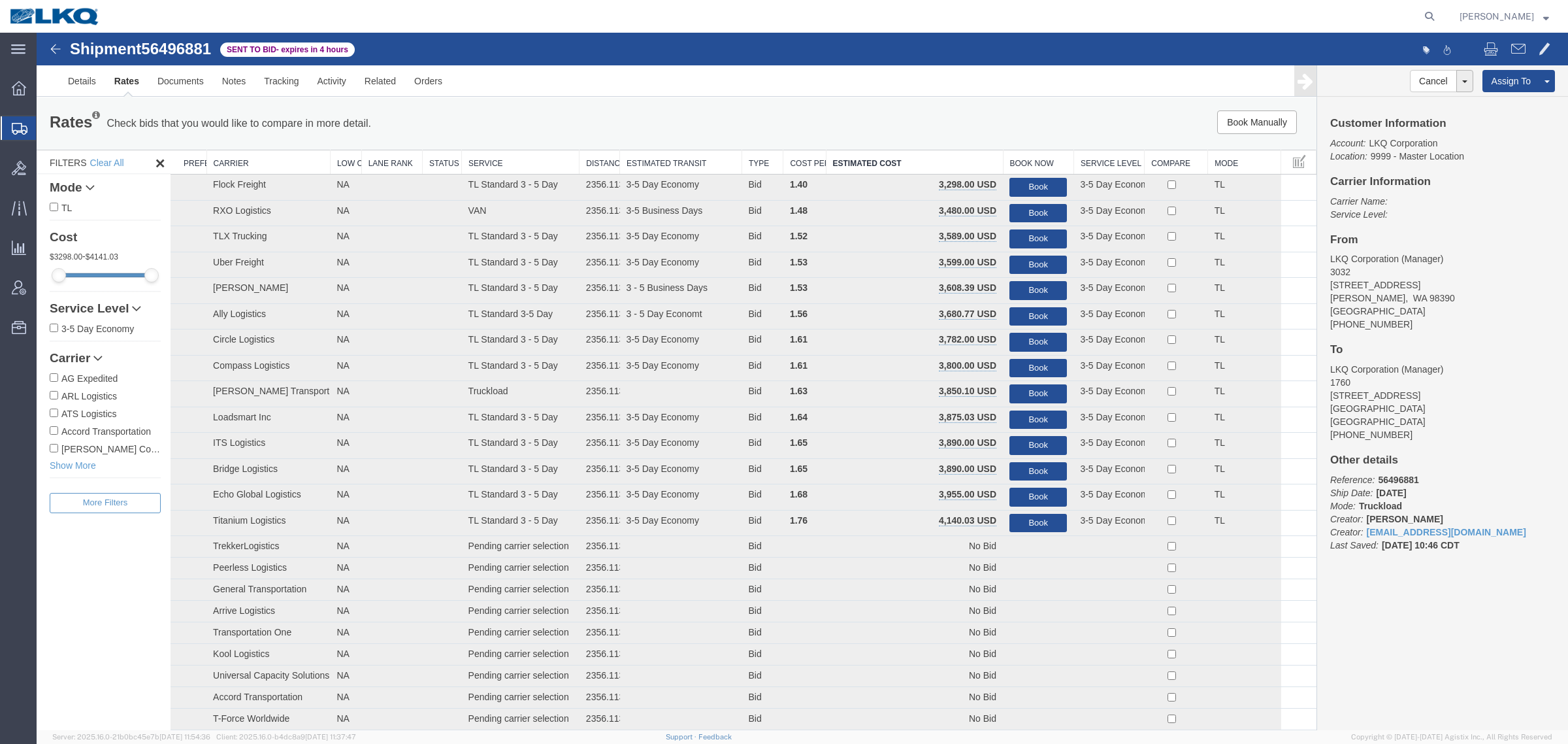
click at [746, 103] on div "Rates Check bids that you would like to compare in more detail. Compare Filter …" at bounding box center [676, 123] width 1280 height 52
drag, startPoint x: 590, startPoint y: 54, endPoint x: 540, endPoint y: 50, distance: 50.2
click at [567, 53] on div "Shipment 56496881 85 of 85 Sent to Bid - expires in 4 hours" at bounding box center [420, 53] width 765 height 25
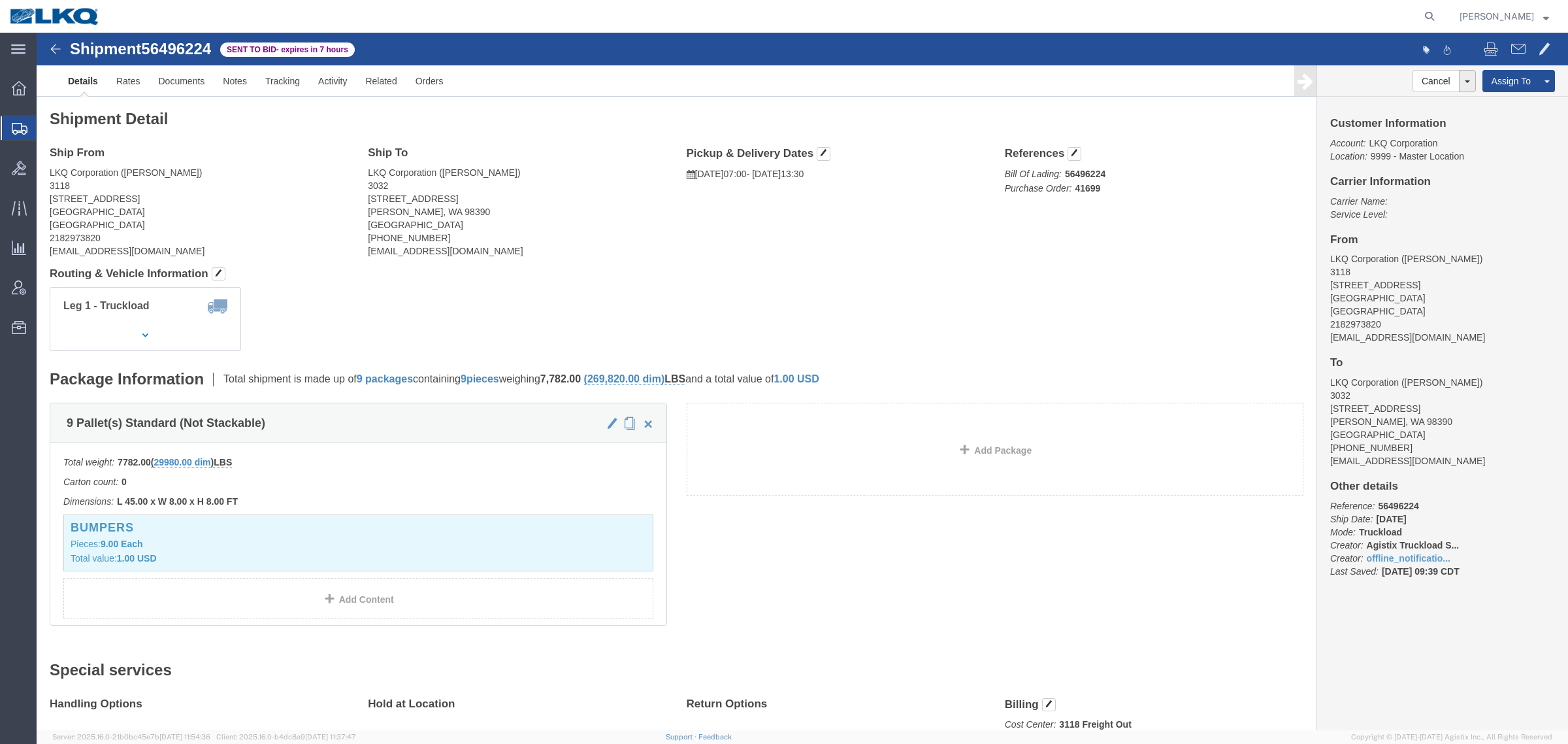
click span "56496224"
click h4 "Routing & Vehicle Information"
drag, startPoint x: 666, startPoint y: 172, endPoint x: 633, endPoint y: 174, distance: 33.1
click div "Ship From LKQ Corporation ([PERSON_NAME]) 3118 [STREET_ADDRESS] 2182973820 [EMA…"
click div "Shipment Detail Ship From LKQ Corporation ([PERSON_NAME]) 3118 [STREET_ADDRESS]…"
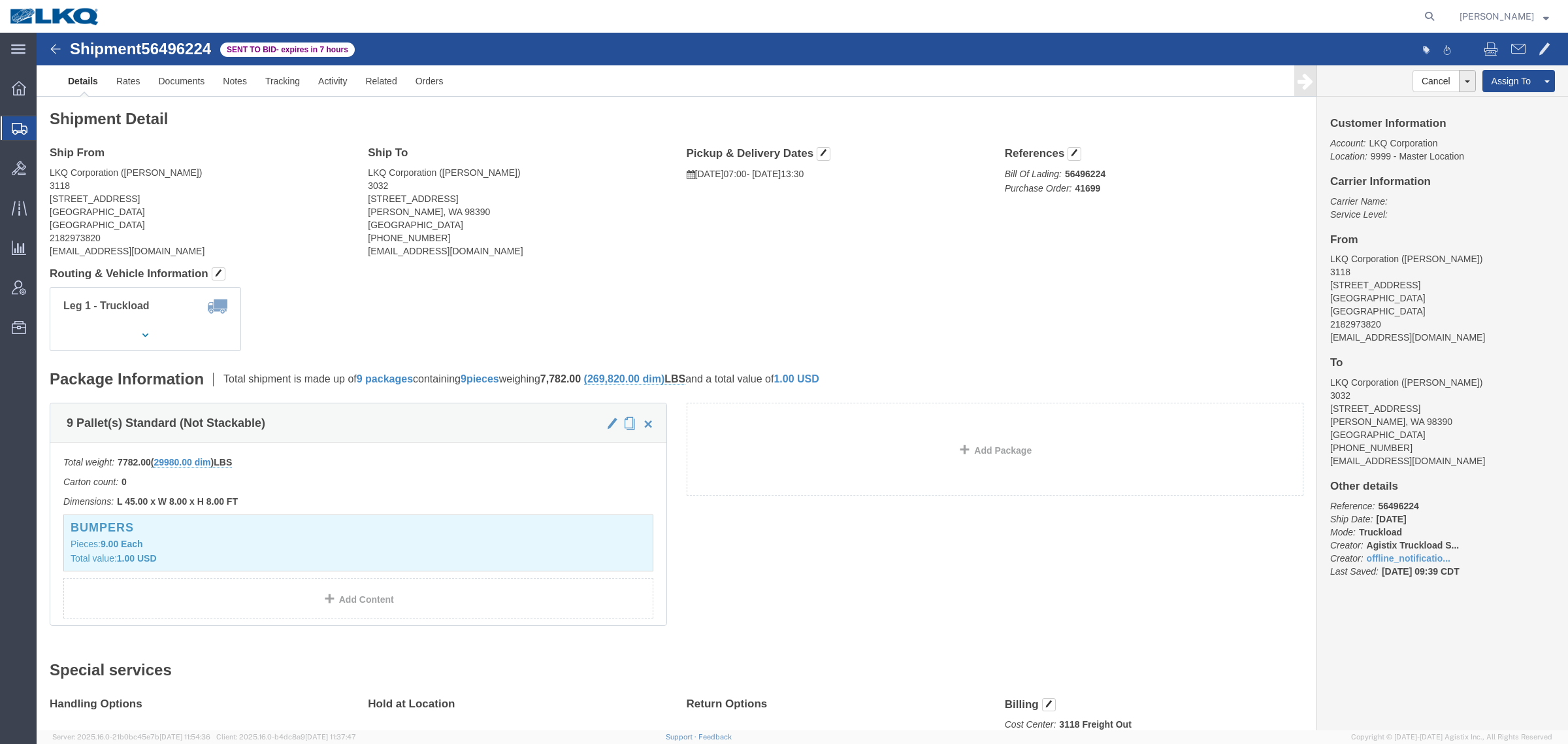
click span "56496224"
copy span "56496224"
click h4 "Routing & Vehicle Information"
click div "Leg 1 - Truckload Vehicle 1: Standard Dry Van (53 Feet) Number of trucks: 1"
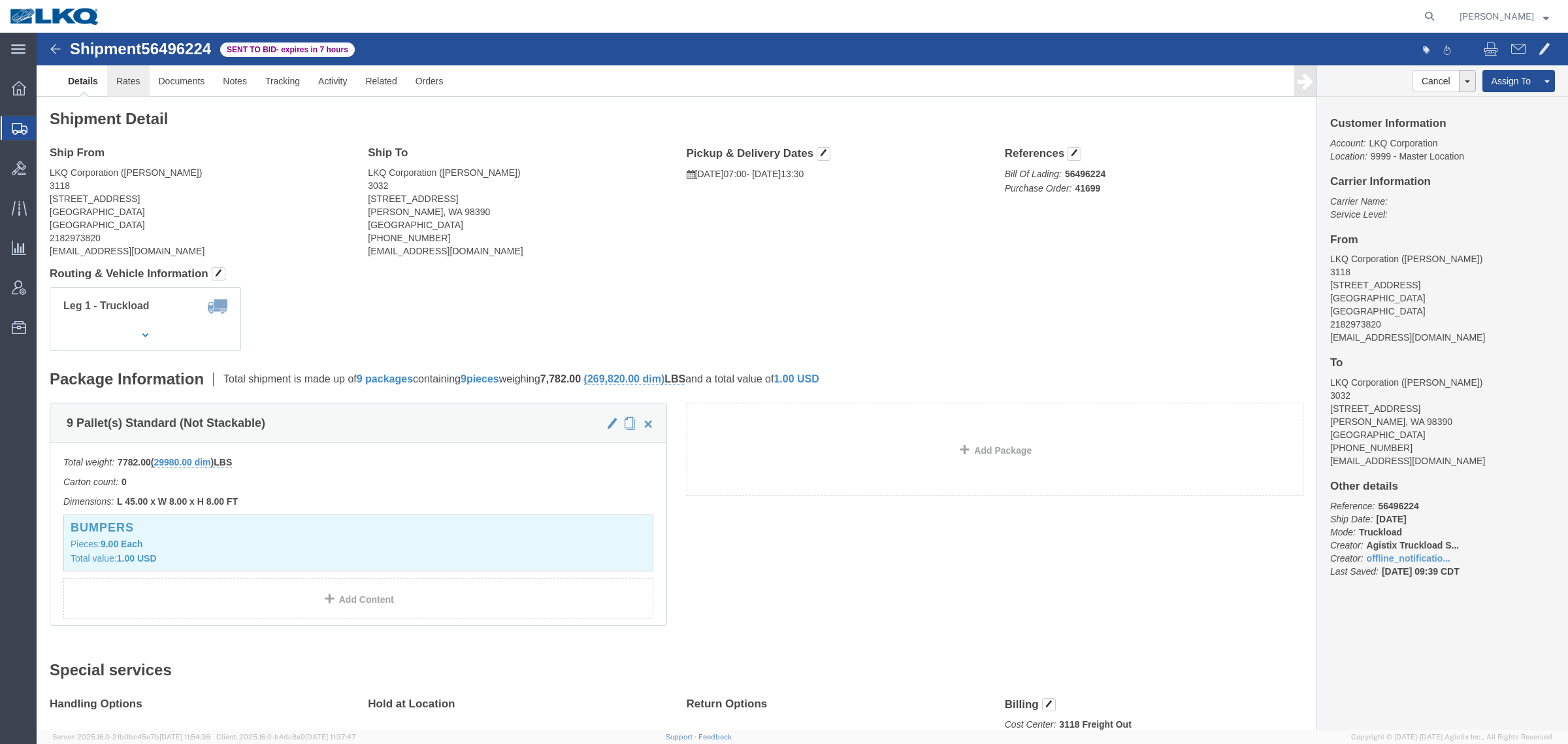
click link "Rates"
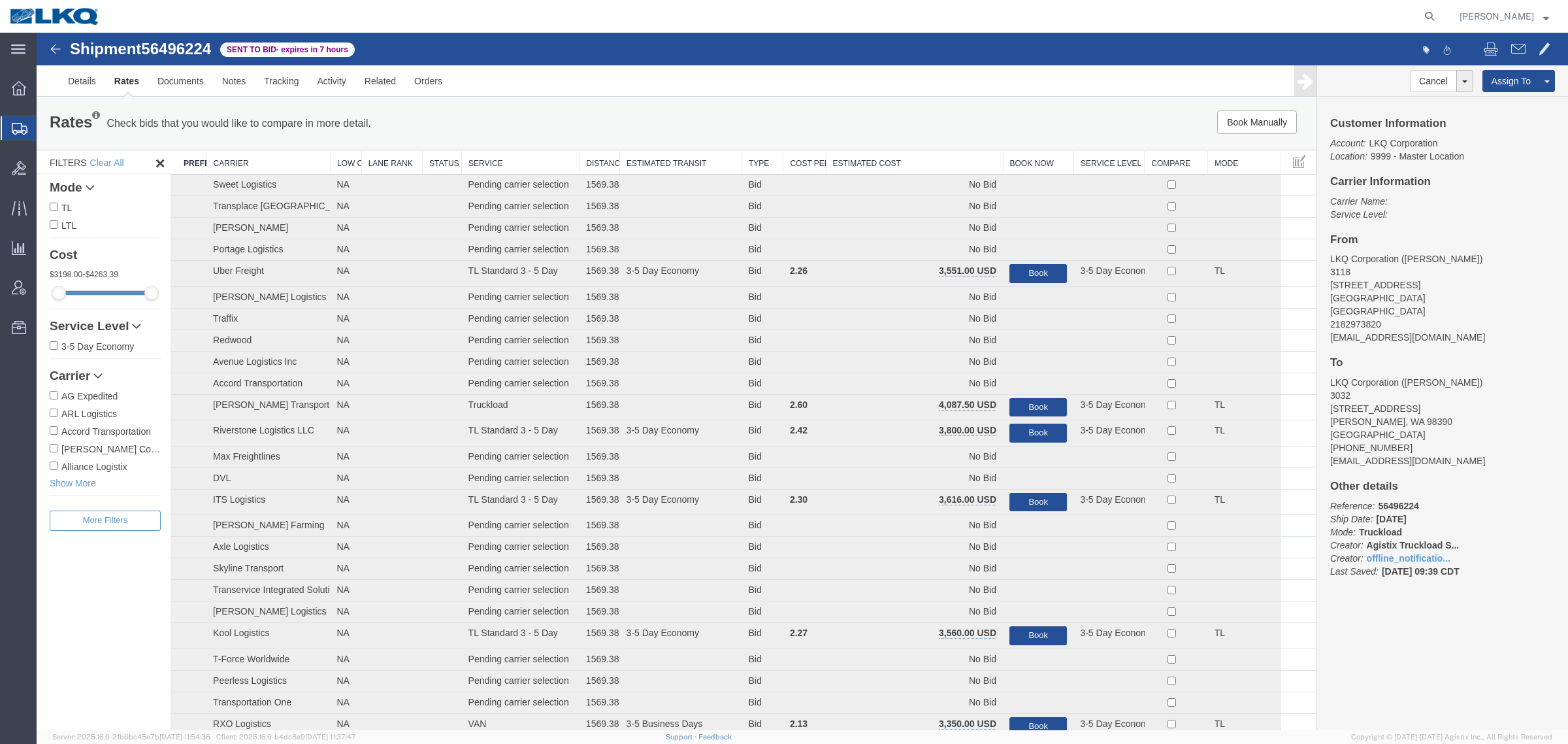
click at [866, 154] on th "Estimated Cost" at bounding box center [915, 161] width 177 height 24
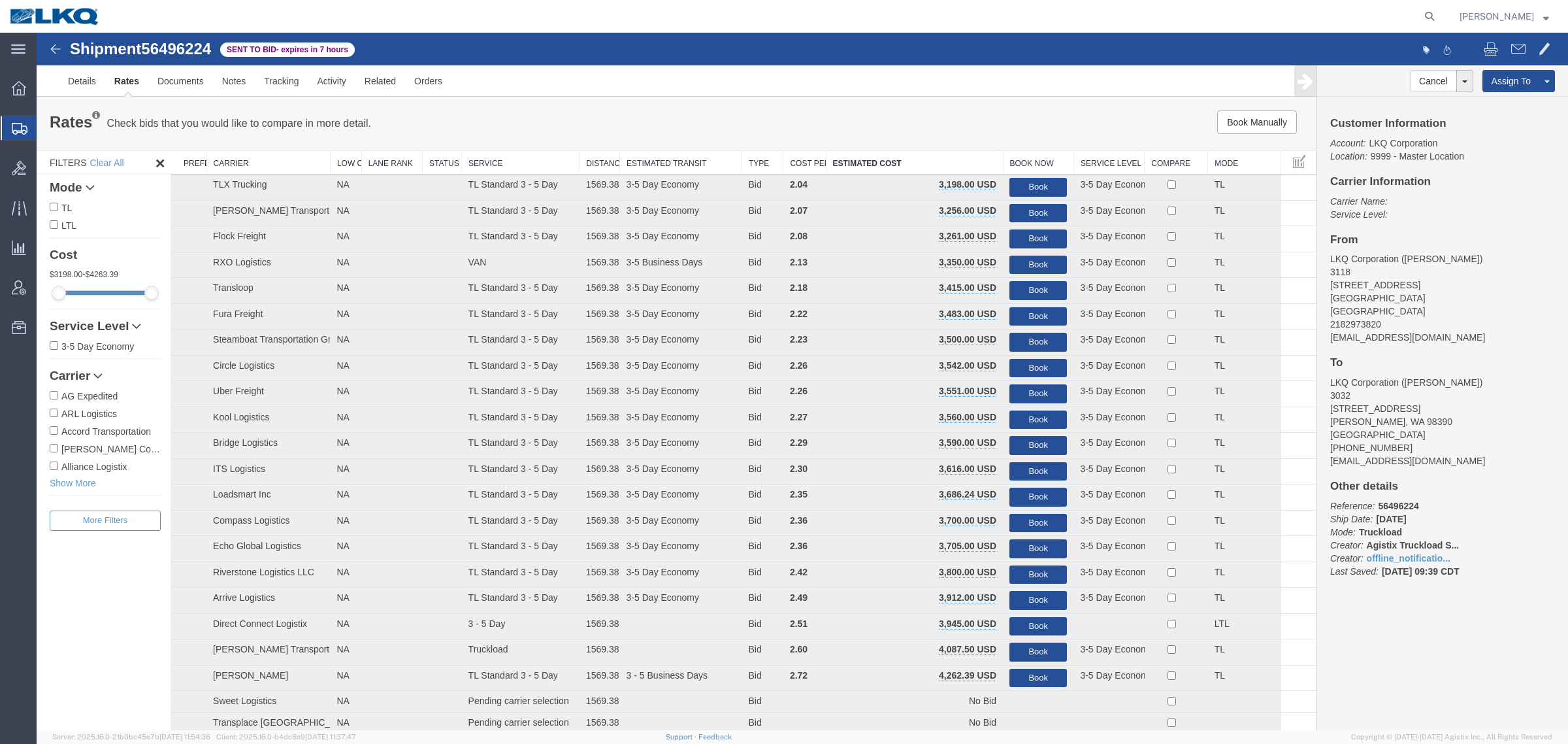
click at [904, 103] on div "Rates Check bids that you would like to compare in more detail. Compare Filter …" at bounding box center [676, 123] width 1280 height 52
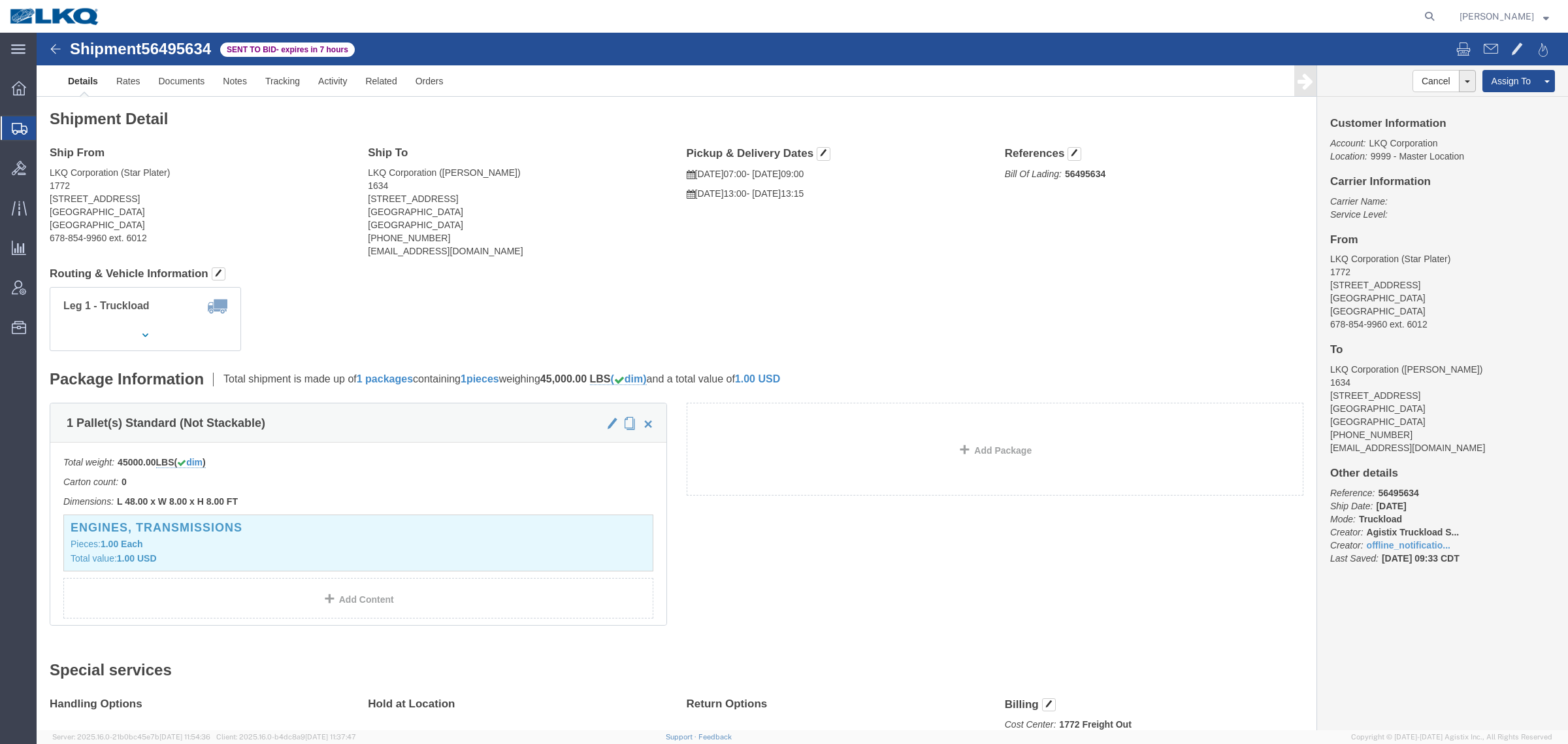
click ul "Details Rates Documents Notes Tracking Activity Related Orders"
click h4 "Ship From"
click span "56495634"
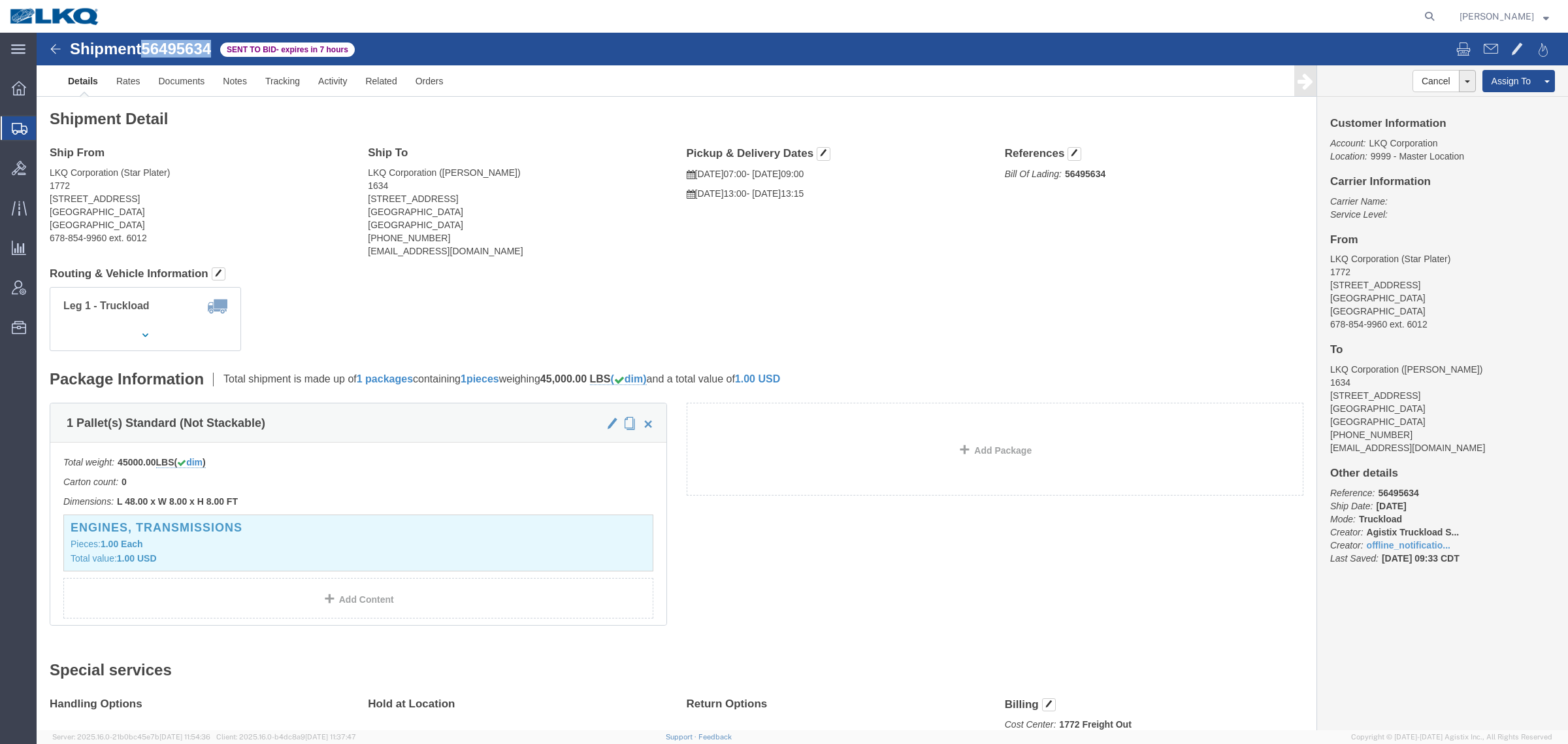
copy span "56495634"
click link "Rates"
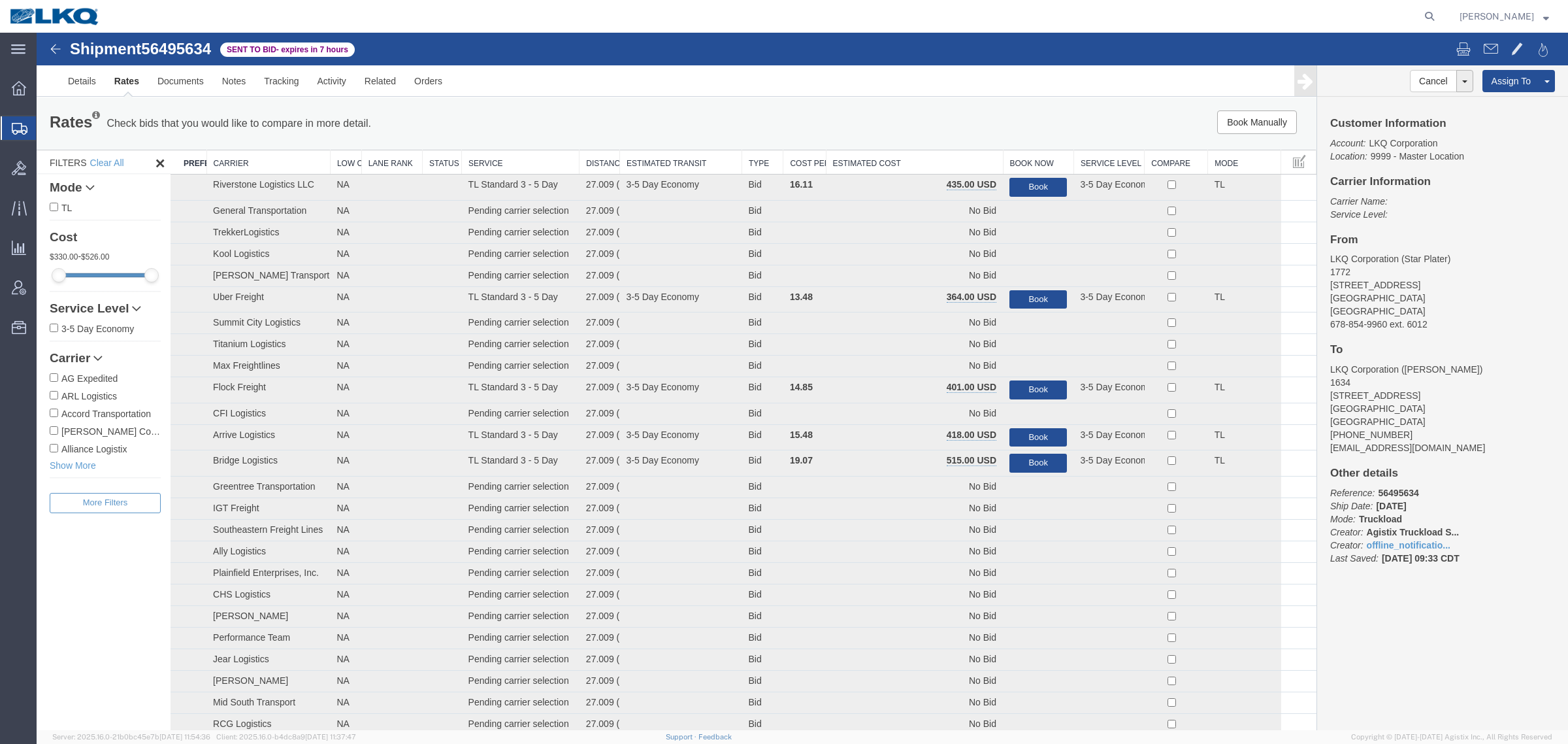
click at [926, 144] on div "Rates Check bids that you would like to compare in more detail. Compare Filter …" at bounding box center [676, 123] width 1280 height 52
click at [904, 162] on th "Estimated Cost" at bounding box center [915, 161] width 177 height 24
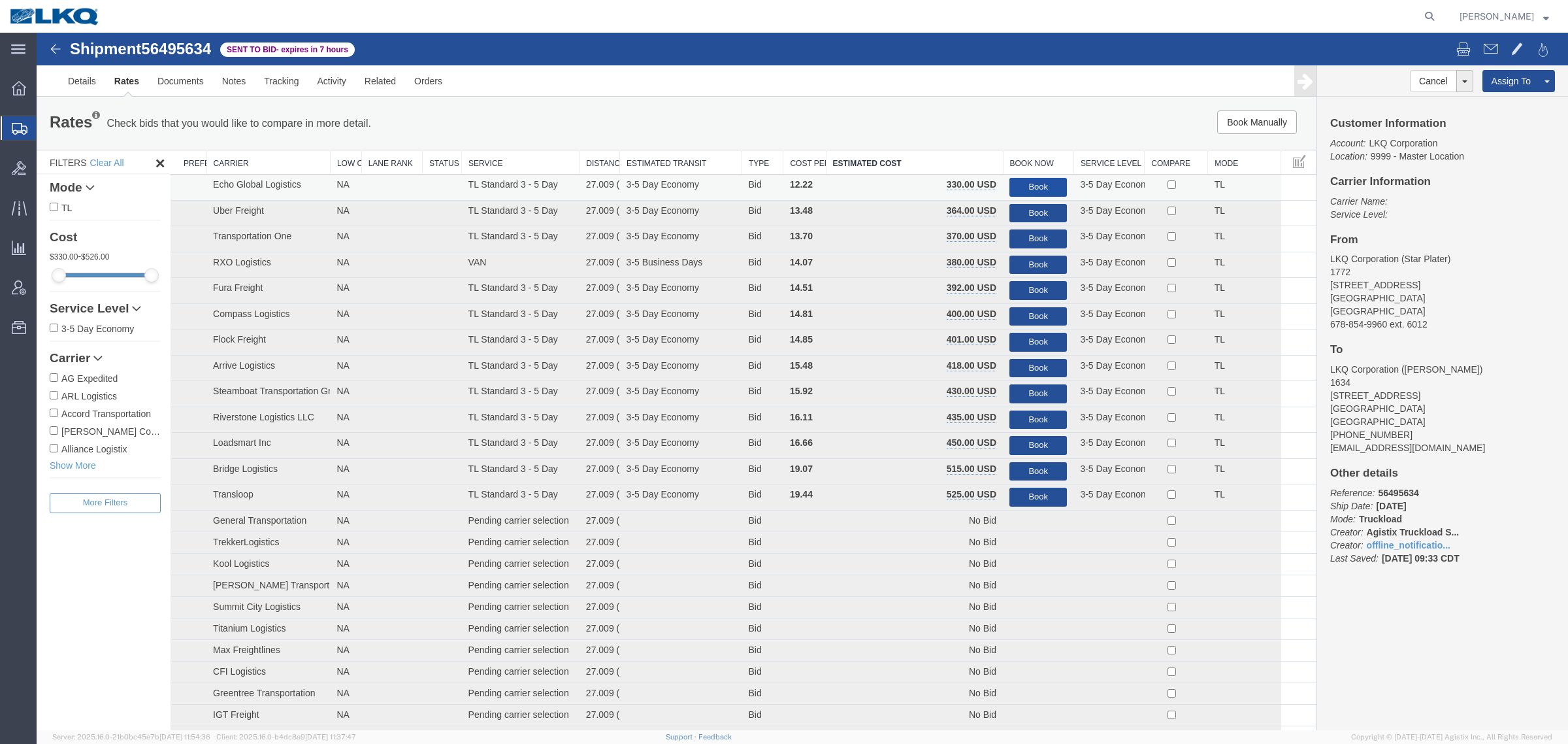
click at [1036, 183] on button "Book" at bounding box center [1039, 187] width 58 height 19
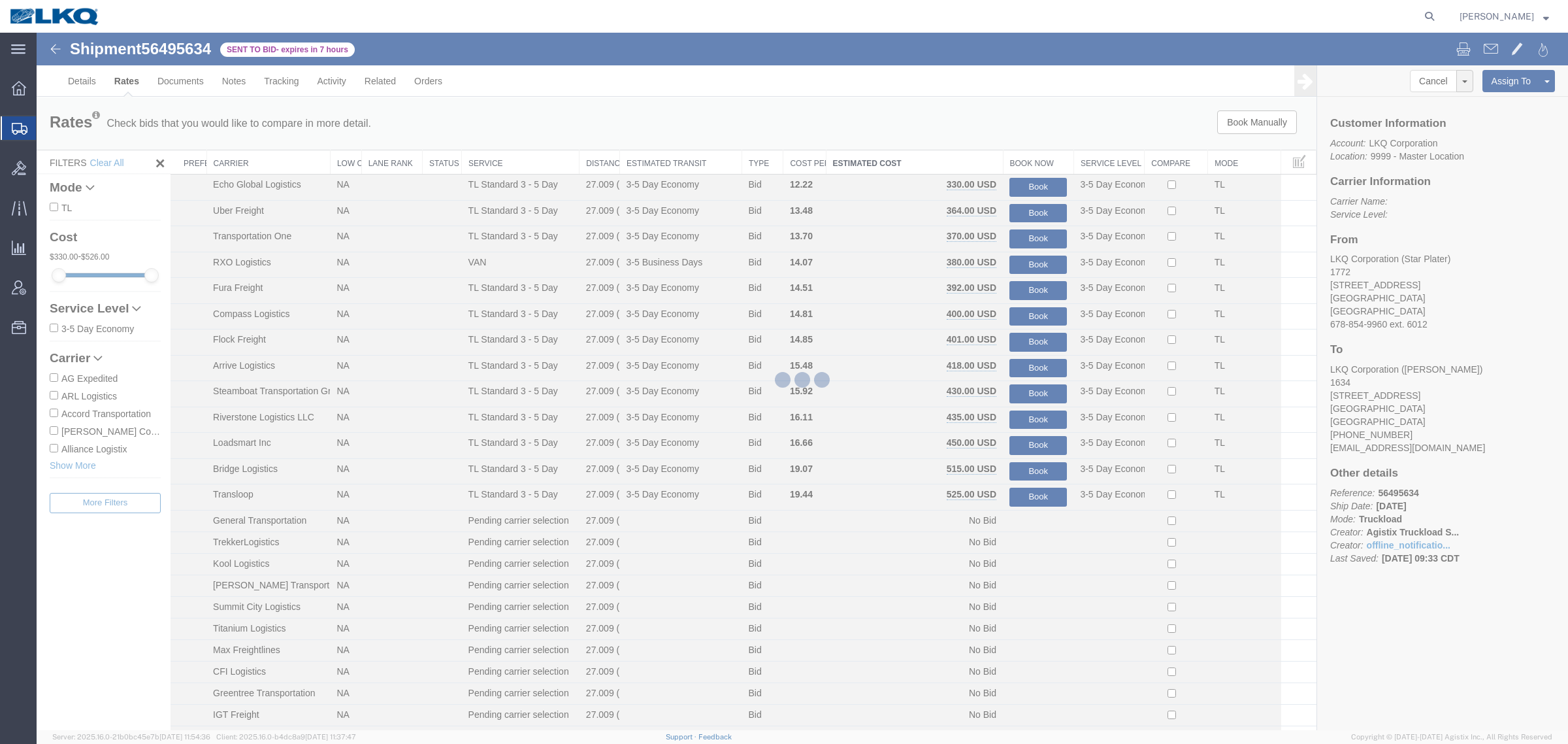
click at [1011, 128] on div at bounding box center [802, 382] width 1531 height 698
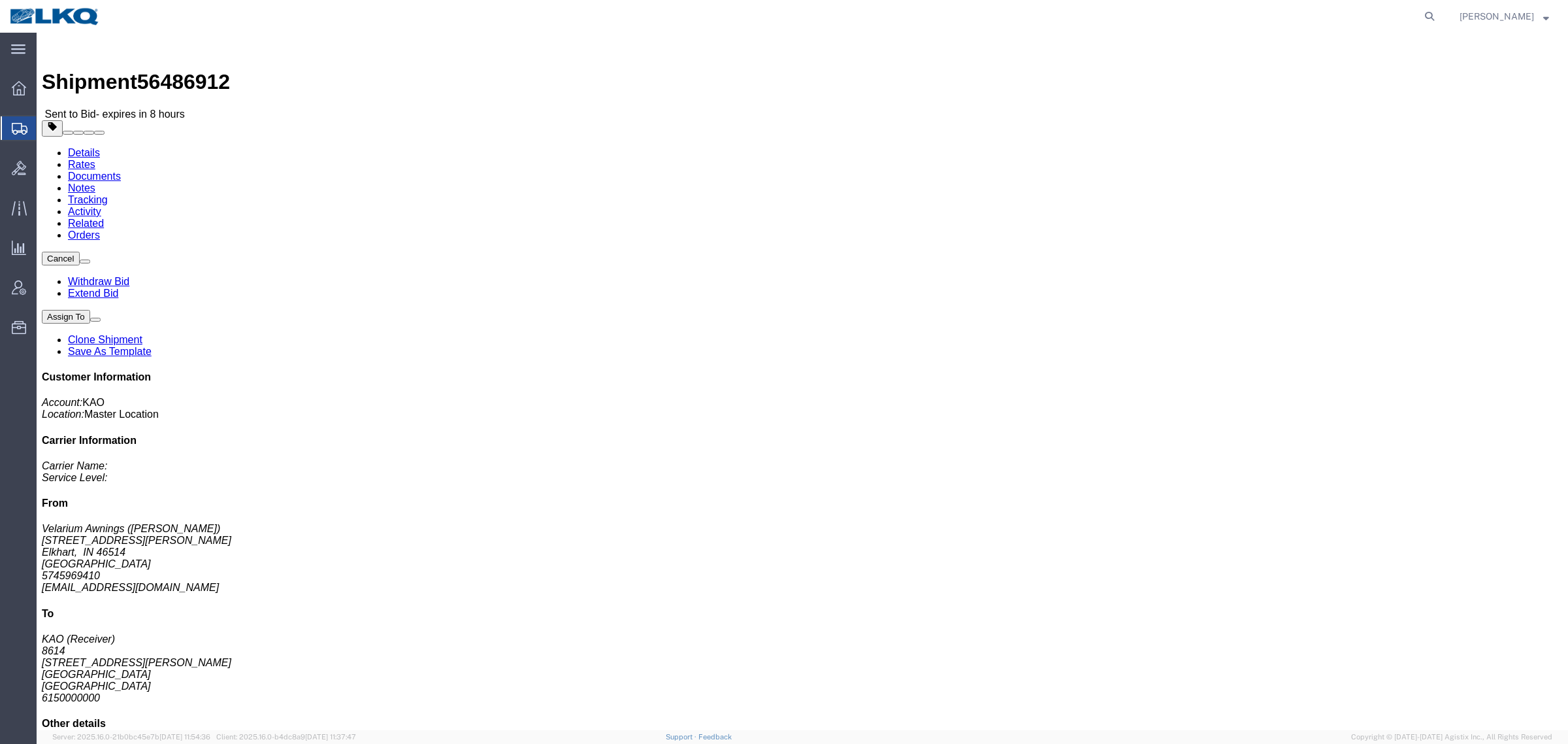
click link "Rates"
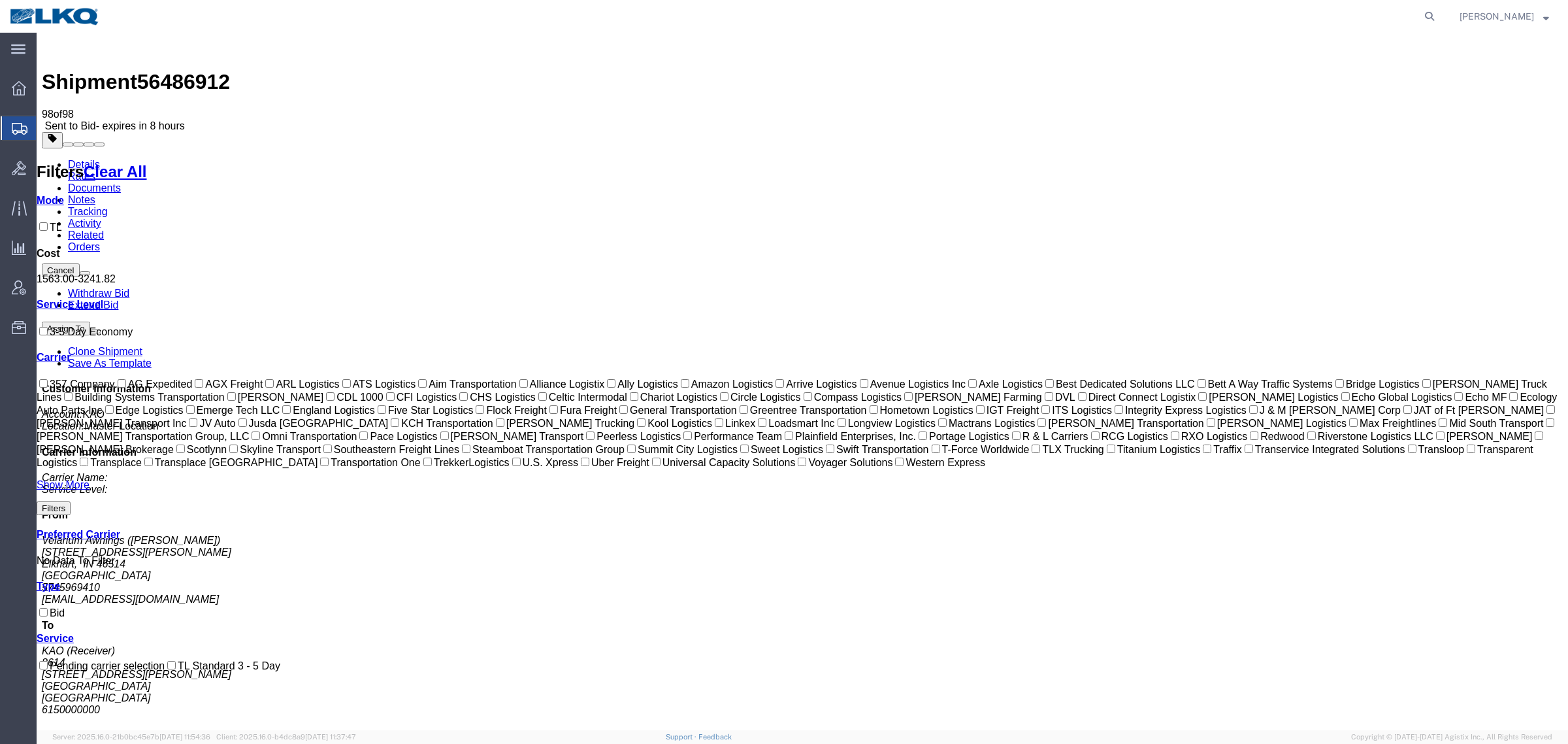
drag, startPoint x: 893, startPoint y: 159, endPoint x: 886, endPoint y: 159, distance: 7.0
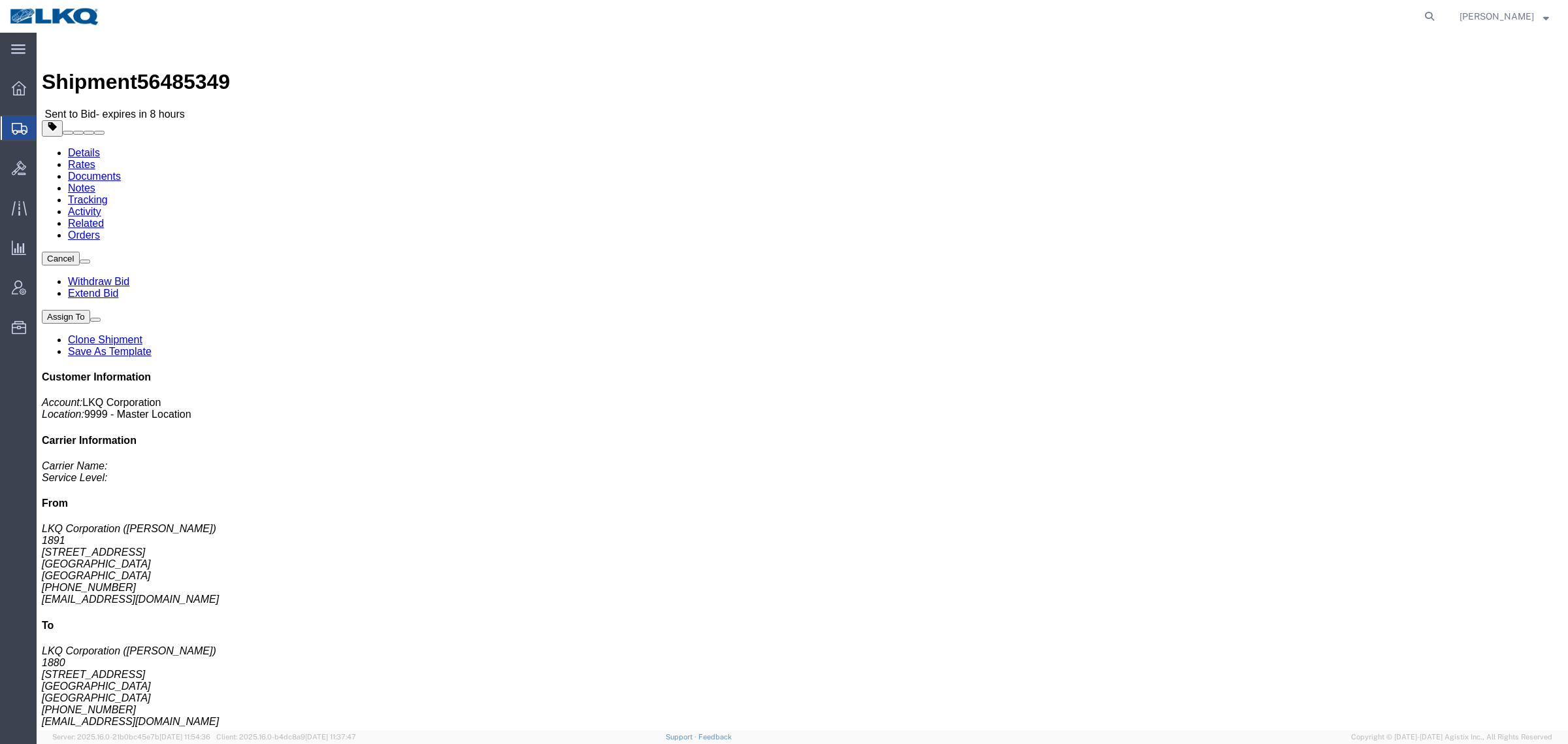
click link "Rates"
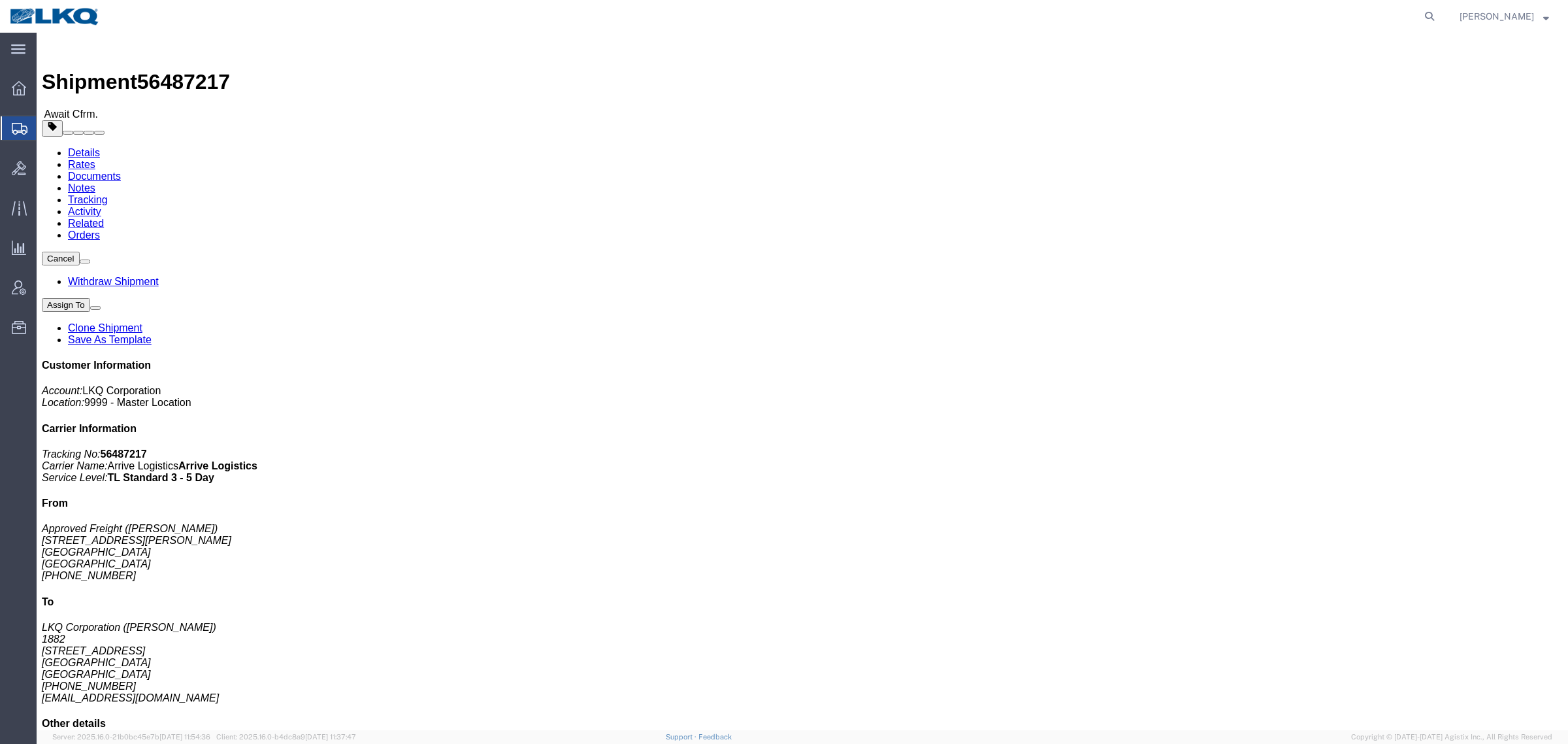
click link "Add Package"
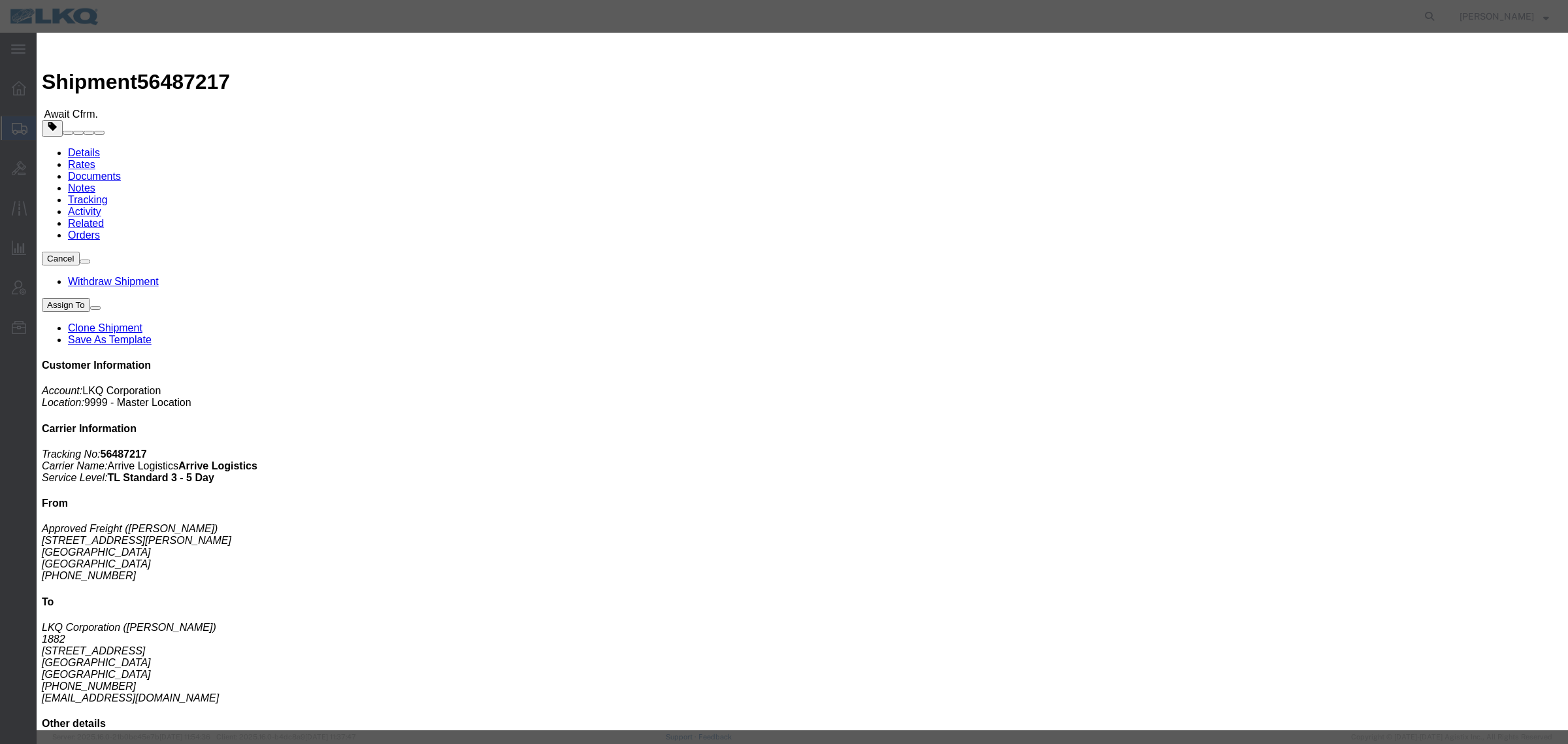
click icon "button"
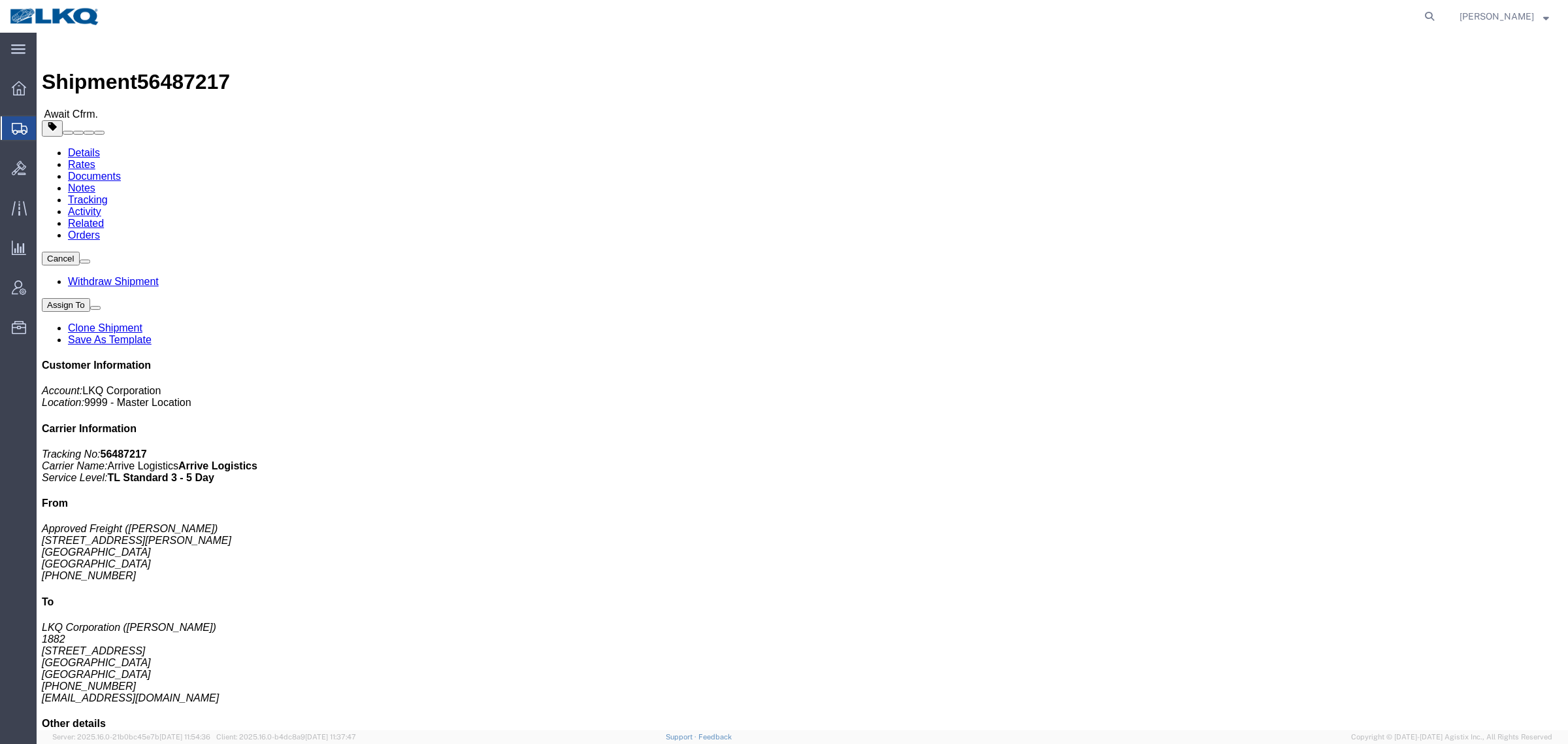
click h4 "Routing & Vehicle Information"
click div "Shipment Detail Ship From Approved Freight ([GEOGRAPHIC_DATA]) [STREET_ADDRESS]…"
click span "56487217"
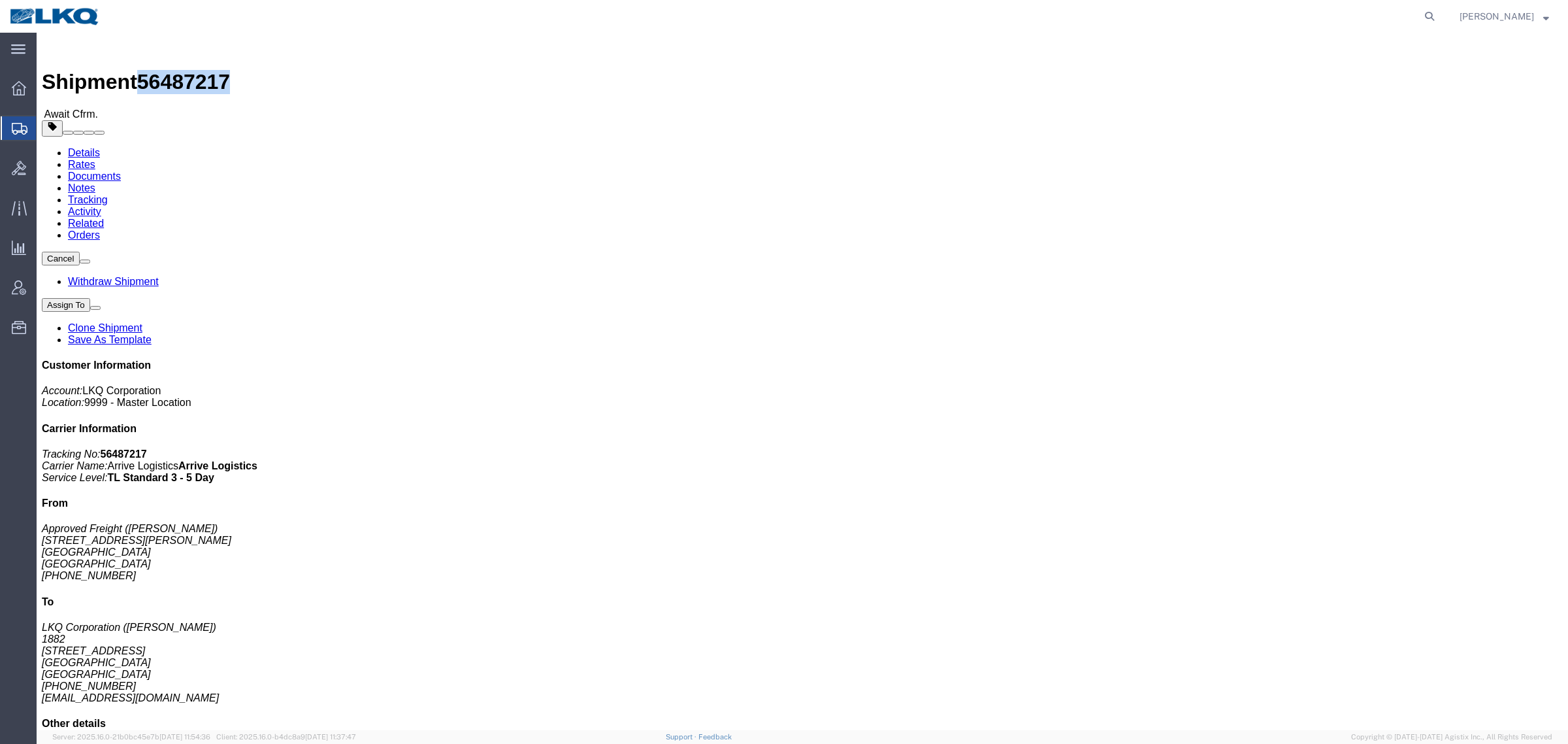
copy span "56487217"
click h4 "Routing & Vehicle Information"
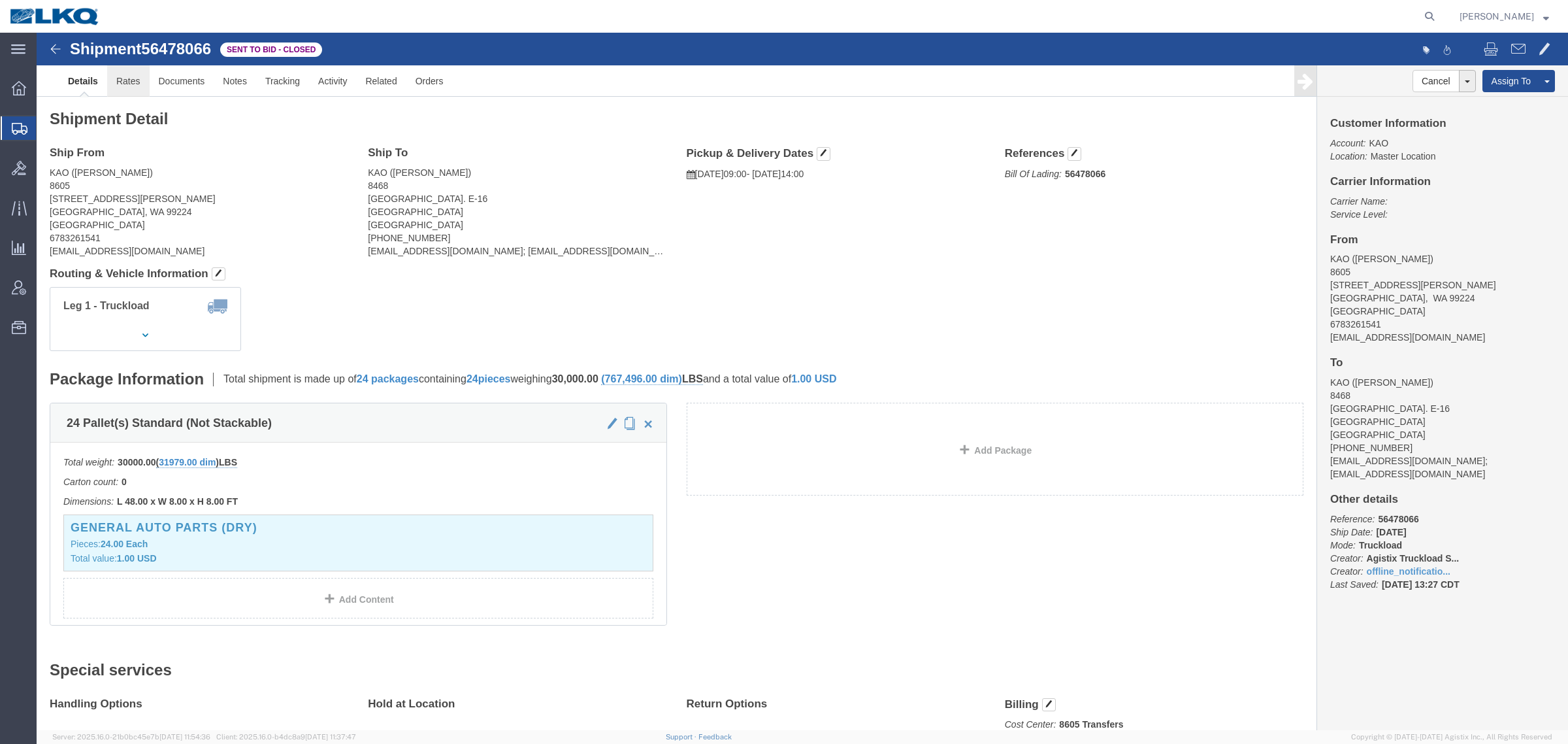
click link "Rates"
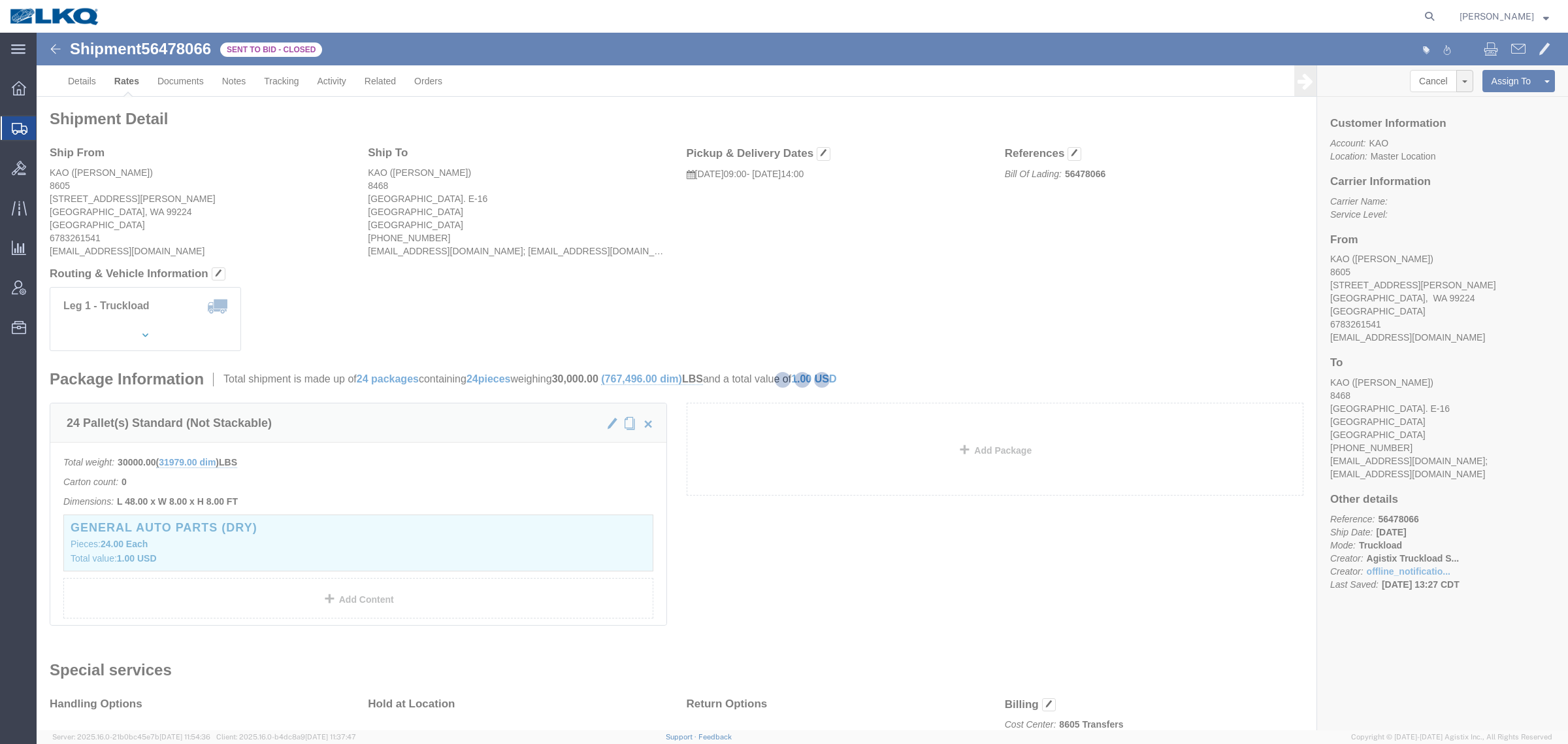
click at [703, 263] on div at bounding box center [802, 382] width 1531 height 698
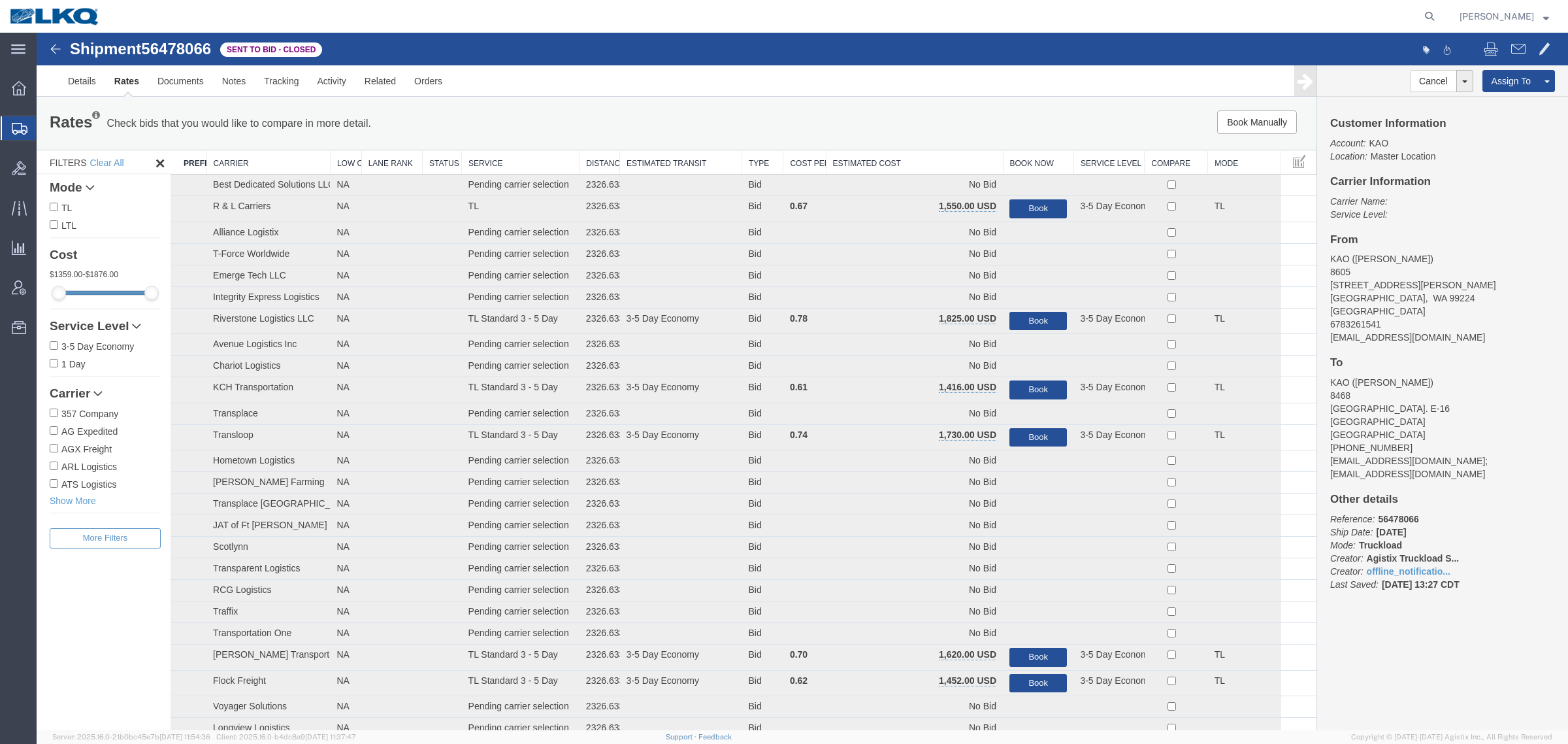
click at [895, 134] on div "Book Manually Pause Continue" at bounding box center [1048, 122] width 530 height 23
click at [896, 164] on th "Estimated Cost" at bounding box center [915, 161] width 177 height 24
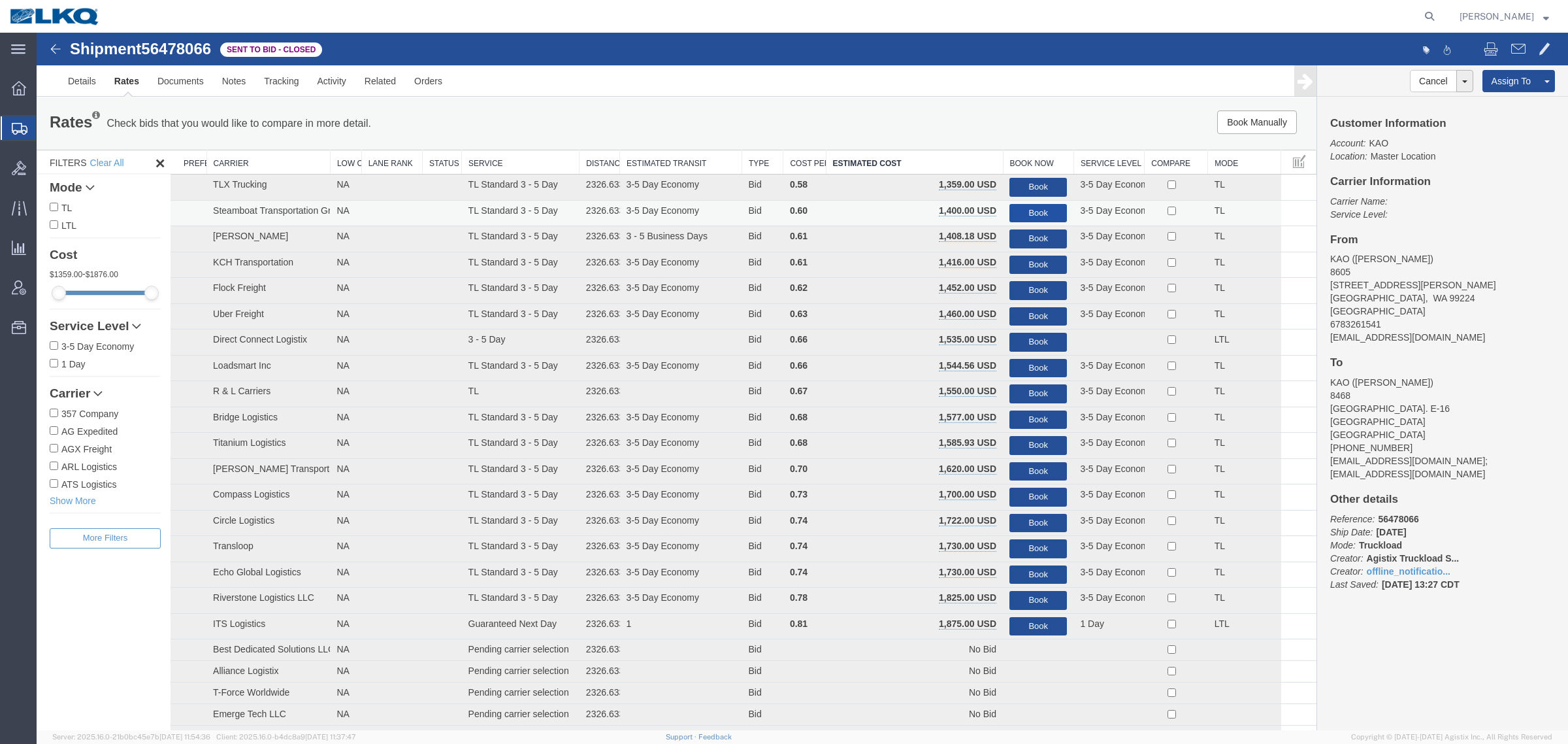
click at [1020, 210] on button "Book" at bounding box center [1039, 213] width 58 height 19
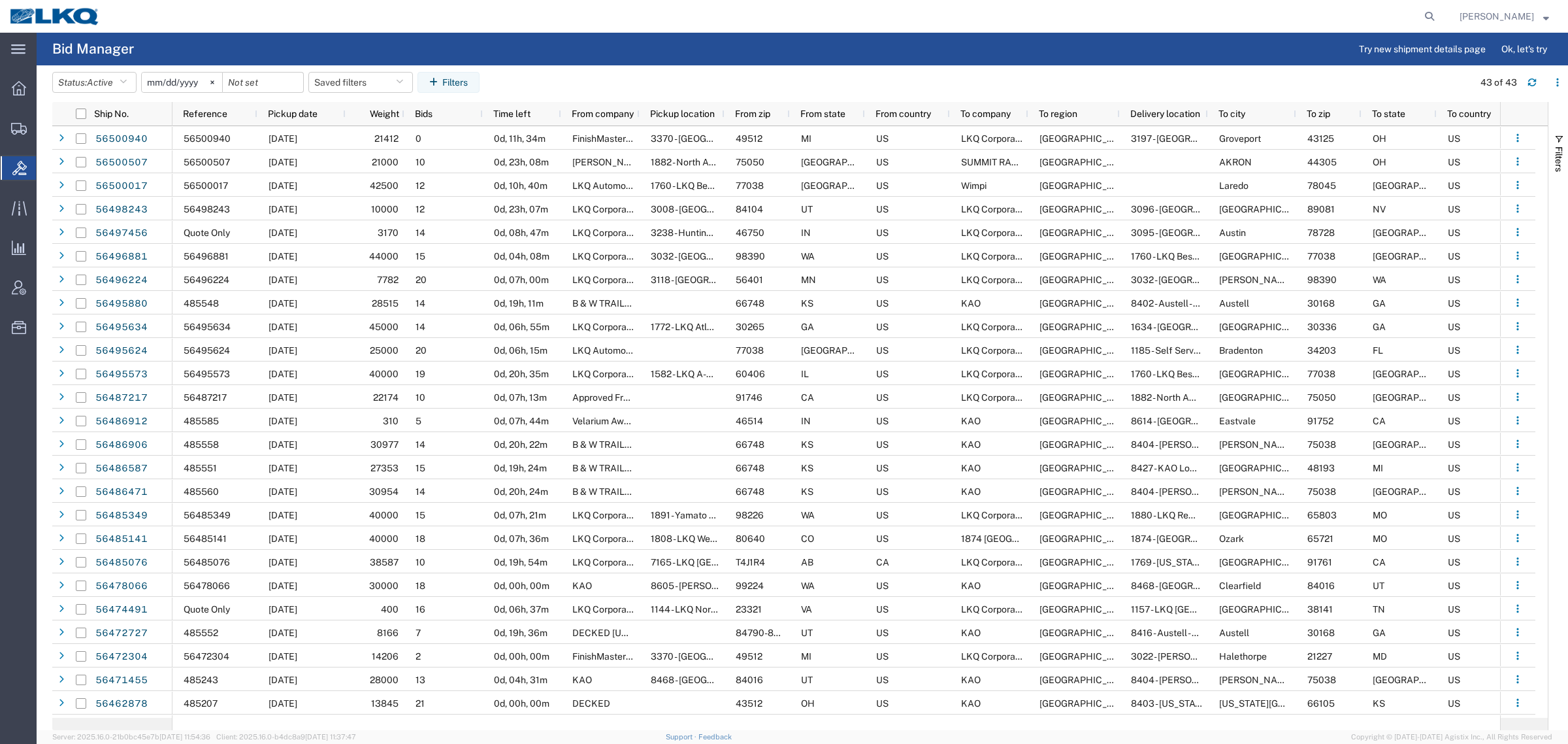
click at [667, 69] on header "Status: Active Active All Awaiting Confirmation Awarded Closed Expired Open Wit…" at bounding box center [810, 84] width 1516 height 37
click at [457, 47] on agx-page-header "Bid Manager Try new shipment details page Ok, let's try" at bounding box center [802, 49] width 1531 height 33
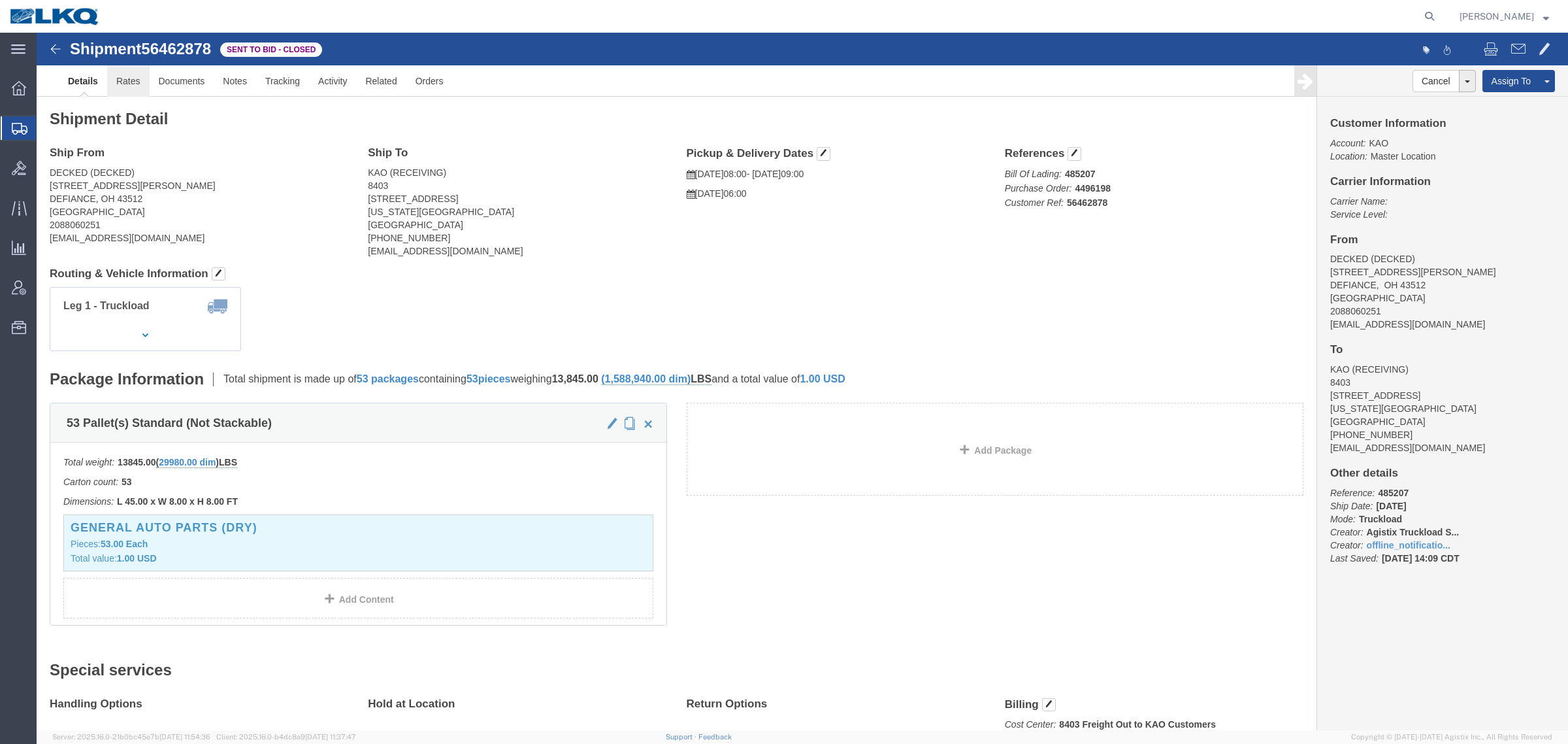
drag, startPoint x: 86, startPoint y: 54, endPoint x: 161, endPoint y: 77, distance: 78.4
click link "Rates"
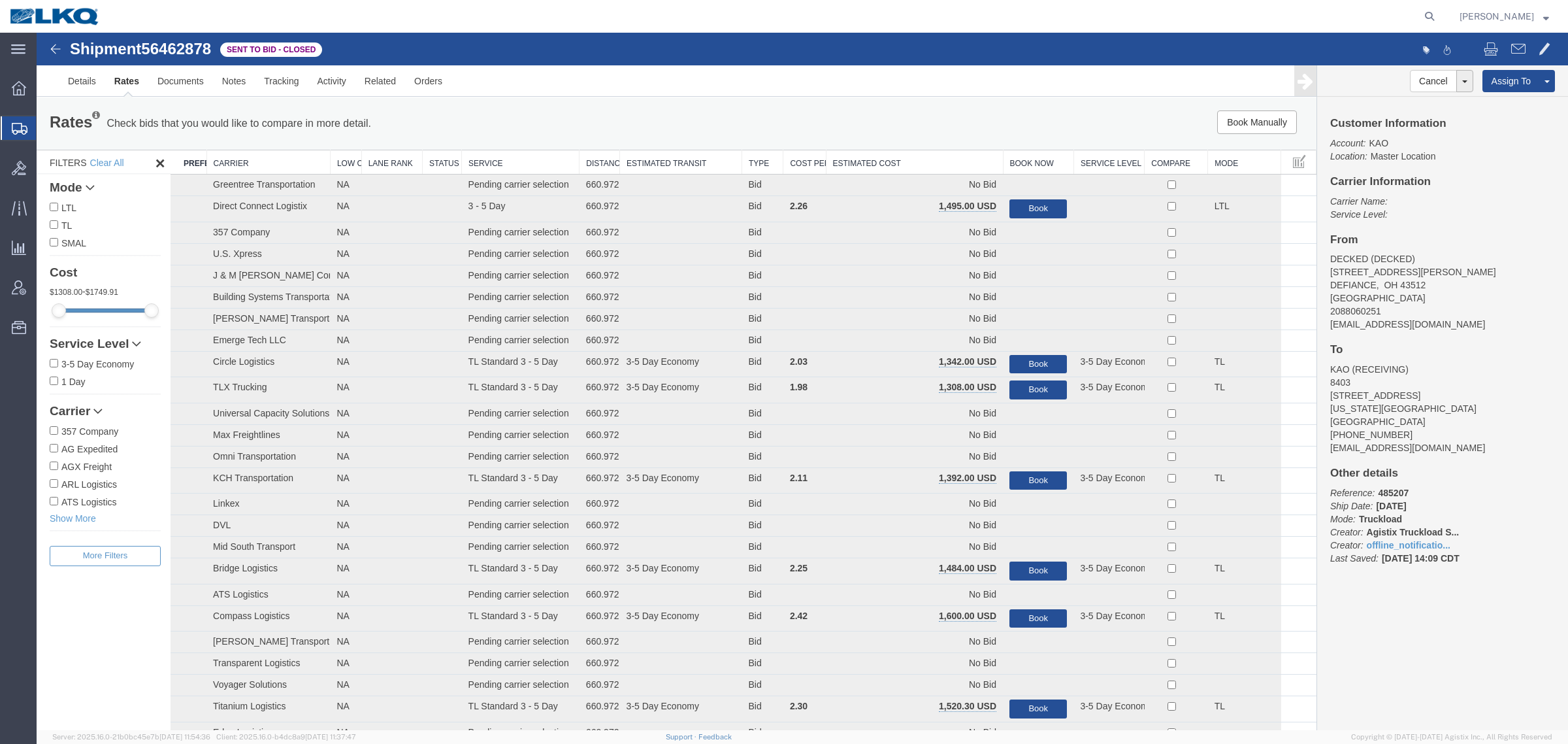
drag, startPoint x: 949, startPoint y: 164, endPoint x: 874, endPoint y: 164, distance: 75.0
click at [949, 164] on th "Estimated Cost" at bounding box center [915, 161] width 177 height 24
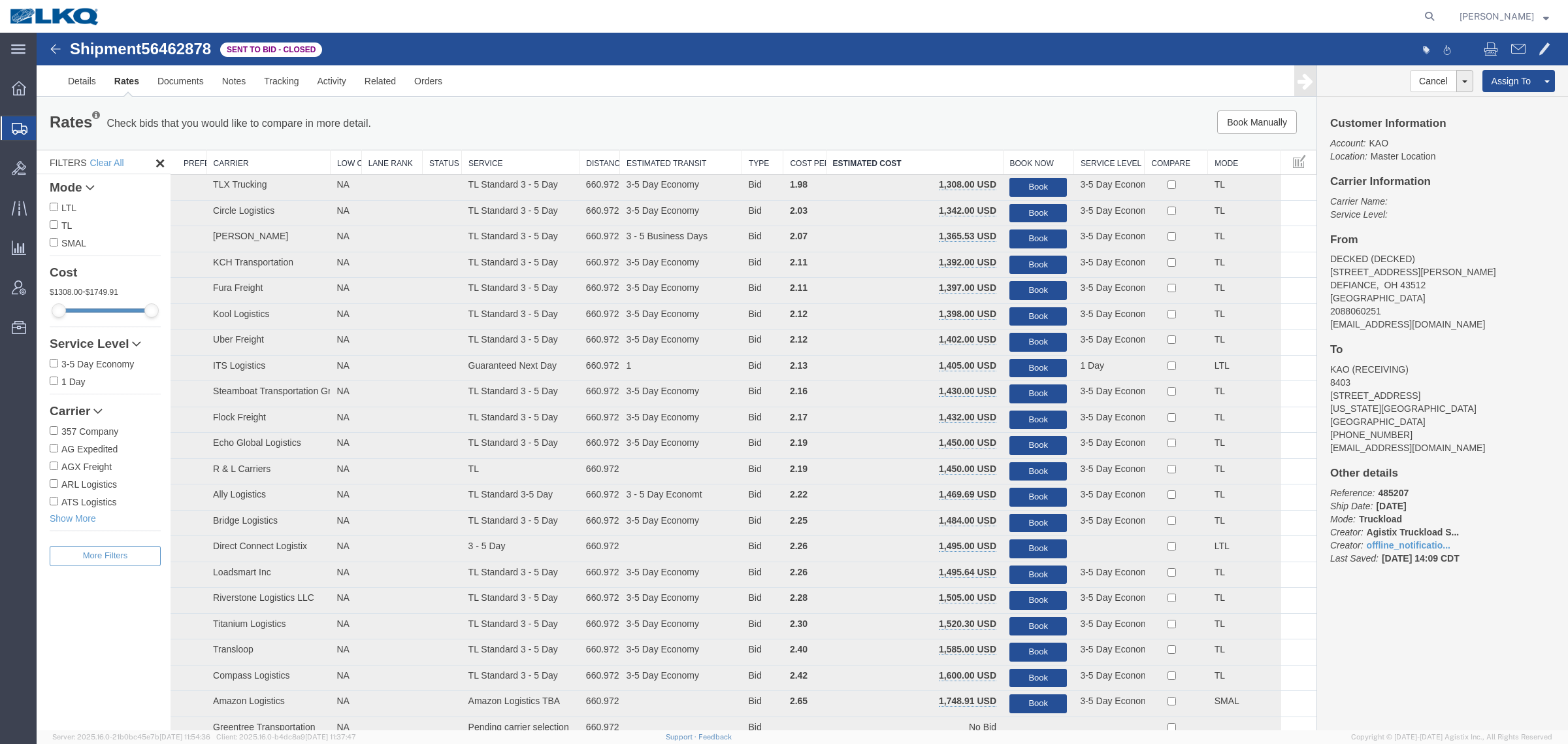
click at [181, 43] on span "56462878" at bounding box center [176, 48] width 70 height 17
copy span "56462878"
click at [645, 99] on div "Rates Check bids that you would like to compare in more detail. Compare Filter …" at bounding box center [676, 123] width 1280 height 52
click at [1098, 103] on div "Rates Check bids that you would like to compare in more detail. Compare Filter …" at bounding box center [676, 123] width 1280 height 52
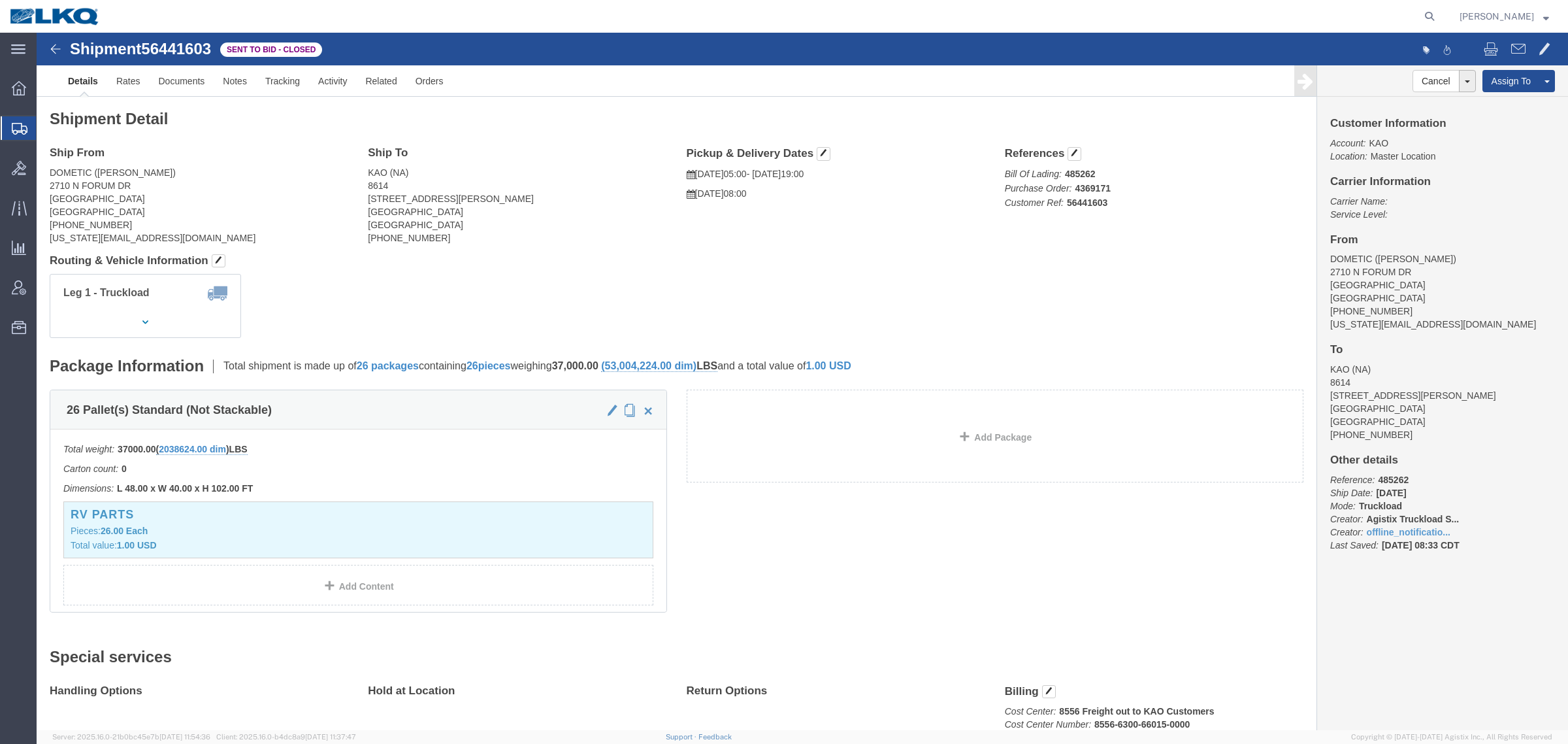
click div "Shipment Detail Ship From DOMETIC (ROBERT ANDERSON) 2710 N FORUM DR Grand Prair…"
click div "Leg 1 - Truckload Vehicle 1: Standard Dry Van (53 Feet) Number of trucks: 1"
drag, startPoint x: 656, startPoint y: 298, endPoint x: 619, endPoint y: 303, distance: 37.3
click div "Leg 1 - Truckload Vehicle 1: Standard Dry Van (53 Feet) Number of trucks: 1"
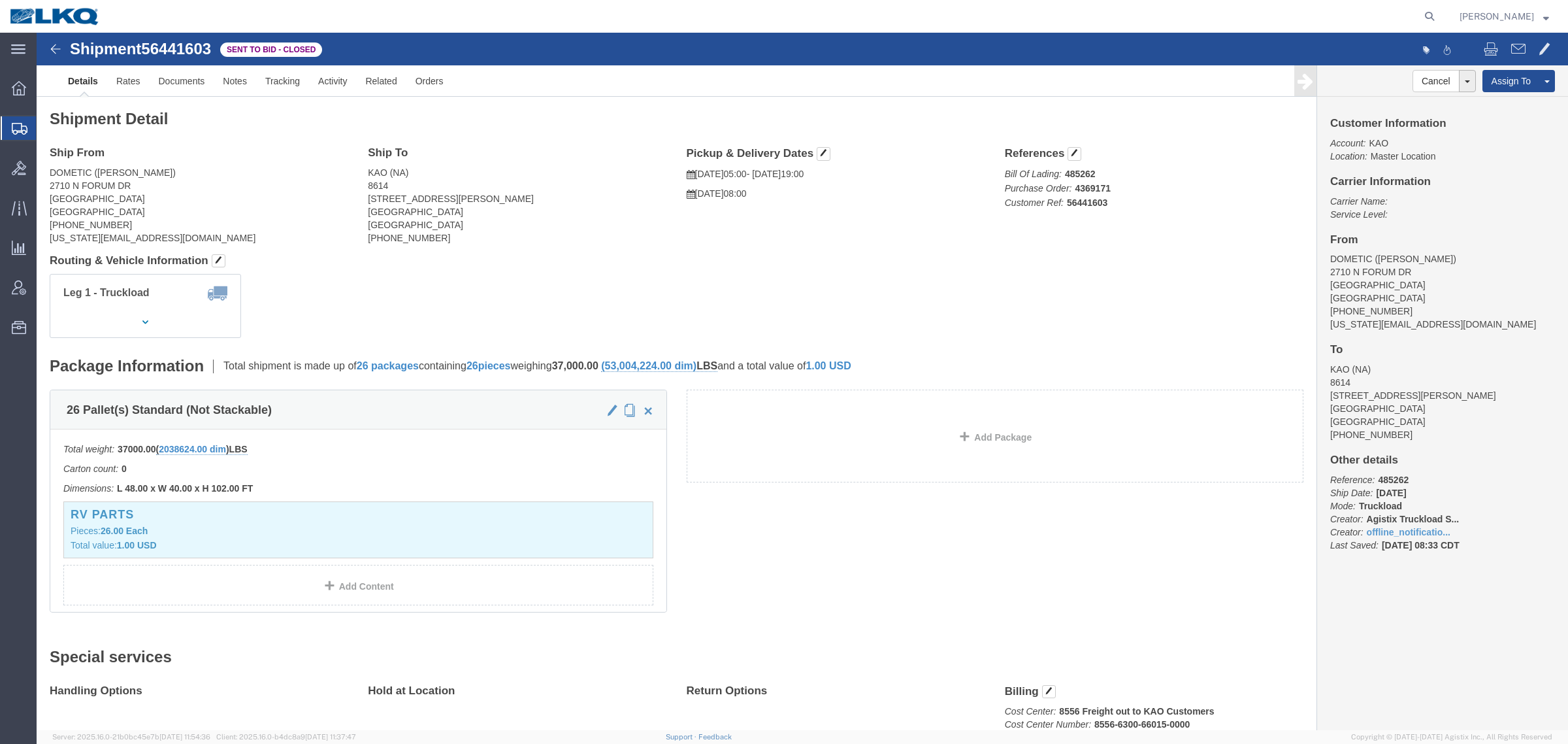
drag, startPoint x: 437, startPoint y: 263, endPoint x: 268, endPoint y: 236, distance: 171.1
click div "Leg 1 - Truckload Vehicle 1: Standard Dry Van (53 Feet) Number of trucks: 1"
click div "Shipment Detail Ship From DOMETIC (ROBERT ANDERSON) 2710 N FORUM DR Grand Prair…"
click h4 "Routing & Vehicle Information"
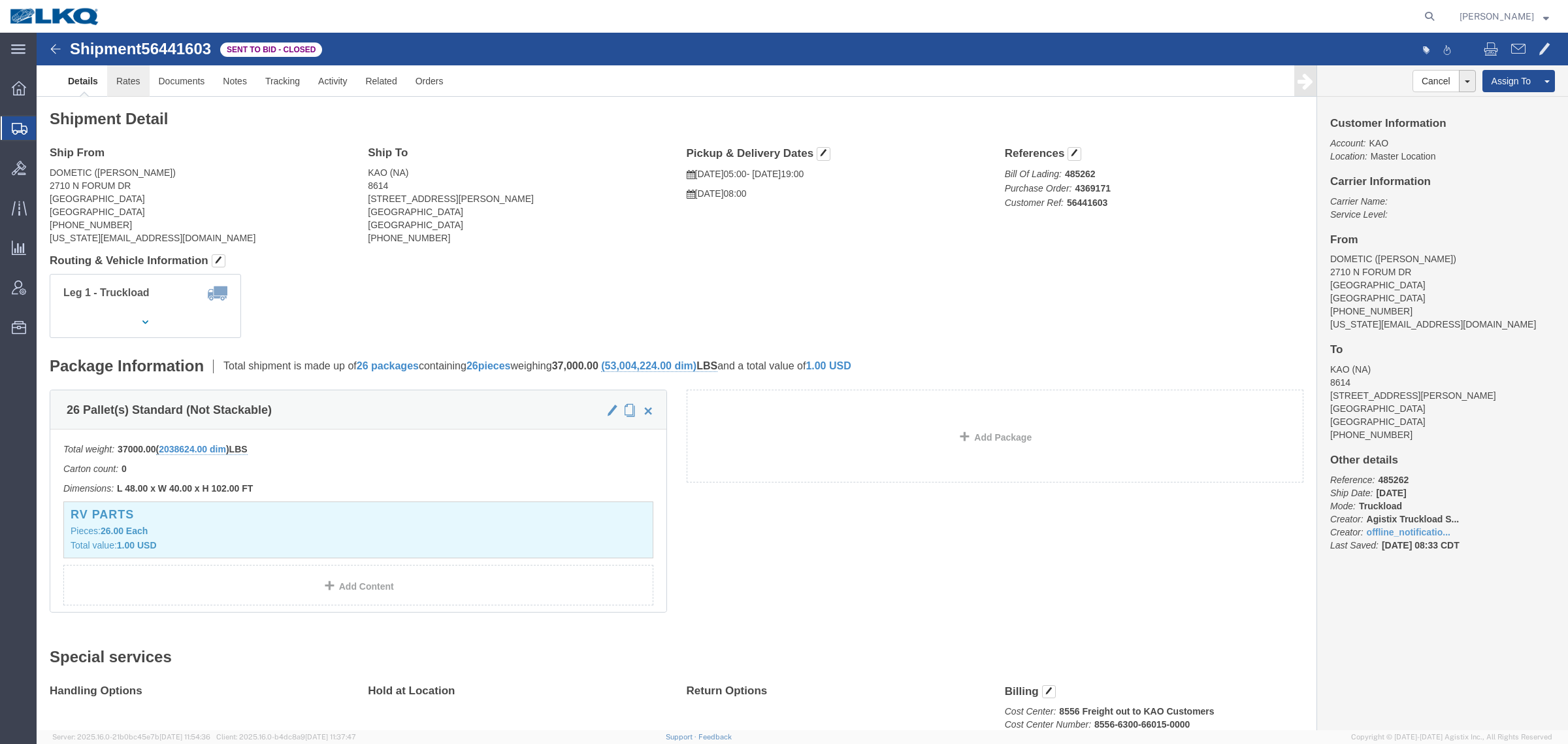
click link "Rates"
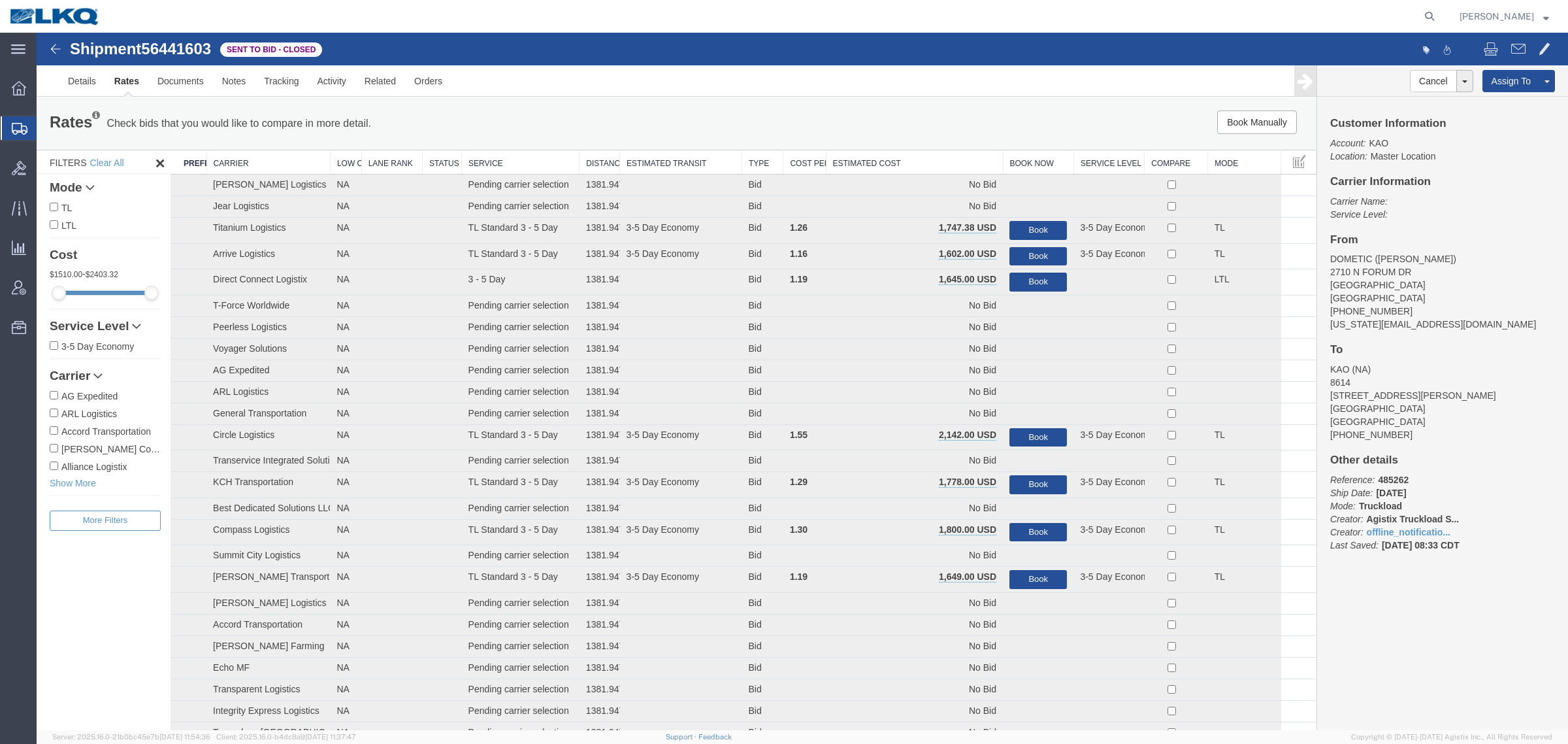
click at [903, 158] on th "Estimated Cost" at bounding box center [915, 161] width 177 height 24
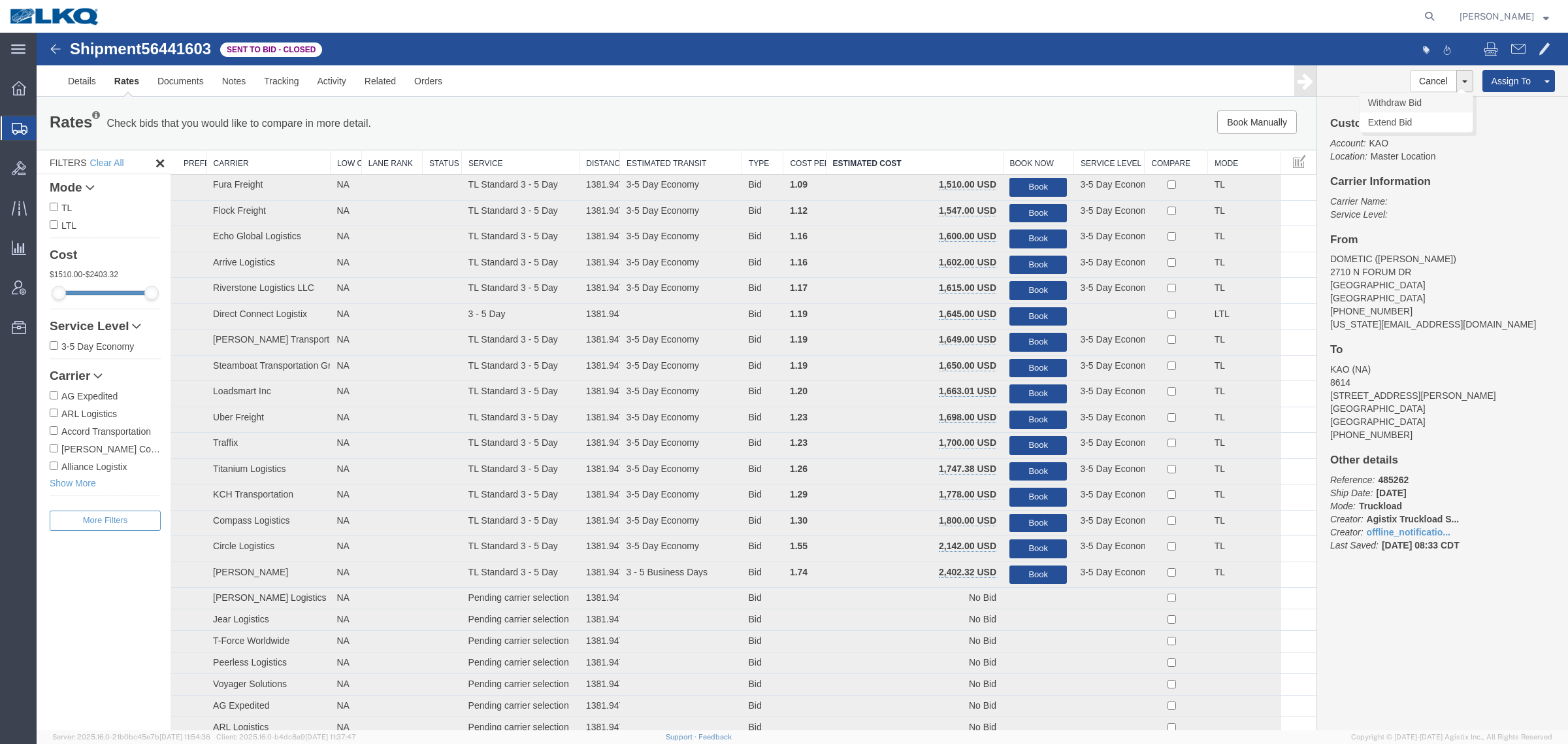
click at [1396, 108] on link "Withdraw Bid" at bounding box center [1416, 103] width 113 height 19
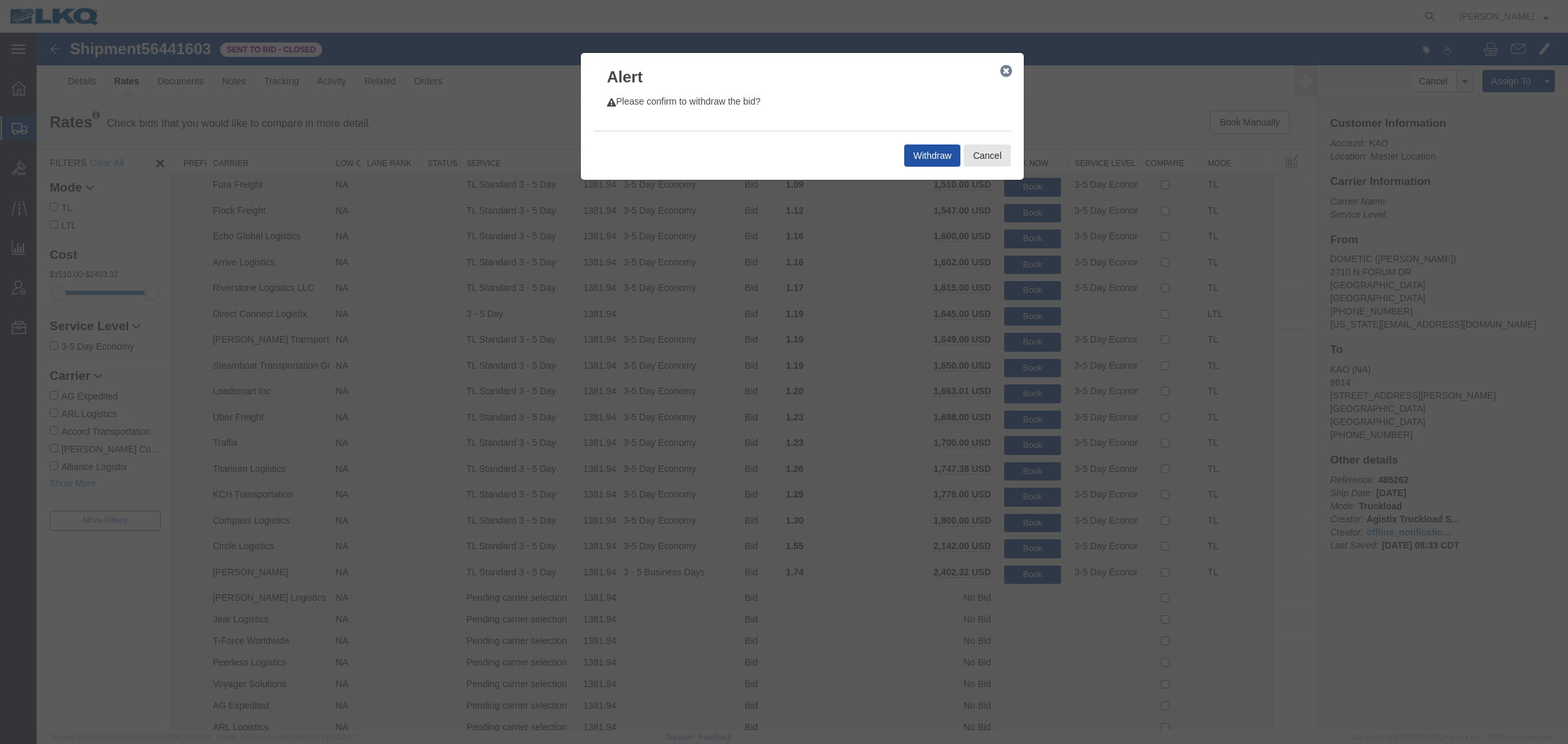
click at [929, 152] on button "Withdraw" at bounding box center [932, 155] width 56 height 22
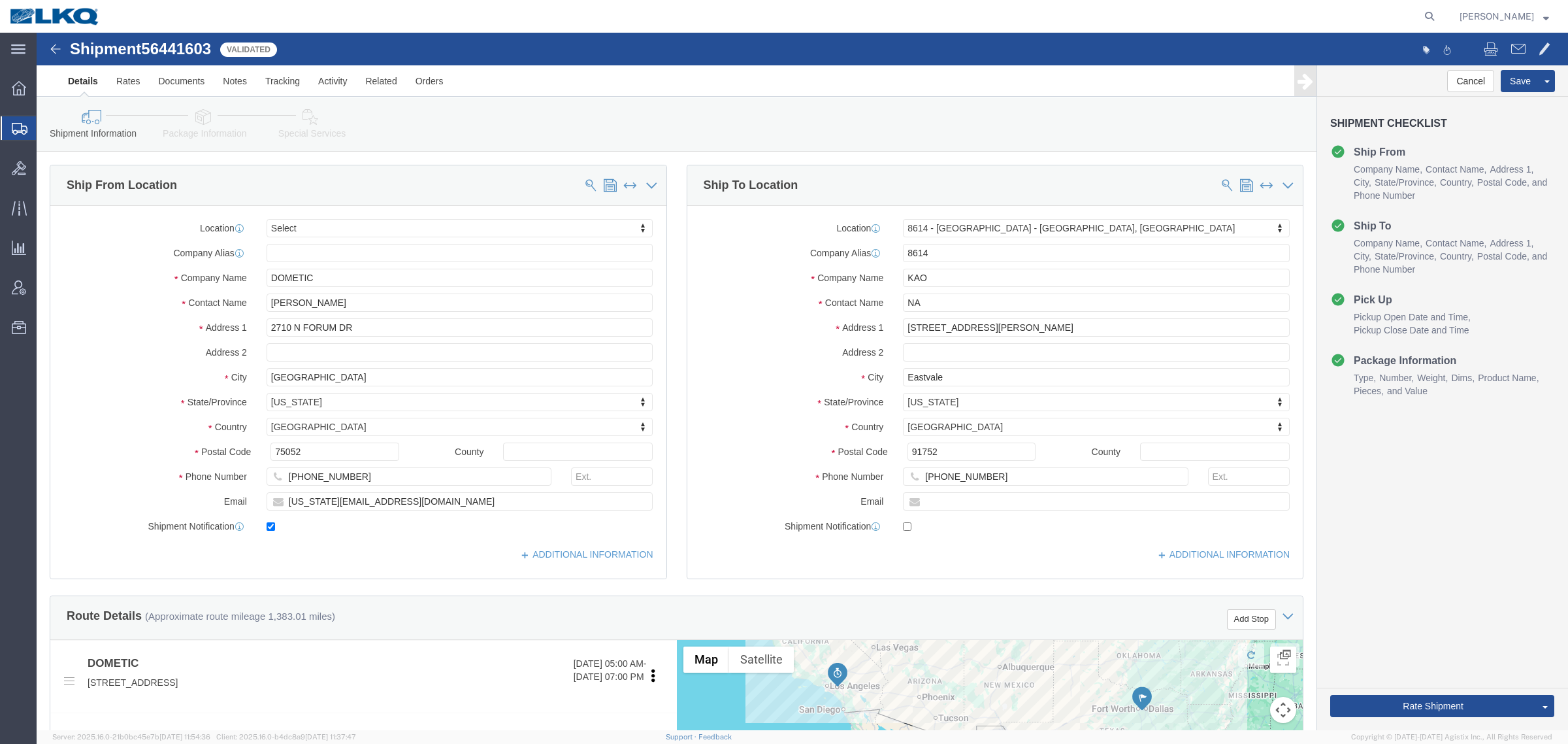
select select
select select "30605"
click link "Notes"
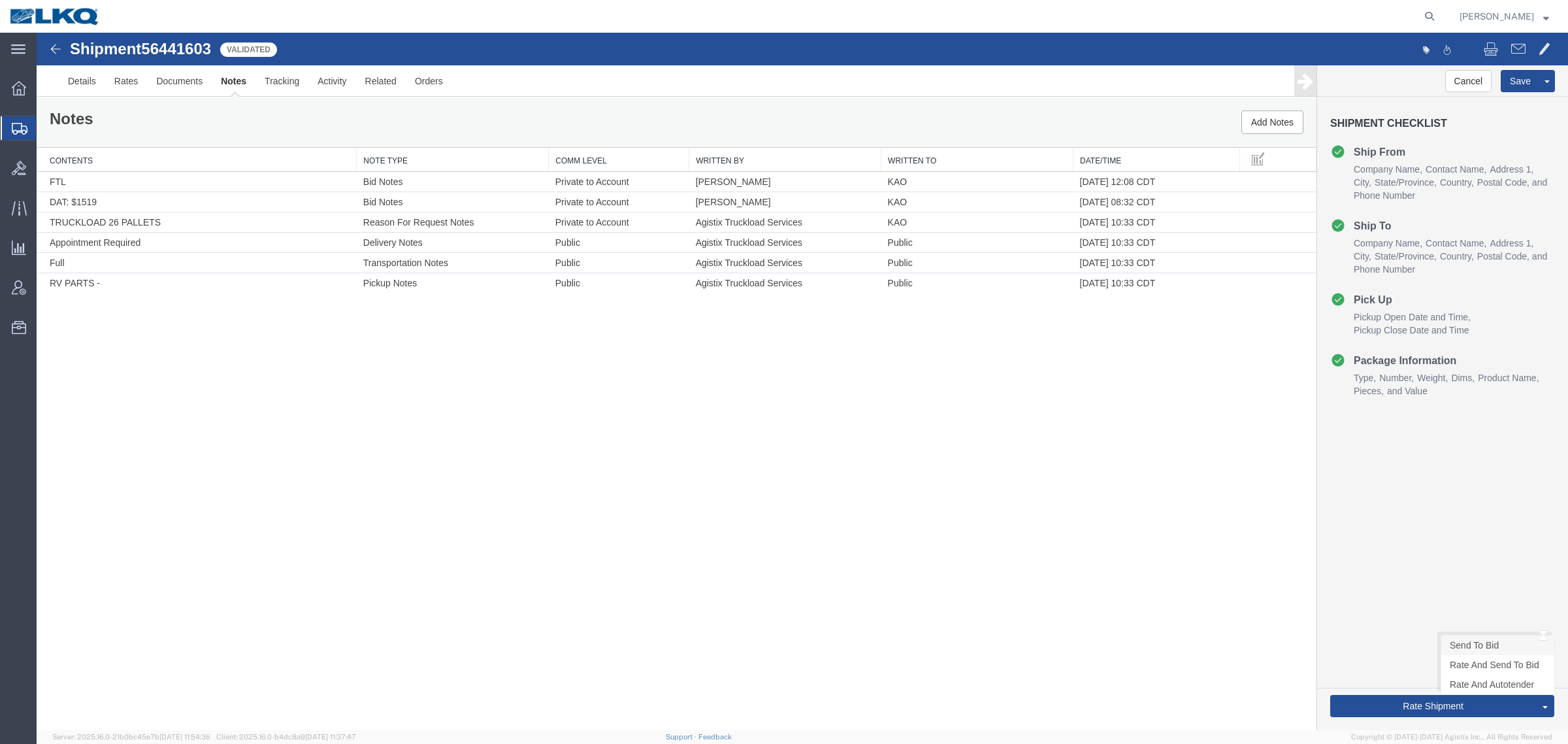
click at [1484, 640] on link "Send To Bid" at bounding box center [1498, 645] width 113 height 19
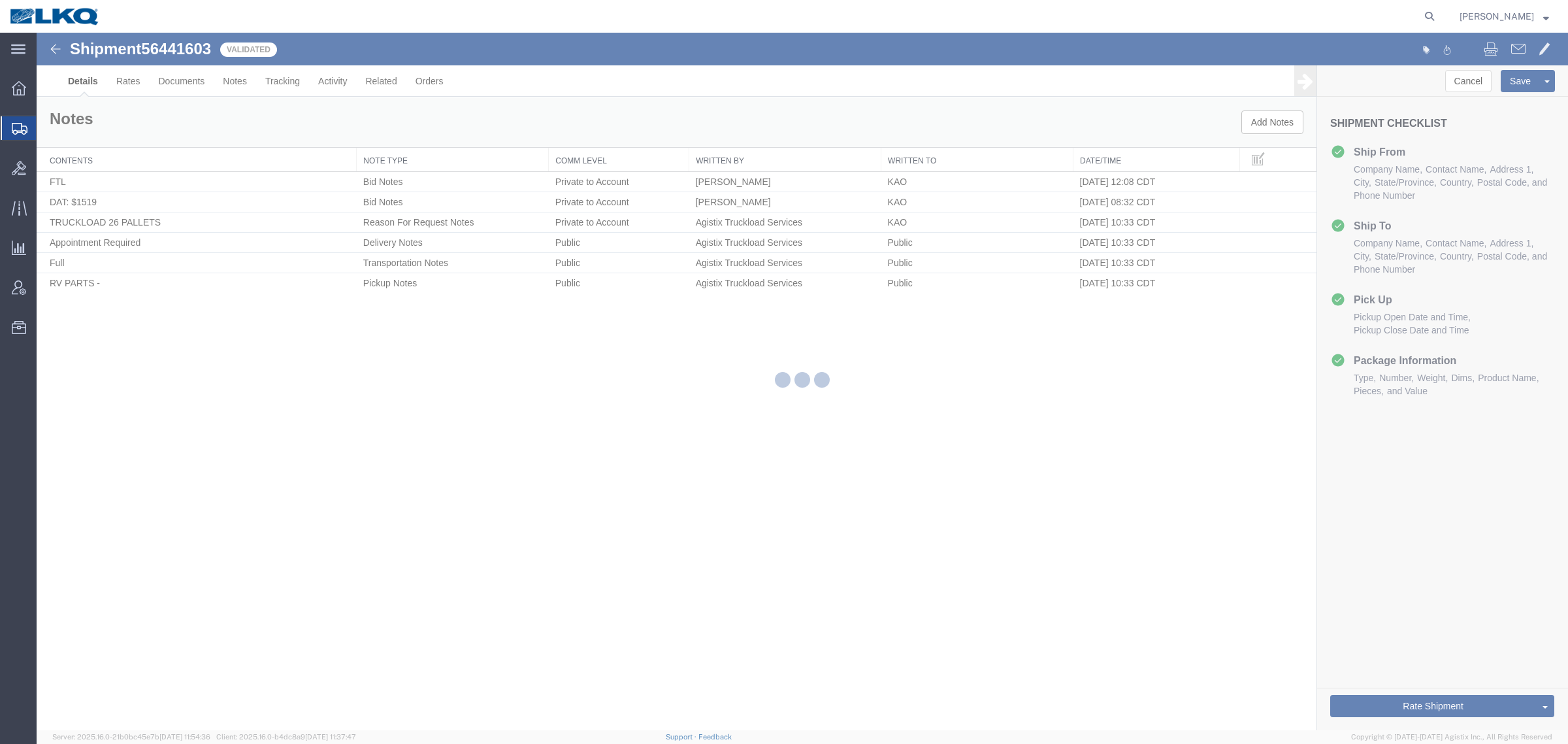
select select "30605"
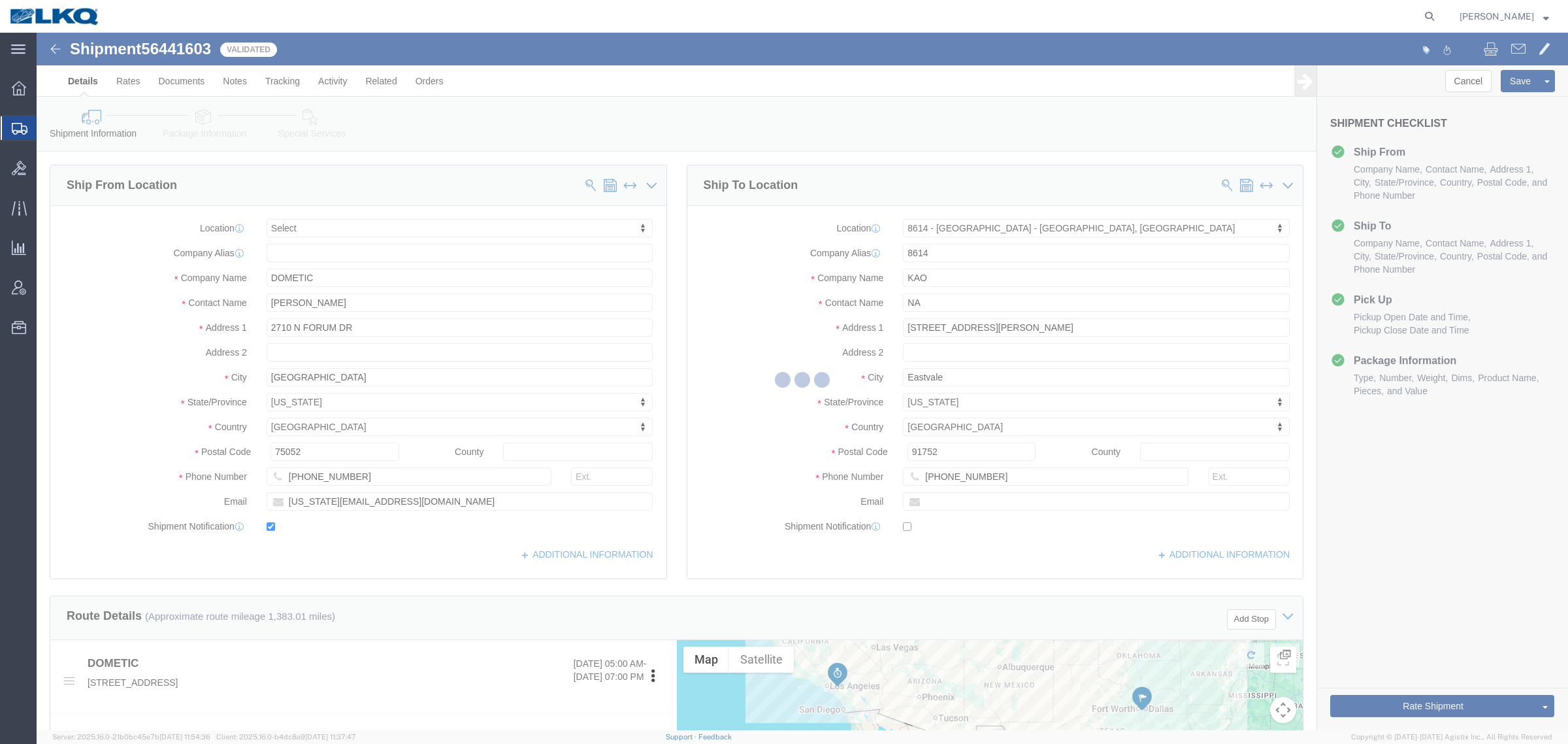
select select "TL"
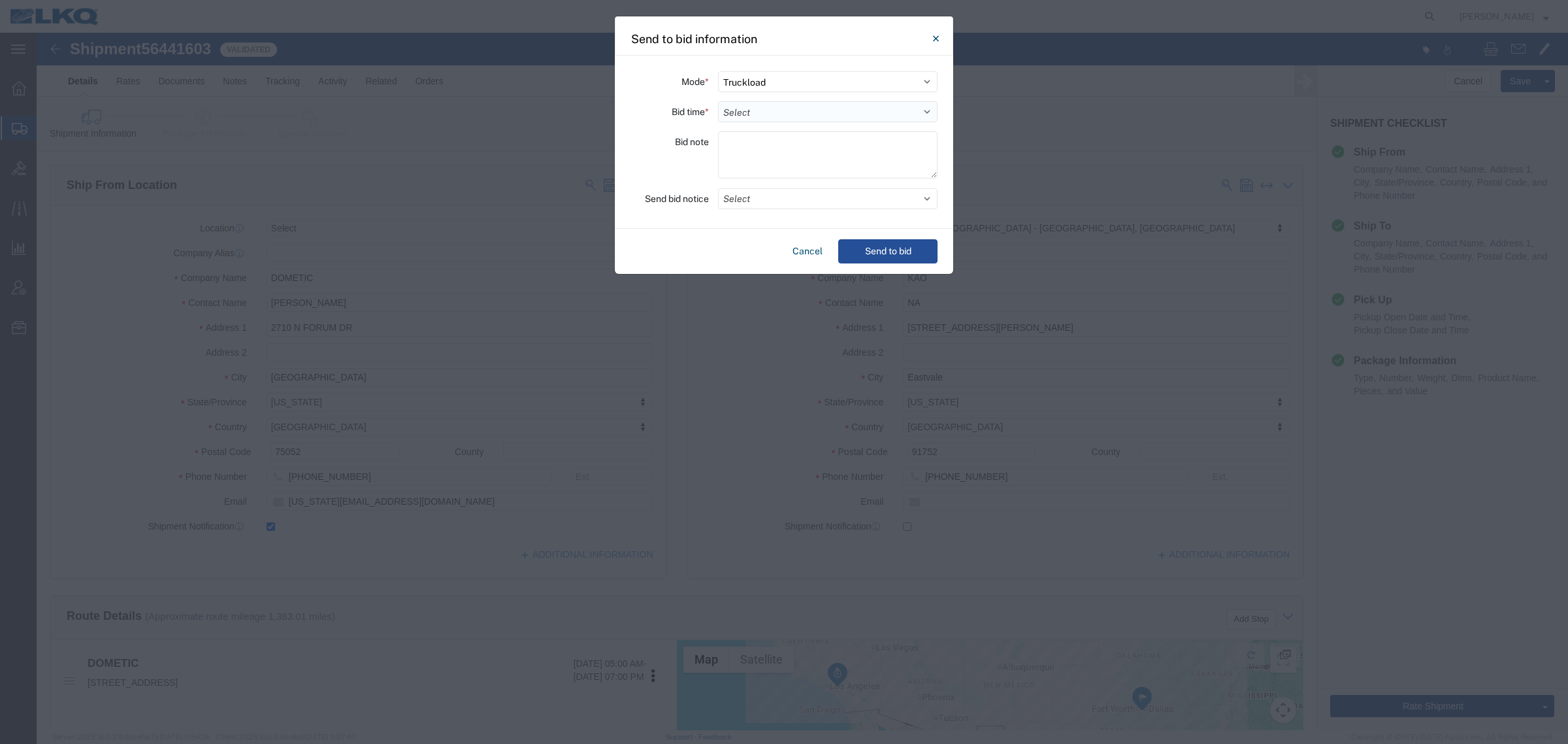
click at [796, 114] on select "Select 30 Min (Rush) 1 Hour (Rush) 2 Hours (Rush) 4 Hours (Rush) 8 Hours (Rush)…" at bounding box center [827, 112] width 220 height 21
select select "24"
click at [718, 101] on select "Select 30 Min (Rush) 1 Hour (Rush) 2 Hours (Rush) 4 Hours (Rush) 8 Hours (Rush)…" at bounding box center [827, 112] width 220 height 21
click at [890, 245] on button "Send to bid" at bounding box center [888, 251] width 99 height 24
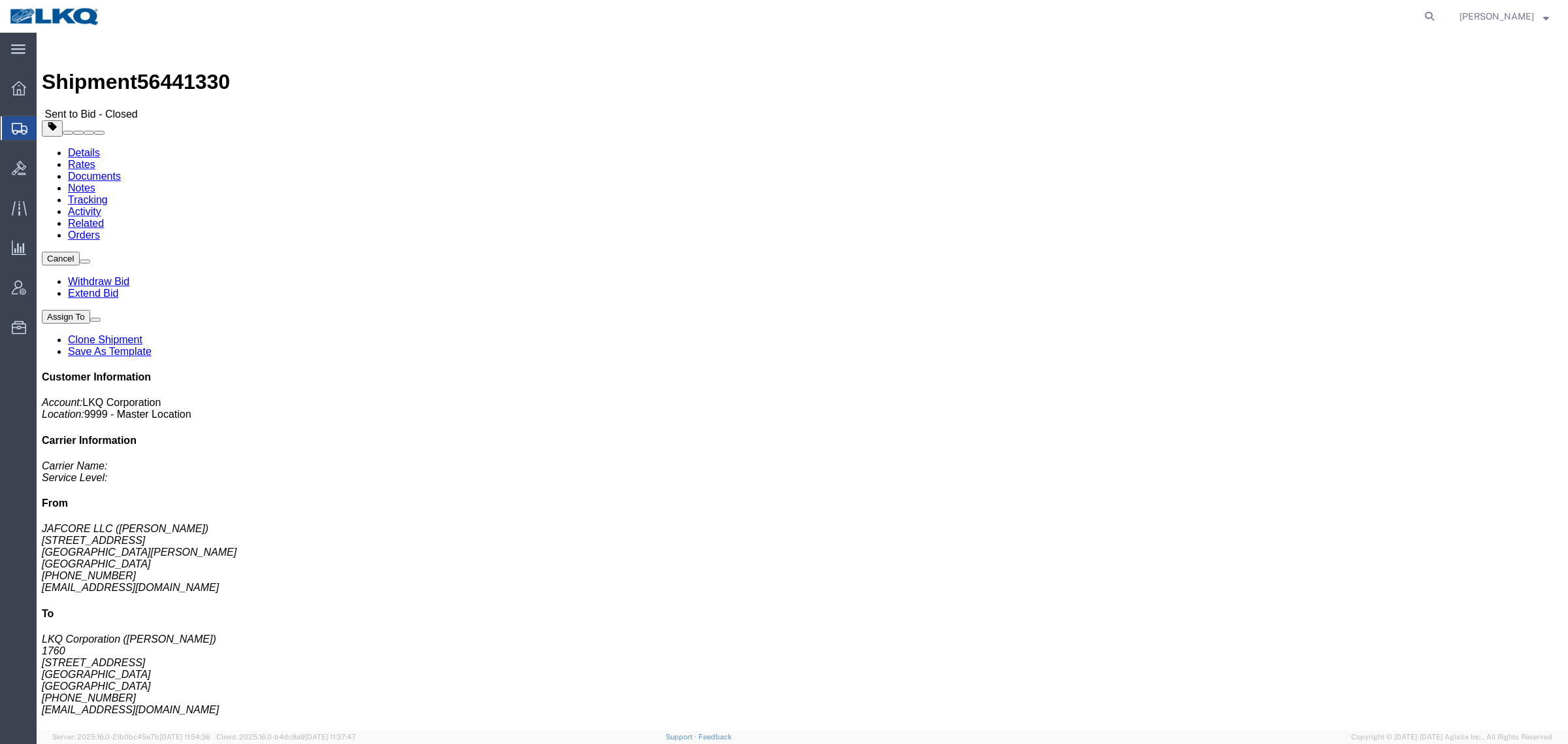
click link "Rates"
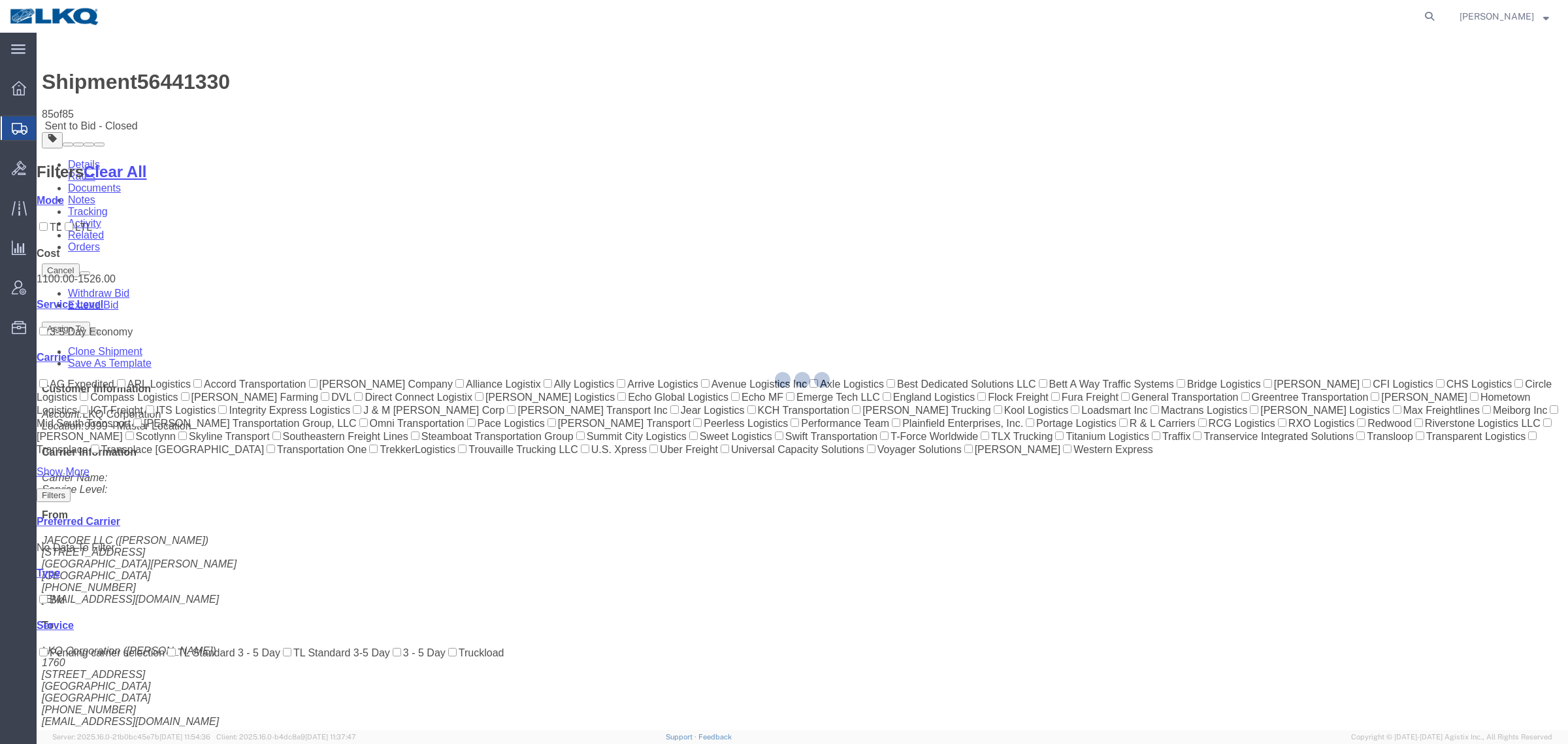
click at [916, 126] on div at bounding box center [802, 382] width 1531 height 698
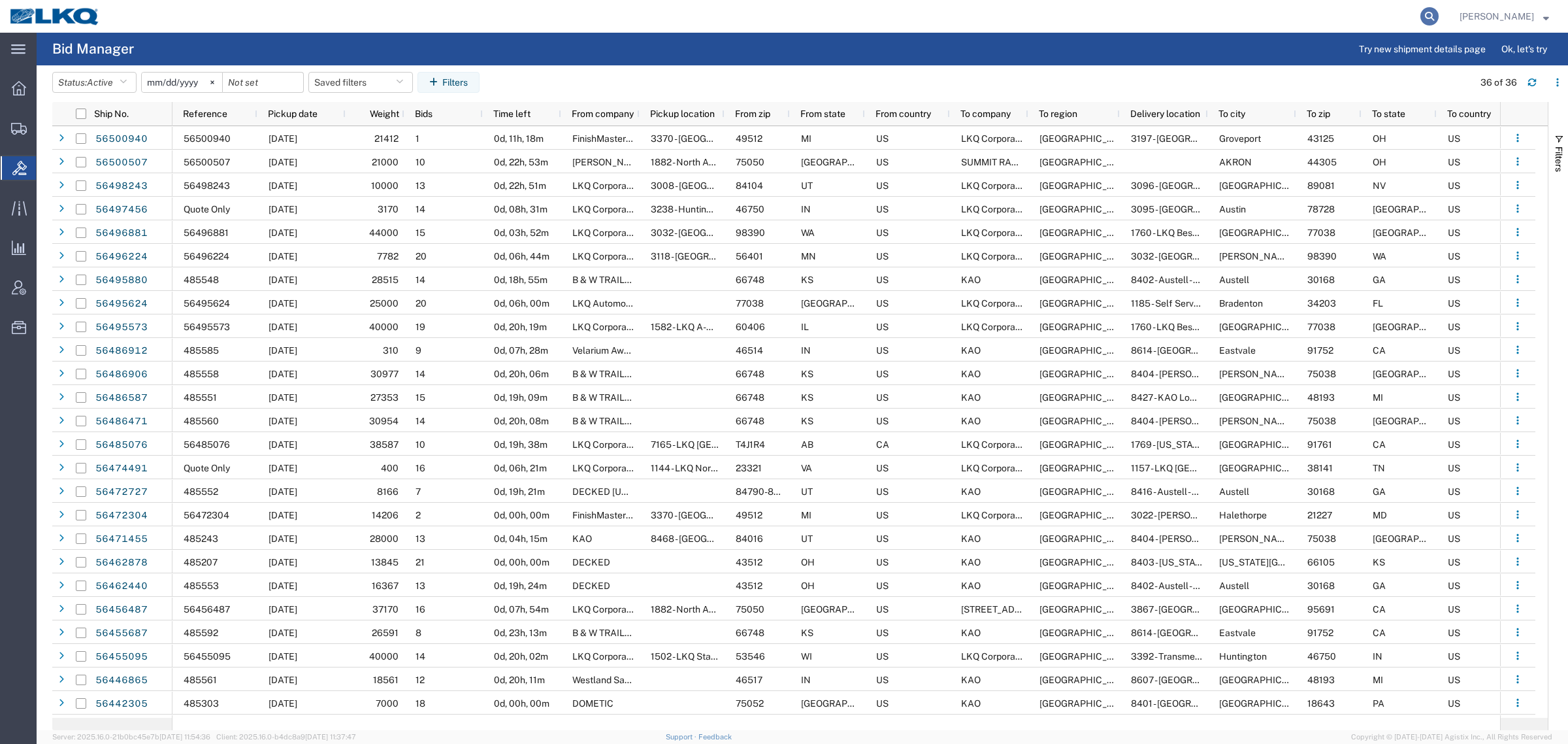
click at [1435, 19] on icon at bounding box center [1429, 15] width 18 height 18
paste input "56486912"
type input "56486912"
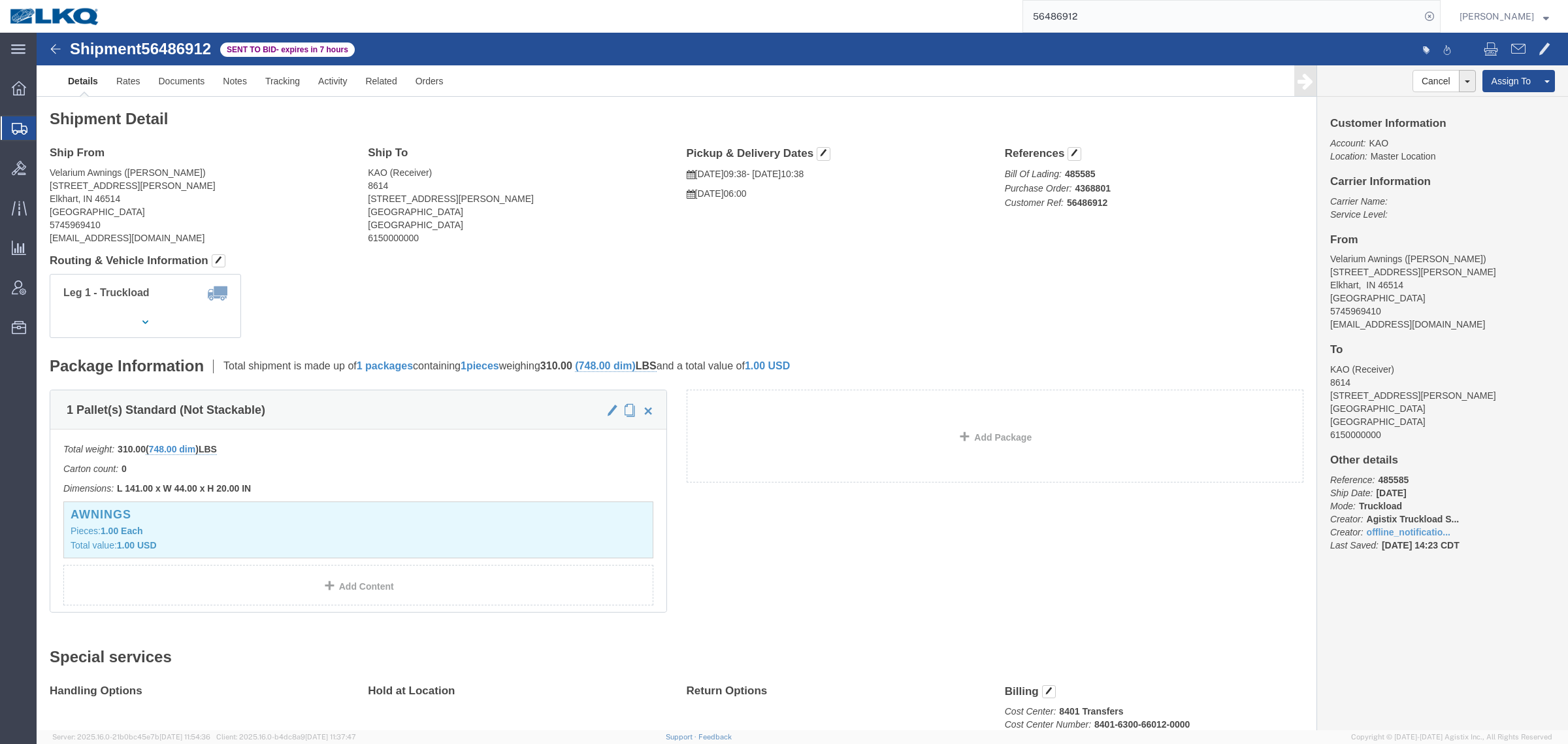
click link "Details"
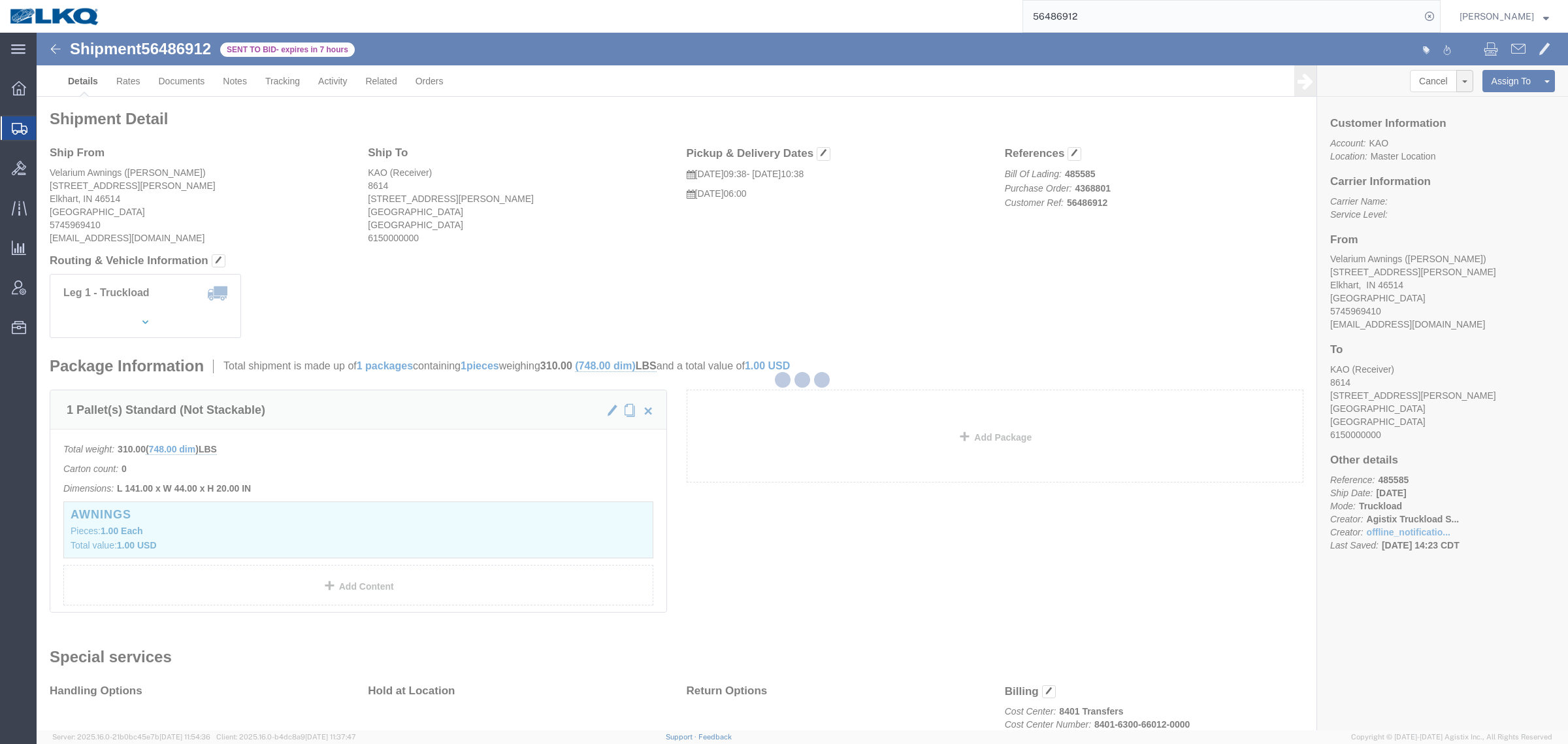
click at [123, 79] on div at bounding box center [802, 382] width 1531 height 698
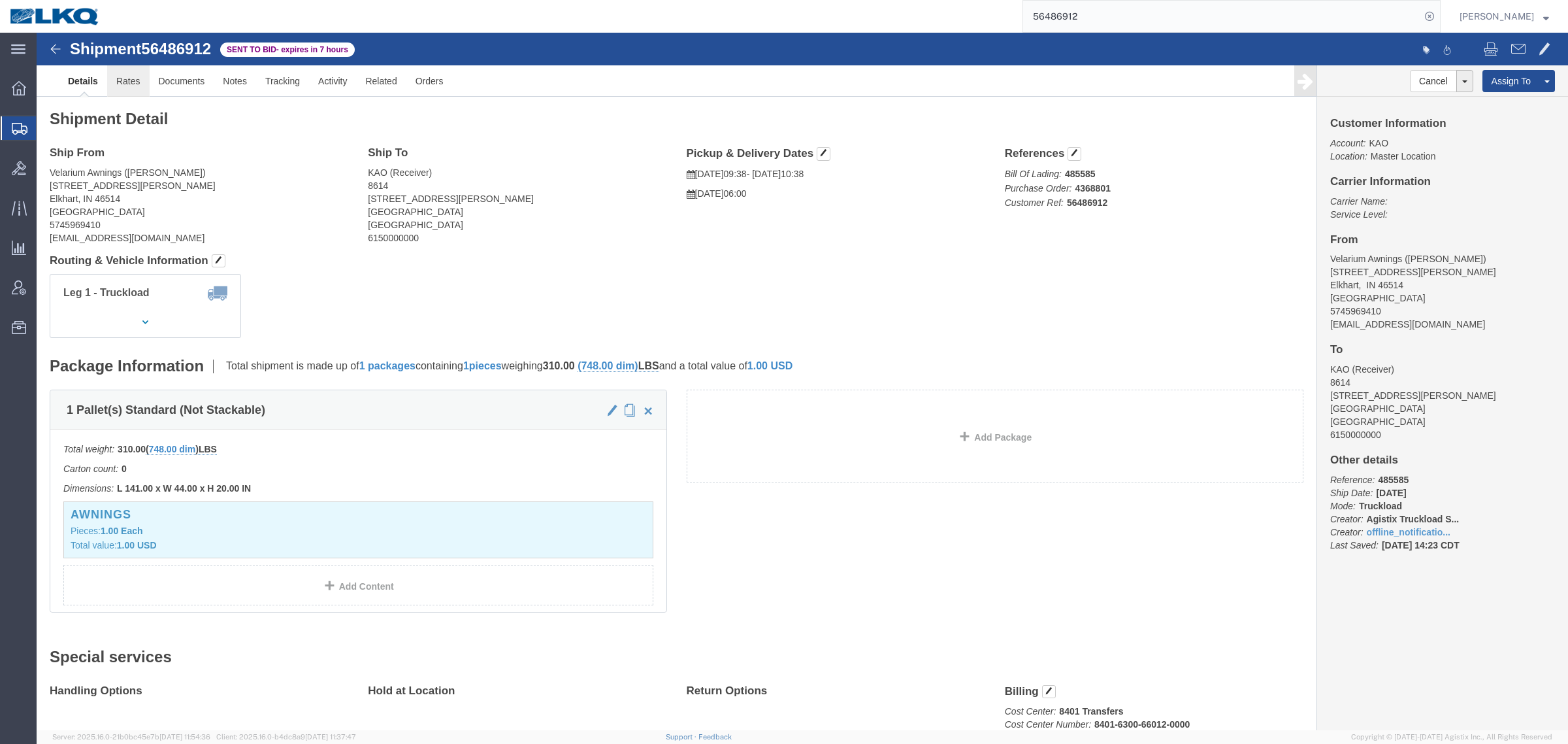
click link "Rates"
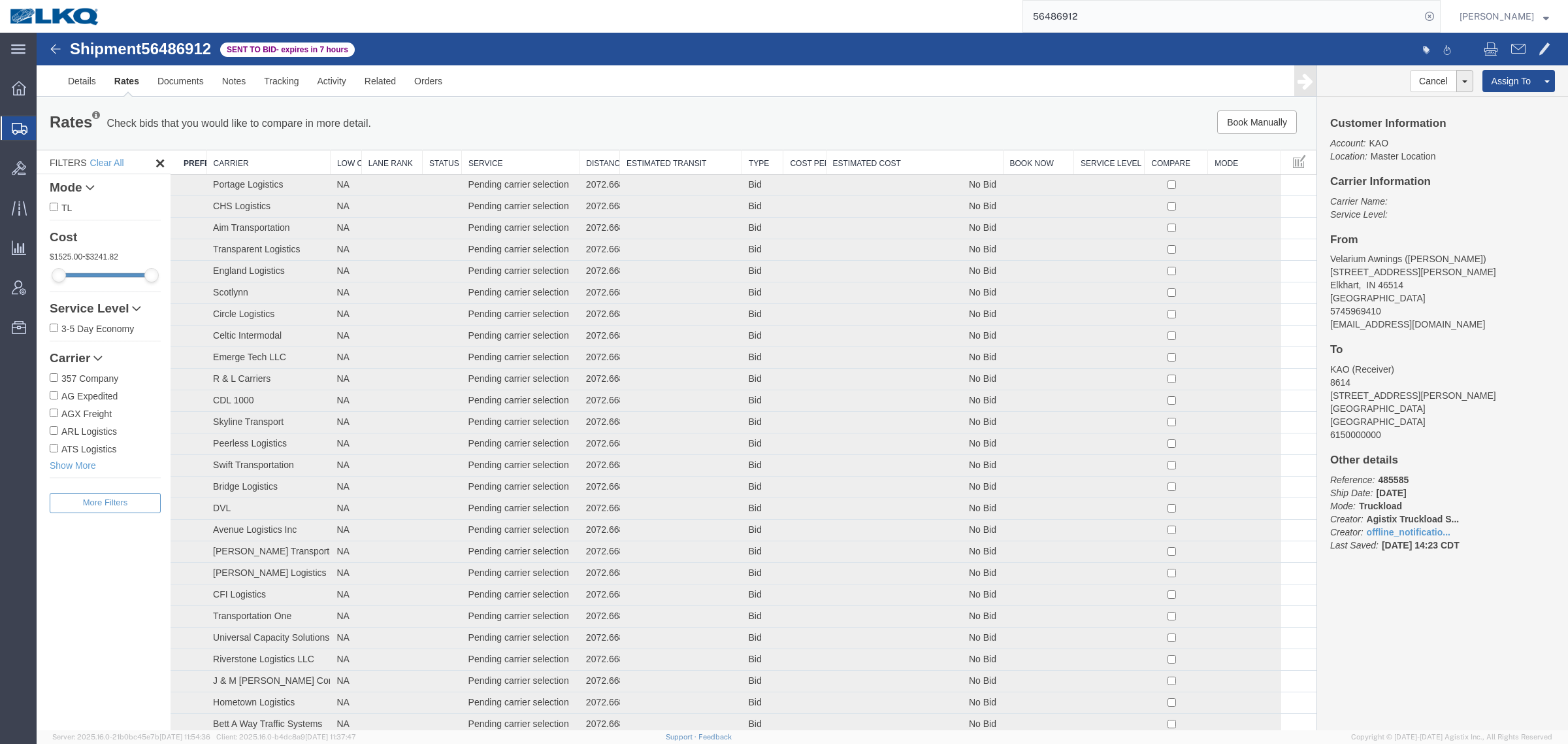
click at [917, 161] on th "Estimated Cost" at bounding box center [915, 161] width 177 height 24
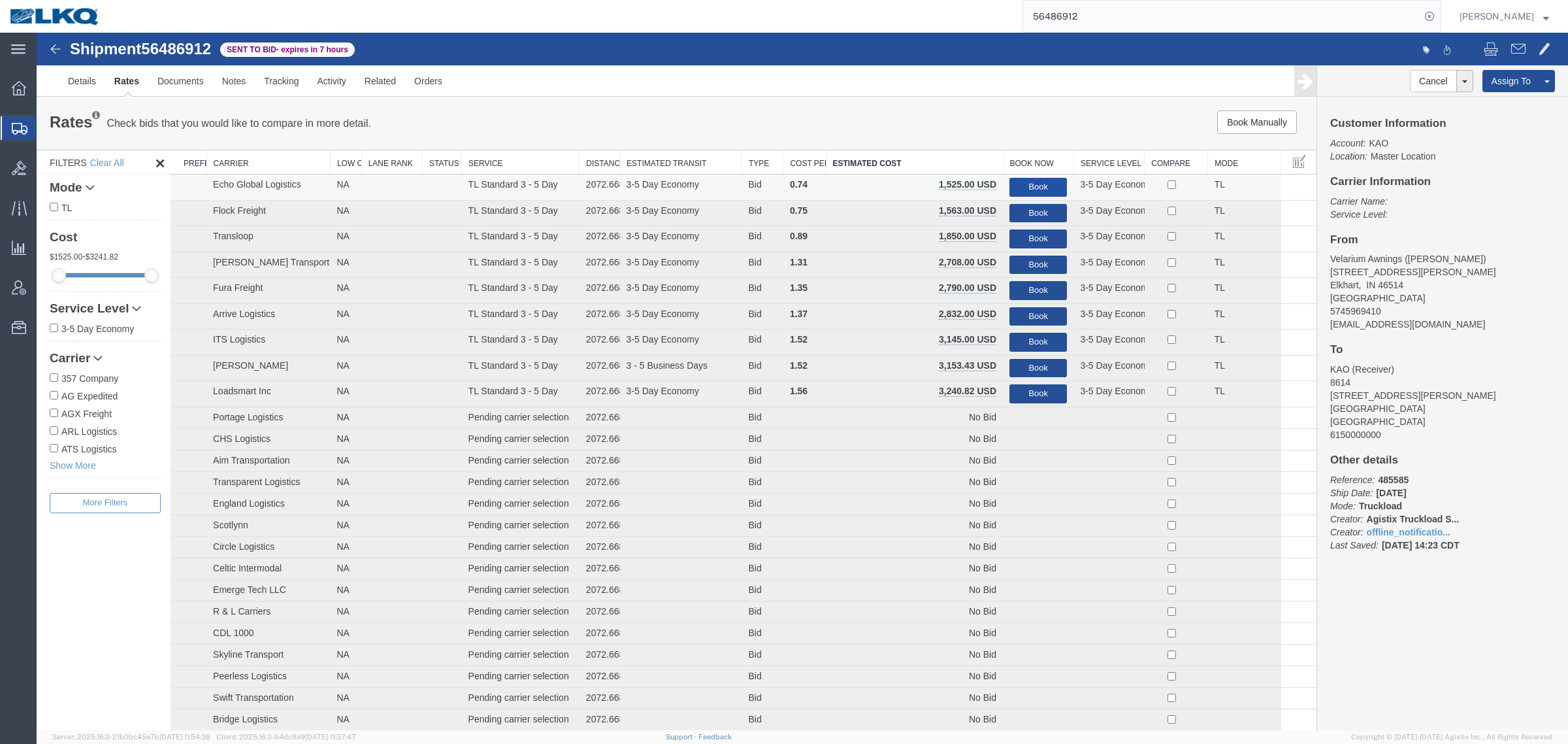
click at [1024, 181] on button "Book" at bounding box center [1039, 187] width 58 height 19
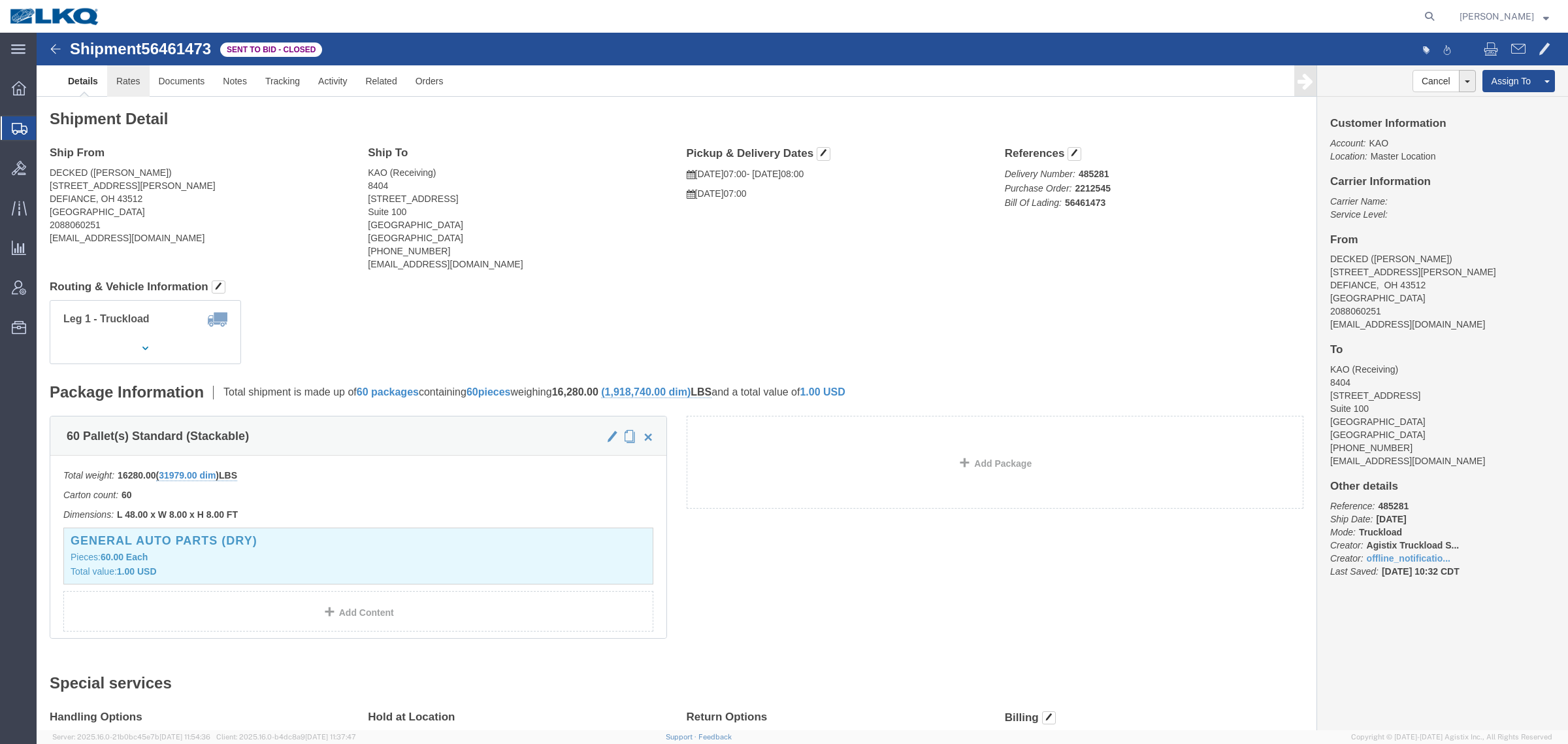
click link "Rates"
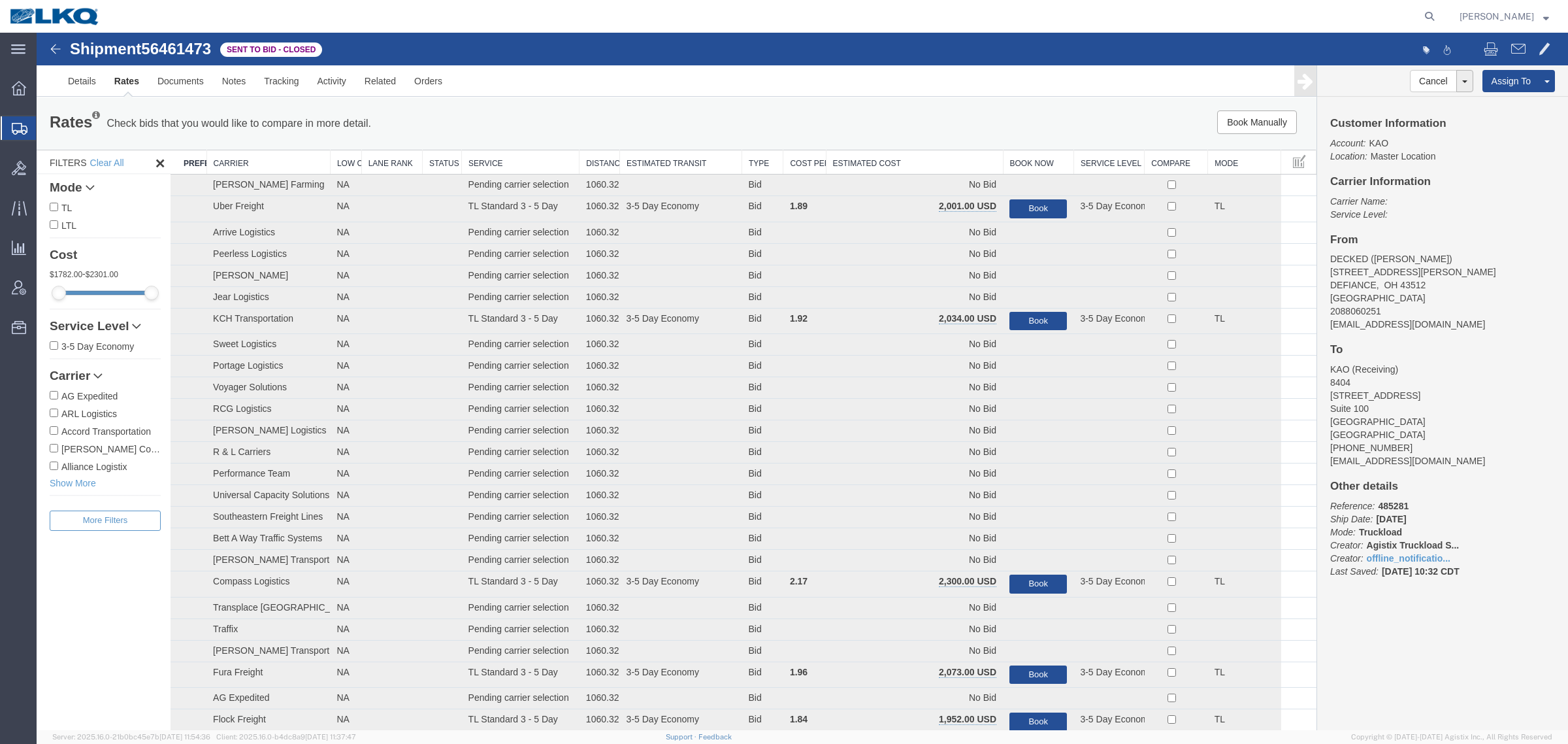
click at [877, 154] on th "Estimated Cost" at bounding box center [915, 161] width 177 height 24
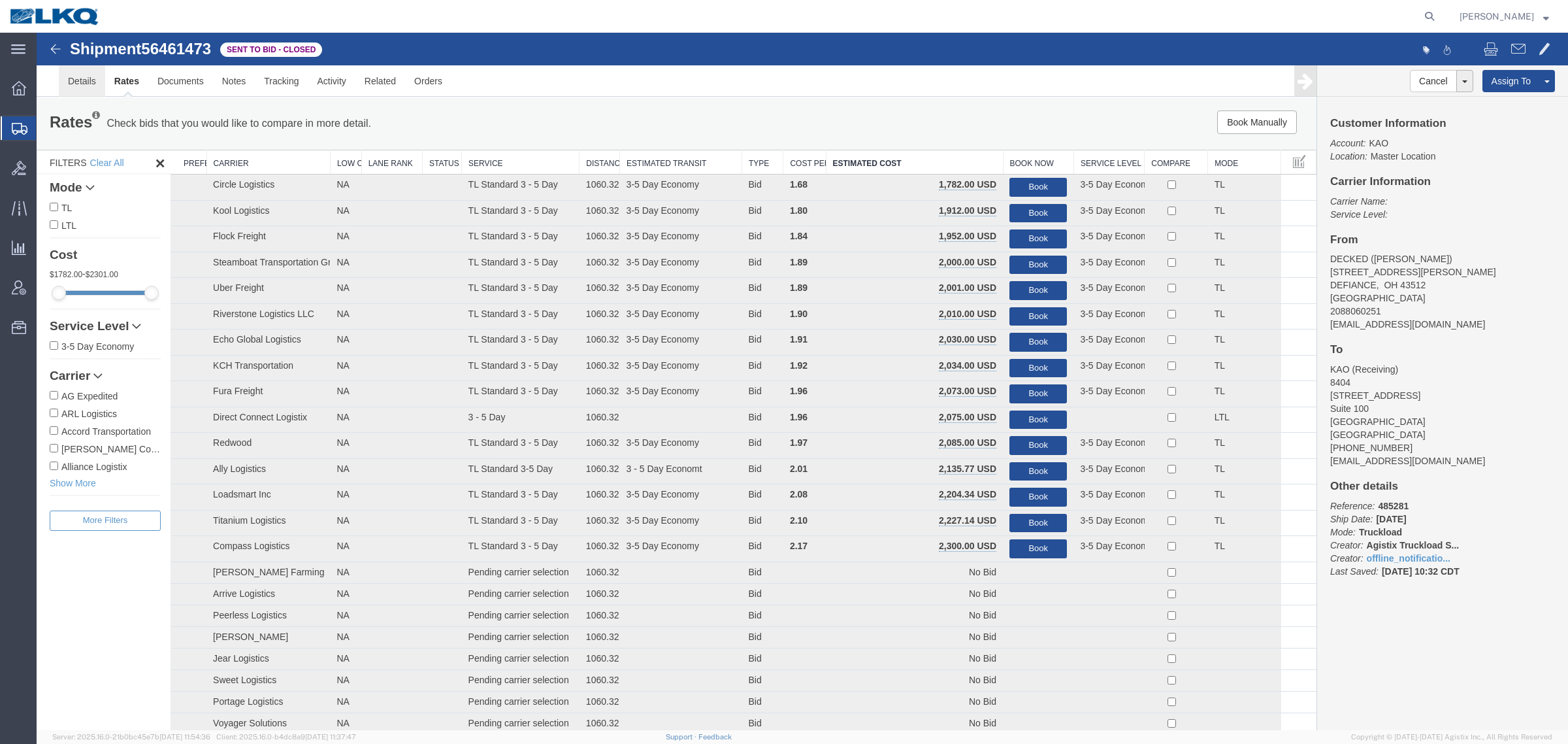
click at [72, 83] on link "Details" at bounding box center [82, 81] width 46 height 32
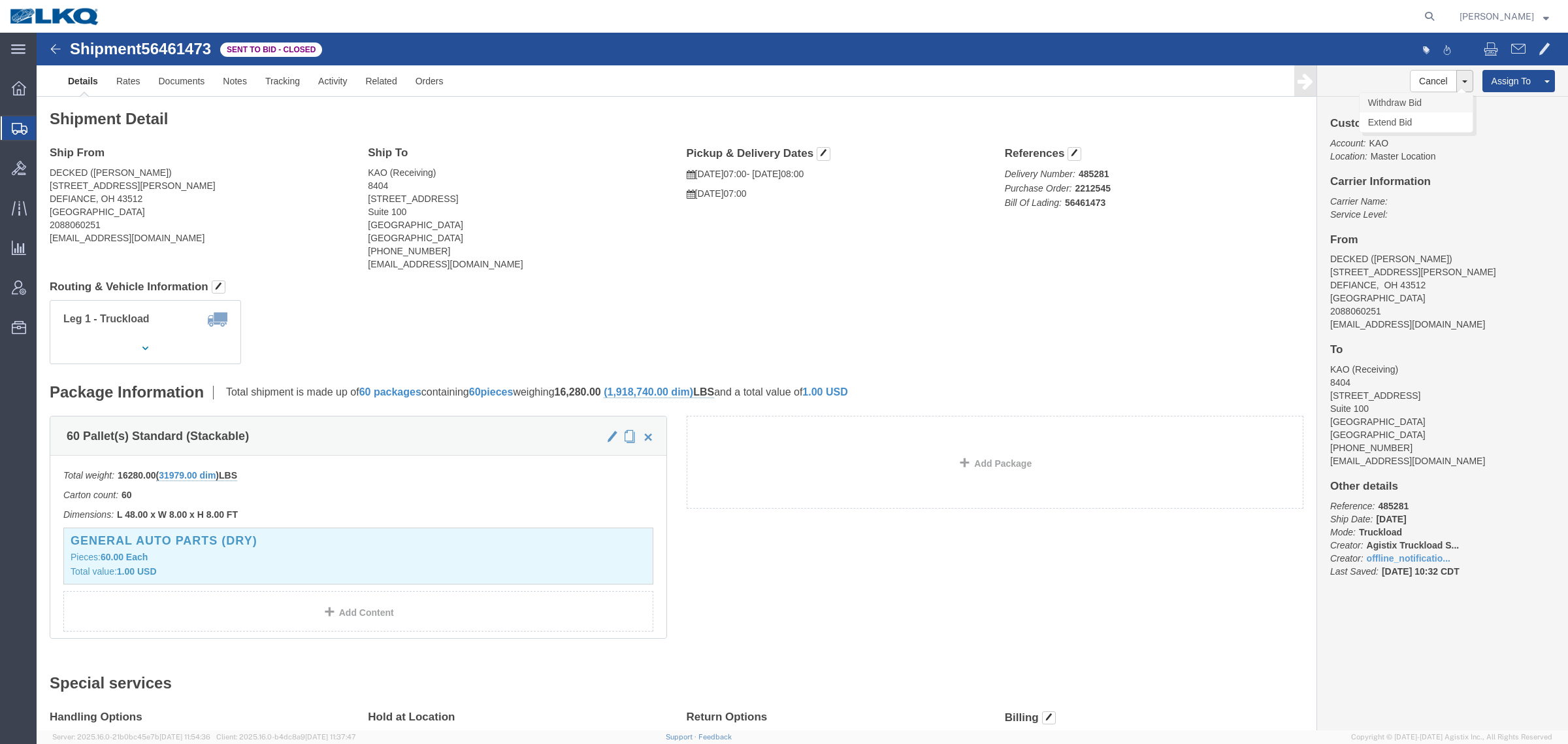
click link "Withdraw Bid"
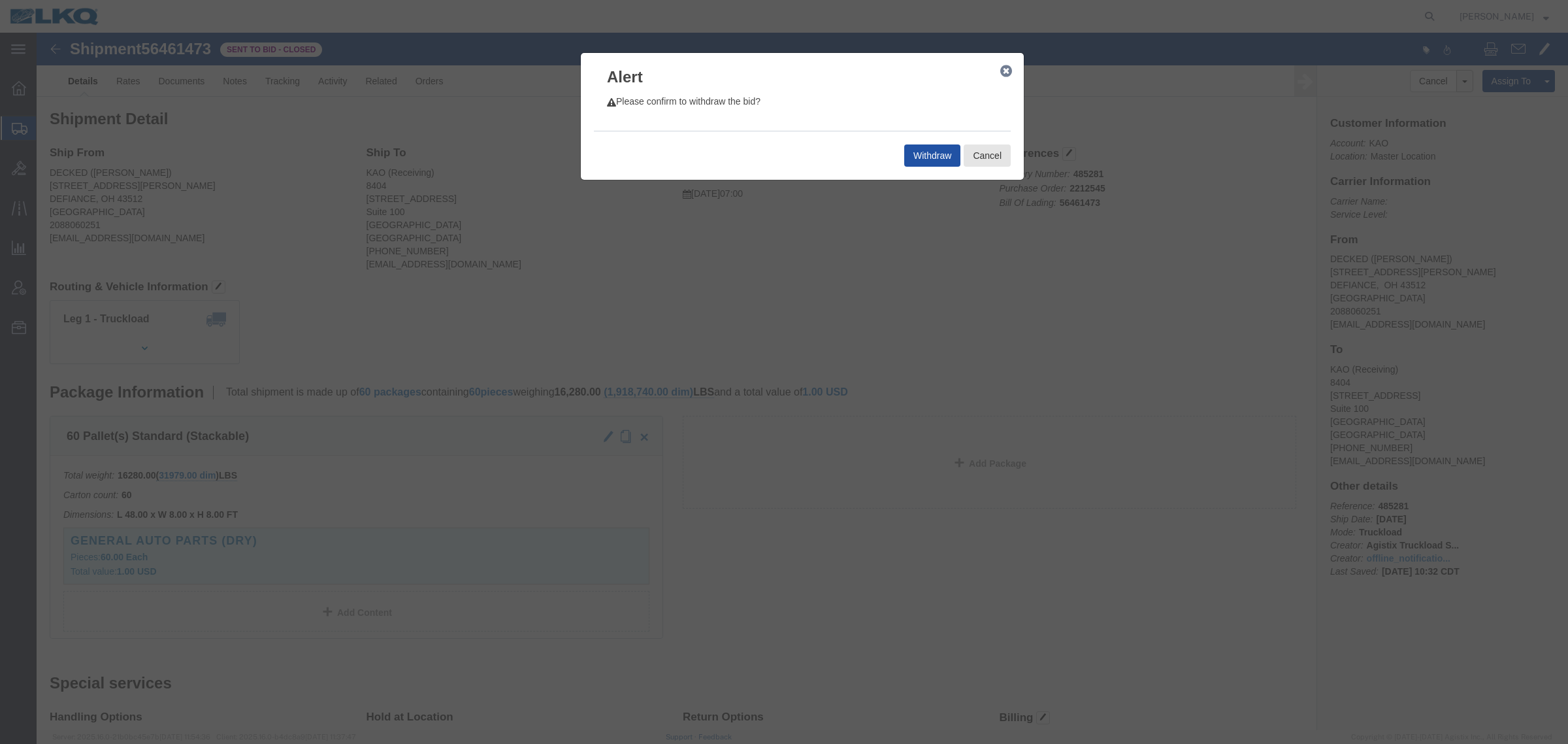
click button "Withdraw"
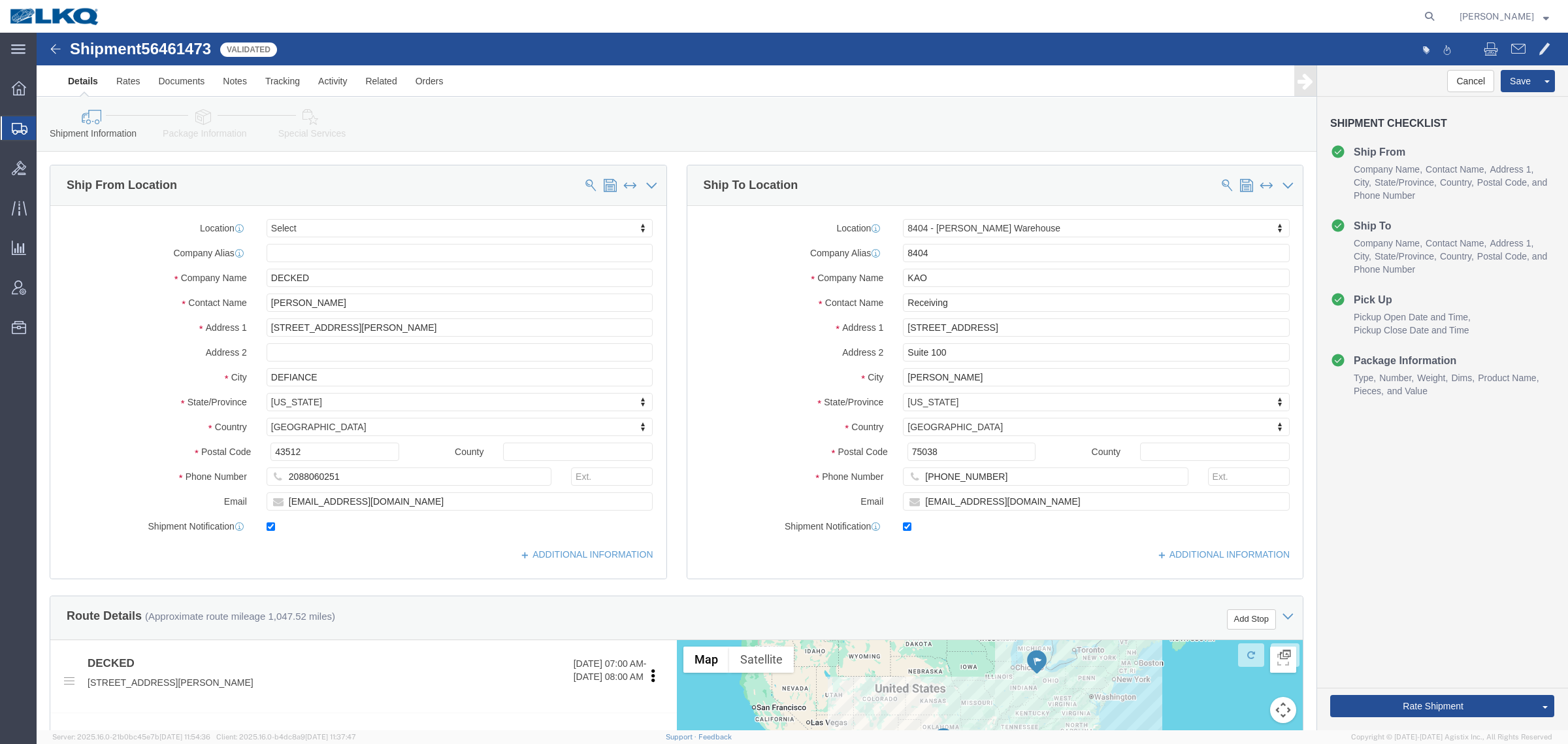
select select
select select "65991"
click div "Please fix the following errors Ship From Location Location My Profile Location…"
click div "Shipment Information Package Information Special Services Loading Routing"
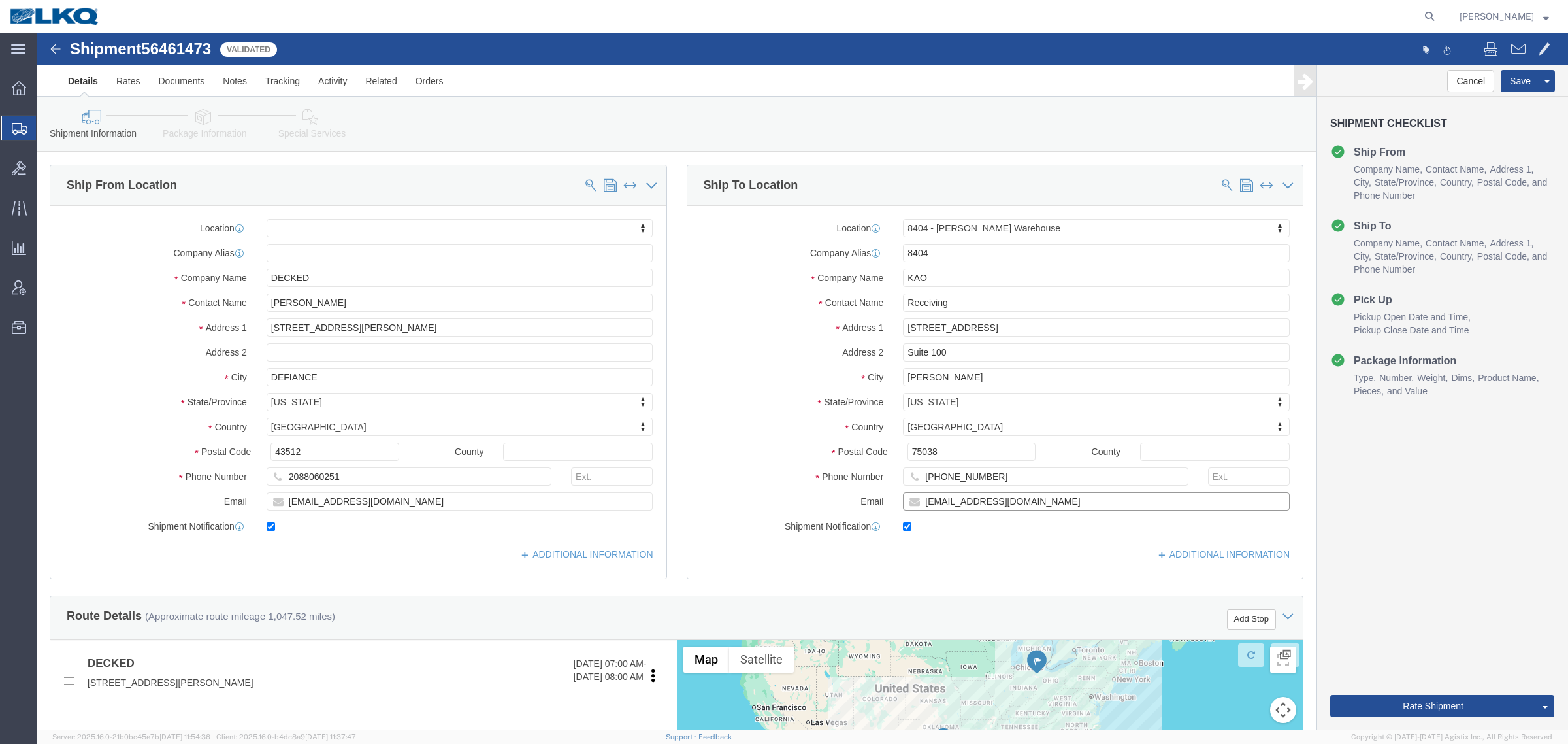
click input "[EMAIL_ADDRESS][DOMAIN_NAME]"
click link "Rates"
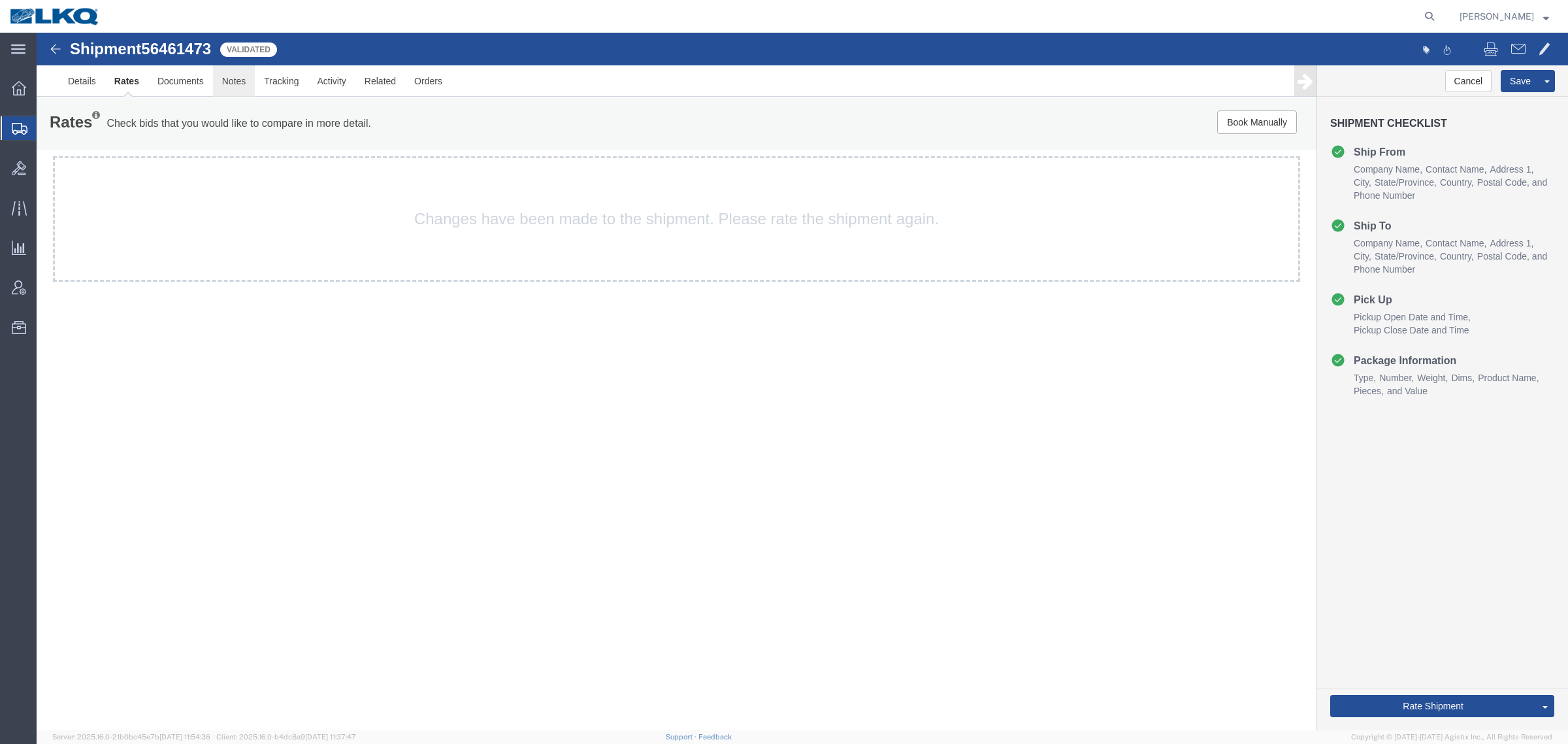
click at [232, 74] on link "Notes" at bounding box center [234, 81] width 42 height 32
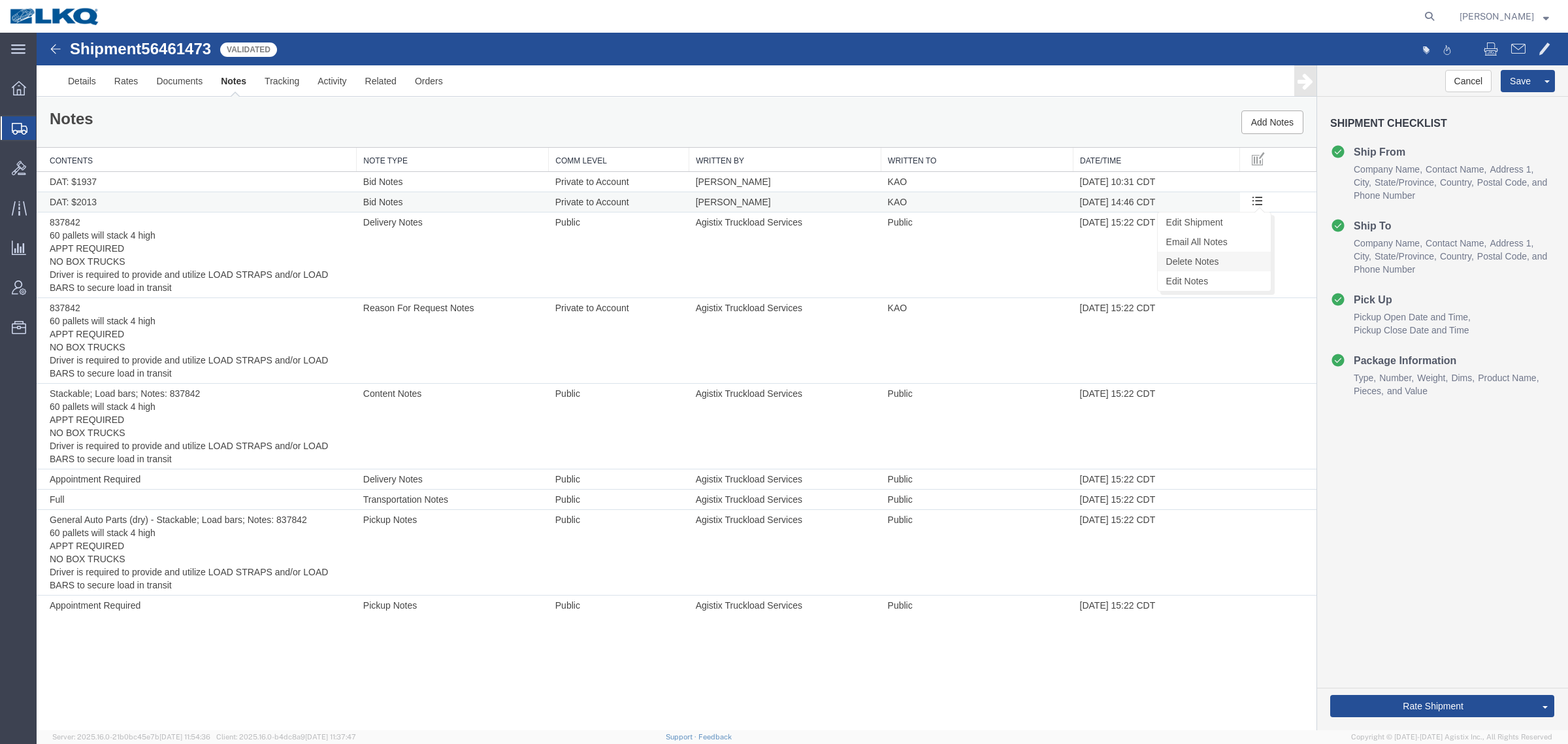
click at [1245, 269] on link "Delete Notes" at bounding box center [1214, 261] width 113 height 19
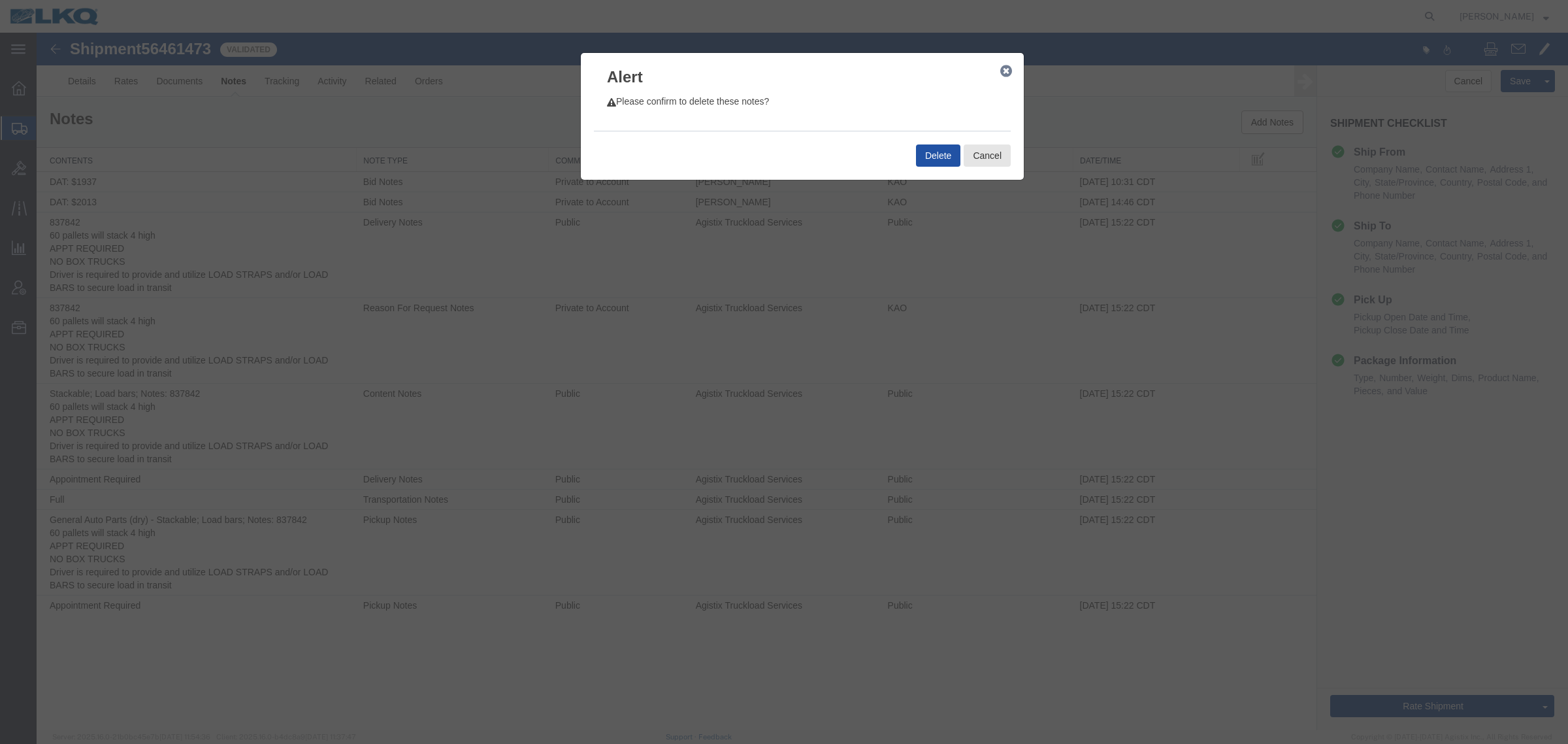
click at [926, 152] on button "Delete" at bounding box center [938, 155] width 44 height 22
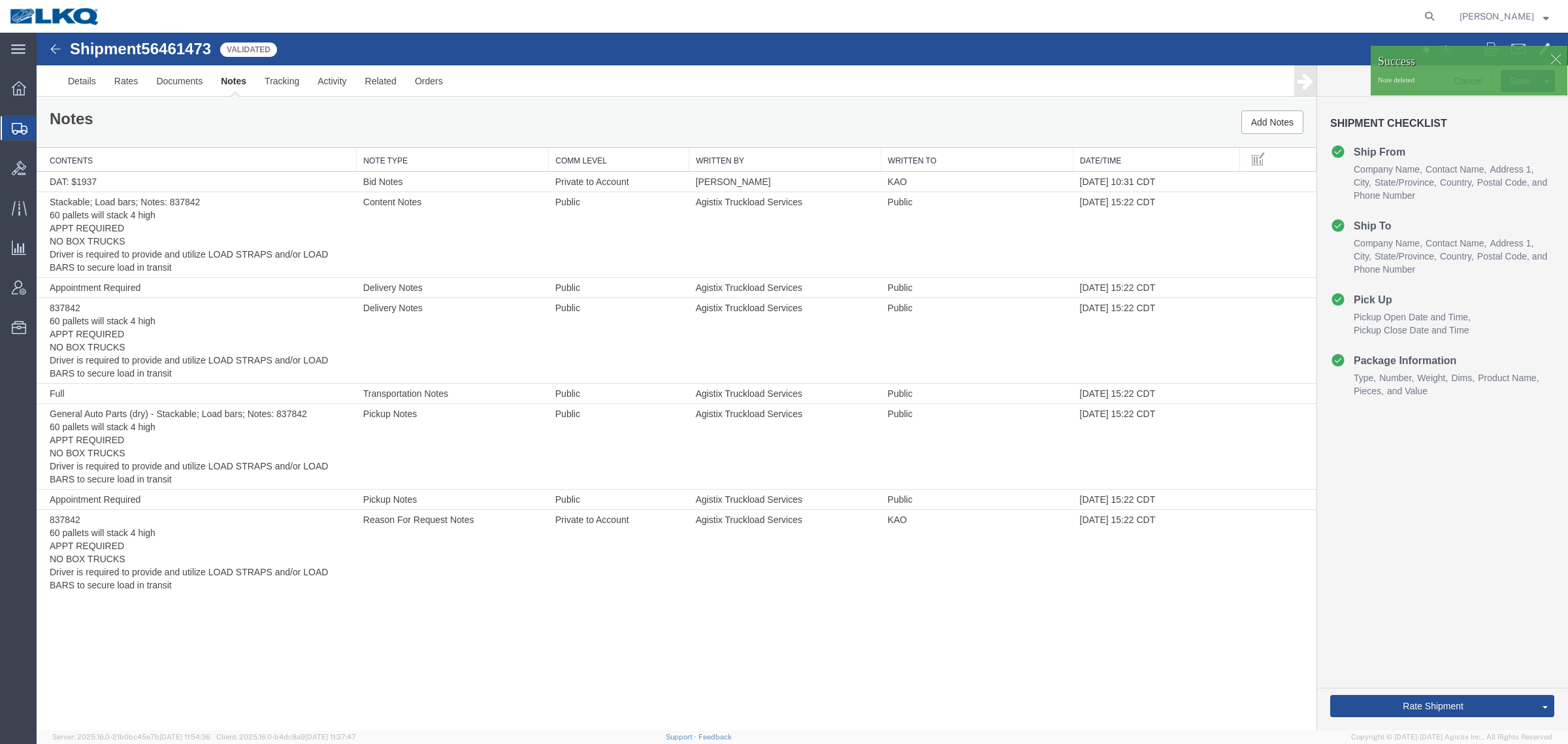
click at [902, 114] on div "Notes Add Notes" at bounding box center [676, 122] width 1280 height 50
click at [1070, 108] on div "Notes Add Notes" at bounding box center [676, 122] width 1280 height 50
click at [1556, 56] on div at bounding box center [1556, 59] width 19 height 19
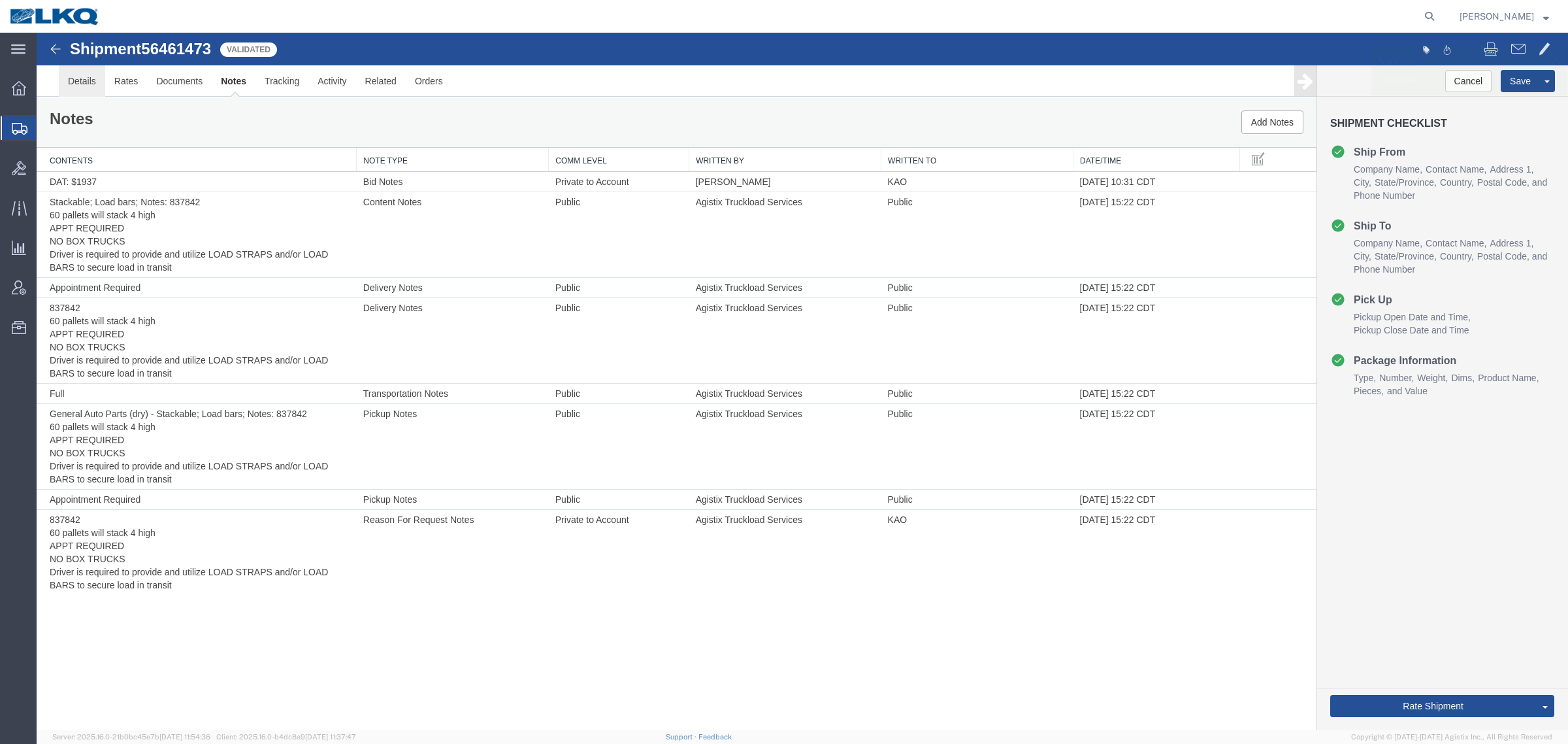
click at [90, 70] on link "Details" at bounding box center [82, 81] width 46 height 32
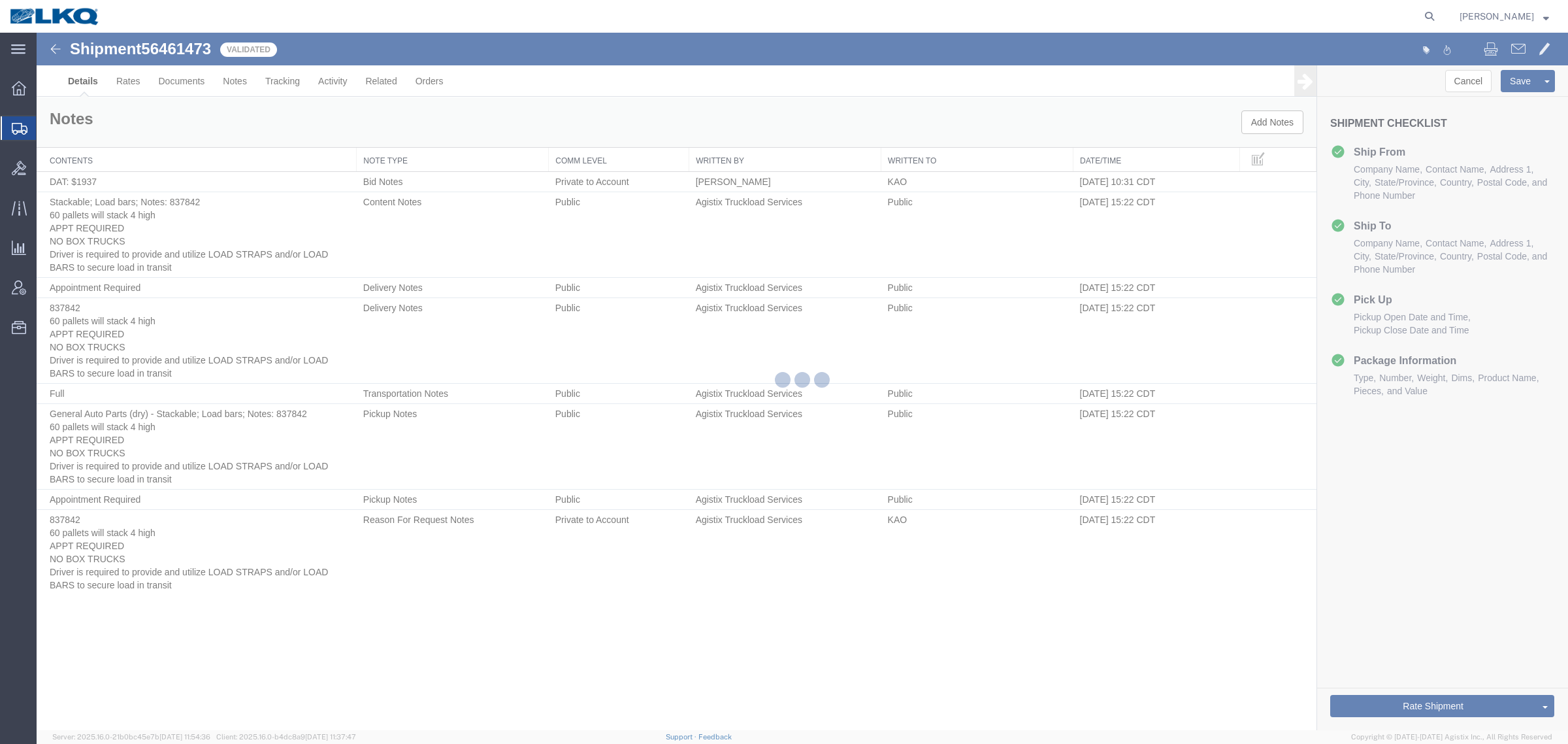
select select "65991"
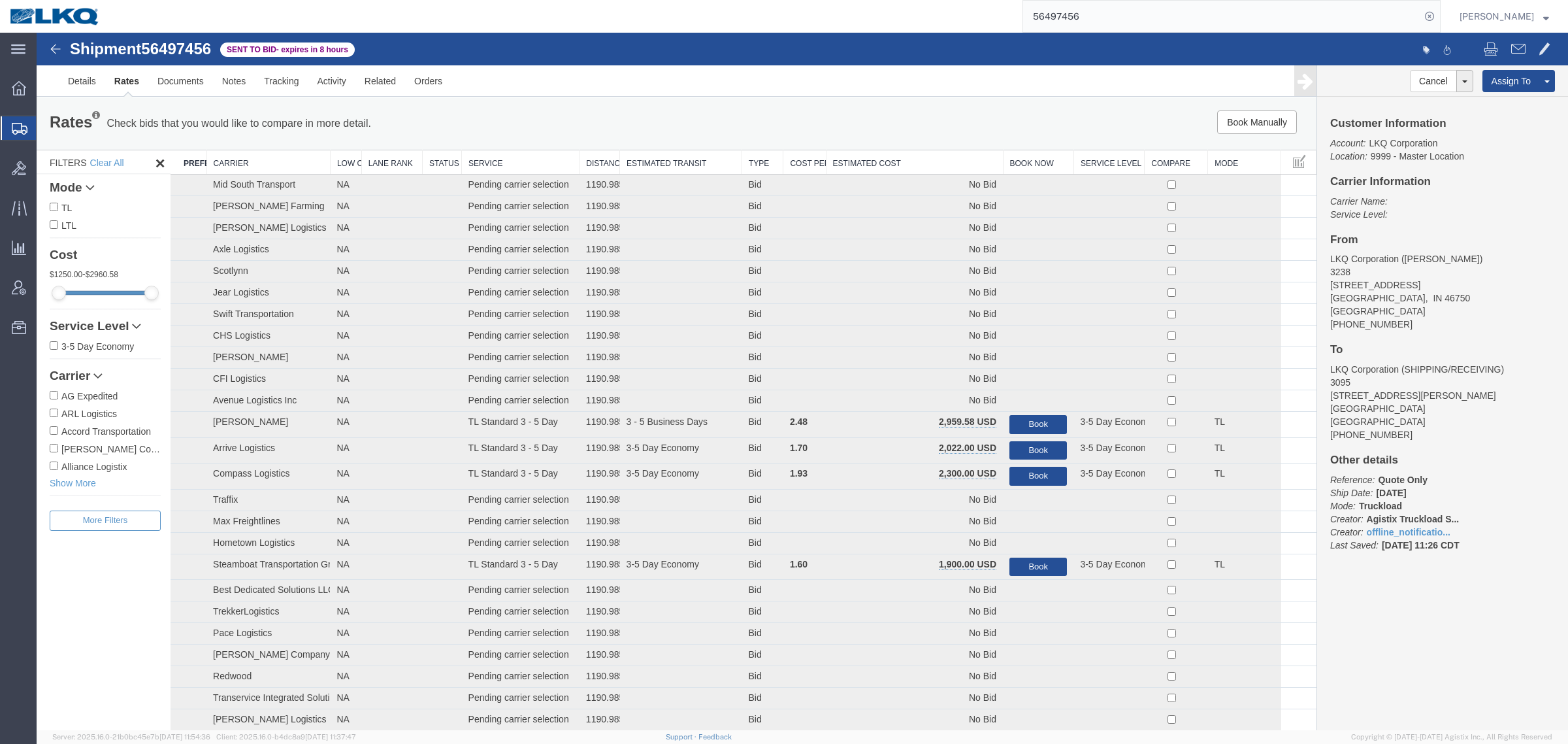
click at [868, 163] on th "Estimated Cost" at bounding box center [915, 161] width 177 height 24
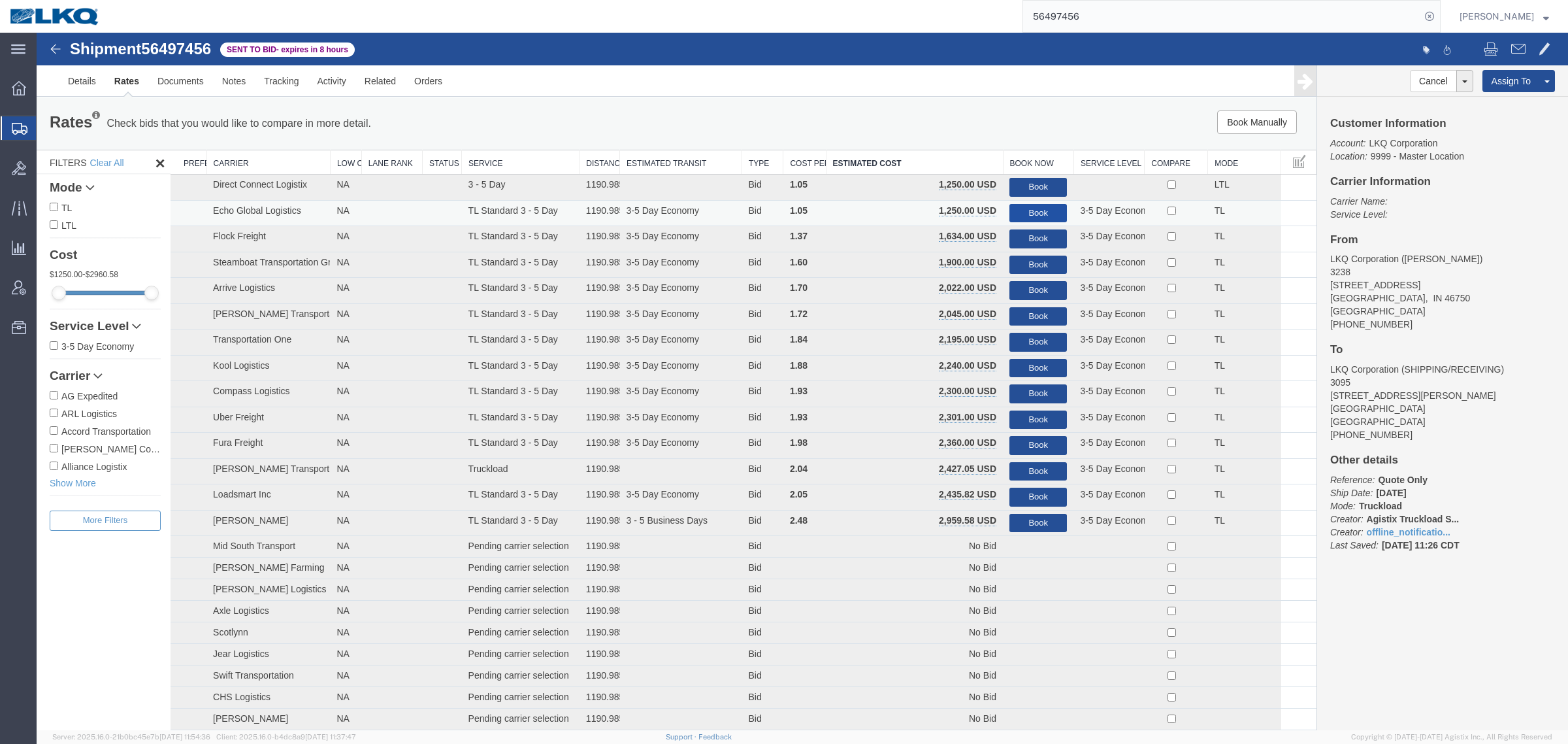
click at [1029, 210] on button "Book" at bounding box center [1039, 213] width 58 height 19
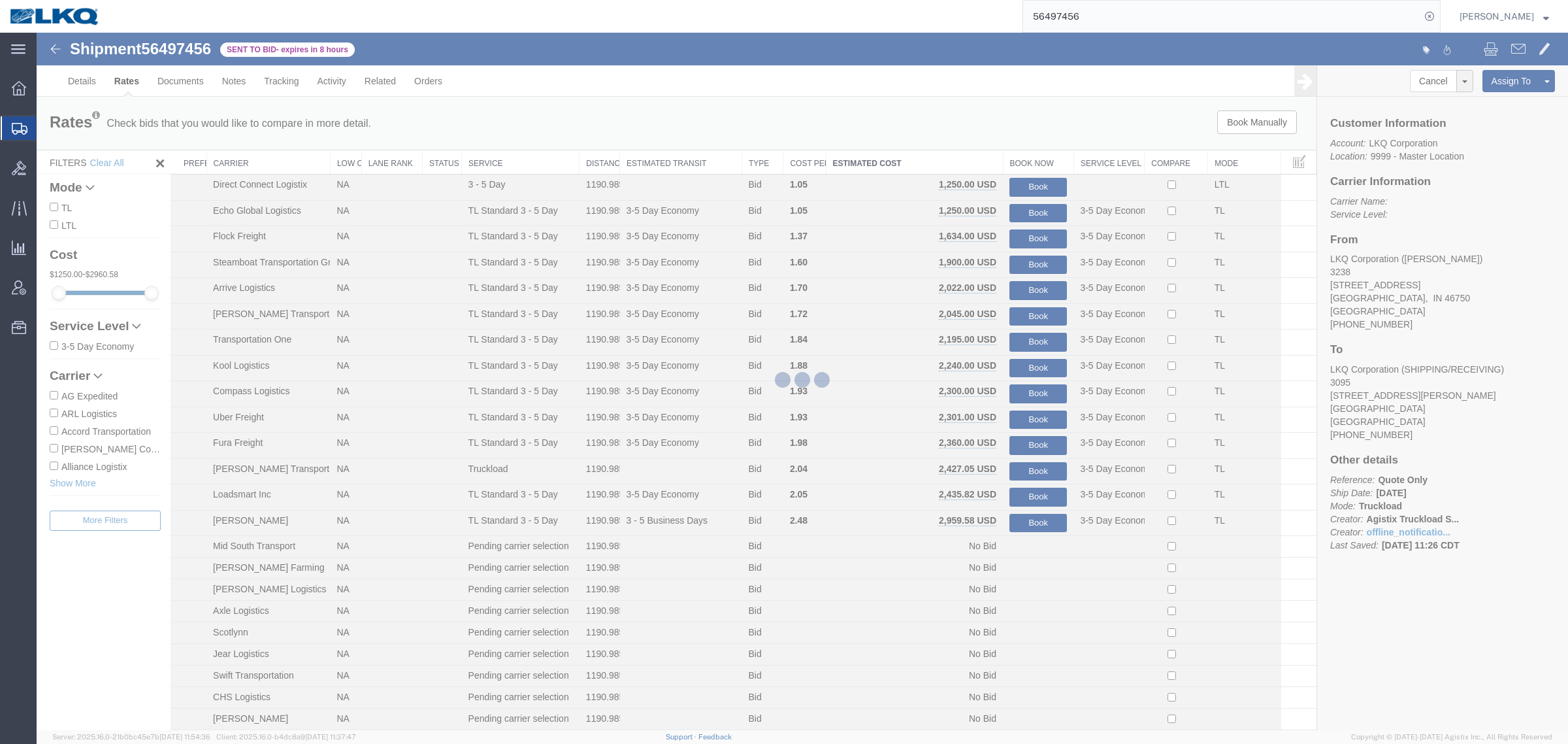
click at [975, 137] on div at bounding box center [802, 382] width 1531 height 698
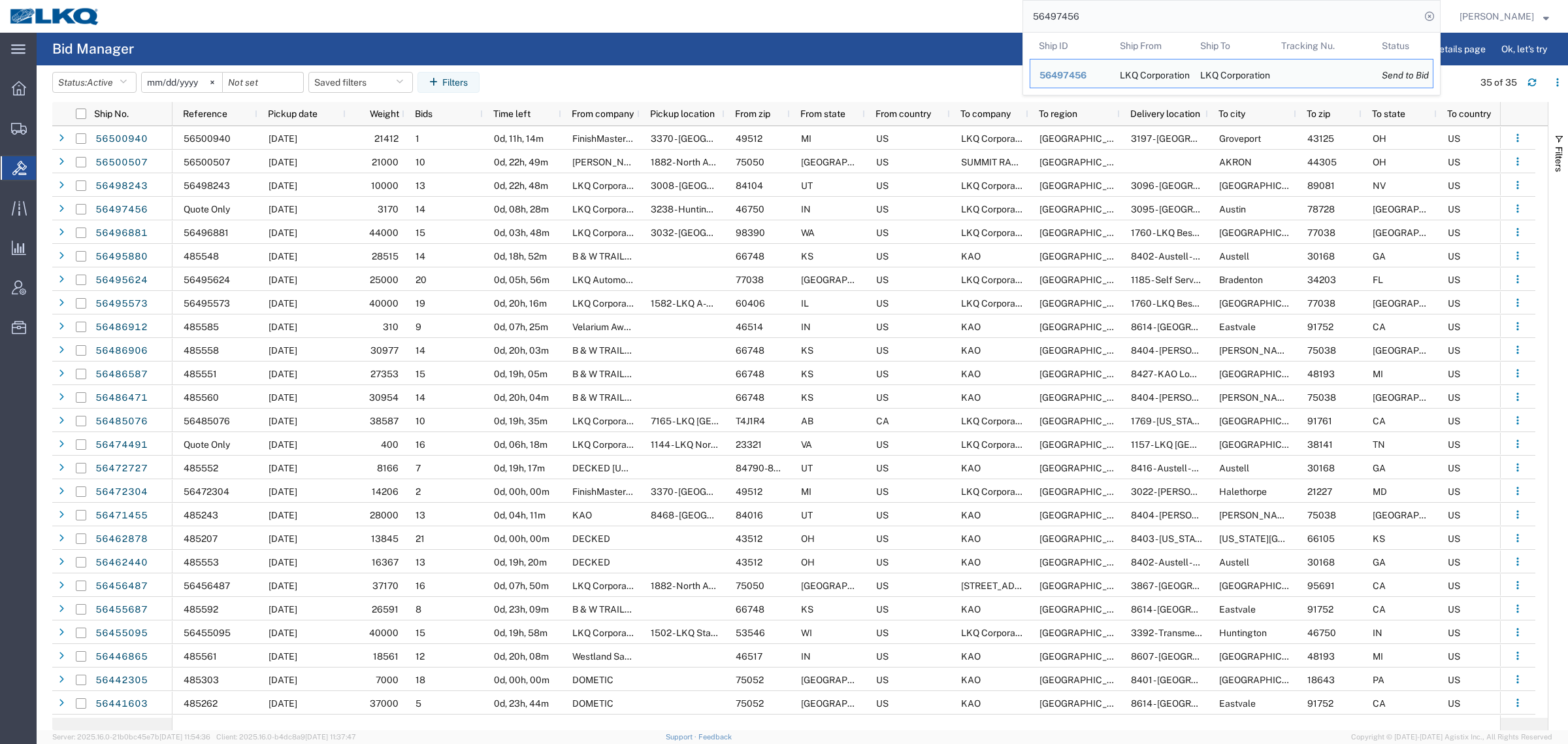
drag, startPoint x: 1100, startPoint y: 17, endPoint x: 906, endPoint y: 34, distance: 194.7
click at [919, 34] on div "main_menu Created with Sketch. Collapse Menu Overview Shipments Shipment Manage…" at bounding box center [784, 388] width 1568 height 711
paste input "86994"
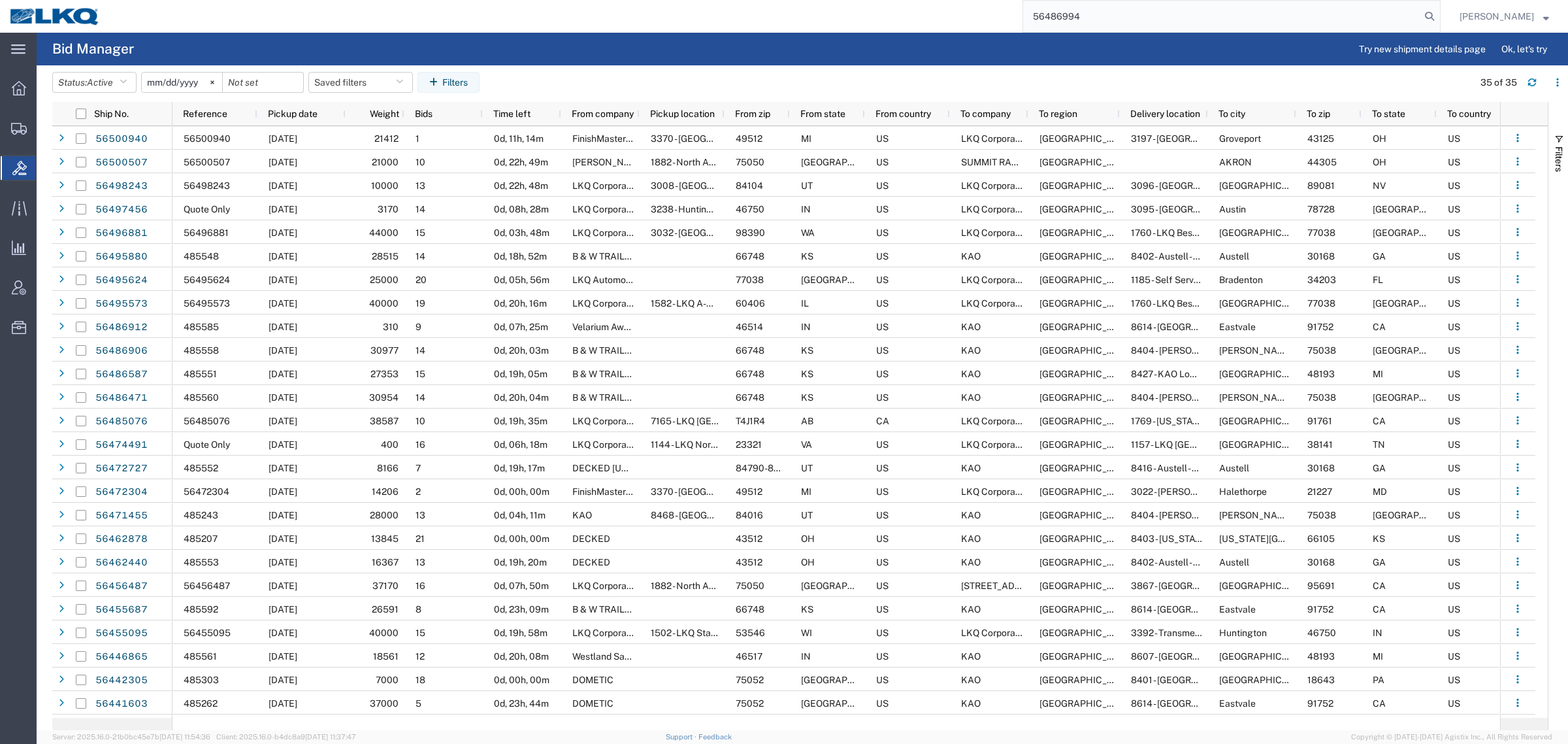
type input "56486994"
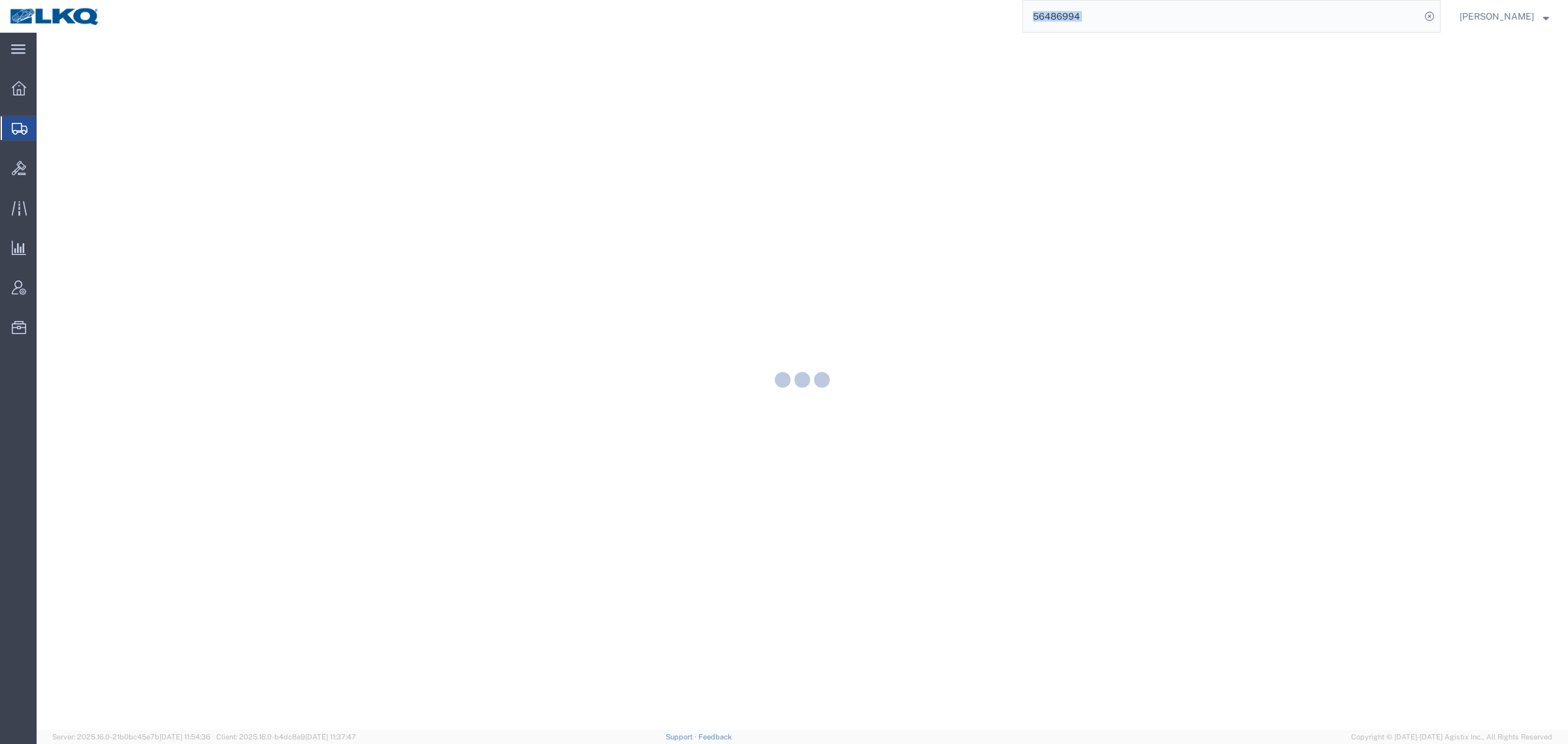
click at [880, 33] on div "main_menu Created with Sketch. Collapse Menu Overview Shipments Shipment Manage…" at bounding box center [784, 388] width 1568 height 711
click at [879, 20] on div "56486994" at bounding box center [774, 16] width 1331 height 33
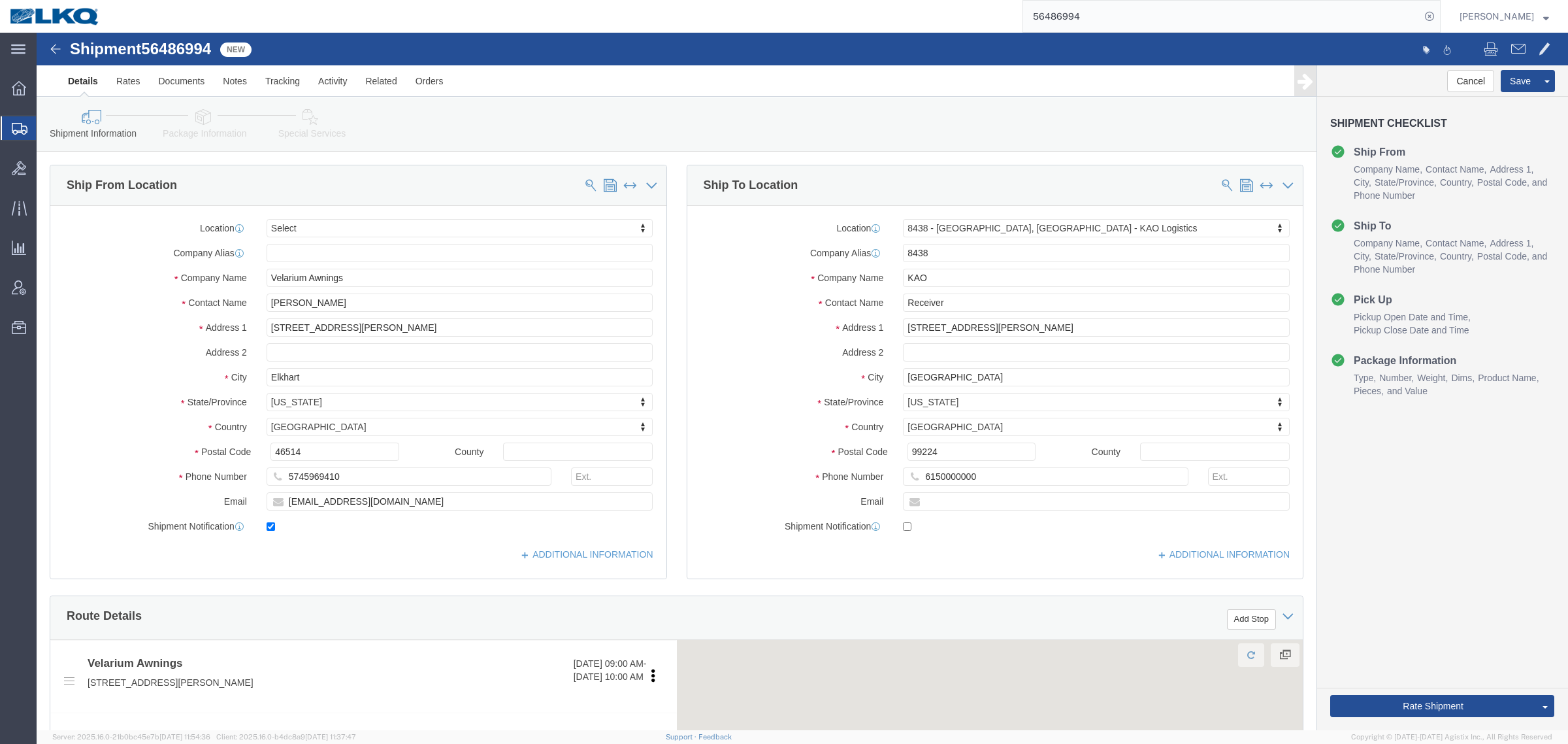
click ul "Details Rates Documents Notes Tracking Activity Related Orders"
select select
select select "30553"
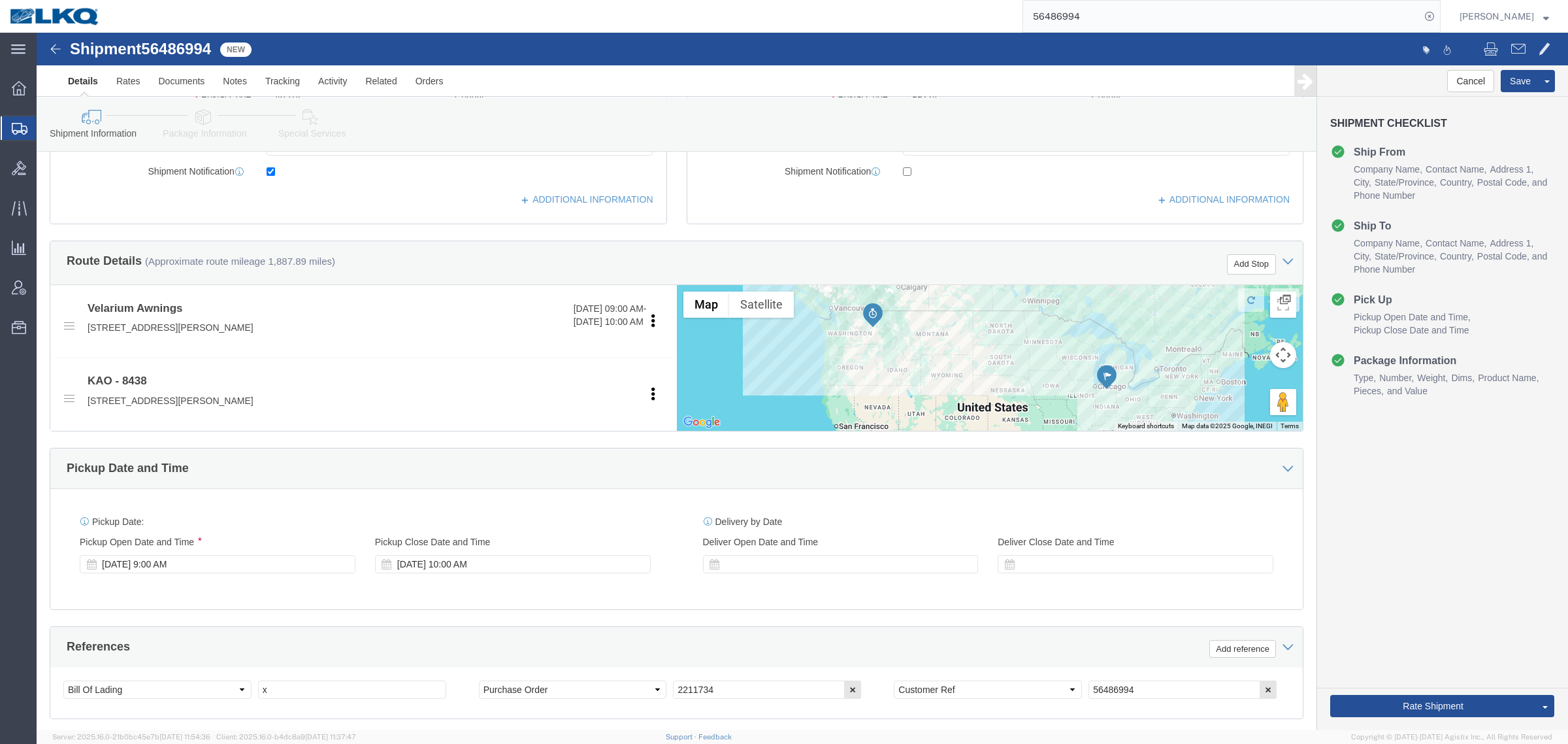
scroll to position [327, 0]
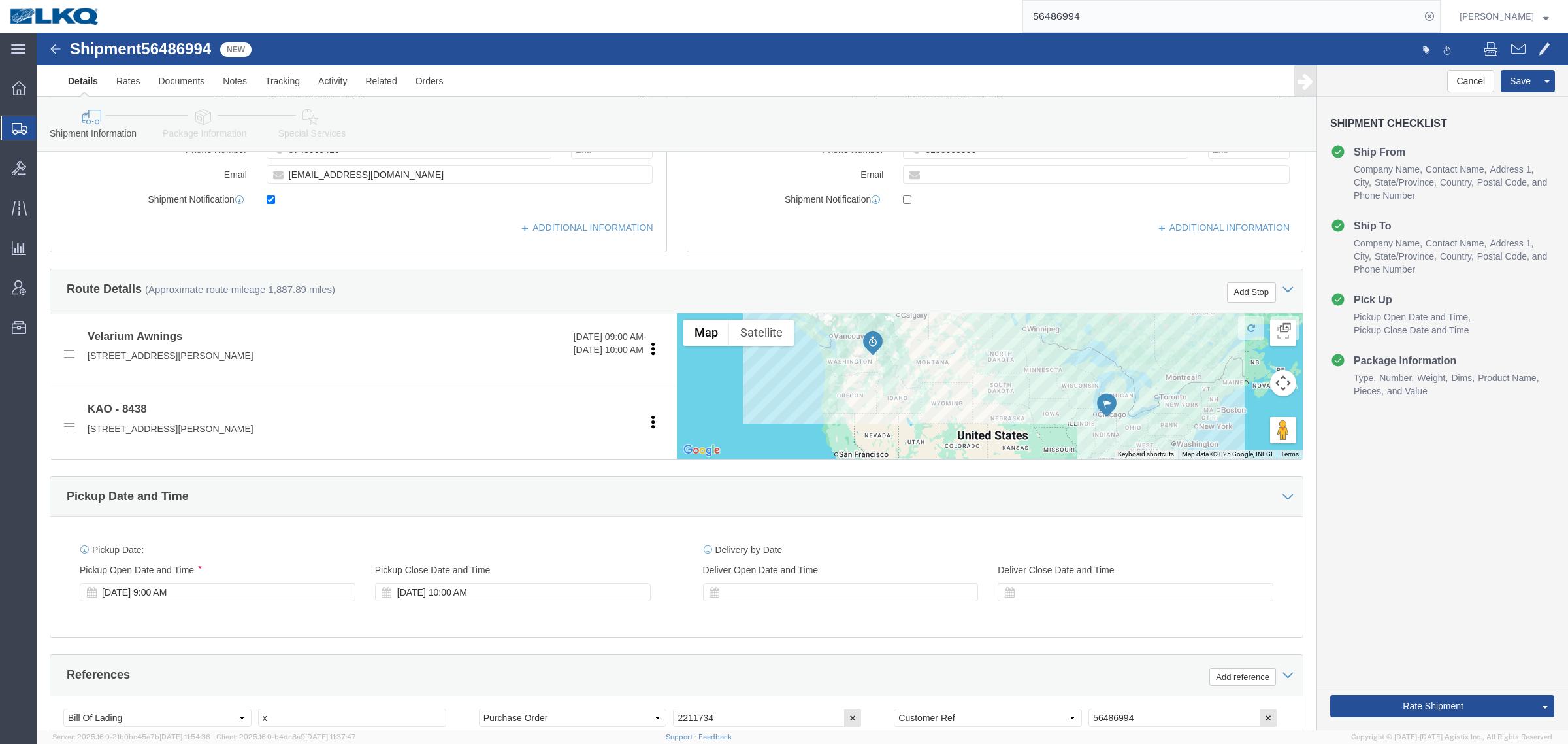
click link "Special Services"
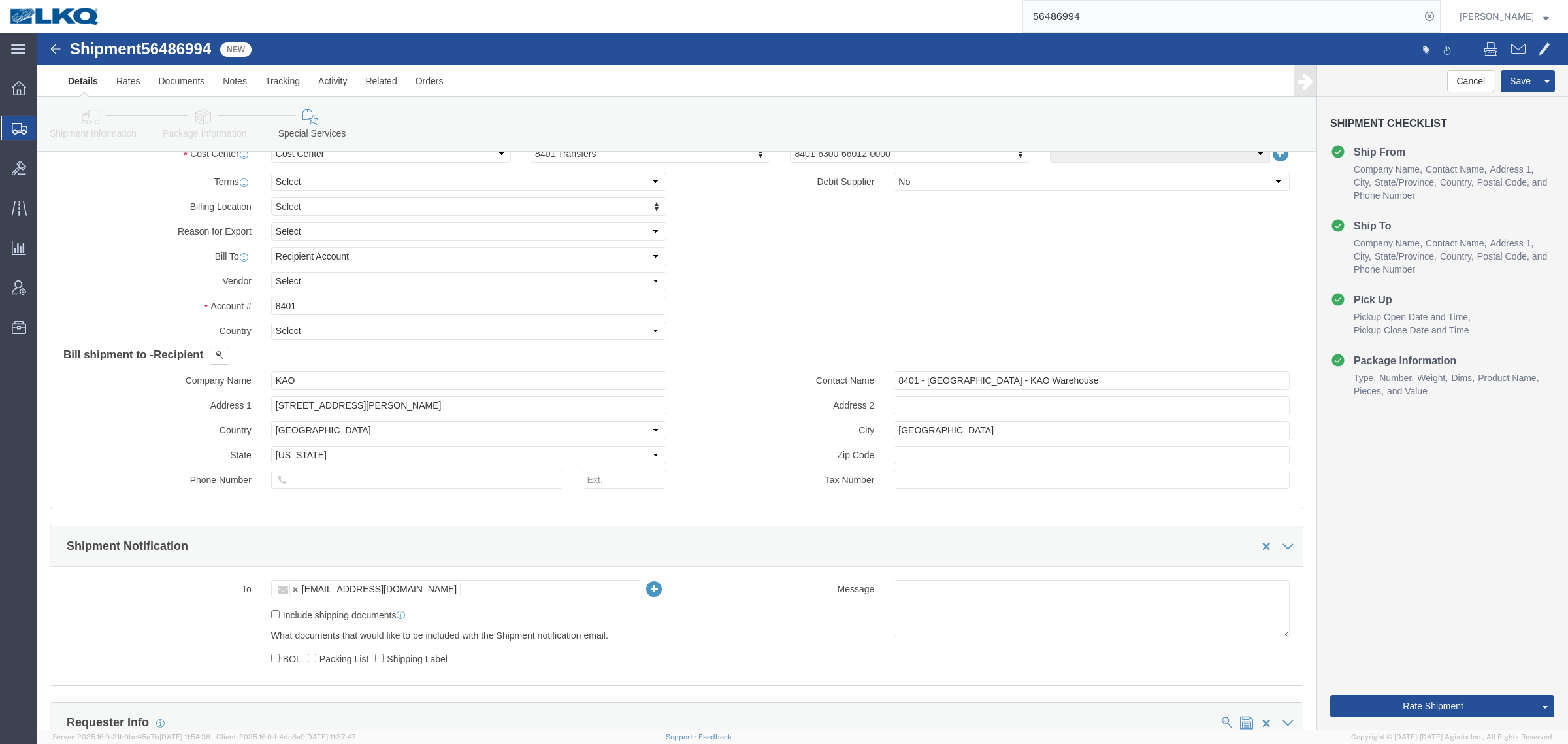
click icon
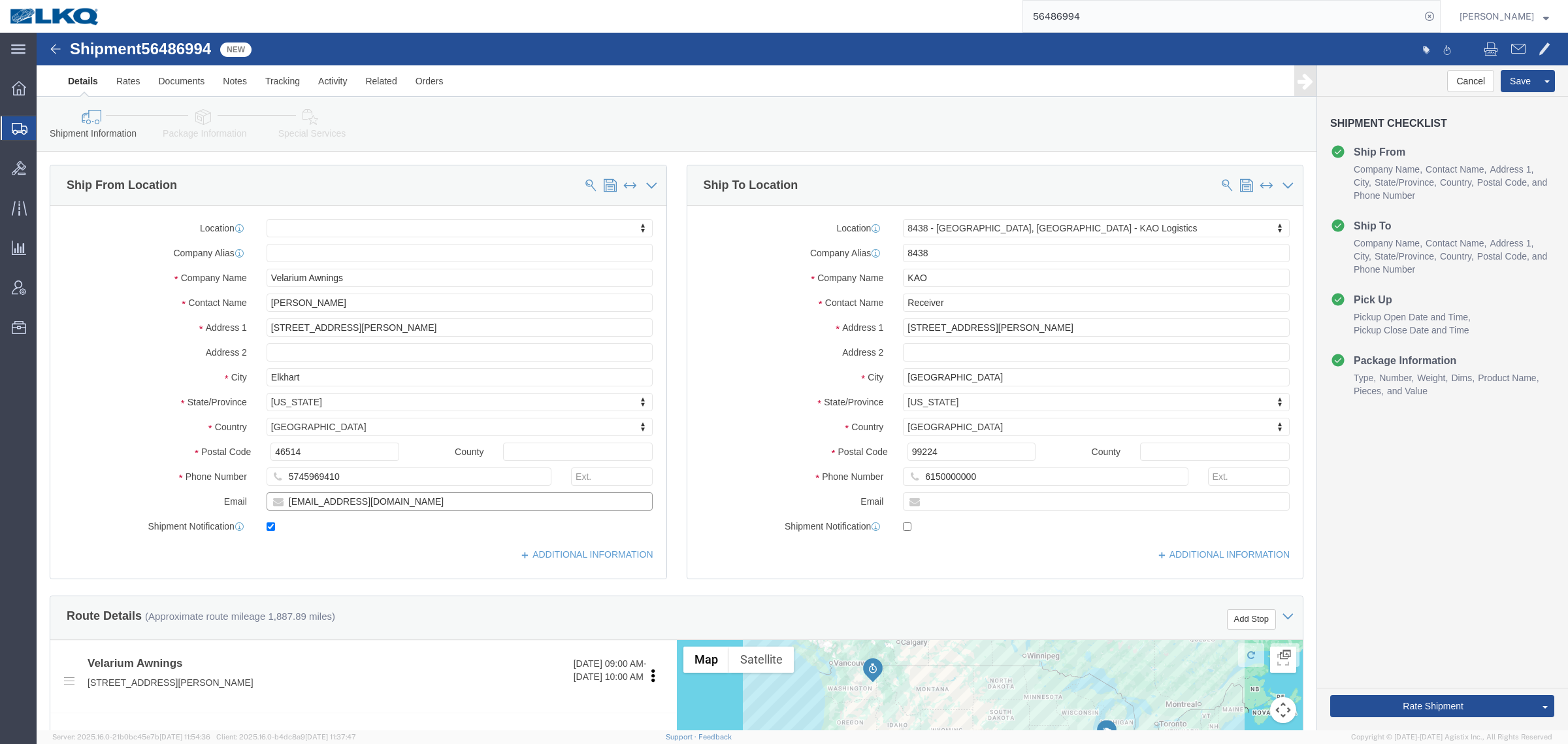
click input "[EMAIL_ADDRESS][DOMAIN_NAME]"
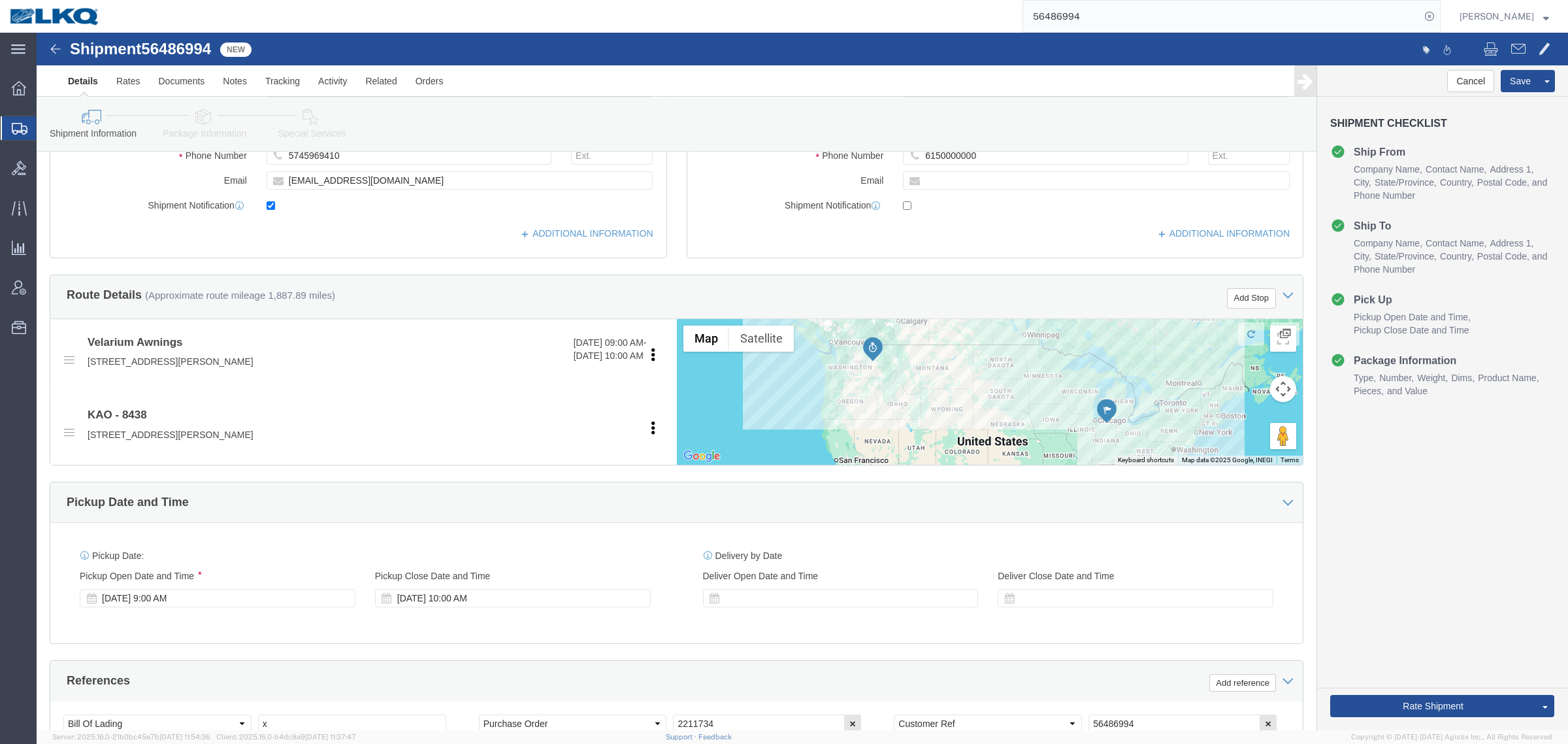
scroll to position [409, 0]
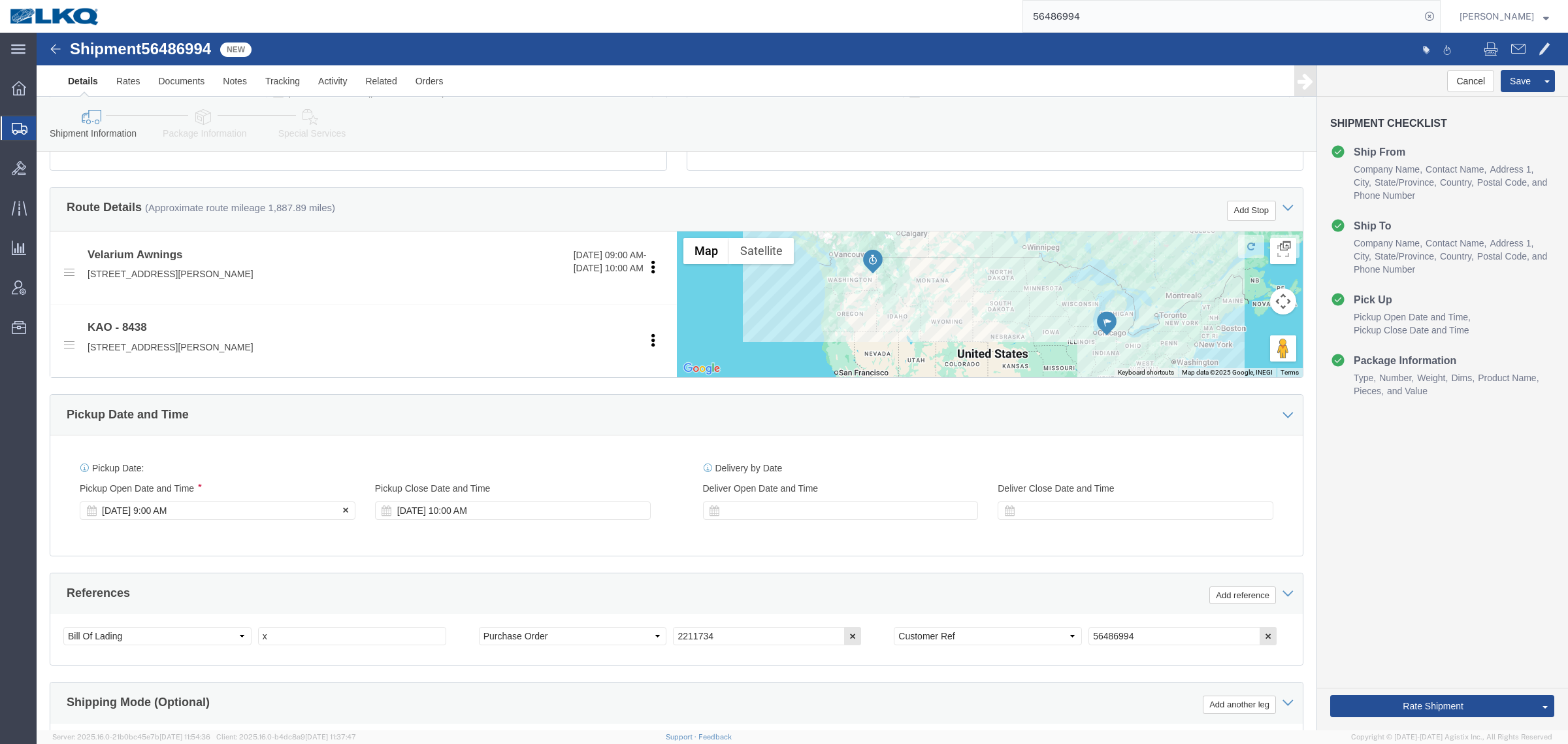
click div "[DATE] 9:00 AM"
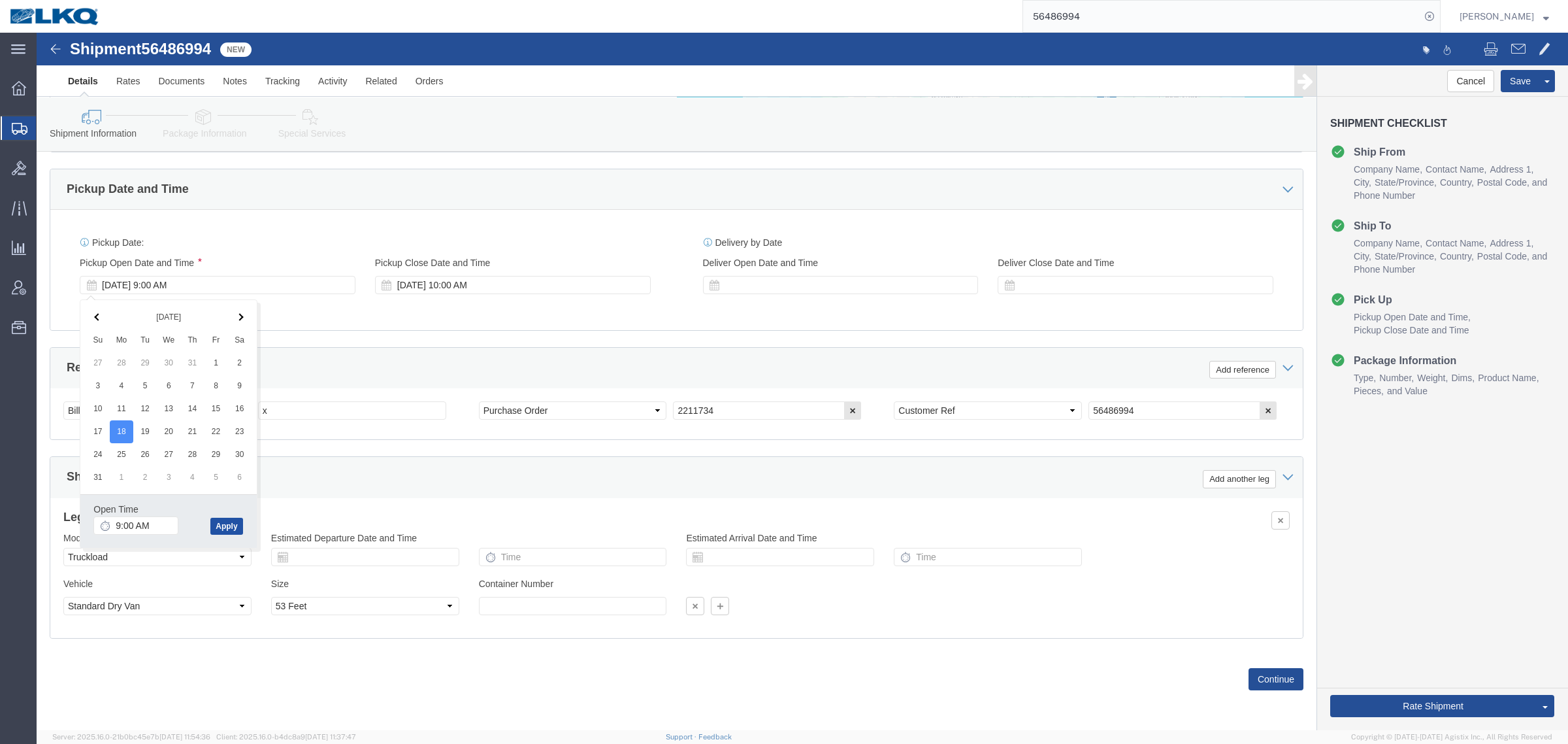
click button "Apply"
drag, startPoint x: 242, startPoint y: 379, endPoint x: 291, endPoint y: 381, distance: 49.0
click div "Select Account Type Activity ID Airline Appointment Number ASN Batch Request # …"
paste input "485601"
type input "485601"
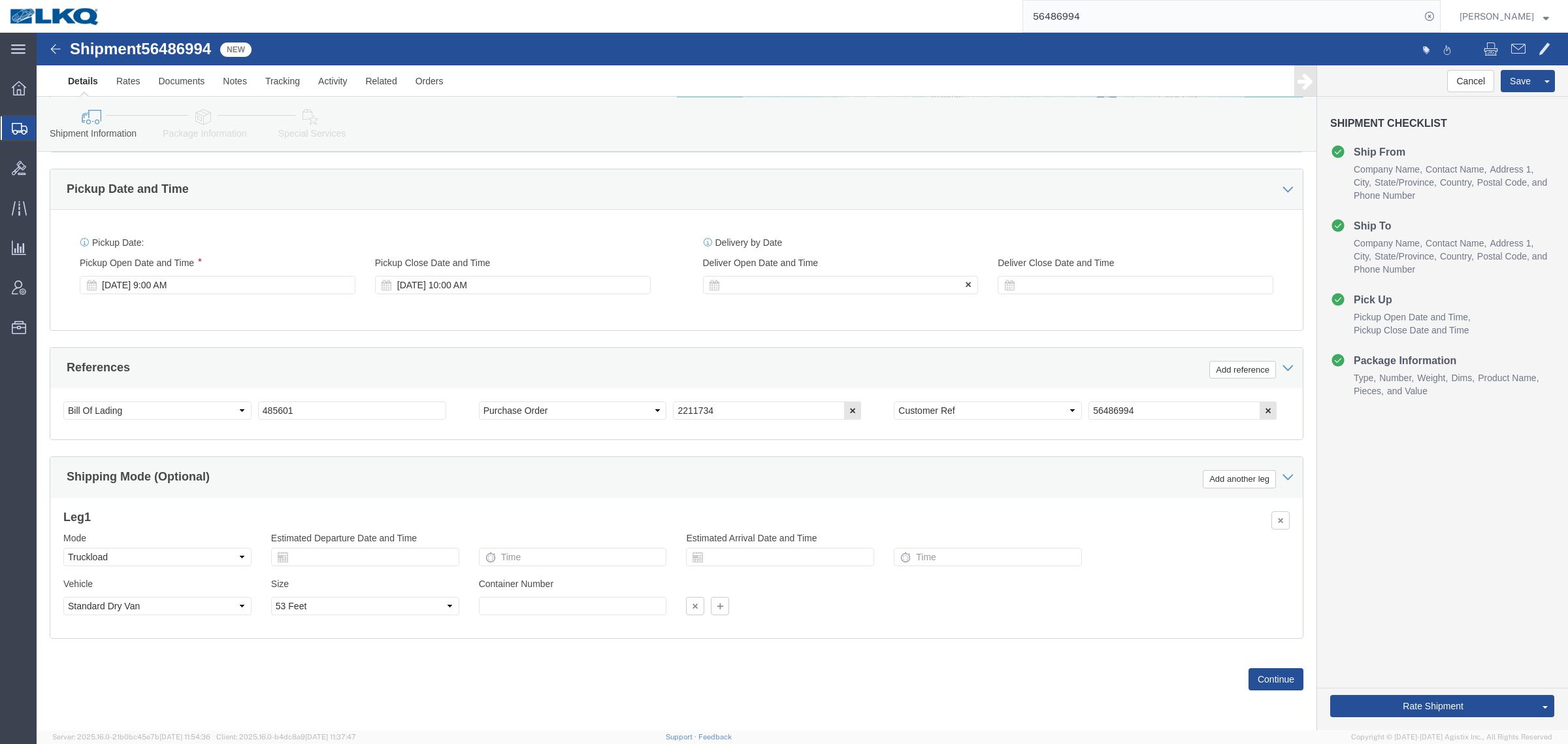
click div
click div "Open Time 11:00 AM"
click input "11:00 AM"
type input "4:30 AM"
click button "Apply"
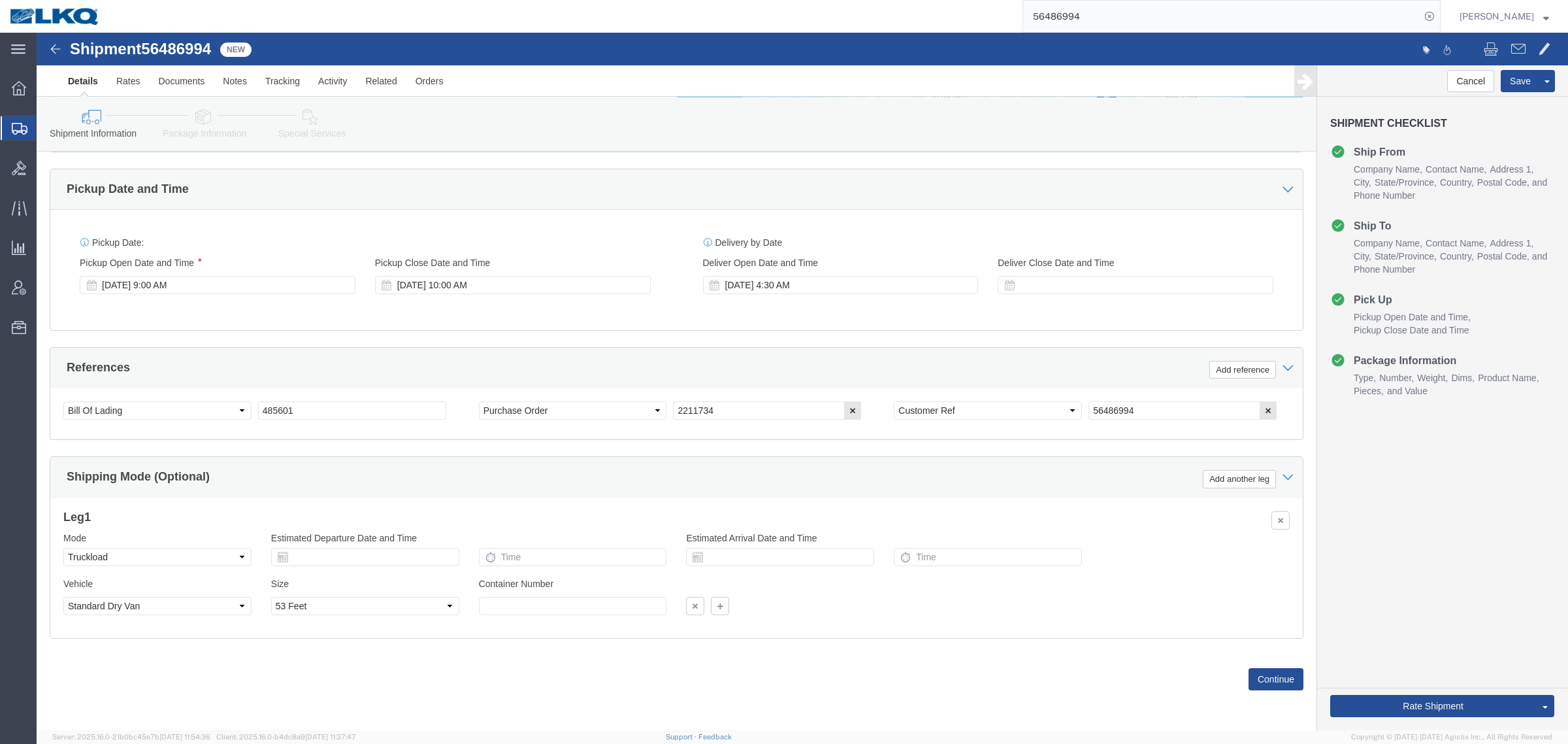
click div "References Add reference"
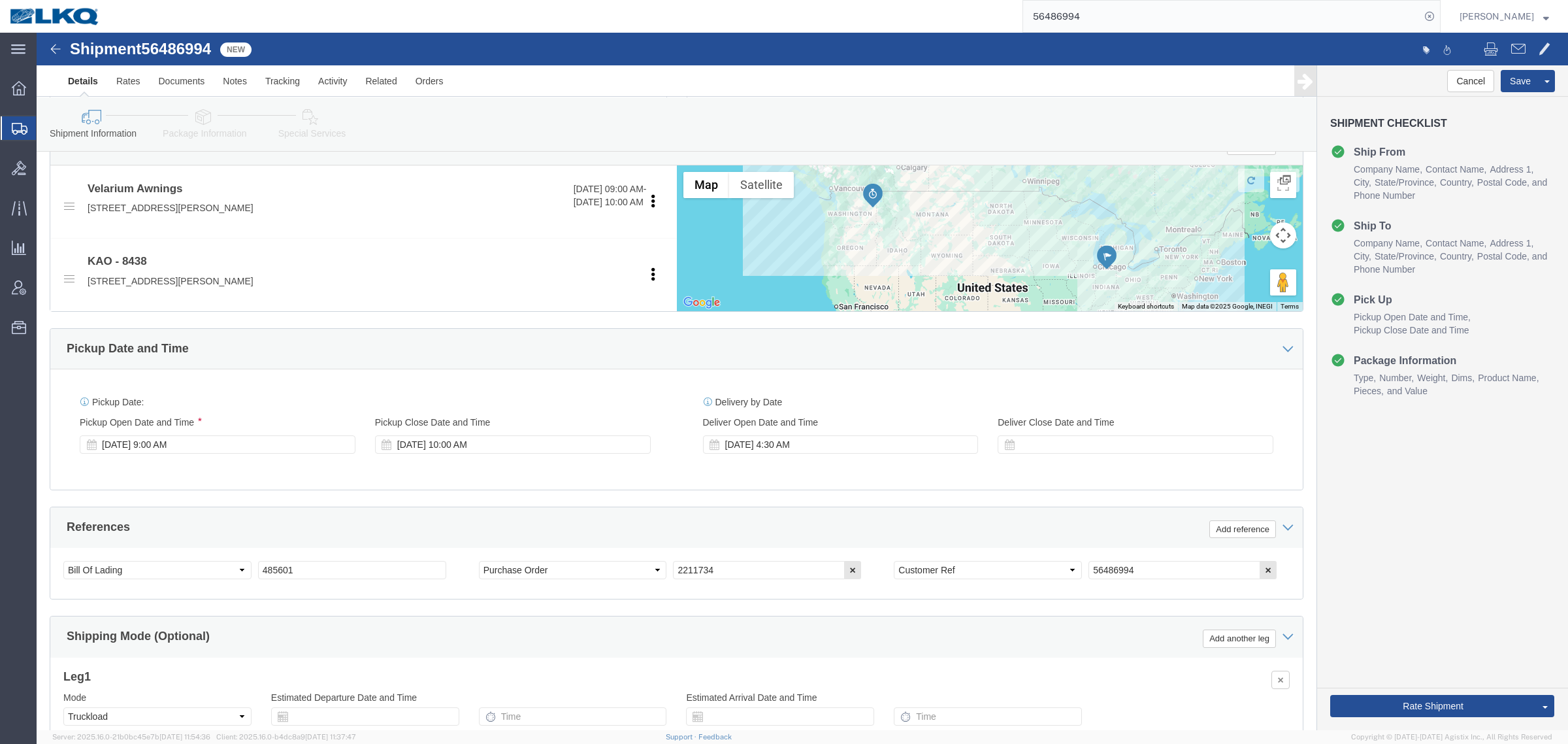
scroll to position [393, 0]
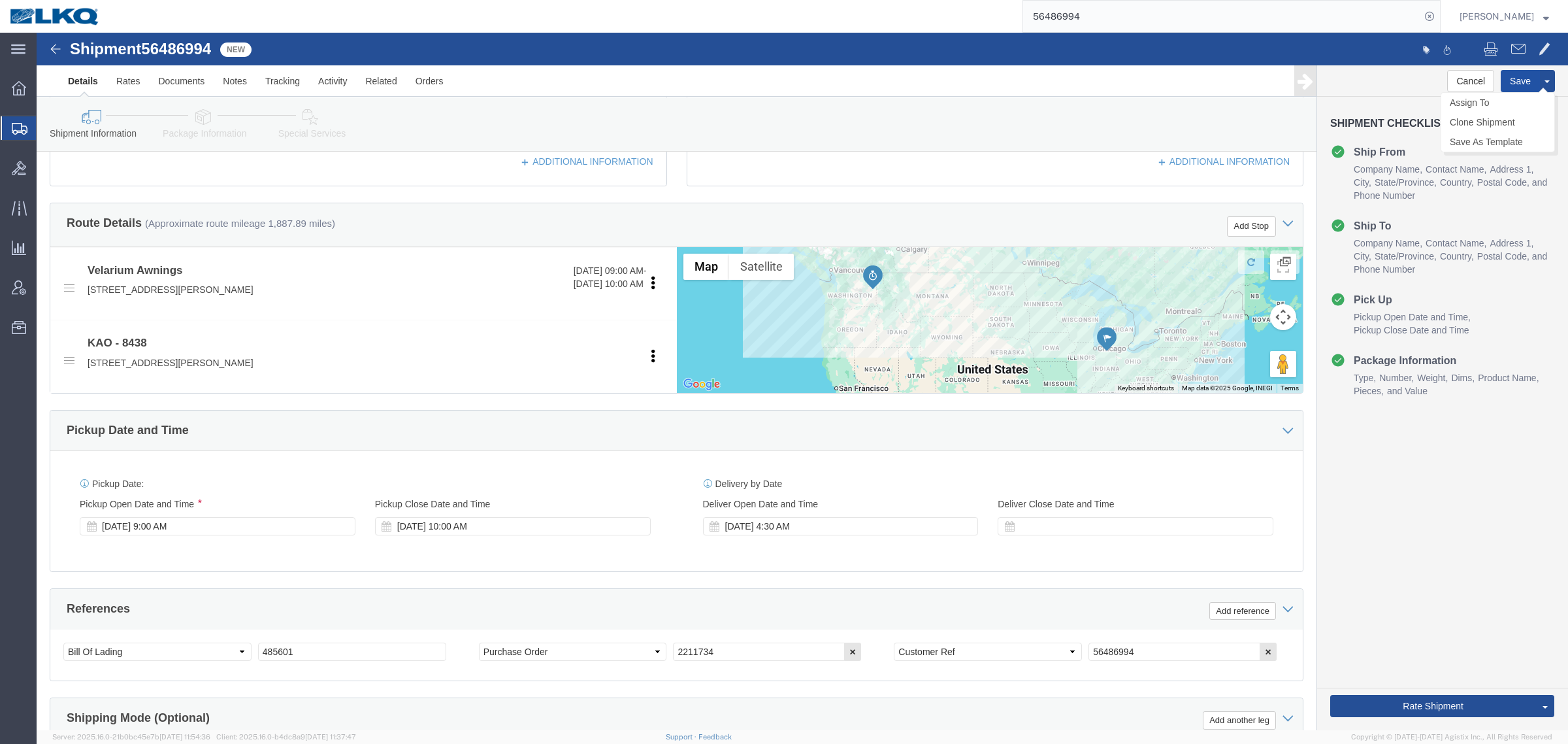
click button "Save"
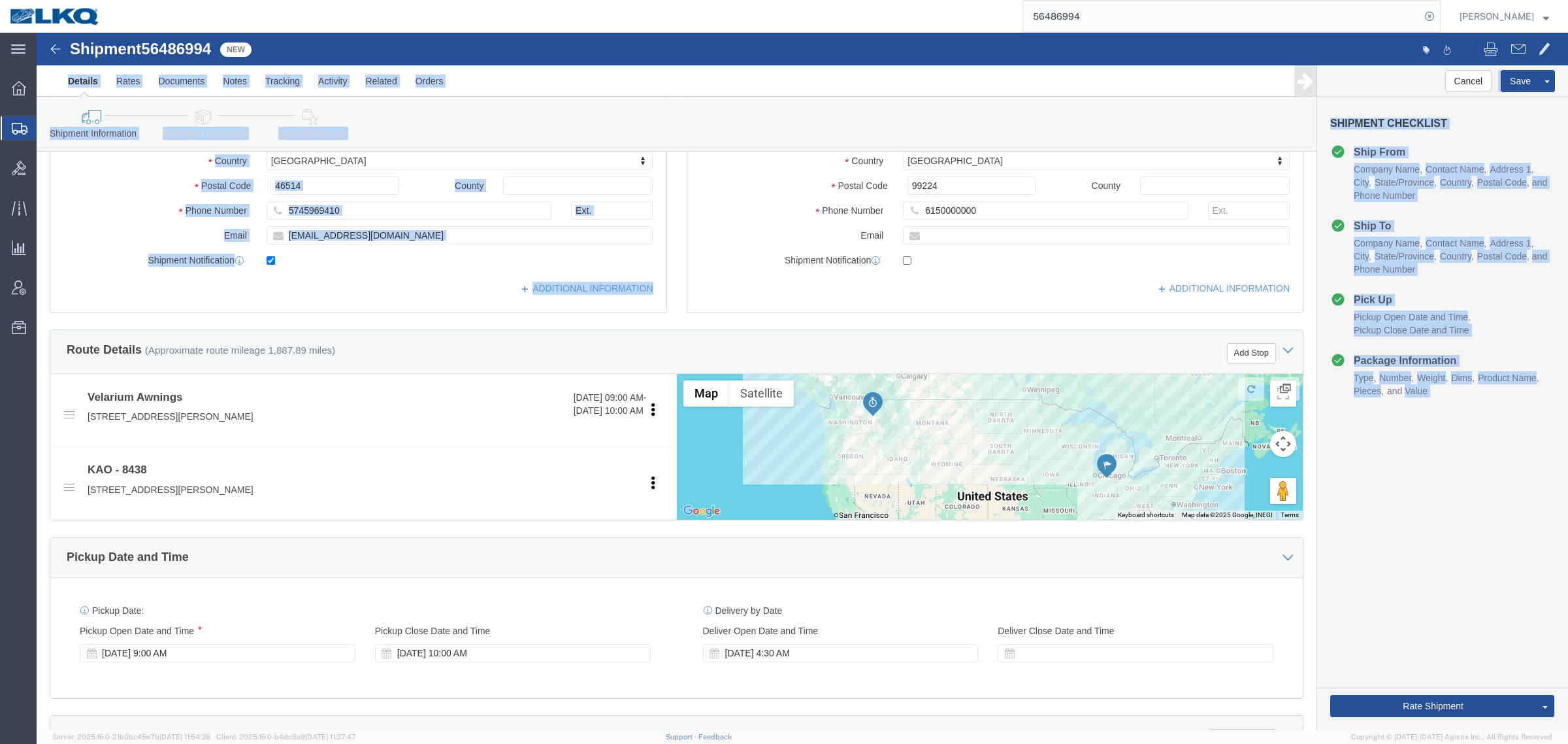
drag, startPoint x: 1127, startPoint y: 2, endPoint x: 634, endPoint y: -5, distance: 493.0
click html "Shipment 56486994 New Details Rates Documents Notes Tracking Activity Related O…"
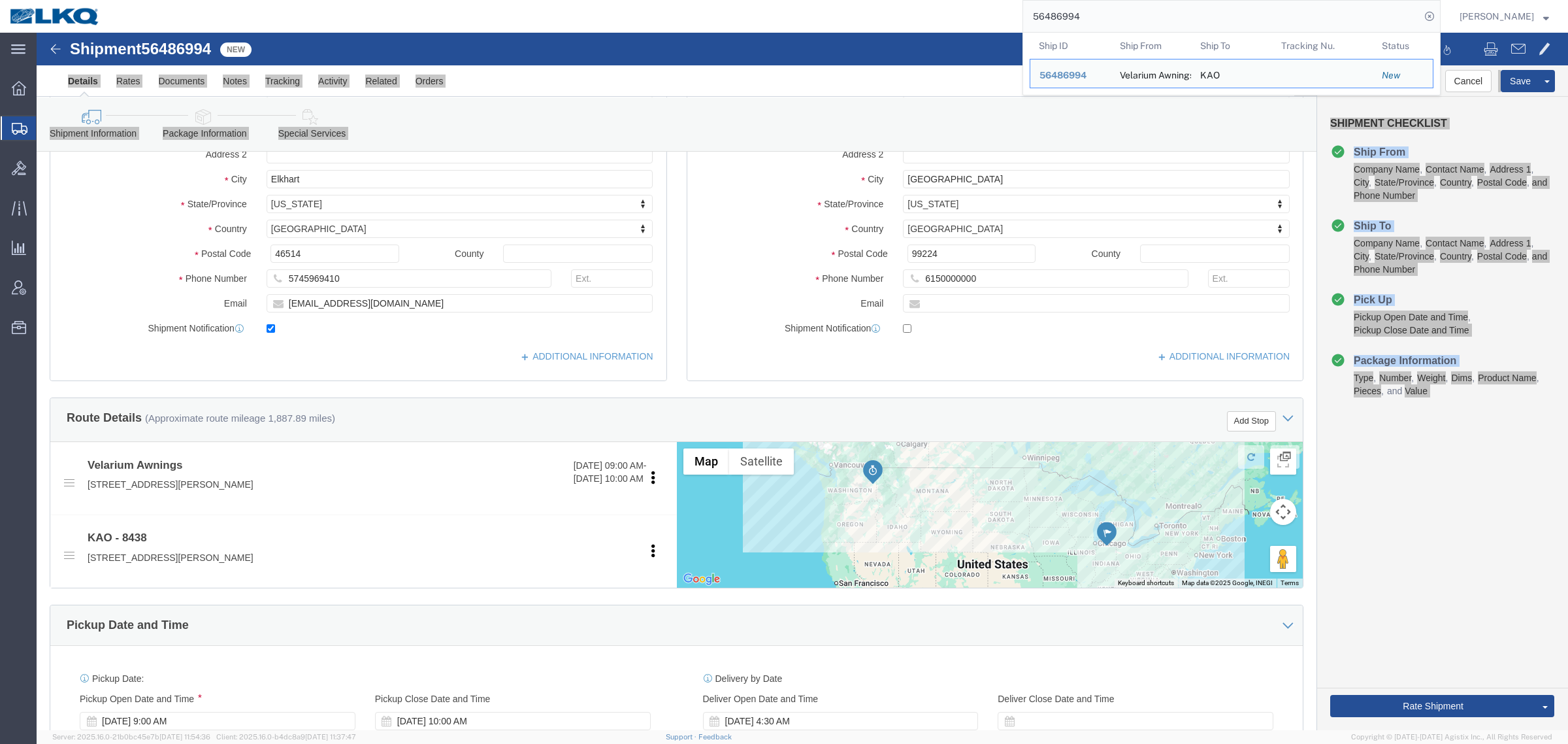
click at [1134, 15] on input "56486994" at bounding box center [1221, 16] width 397 height 32
click at [1134, 16] on input "56486994" at bounding box center [1221, 16] width 397 height 32
paste input "5141"
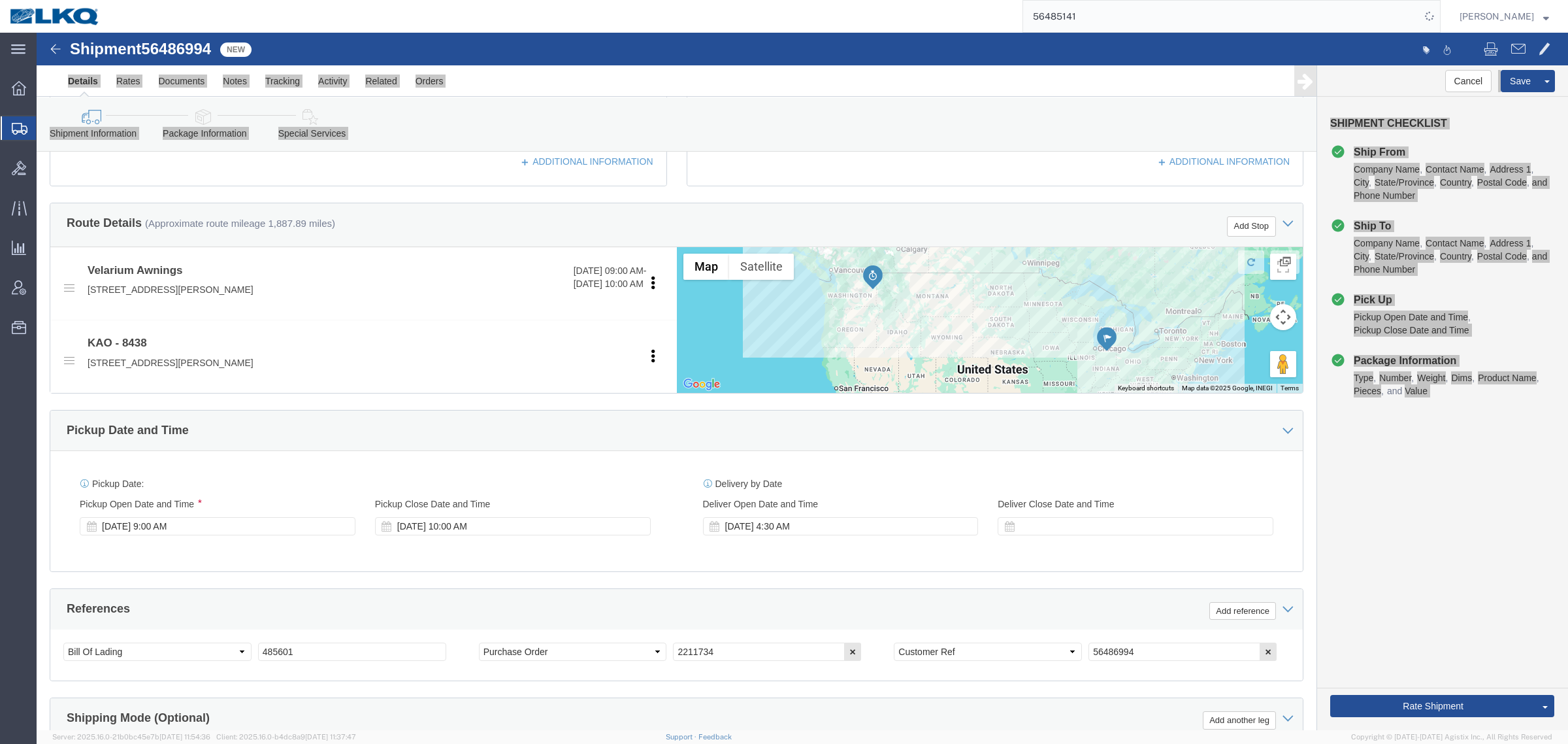
scroll to position [638, 0]
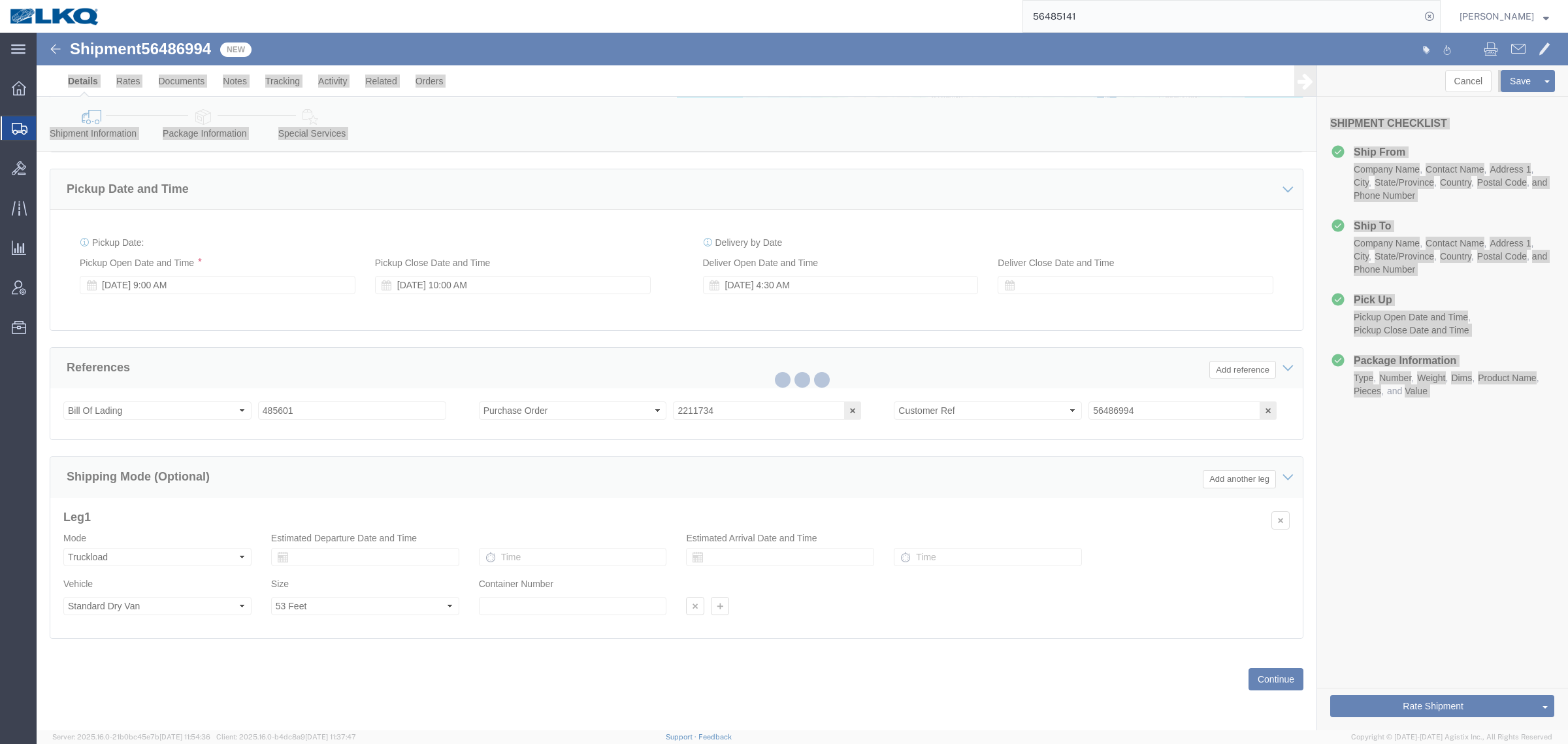
click at [1323, 528] on div at bounding box center [802, 382] width 1531 height 698
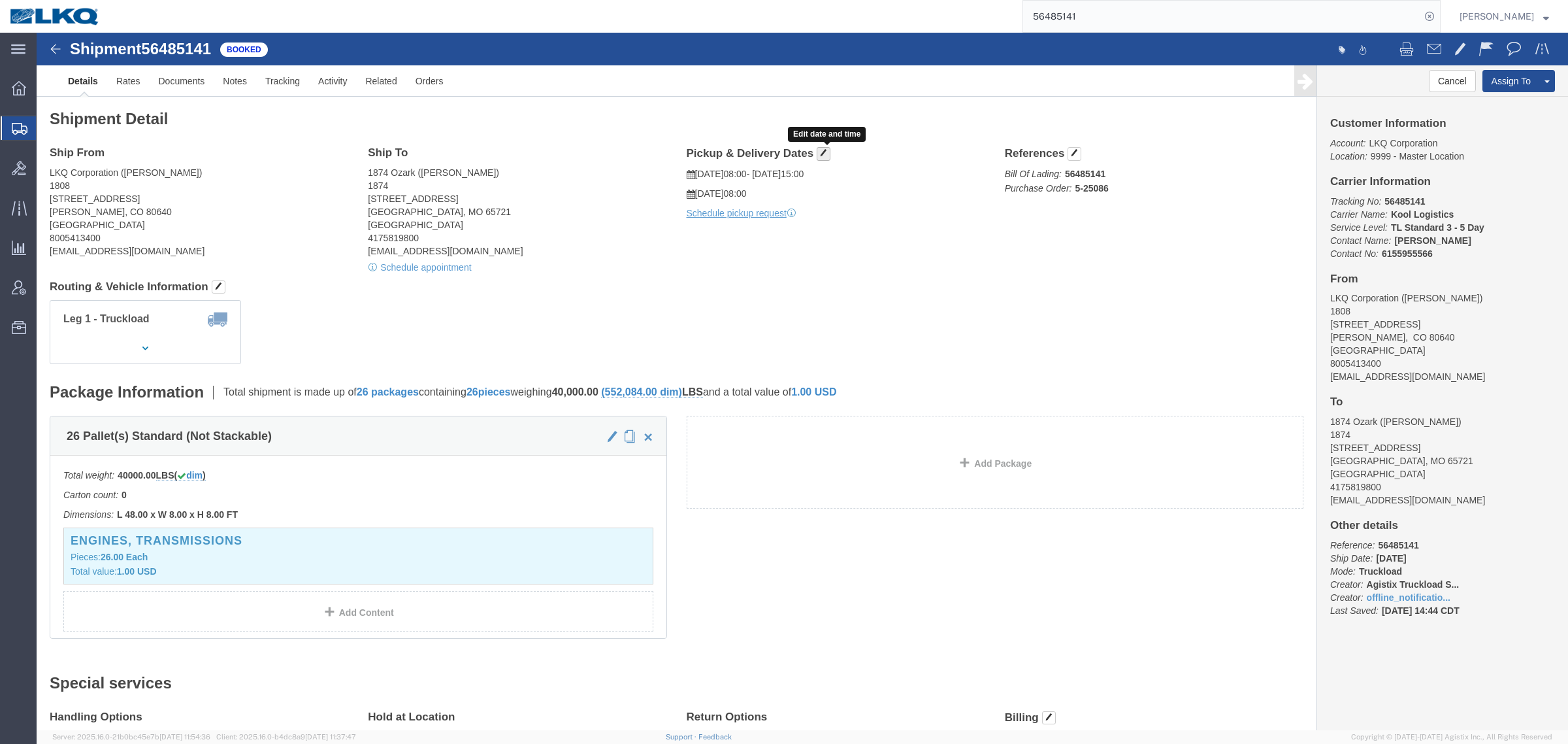
click button "button"
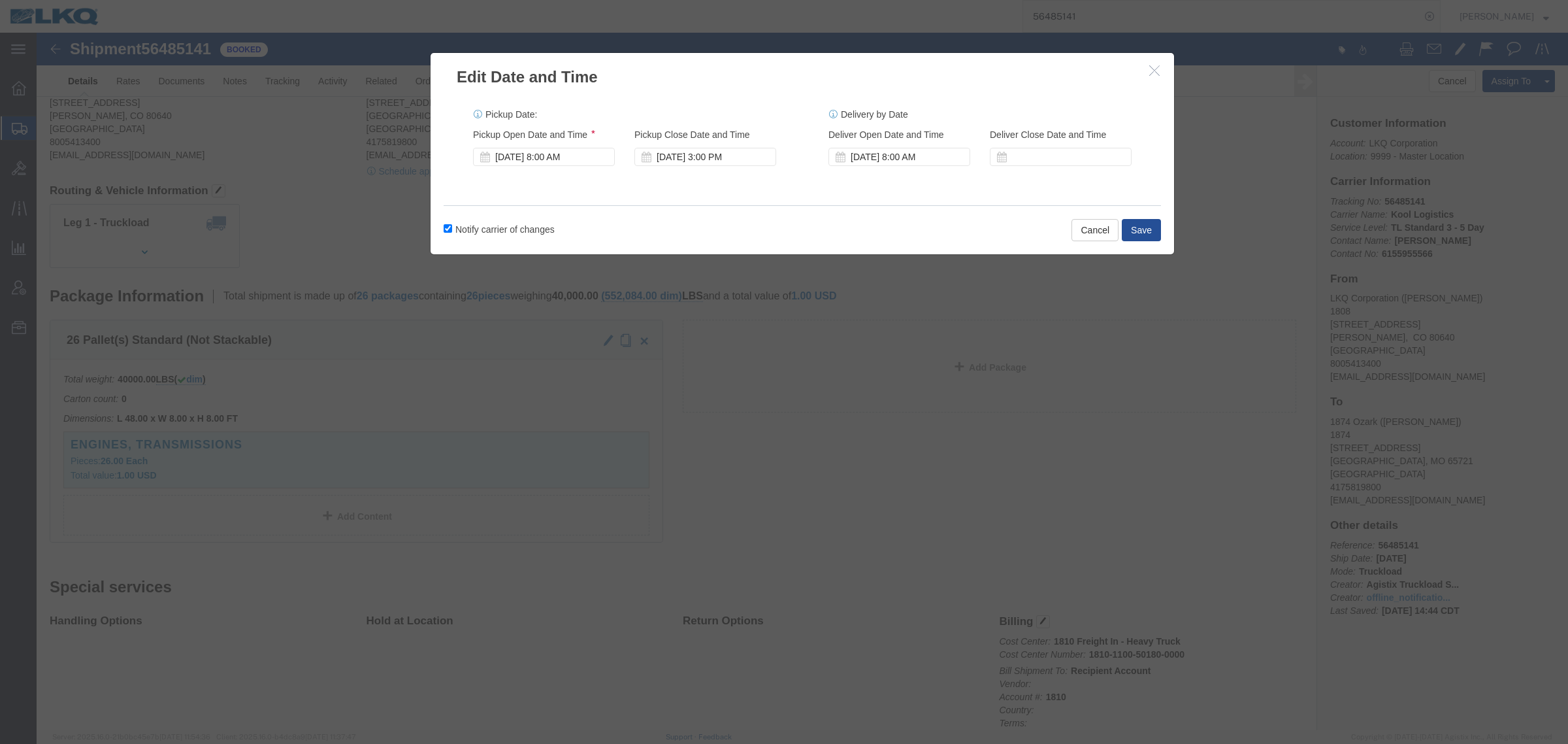
scroll to position [245, 0]
drag, startPoint x: 1056, startPoint y: 190, endPoint x: 1017, endPoint y: 204, distance: 41.4
click button "Cancel"
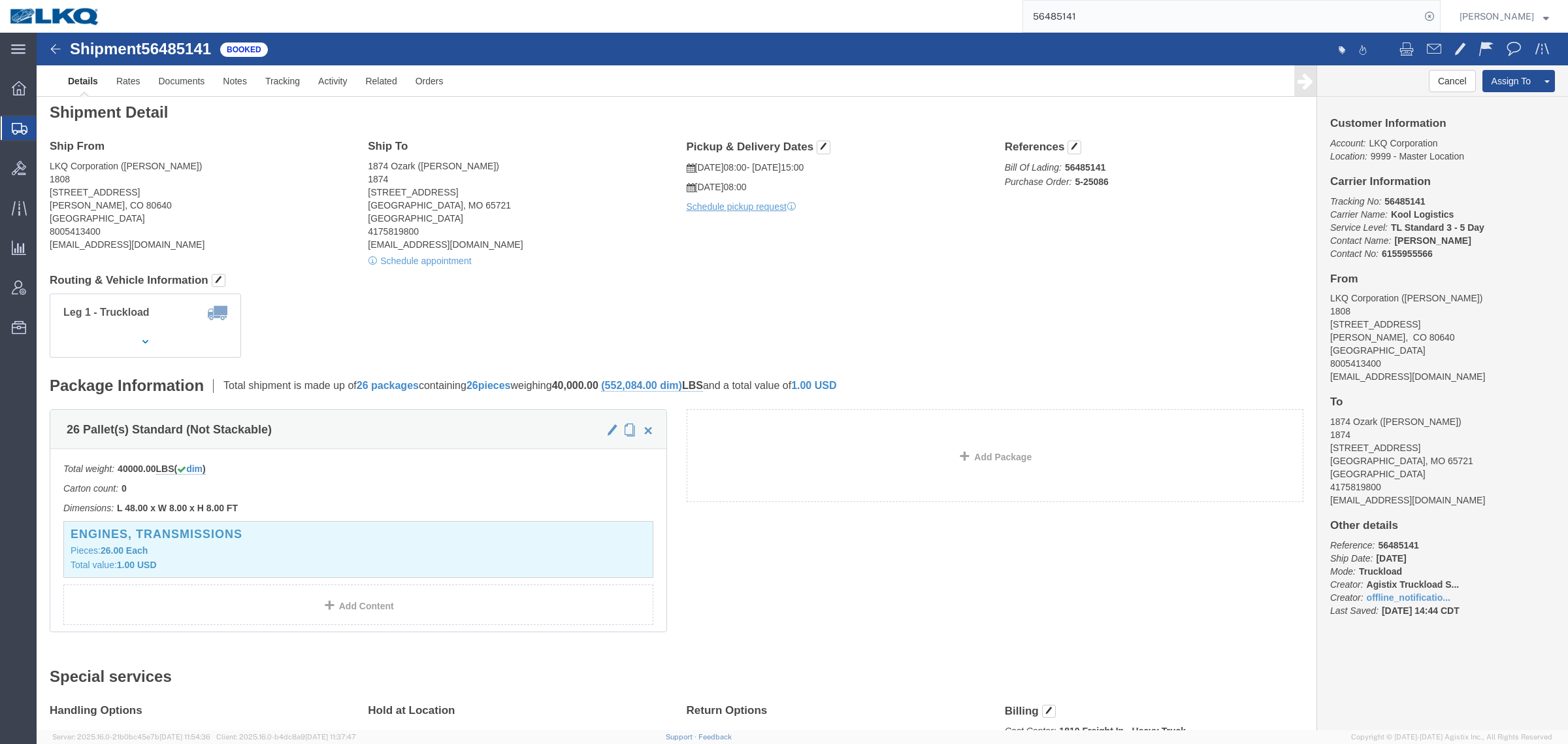
scroll to position [0, 0]
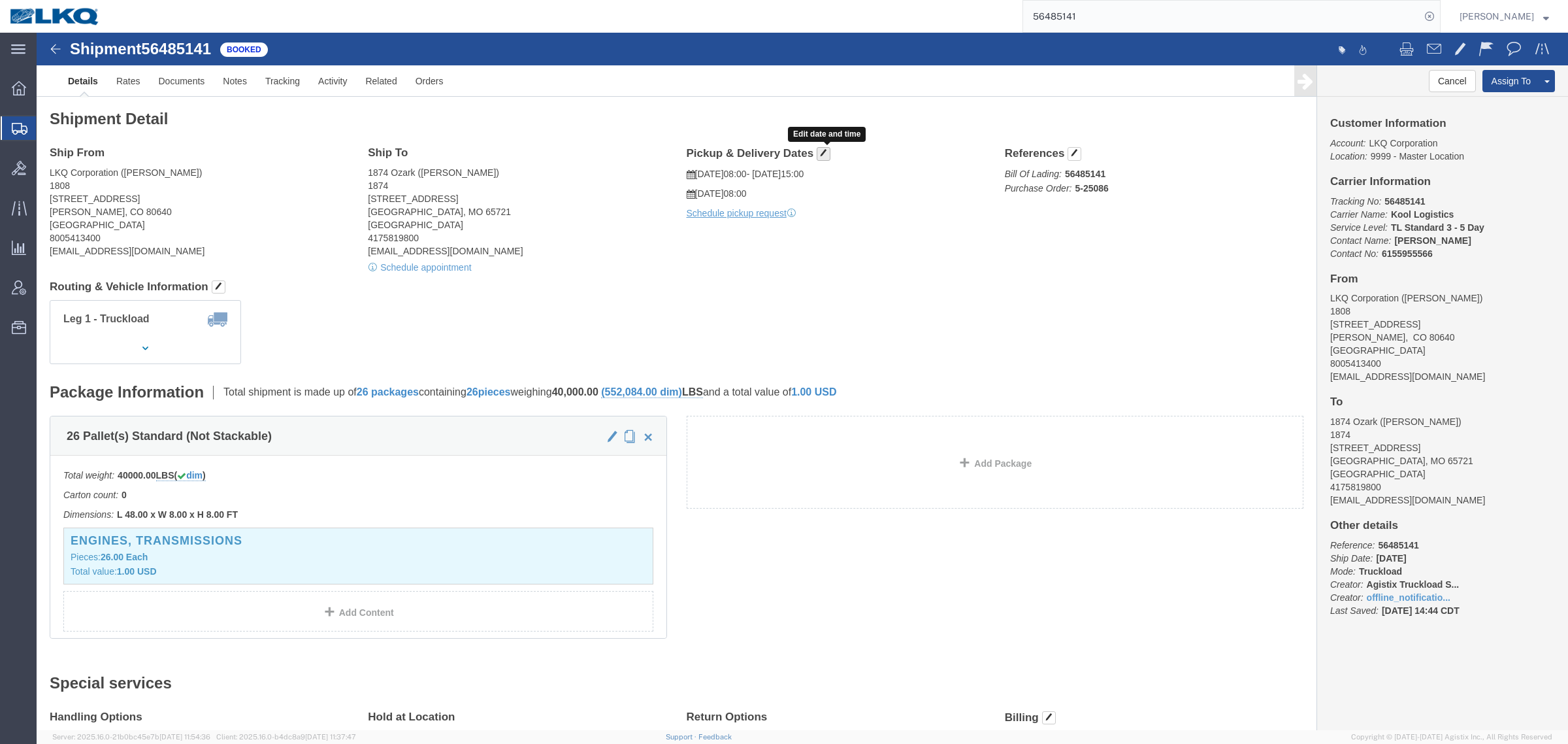
click span "button"
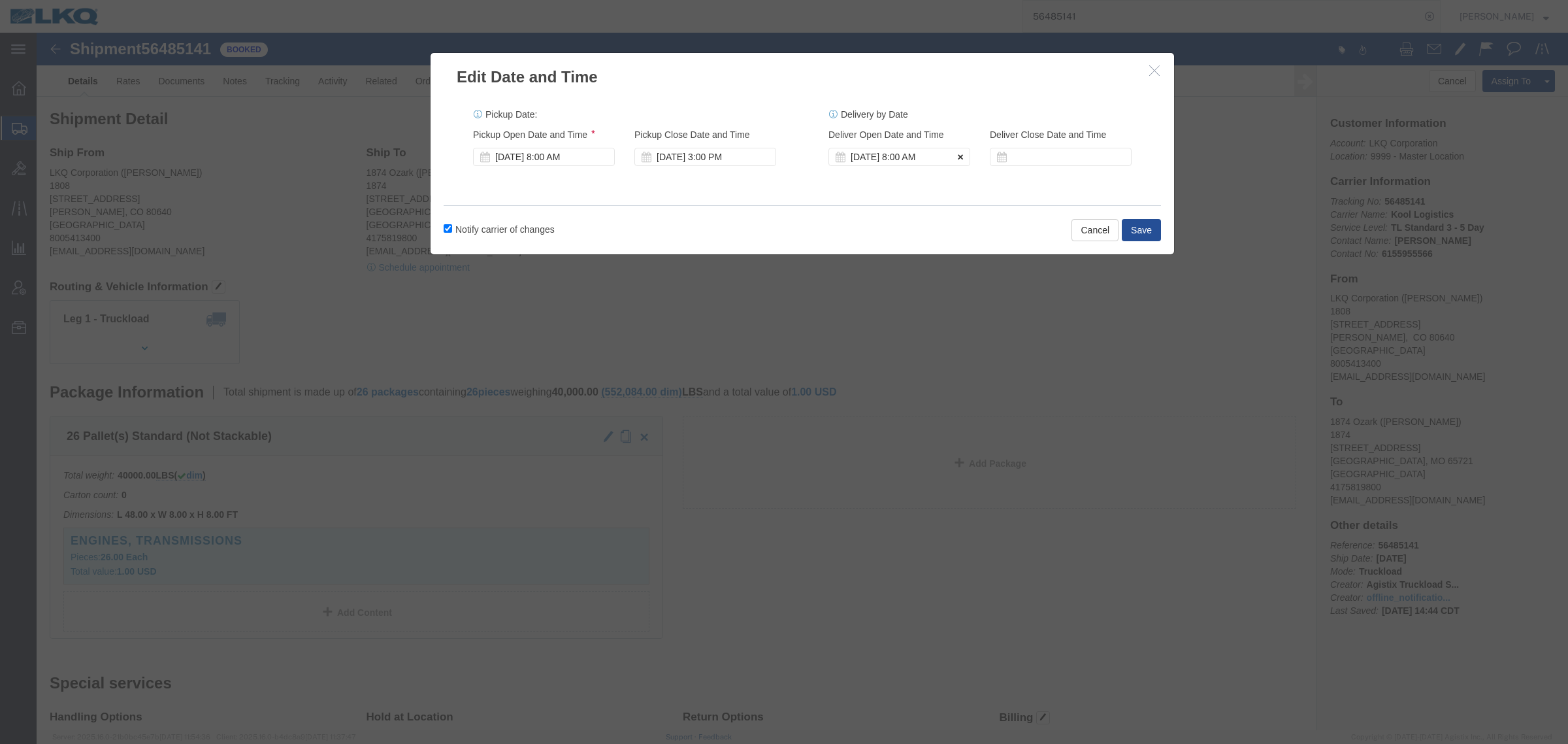
click icon
click button "Save"
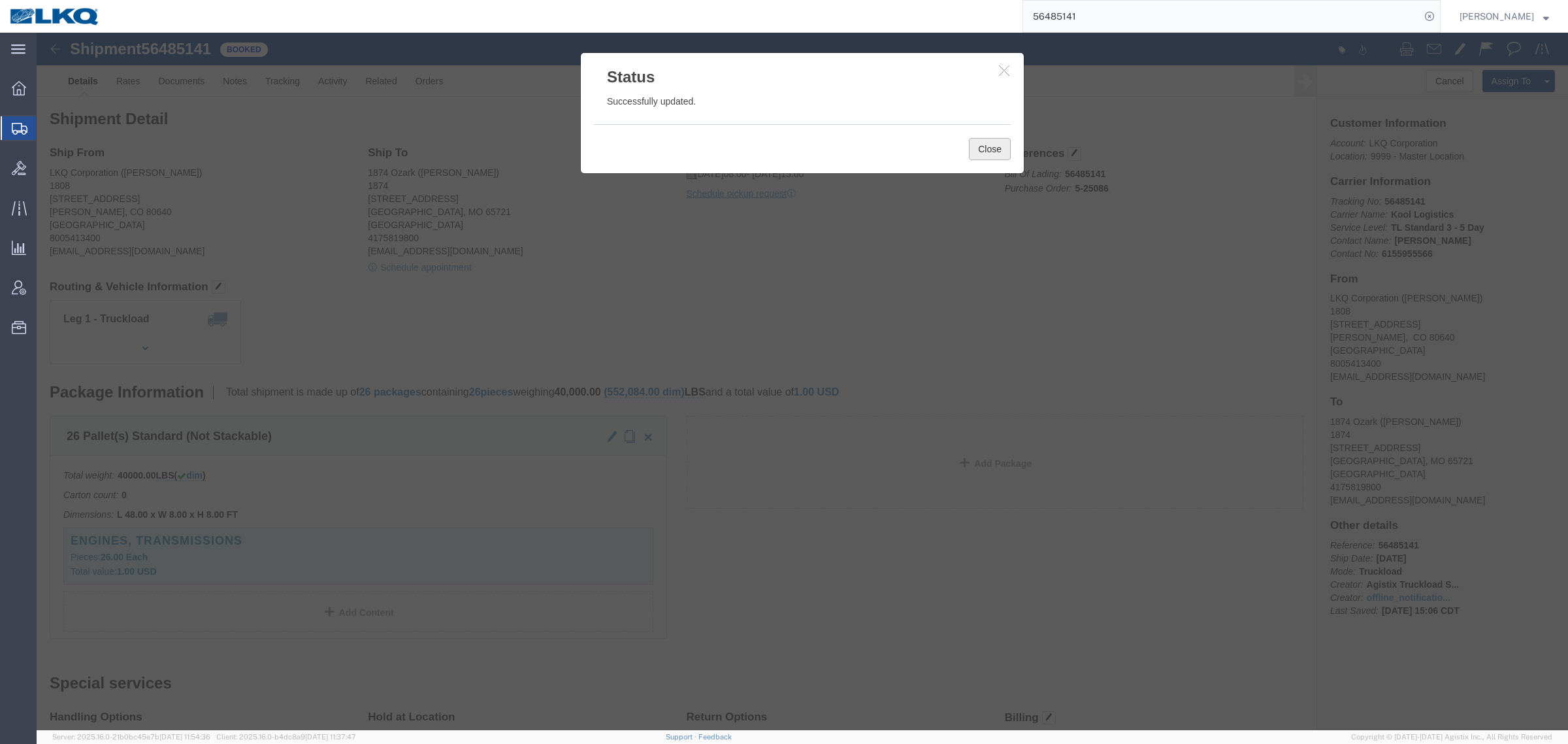
click button "Close"
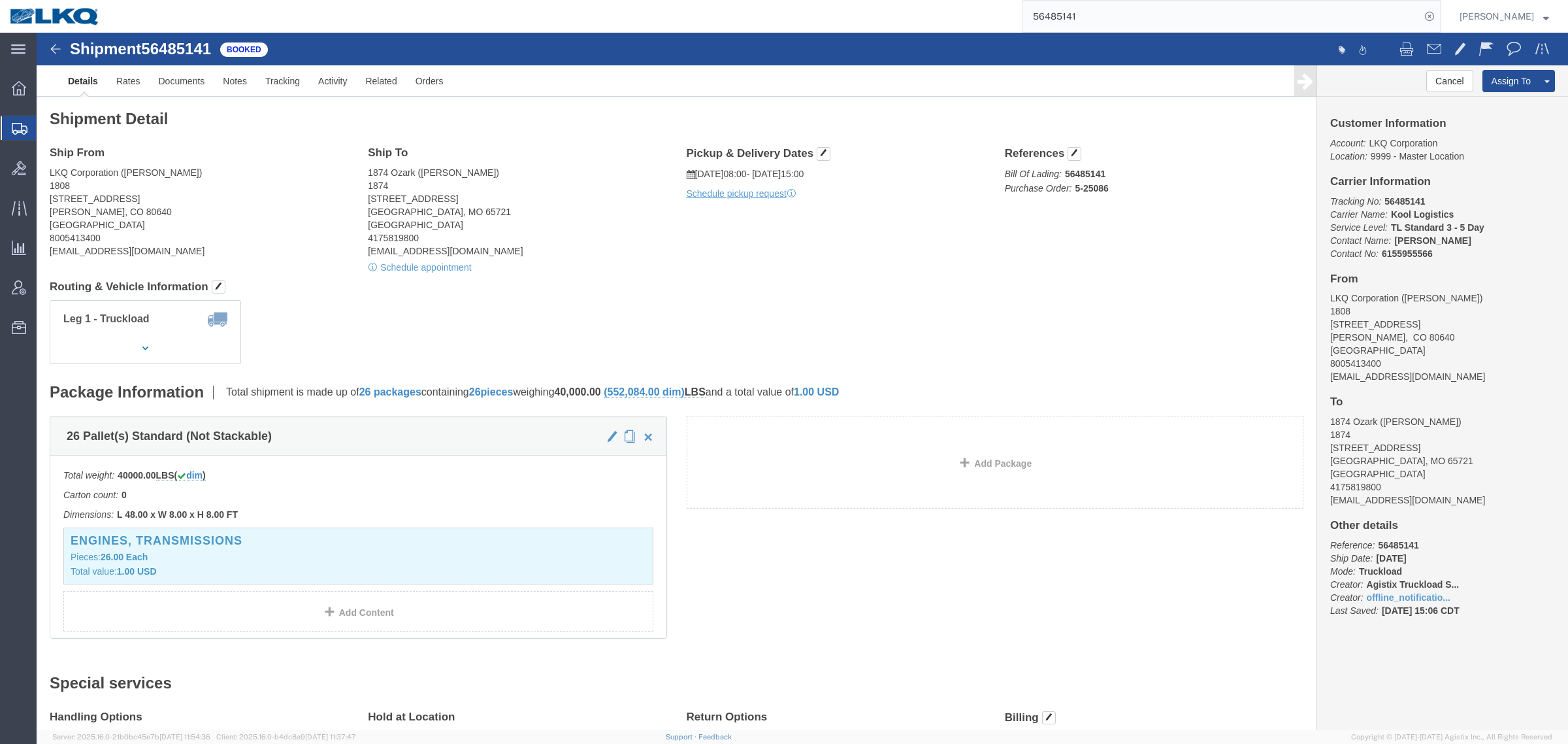
click div "Leg 1 - Truckload Vehicle 1: Standard Dry Van (53 Feet) Number of trucks: 1"
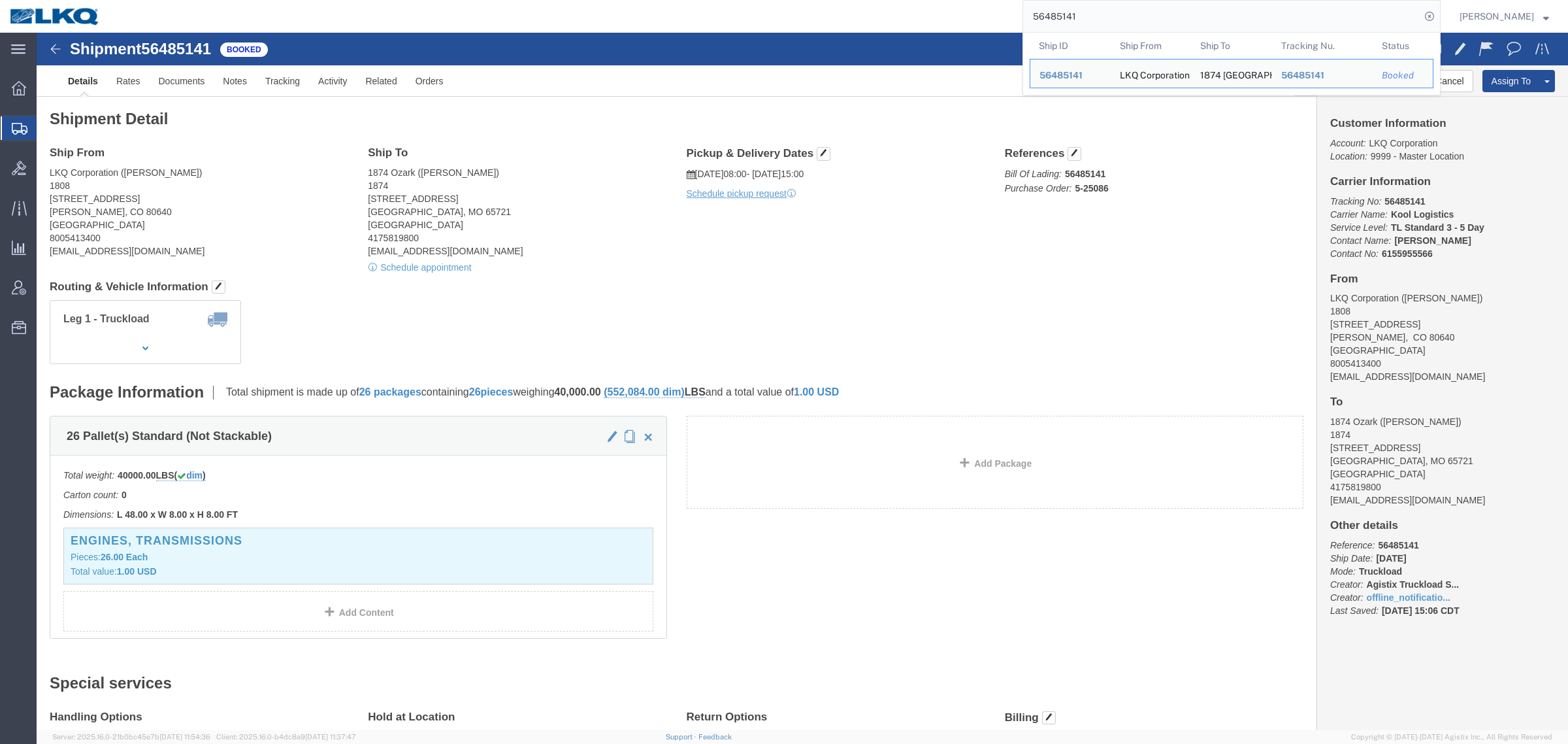
paste input "9688"
drag, startPoint x: 1115, startPoint y: 12, endPoint x: 833, endPoint y: 21, distance: 282.1
click at [834, 20] on div "56485141 Ship ID Ship From Ship To Tracking Nu. Status Ship ID 56485141 Ship Fr…" at bounding box center [774, 16] width 1331 height 33
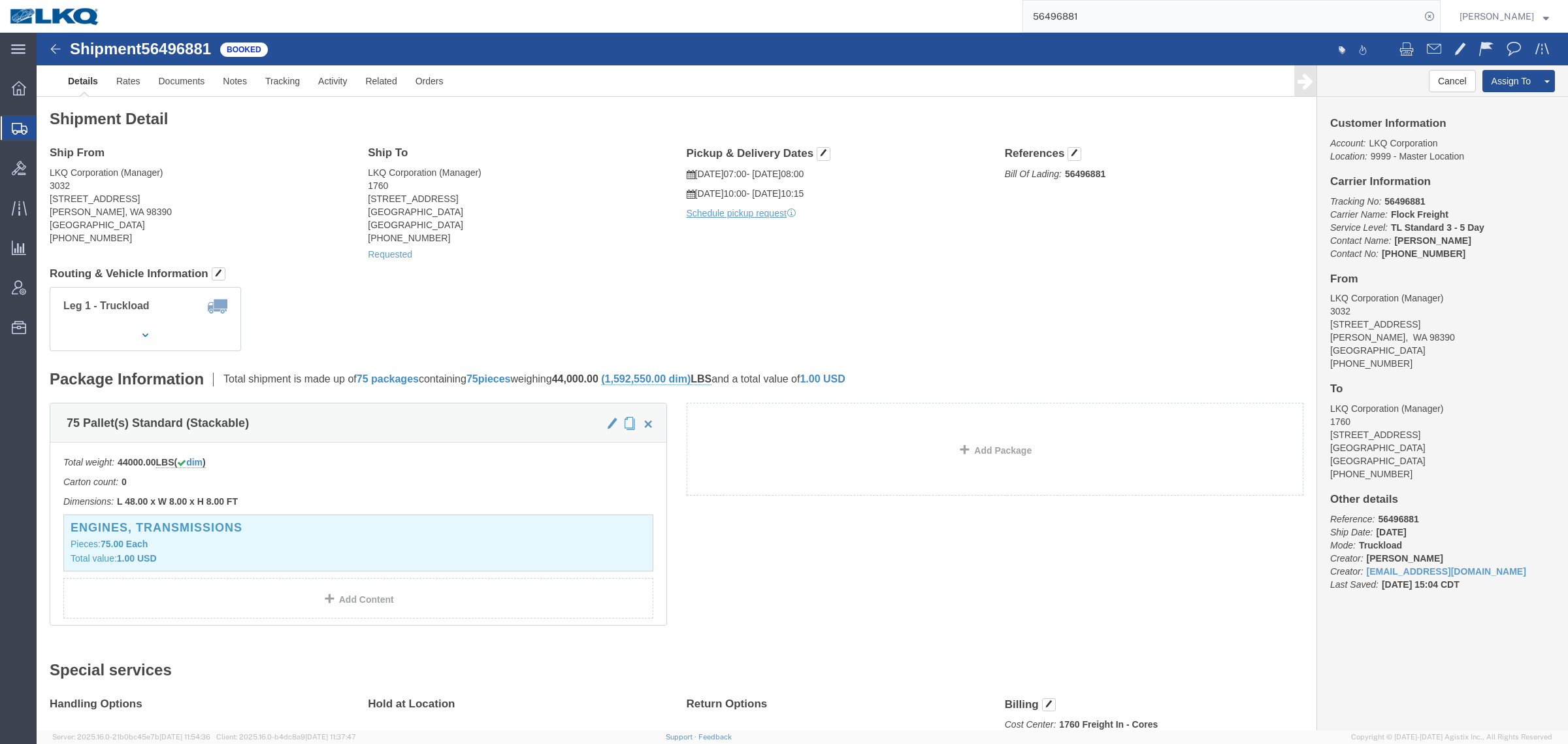
click address "LKQ Corporation (Manager) 1760 [STREET_ADDRESS] [PHONE_NUMBER]"
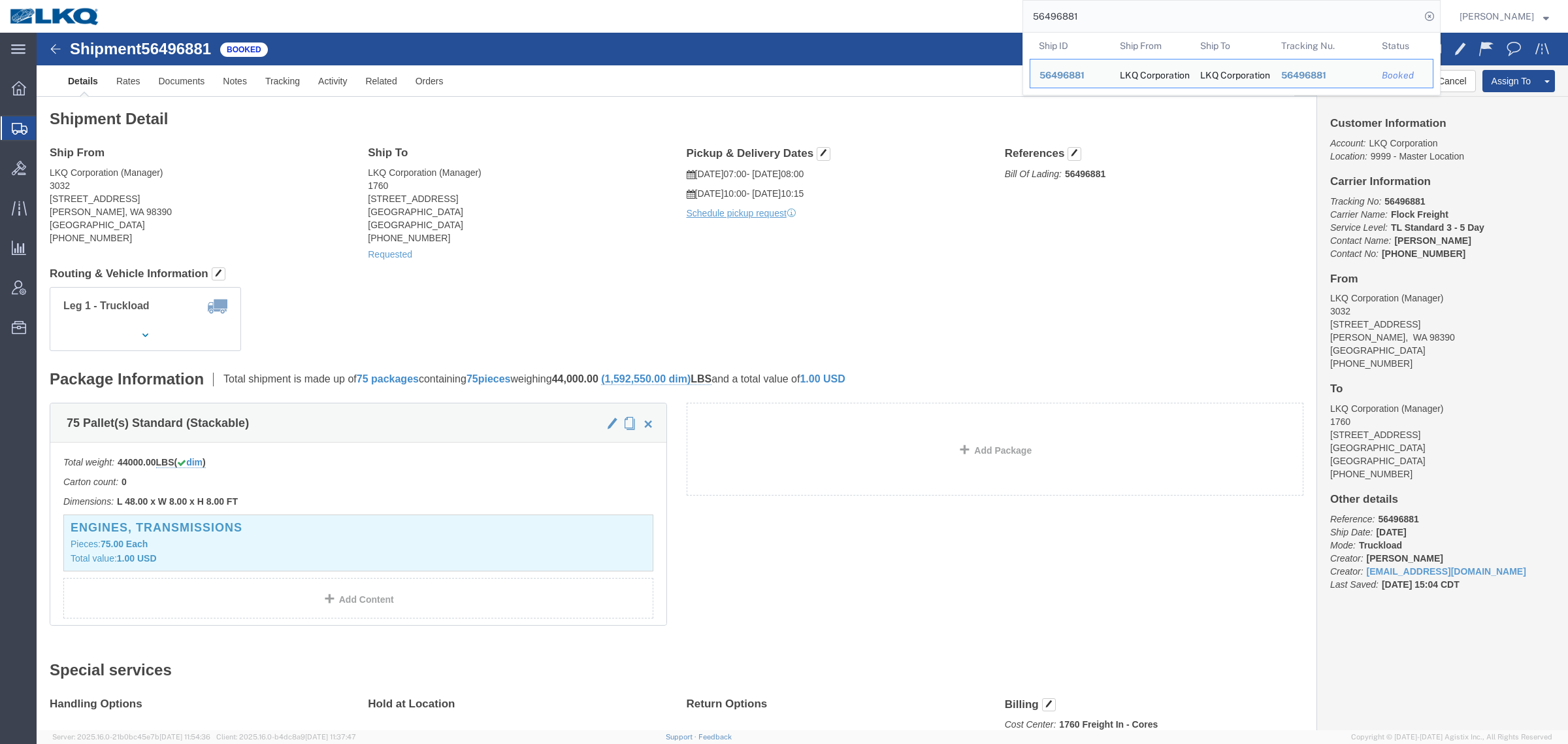
paste input "71455"
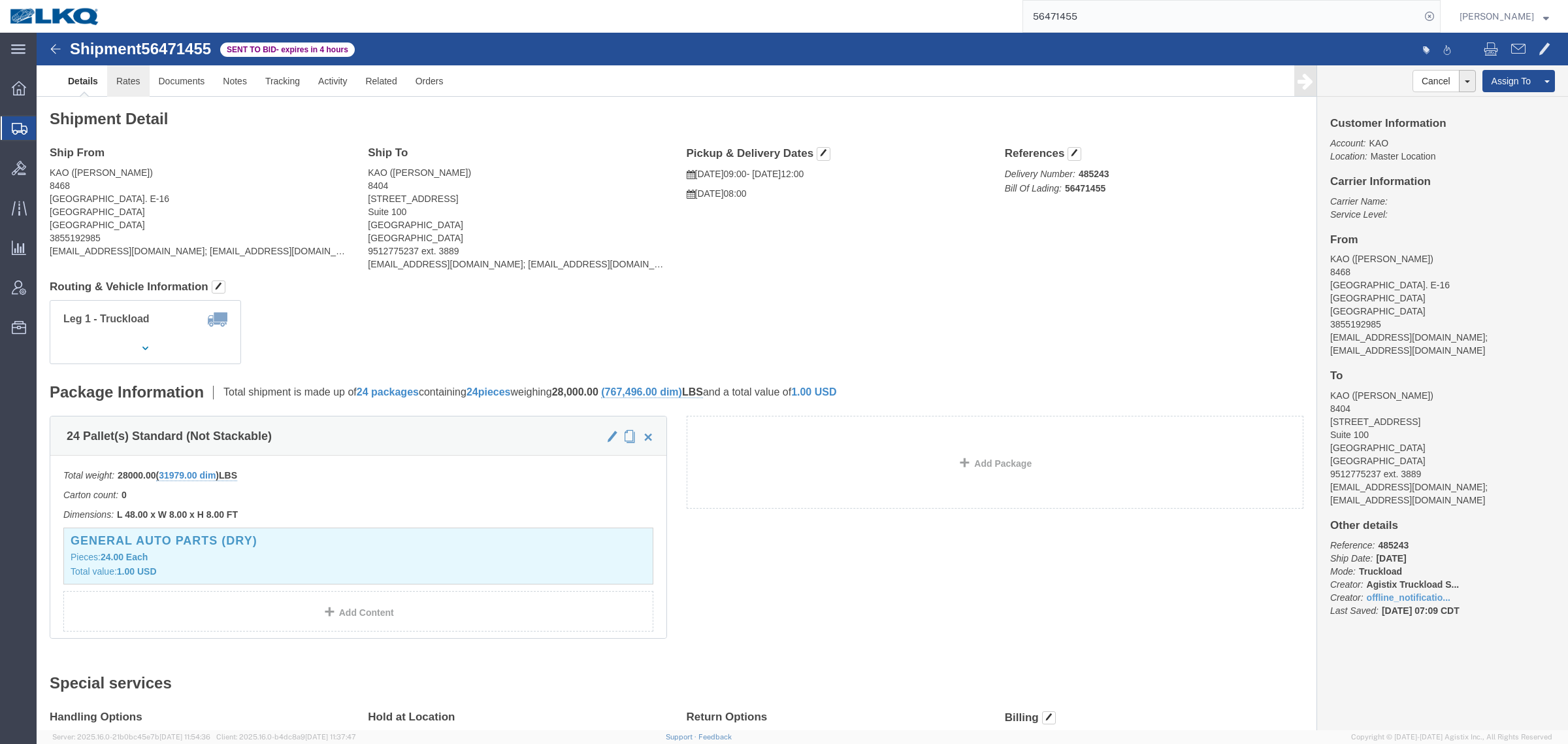
click link "Rates"
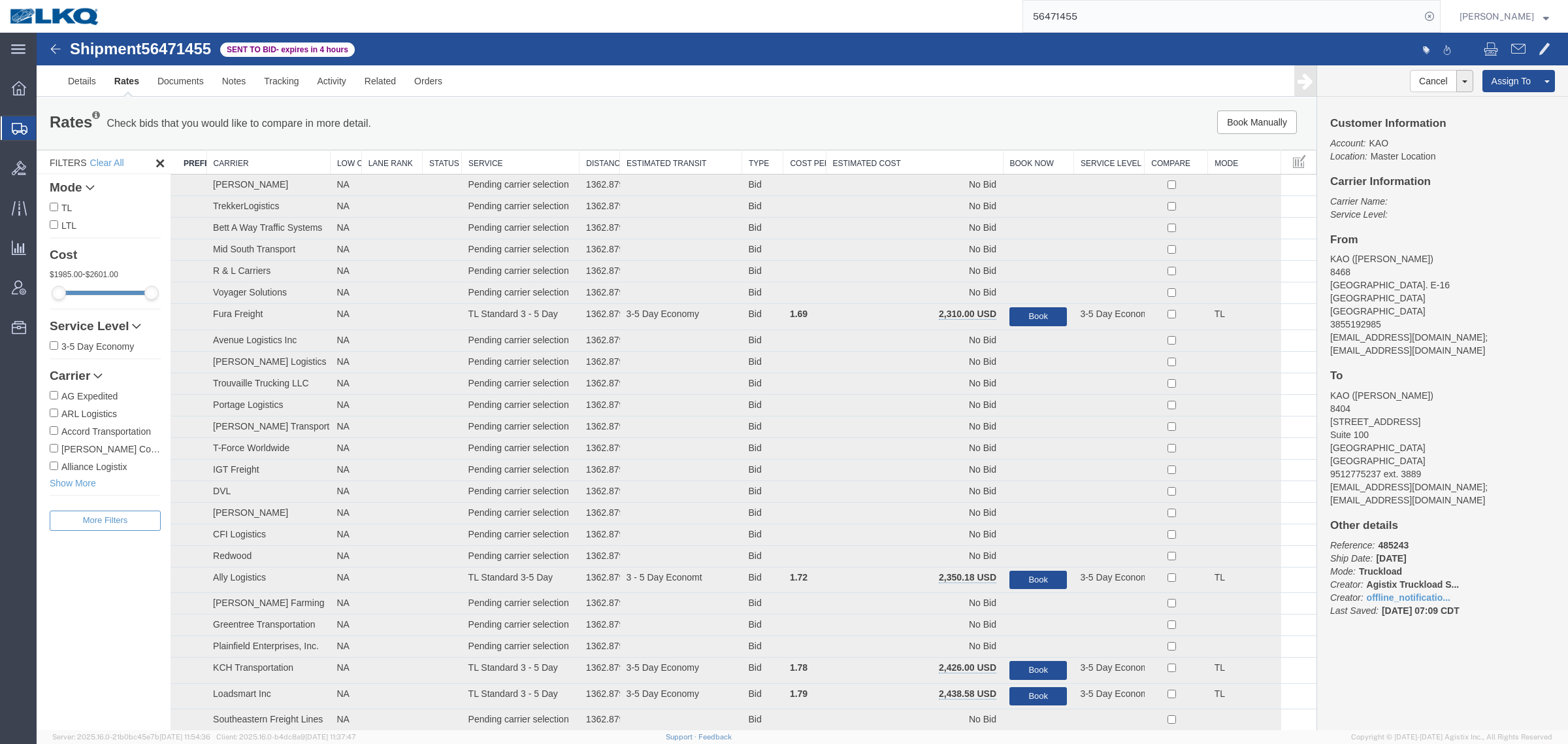
click at [906, 162] on th "Estimated Cost" at bounding box center [915, 161] width 177 height 24
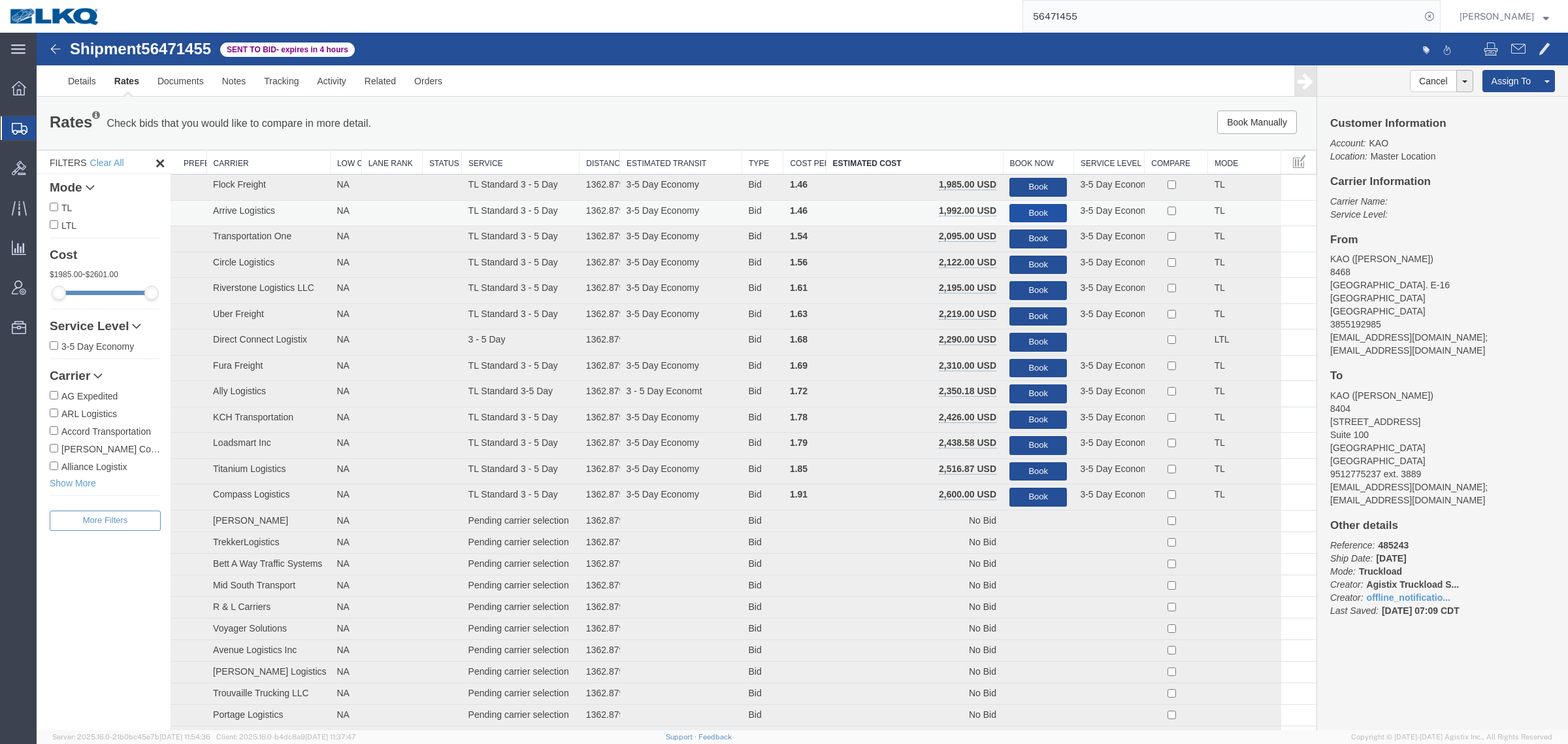
click at [1033, 211] on button "Book" at bounding box center [1039, 213] width 58 height 19
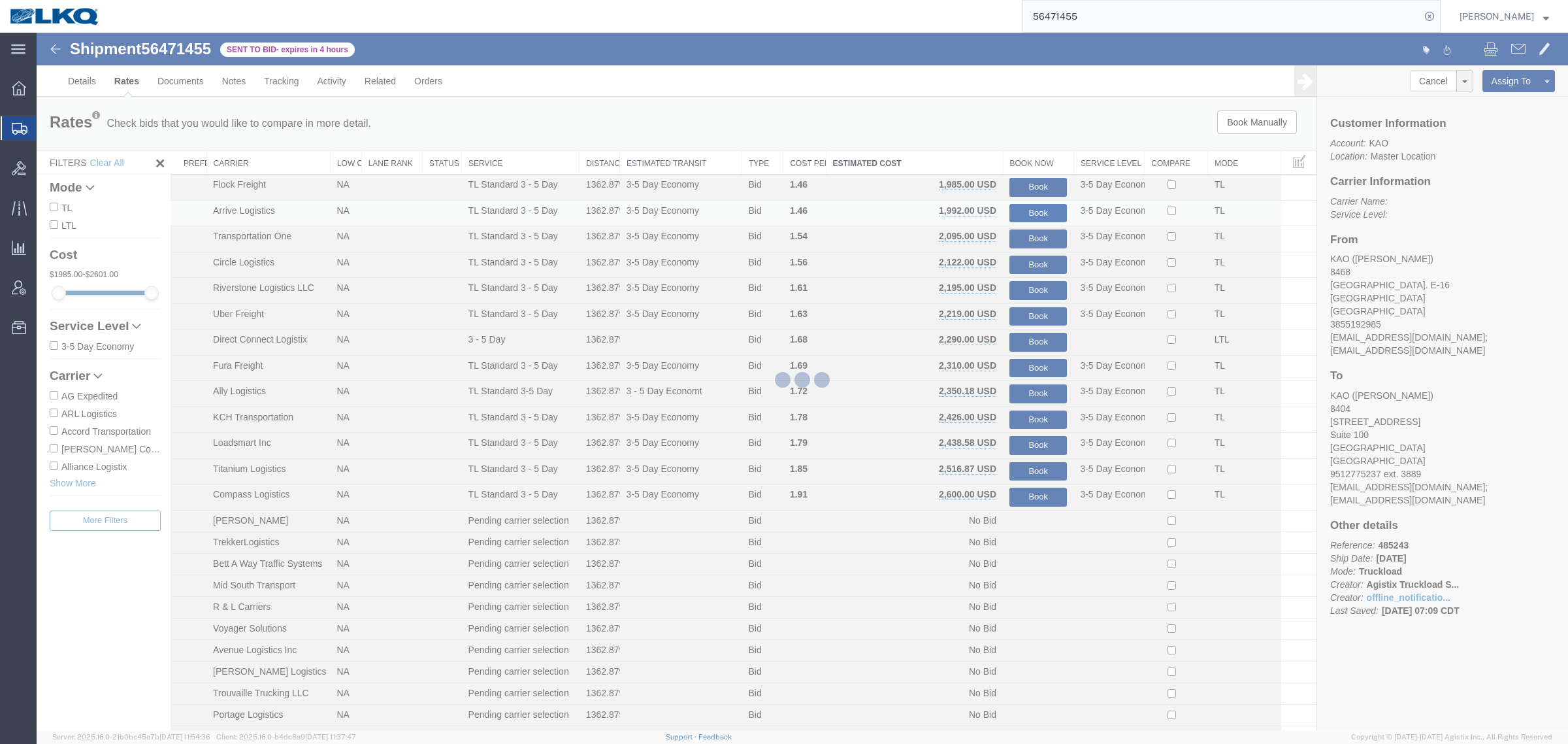
click at [997, 106] on div at bounding box center [802, 382] width 1531 height 698
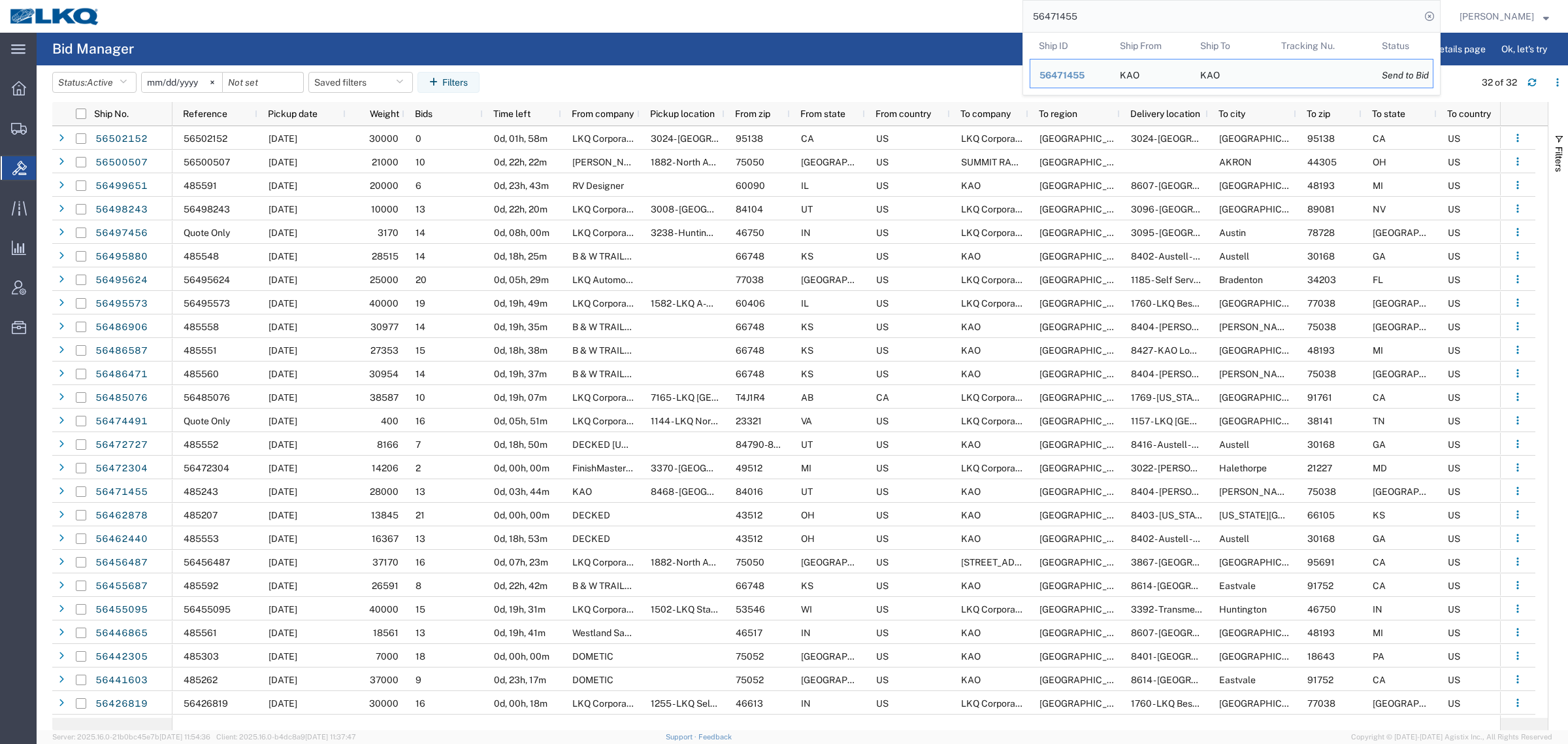
paste input "95624"
drag, startPoint x: 1122, startPoint y: 25, endPoint x: 916, endPoint y: 35, distance: 206.2
click at [932, 35] on div "main_menu Created with Sketch. Collapse Menu Overview Shipments Shipment Manage…" at bounding box center [784, 388] width 1568 height 711
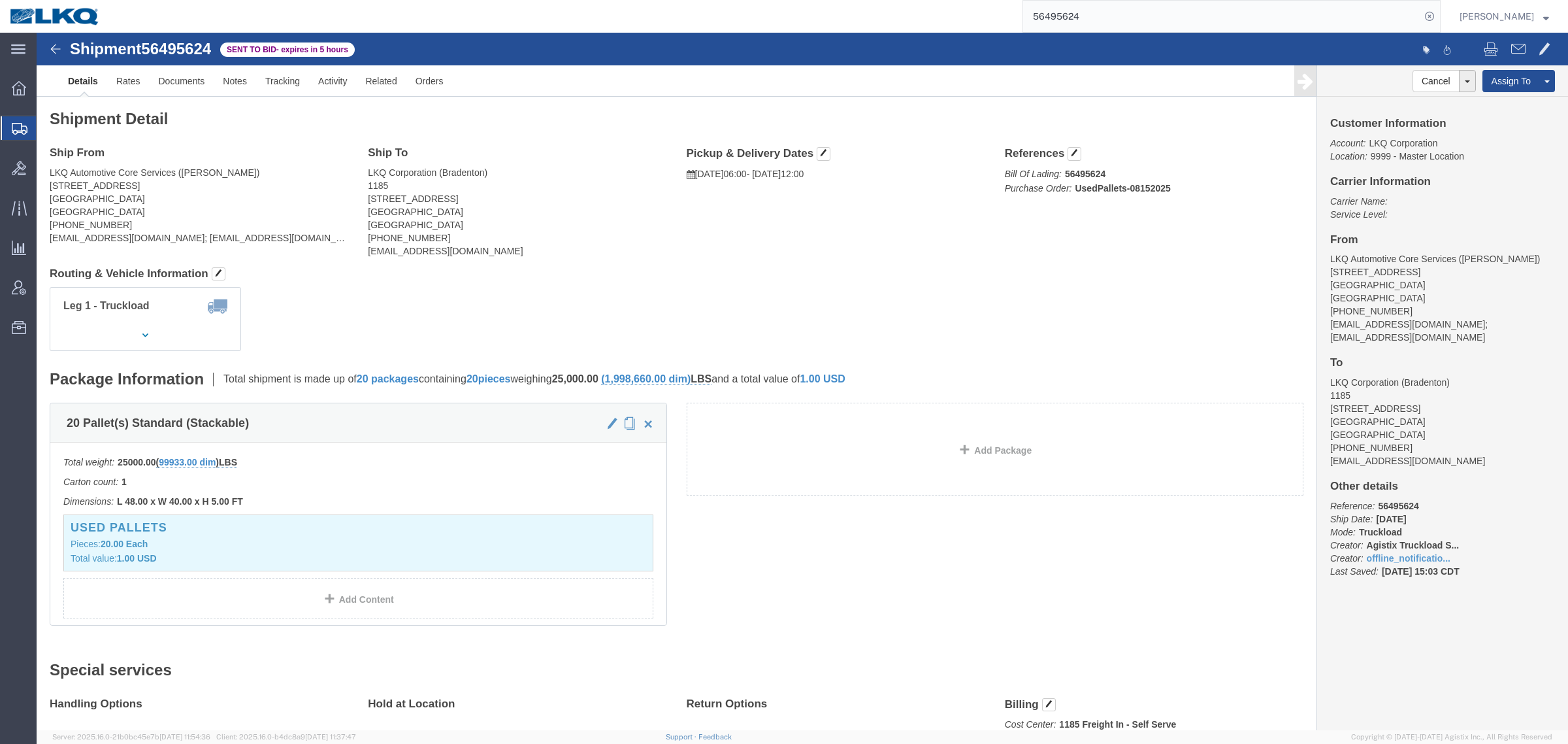
click h2 "Shipment Detail"
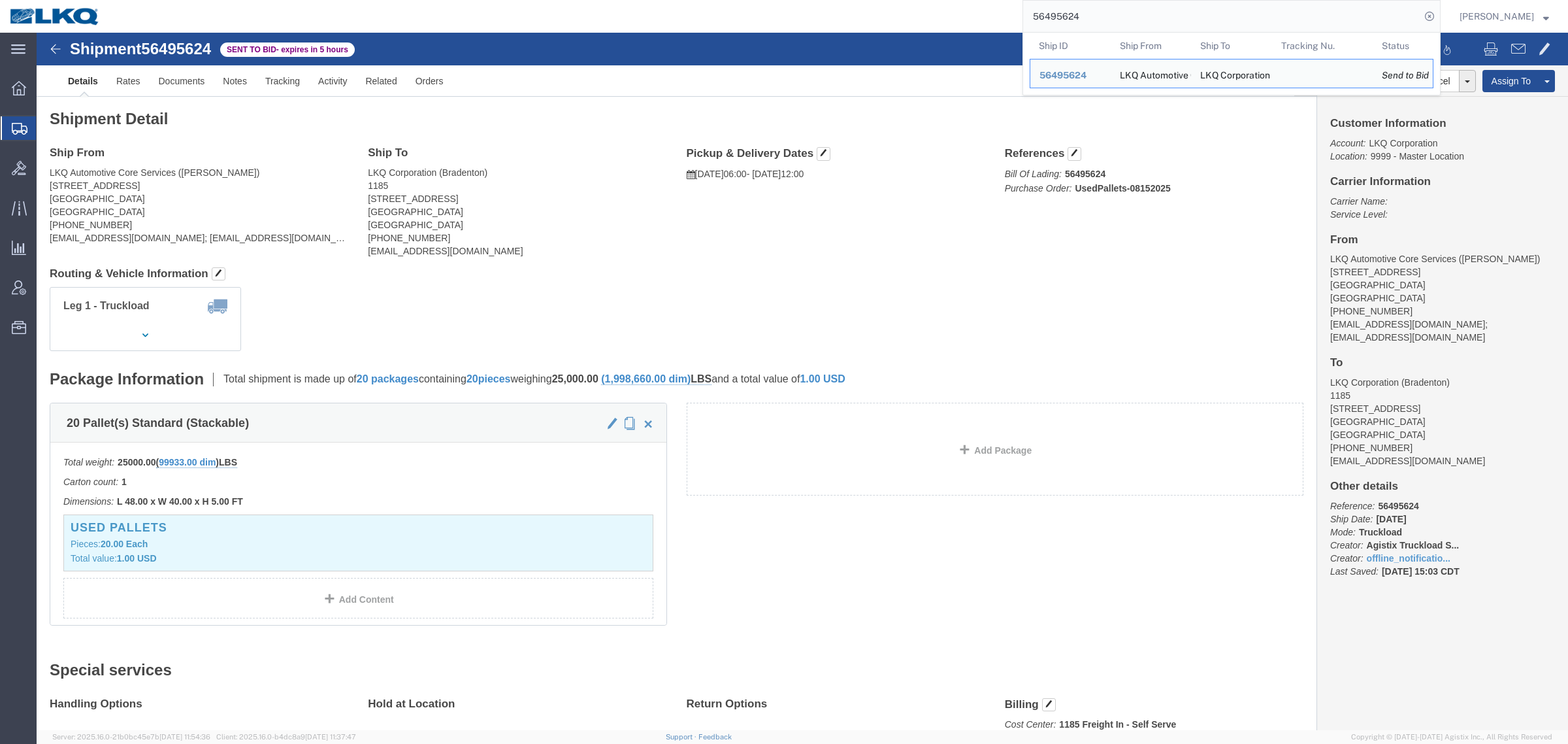
click h2 "Shipment Detail"
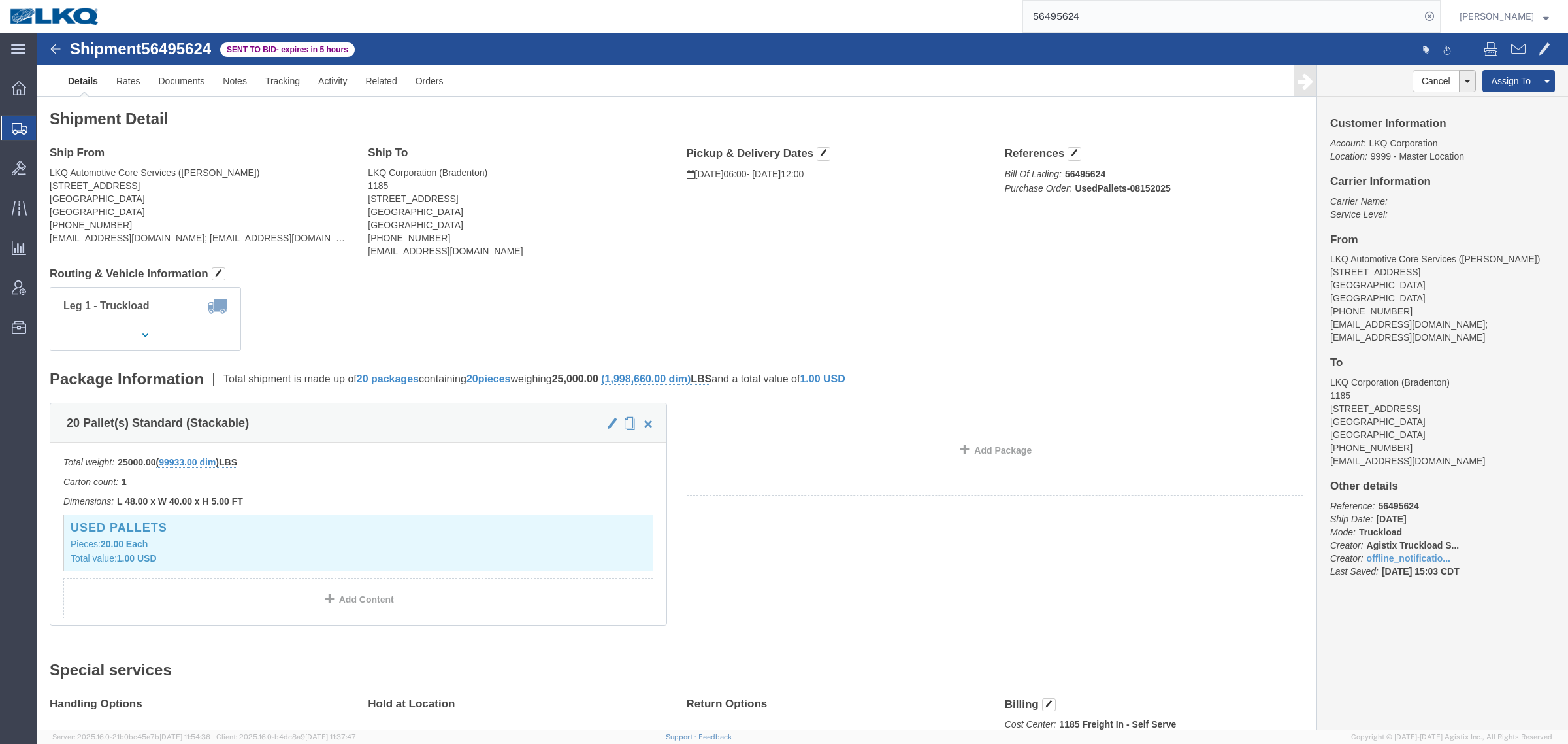
drag, startPoint x: 185, startPoint y: 107, endPoint x: 157, endPoint y: 103, distance: 28.3
click div "Shipment Detail Ship From LKQ Automotive Core Services (Alfredo Canales) 1714 W…"
click link "Rates"
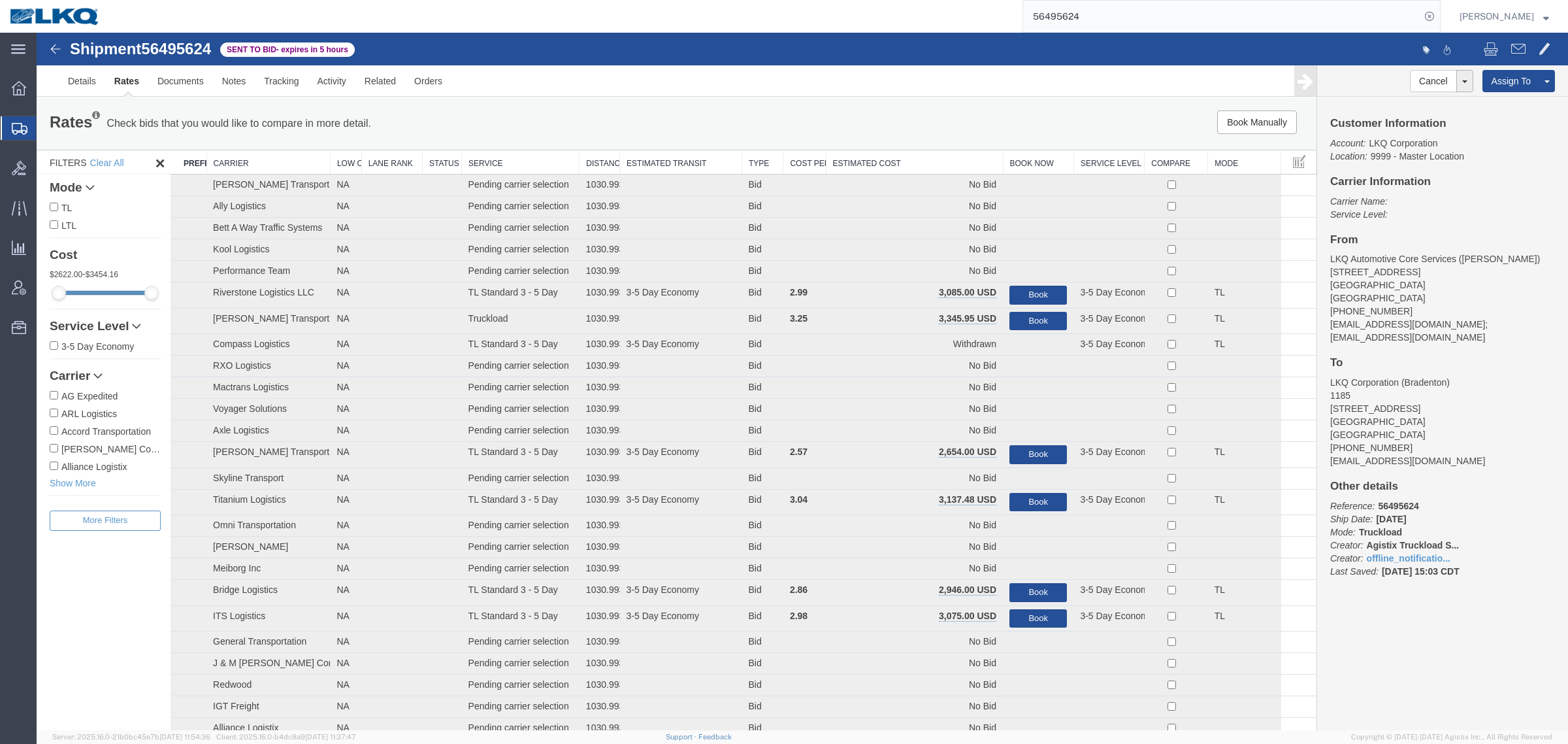
click at [922, 157] on th "Estimated Cost" at bounding box center [915, 161] width 177 height 24
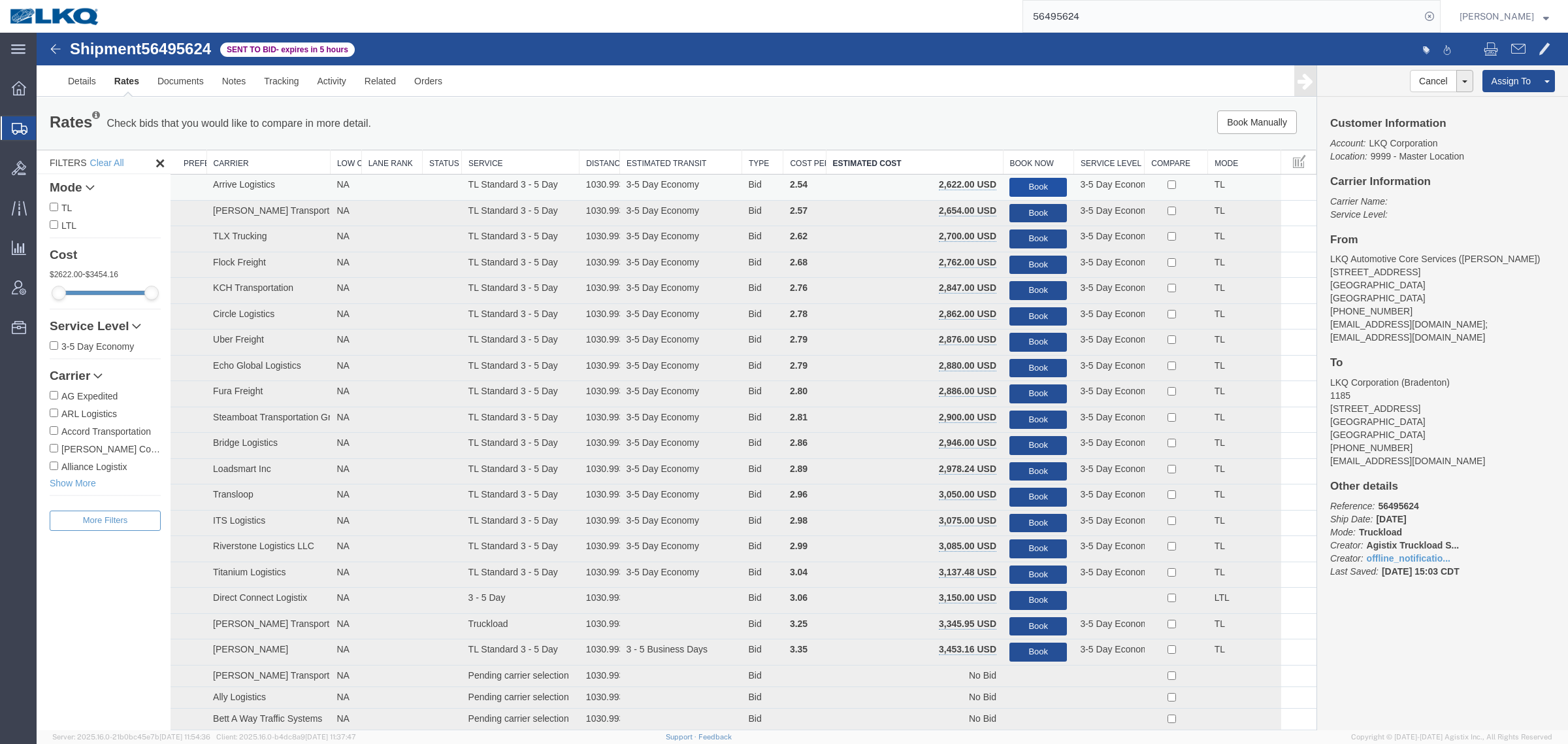
click at [1034, 185] on button "Book" at bounding box center [1039, 187] width 58 height 19
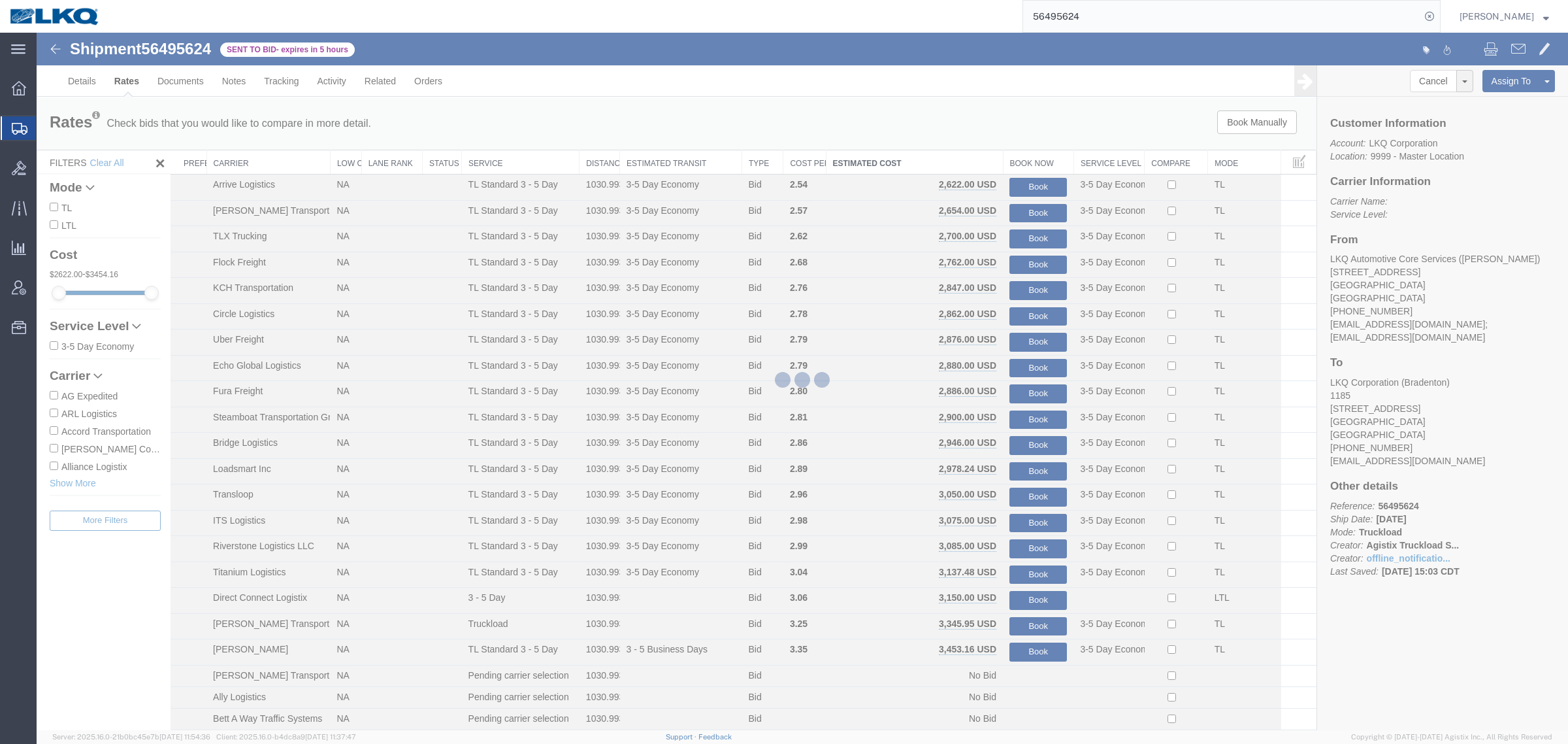
click at [1021, 137] on div at bounding box center [802, 382] width 1531 height 698
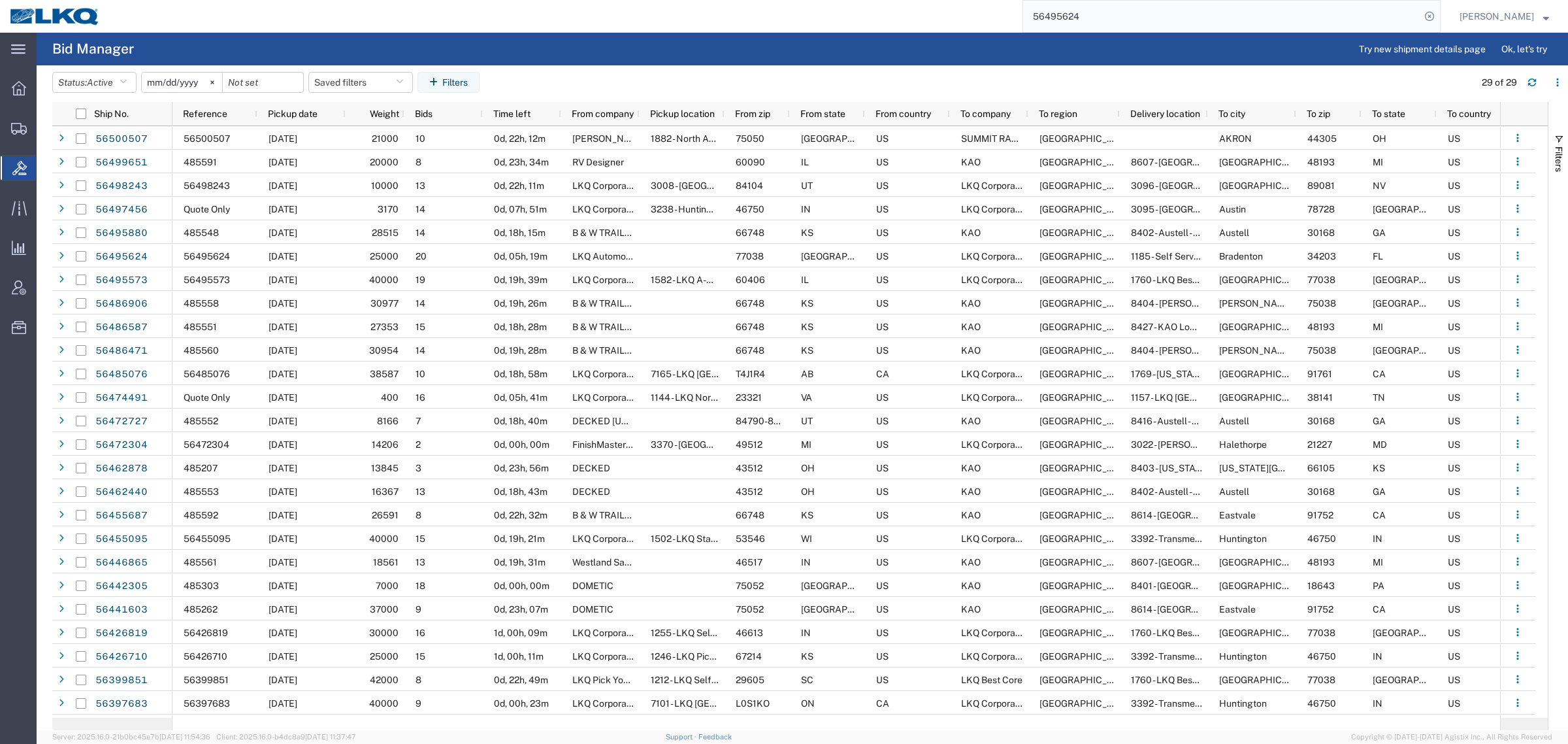
click at [898, 57] on agx-page-header "Bid Manager Try new shipment details page Ok, let's try" at bounding box center [802, 49] width 1531 height 33
click at [409, 21] on div "56495624" at bounding box center [774, 16] width 1331 height 33
drag, startPoint x: 1124, startPoint y: 32, endPoint x: 916, endPoint y: 27, distance: 208.1
click at [925, 33] on div "main_menu Created with Sketch. Collapse Menu Overview Shipments Shipment Manage…" at bounding box center [784, 388] width 1568 height 711
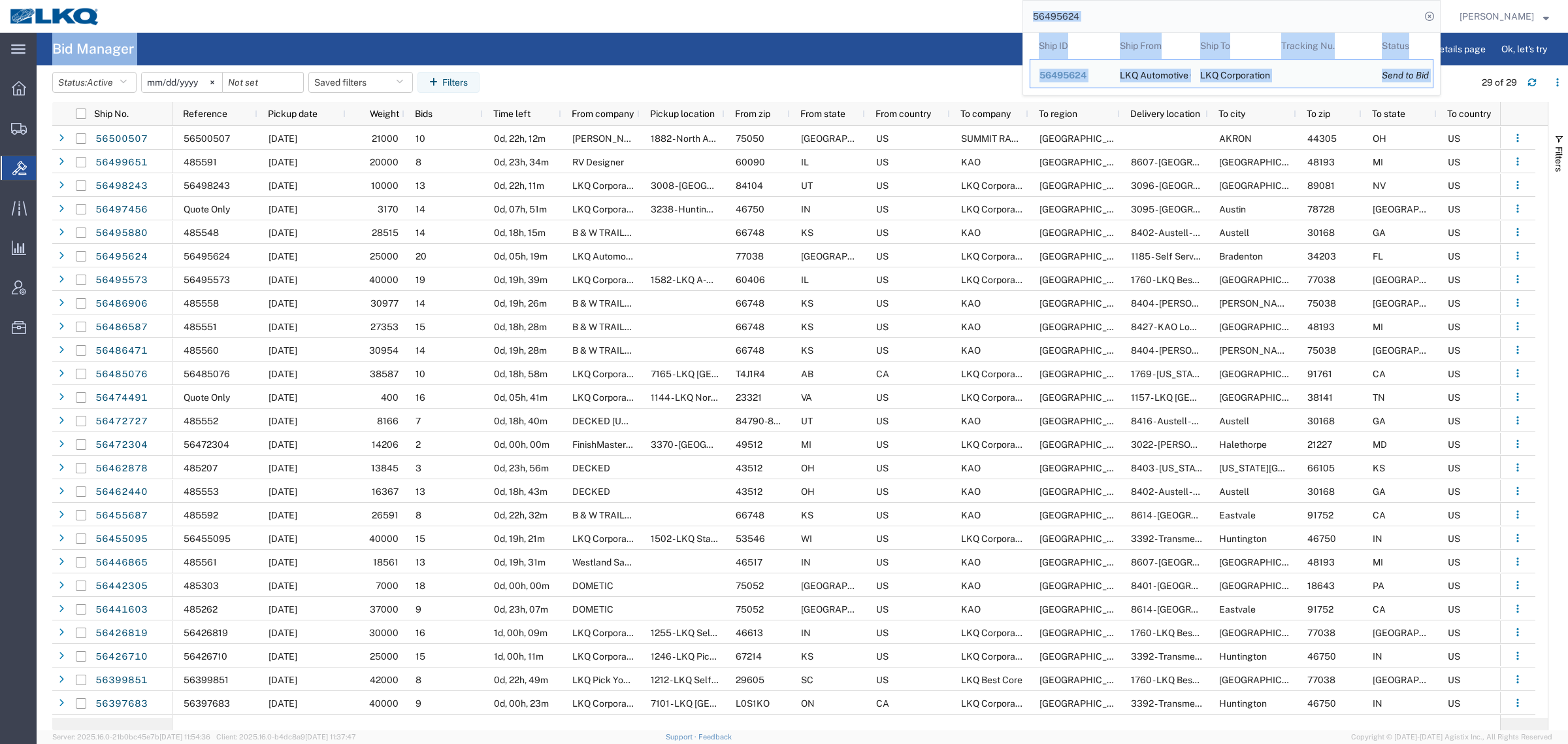
click at [1108, 13] on input "56495624" at bounding box center [1221, 16] width 397 height 32
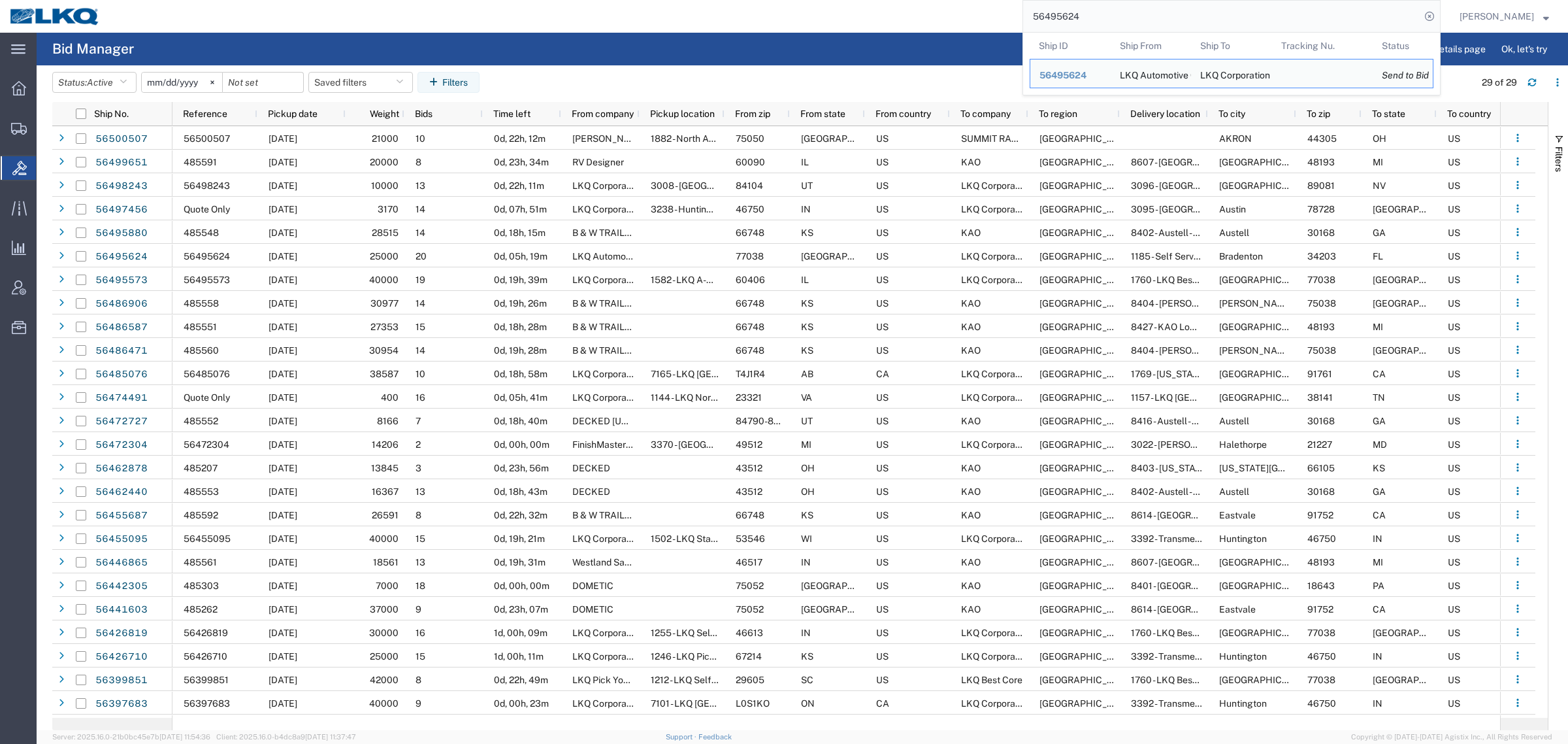
click at [1108, 13] on input "56495624" at bounding box center [1221, 16] width 397 height 32
paste input "85076"
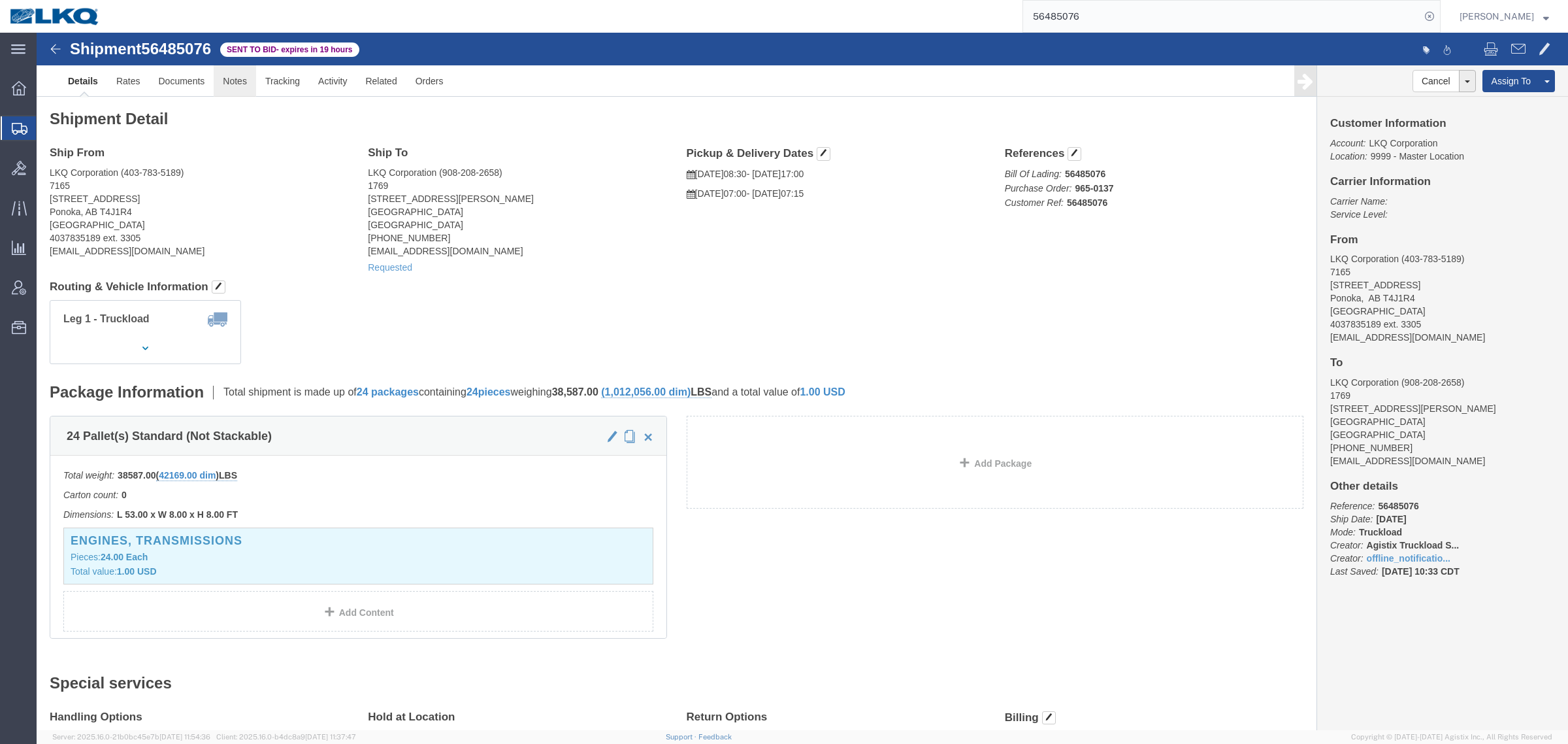
click link "Notes"
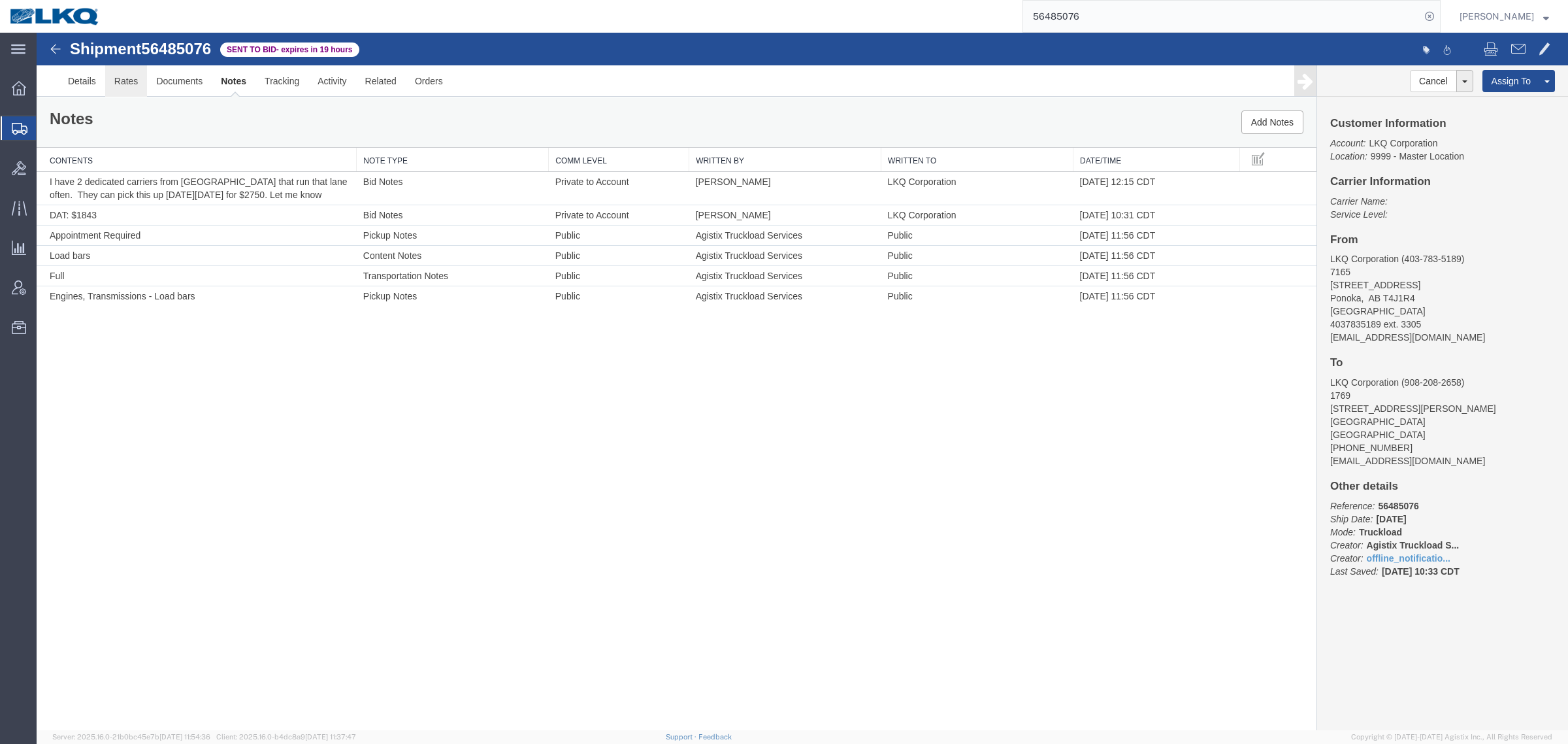
click at [129, 80] on link "Rates" at bounding box center [126, 81] width 42 height 32
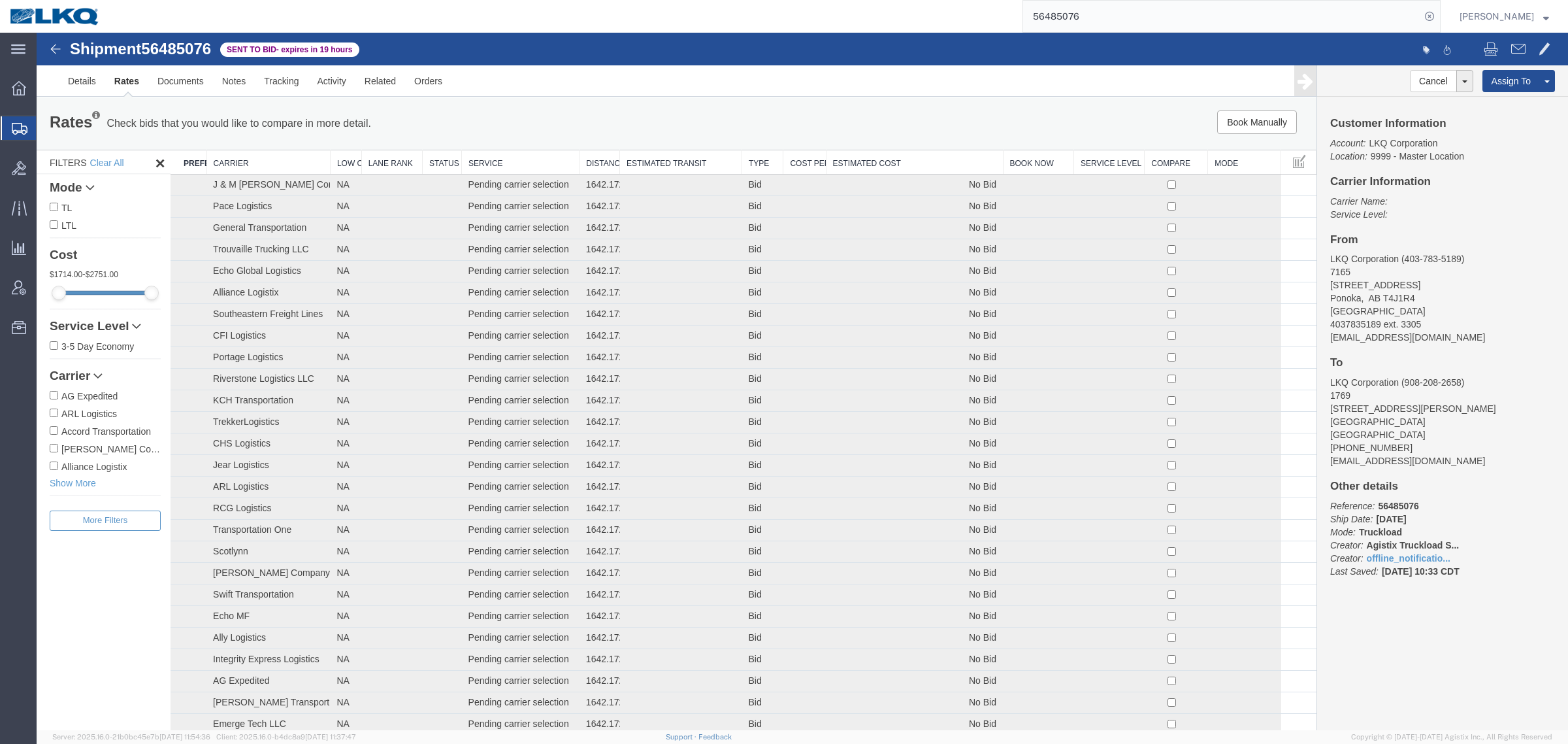
click at [912, 155] on th "Estimated Cost" at bounding box center [915, 161] width 177 height 24
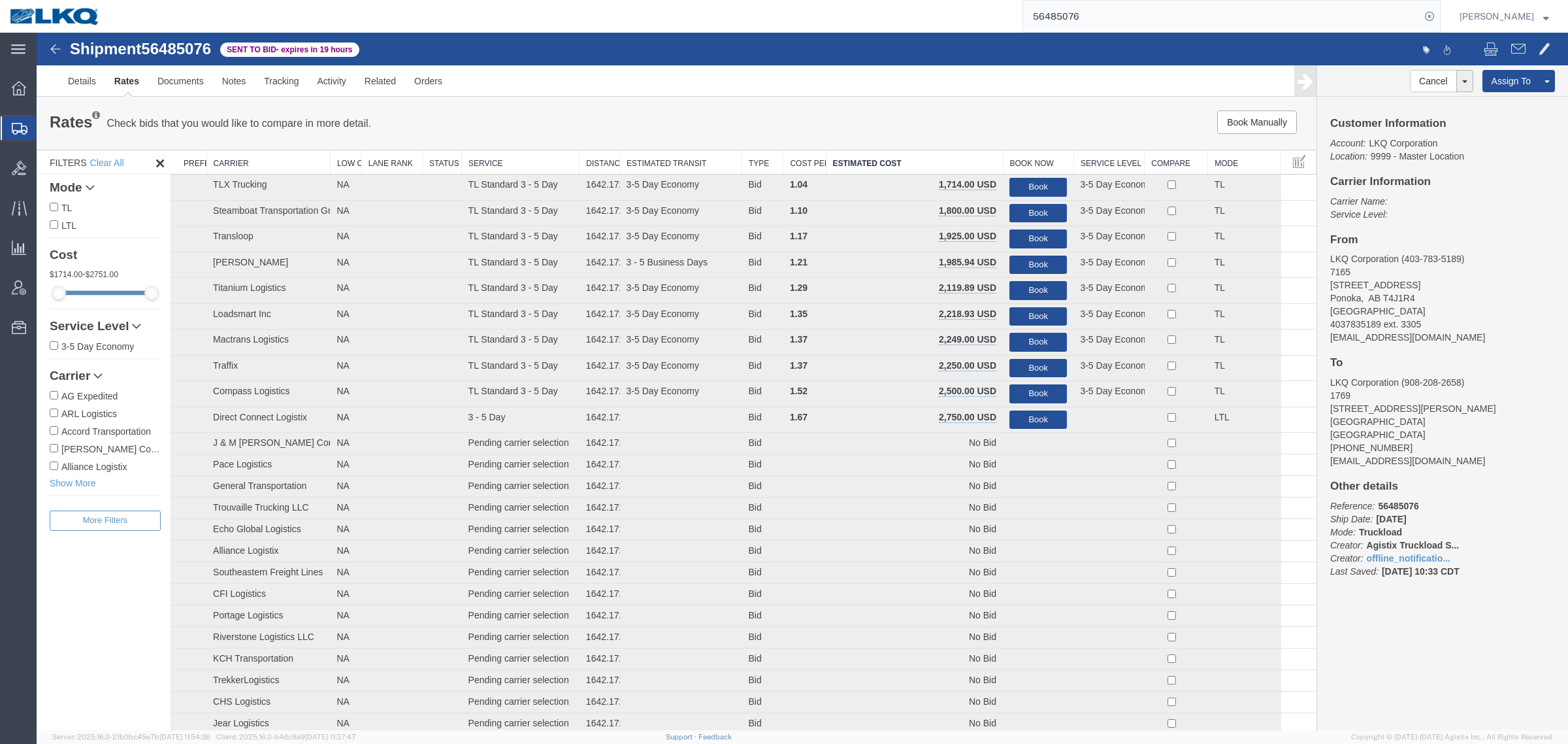
click at [935, 142] on div "Rates Check bids that you would like to compare in more detail. Compare Filter …" at bounding box center [676, 123] width 1280 height 52
click at [1017, 211] on button "Book" at bounding box center [1039, 213] width 58 height 19
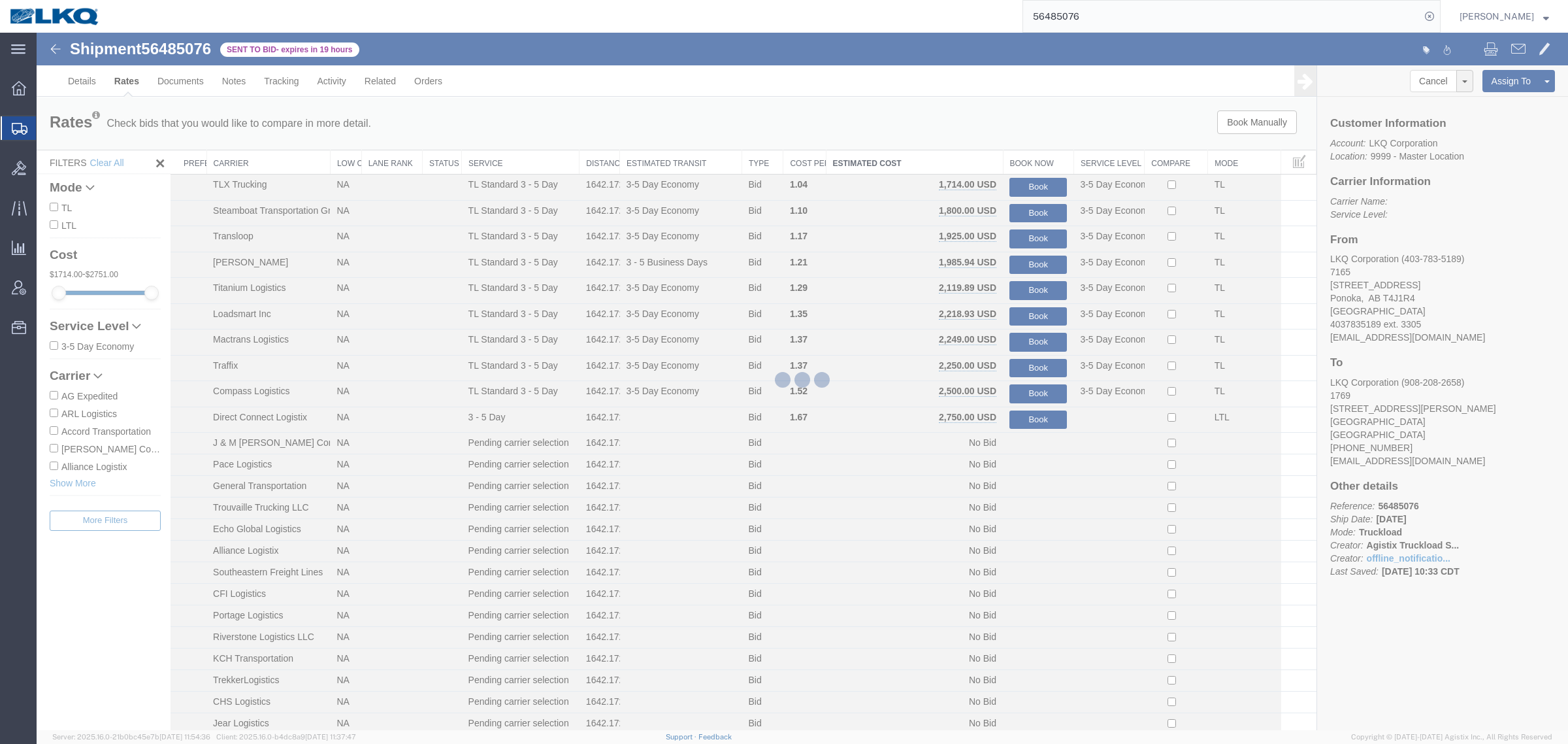
click at [972, 107] on div at bounding box center [802, 382] width 1531 height 698
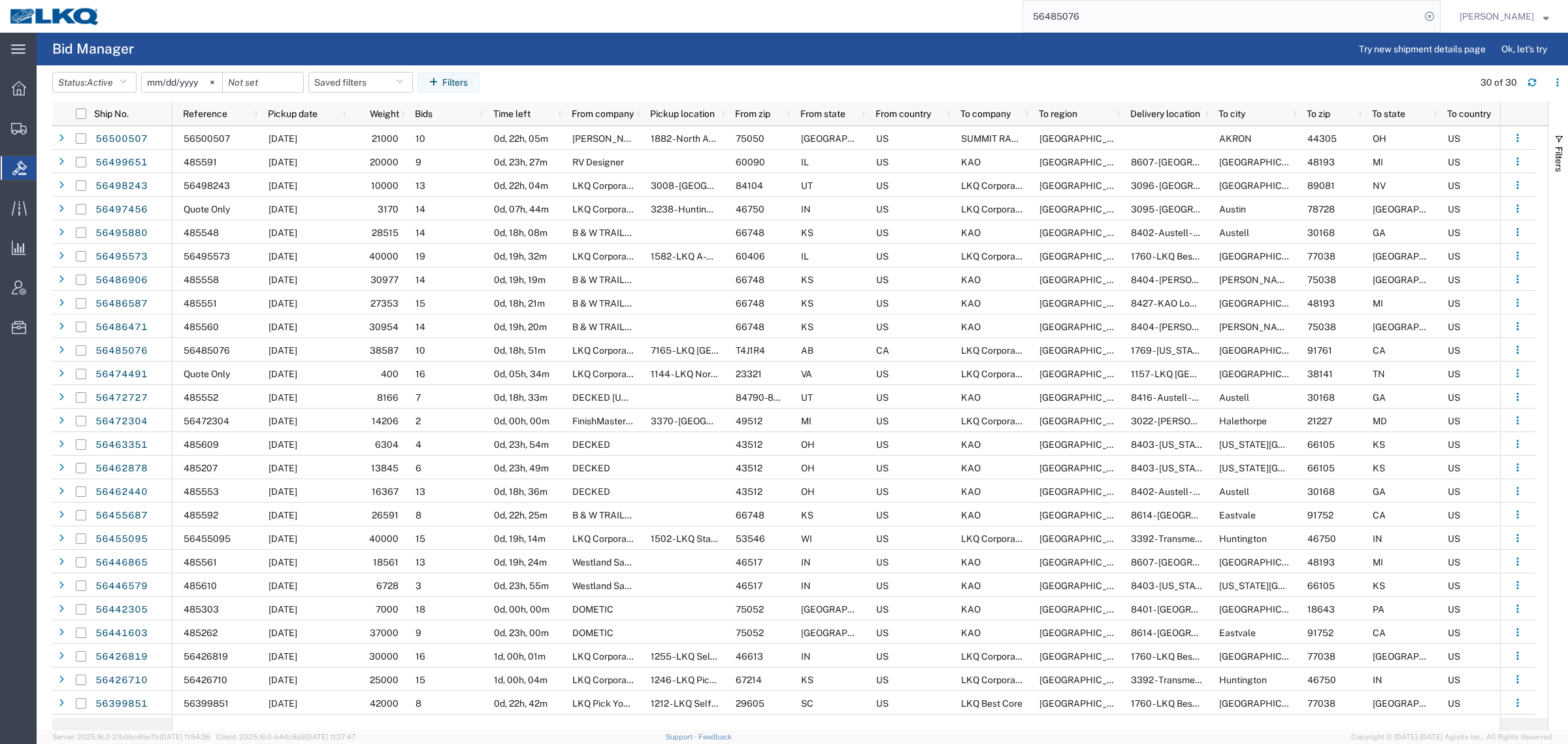
drag, startPoint x: 912, startPoint y: 23, endPoint x: 902, endPoint y: 28, distance: 11.2
click at [906, 26] on div "56485076" at bounding box center [774, 16] width 1331 height 33
paste input "62440"
type input "56462440"
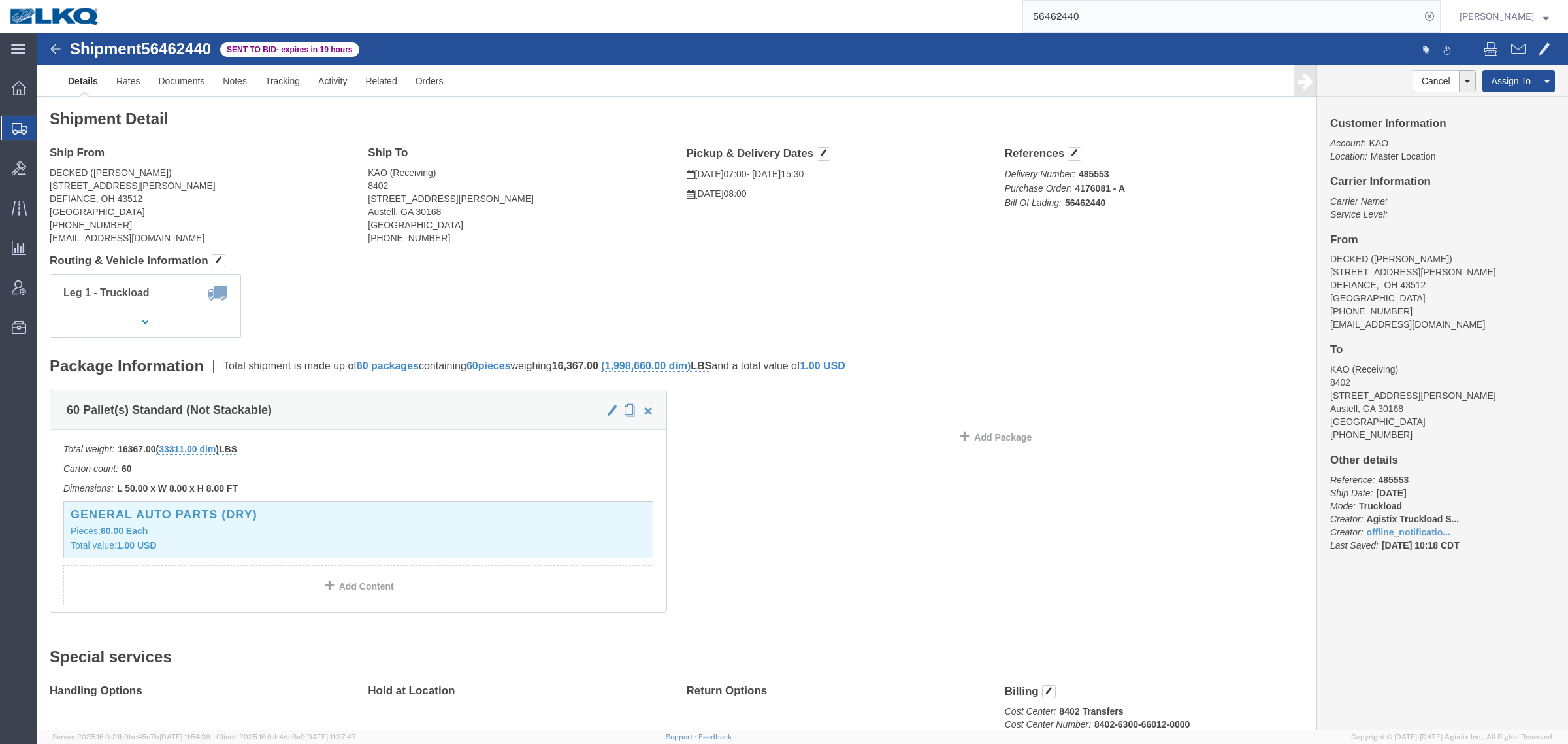
click div "Leg 1 - Truckload Vehicle 1: Standard Dry Van (53 Feet) Number of trucks: 1"
click address "DECKED (Ashley Schwarzman) 25401 ELLIOTT RD DEFIANCE, OH 43512 United States 20…"
click link "Rates"
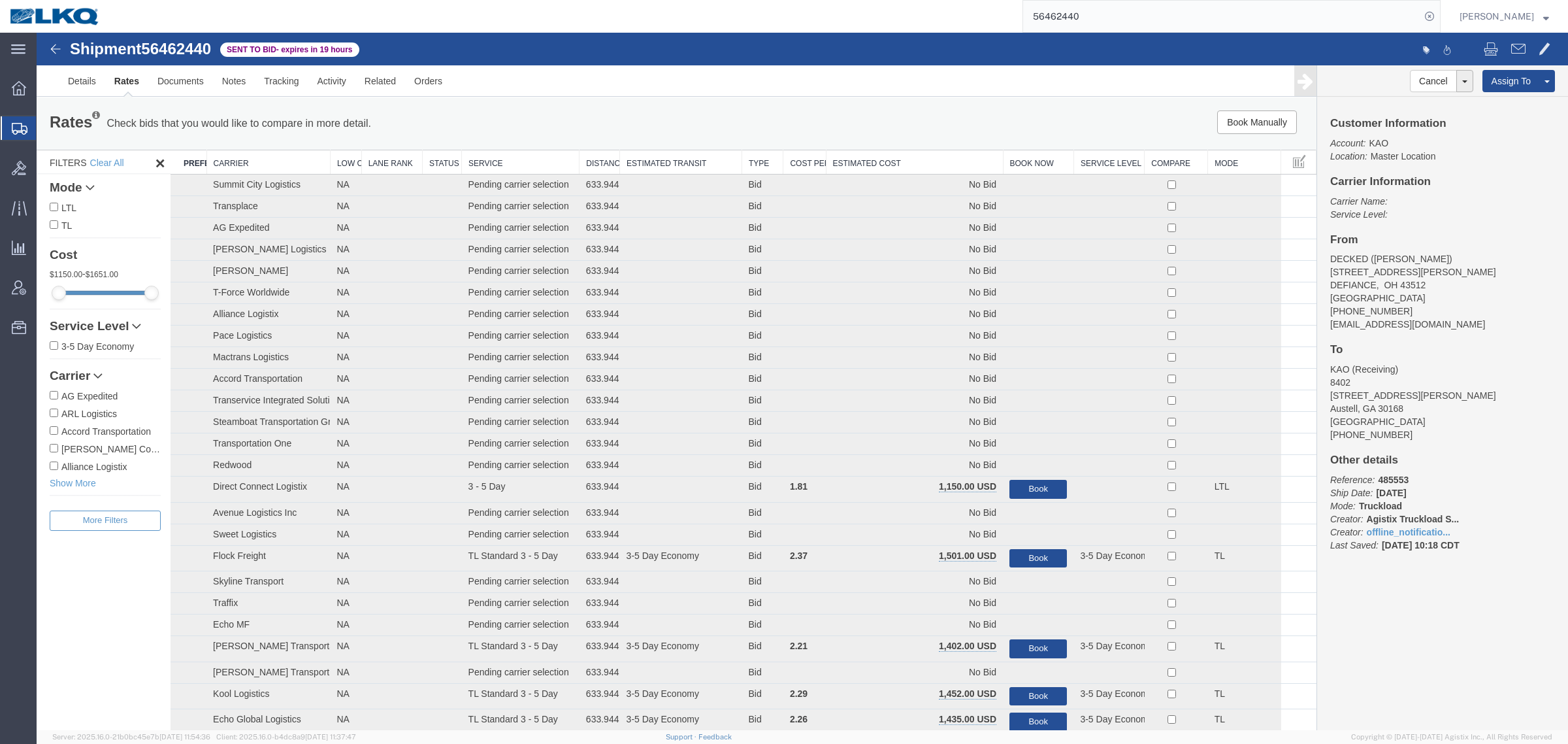
click at [854, 154] on th "Estimated Cost" at bounding box center [915, 161] width 177 height 24
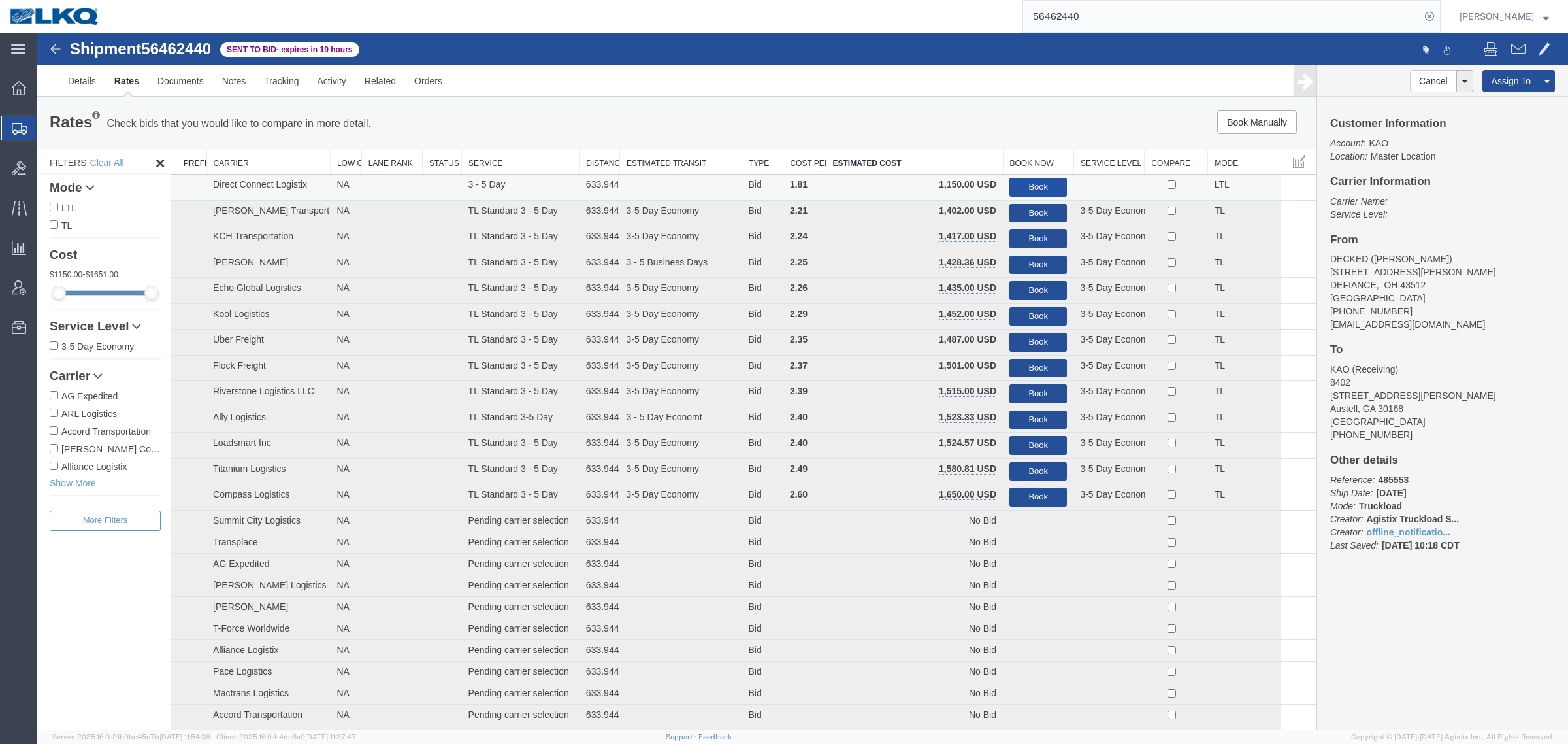
click at [1041, 183] on button "Book" at bounding box center [1039, 187] width 58 height 19
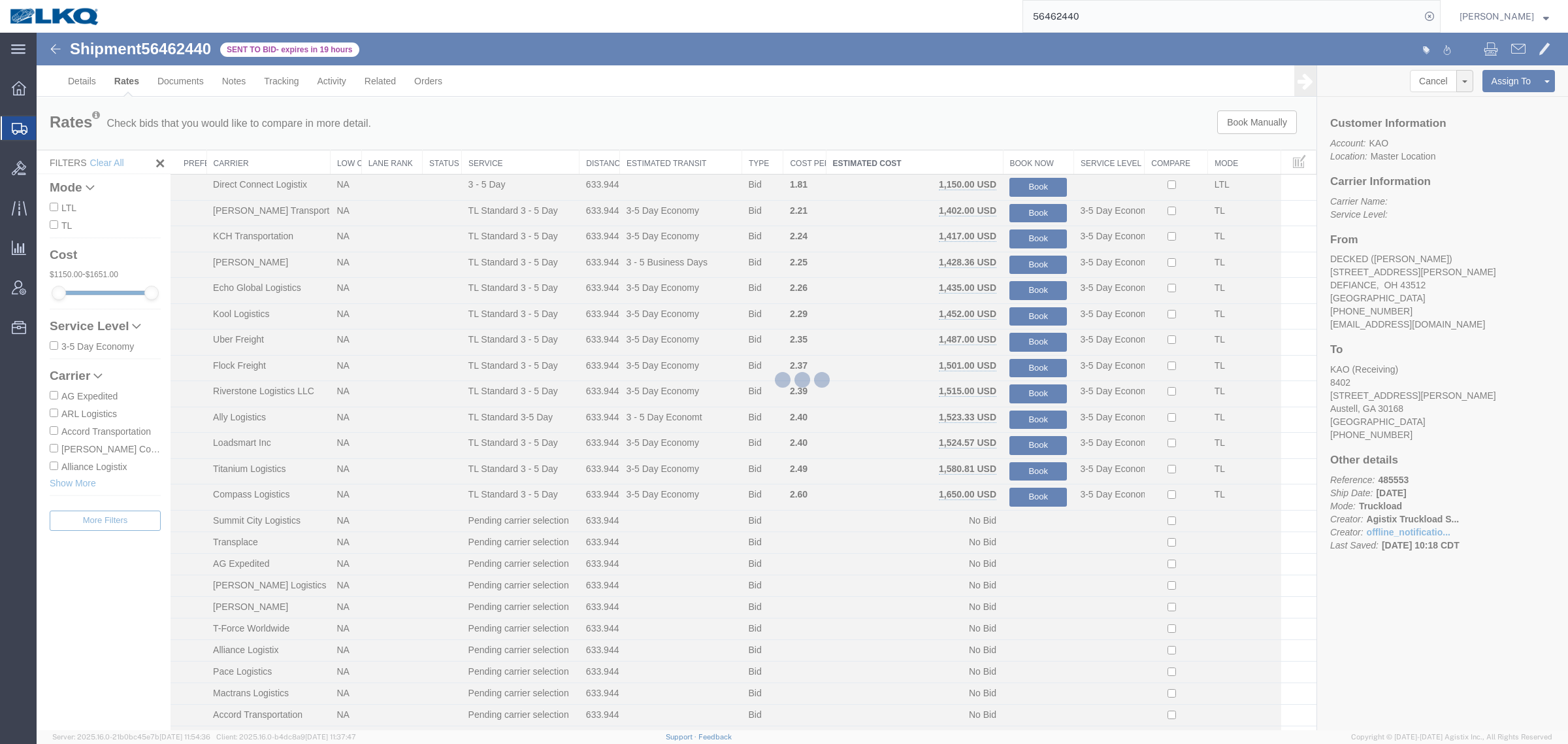
click at [1008, 99] on div at bounding box center [802, 382] width 1531 height 698
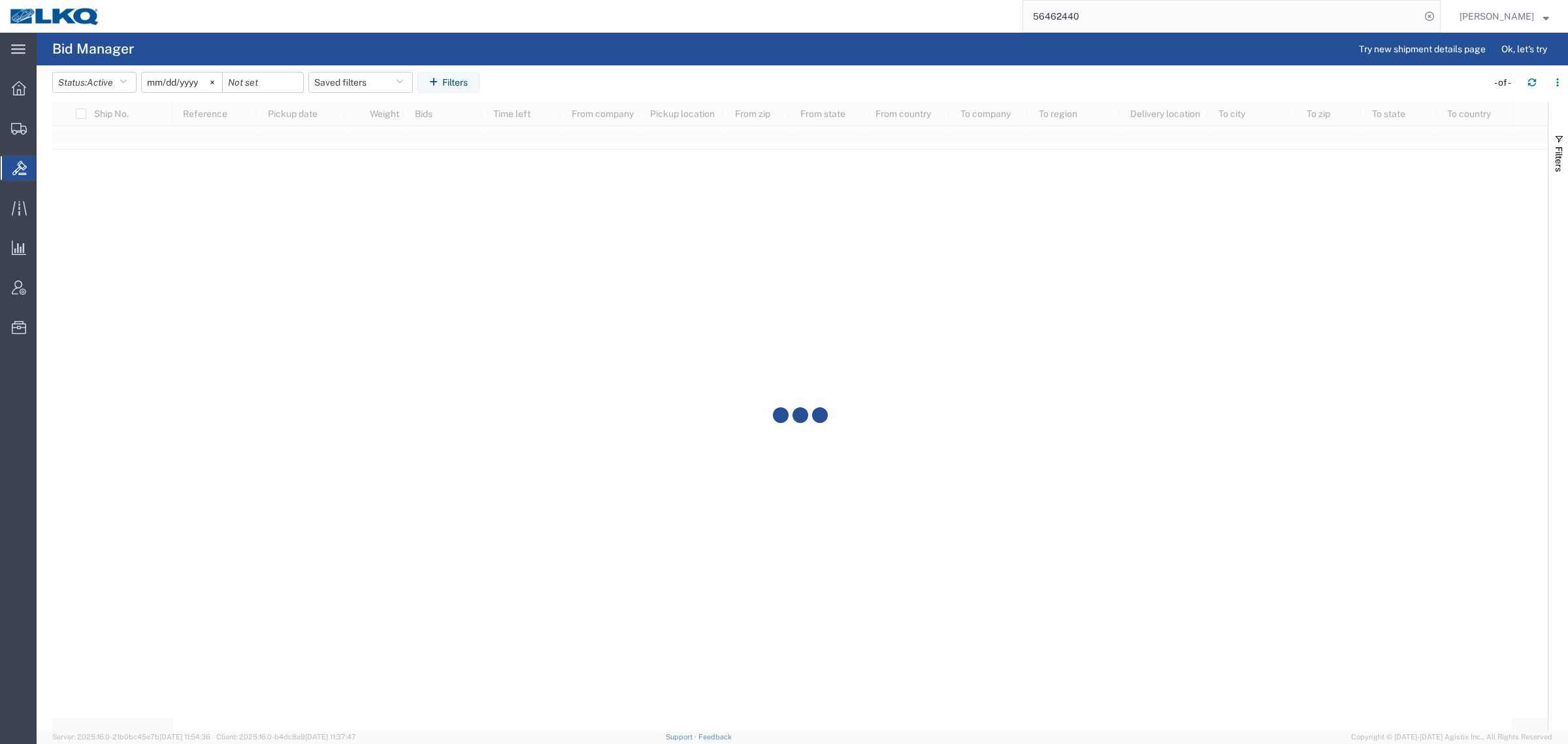
click at [1140, 15] on input "56462440" at bounding box center [1221, 16] width 397 height 32
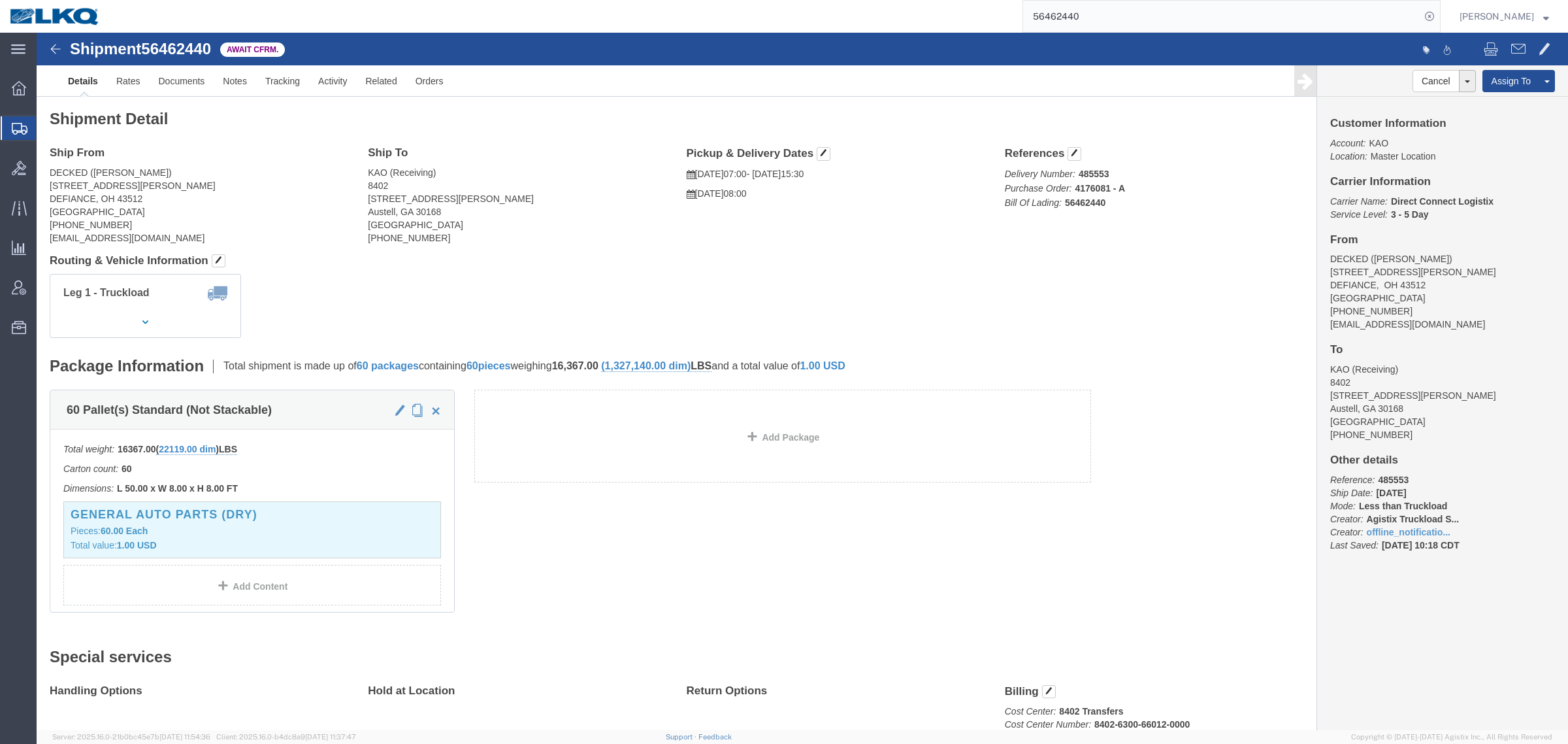
click address "KAO (Receiving) 8402 600 Hartman Industrial Ct. Austell, GA 30168 United States…"
click link "Notes"
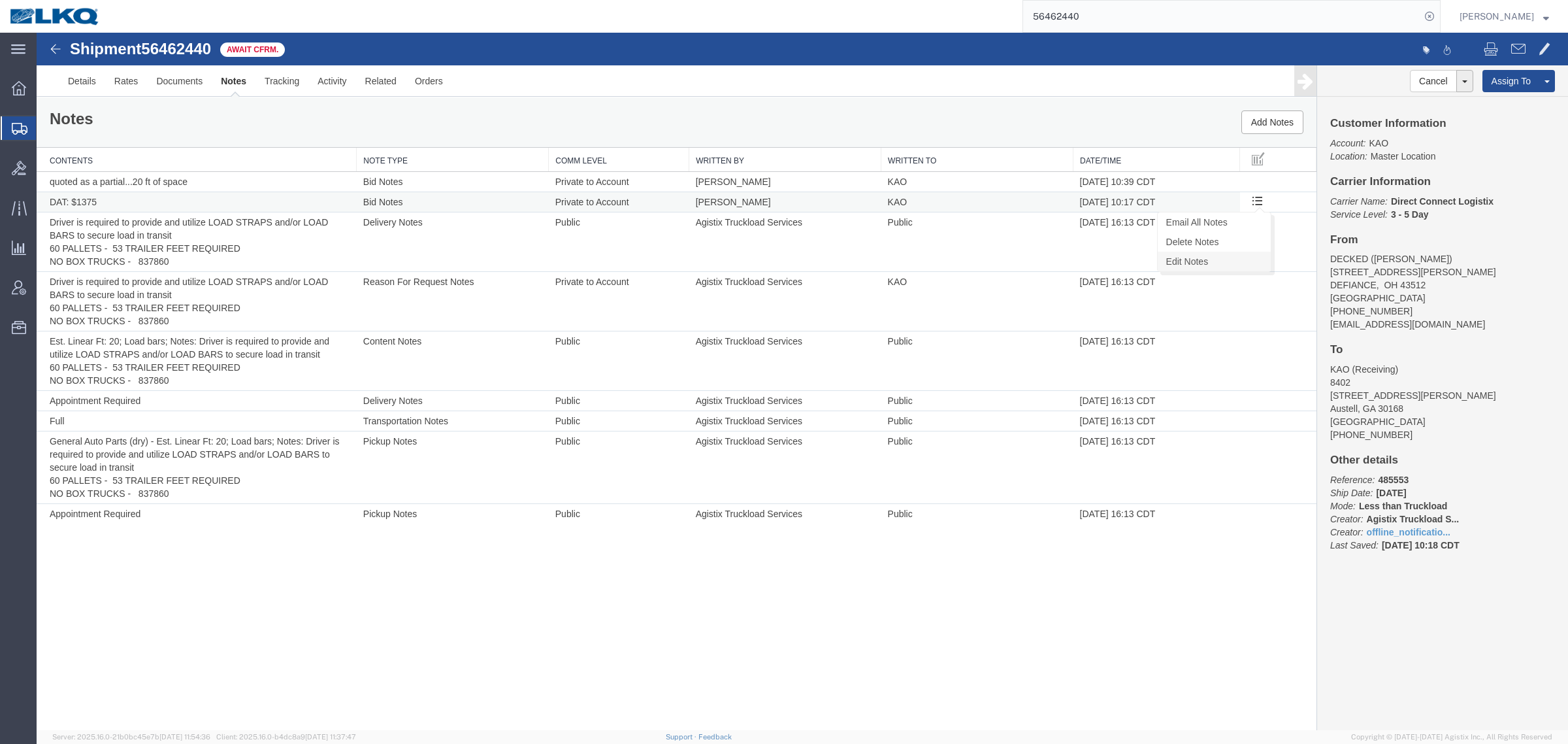
click at [1243, 261] on link "Edit Notes" at bounding box center [1214, 261] width 113 height 19
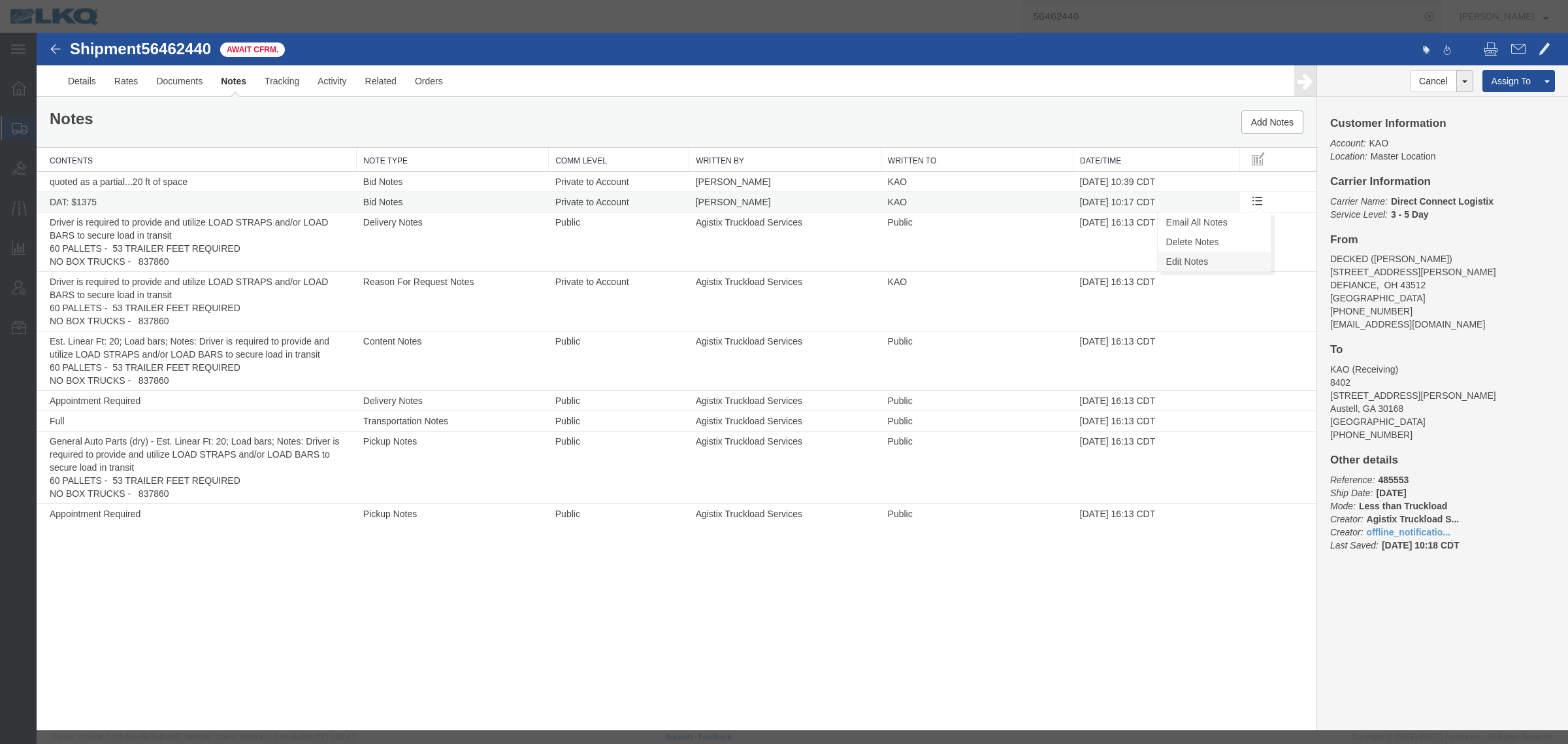
select select "BID_NOTES"
select select "PRIVATE_TO_ACCOUNT"
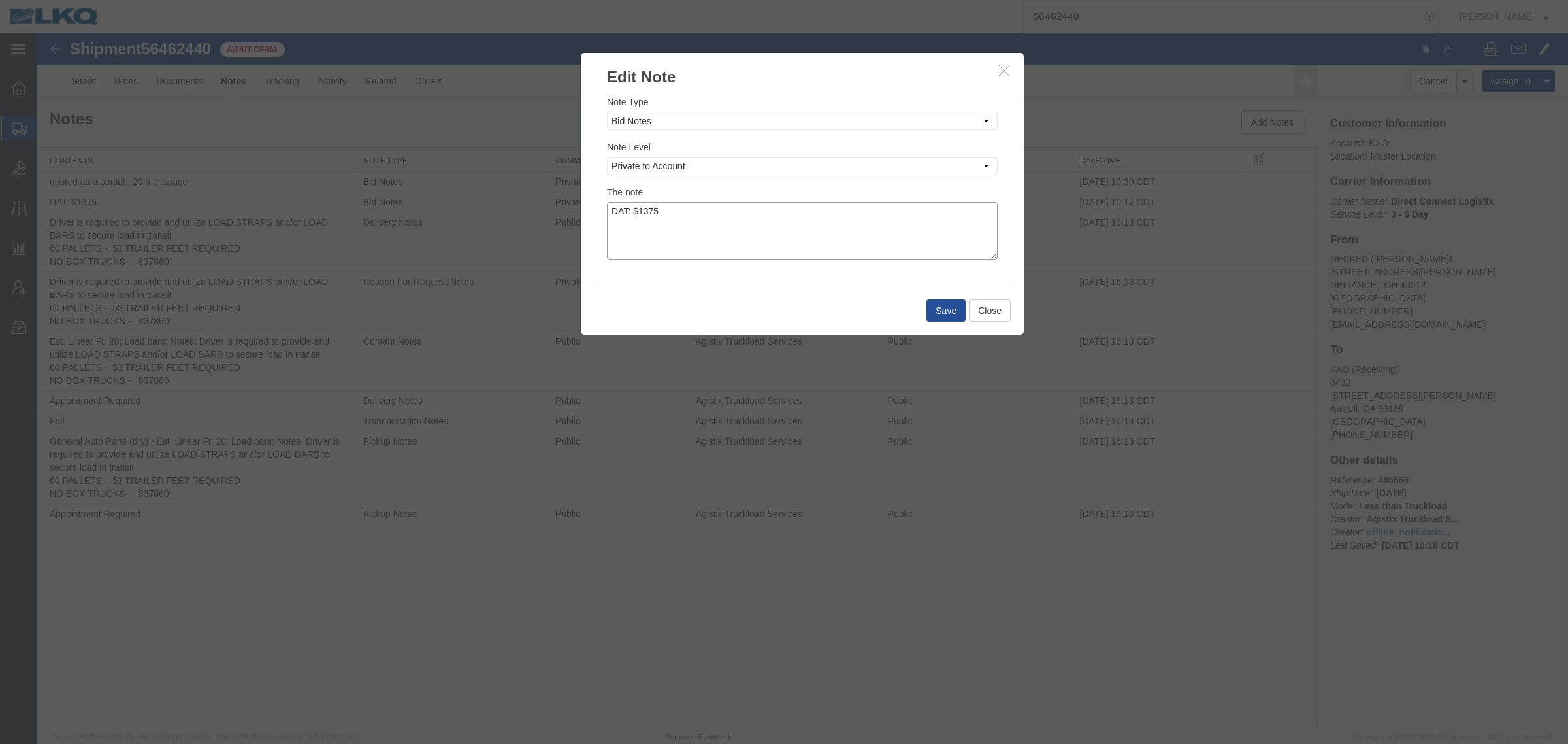
click at [824, 220] on textarea "DAT: $1375" at bounding box center [802, 231] width 391 height 58
type textarea "DAT: $1375, Original: $1150"
click at [942, 310] on button "Save" at bounding box center [945, 310] width 39 height 22
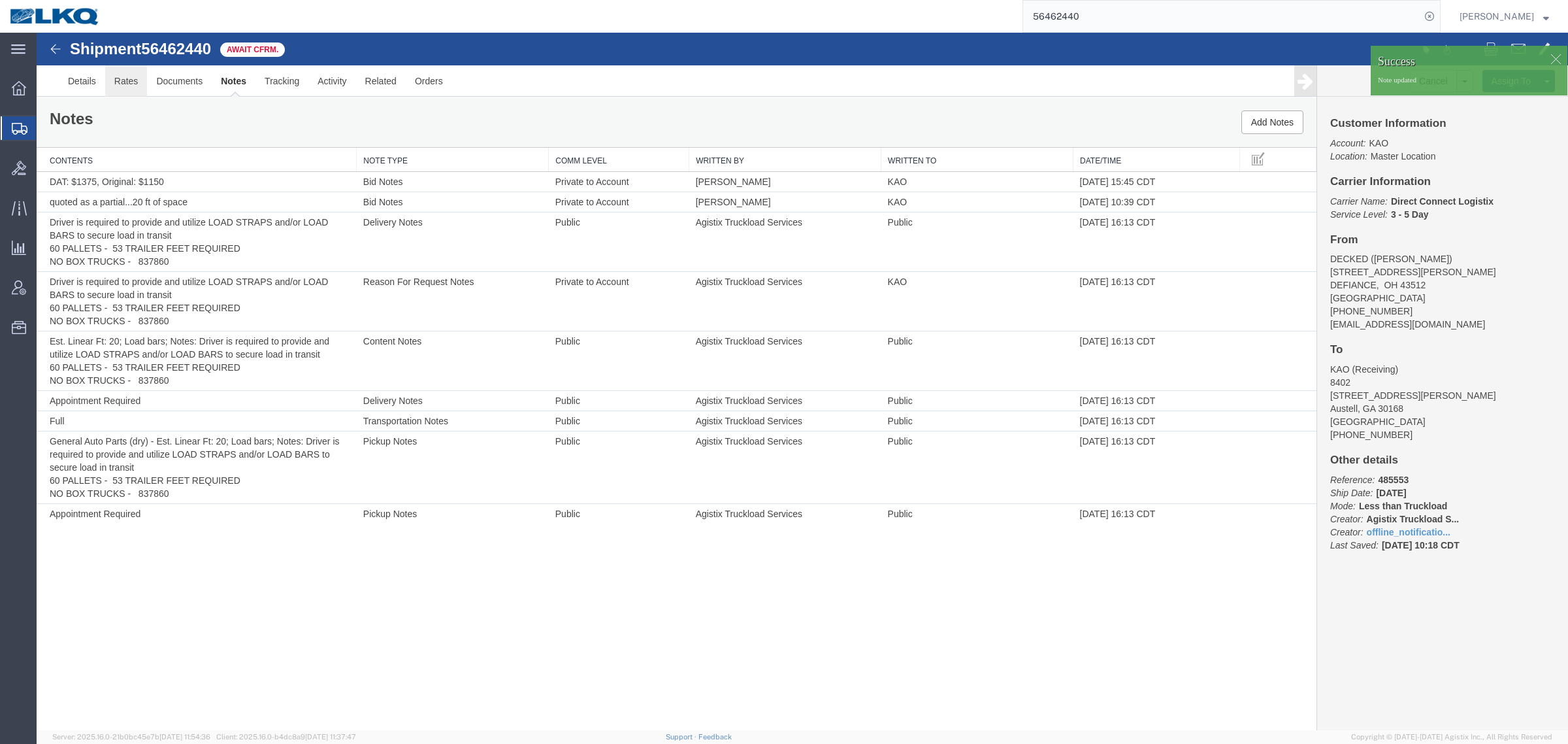
drag, startPoint x: 160, startPoint y: 105, endPoint x: 109, endPoint y: 75, distance: 59.2
click at [159, 105] on div "Notes Add Notes" at bounding box center [676, 122] width 1280 height 50
click at [106, 72] on link "Rates" at bounding box center [126, 81] width 42 height 32
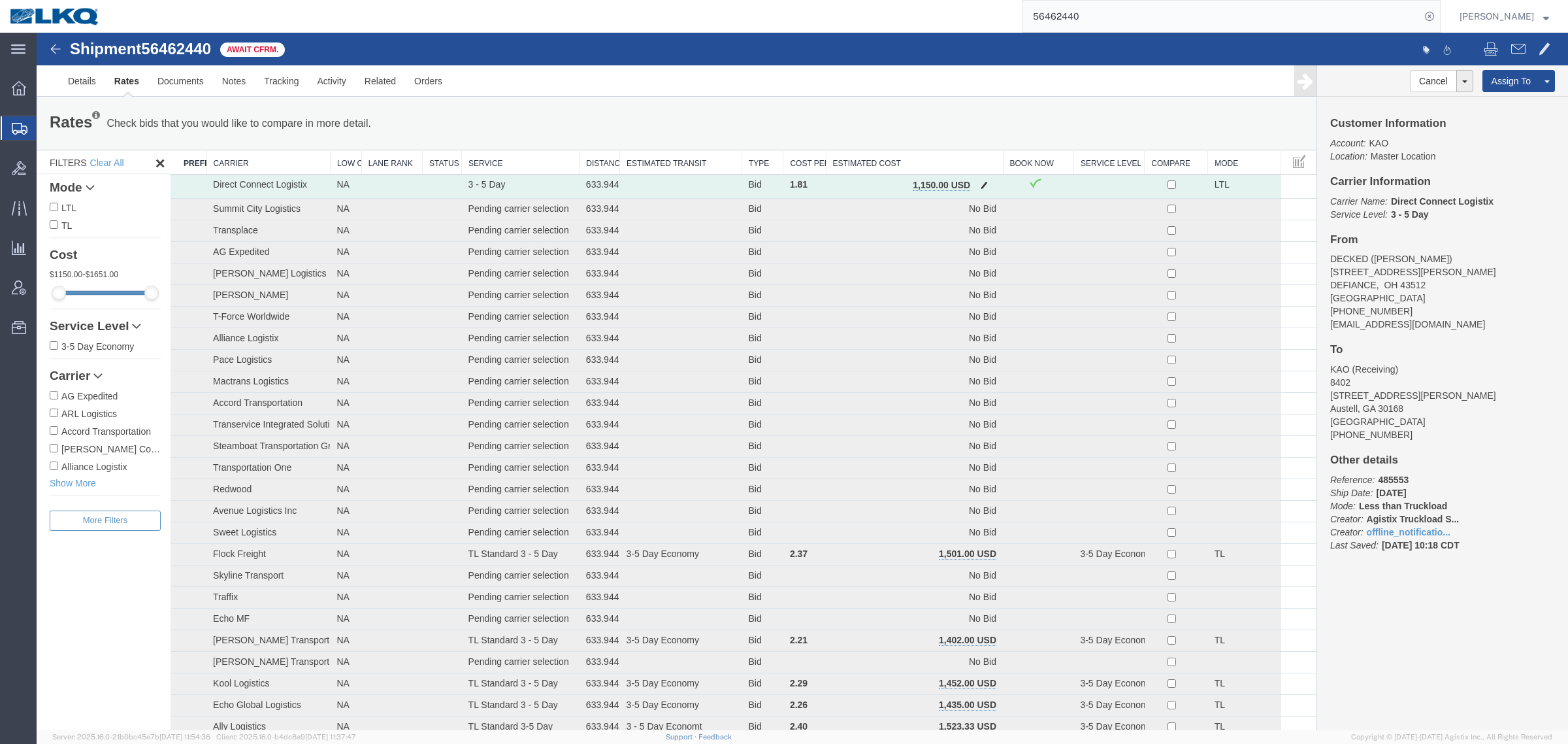
click at [977, 180] on button "button" at bounding box center [984, 186] width 17 height 17
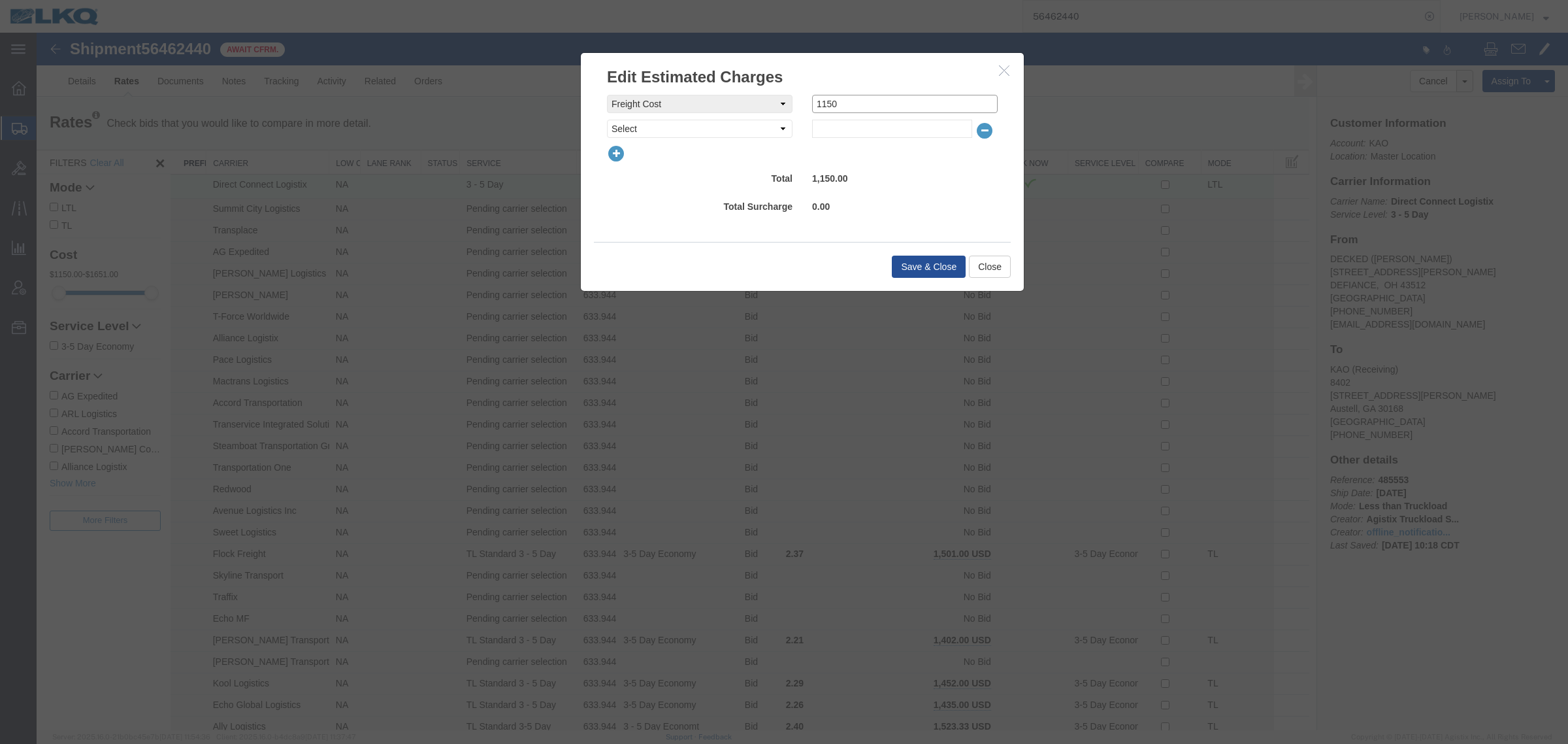
click at [747, 101] on div "freightCost Select AES Filing Accessorial Delivery Charge Additional Invoice De…" at bounding box center [802, 104] width 410 height 18
type input "1125"
click at [935, 269] on button "Save & Close" at bounding box center [928, 266] width 74 height 22
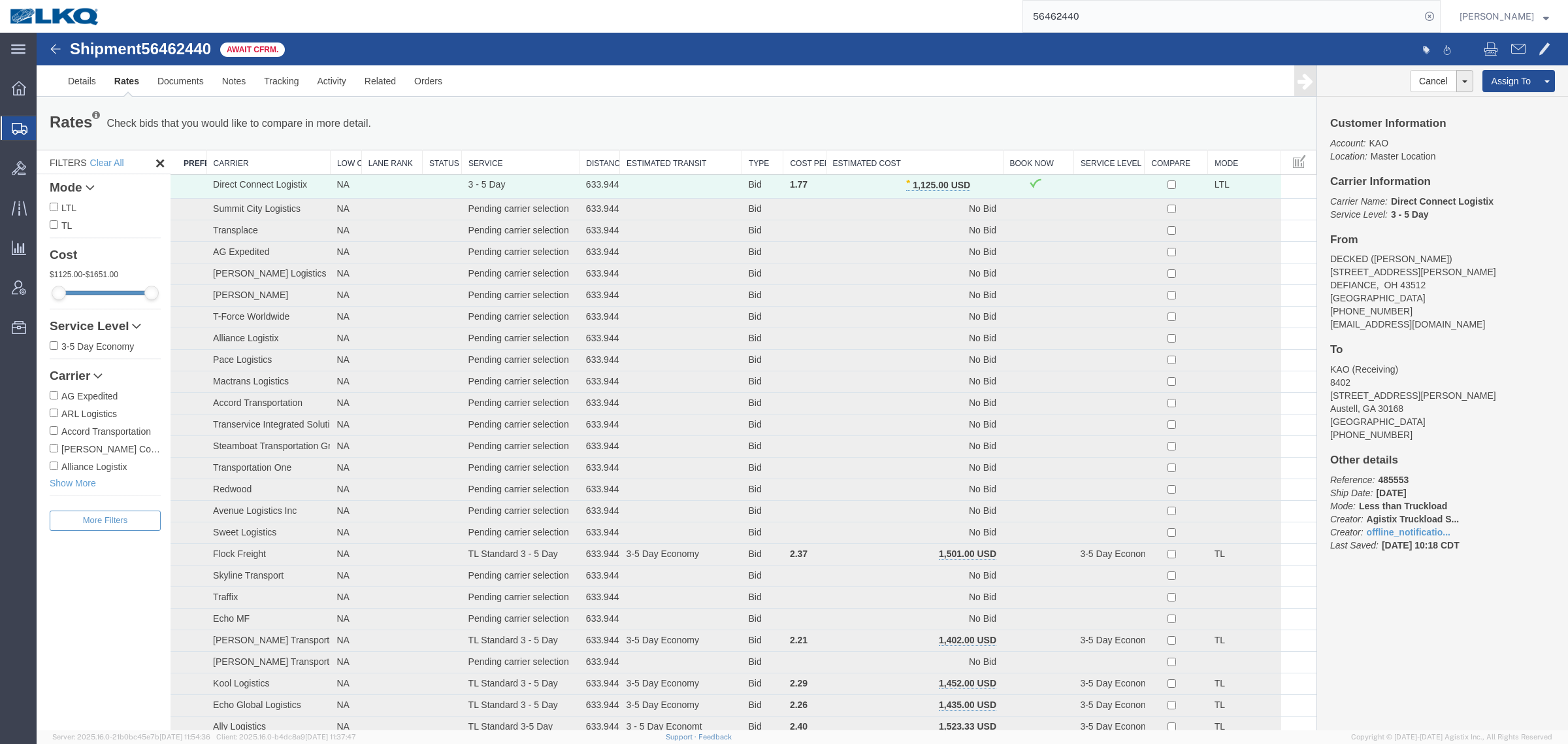
click at [688, 76] on ul "Details Rates Documents Notes Tracking Activity Related Orders" at bounding box center [802, 81] width 1487 height 31
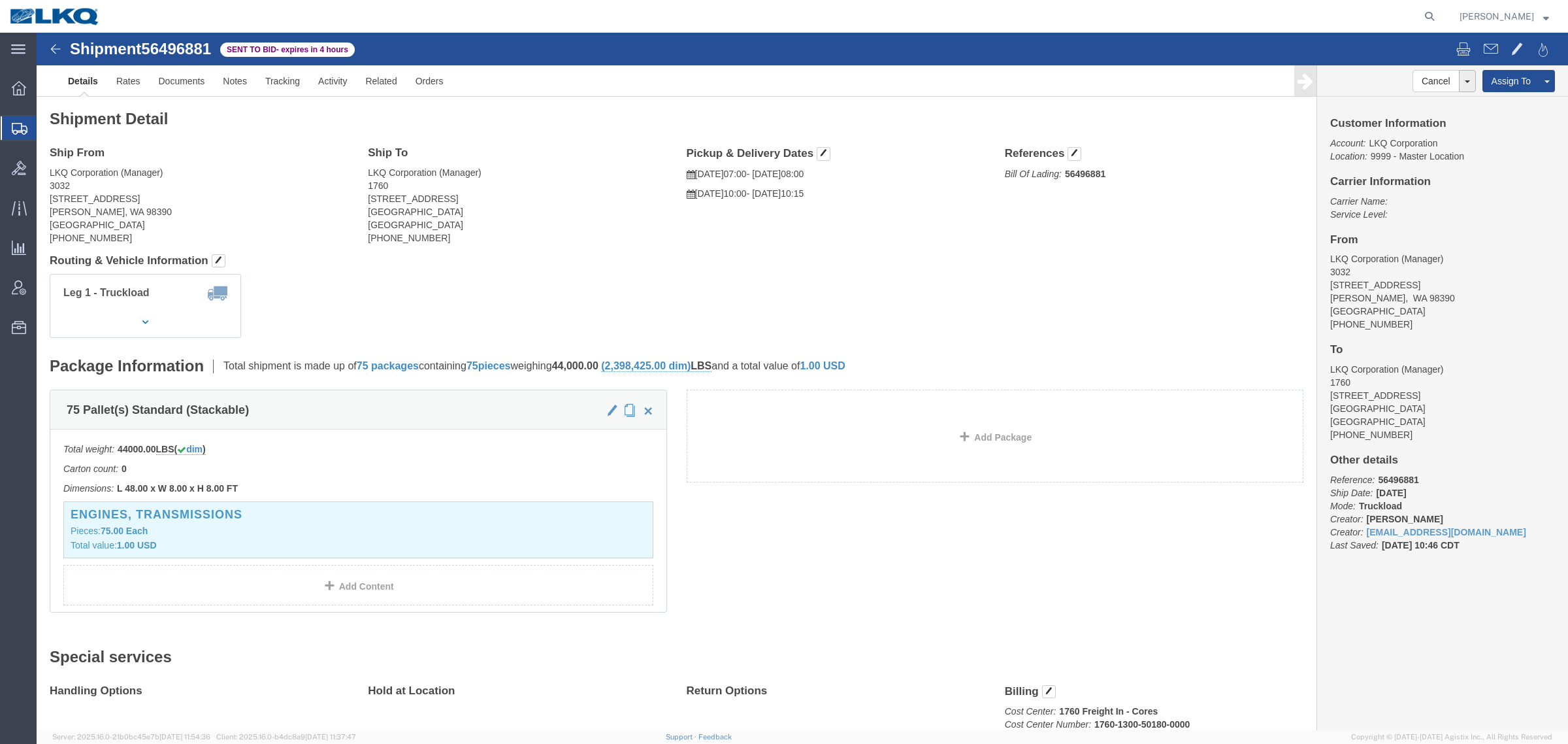
click div "Leg 1 - Truckload Vehicle 1: Standard Dry Van (53 Feet) Number of trucks: 1"
click div "Shipment Detail Ship From LKQ Corporation (Manager) 3032 [STREET_ADDRESS][PERSO…"
click div "Leg 1 - Truckload Vehicle 1: Standard Dry Van (53 Feet) Number of trucks: 1"
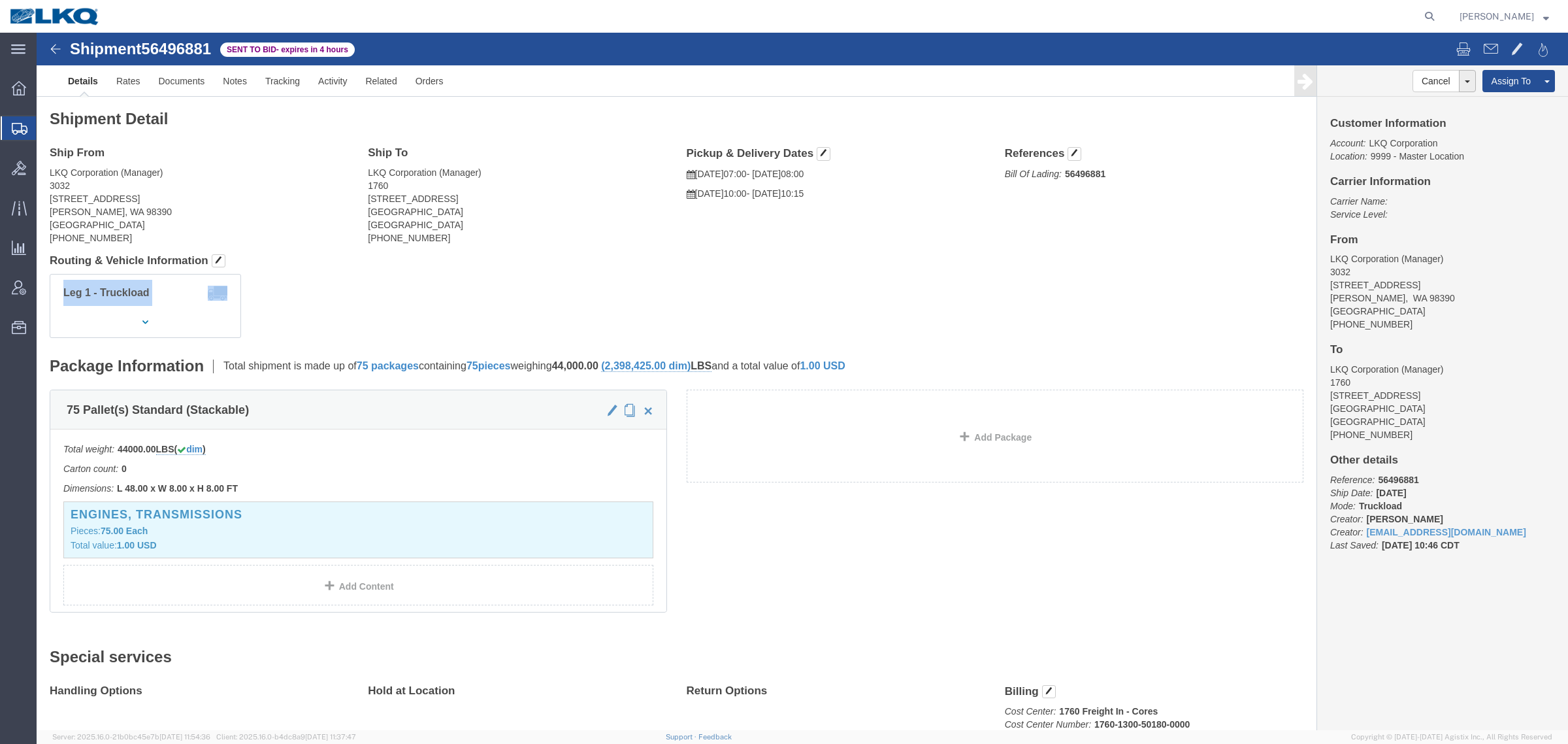
click div "Leg 1 - Truckload Vehicle 1: Standard Dry Van (53 Feet) Number of trucks: 1"
click h4 "Routing & Vehicle Information"
click address "LKQ Corporation (Manager) 3032 [STREET_ADDRESS][PERSON_NAME] [PHONE_NUMBER]"
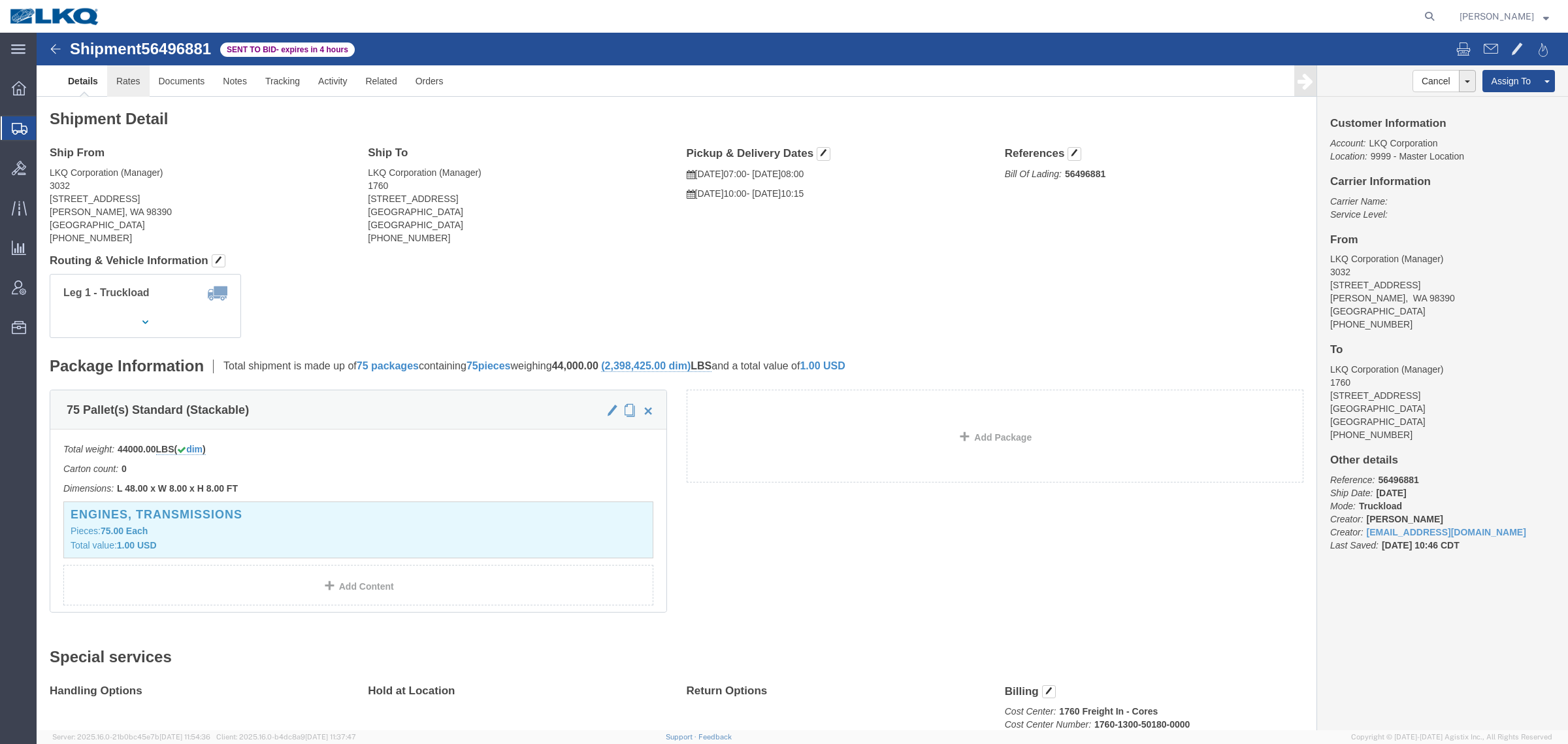
click link "Rates"
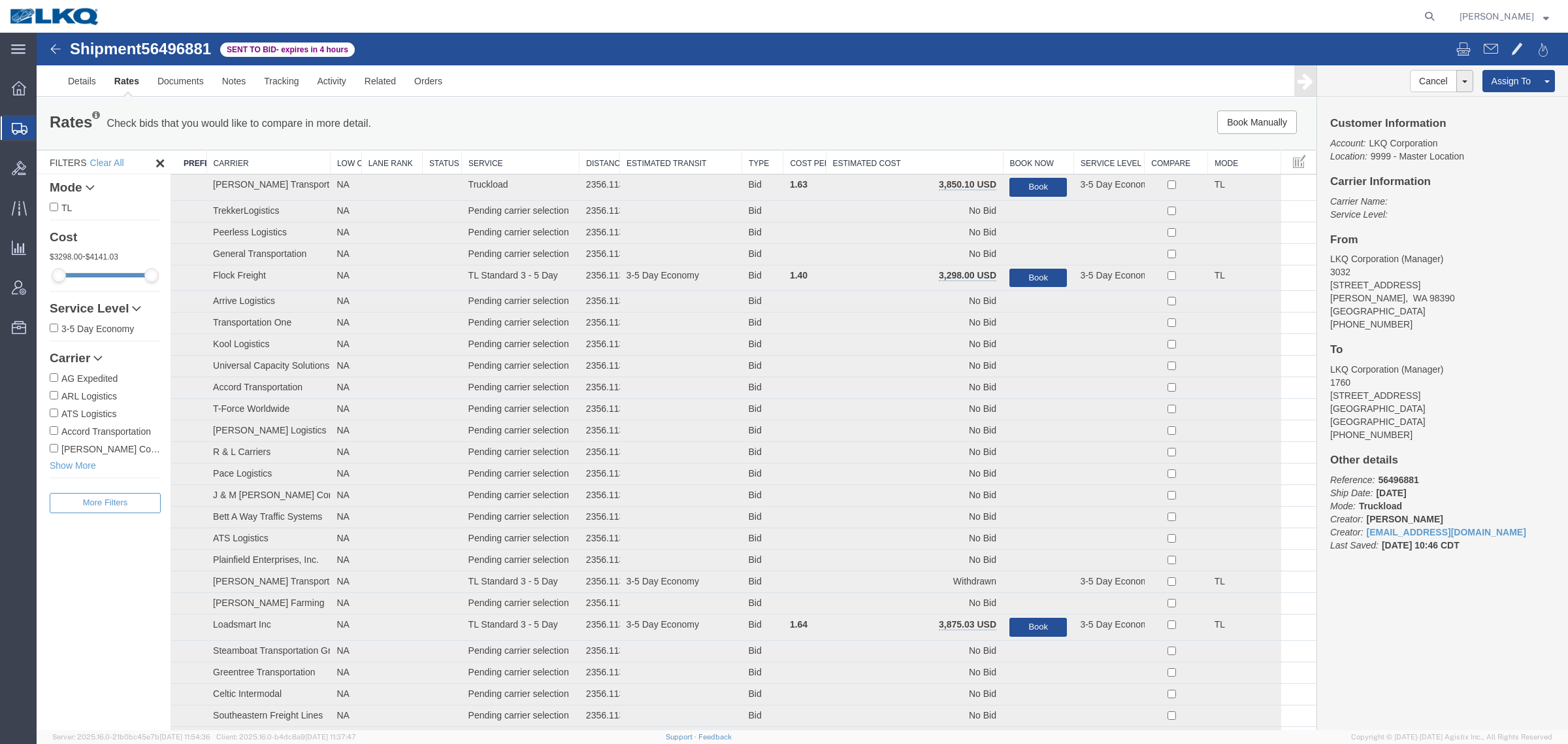
click at [920, 161] on th "Estimated Cost" at bounding box center [915, 161] width 177 height 24
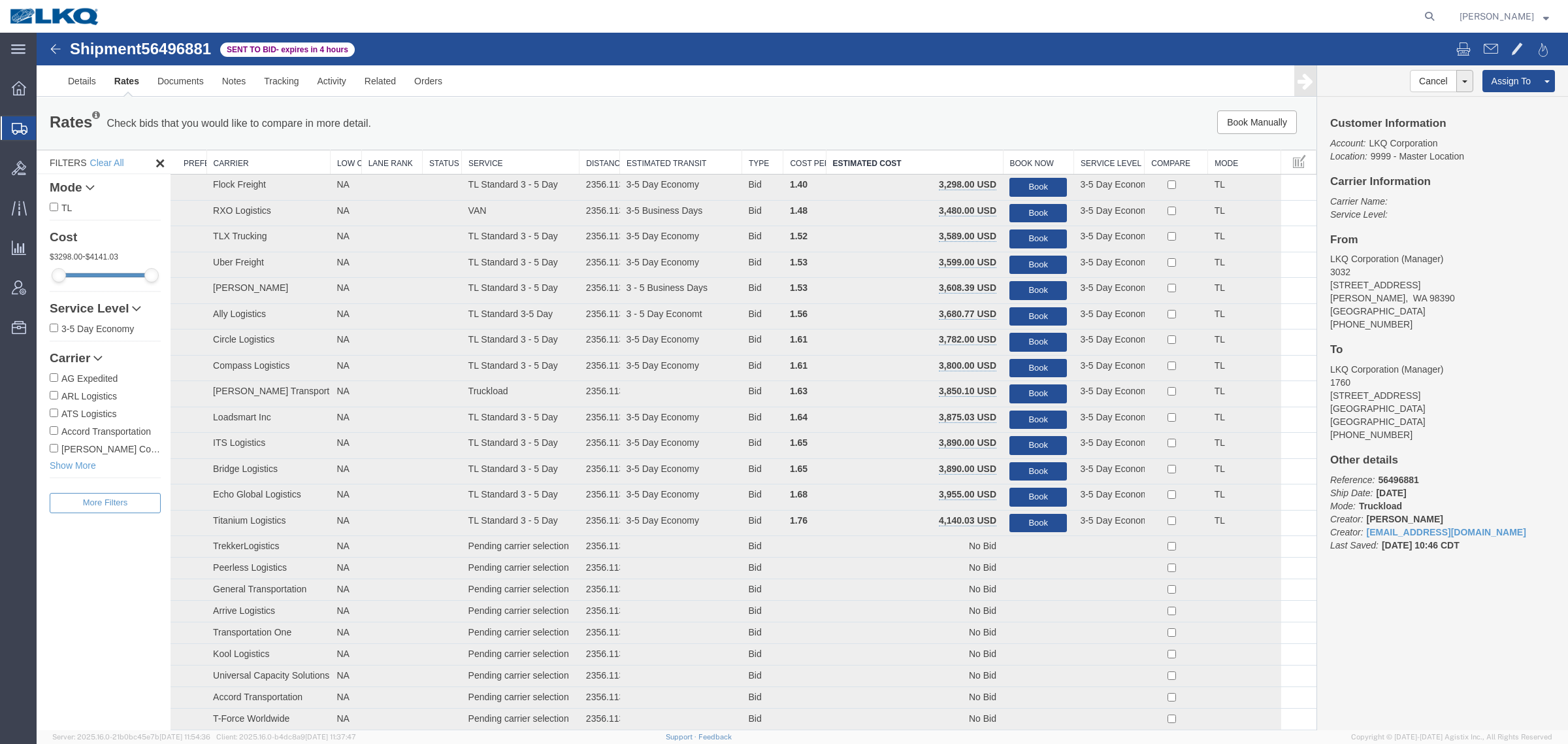
click at [655, 110] on div "Rates Check bids that you would like to compare in more detail. Compare Filter …" at bounding box center [676, 123] width 1280 height 52
click at [66, 83] on link "Details" at bounding box center [82, 81] width 46 height 32
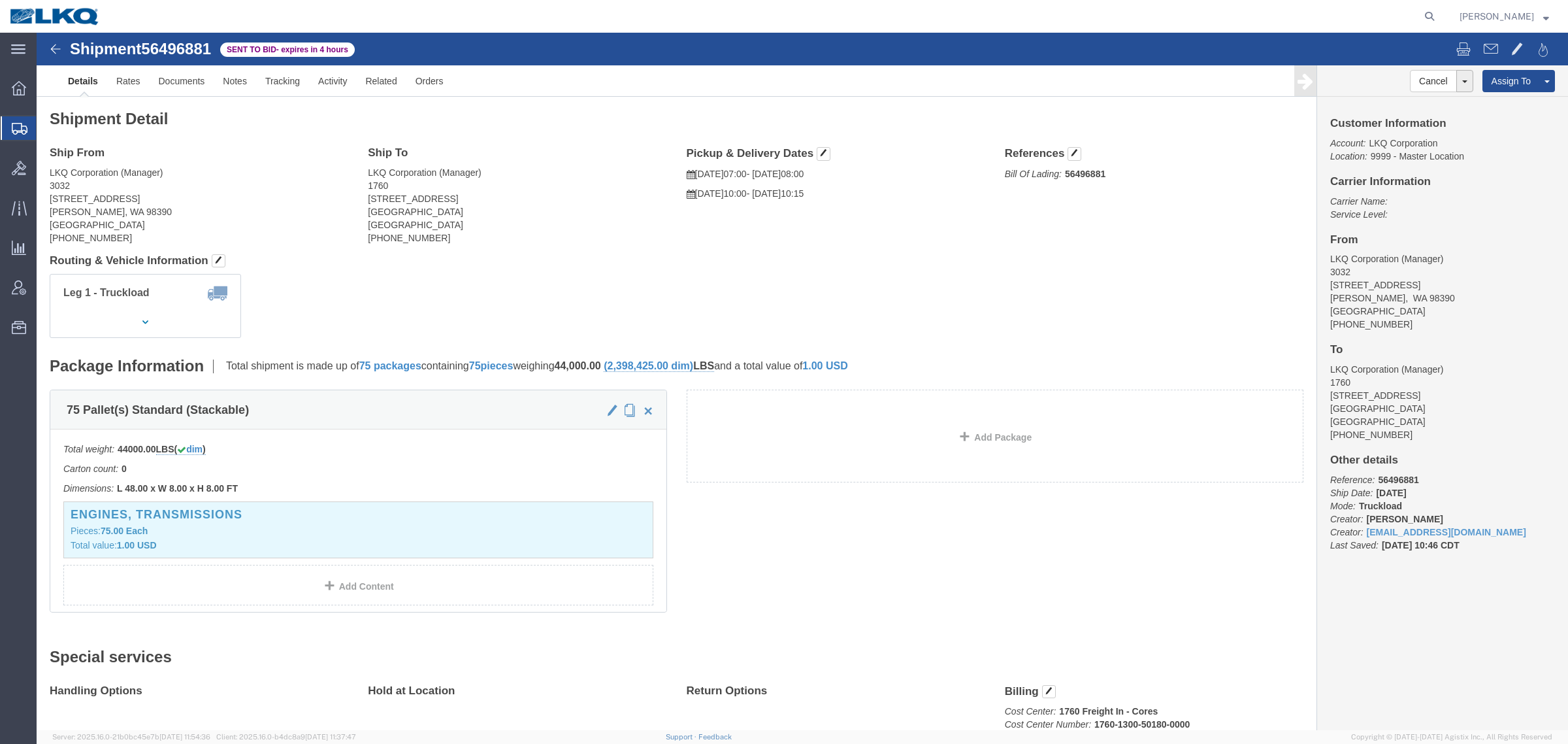
click span "56496881"
copy span "56496881"
click link "Rates"
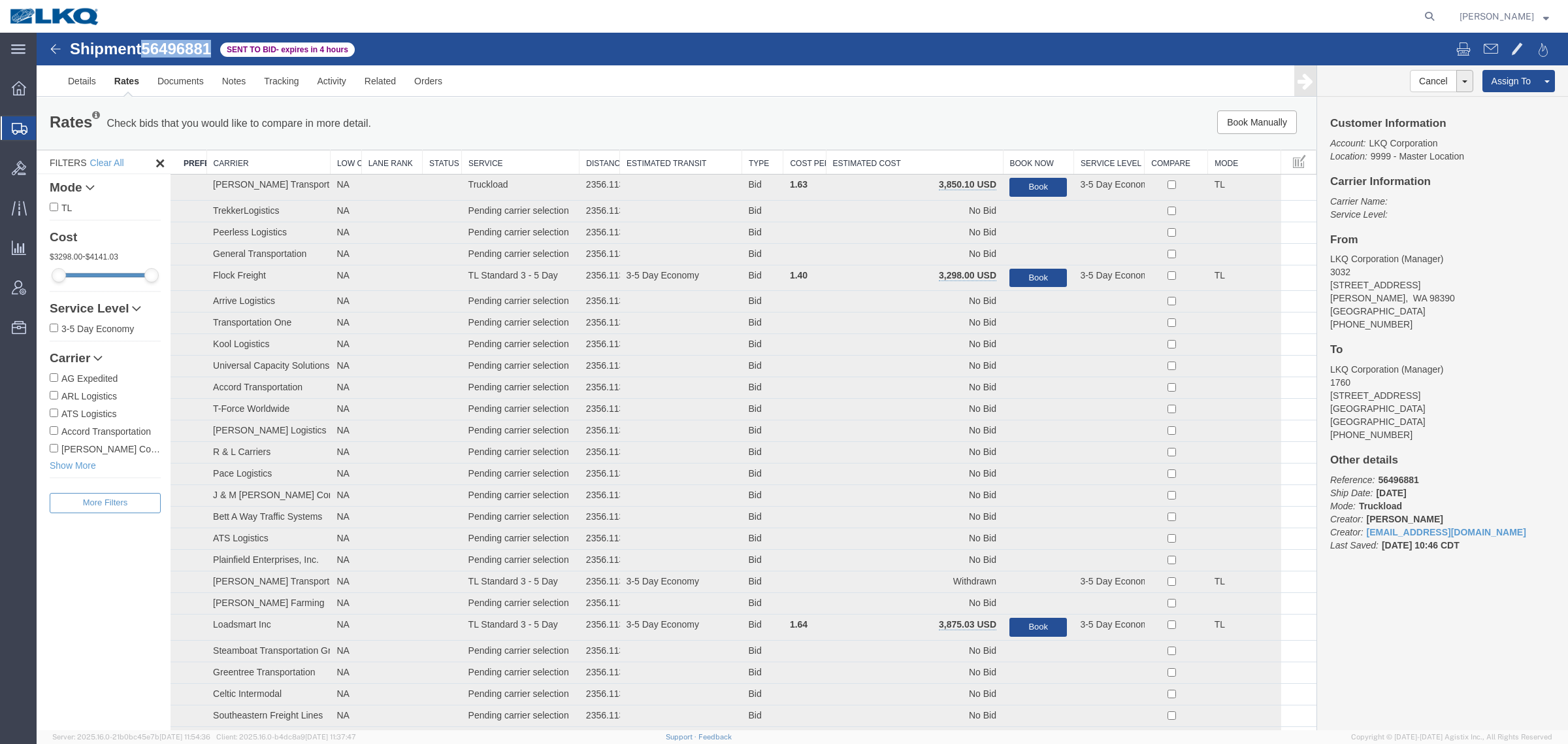
click at [882, 162] on th "Estimated Cost" at bounding box center [915, 161] width 177 height 24
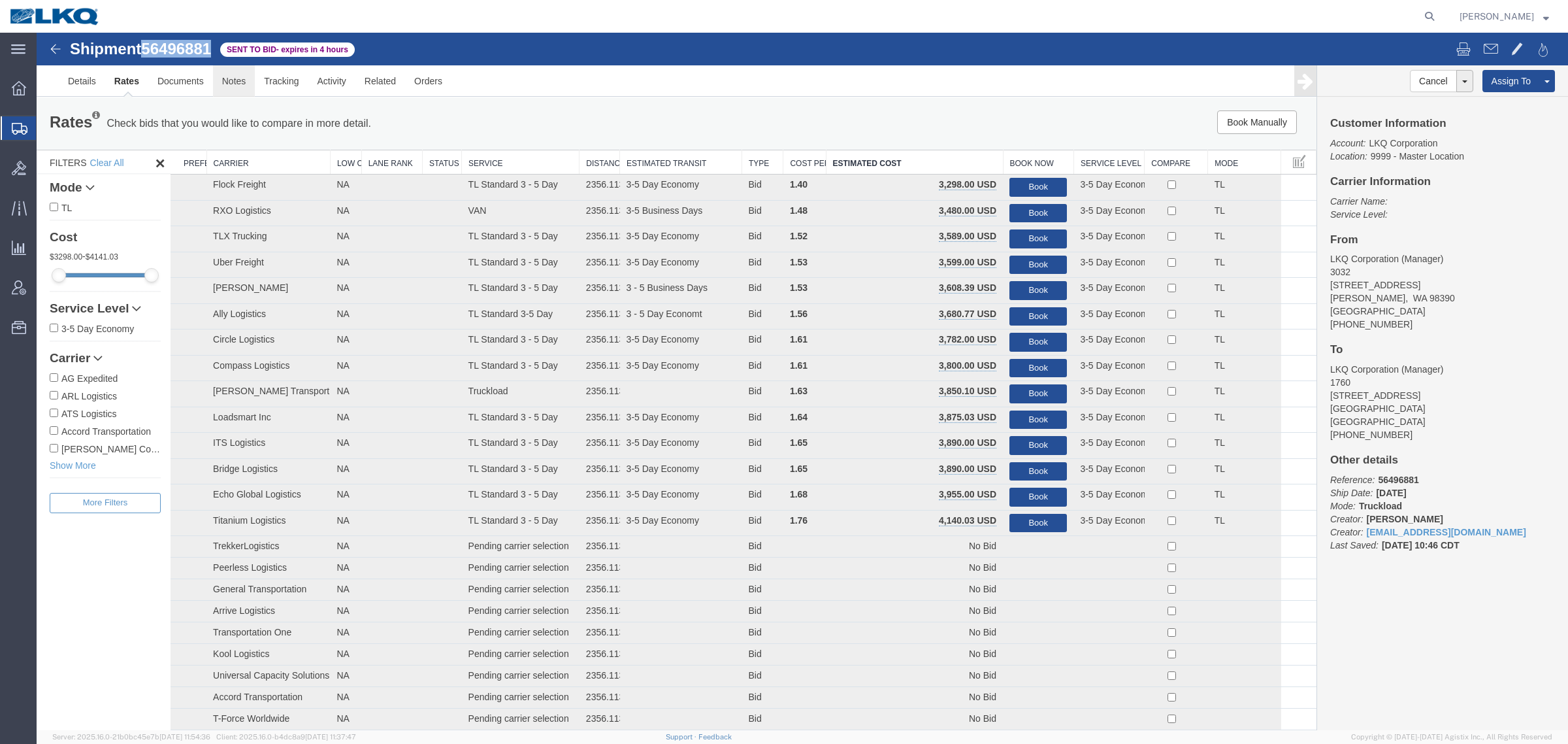
click at [235, 80] on link "Notes" at bounding box center [234, 81] width 42 height 32
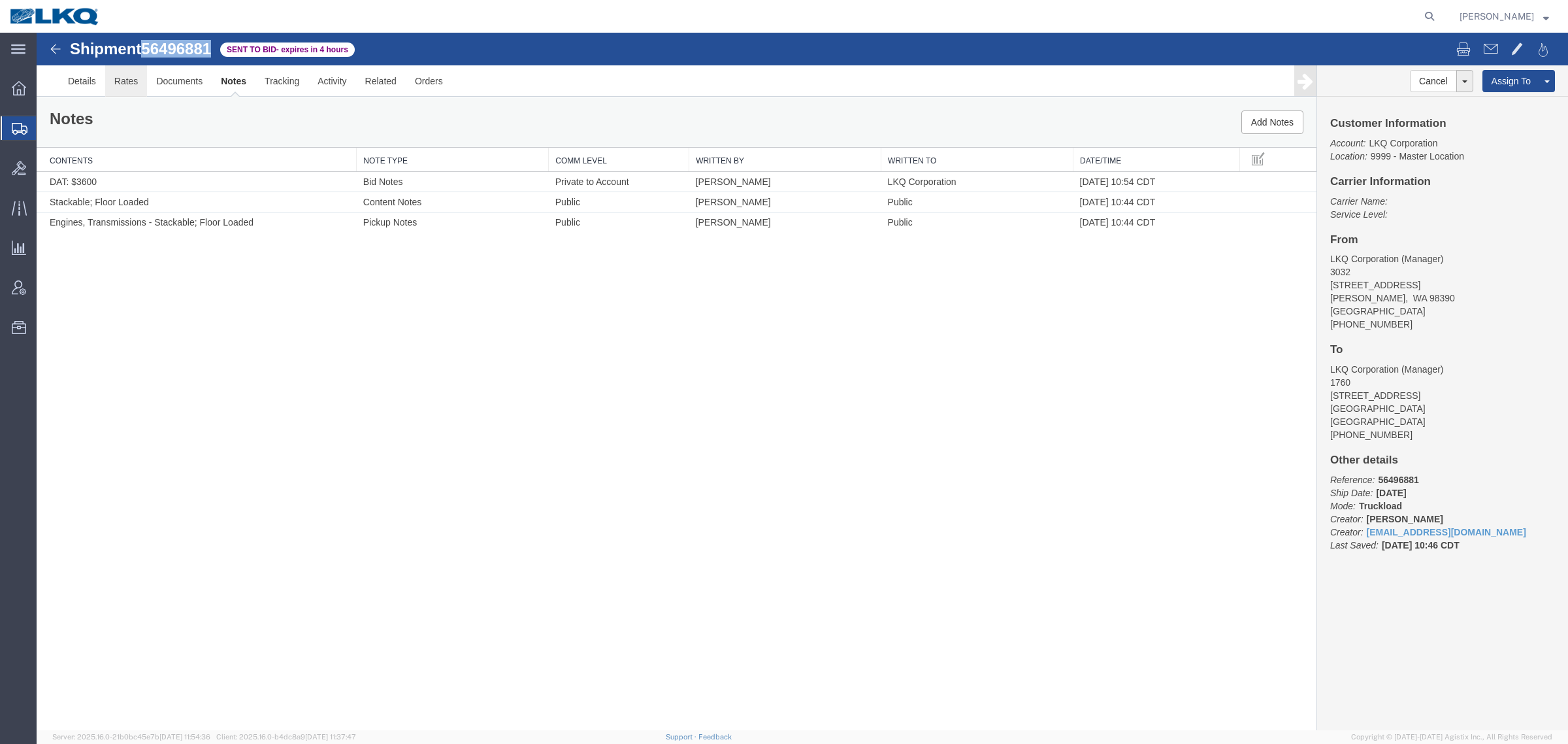
click at [116, 83] on link "Rates" at bounding box center [126, 81] width 42 height 32
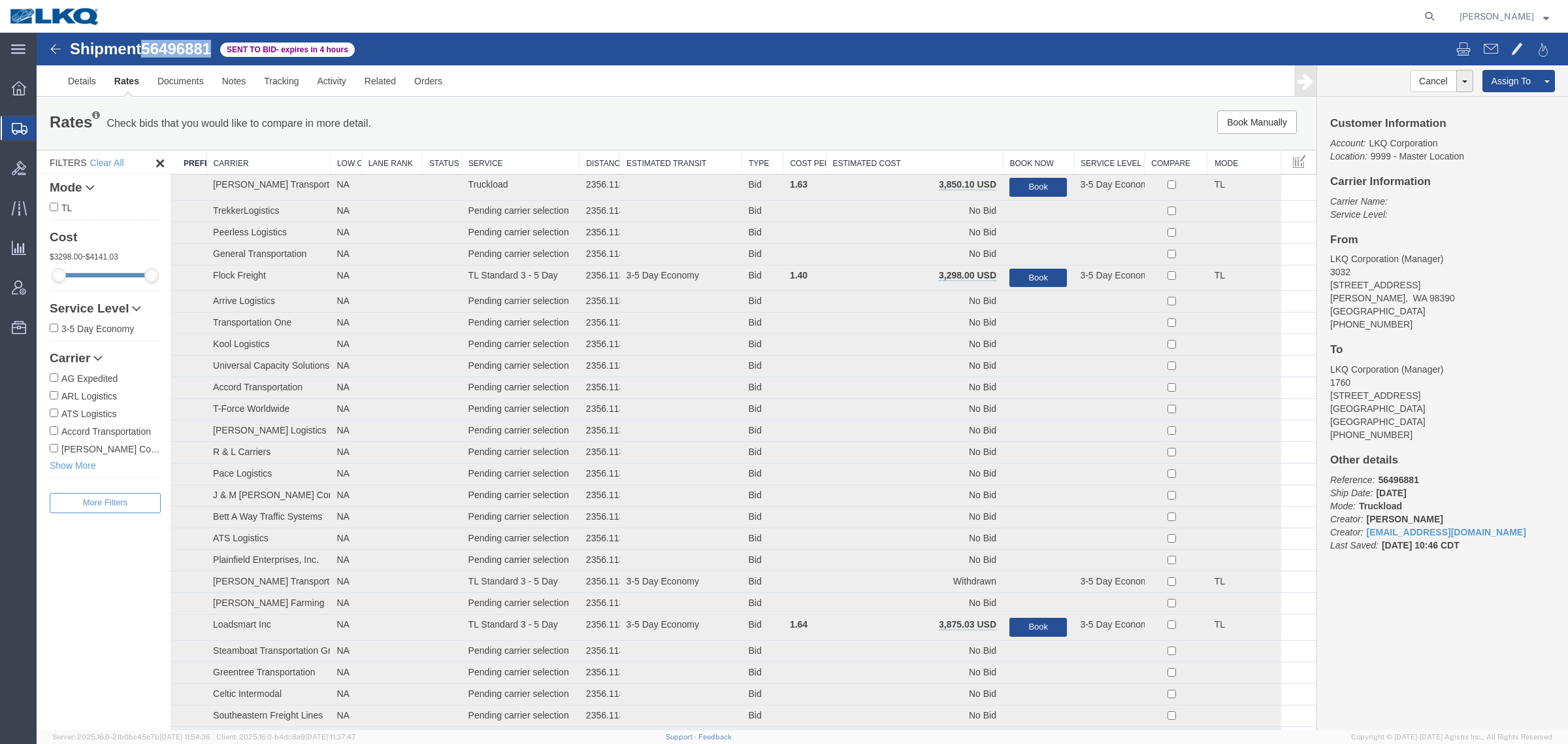
click at [870, 152] on th "Estimated Cost" at bounding box center [915, 161] width 177 height 24
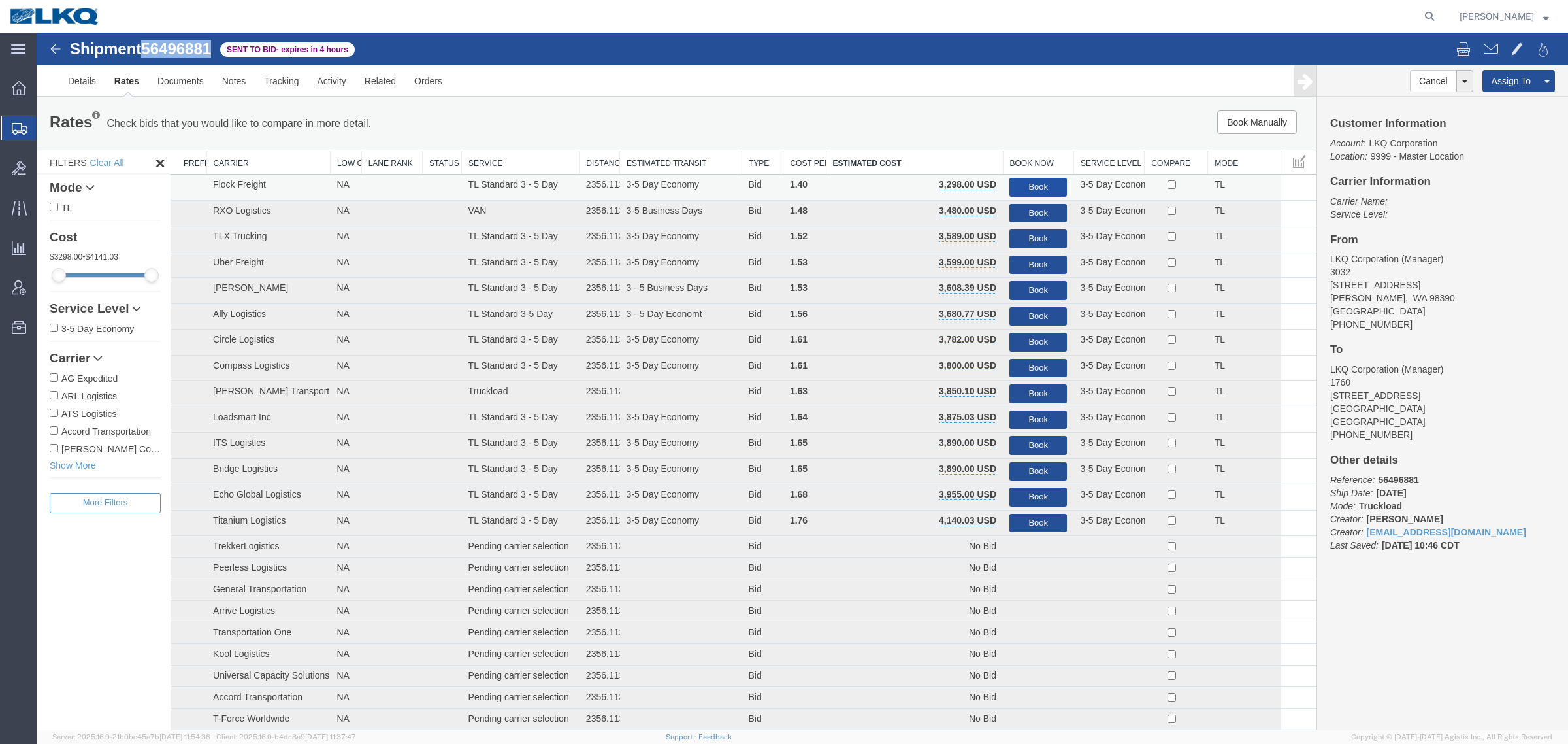
click at [1010, 182] on button "Book" at bounding box center [1039, 187] width 58 height 19
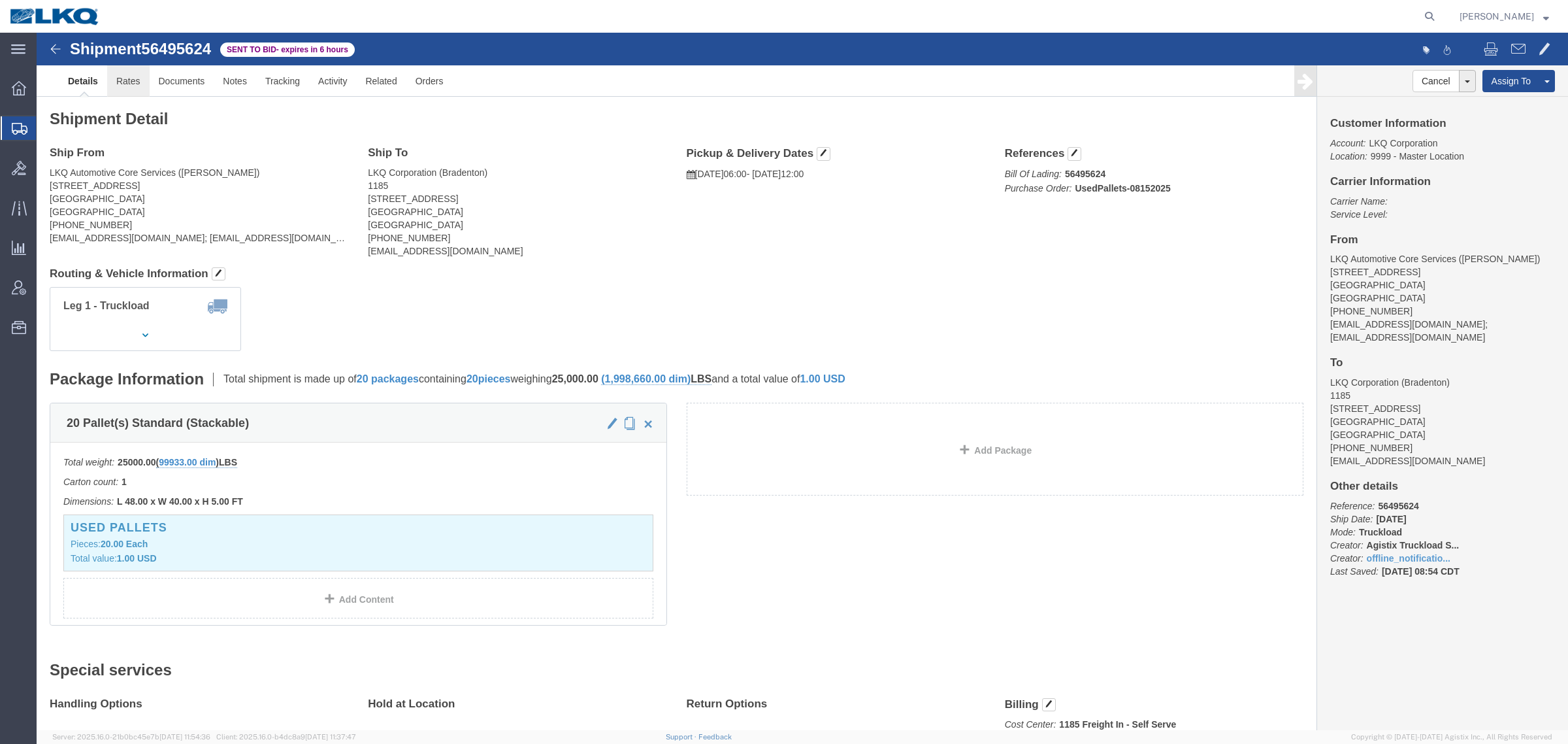
click link "Rates"
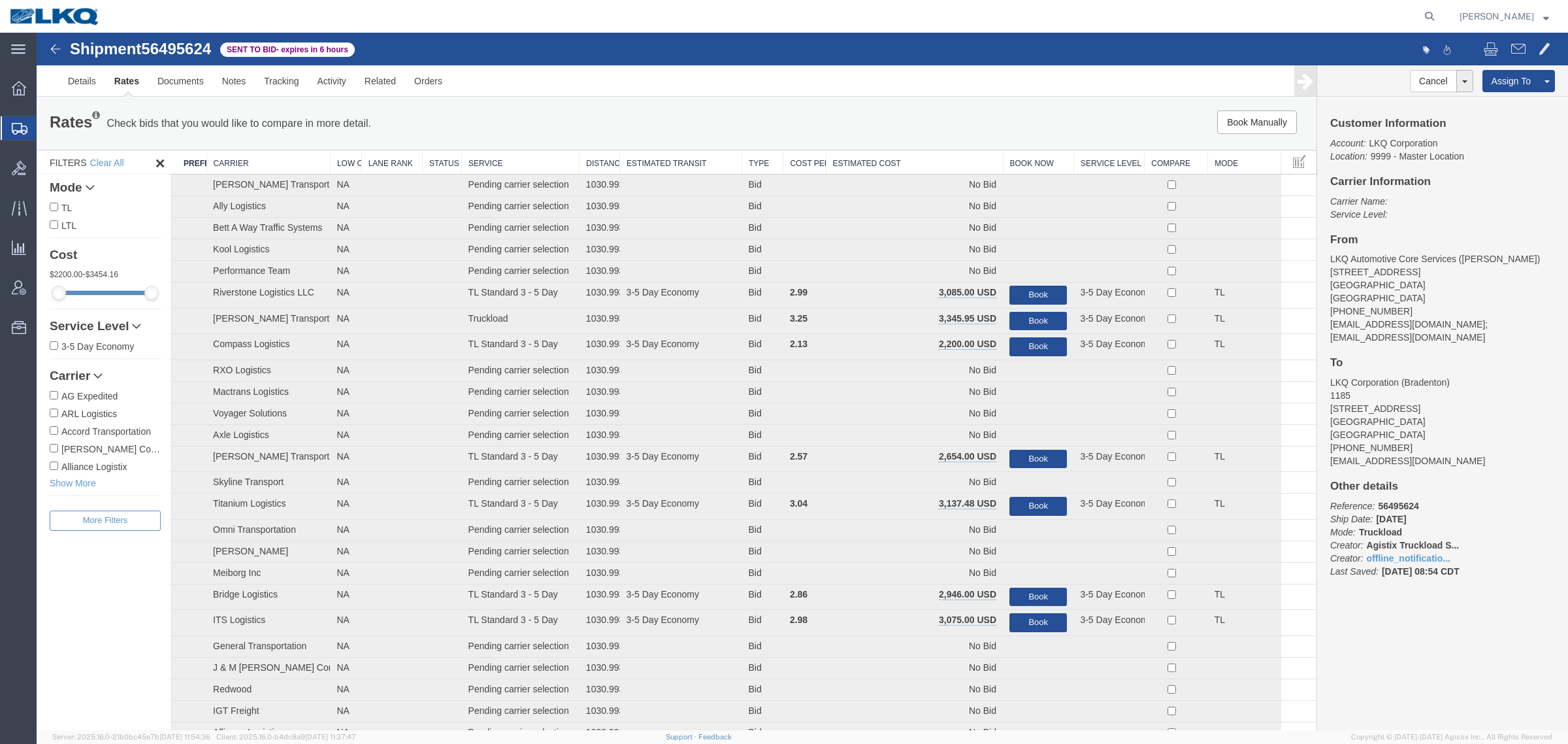
click at [889, 161] on th "Estimated Cost" at bounding box center [915, 161] width 177 height 24
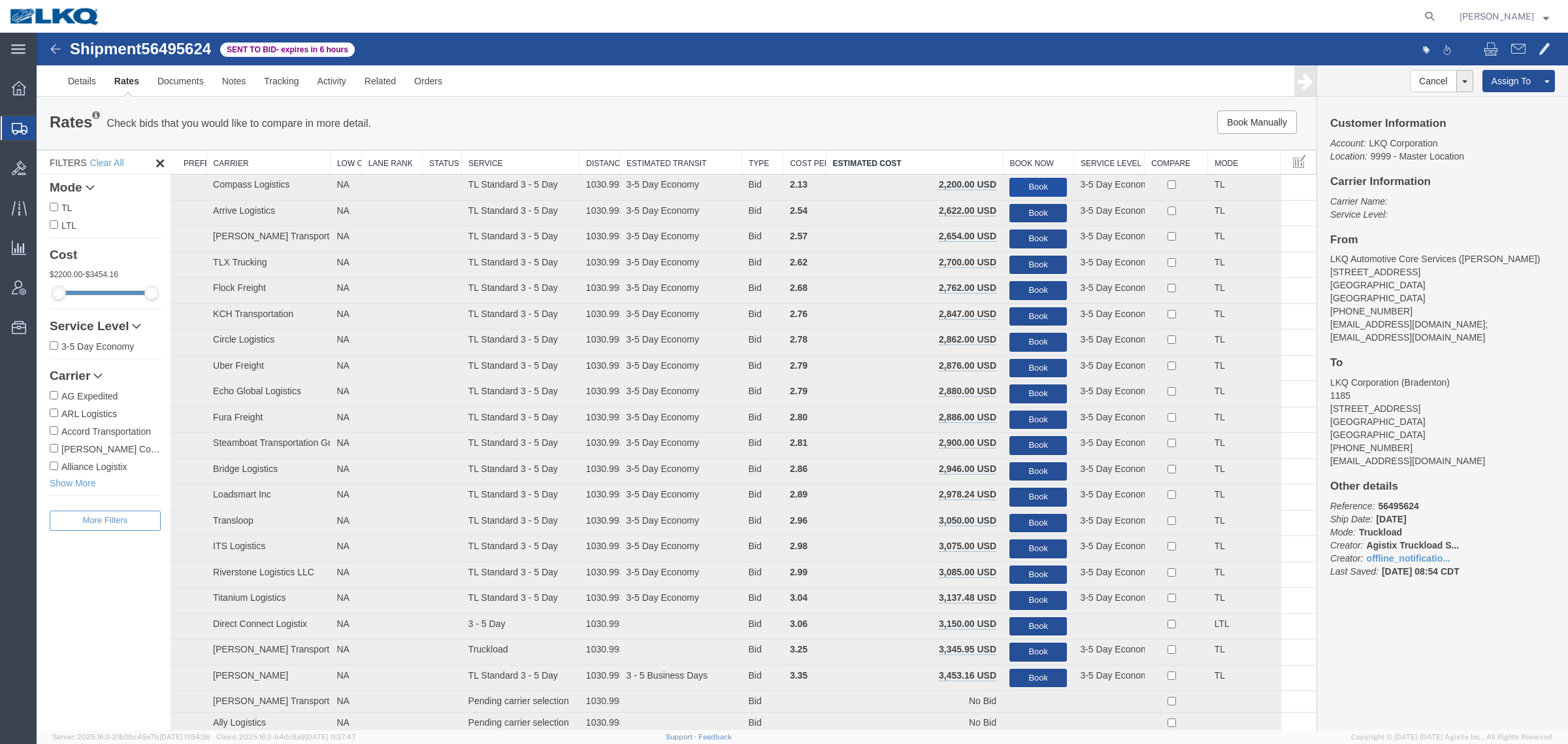
click at [1020, 187] on button "Book" at bounding box center [1039, 187] width 58 height 19
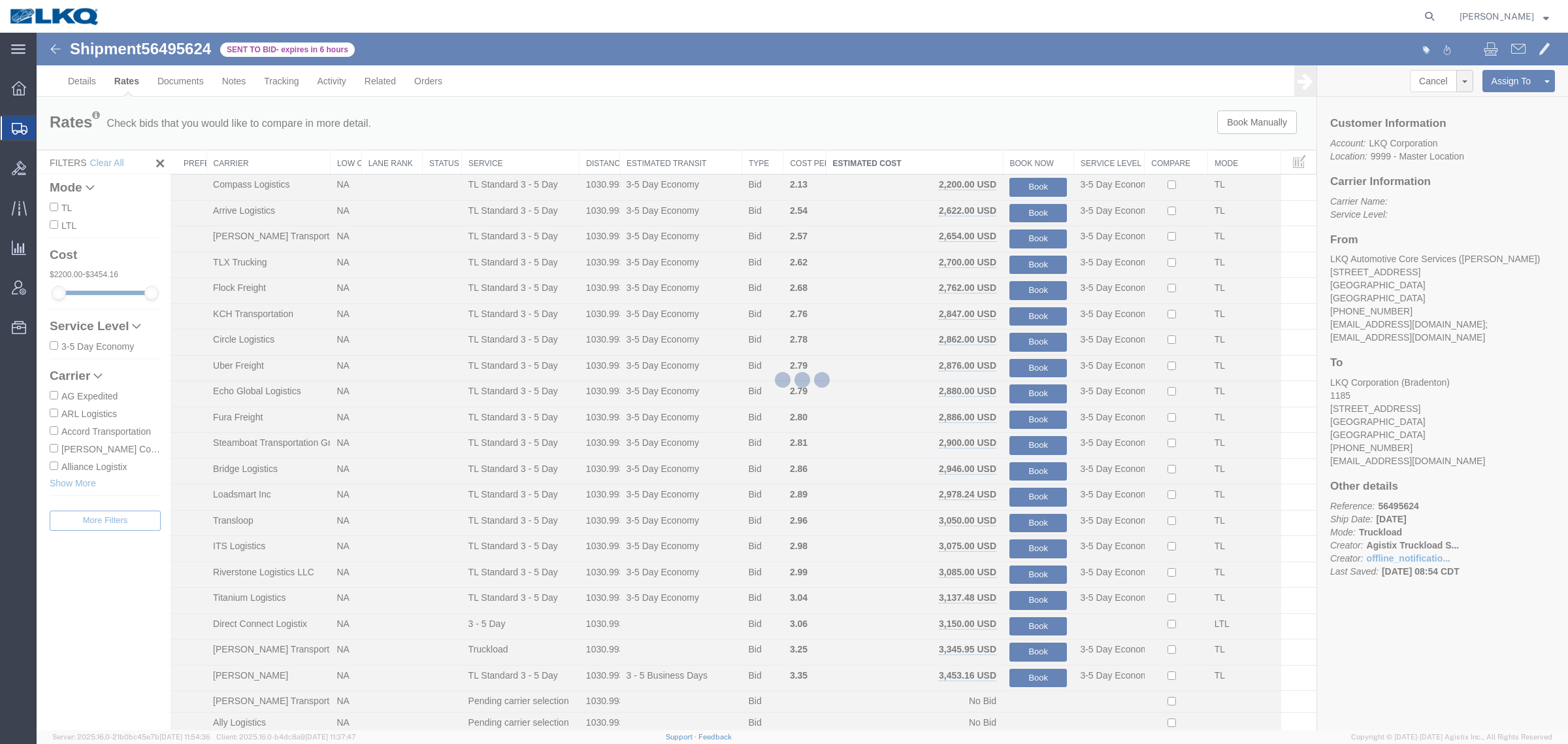
click at [978, 147] on div at bounding box center [802, 382] width 1531 height 698
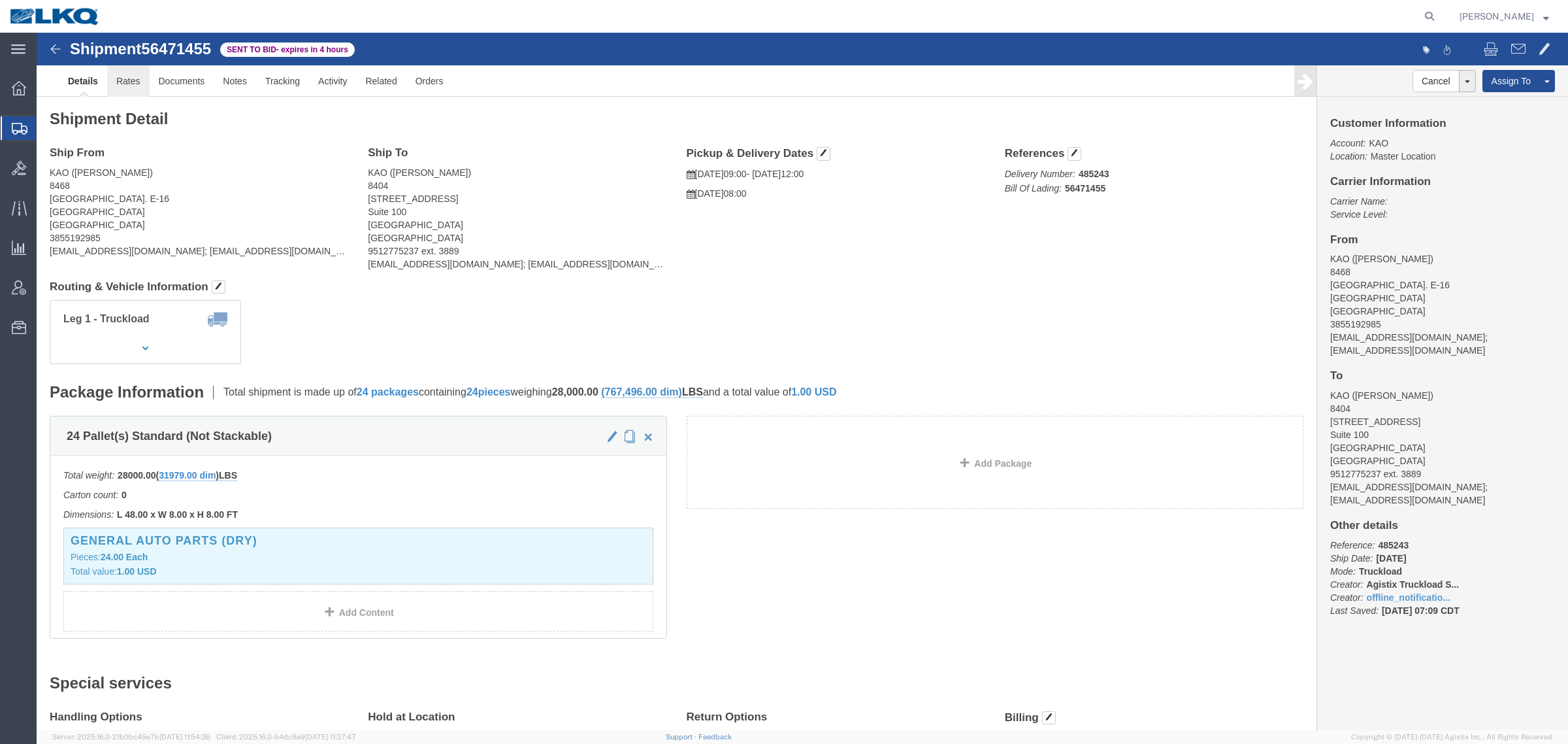
click link "Rates"
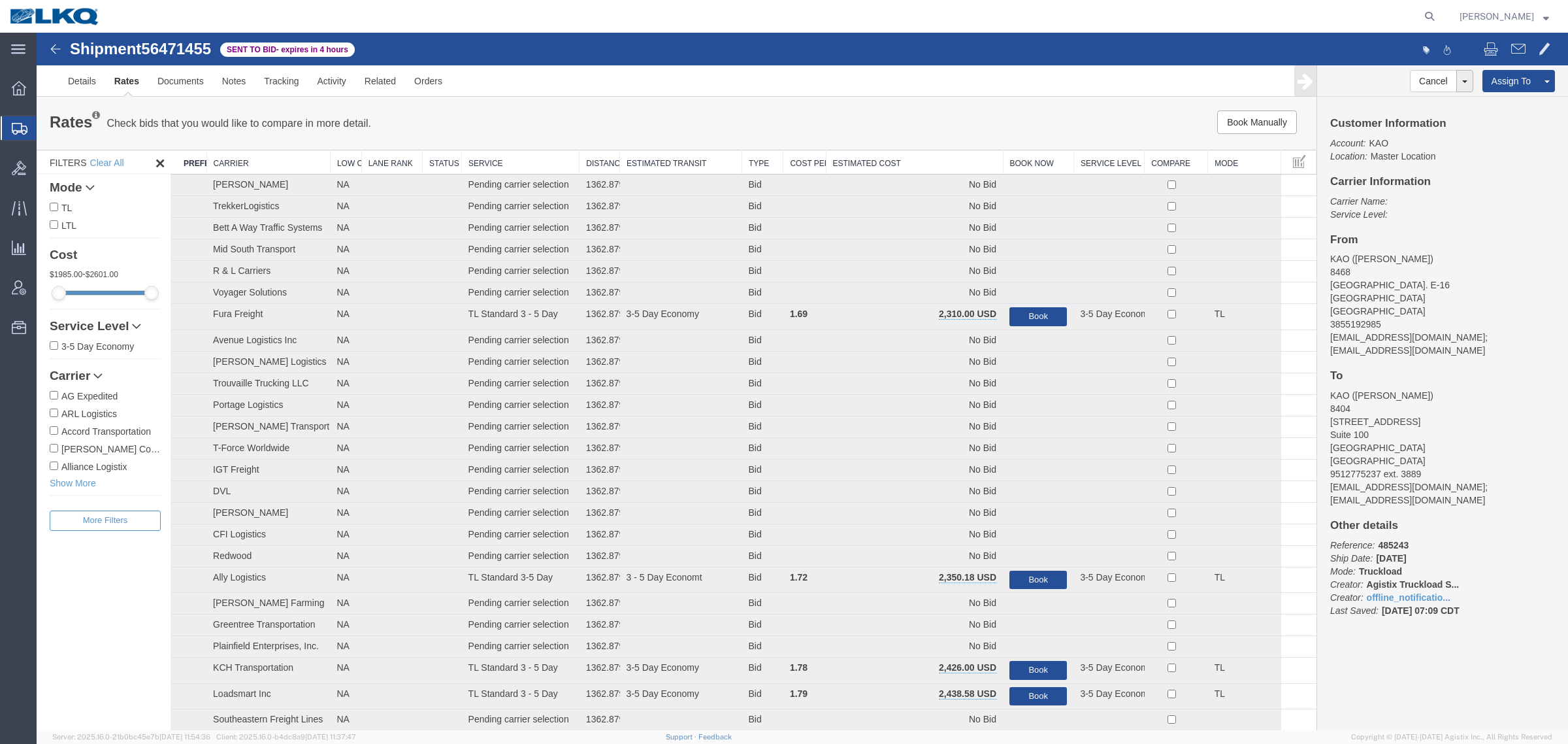
click at [924, 159] on th "Estimated Cost" at bounding box center [915, 161] width 177 height 24
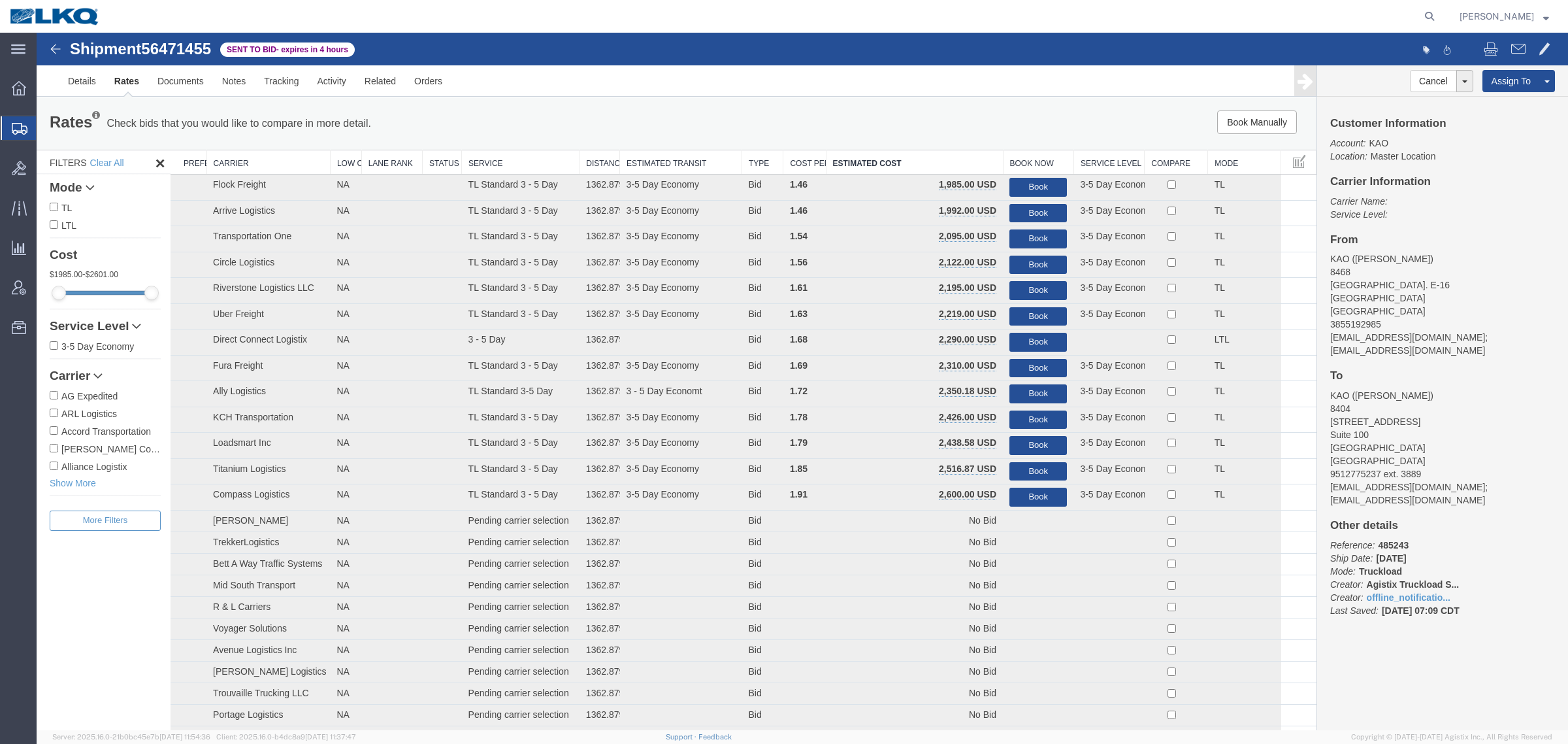
click at [974, 134] on div "Book Manually Pause Continue" at bounding box center [1048, 122] width 530 height 23
click at [919, 142] on div "Rates Check bids that you would like to compare in more detail. Compare Filter …" at bounding box center [676, 123] width 1280 height 52
click at [182, 50] on span "56471455" at bounding box center [176, 48] width 70 height 17
copy span "56471455"
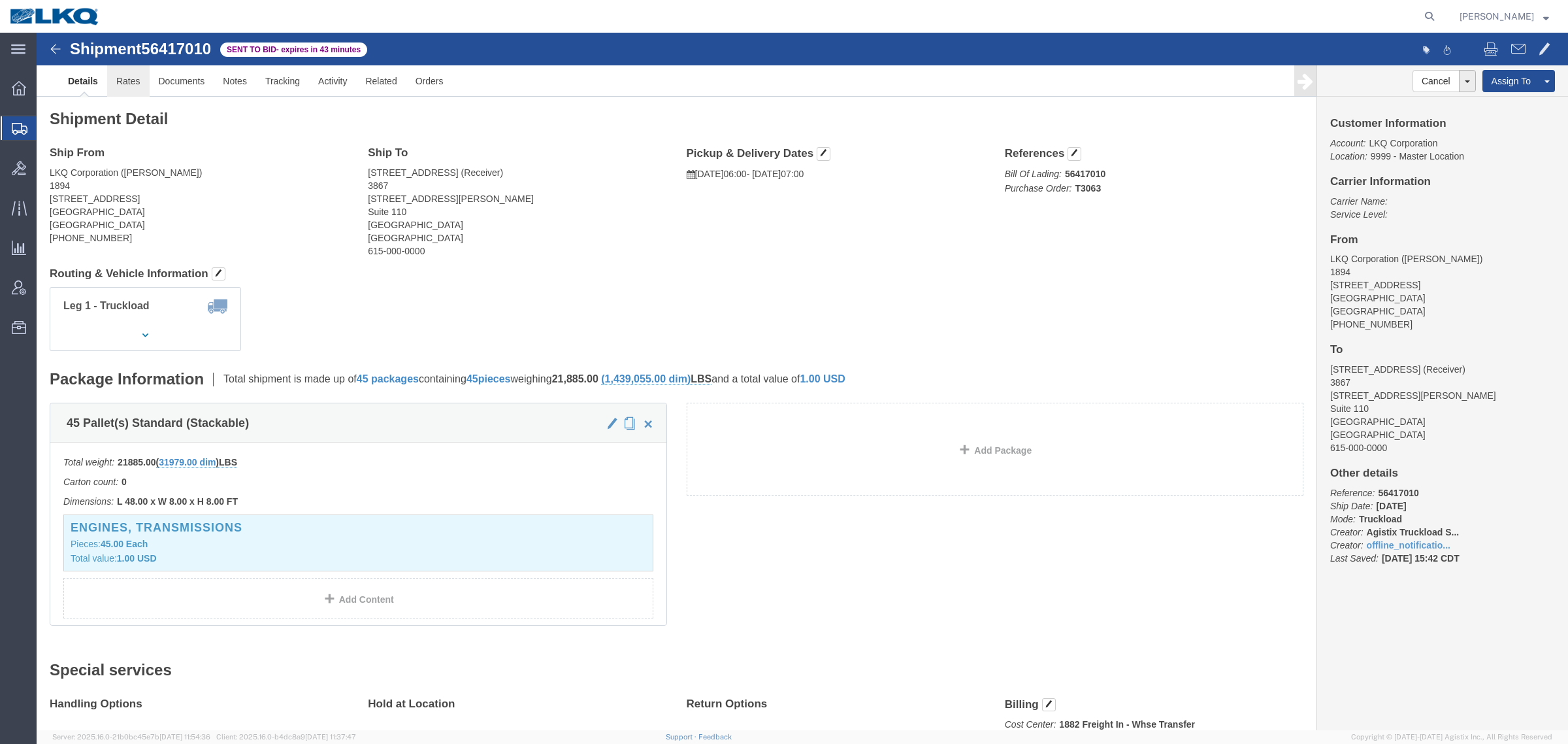
drag, startPoint x: 88, startPoint y: 44, endPoint x: 97, endPoint y: 50, distance: 10.8
click link "Rates"
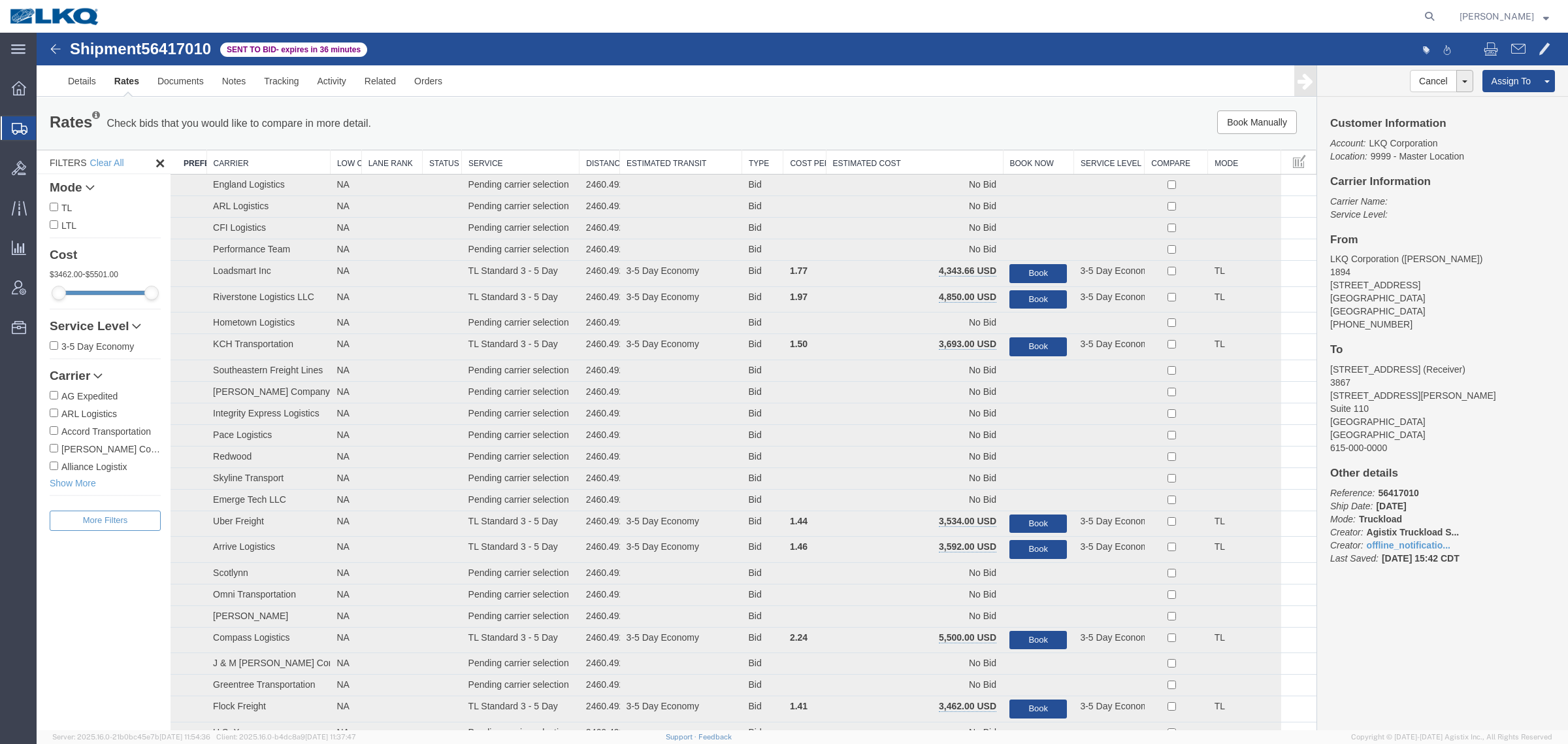
drag, startPoint x: 906, startPoint y: 158, endPoint x: 855, endPoint y: 121, distance: 63.0
click at [906, 157] on th "Estimated Cost" at bounding box center [915, 161] width 177 height 24
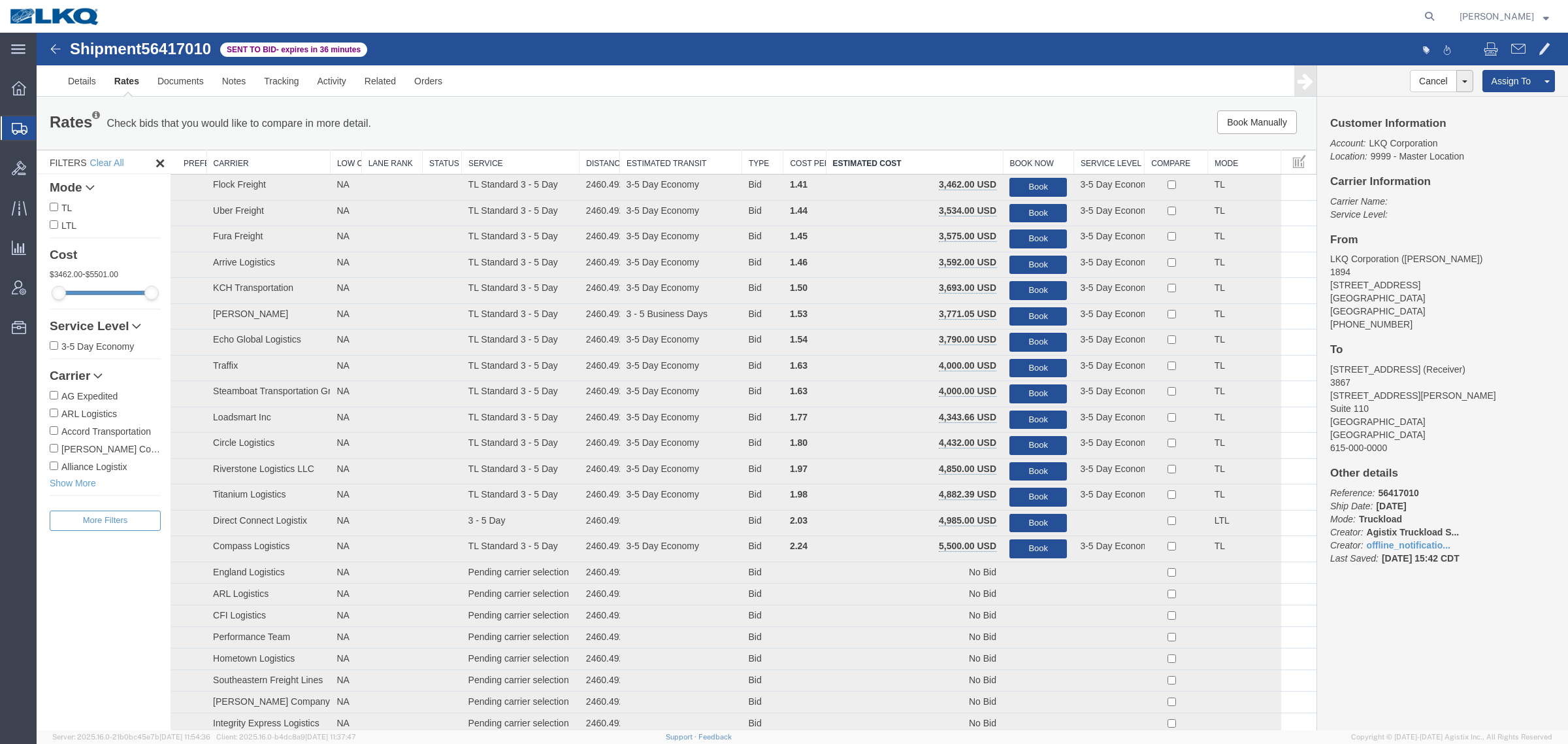
click at [174, 48] on span "56417010" at bounding box center [176, 48] width 70 height 17
copy span "56417010"
drag, startPoint x: 1030, startPoint y: 236, endPoint x: 1021, endPoint y: 217, distance: 21.0
click at [1030, 236] on button "Book" at bounding box center [1039, 239] width 58 height 19
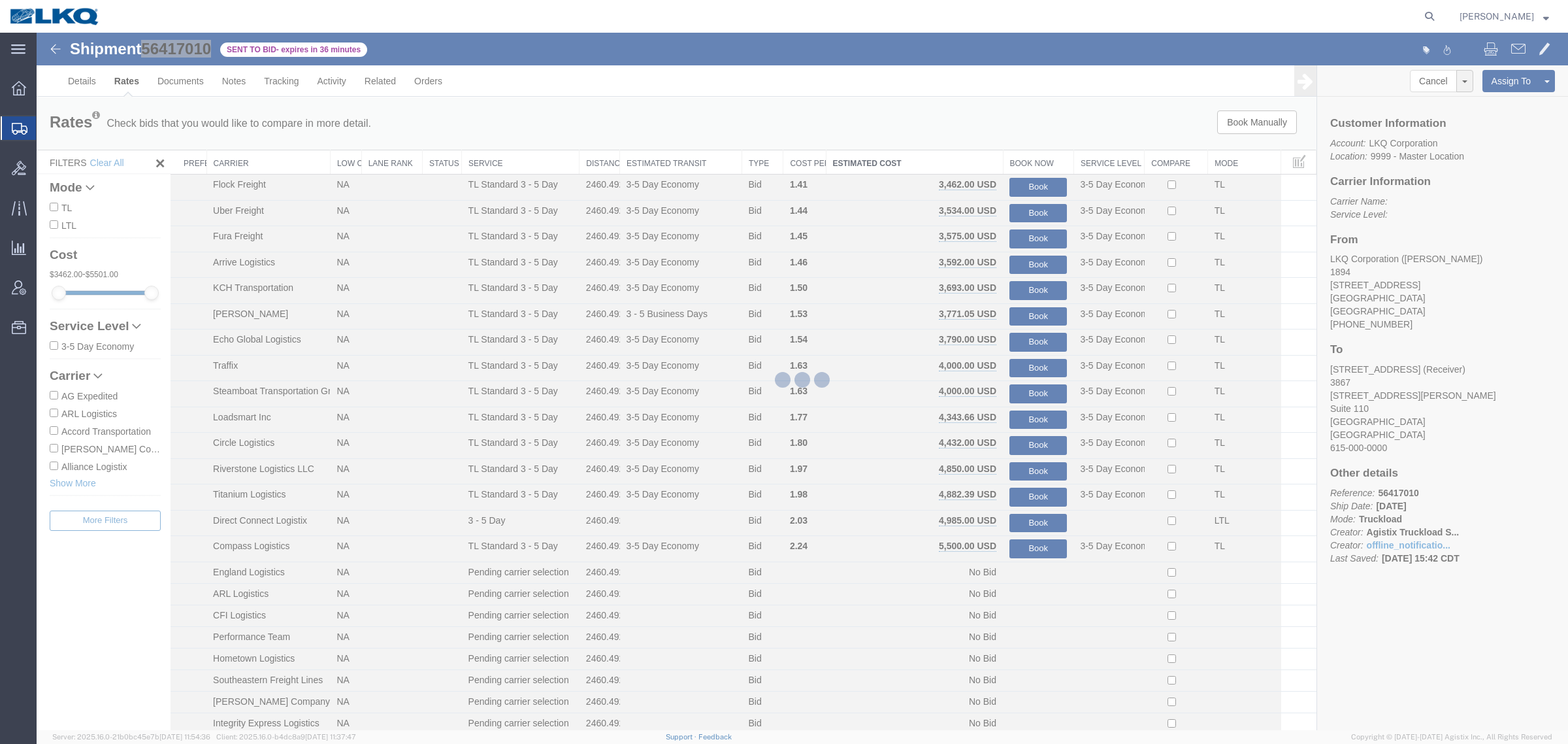
click at [945, 97] on div at bounding box center [802, 382] width 1531 height 698
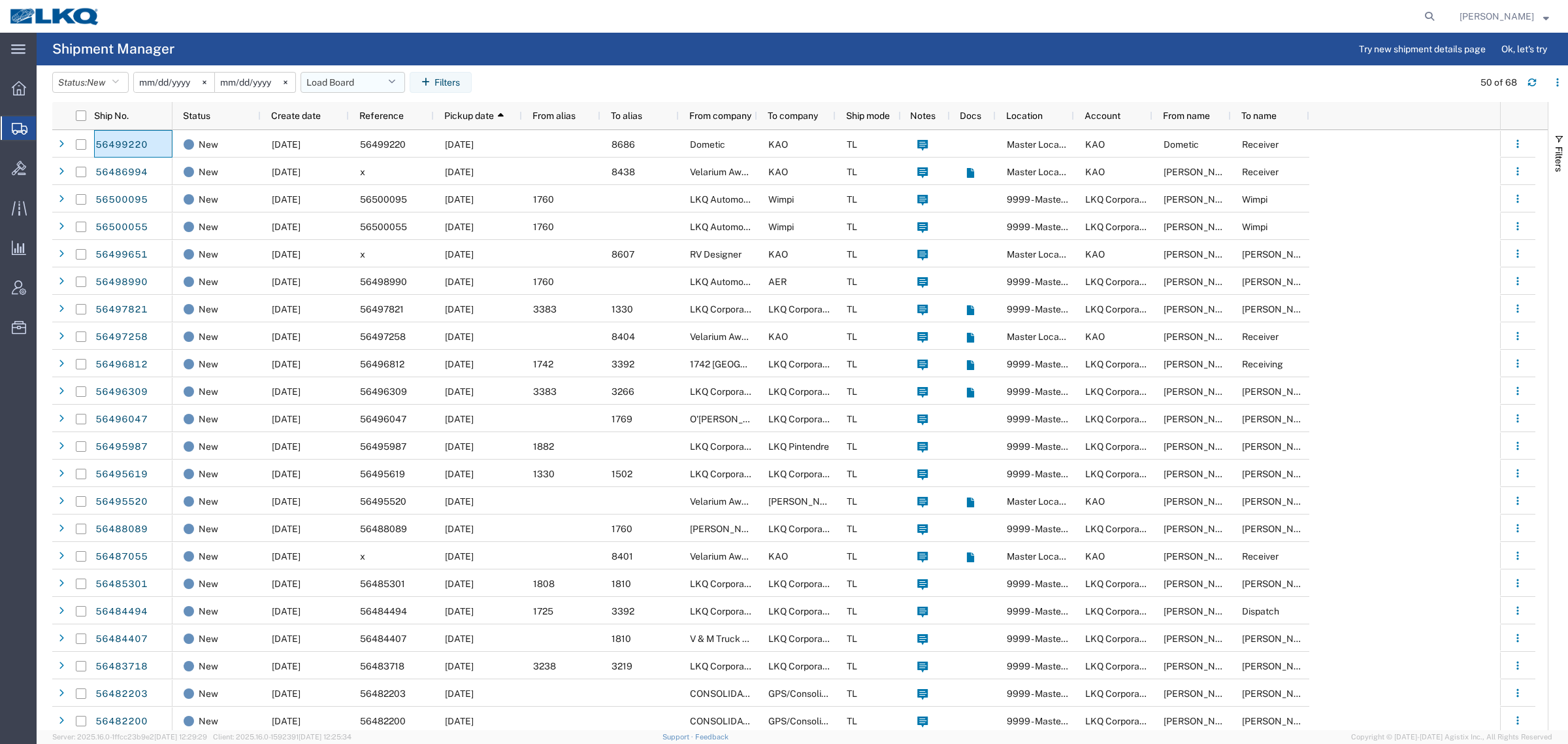
click at [331, 88] on button "Load Board" at bounding box center [353, 83] width 105 height 21
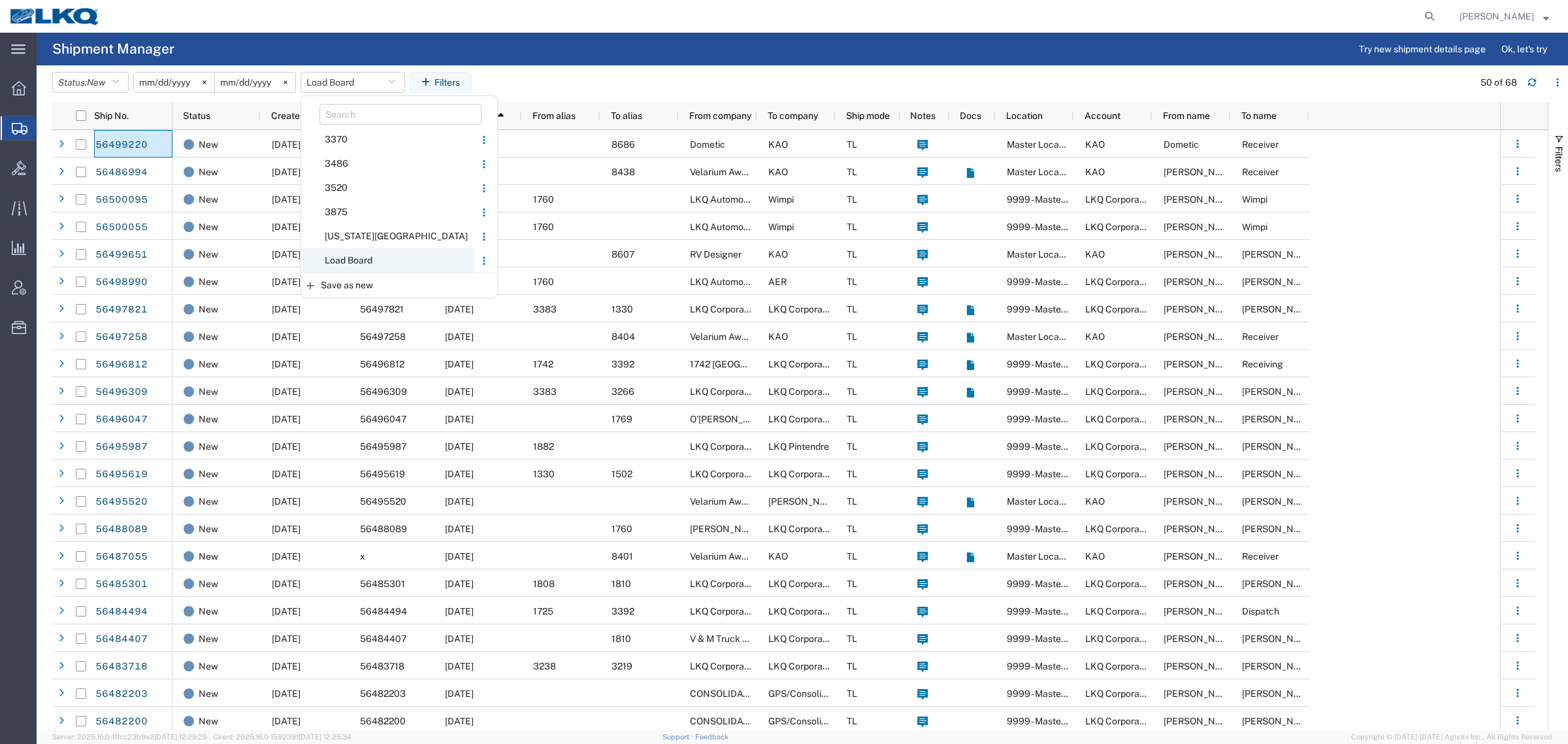
click at [370, 269] on span "Load Board" at bounding box center [388, 260] width 171 height 24
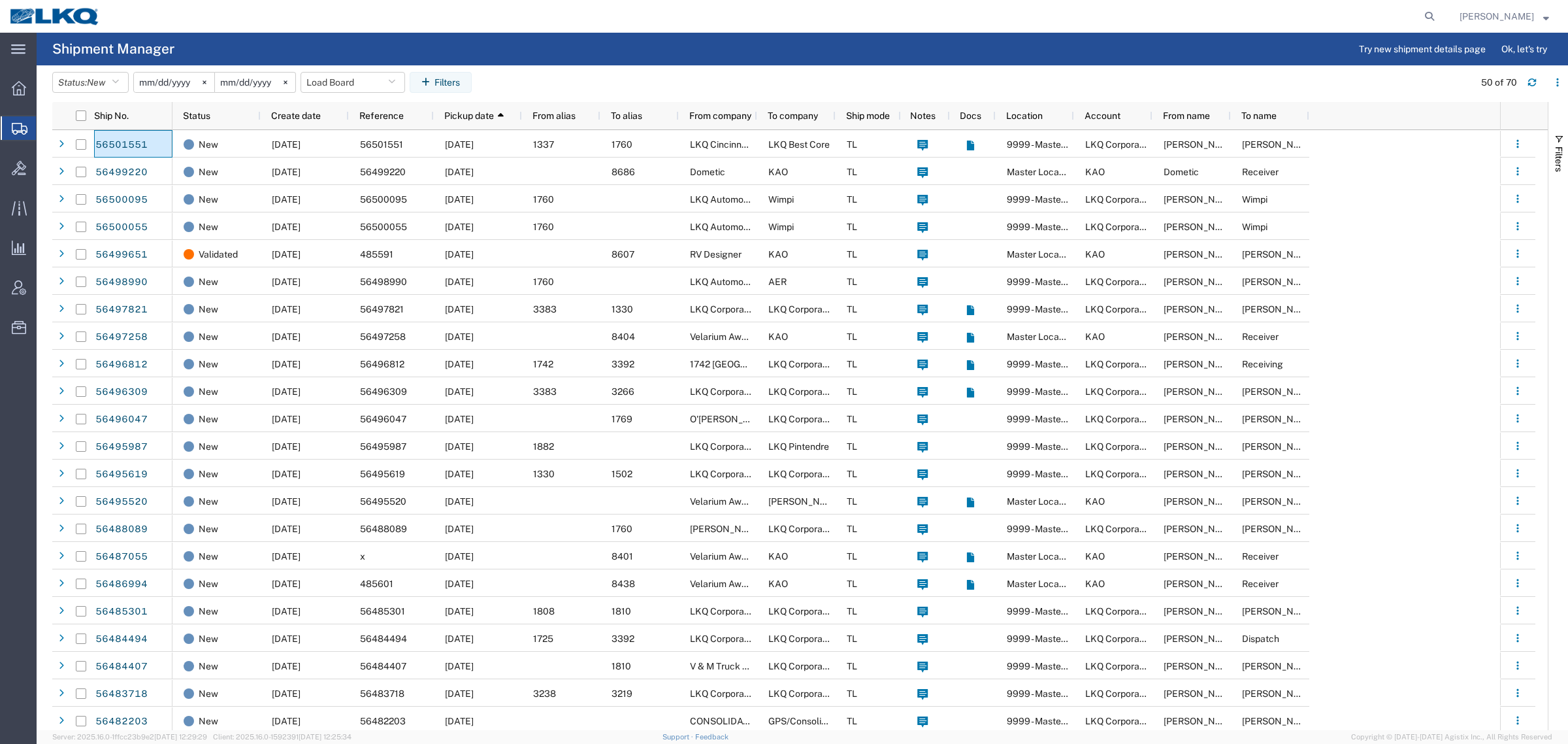
click at [576, 62] on agx-page-header "Shipment Manager Try new shipment details page Ok, let's try" at bounding box center [802, 49] width 1531 height 33
click at [395, 78] on icon "button" at bounding box center [391, 83] width 7 height 10
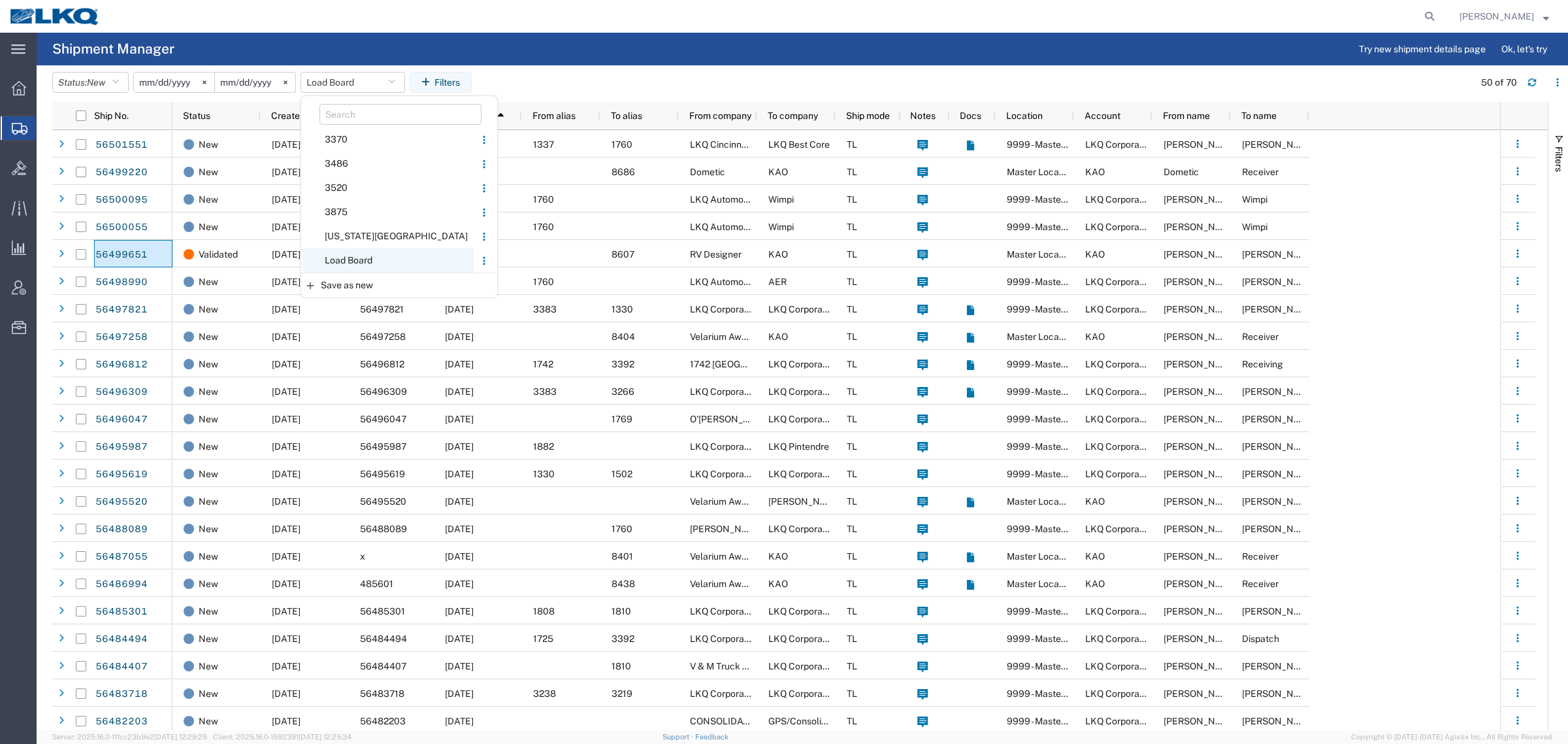
click at [376, 262] on span "Load Board" at bounding box center [388, 260] width 171 height 24
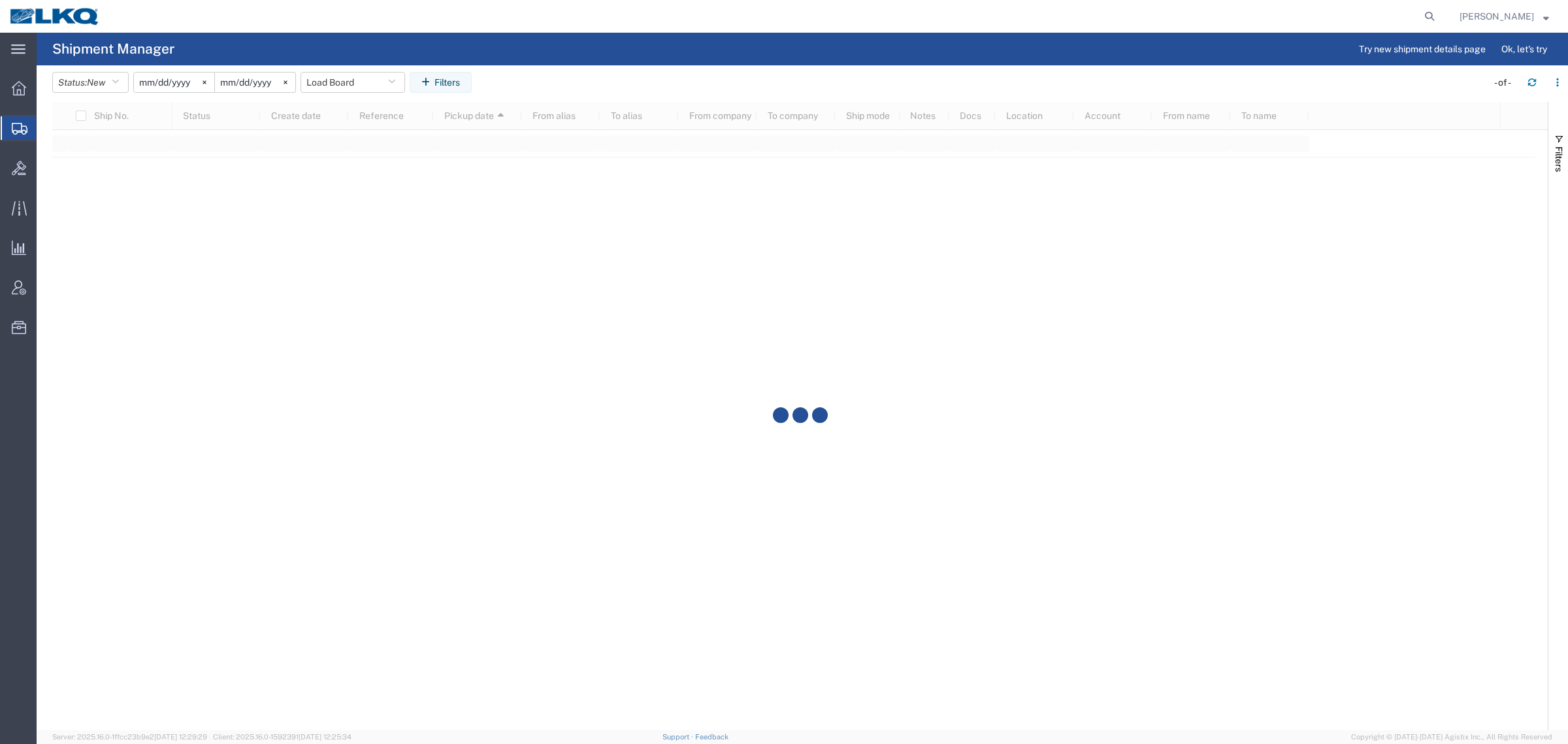
click at [683, 43] on agx-page-header "Shipment Manager Try new shipment details page Ok, let's try" at bounding box center [802, 49] width 1531 height 33
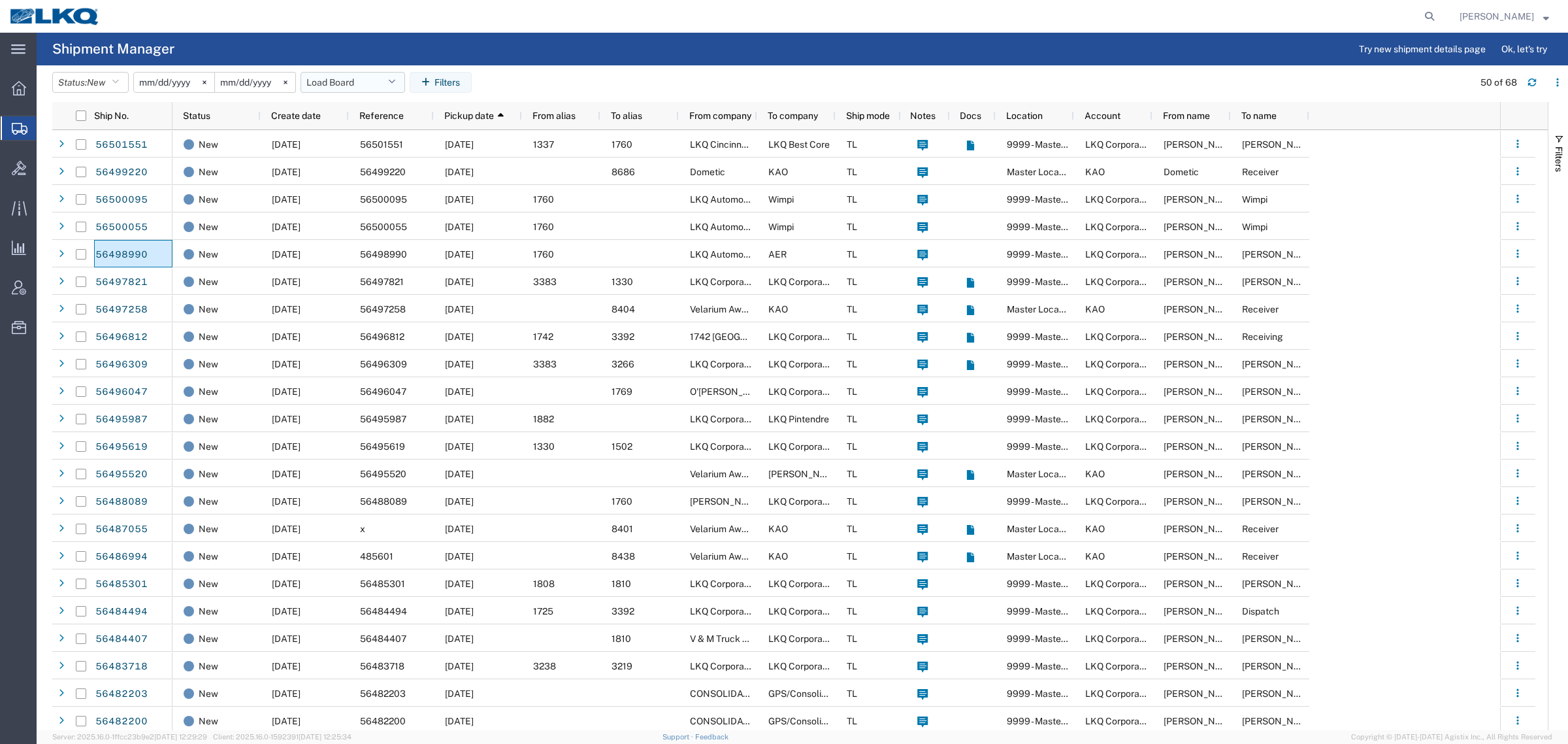
click at [359, 82] on button "Load Board" at bounding box center [353, 83] width 105 height 21
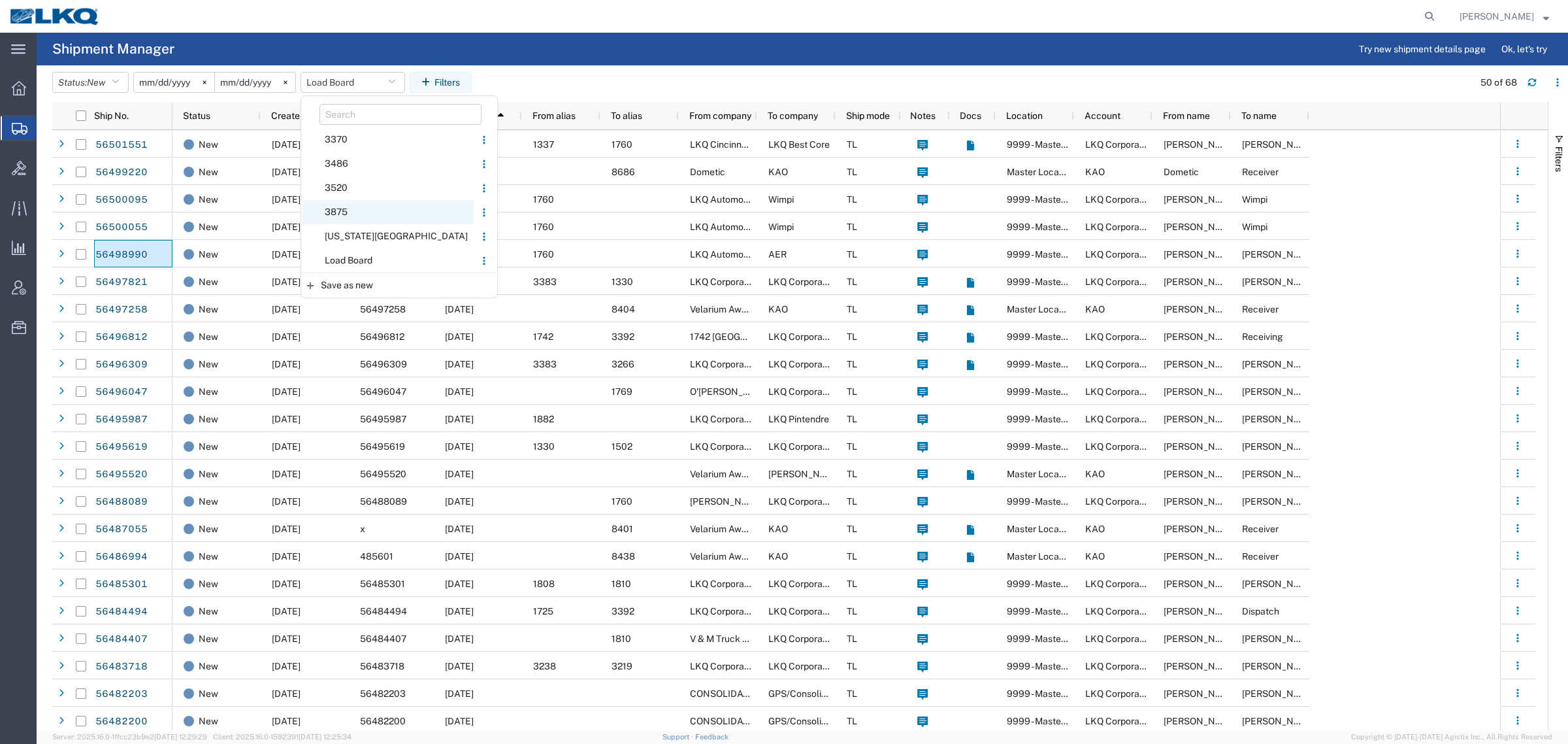
click at [364, 212] on span "3875" at bounding box center [388, 211] width 171 height 24
type input "2024-04-02"
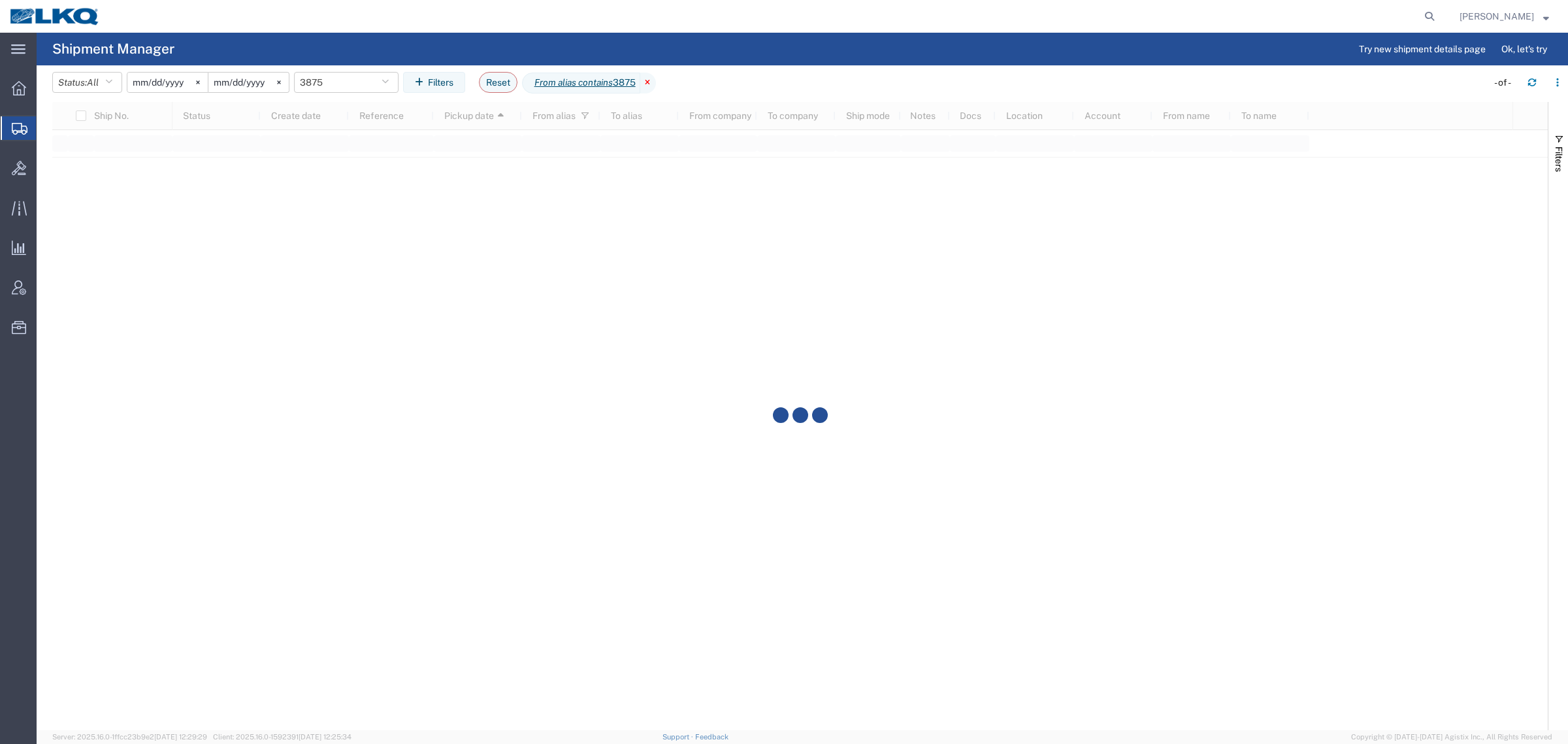
click at [656, 83] on icon at bounding box center [648, 83] width 15 height 21
drag, startPoint x: 330, startPoint y: 66, endPoint x: 329, endPoint y: 82, distance: 16.0
click at [329, 70] on header "Status: All Active All Approved Booked Canceled Delivered Denied New On Hold Pe…" at bounding box center [810, 84] width 1516 height 37
click at [329, 82] on button "Saved filters" at bounding box center [346, 83] width 105 height 21
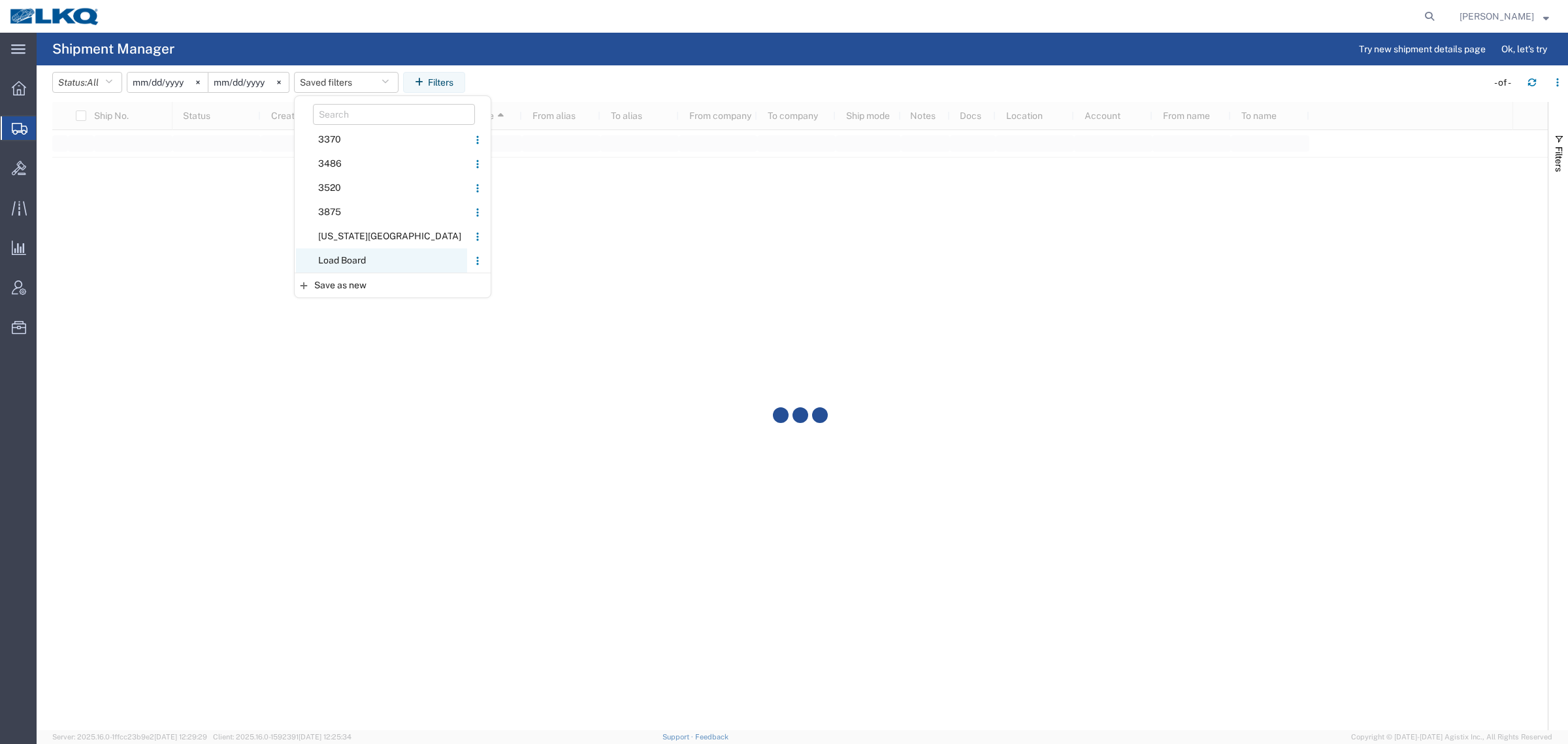
click at [355, 260] on span "Load Board" at bounding box center [381, 260] width 171 height 24
type input "2024-12-01"
type input "2025-12-31"
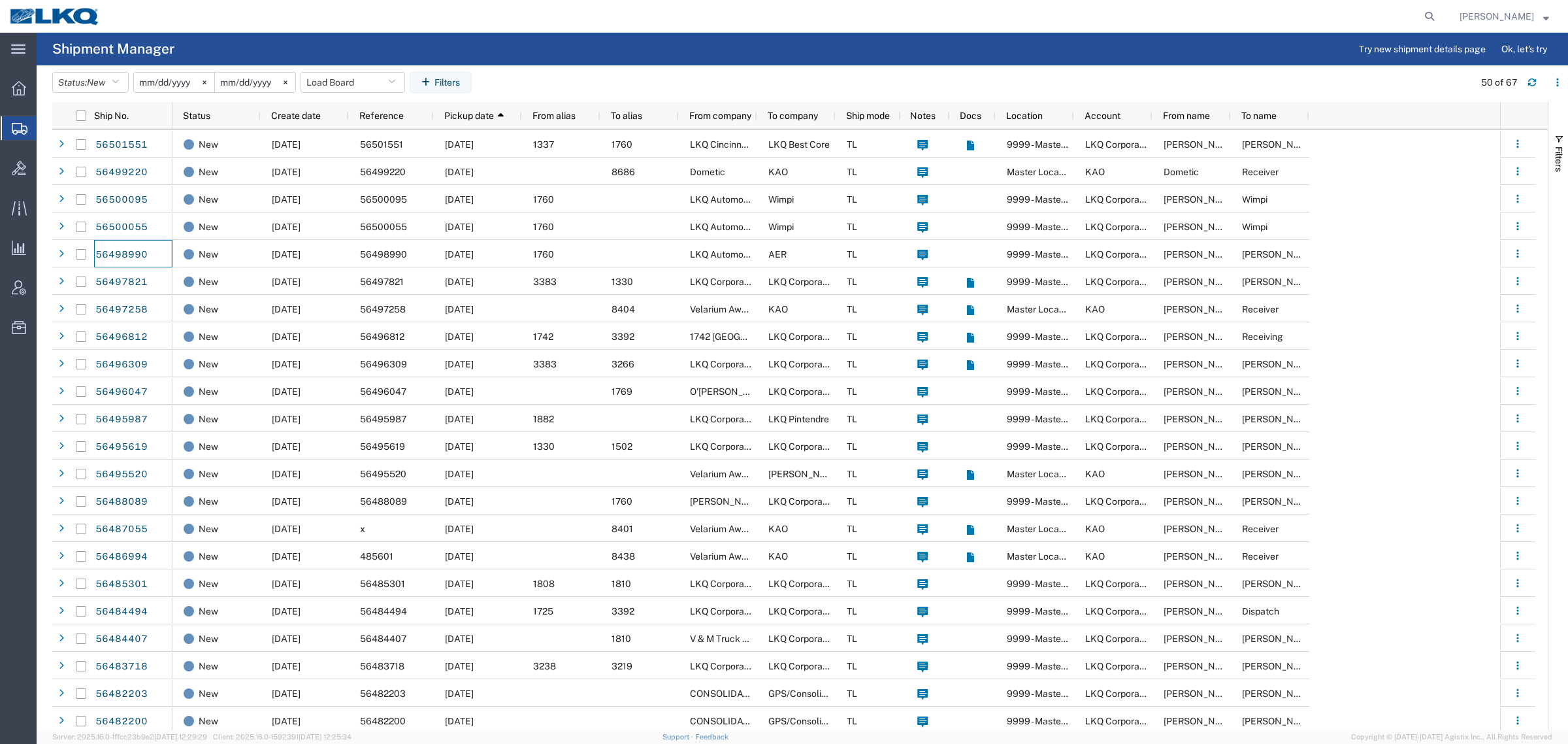
click at [299, 34] on agx-page-header "Shipment Manager Try new shipment details page Ok, let's try" at bounding box center [802, 49] width 1531 height 33
click at [329, 79] on button "Load Board" at bounding box center [353, 83] width 105 height 21
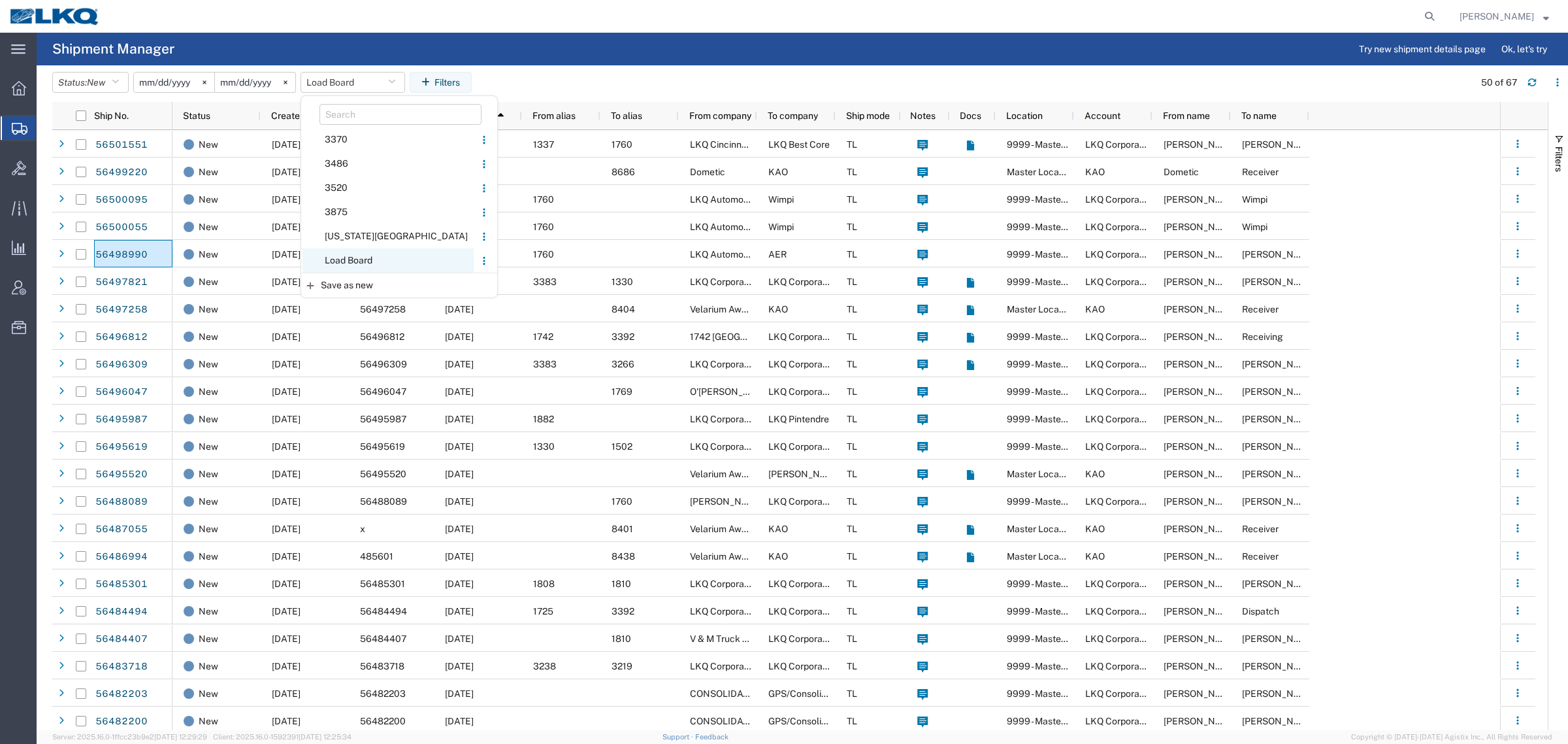
click at [347, 257] on span "Load Board" at bounding box center [388, 260] width 171 height 24
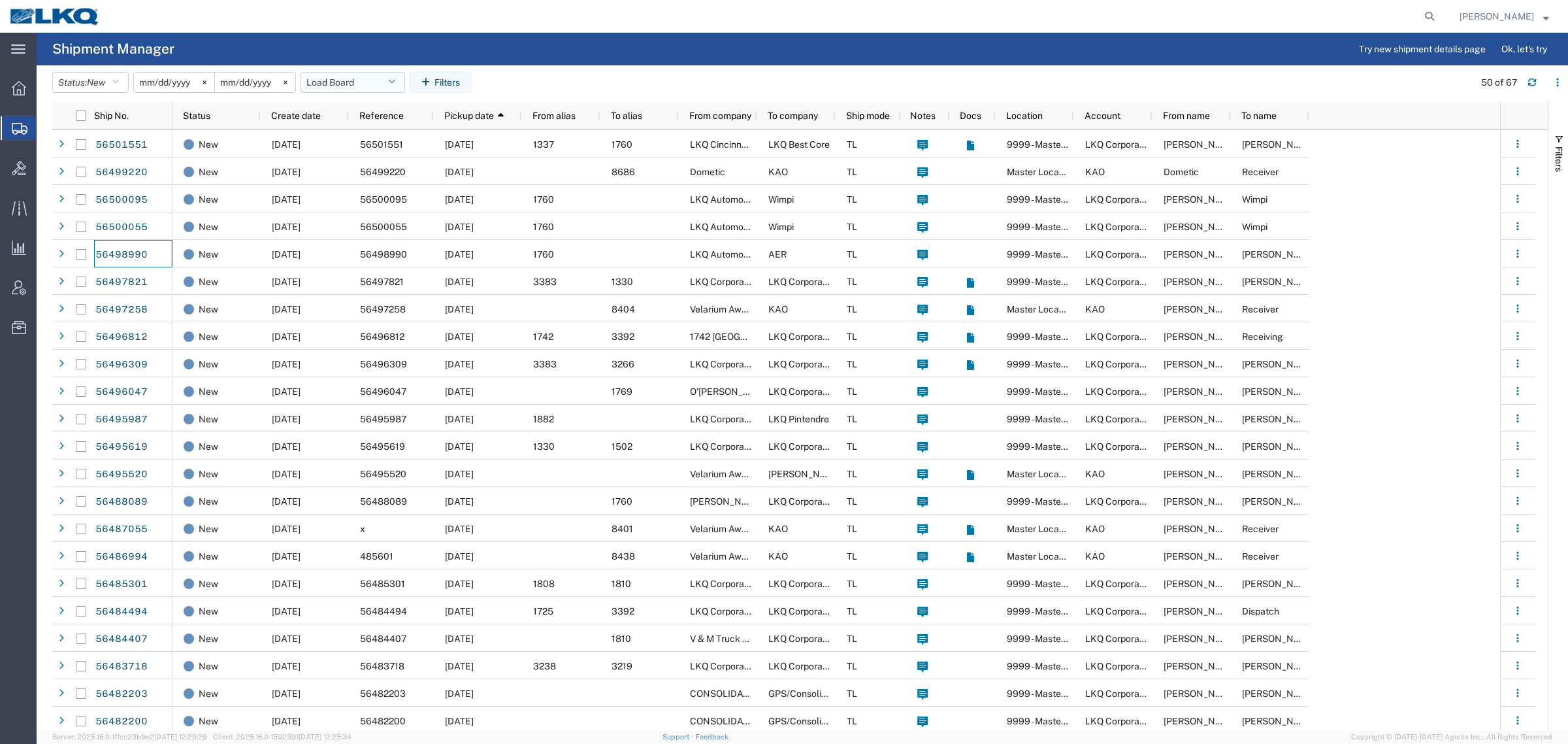
click at [340, 81] on button "Load Board" at bounding box center [353, 83] width 105 height 21
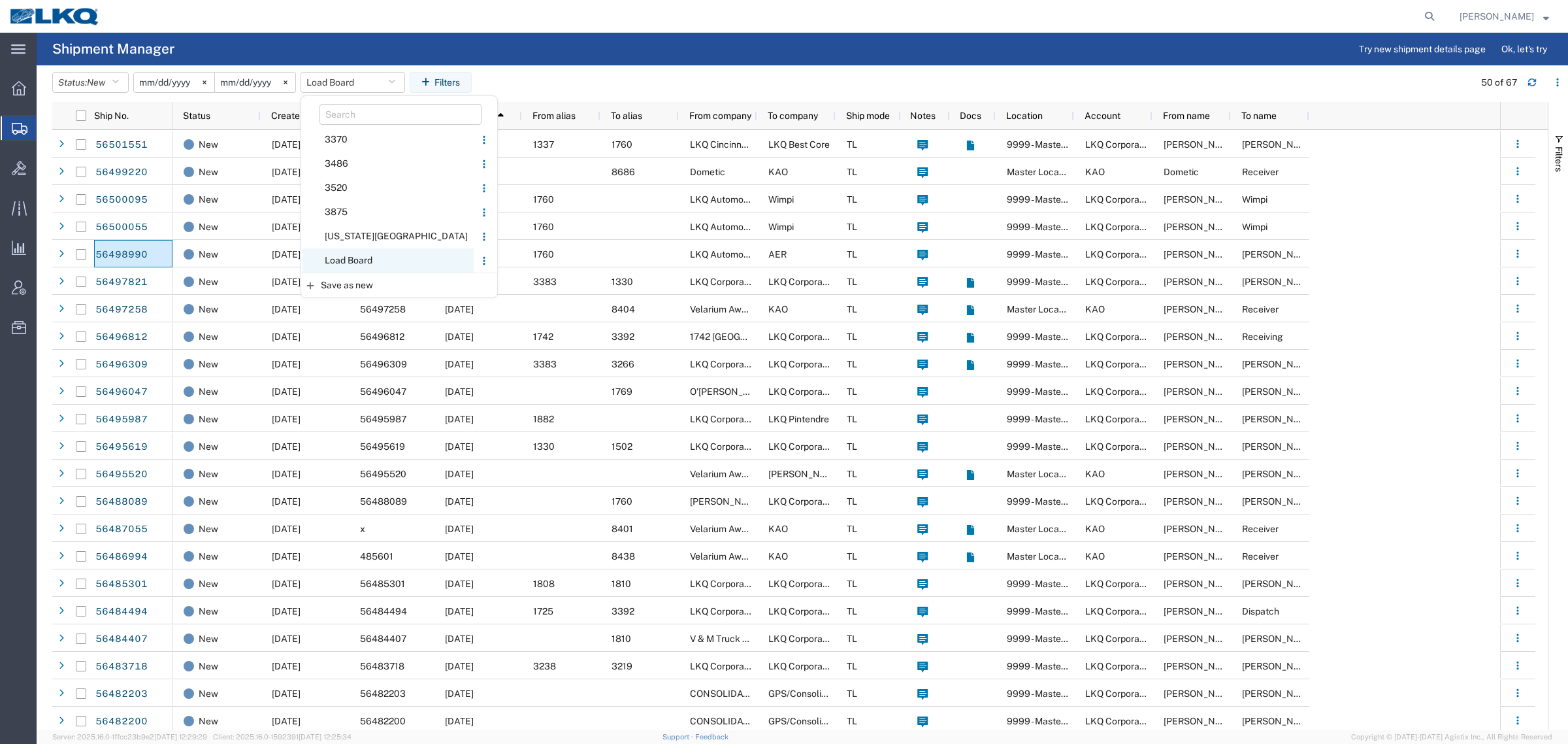
drag, startPoint x: 356, startPoint y: 265, endPoint x: 489, endPoint y: 135, distance: 186.0
click at [357, 263] on span "Load Board" at bounding box center [388, 260] width 171 height 24
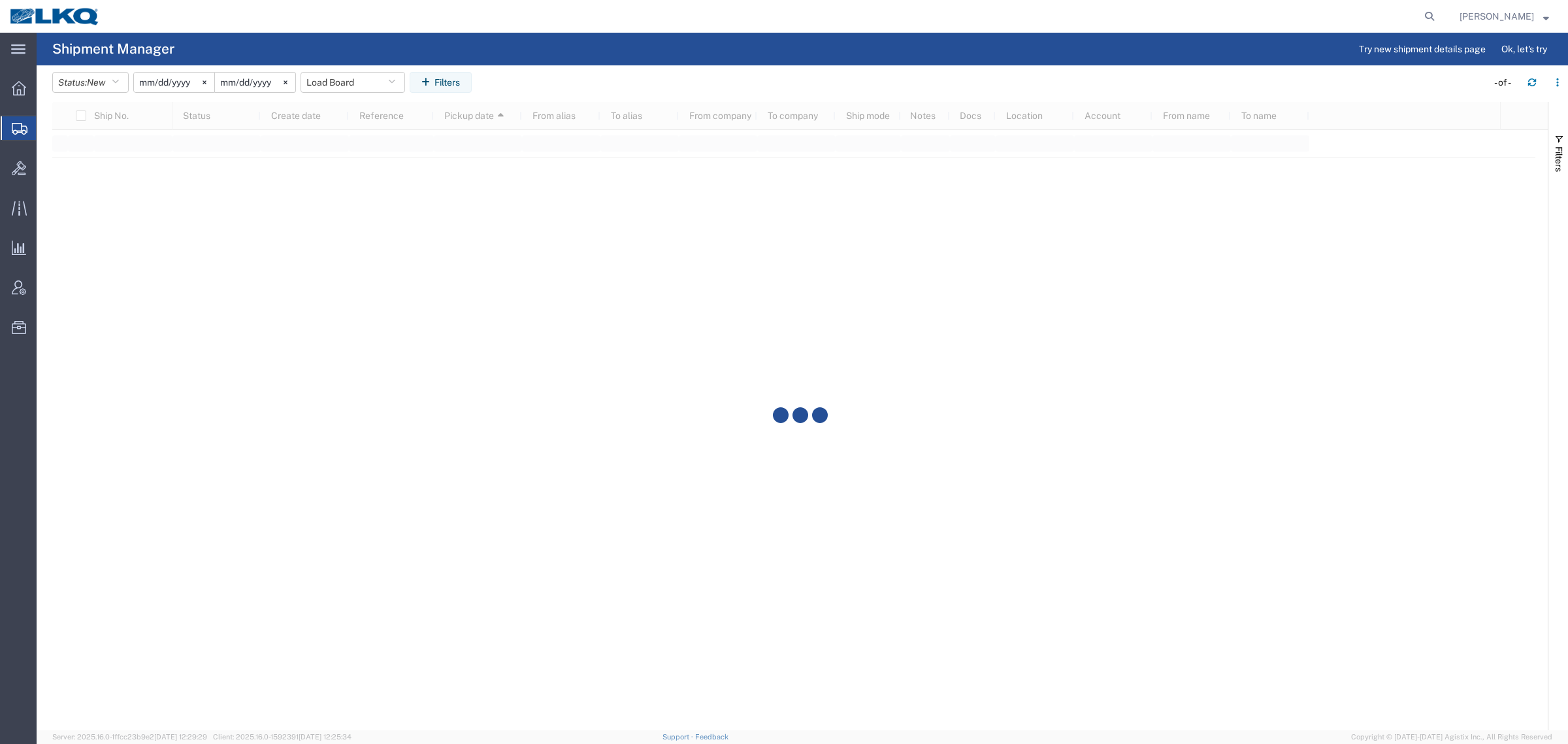
click at [659, 17] on div at bounding box center [774, 16] width 1331 height 33
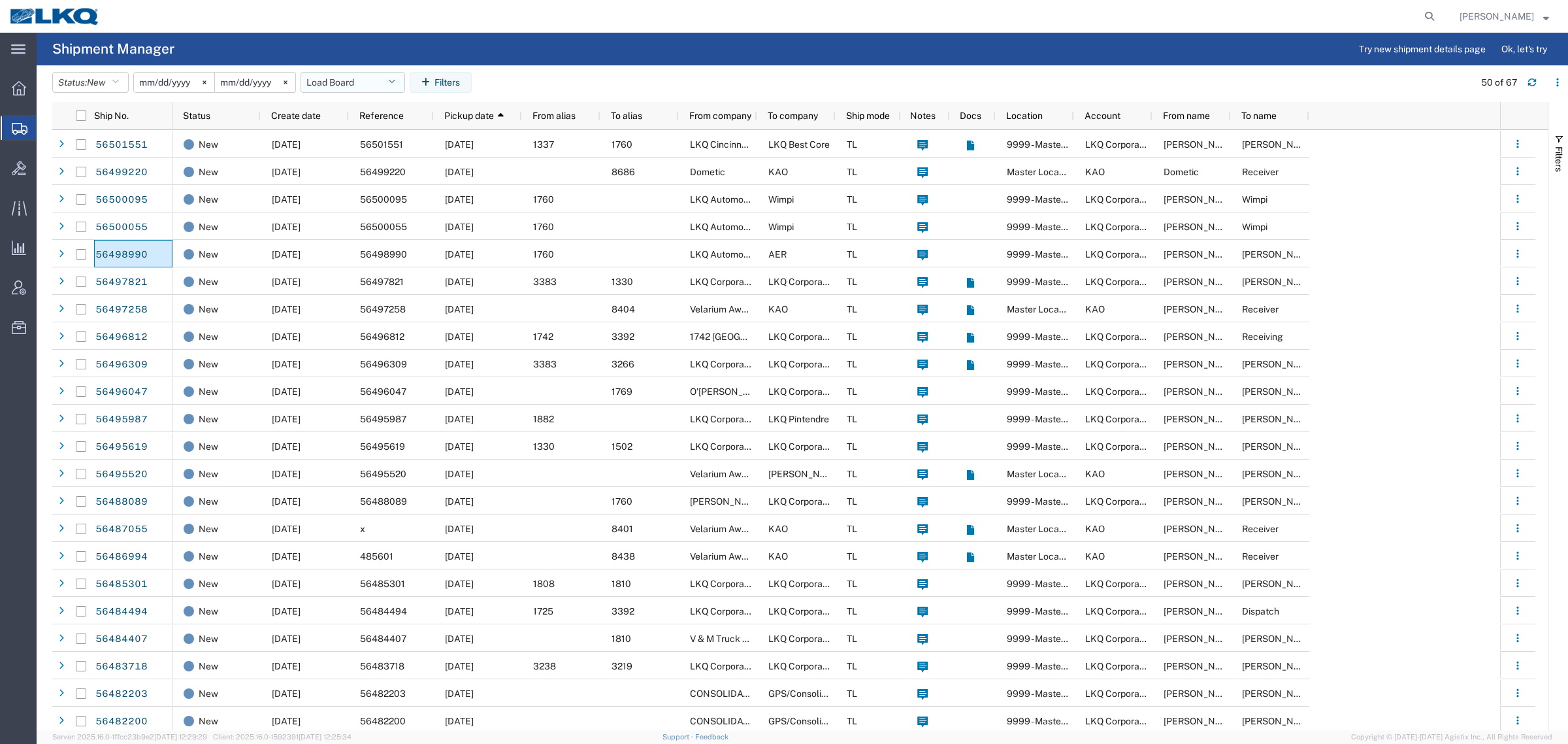
click at [346, 81] on button "Load Board" at bounding box center [353, 83] width 105 height 21
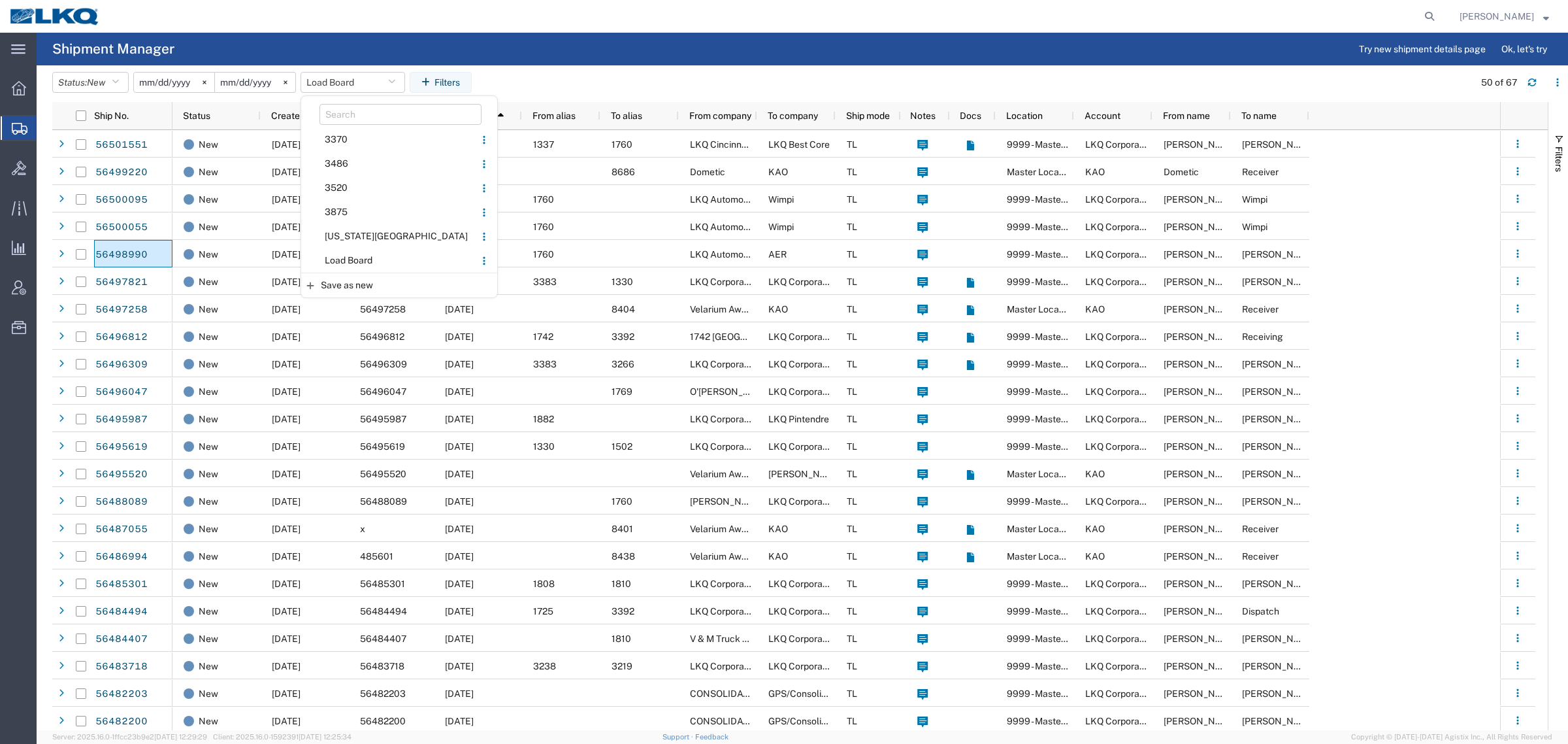
click at [369, 262] on span "Load Board" at bounding box center [388, 260] width 171 height 24
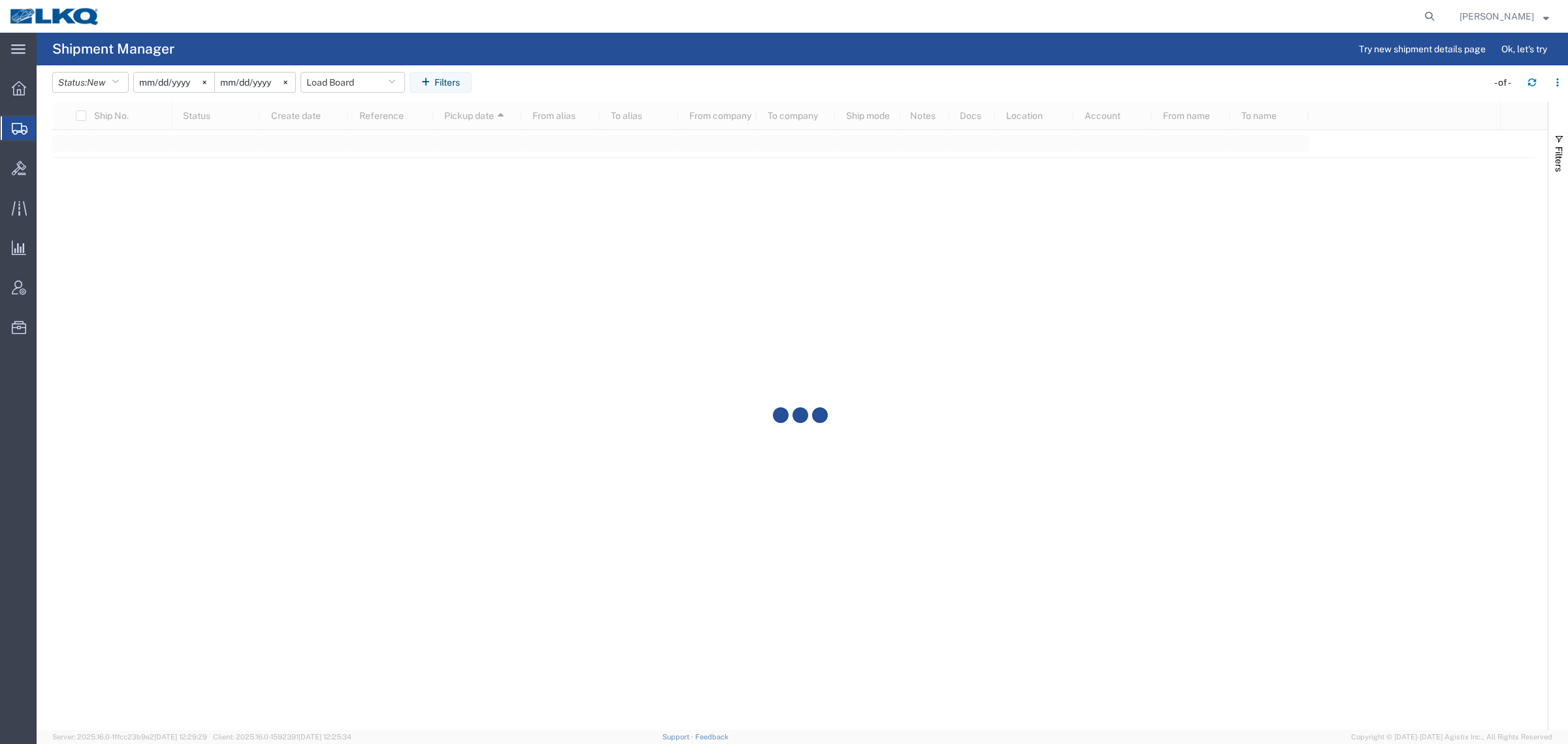
click at [595, 66] on header "Status: New Active All Approved Booked Canceled Delivered Denied New On Hold Pe…" at bounding box center [810, 84] width 1516 height 37
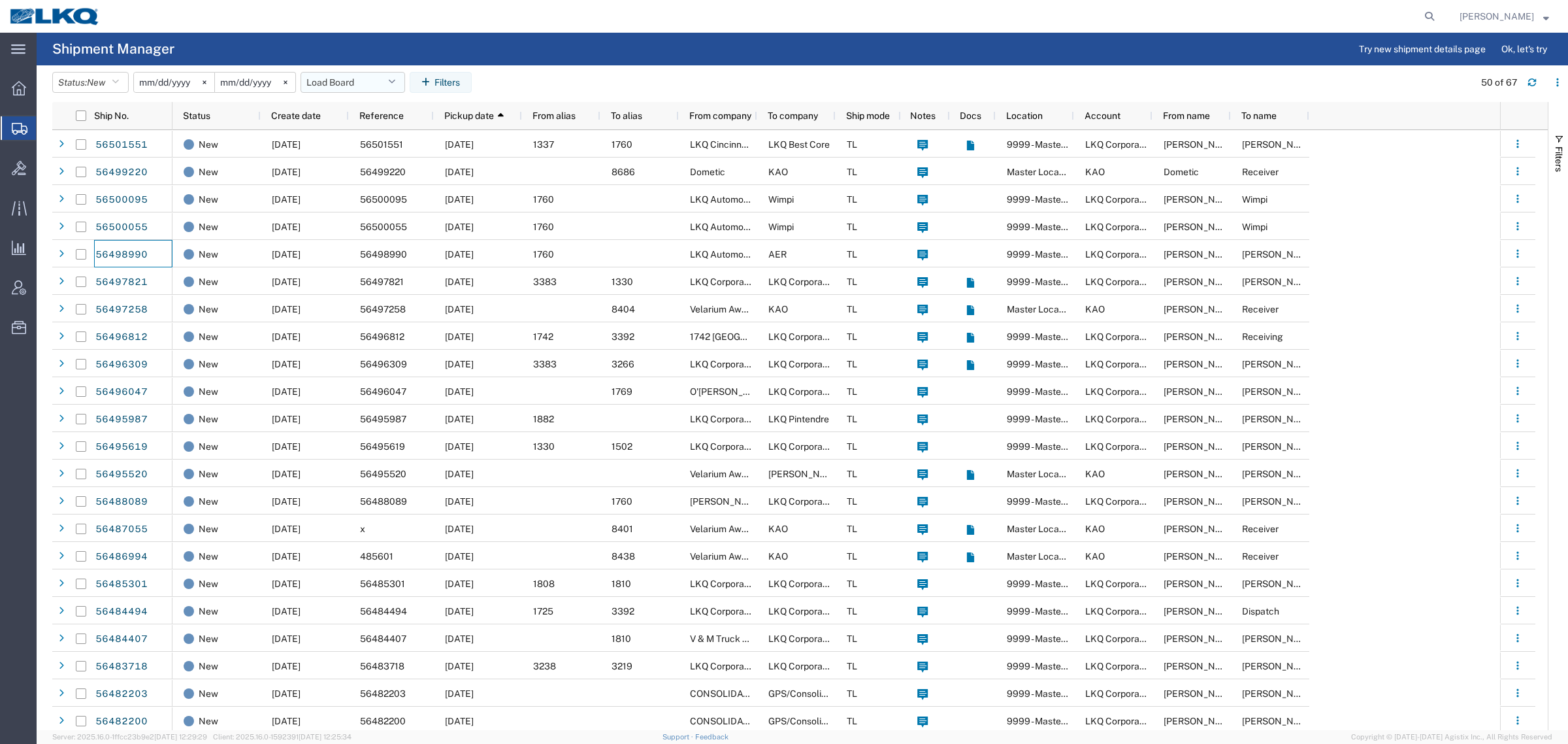
drag, startPoint x: 328, startPoint y: 77, endPoint x: 328, endPoint y: 87, distance: 10.0
click at [328, 77] on button "Load Board" at bounding box center [353, 83] width 105 height 21
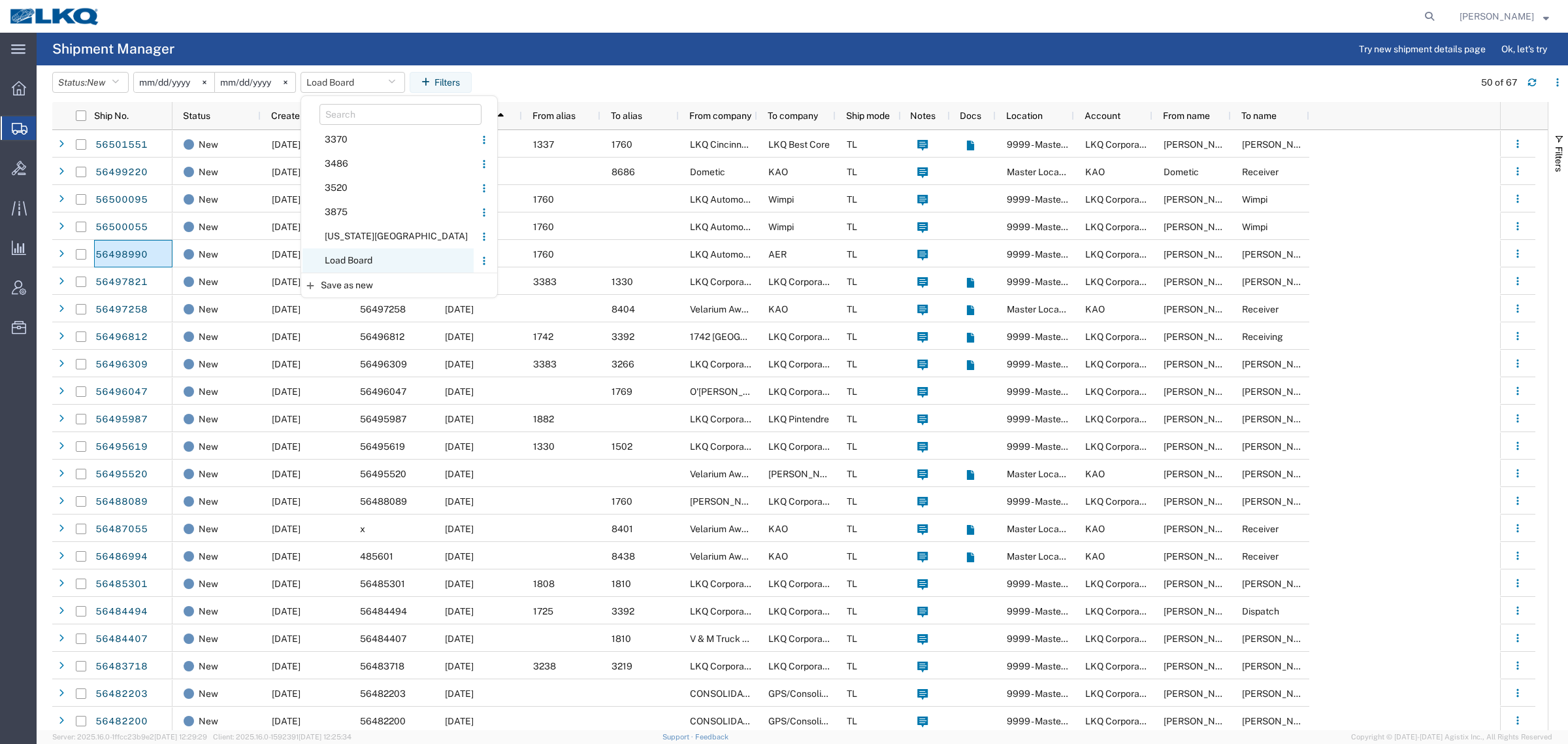
click at [373, 256] on span "Load Board" at bounding box center [388, 260] width 171 height 24
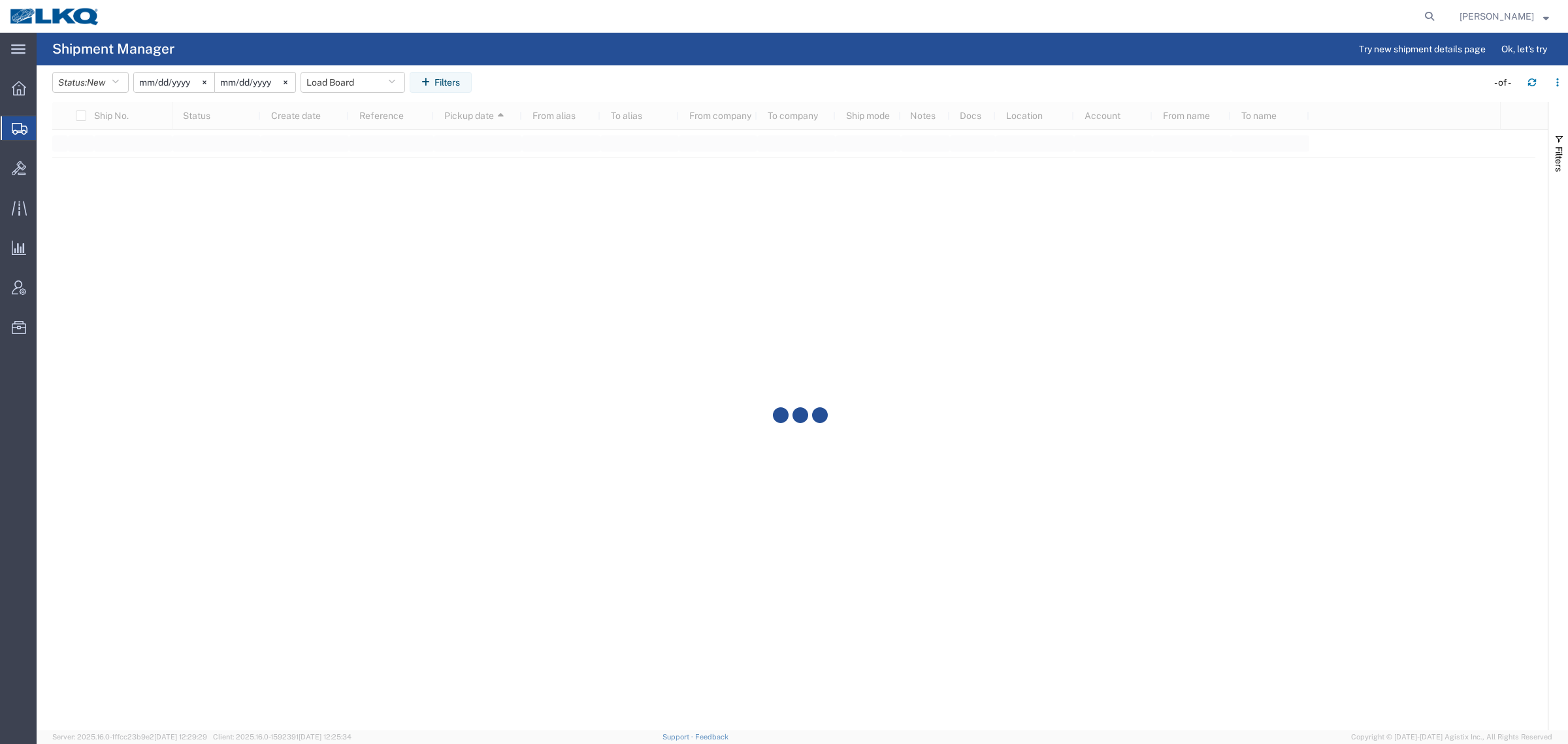
click at [556, 72] on agx-table-filter-chips "Status: New Active All Approved Booked Canceled Delivered Denied New On Hold Pe…" at bounding box center [766, 87] width 1429 height 30
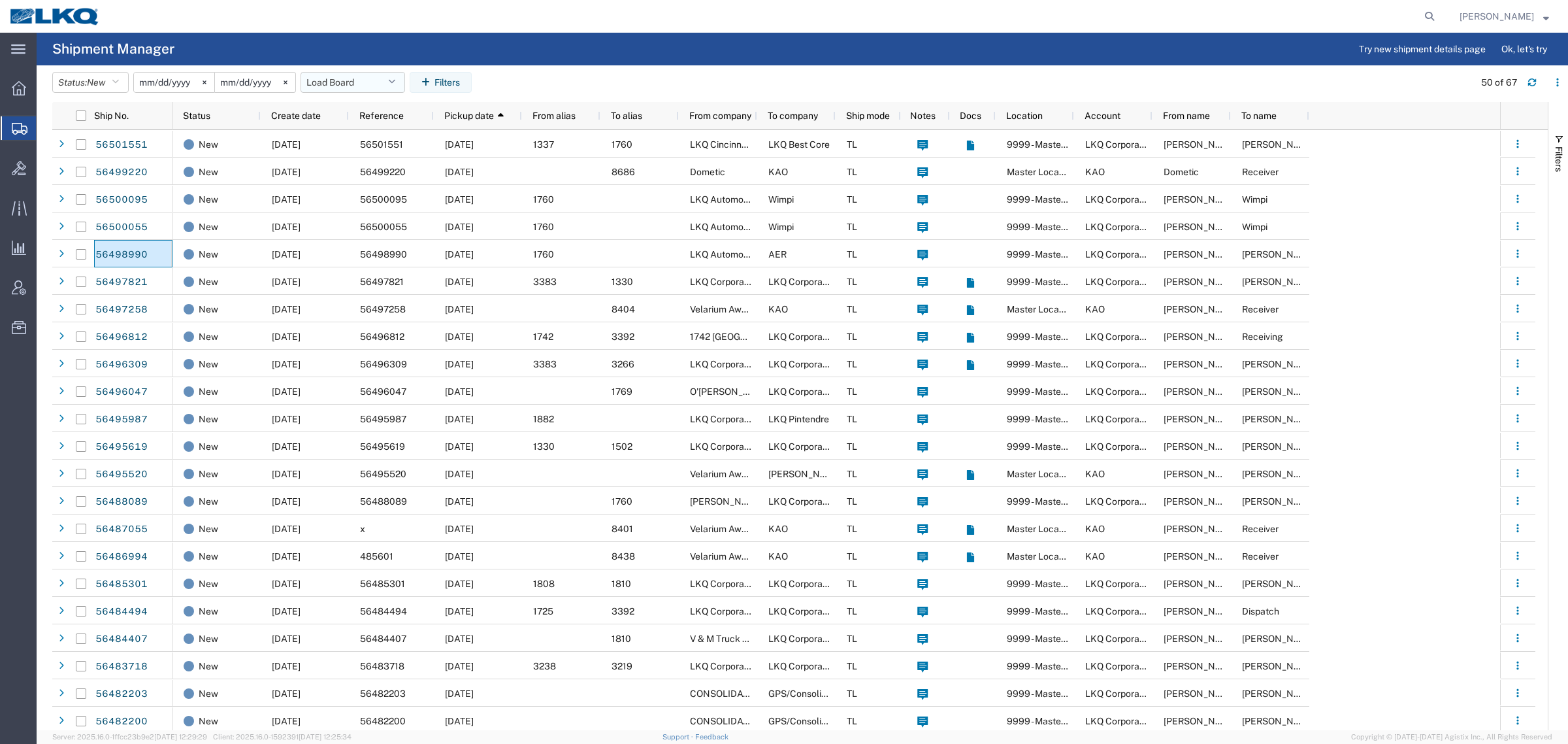
click at [373, 86] on button "Load Board" at bounding box center [353, 83] width 105 height 21
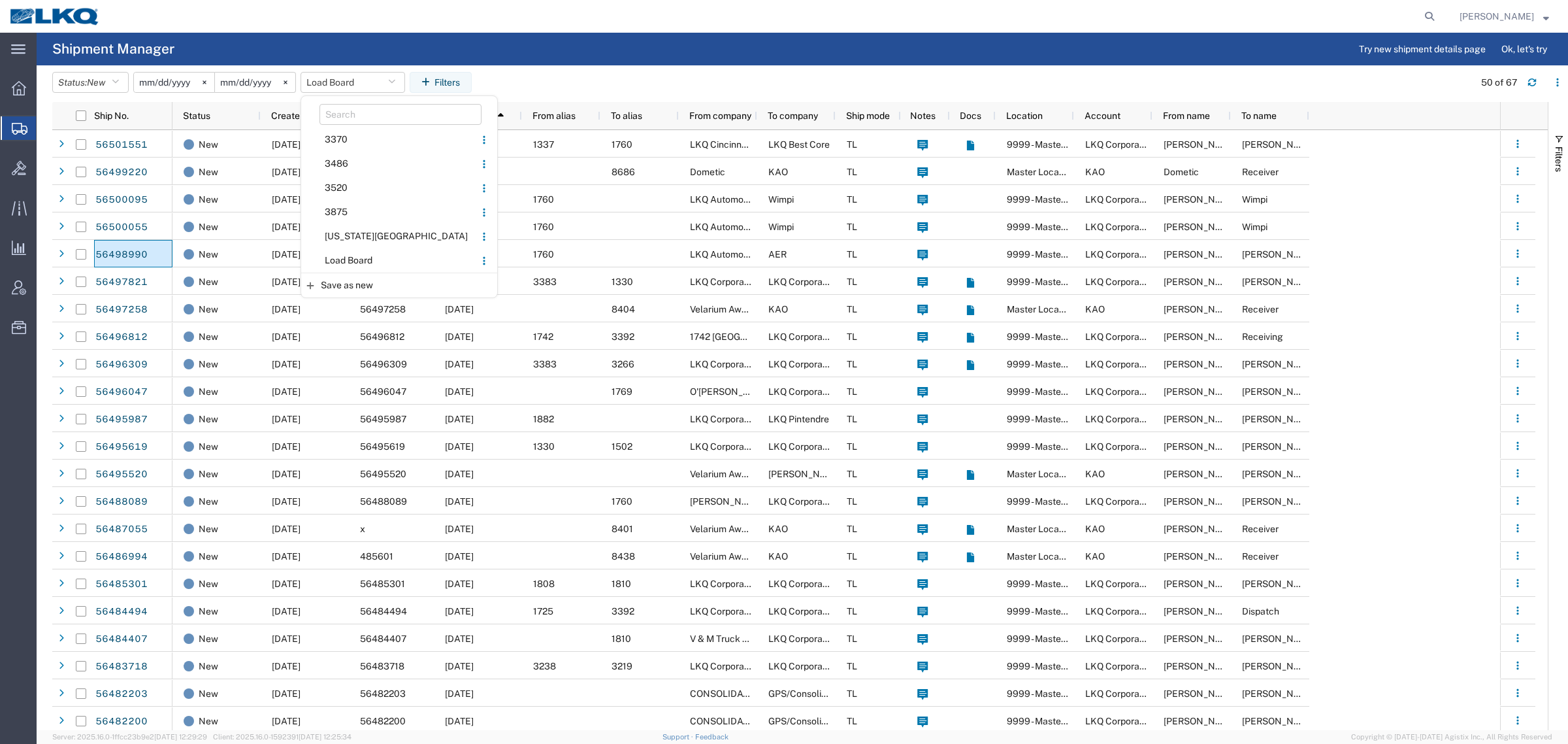
drag, startPoint x: 367, startPoint y: 257, endPoint x: 581, endPoint y: 126, distance: 250.9
click at [378, 252] on span "Load Board" at bounding box center [388, 260] width 171 height 24
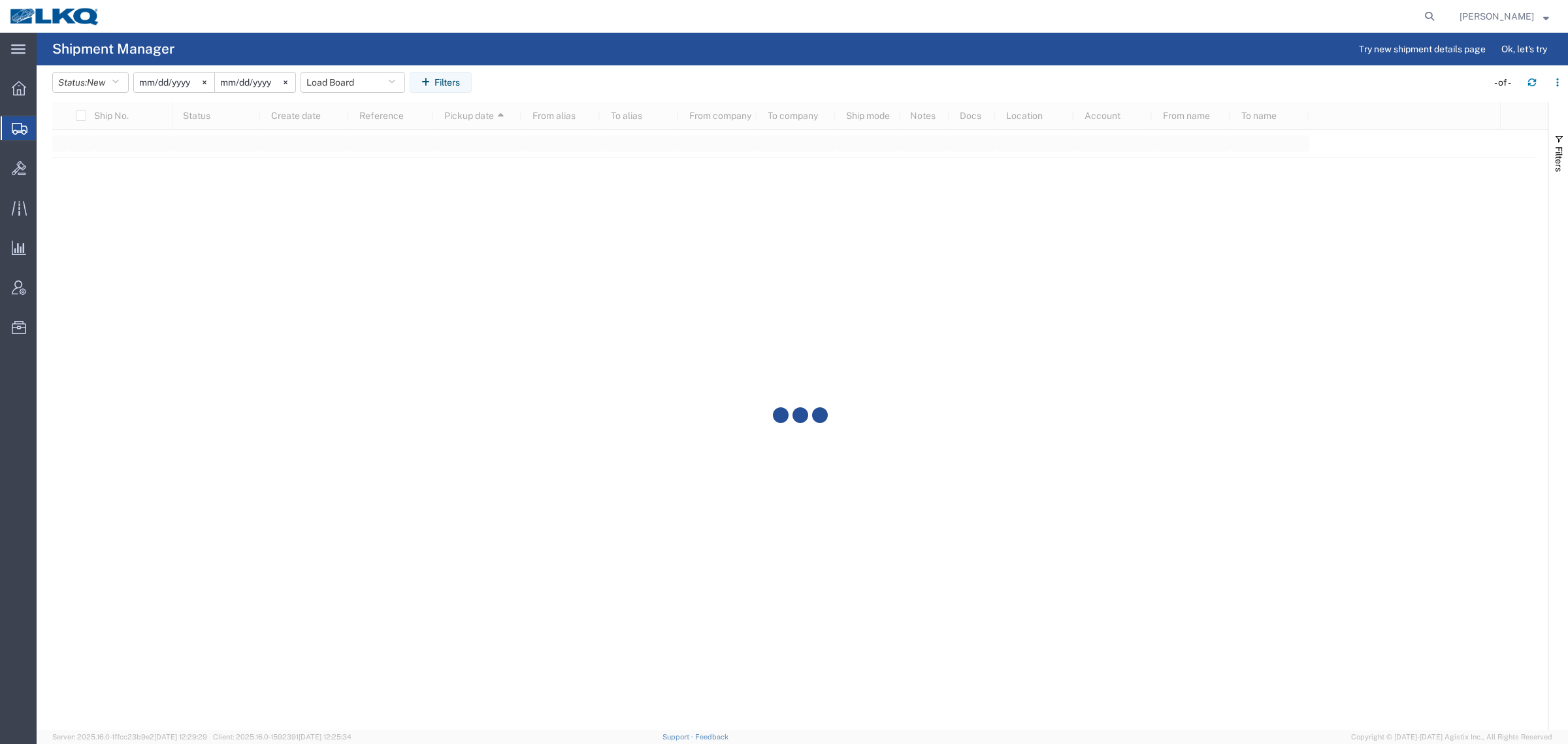
click at [675, 86] on agx-table-filter-chips "Status: New Active All Approved Booked Canceled Delivered Denied New On Hold Pe…" at bounding box center [766, 87] width 1429 height 30
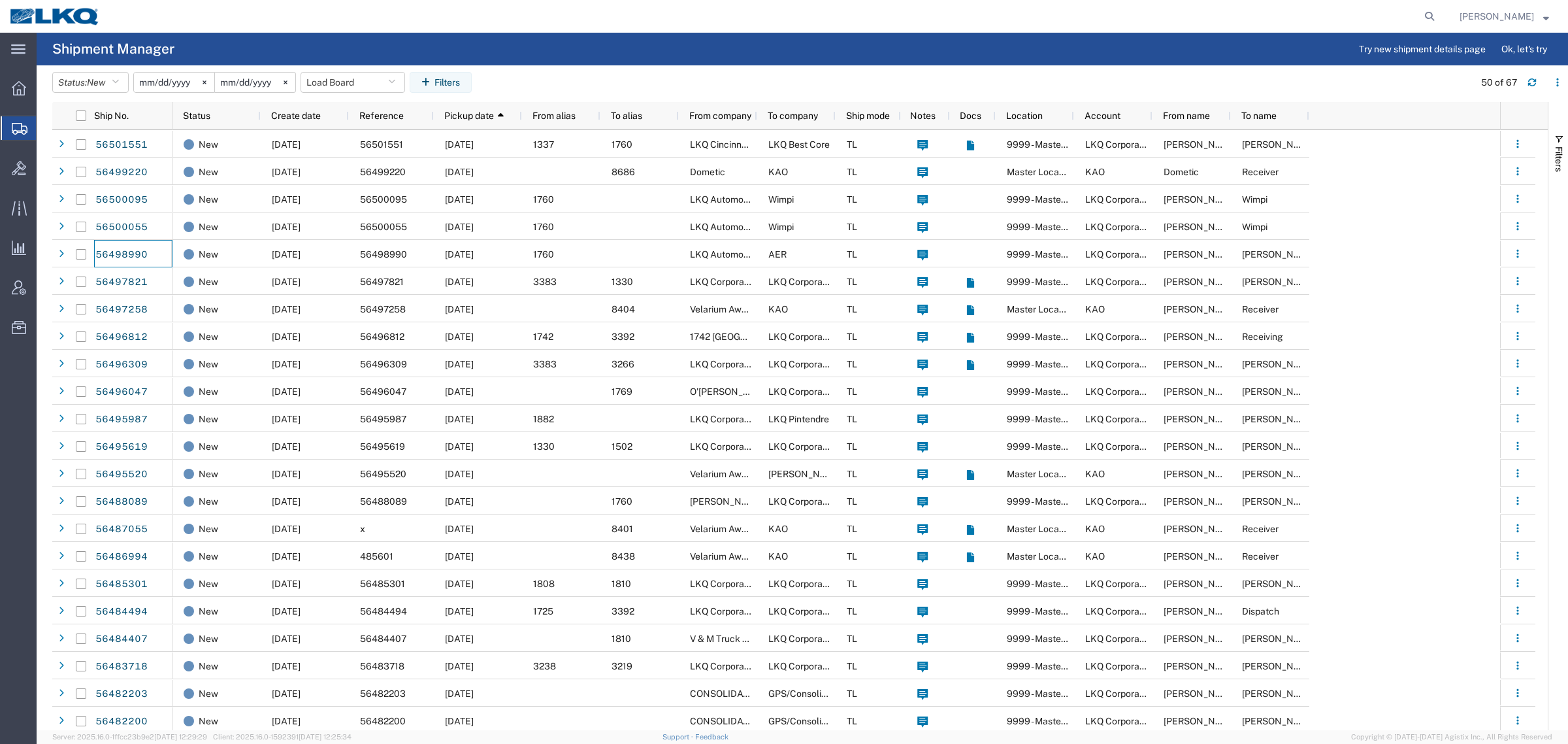
click at [645, 77] on agx-table-filter-chips "Status: New Active All Approved Booked Canceled Delivered Denied New On Hold Pe…" at bounding box center [759, 87] width 1415 height 30
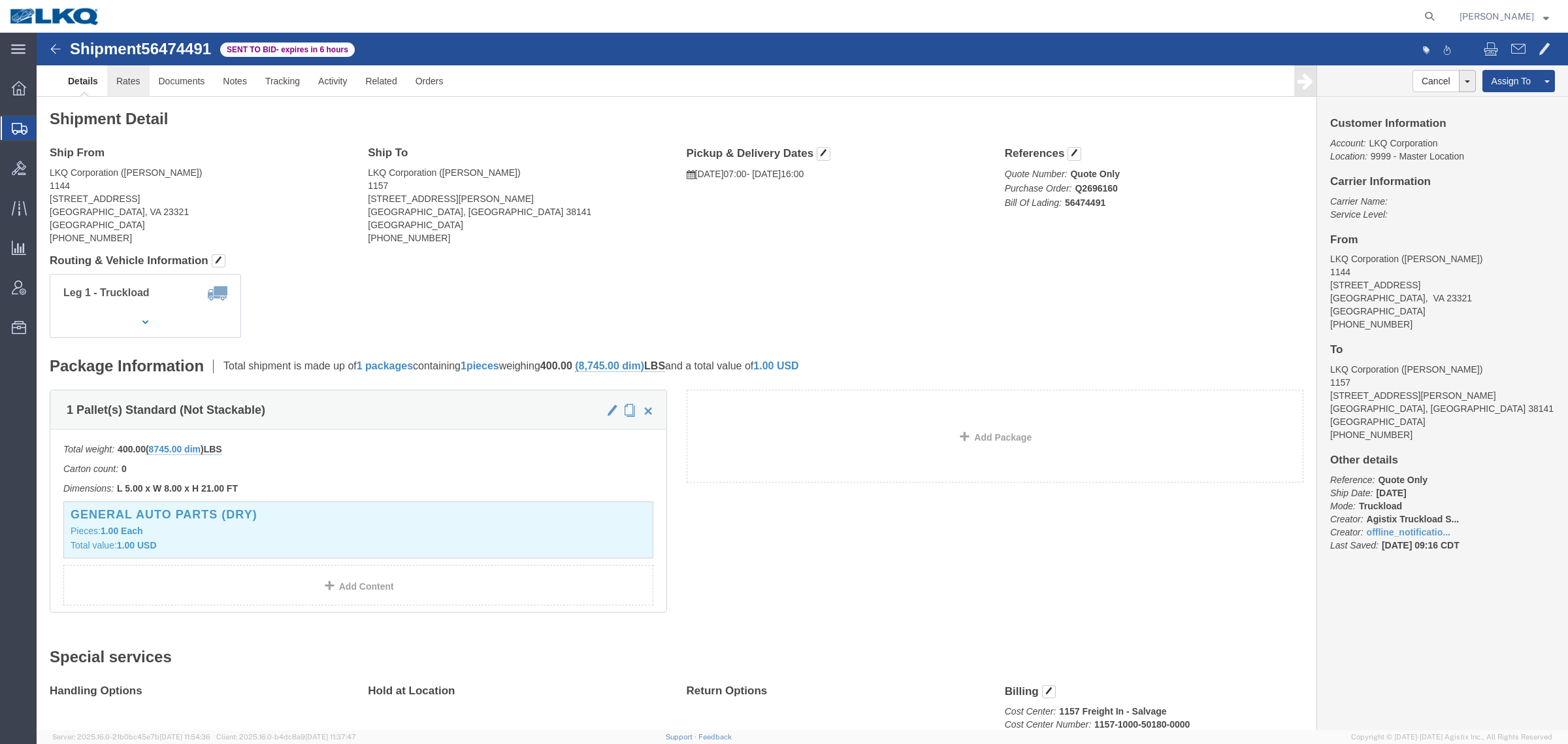
click link "Rates"
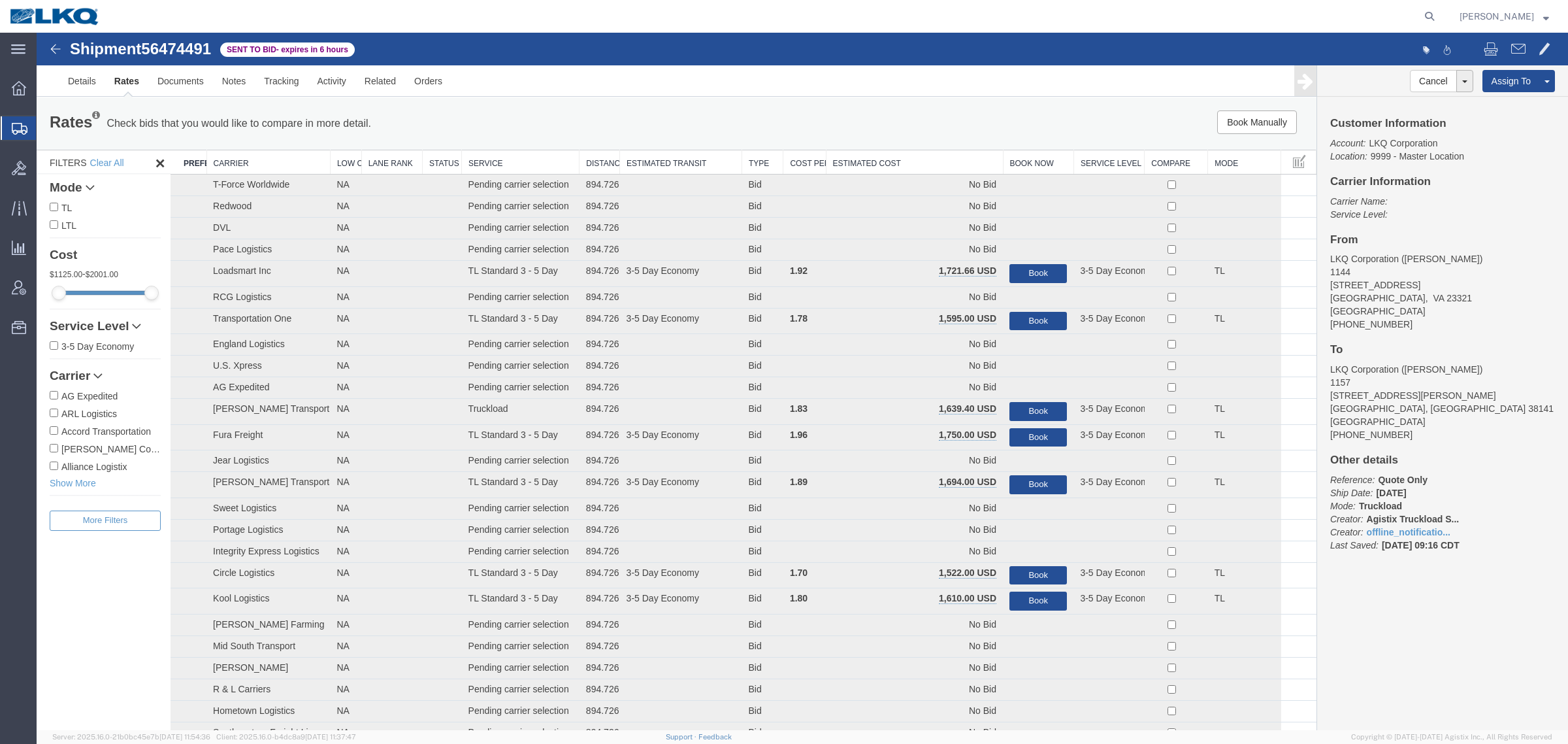
drag, startPoint x: 938, startPoint y: 170, endPoint x: 928, endPoint y: 168, distance: 10.2
click at [937, 170] on th "Estimated Cost" at bounding box center [915, 161] width 177 height 24
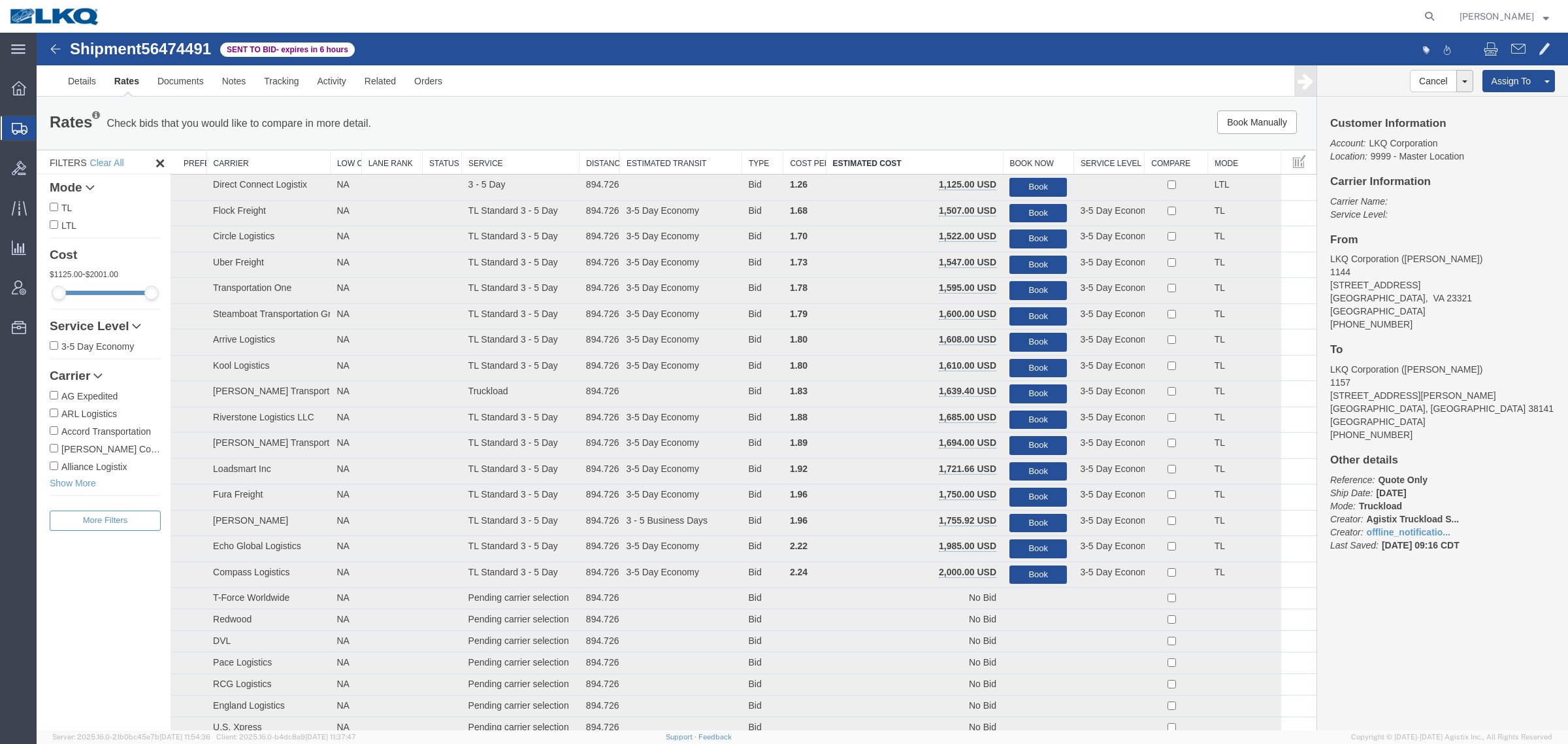
click at [184, 54] on span "56474491" at bounding box center [176, 48] width 70 height 17
copy span "56474491"
click at [70, 83] on link "Details" at bounding box center [82, 81] width 46 height 32
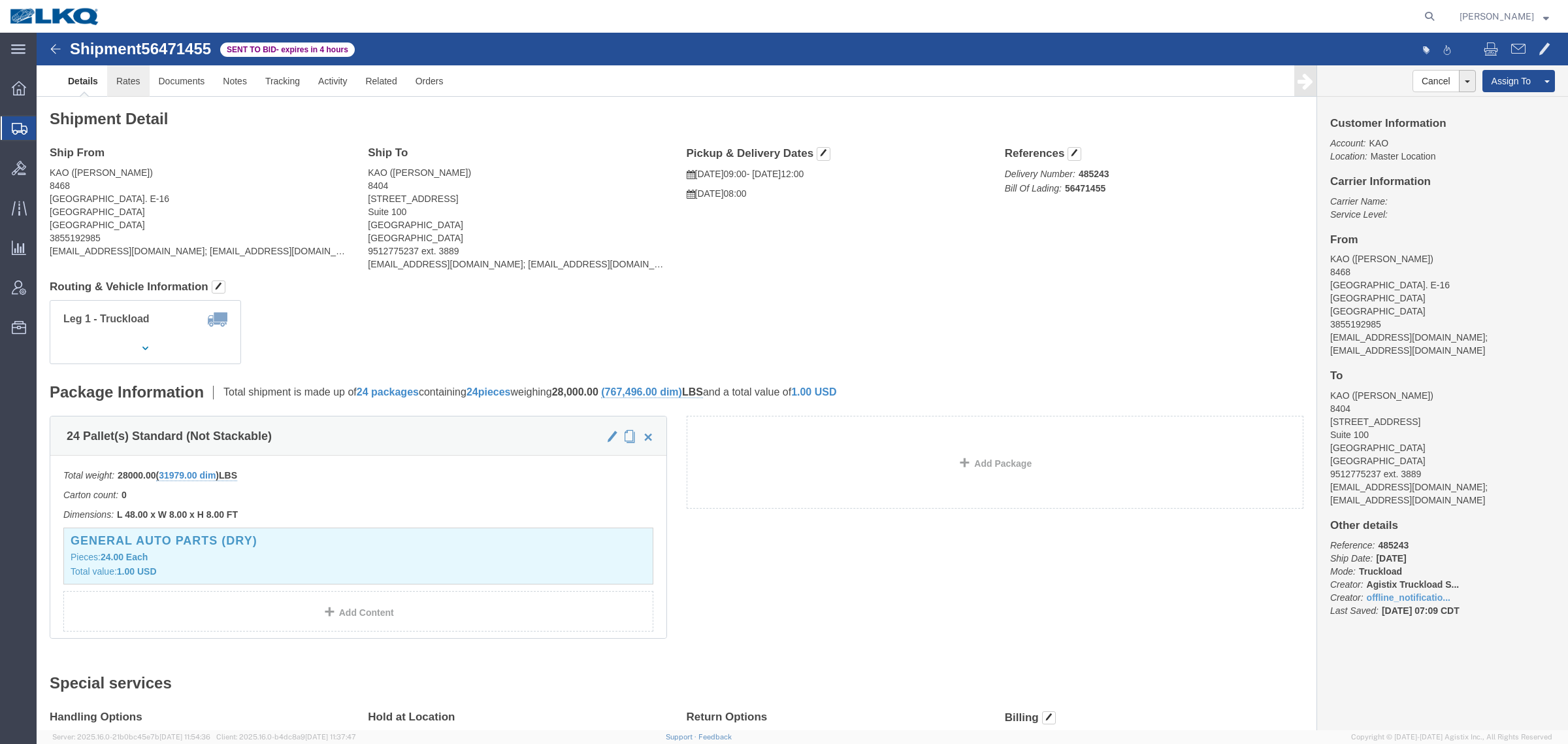
click link "Rates"
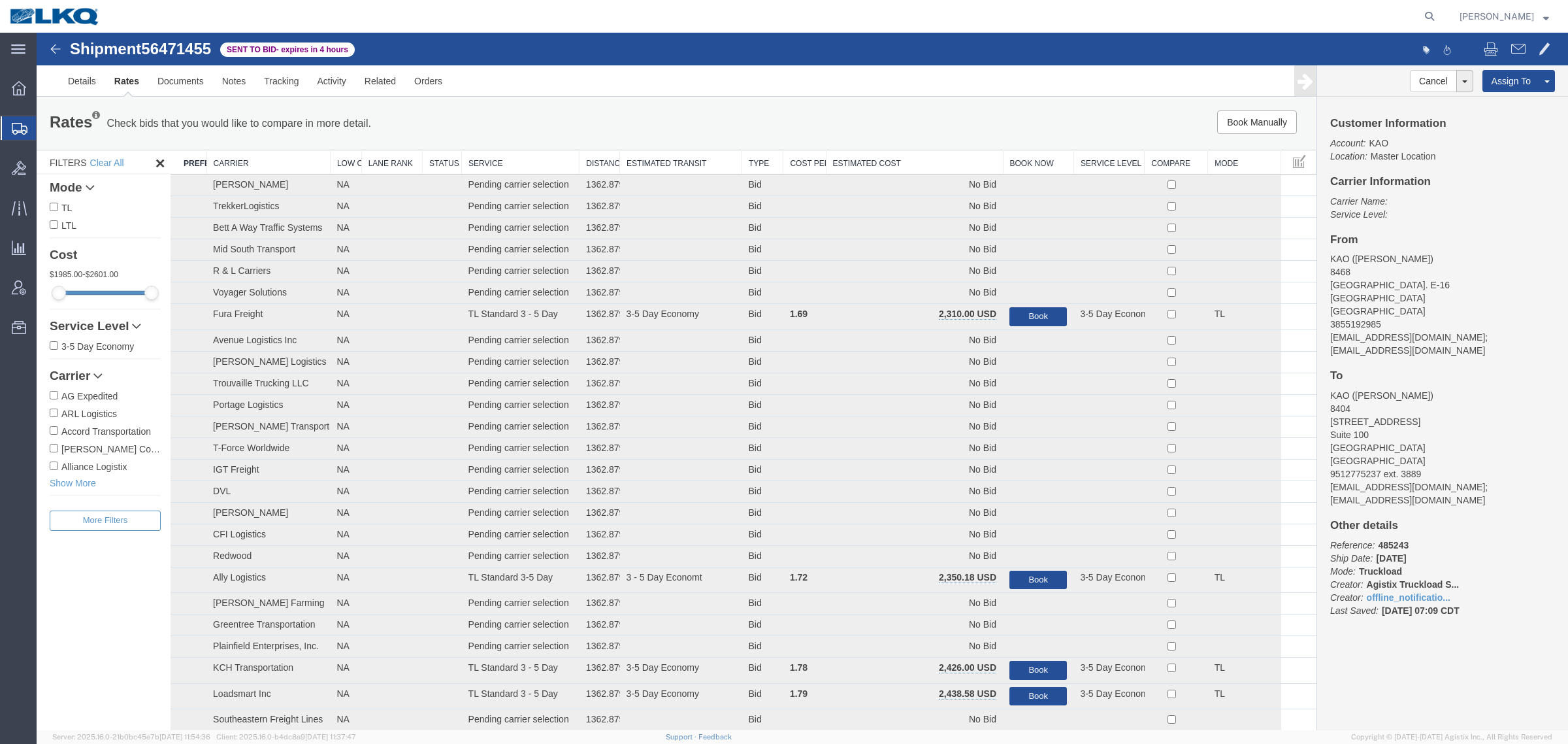
click at [882, 165] on th "Estimated Cost" at bounding box center [915, 161] width 177 height 24
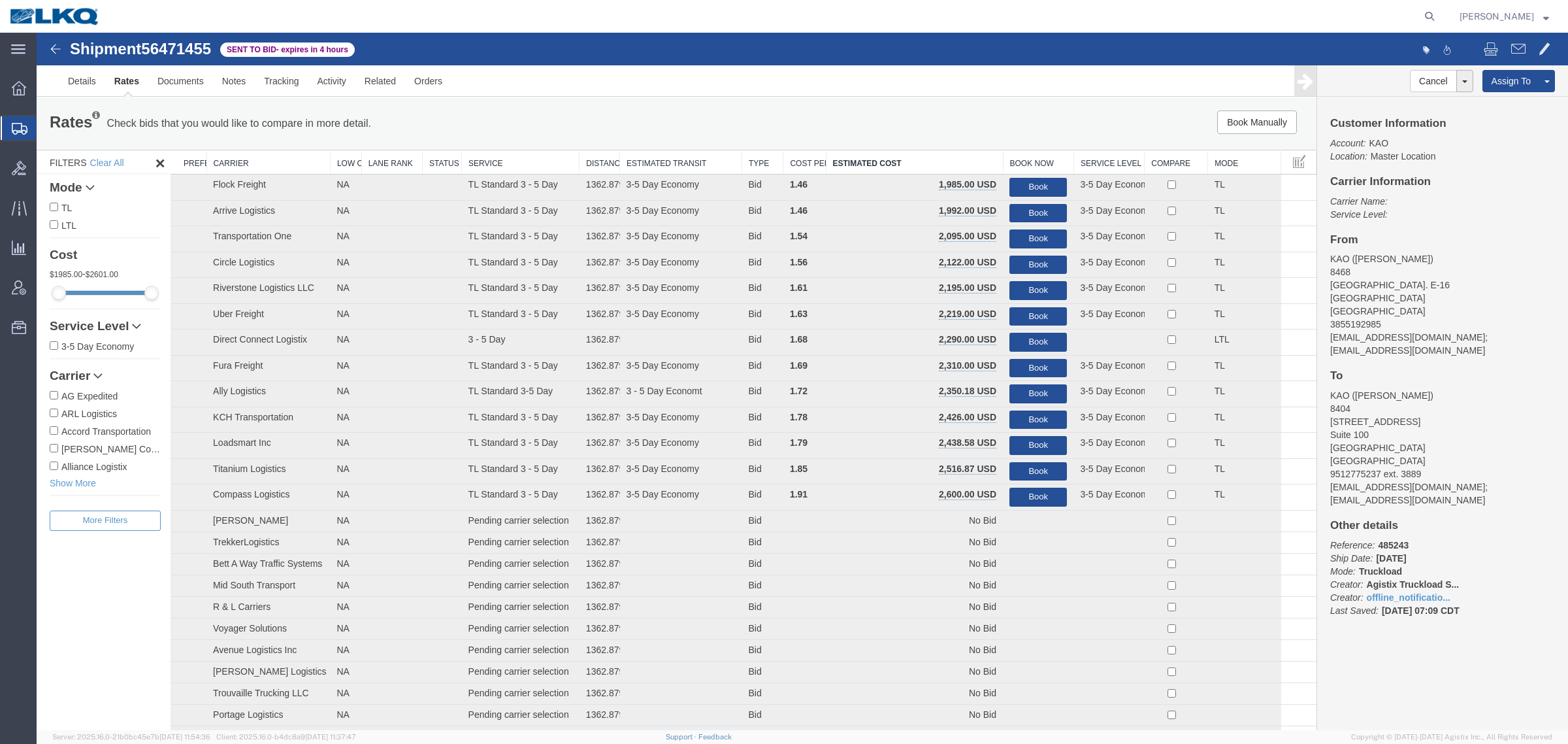
click at [827, 118] on div "Book Manually Pause Continue" at bounding box center [1048, 122] width 530 height 23
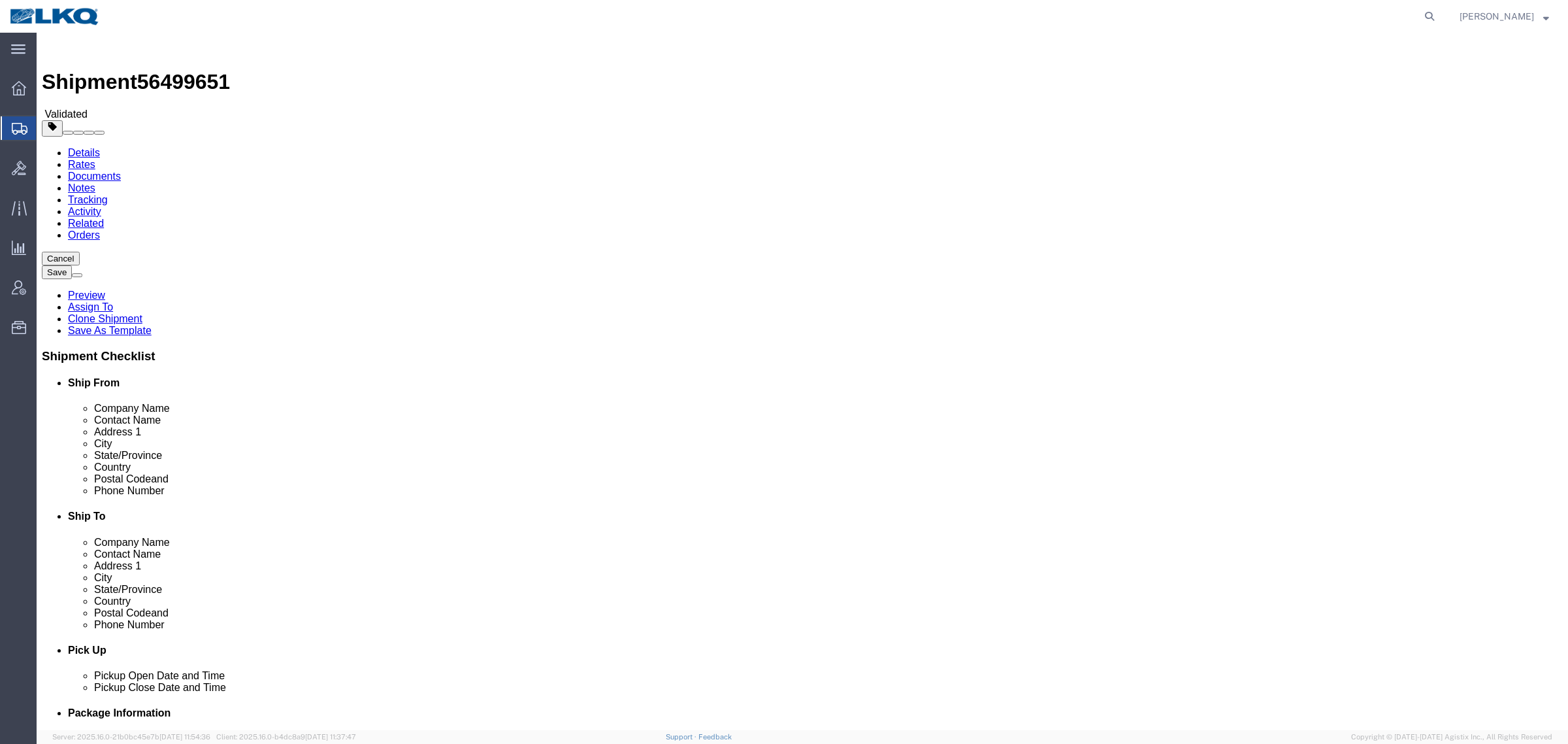
select select
select select "30604"
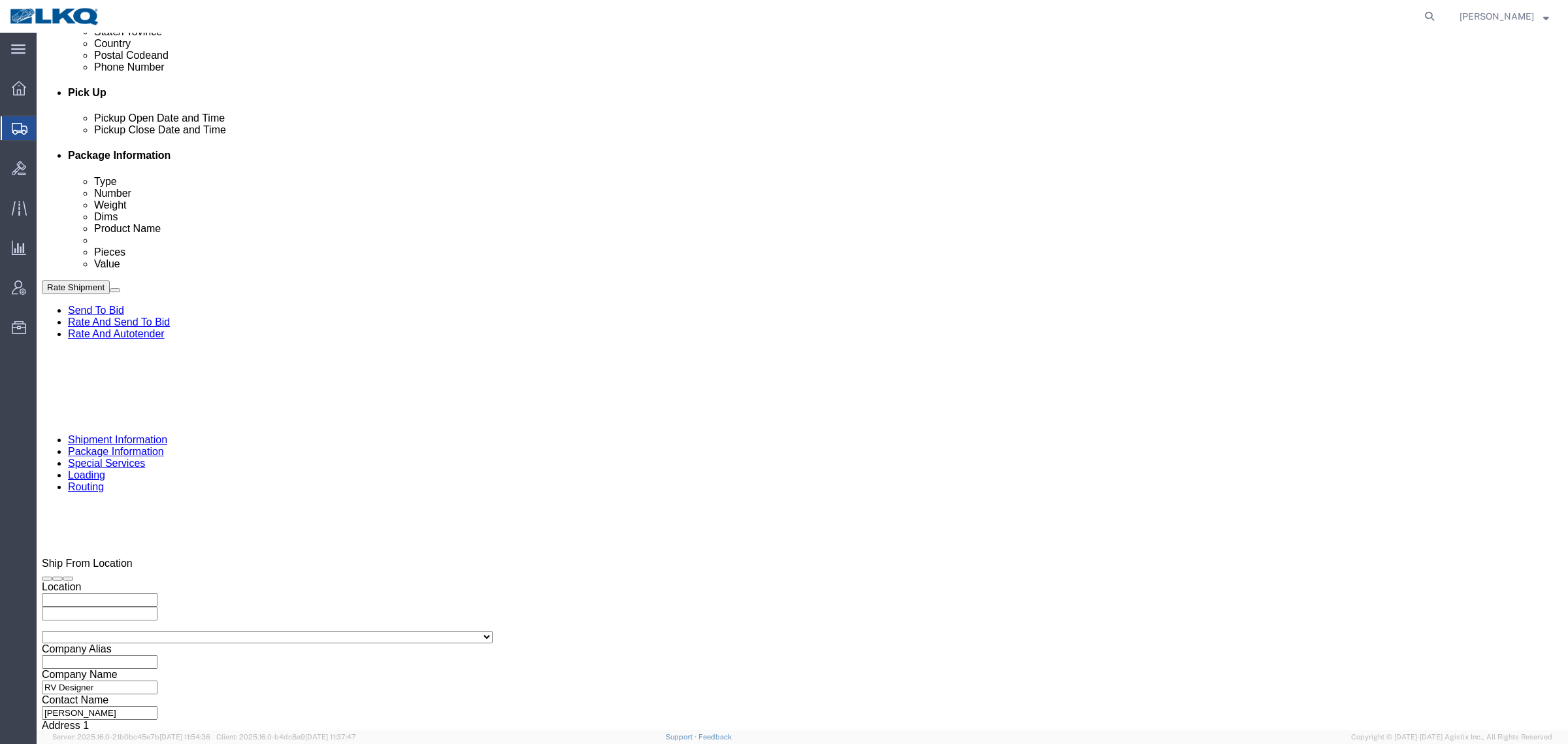
scroll to position [572, 0]
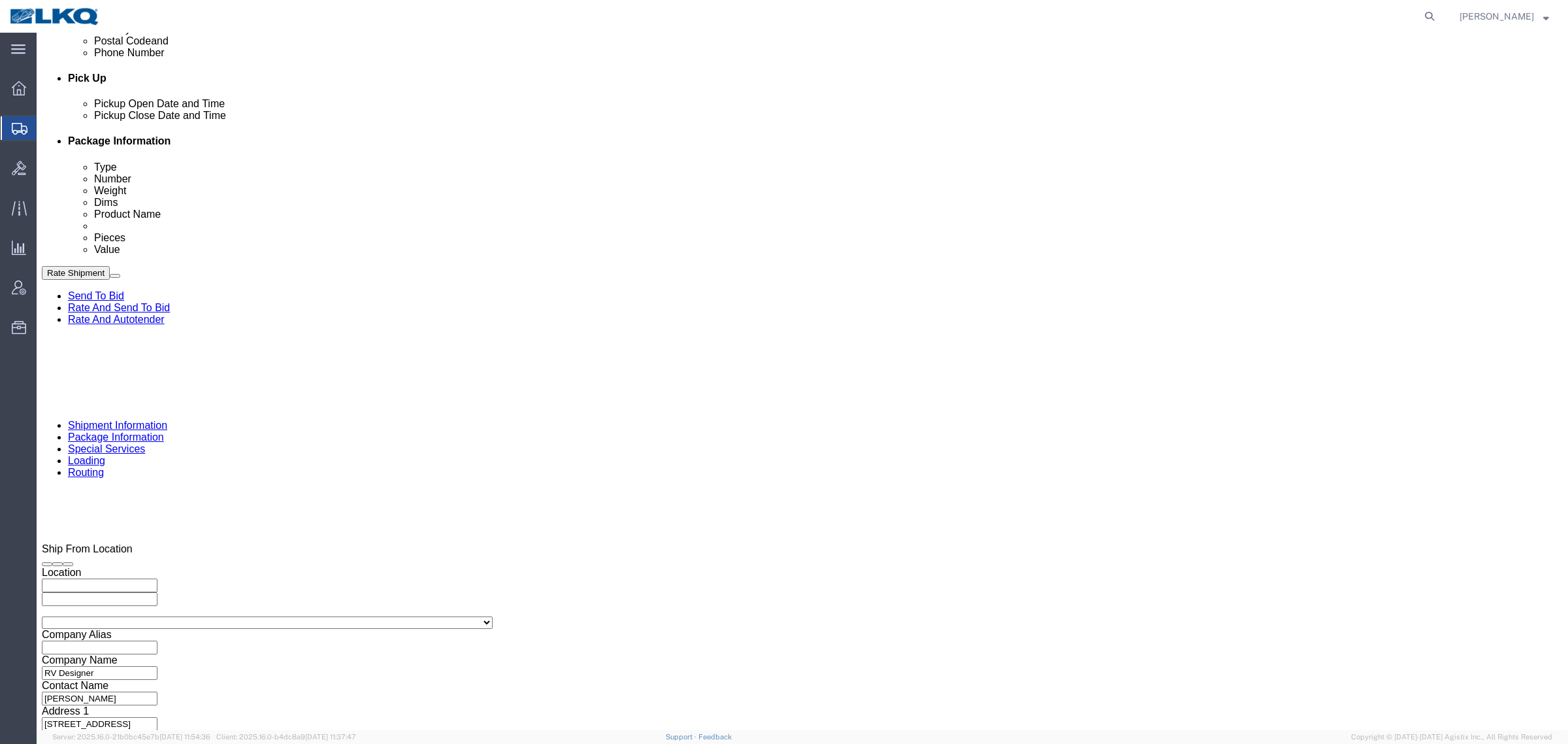
click link "Send To Bid"
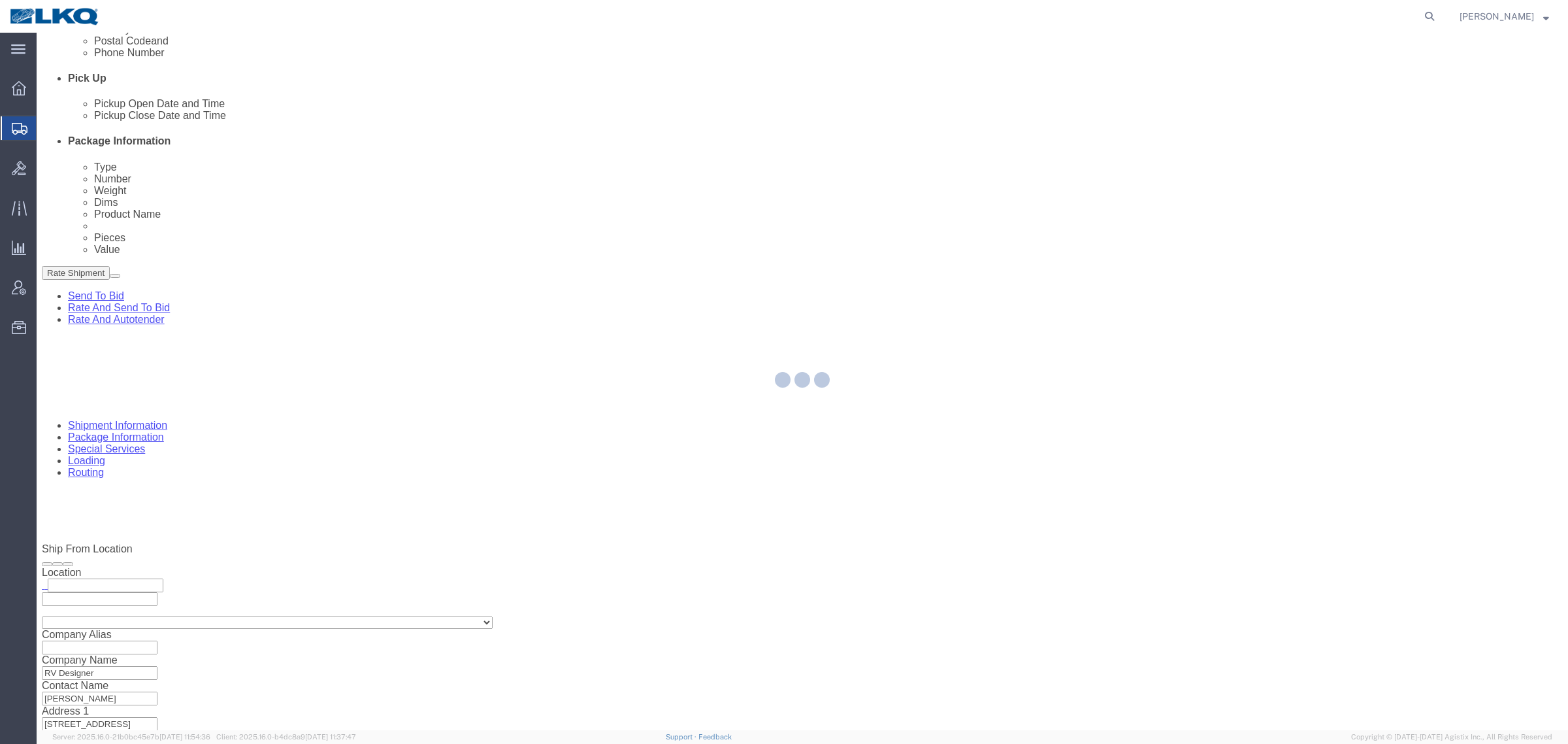
select select "TL"
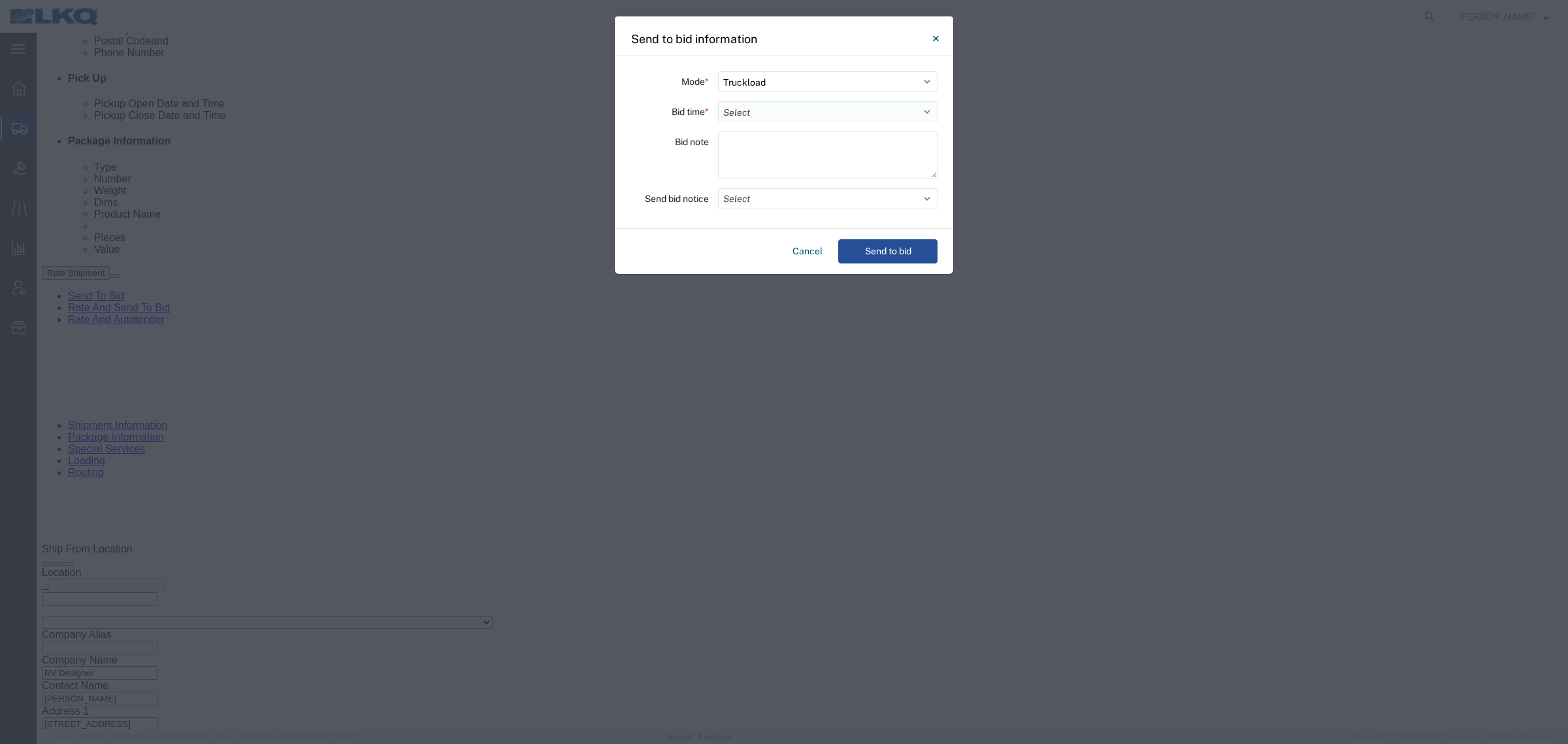
click at [822, 116] on select "Select 30 Min (Rush) 1 Hour (Rush) 2 Hours (Rush) 4 Hours (Rush) 8 Hours (Rush)…" at bounding box center [827, 112] width 220 height 21
select select "24"
click at [718, 101] on select "Select 30 Min (Rush) 1 Hour (Rush) 2 Hours (Rush) 4 Hours (Rush) 8 Hours (Rush)…" at bounding box center [827, 112] width 220 height 21
click at [879, 256] on button "Send to bid" at bounding box center [888, 251] width 99 height 24
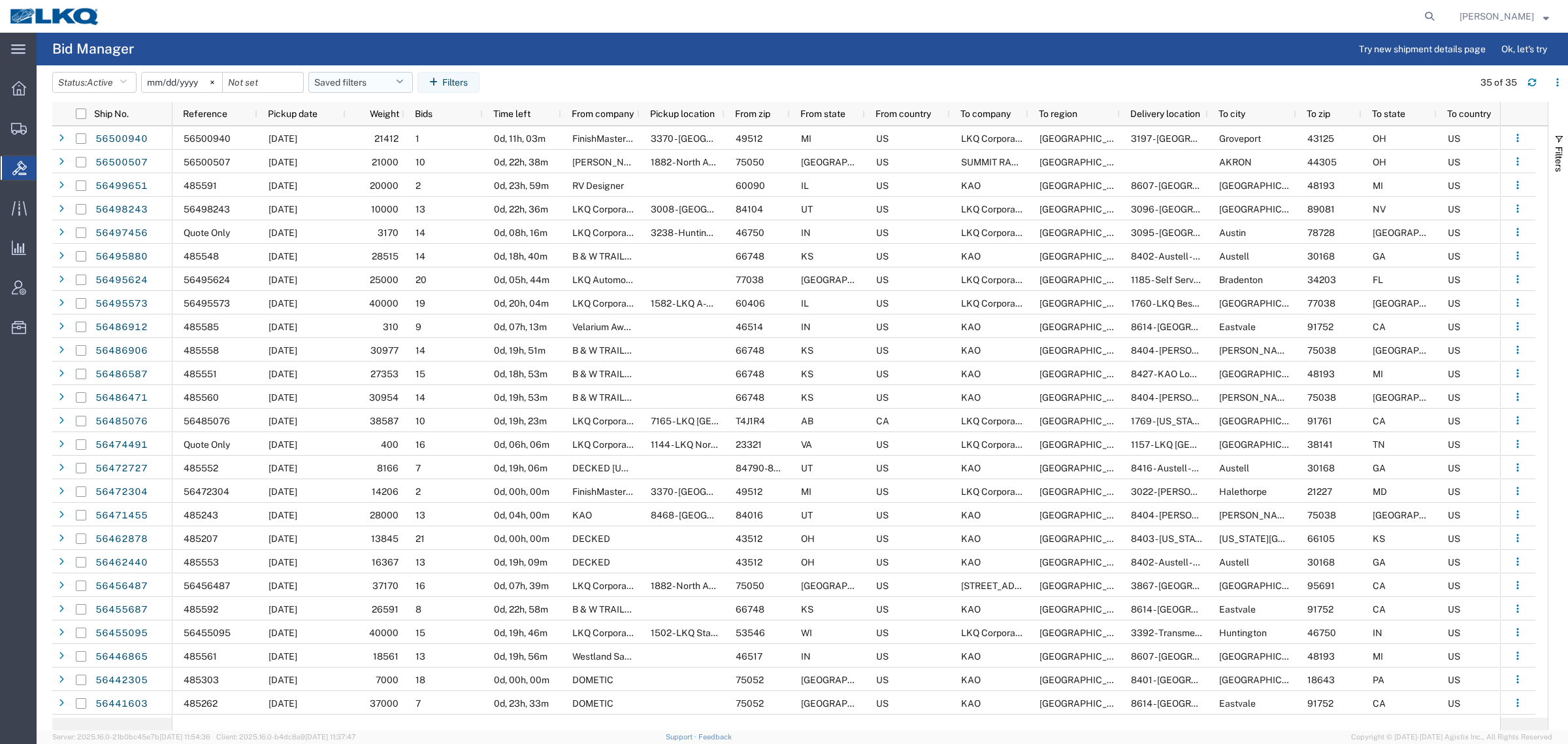
click at [331, 84] on button "Saved filters" at bounding box center [360, 83] width 105 height 21
drag, startPoint x: 361, startPoint y: 144, endPoint x: 400, endPoint y: 72, distance: 81.9
click at [362, 144] on span "Bid Board" at bounding box center [396, 139] width 171 height 24
type input "2024-12-01"
type input "2025-12-31"
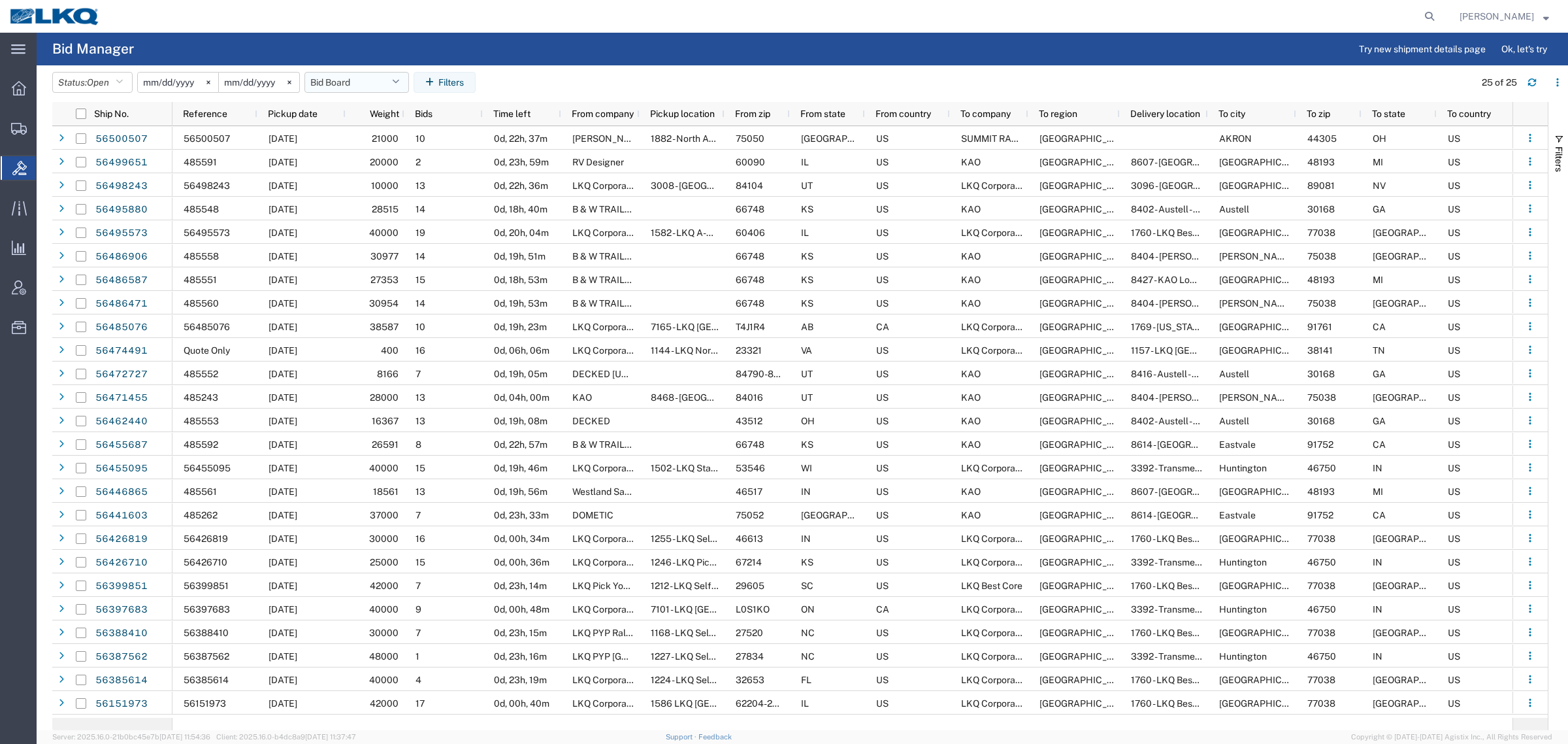
click at [357, 74] on button "Bid Board" at bounding box center [356, 83] width 105 height 21
drag, startPoint x: 364, startPoint y: 142, endPoint x: 405, endPoint y: 57, distance: 94.4
click at [367, 139] on span "Bid Board" at bounding box center [392, 139] width 171 height 24
click at [344, 82] on button "Bid Board" at bounding box center [356, 83] width 105 height 21
click at [364, 136] on span "Bid Board" at bounding box center [392, 139] width 171 height 24
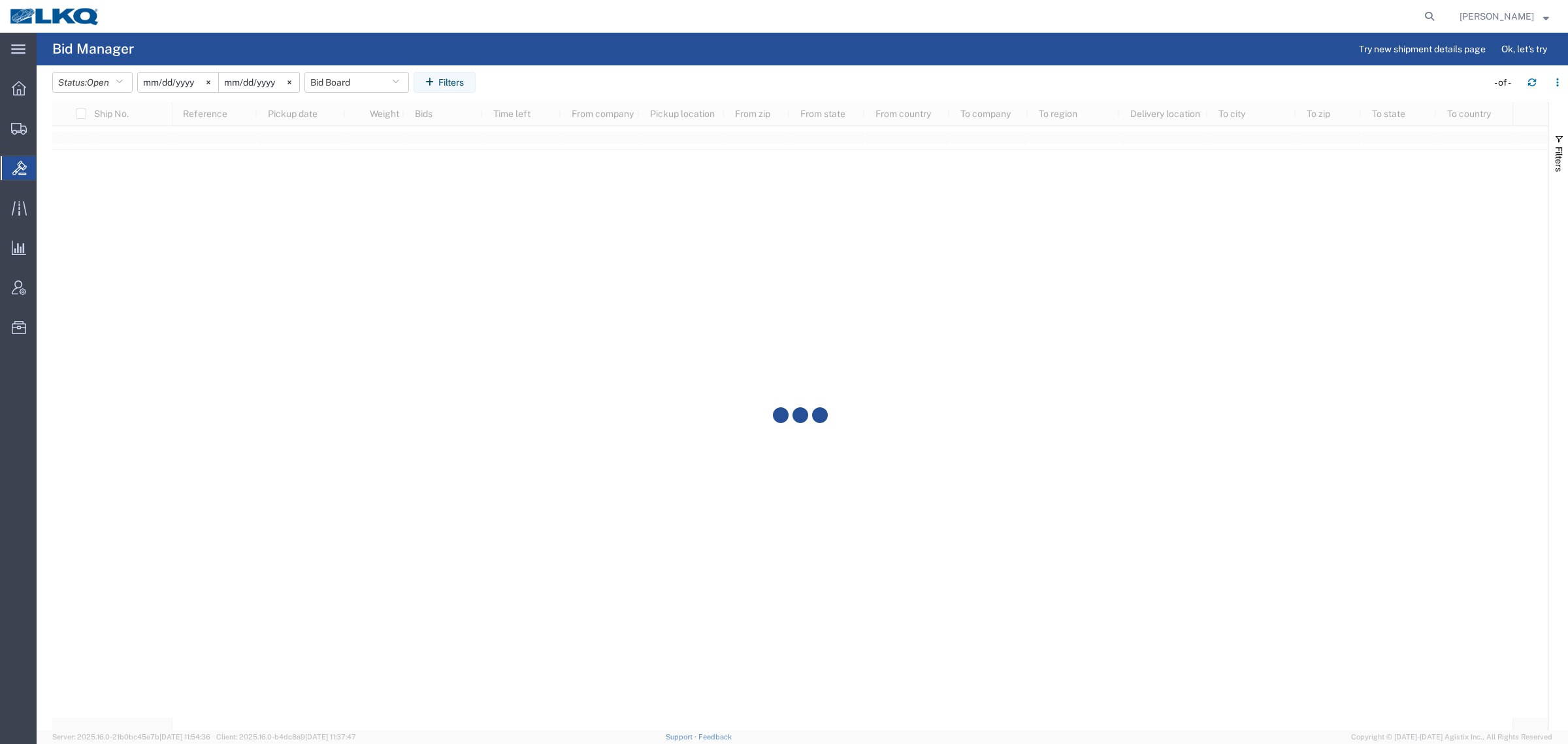
click at [588, 80] on agx-table-filter-chips "Status: Open Active All Awaiting Confirmation Awarded Closed Expired Open Withd…" at bounding box center [766, 87] width 1429 height 30
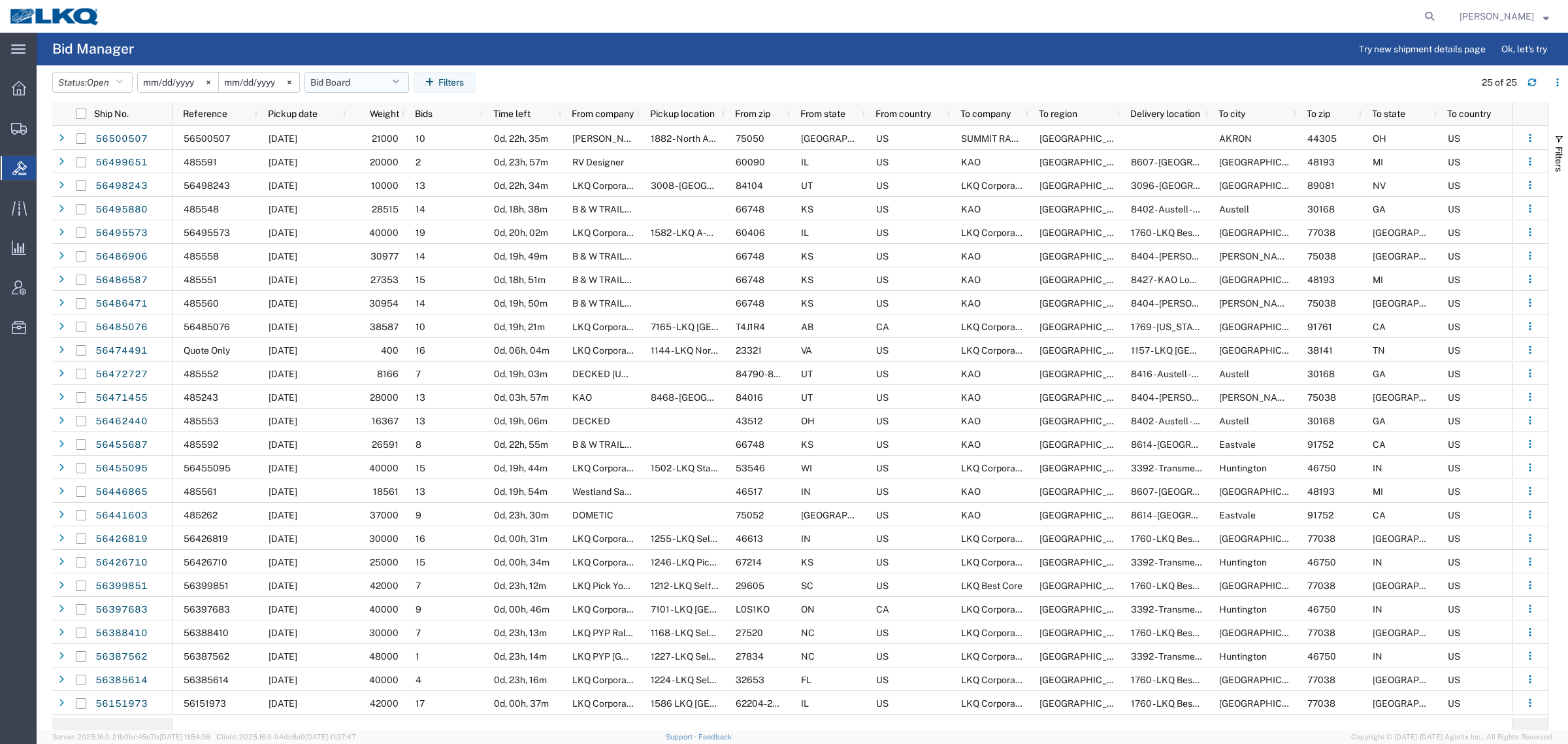
click at [350, 82] on button "Bid Board" at bounding box center [356, 83] width 105 height 21
click at [377, 138] on span "Bid Board" at bounding box center [392, 139] width 171 height 24
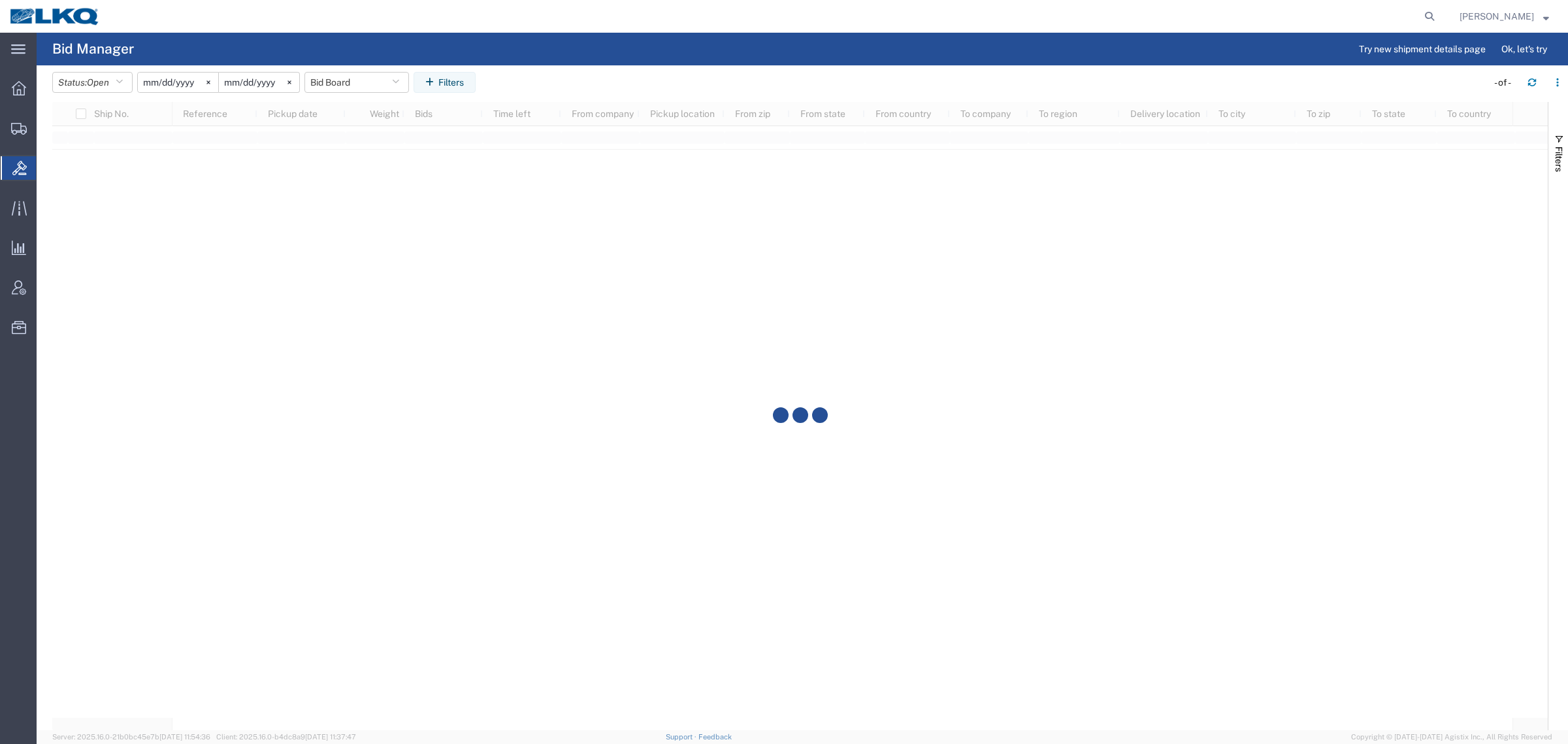
click at [507, 80] on agx-table-filter-chips "Status: Open Active All Awaiting Confirmation Awarded Closed Expired Open Withd…" at bounding box center [766, 87] width 1429 height 30
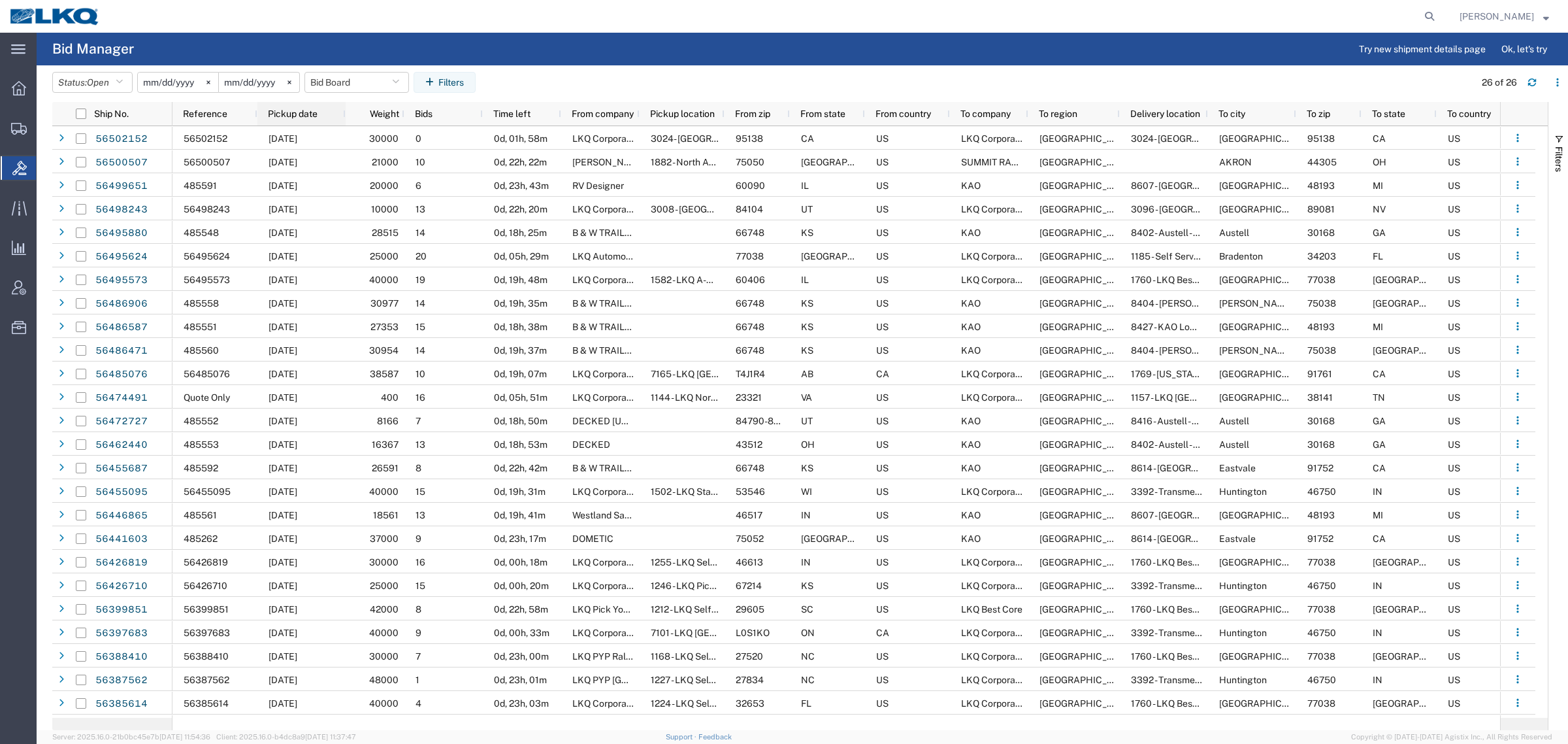
click at [289, 115] on span "Pickup date" at bounding box center [293, 113] width 50 height 11
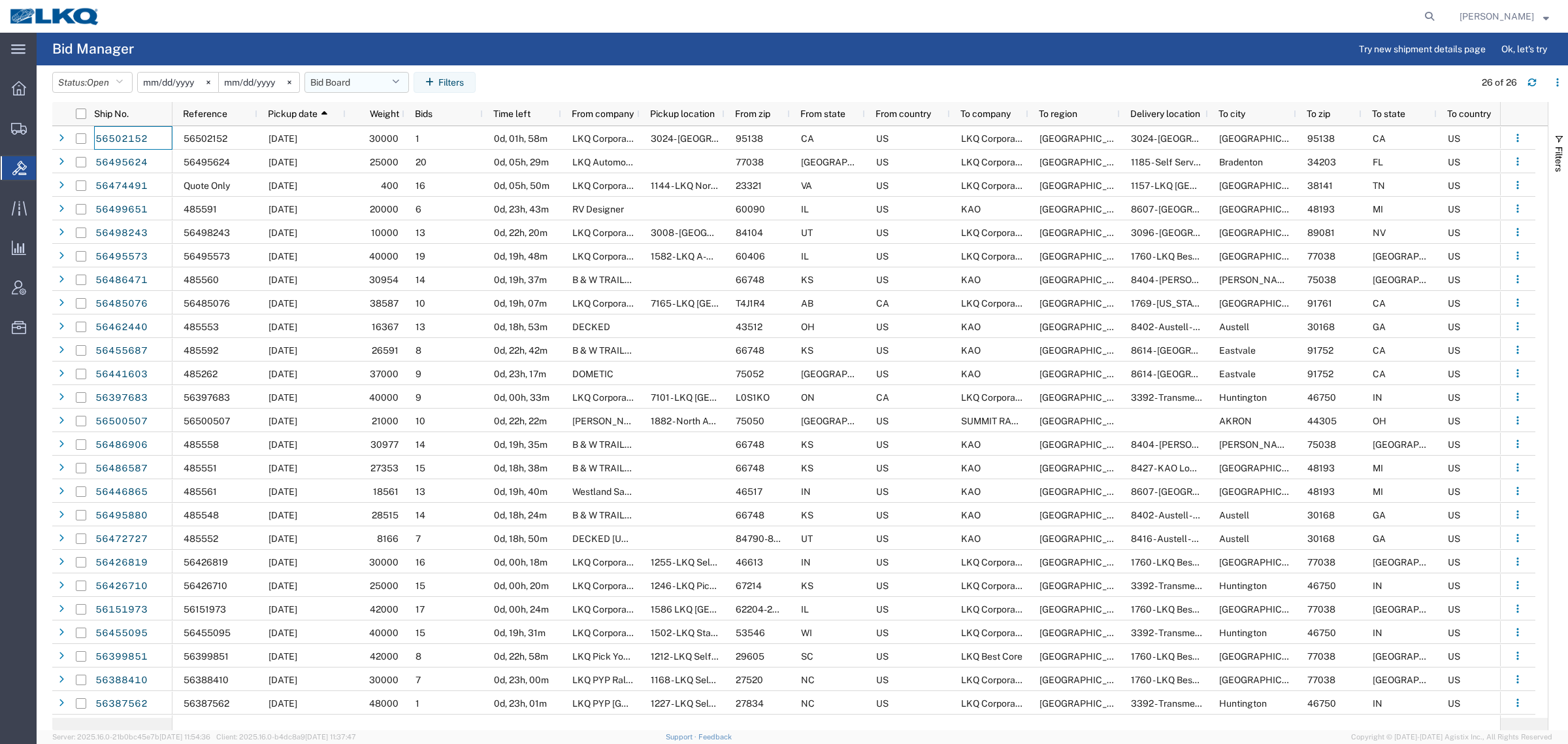
click at [348, 77] on button "Bid Board" at bounding box center [356, 83] width 105 height 21
drag, startPoint x: 379, startPoint y: 137, endPoint x: 605, endPoint y: 85, distance: 231.9
click at [389, 137] on span "Bid Board" at bounding box center [392, 139] width 171 height 24
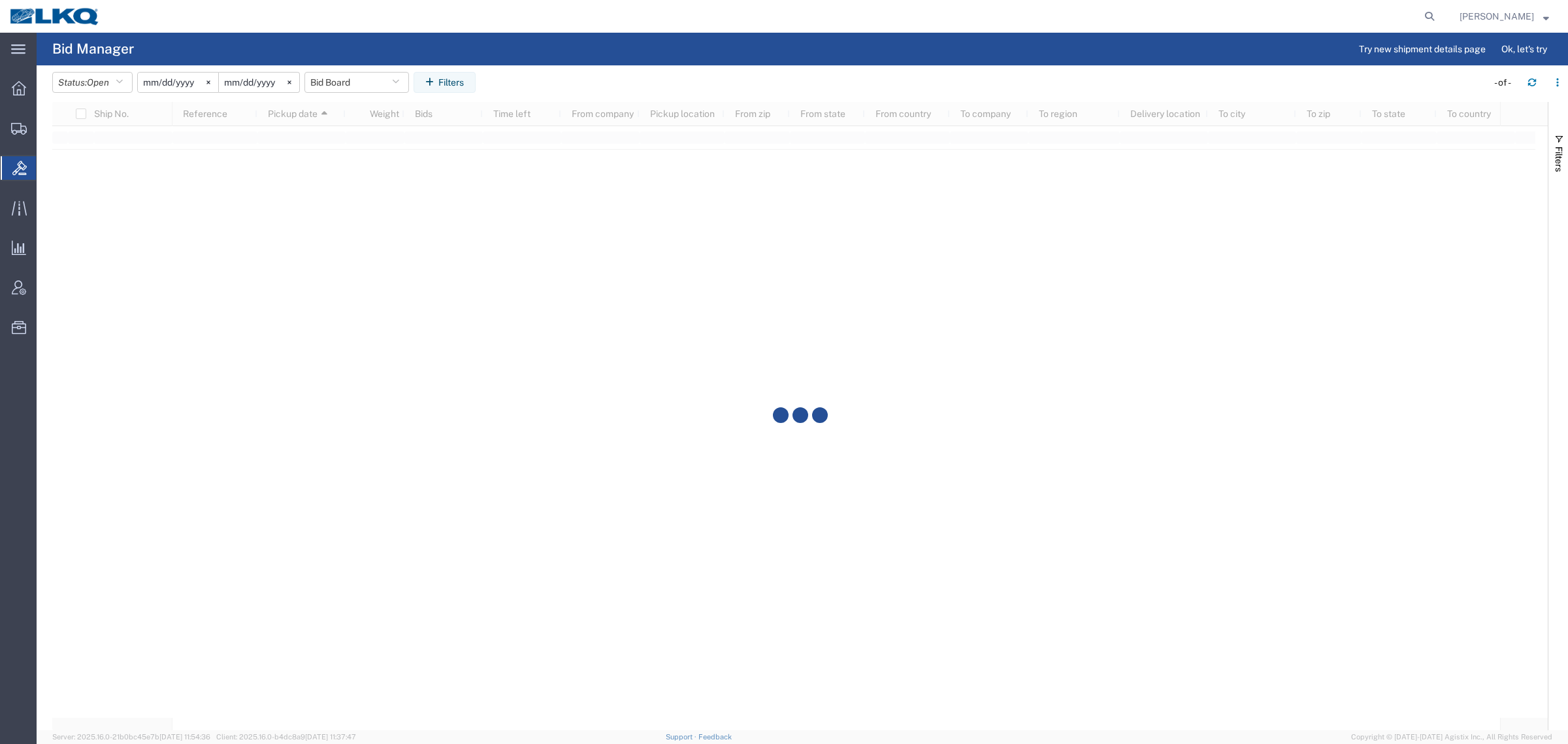
click at [640, 66] on header "Status: Open Active All Awaiting Confirmation Awarded Closed Expired Open Withd…" at bounding box center [810, 84] width 1516 height 37
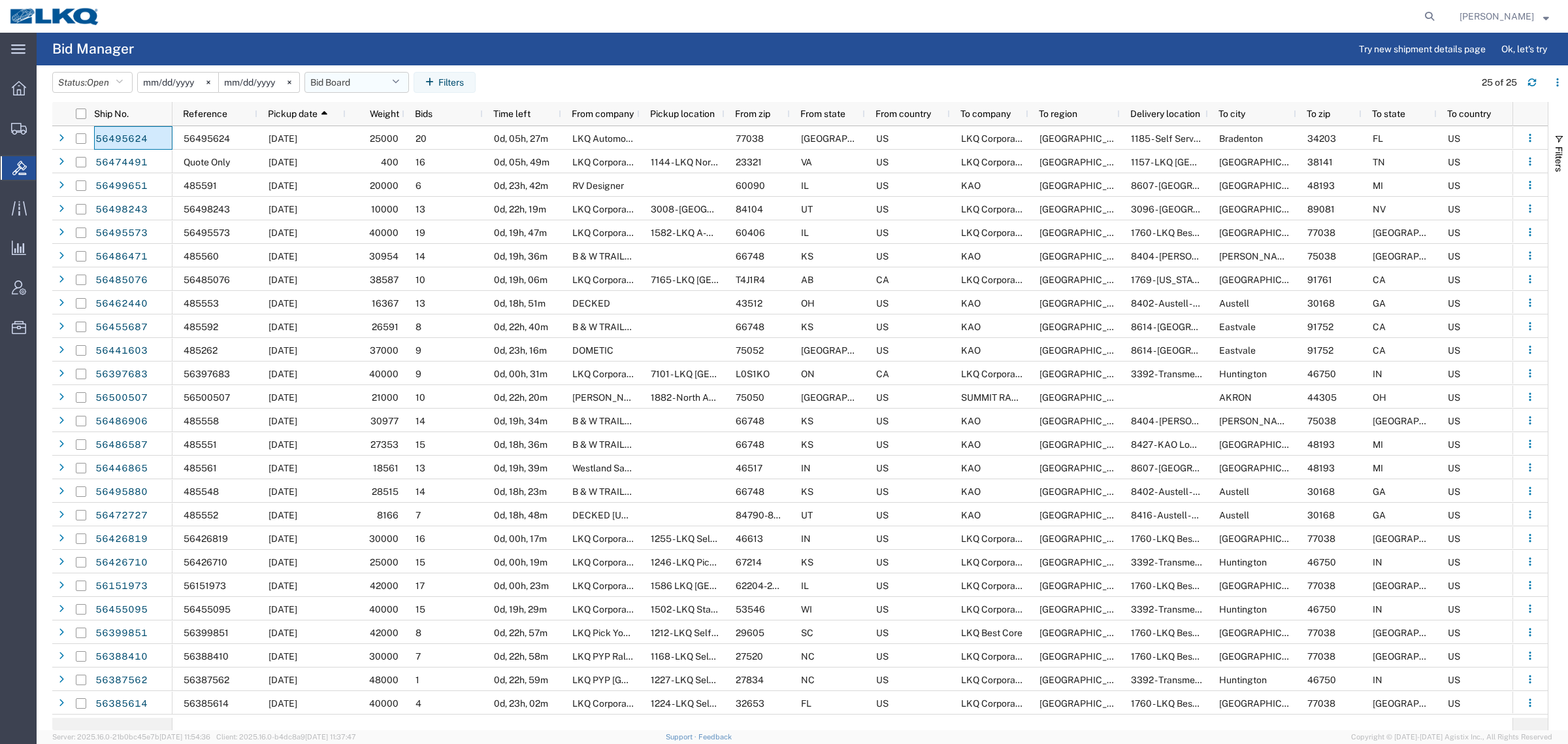
click at [348, 83] on button "Bid Board" at bounding box center [356, 83] width 105 height 21
click at [363, 139] on span "Bid Board" at bounding box center [392, 139] width 171 height 24
click at [358, 86] on button "Bid Board" at bounding box center [356, 83] width 105 height 21
click at [396, 137] on span "Bid Board" at bounding box center [392, 139] width 171 height 24
click at [88, 79] on button "Status: Open" at bounding box center [92, 83] width 81 height 21
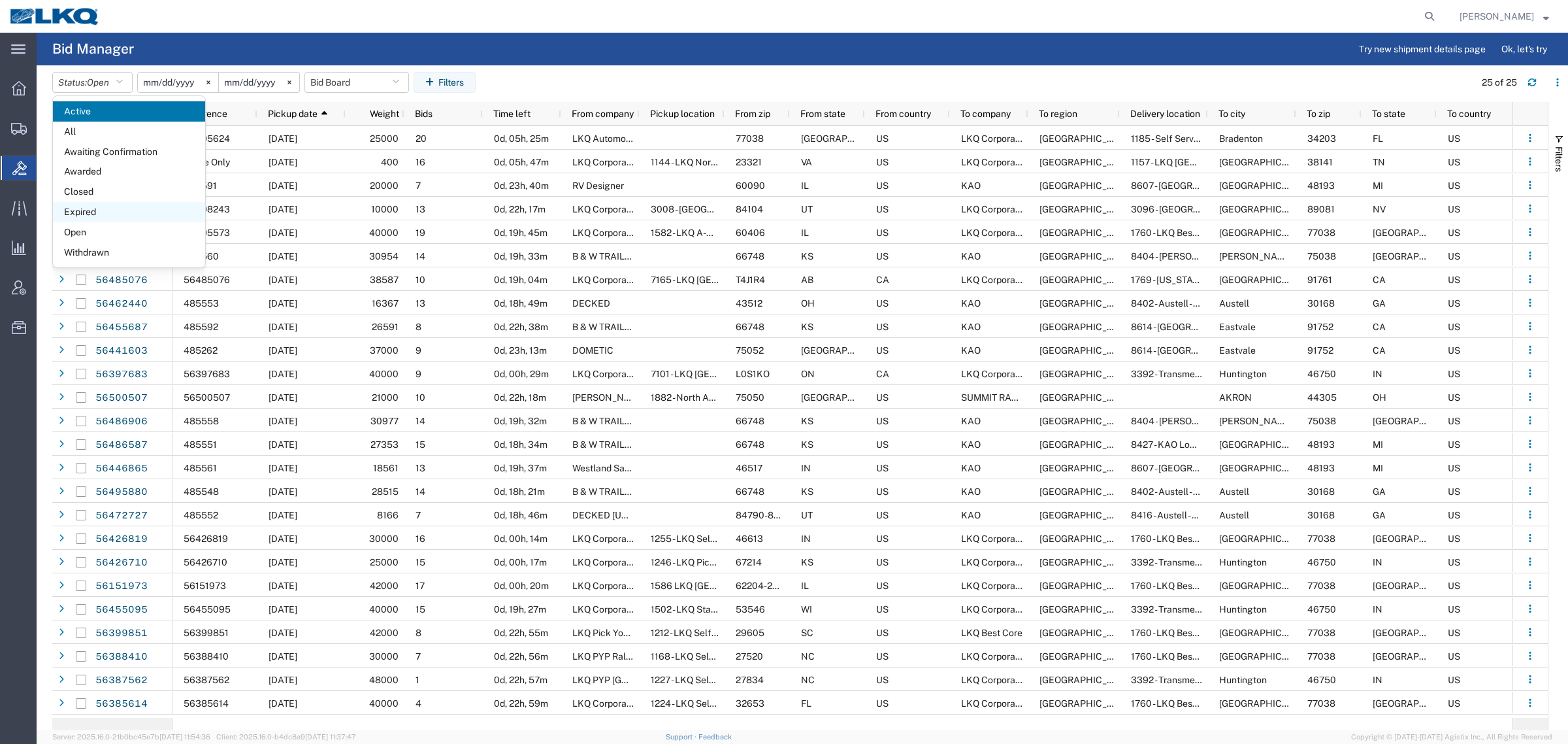
click at [103, 211] on span "Expired" at bounding box center [129, 211] width 152 height 20
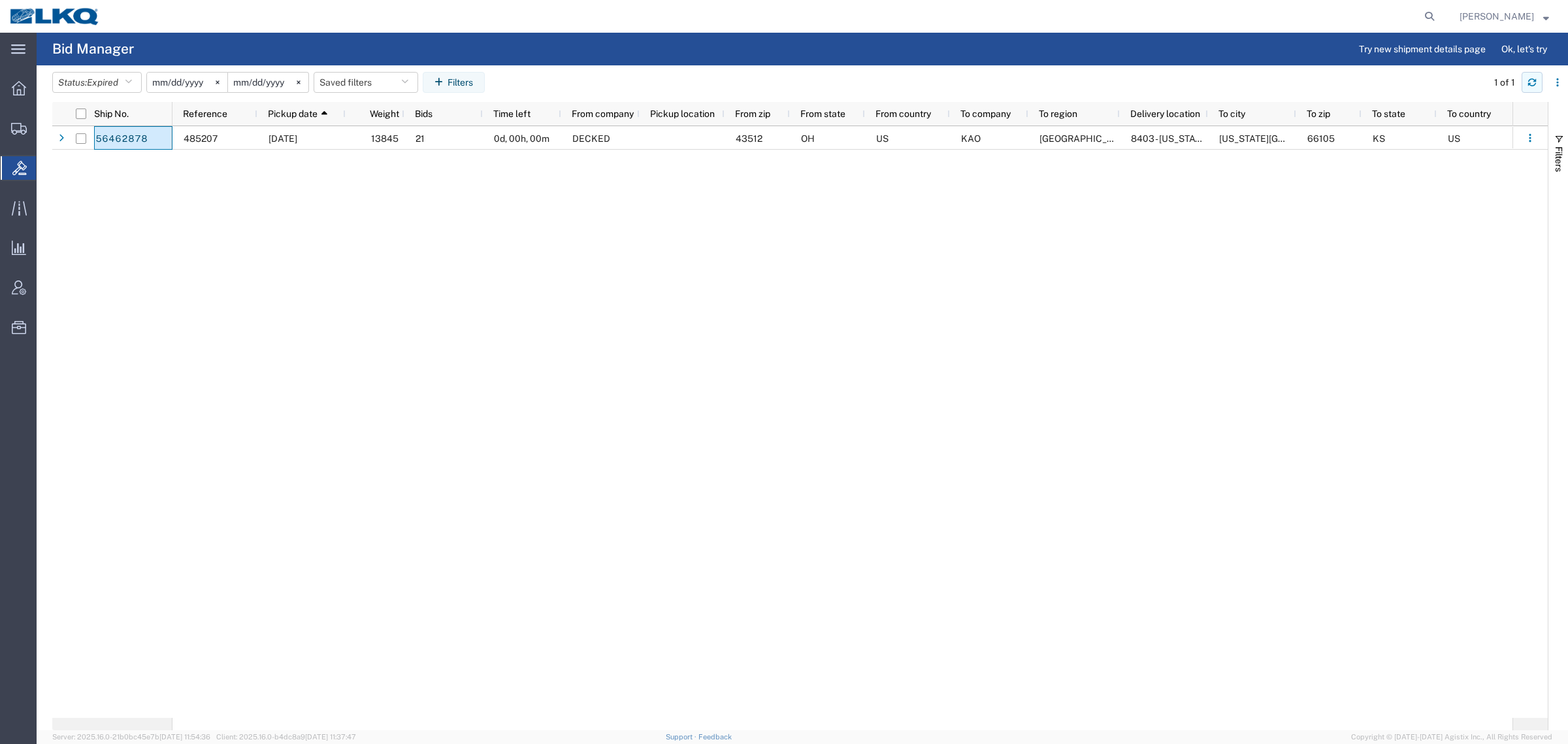
click at [1527, 90] on button "button" at bounding box center [1532, 83] width 21 height 21
click at [355, 87] on button "Saved filters" at bounding box center [365, 83] width 105 height 21
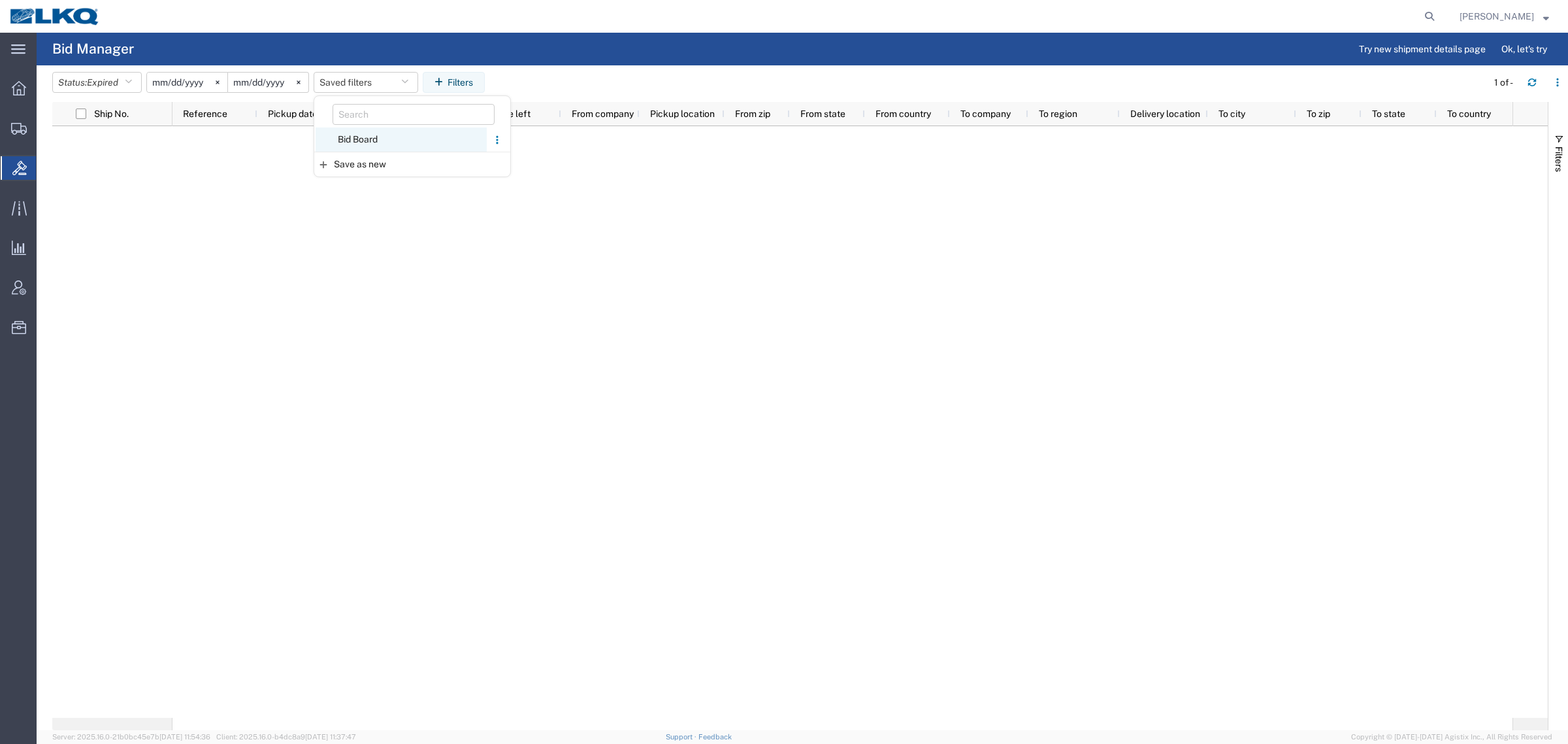
drag, startPoint x: 384, startPoint y: 144, endPoint x: 402, endPoint y: 137, distance: 19.3
click at [385, 144] on span "Bid Board" at bounding box center [401, 139] width 171 height 24
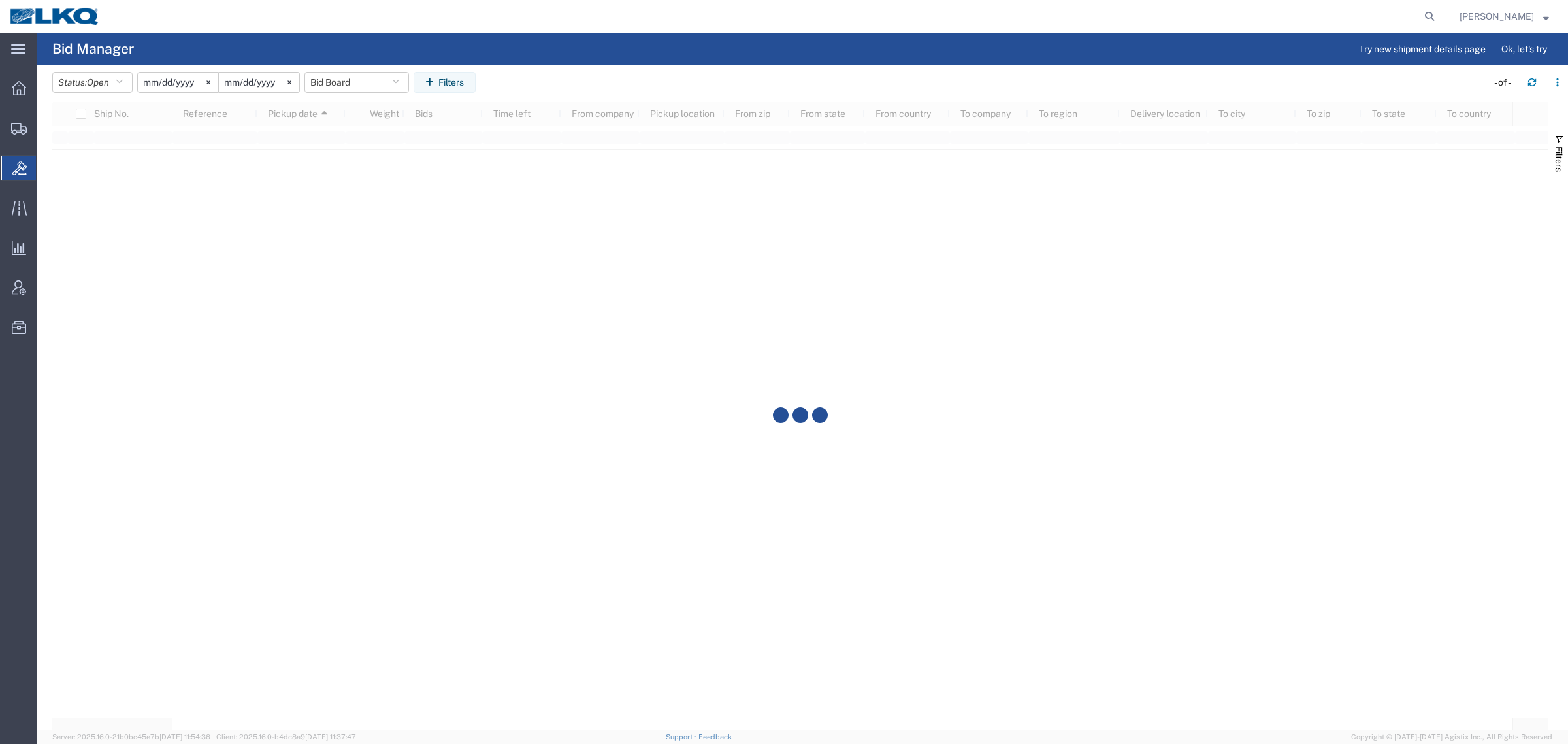
click at [729, 81] on agx-table-filter-chips "Status: Open Active All Awaiting Confirmation Awarded Closed Expired Open Withd…" at bounding box center [766, 87] width 1429 height 30
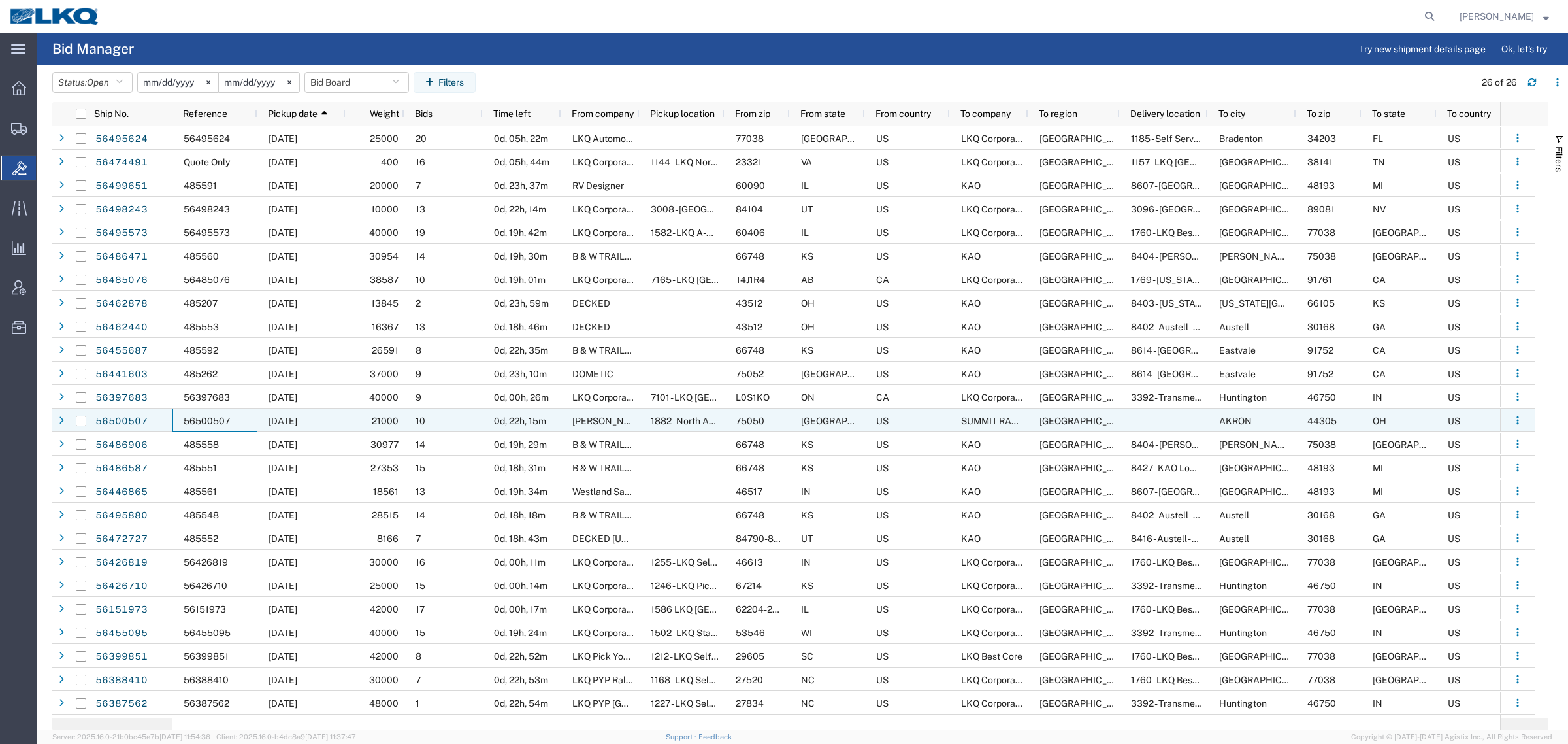
drag, startPoint x: 132, startPoint y: 585, endPoint x: 204, endPoint y: 408, distance: 191.1
click at [204, 409] on div "56500507" at bounding box center [215, 420] width 85 height 23
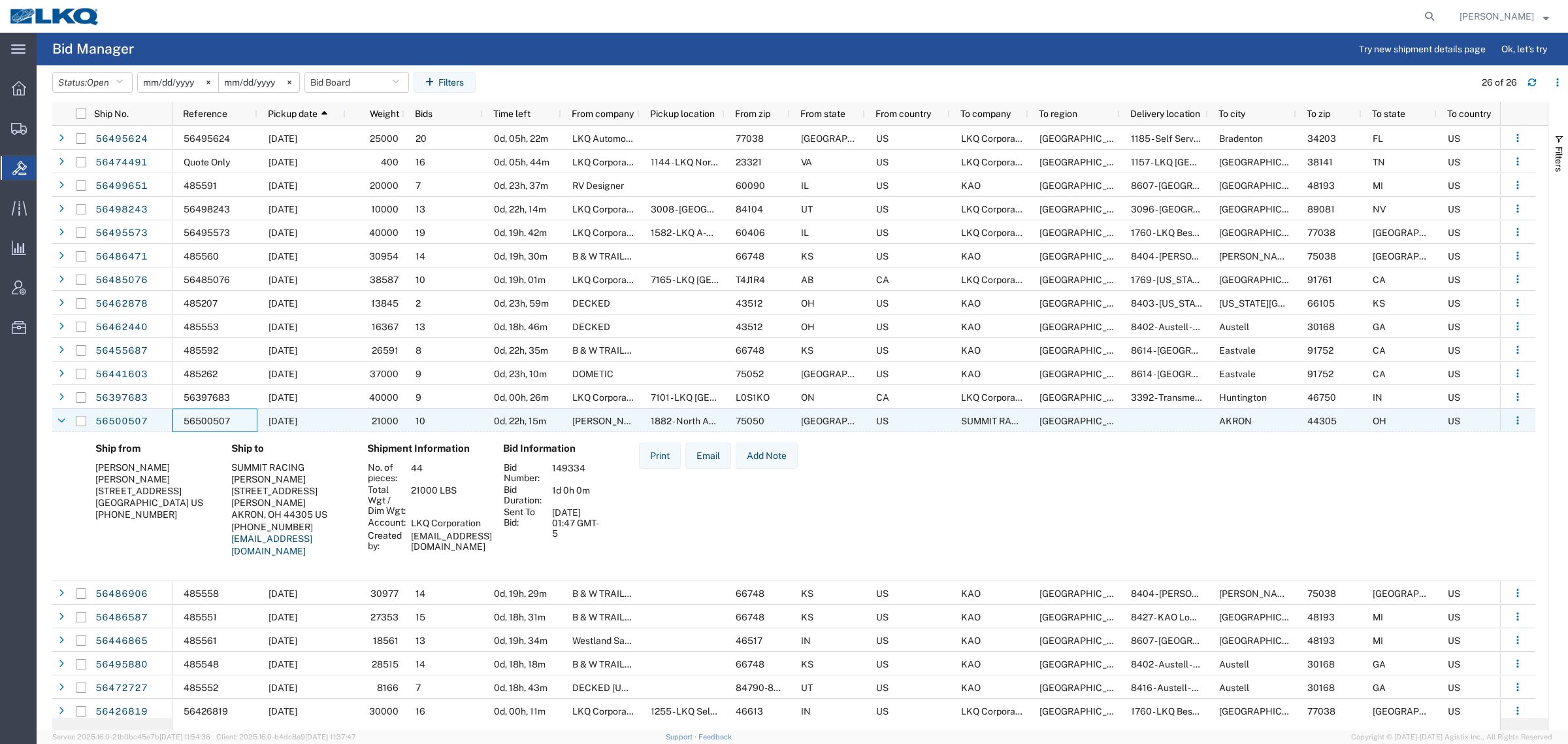
click at [210, 409] on div "56500507" at bounding box center [215, 420] width 85 height 23
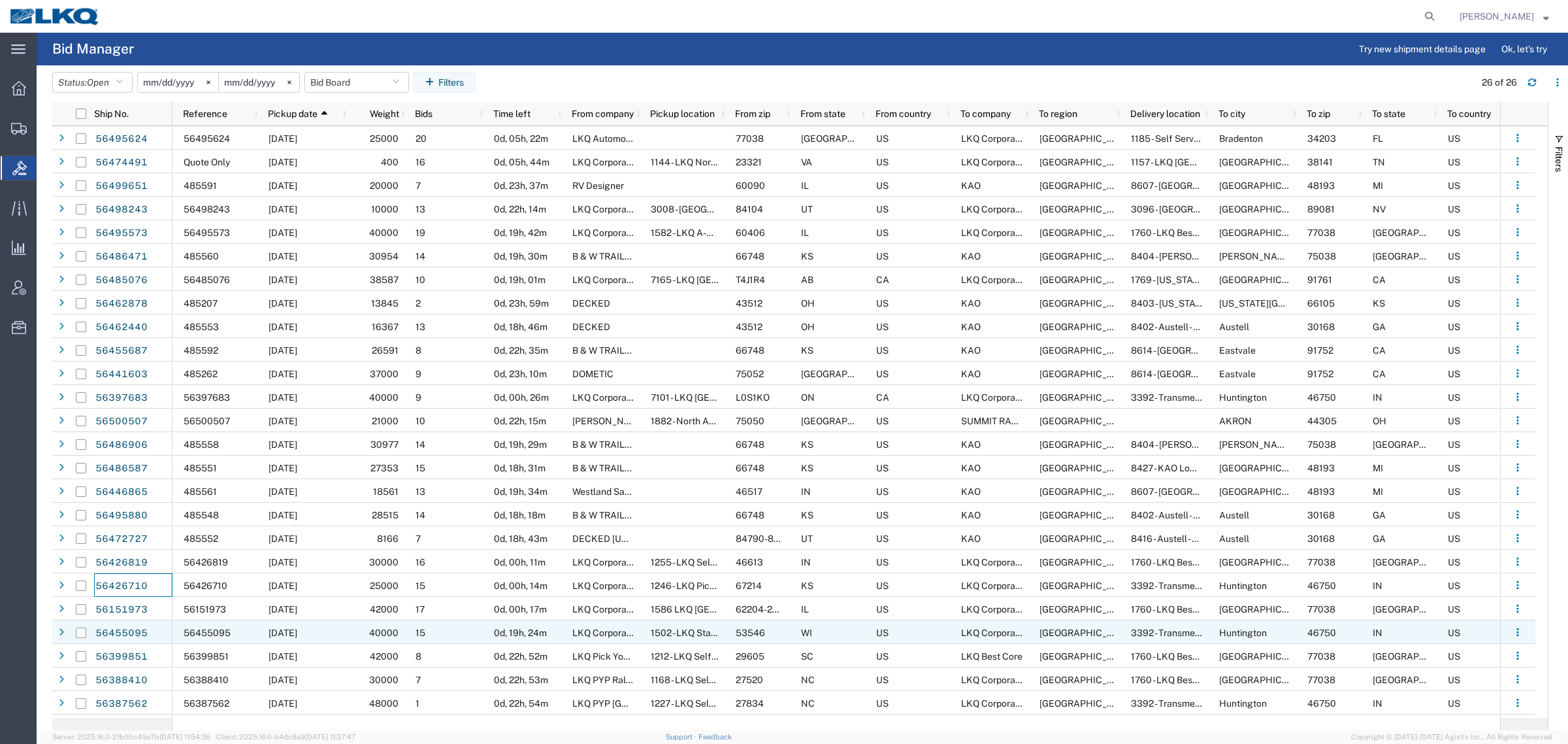
scroll to position [19, 0]
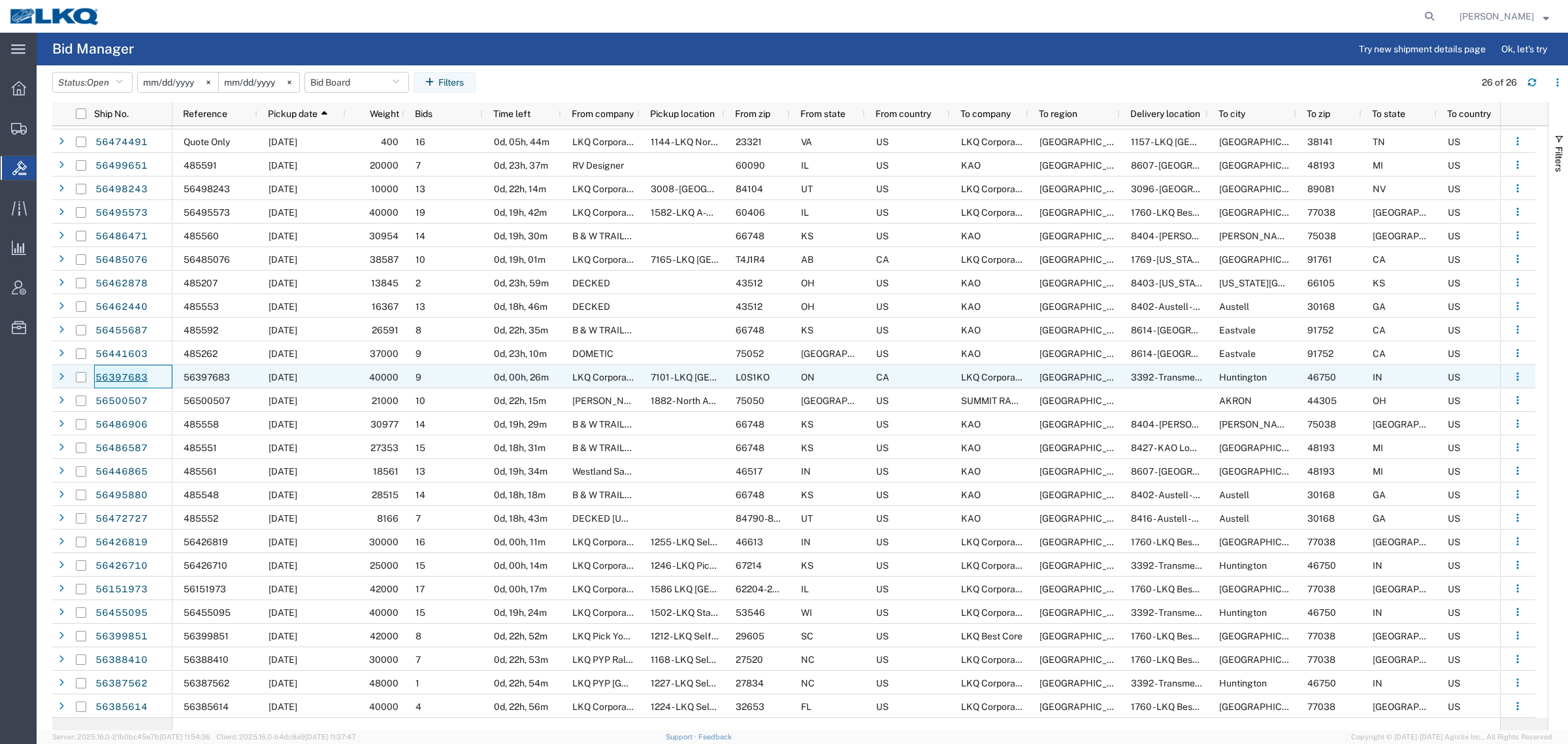
drag, startPoint x: 148, startPoint y: 374, endPoint x: 134, endPoint y: 377, distance: 14.3
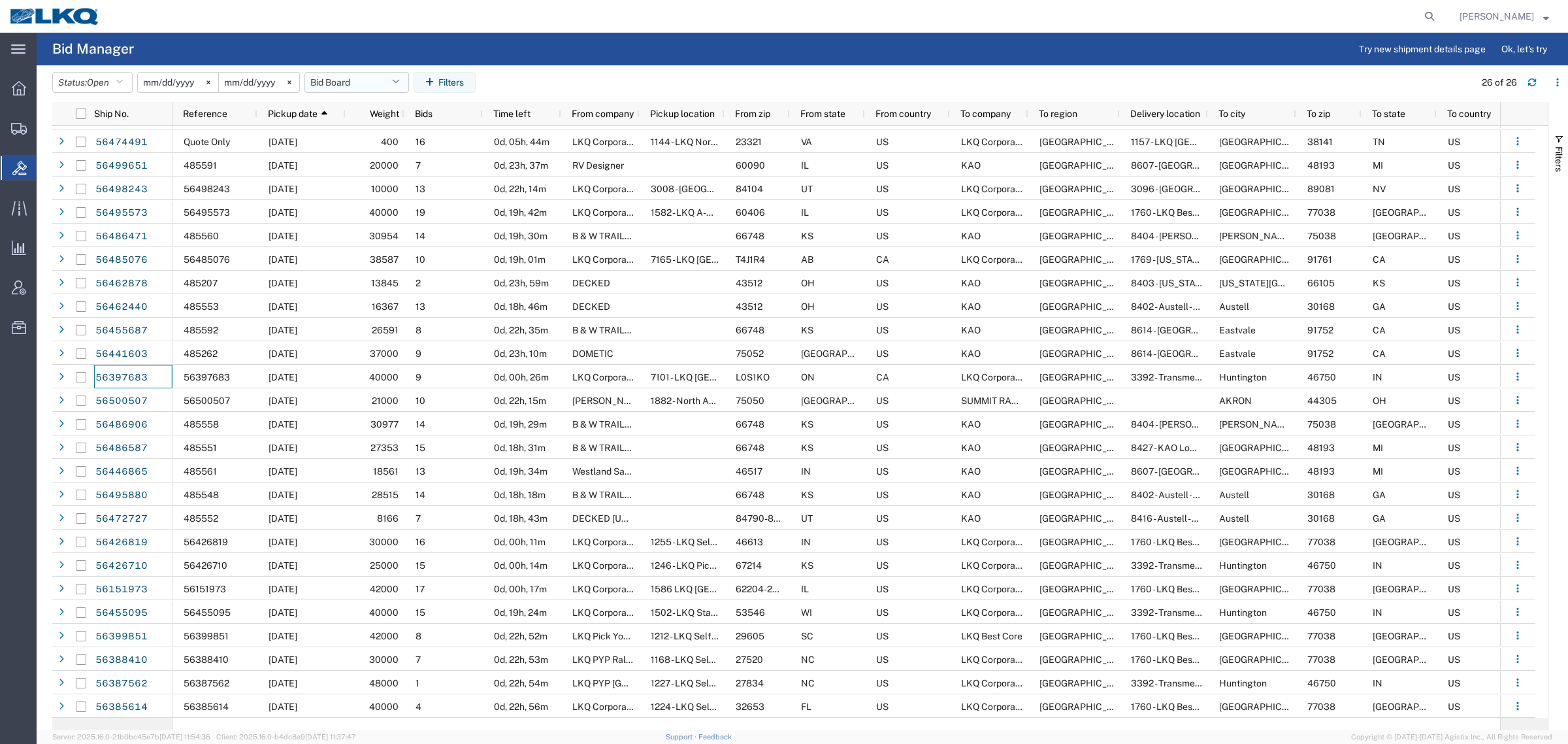
click at [354, 76] on button "Bid Board" at bounding box center [356, 83] width 105 height 21
drag, startPoint x: 348, startPoint y: 139, endPoint x: 389, endPoint y: 115, distance: 47.5
click at [356, 133] on span "Bid Board" at bounding box center [392, 139] width 171 height 24
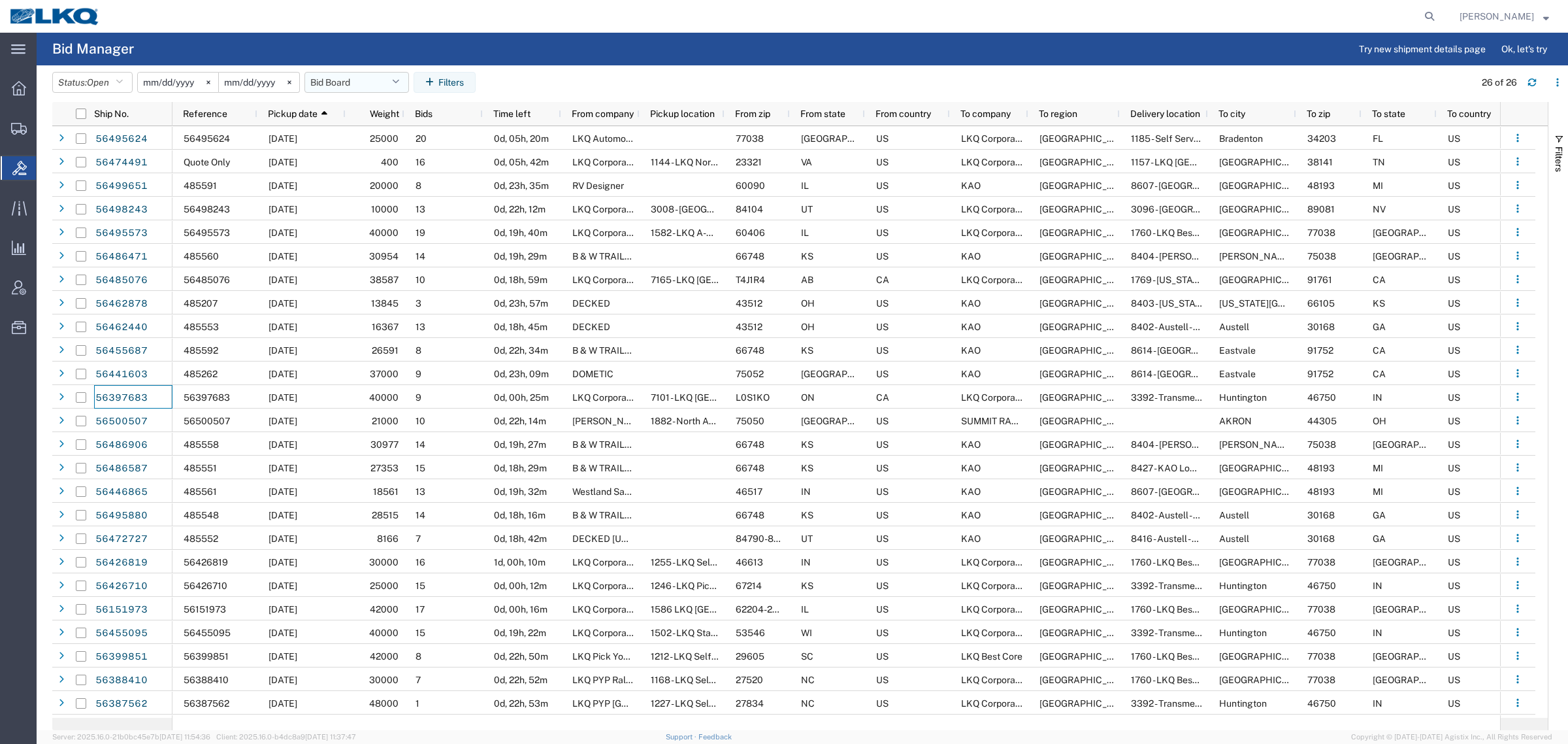
click at [351, 84] on button "Bid Board" at bounding box center [356, 83] width 105 height 21
drag, startPoint x: 364, startPoint y: 138, endPoint x: 573, endPoint y: 105, distance: 211.6
click at [371, 138] on span "Bid Board" at bounding box center [392, 139] width 171 height 24
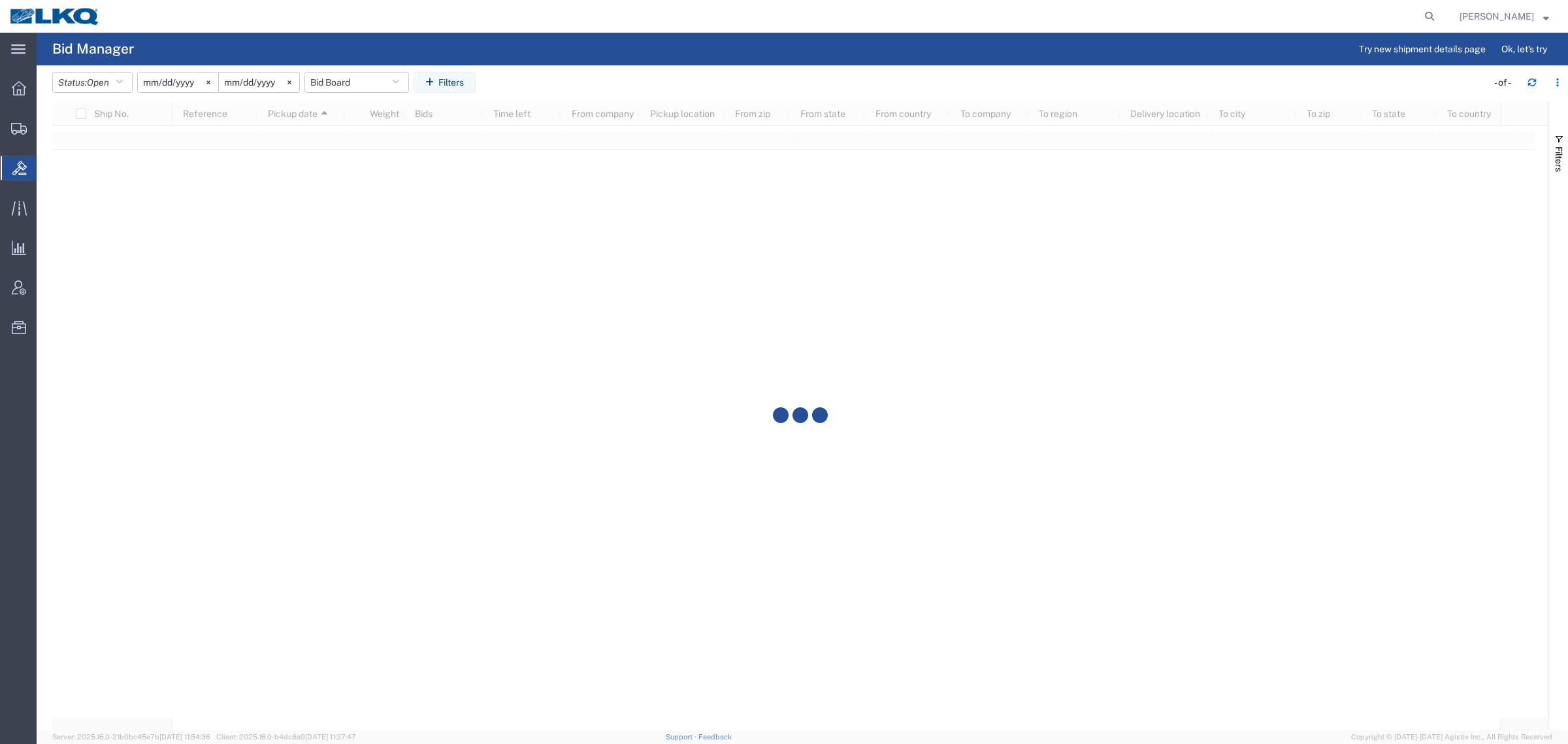
click at [586, 105] on div at bounding box center [799, 416] width 1496 height 629
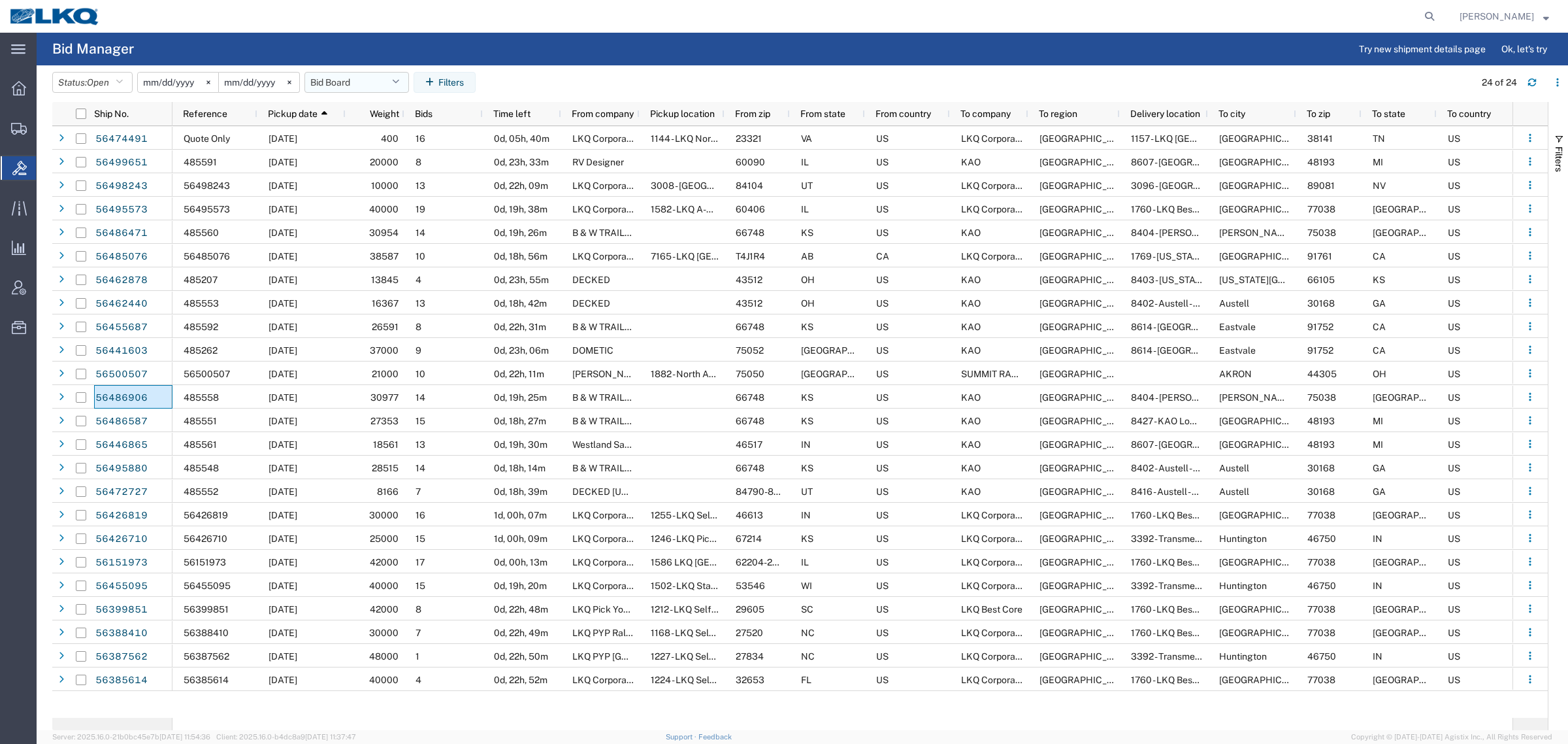
click at [348, 88] on button "Bid Board" at bounding box center [356, 83] width 105 height 21
click at [356, 131] on span "Bid Board" at bounding box center [392, 139] width 171 height 24
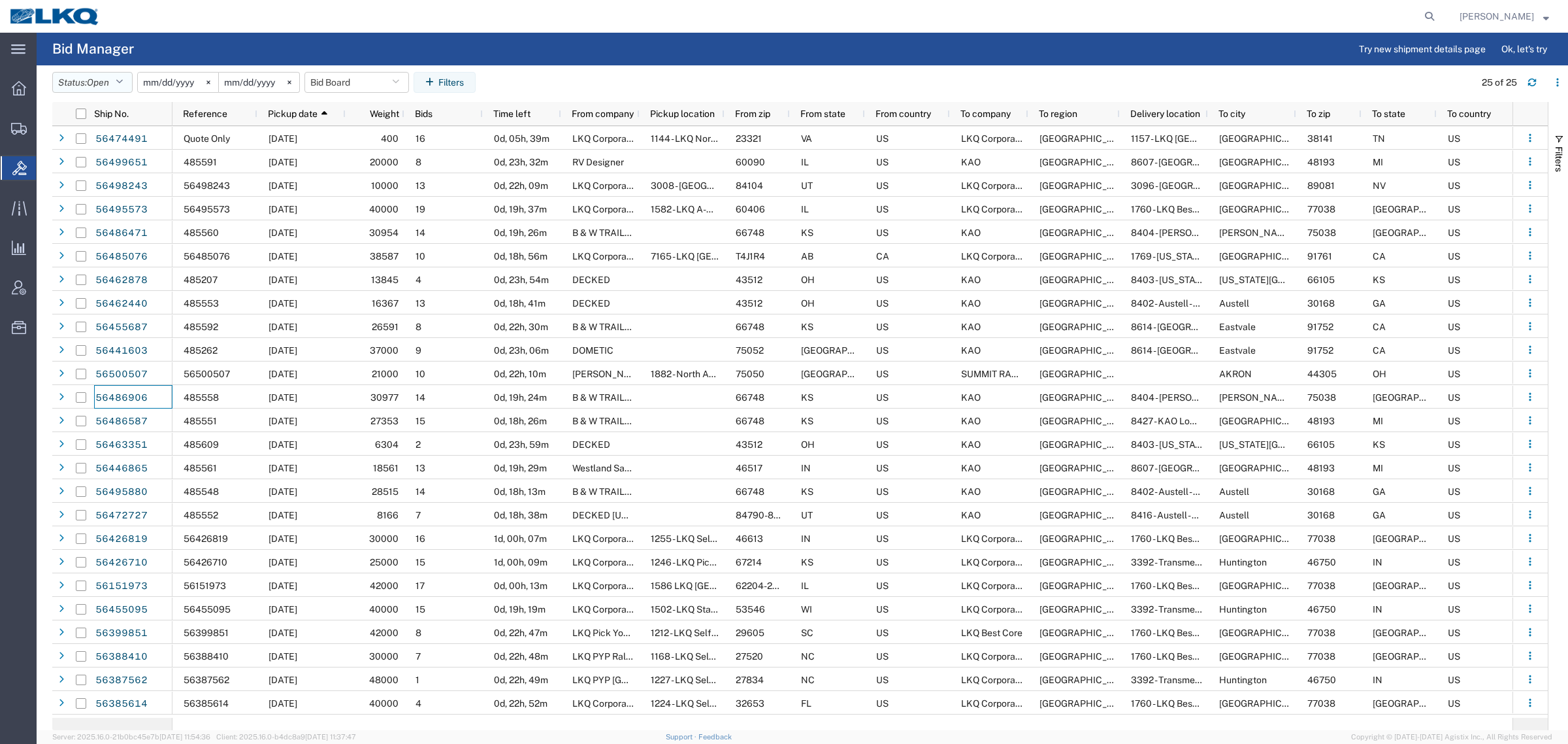
click at [72, 88] on button "Status: Open" at bounding box center [92, 83] width 81 height 21
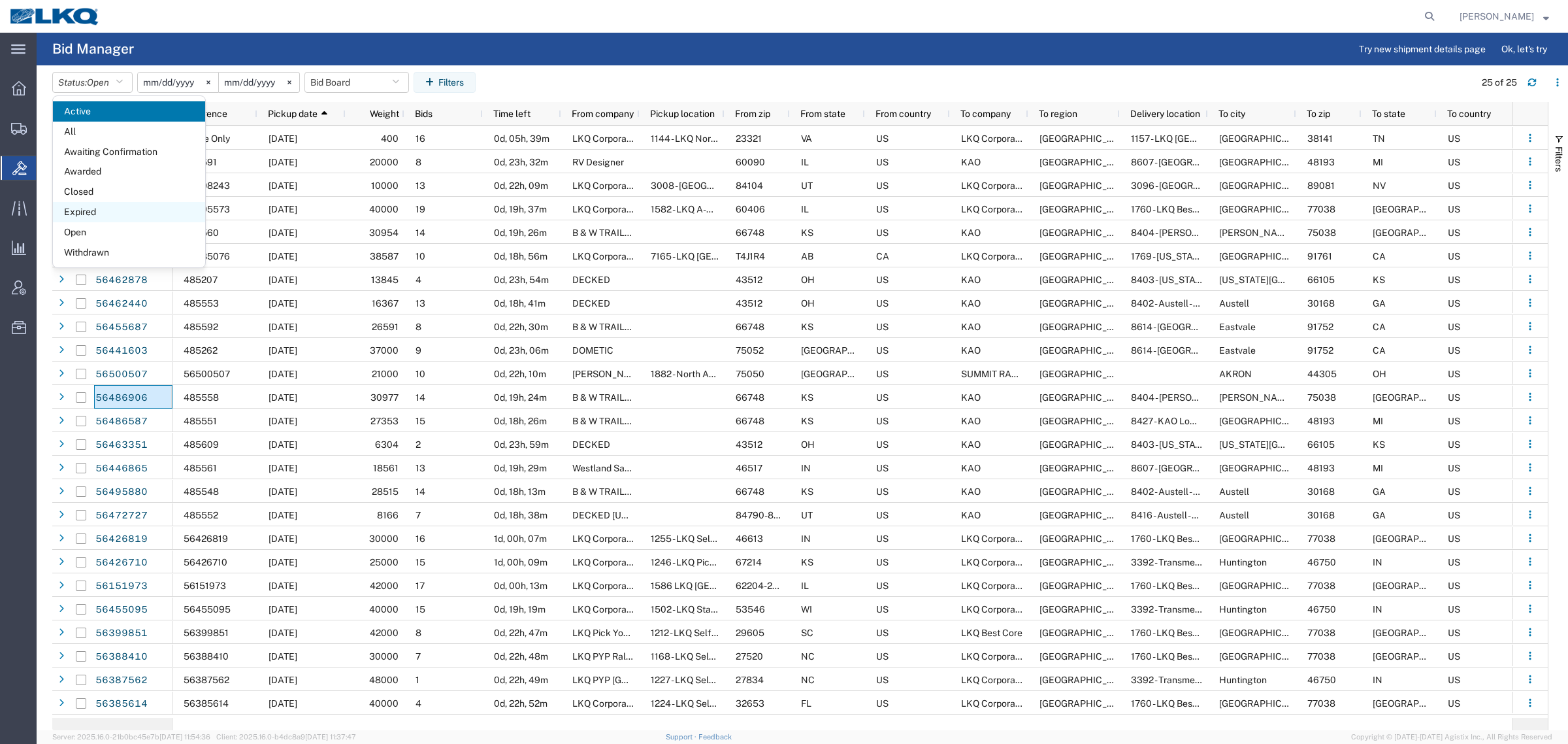
click at [115, 210] on span "Expired" at bounding box center [129, 211] width 152 height 20
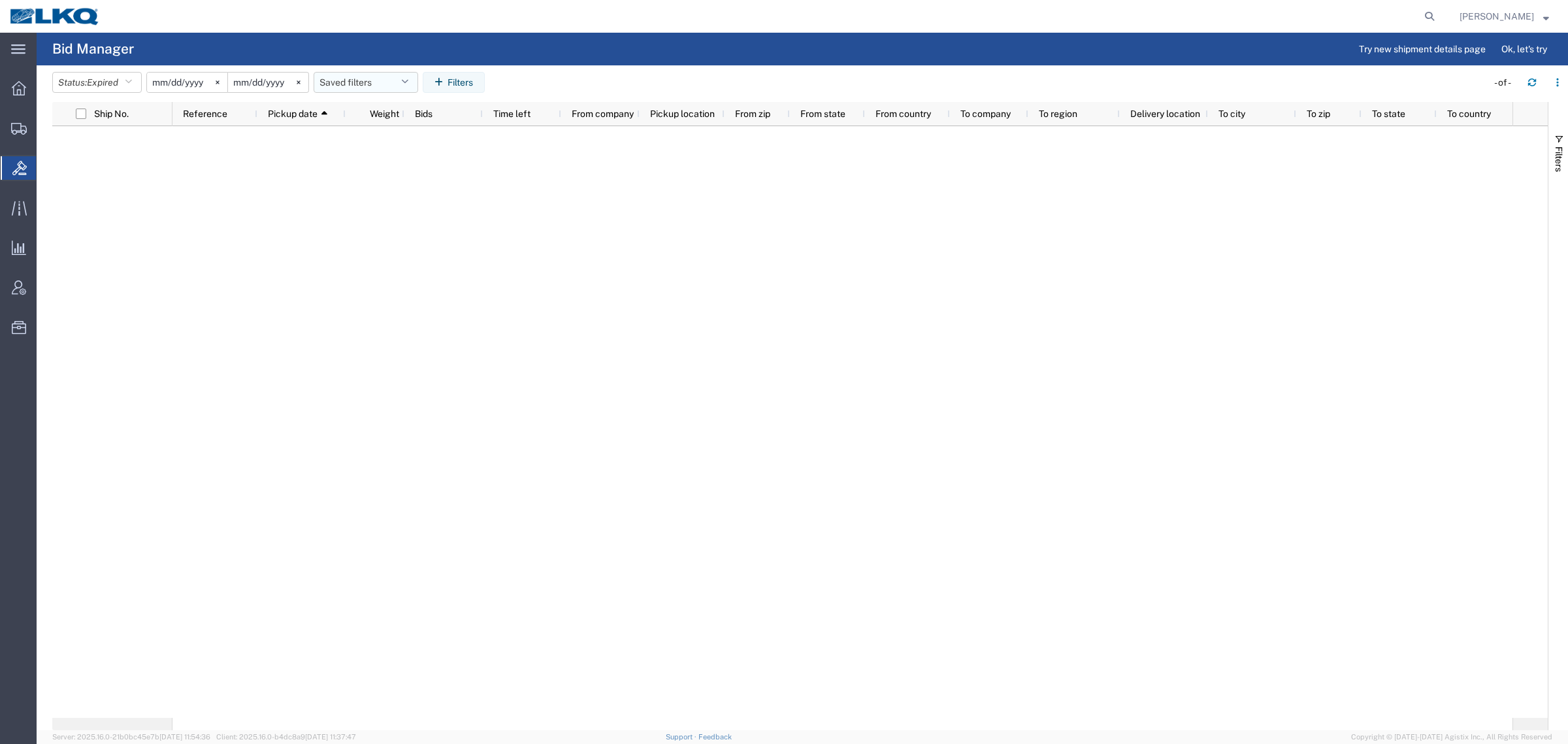
click at [377, 83] on button "Saved filters" at bounding box center [365, 83] width 105 height 21
click at [389, 142] on span "Bid Board" at bounding box center [401, 139] width 171 height 24
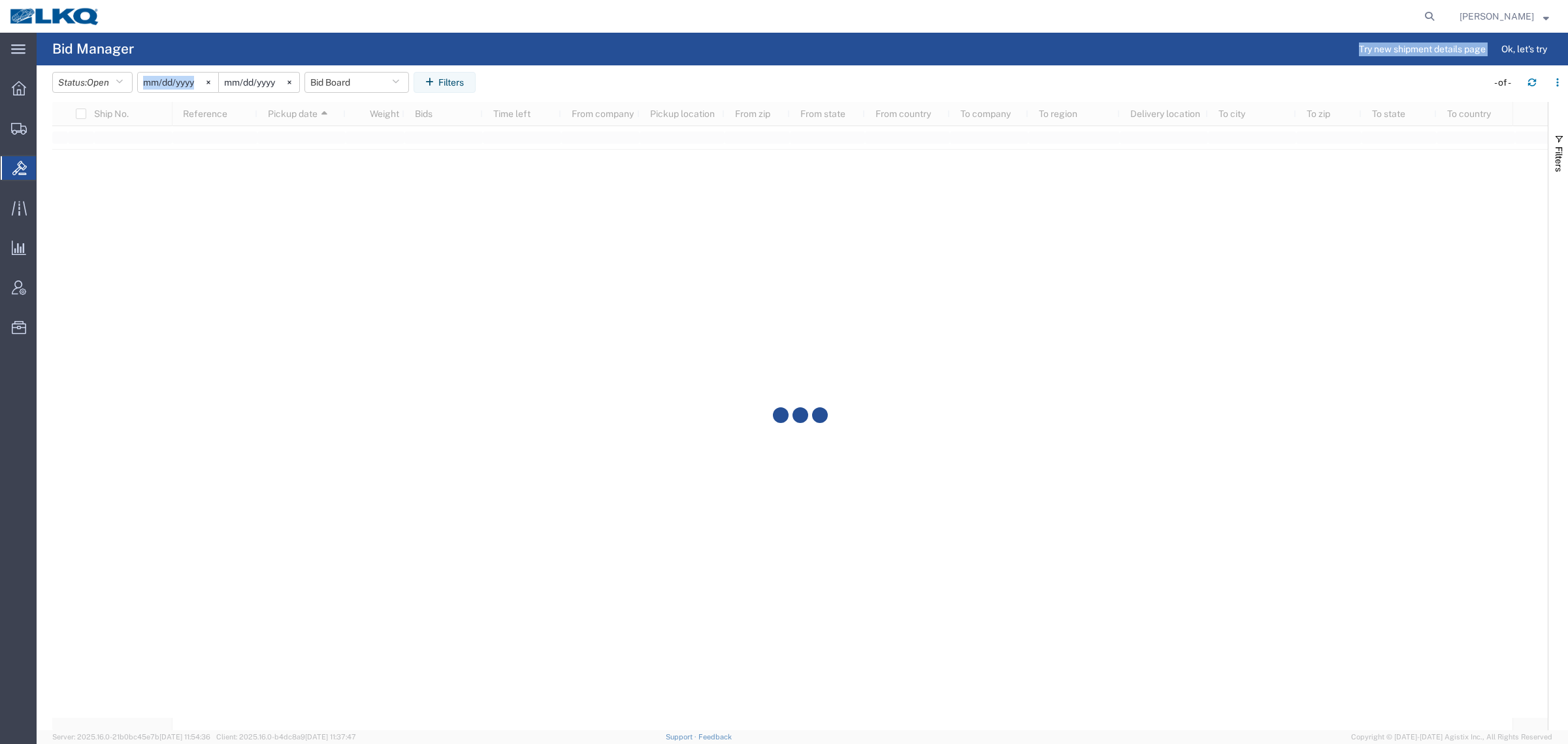
click at [756, 63] on agx-shipment-table-manager "Bid Manager Try new shipment details page Ok, let's try Status: Open Active All…" at bounding box center [802, 382] width 1531 height 698
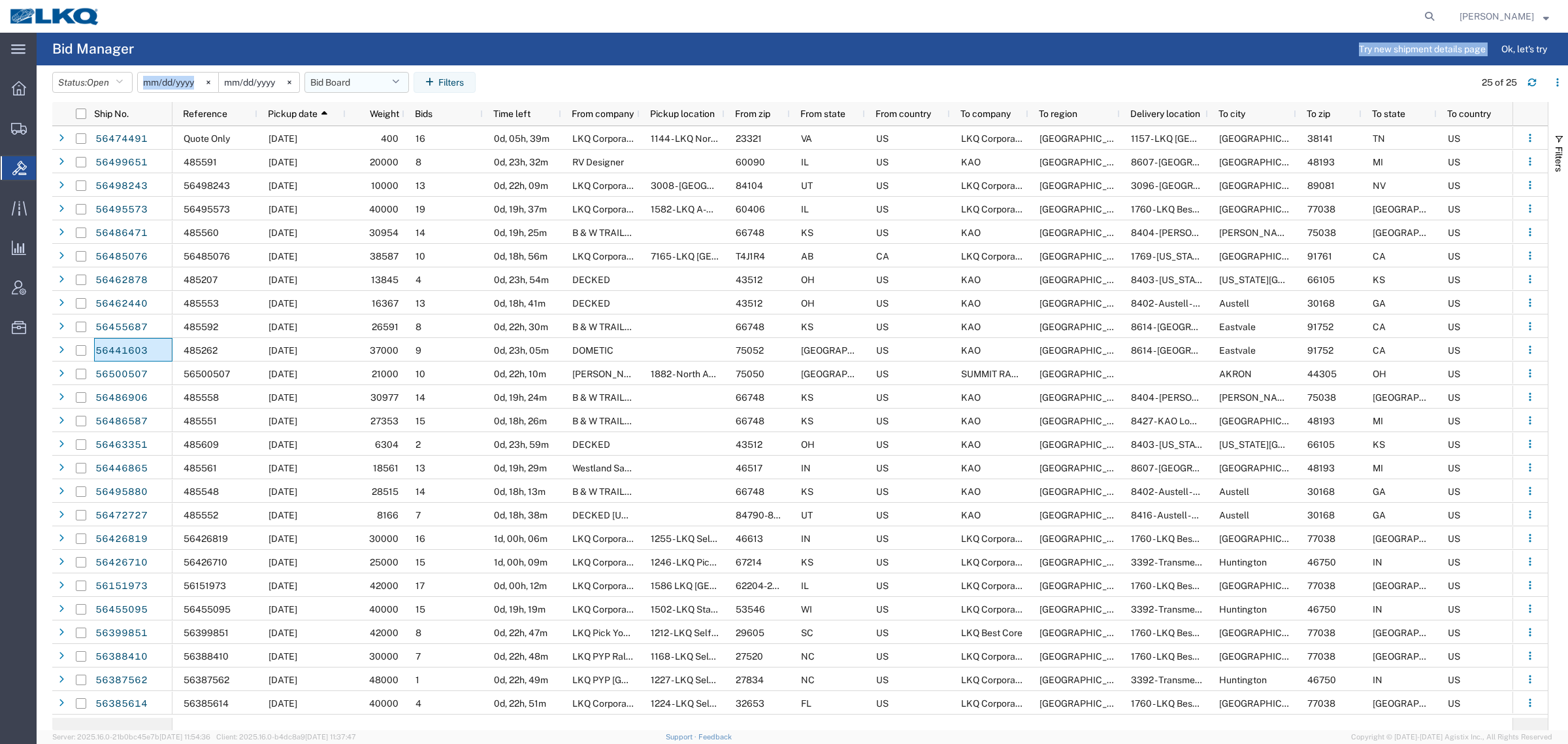
click at [354, 77] on button "Bid Board" at bounding box center [356, 83] width 105 height 21
click at [364, 149] on span "Bid Board" at bounding box center [392, 139] width 171 height 24
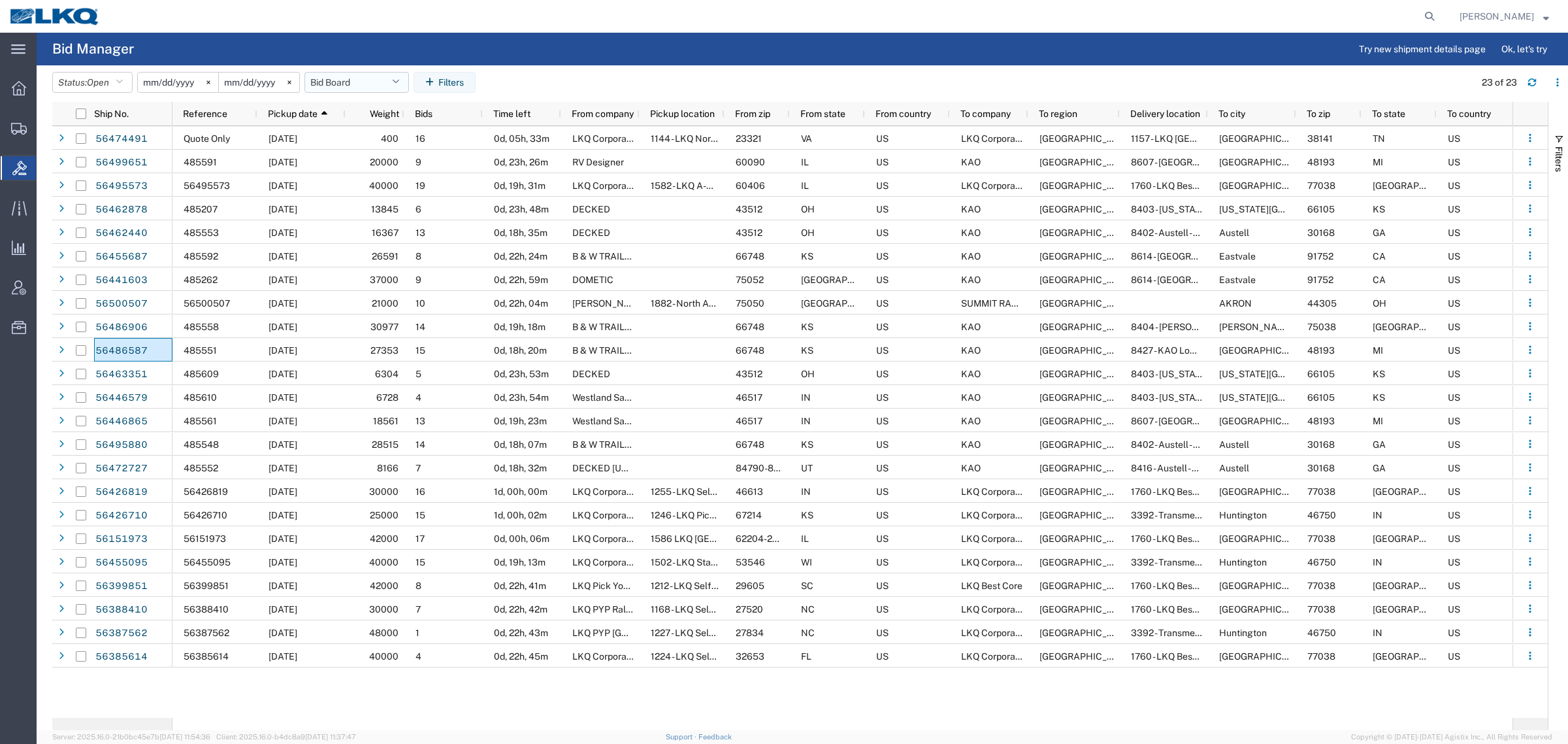
click at [357, 83] on button "Bid Board" at bounding box center [356, 83] width 105 height 21
click at [355, 142] on span "Bid Board" at bounding box center [392, 139] width 171 height 24
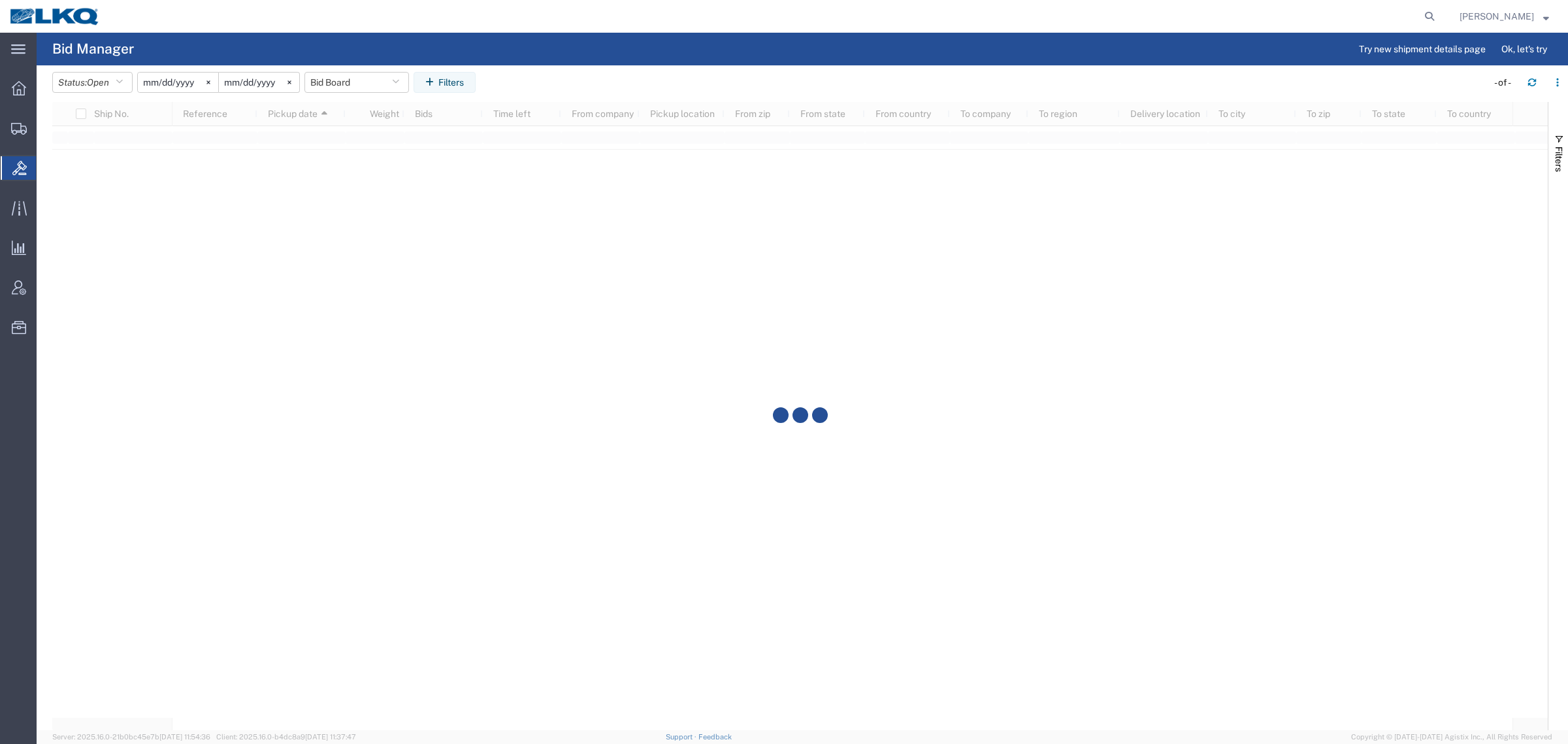
drag, startPoint x: 419, startPoint y: 44, endPoint x: 200, endPoint y: 2, distance: 223.0
click at [412, 44] on agx-page-header "Bid Manager Try new shipment details page Ok, let's try" at bounding box center [802, 49] width 1531 height 33
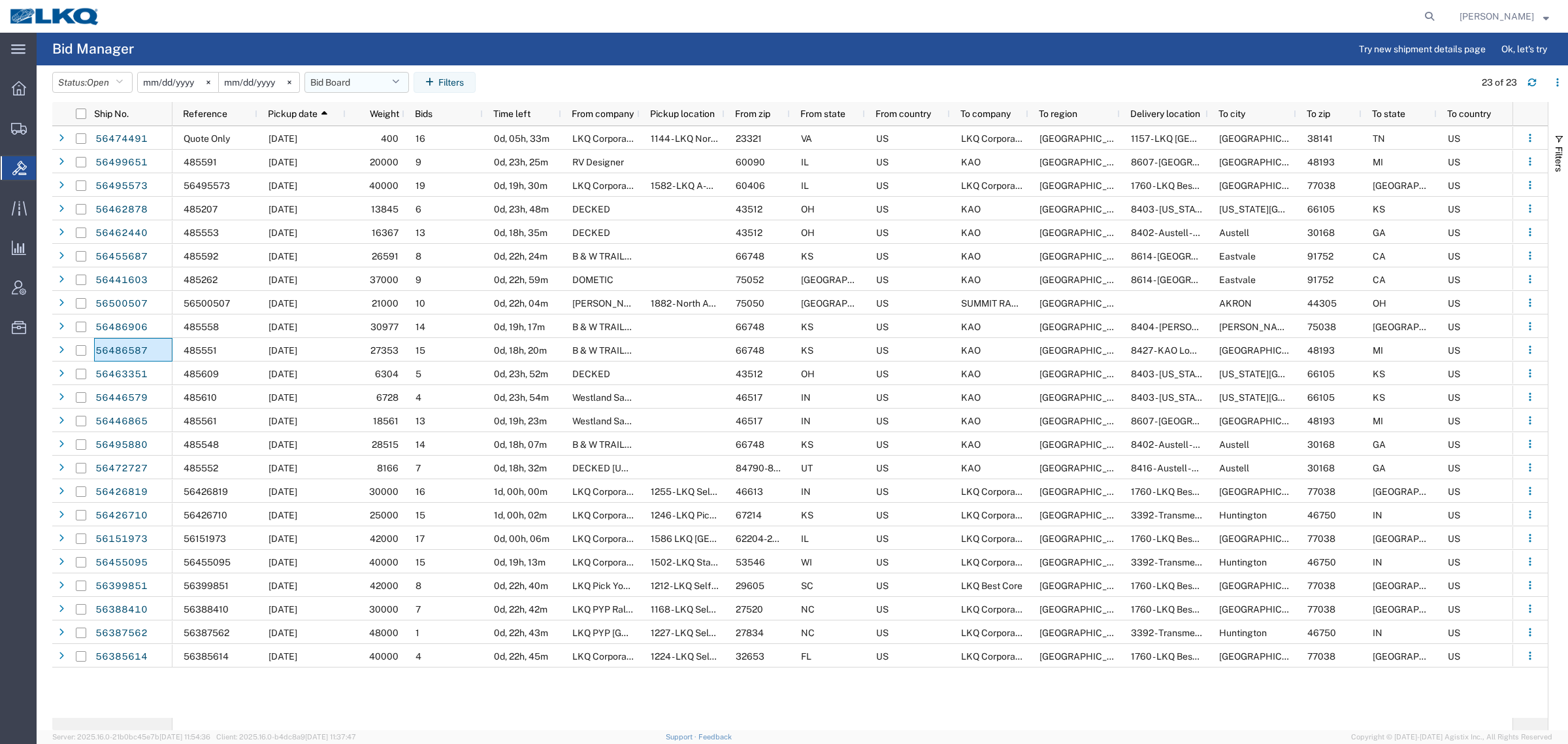
click at [352, 77] on button "Bid Board" at bounding box center [356, 83] width 105 height 21
drag, startPoint x: 364, startPoint y: 137, endPoint x: 386, endPoint y: 123, distance: 26.1
click at [369, 136] on span "Bid Board" at bounding box center [392, 139] width 171 height 24
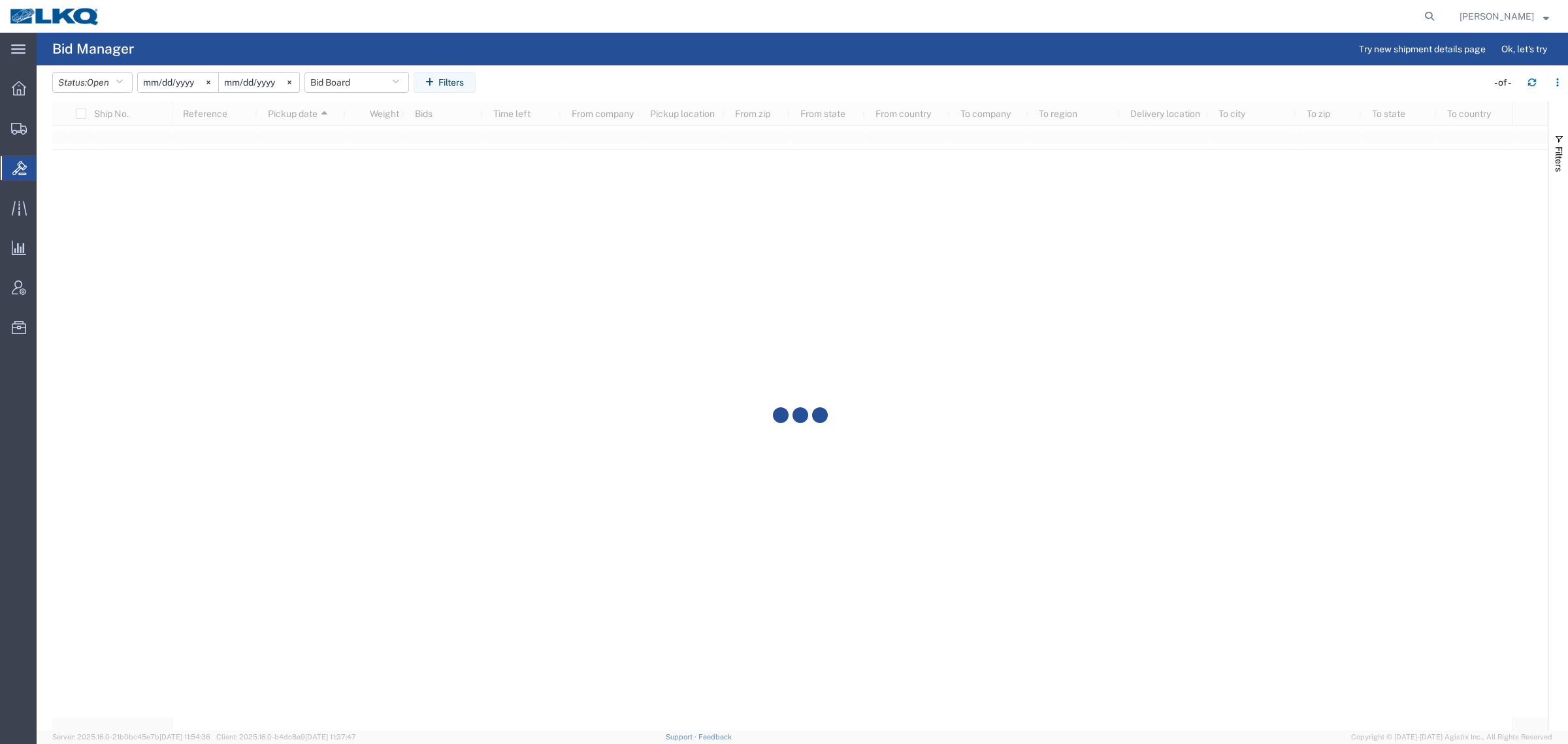
click at [579, 70] on header "Status: Open Active All Awaiting Confirmation Awarded Closed Expired Open Withd…" at bounding box center [810, 84] width 1516 height 37
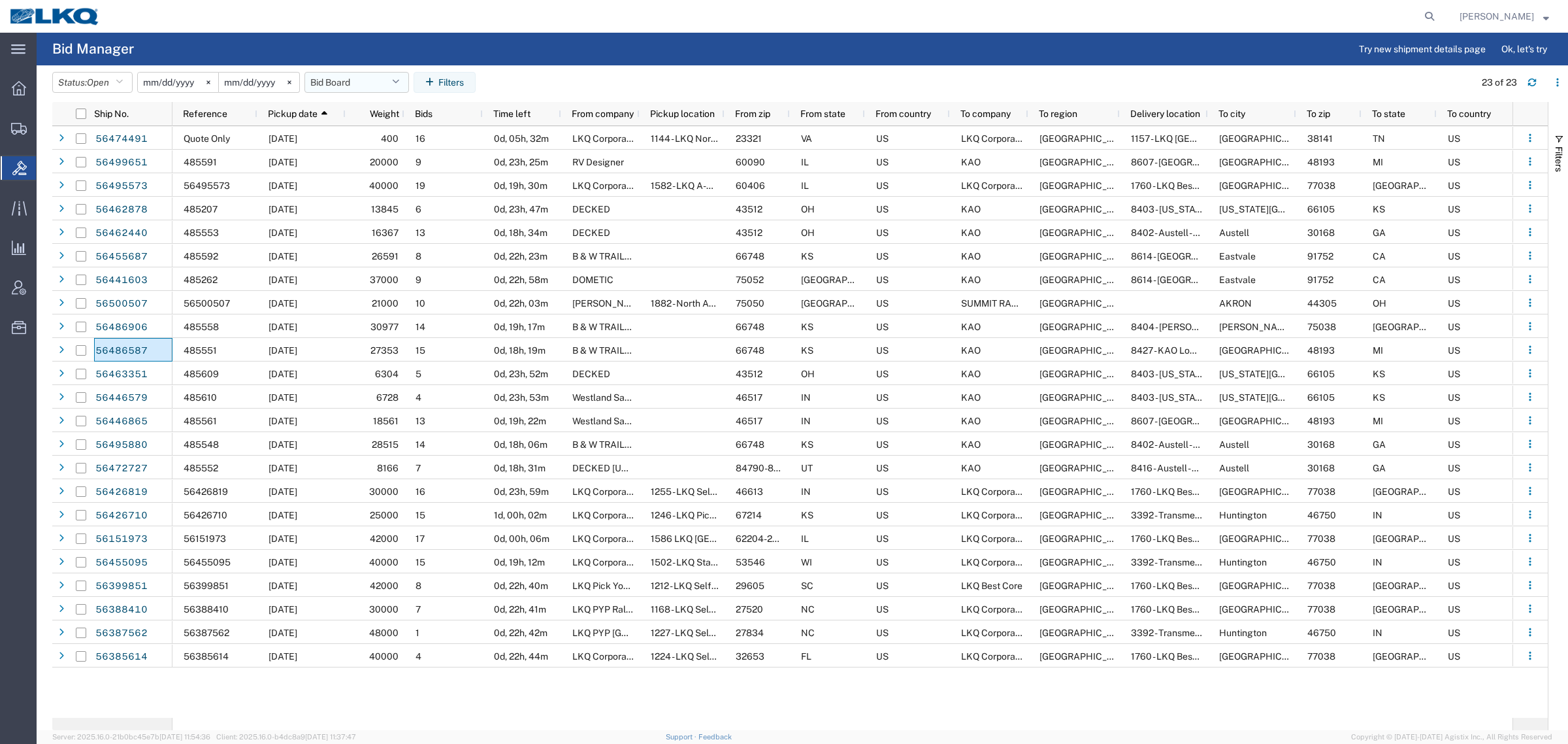
click at [364, 82] on button "Bid Board" at bounding box center [356, 83] width 105 height 21
click at [387, 137] on span "Bid Board" at bounding box center [392, 139] width 171 height 24
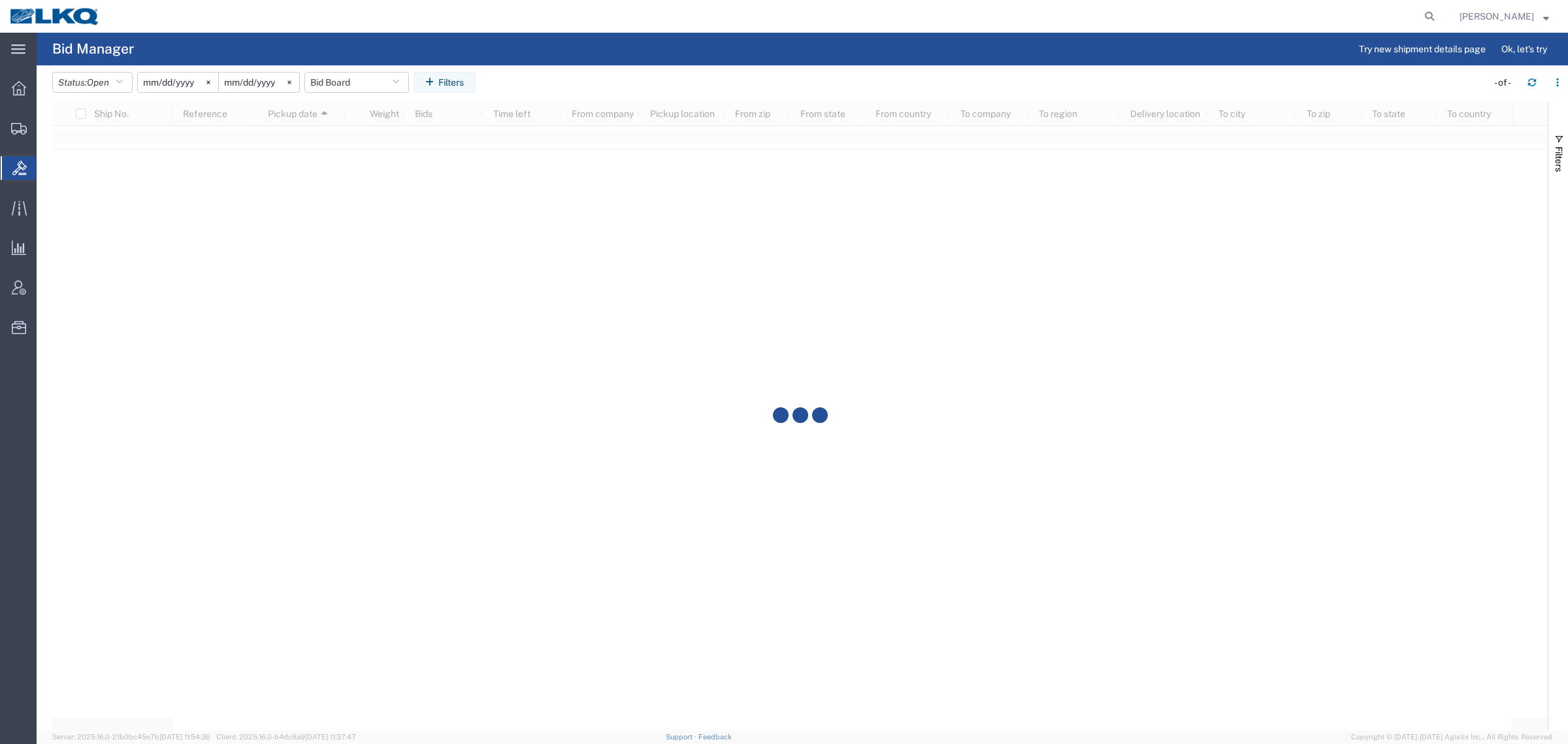
click at [631, 82] on agx-table-filter-chips "Status: Open Active All Awaiting Confirmation Awarded Closed Expired Open Withd…" at bounding box center [766, 87] width 1429 height 30
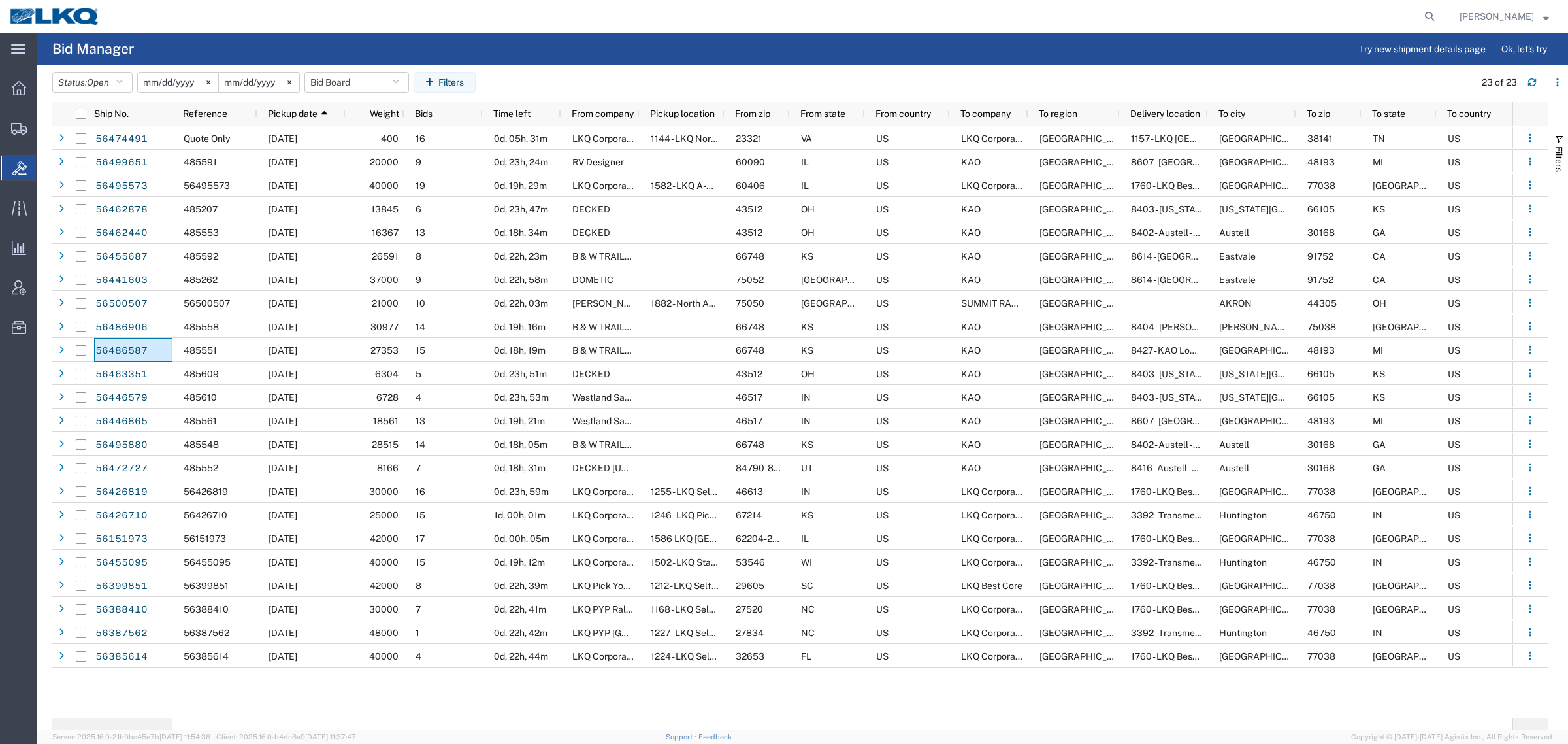
click at [767, 75] on agx-table-filter-chips "Status: Open Active All Awaiting Confirmation Awarded Closed Expired Open Withd…" at bounding box center [760, 87] width 1416 height 30
click at [328, 81] on button "Bid Board" at bounding box center [356, 83] width 105 height 21
drag, startPoint x: 368, startPoint y: 138, endPoint x: 416, endPoint y: 116, distance: 52.8
click at [376, 136] on span "Bid Board" at bounding box center [392, 139] width 171 height 24
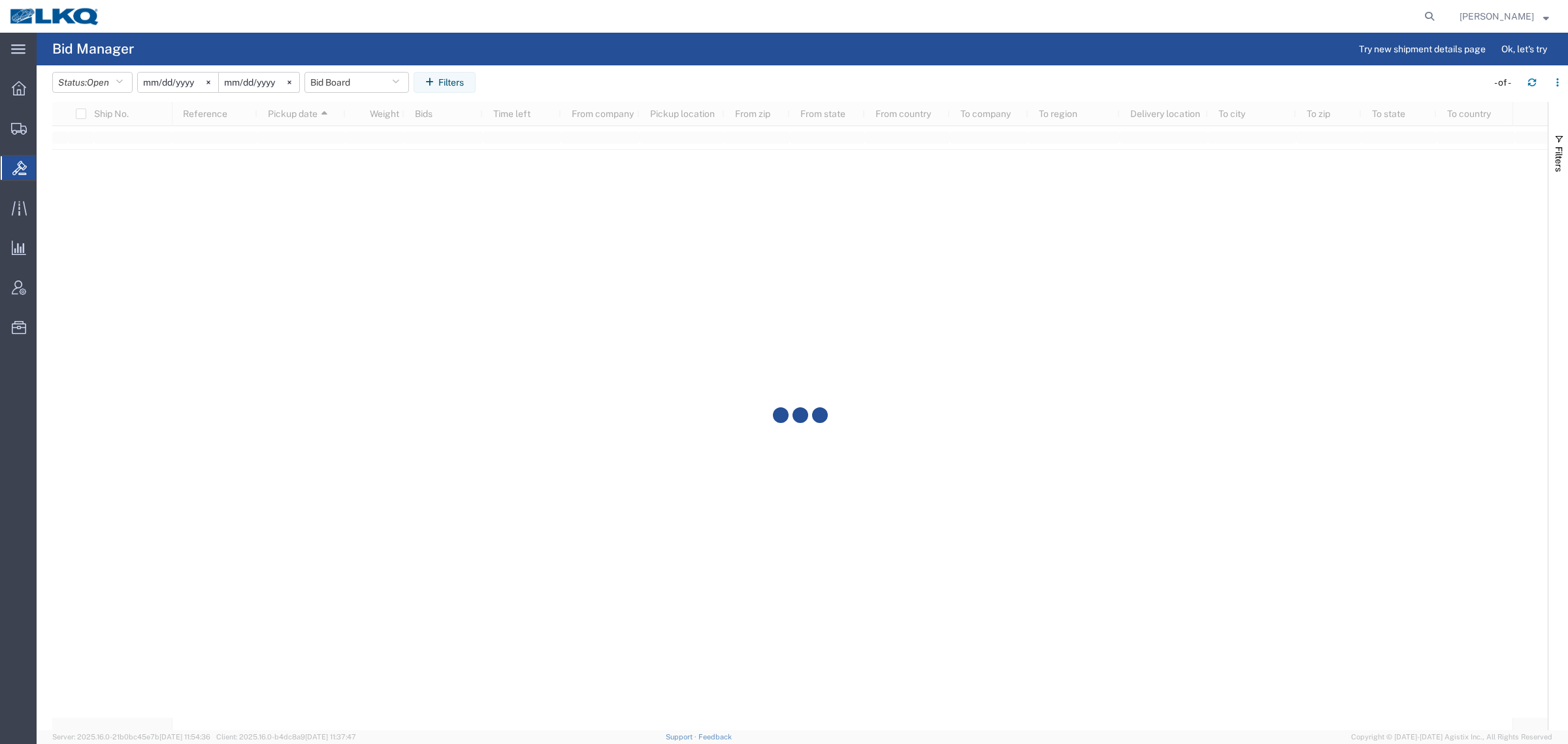
click at [623, 81] on agx-table-filter-chips "Status: Open Active All Awaiting Confirmation Awarded Closed Expired Open Withd…" at bounding box center [766, 87] width 1429 height 30
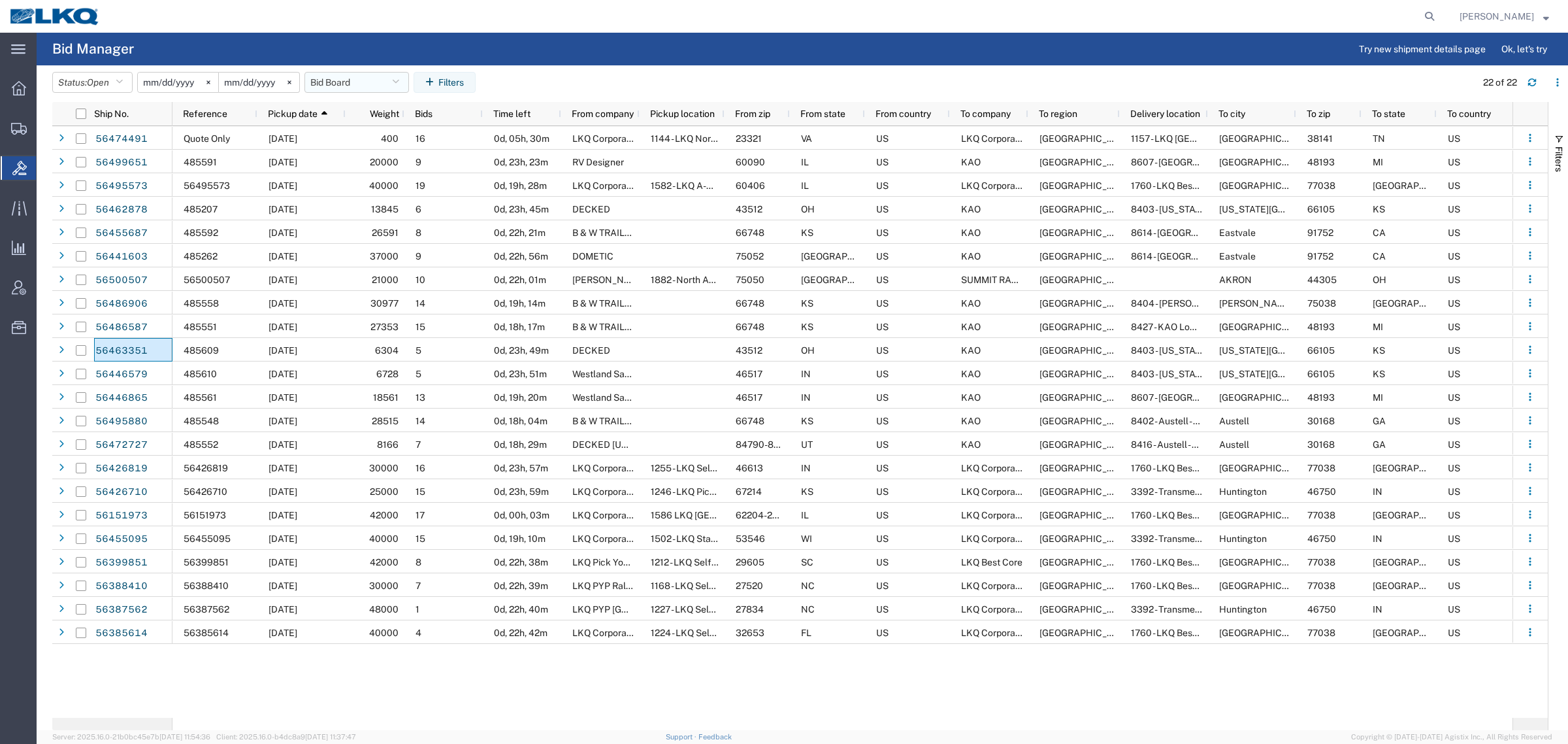
drag, startPoint x: 351, startPoint y: 87, endPoint x: 354, endPoint y: 93, distance: 6.7
click at [351, 87] on button "Bid Board" at bounding box center [356, 83] width 105 height 21
click at [358, 146] on span "Bid Board" at bounding box center [392, 139] width 171 height 24
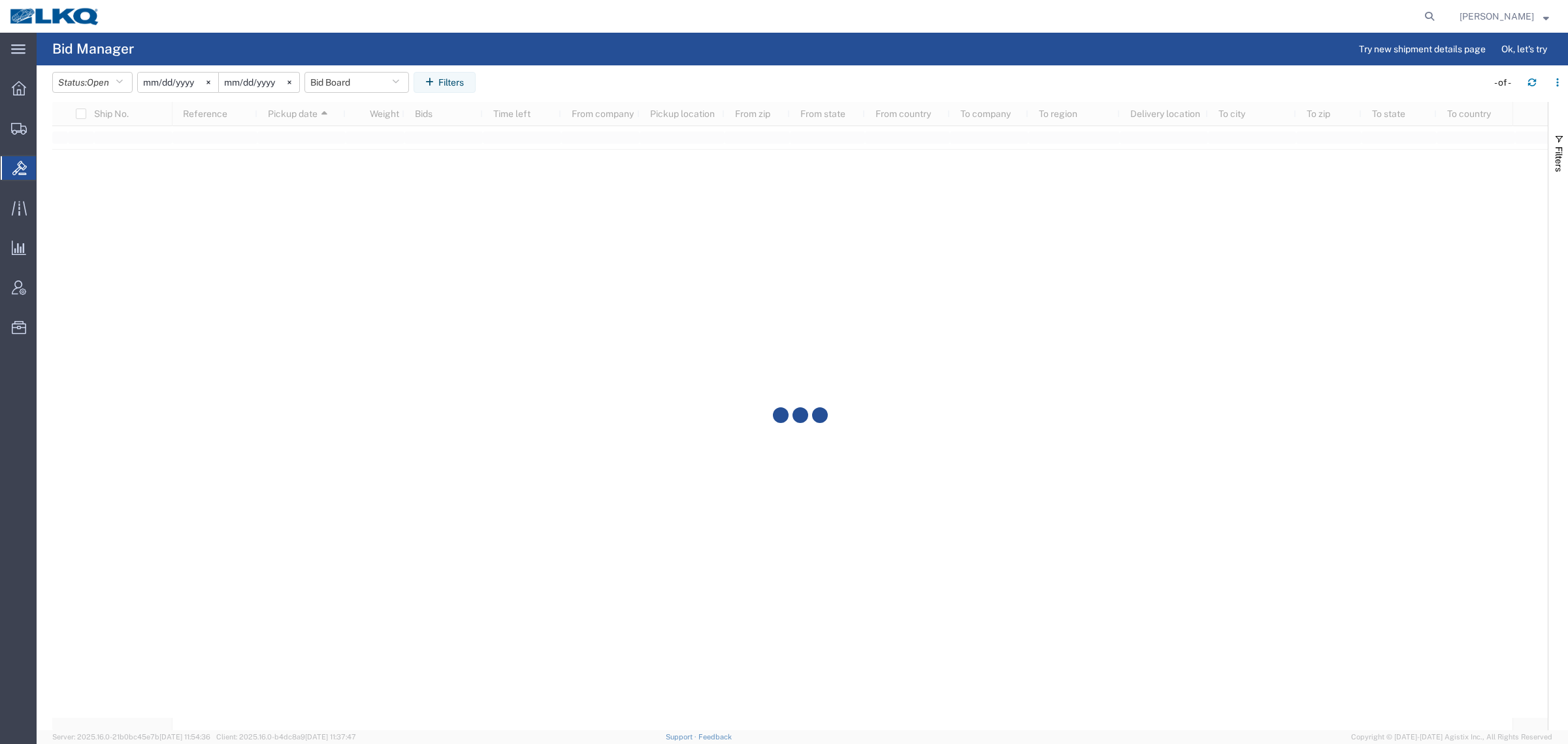
click at [657, 91] on agx-table-filter-chips "Status: Open Active All Awaiting Confirmation Awarded Closed Expired Open Withd…" at bounding box center [766, 87] width 1429 height 30
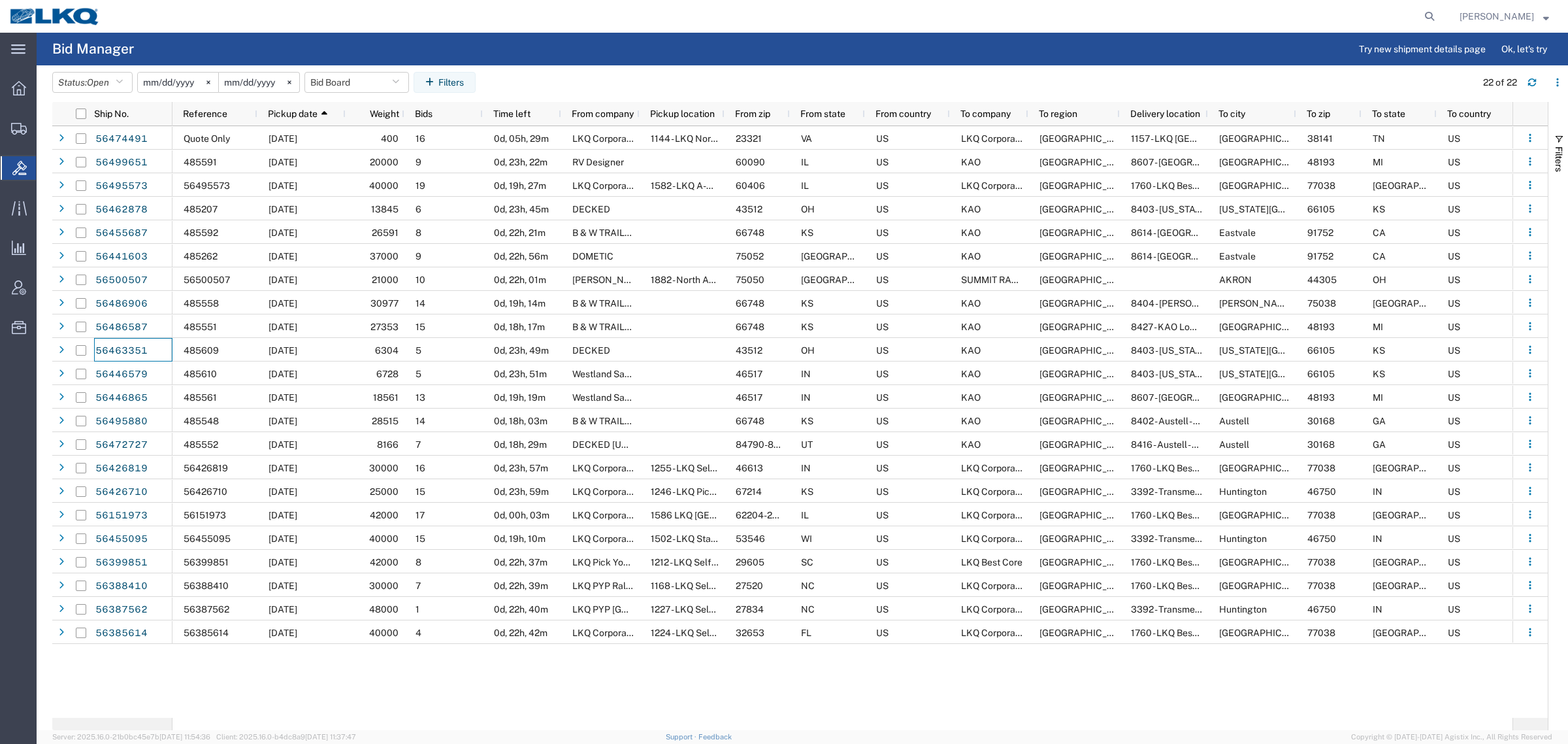
click at [537, 58] on agx-page-header "Bid Manager Try new shipment details page Ok, let's try" at bounding box center [802, 49] width 1531 height 33
click at [524, 39] on agx-page-header "Bid Manager Try new shipment details page Ok, let's try" at bounding box center [802, 49] width 1531 height 33
click at [480, 31] on div at bounding box center [774, 16] width 1331 height 33
drag, startPoint x: 412, startPoint y: 31, endPoint x: 363, endPoint y: 32, distance: 49.0
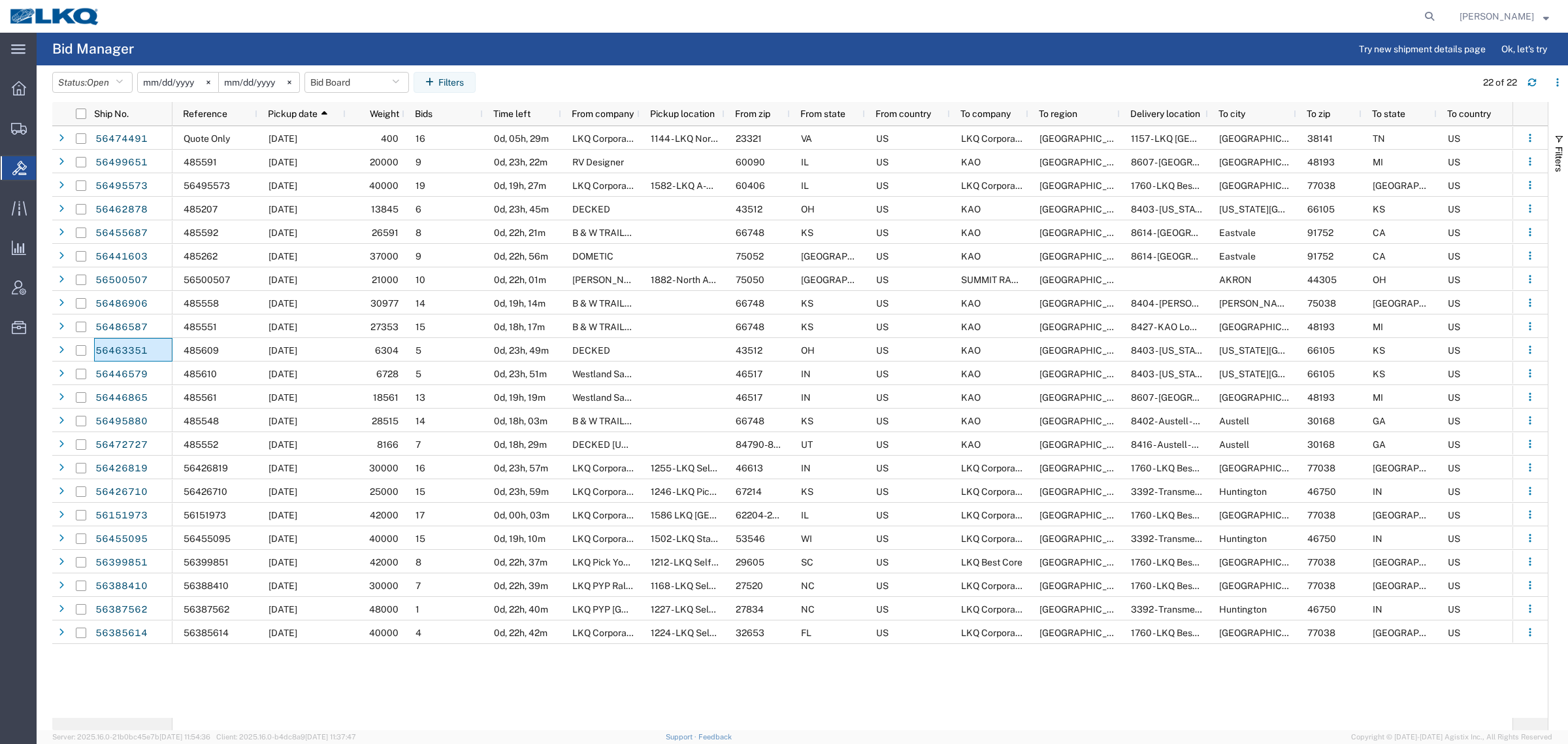
click at [408, 32] on div at bounding box center [774, 16] width 1331 height 33
click at [356, 32] on div at bounding box center [774, 16] width 1331 height 33
click at [250, 28] on div at bounding box center [774, 16] width 1331 height 33
click at [254, 44] on agx-page-header "Bid Manager Try new shipment details page Ok, let's try" at bounding box center [802, 49] width 1531 height 33
drag, startPoint x: 659, startPoint y: 77, endPoint x: 757, endPoint y: 91, distance: 99.0
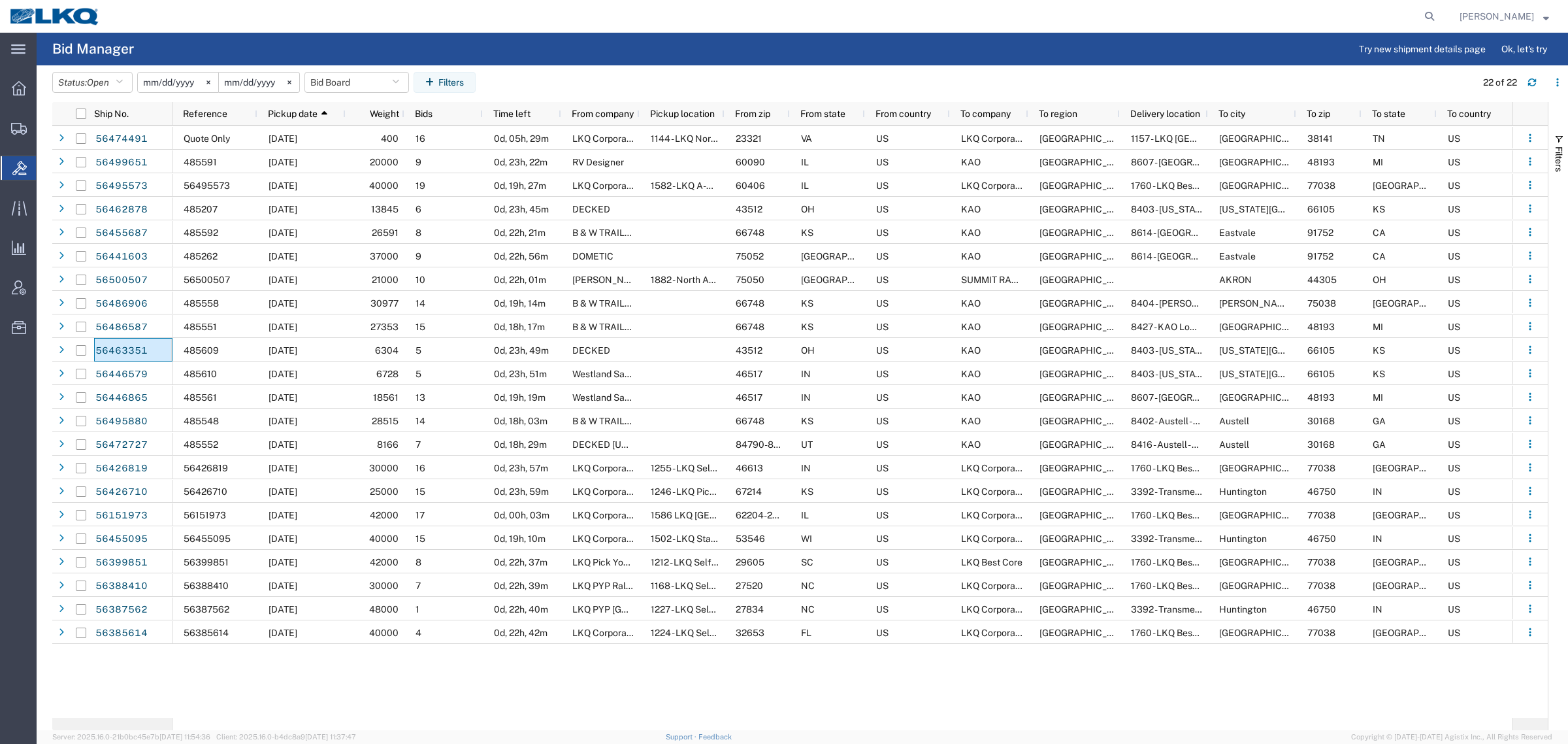
click at [670, 77] on agx-table-filter-chips "Status: Open Active All Awaiting Confirmation Awarded Closed Expired Open Withd…" at bounding box center [760, 87] width 1417 height 30
drag, startPoint x: 851, startPoint y: 98, endPoint x: 832, endPoint y: 99, distance: 19.0
click at [853, 98] on agx-table-filter-chips "Status: Open Active All Awaiting Confirmation Awarded Closed Expired Open Withd…" at bounding box center [760, 87] width 1417 height 30
click at [227, 33] on div "main_menu Created with Sketch. Collapse Menu Overview Shipments Shipment Manage…" at bounding box center [784, 388] width 1568 height 711
click at [394, 39] on agx-page-header "Bid Manager Try new shipment details page Ok, let's try" at bounding box center [802, 49] width 1531 height 33
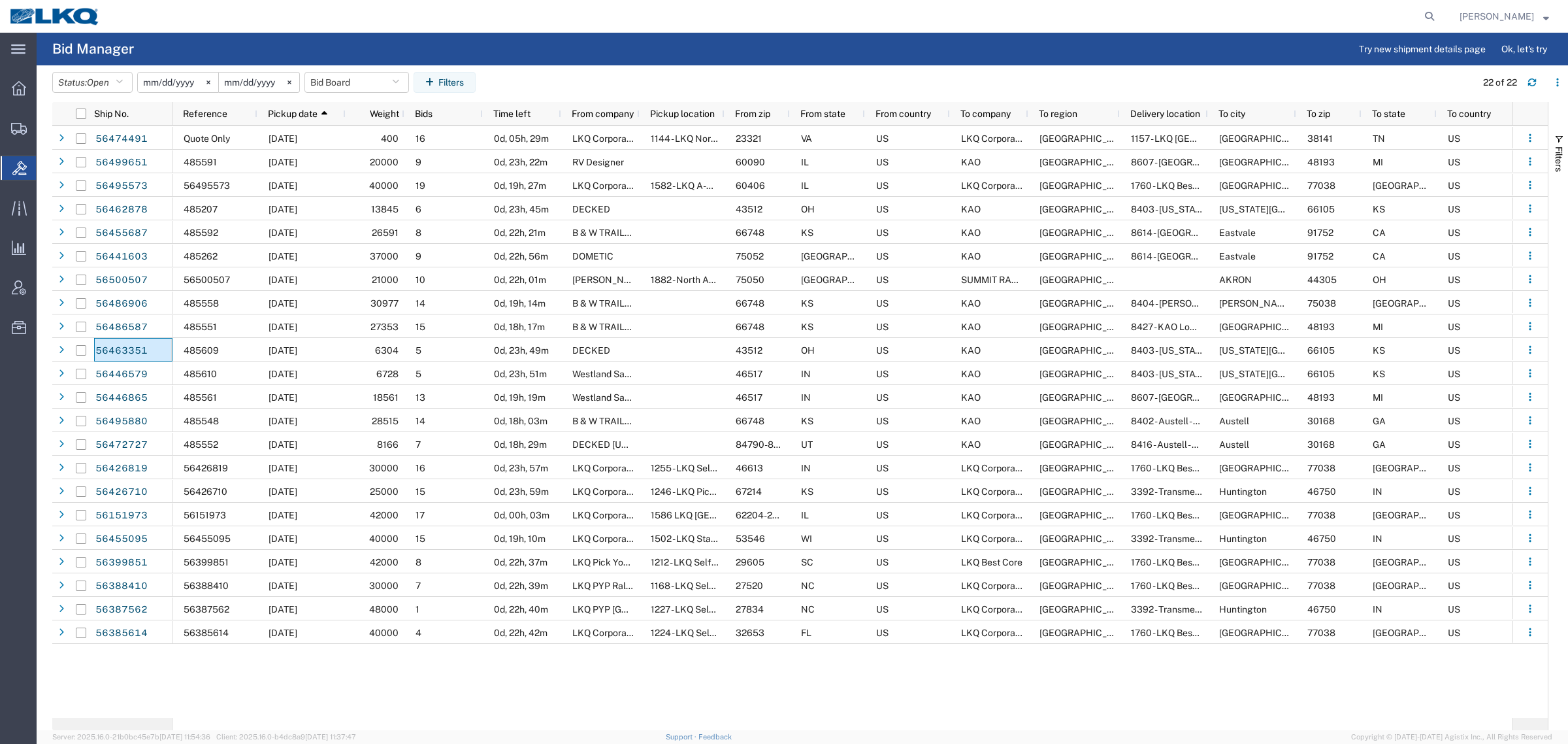
click at [771, 41] on agx-page-header "Bid Manager Try new shipment details page Ok, let's try" at bounding box center [802, 49] width 1531 height 33
click at [537, 44] on agx-page-header "Bid Manager Try new shipment details page Ok, let's try" at bounding box center [802, 49] width 1531 height 33
click at [344, 80] on button "Bid Board" at bounding box center [356, 83] width 105 height 21
drag, startPoint x: 364, startPoint y: 138, endPoint x: 672, endPoint y: 88, distance: 312.0
click at [367, 138] on span "Bid Board" at bounding box center [392, 139] width 171 height 24
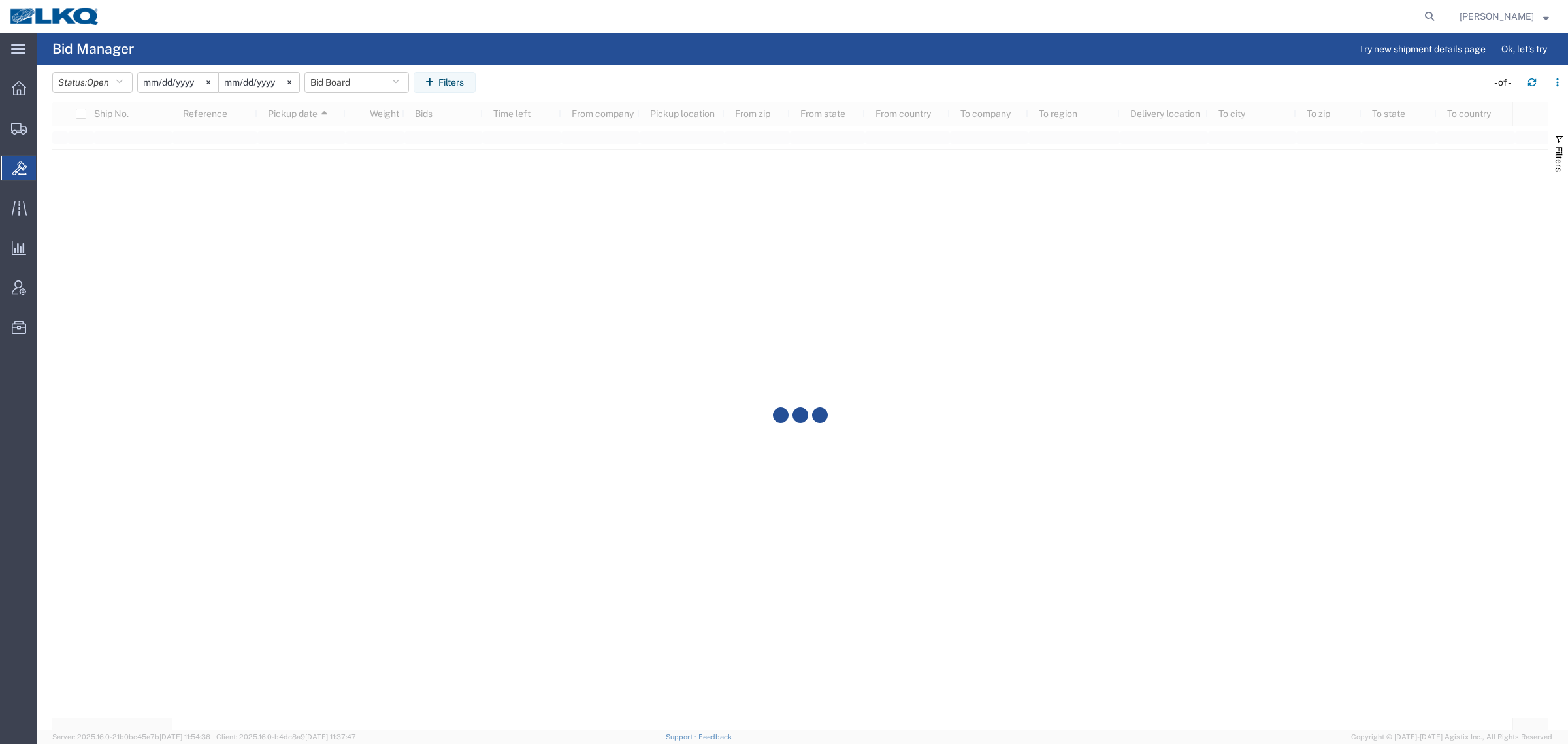
click at [706, 81] on agx-table-filter-chips "Status: Open Active All Awaiting Confirmation Awarded Closed Expired Open Withd…" at bounding box center [766, 87] width 1429 height 30
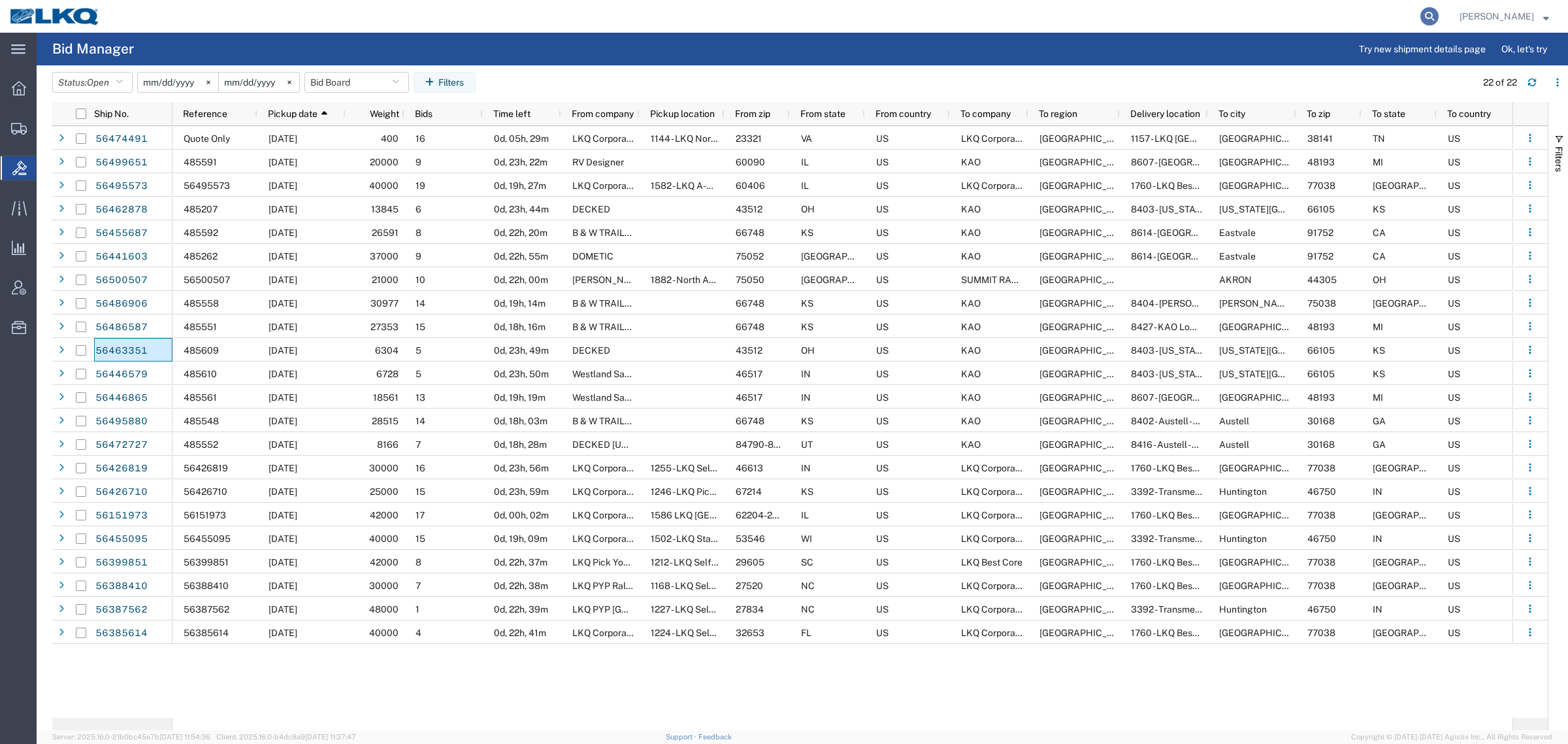
click at [1439, 17] on icon at bounding box center [1429, 15] width 18 height 18
paste input "56462878"
type input "56462878"
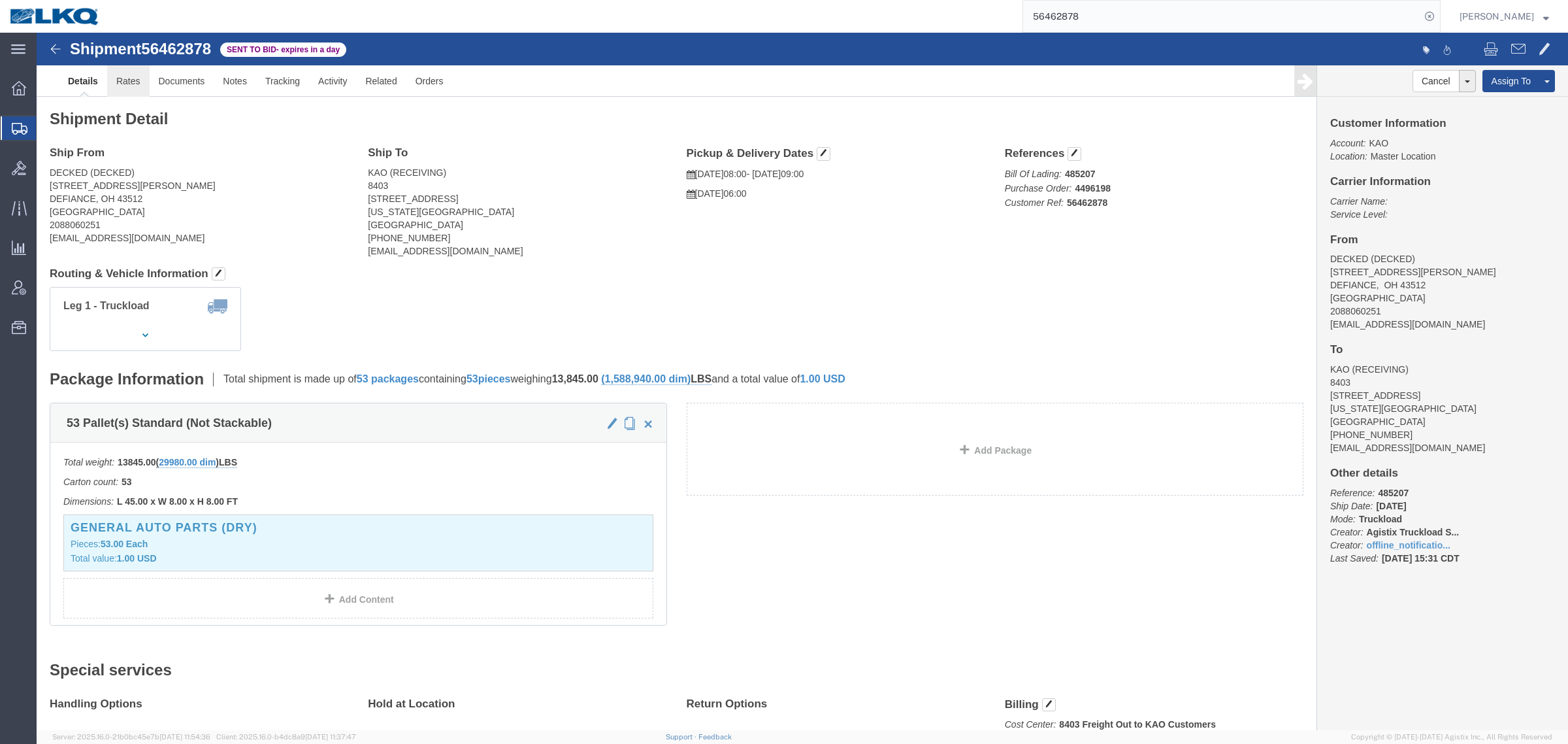
click link "Rates"
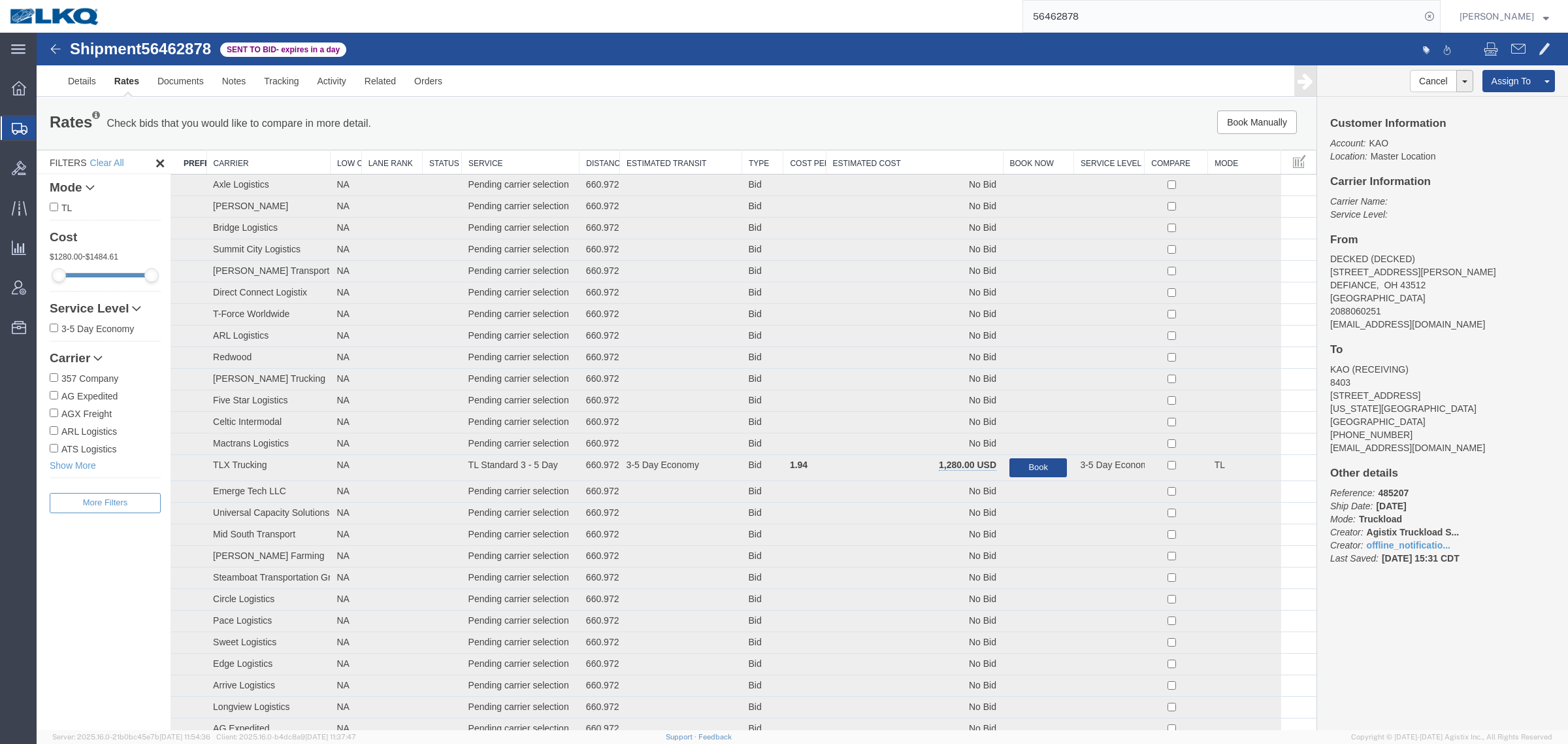
click at [873, 152] on th "Estimated Cost" at bounding box center [915, 161] width 177 height 24
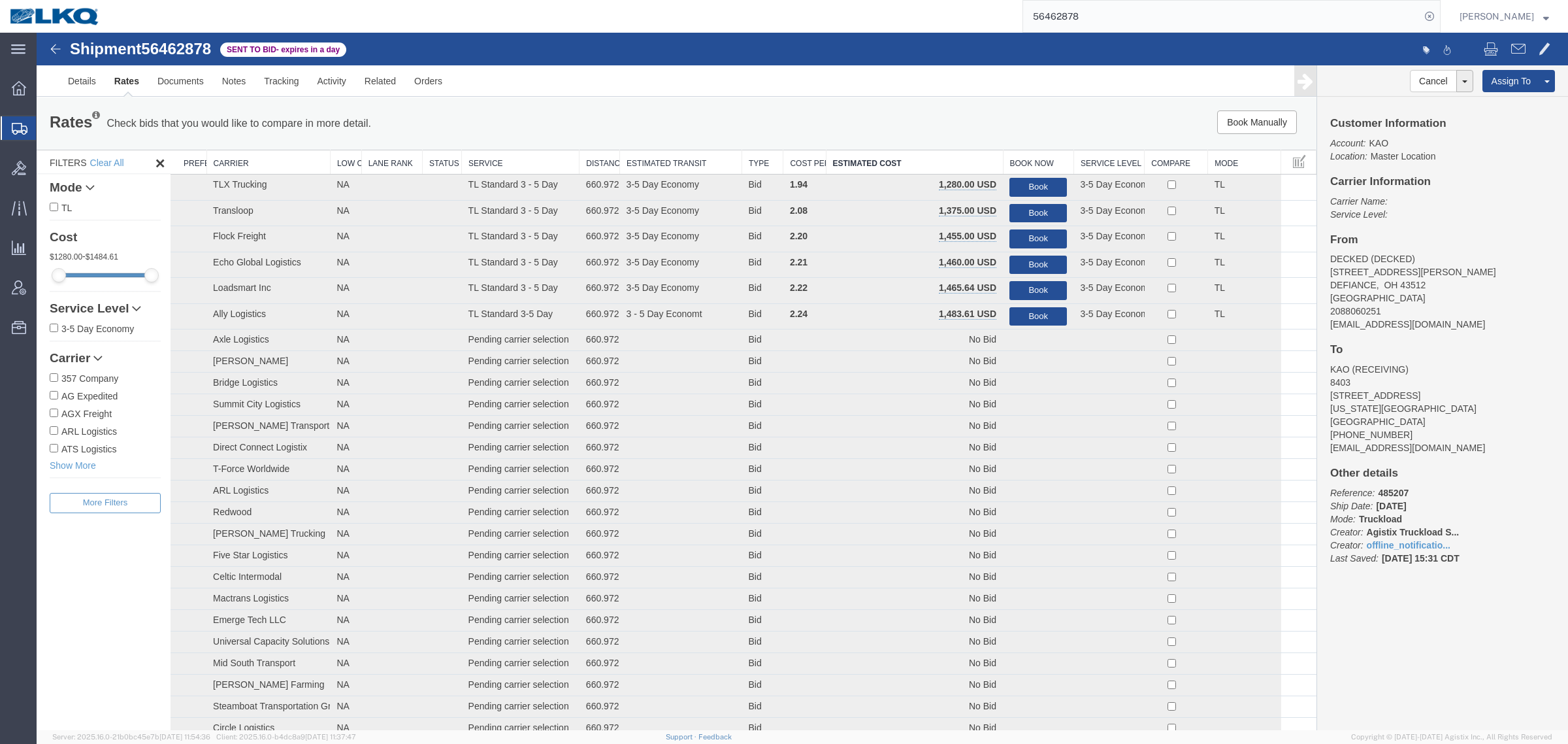
click at [879, 125] on div "Book Manually Pause Continue" at bounding box center [1048, 122] width 530 height 23
click at [86, 82] on link "Details" at bounding box center [82, 81] width 46 height 32
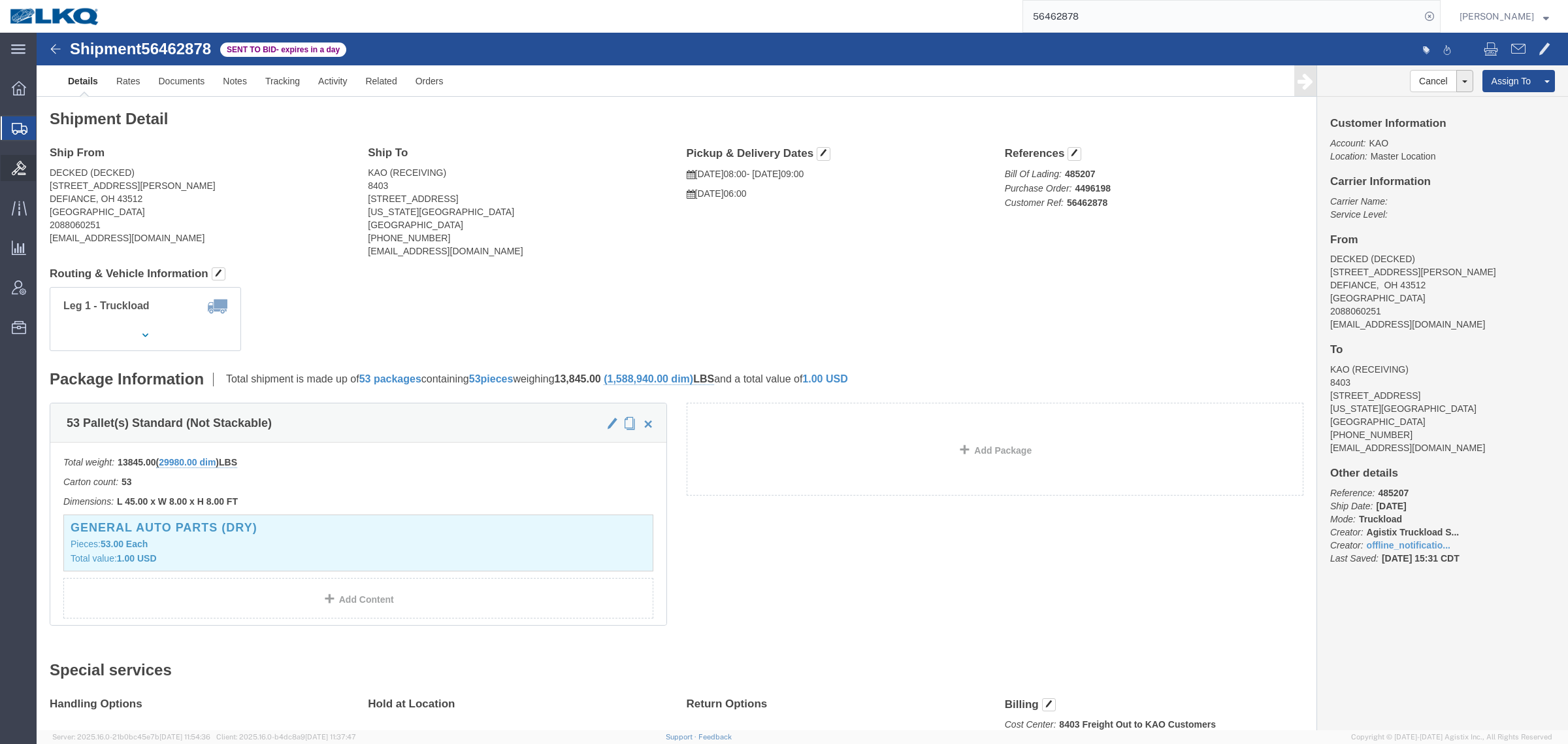
click at [17, 170] on icon at bounding box center [18, 167] width 14 height 14
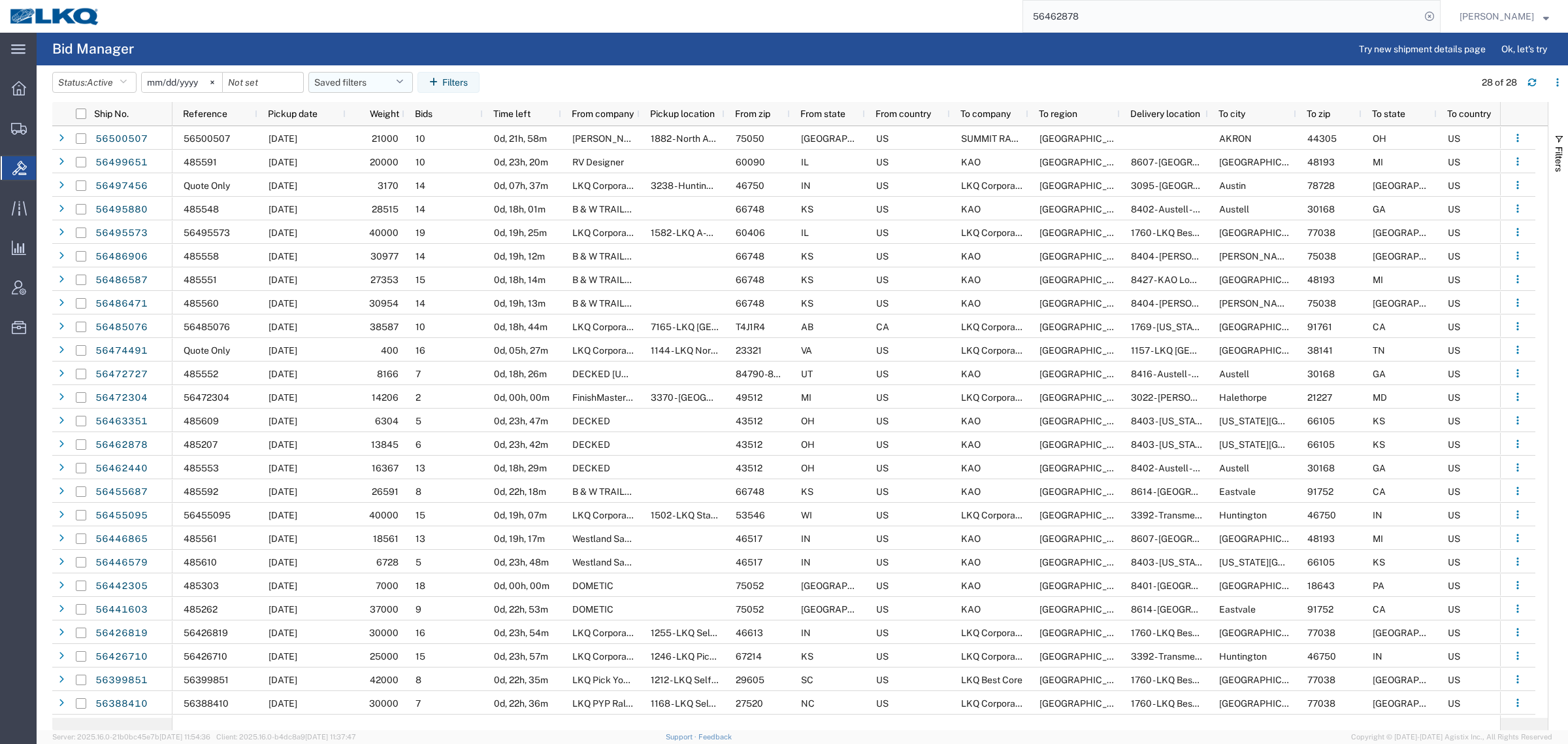
click at [357, 85] on button "Saved filters" at bounding box center [360, 83] width 105 height 21
click at [356, 132] on span "Bid Board" at bounding box center [396, 139] width 171 height 24
type input "2024-12-01"
type input "2025-12-31"
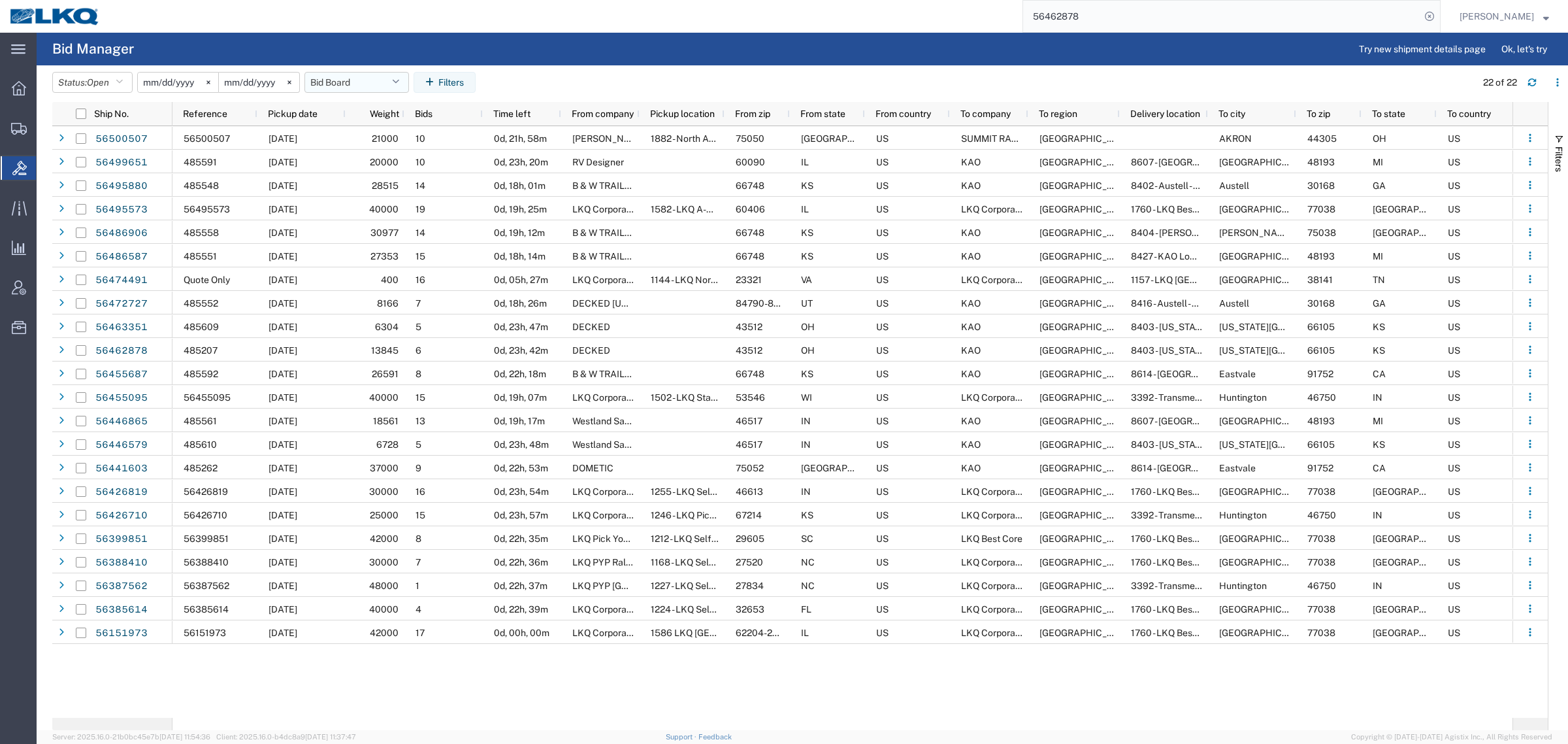
click at [353, 80] on button "Bid Board" at bounding box center [356, 83] width 105 height 21
click at [374, 144] on span "Bid Board" at bounding box center [392, 139] width 171 height 24
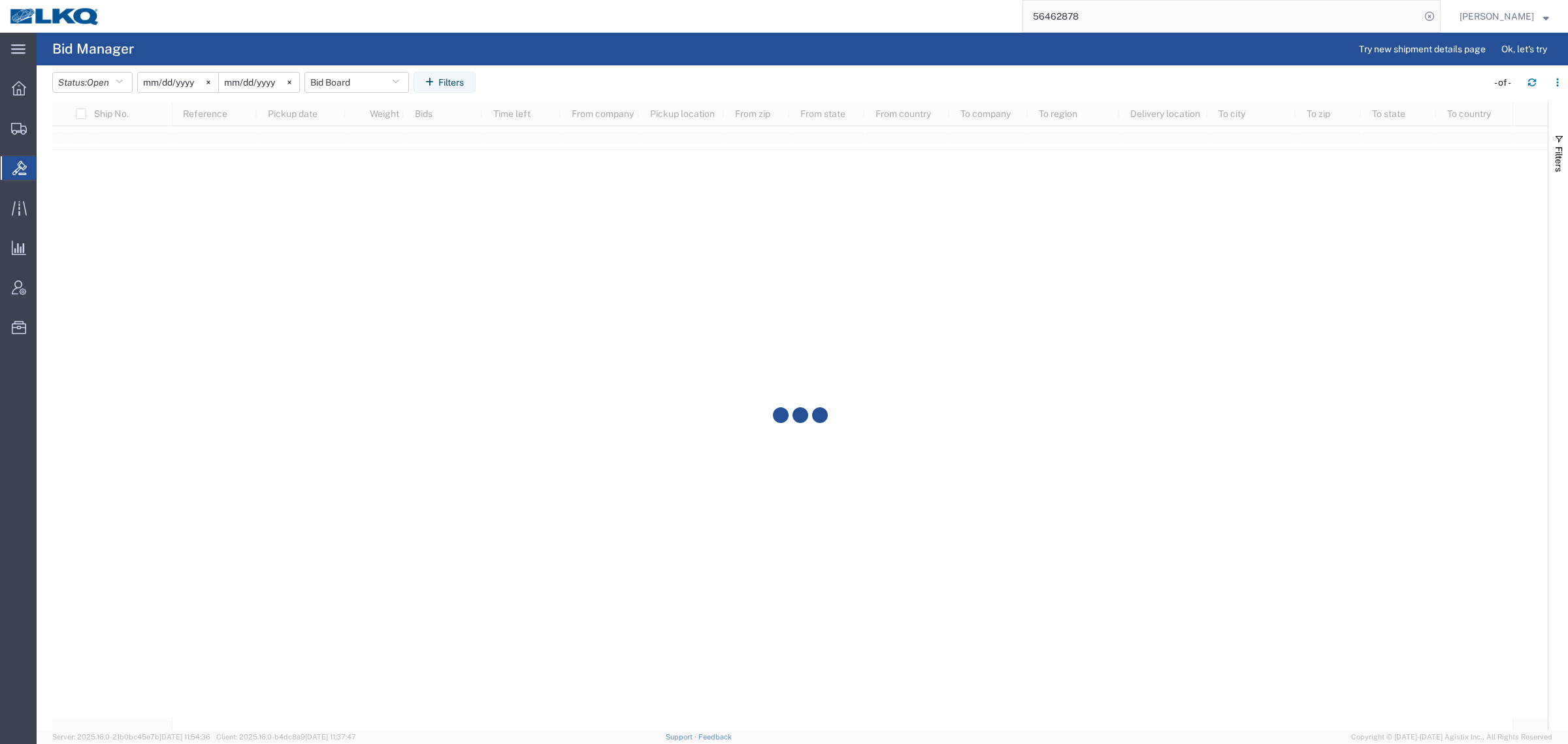
click at [552, 77] on agx-table-filter-chips "Status: Open Active All Awaiting Confirmation Awarded Closed Expired Open Withd…" at bounding box center [766, 87] width 1429 height 30
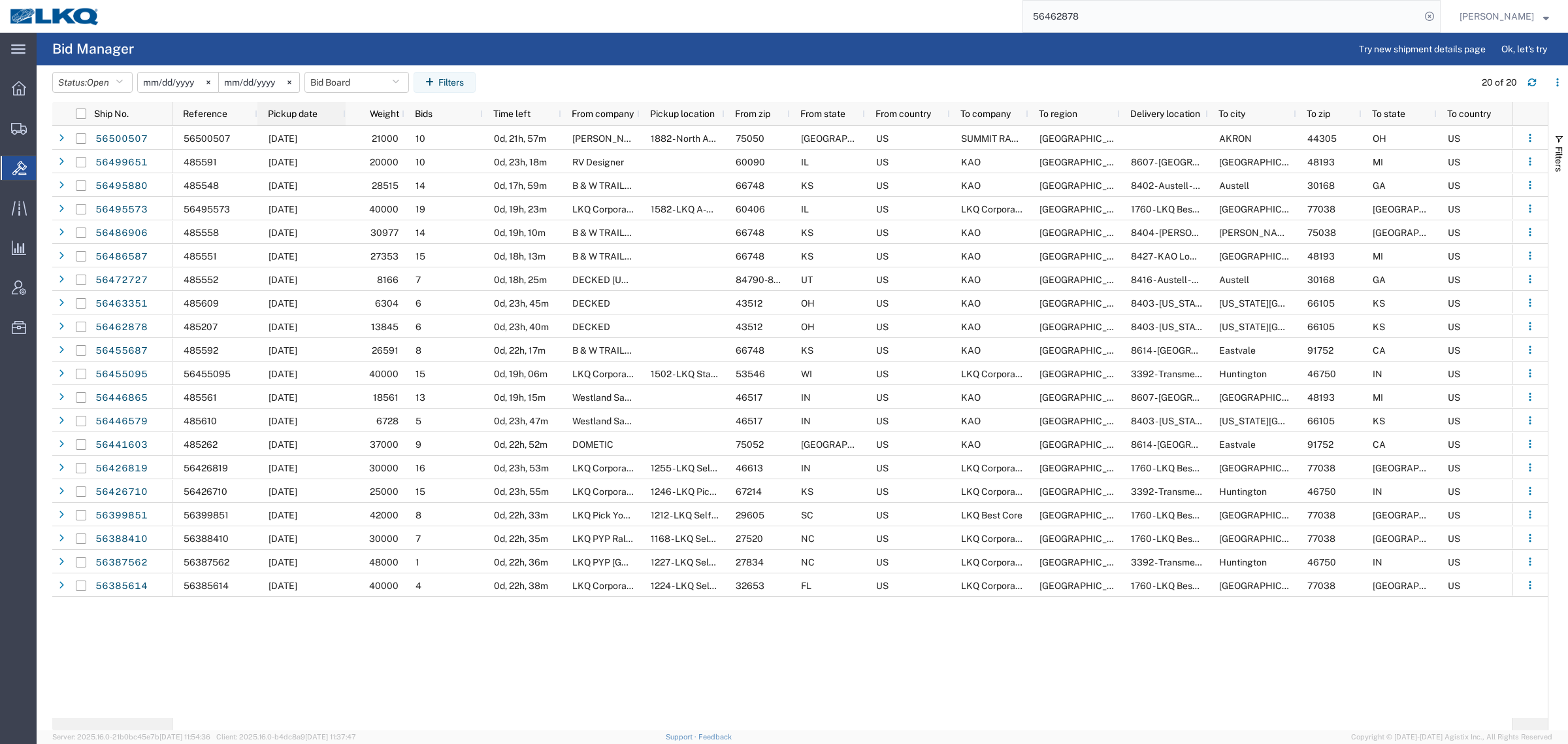
click at [312, 114] on span "Pickup date" at bounding box center [293, 113] width 50 height 11
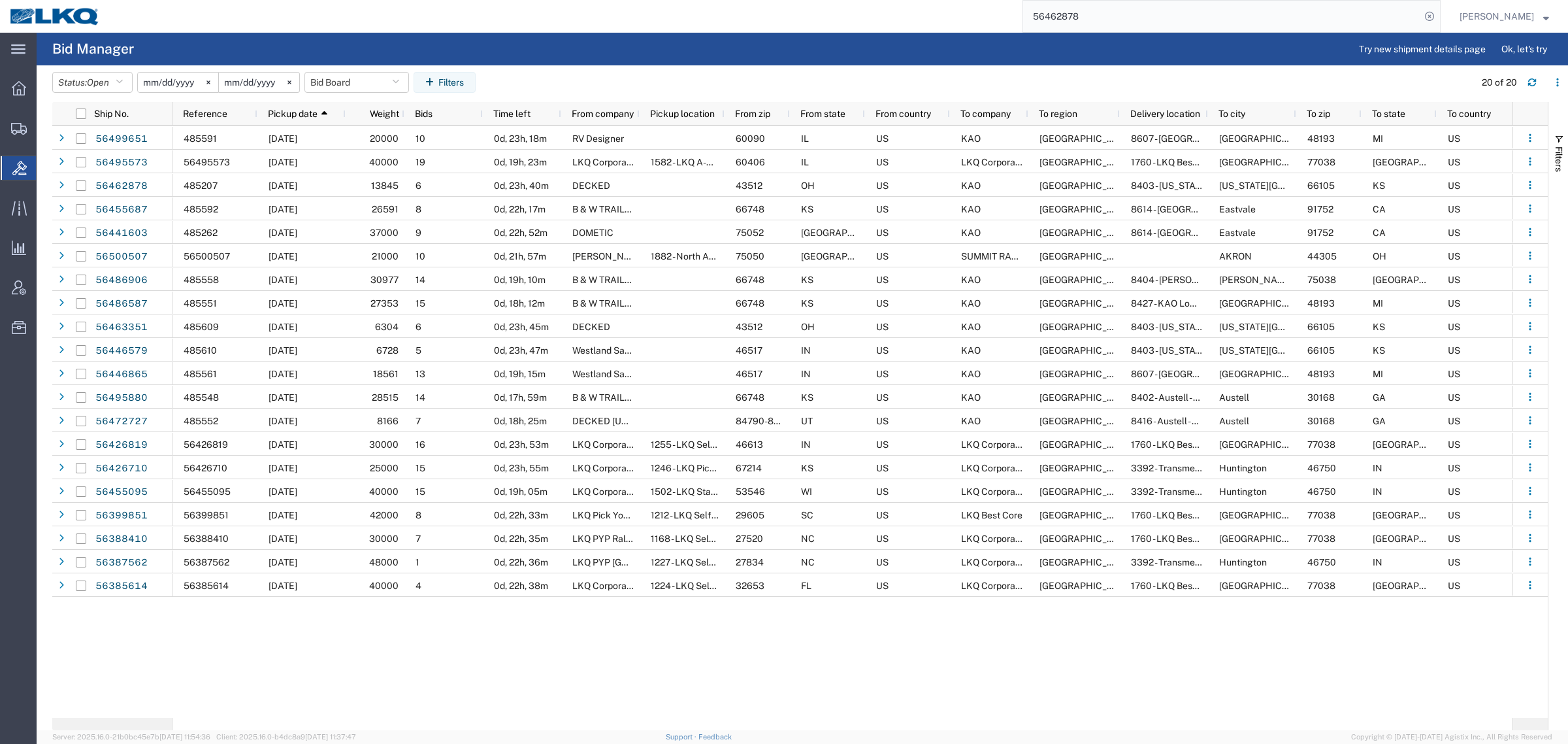
click at [588, 79] on agx-table-filter-chips "Status: Open Active All Awaiting Confirmation Awarded Closed Expired Open Withd…" at bounding box center [760, 87] width 1416 height 30
click at [546, 63] on agx-page-header "Bid Manager Try new shipment details page Ok, let's try" at bounding box center [802, 49] width 1531 height 33
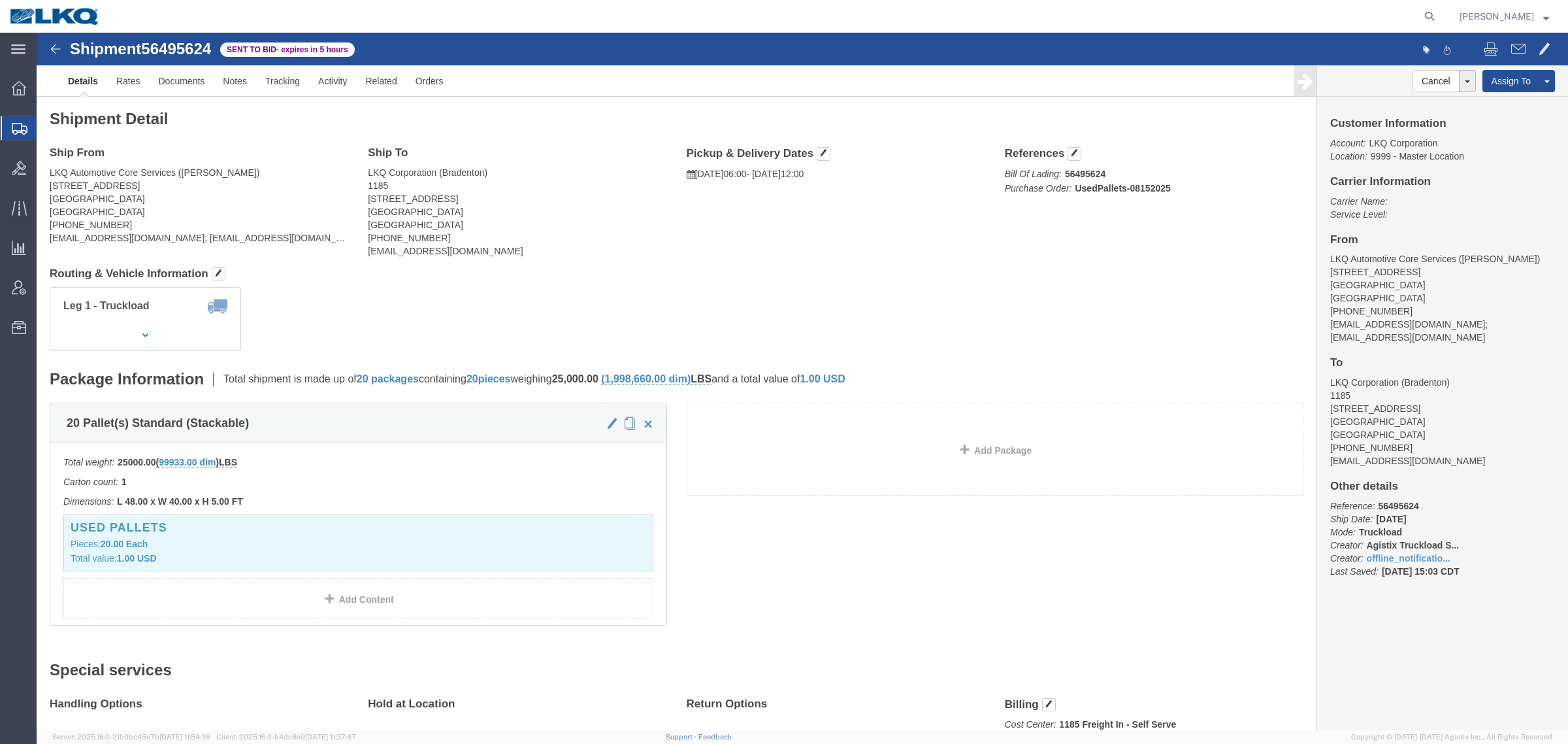
click div "Shipment Detail Ship From LKQ Automotive Core Services ([PERSON_NAME]) [STREET_…"
drag, startPoint x: 573, startPoint y: 99, endPoint x: 890, endPoint y: 185, distance: 328.5
click div "Shipment Detail Ship From LKQ Automotive Core Services ([PERSON_NAME]) [STREET_…"
click div "Ship From LKQ Automotive Core Services ([PERSON_NAME]) [STREET_ADDRESS] [PHONE_…"
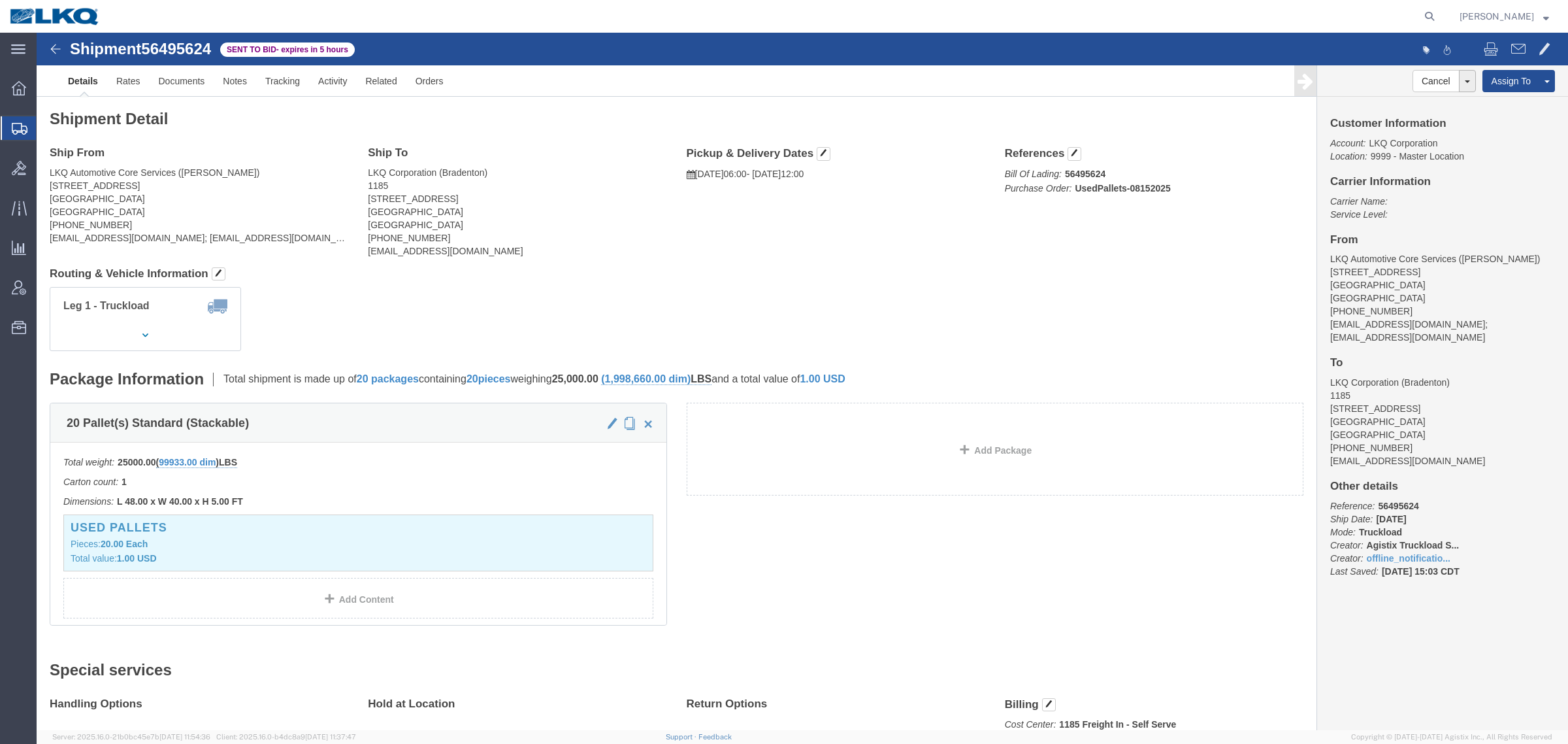
click h4 "Ship To"
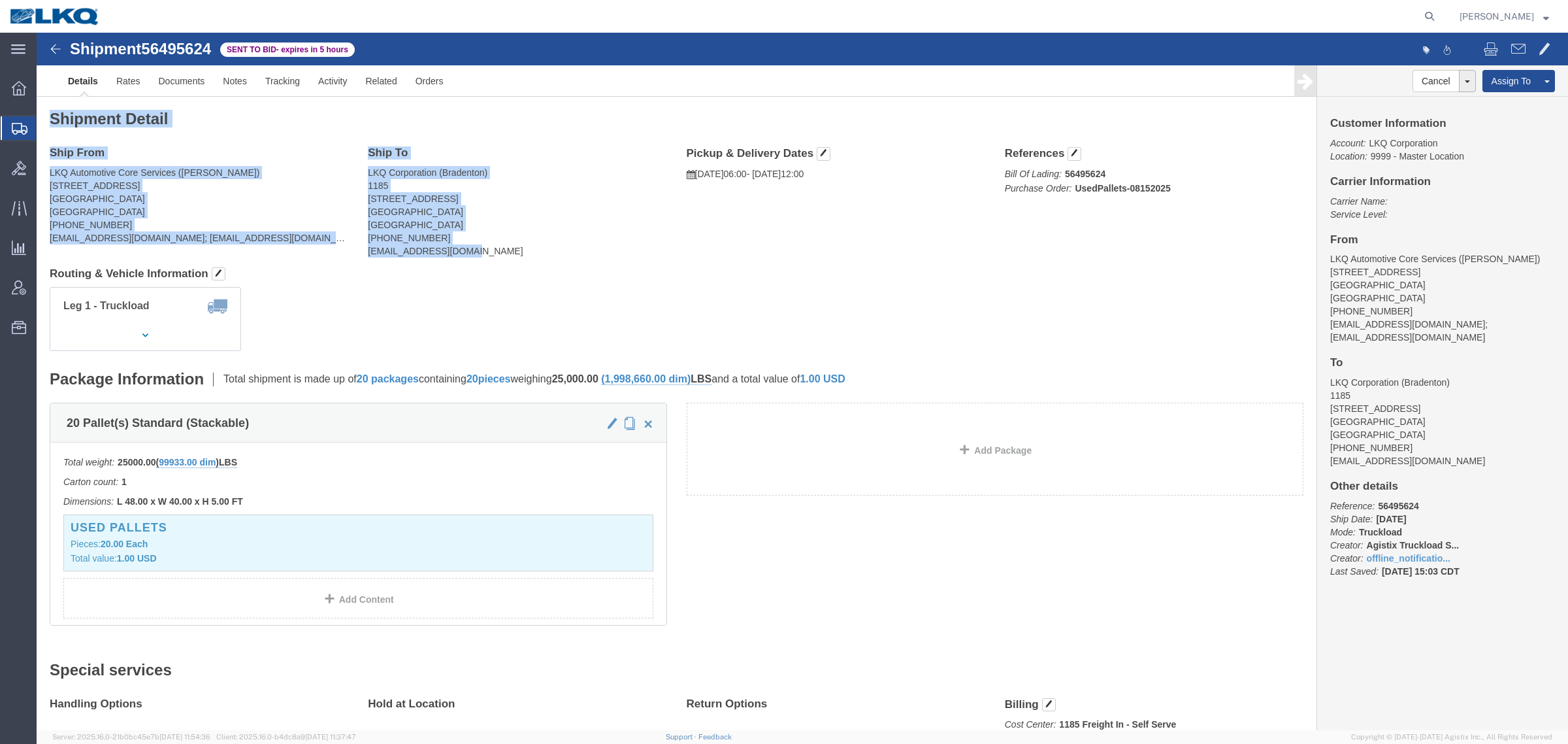
drag, startPoint x: 17, startPoint y: 69, endPoint x: 568, endPoint y: 234, distance: 575.2
click div "Shipment Detail Ship From LKQ Automotive Core Services ([PERSON_NAME]) [STREET_…"
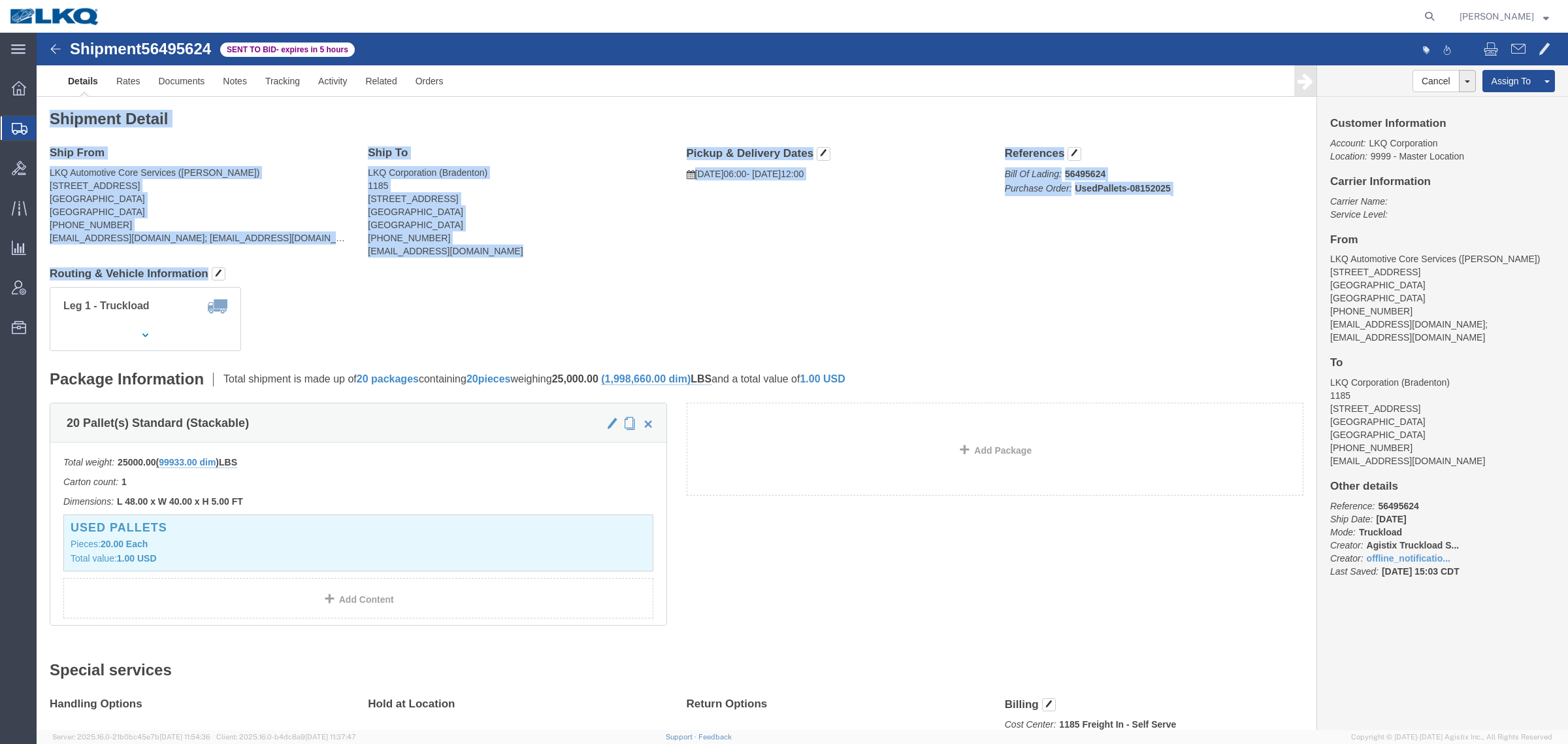
click h4 "Routing & Vehicle Information"
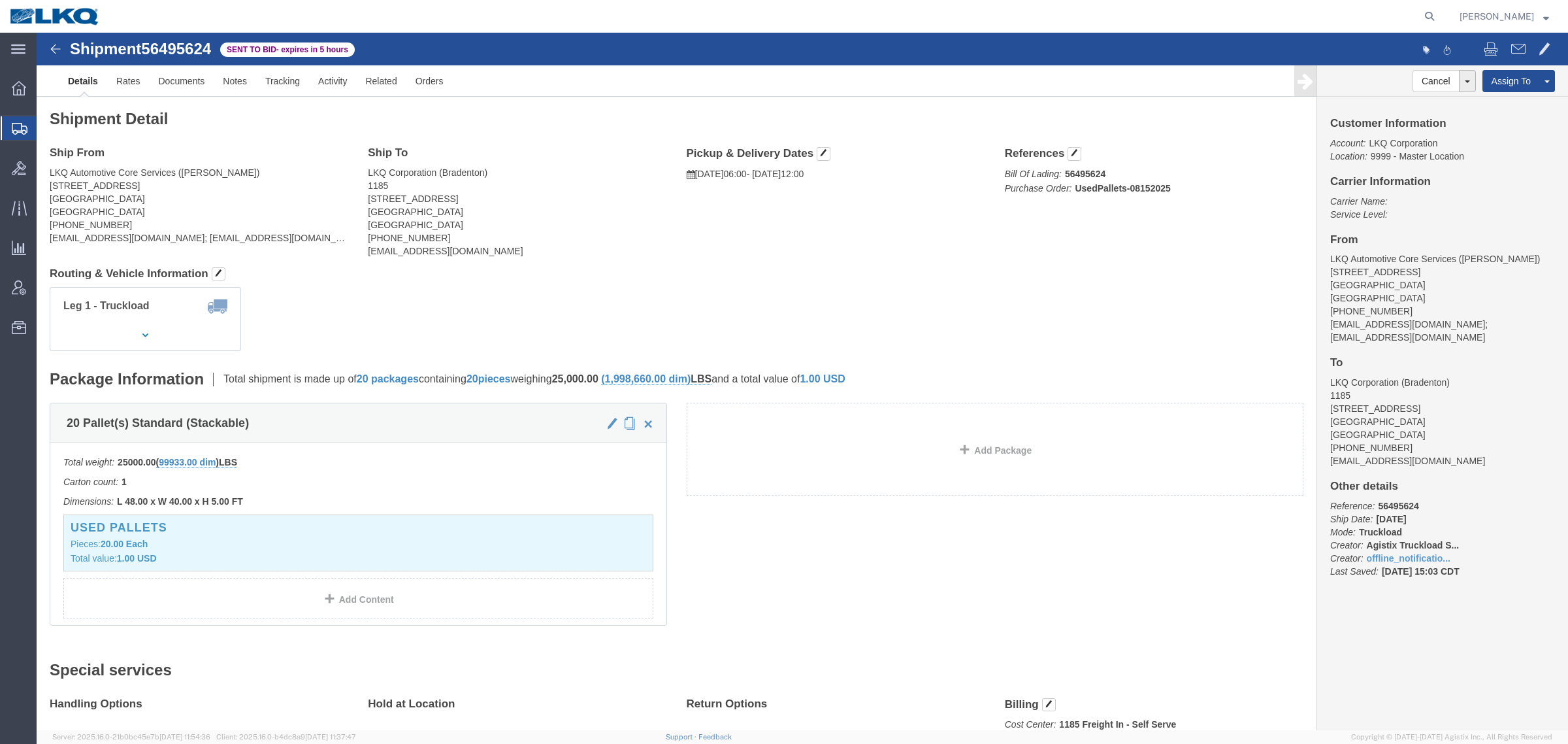
drag, startPoint x: 256, startPoint y: 142, endPoint x: 521, endPoint y: 131, distance: 265.2
click address "LKQ Automotive Core Services ([PERSON_NAME]) [STREET_ADDRESS] [PHONE_NUMBER] [E…"
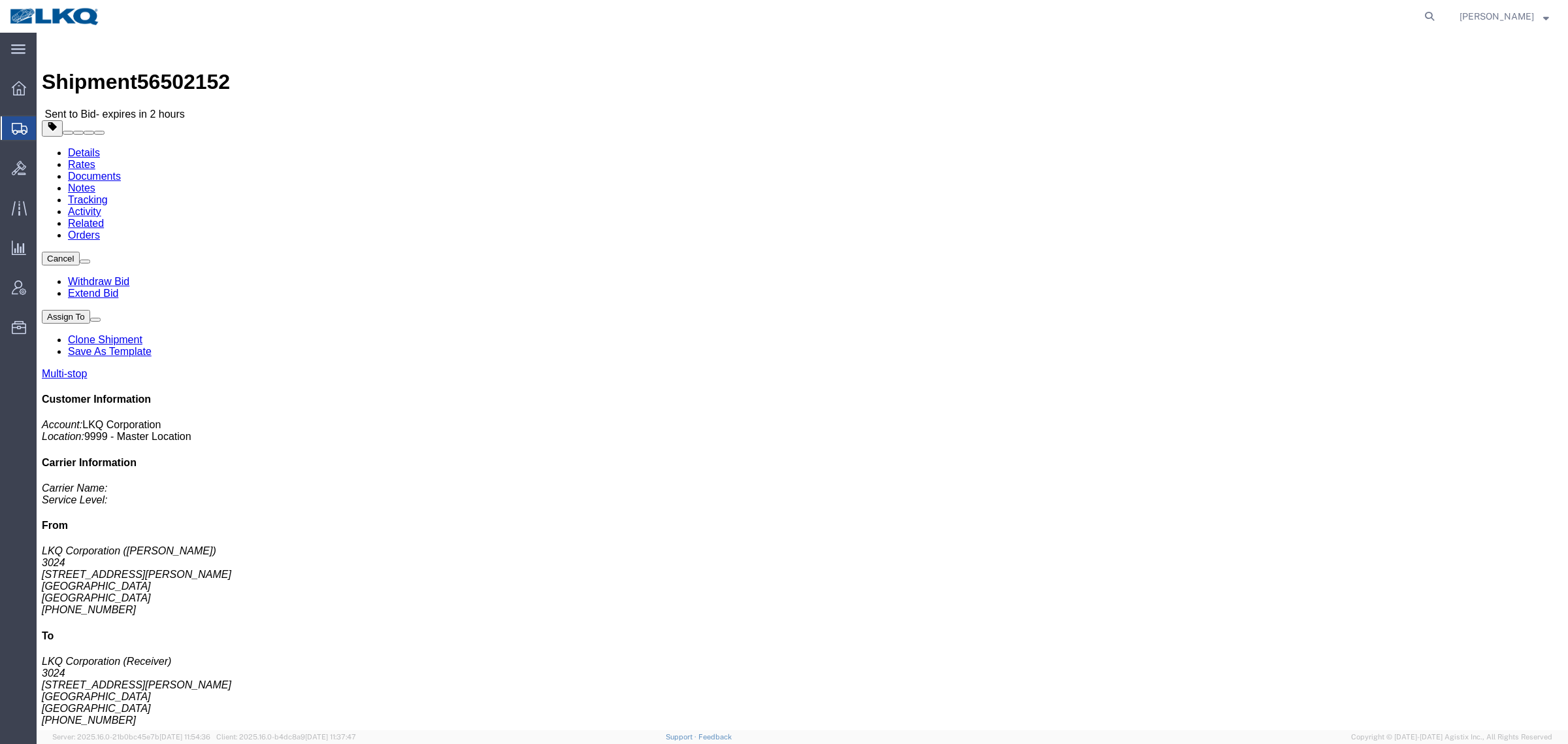
click link "Rates"
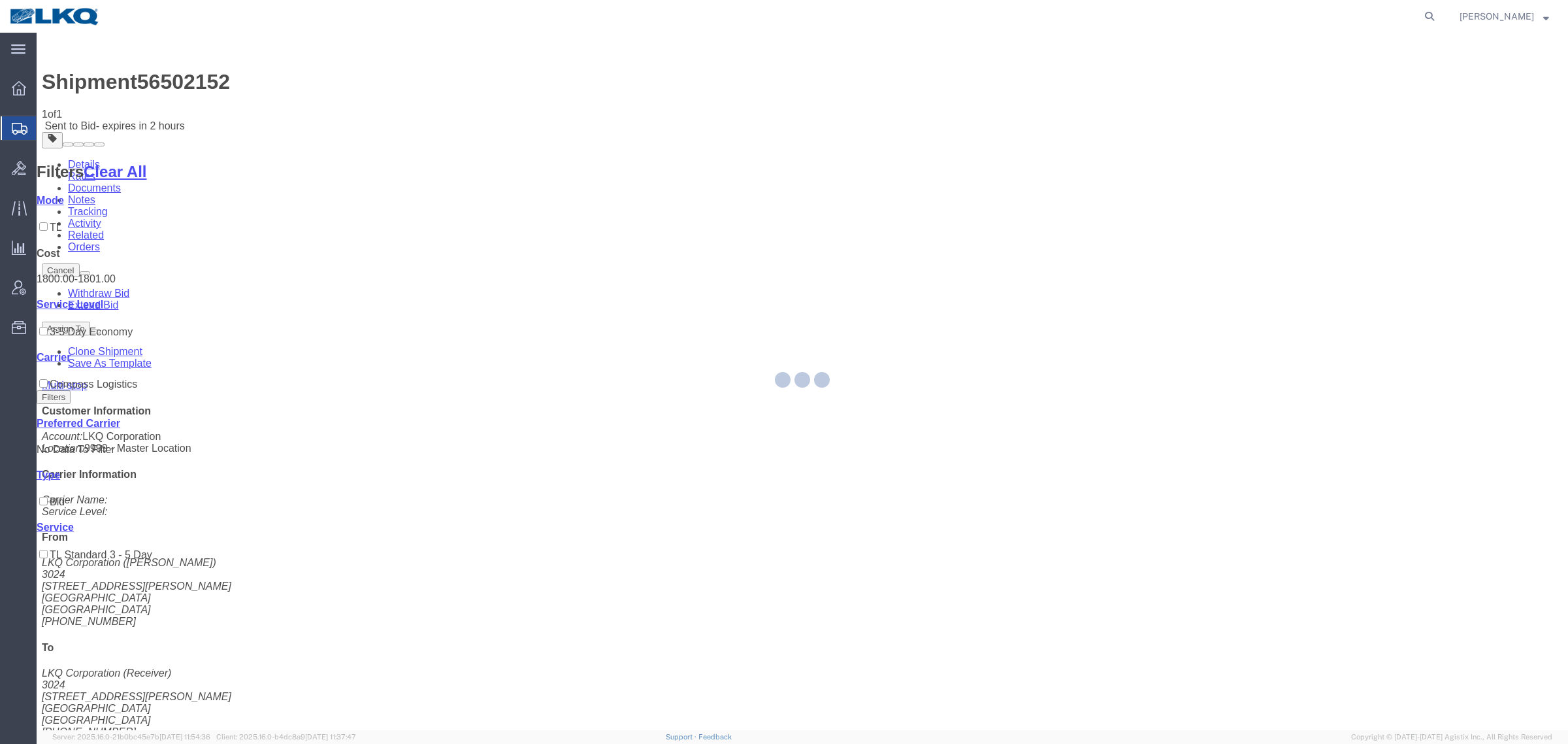
click at [692, 302] on div at bounding box center [802, 382] width 1531 height 698
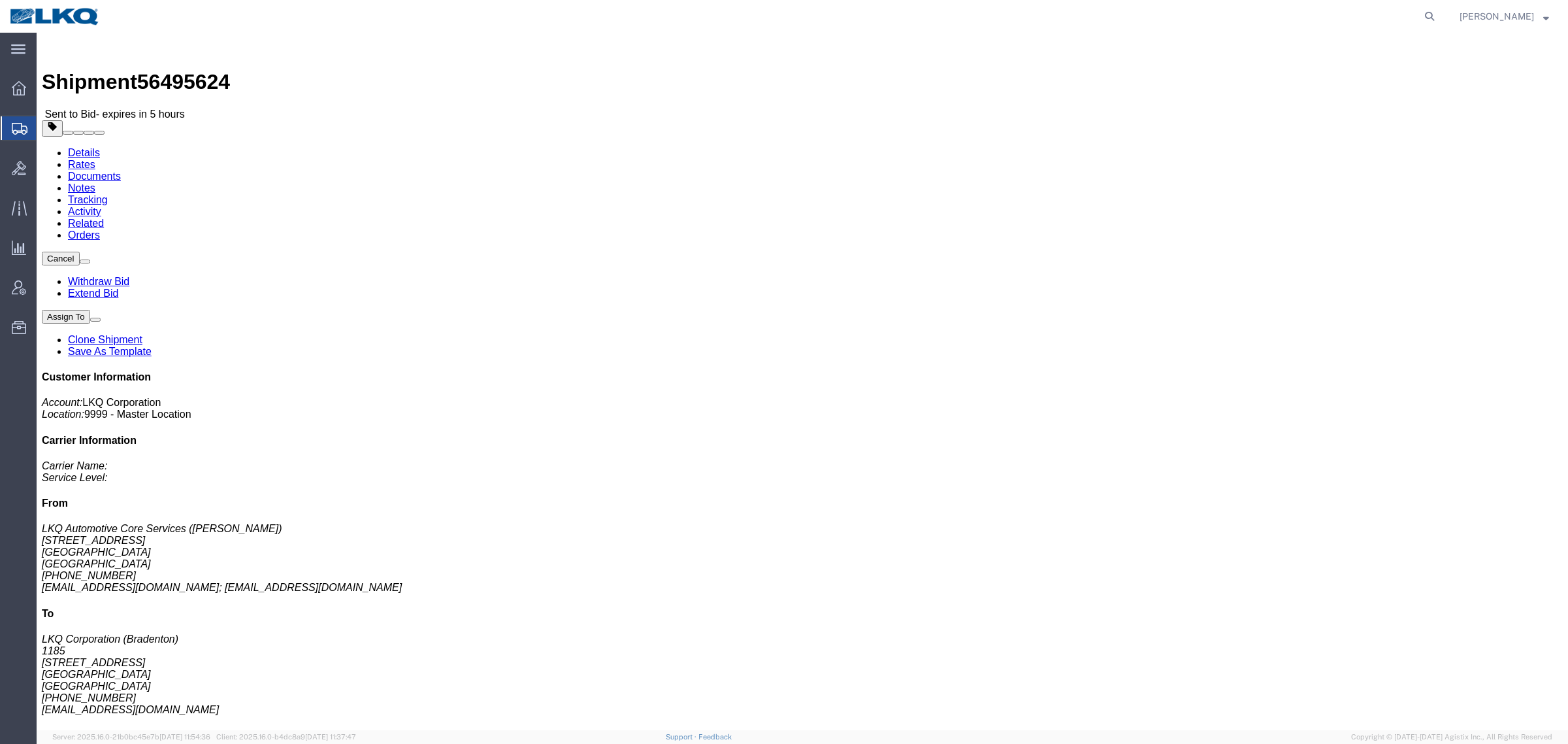
click div "Leg 1 - Truckload Vehicle 1: Standard Dry Van (53 Feet) Number of trucks: 1"
click div "Shipment Detail Ship From LKQ Automotive Core Services ([PERSON_NAME]) [STREET_…"
click link "Rates"
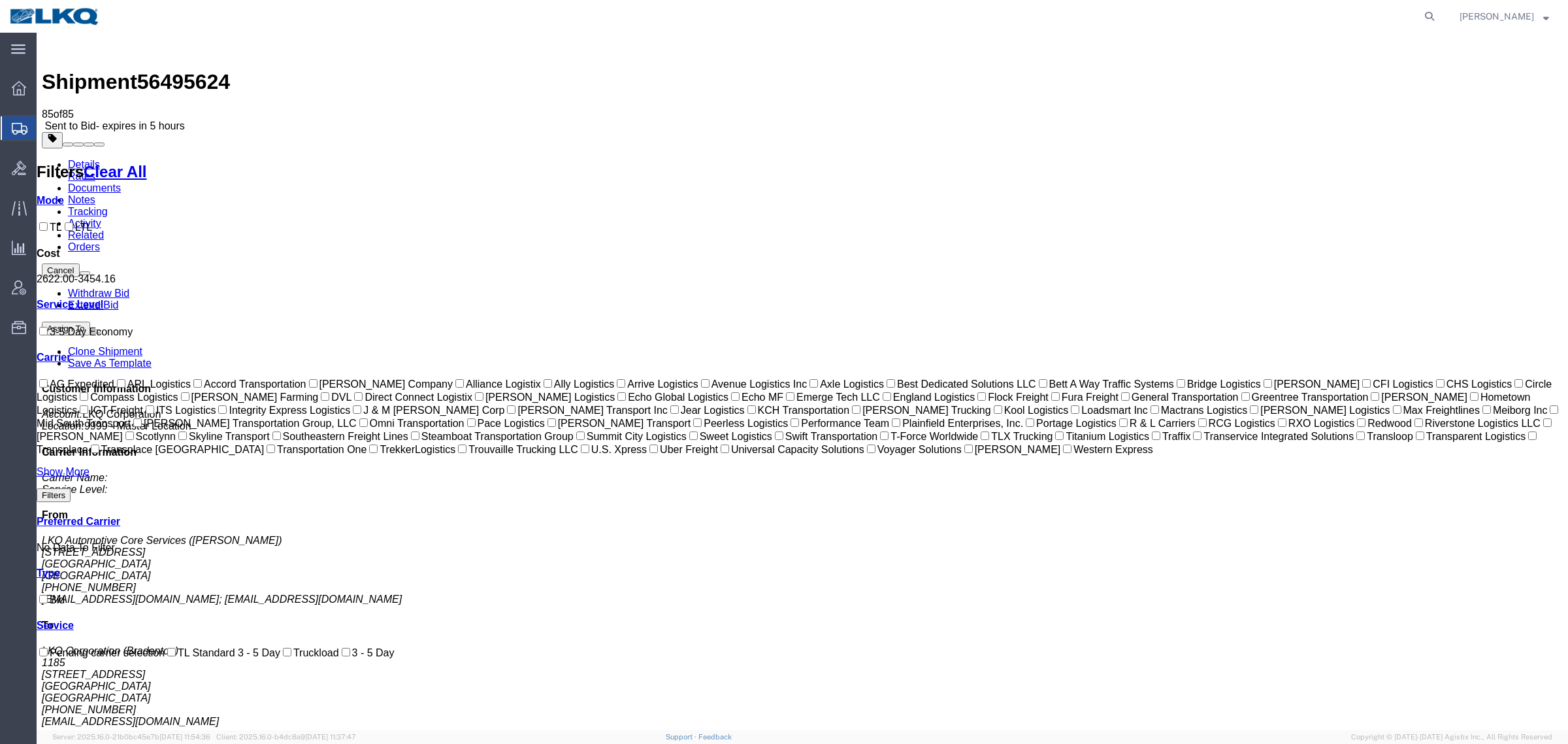
click at [177, 70] on span "56495624" at bounding box center [184, 82] width 93 height 23
copy span "56495624"
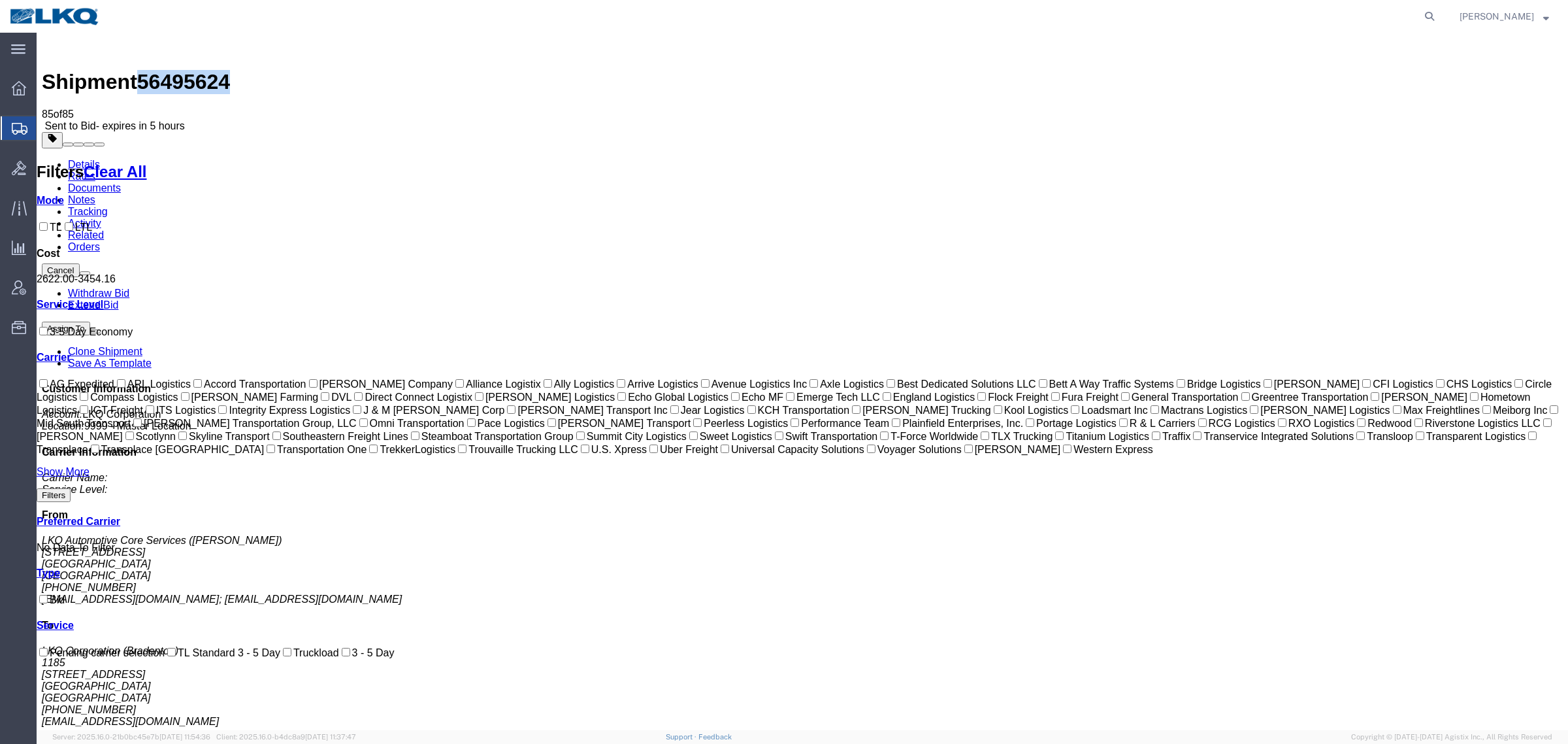
click at [95, 194] on link "Notes" at bounding box center [82, 200] width 28 height 12
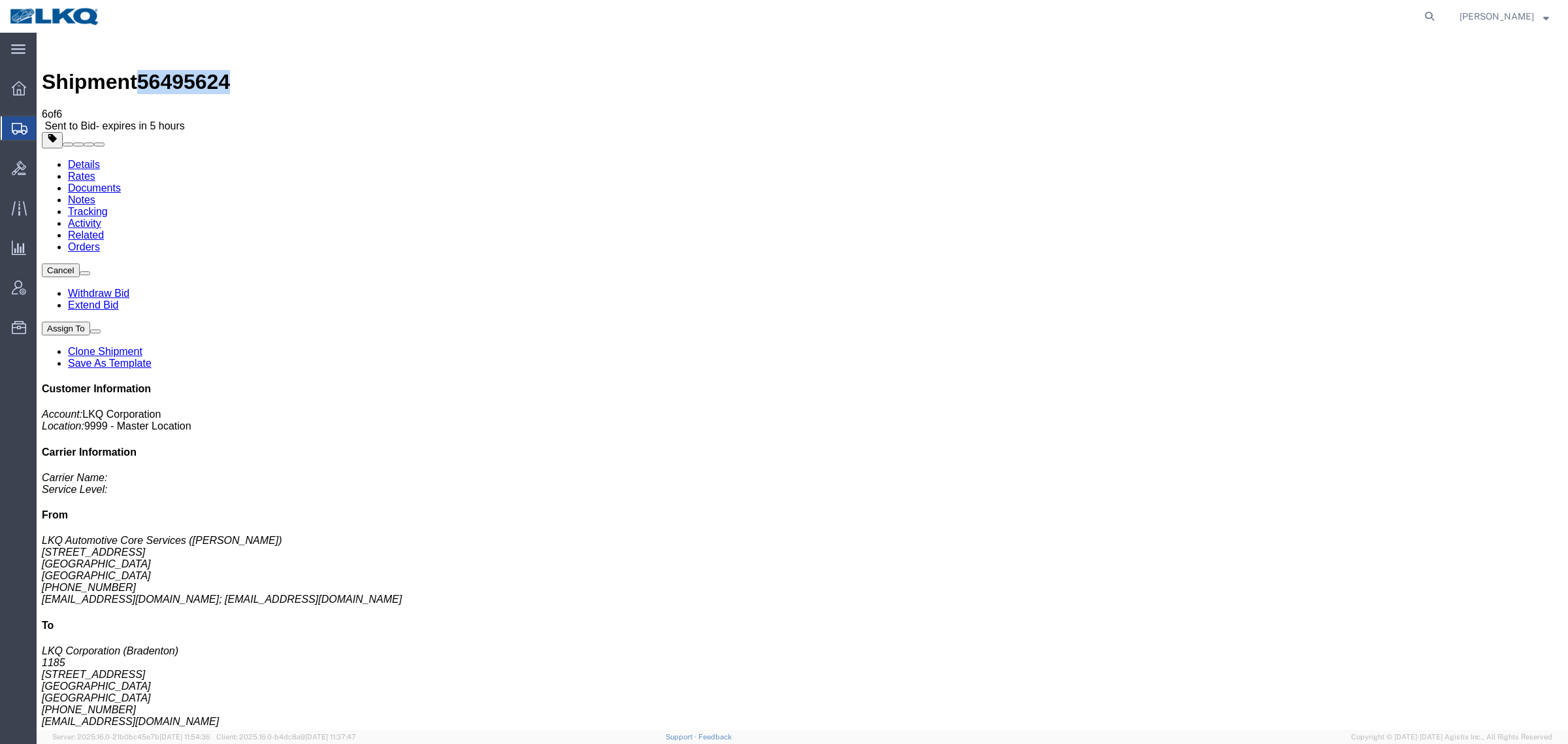
click at [79, 159] on link "Details" at bounding box center [84, 164] width 32 height 12
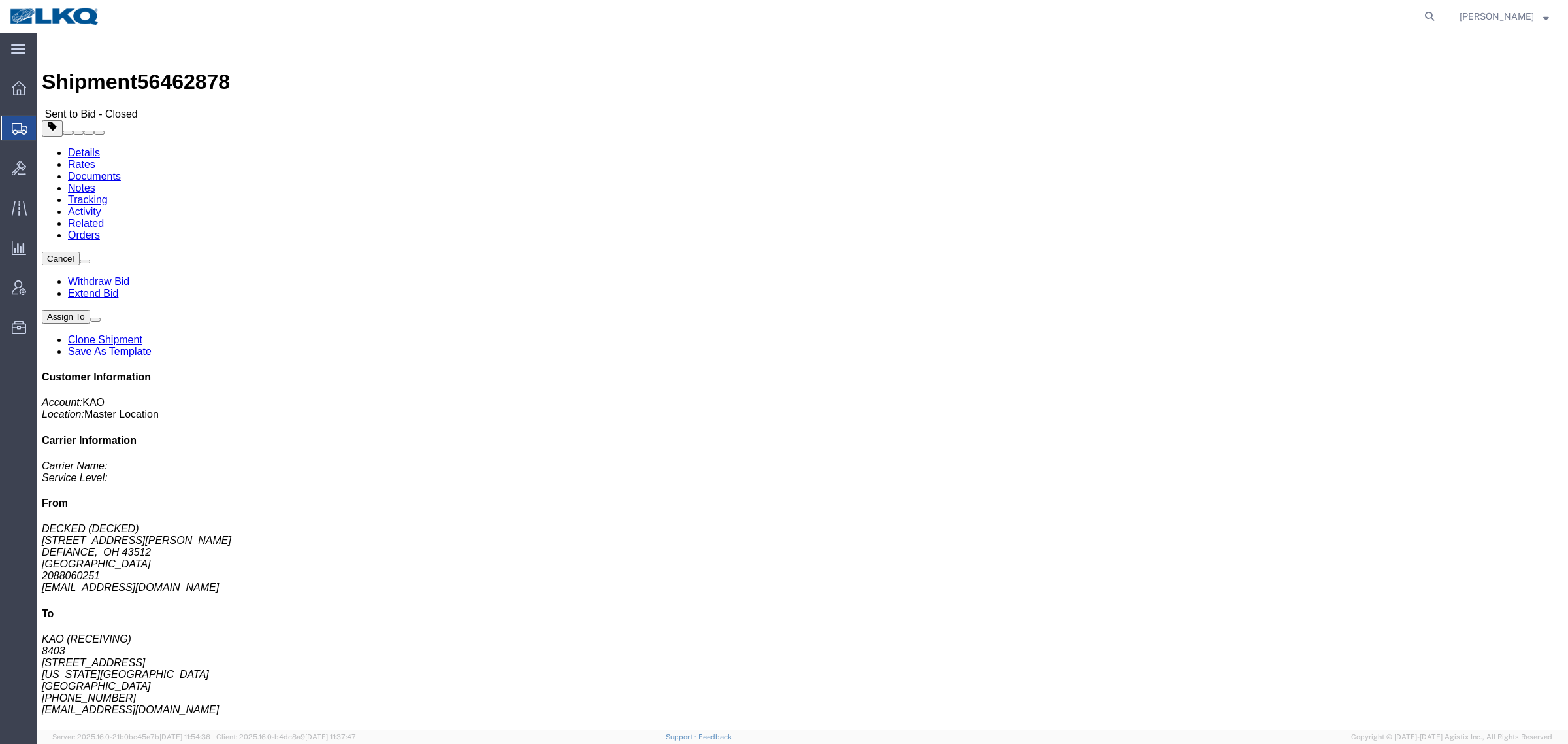
click link "Rates"
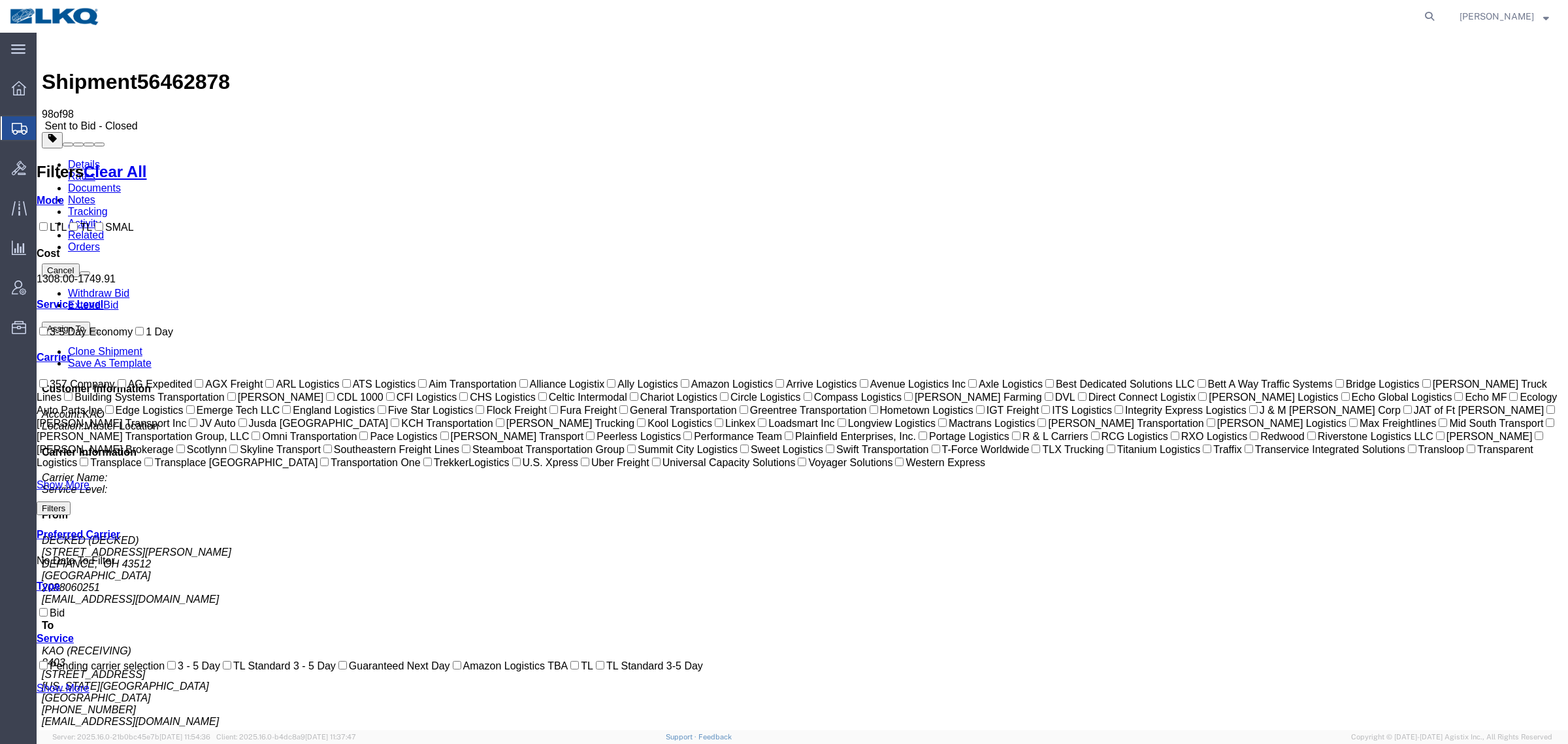
click at [186, 70] on span "56462878" at bounding box center [184, 82] width 93 height 23
copy span "56462878"
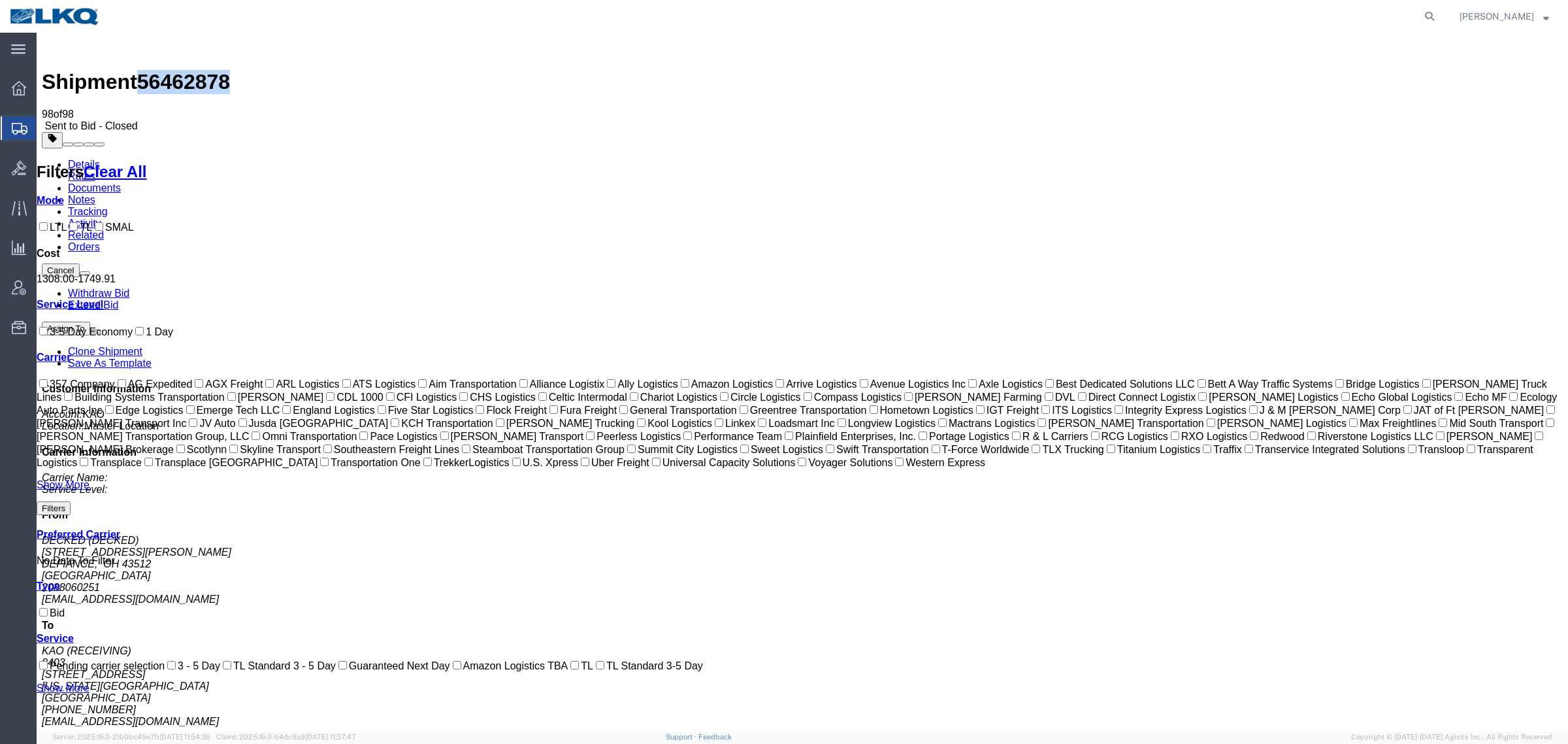
click at [86, 159] on link "Details" at bounding box center [84, 164] width 32 height 12
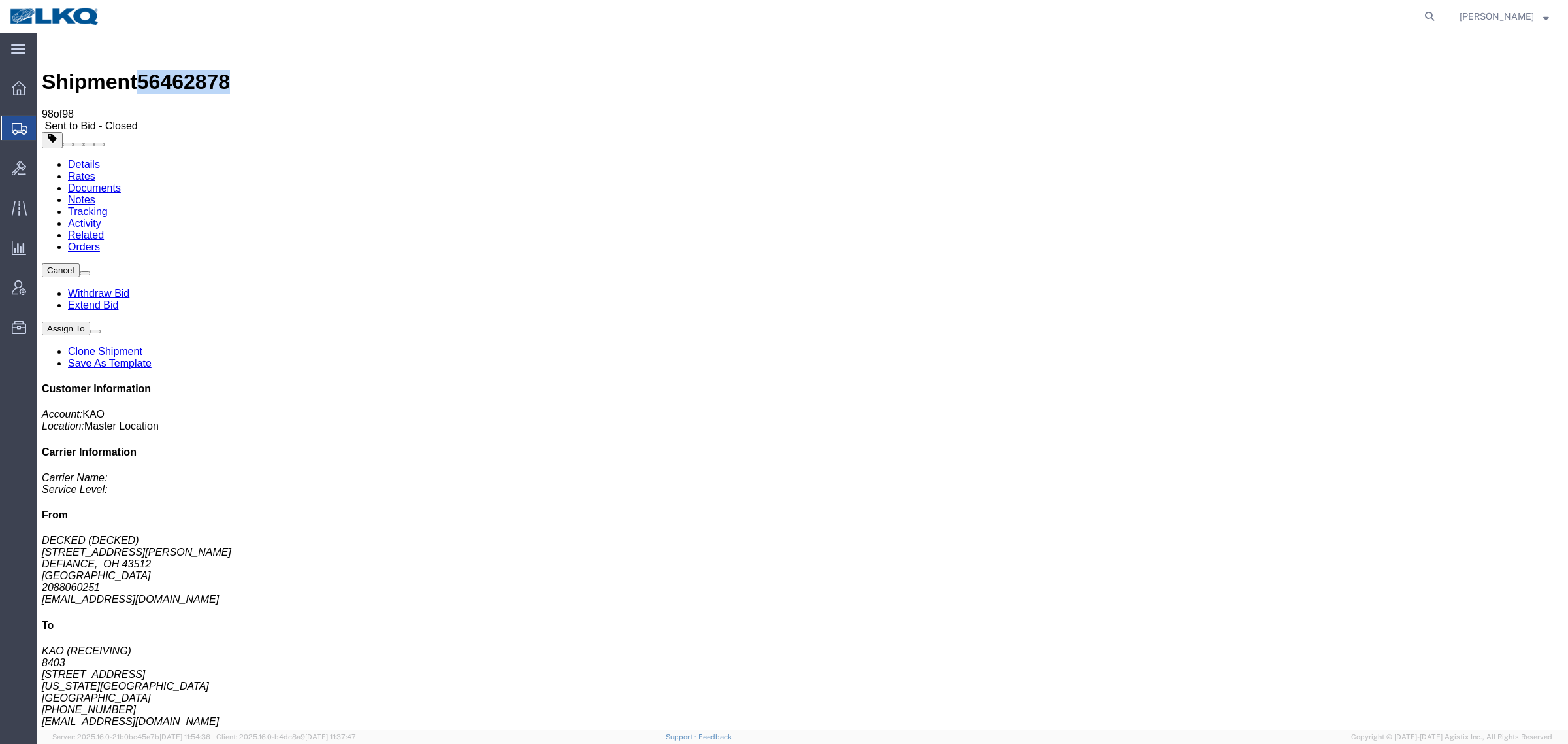
click link "Withdraw Bid"
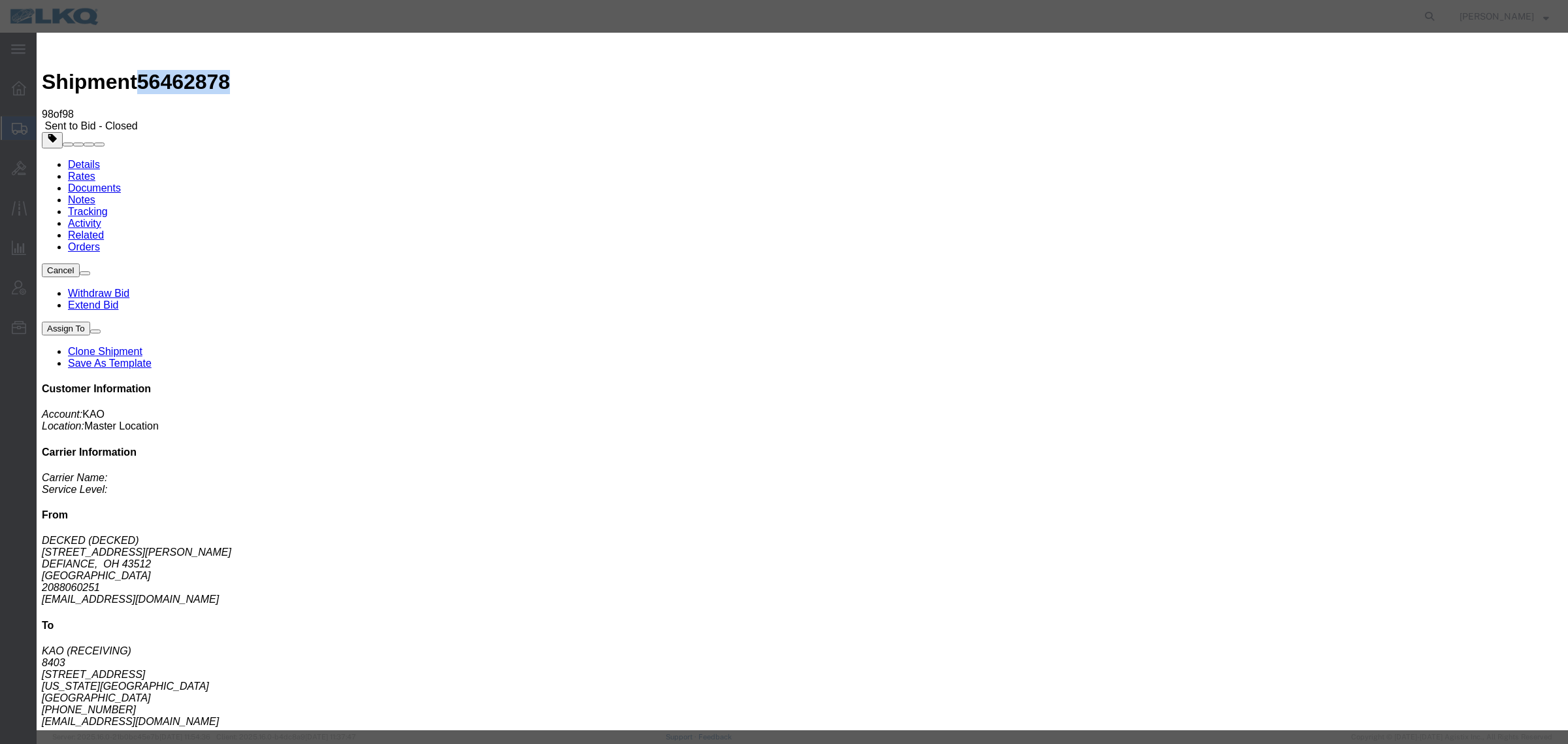
click button "Withdraw"
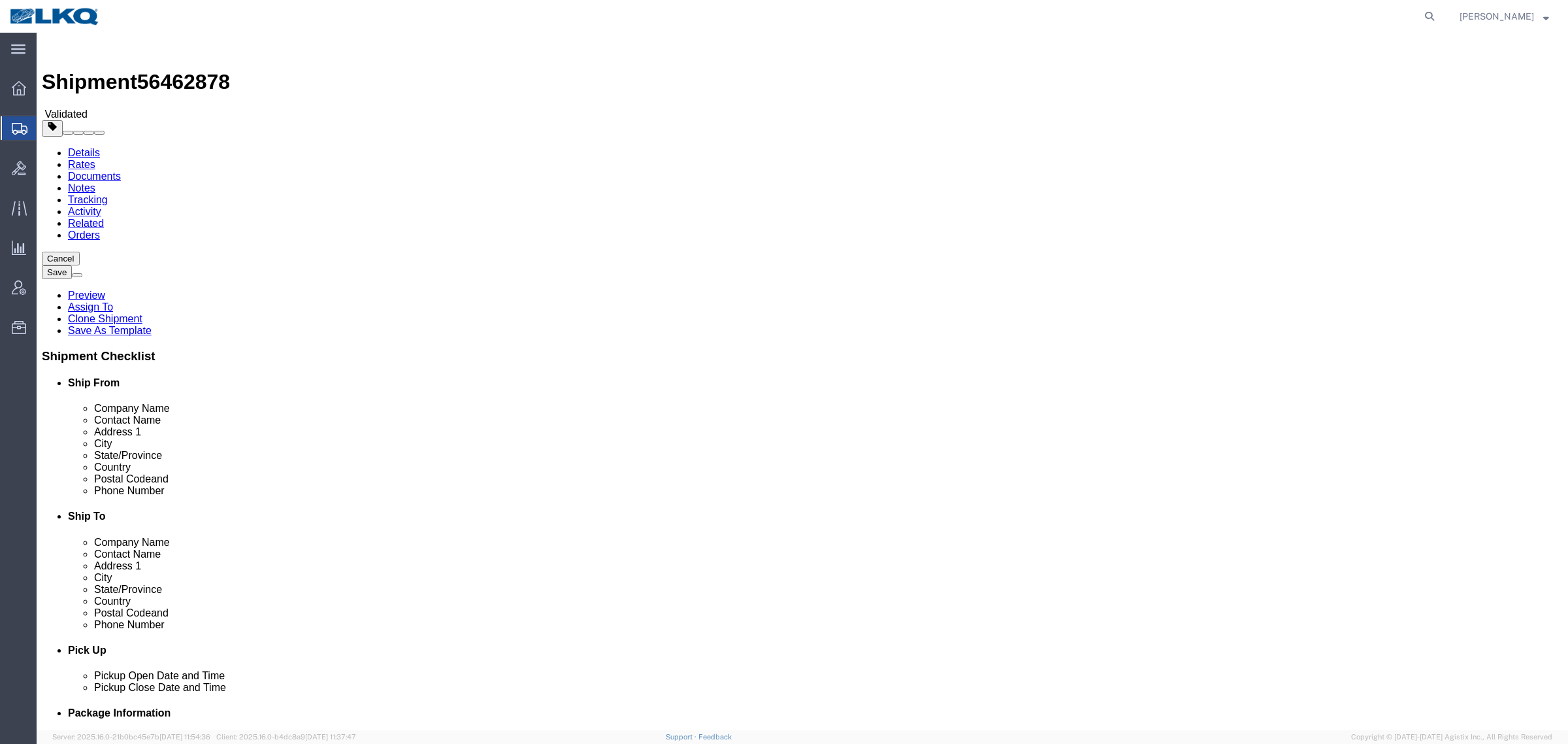
select select
select select "30524"
click div "Cancel Save Preview Assign To Clone Shipment Save As Template Shipment Checklis…"
click link "Send To Bid"
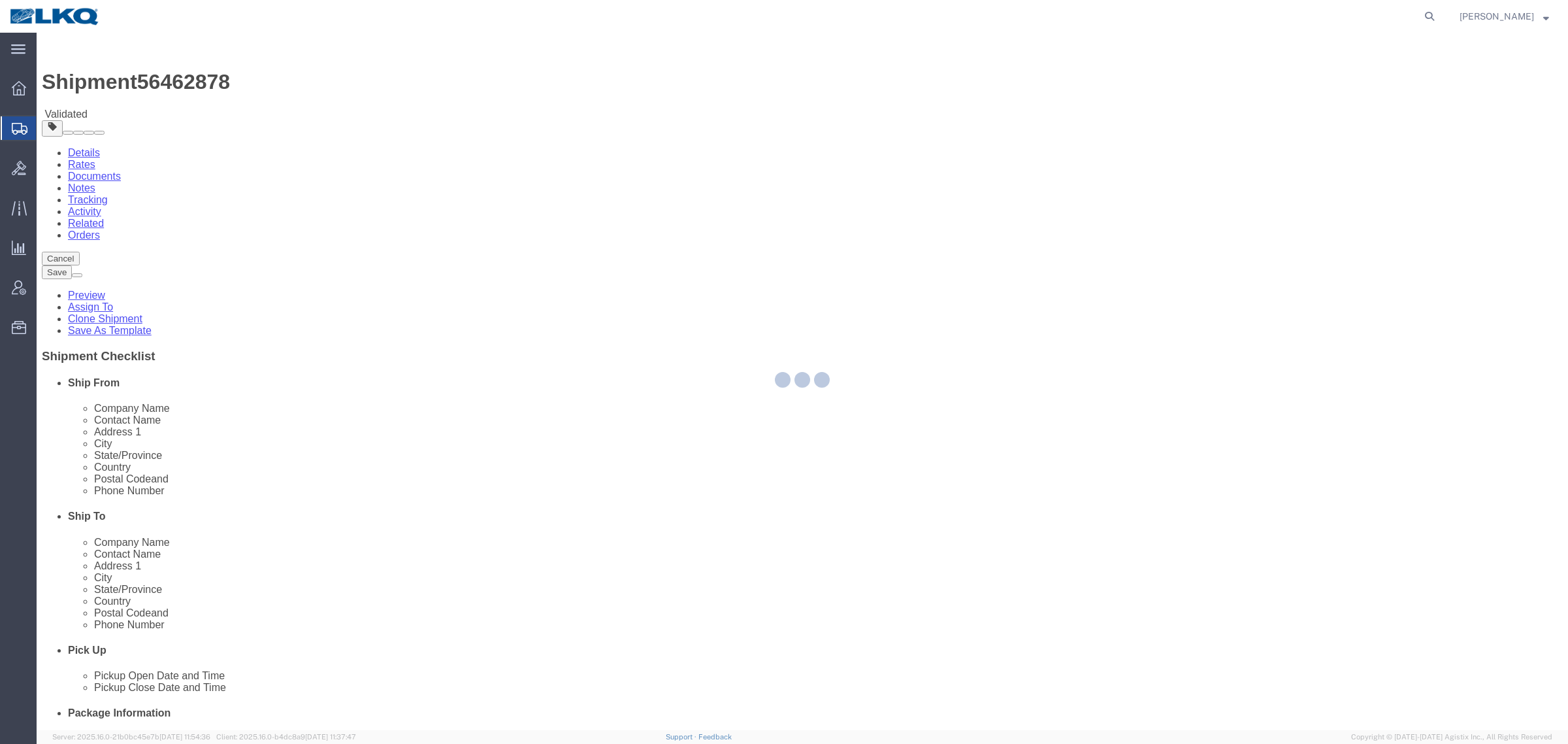
select select "TL"
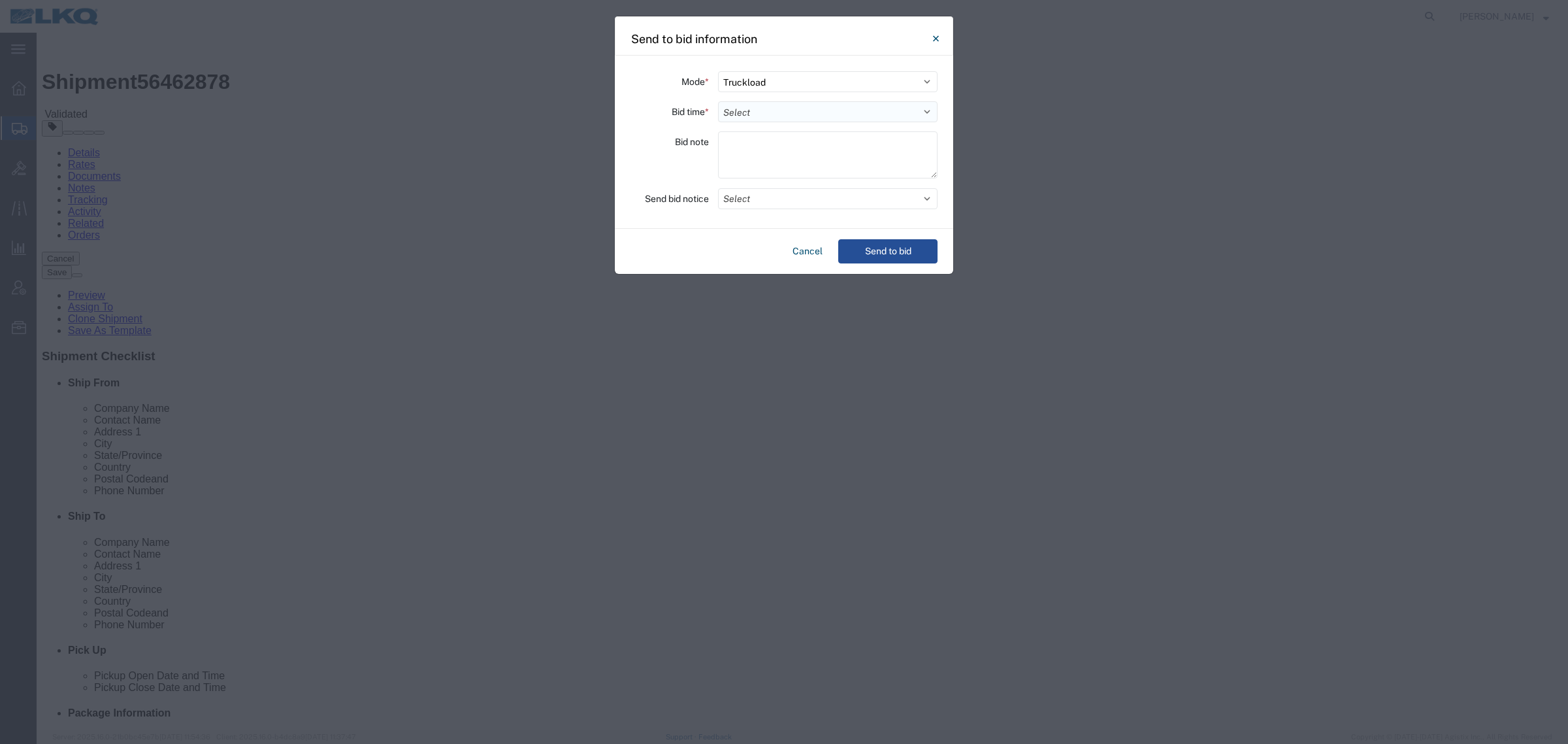
click at [808, 112] on select "Select 30 Min (Rush) 1 Hour (Rush) 2 Hours (Rush) 4 Hours (Rush) 8 Hours (Rush)…" at bounding box center [827, 112] width 220 height 21
select select "24"
click at [718, 101] on select "Select 30 Min (Rush) 1 Hour (Rush) 2 Hours (Rush) 4 Hours (Rush) 8 Hours (Rush)…" at bounding box center [827, 112] width 220 height 21
click at [906, 253] on button "Send to bid" at bounding box center [888, 251] width 99 height 24
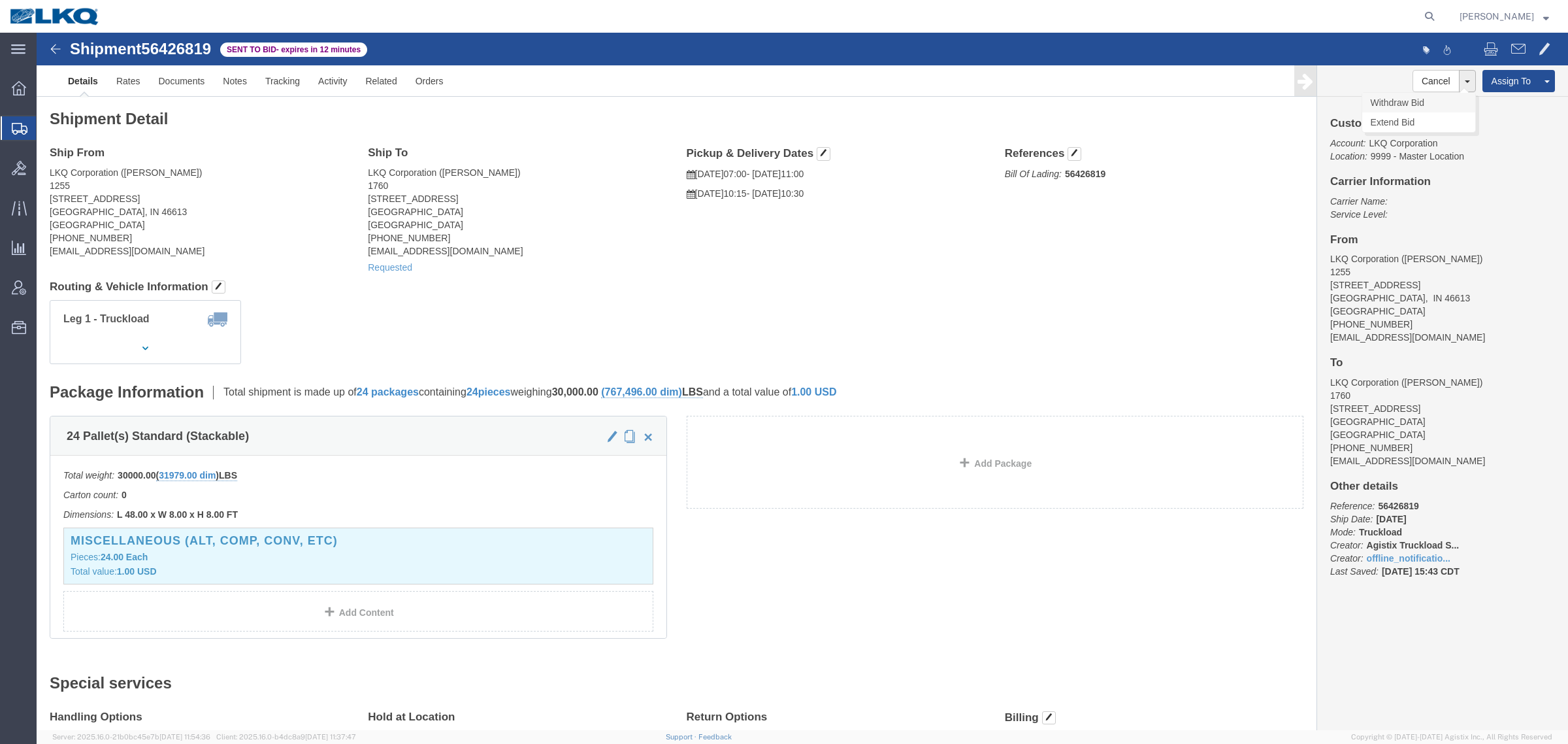
click link "Withdraw Bid"
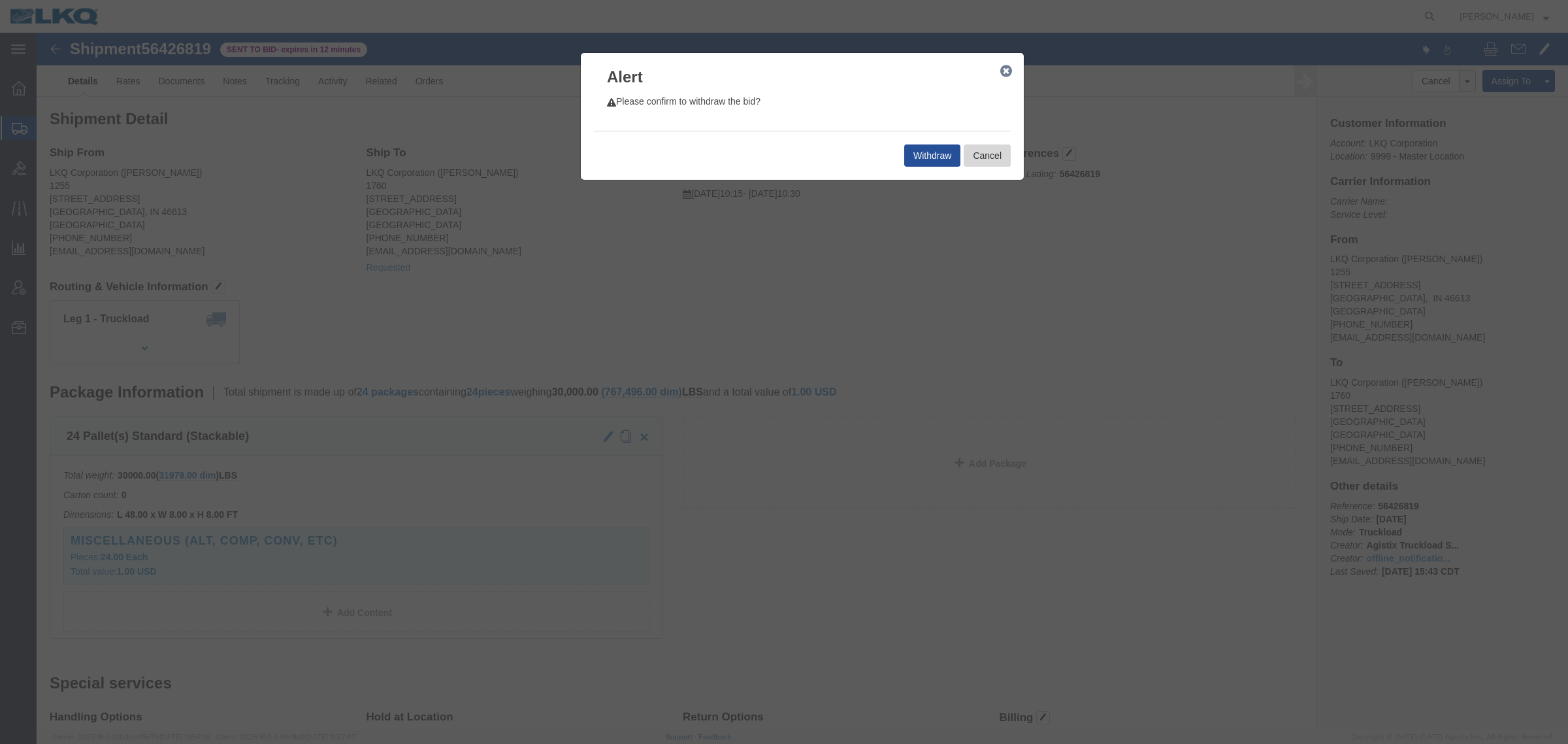
drag, startPoint x: 957, startPoint y: 121, endPoint x: 1105, endPoint y: 95, distance: 150.3
click button "Cancel"
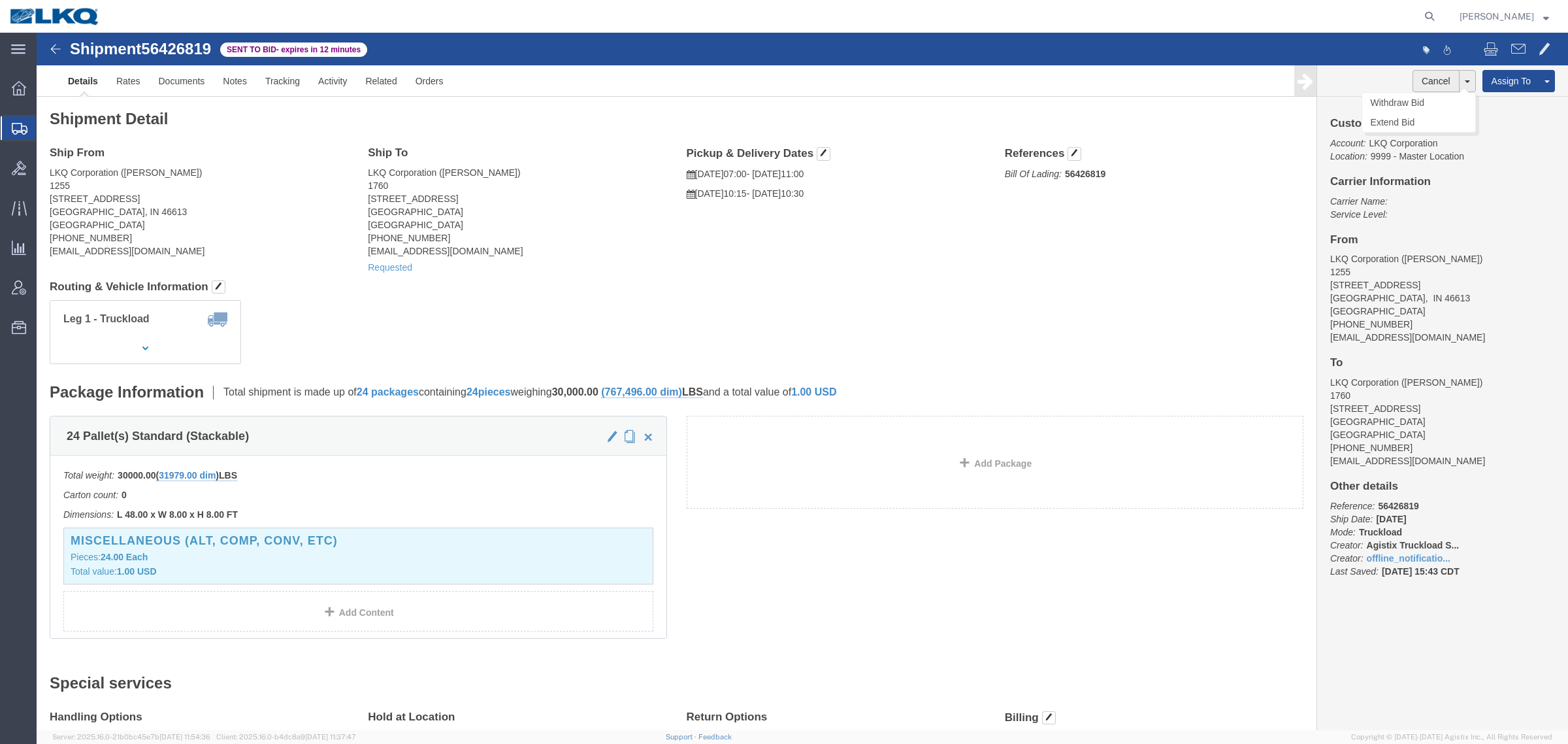
click button "Cancel"
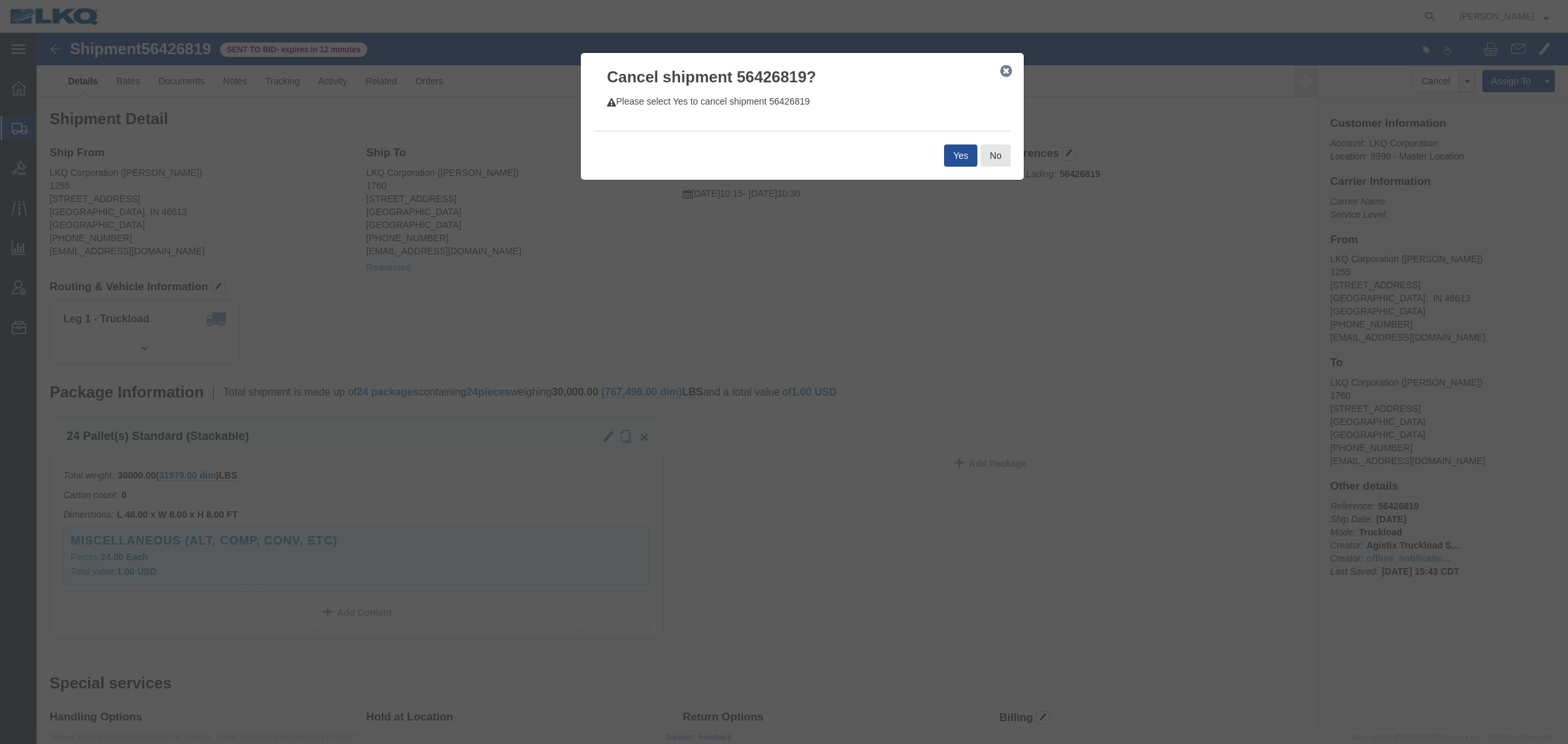
click div "Cancel shipment 56426819? Please select Yes to cancel shipment 56426819 Yes No"
click button "No"
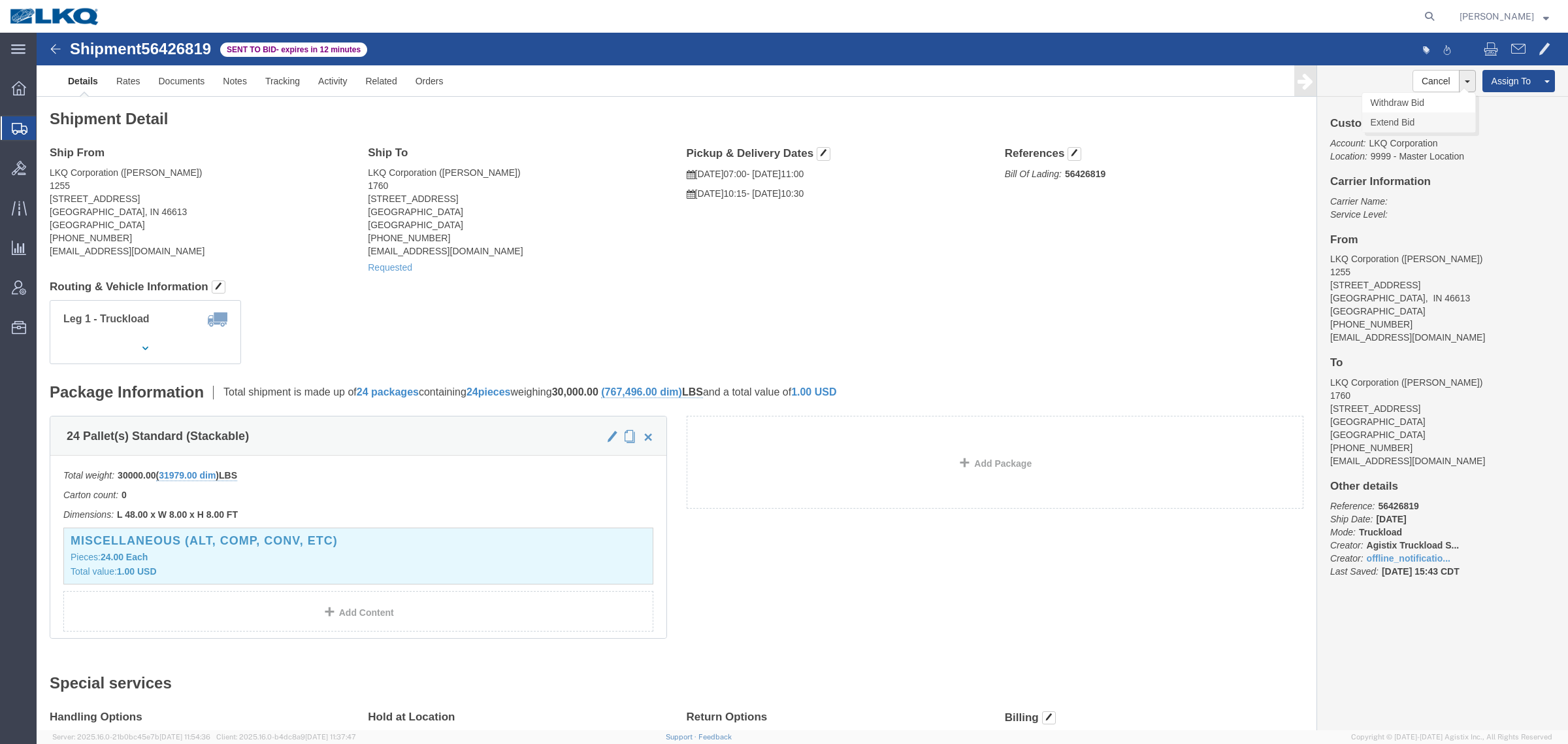
click link "Extend Bid"
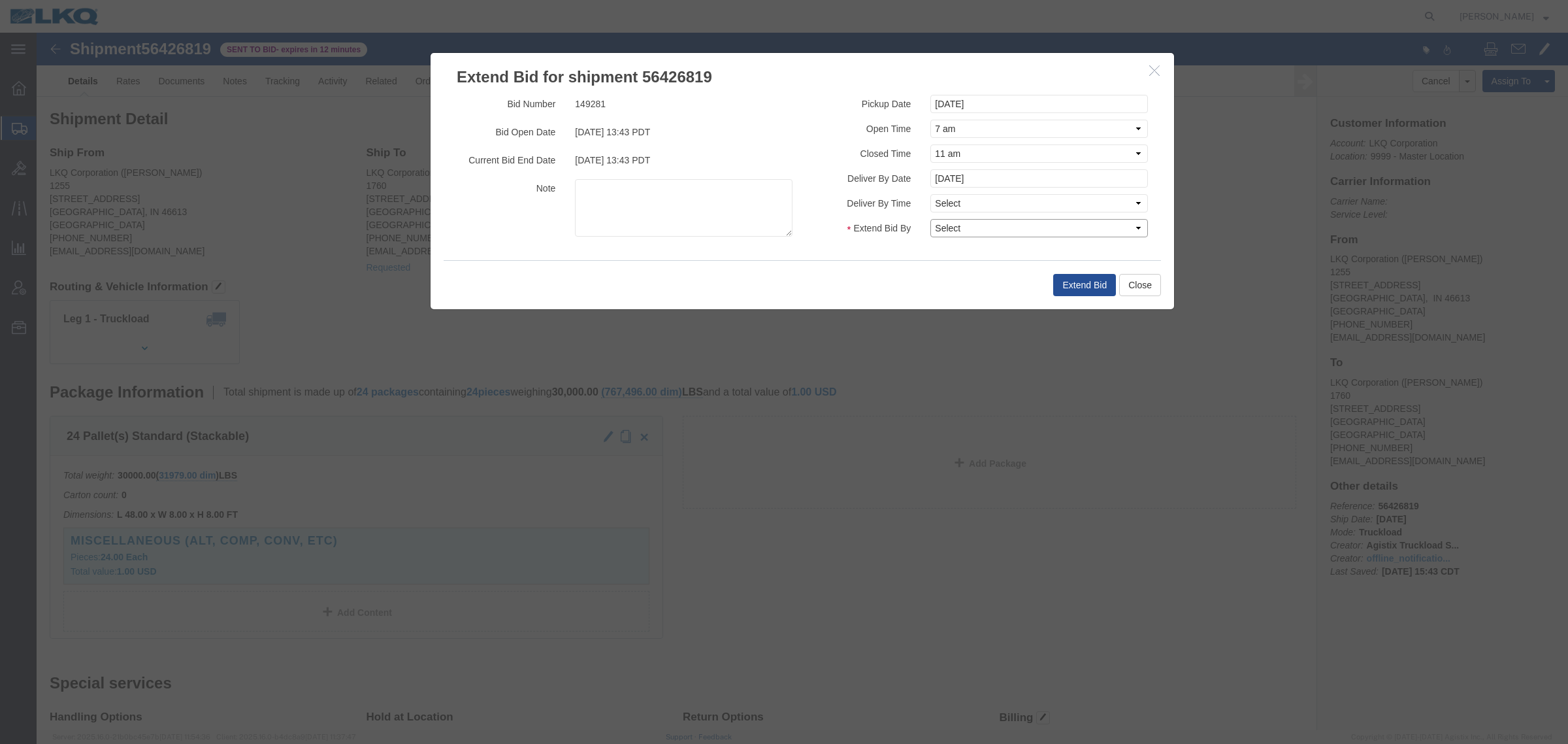
click select "Select 30 Min (Rush) 1 Hour (Rush) 2 Hours (Rush) 4 Hours (Rush) 8 Hours (Rush)…"
select select "24"
click select "Select 30 Min (Rush) 1 Hour (Rush) 2 Hours (Rush) 4 Hours (Rush) 8 Hours (Rush)…"
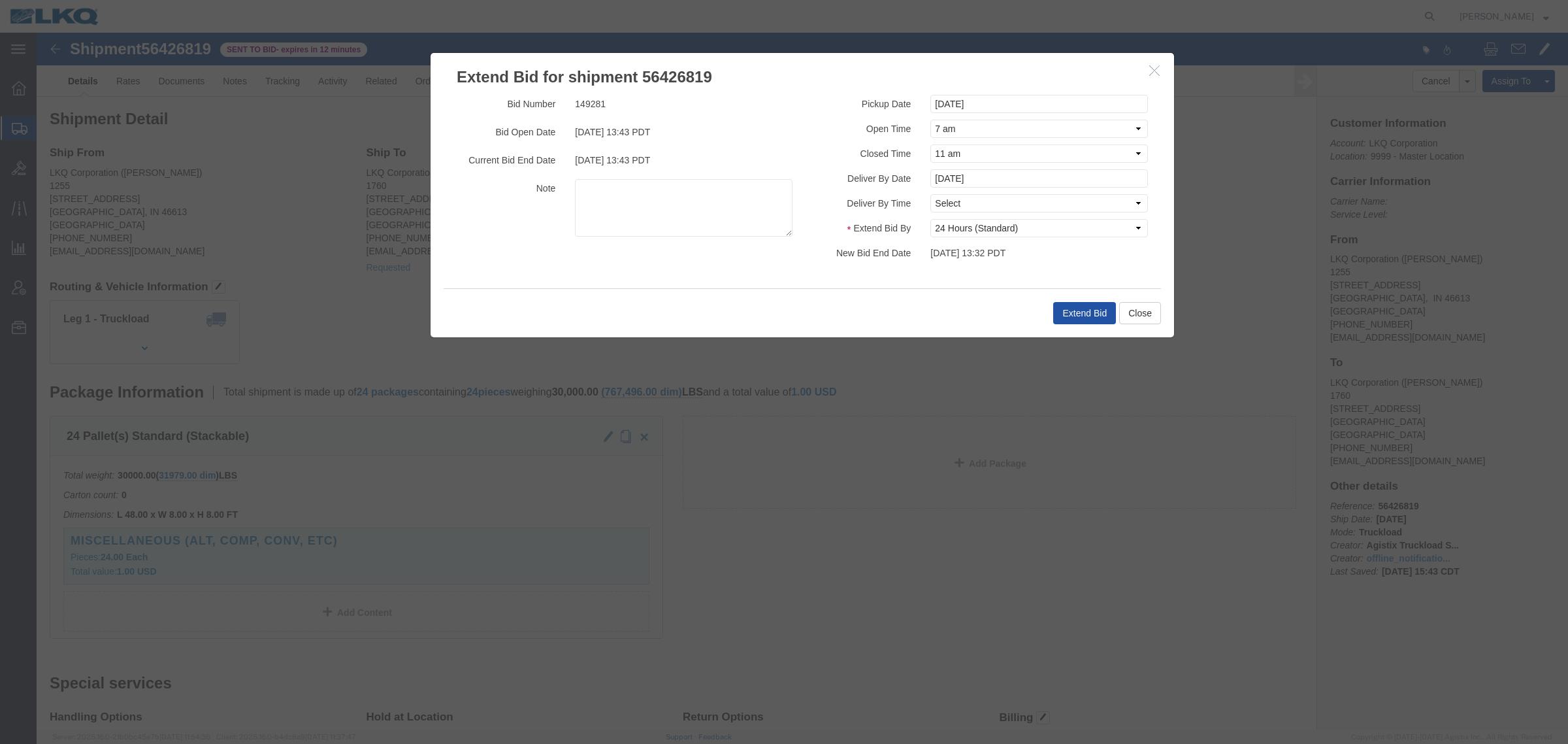
click button "Extend Bid"
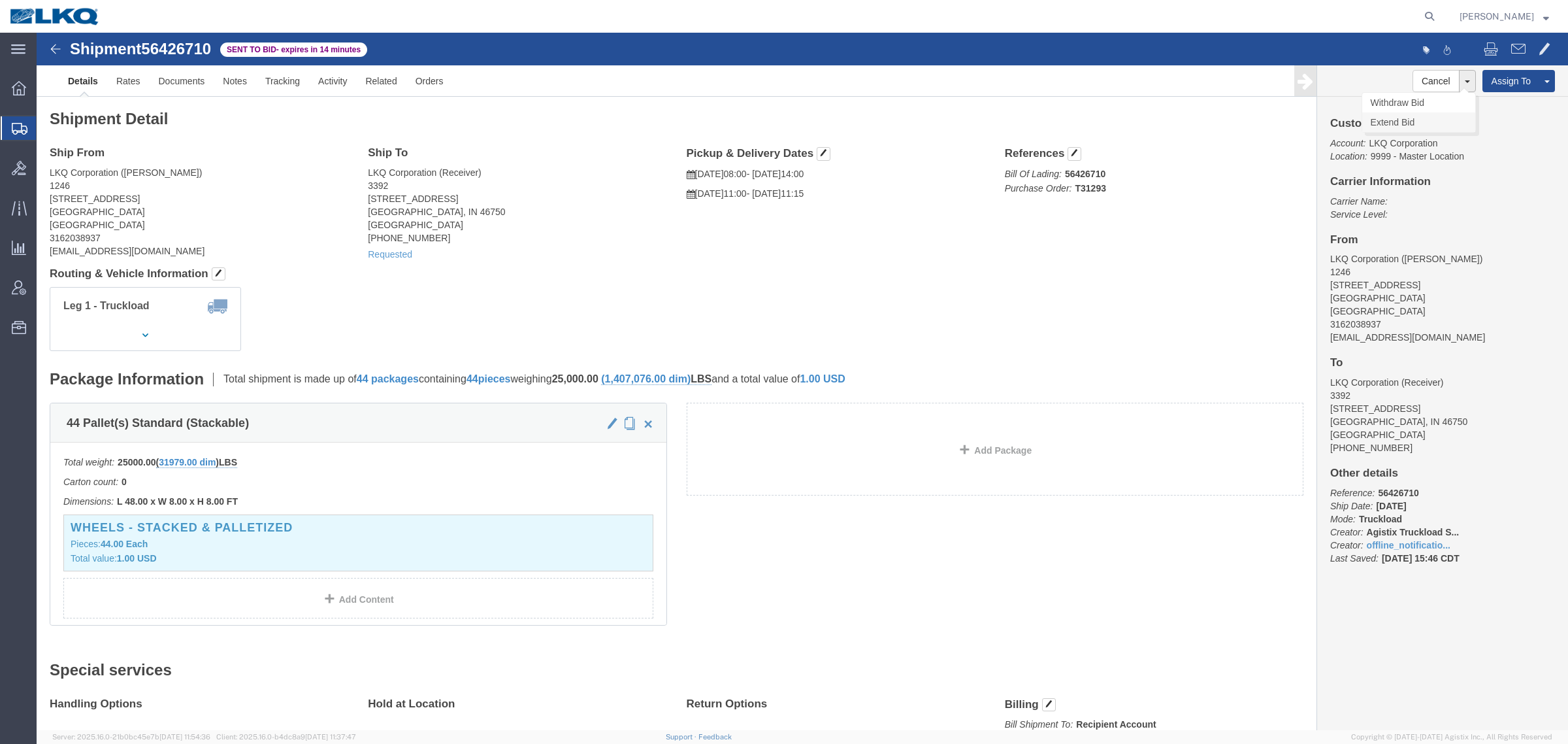
click link "Extend Bid"
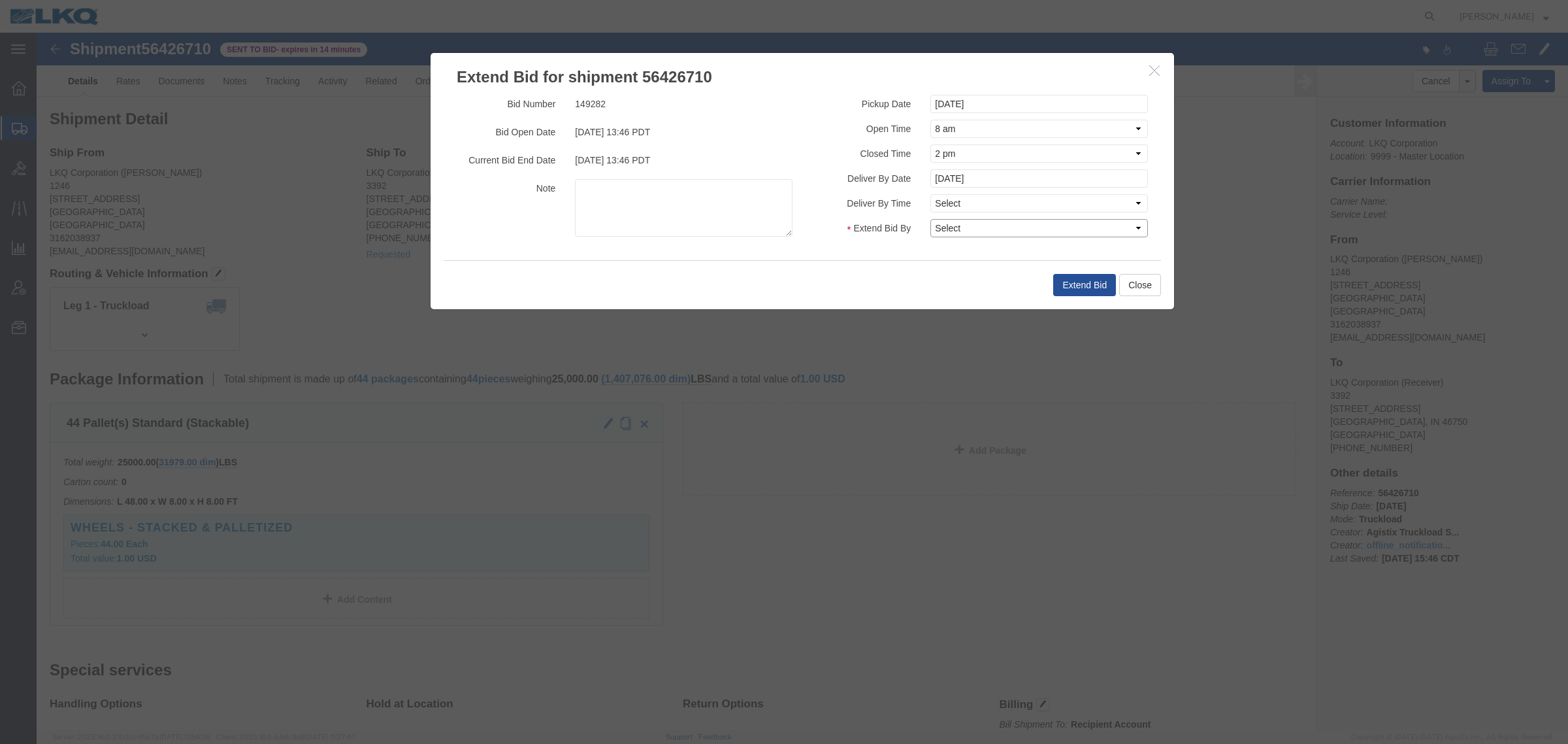
drag, startPoint x: 955, startPoint y: 187, endPoint x: 951, endPoint y: 194, distance: 8.1
click select "Select 30 Min (Rush) 1 Hour (Rush) 2 Hours (Rush) 4 Hours (Rush) 8 Hours (Rush)…"
select select "24"
click select "Select 30 Min (Rush) 1 Hour (Rush) 2 Hours (Rush) 4 Hours (Rush) 8 Hours (Rush)…"
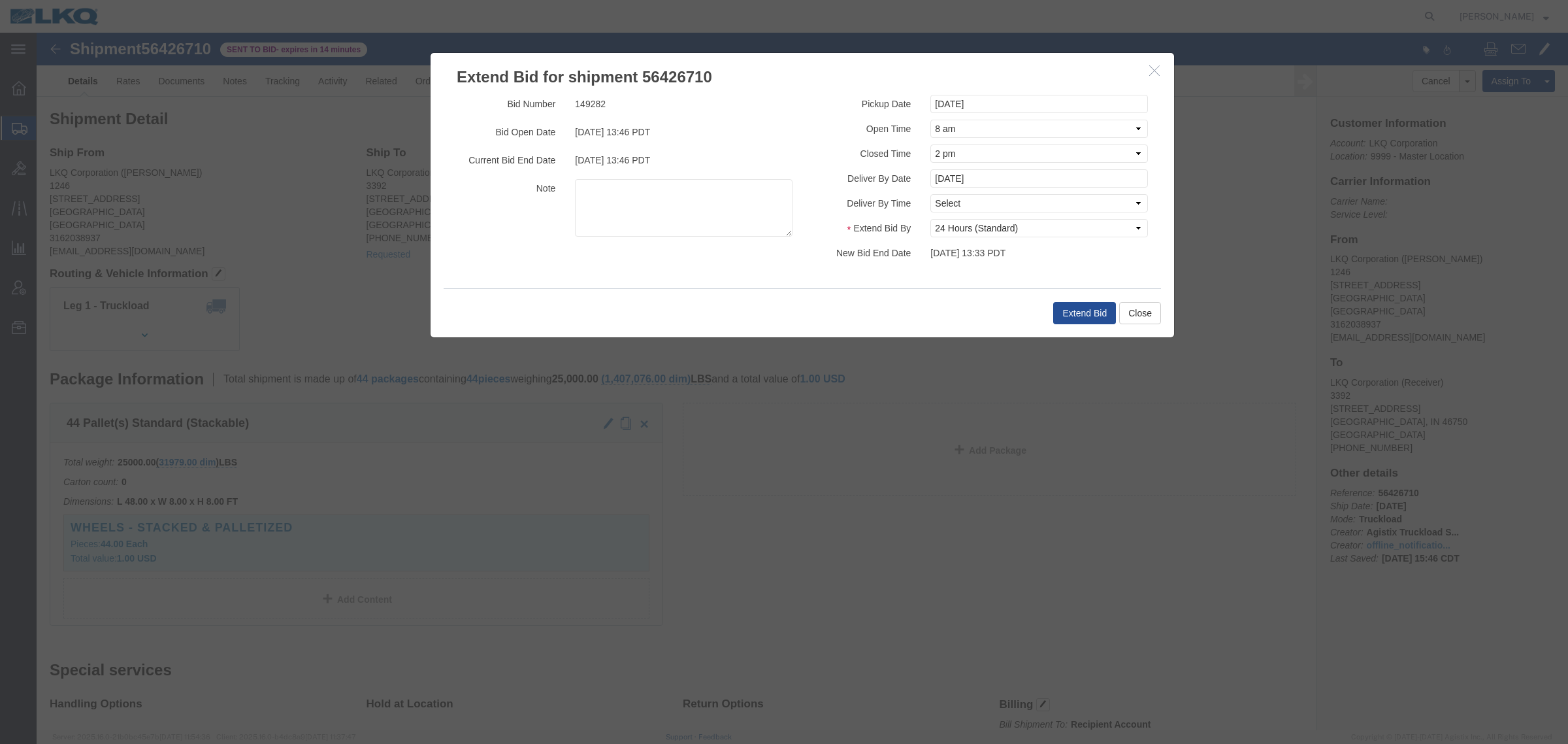
click div "Extend Bid Close"
click button "Extend Bid"
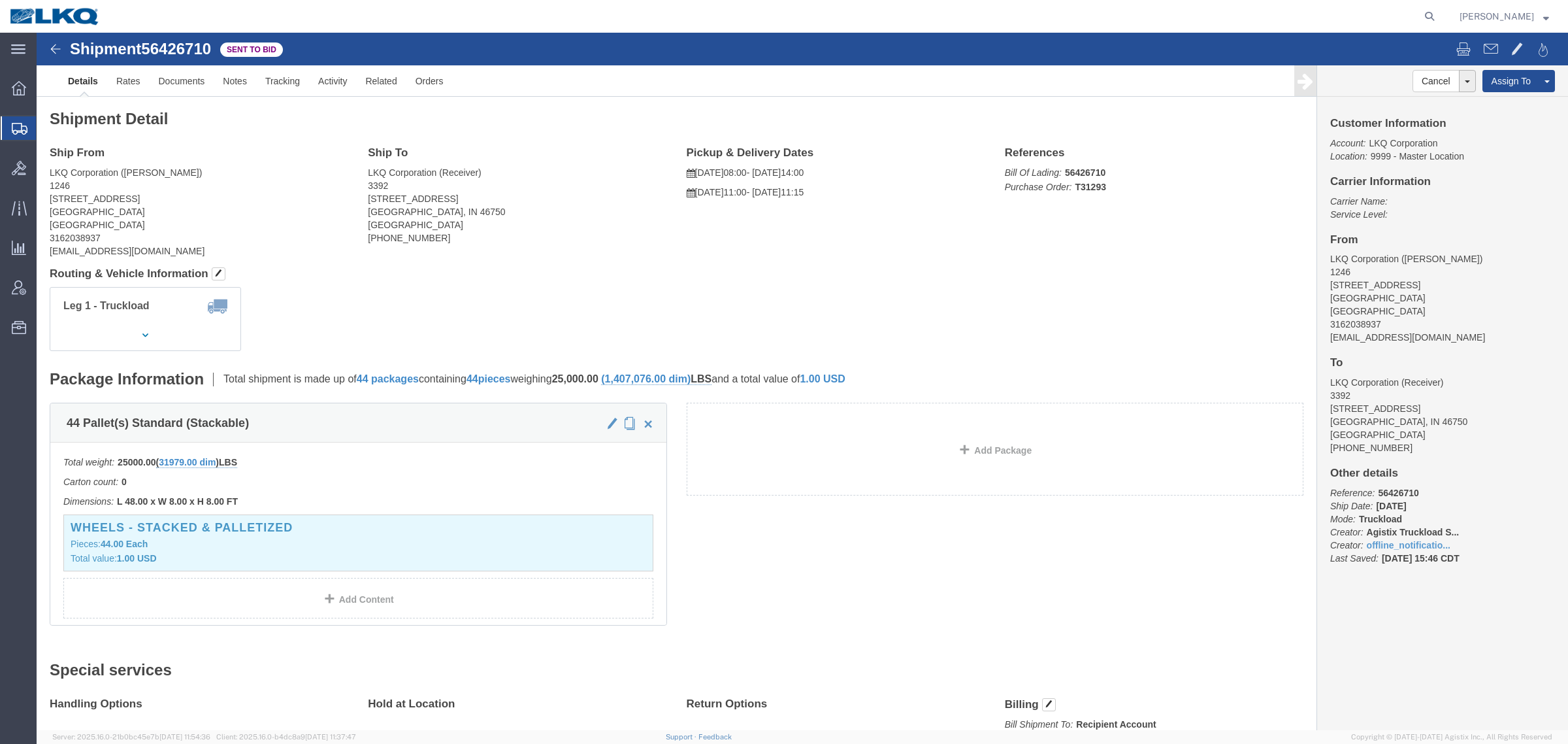
drag, startPoint x: 787, startPoint y: 28, endPoint x: 874, endPoint y: 5, distance: 90.0
click div
click div "Shipment Detail Ship From LKQ Corporation ([PERSON_NAME]) 1246 [STREET_ADDRESS]…"
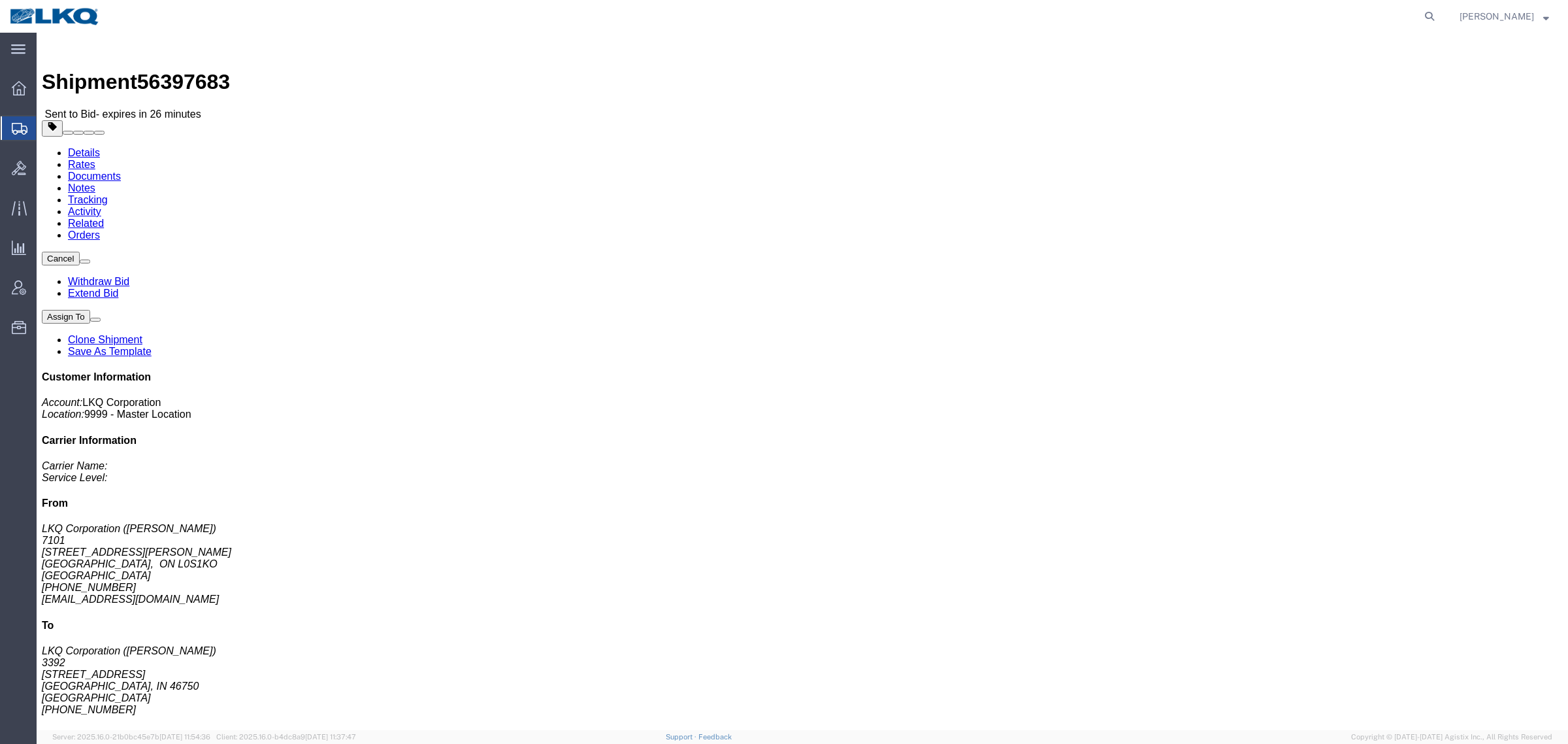
click link "Rates"
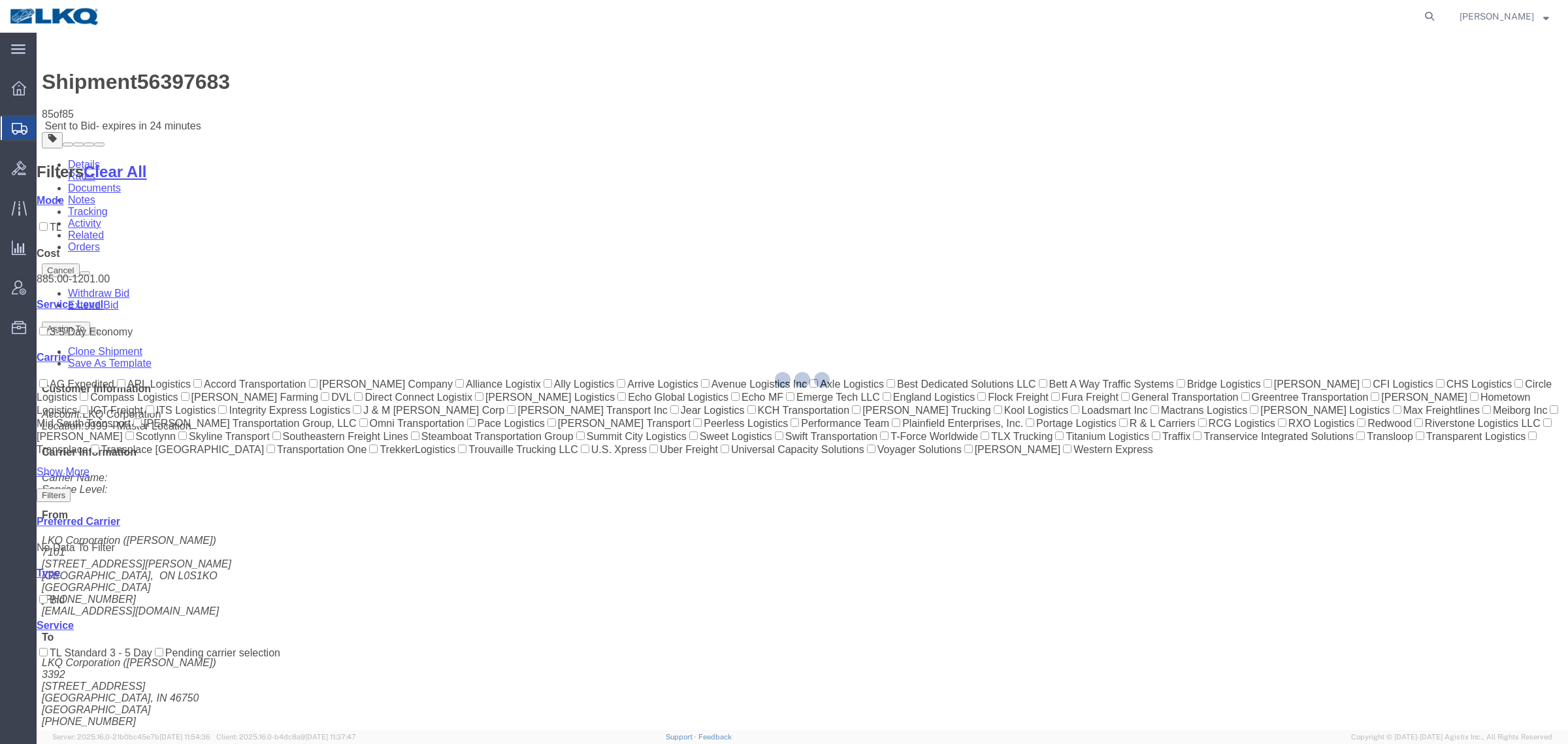
click at [1014, 138] on div at bounding box center [802, 382] width 1531 height 698
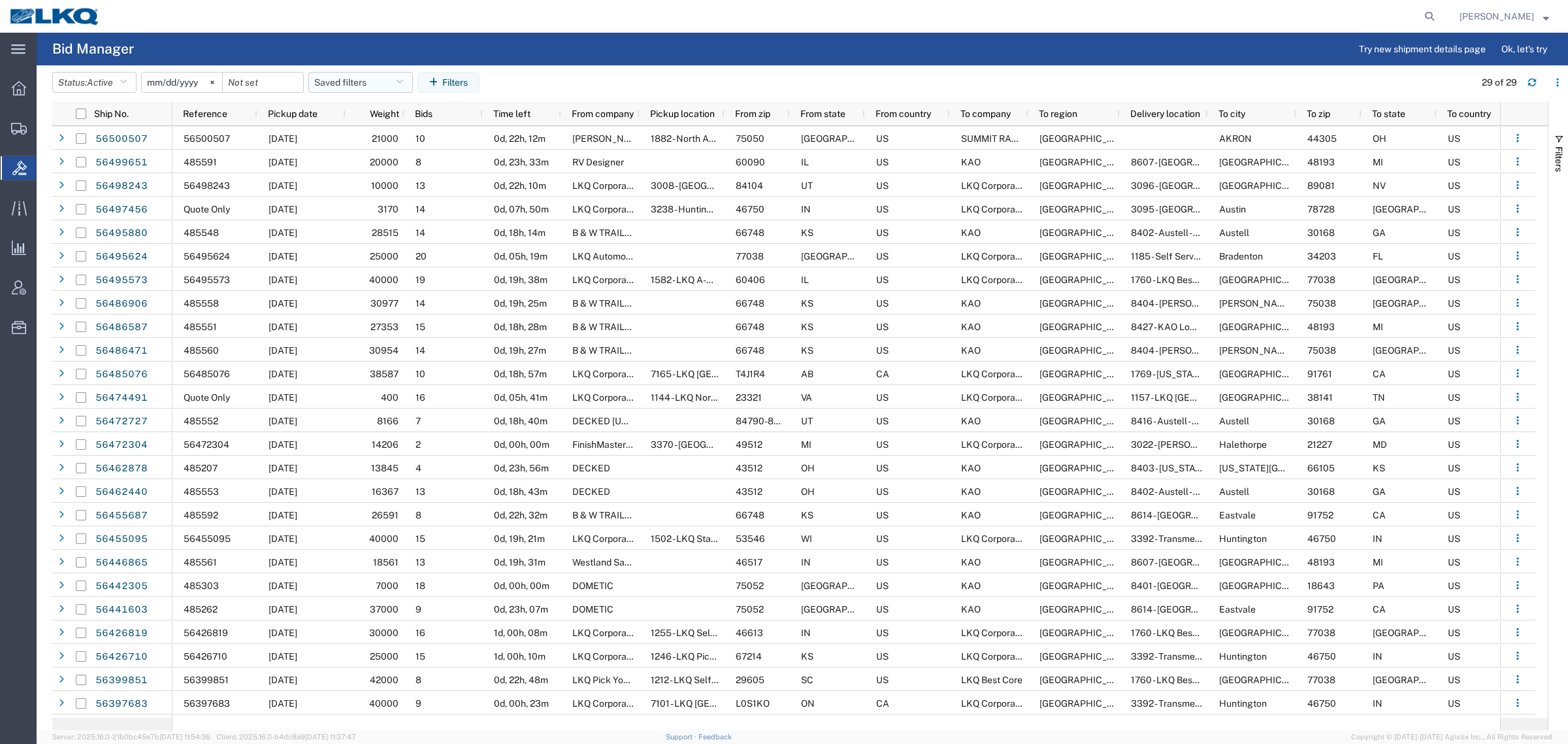
drag, startPoint x: 343, startPoint y: 85, endPoint x: 348, endPoint y: 93, distance: 9.4
click at [343, 85] on button "Saved filters" at bounding box center [360, 83] width 105 height 21
click at [367, 137] on span "Bid Board" at bounding box center [396, 139] width 171 height 24
type input "2024-12-01"
type input "2025-12-31"
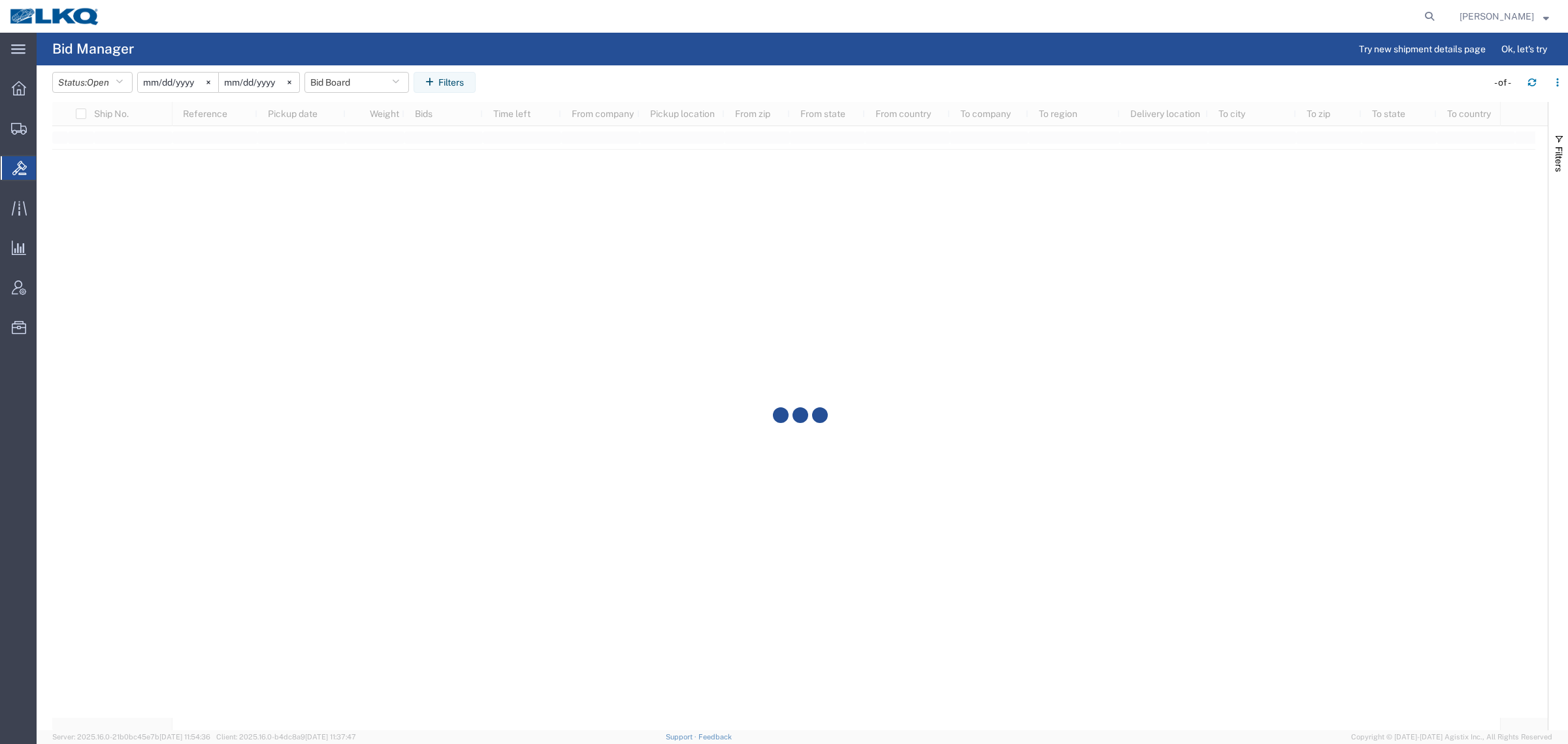
click at [661, 88] on agx-table-filter-chips "Status: Open Active All Awaiting Confirmation Awarded Closed Expired Open Withd…" at bounding box center [766, 87] width 1429 height 30
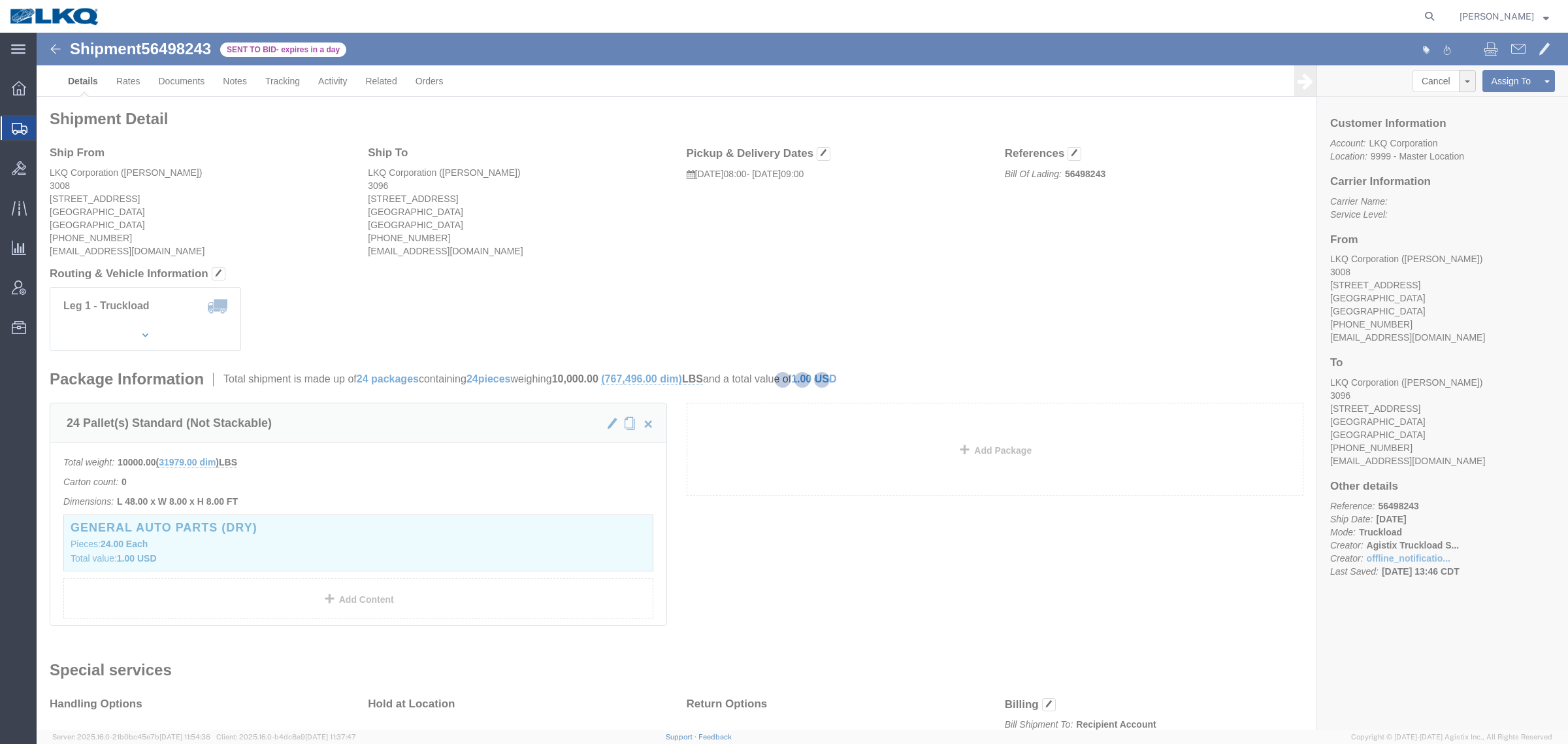
click at [119, 86] on div at bounding box center [802, 382] width 1531 height 698
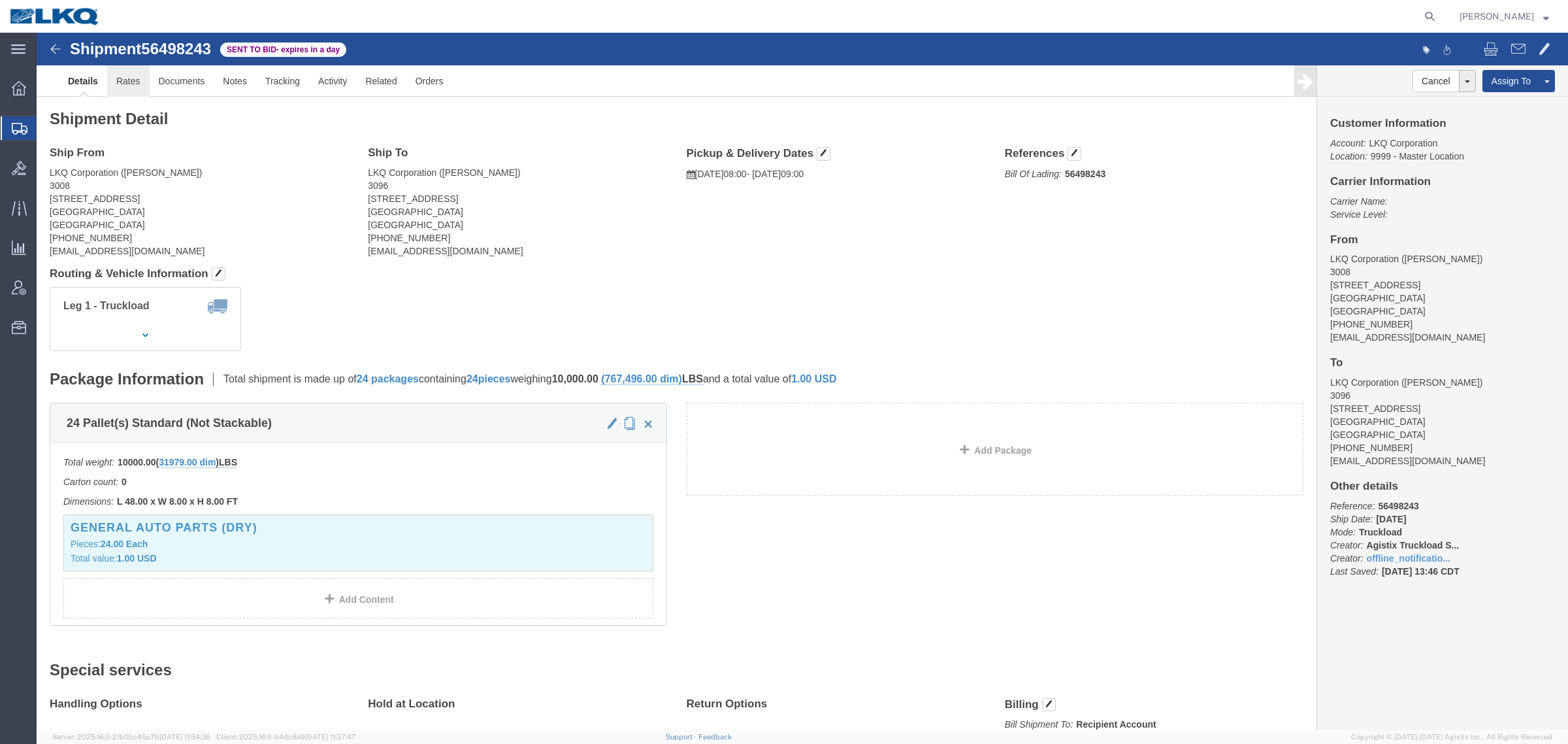
click link "Rates"
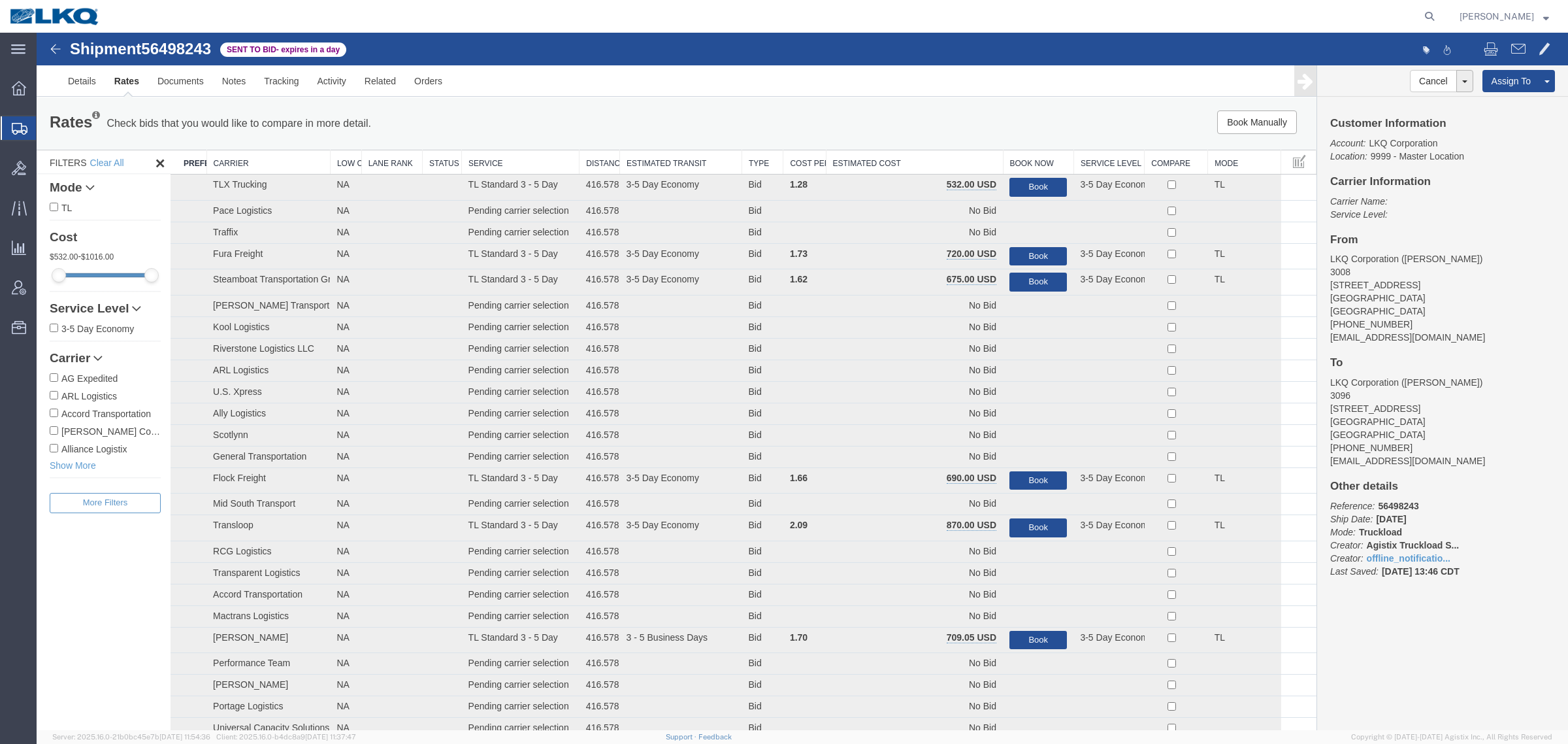
click at [920, 125] on div "Book Manually Pause Continue" at bounding box center [1048, 122] width 530 height 23
click at [924, 158] on th "Estimated Cost" at bounding box center [915, 161] width 177 height 24
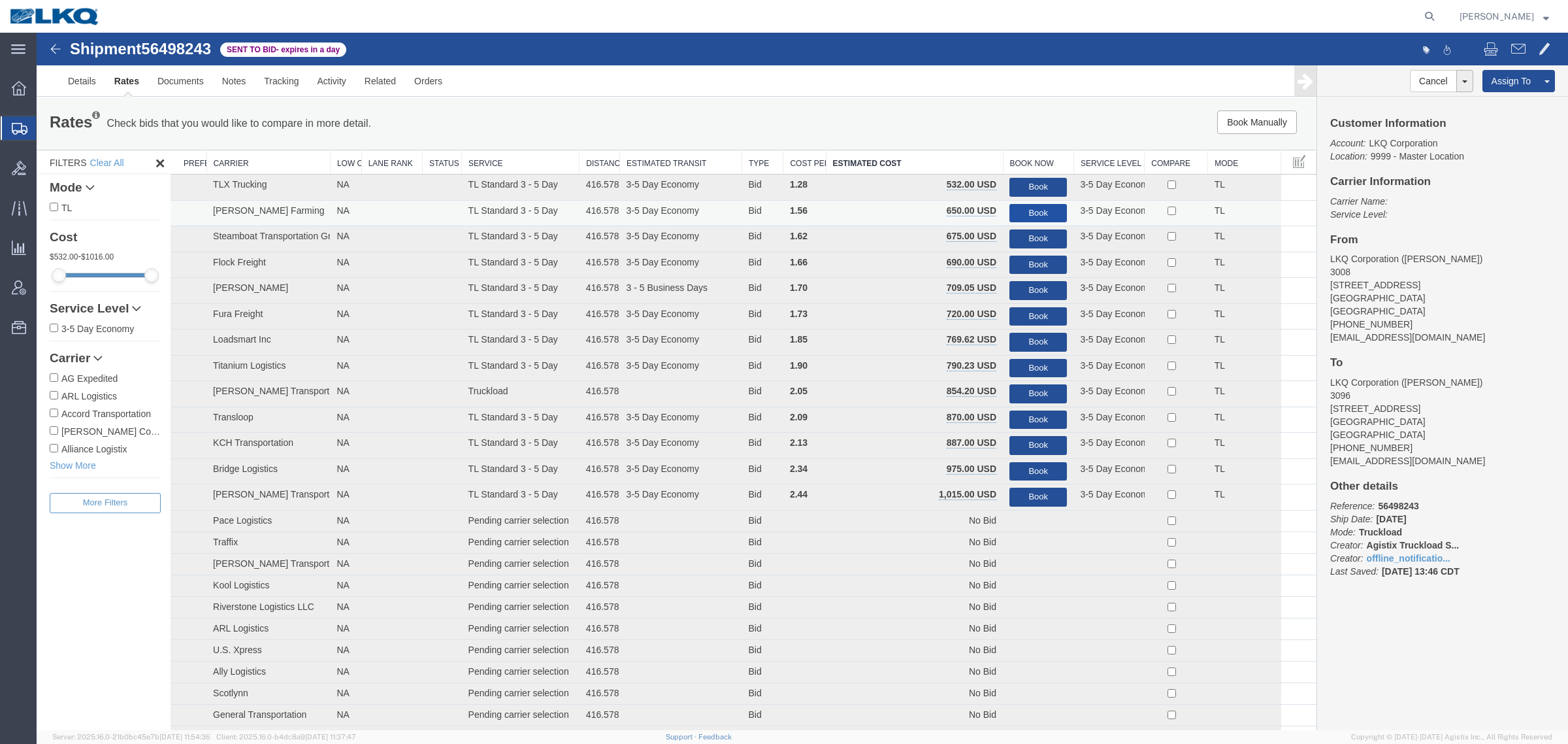
click at [1036, 208] on button "Book" at bounding box center [1039, 213] width 58 height 19
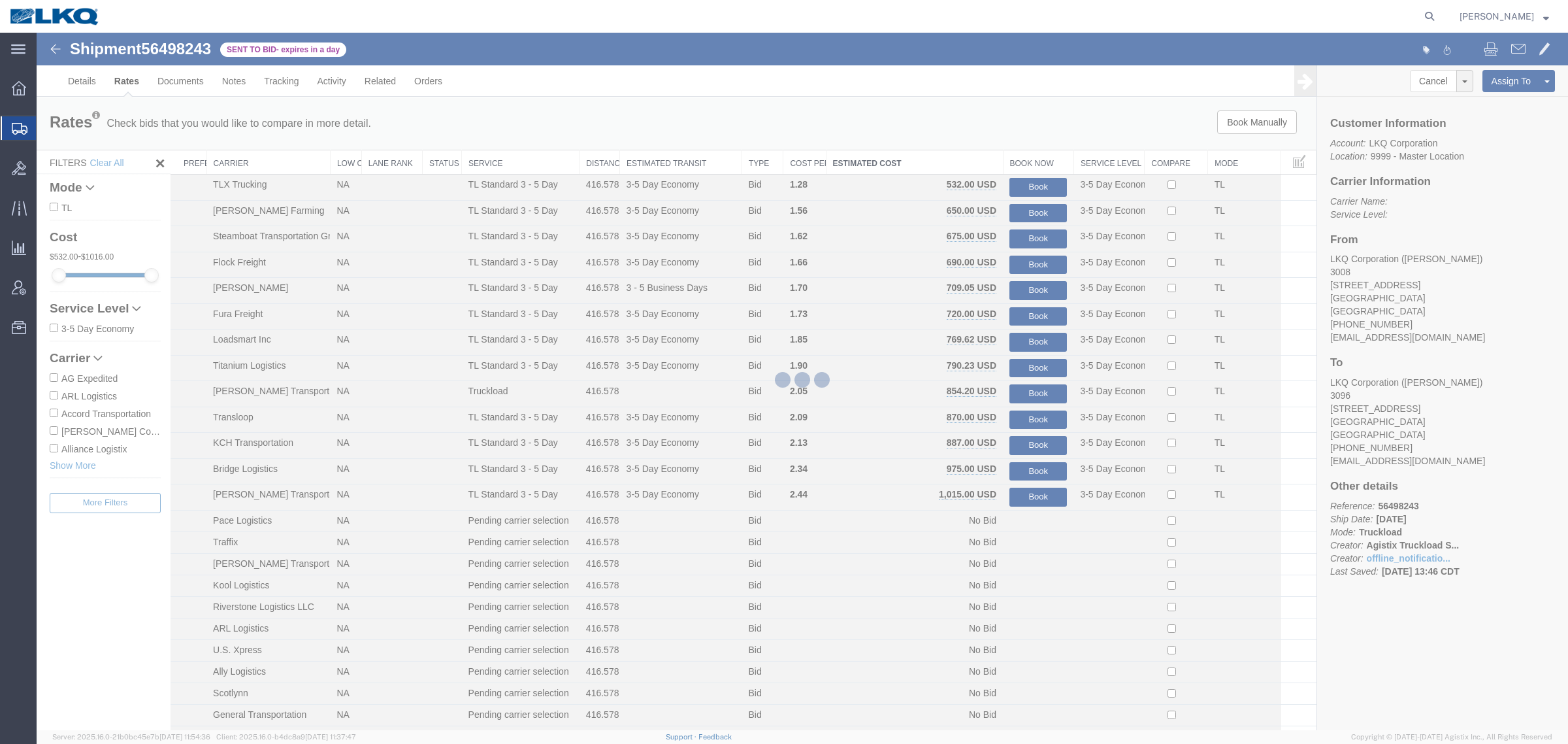
click at [1003, 119] on div at bounding box center [802, 382] width 1531 height 698
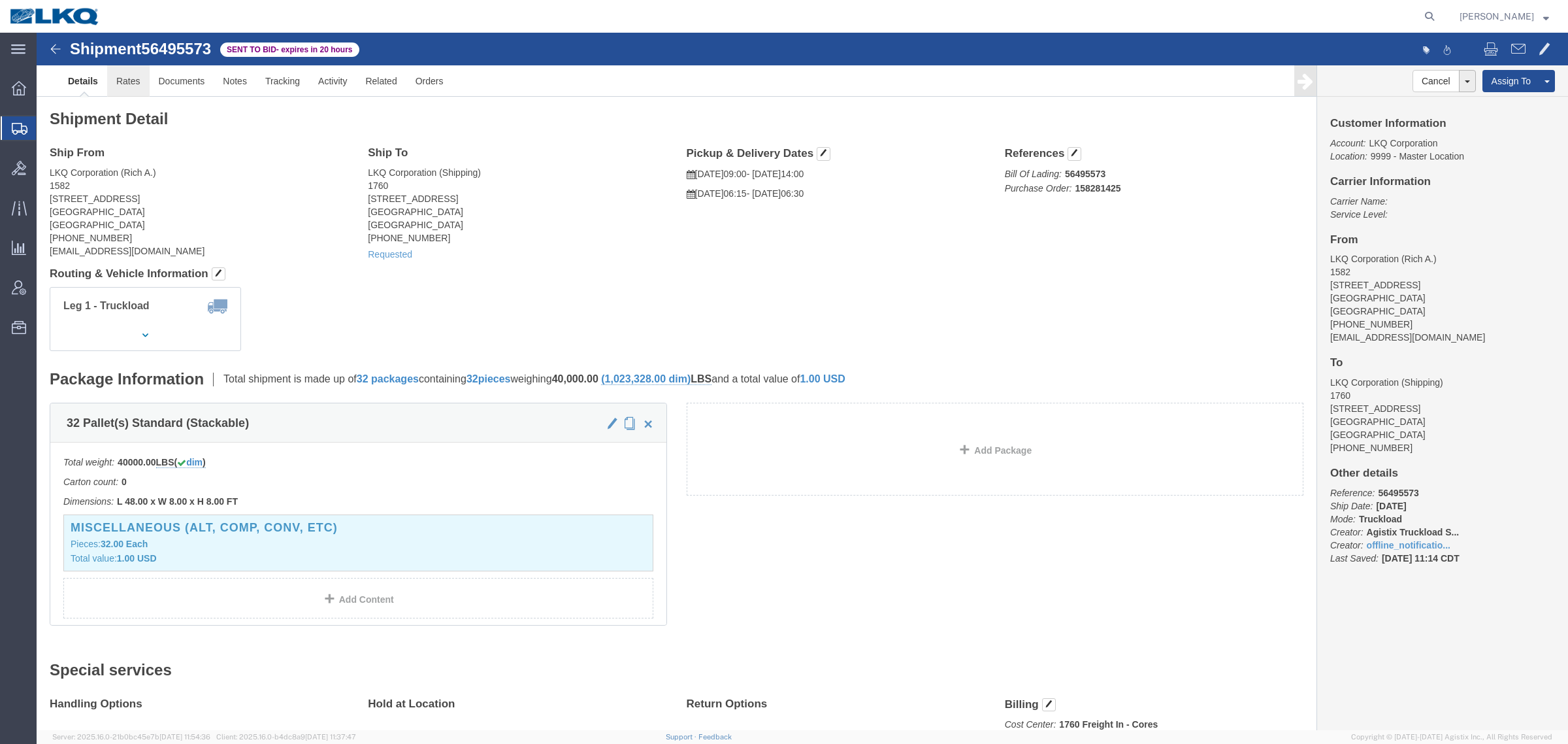
click link "Rates"
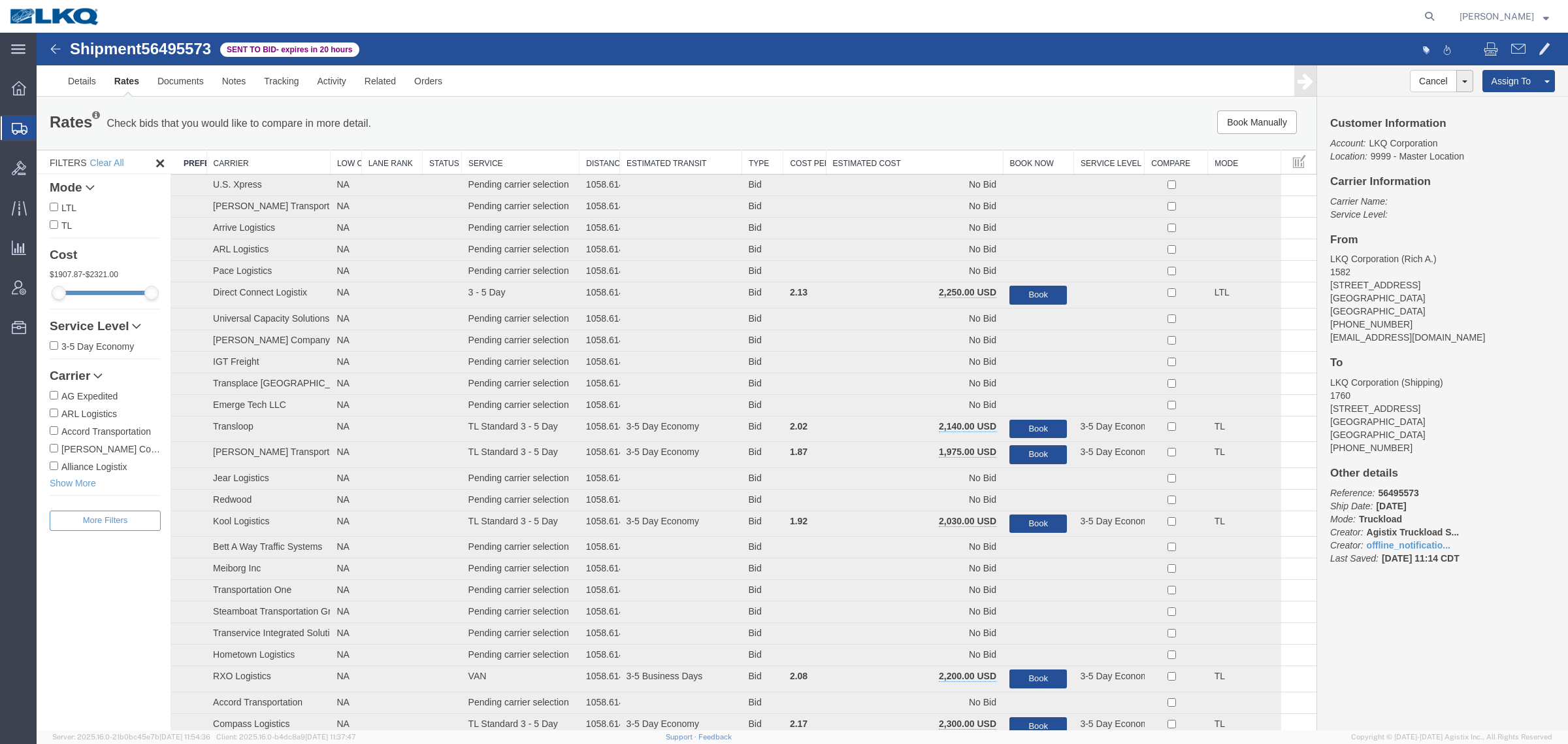
click at [924, 165] on th "Estimated Cost" at bounding box center [915, 161] width 177 height 24
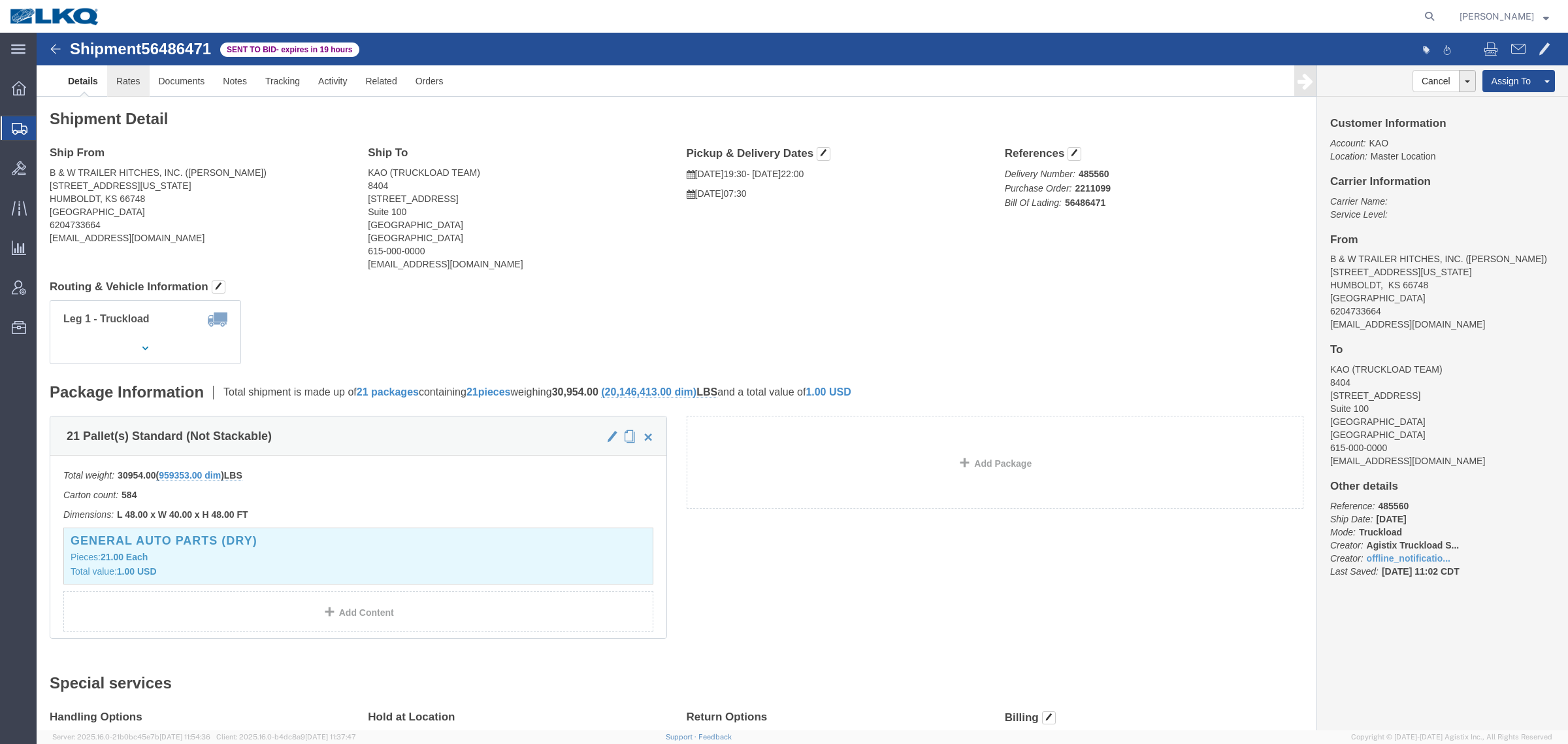
click link "Rates"
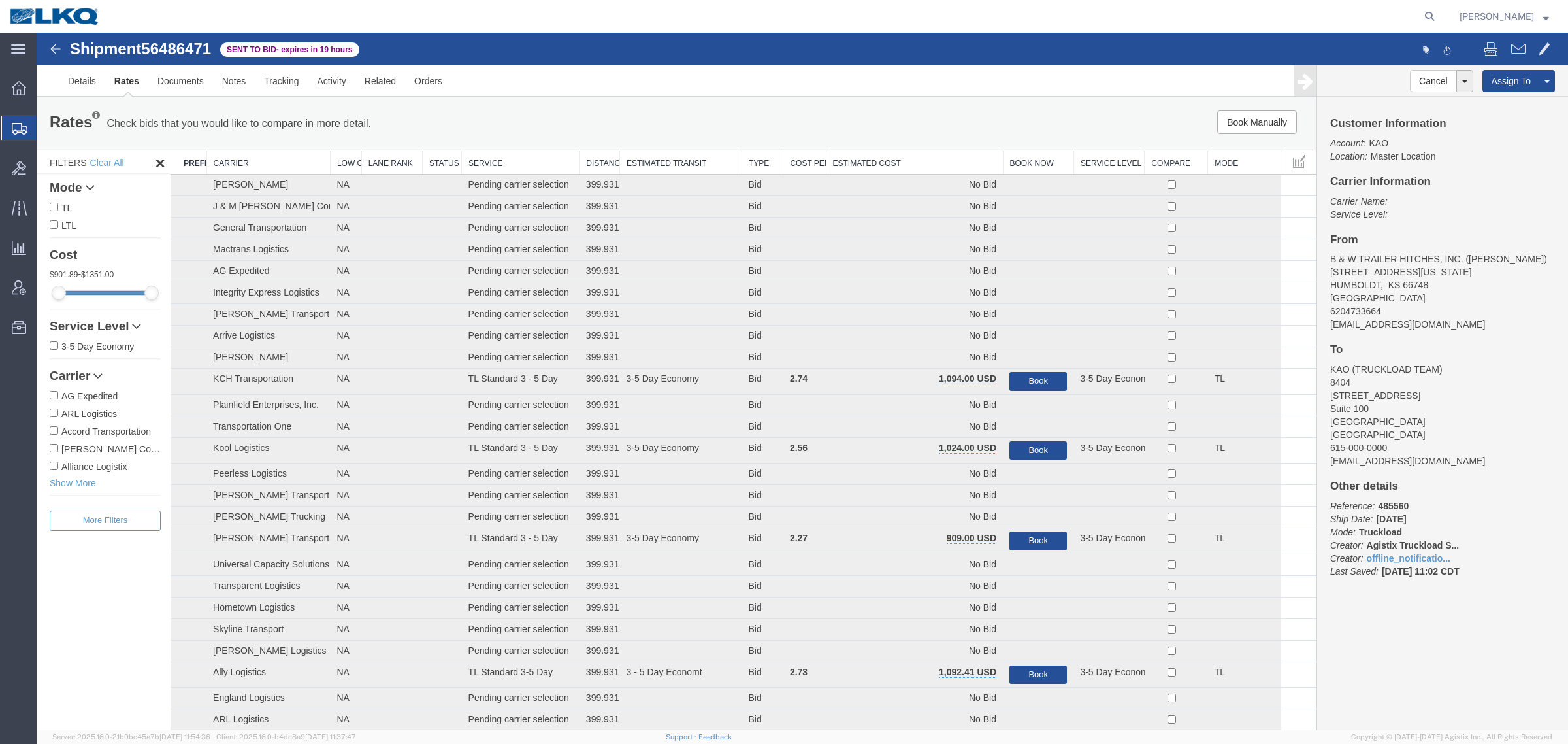
click at [876, 161] on th "Estimated Cost" at bounding box center [915, 161] width 177 height 24
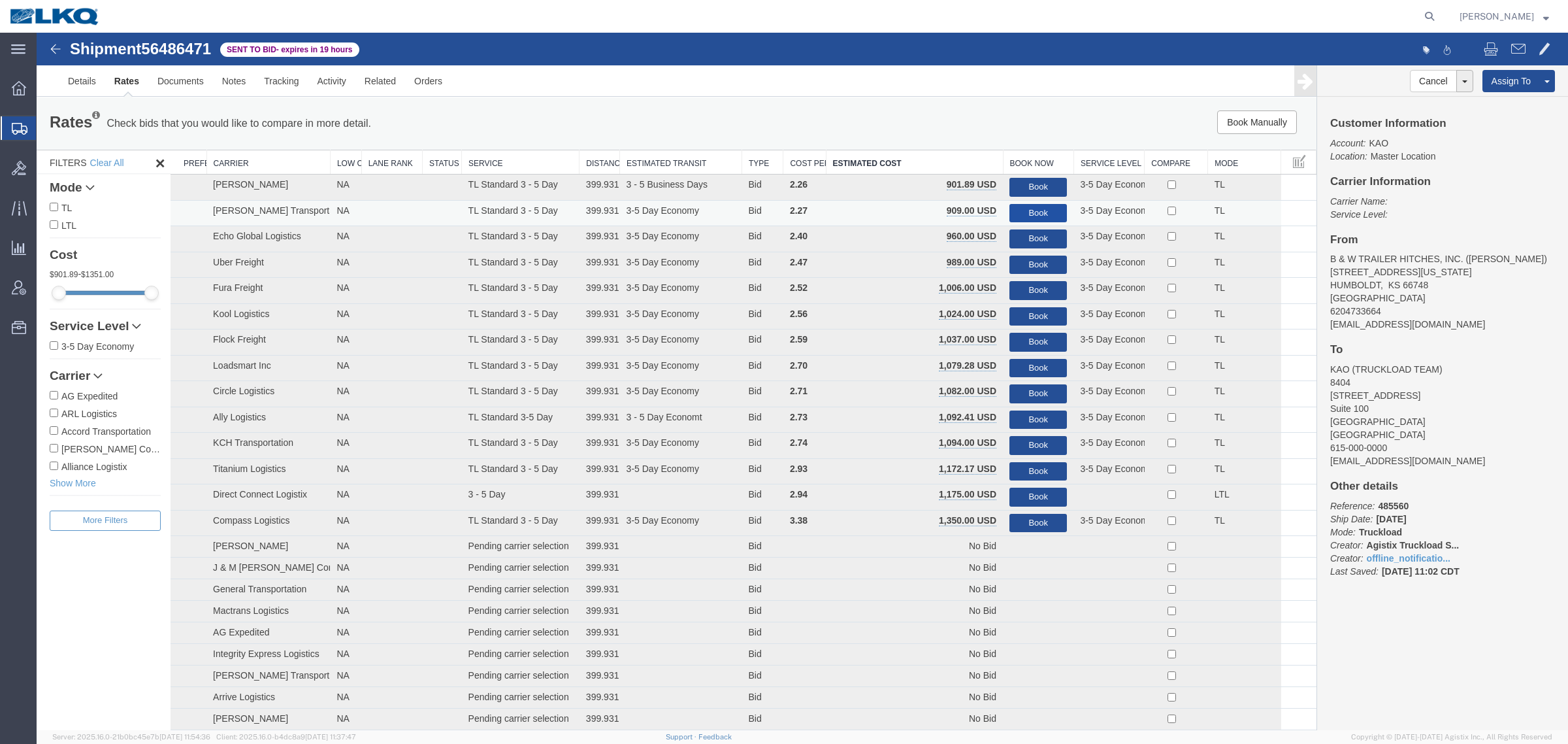
click at [1021, 210] on button "Book" at bounding box center [1039, 213] width 58 height 19
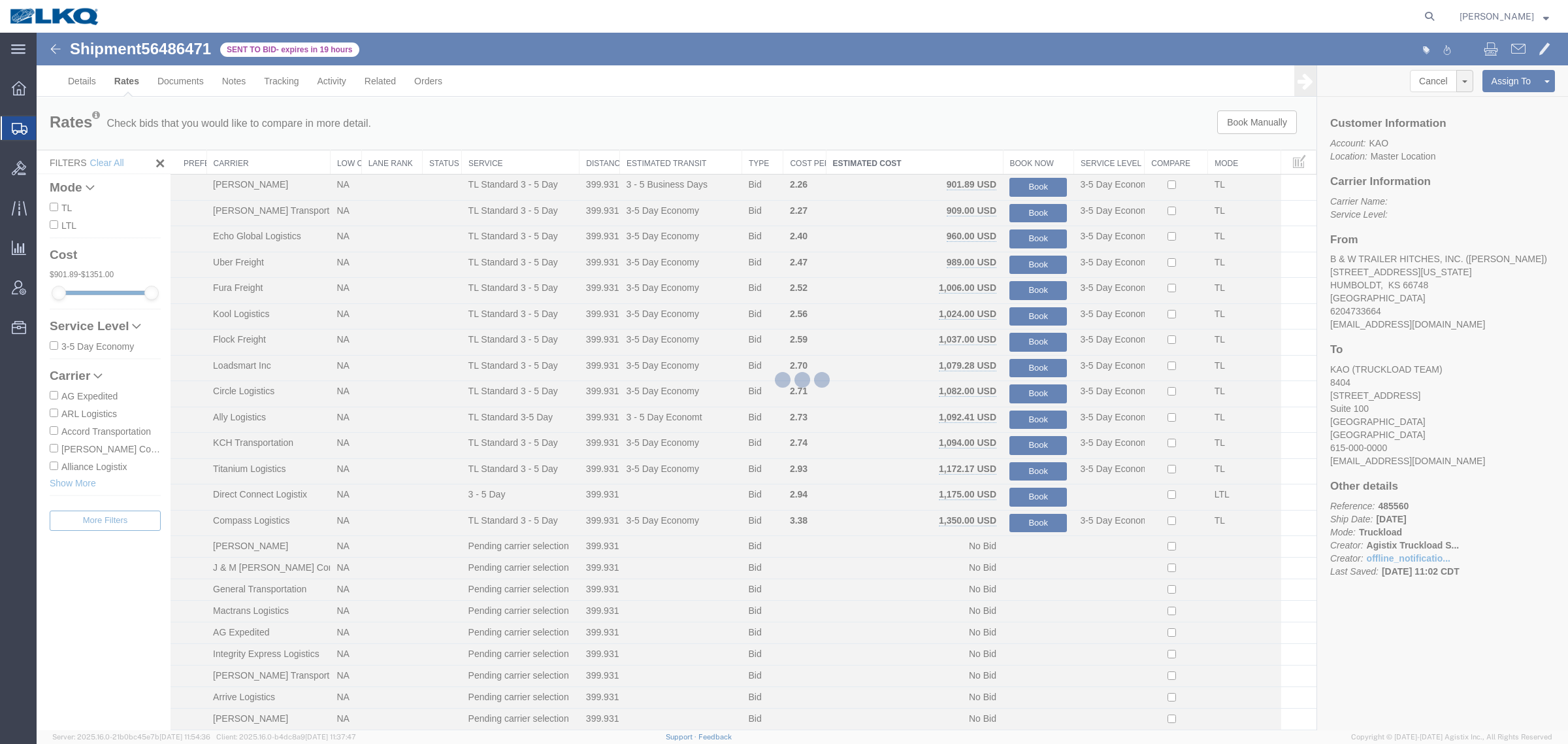
click at [1017, 142] on div at bounding box center [802, 382] width 1531 height 698
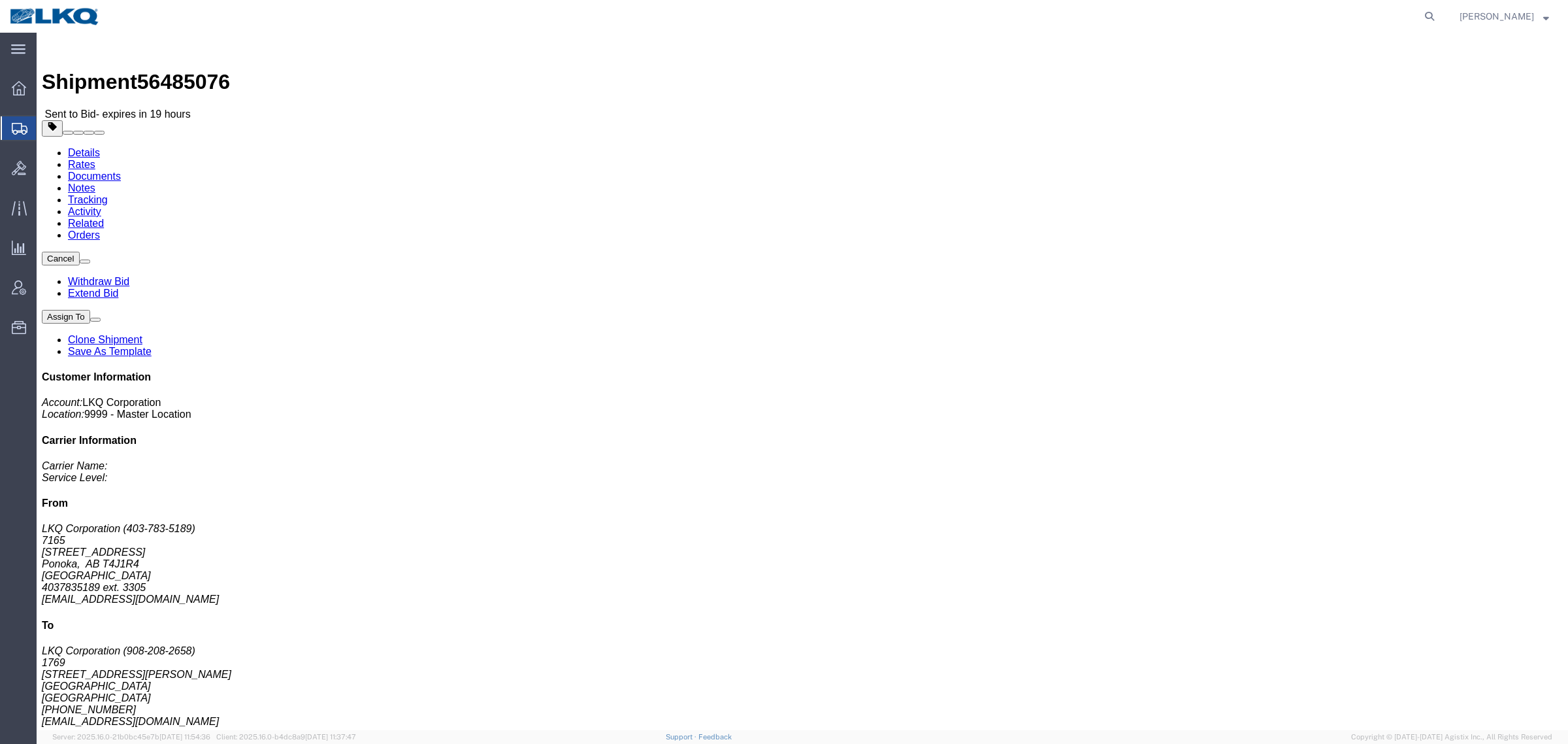
click link "Rates"
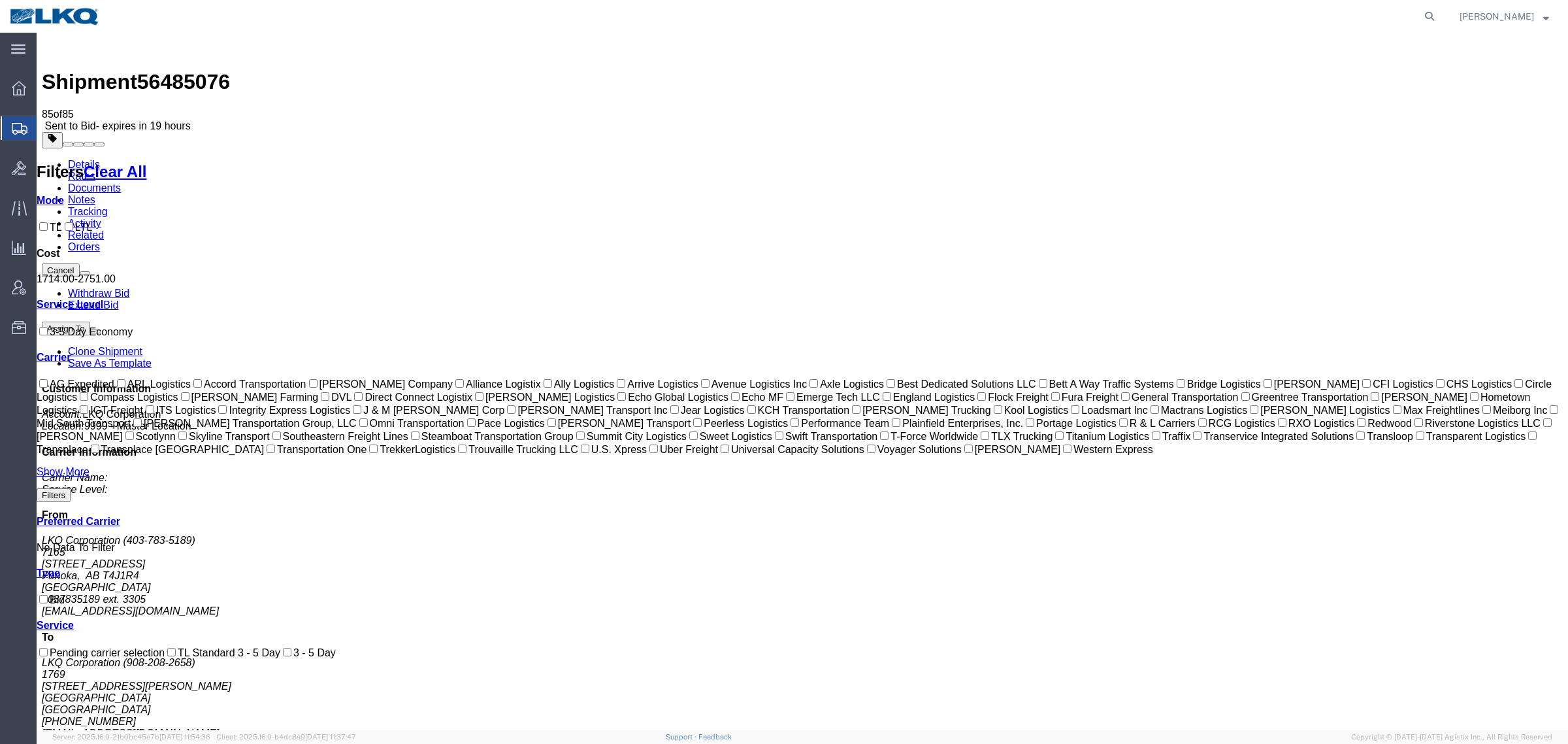
click at [177, 70] on span "56485076" at bounding box center [184, 82] width 93 height 23
copy span "56485076"
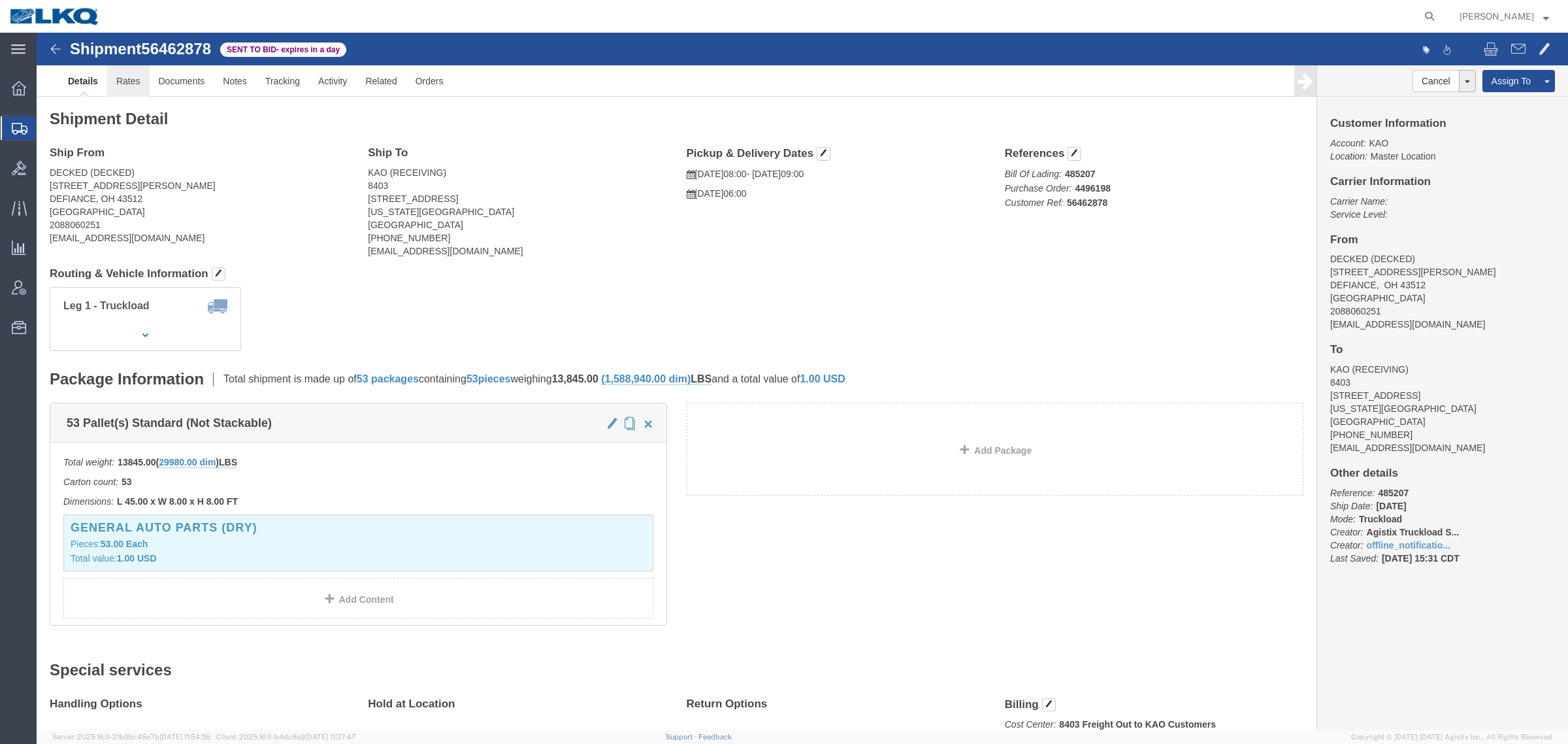
click link "Rates"
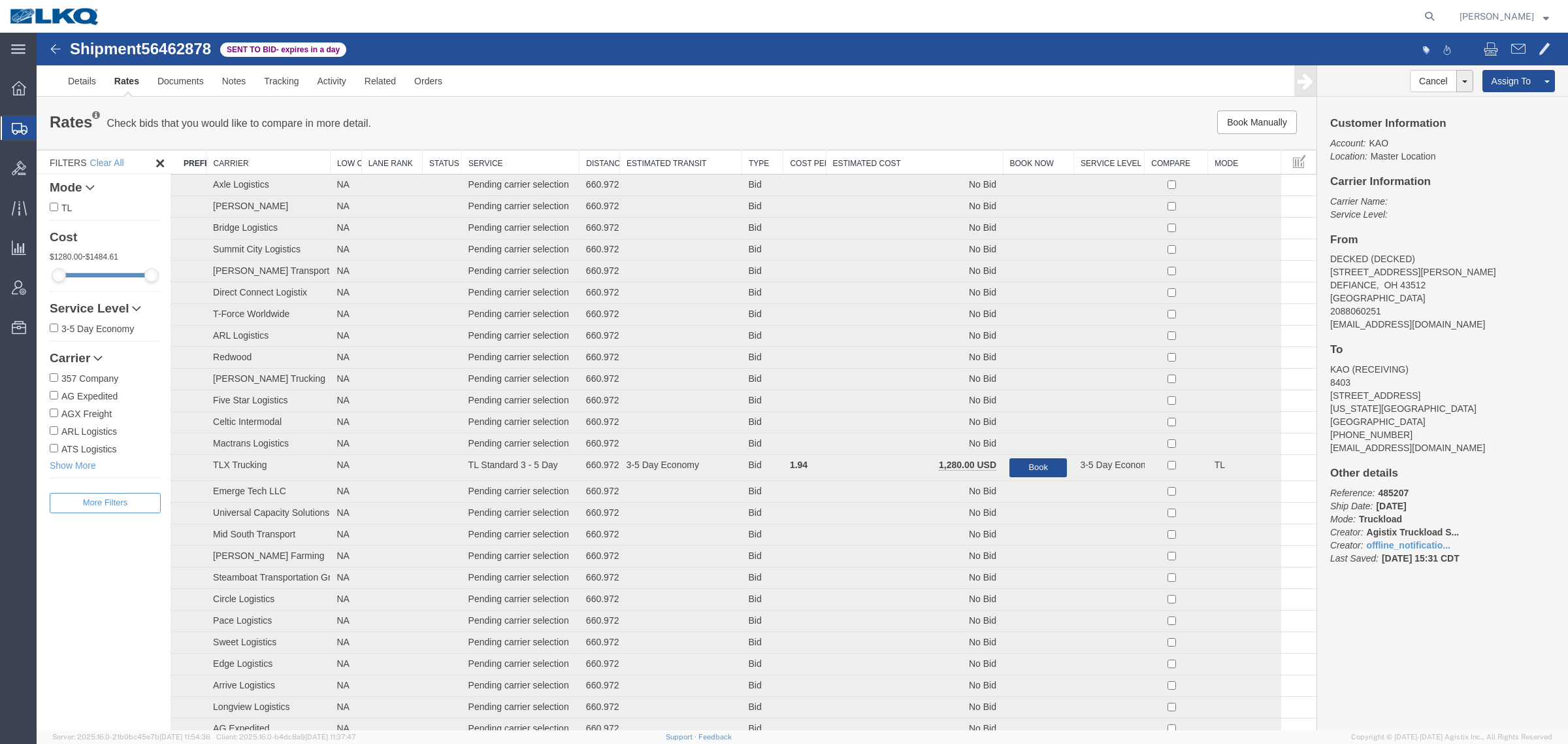
drag, startPoint x: 897, startPoint y: 128, endPoint x: 898, endPoint y: 134, distance: 6.1
click at [897, 128] on div "Book Manually Pause Continue" at bounding box center [1048, 122] width 530 height 23
click at [903, 161] on th "Estimated Cost" at bounding box center [915, 161] width 177 height 24
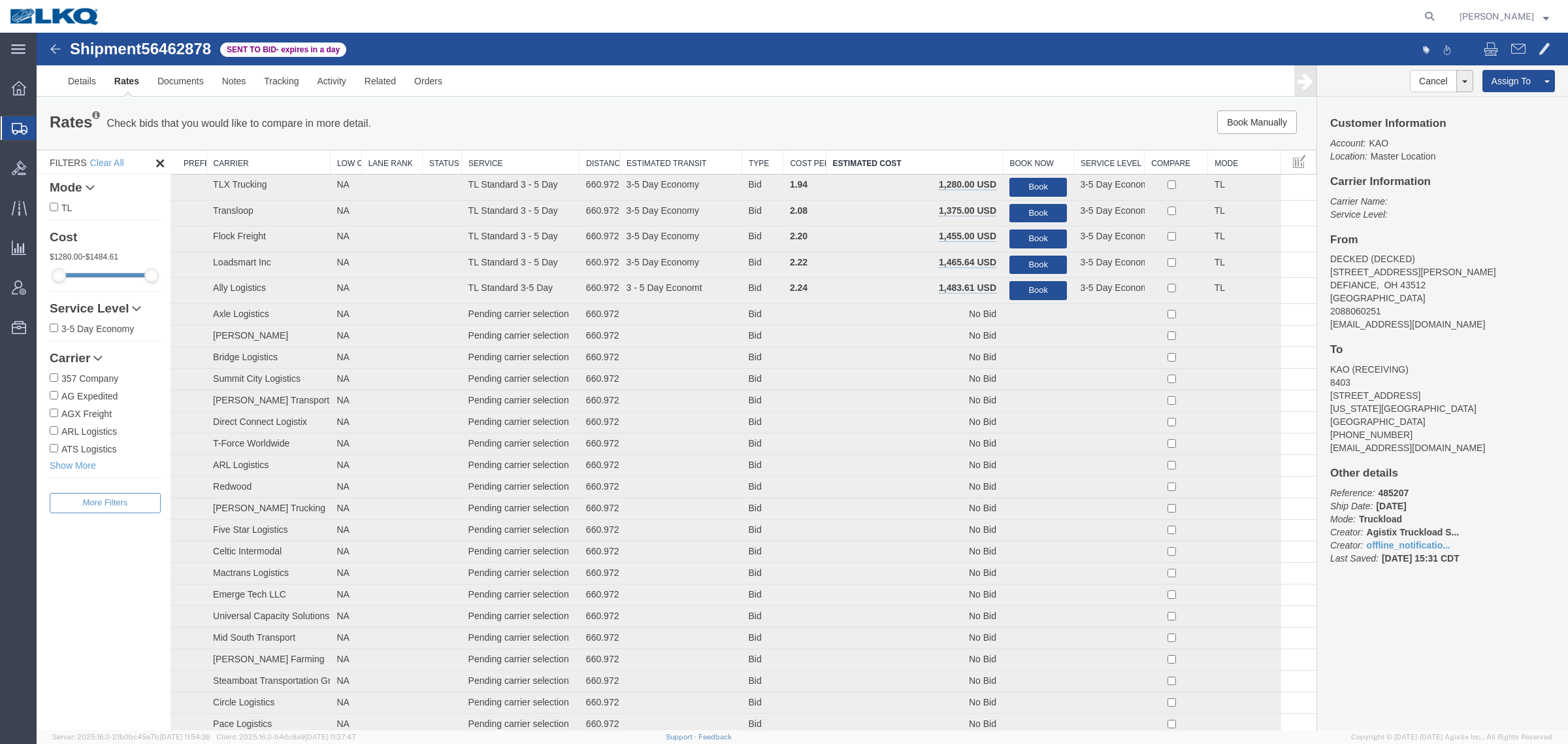
click at [919, 107] on div "Rates Check bids that you would like to compare in more detail. Compare Filter …" at bounding box center [676, 123] width 1280 height 52
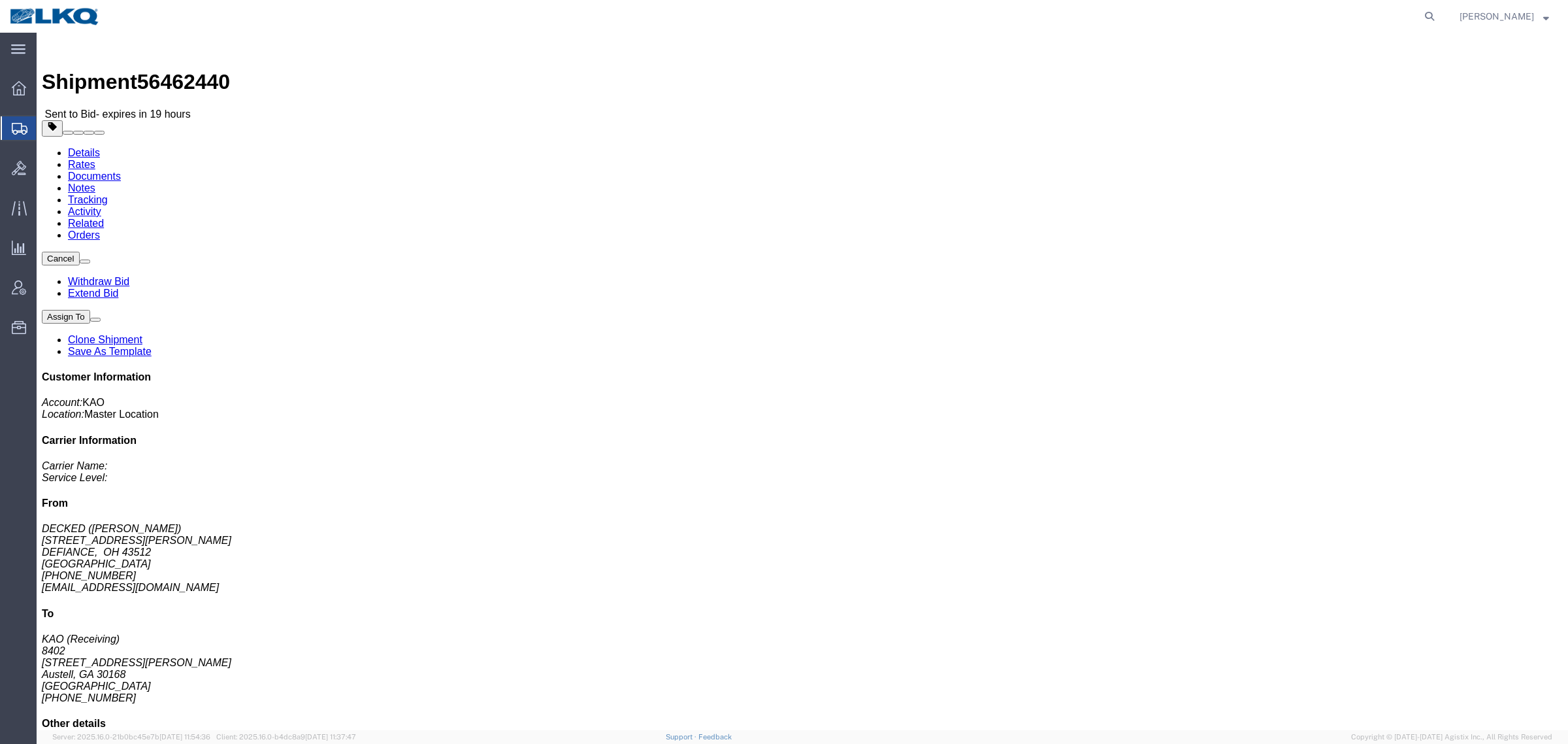
click link "Rates"
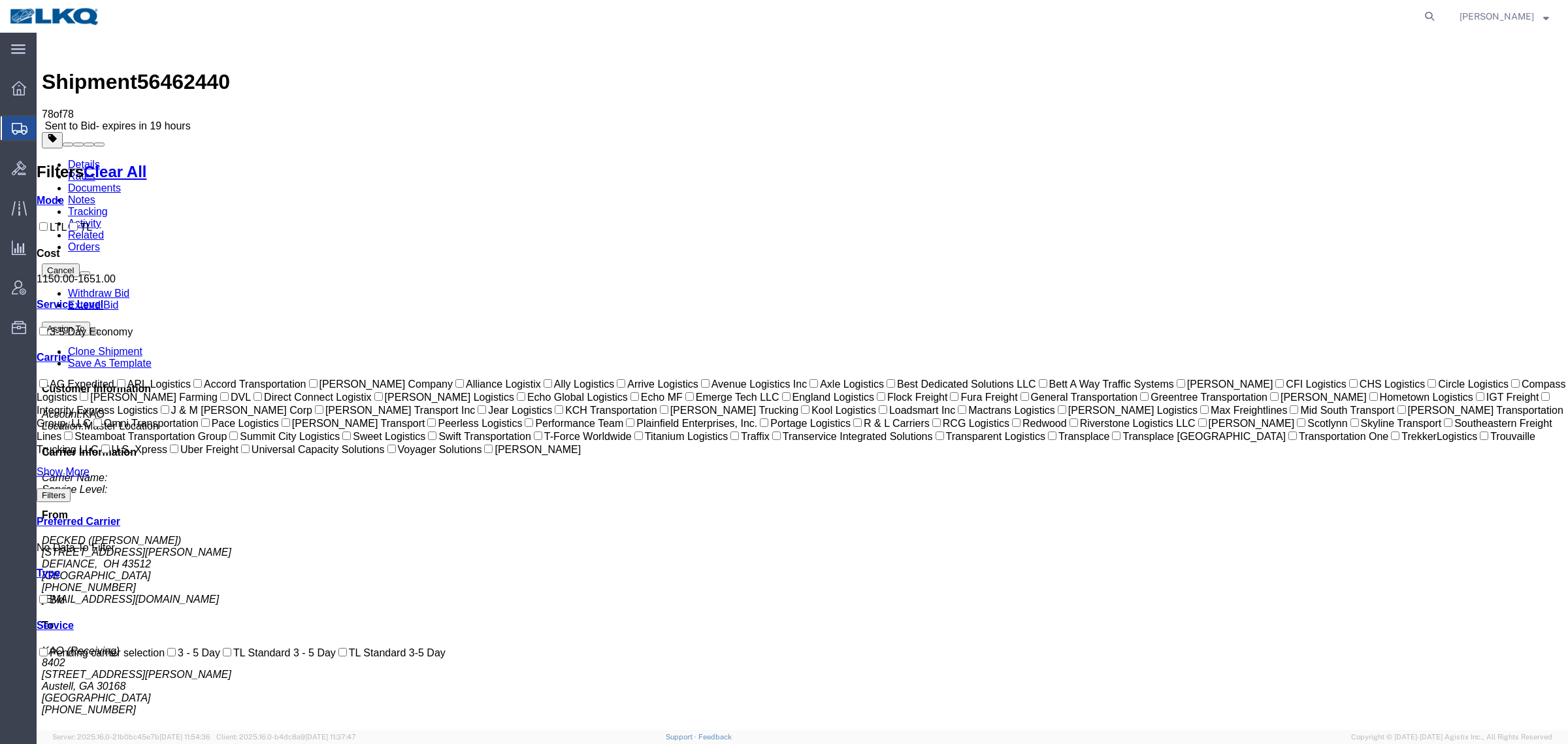
click at [193, 70] on span "56462440" at bounding box center [184, 82] width 93 height 23
copy span "56462440"
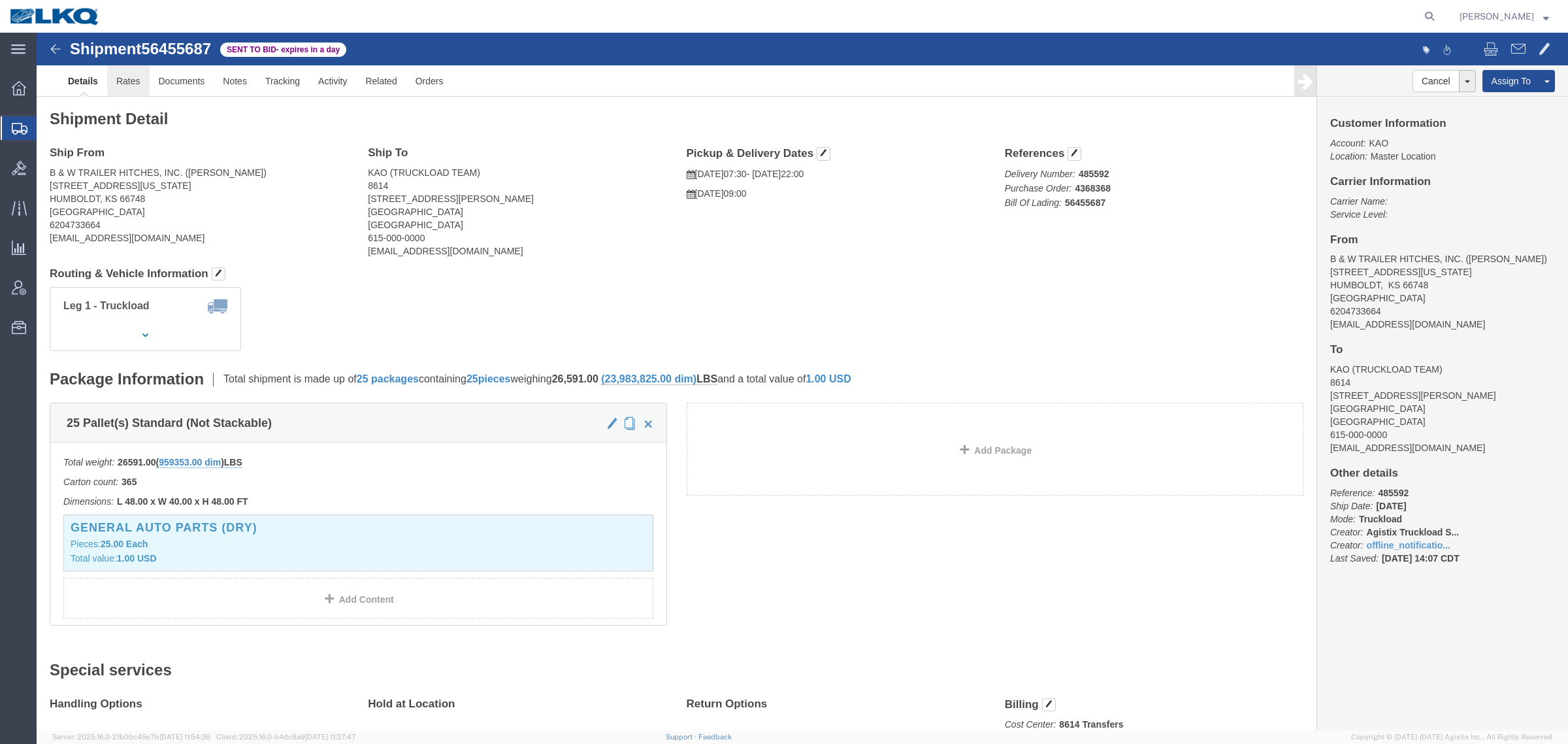
click link "Rates"
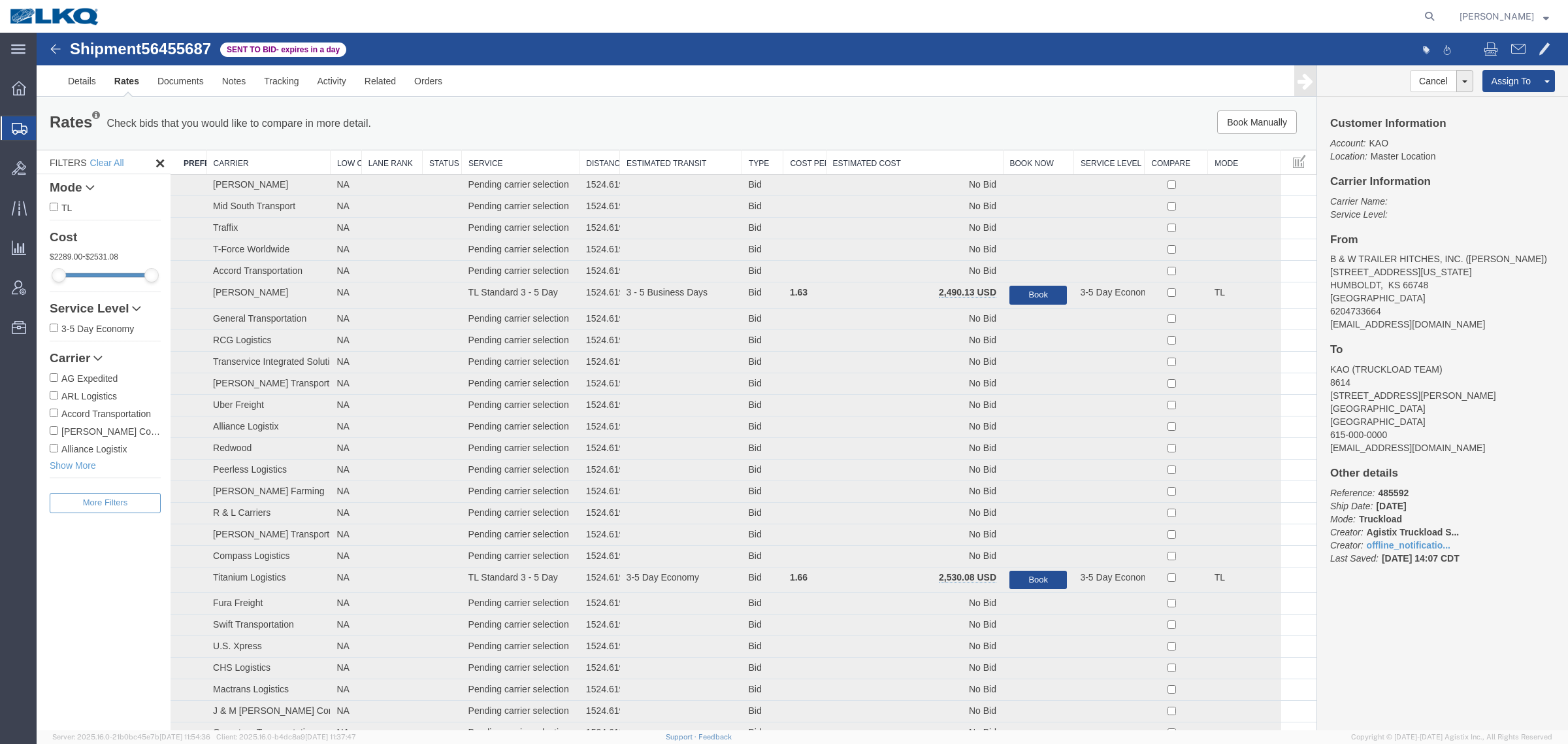
click at [121, 86] on link "Rates" at bounding box center [126, 81] width 43 height 32
click at [910, 126] on div "Book Manually Pause Continue" at bounding box center [1048, 122] width 530 height 23
click at [904, 161] on th "Estimated Cost" at bounding box center [915, 161] width 177 height 24
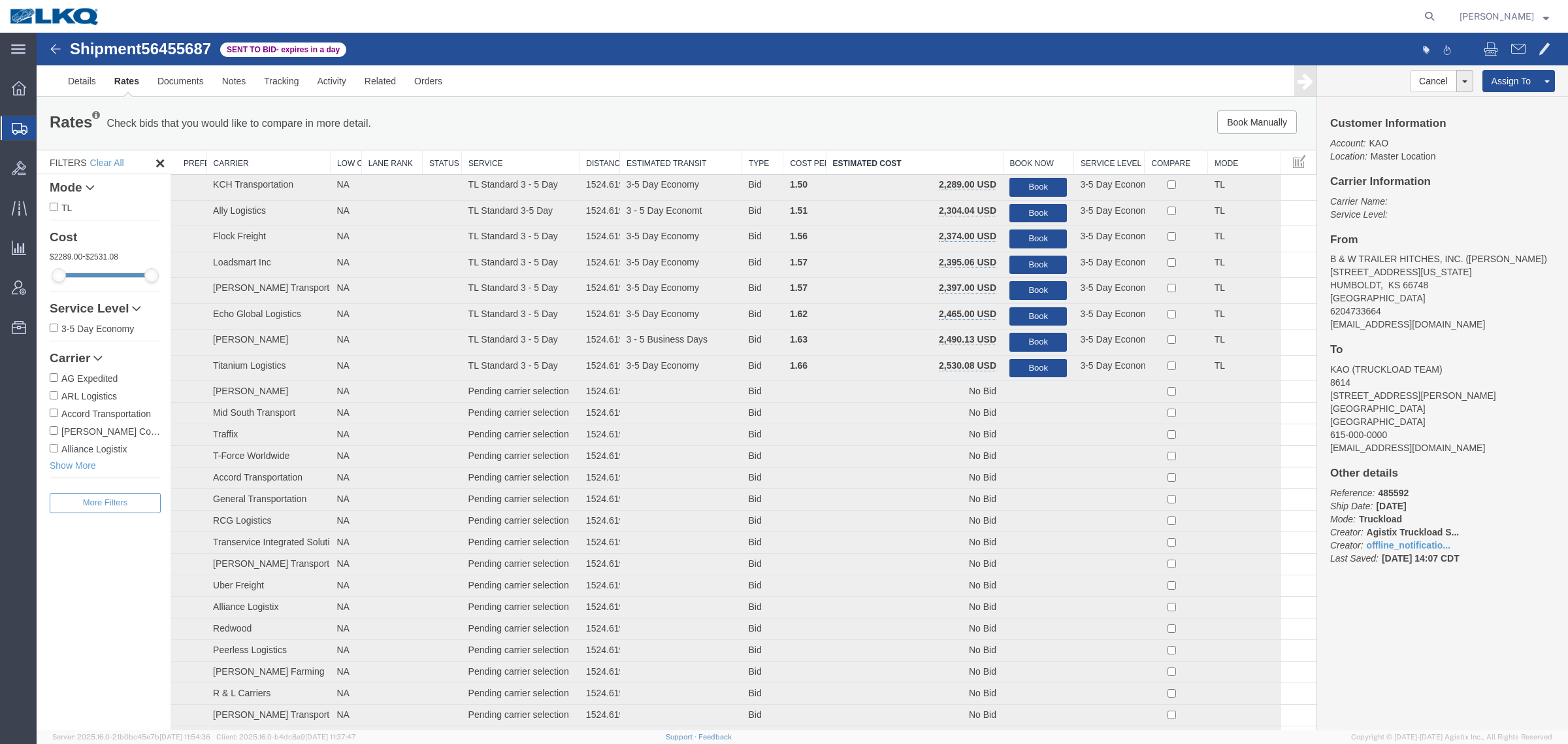
click at [605, 109] on div "Rates Check bids that you would like to compare in more detail. Compare Filter …" at bounding box center [676, 123] width 1280 height 52
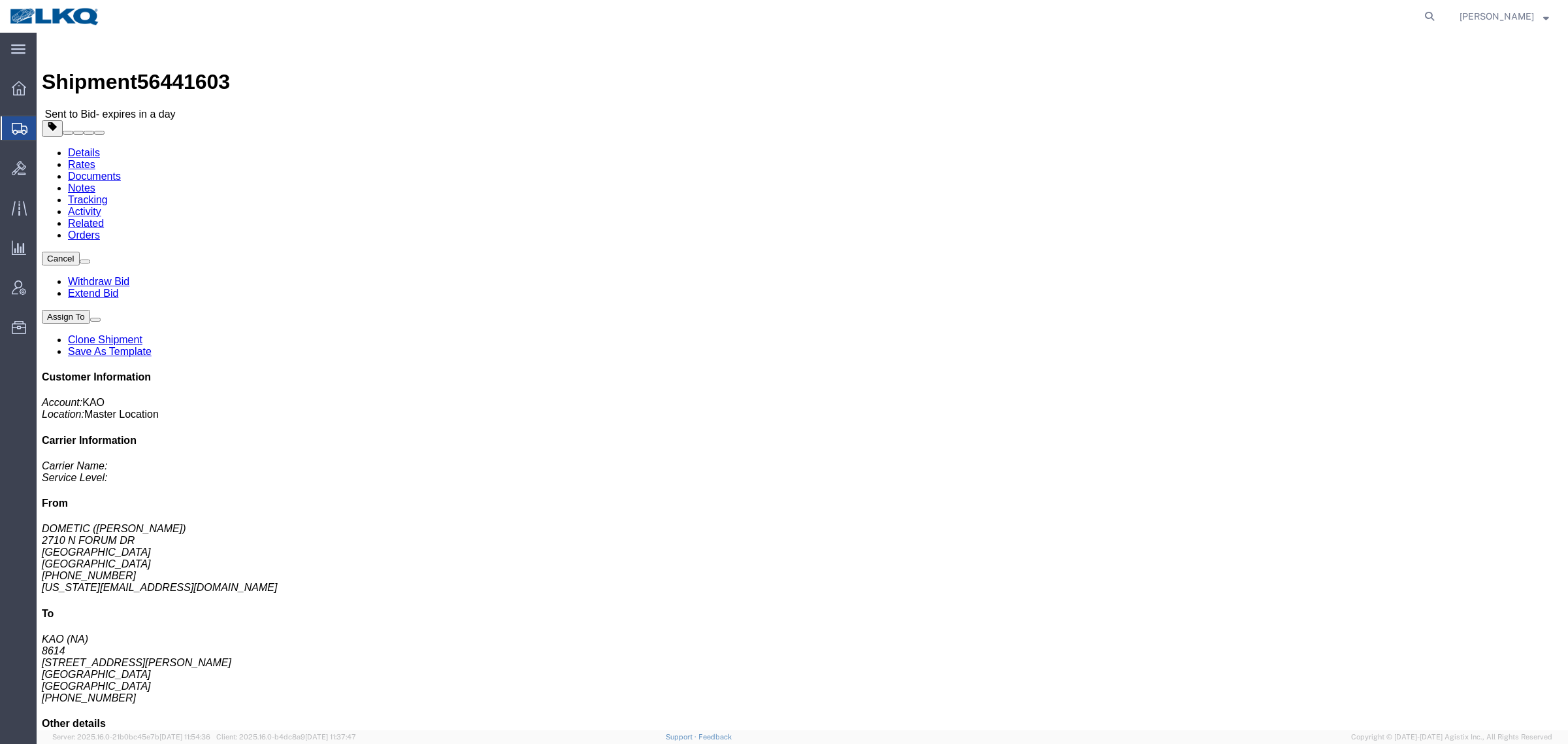
click span "56441603"
copy span "56441603"
click div "Shipment Detail Ship From DOMETIC ([PERSON_NAME]) [STREET_ADDRESS] [PHONE_NUMBE…"
click link "Rates"
